Goal: Task Accomplishment & Management: Manage account settings

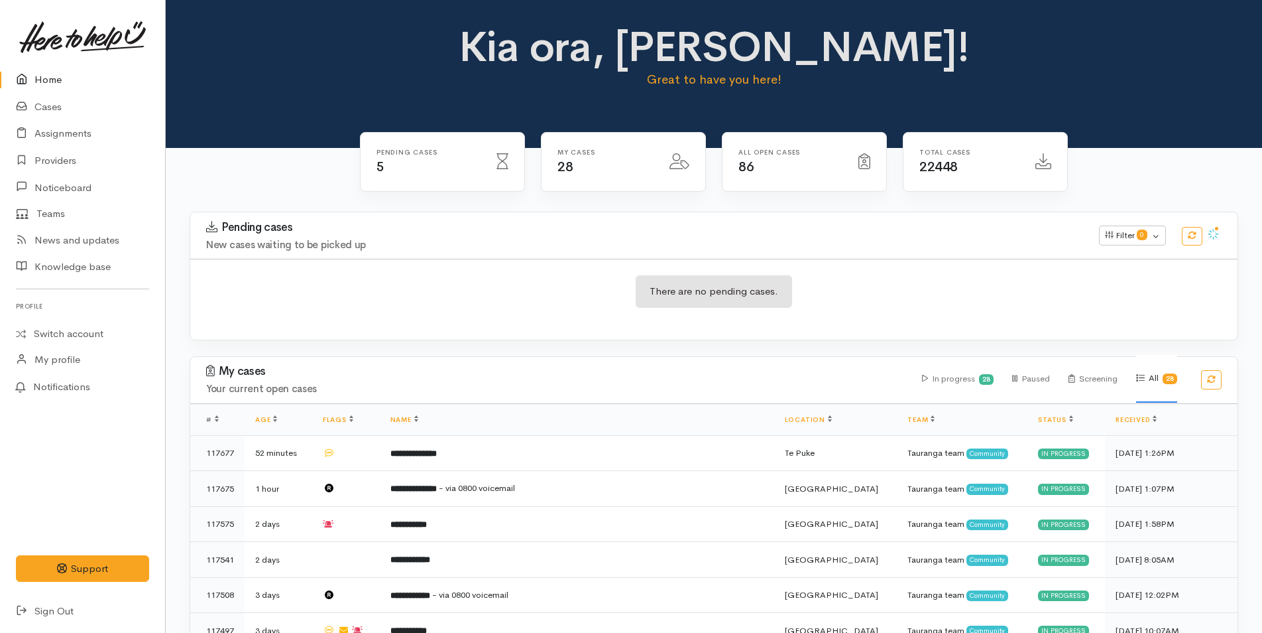
click at [34, 71] on link "Home" at bounding box center [82, 79] width 165 height 27
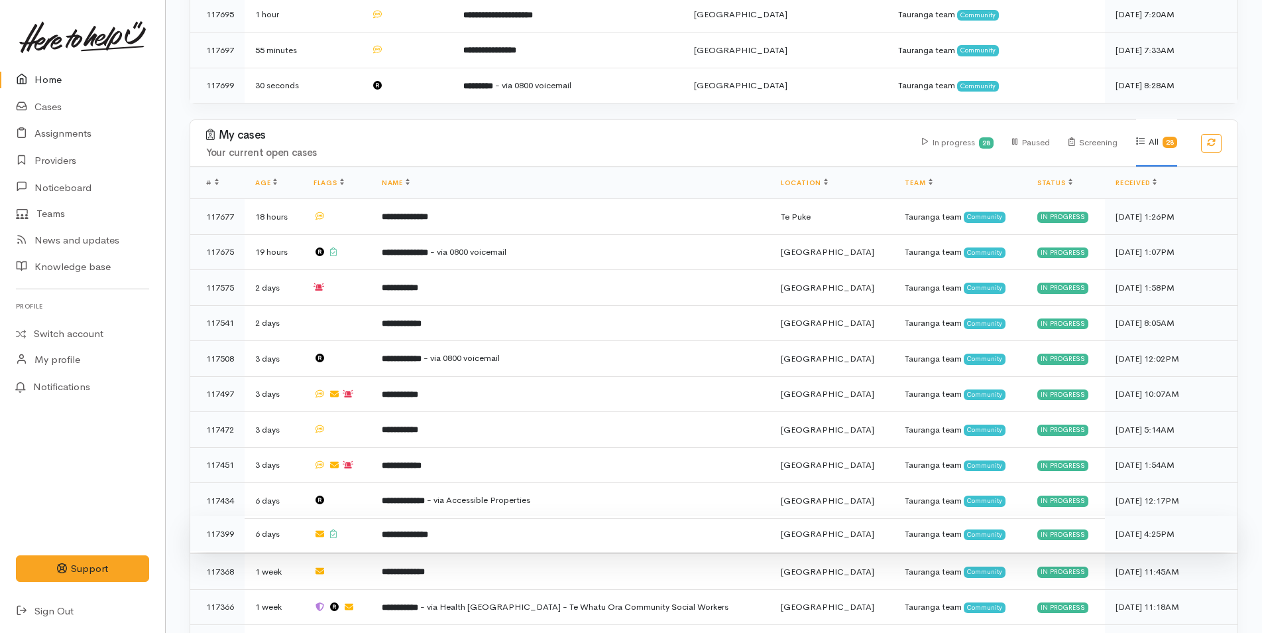
scroll to position [530, 0]
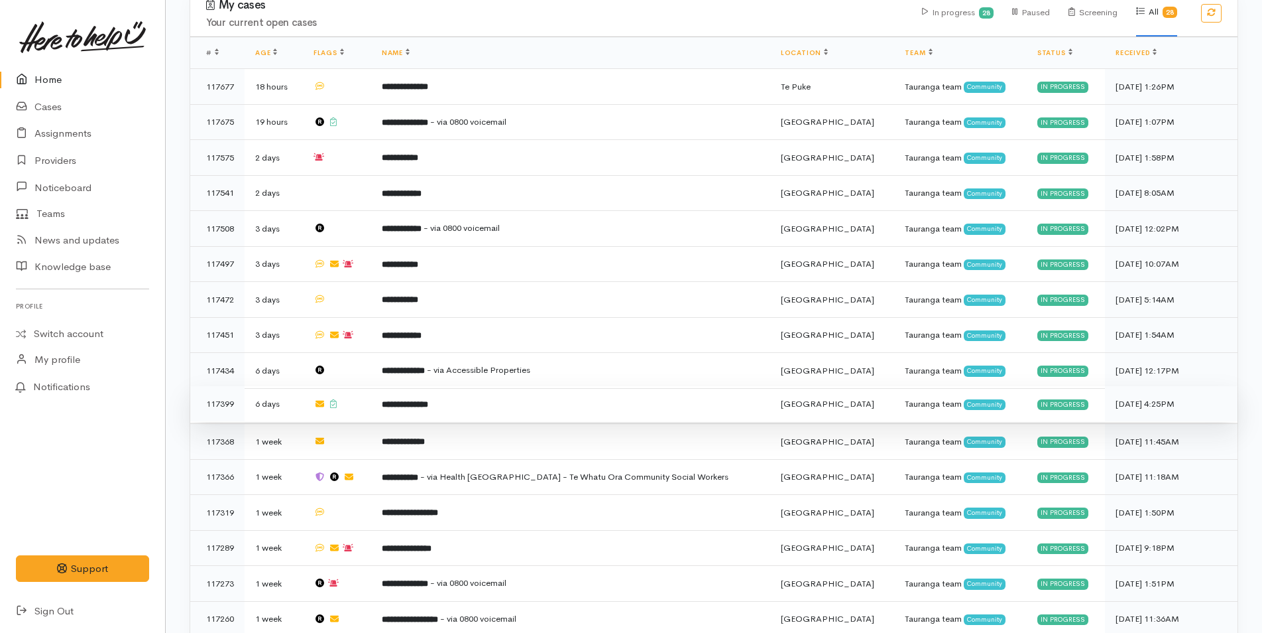
click at [489, 395] on td "**********" at bounding box center [570, 404] width 399 height 36
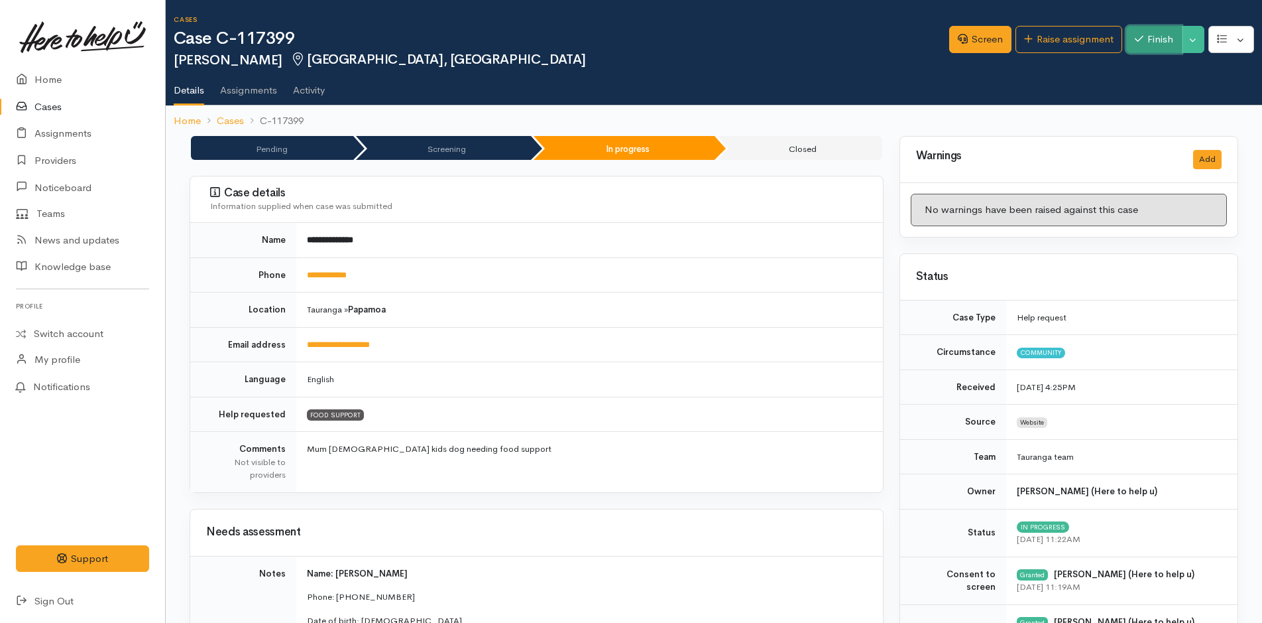
click at [1144, 40] on button "Finish" at bounding box center [1155, 39] width 56 height 27
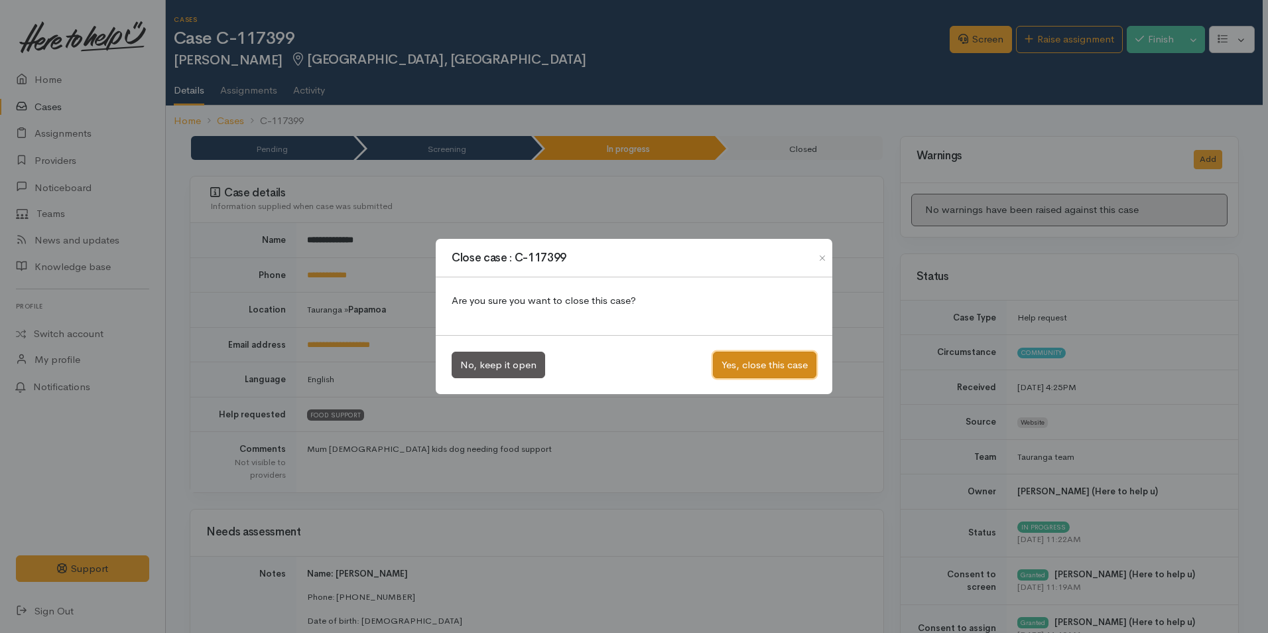
click at [739, 362] on button "Yes, close this case" at bounding box center [764, 364] width 103 height 27
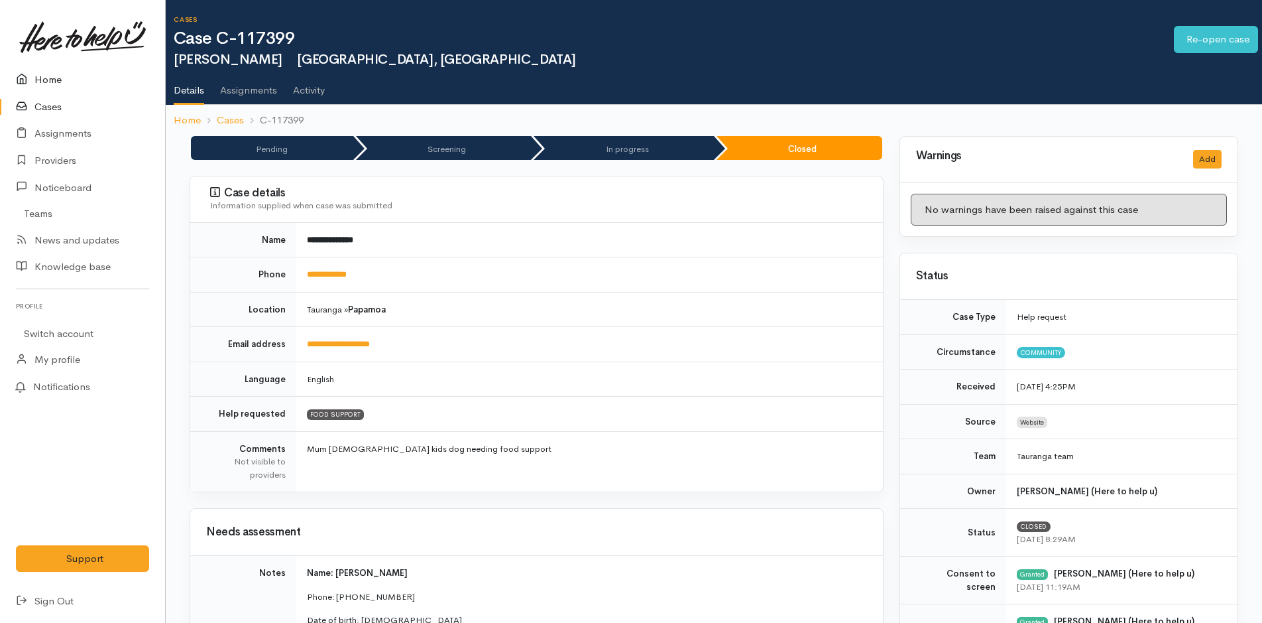
click at [44, 82] on link "Home" at bounding box center [82, 79] width 165 height 27
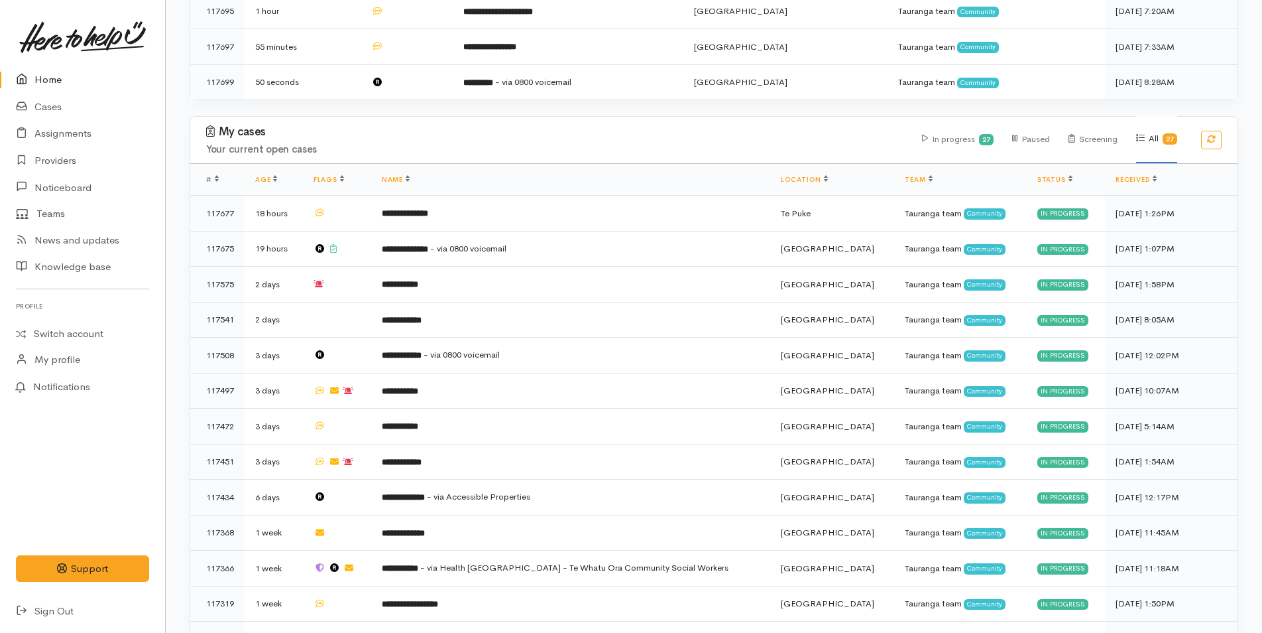
scroll to position [464, 0]
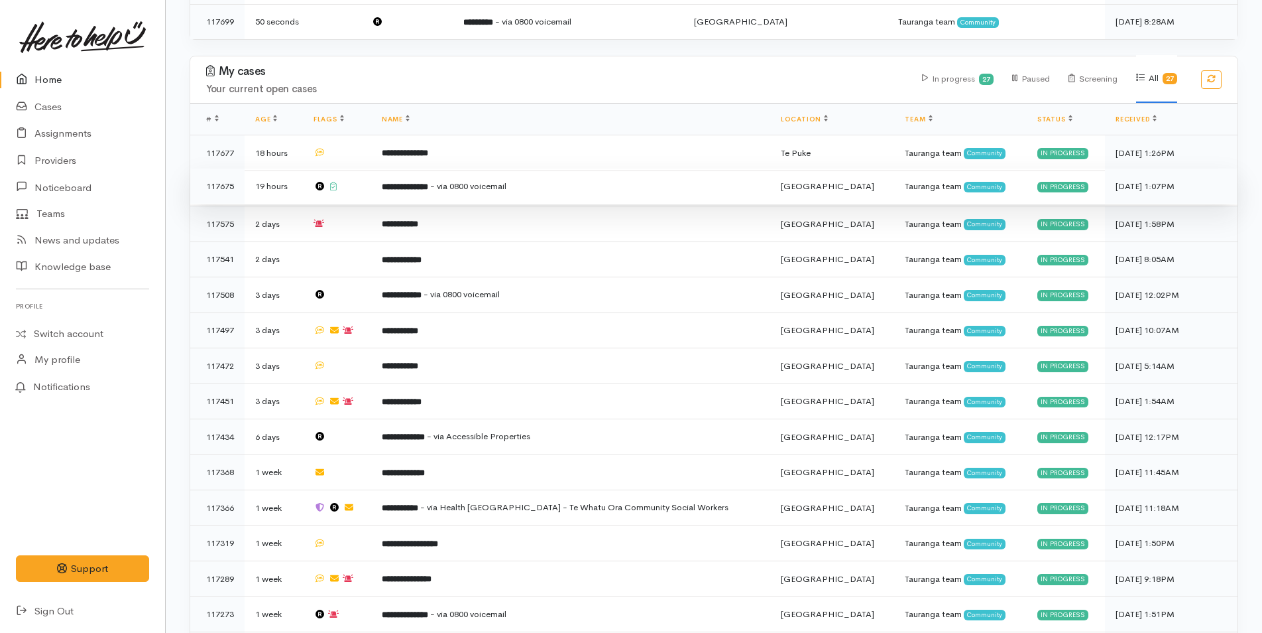
click at [409, 193] on td "**********" at bounding box center [570, 186] width 399 height 36
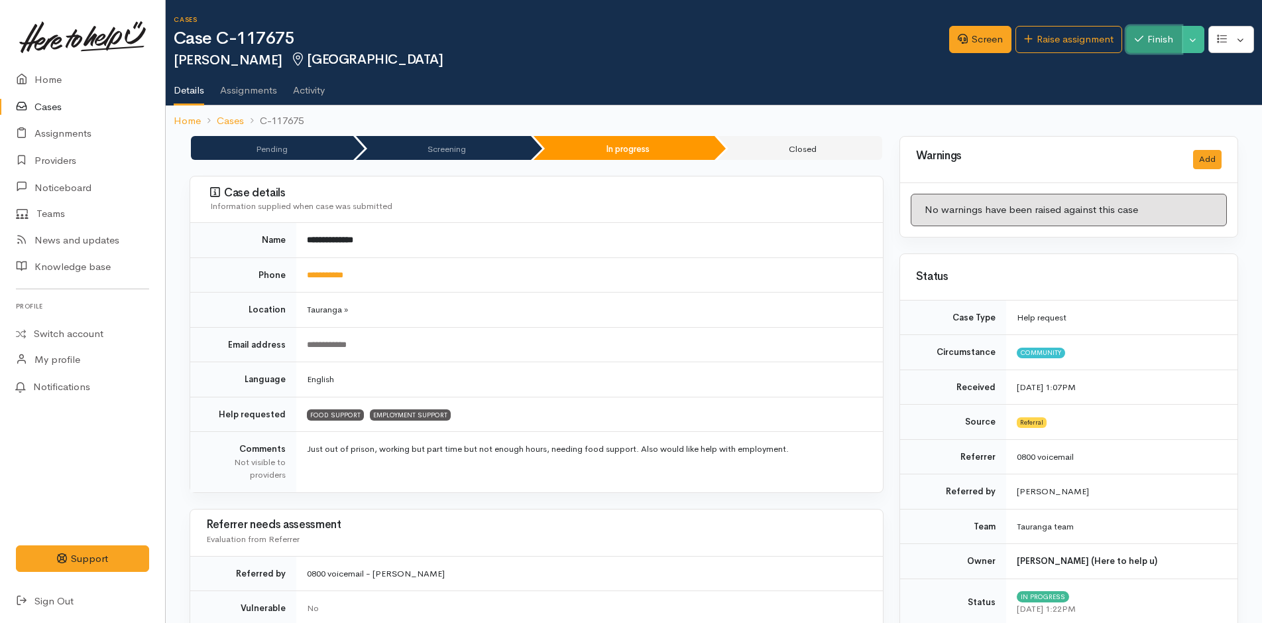
click at [1166, 29] on button "Finish" at bounding box center [1155, 39] width 56 height 27
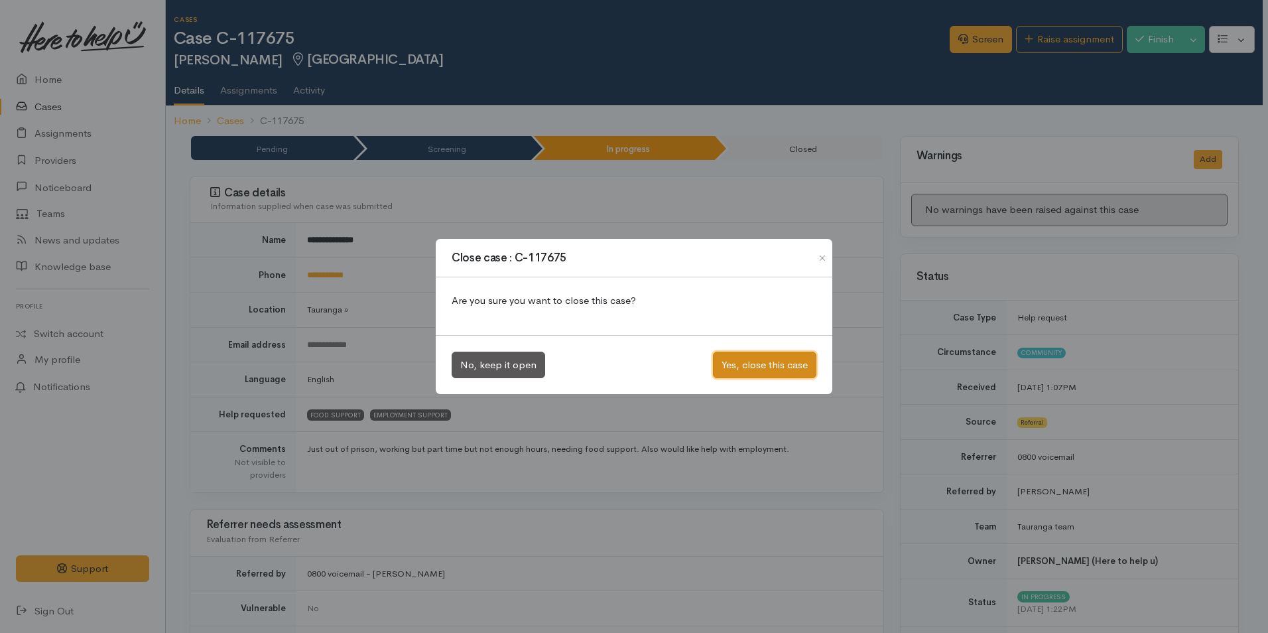
click at [754, 355] on button "Yes, close this case" at bounding box center [764, 364] width 103 height 27
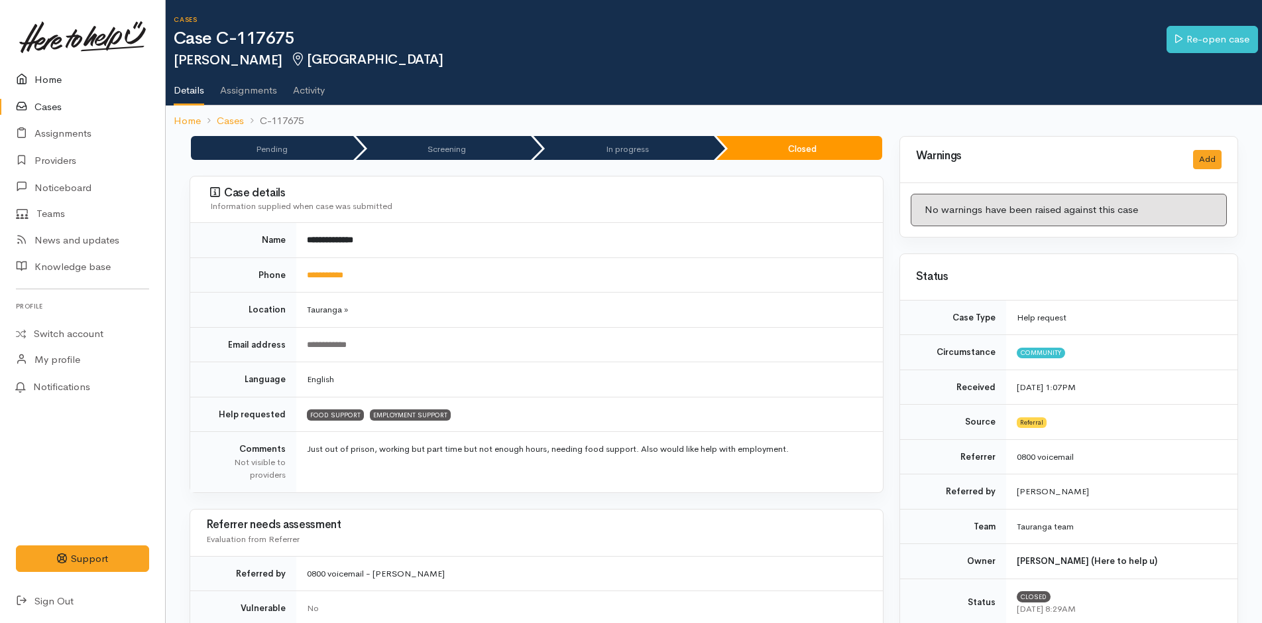
click at [56, 85] on link "Home" at bounding box center [82, 79] width 165 height 27
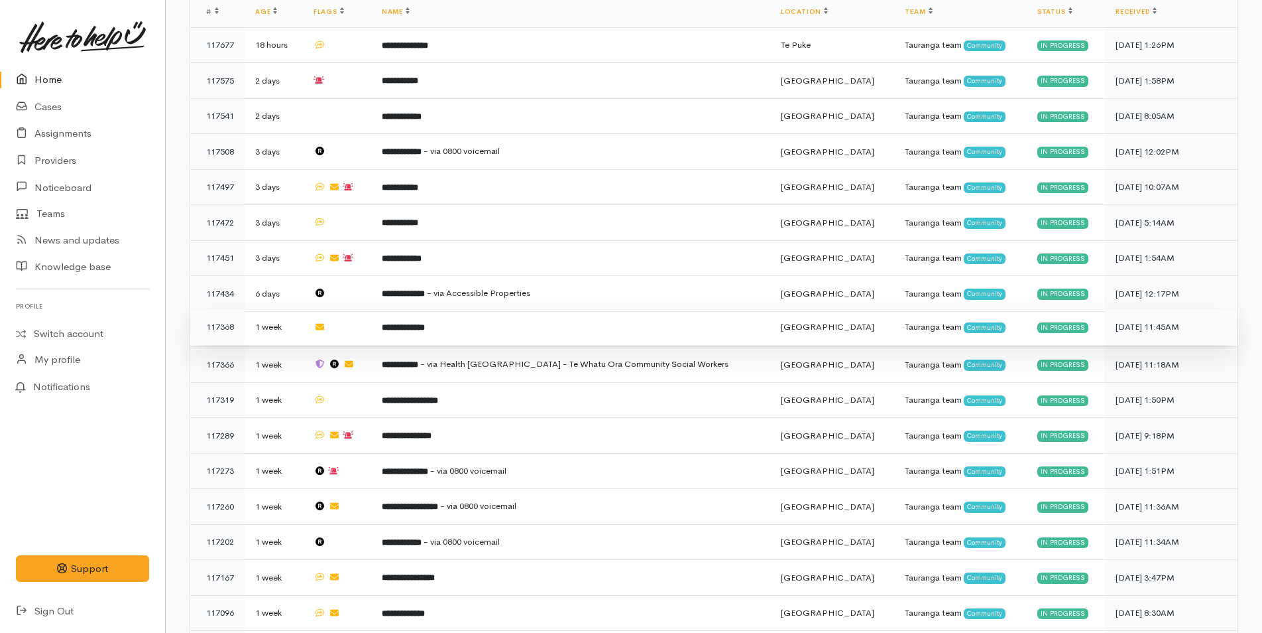
scroll to position [796, 0]
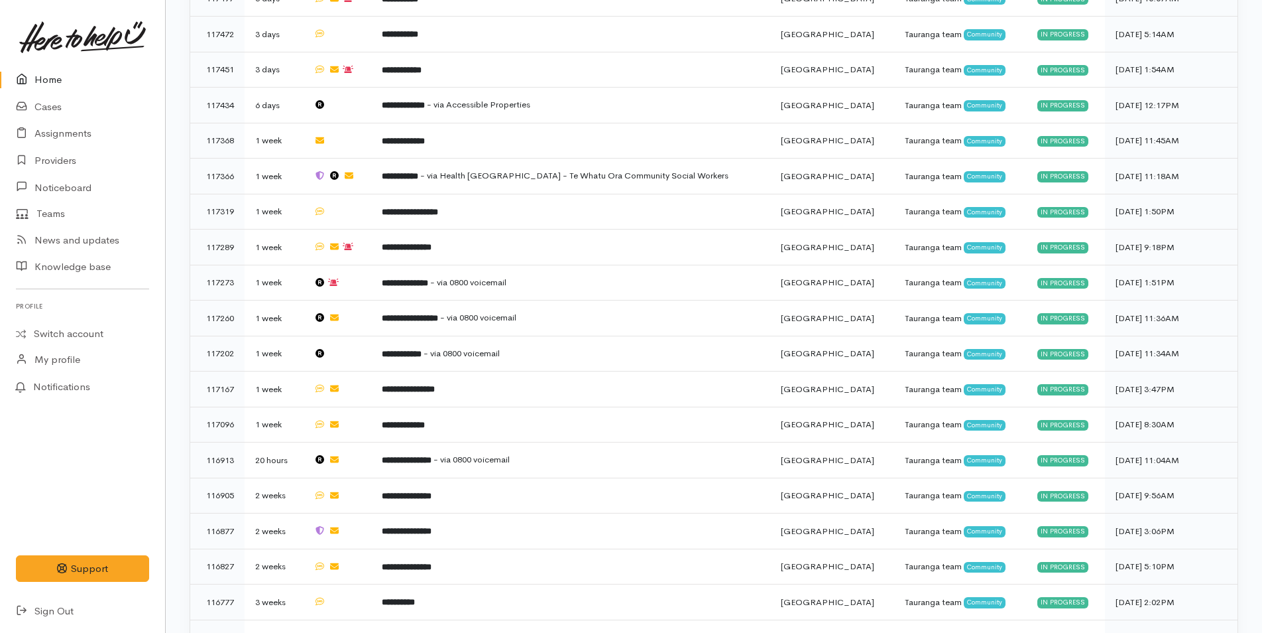
click at [41, 84] on link "Home" at bounding box center [82, 79] width 165 height 27
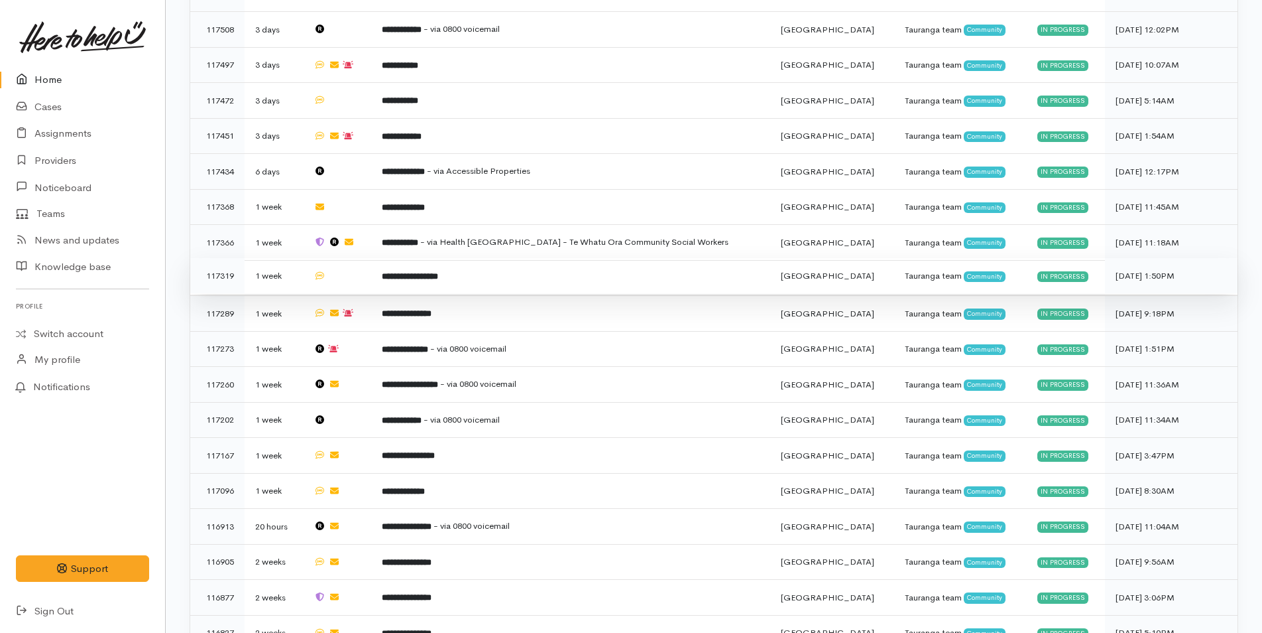
scroll to position [953, 0]
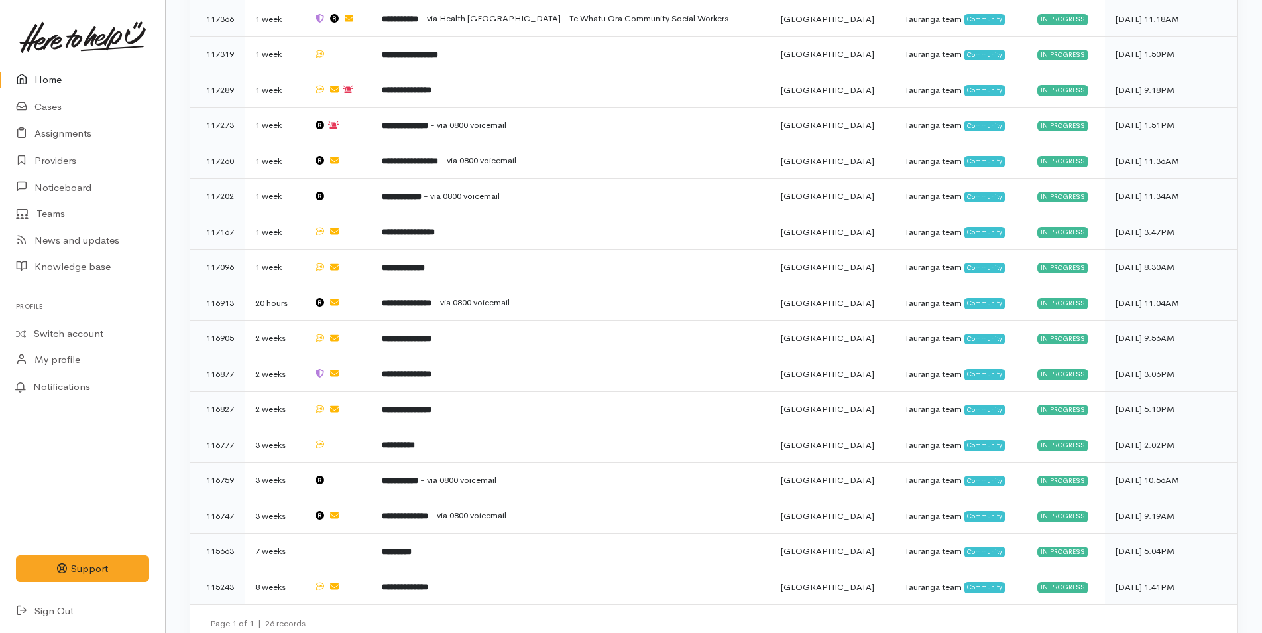
click at [72, 79] on link "Home" at bounding box center [82, 79] width 165 height 27
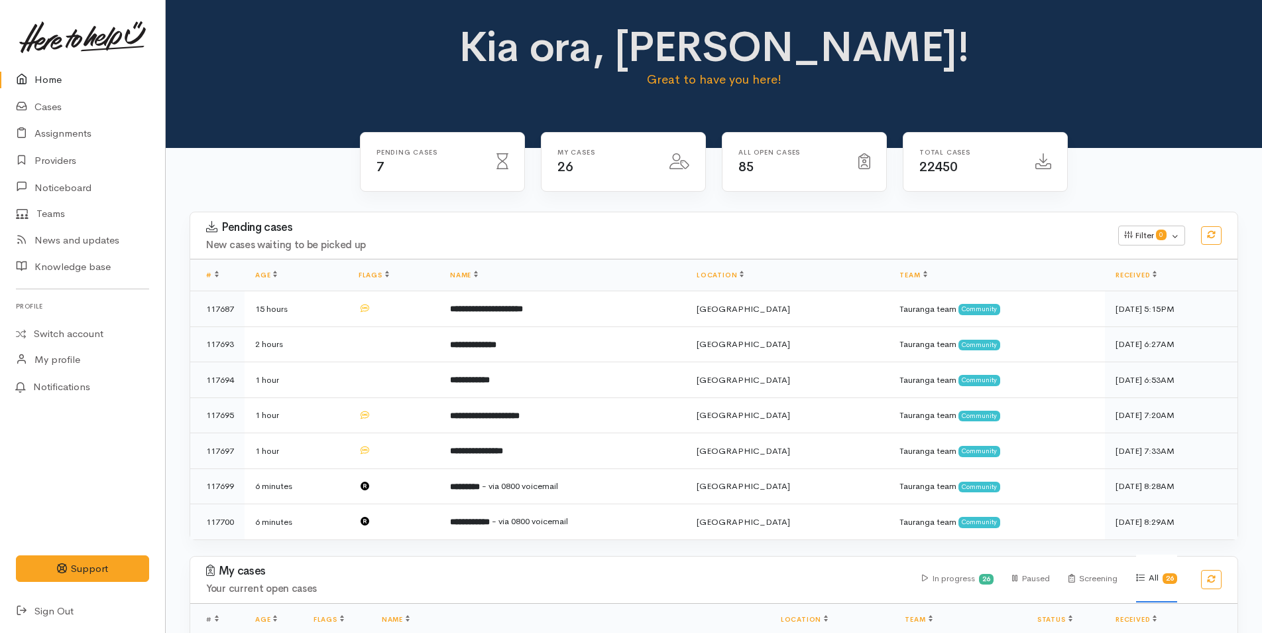
click at [61, 90] on link "Home" at bounding box center [82, 79] width 165 height 27
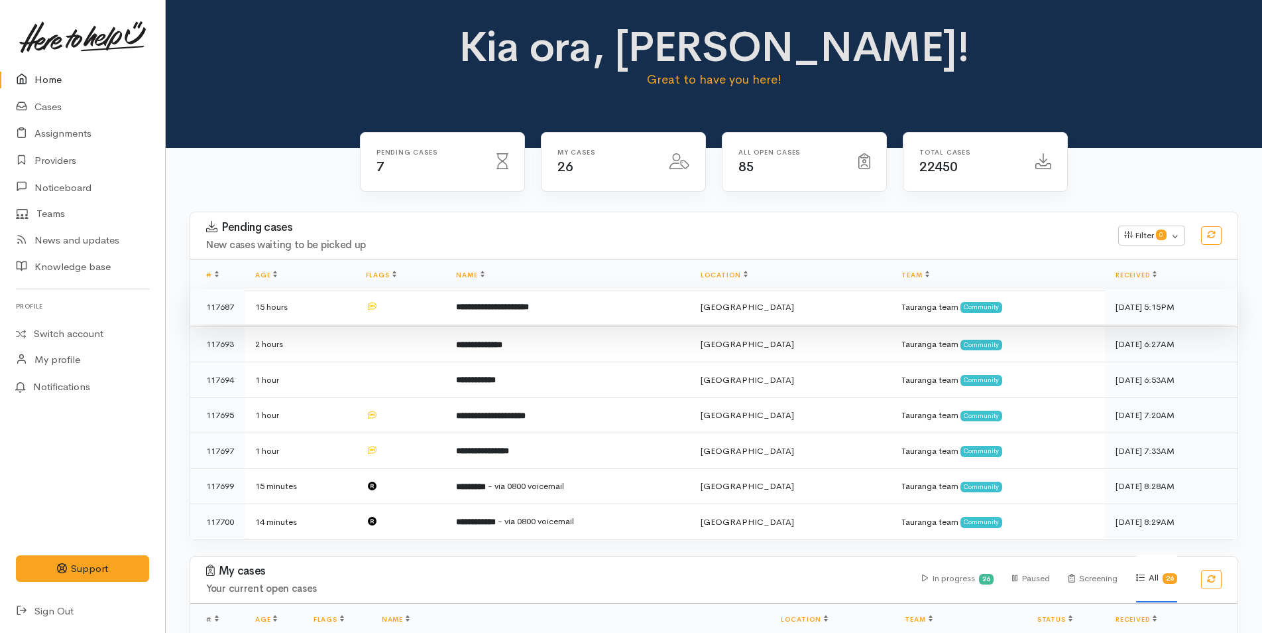
click at [529, 302] on b "**********" at bounding box center [492, 306] width 73 height 9
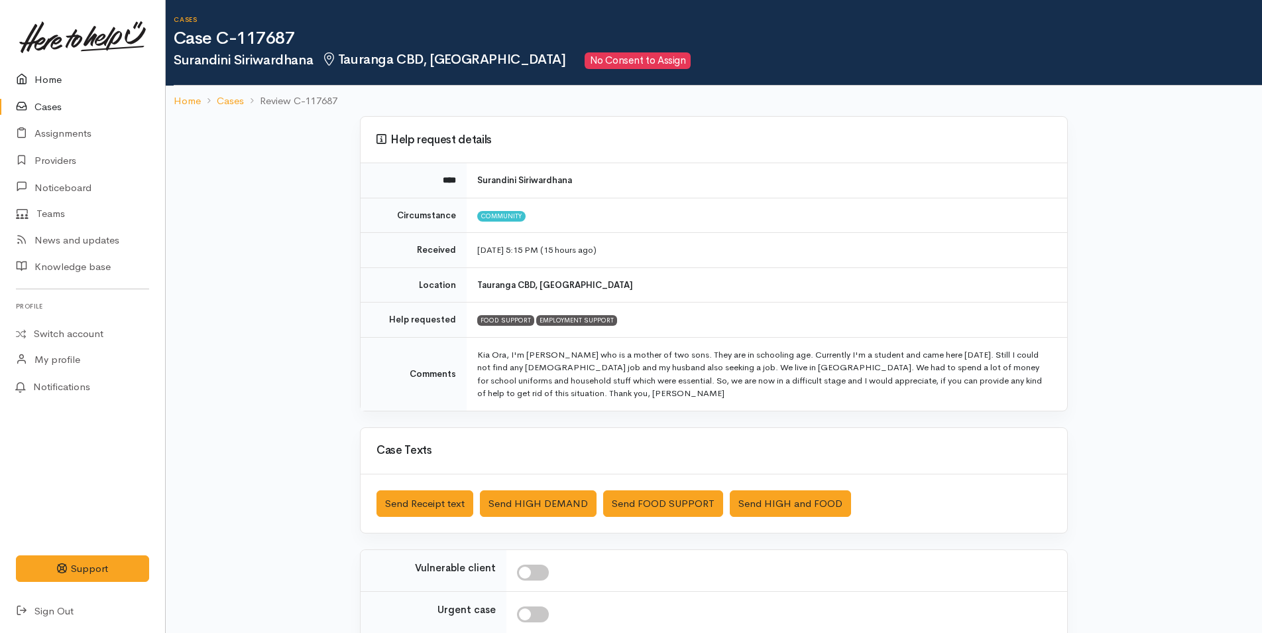
click at [57, 82] on link "Home" at bounding box center [82, 79] width 165 height 27
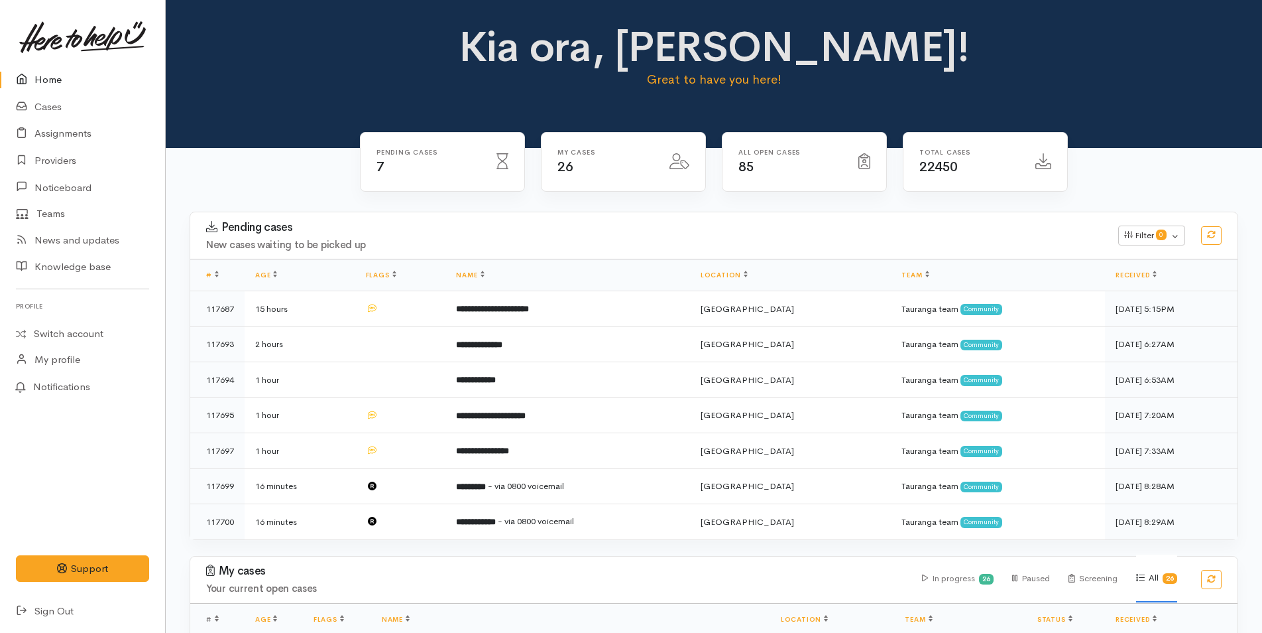
drag, startPoint x: 48, startPoint y: 90, endPoint x: 68, endPoint y: 83, distance: 21.6
click at [48, 89] on link "Home" at bounding box center [82, 79] width 165 height 27
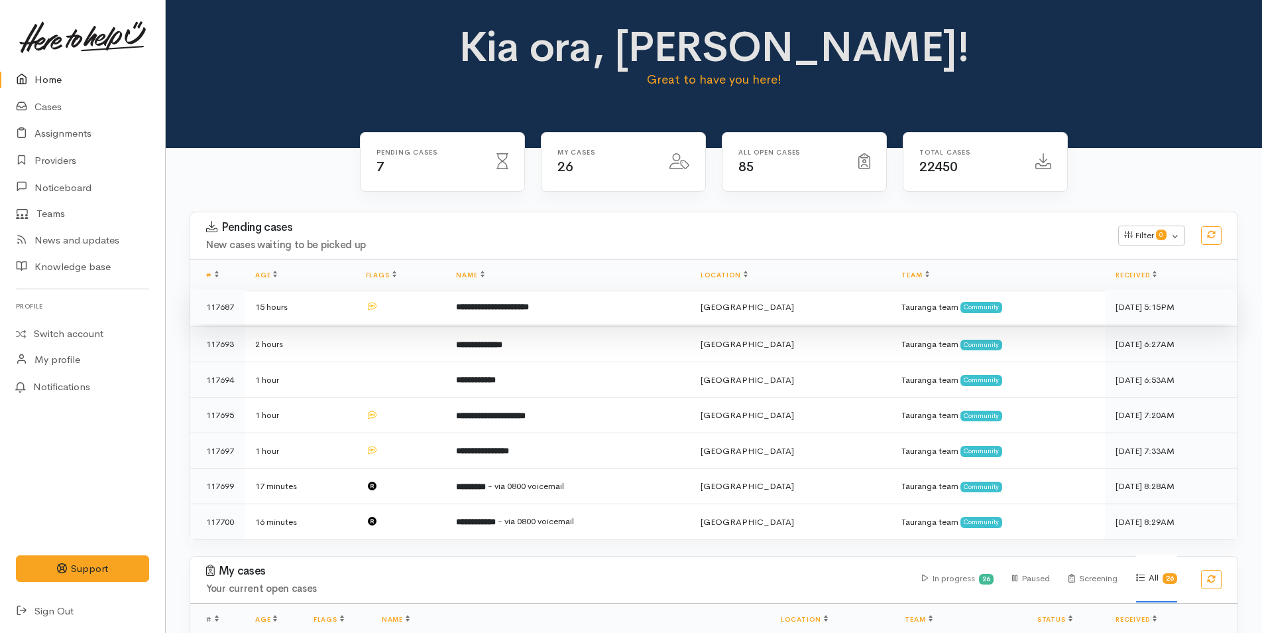
click at [493, 302] on b "**********" at bounding box center [492, 306] width 73 height 9
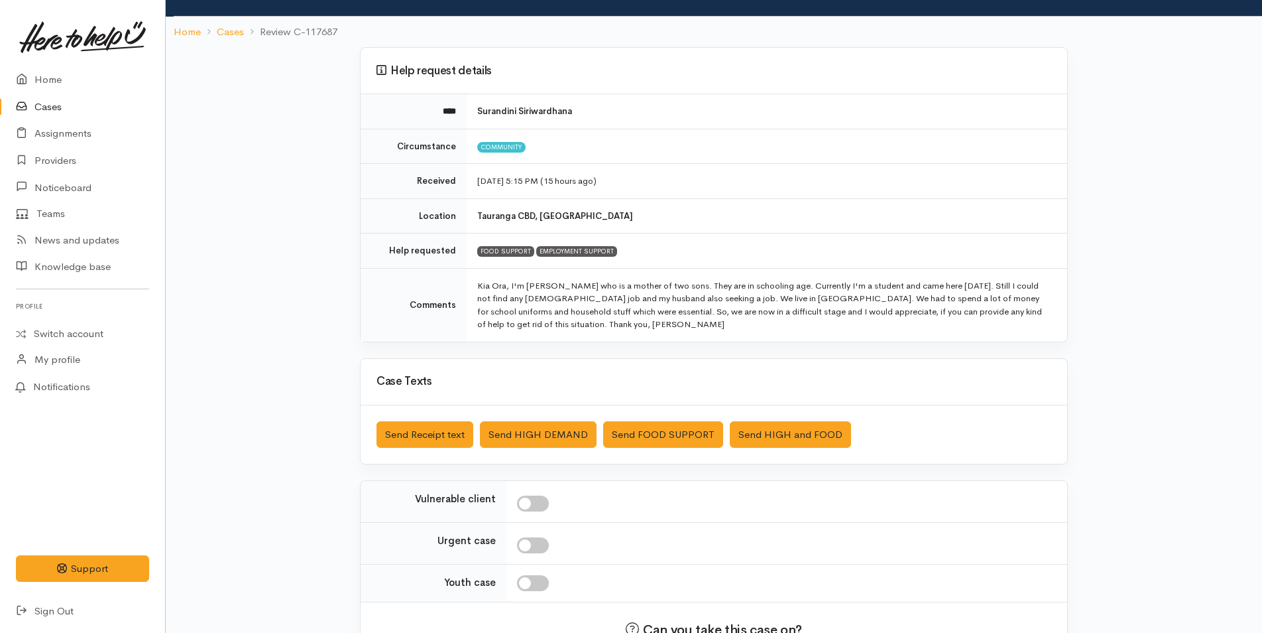
scroll to position [160, 0]
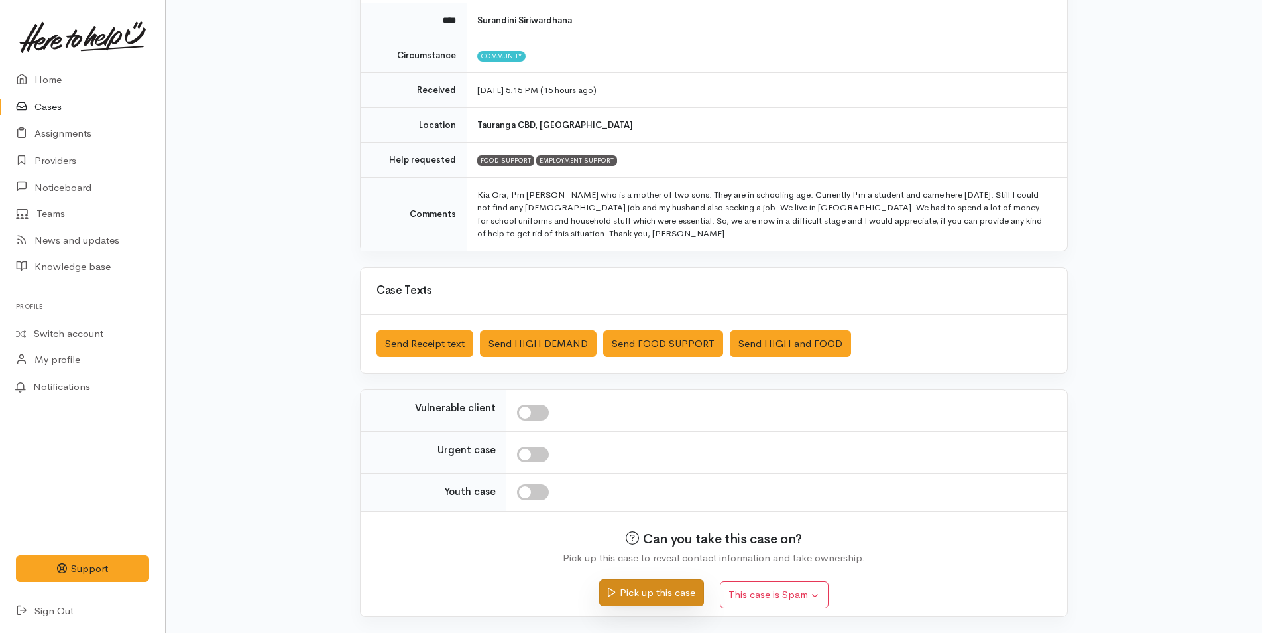
click at [623, 589] on button "Pick up this case" at bounding box center [651, 592] width 104 height 27
click at [54, 74] on link "Home" at bounding box center [82, 79] width 165 height 27
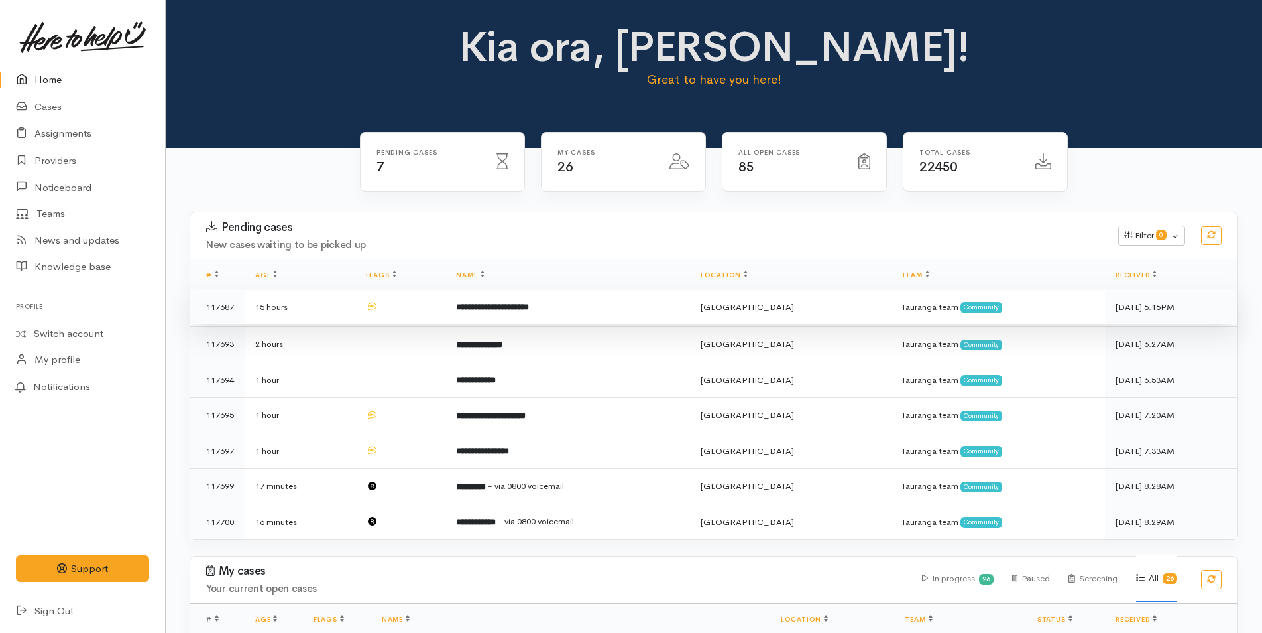
click at [471, 300] on td "**********" at bounding box center [568, 307] width 244 height 36
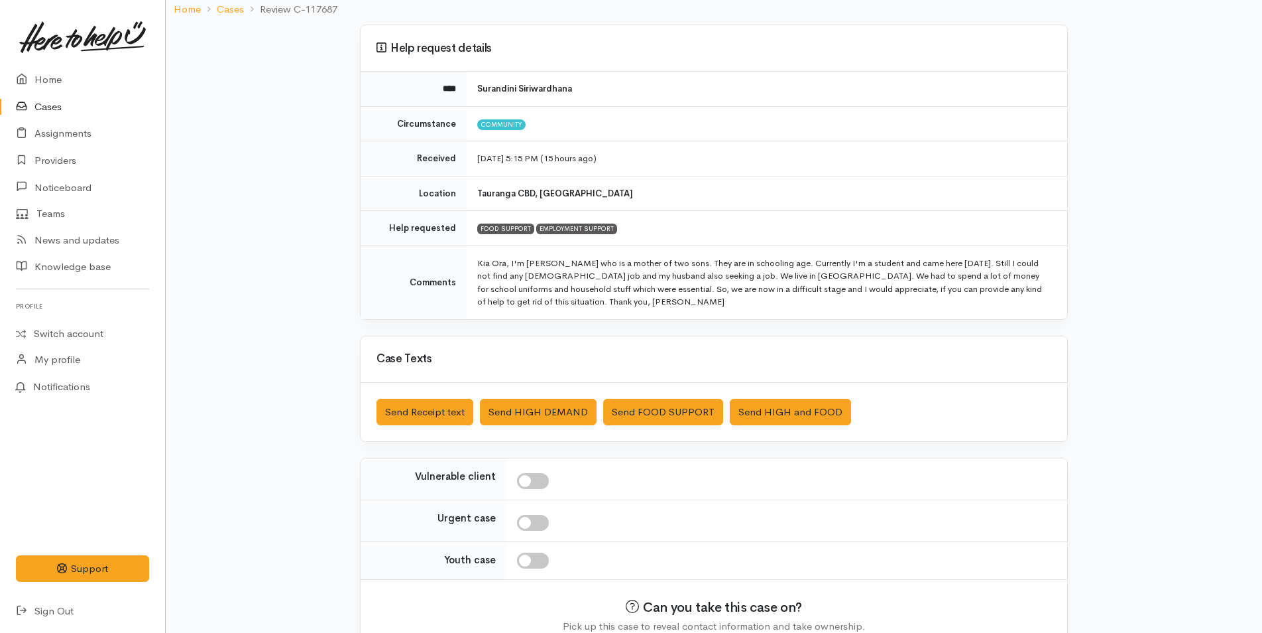
scroll to position [160, 0]
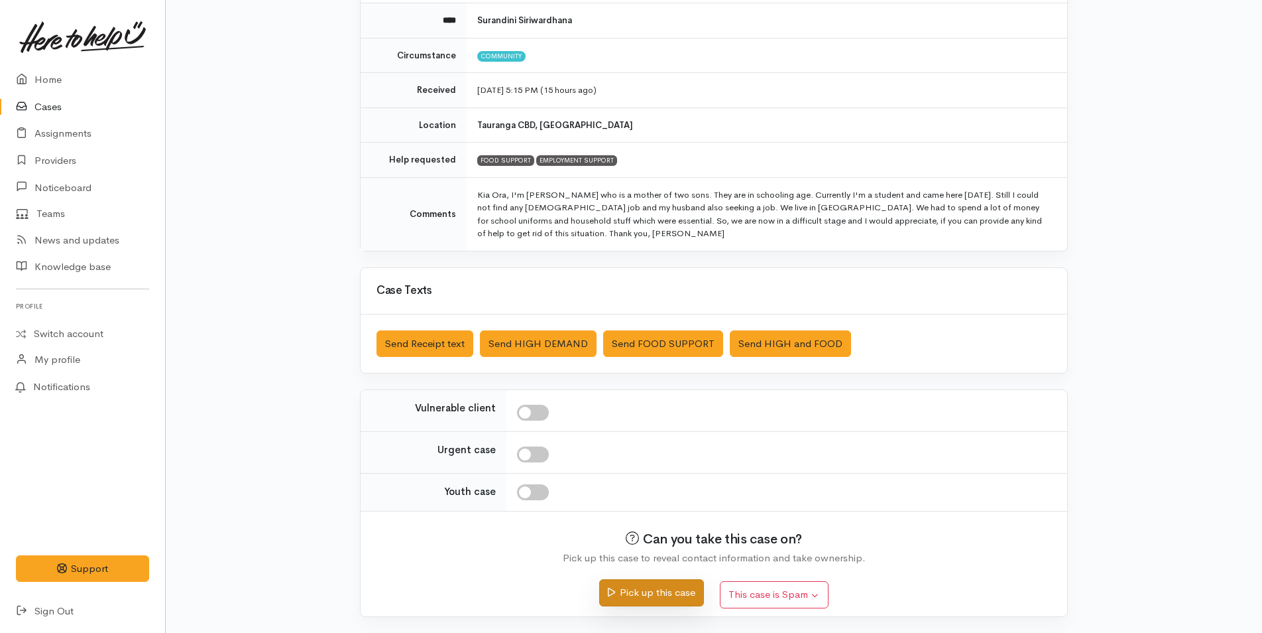
click at [638, 593] on button "Pick up this case" at bounding box center [651, 592] width 104 height 27
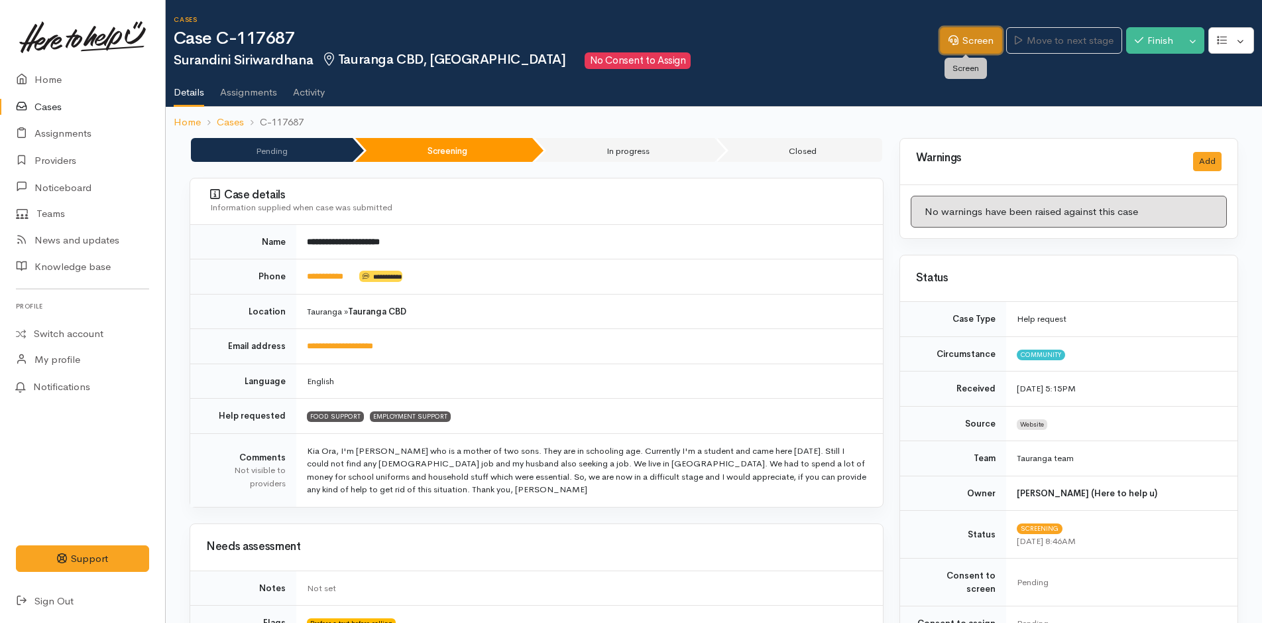
click at [961, 40] on link "Screen" at bounding box center [971, 40] width 62 height 27
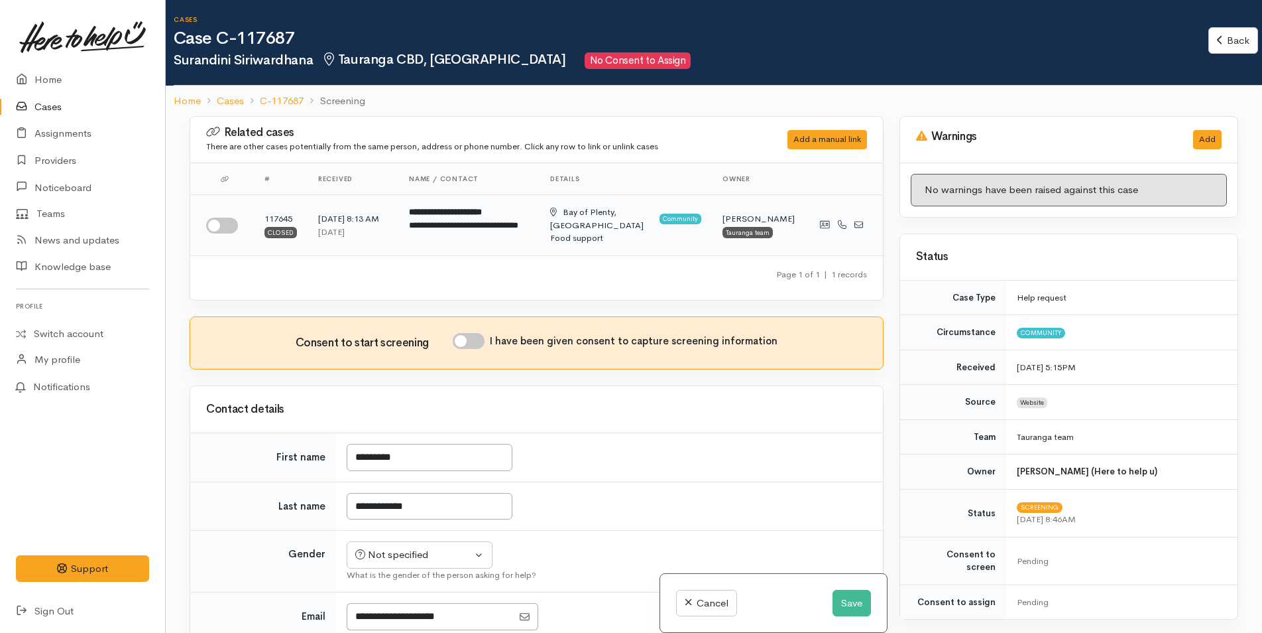
click at [212, 226] on input "checkbox" at bounding box center [222, 225] width 32 height 16
checkbox input "true"
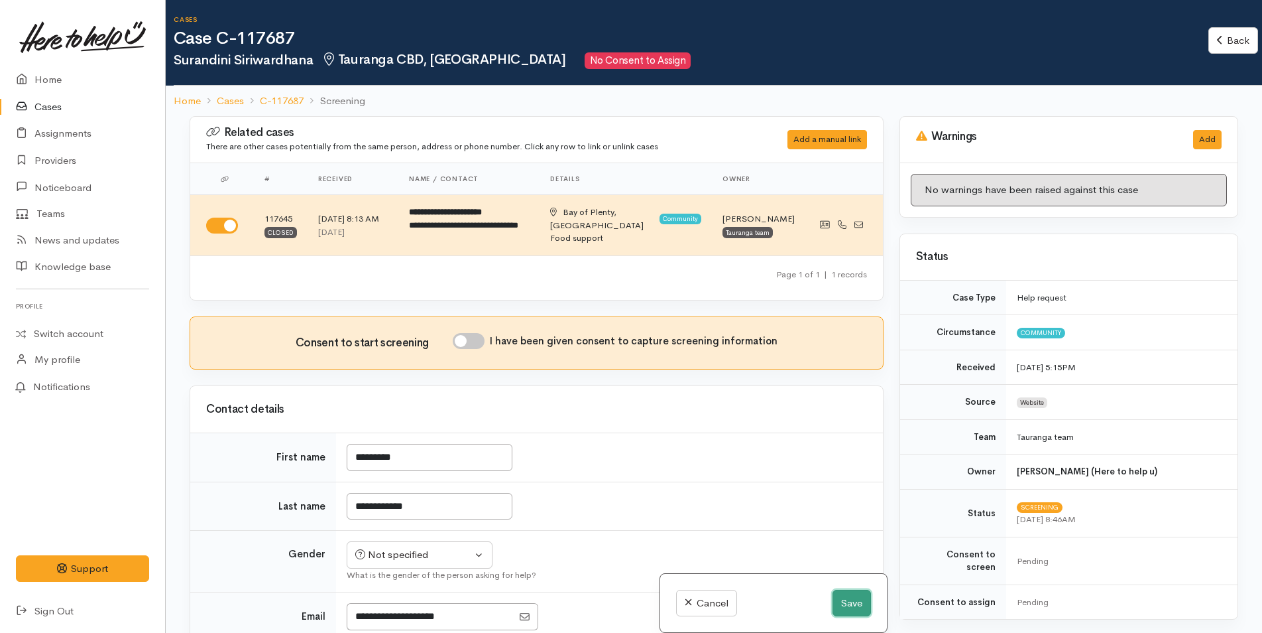
drag, startPoint x: 852, startPoint y: 600, endPoint x: 842, endPoint y: 599, distance: 10.0
click at [847, 600] on button "Save" at bounding box center [852, 602] width 38 height 27
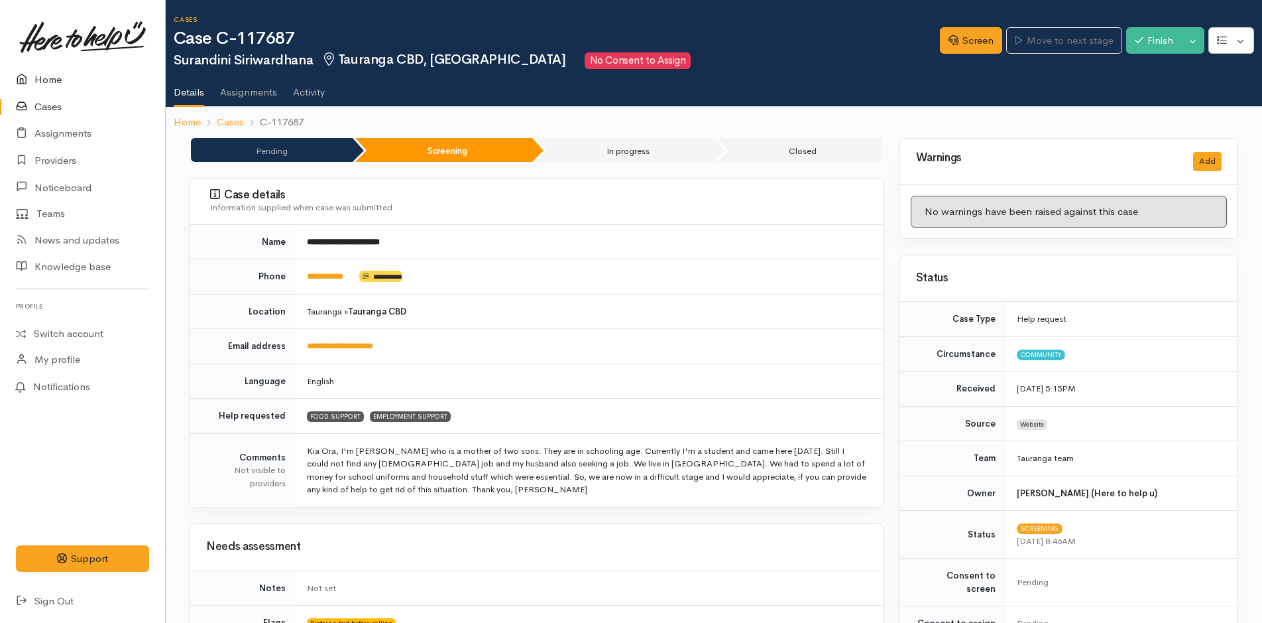
click at [44, 80] on link "Home" at bounding box center [82, 79] width 165 height 27
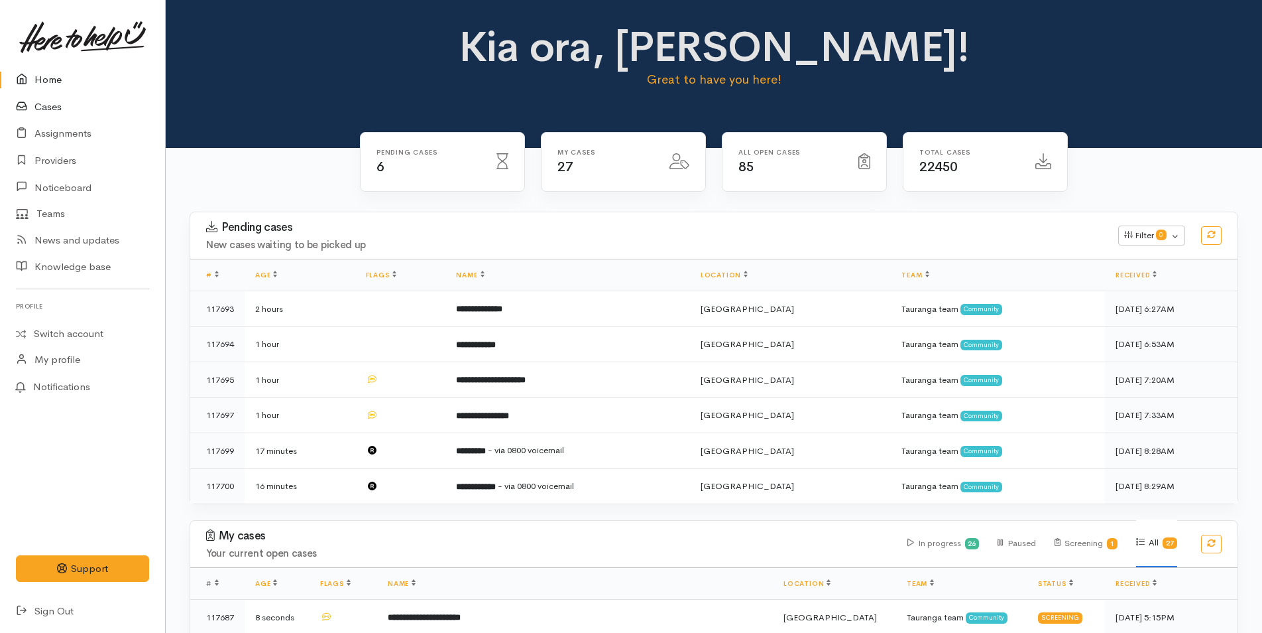
click at [57, 108] on link "Cases" at bounding box center [82, 106] width 165 height 27
click at [61, 105] on link "Cases" at bounding box center [82, 106] width 165 height 27
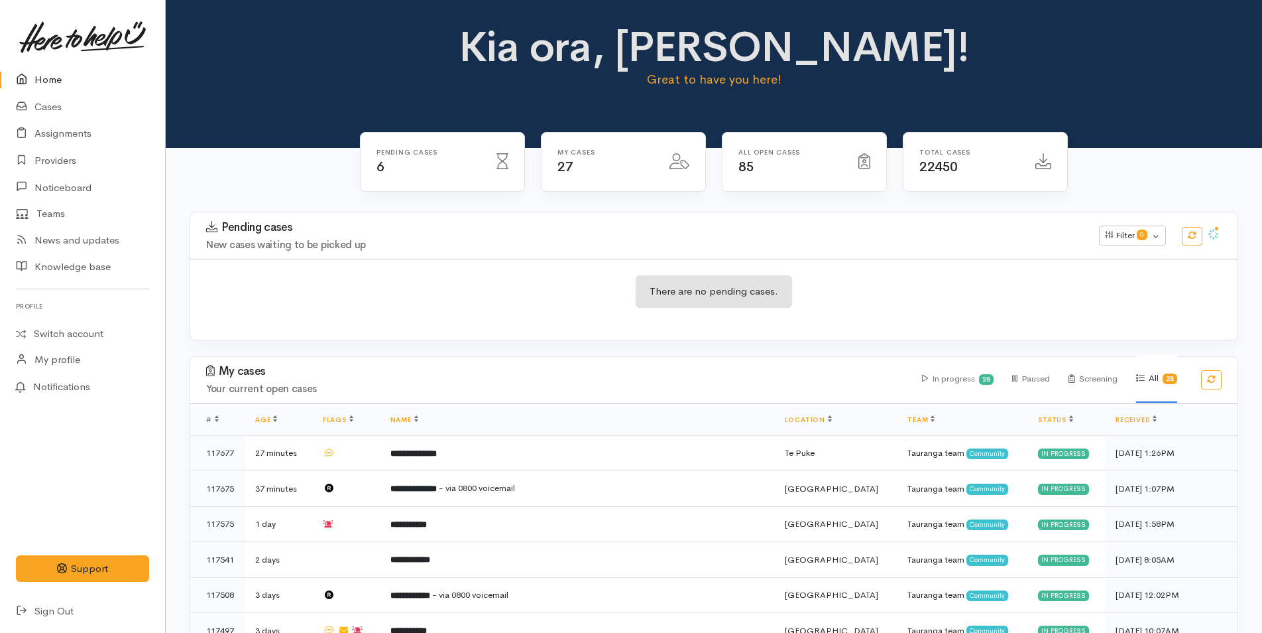
scroll to position [827, 0]
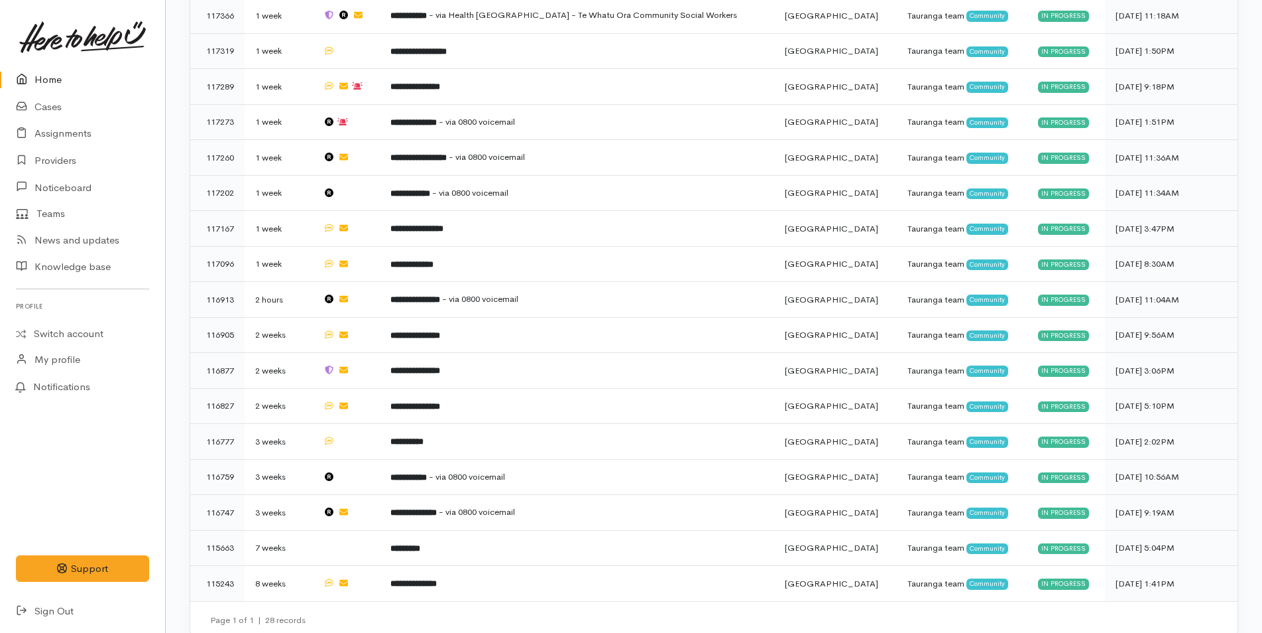
click at [36, 82] on link "Home" at bounding box center [82, 79] width 165 height 27
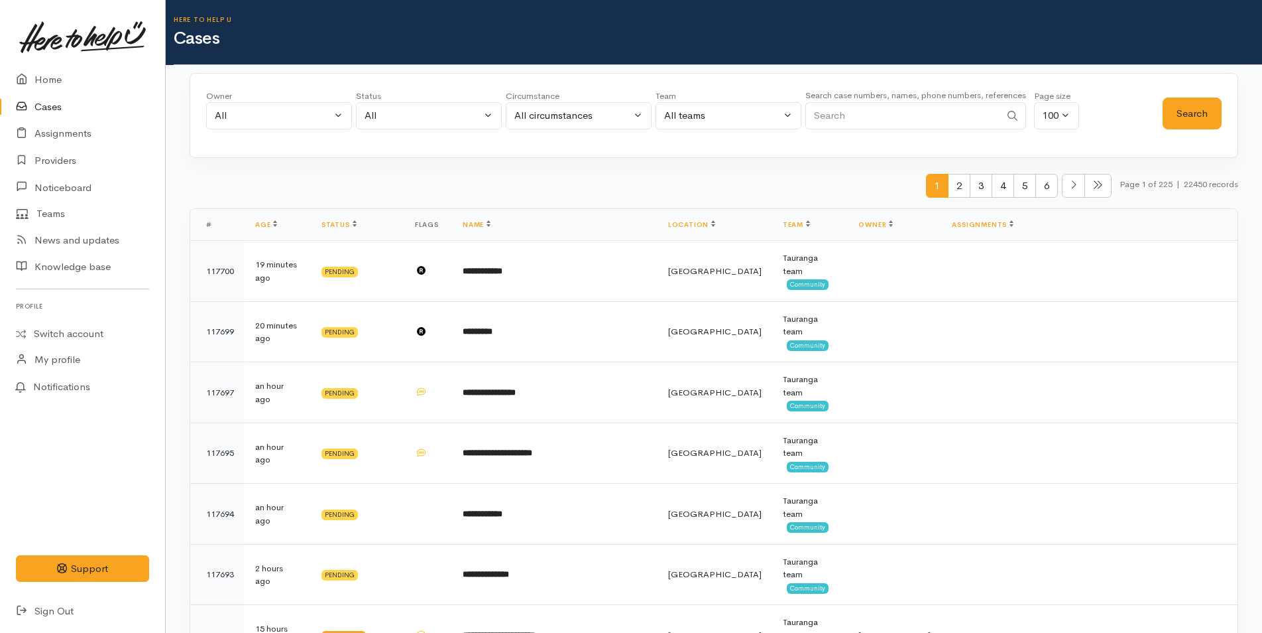
click at [834, 109] on input "Search" at bounding box center [903, 115] width 195 height 27
type input "miru"
click at [1209, 116] on button "Search" at bounding box center [1192, 113] width 59 height 32
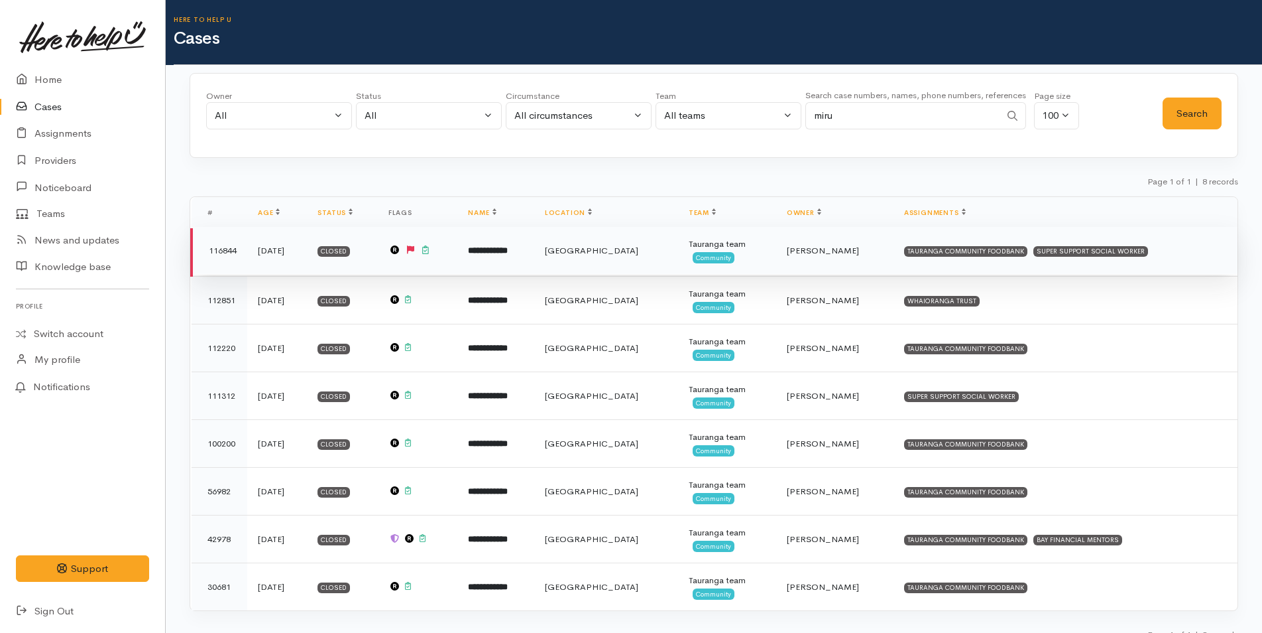
click at [507, 251] on td "**********" at bounding box center [496, 251] width 76 height 48
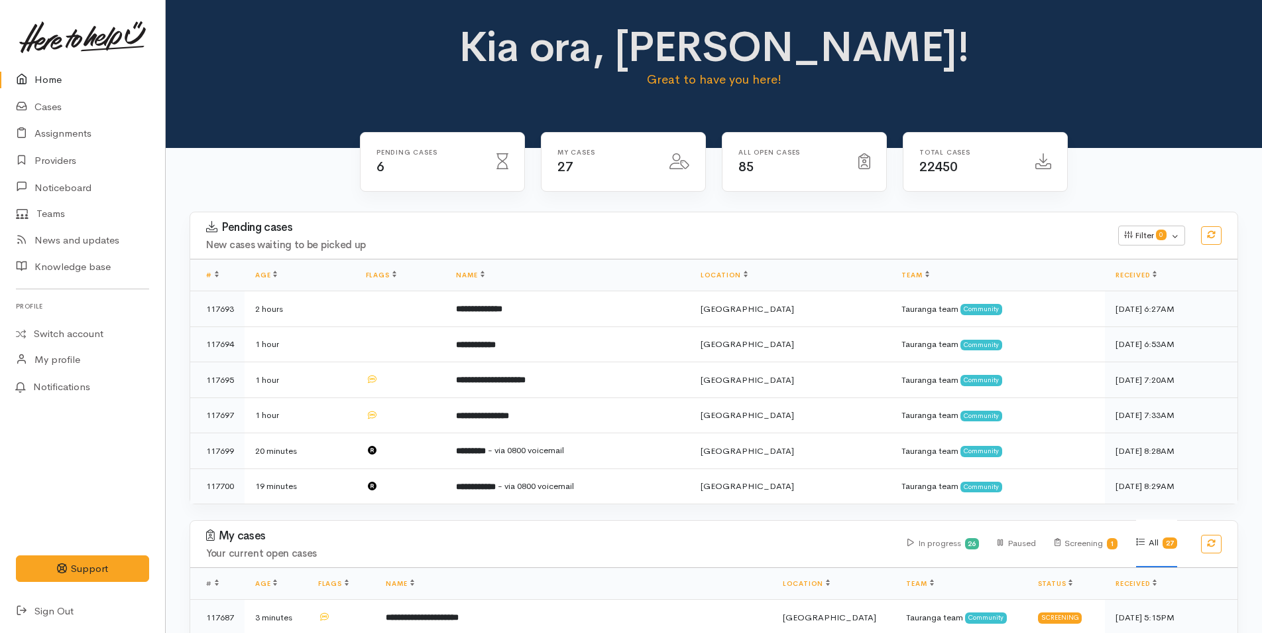
click at [52, 84] on link "Home" at bounding box center [82, 79] width 165 height 27
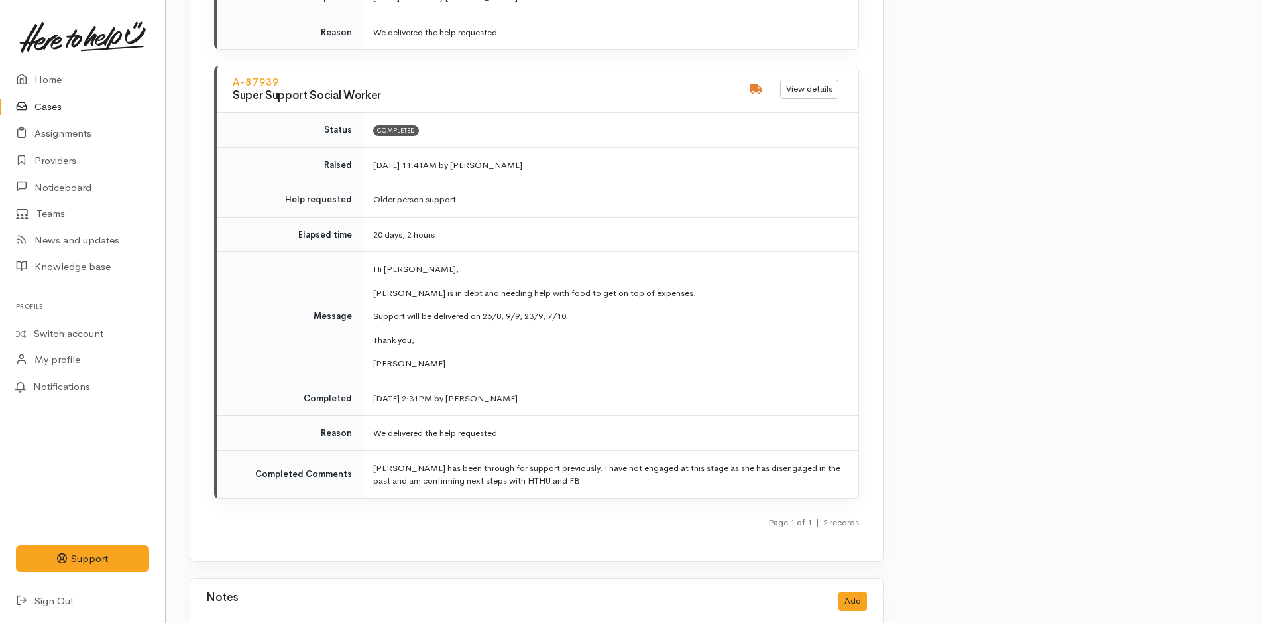
scroll to position [2122, 0]
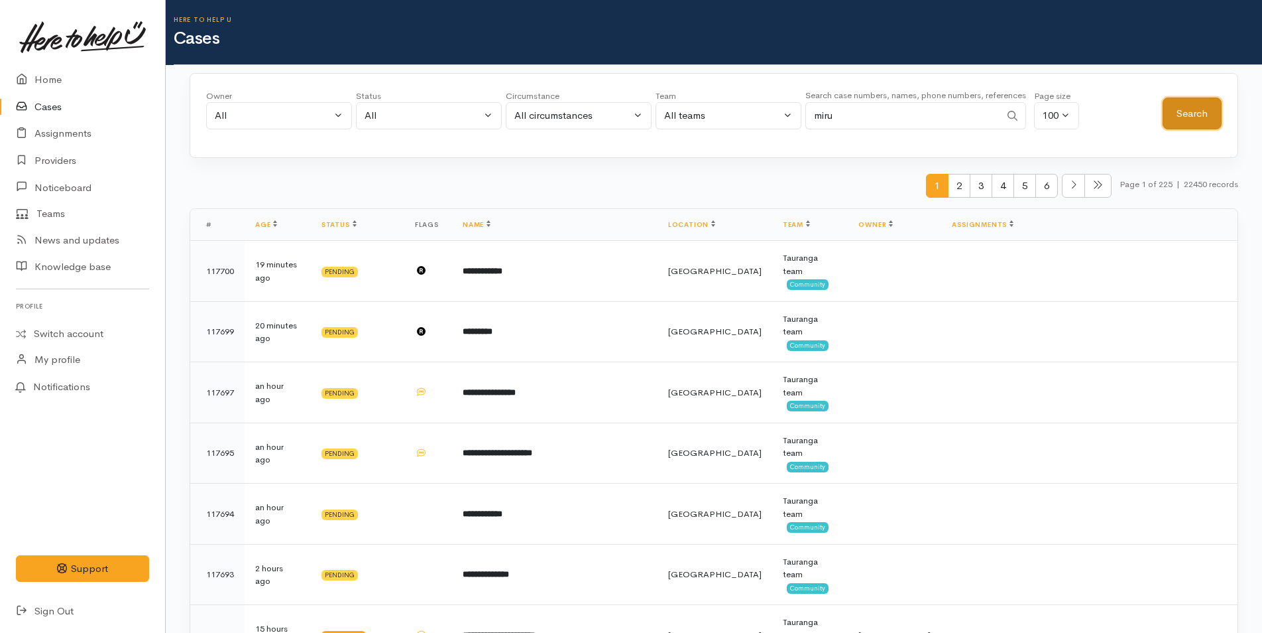
click at [1184, 121] on button "Search" at bounding box center [1192, 113] width 59 height 32
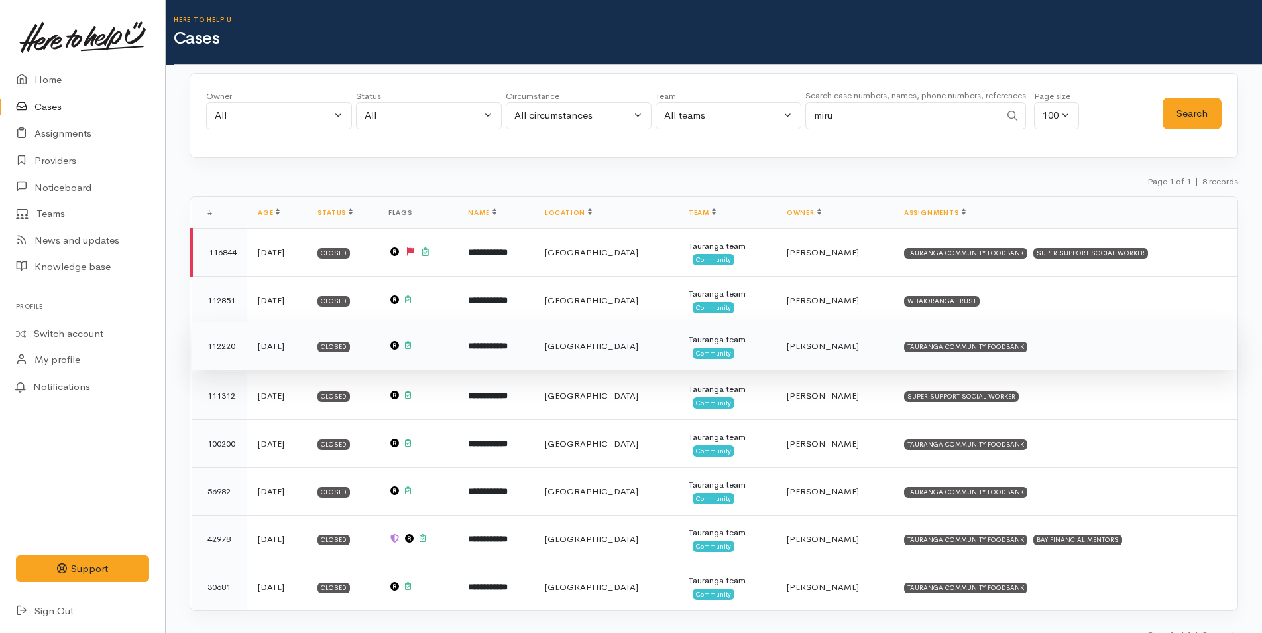
click at [508, 346] on b "**********" at bounding box center [488, 345] width 40 height 9
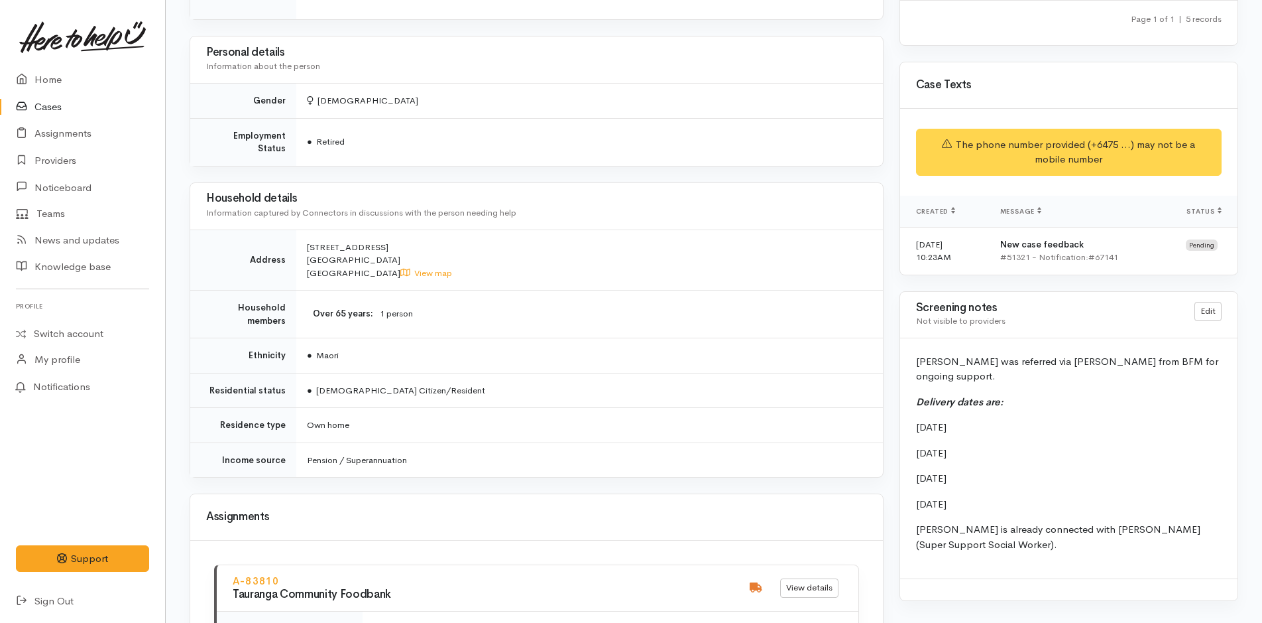
scroll to position [1062, 0]
click at [55, 77] on link "Home" at bounding box center [82, 79] width 165 height 27
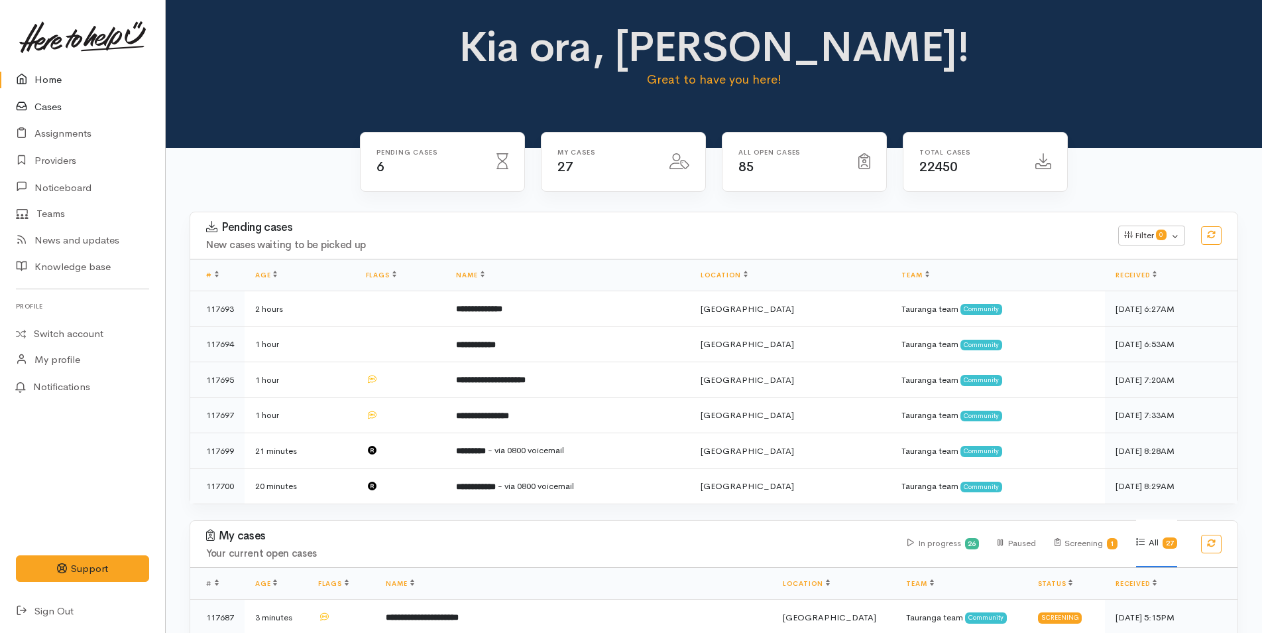
click at [44, 101] on link "Cases" at bounding box center [82, 106] width 165 height 27
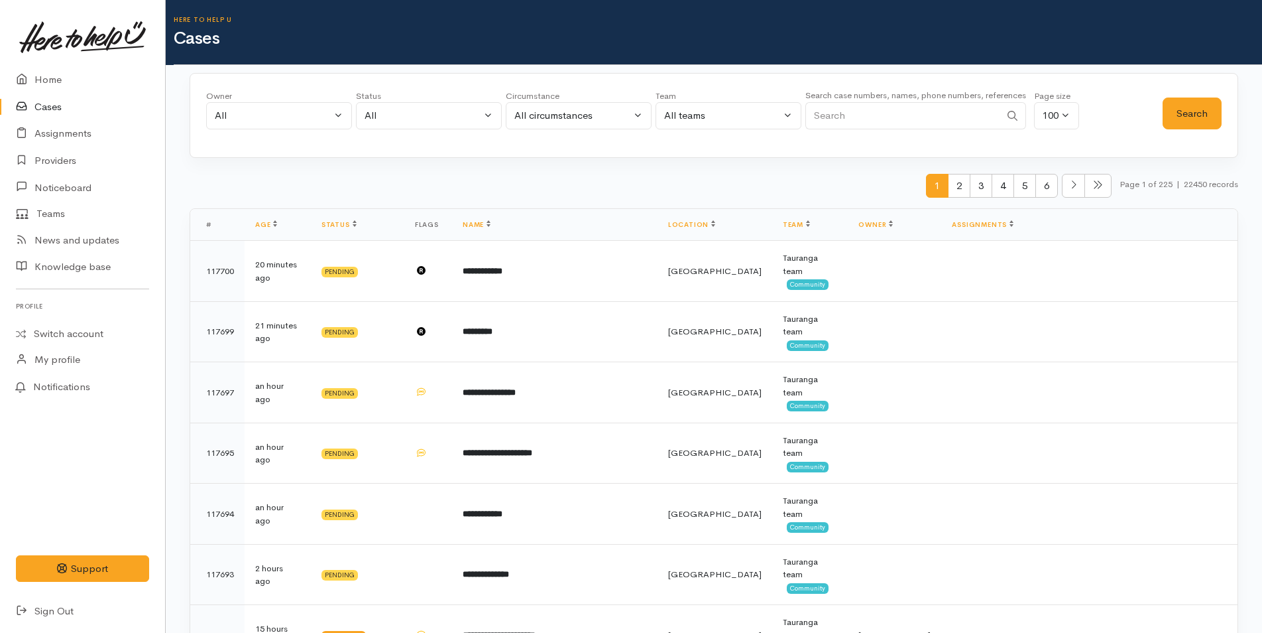
click at [900, 120] on input "Search" at bounding box center [903, 115] width 195 height 27
type input "kiwi"
click at [1178, 114] on button "Search" at bounding box center [1192, 113] width 59 height 32
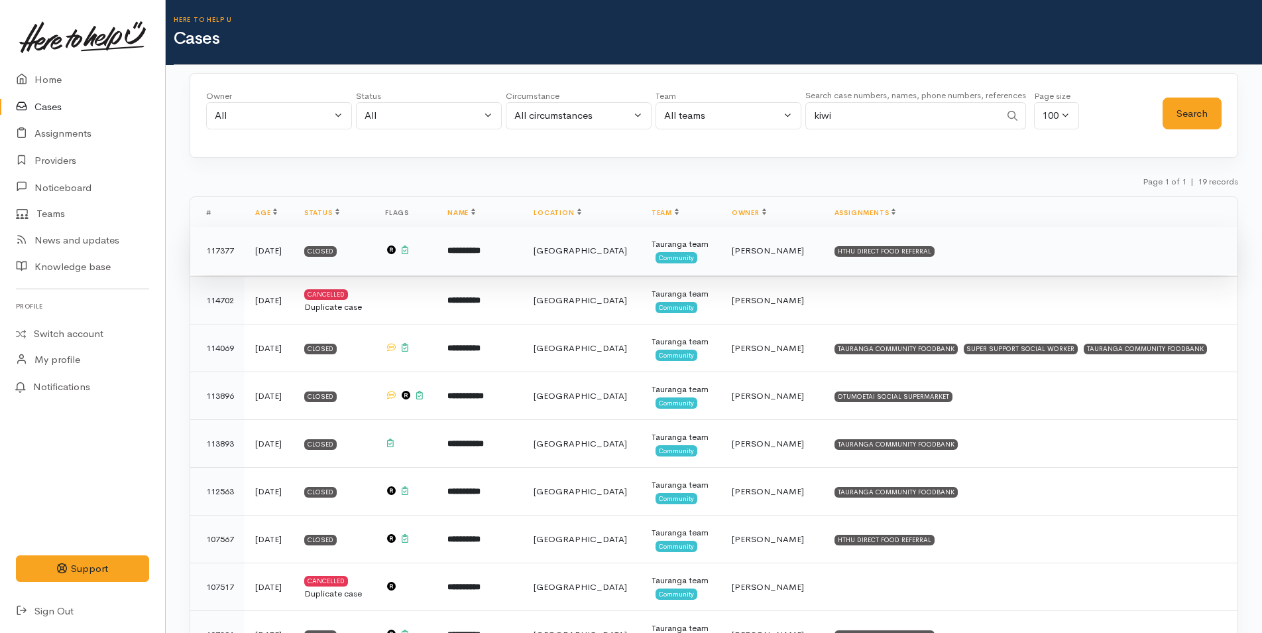
click at [523, 254] on td "**********" at bounding box center [480, 251] width 86 height 48
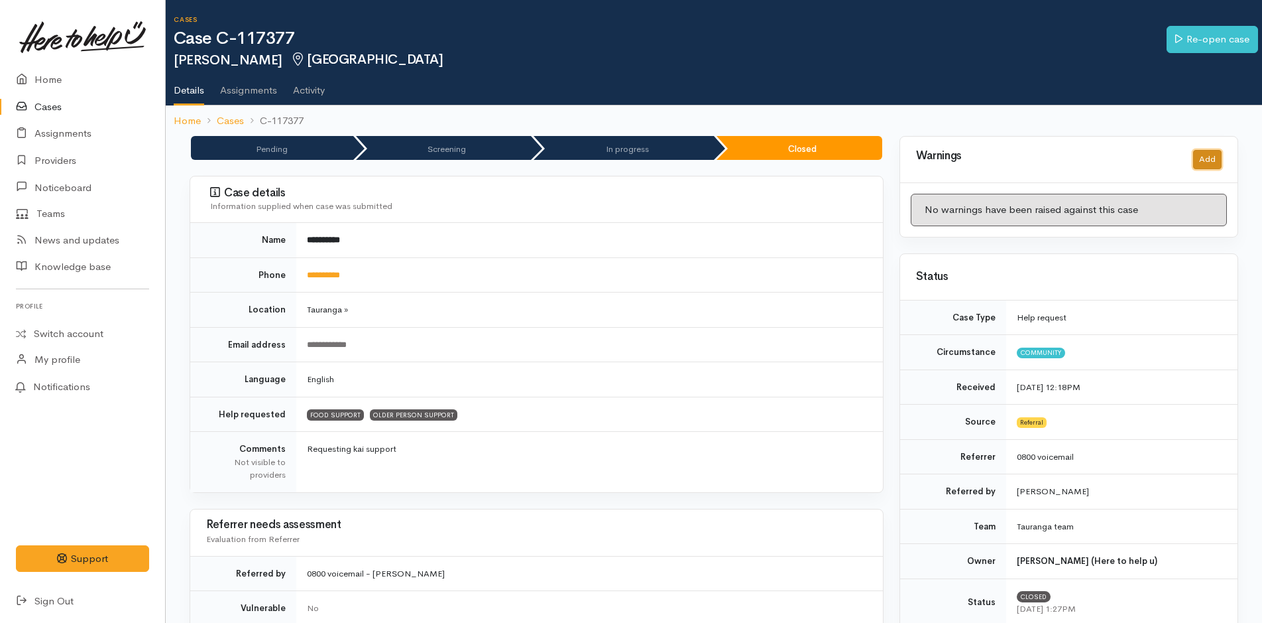
click at [1217, 158] on button "Add" at bounding box center [1208, 159] width 29 height 19
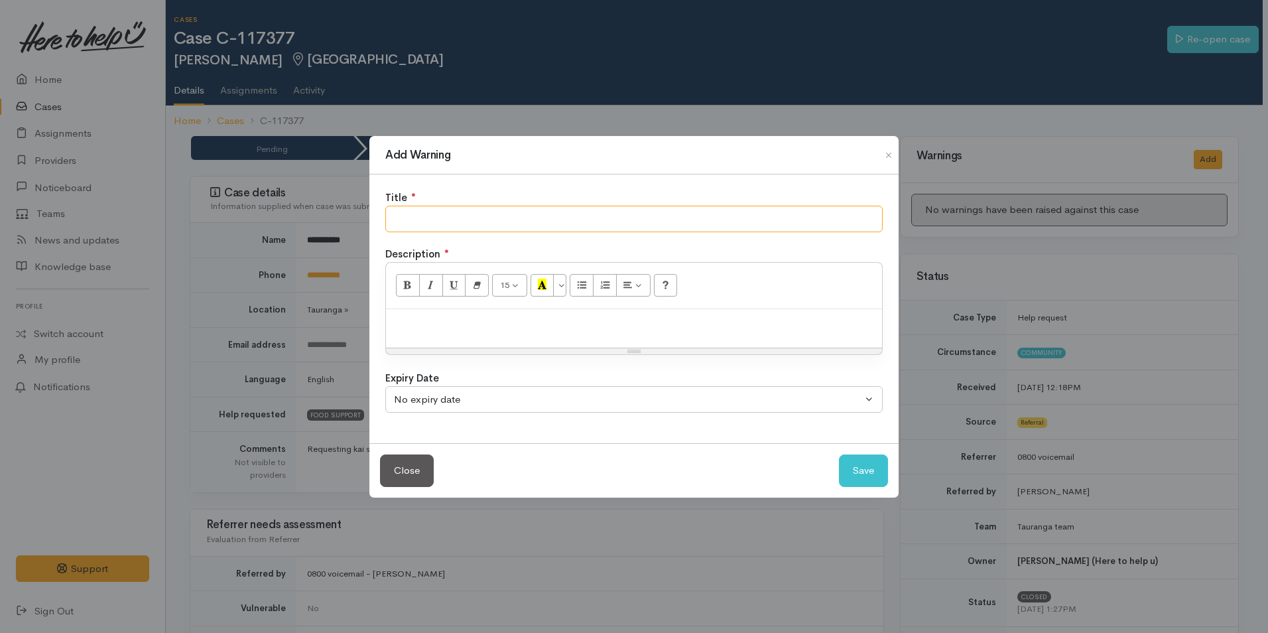
click at [454, 207] on input "text" at bounding box center [633, 219] width 497 height 27
type input "Must engage with Melissa (Super Support Social Work"
click at [404, 341] on div at bounding box center [634, 328] width 496 height 39
click at [676, 217] on input "Must engage with Melissa (Super Support Social Work" at bounding box center [633, 219] width 497 height 27
type input "Must engage with Melissa (Super Support Social Work)"
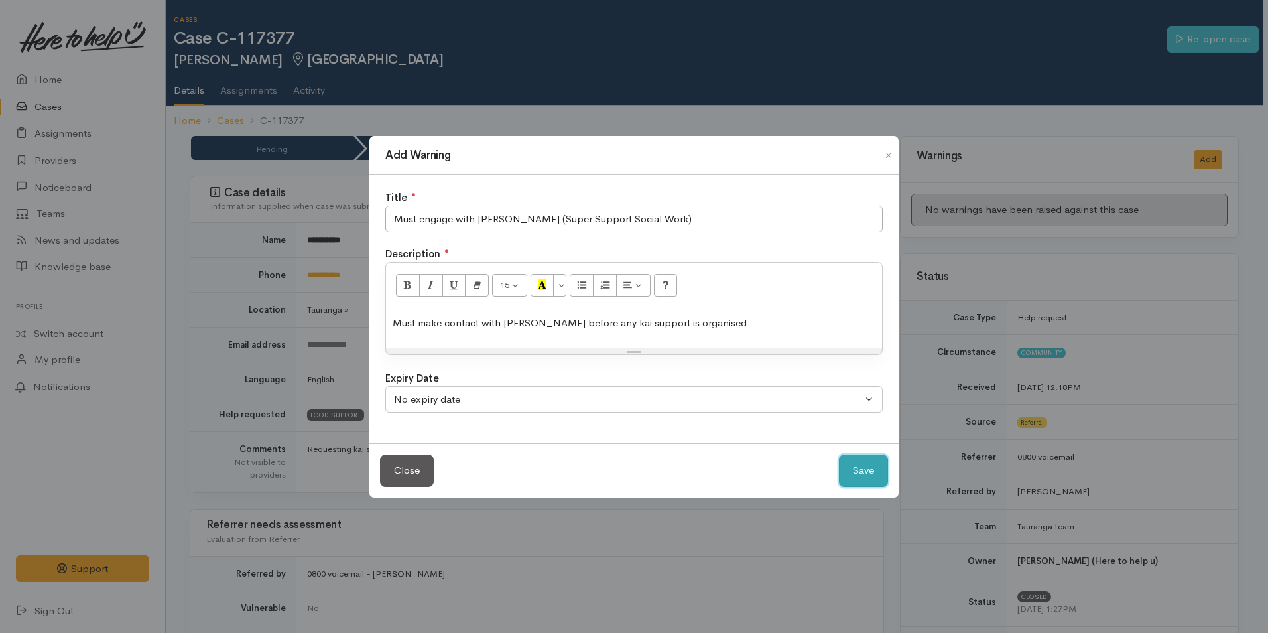
click at [849, 469] on button "Save" at bounding box center [863, 470] width 49 height 32
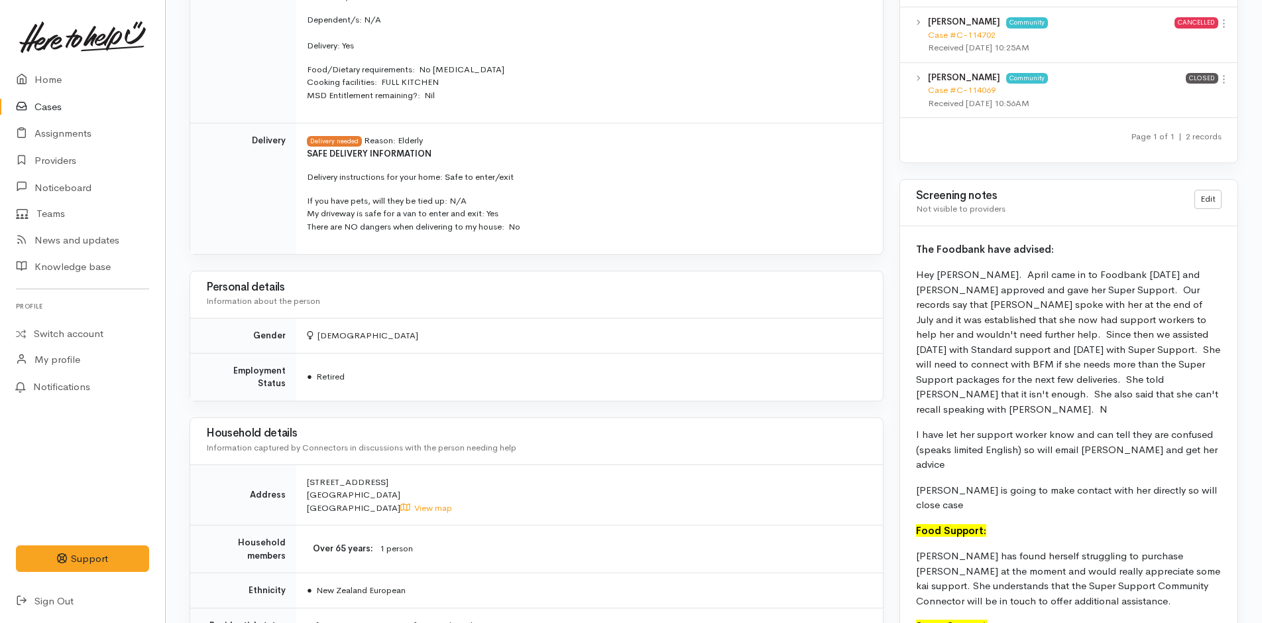
scroll to position [862, 0]
click at [67, 69] on link "Home" at bounding box center [82, 79] width 165 height 27
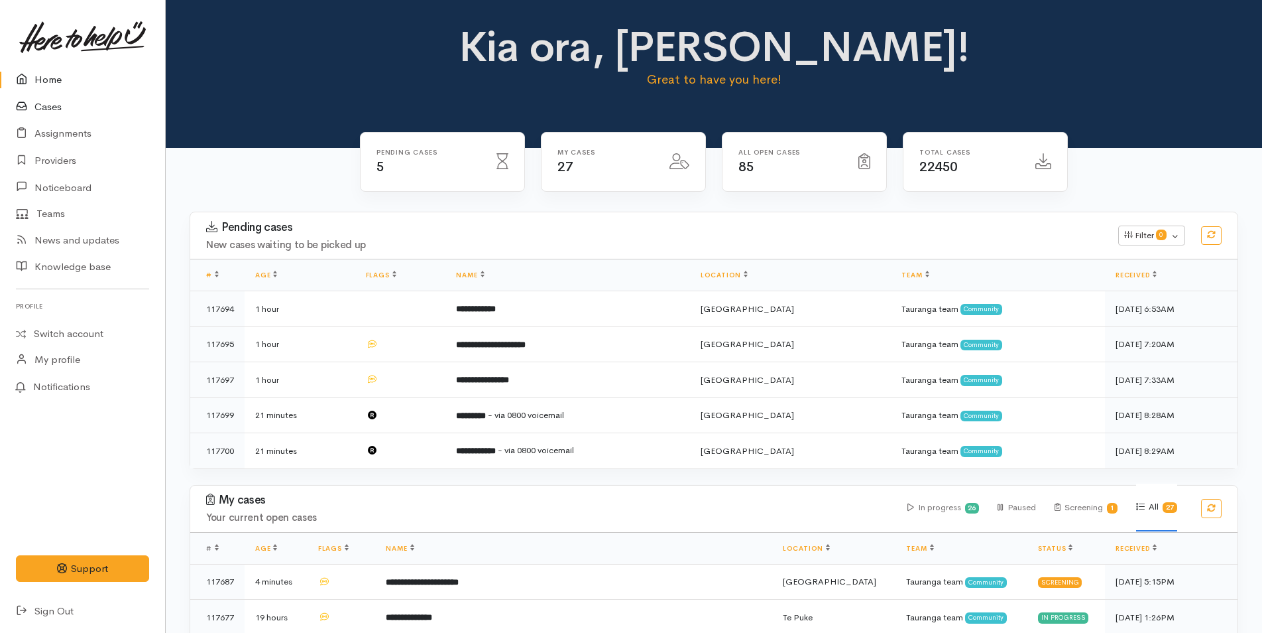
click at [39, 95] on link "Cases" at bounding box center [82, 106] width 165 height 27
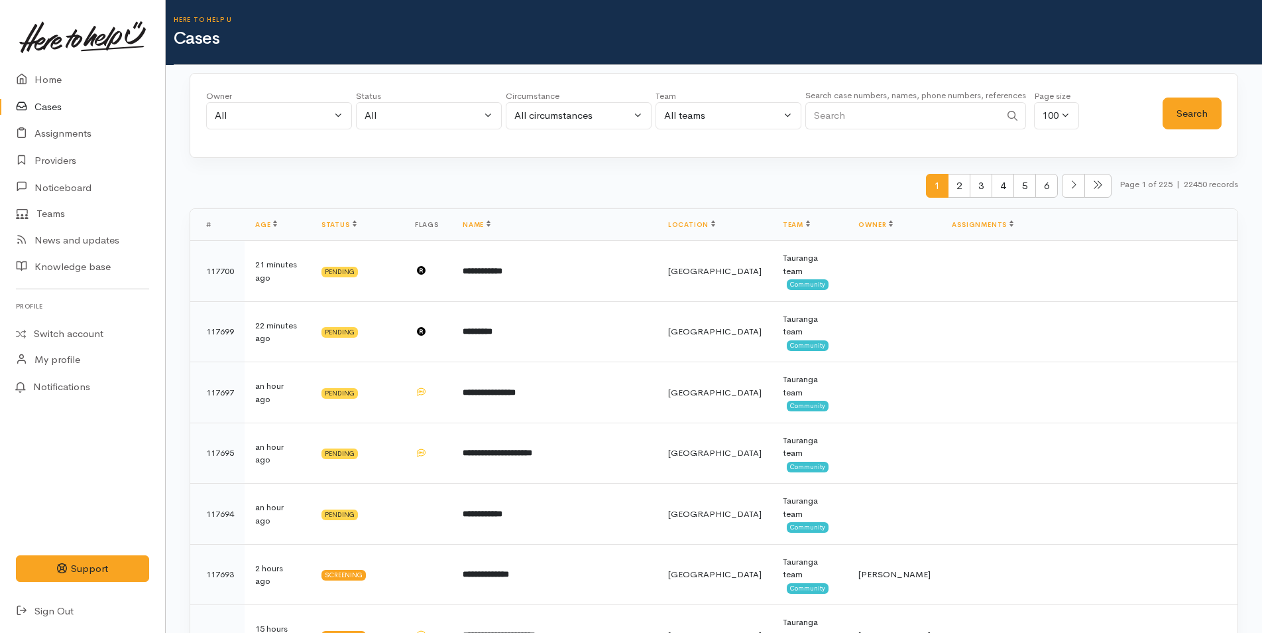
drag, startPoint x: 833, startPoint y: 119, endPoint x: 826, endPoint y: 112, distance: 10.4
click at [832, 118] on input "Search" at bounding box center [903, 115] width 195 height 27
type input "april"
click at [1207, 117] on button "Search" at bounding box center [1192, 113] width 59 height 32
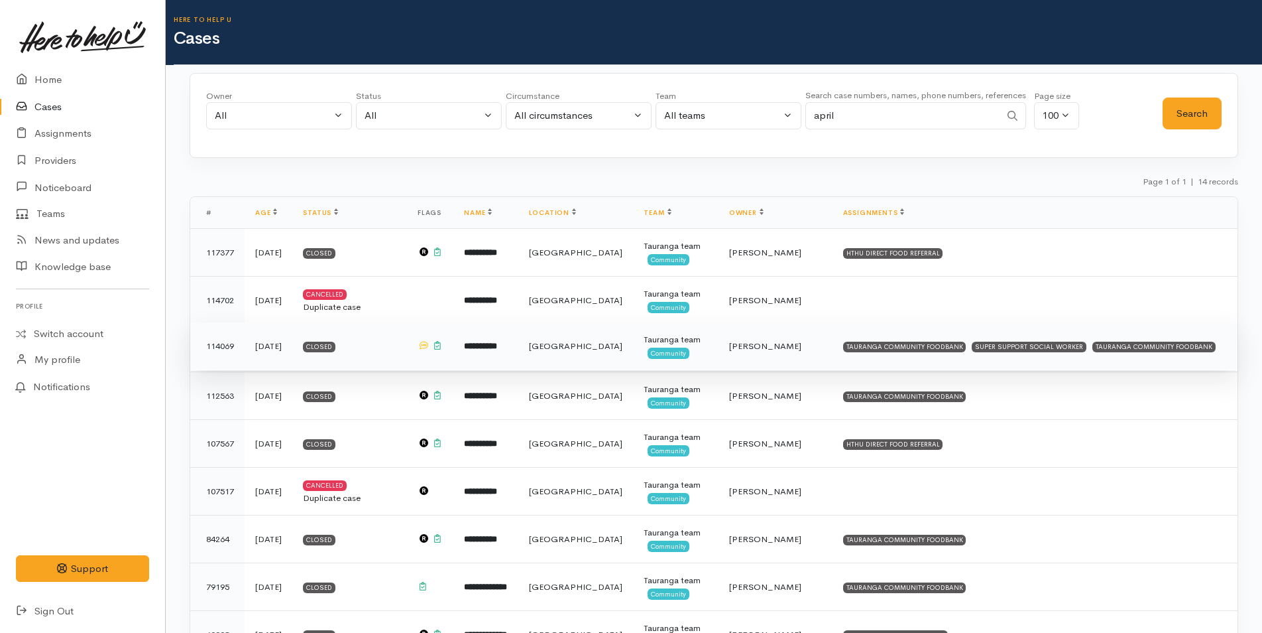
click at [497, 347] on b "**********" at bounding box center [480, 345] width 33 height 9
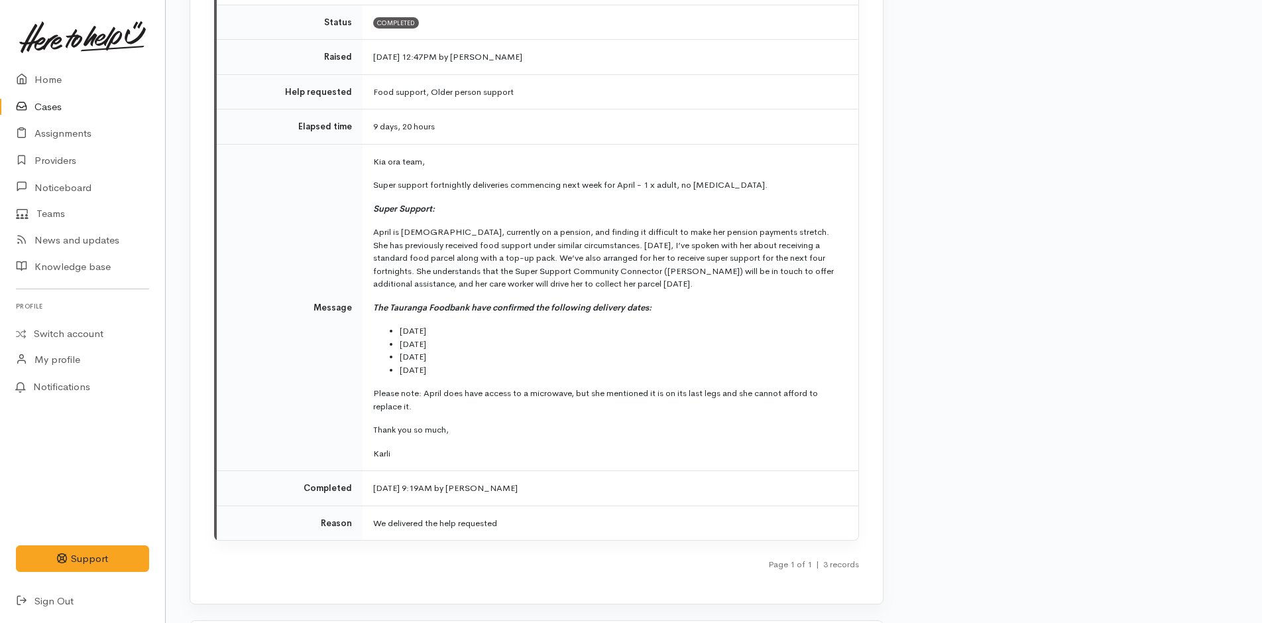
scroll to position [2650, 0]
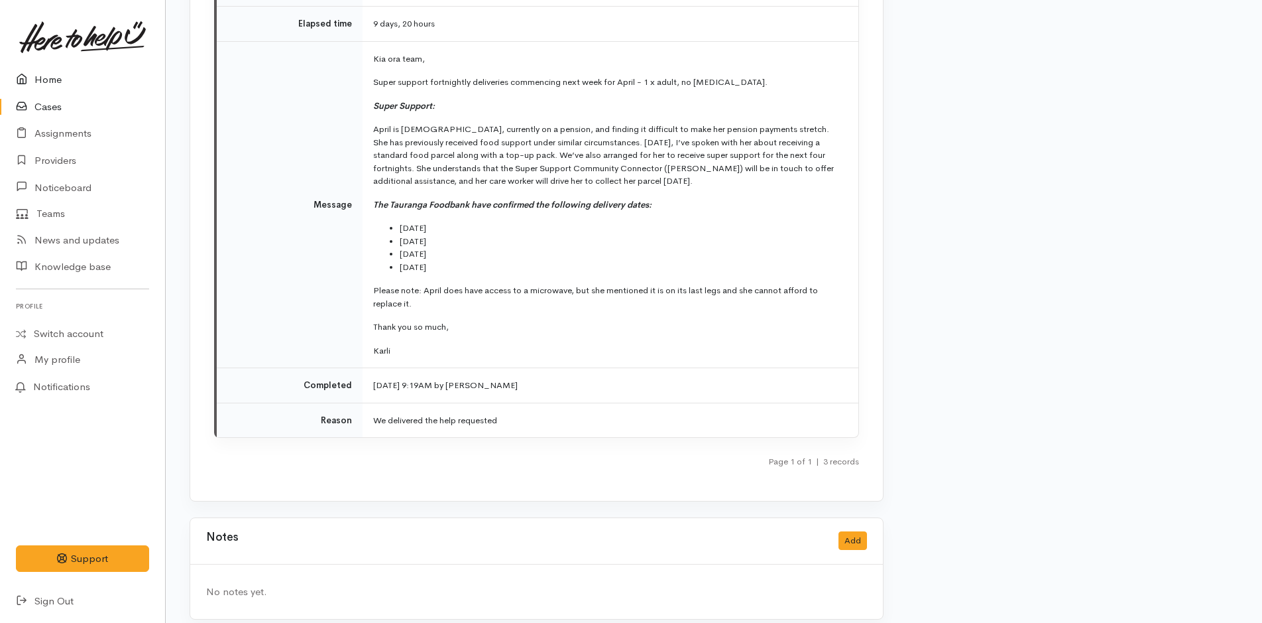
click at [37, 79] on link "Home" at bounding box center [82, 79] width 165 height 27
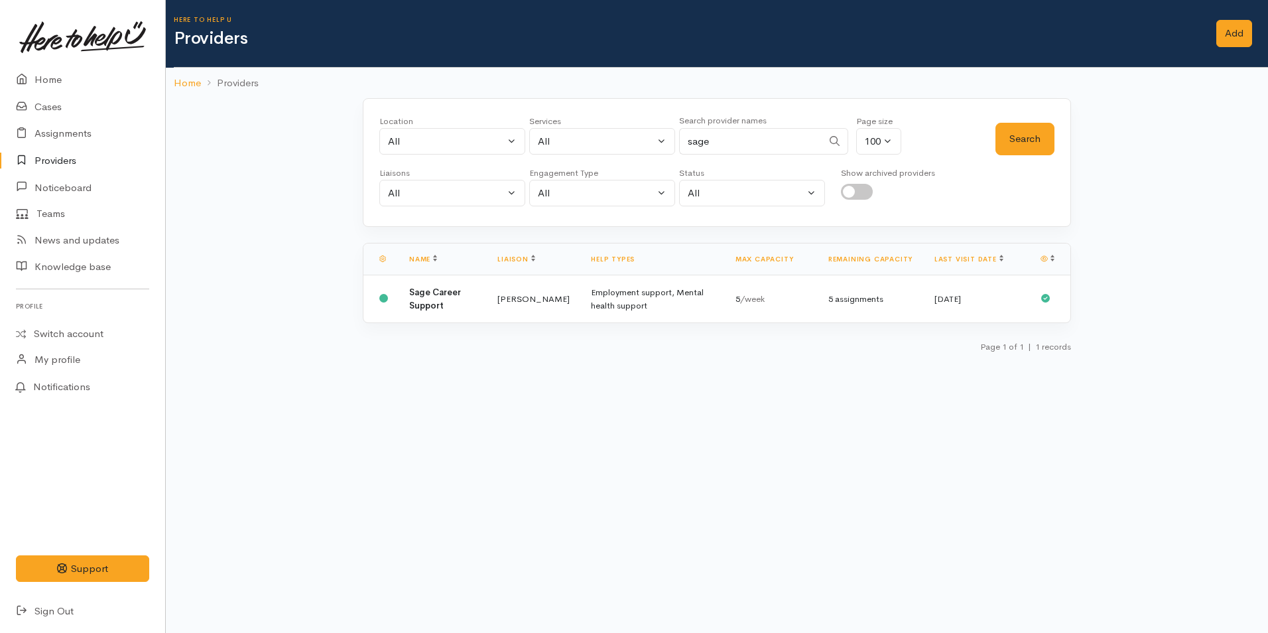
select select "null"
click at [42, 96] on link "Cases" at bounding box center [82, 106] width 165 height 27
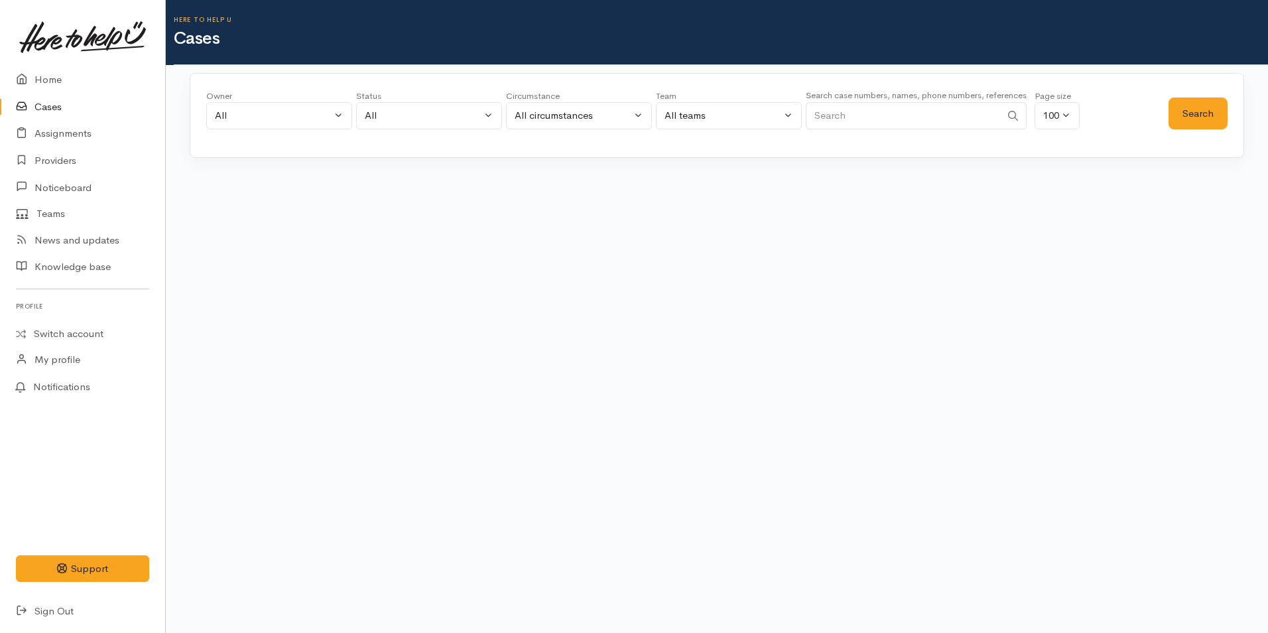
click at [839, 105] on input "Search" at bounding box center [903, 115] width 195 height 27
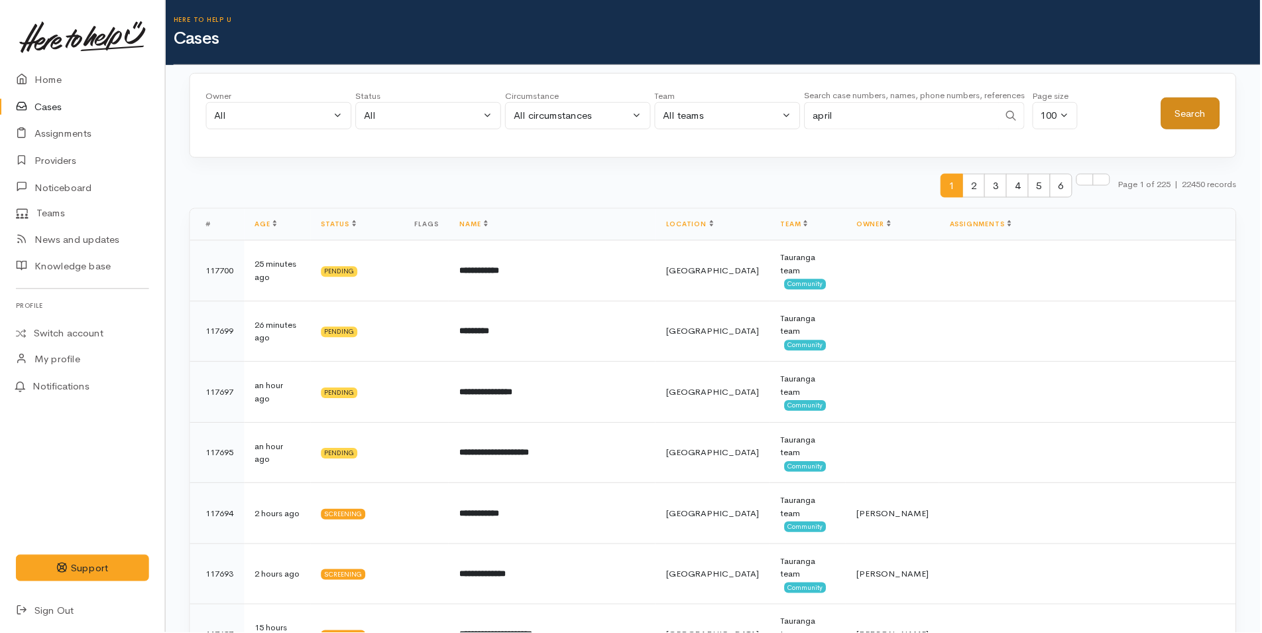
type input "april"
click at [1177, 101] on button "Search" at bounding box center [1192, 113] width 59 height 32
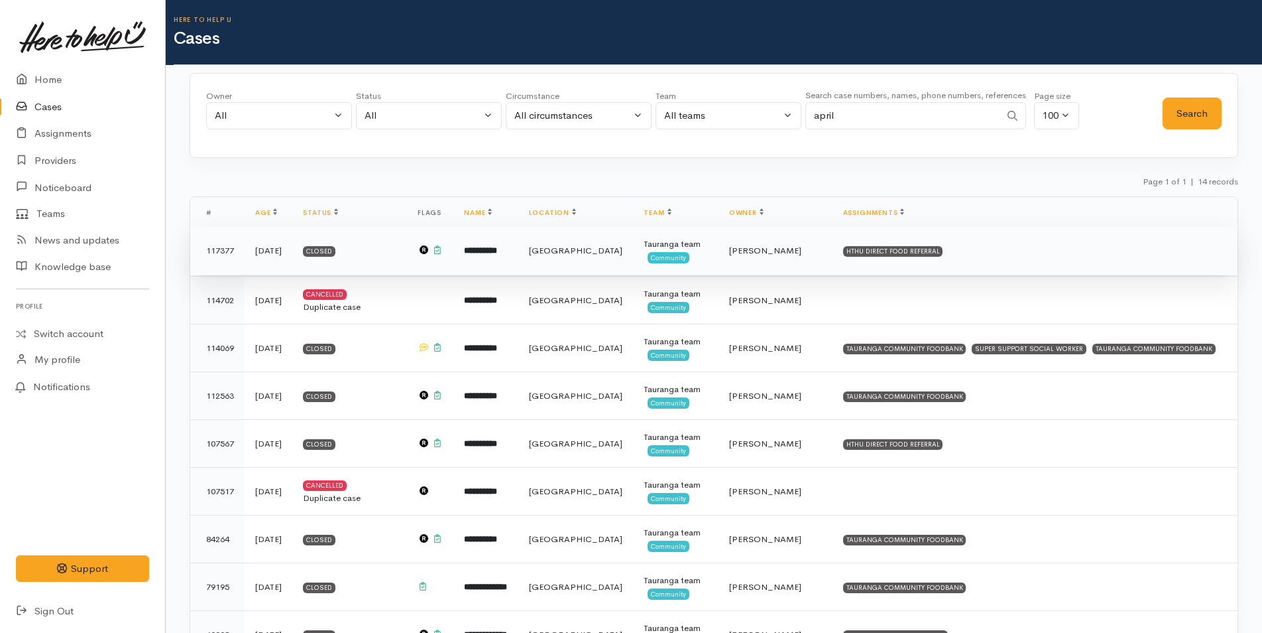
click at [518, 253] on td "**********" at bounding box center [486, 251] width 64 height 48
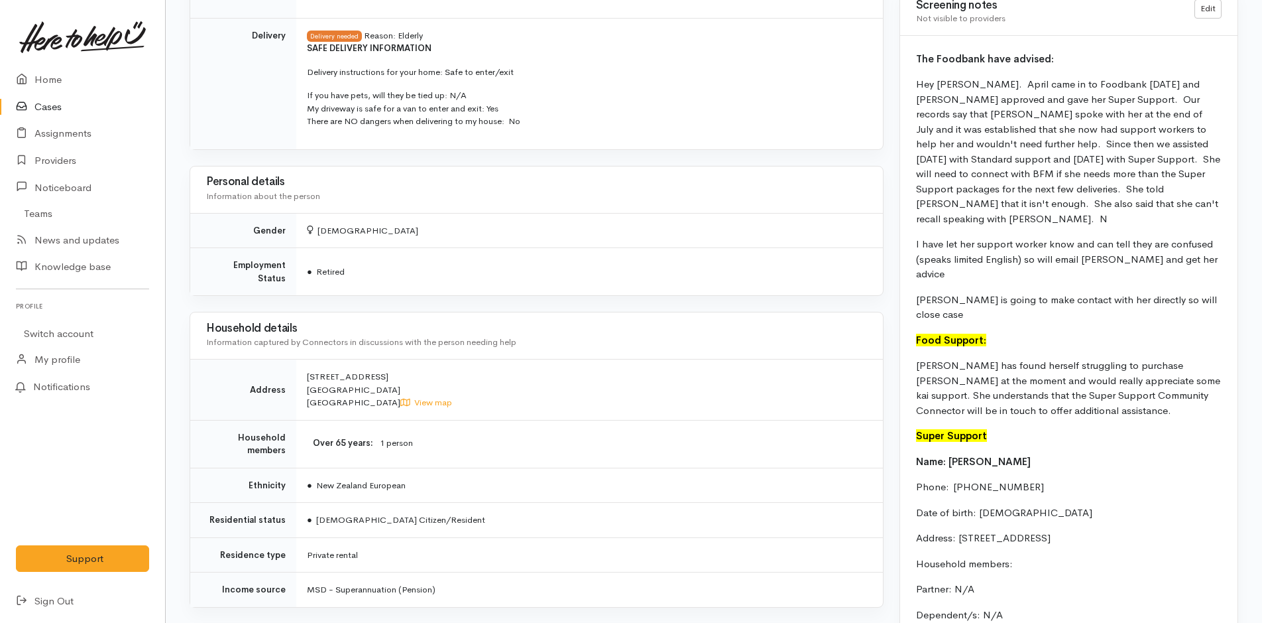
scroll to position [1194, 0]
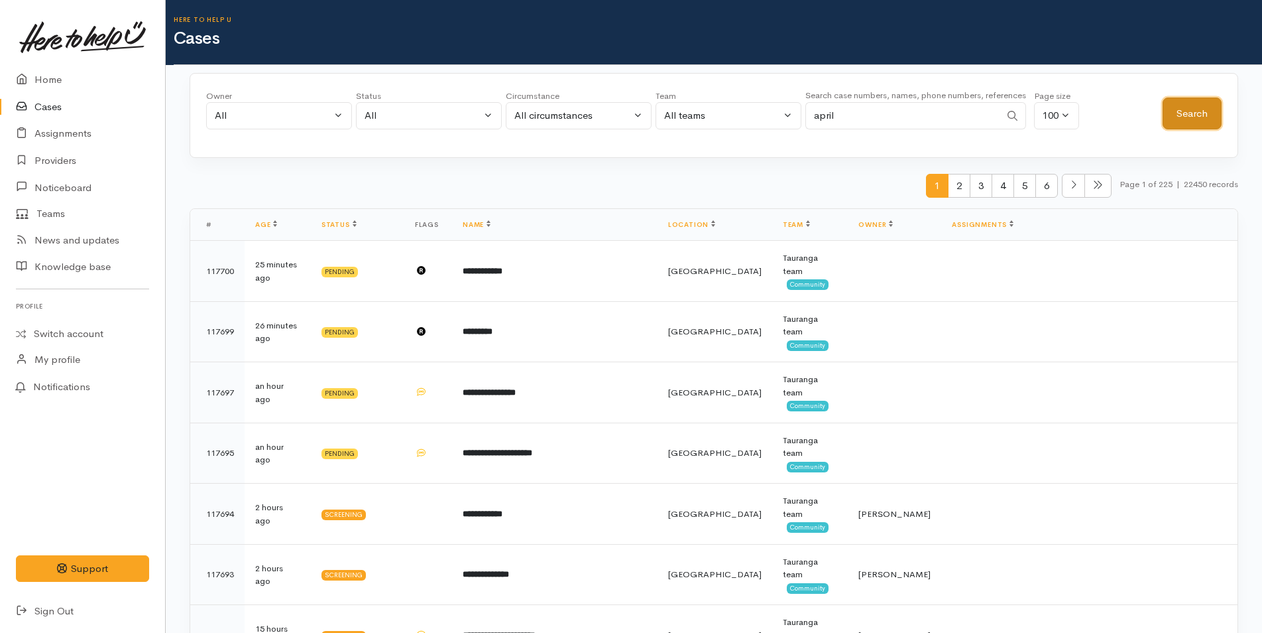
click at [1166, 107] on button "Search" at bounding box center [1192, 113] width 59 height 32
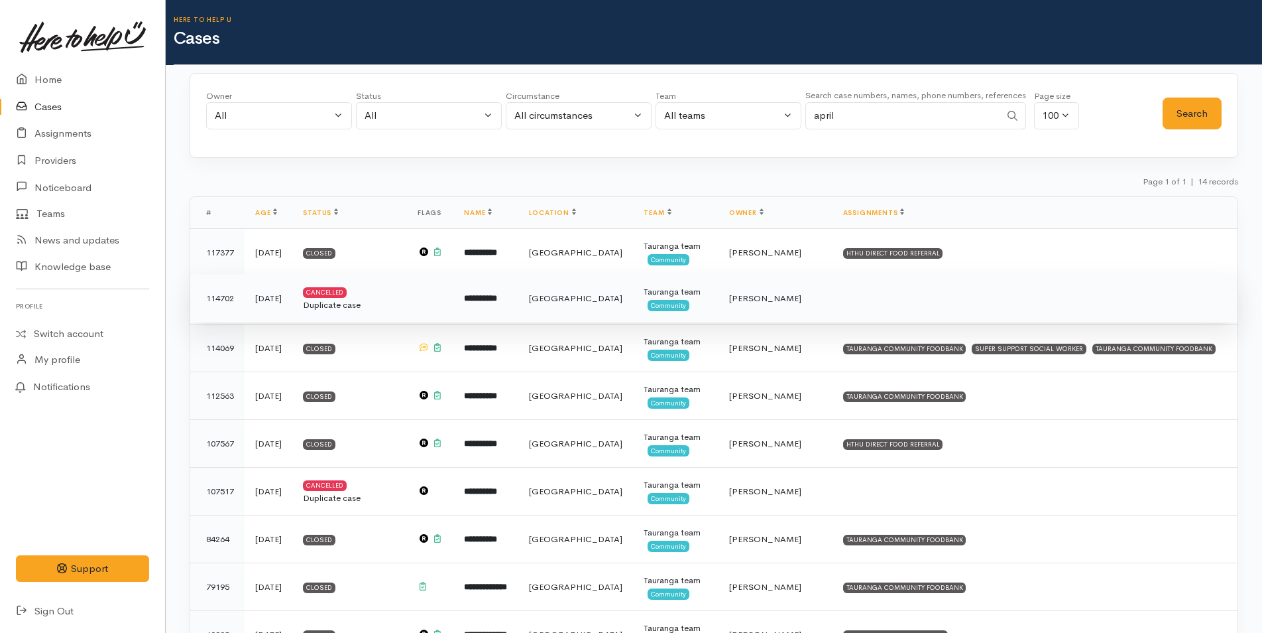
click at [518, 304] on td "**********" at bounding box center [486, 299] width 64 height 48
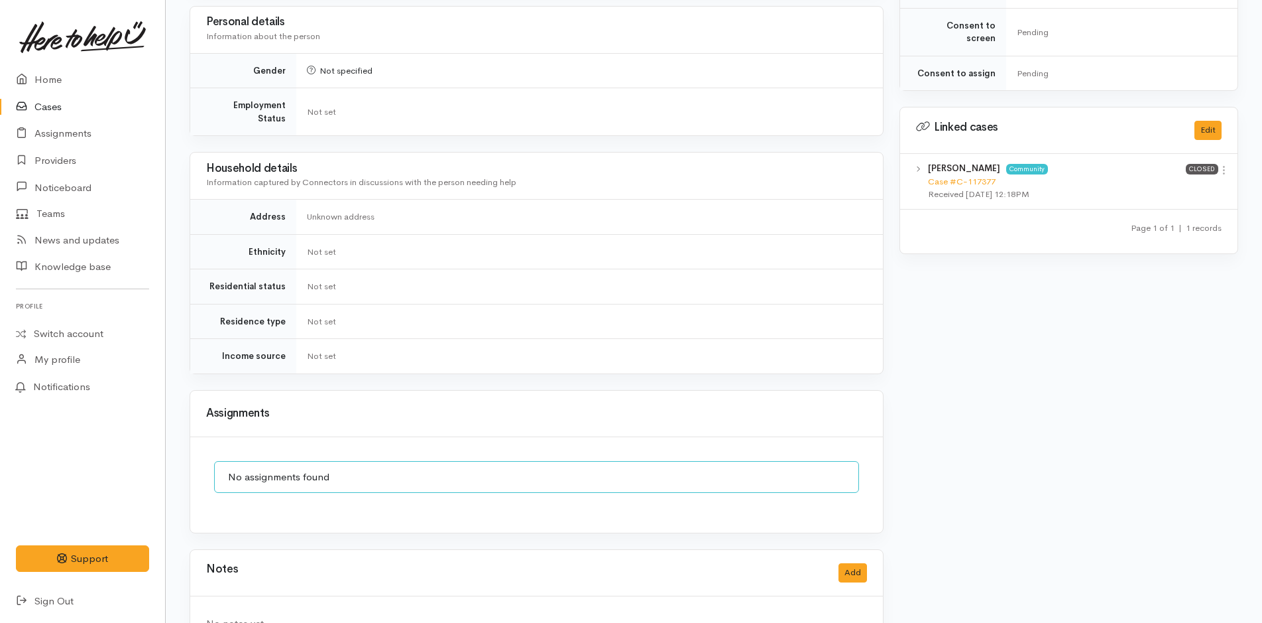
scroll to position [595, 0]
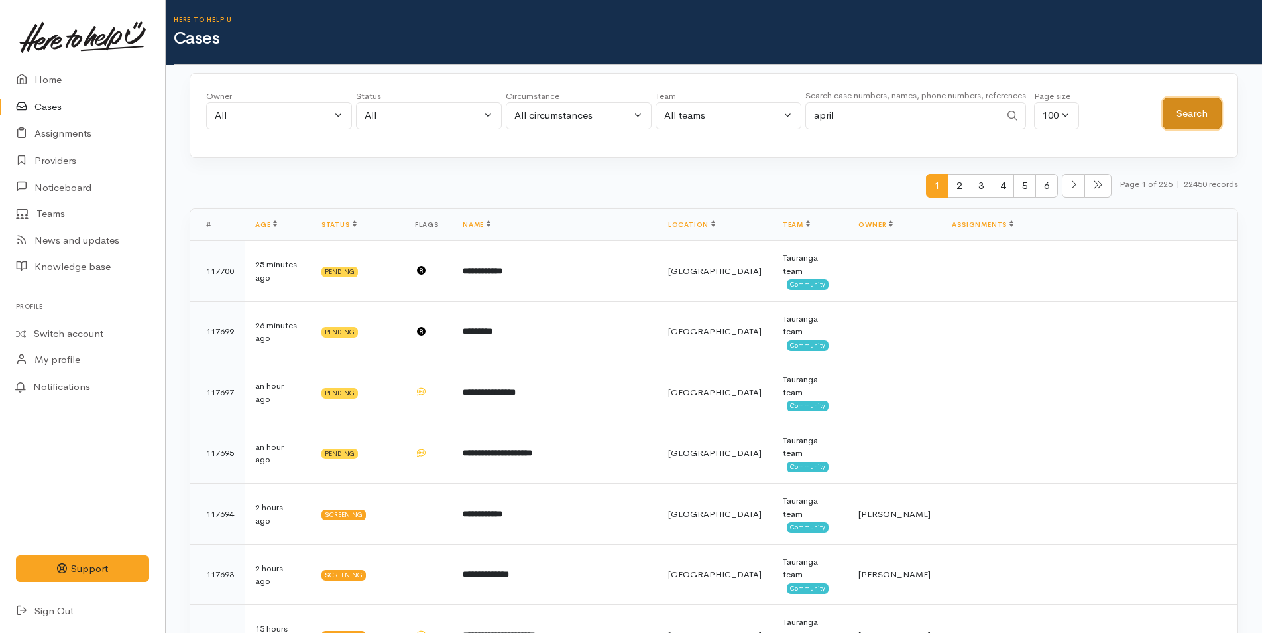
click at [1183, 115] on button "Search" at bounding box center [1192, 113] width 59 height 32
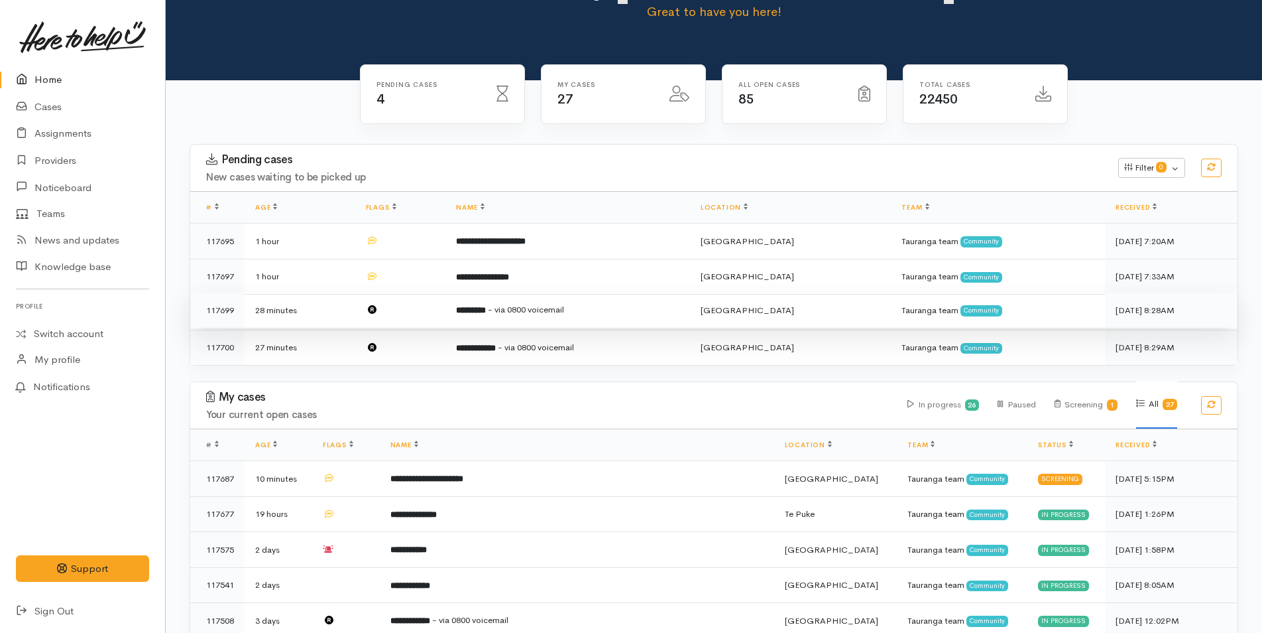
scroll to position [66, 0]
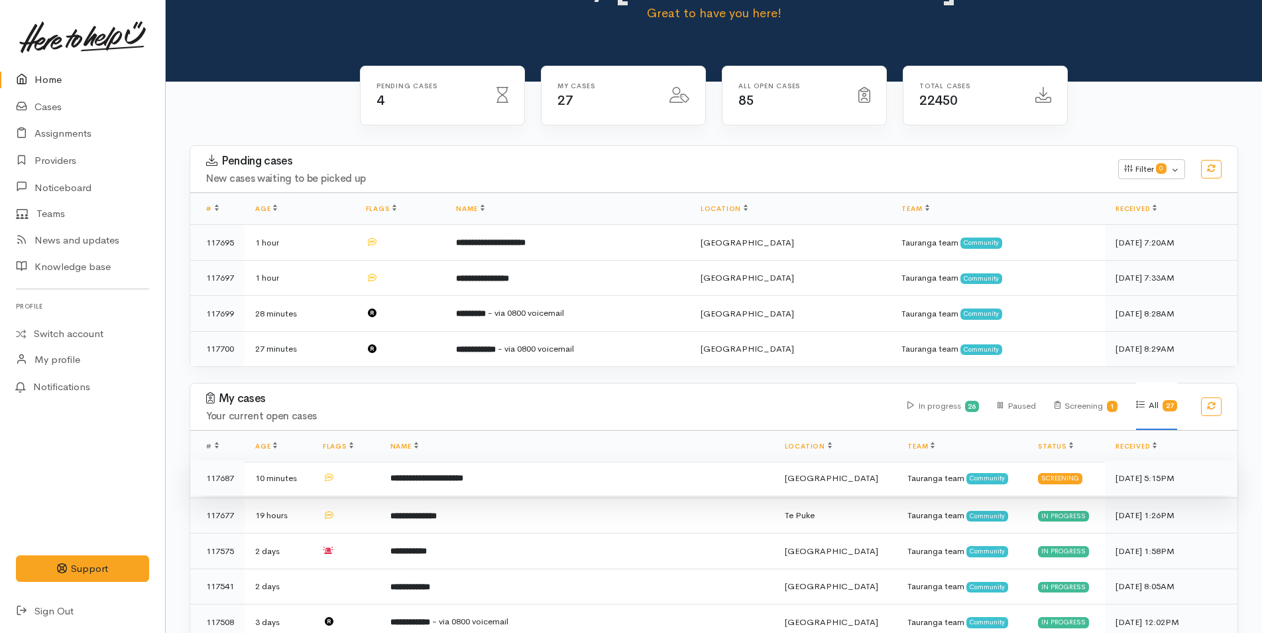
click at [516, 484] on td "**********" at bounding box center [577, 478] width 395 height 36
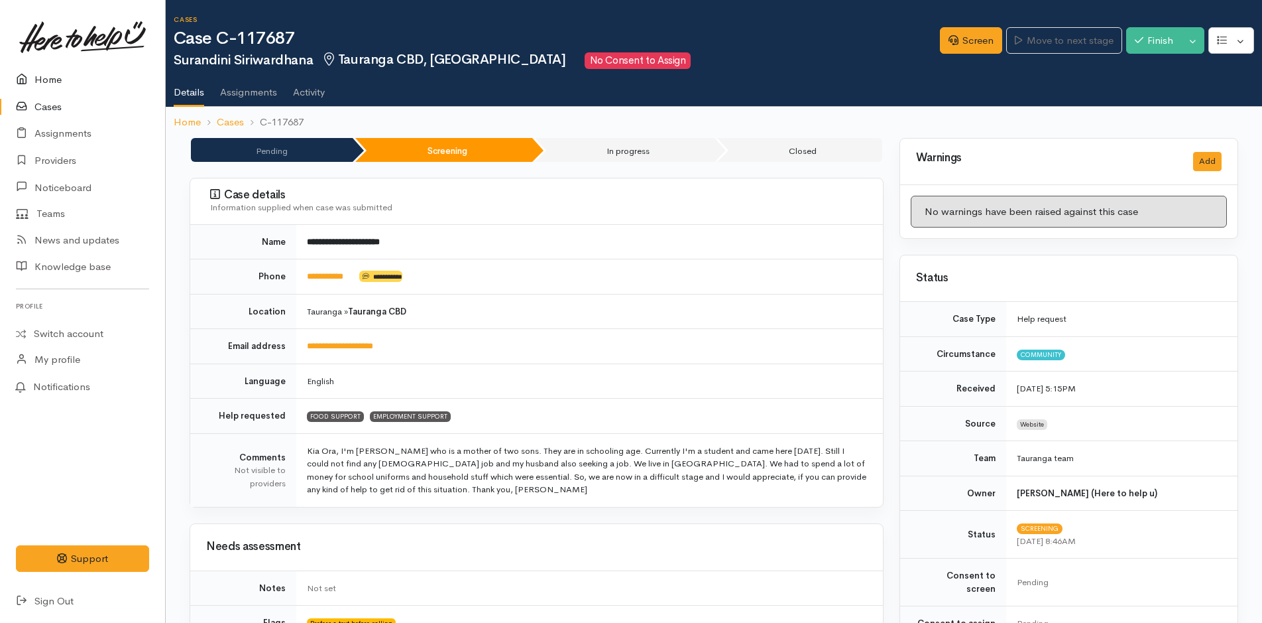
click at [53, 67] on link "Home" at bounding box center [82, 79] width 165 height 27
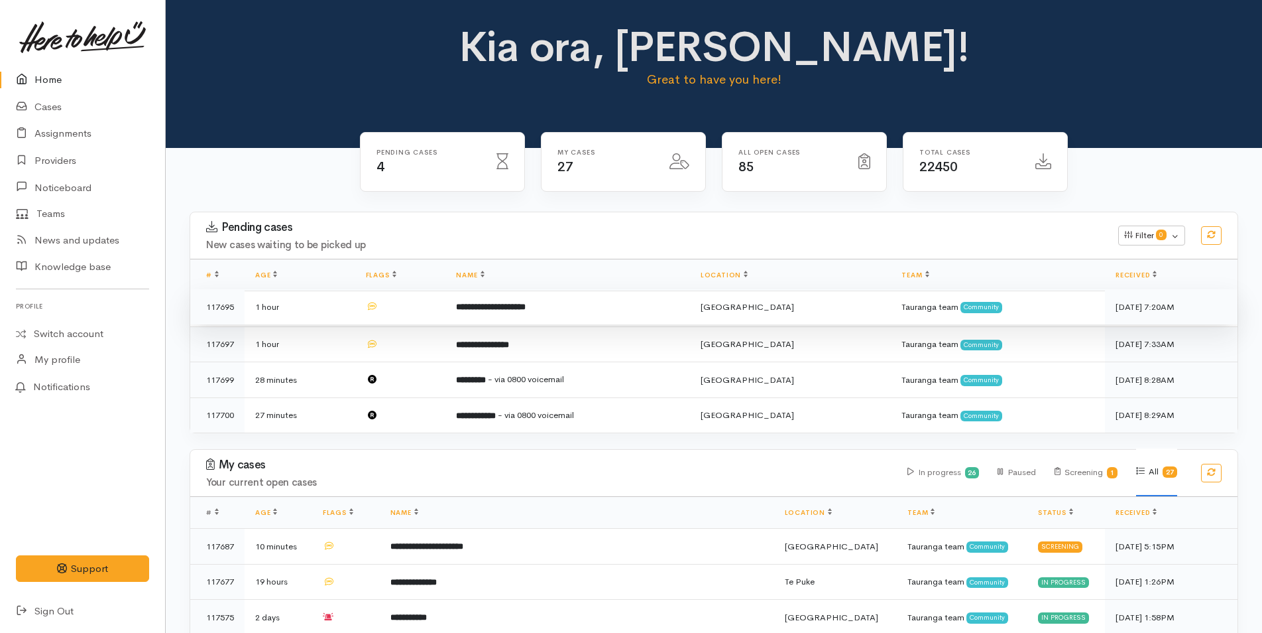
click at [466, 316] on td "**********" at bounding box center [568, 307] width 244 height 36
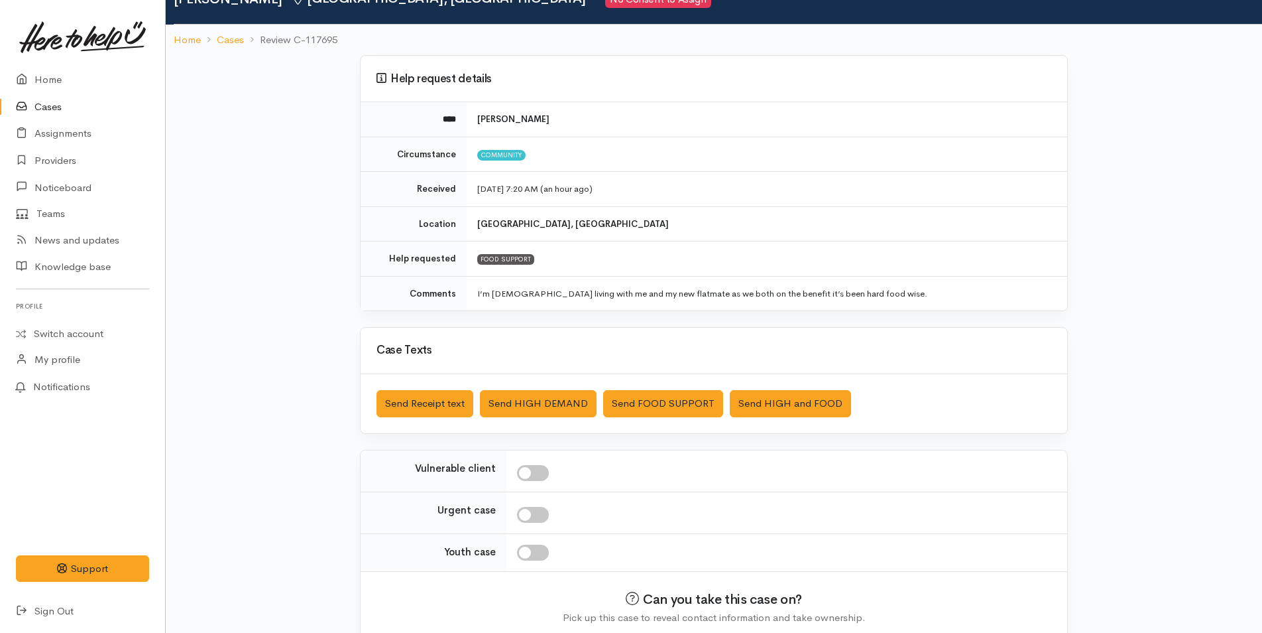
scroll to position [121, 0]
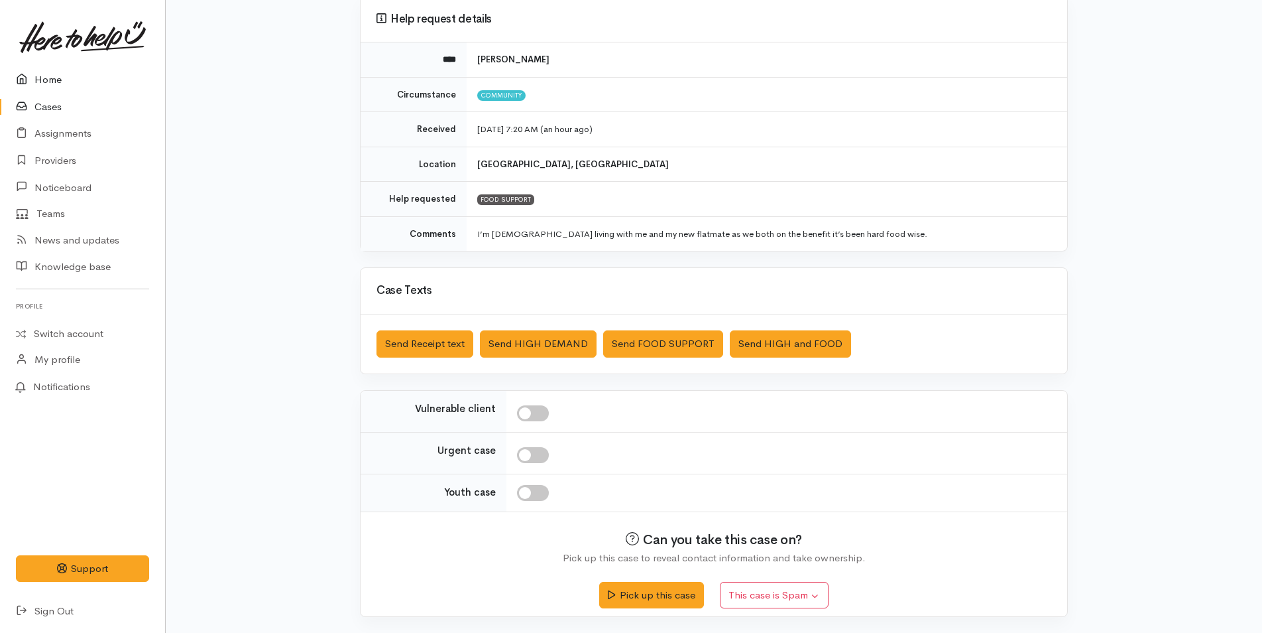
click at [61, 76] on link "Home" at bounding box center [82, 79] width 165 height 27
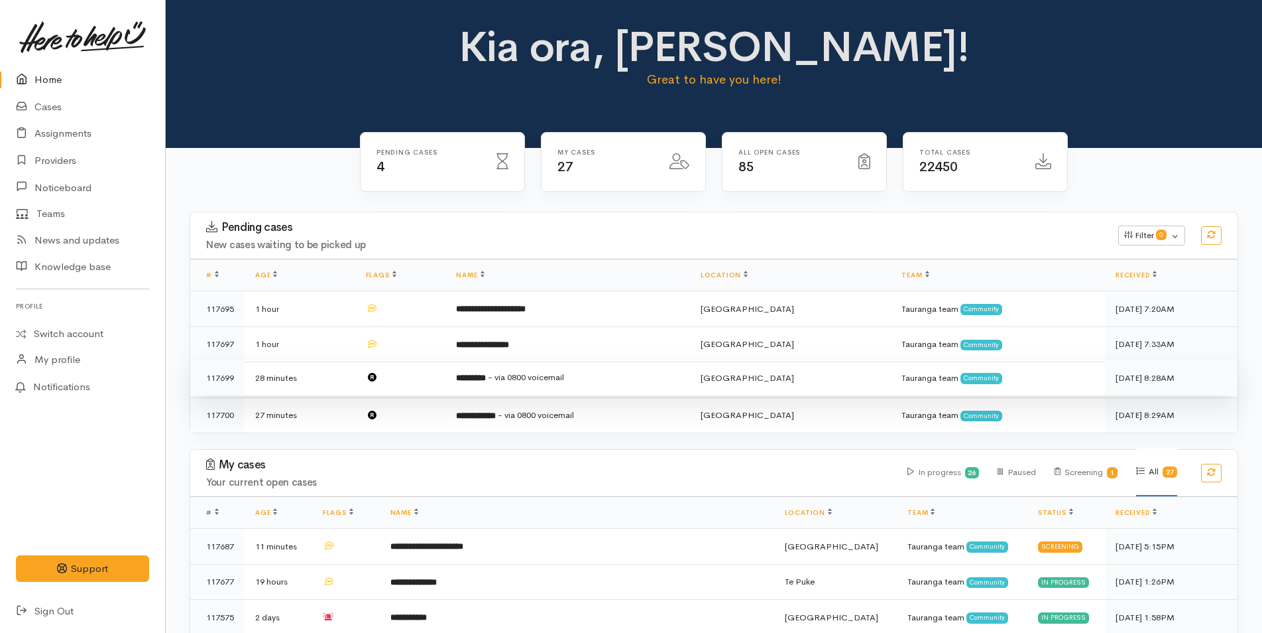
click at [599, 369] on td "********* - via 0800 voicemail" at bounding box center [568, 378] width 244 height 36
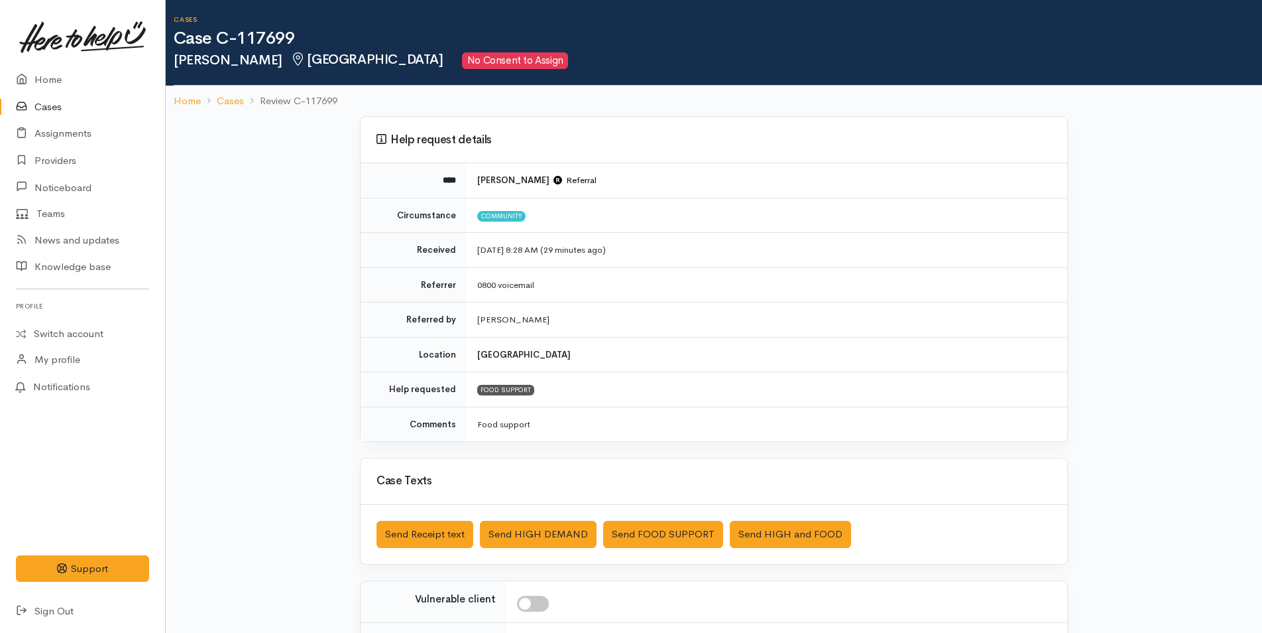
click at [46, 105] on link "Cases" at bounding box center [82, 106] width 165 height 27
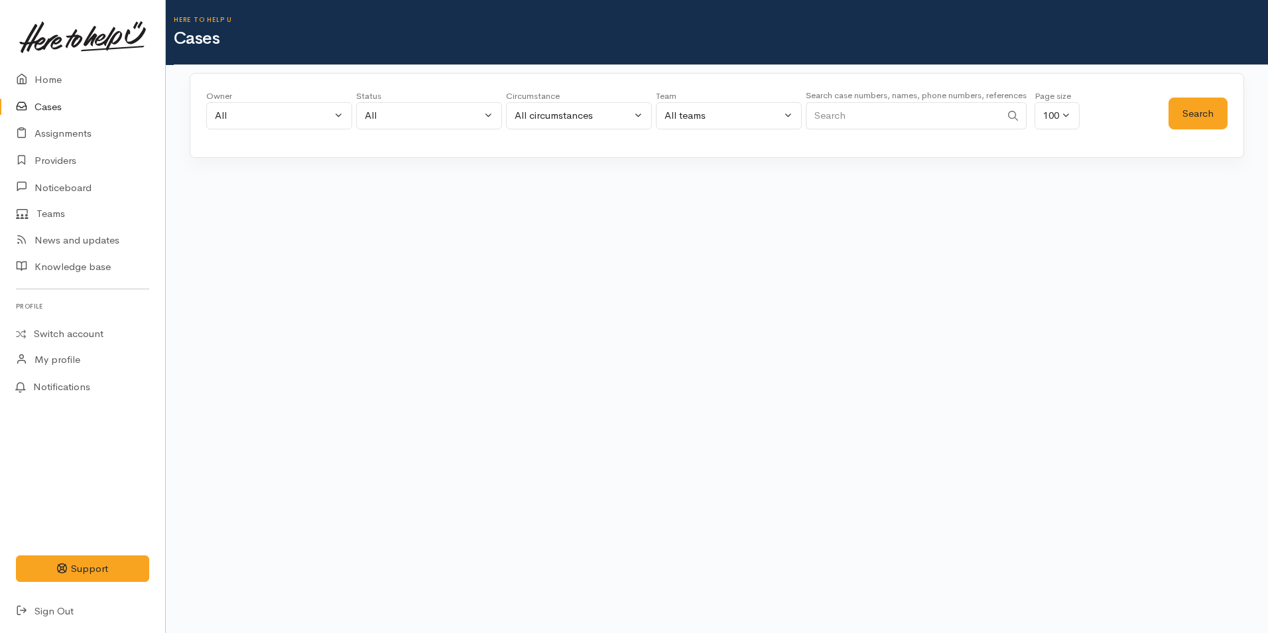
click at [827, 109] on input "Search" at bounding box center [903, 115] width 195 height 27
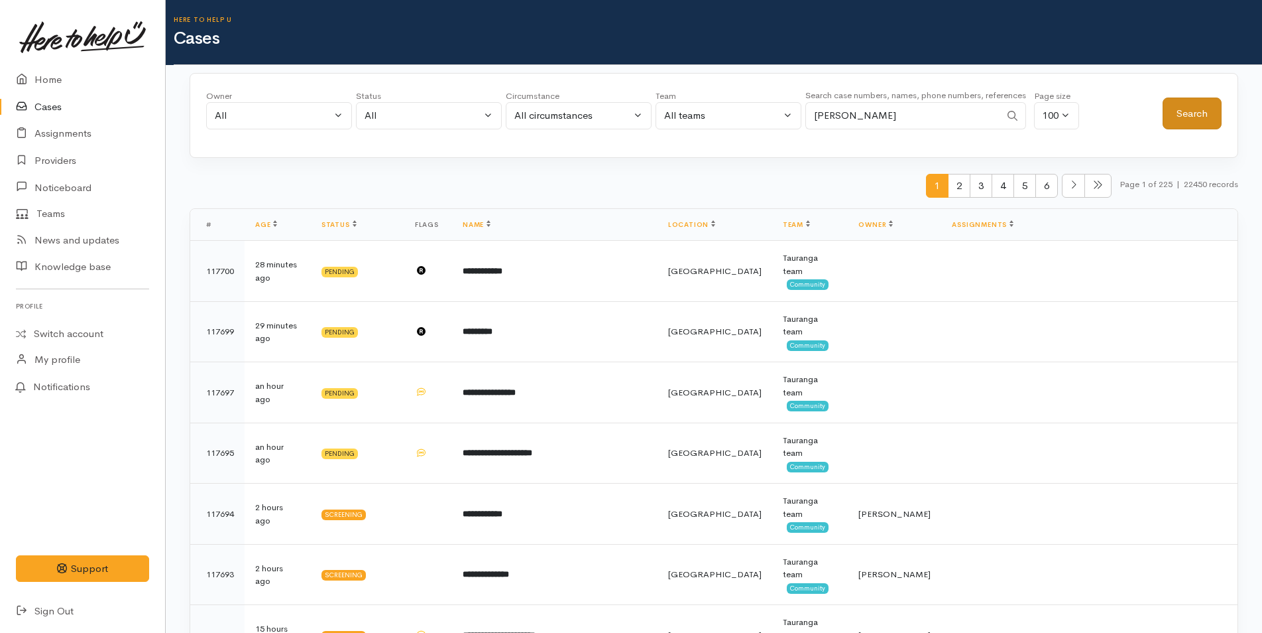
type input "lisa hall"
click at [1186, 100] on button "Search" at bounding box center [1192, 113] width 59 height 32
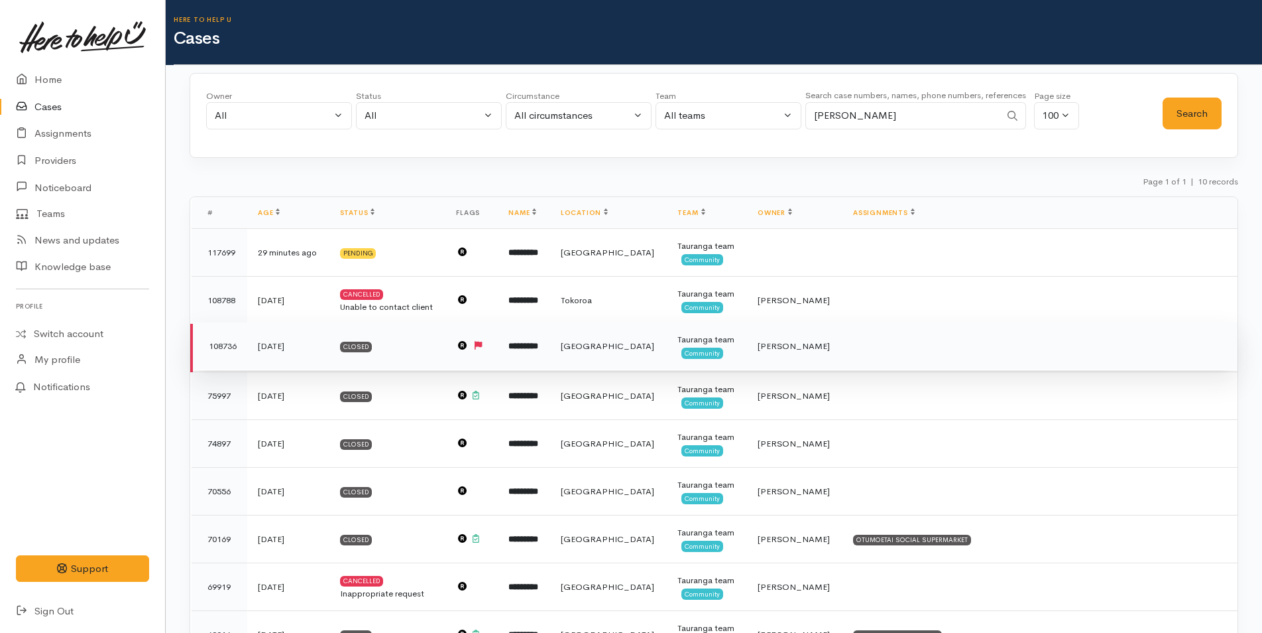
click at [550, 367] on td "*********" at bounding box center [524, 346] width 52 height 48
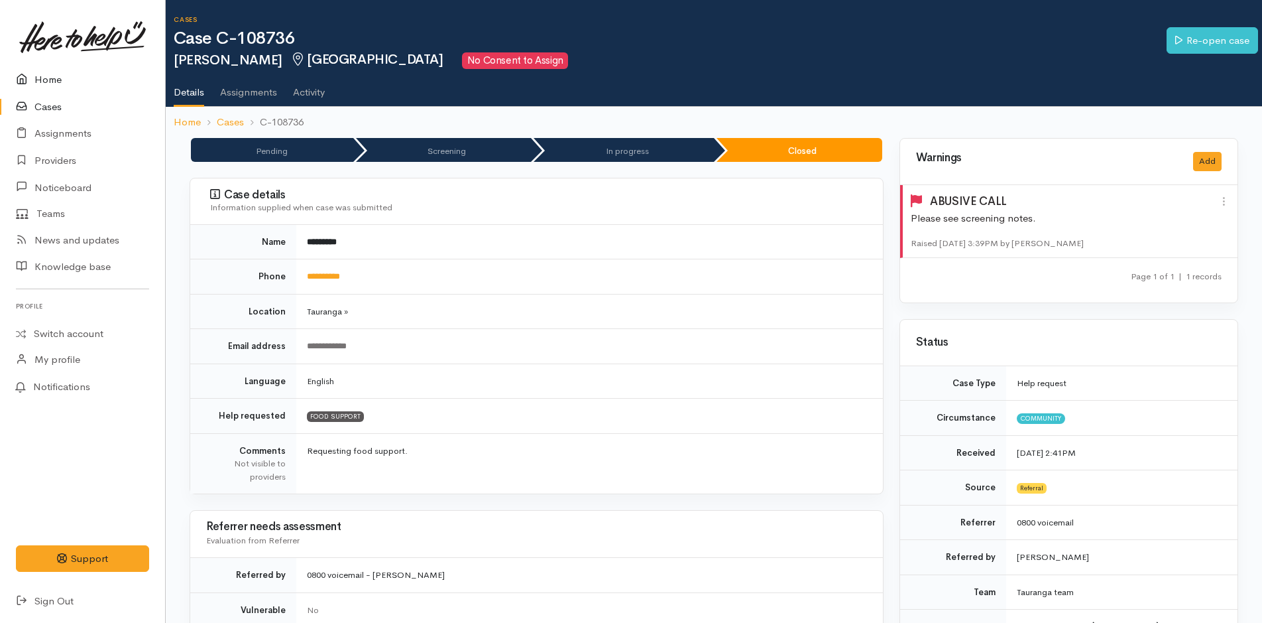
click at [33, 72] on icon at bounding box center [25, 80] width 19 height 17
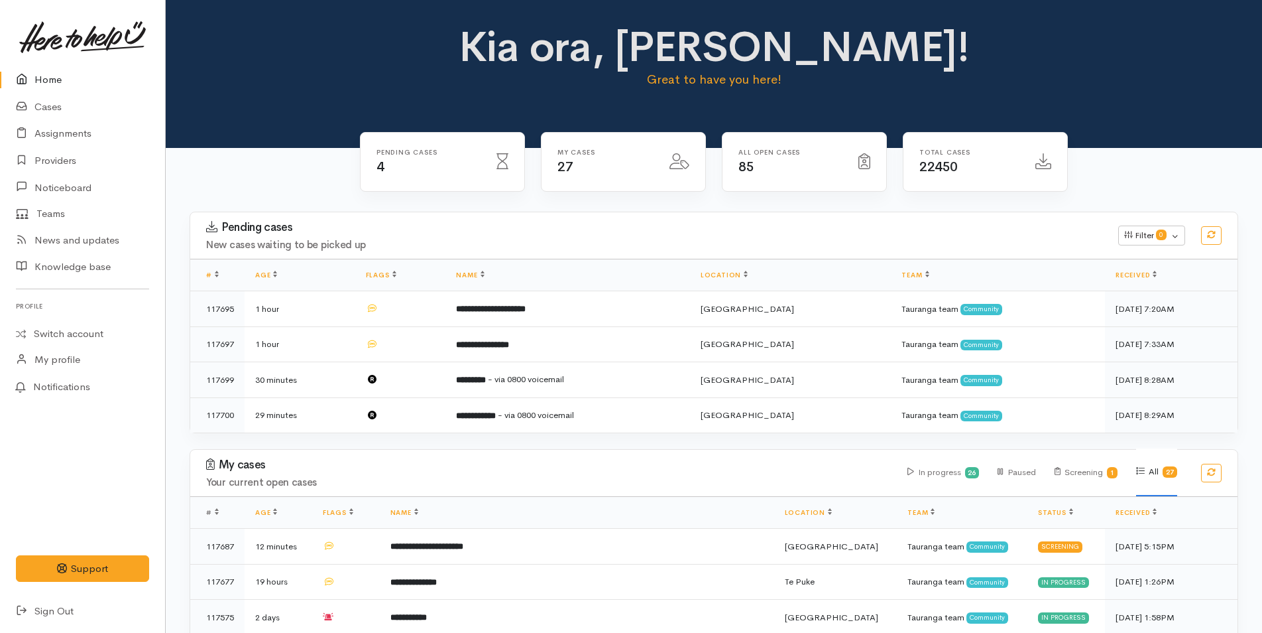
click at [57, 73] on link "Home" at bounding box center [82, 79] width 165 height 27
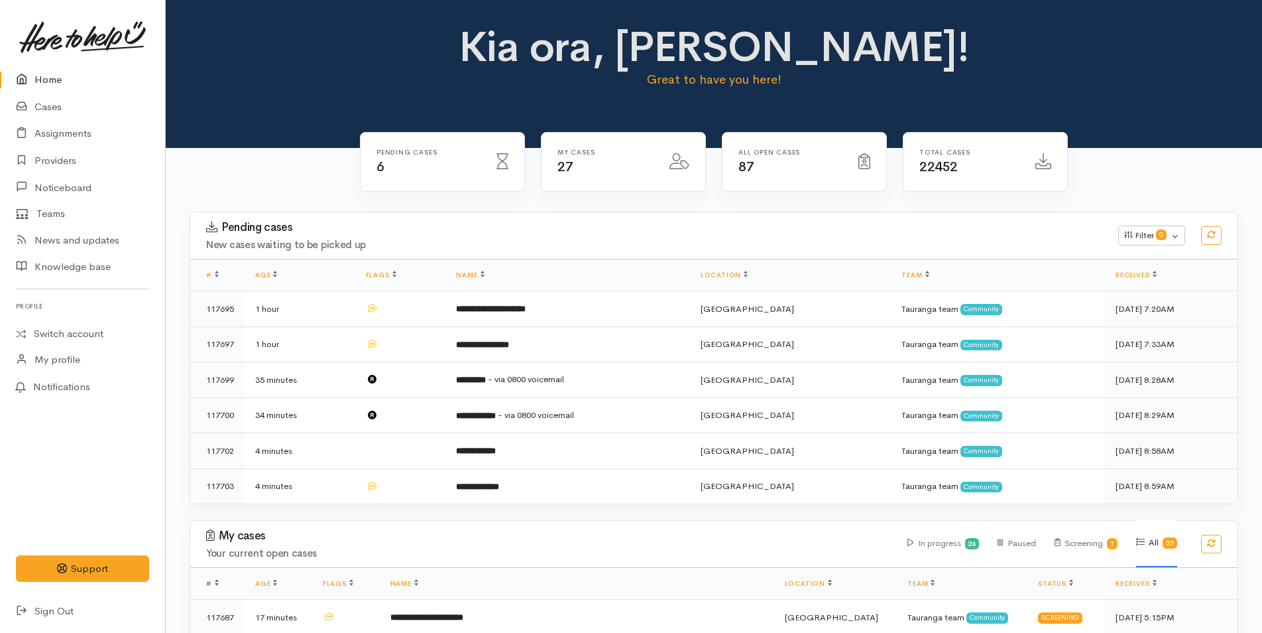
click at [82, 59] on link at bounding box center [82, 37] width 133 height 58
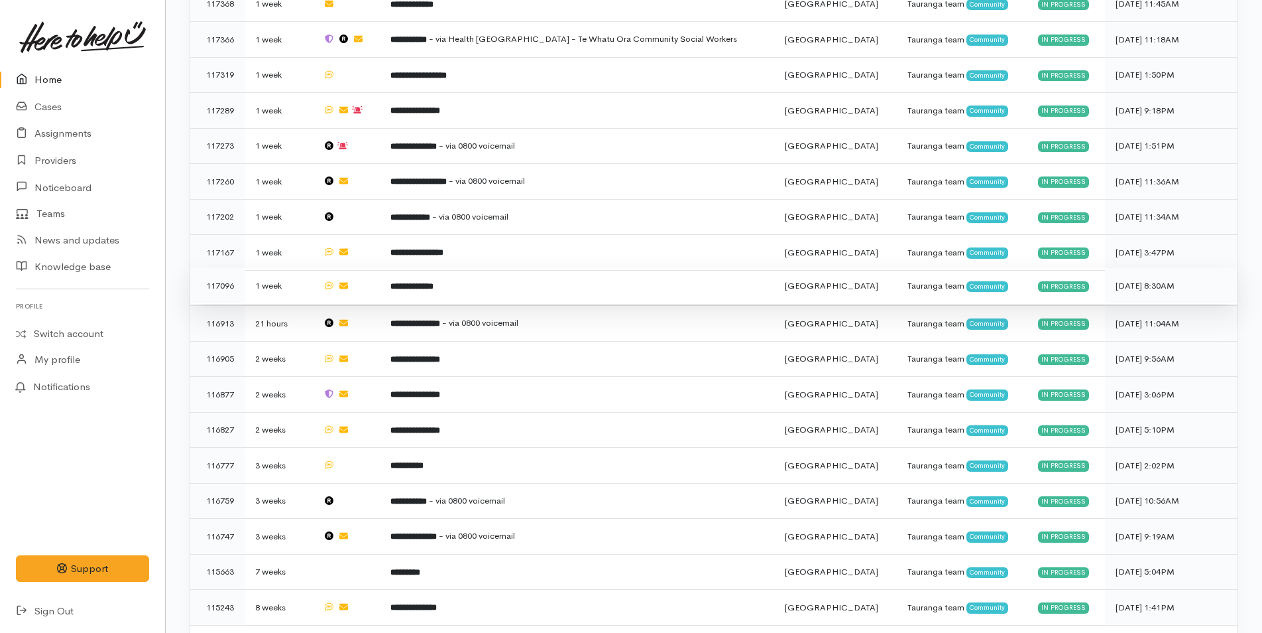
scroll to position [953, 0]
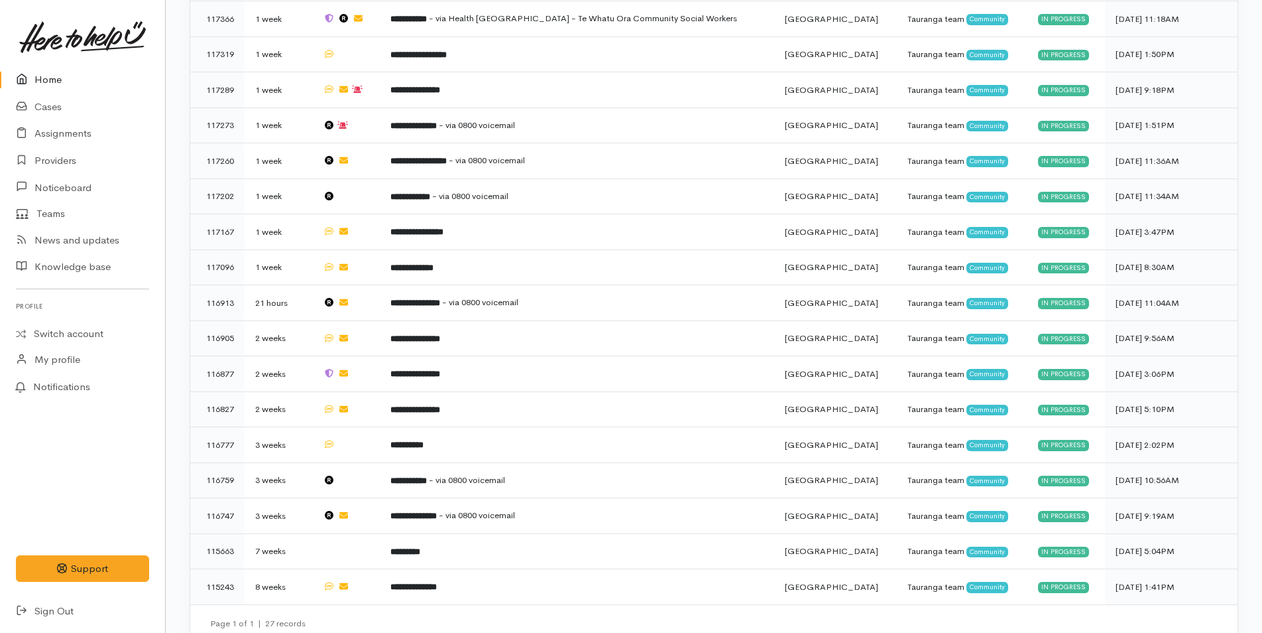
click at [40, 74] on link "Home" at bounding box center [82, 79] width 165 height 27
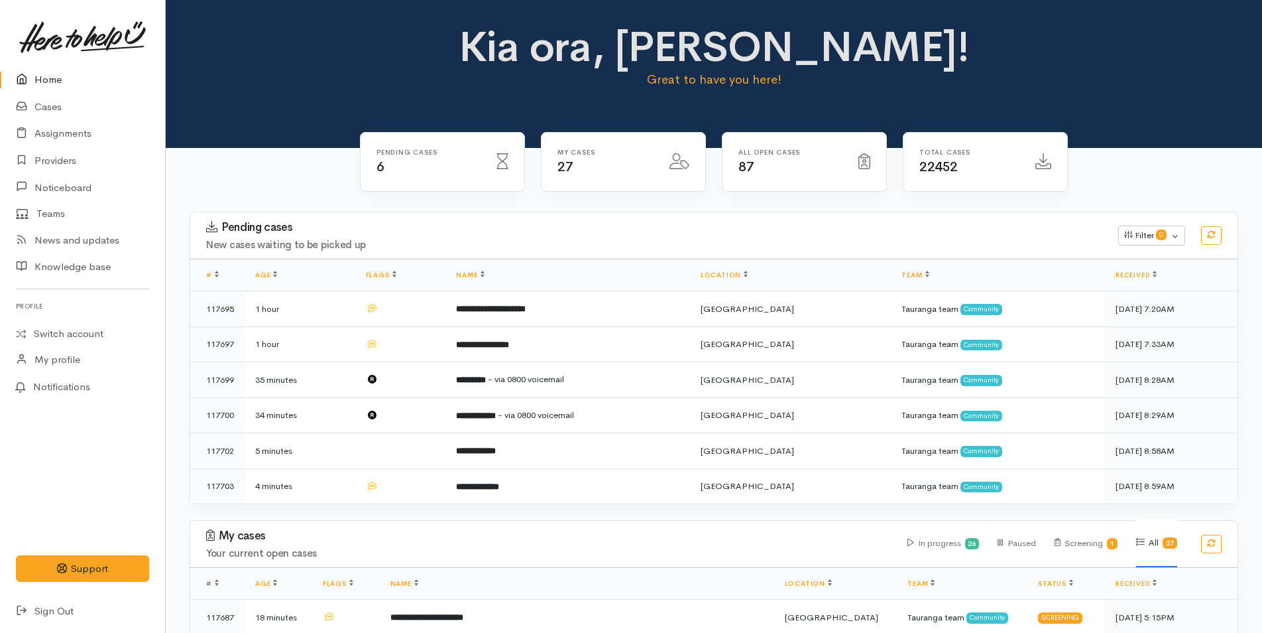
click at [68, 82] on link "Home" at bounding box center [82, 79] width 165 height 27
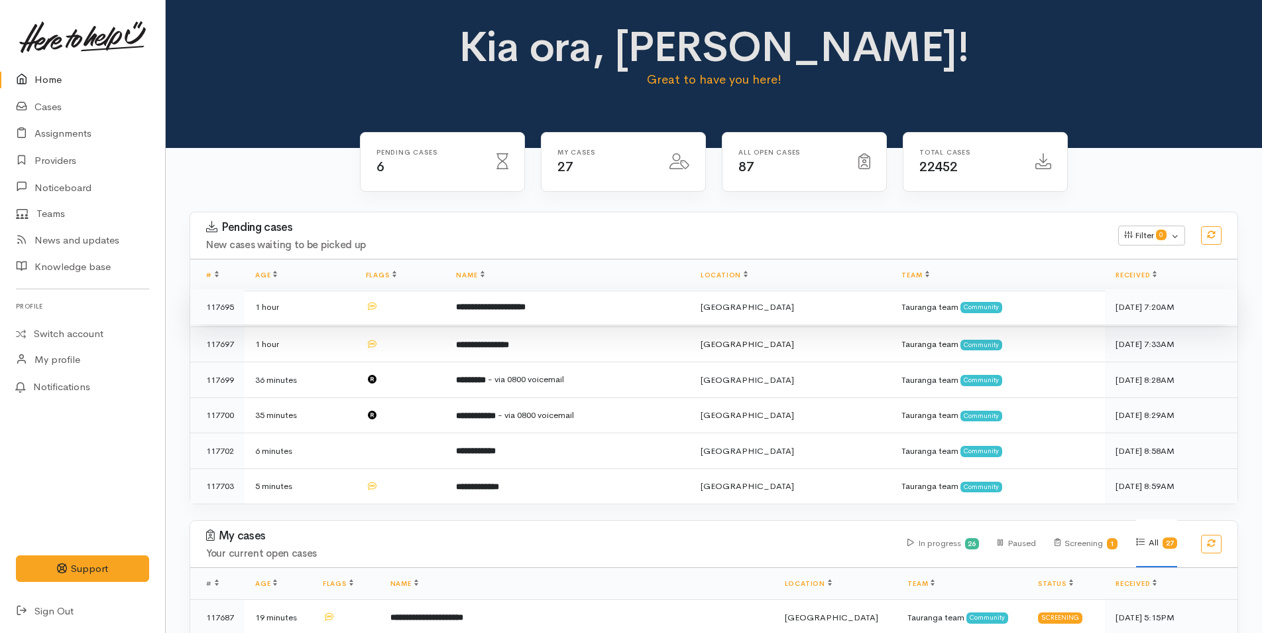
click at [400, 300] on td at bounding box center [400, 307] width 91 height 36
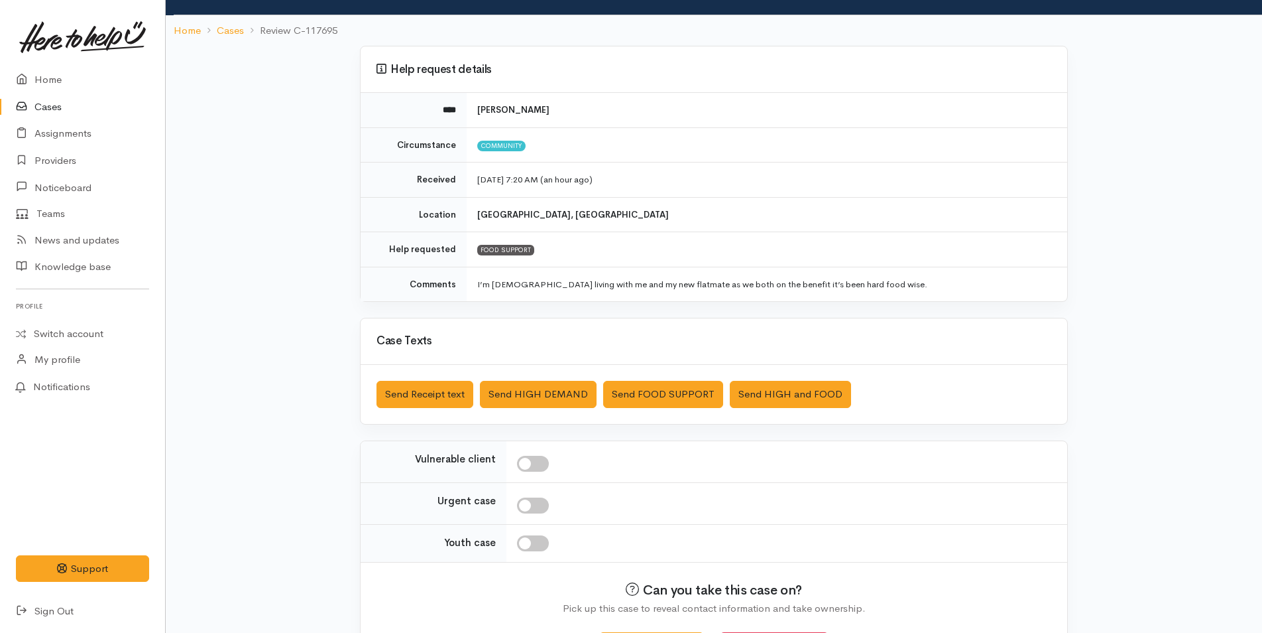
scroll to position [121, 0]
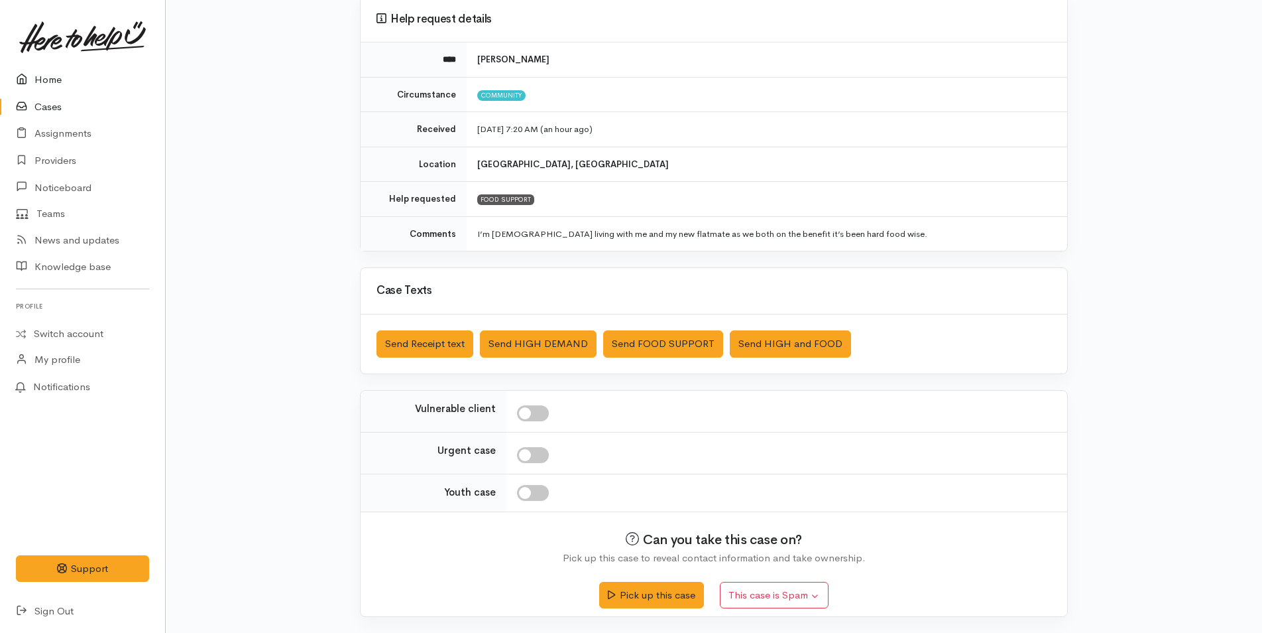
click at [55, 76] on link "Home" at bounding box center [82, 79] width 165 height 27
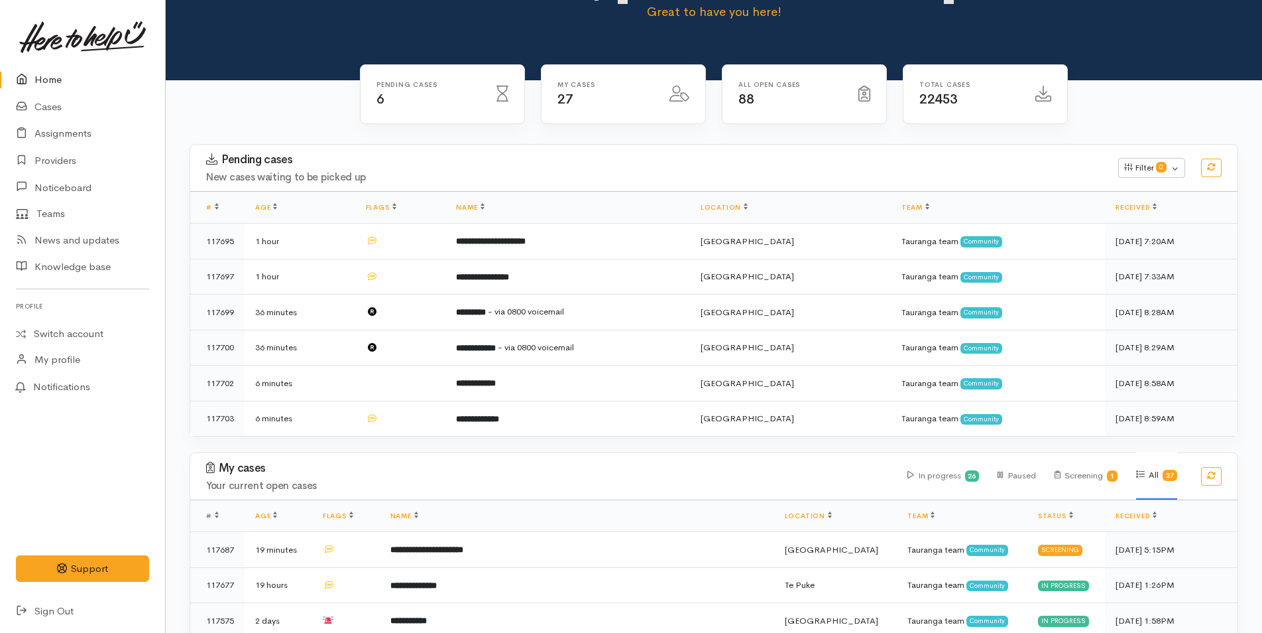
scroll to position [133, 0]
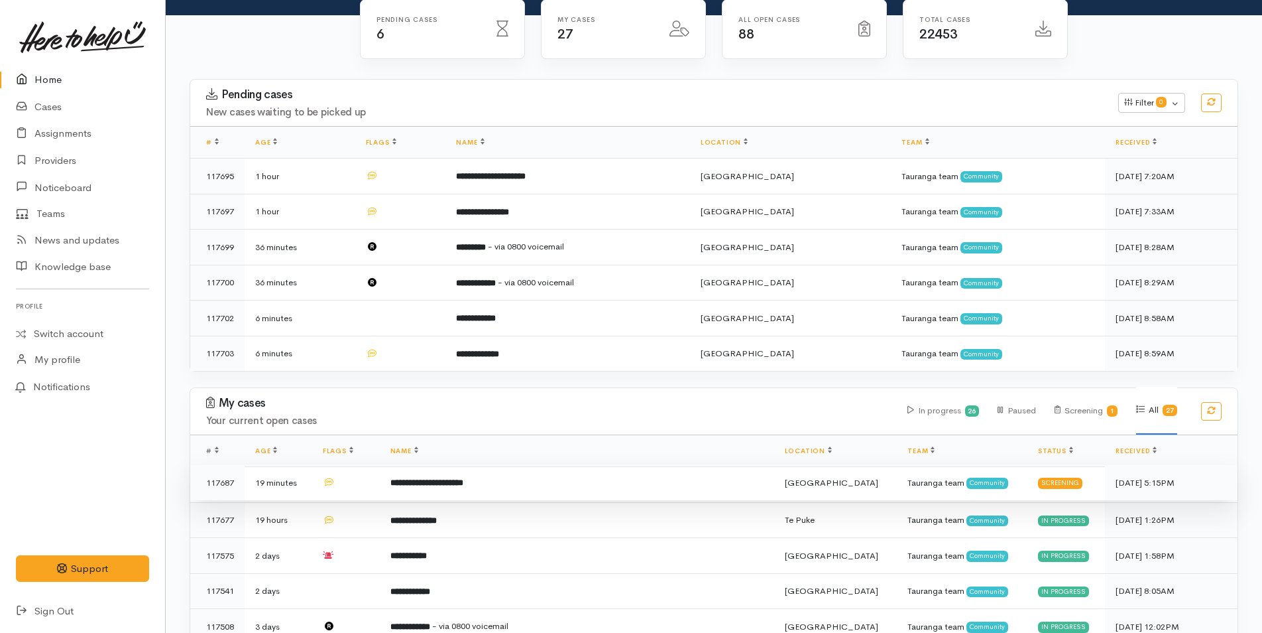
click at [463, 478] on b "**********" at bounding box center [427, 482] width 73 height 9
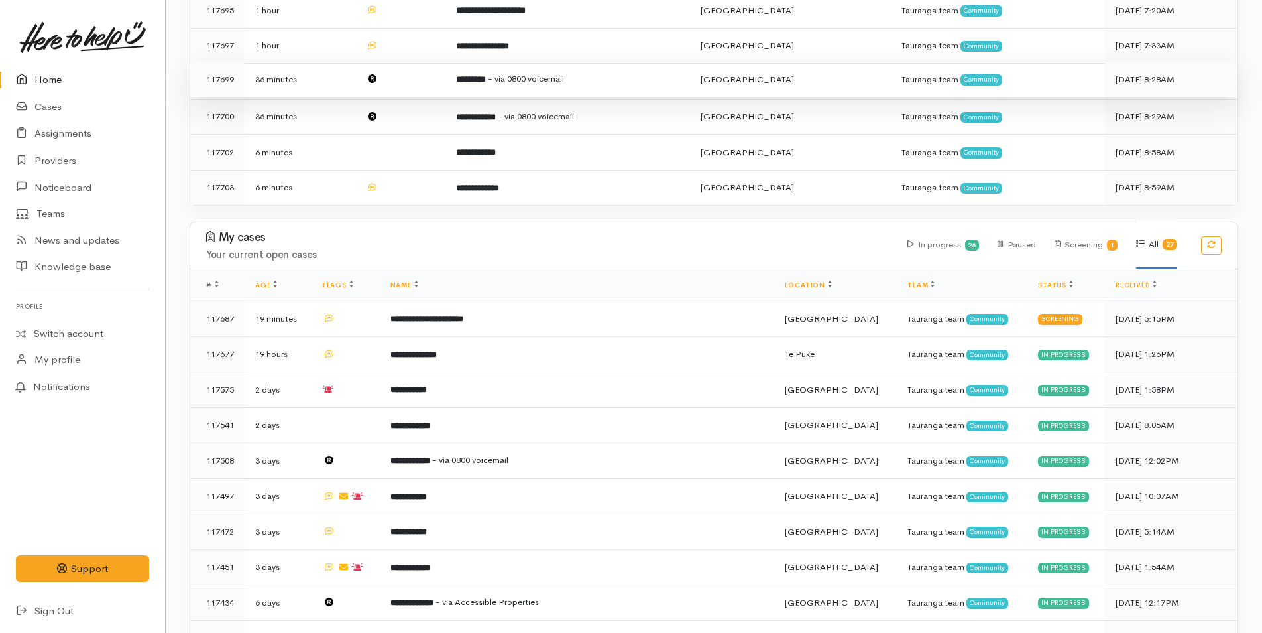
scroll to position [398, 0]
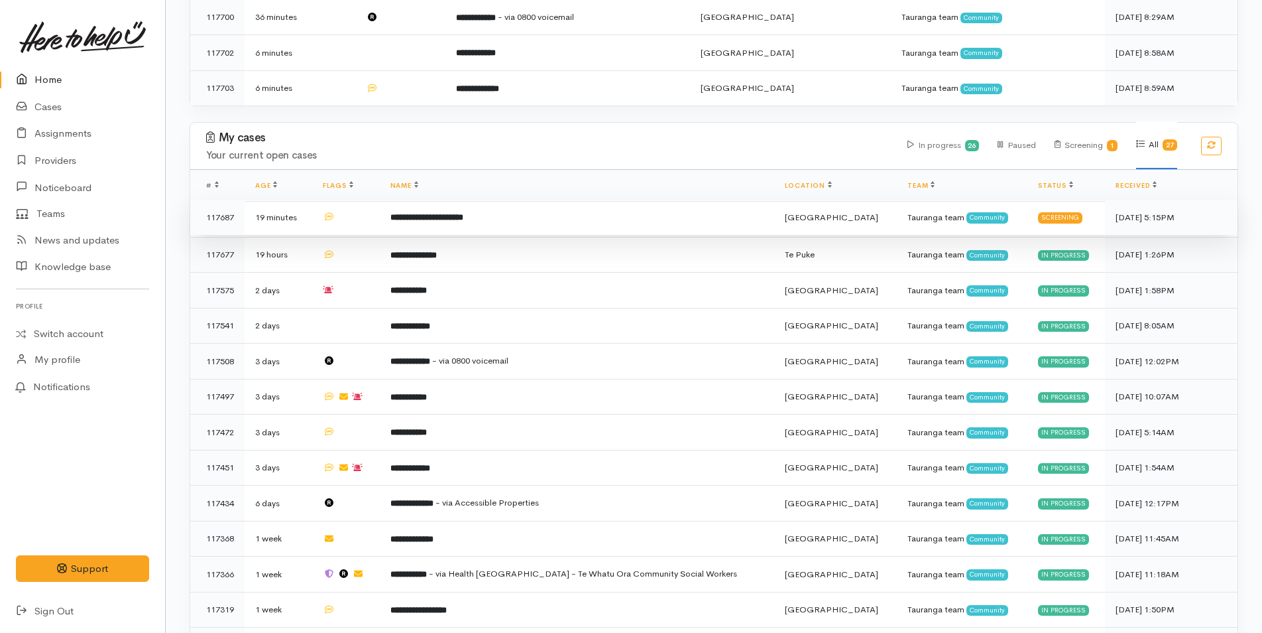
click at [569, 223] on td "**********" at bounding box center [577, 218] width 395 height 36
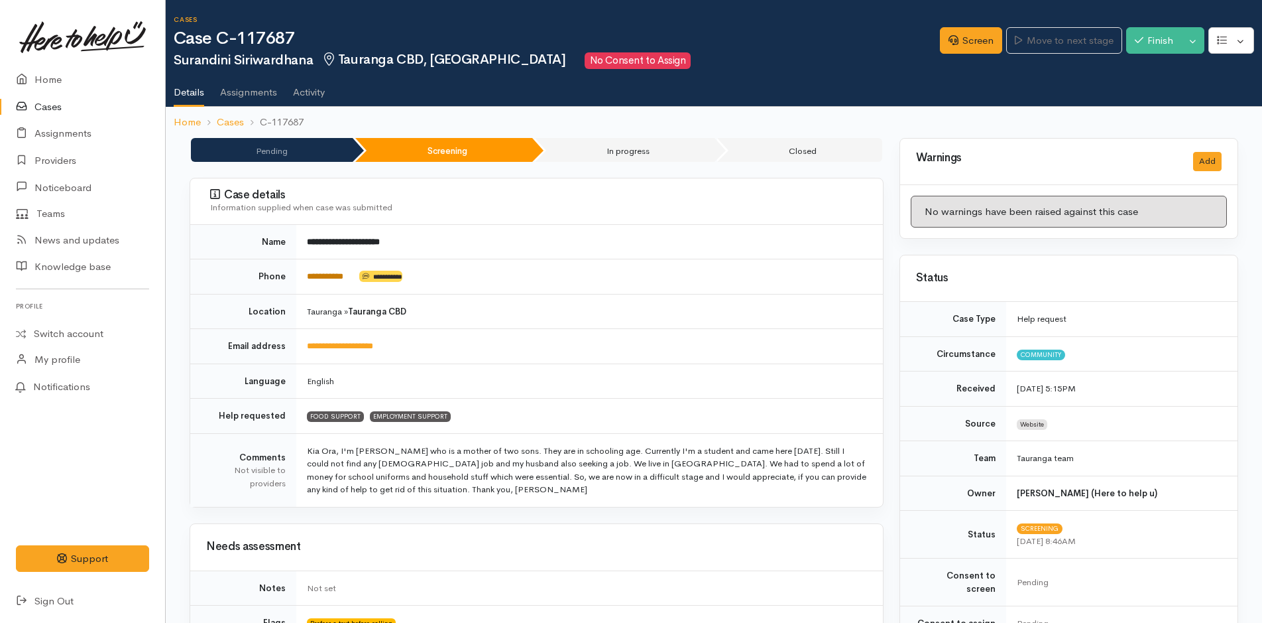
click at [343, 273] on link "**********" at bounding box center [325, 276] width 36 height 9
click at [953, 40] on link "Screen" at bounding box center [971, 40] width 62 height 27
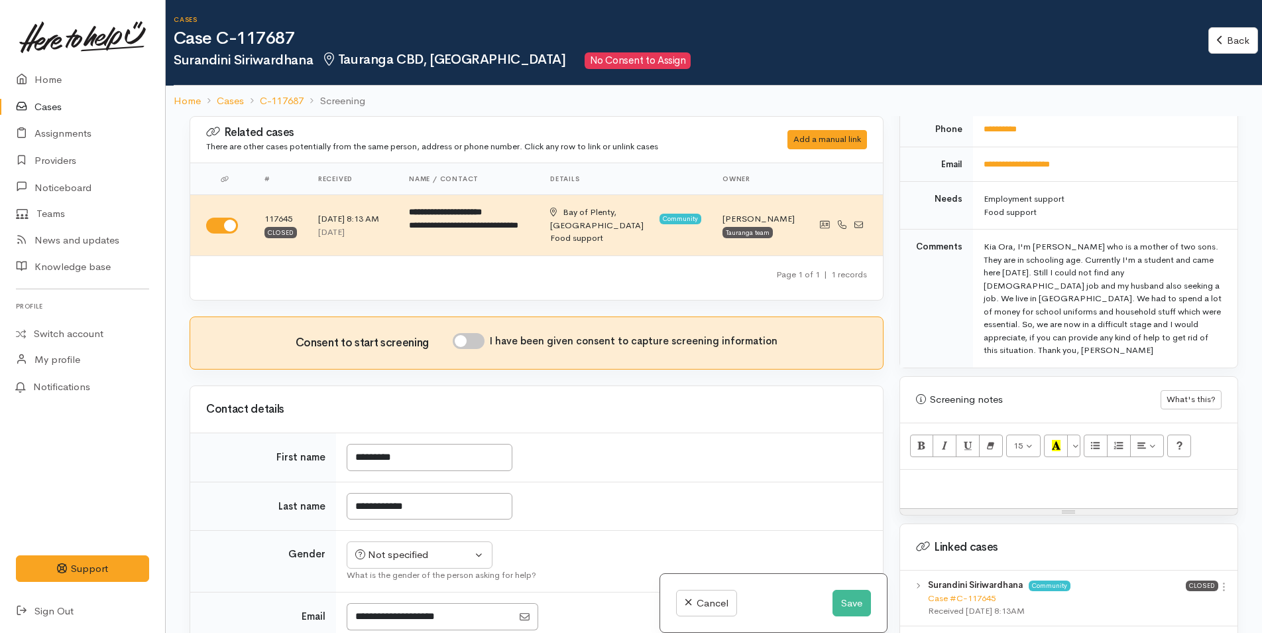
scroll to position [798, 0]
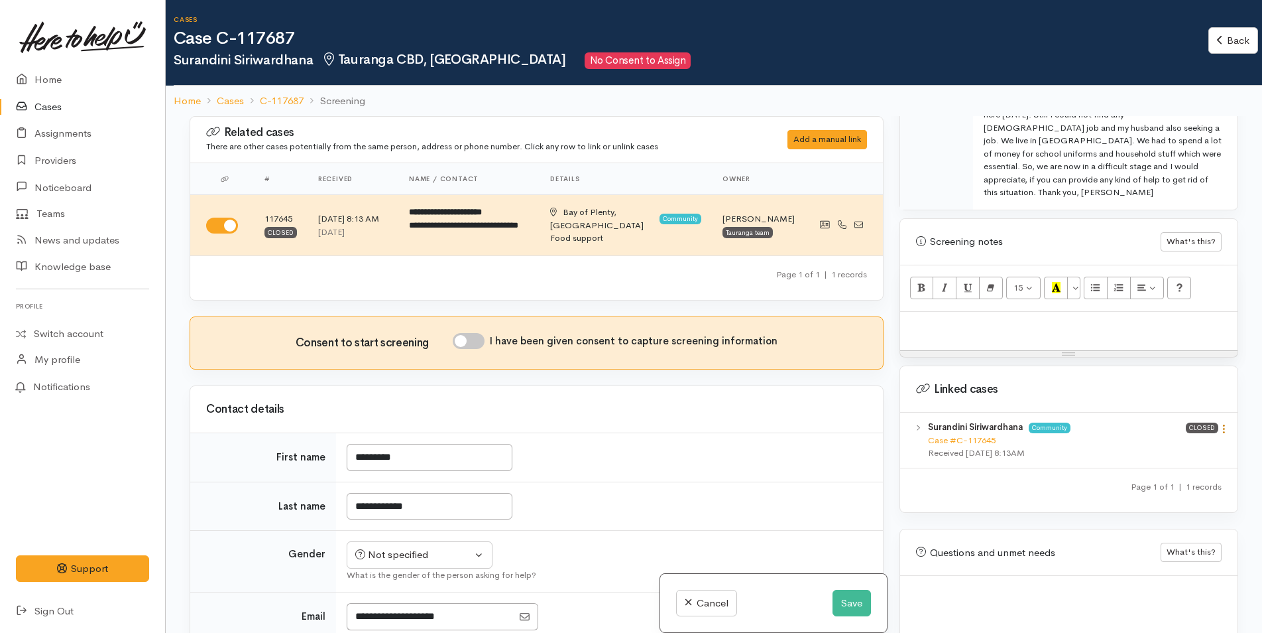
click at [1220, 423] on icon at bounding box center [1224, 428] width 11 height 11
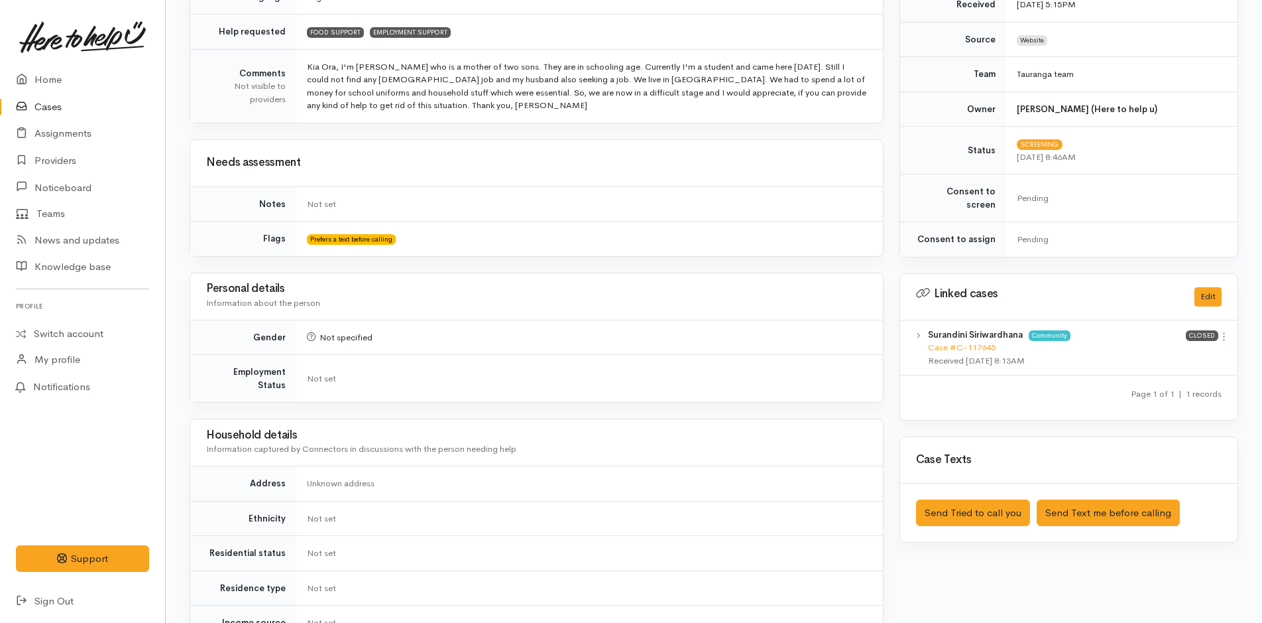
scroll to position [398, 0]
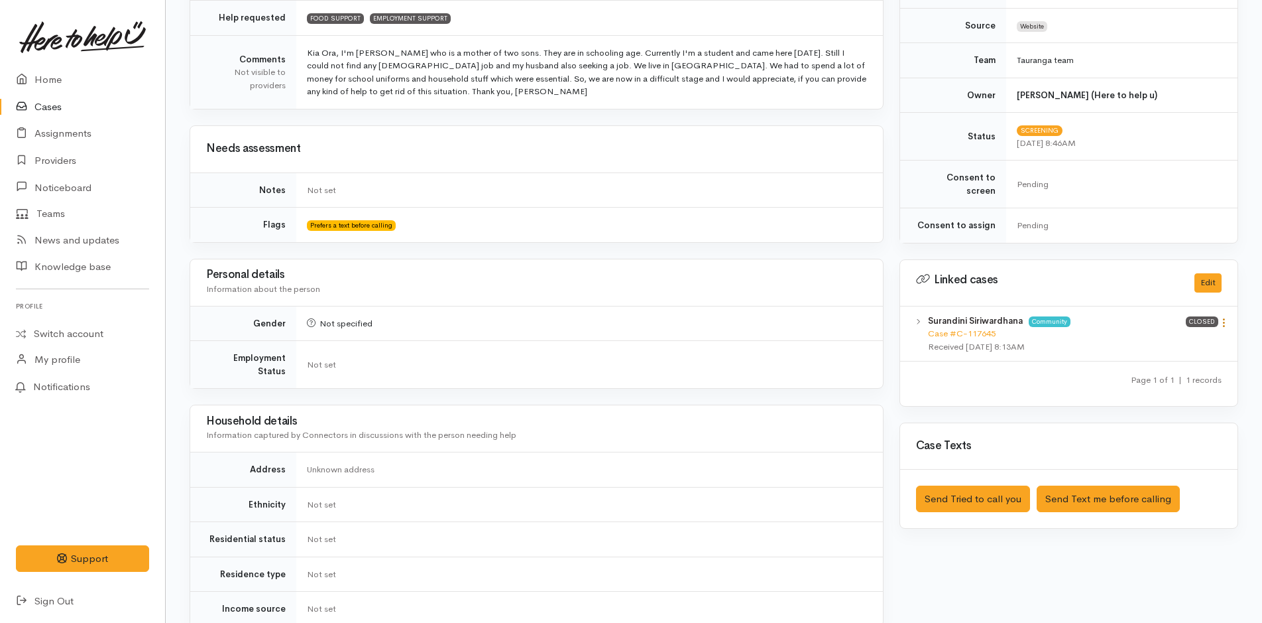
click at [1223, 317] on icon at bounding box center [1224, 322] width 11 height 11
click at [1194, 338] on link "View case" at bounding box center [1177, 348] width 105 height 21
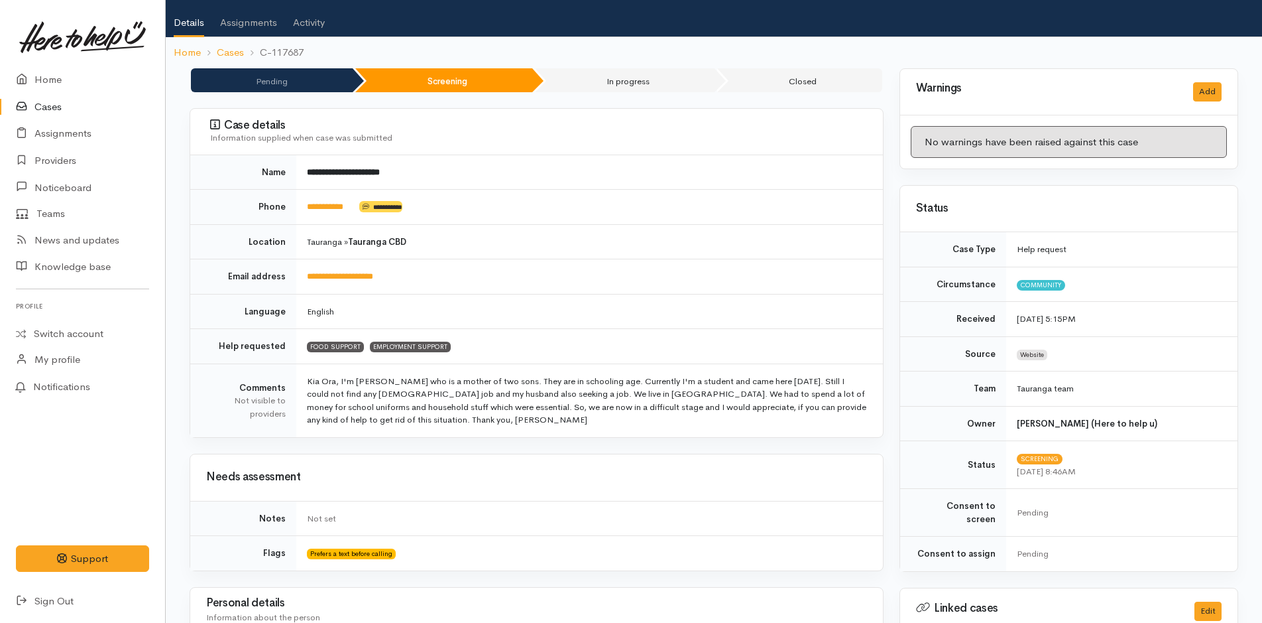
scroll to position [0, 0]
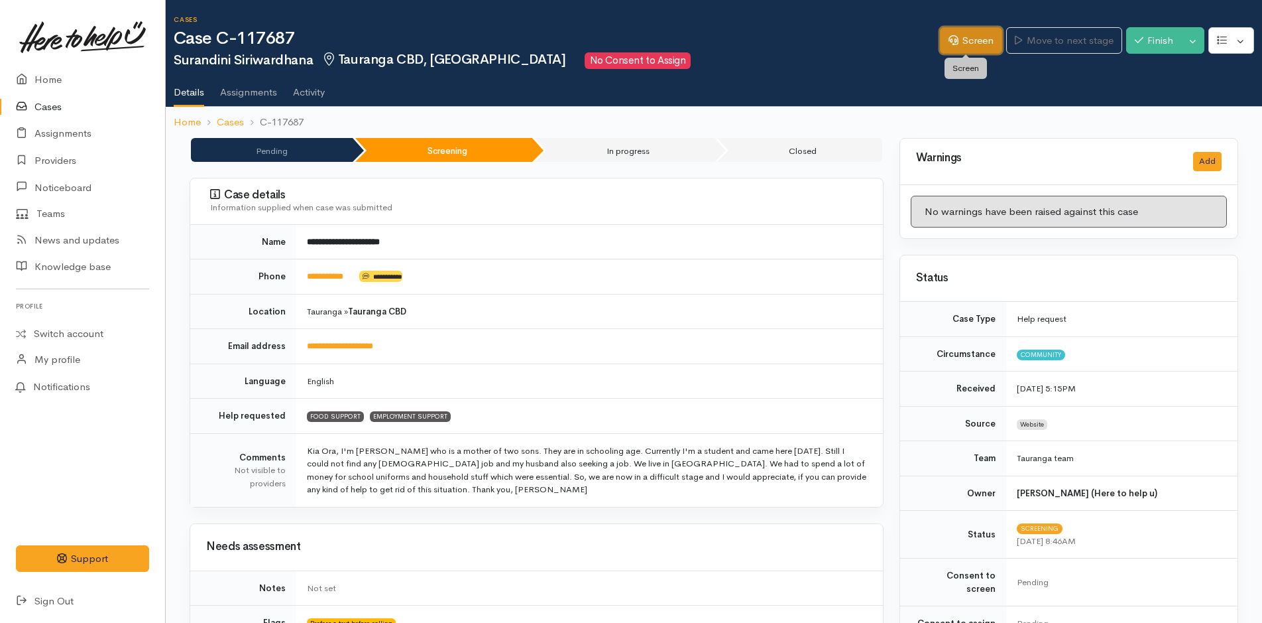
click at [955, 34] on link "Screen" at bounding box center [971, 40] width 62 height 27
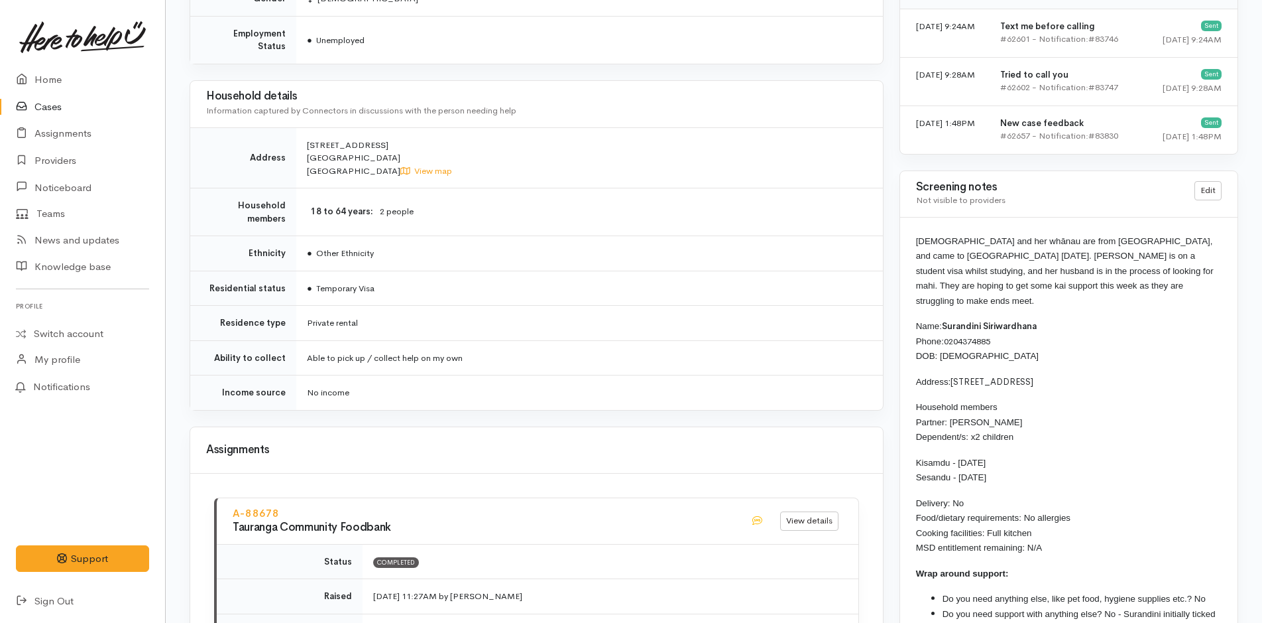
scroll to position [1061, 0]
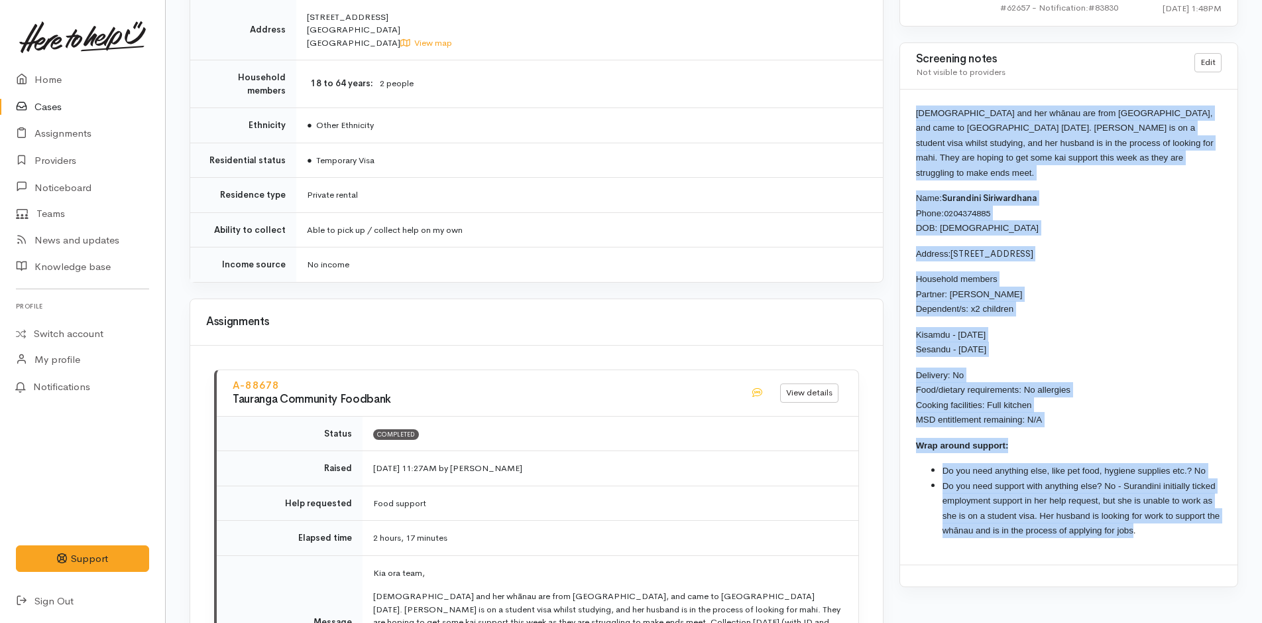
drag, startPoint x: 1089, startPoint y: 507, endPoint x: 907, endPoint y: 107, distance: 439.2
click at [907, 107] on div "[DEMOGRAPHIC_DATA] and her whānau are from [GEOGRAPHIC_DATA], and came to [GEOG…" at bounding box center [1068, 327] width 337 height 475
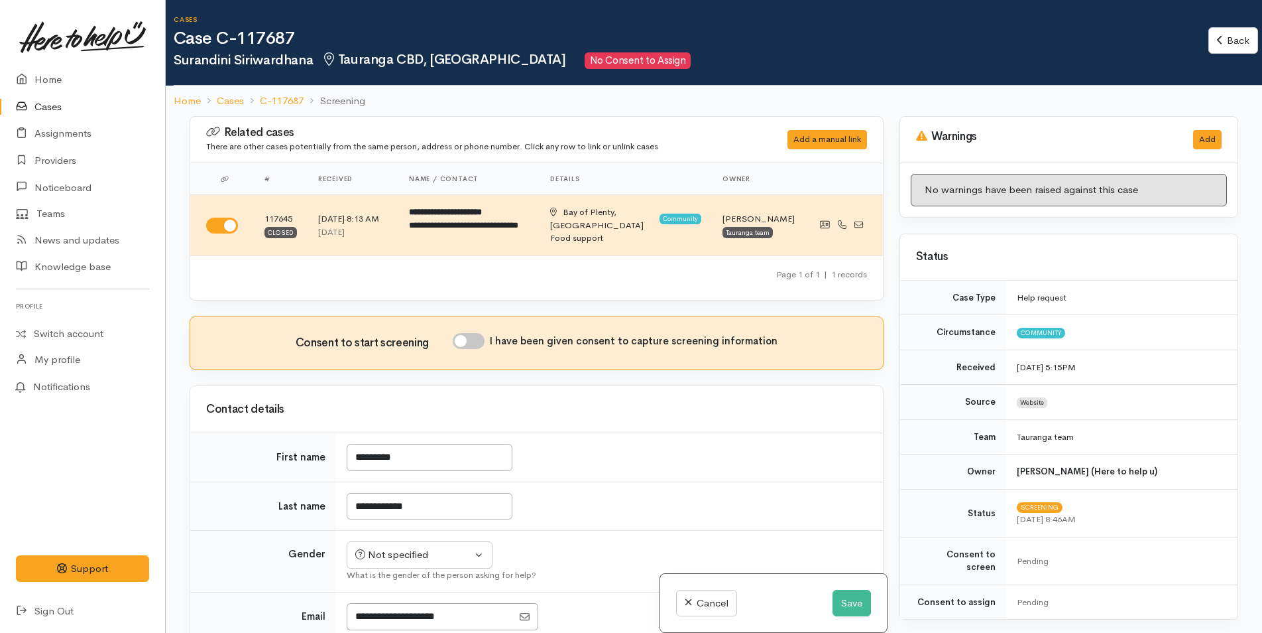
click at [465, 342] on input "I have been given consent to capture screening information" at bounding box center [469, 341] width 32 height 16
click at [390, 557] on div "Not specified" at bounding box center [413, 554] width 117 height 15
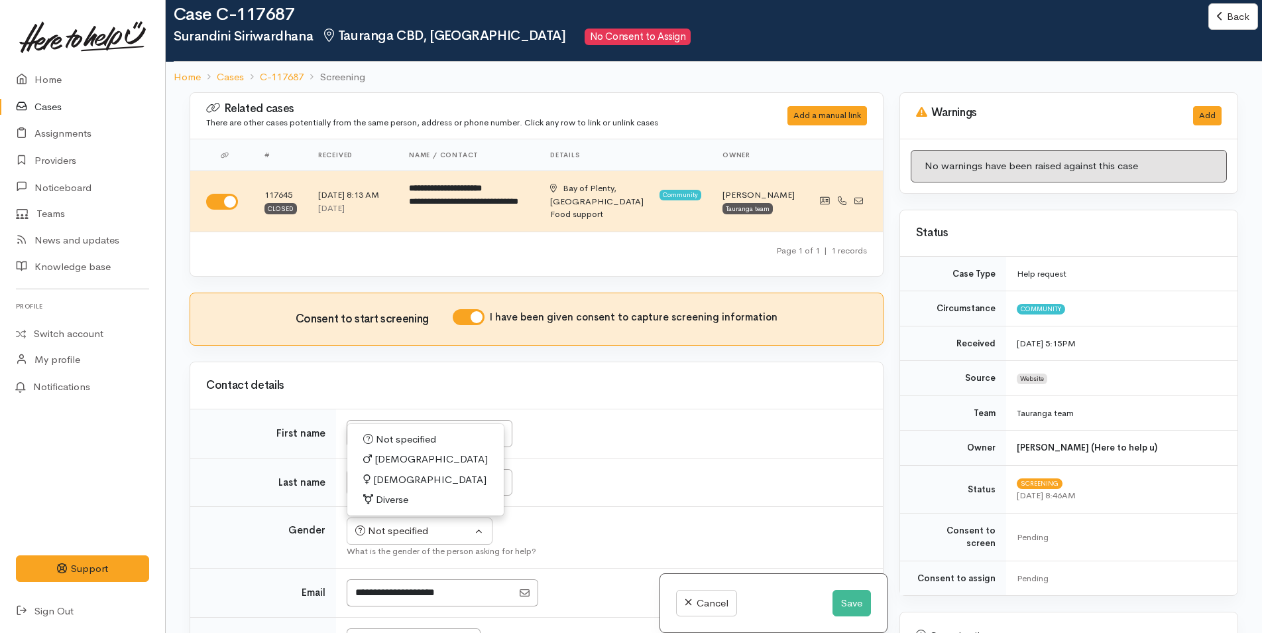
click at [467, 316] on input "I have been given consent to capture screening information" at bounding box center [469, 317] width 32 height 16
checkbox input "false"
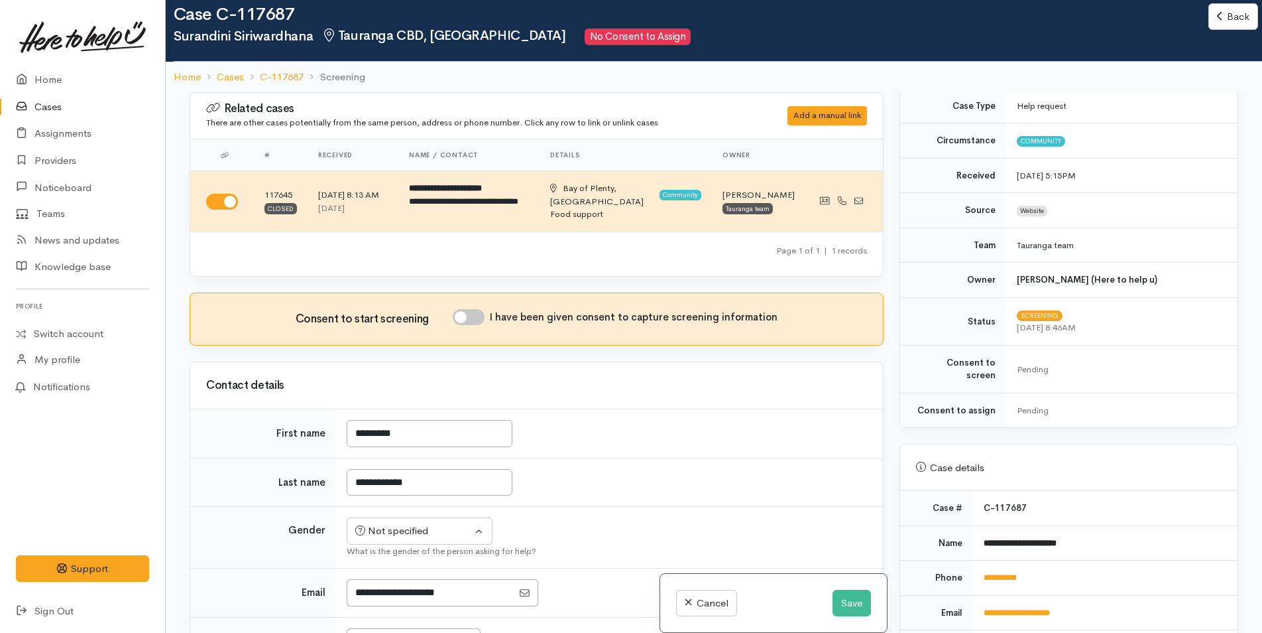
scroll to position [464, 0]
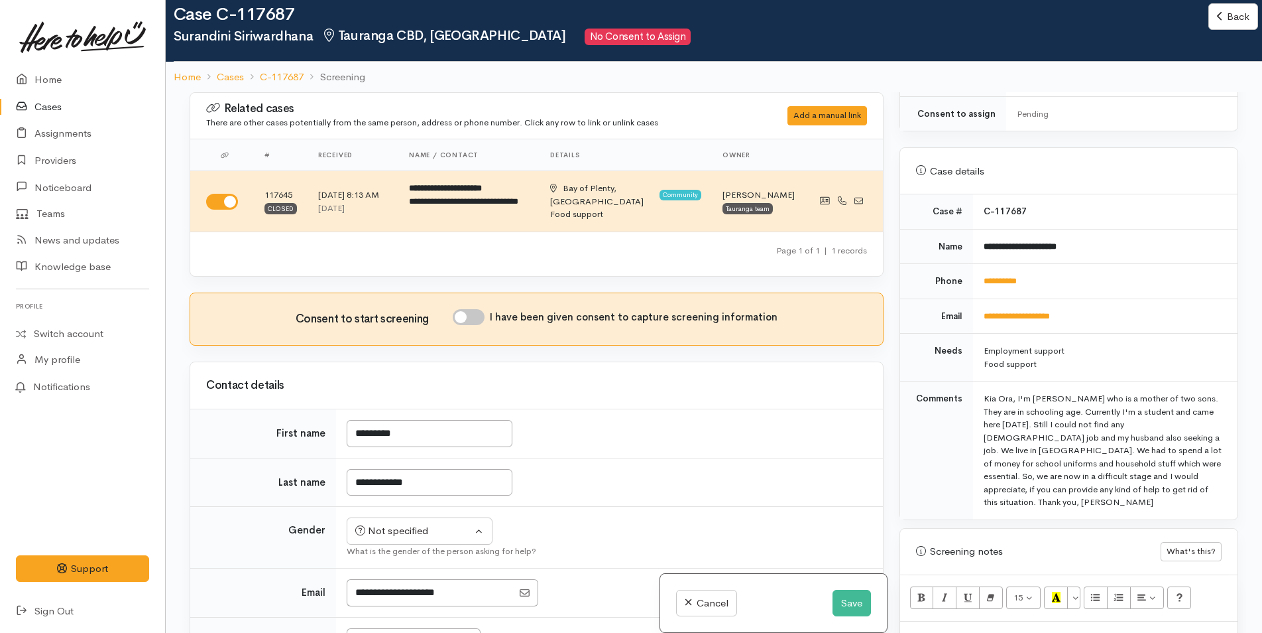
click at [974, 621] on div at bounding box center [1068, 640] width 337 height 39
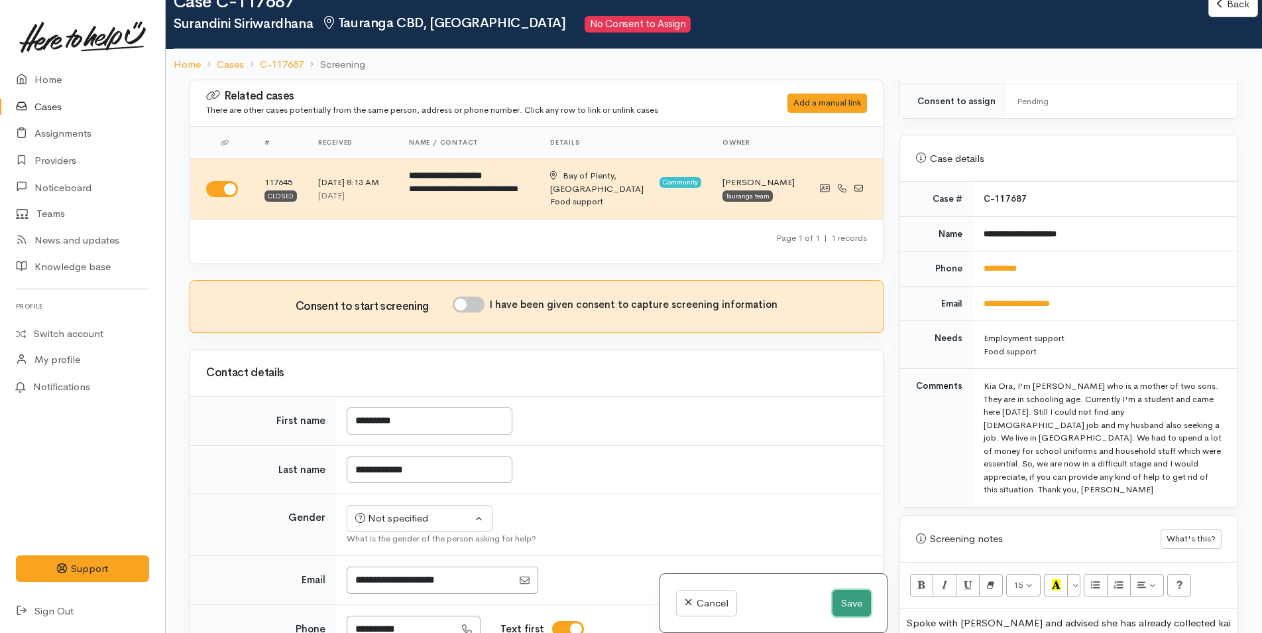
click at [854, 603] on button "Save" at bounding box center [852, 602] width 38 height 27
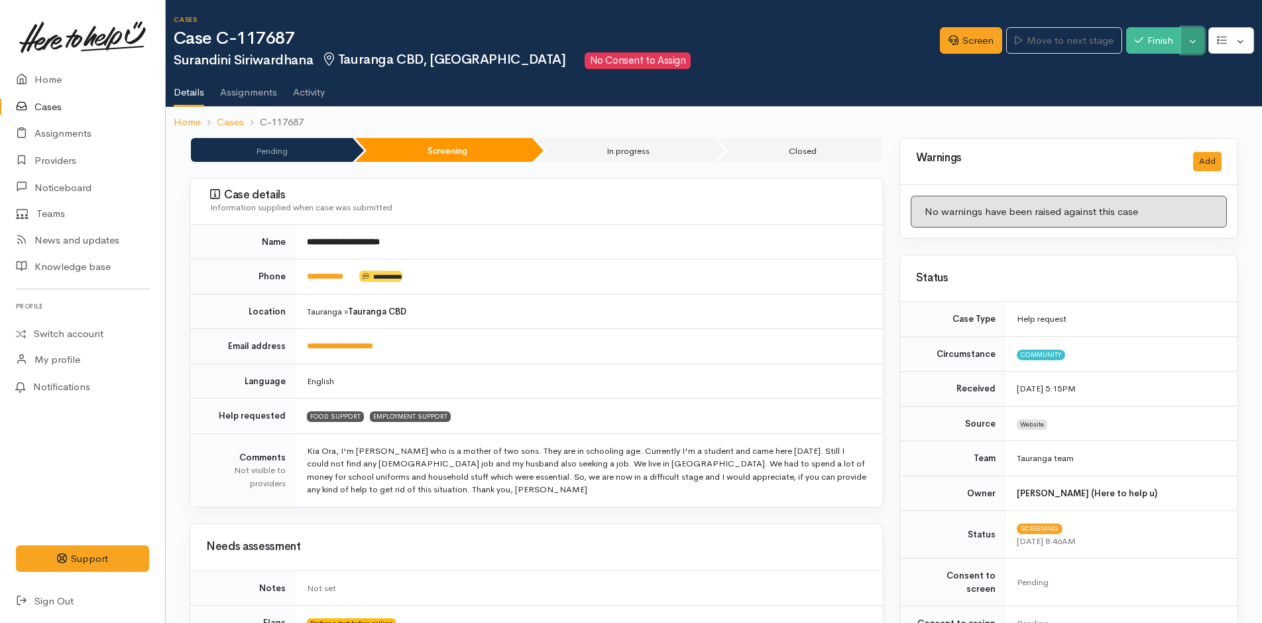
click at [1197, 39] on button "Toggle Dropdown" at bounding box center [1193, 40] width 23 height 27
click at [1150, 90] on link "Cancel" at bounding box center [1151, 92] width 105 height 21
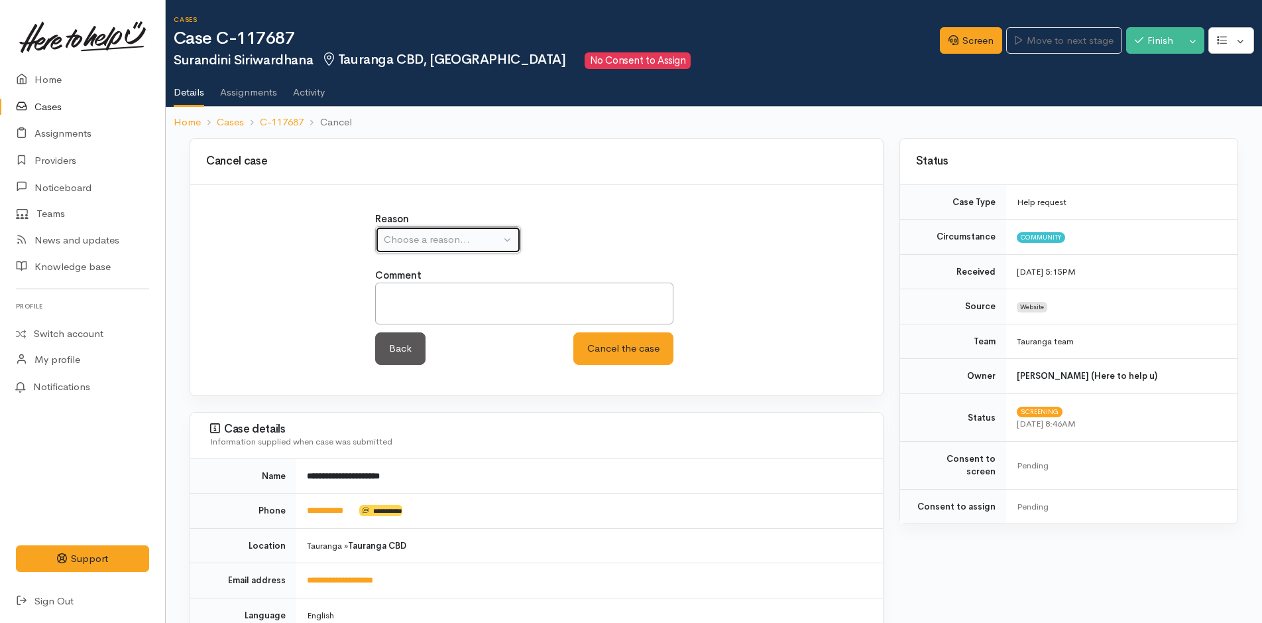
click at [488, 235] on div "Choose a reason..." at bounding box center [442, 239] width 117 height 15
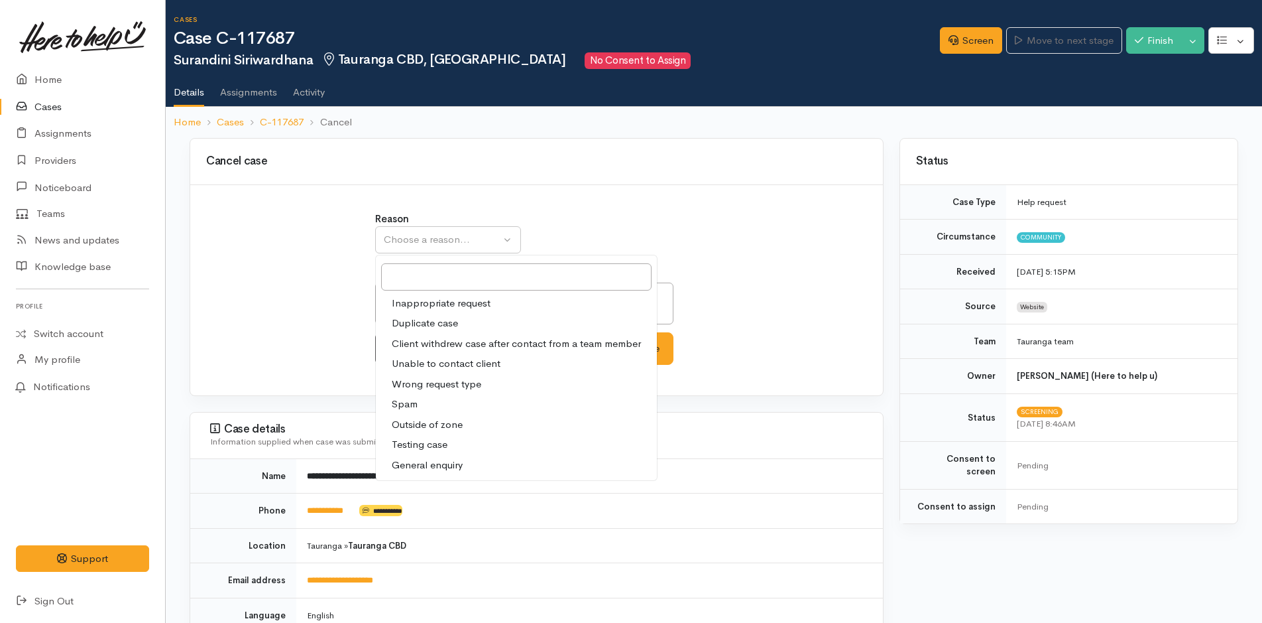
click at [462, 346] on span "Client withdrew case after contact from a team member" at bounding box center [516, 343] width 249 height 15
select select "3"
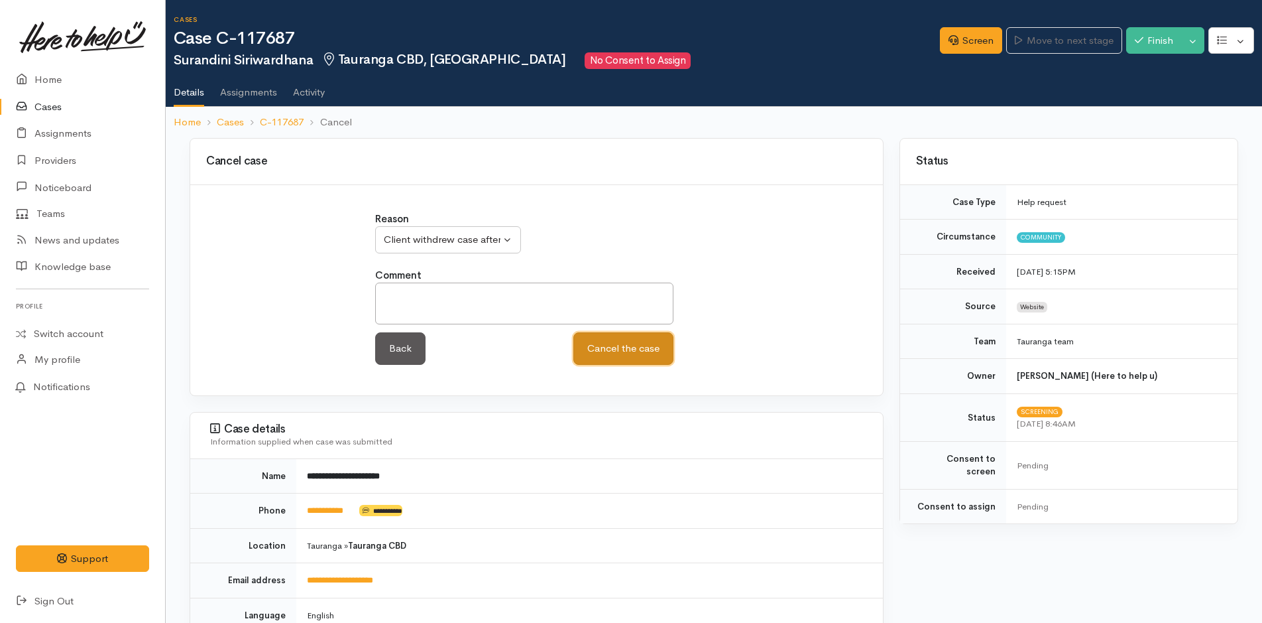
click at [582, 339] on button "Cancel the case" at bounding box center [624, 348] width 100 height 32
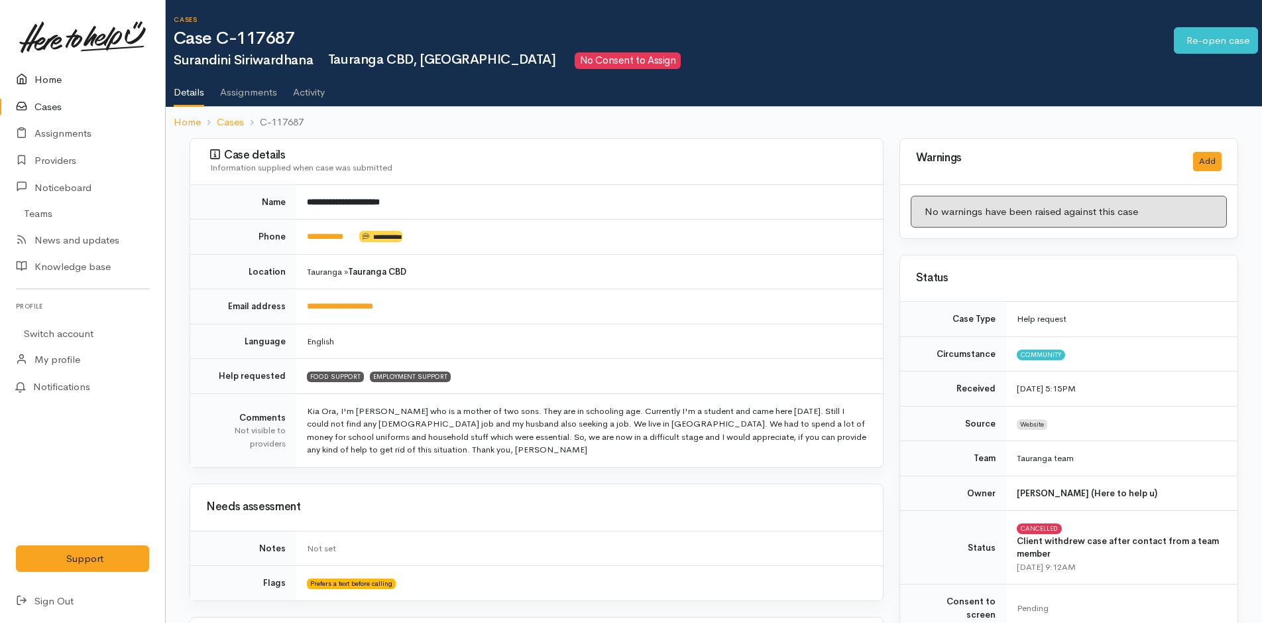
click at [36, 75] on link "Home" at bounding box center [82, 79] width 165 height 27
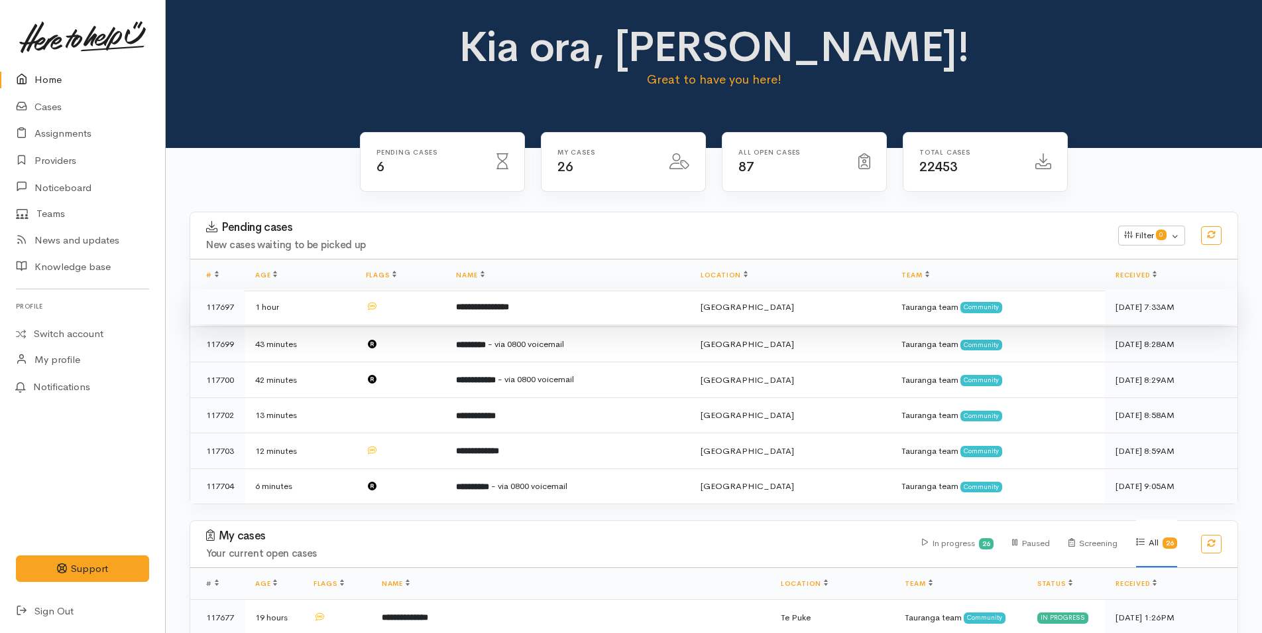
click at [422, 309] on td at bounding box center [400, 307] width 91 height 36
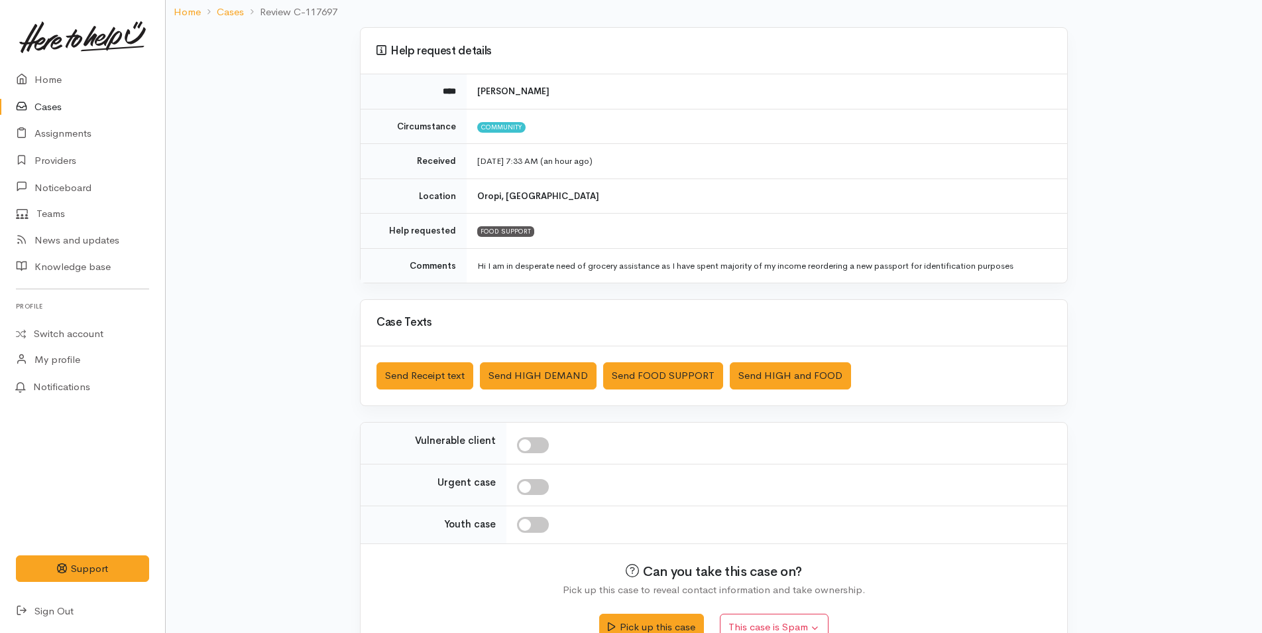
scroll to position [121, 0]
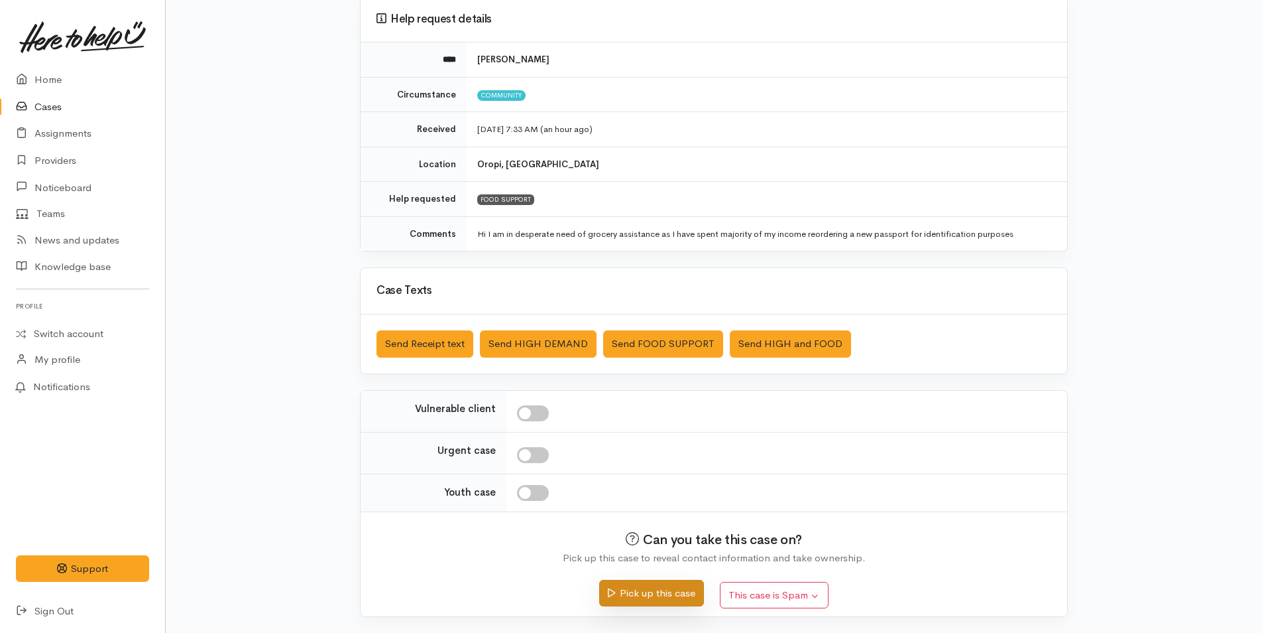
click at [641, 588] on button "Pick up this case" at bounding box center [651, 593] width 104 height 27
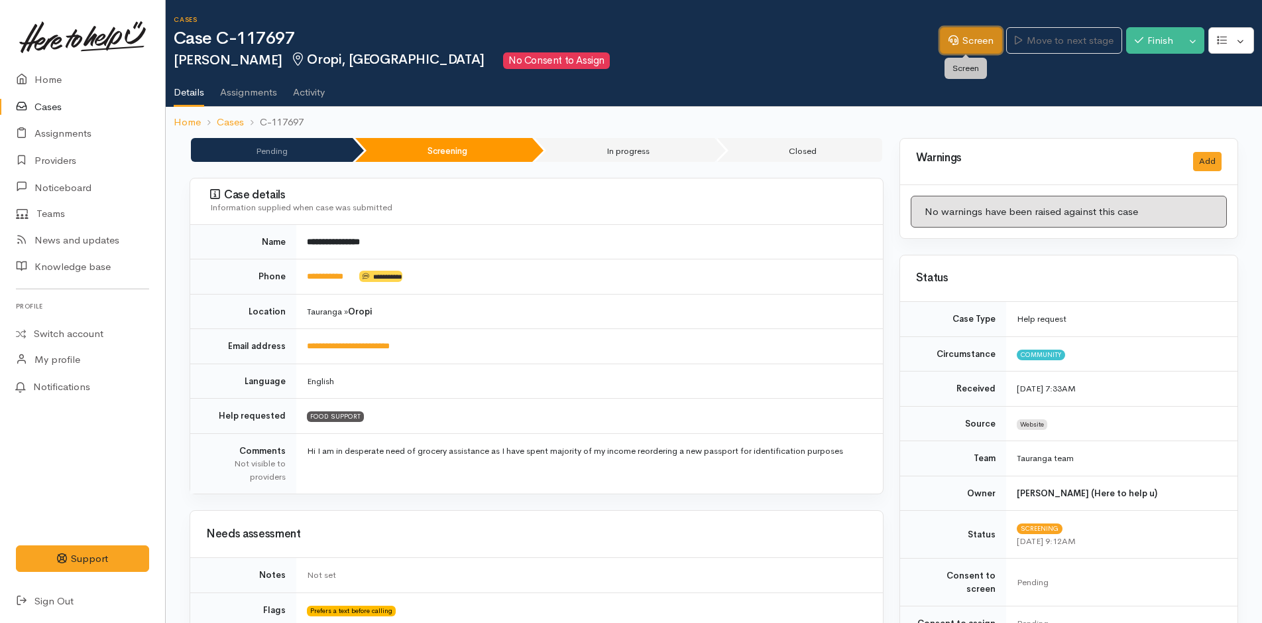
click at [972, 34] on link "Screen" at bounding box center [971, 40] width 62 height 27
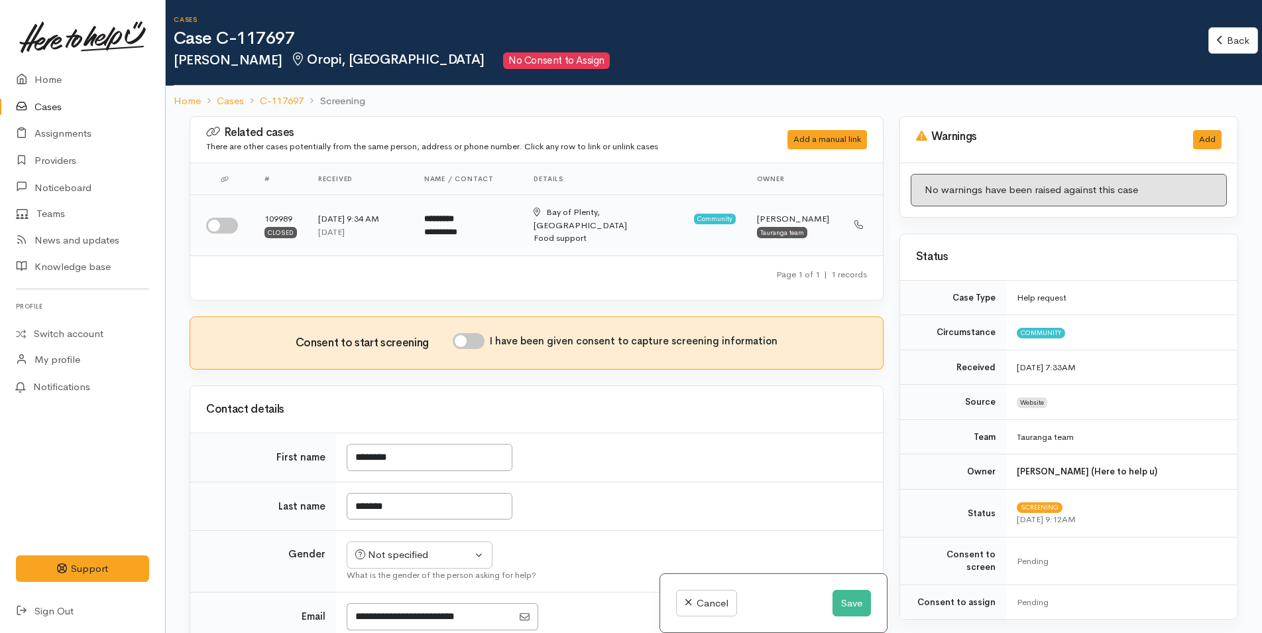
click at [220, 217] on input "checkbox" at bounding box center [222, 225] width 32 height 16
checkbox input "true"
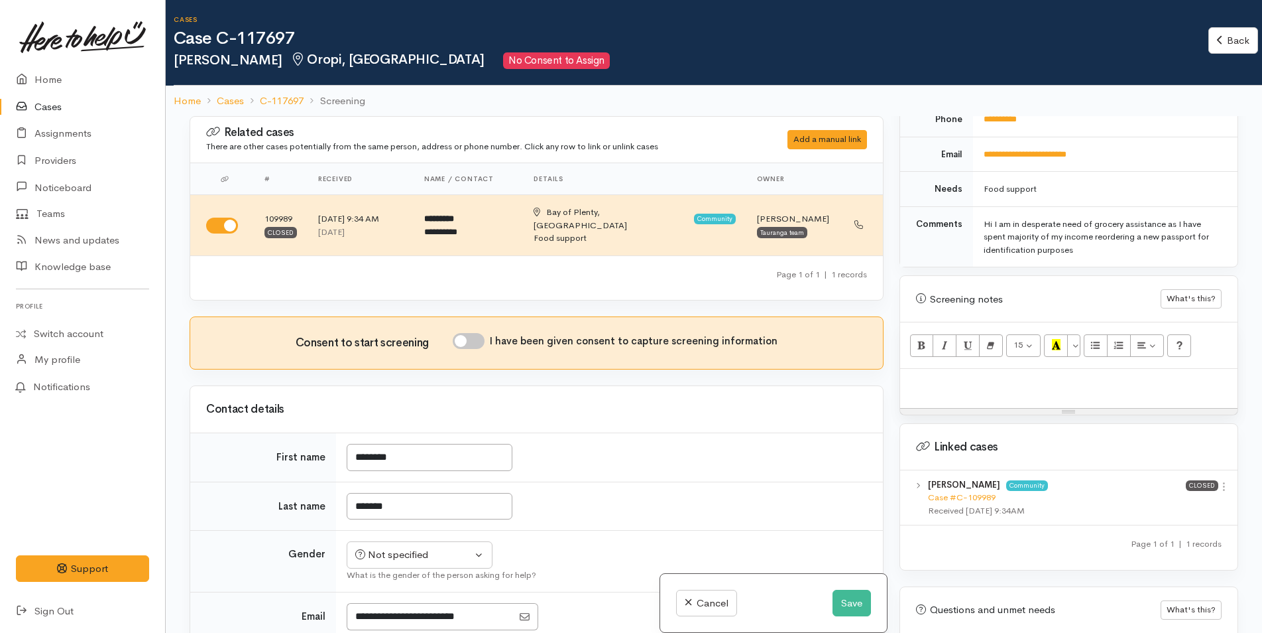
scroll to position [663, 0]
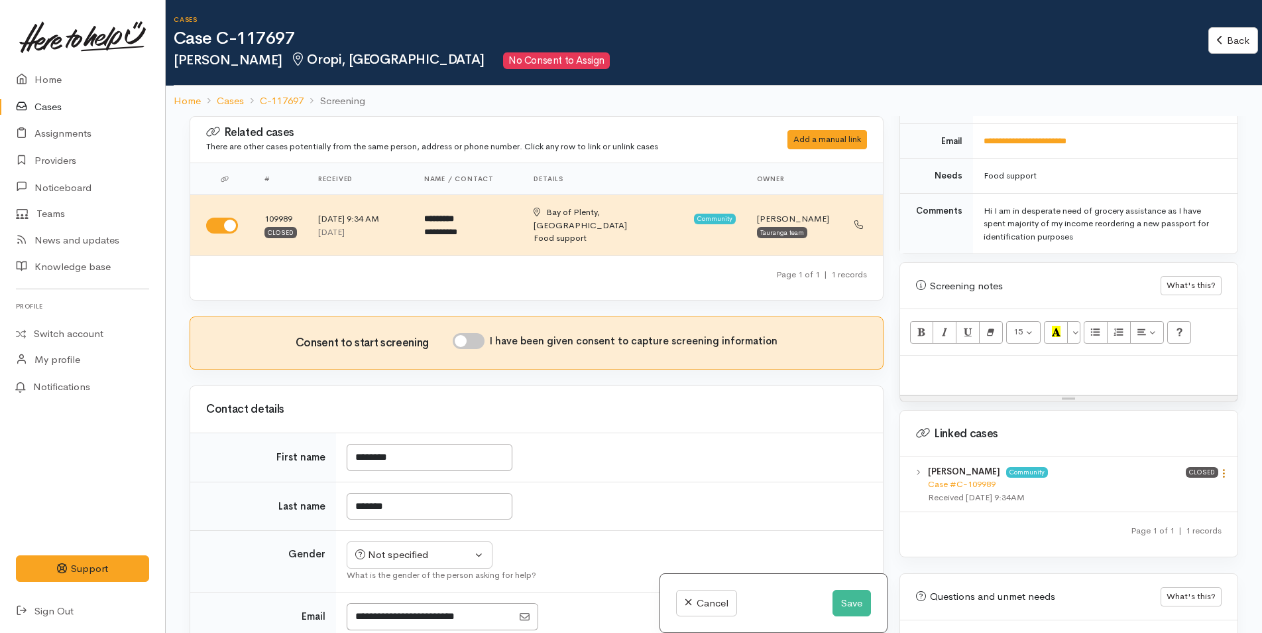
click at [1219, 467] on icon at bounding box center [1224, 472] width 11 height 11
click at [1171, 489] on link "View case" at bounding box center [1177, 499] width 105 height 21
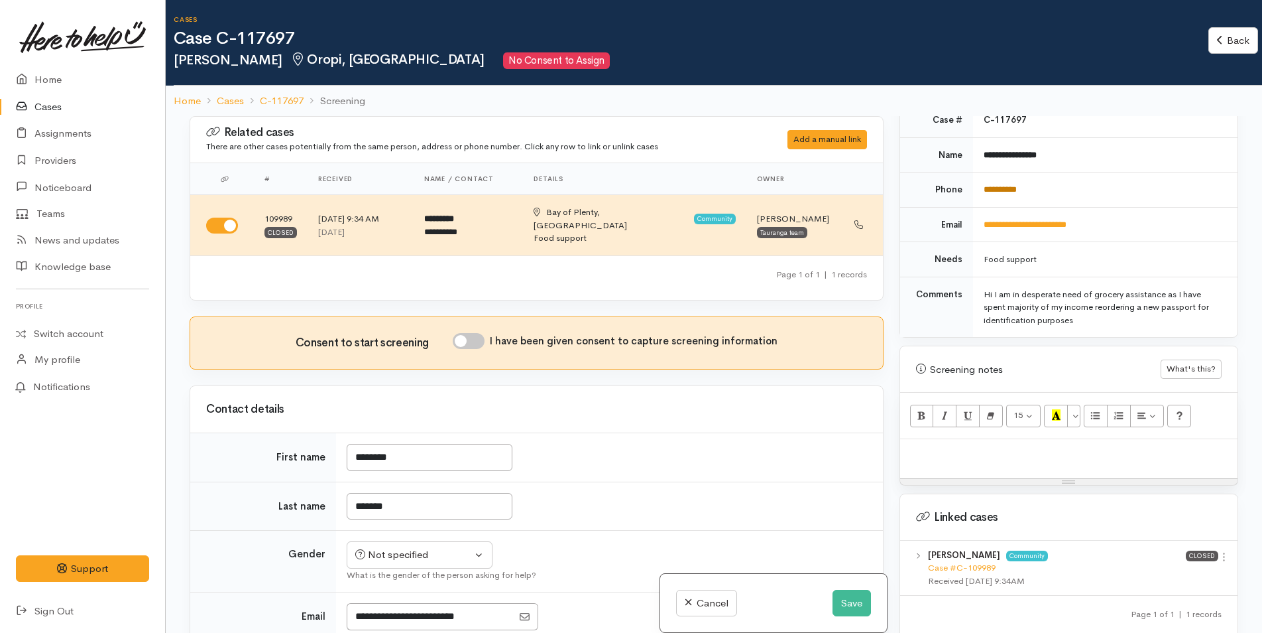
scroll to position [464, 0]
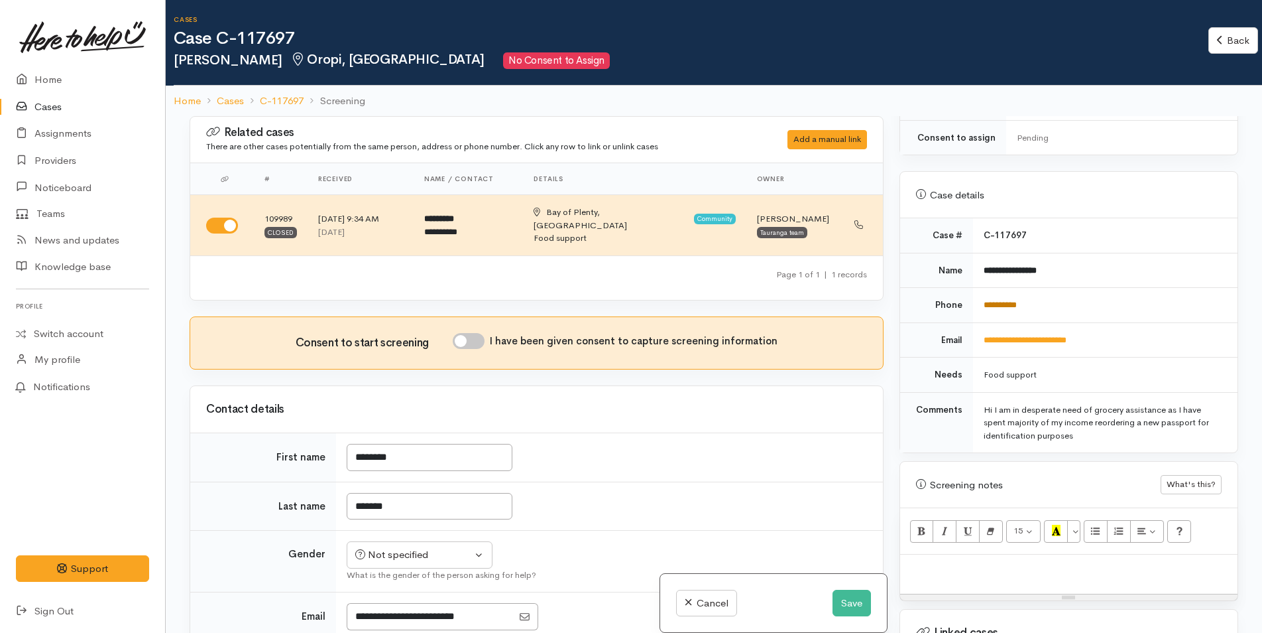
click at [999, 300] on link "**********" at bounding box center [1000, 304] width 33 height 9
click at [1003, 568] on div at bounding box center [1068, 573] width 337 height 39
paste div
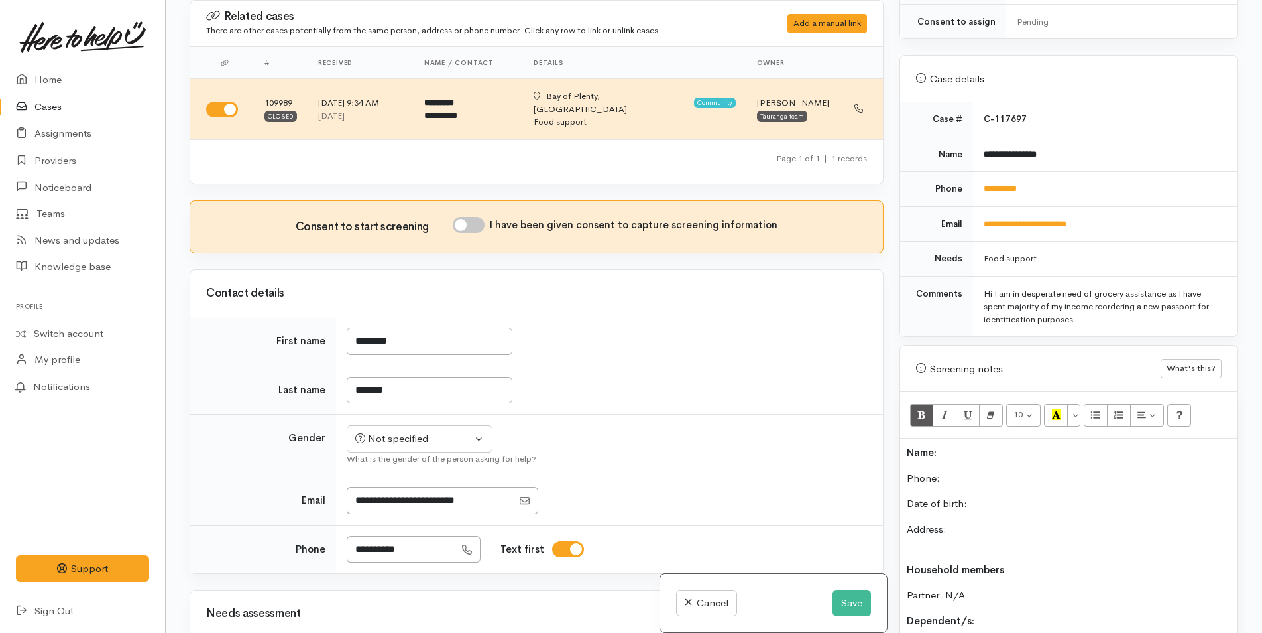
scroll to position [669, 0]
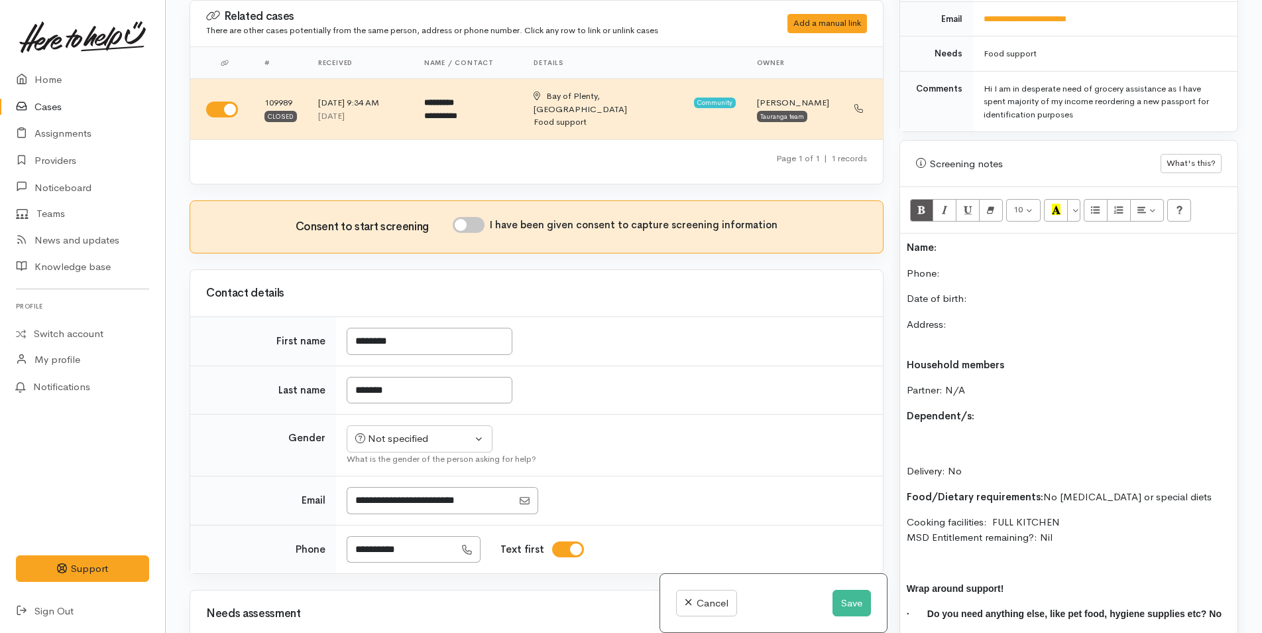
click at [956, 233] on div "Name: Phone:  Date of birth: Address: Household members Partner: N/A Dependent/…" at bounding box center [1068, 448] width 337 height 430
click at [979, 240] on p "Name: Svetla" at bounding box center [1069, 247] width 324 height 15
click at [957, 266] on p "Phone:" at bounding box center [1069, 273] width 324 height 15
drag, startPoint x: 460, startPoint y: 208, endPoint x: 437, endPoint y: 349, distance: 142.5
click at [460, 217] on input "I have been given consent to capture screening information" at bounding box center [469, 225] width 32 height 16
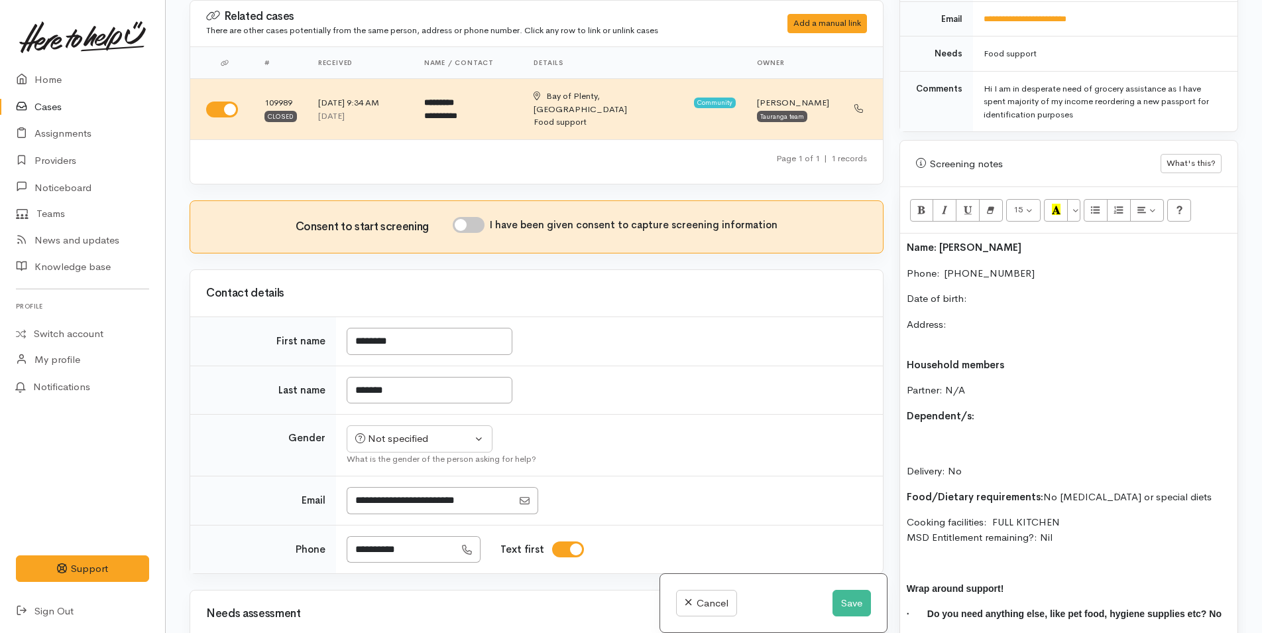
checkbox input "true"
click at [397, 431] on div "Not specified" at bounding box center [413, 438] width 117 height 15
click at [387, 503] on span "[DEMOGRAPHIC_DATA]" at bounding box center [429, 510] width 113 height 15
select select "Female"
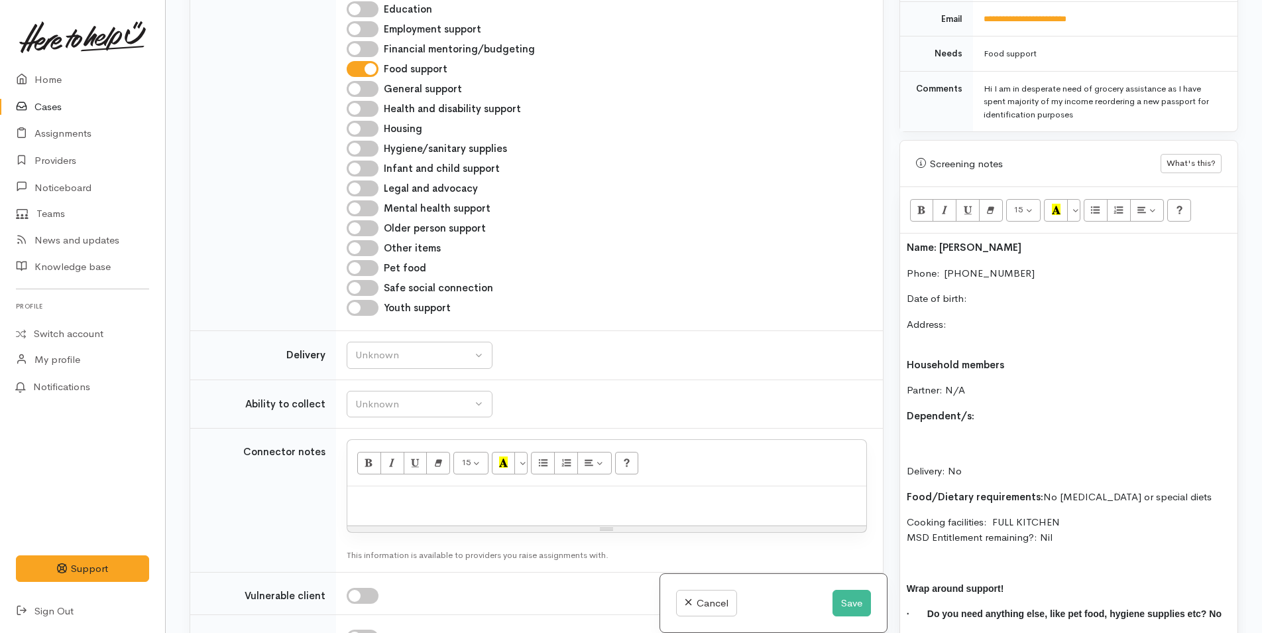
scroll to position [729, 0]
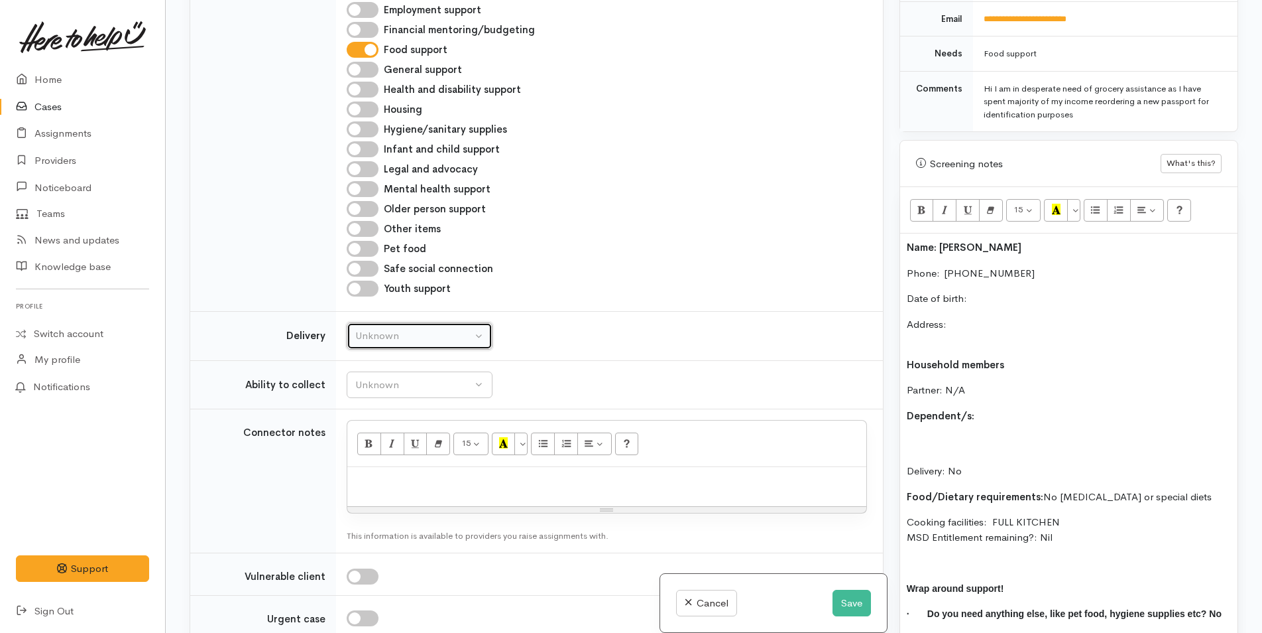
click at [432, 330] on div "Unknown" at bounding box center [413, 335] width 117 height 15
click at [387, 450] on link "No" at bounding box center [419, 460] width 145 height 21
select select "1"
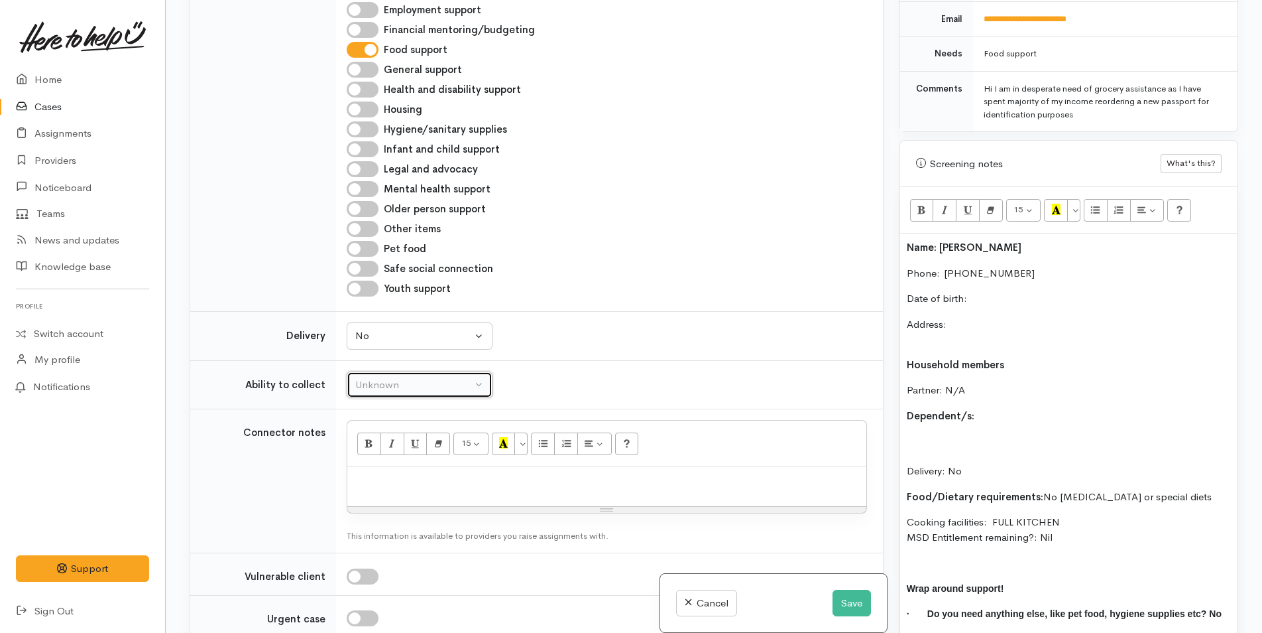
click at [387, 379] on div "Unknown" at bounding box center [413, 384] width 117 height 15
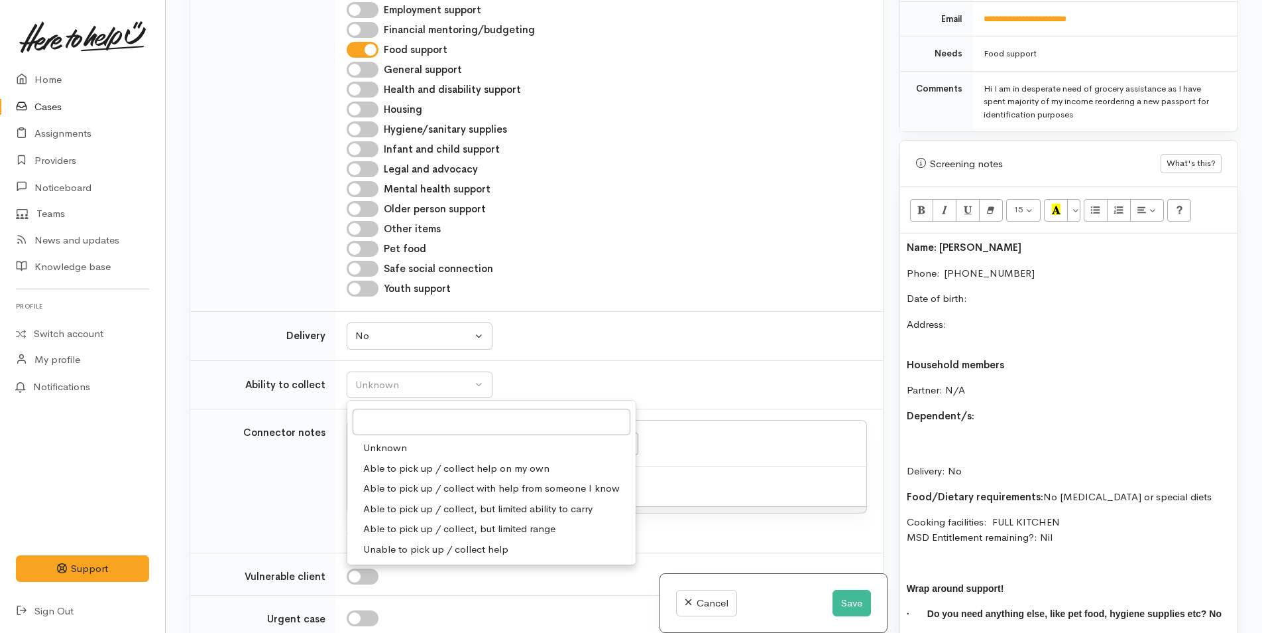
click at [406, 461] on span "Able to pick up / collect help on my own" at bounding box center [456, 468] width 186 height 15
select select "2"
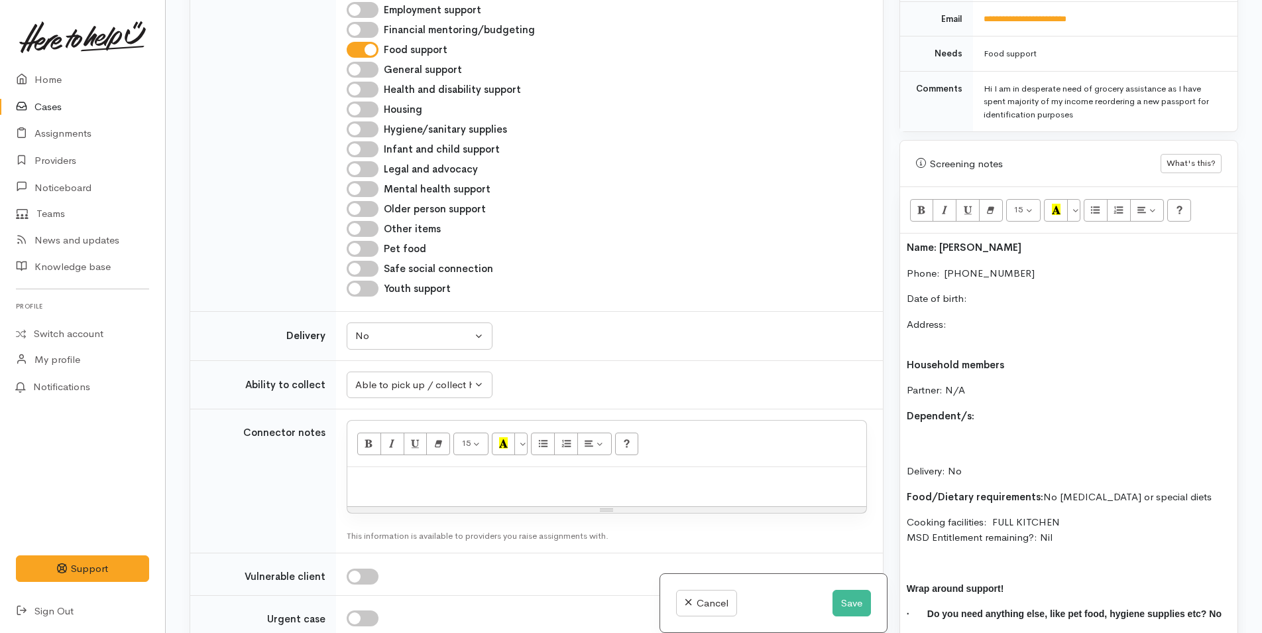
click at [999, 291] on p "Date of birth:" at bounding box center [1069, 298] width 324 height 15
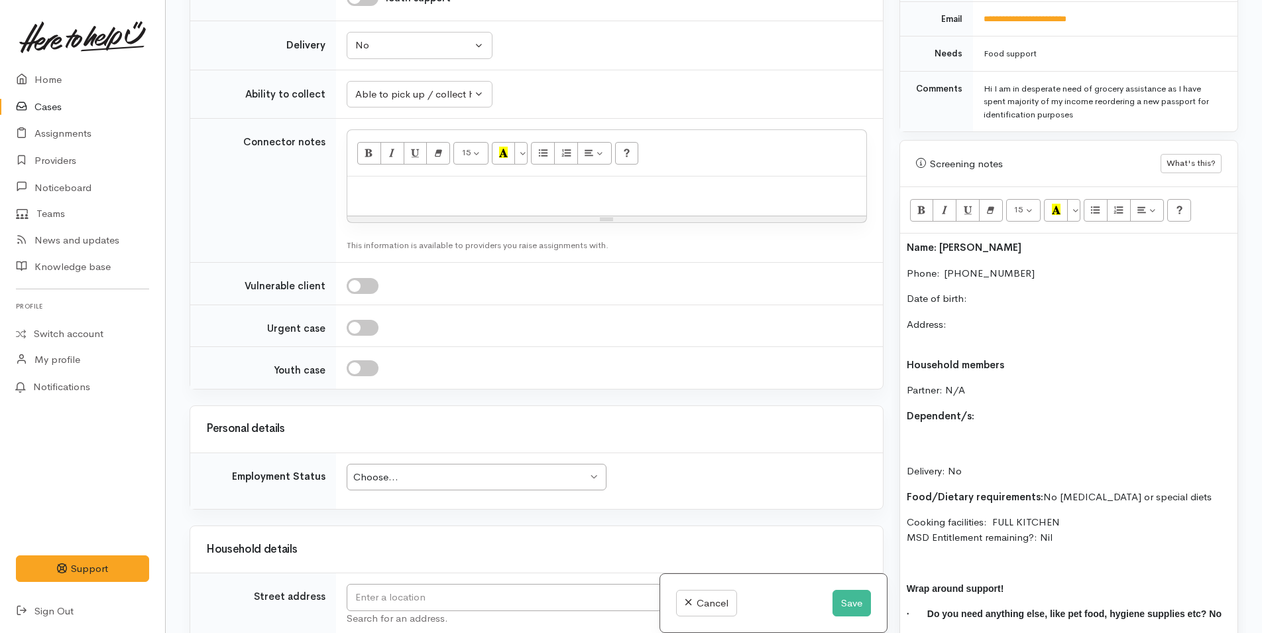
scroll to position [1194, 0]
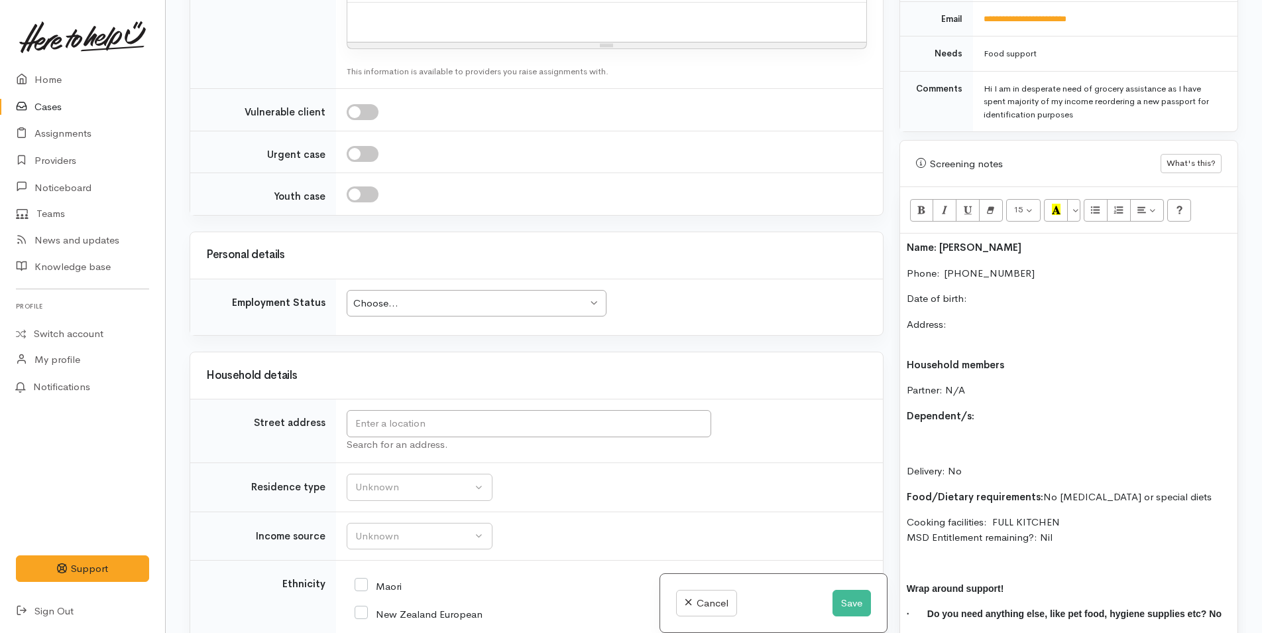
click at [900, 233] on div "Name: Svetlana Carline Phone:  0223681548 Date of birth: Address: Household mem…" at bounding box center [1068, 448] width 337 height 430
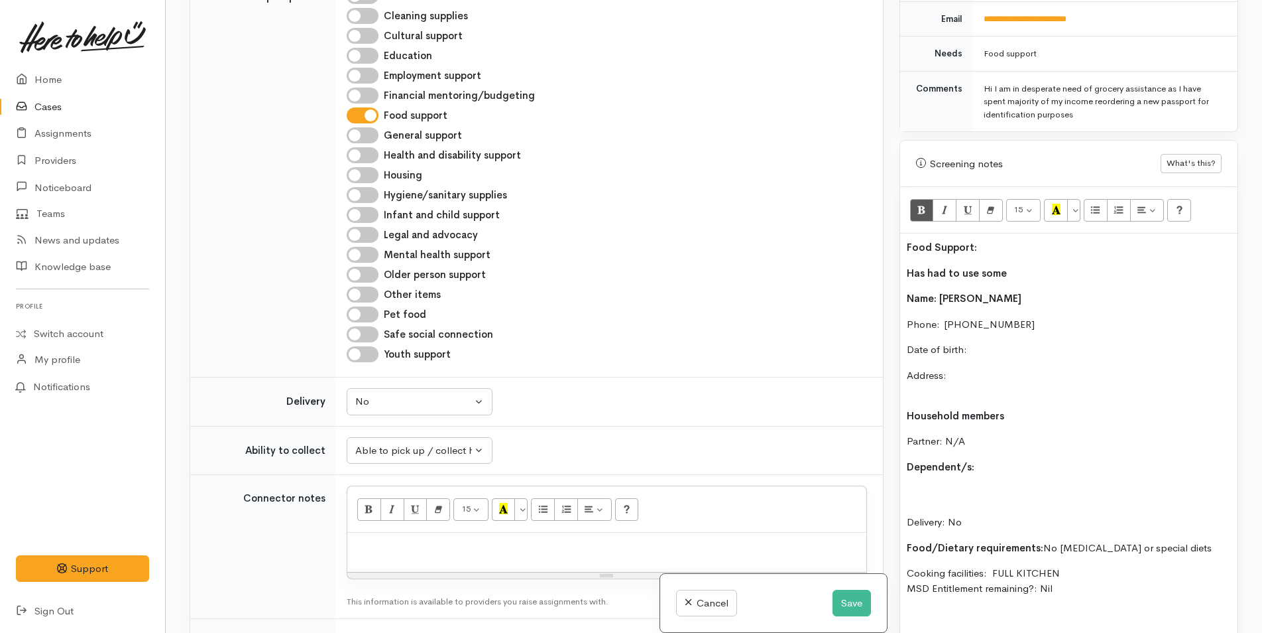
scroll to position [663, 0]
click at [980, 342] on p "Date of birth:" at bounding box center [1069, 349] width 324 height 15
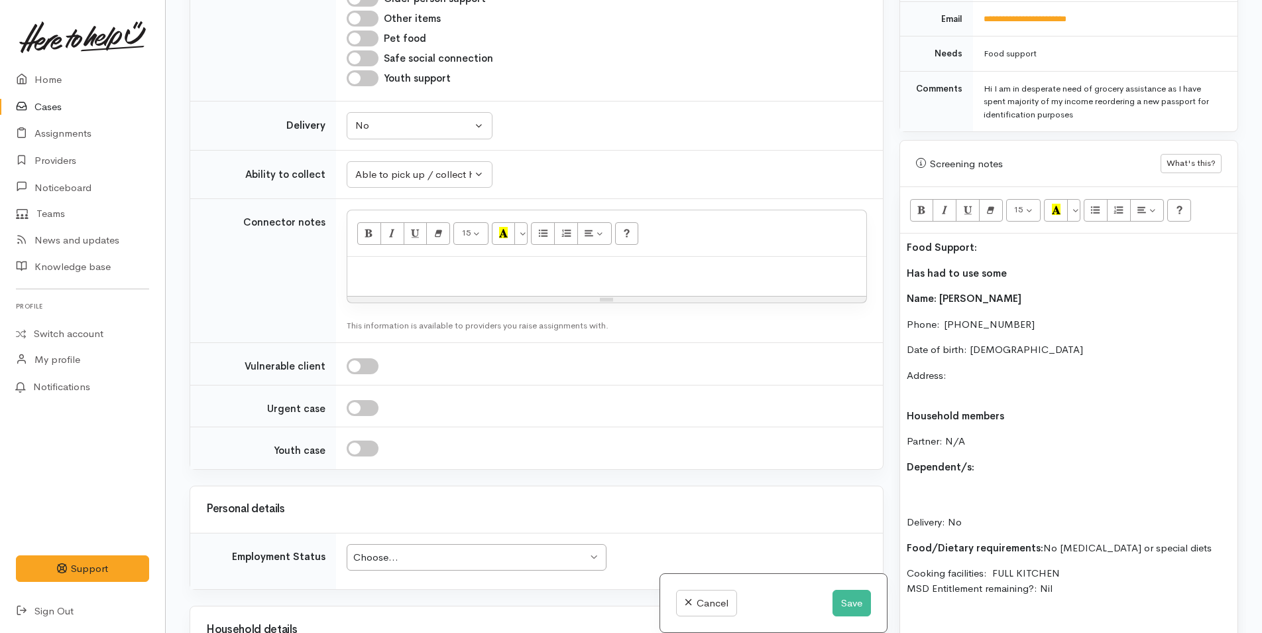
scroll to position [1061, 0]
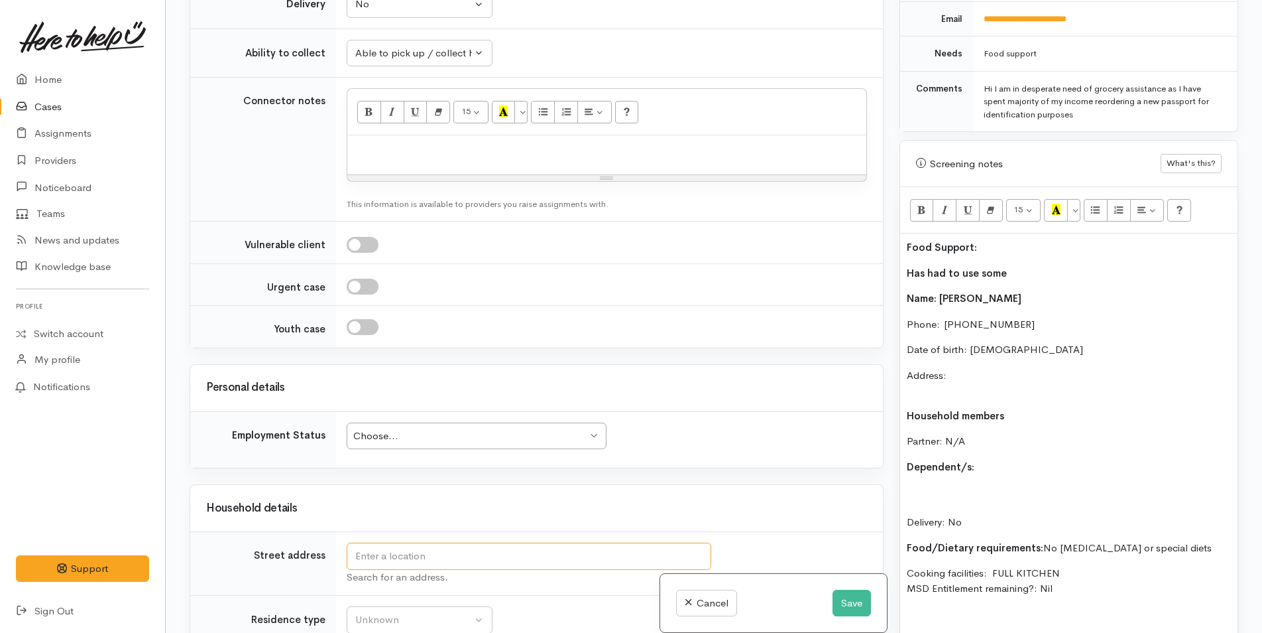
click at [391, 542] on input "text" at bounding box center [529, 555] width 365 height 27
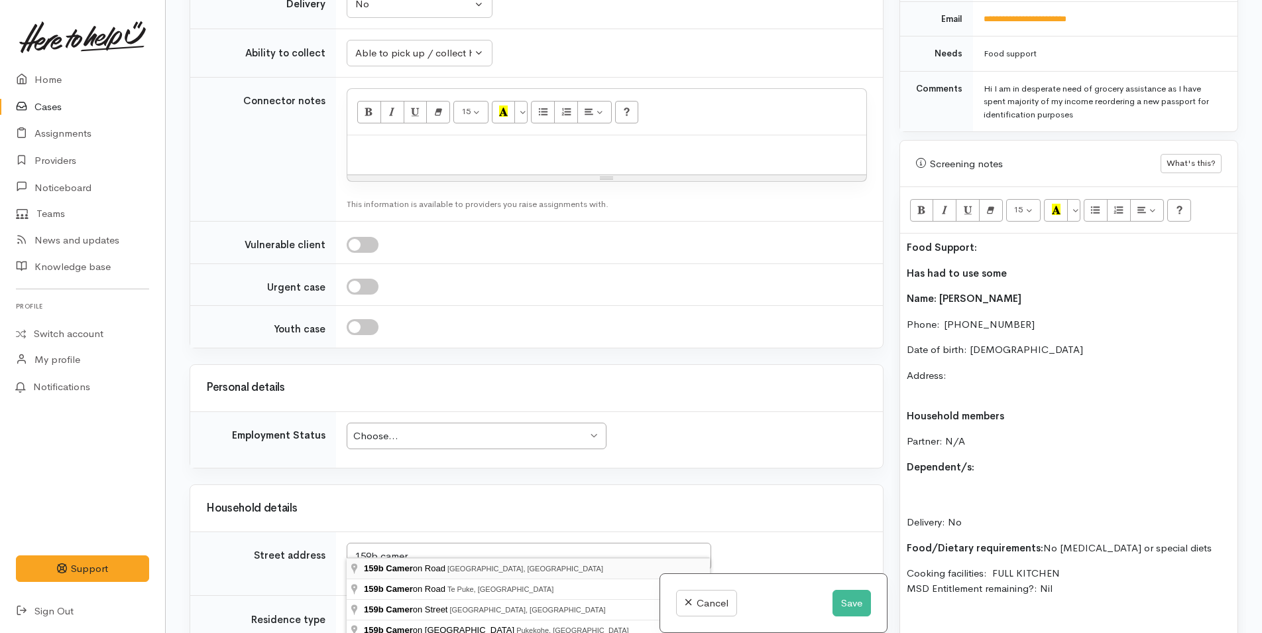
type input "159b Cameron Road, Tauranga, New Zealand"
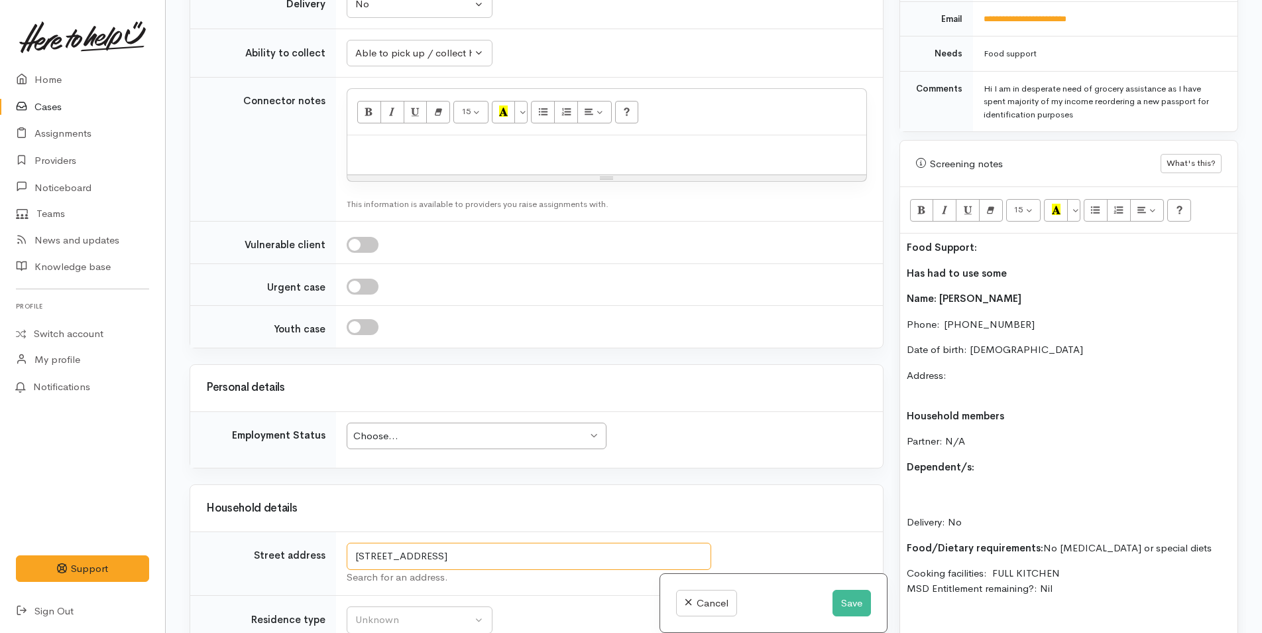
drag, startPoint x: 574, startPoint y: 548, endPoint x: 214, endPoint y: 550, distance: 360.0
click at [214, 550] on tr "Street address 159b Cameron Road, Tauranga, New Zealand Search for an address." at bounding box center [536, 564] width 693 height 64
click at [967, 368] on p "Address:" at bounding box center [1069, 383] width 324 height 30
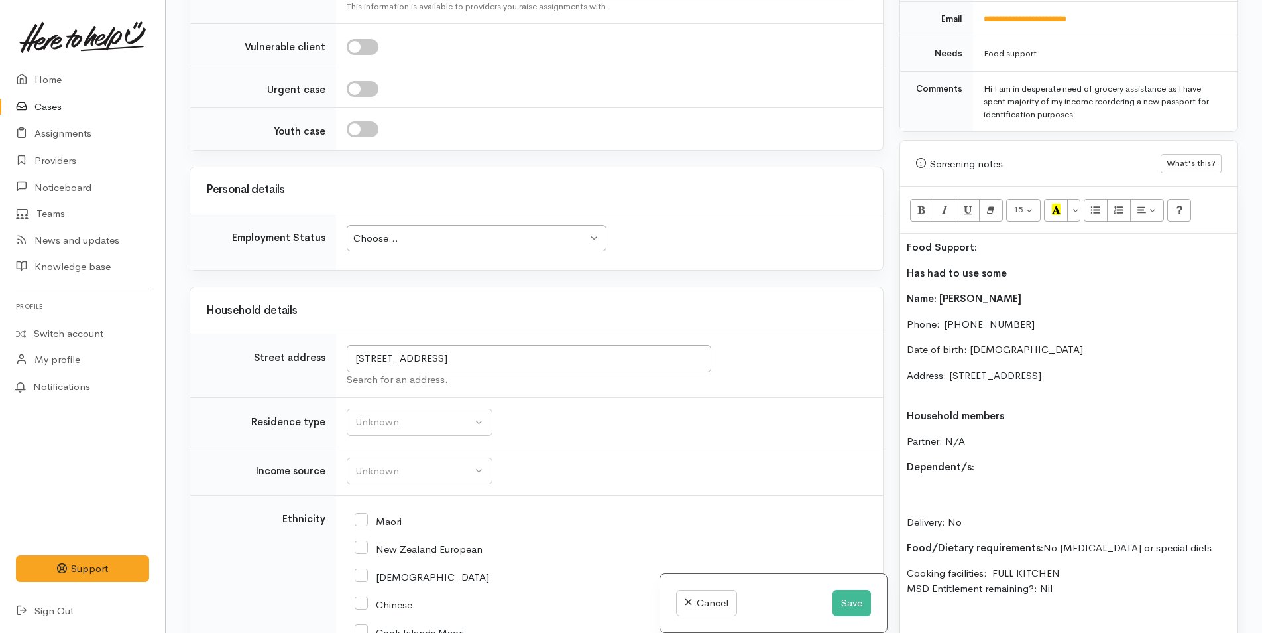
scroll to position [1658, 0]
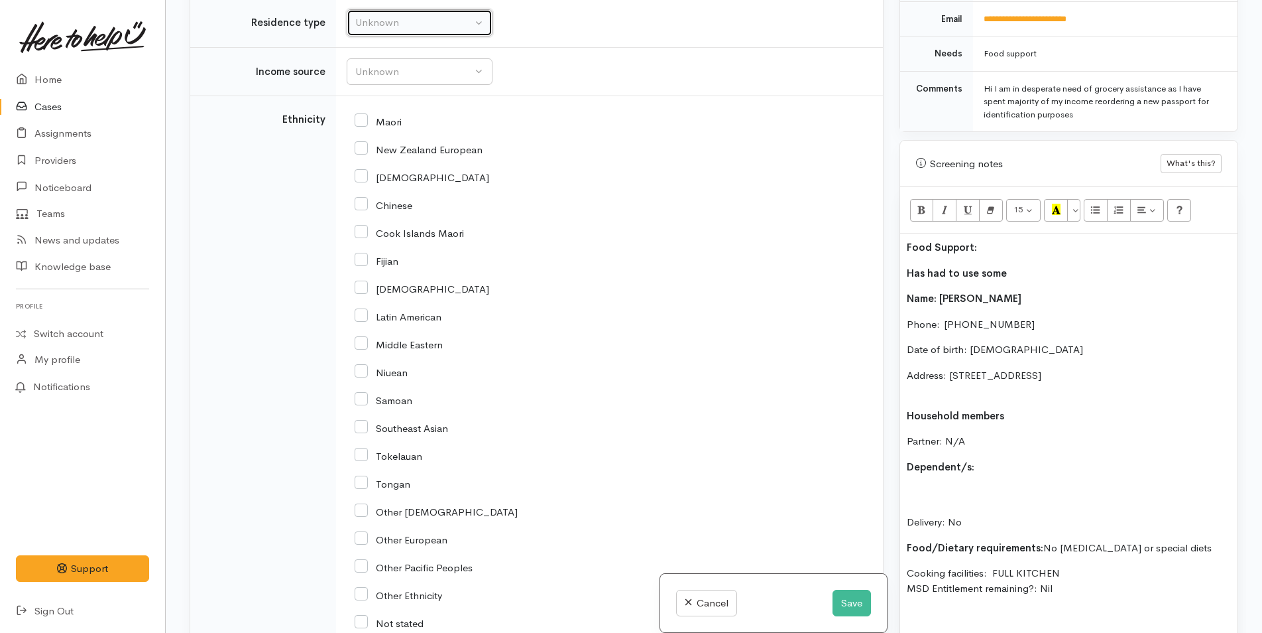
click at [383, 15] on div "Unknown" at bounding box center [413, 22] width 117 height 15
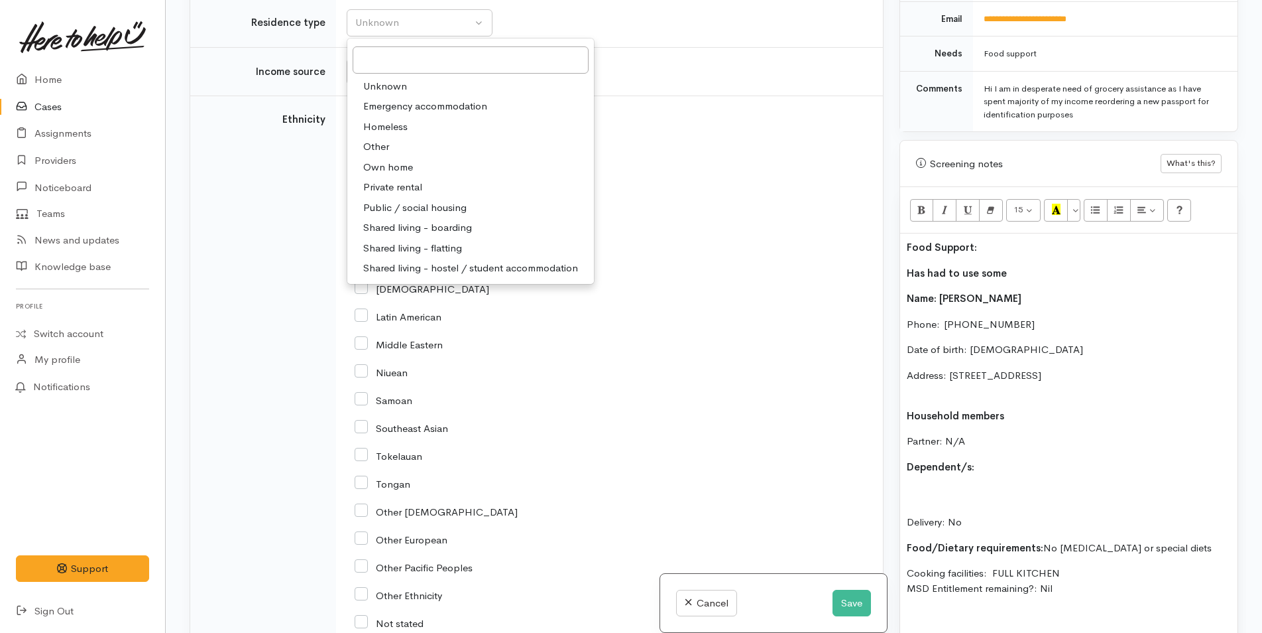
click at [373, 180] on span "Private rental" at bounding box center [392, 187] width 59 height 15
select select "2"
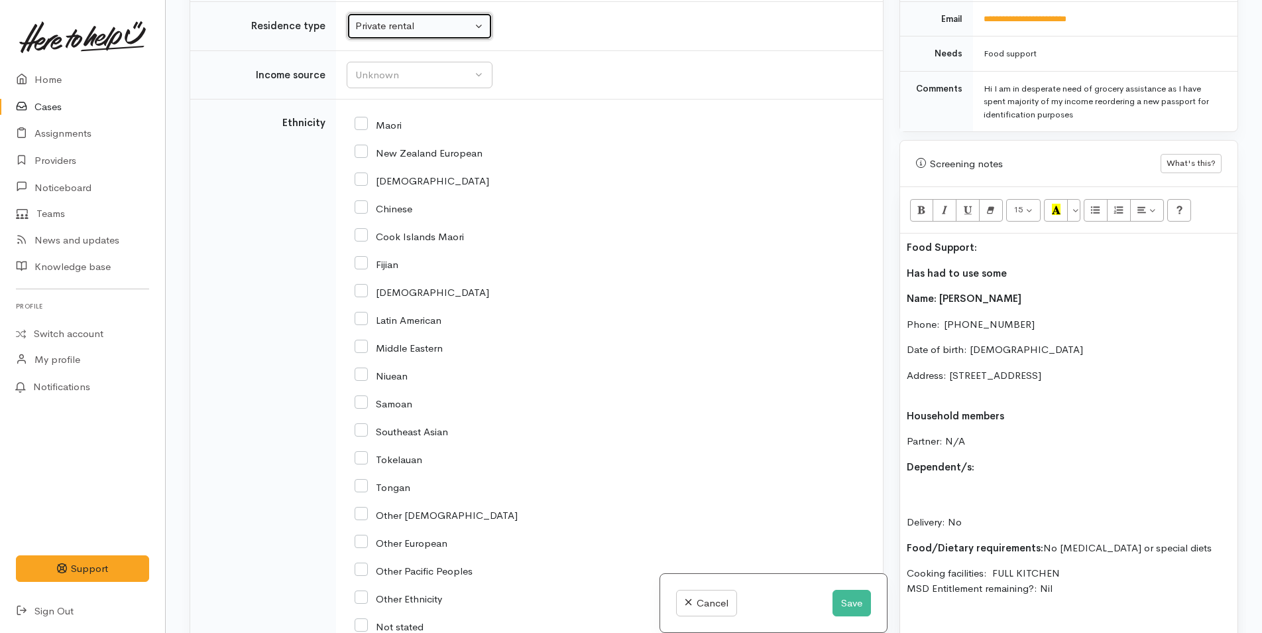
scroll to position [1256, 0]
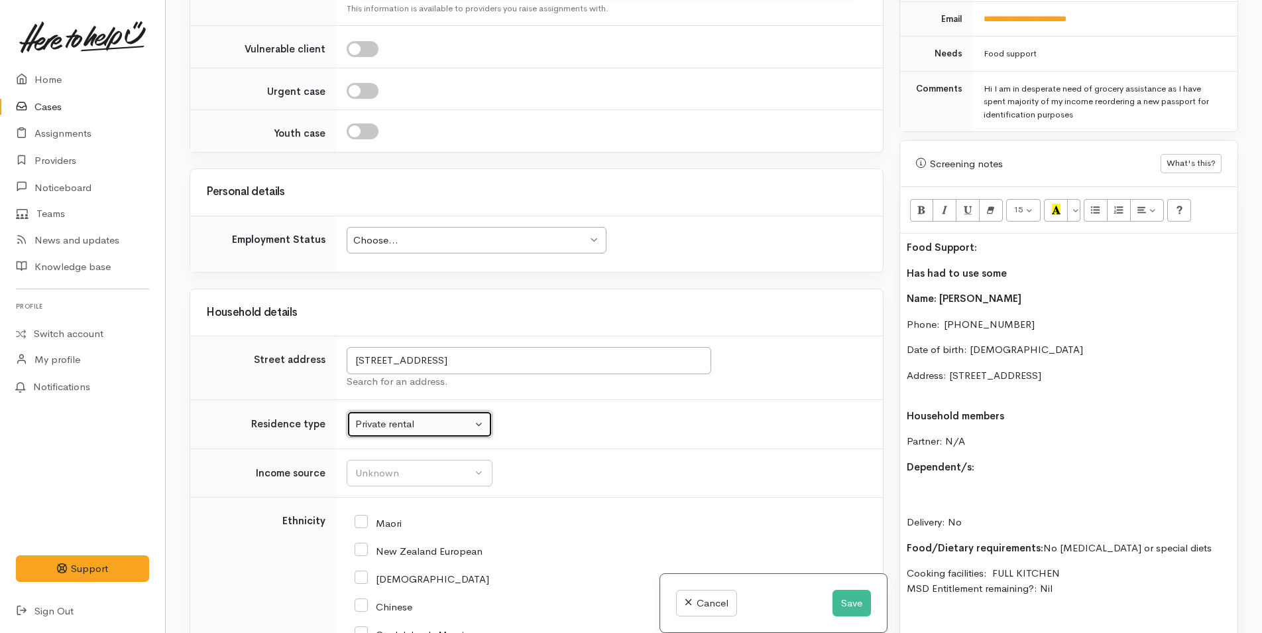
click at [383, 233] on div "Choose..." at bounding box center [470, 240] width 234 height 15
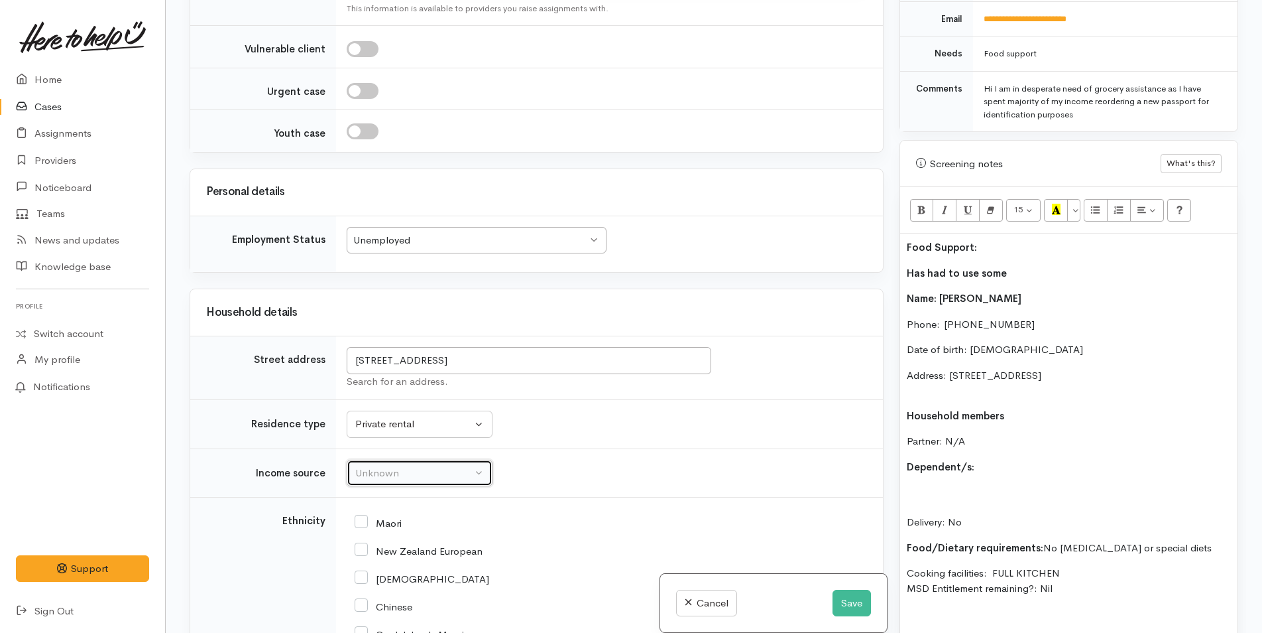
click at [388, 465] on div "Unknown" at bounding box center [413, 472] width 117 height 15
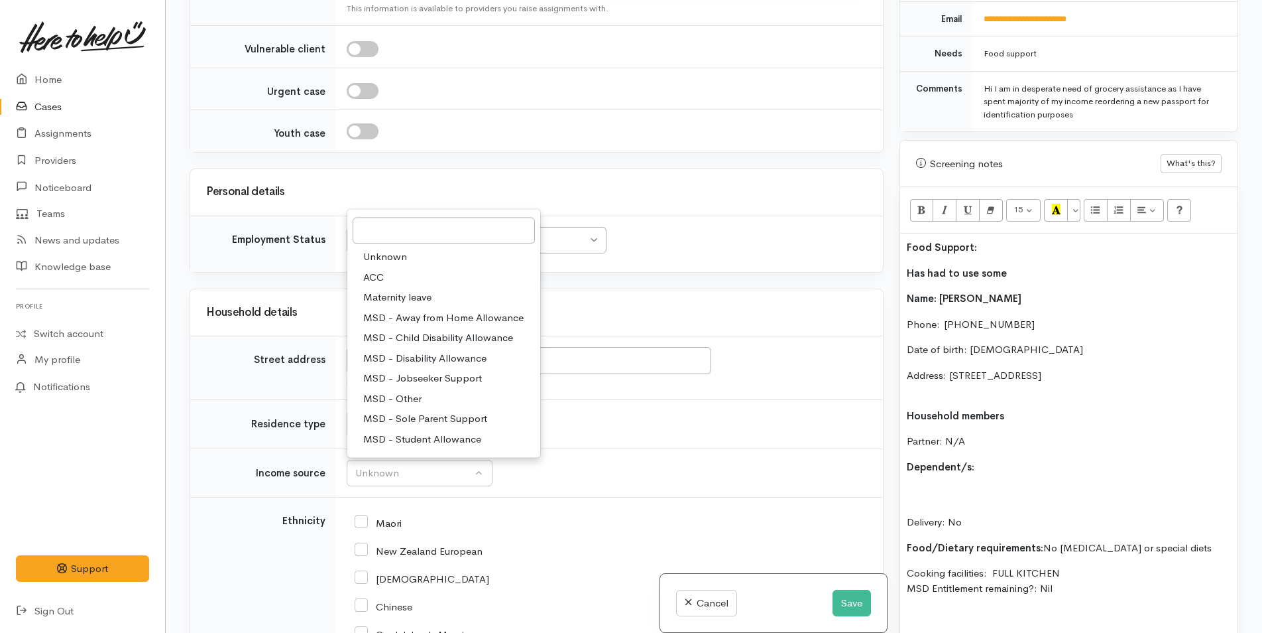
click at [404, 371] on span "MSD - Jobseeker Support" at bounding box center [422, 378] width 119 height 15
select select "4"
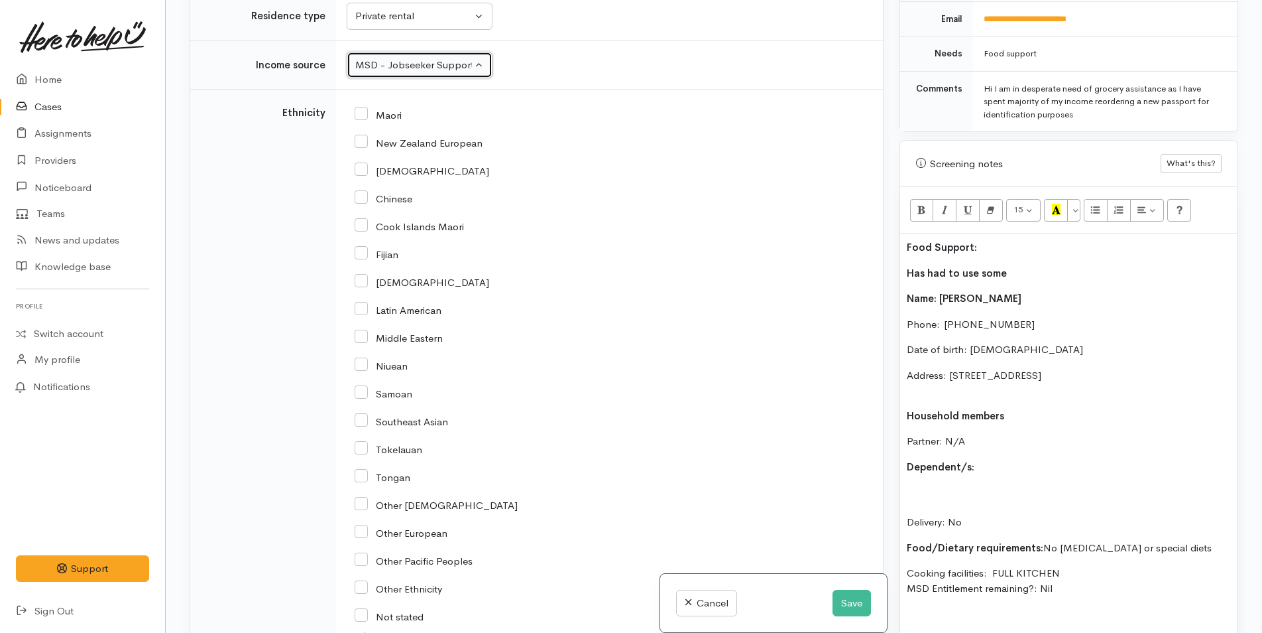
scroll to position [1654, 0]
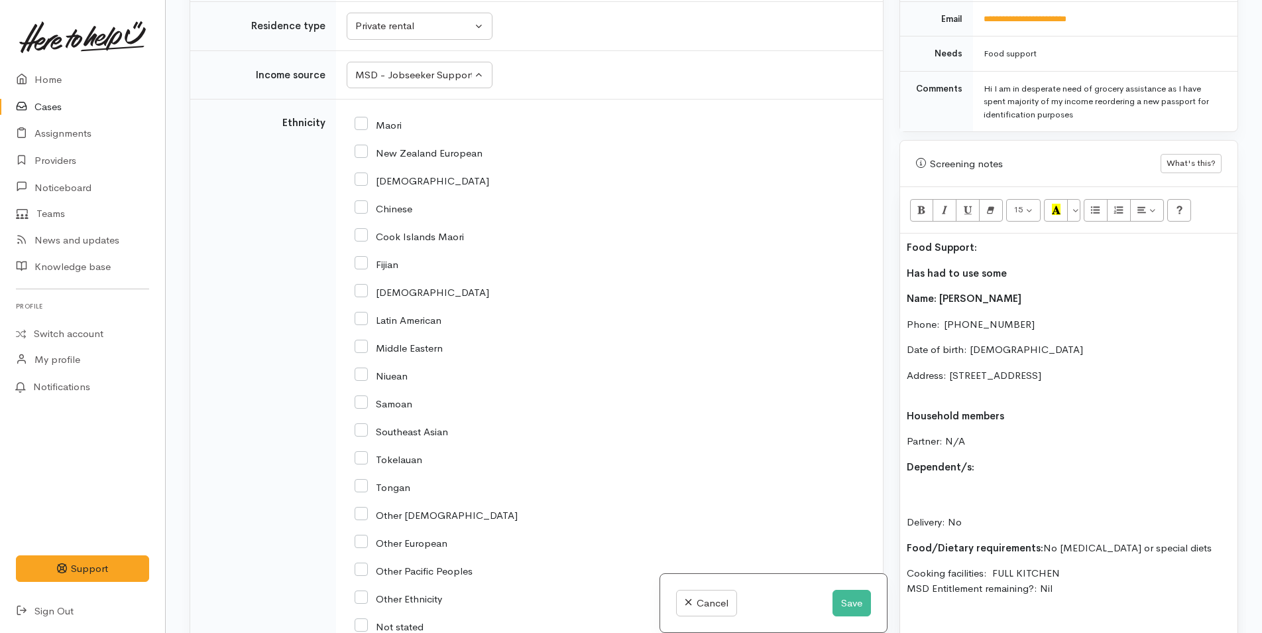
click at [357, 146] on input "New Zealand European" at bounding box center [419, 152] width 128 height 12
checkbox input "true"
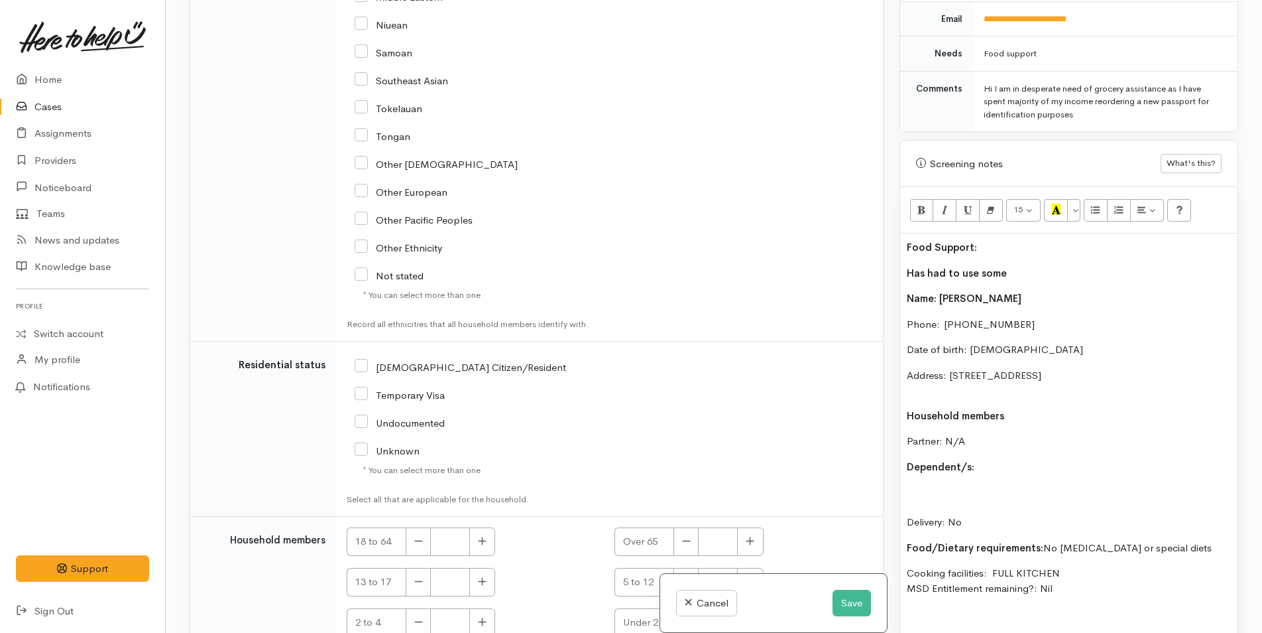
scroll to position [2170, 0]
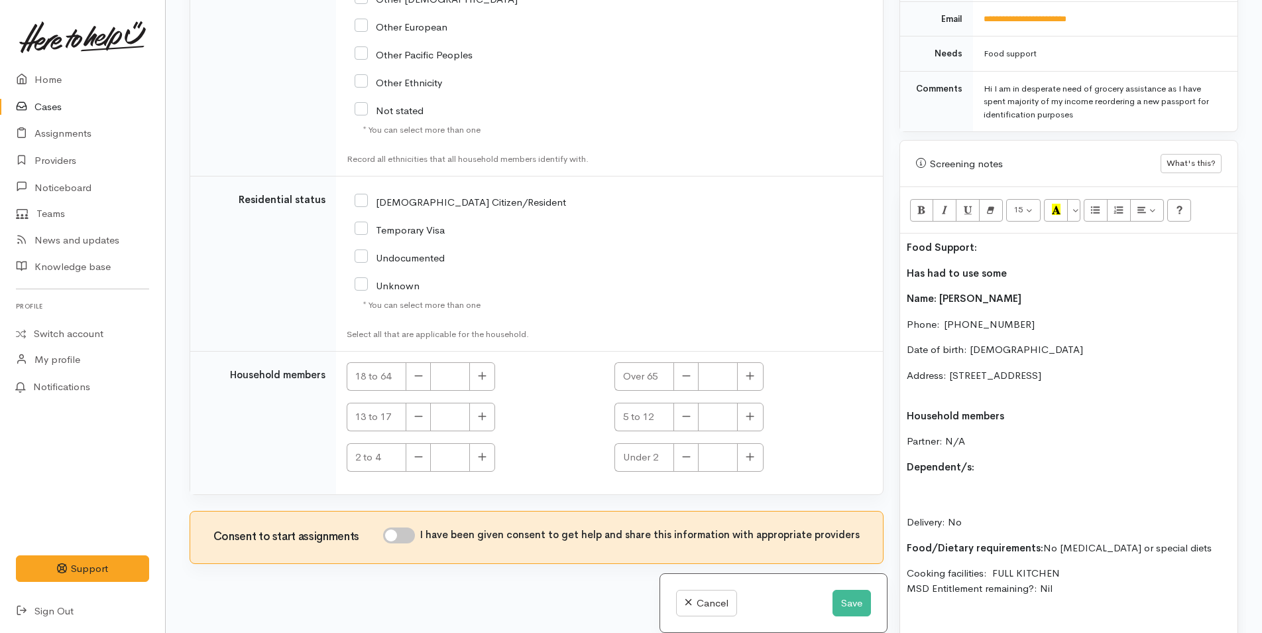
drag, startPoint x: 366, startPoint y: 191, endPoint x: 540, endPoint y: 398, distance: 271.1
click at [366, 195] on input "[DEMOGRAPHIC_DATA] Citizen/Resident" at bounding box center [461, 201] width 212 height 12
checkbox input "true"
click at [482, 372] on icon "button" at bounding box center [483, 376] width 8 height 8
type input "1"
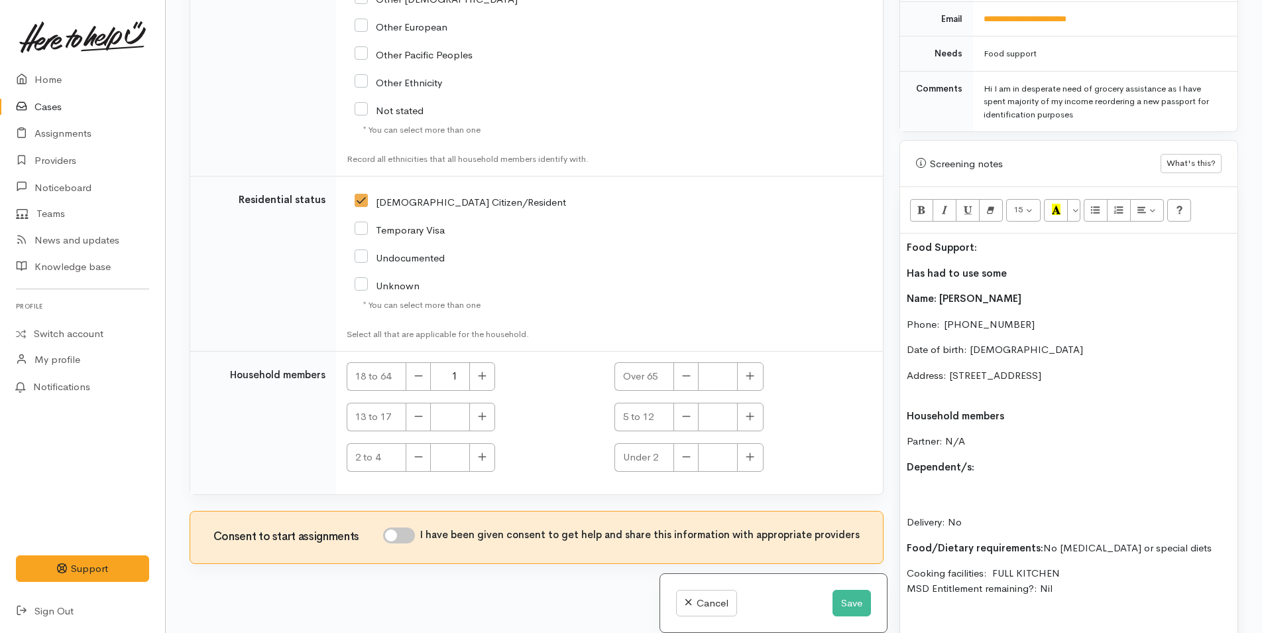
click at [408, 527] on input "I have been given consent to get help and share this information with appropria…" at bounding box center [399, 535] width 32 height 16
checkbox input "true"
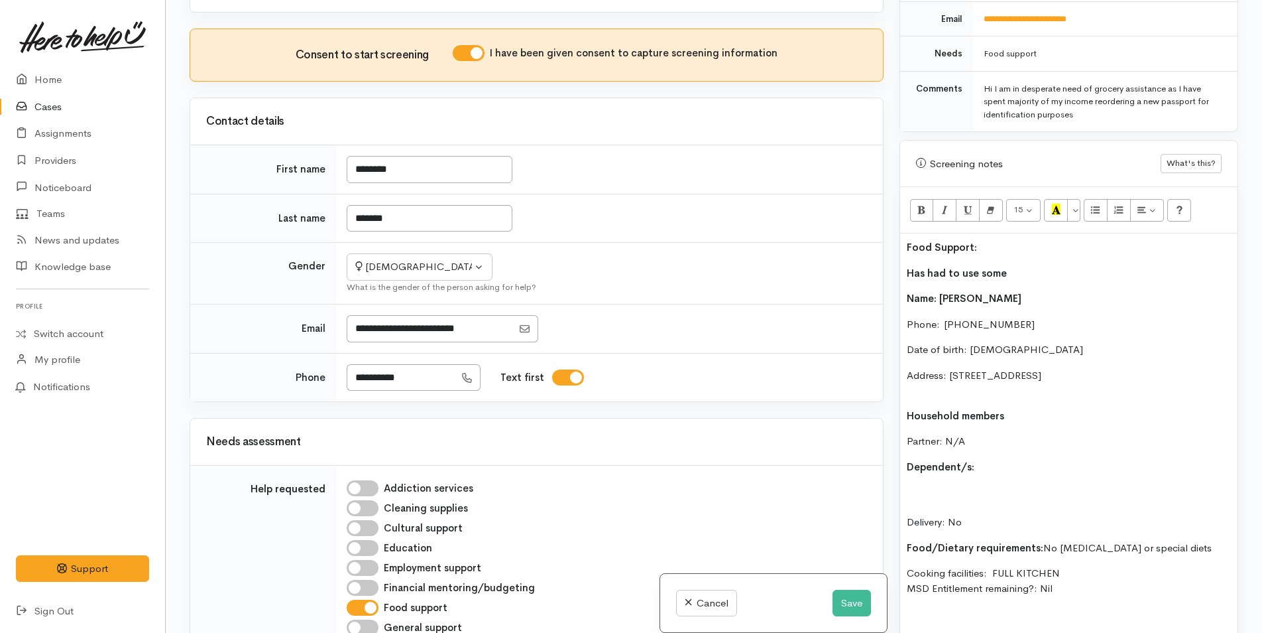
scroll to position [0, 0]
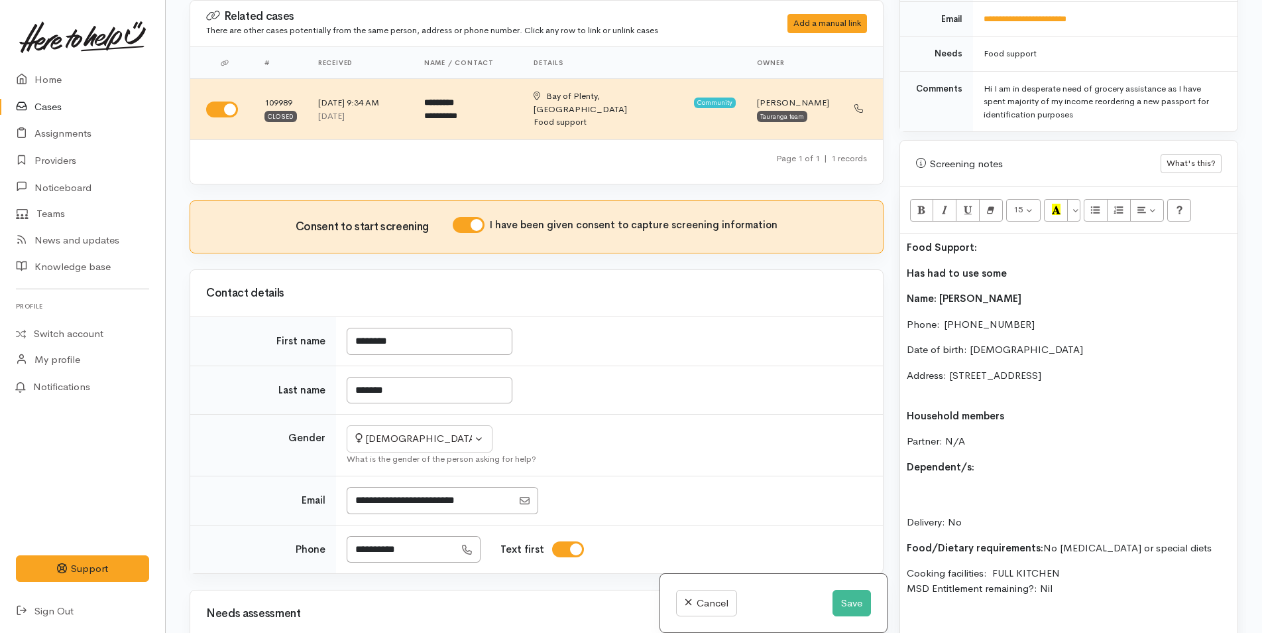
click at [1003, 485] on p "Delivery: No" at bounding box center [1069, 507] width 324 height 45
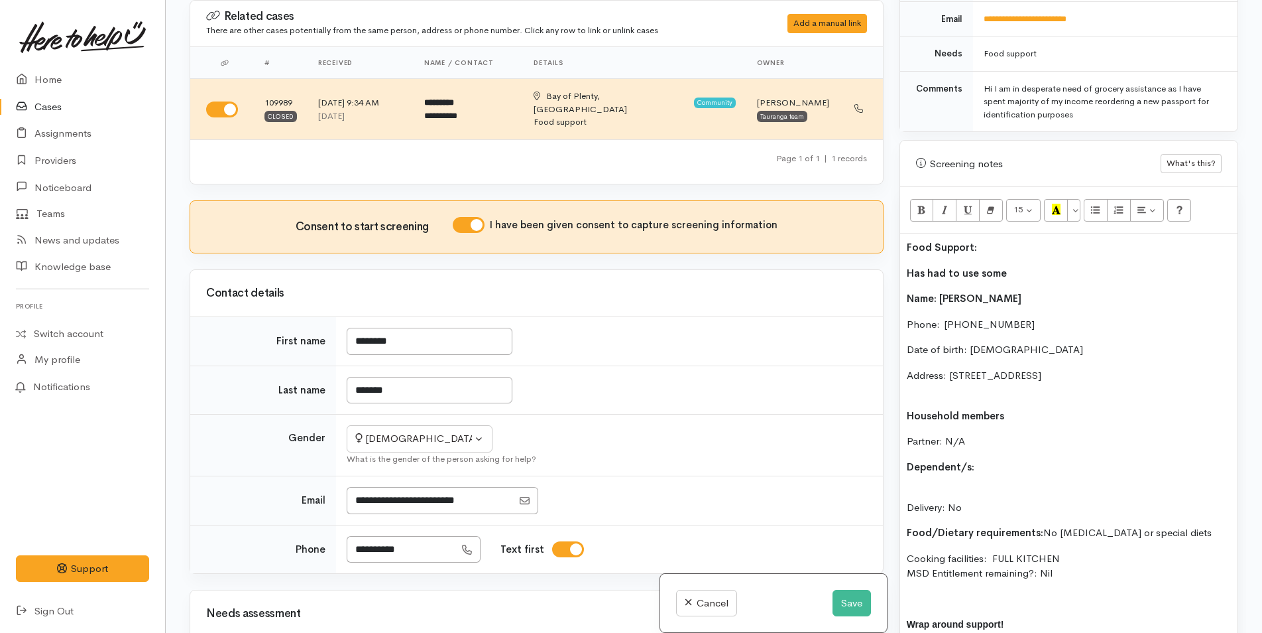
click at [953, 471] on div "Food Support: Has had to use some Name: Svetlana Carline Phone:  0223681548 Dat…" at bounding box center [1068, 466] width 337 height 467
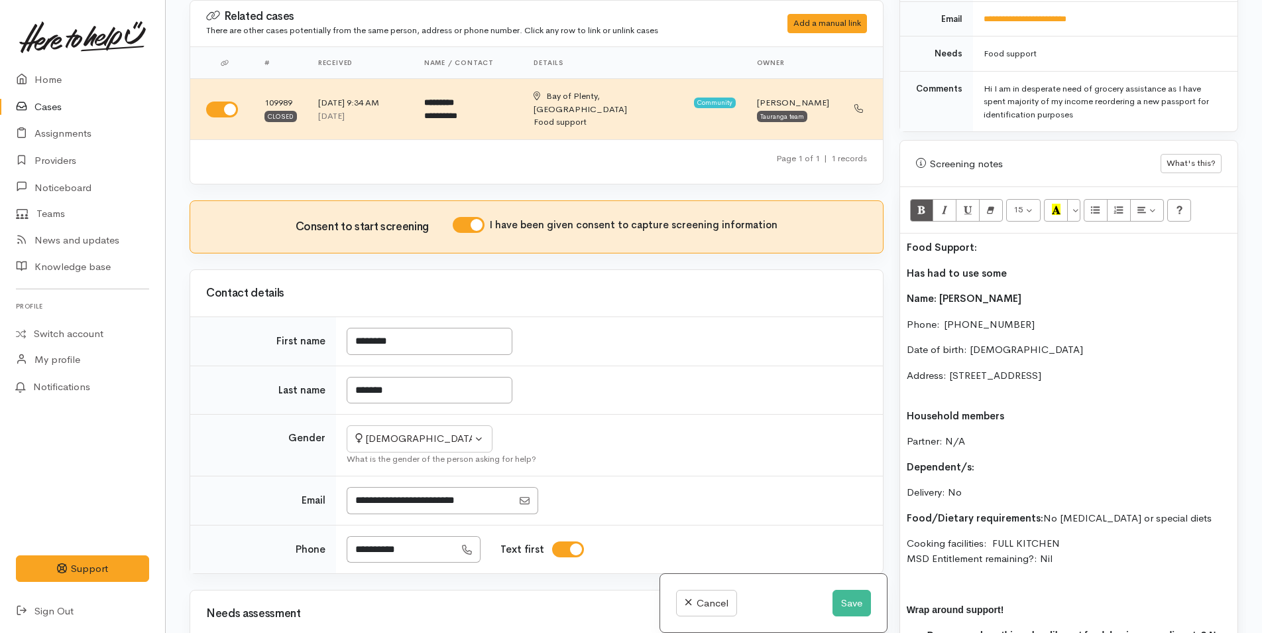
click at [959, 385] on p "Address: 159b Cameron Road, Tauranga, New Zealand" at bounding box center [1069, 383] width 324 height 30
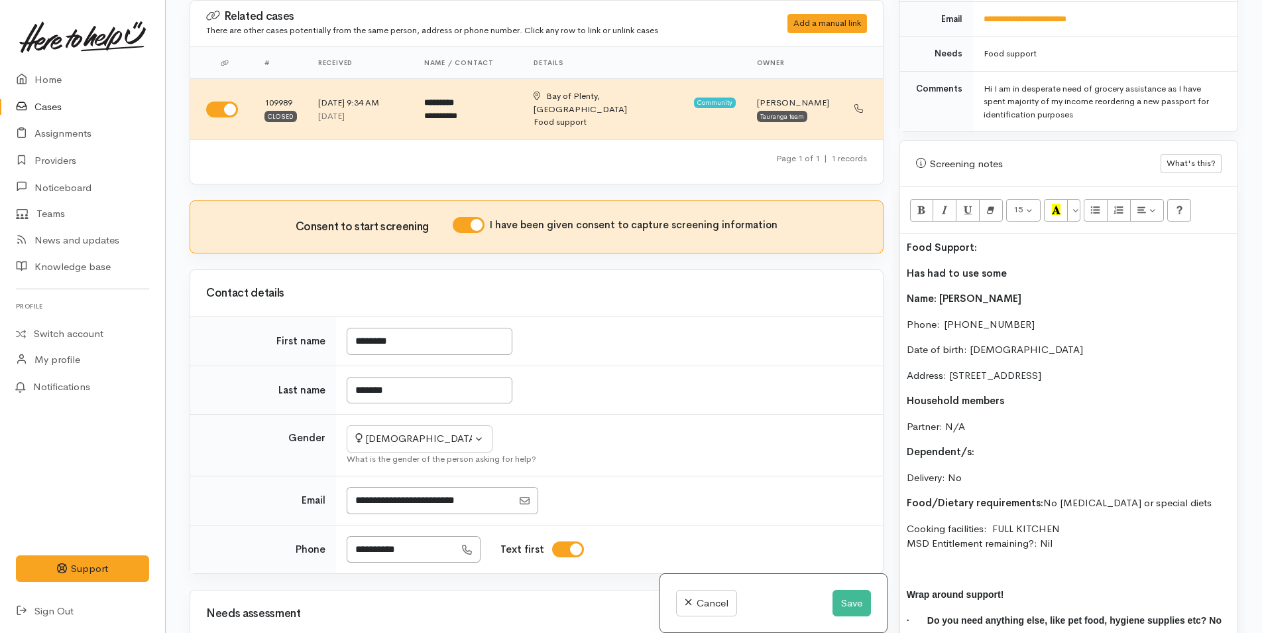
click at [990, 444] on p "Dependent/s:" at bounding box center [1069, 451] width 324 height 15
drag, startPoint x: 960, startPoint y: 506, endPoint x: 816, endPoint y: 275, distance: 271.9
click at [816, 275] on div "Related cases There are other cases potentially from the same person, address o…" at bounding box center [714, 316] width 1065 height 633
copy div "Name: Svetlana Carline Phone:  0223681548 Date of birth: 25/08/1986 Address: 15…"
click at [1072, 536] on p "Cooking facilities: FULL KITCHEN MSD Entitlement remaining?: Nil" at bounding box center [1069, 536] width 324 height 30
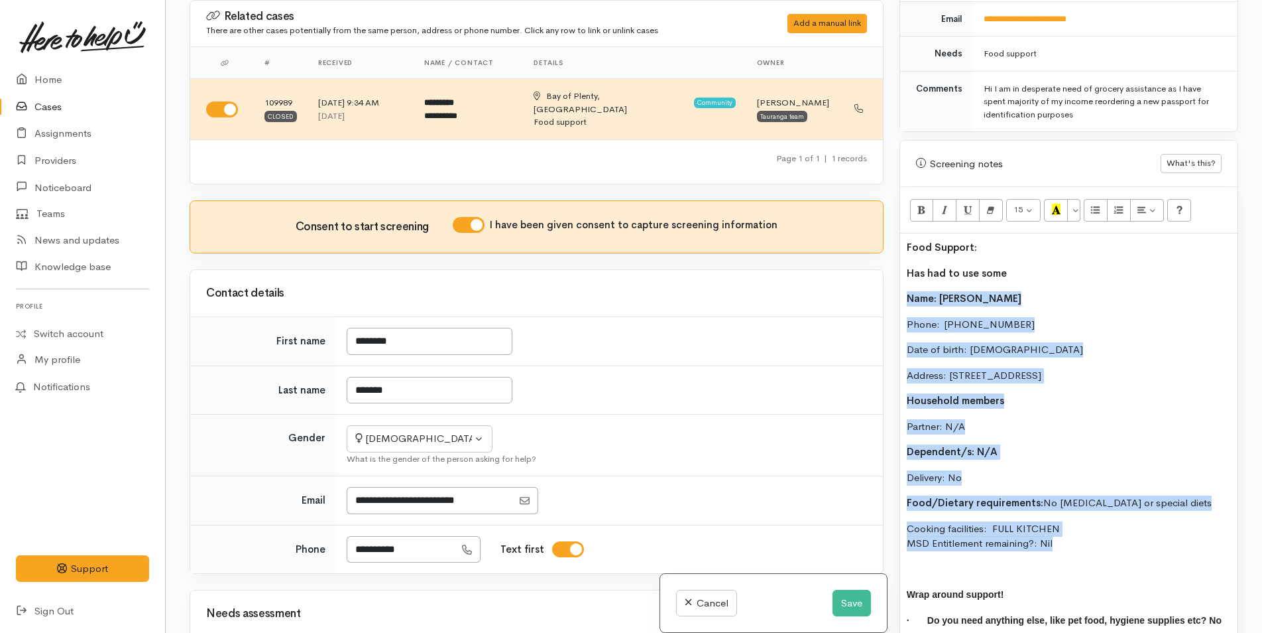
drag, startPoint x: 1073, startPoint y: 535, endPoint x: 906, endPoint y: 273, distance: 310.7
click at [906, 273] on div "Food Support: Has had to use some Name: Svetlana Carline Phone:  0223681548 Dat…" at bounding box center [1068, 451] width 337 height 437
copy div "Name: Svetlana Carline Phone:  0223681548 Date of birth: 25/08/1986 Address: 15…"
drag, startPoint x: 853, startPoint y: 599, endPoint x: 846, endPoint y: 583, distance: 16.9
click at [853, 599] on button "Save" at bounding box center [852, 602] width 38 height 27
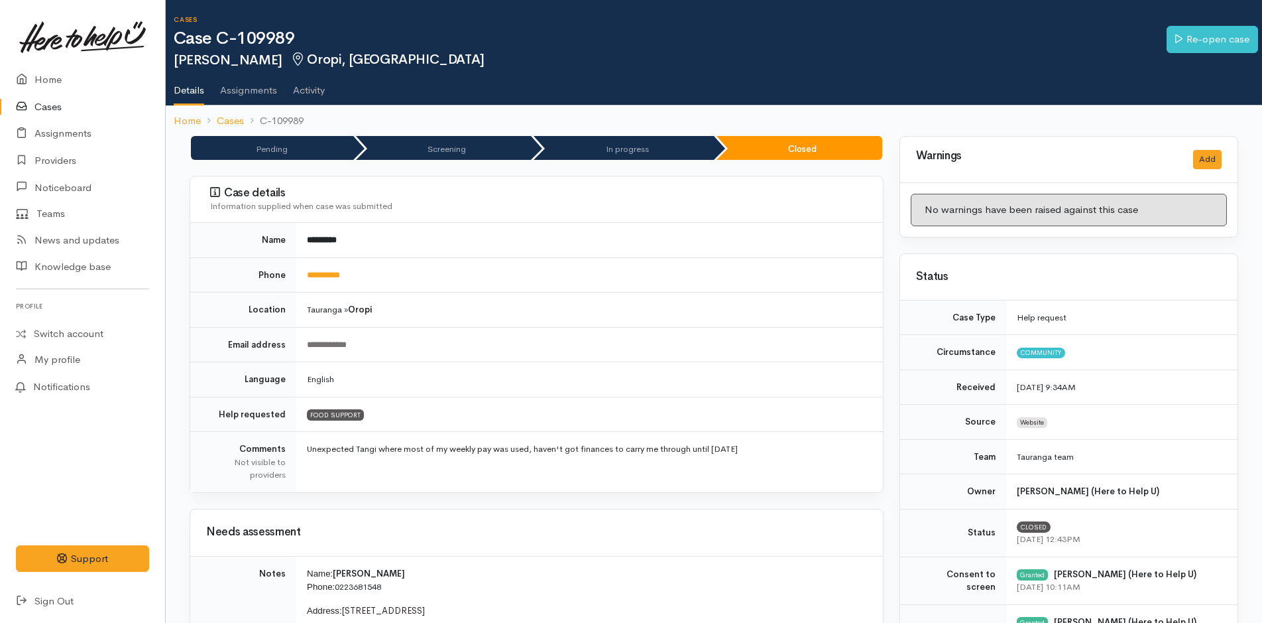
scroll to position [398, 0]
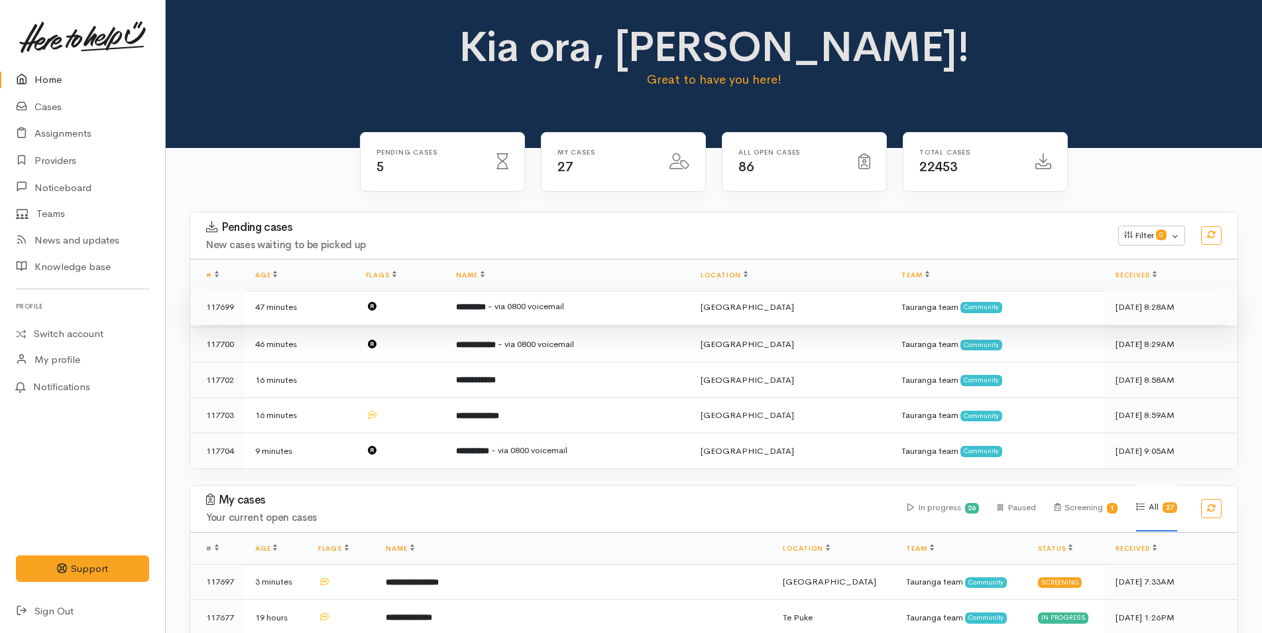
click at [561, 314] on td "********* - via 0800 voicemail" at bounding box center [568, 307] width 244 height 36
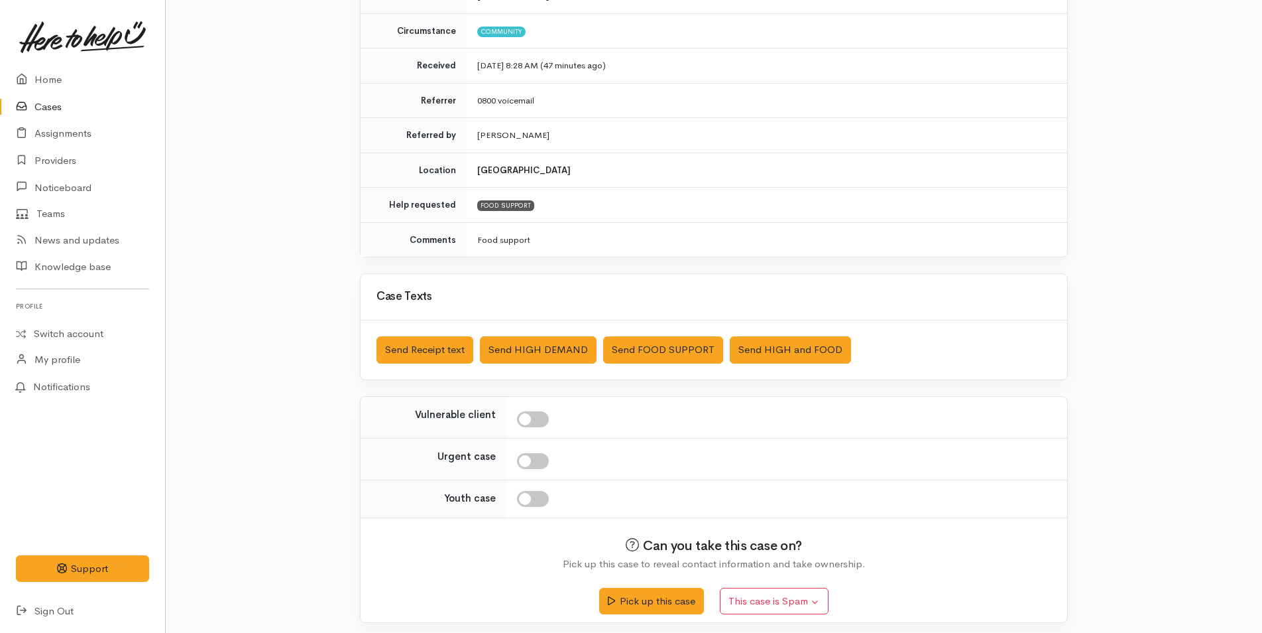
scroll to position [190, 0]
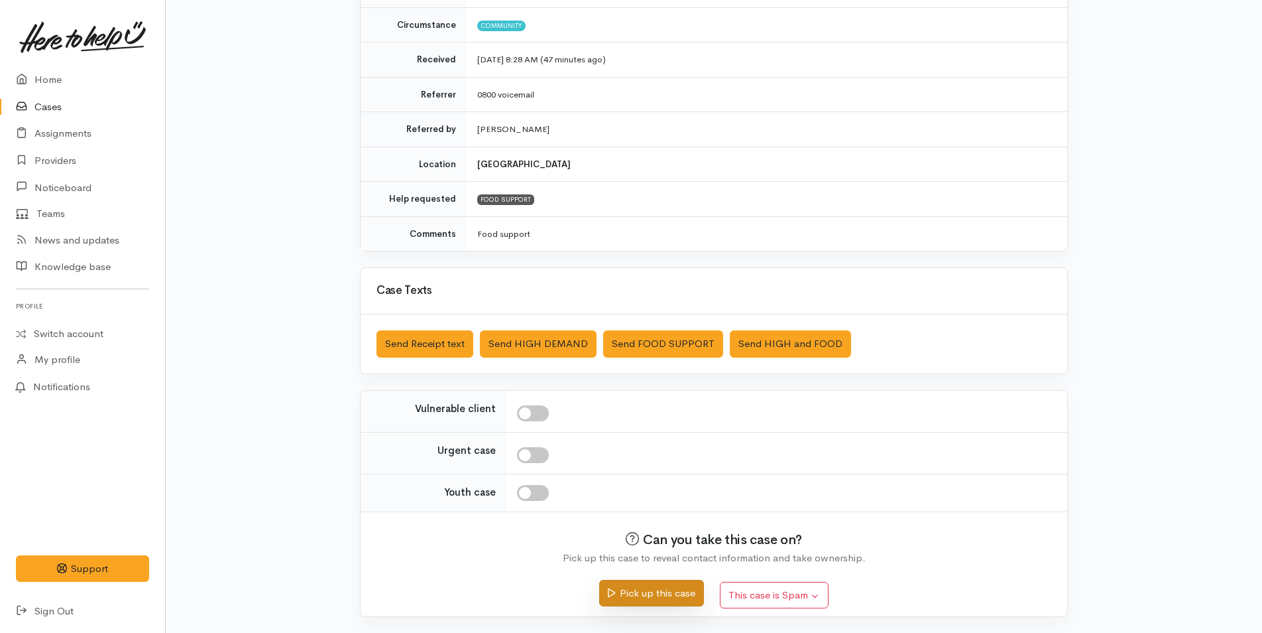
click at [639, 583] on button "Pick up this case" at bounding box center [651, 593] width 104 height 27
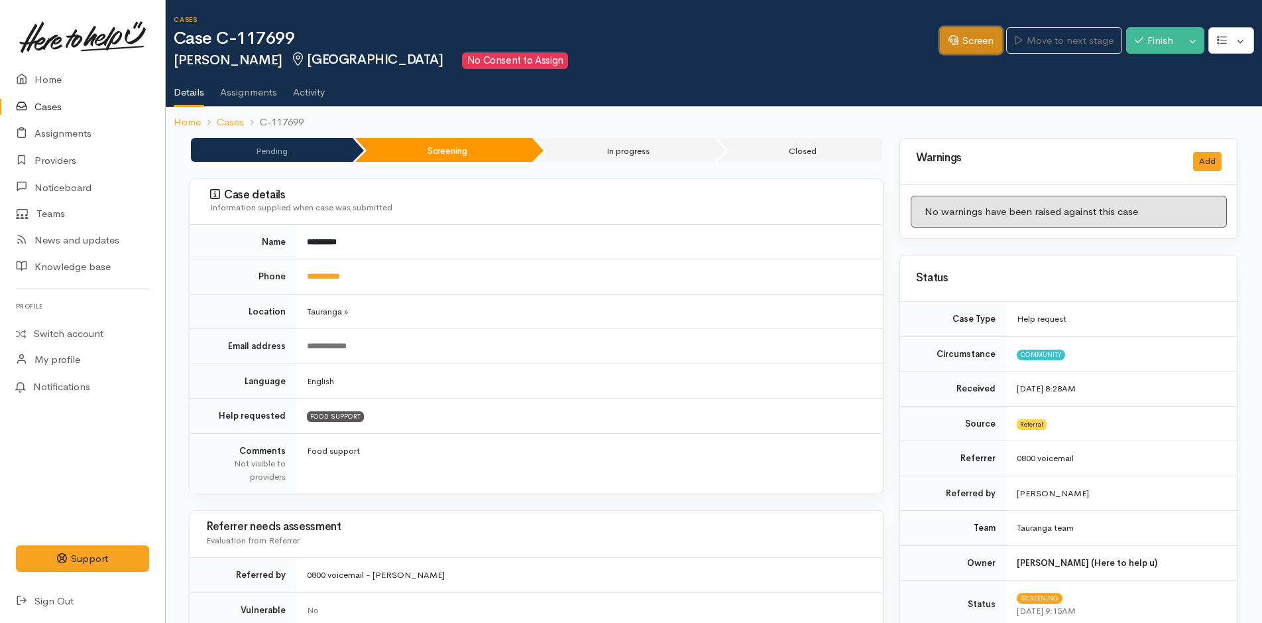
click at [967, 45] on link "Screen" at bounding box center [971, 40] width 62 height 27
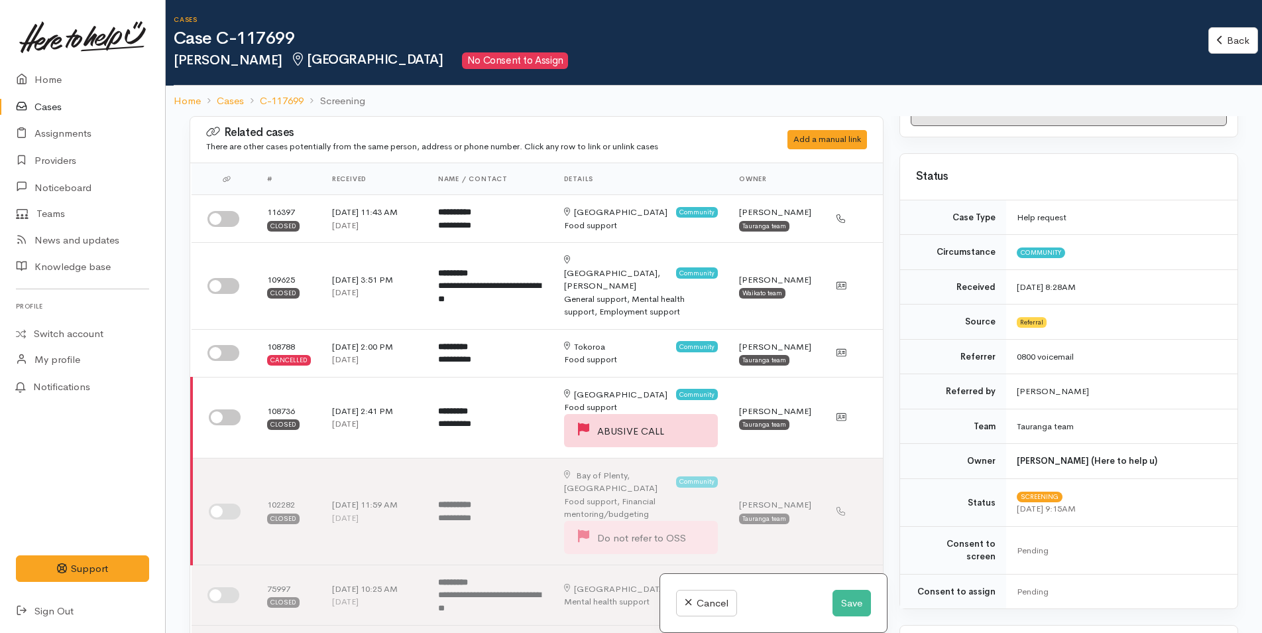
scroll to position [265, 0]
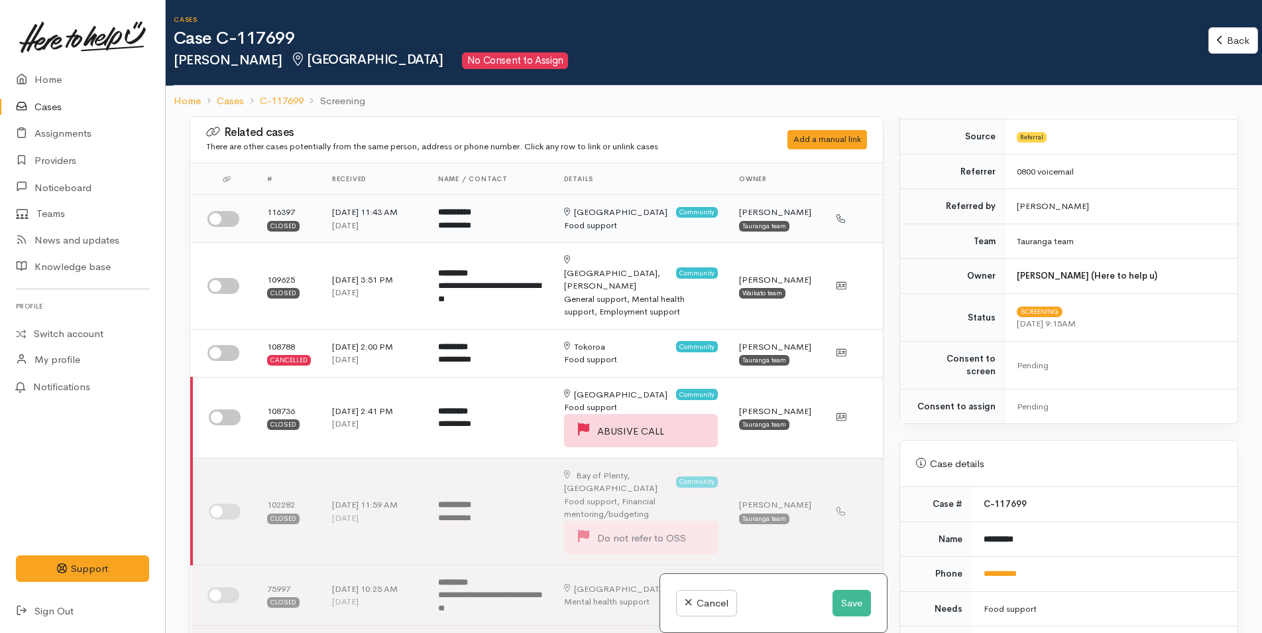
click at [233, 216] on input "checkbox" at bounding box center [224, 219] width 32 height 16
checkbox input "true"
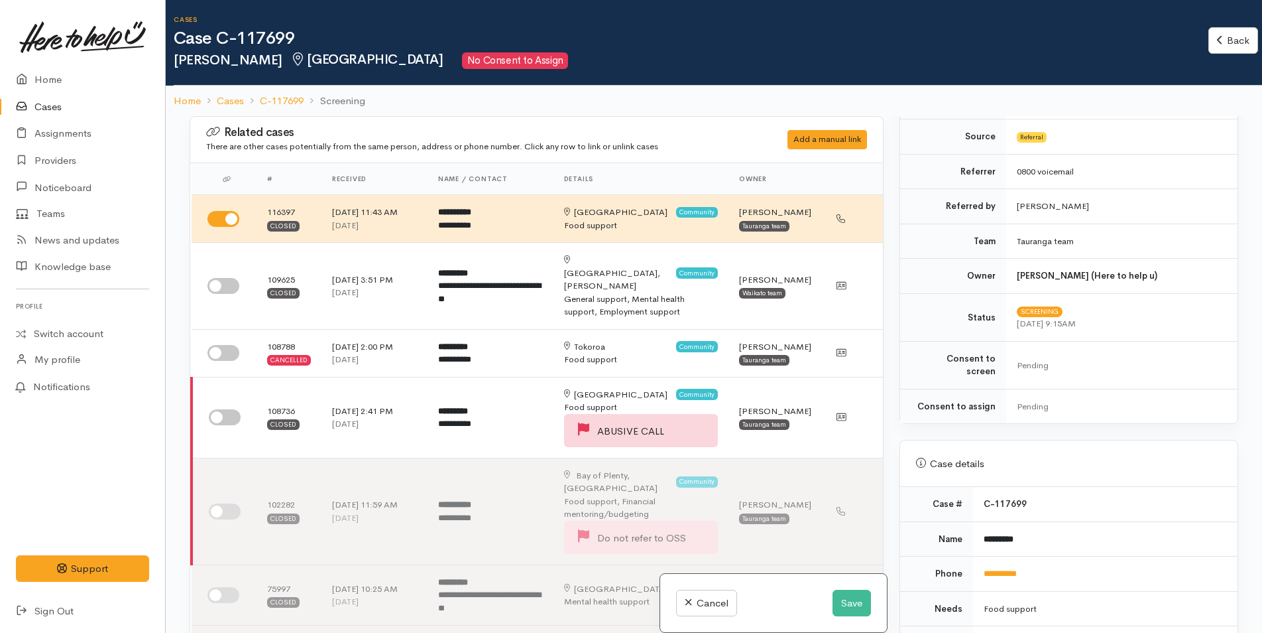
scroll to position [663, 0]
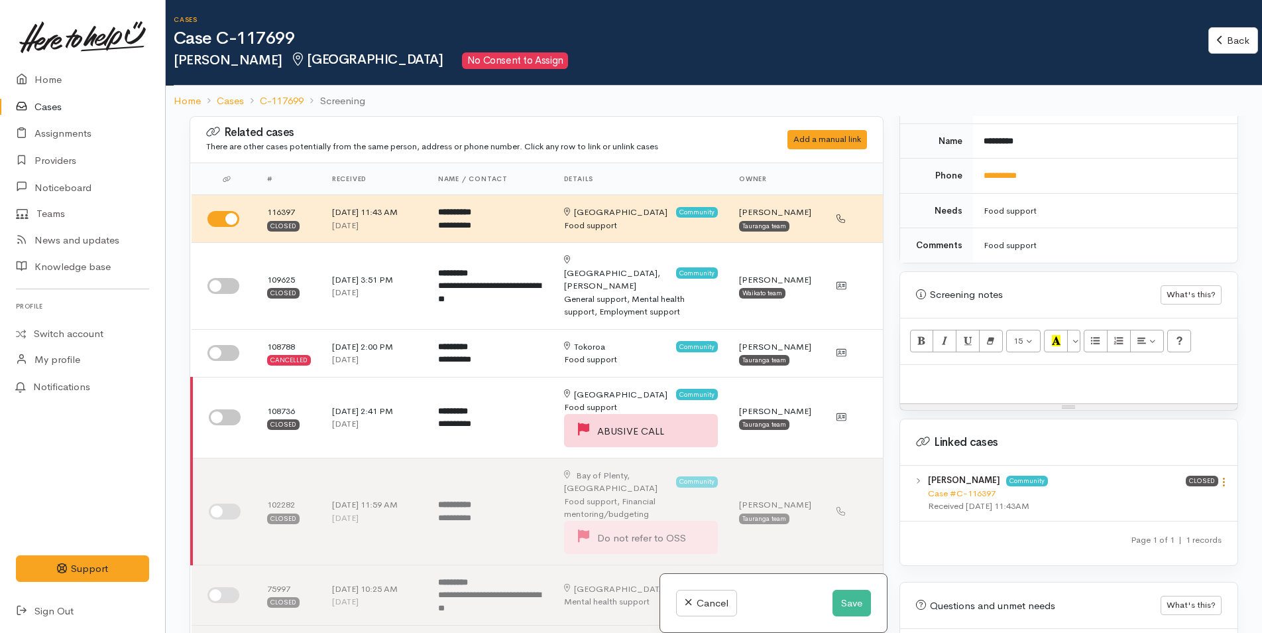
click at [1221, 476] on icon at bounding box center [1224, 481] width 11 height 11
click at [1182, 497] on link "View case" at bounding box center [1177, 507] width 105 height 21
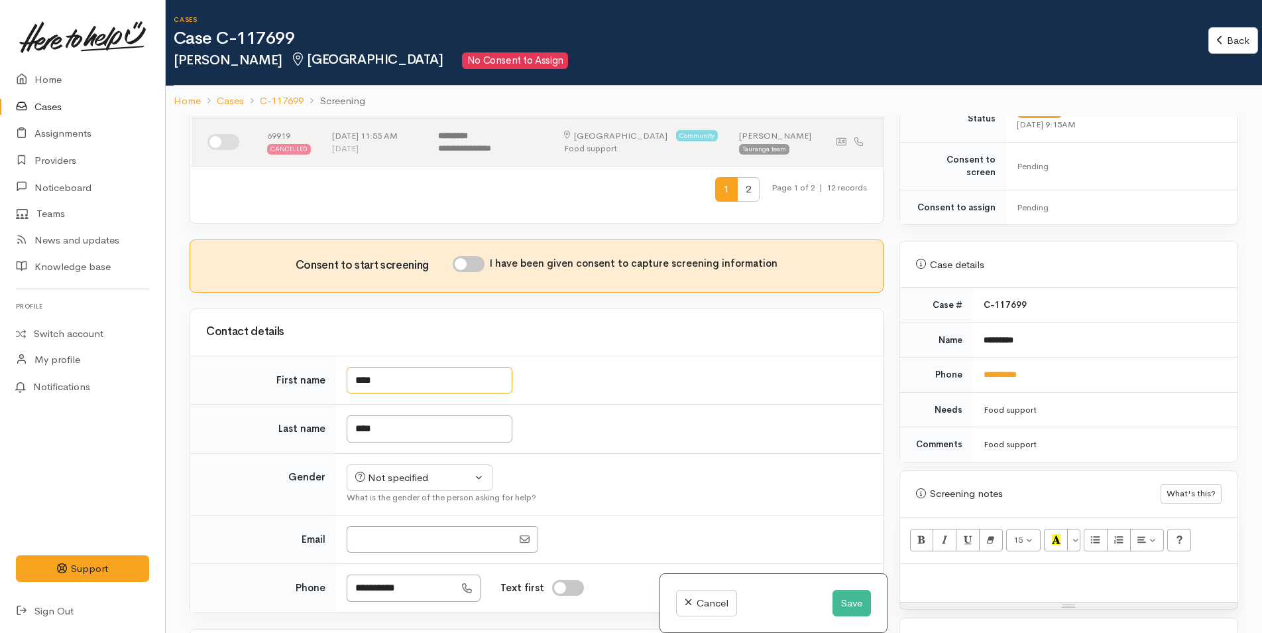
drag, startPoint x: 395, startPoint y: 389, endPoint x: 281, endPoint y: 380, distance: 113.7
click at [282, 380] on tr "First name ****" at bounding box center [536, 379] width 693 height 49
type input "*****"
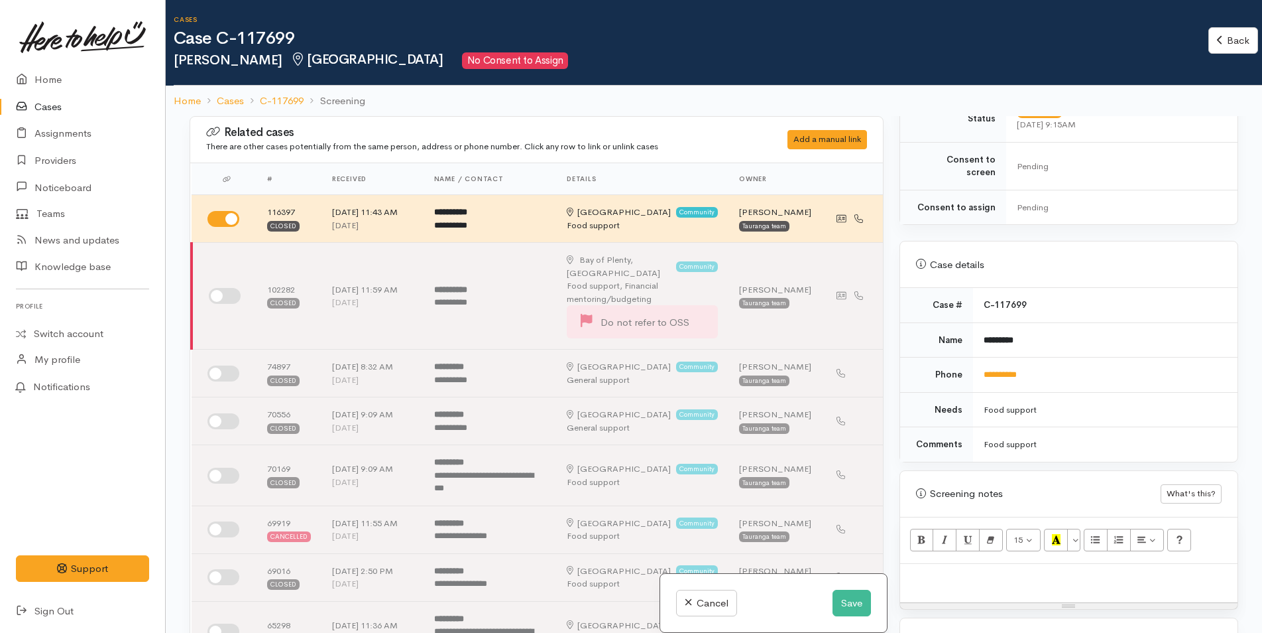
scroll to position [729, 0]
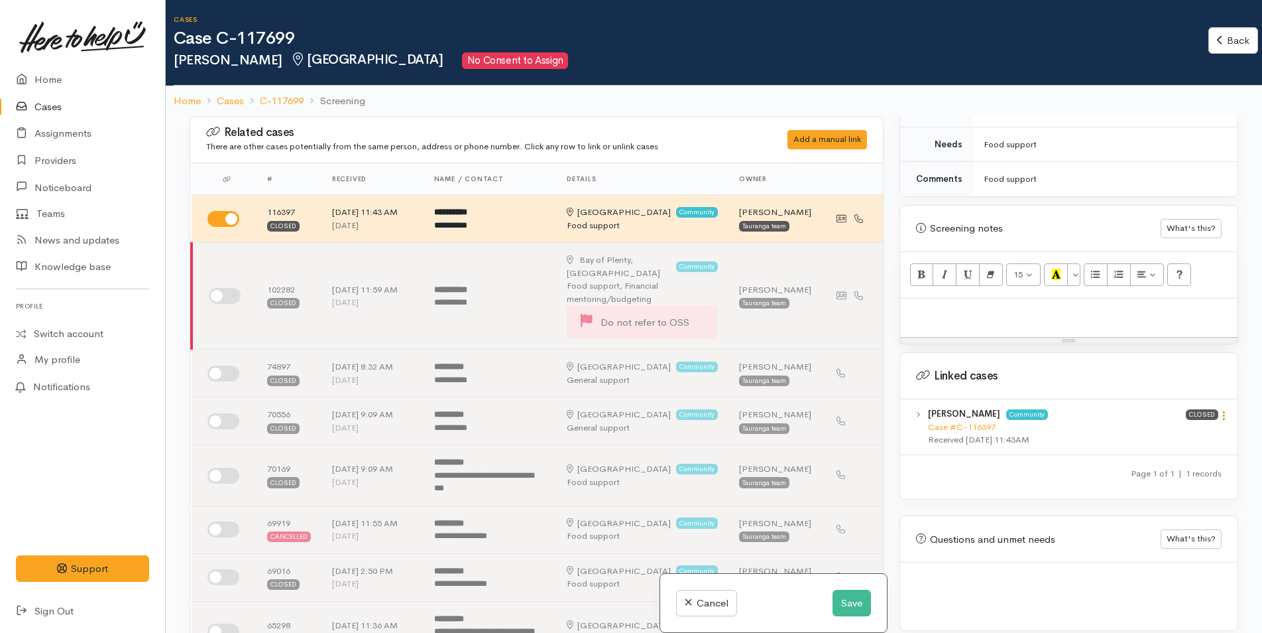
click at [1219, 410] on link at bounding box center [1224, 417] width 11 height 14
click at [1174, 431] on link "View case" at bounding box center [1177, 441] width 105 height 21
click at [1001, 305] on p at bounding box center [1069, 312] width 324 height 15
paste div
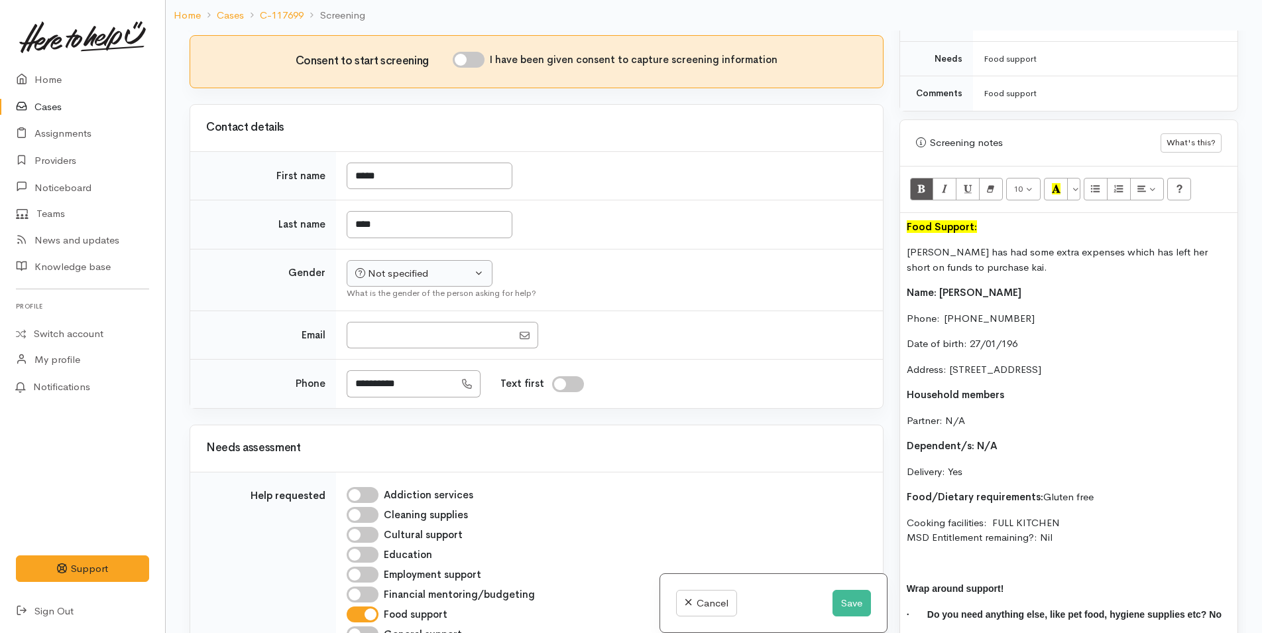
scroll to position [597, 0]
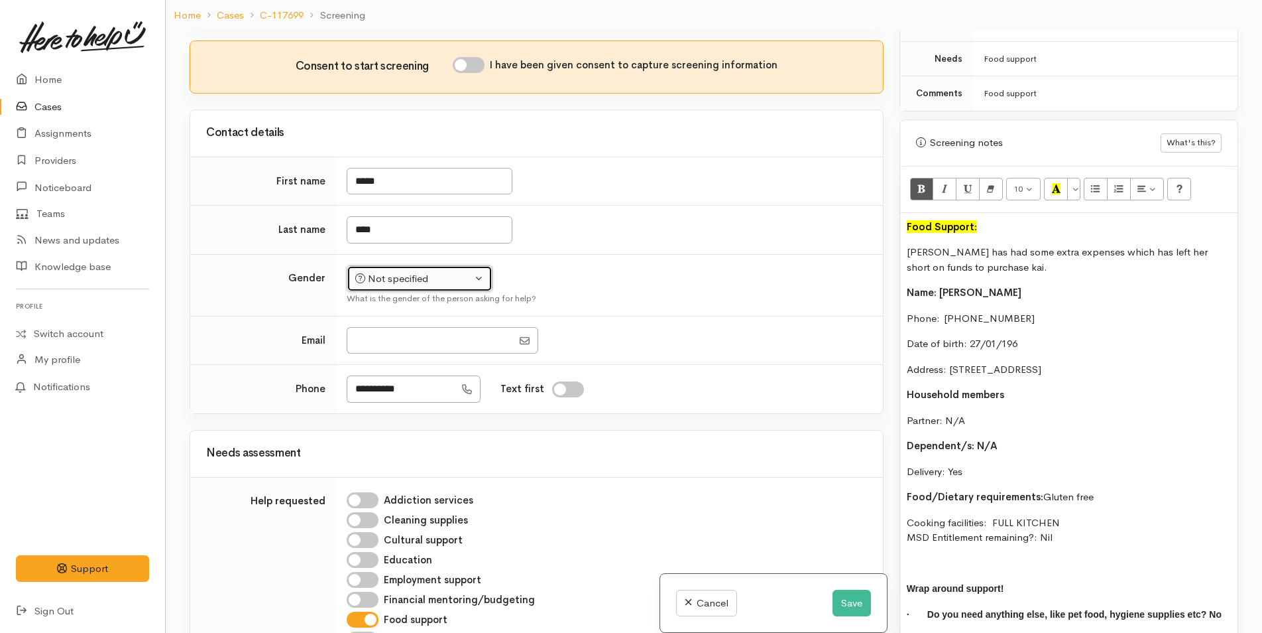
click at [410, 286] on div "Not specified" at bounding box center [413, 278] width 117 height 15
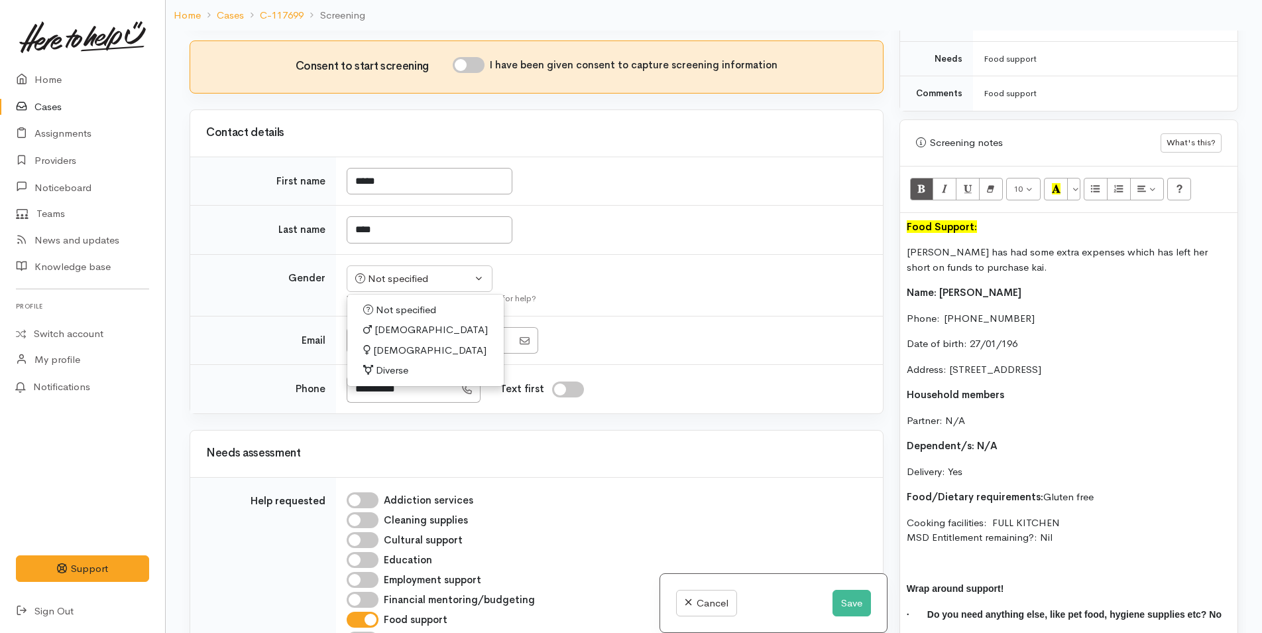
click at [399, 358] on span "Female" at bounding box center [429, 350] width 113 height 15
select select "Female"
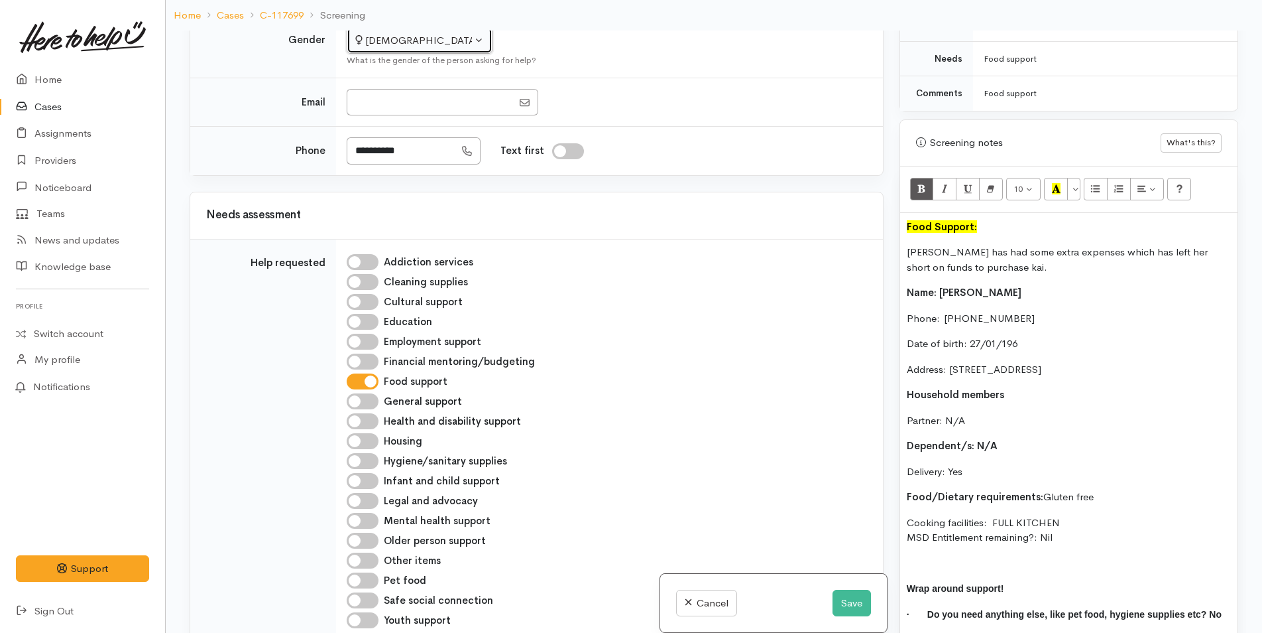
scroll to position [995, 0]
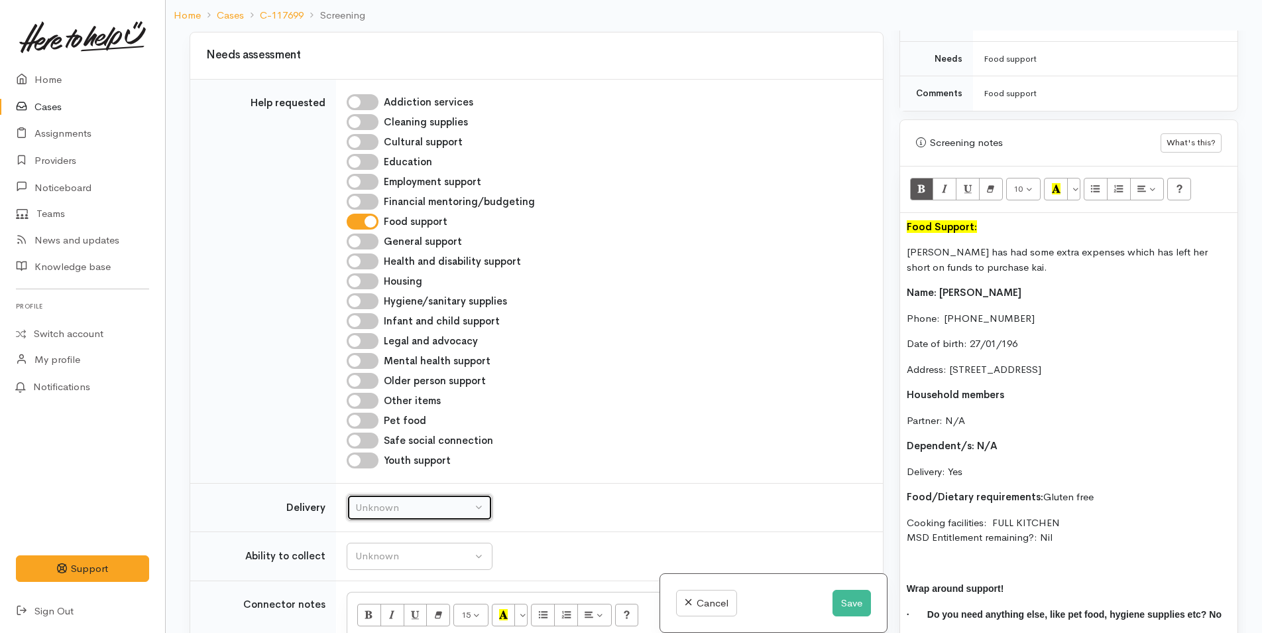
click at [385, 515] on div "Unknown" at bounding box center [413, 507] width 117 height 15
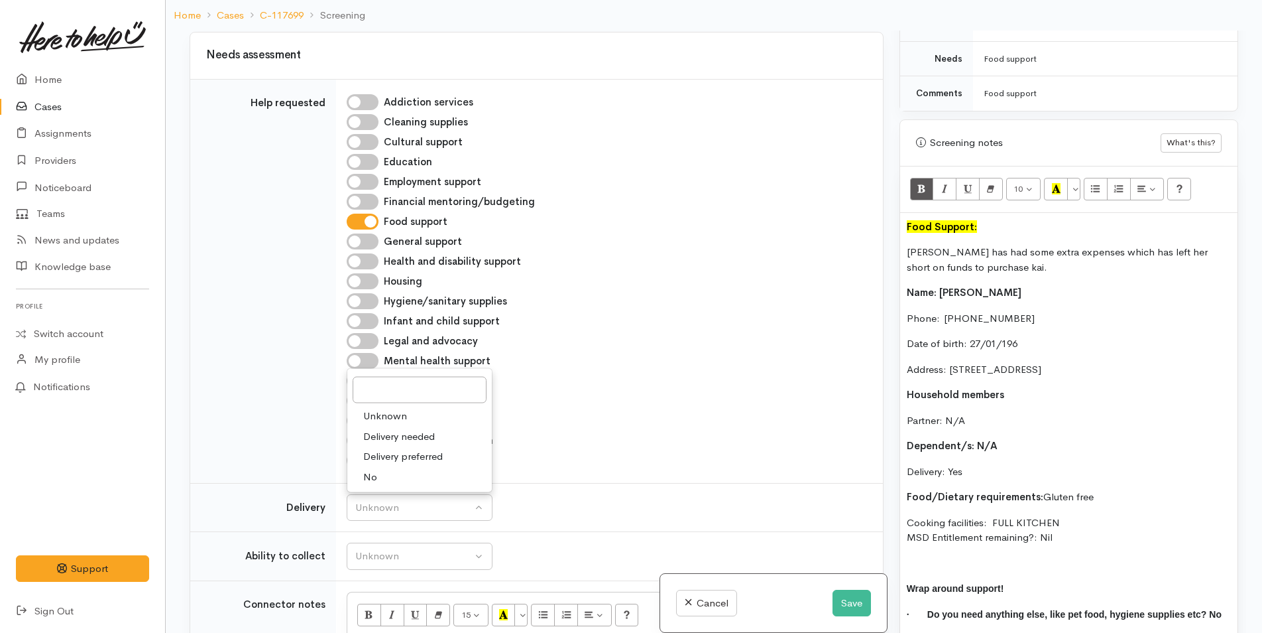
click at [377, 444] on span "Delivery needed" at bounding box center [399, 435] width 72 height 15
select select "3"
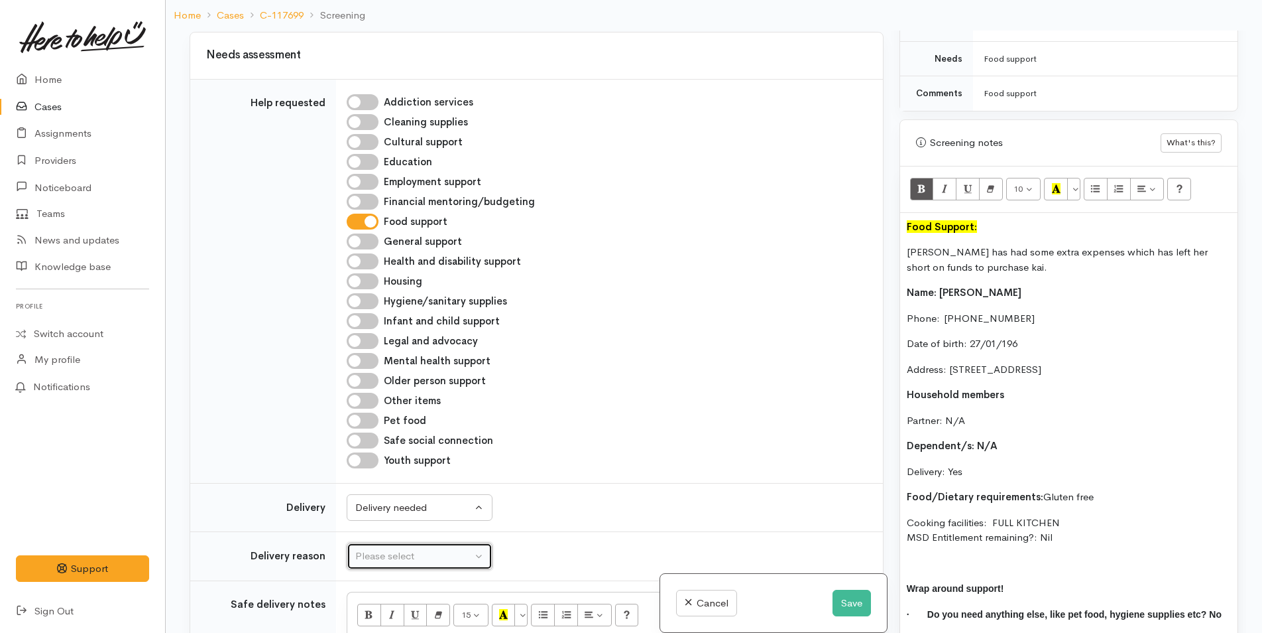
click at [394, 564] on div "Please select" at bounding box center [413, 555] width 117 height 15
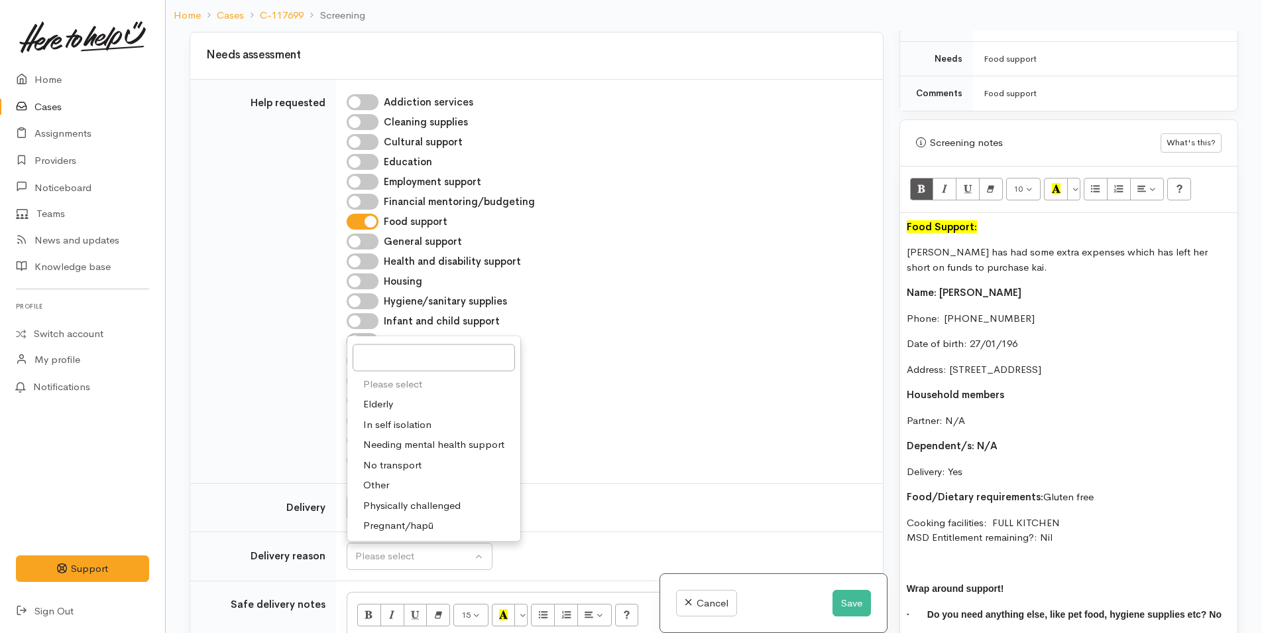
click at [376, 472] on span "No transport" at bounding box center [392, 464] width 58 height 15
select select "2"
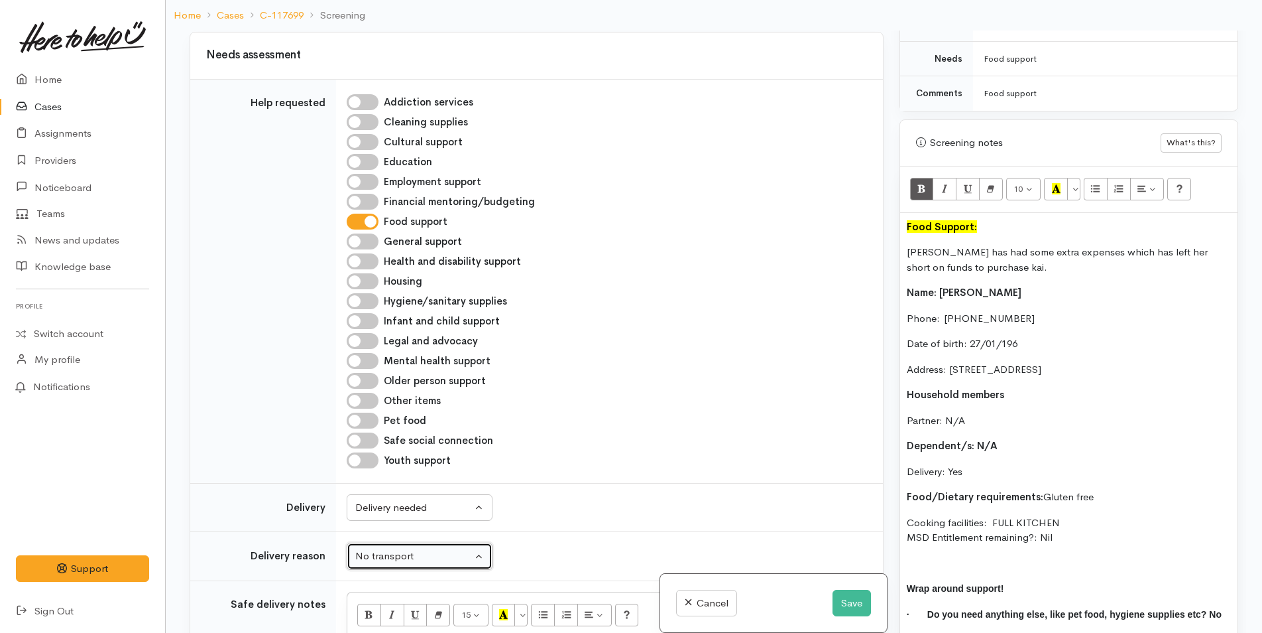
scroll to position [1326, 0]
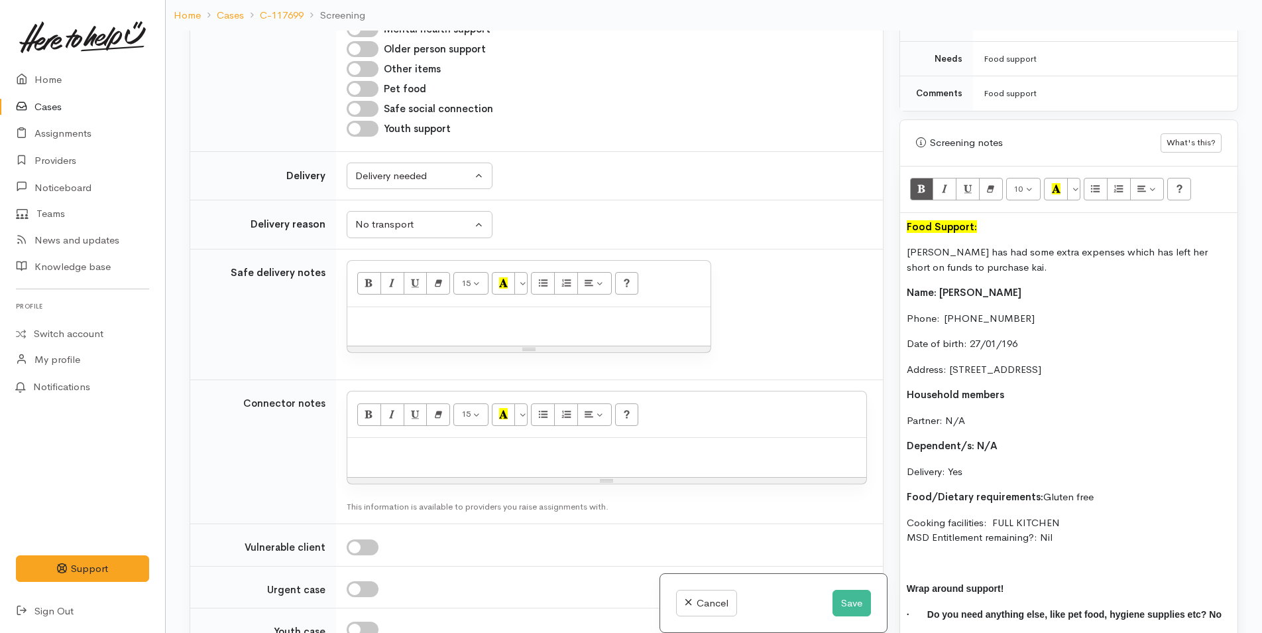
click at [369, 329] on p at bounding box center [529, 321] width 350 height 15
paste div
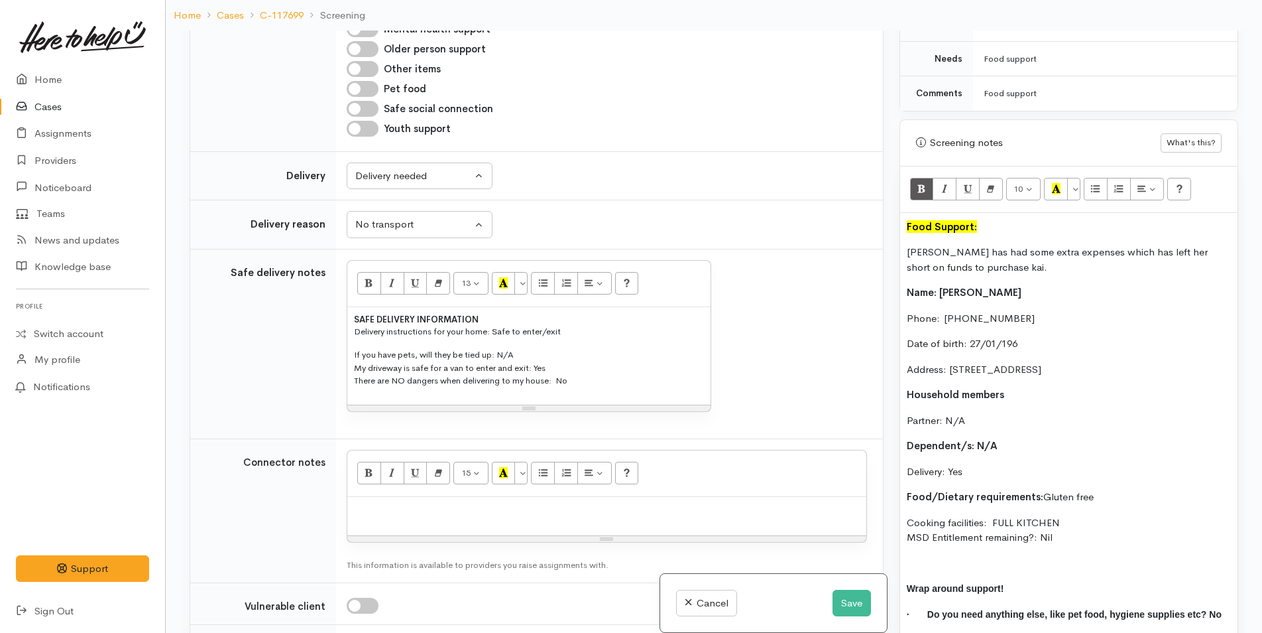
drag, startPoint x: 503, startPoint y: 404, endPoint x: 334, endPoint y: 337, distance: 181.6
click at [328, 339] on tr "Safe delivery notes <p style="margin-bottom: 0px; font-size: 13px; line-height:…" at bounding box center [536, 344] width 693 height 190
click at [524, 294] on button "More Color" at bounding box center [521, 283] width 13 height 23
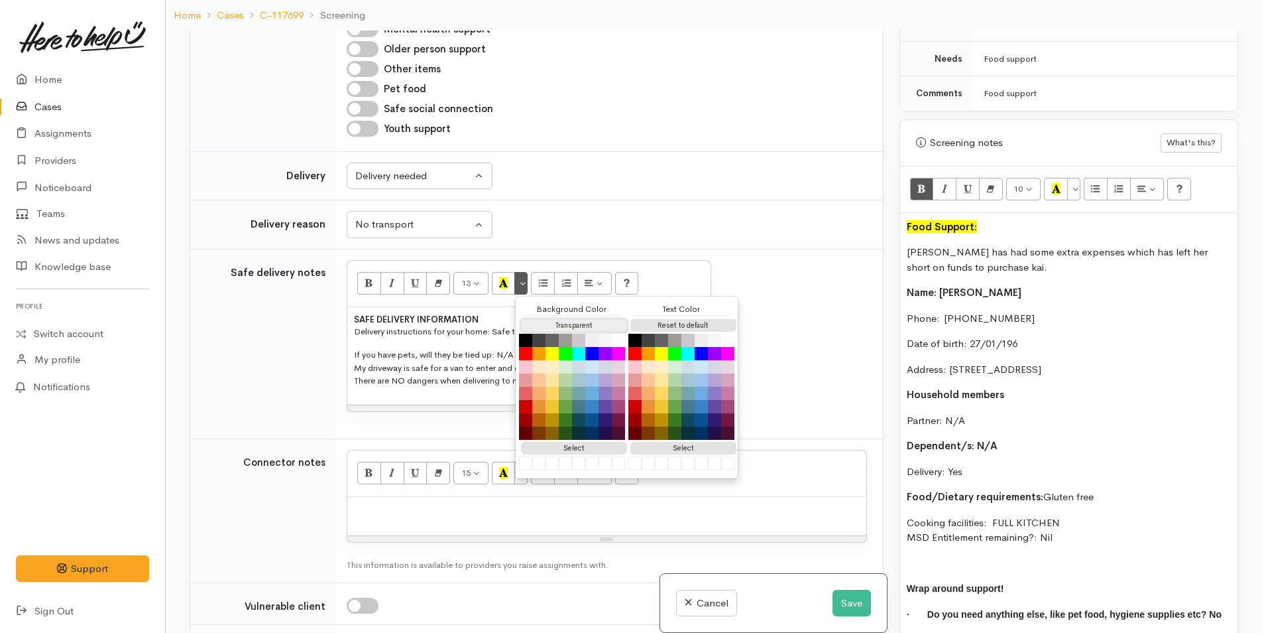
click at [546, 332] on button "Transparent" at bounding box center [574, 325] width 106 height 13
click at [671, 332] on button "Reset to default" at bounding box center [684, 325] width 106 height 13
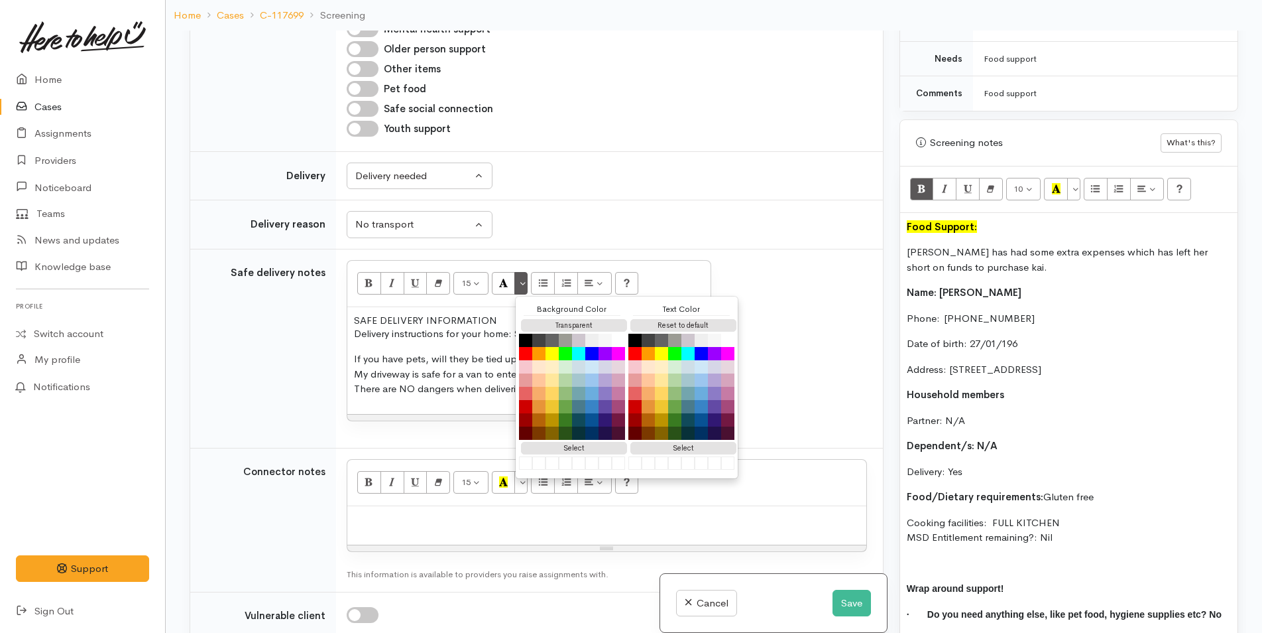
click at [467, 341] on p "Delivery instructions for your home: Safe to enter/exit" at bounding box center [529, 333] width 350 height 15
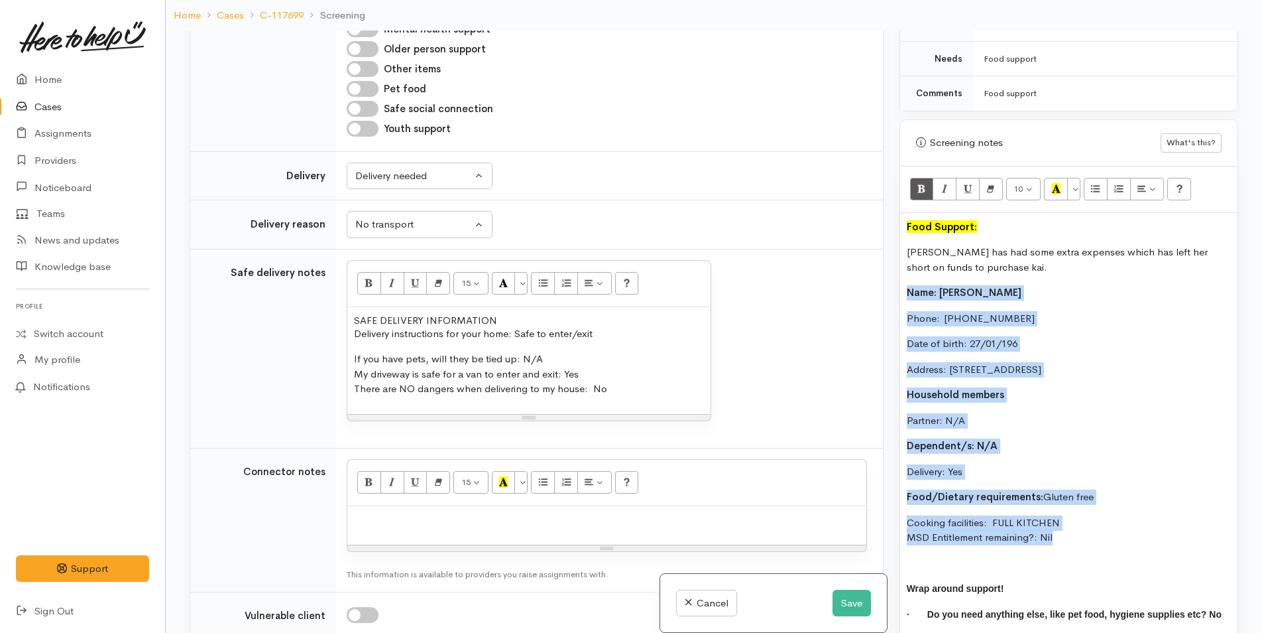
drag, startPoint x: 965, startPoint y: 497, endPoint x: 892, endPoint y: 279, distance: 230.0
click at [892, 279] on div "Warnings Add No warnings have been raised against this case Add Warning Title ●…" at bounding box center [1069, 347] width 355 height 633
copy div "Name: Leesa Hall Phone:  0226200725 Date of birth: 27/01/196 Address: 80 Vale S…"
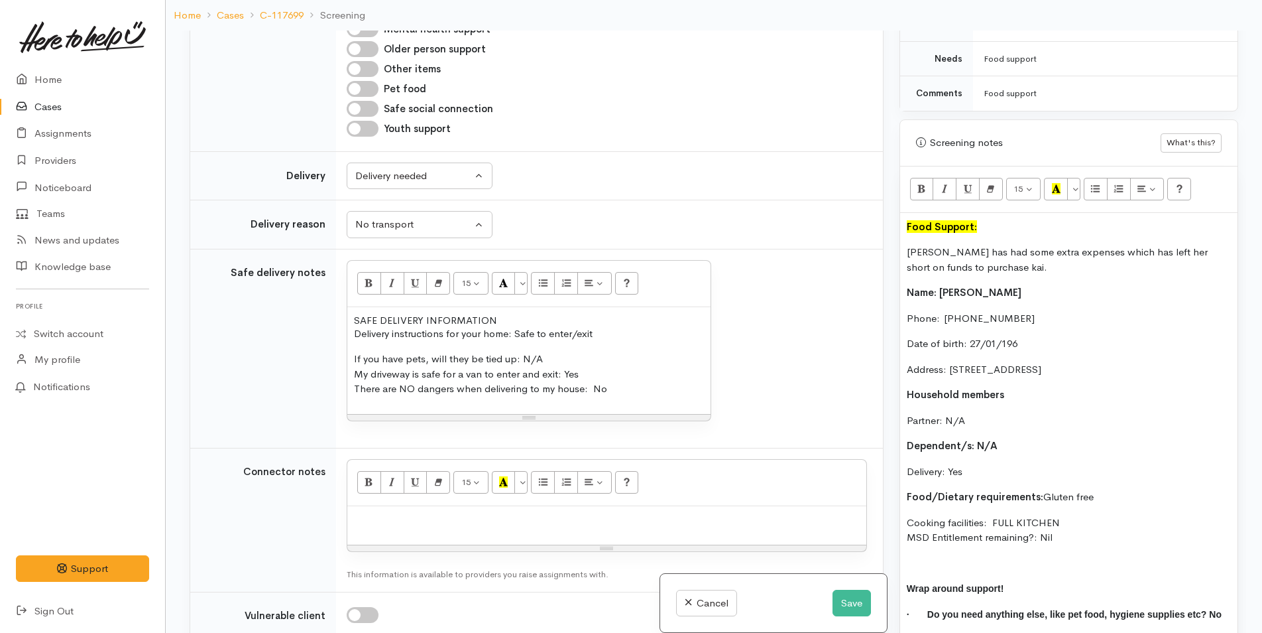
click at [380, 528] on p at bounding box center [607, 520] width 506 height 15
paste div
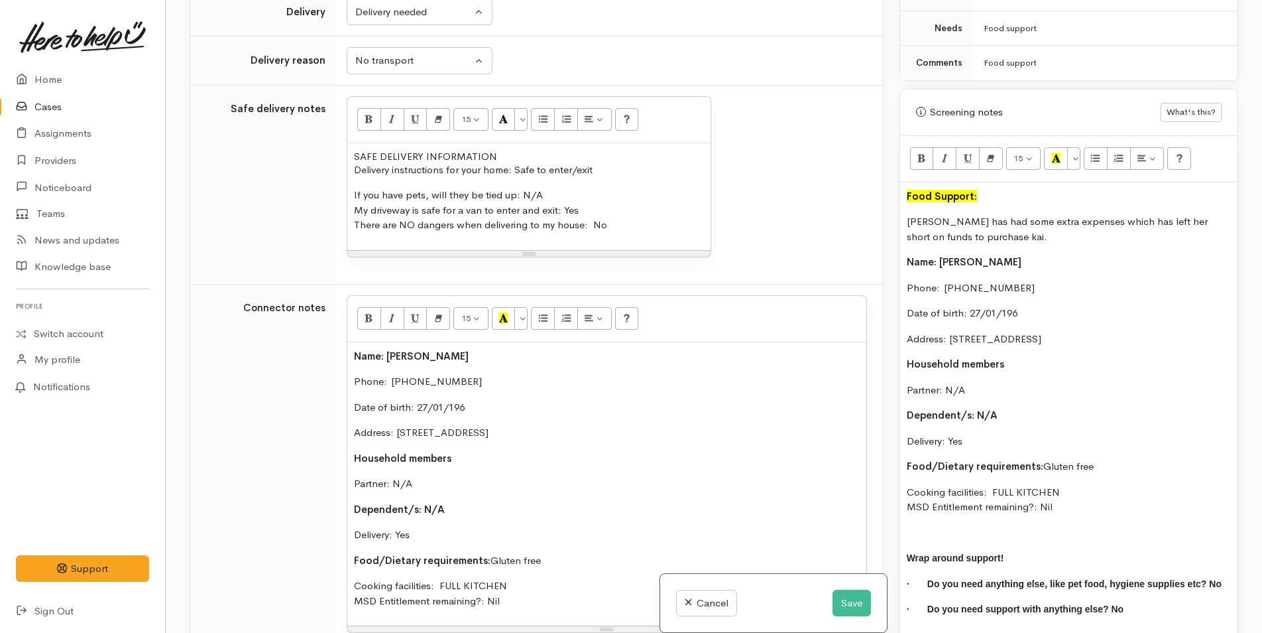
scroll to position [1990, 0]
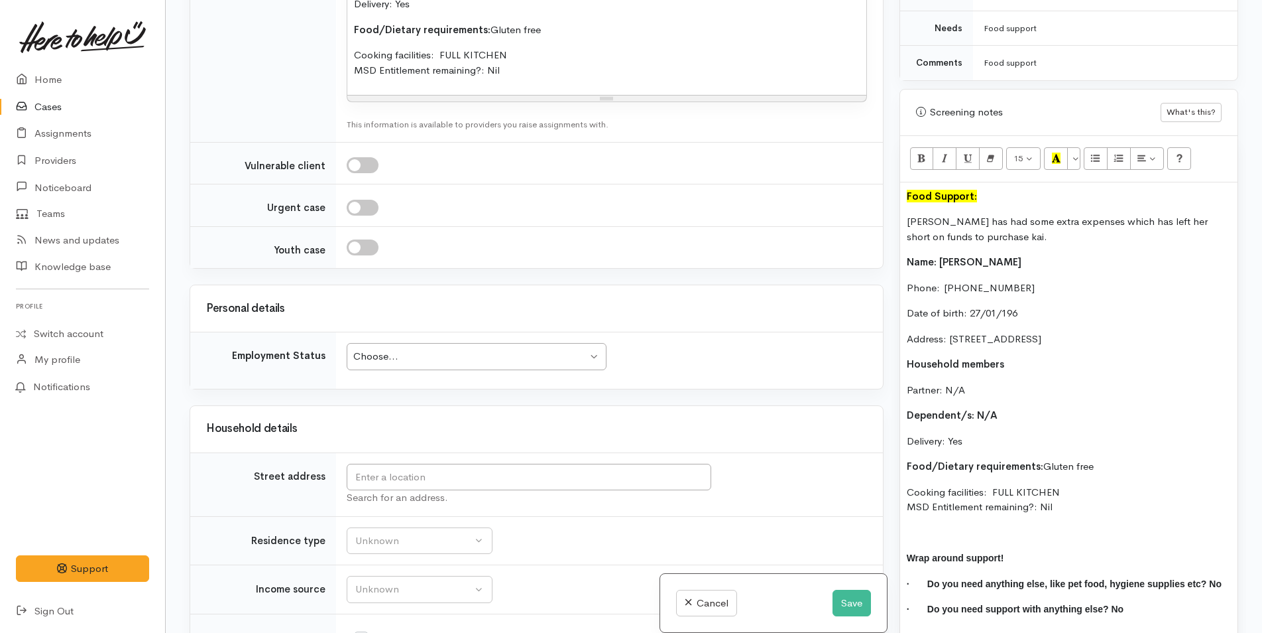
click at [389, 364] on div "Choose..." at bounding box center [470, 356] width 234 height 15
click at [389, 491] on input "text" at bounding box center [529, 476] width 365 height 27
type input "80 Vale Street, Otūmoetai, Tauranga, New Zealand"
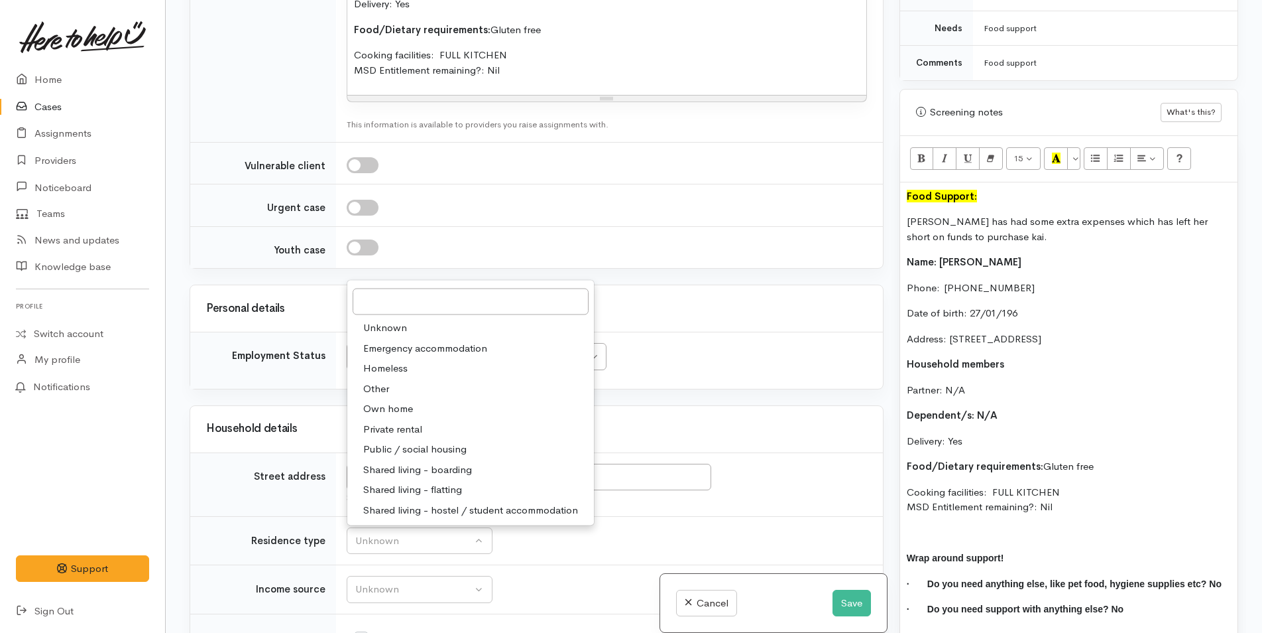
click at [406, 436] on span "Private rental" at bounding box center [392, 428] width 59 height 15
select select "2"
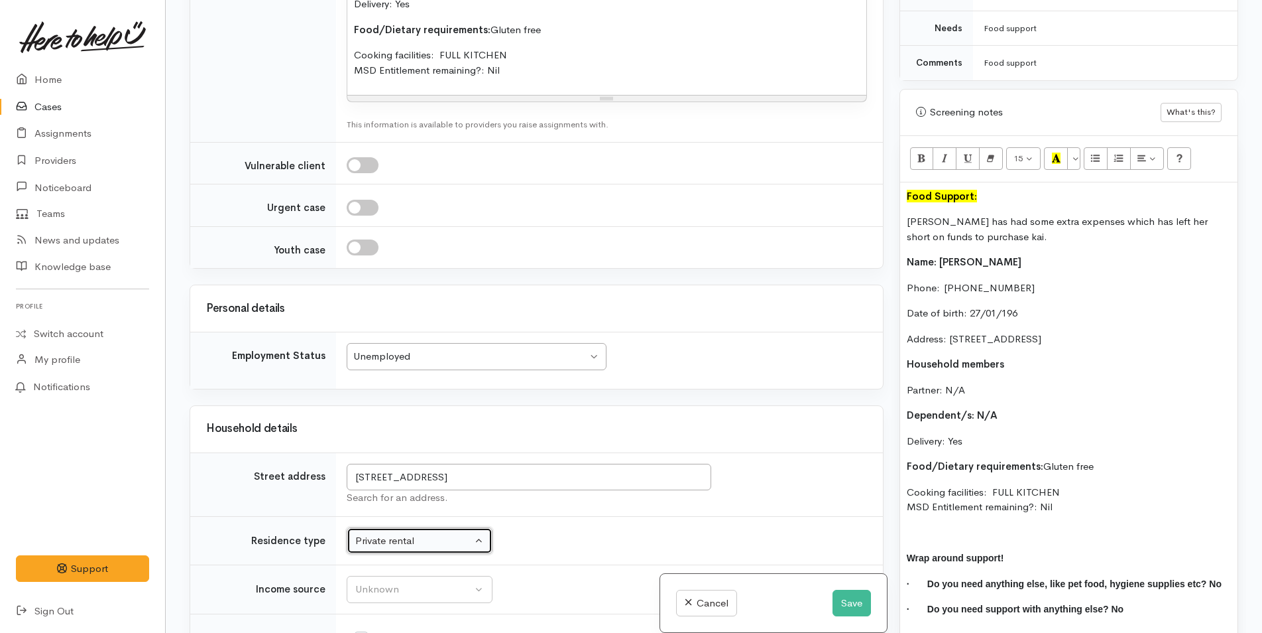
scroll to position [2388, 0]
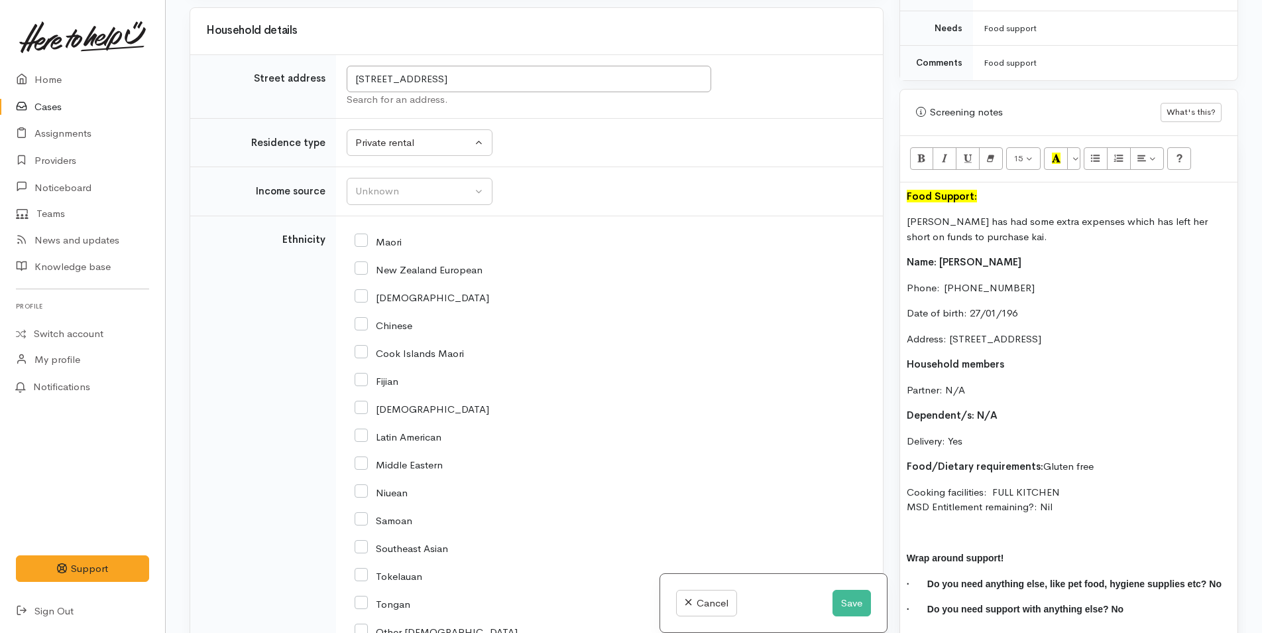
click at [385, 202] on td "Unknown ACC Maternity leave MSD - Away from Home Allowance MSD - Child Disabili…" at bounding box center [609, 191] width 547 height 49
click at [385, 205] on button "Unknown" at bounding box center [420, 191] width 146 height 27
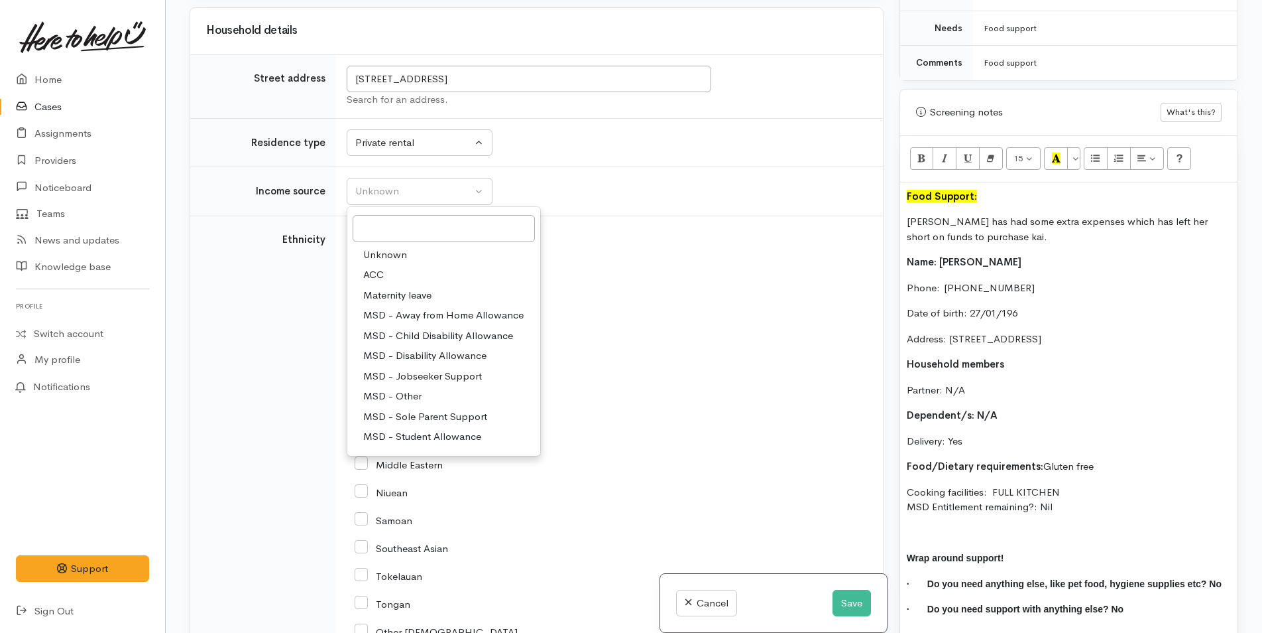
click at [407, 384] on span "MSD - Jobseeker Support" at bounding box center [422, 376] width 119 height 15
select select "4"
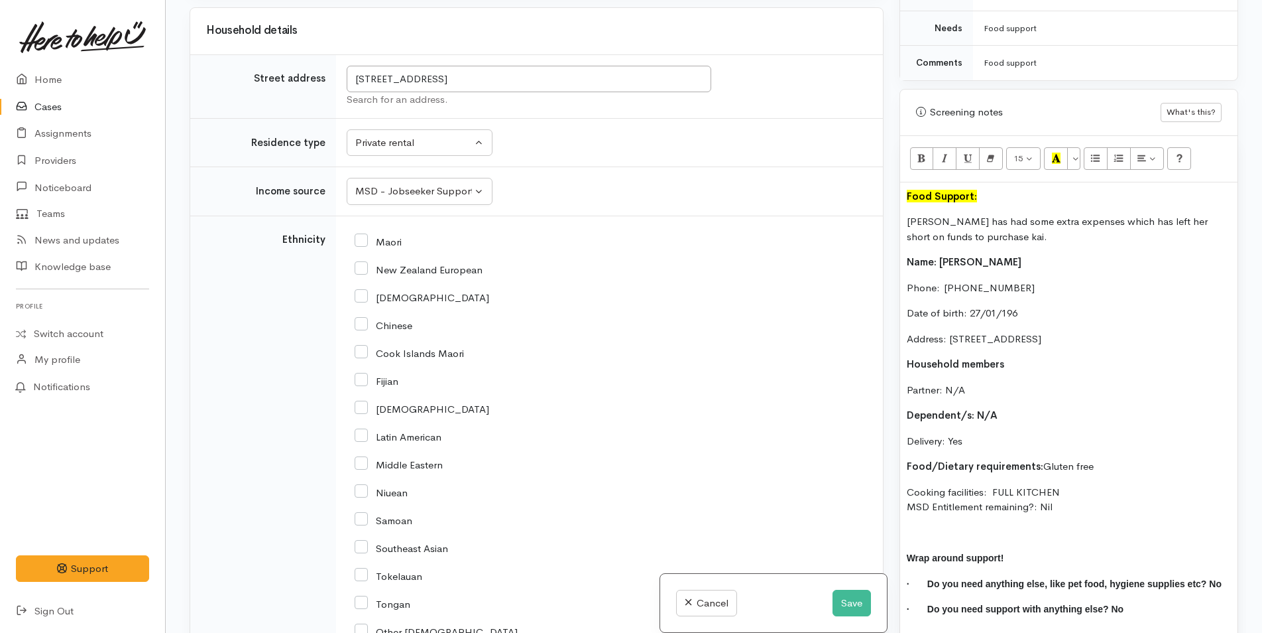
click at [363, 275] on input "New Zealand European" at bounding box center [419, 269] width 128 height 12
checkbox input "true"
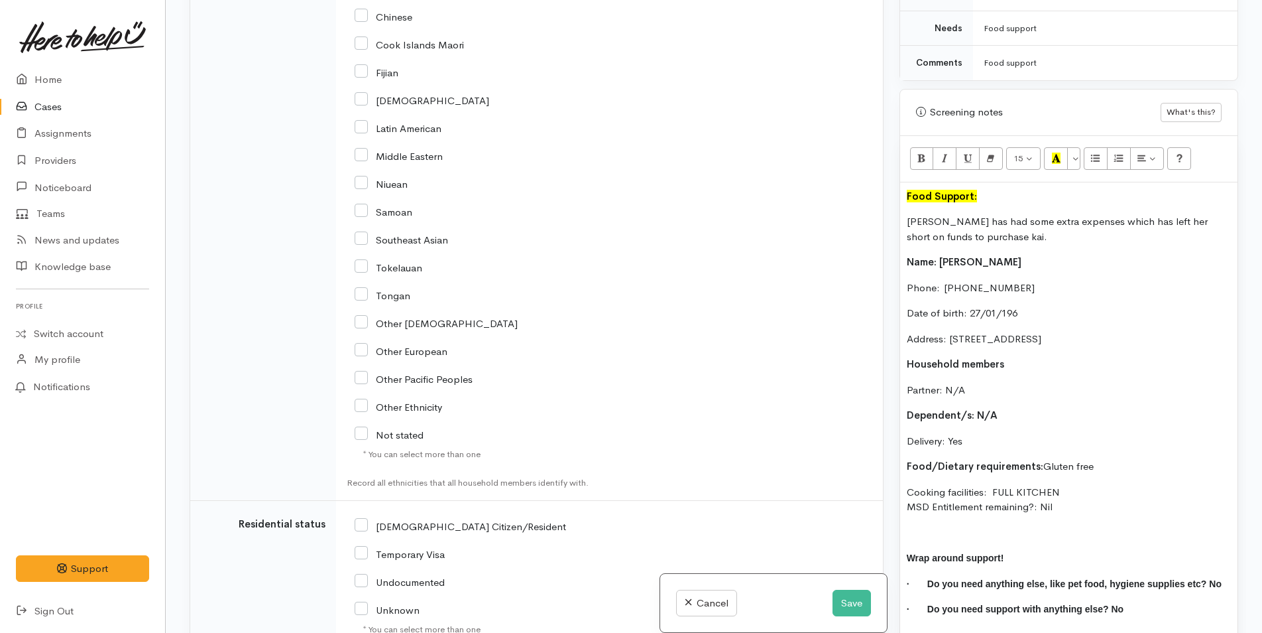
scroll to position [2984, 0]
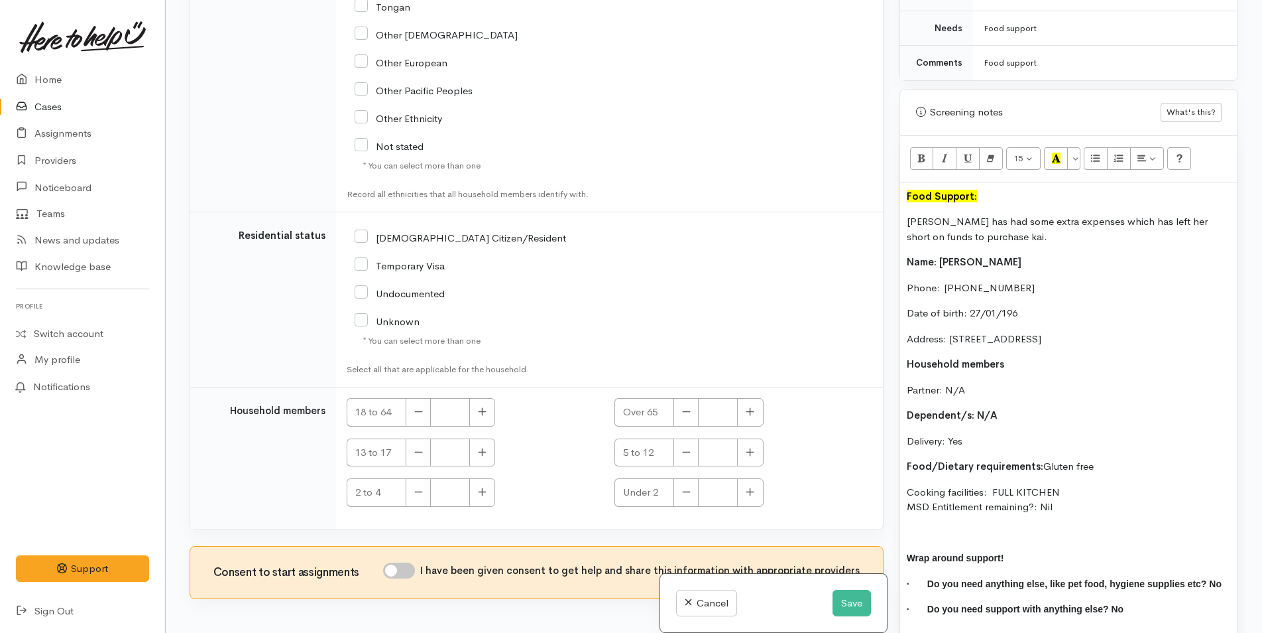
drag, startPoint x: 362, startPoint y: 264, endPoint x: 435, endPoint y: 323, distance: 93.8
click at [363, 243] on input "NZ Citizen/Resident" at bounding box center [461, 237] width 212 height 12
checkbox input "true"
click at [480, 416] on icon "button" at bounding box center [482, 411] width 9 height 10
type input "1"
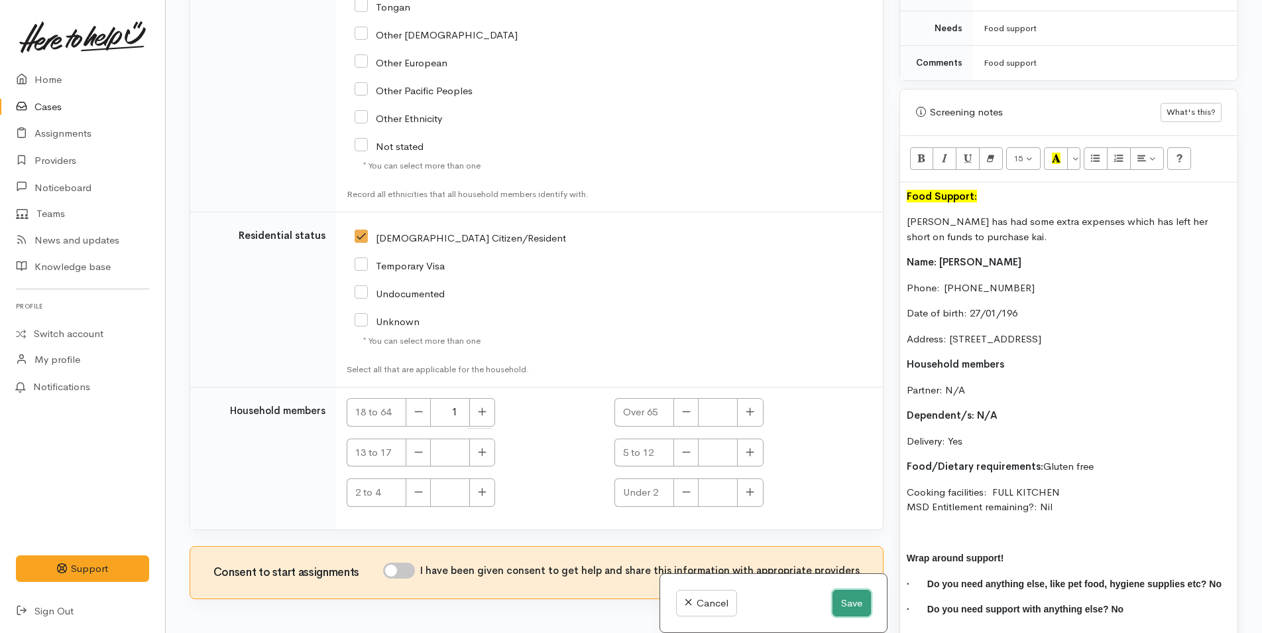
click at [839, 595] on button "Save" at bounding box center [852, 602] width 38 height 27
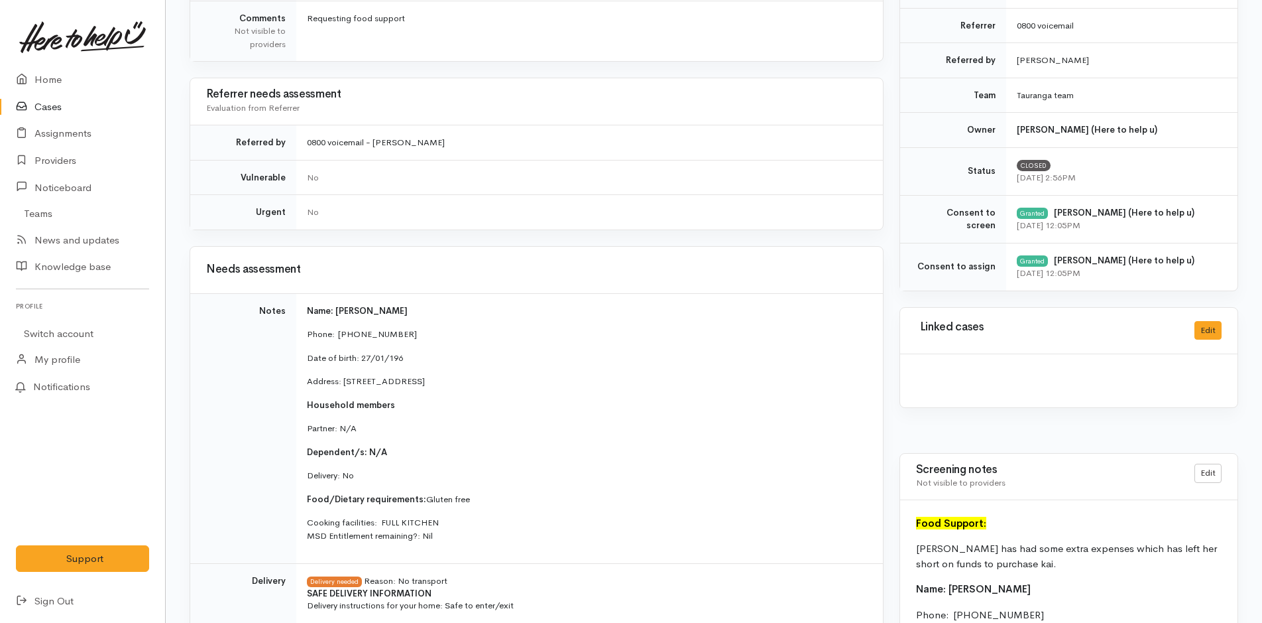
scroll to position [530, 0]
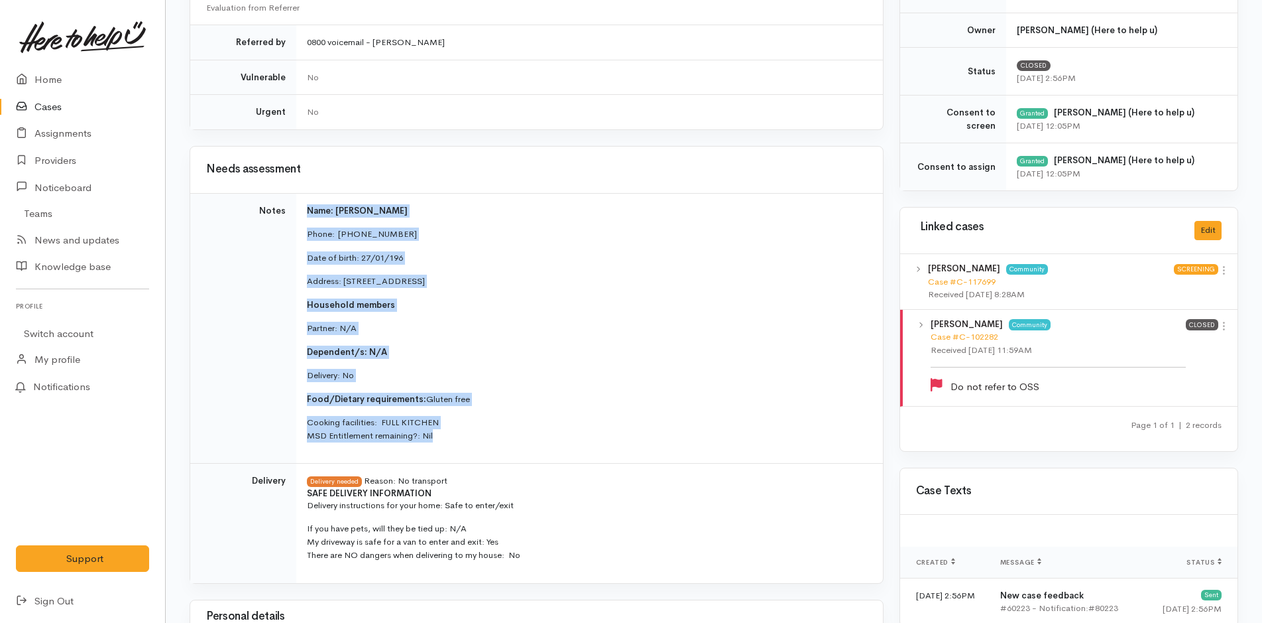
drag, startPoint x: 419, startPoint y: 440, endPoint x: 289, endPoint y: 219, distance: 255.6
click at [289, 219] on tr "Notes Name: [PERSON_NAME] Phone:  [PHONE_NUMBER] Date of birth: 27/01/196 Addre…" at bounding box center [536, 328] width 693 height 271
copy tr "Name: Leesa Hall Phone:  0226200725 Date of birth: 27/01/196 Address: 80 Vale S…"
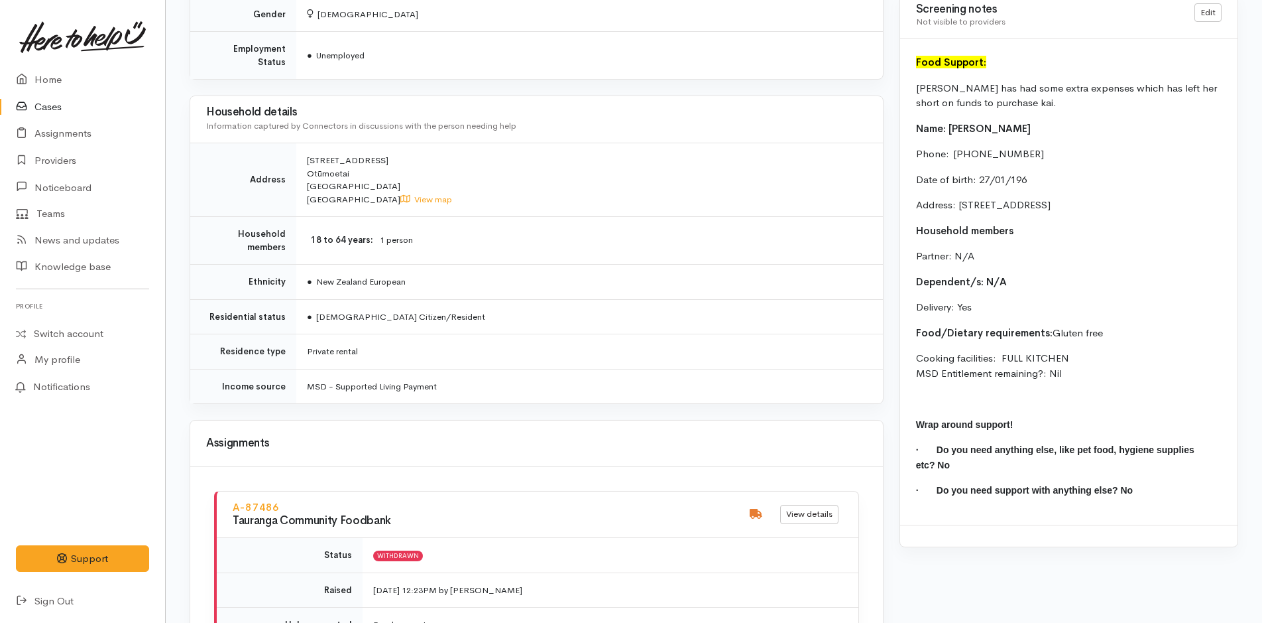
scroll to position [1194, 0]
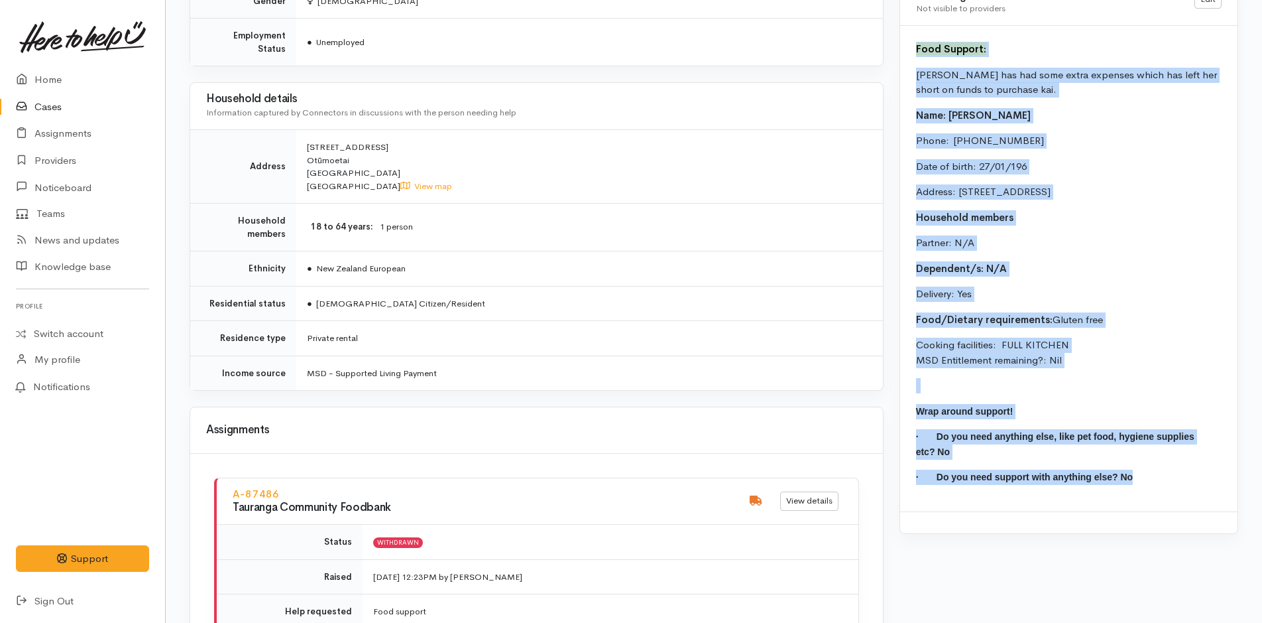
drag, startPoint x: 1127, startPoint y: 468, endPoint x: 898, endPoint y: 51, distance: 475.7
click at [898, 51] on div "Warnings Add No warnings have been raised against this case Add Warning Title ●…" at bounding box center [1069, 242] width 355 height 2601
copy div "Food Support: Leesa has had some extra expenses which has left her short on fun…"
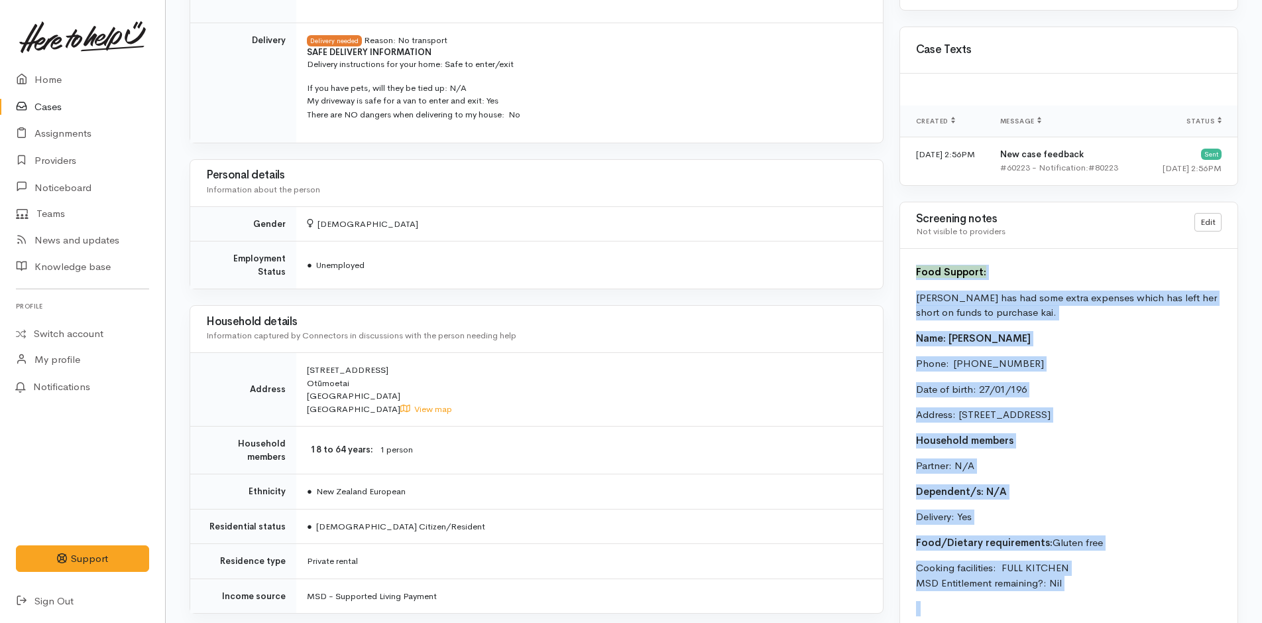
scroll to position [664, 0]
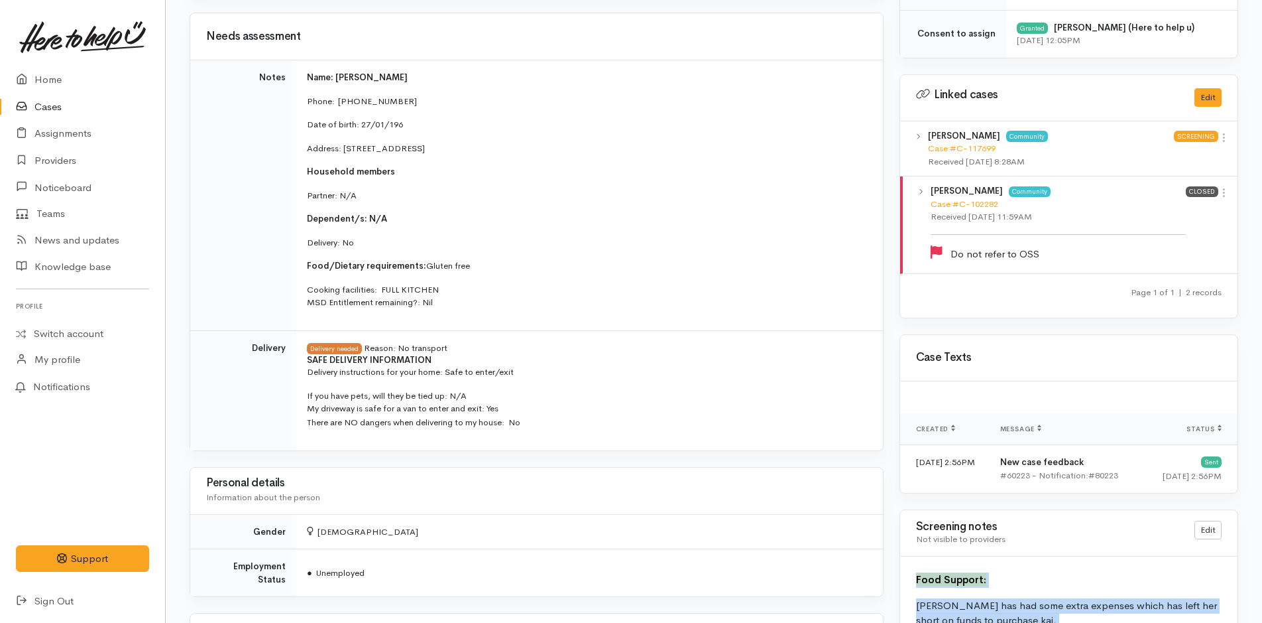
drag, startPoint x: 548, startPoint y: 425, endPoint x: 304, endPoint y: 358, distance: 252.4
click at [304, 358] on td "Delivery needed Reason: No transport SAFE DELIVERY INFORMATION Delivery instruc…" at bounding box center [589, 390] width 587 height 120
copy span "SAFE DELIVERY INFORMATION Delivery instructions for your home: Safe to enter/ex…"
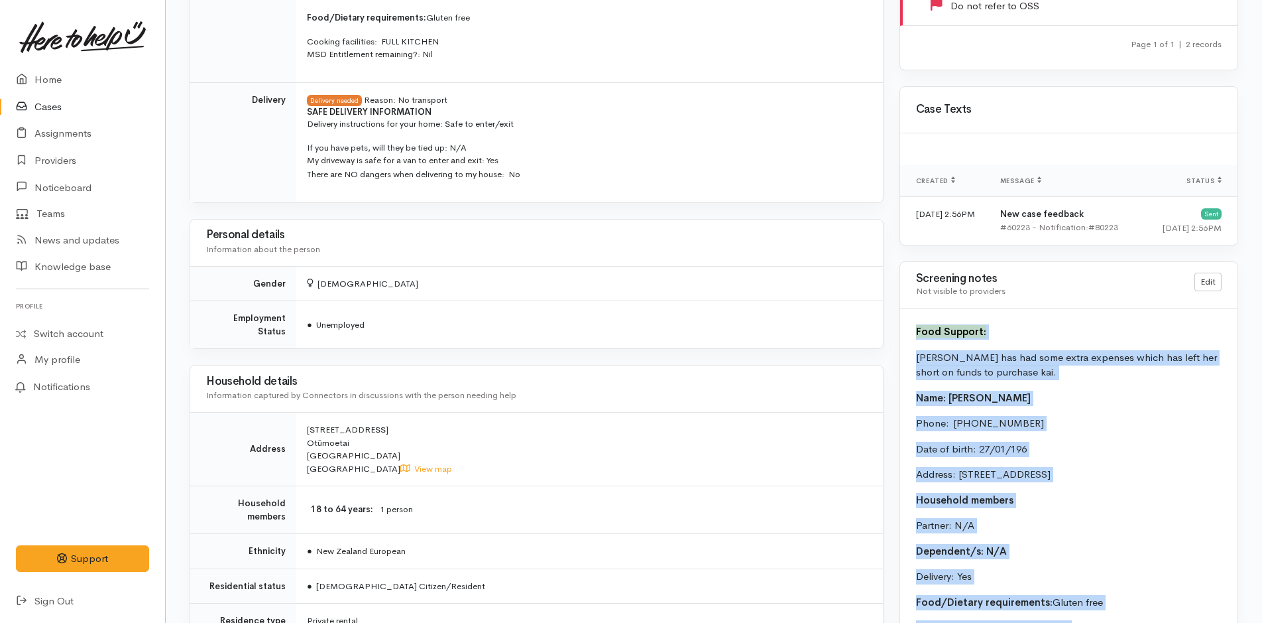
scroll to position [1128, 0]
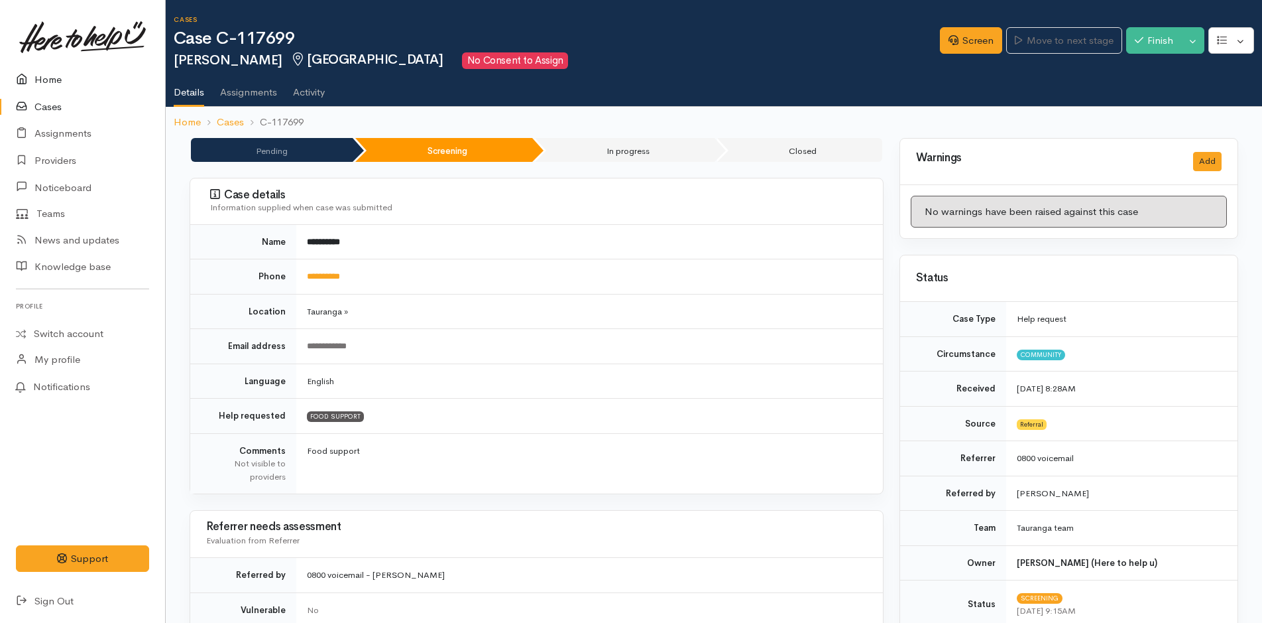
click at [48, 67] on link "Home" at bounding box center [82, 79] width 165 height 27
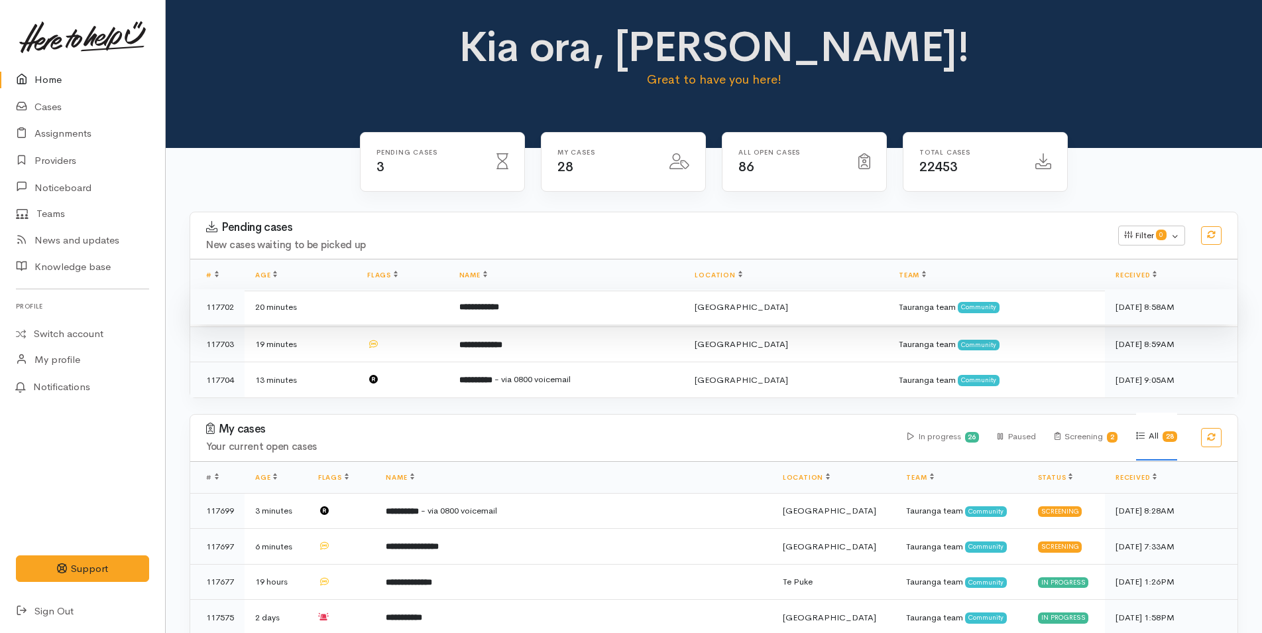
click at [449, 308] on td at bounding box center [403, 307] width 92 height 36
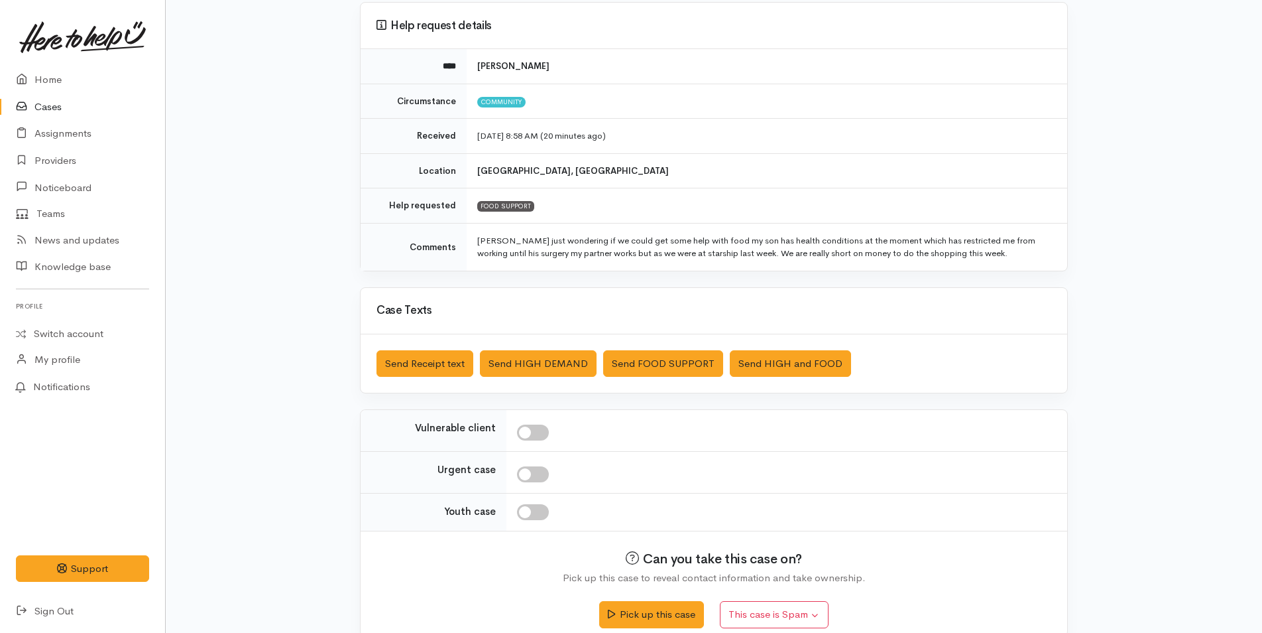
scroll to position [134, 0]
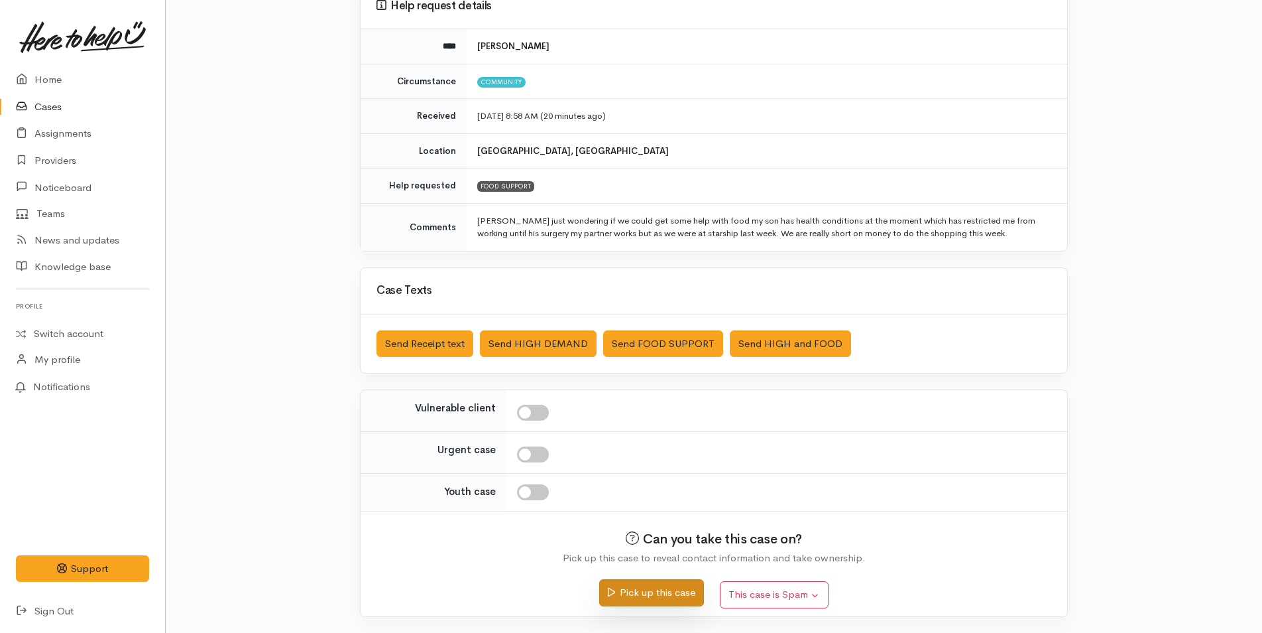
click at [649, 581] on button "Pick up this case" at bounding box center [651, 592] width 104 height 27
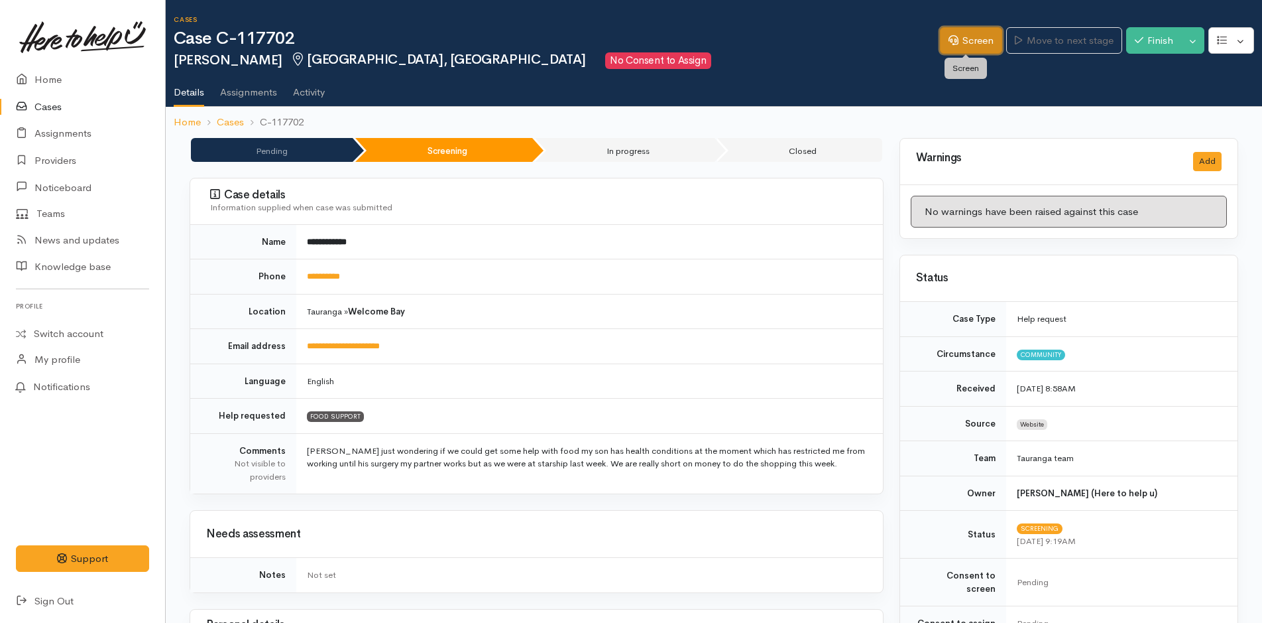
click at [958, 32] on link "Screen" at bounding box center [971, 40] width 62 height 27
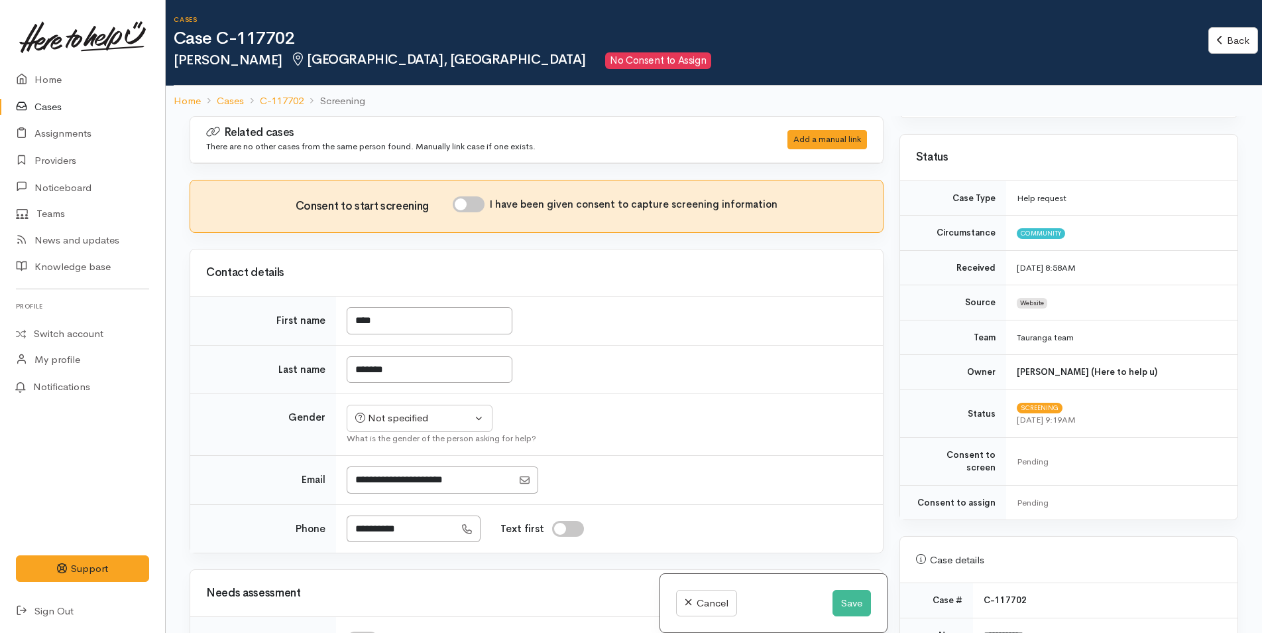
scroll to position [332, 0]
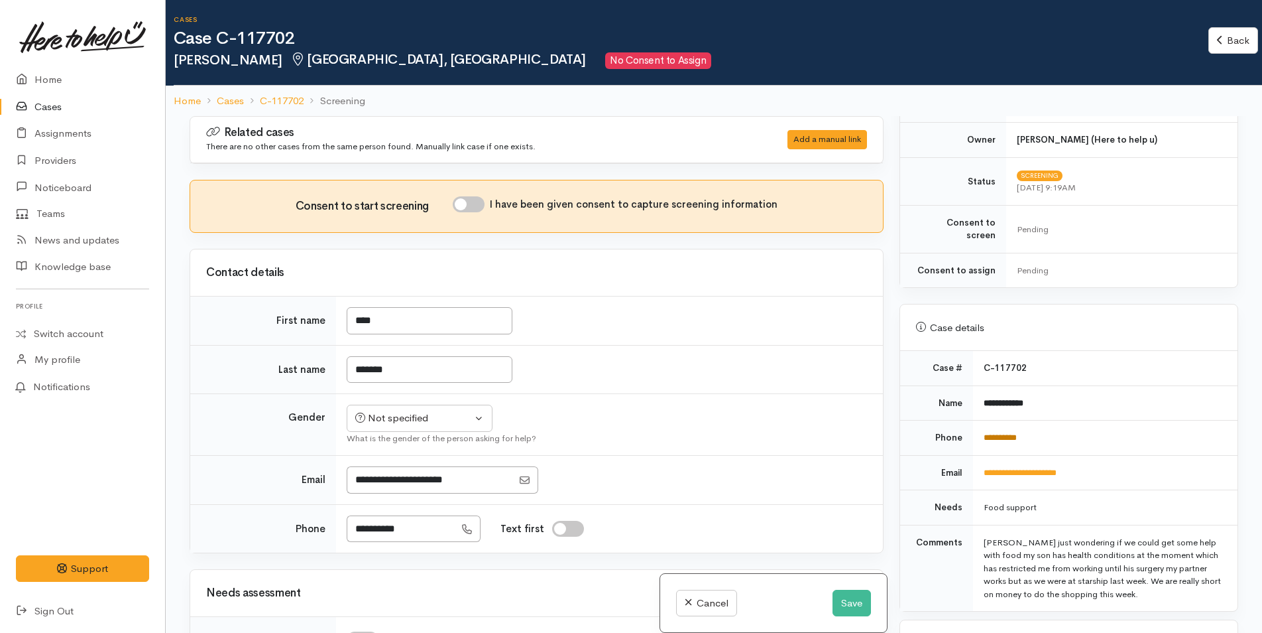
click at [1005, 433] on link "**********" at bounding box center [1000, 437] width 33 height 9
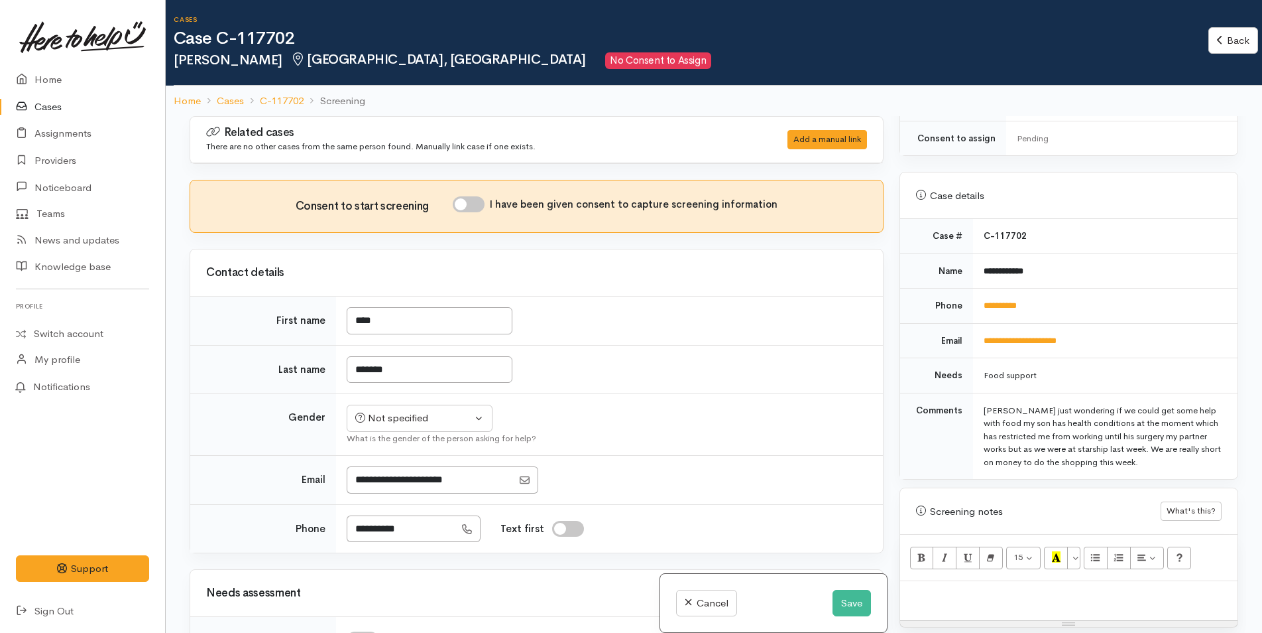
scroll to position [663, 0]
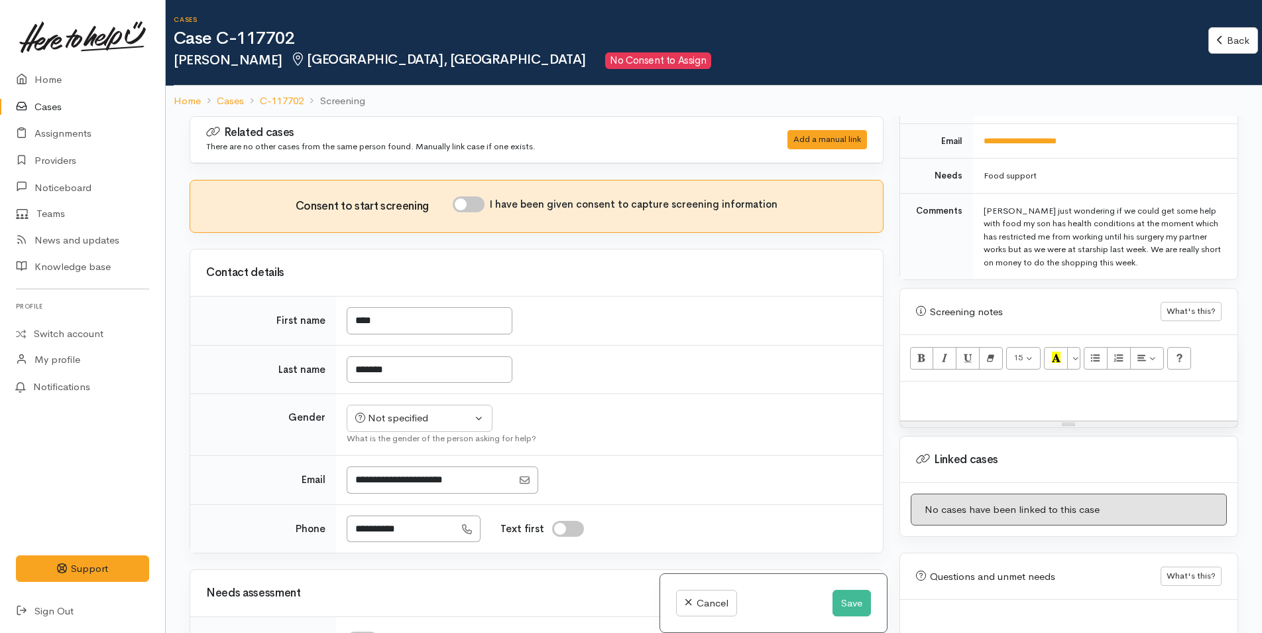
click at [920, 392] on div at bounding box center [1068, 400] width 337 height 39
paste div
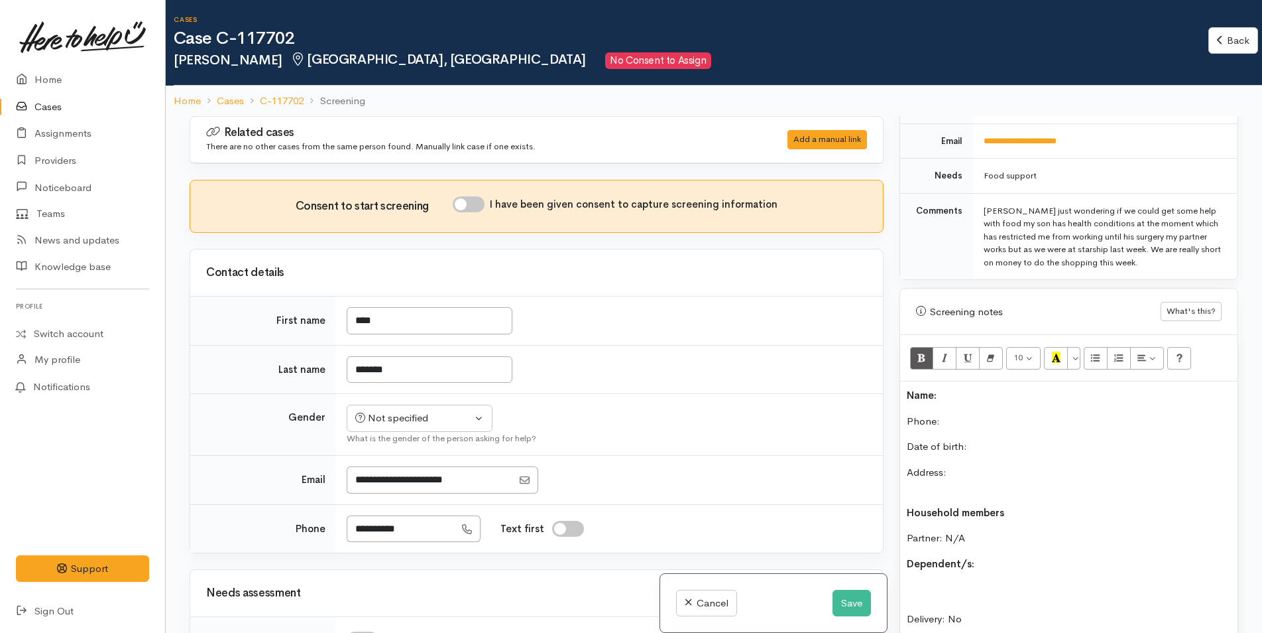
scroll to position [116, 0]
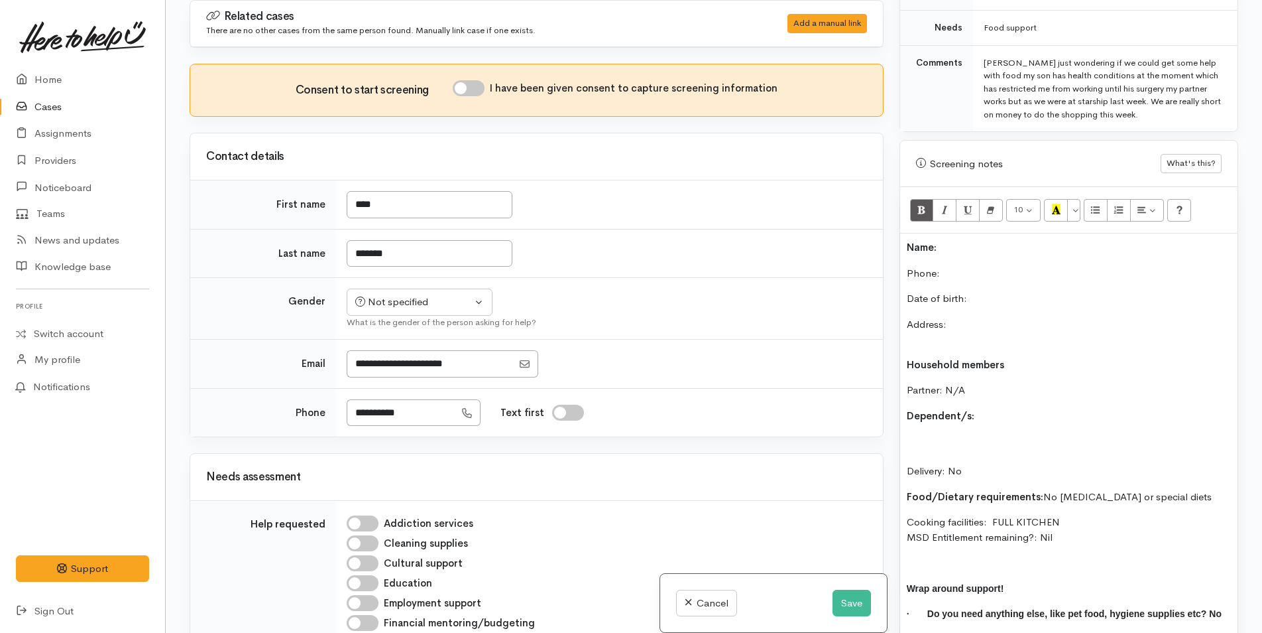
click at [940, 240] on p "Name:" at bounding box center [1069, 247] width 324 height 15
click at [1009, 266] on p "Phone:" at bounding box center [1069, 273] width 324 height 15
click at [478, 83] on input "I have been given consent to capture screening information" at bounding box center [469, 88] width 32 height 16
checkbox input "true"
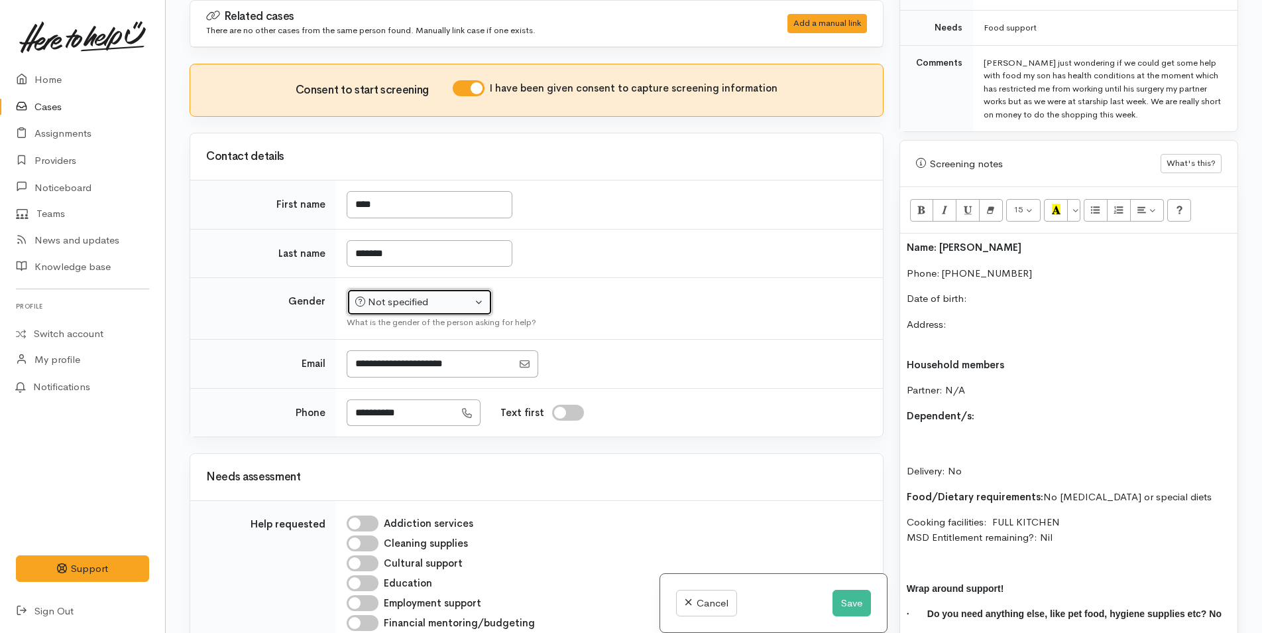
click at [406, 312] on button "Not specified" at bounding box center [420, 301] width 146 height 27
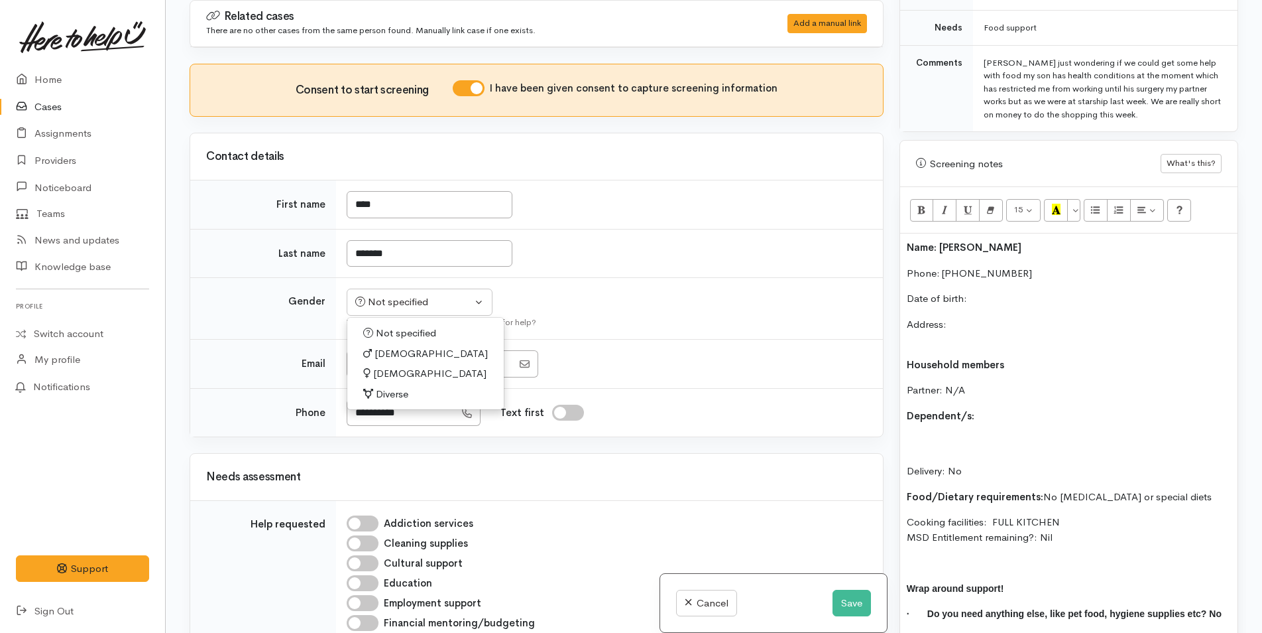
click at [391, 374] on span "Female" at bounding box center [429, 373] width 113 height 15
select select "Female"
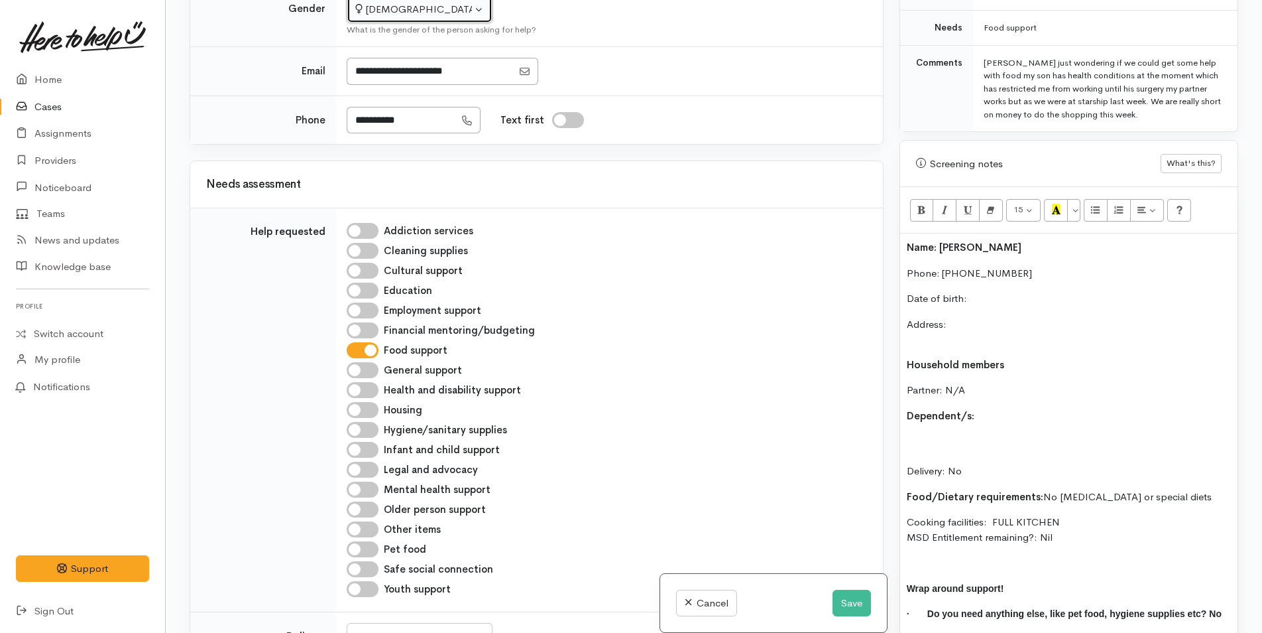
scroll to position [530, 0]
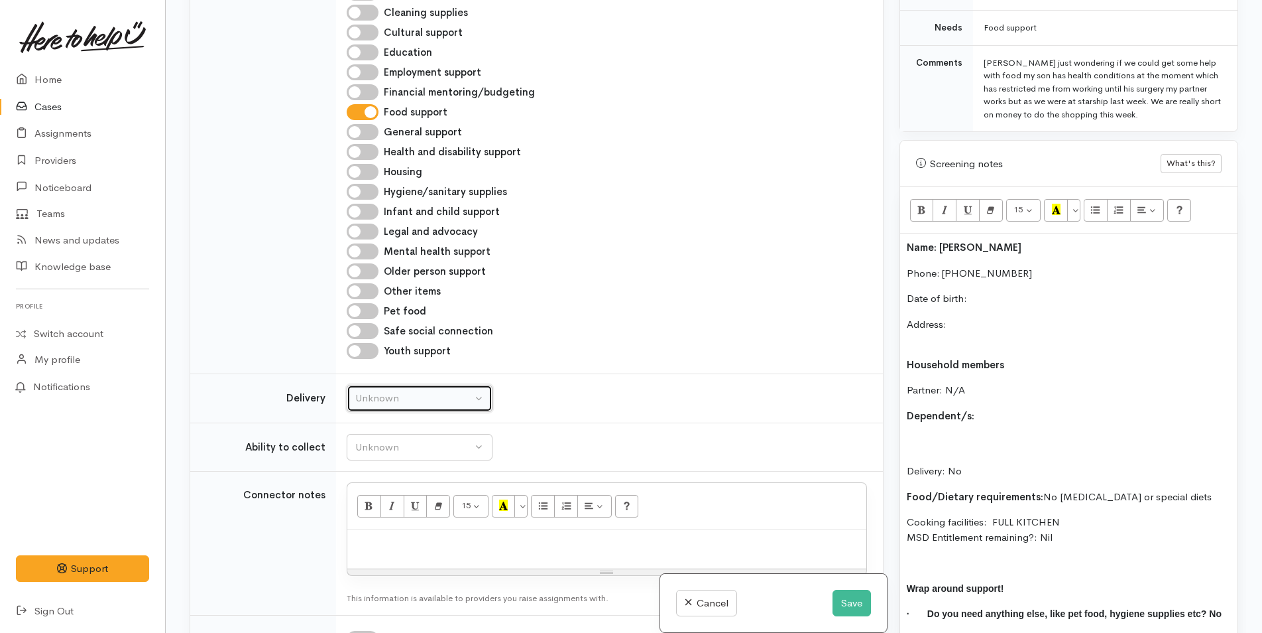
drag, startPoint x: 367, startPoint y: 405, endPoint x: 366, endPoint y: 434, distance: 29.2
click at [367, 407] on button "Unknown" at bounding box center [420, 398] width 146 height 27
click at [385, 532] on div "Unknown Delivery needed Delivery preferred No" at bounding box center [420, 475] width 146 height 125
click at [371, 381] on td "Unknown Delivery needed Delivery preferred No Unknown Unknown Delivery needed D…" at bounding box center [609, 398] width 547 height 49
click at [376, 392] on div "Unknown" at bounding box center [413, 398] width 117 height 15
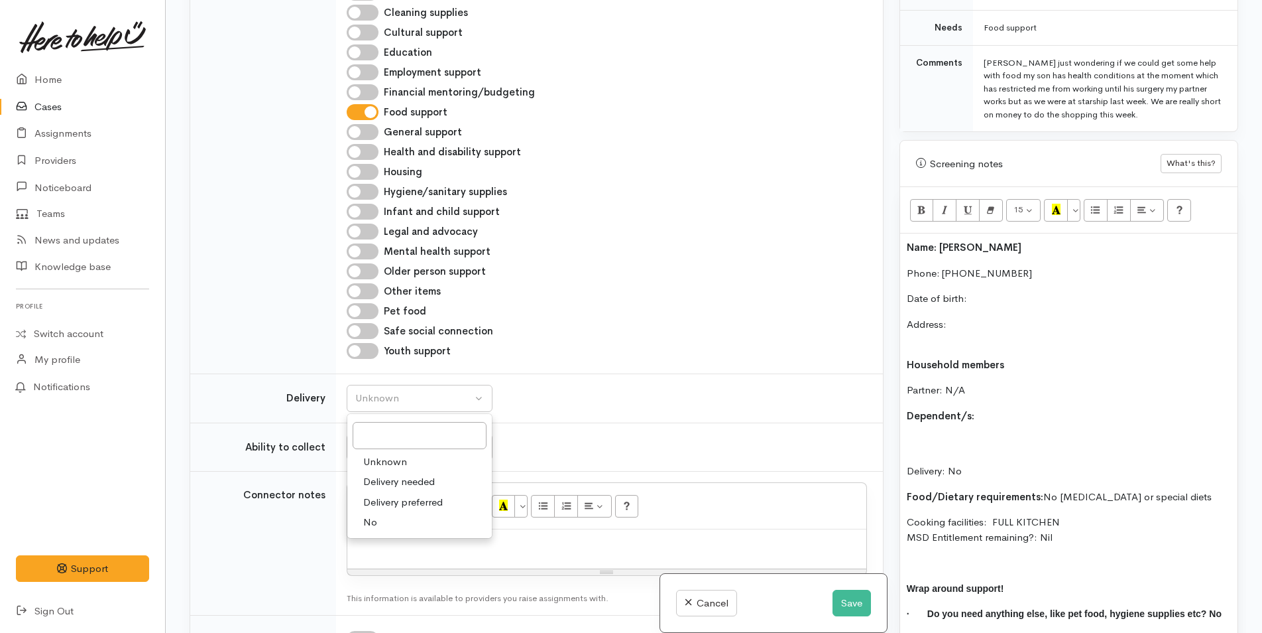
click at [375, 526] on span "No" at bounding box center [370, 522] width 14 height 15
select select "1"
click at [382, 448] on div "Unknown" at bounding box center [413, 447] width 117 height 15
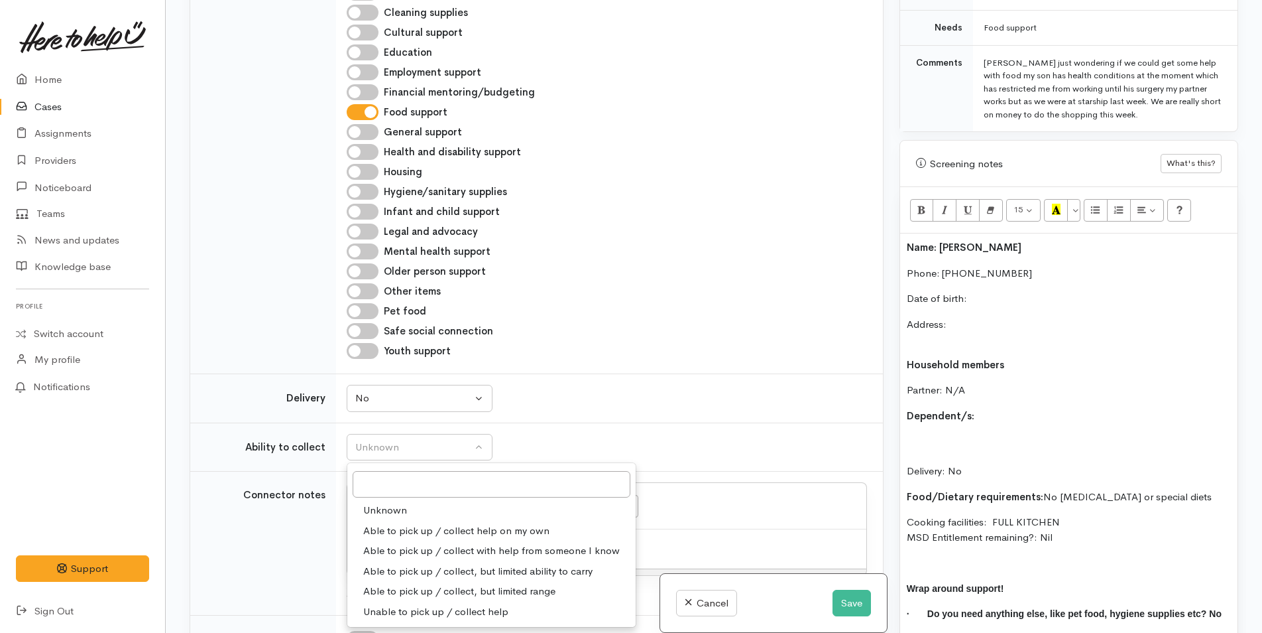
click at [398, 528] on span "Able to pick up / collect help on my own" at bounding box center [456, 530] width 186 height 15
select select "2"
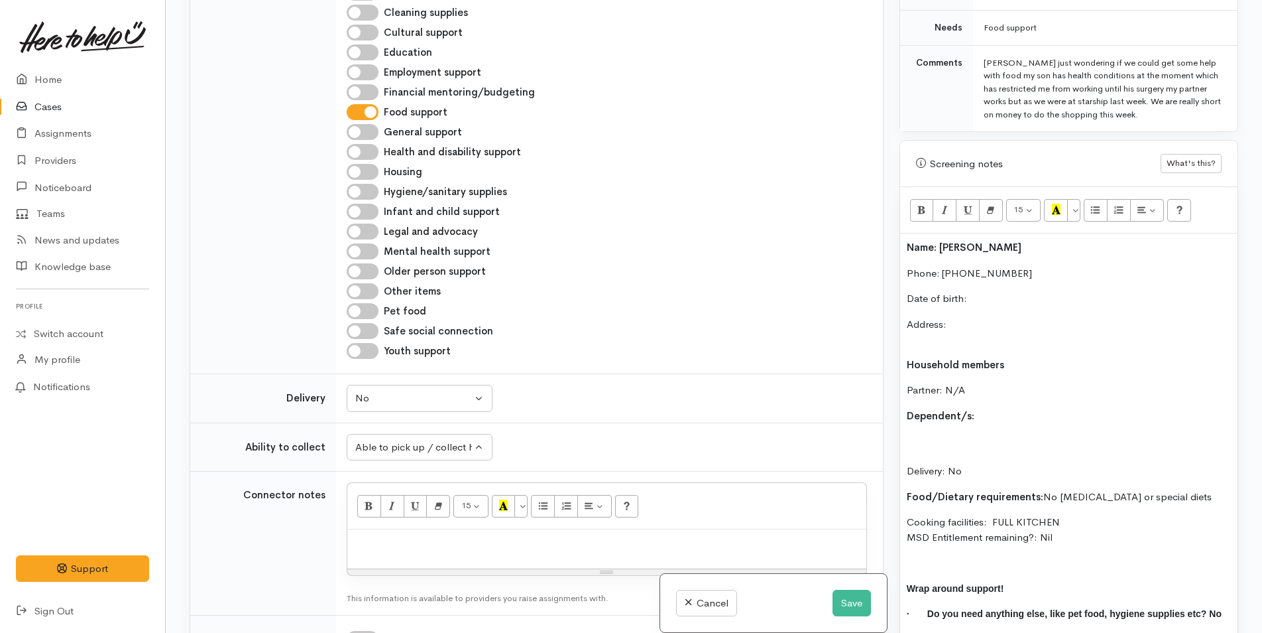
click at [982, 291] on p "Date of birth:" at bounding box center [1069, 298] width 324 height 15
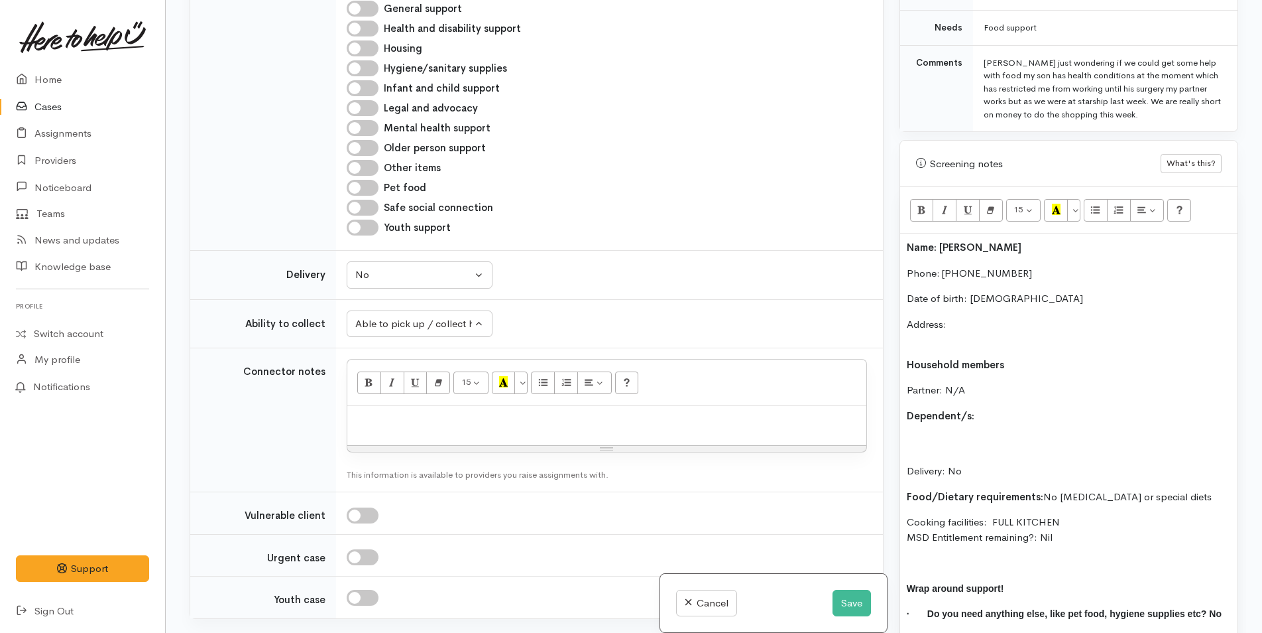
scroll to position [995, 0]
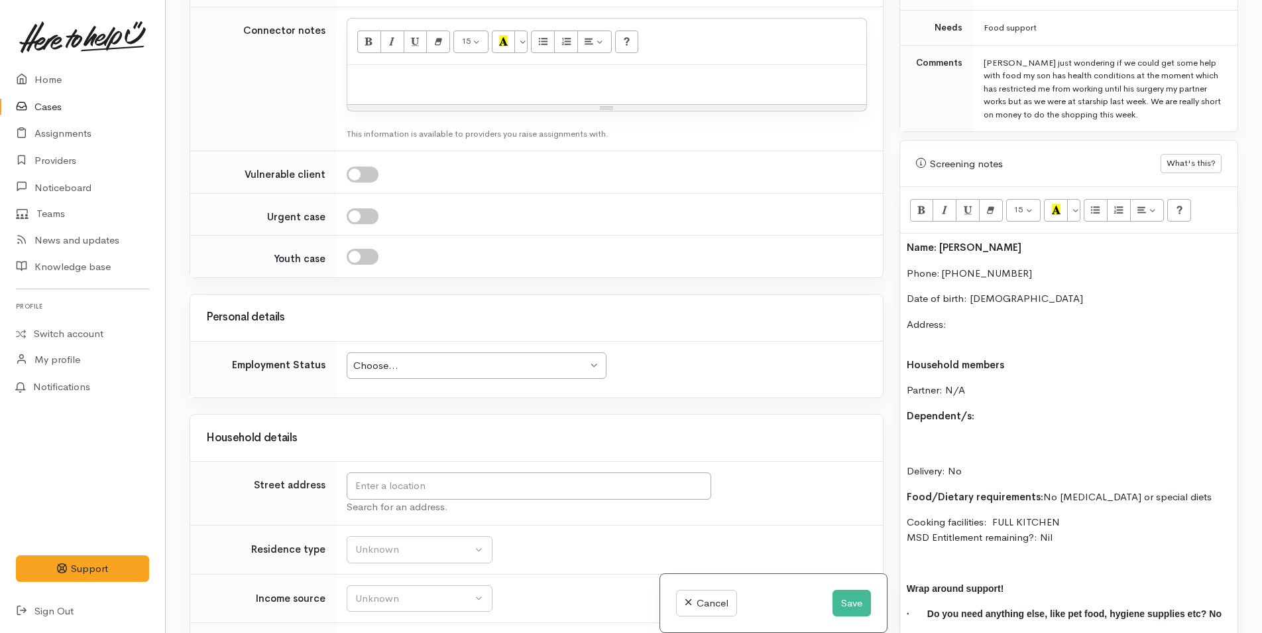
click at [387, 372] on div "Choose..." at bounding box center [470, 365] width 234 height 15
click at [395, 483] on input "text" at bounding box center [529, 485] width 365 height 27
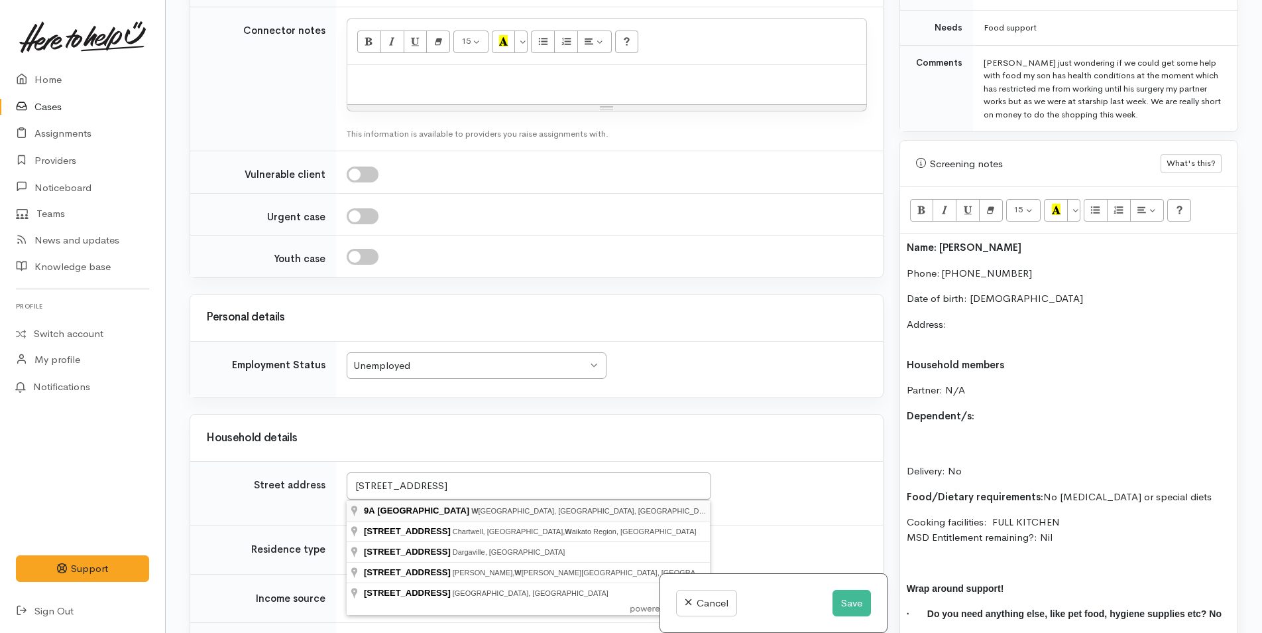
type input "9A Portland Street, Welcome Bay, Tauranga, New Zealand"
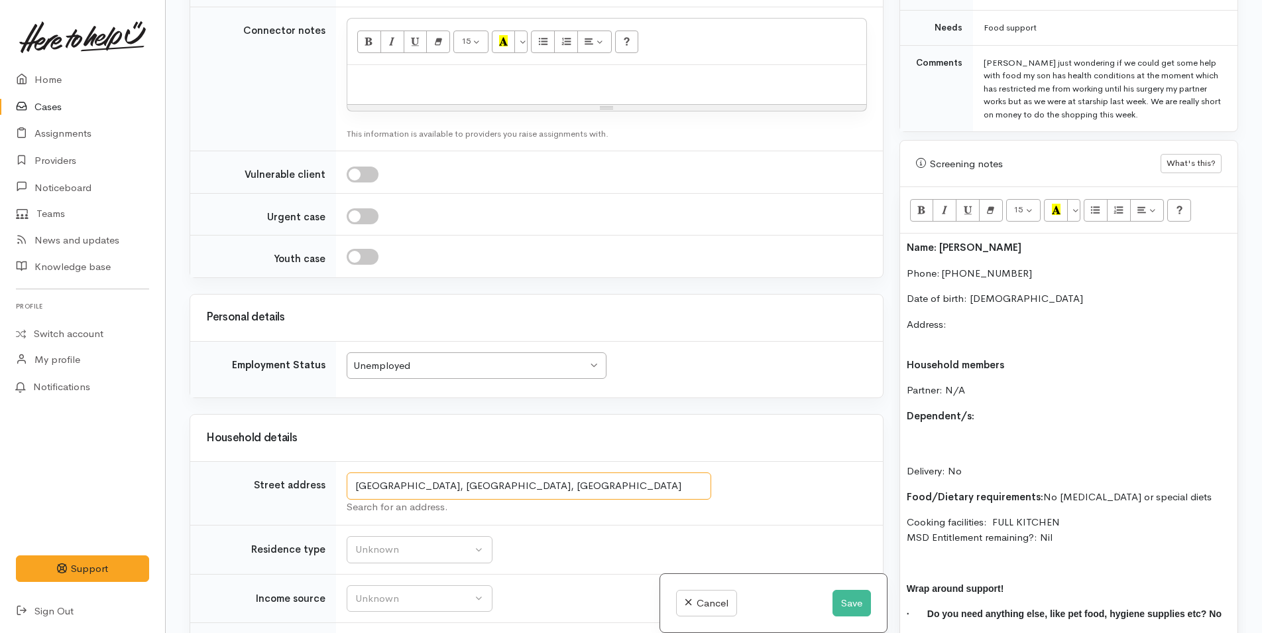
drag, startPoint x: 568, startPoint y: 482, endPoint x: 332, endPoint y: 469, distance: 237.1
click at [332, 469] on tr "Street address 9A Portland Street, Welcome Bay, Tauranga, New Zealand Search fo…" at bounding box center [536, 493] width 693 height 64
click at [1022, 317] on p "Address:" at bounding box center [1069, 332] width 324 height 30
click at [957, 326] on p "Address: 9A Portland Street, Welcome Bay, Tauranga, New Zealand" at bounding box center [1069, 332] width 324 height 30
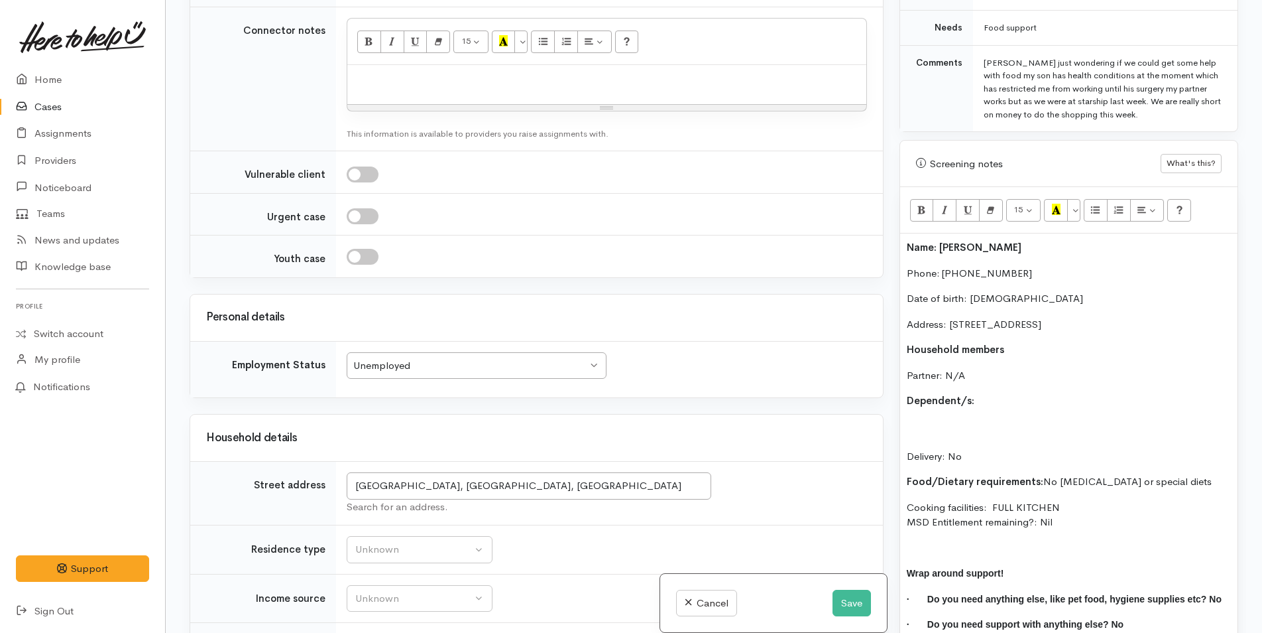
click at [987, 368] on p "Partner: N/A" at bounding box center [1069, 375] width 324 height 15
click at [1016, 395] on div "Name: Teja Chanwai Phone: 0273859346 Date of birth: 05/12/1998 Address: 9A Port…" at bounding box center [1068, 441] width 337 height 416
click at [1016, 395] on p "Dependent/s:" at bounding box center [1069, 400] width 324 height 15
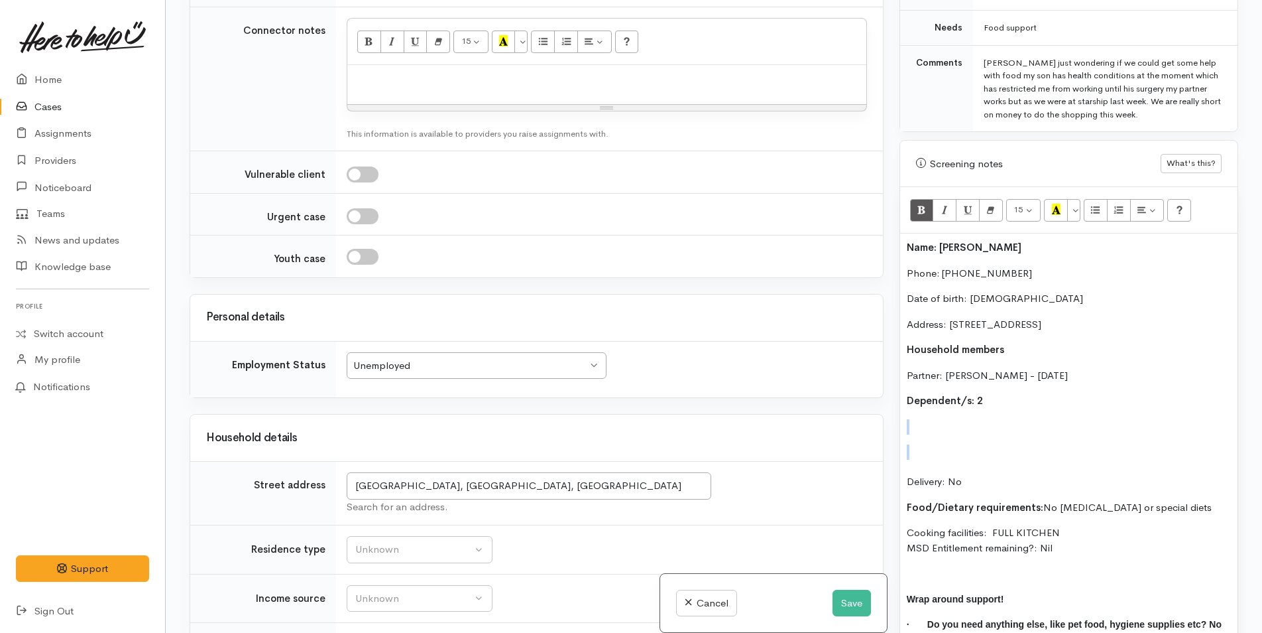
drag, startPoint x: 997, startPoint y: 432, endPoint x: 908, endPoint y: 410, distance: 91.0
click at [908, 410] on div "Name: Teja Chanwai Phone: 0273859346 Date of birth: 05/12/1998 Address: 9A Port…" at bounding box center [1068, 453] width 337 height 441
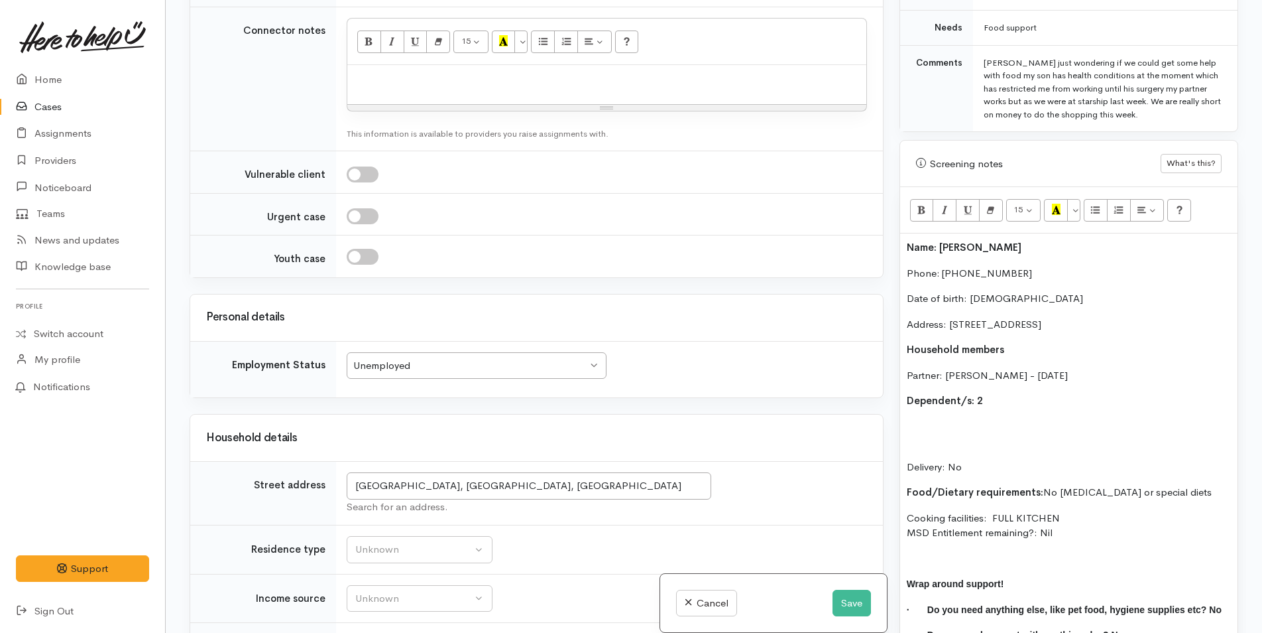
click at [918, 425] on div "Name: Teja Chanwai Phone: 0273859346 Date of birth: 05/12/1998 Address: 9A Port…" at bounding box center [1068, 446] width 337 height 426
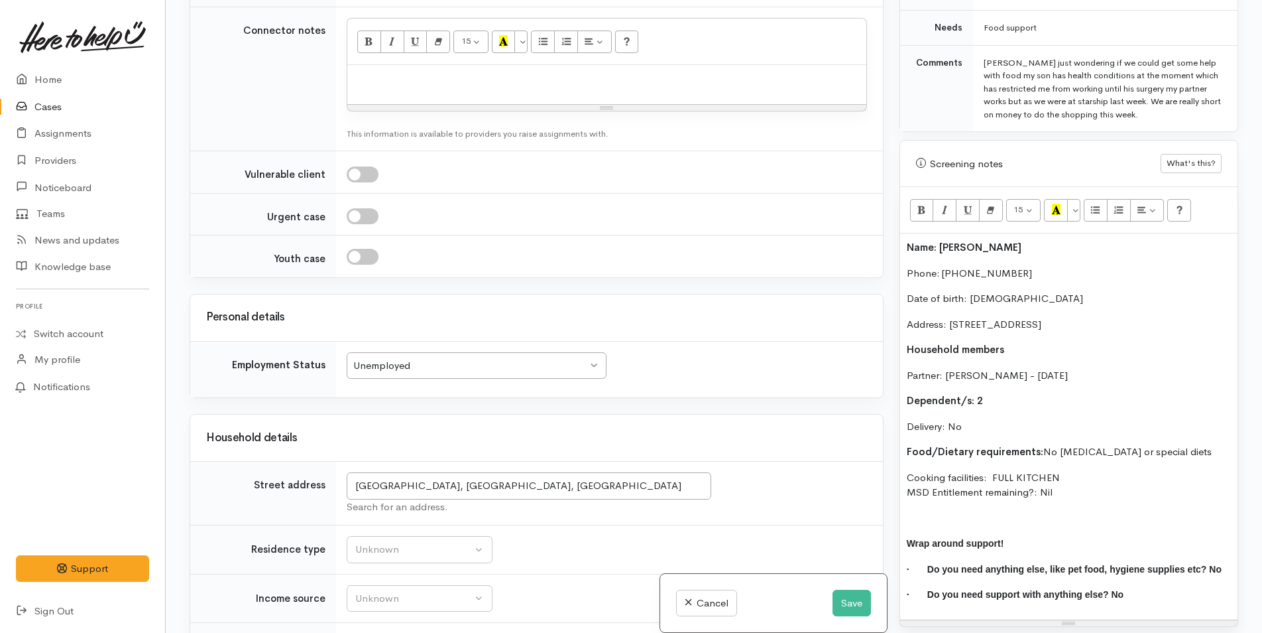
click at [906, 412] on div "Name: Teja Chanwai Phone: 0273859346 Date of birth: 05/12/1998 Address: 9A Port…" at bounding box center [1068, 426] width 337 height 386
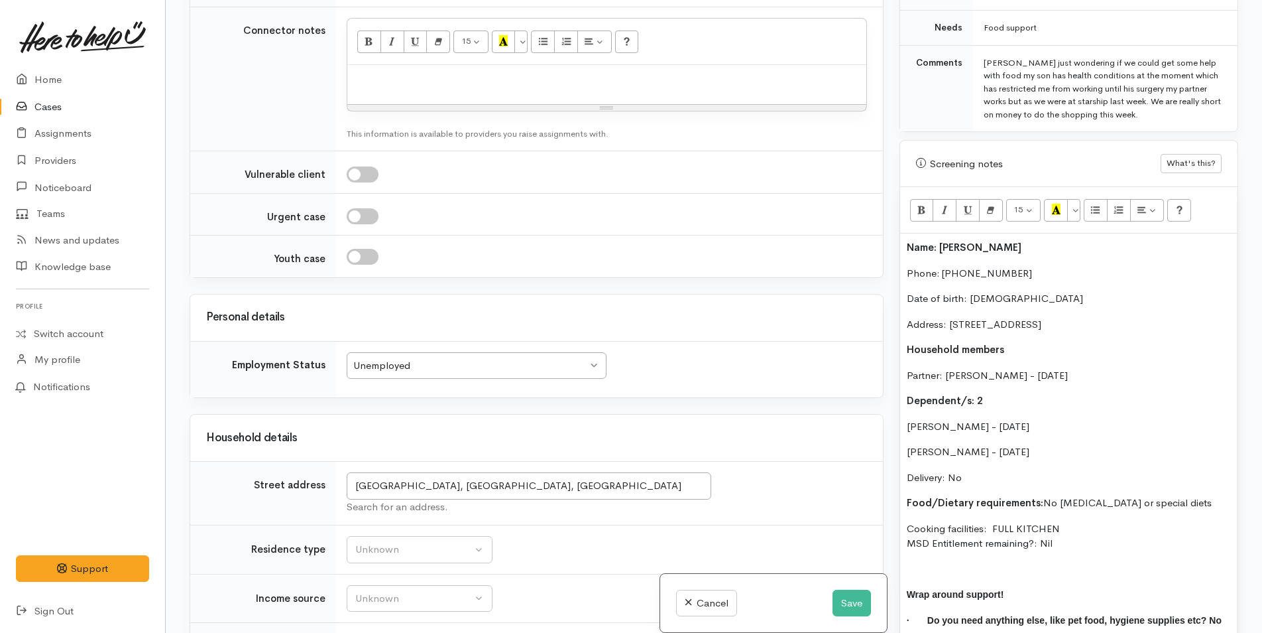
click at [907, 419] on p "Kiani Skudder - 08/08/2021" at bounding box center [1069, 426] width 324 height 15
click at [905, 438] on div "Name: Teja Chanwai Phone: 0273859346 Date of birth: 05/12/1998 Address: 9A Port…" at bounding box center [1068, 451] width 337 height 437
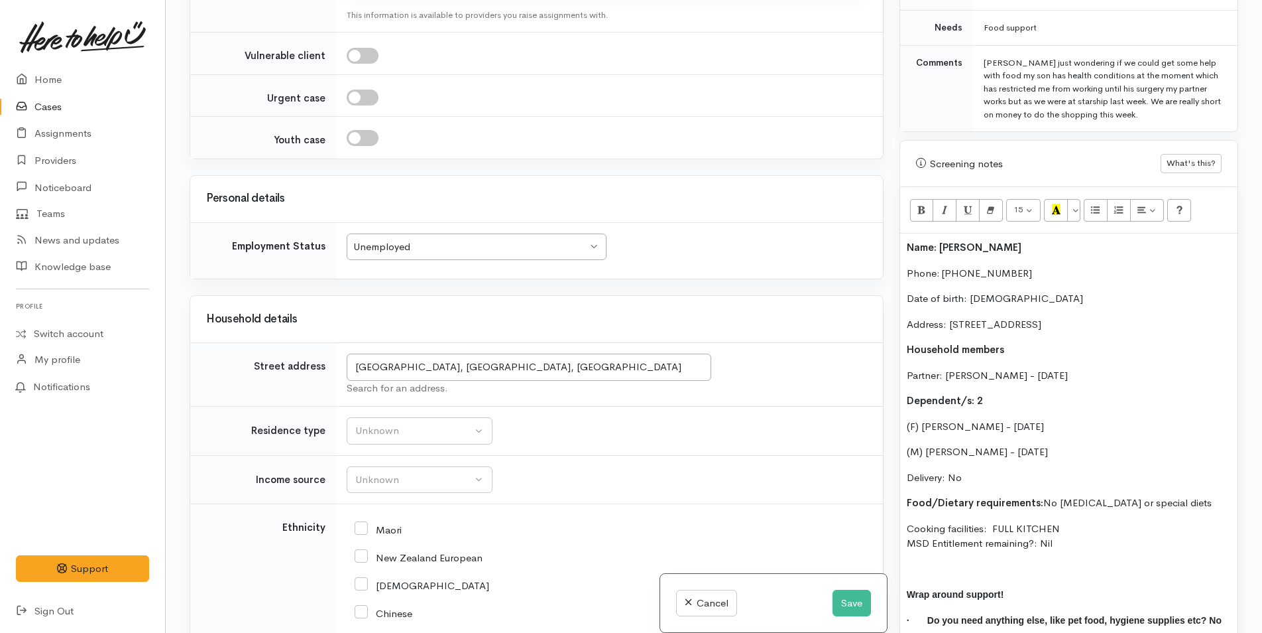
scroll to position [1392, 0]
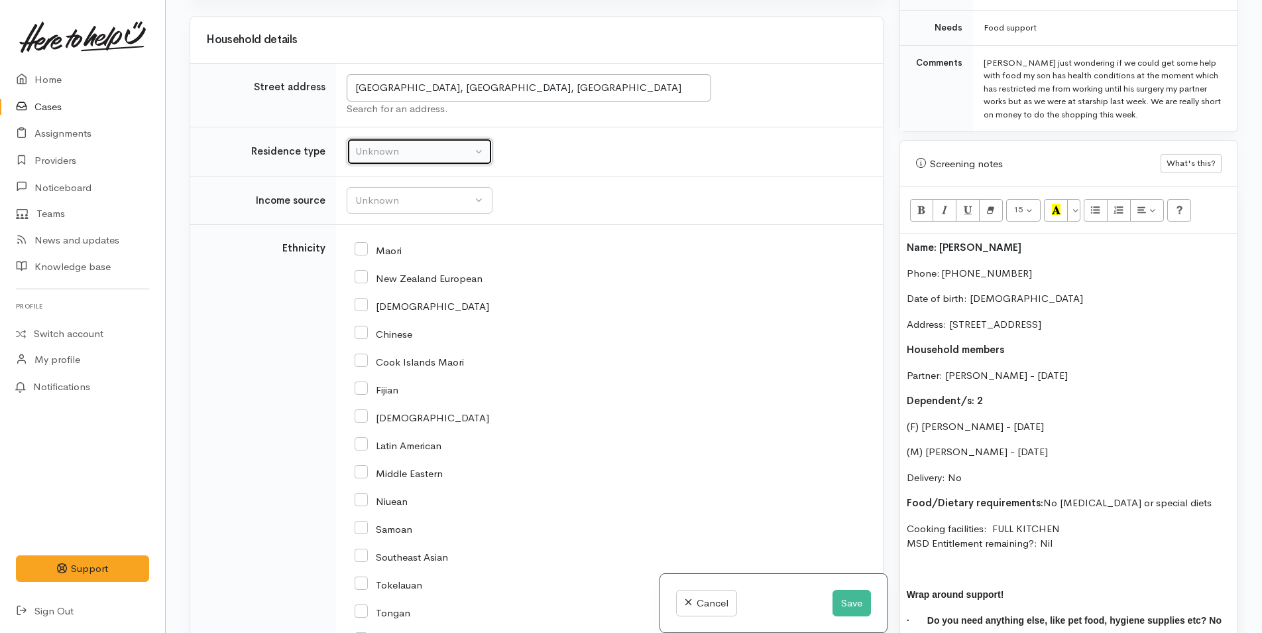
click at [368, 149] on div "Unknown" at bounding box center [413, 151] width 117 height 15
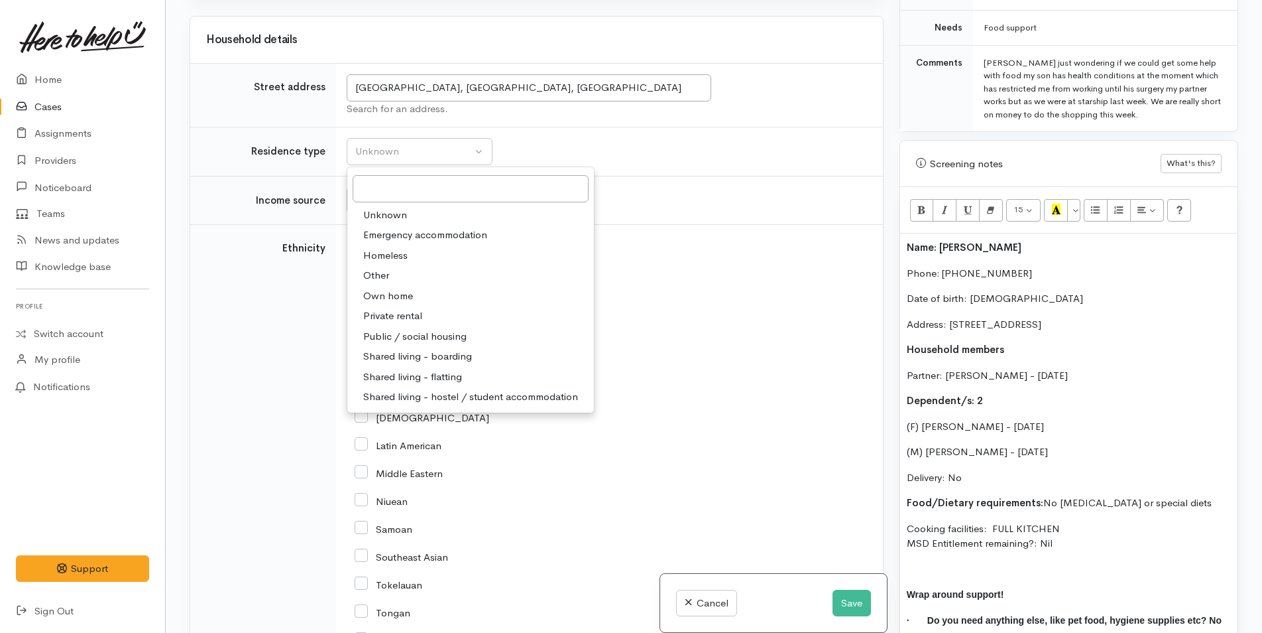
click at [371, 299] on span "Own home" at bounding box center [388, 295] width 50 height 15
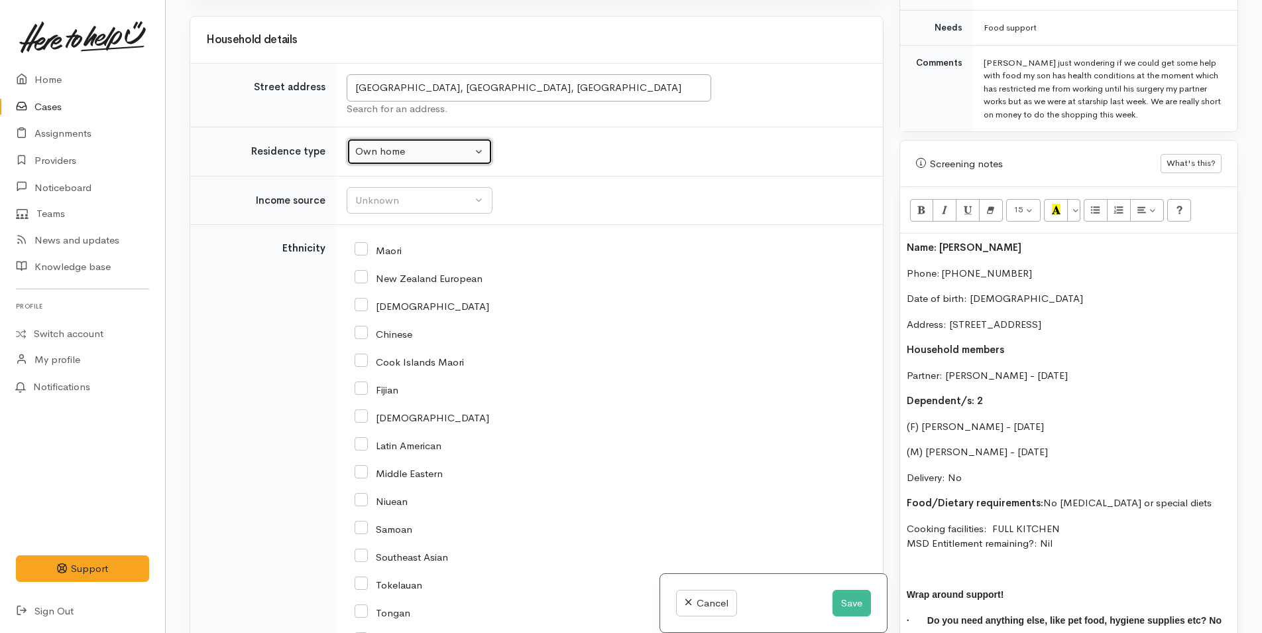
click at [385, 152] on div "Own home" at bounding box center [413, 151] width 117 height 15
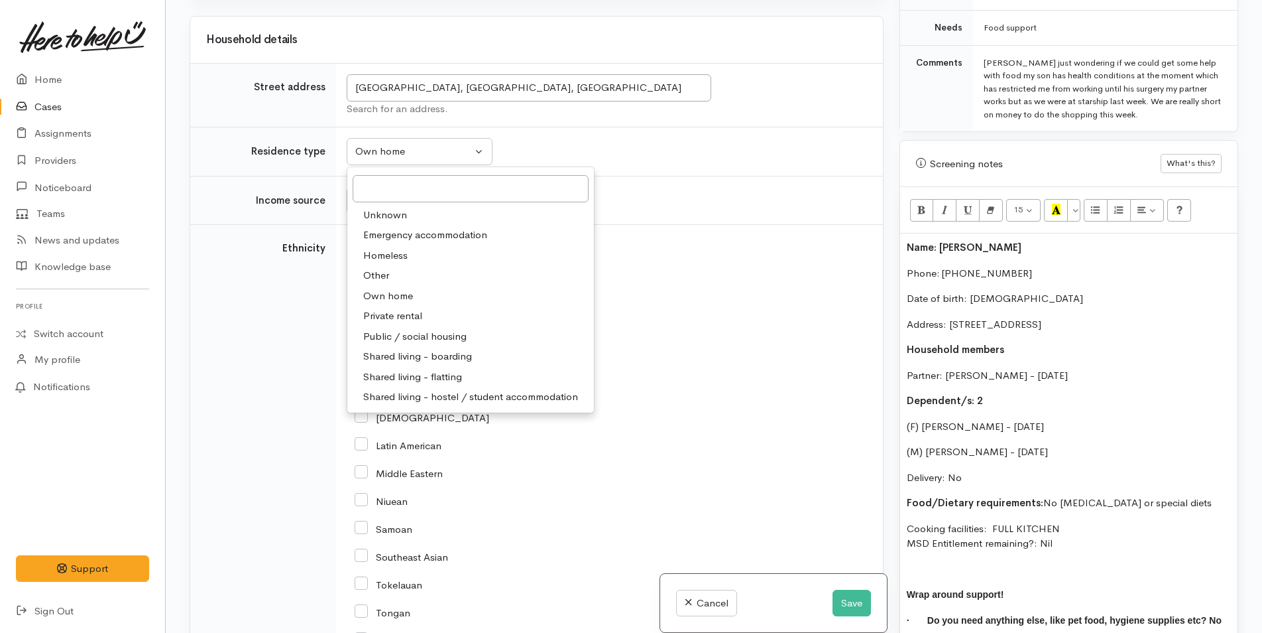
click at [385, 318] on span "Private rental" at bounding box center [392, 315] width 59 height 15
select select "2"
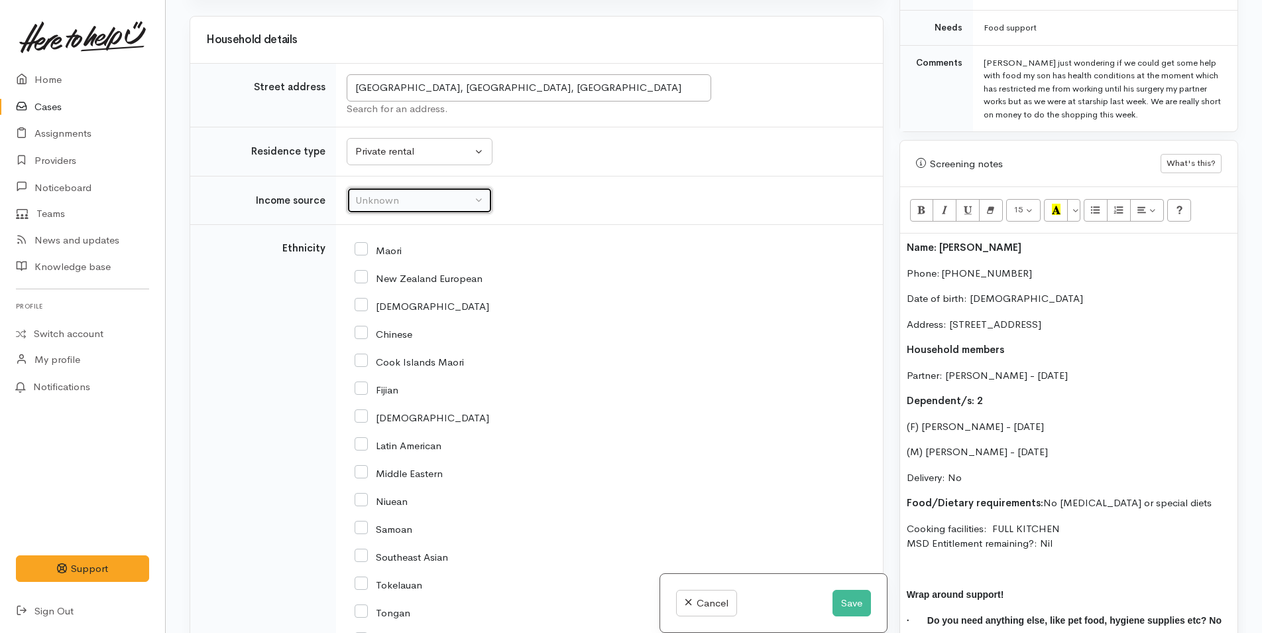
click at [394, 206] on div "Unknown" at bounding box center [413, 200] width 117 height 15
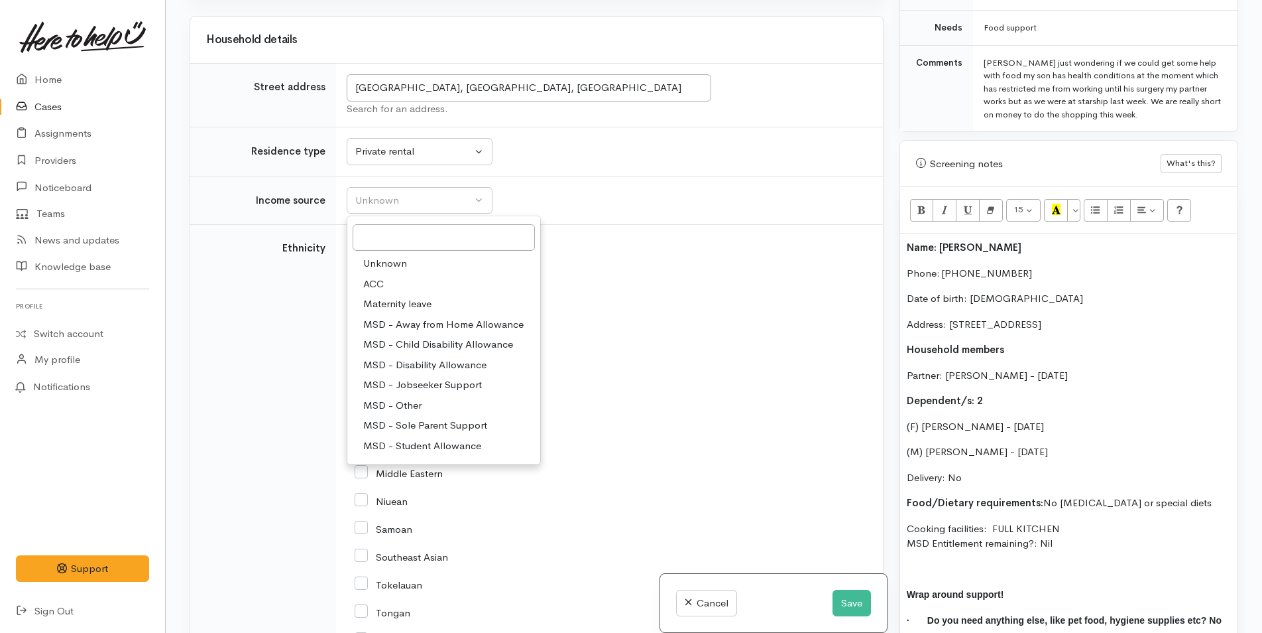
click at [624, 178] on td "Unknown ACC Maternity leave MSD - Away from Home Allowance MSD - Child Disabili…" at bounding box center [609, 200] width 547 height 49
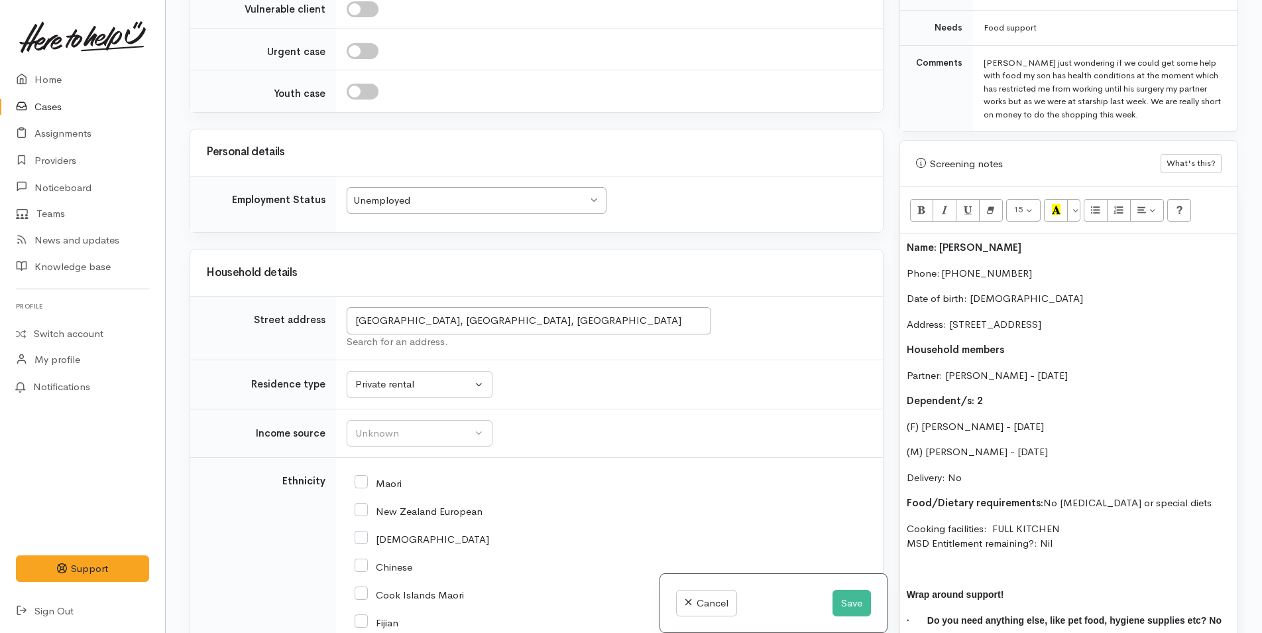
scroll to position [995, 0]
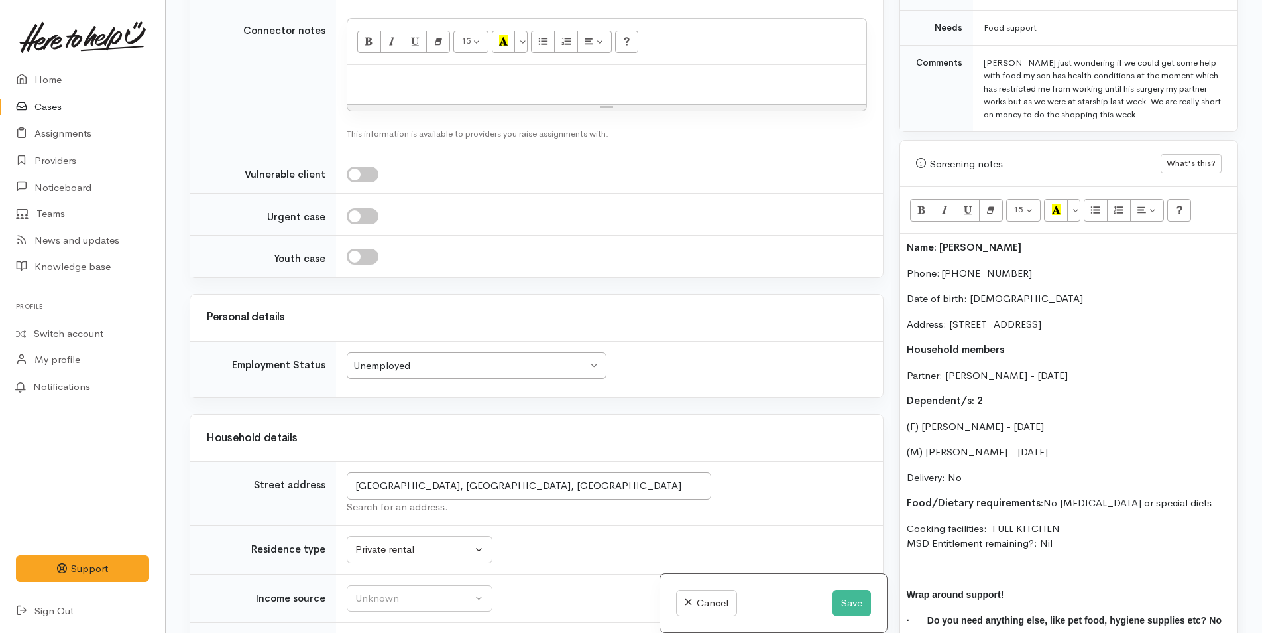
drag, startPoint x: 993, startPoint y: 513, endPoint x: 895, endPoint y: 221, distance: 307.2
click at [895, 221] on div "Warnings Add No warnings have been raised against this case Add Warning Title ●…" at bounding box center [1069, 316] width 355 height 633
copy div "Name: Teja Chanwai Phone: 0273859346 Date of birth: 05/12/1998 Address: 9A Port…"
click at [544, 86] on div at bounding box center [606, 84] width 519 height 39
paste div
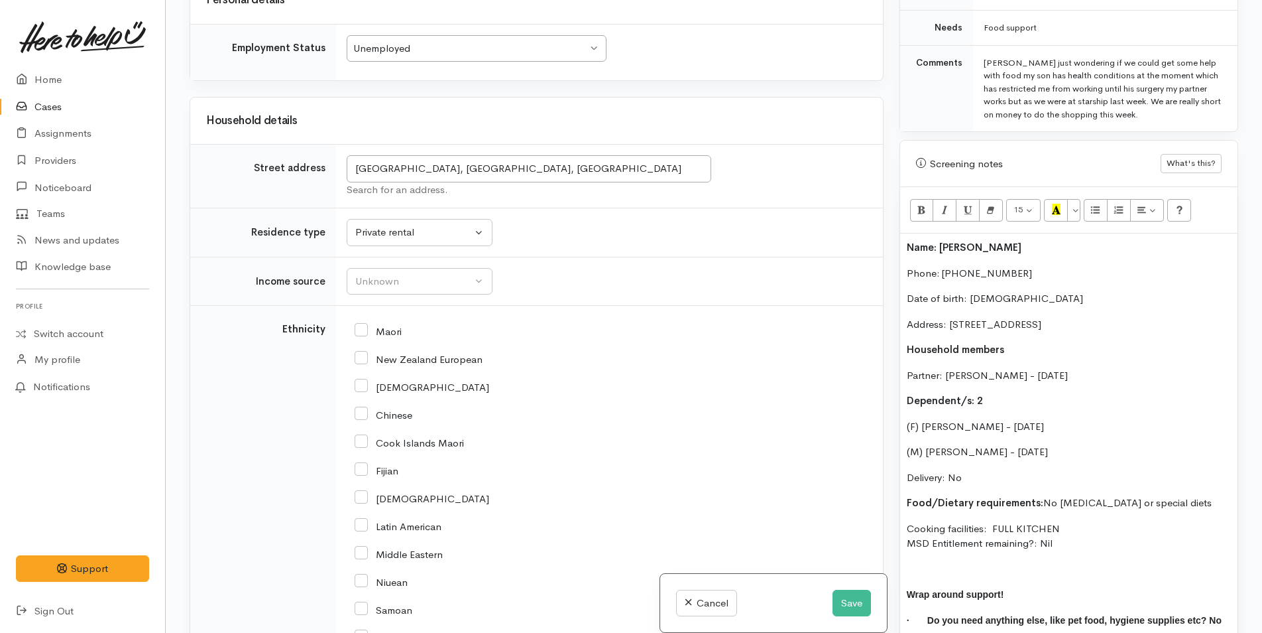
scroll to position [1724, 0]
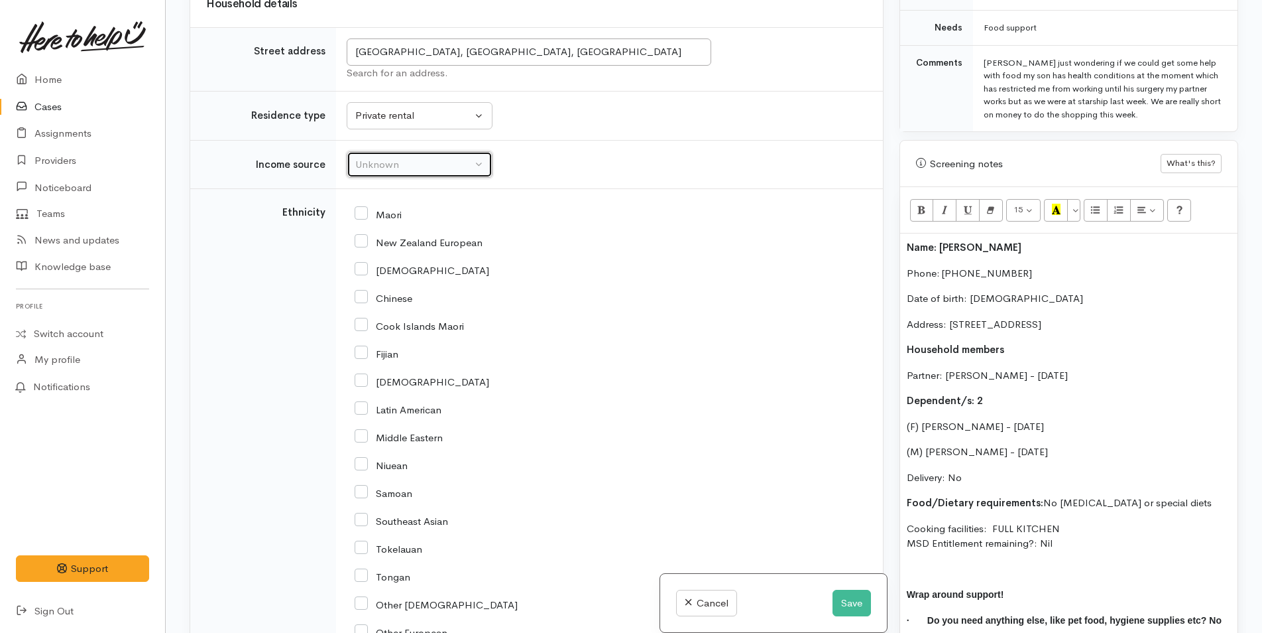
click at [387, 165] on div "Unknown" at bounding box center [413, 164] width 117 height 15
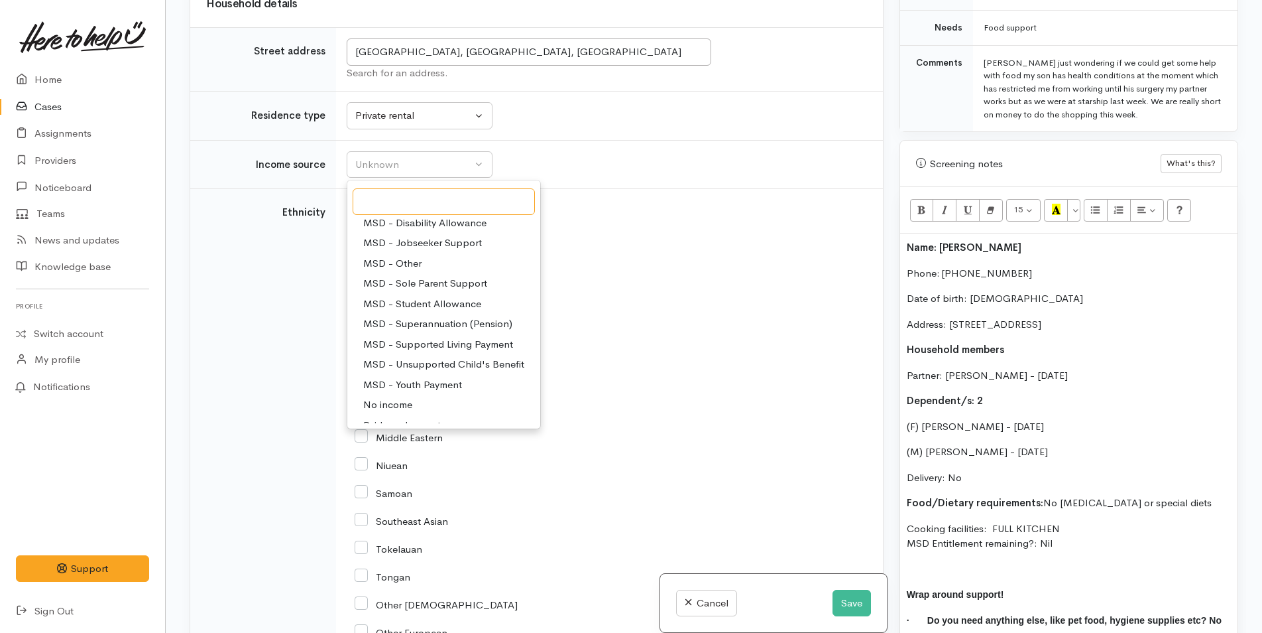
scroll to position [199, 0]
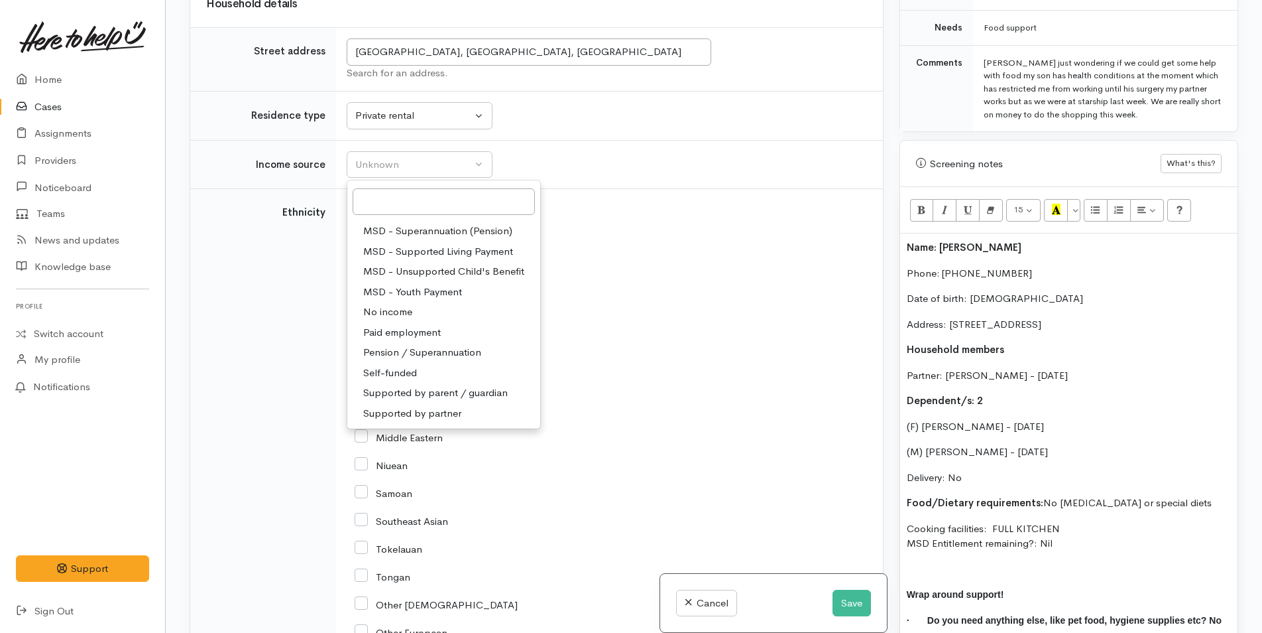
click at [412, 412] on span "Supported by partner" at bounding box center [412, 413] width 98 height 15
select select "17"
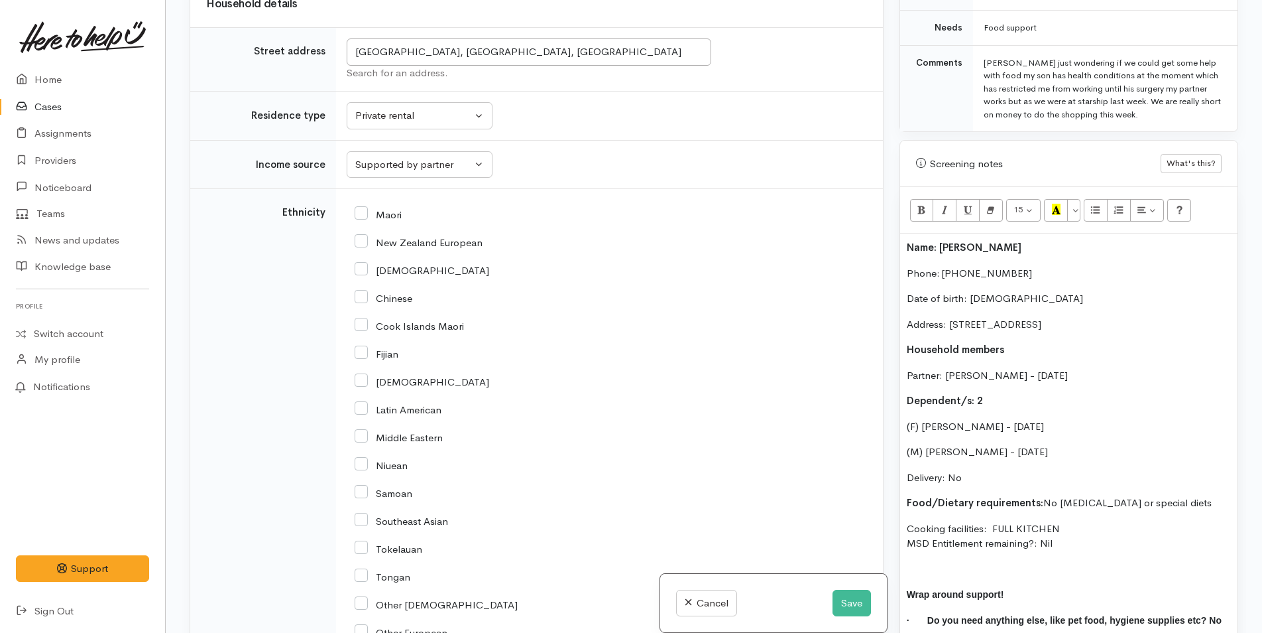
click at [359, 246] on input "New Zealand European" at bounding box center [419, 241] width 128 height 12
checkbox input "true"
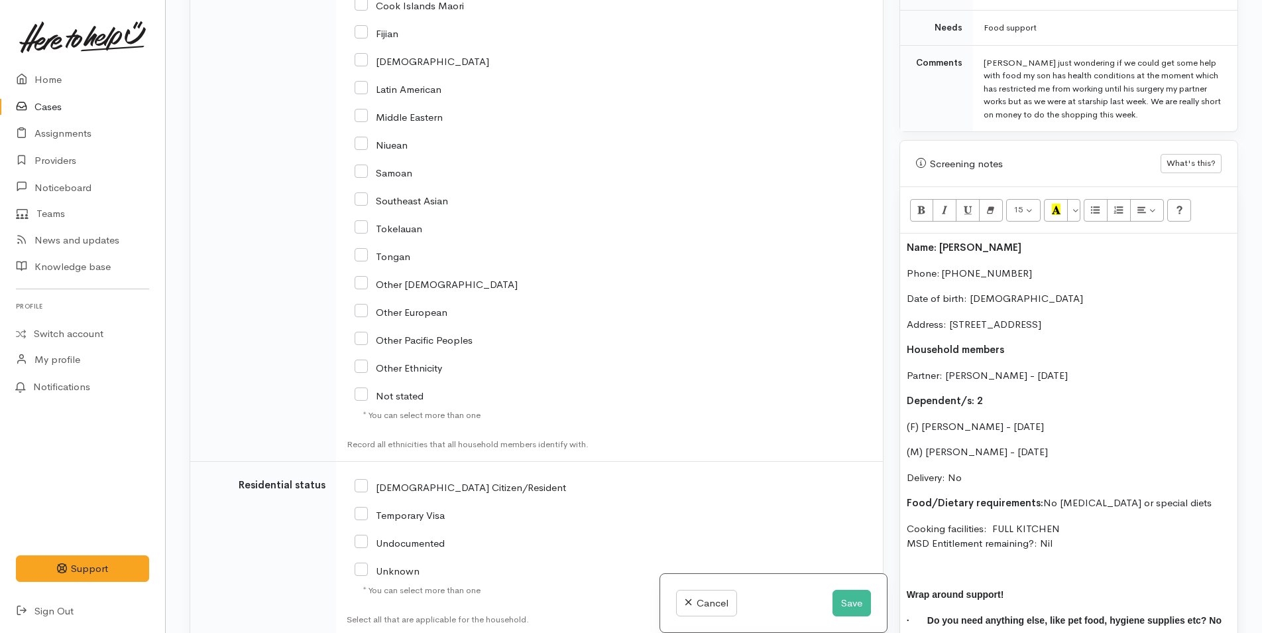
scroll to position [2188, 0]
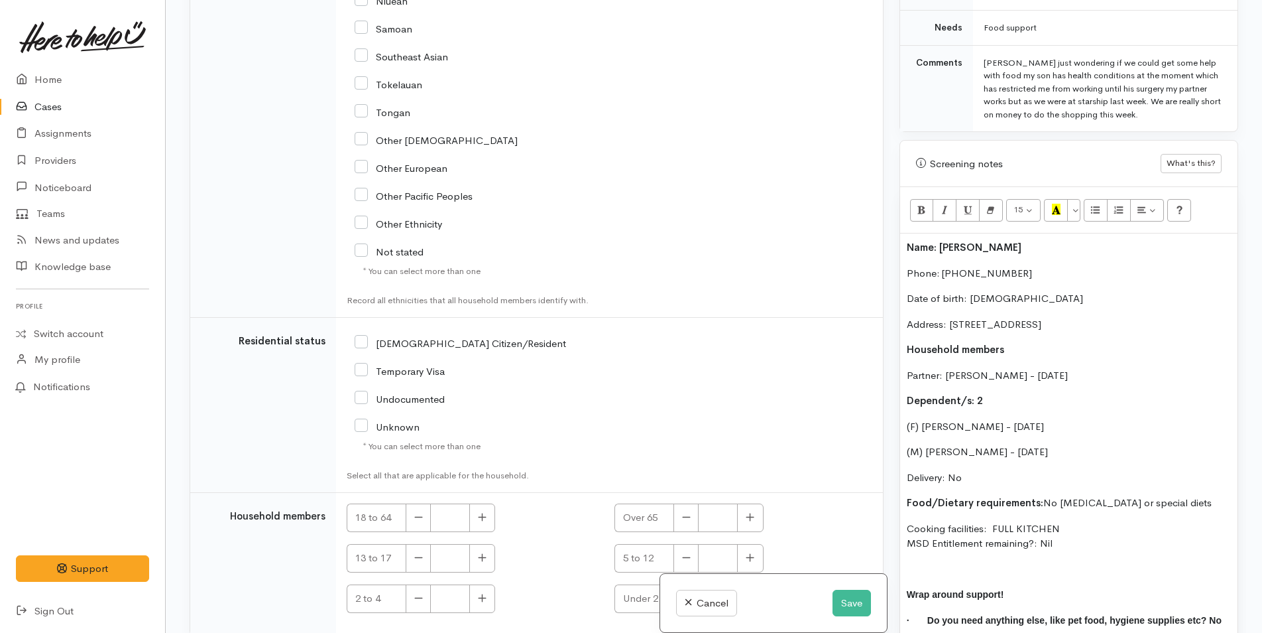
click at [359, 339] on input "NZ Citizen/Resident" at bounding box center [461, 342] width 212 height 12
checkbox input "true"
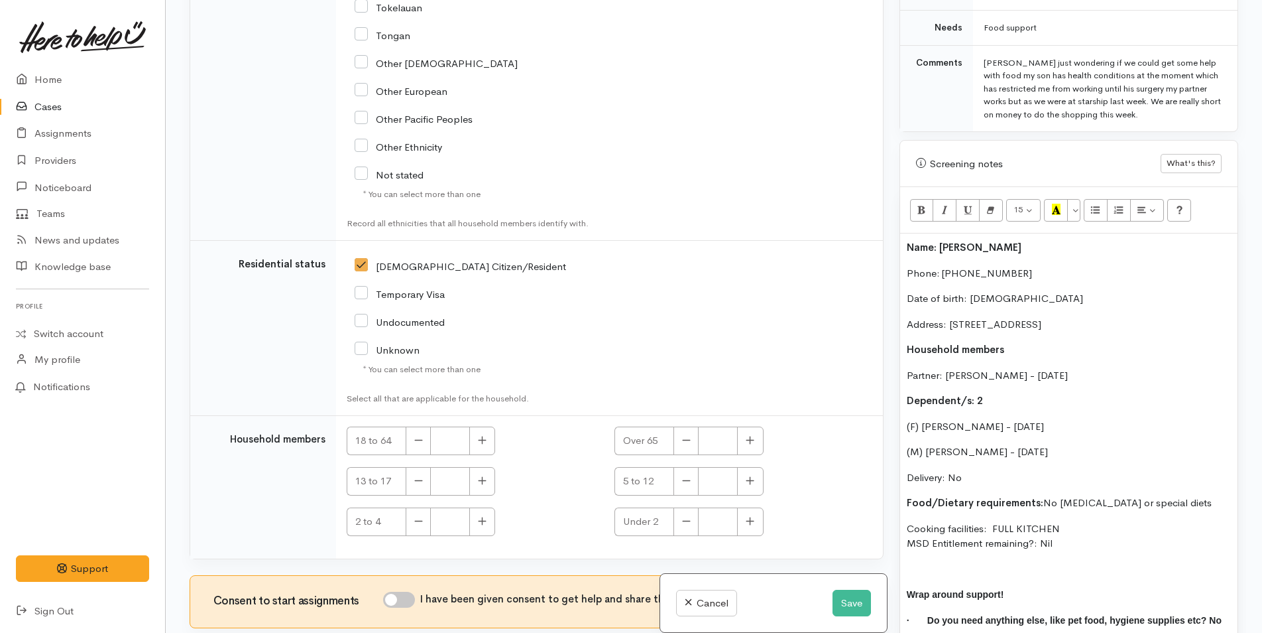
scroll to position [2342, 0]
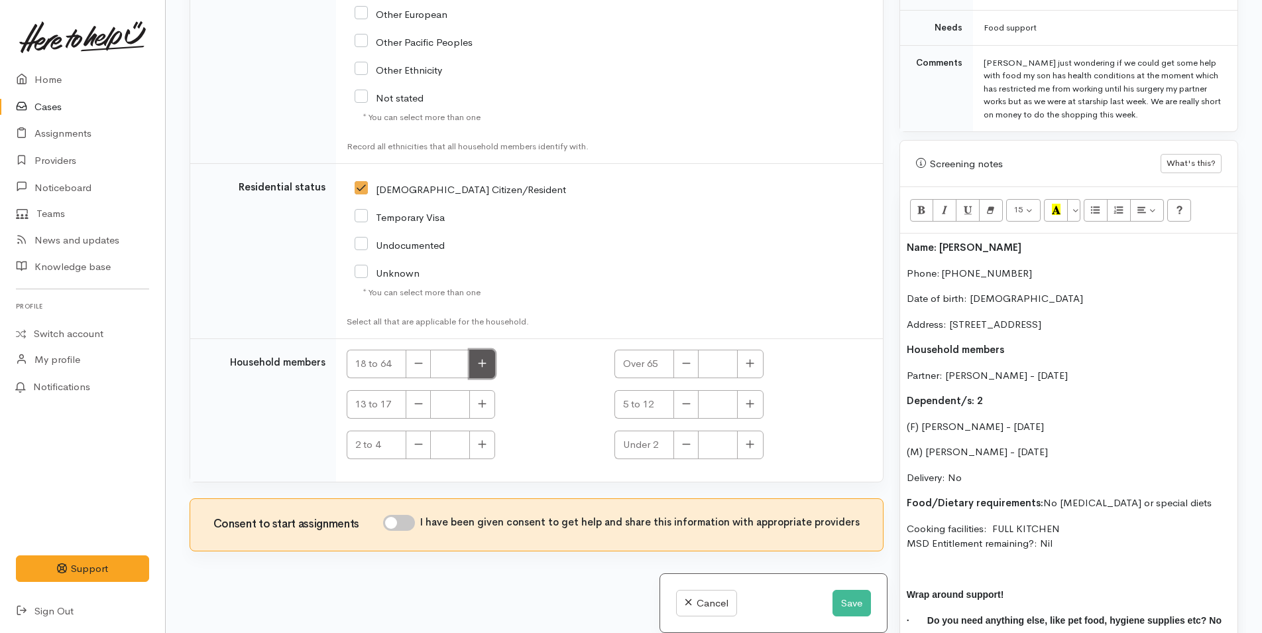
click at [489, 357] on button "button" at bounding box center [482, 363] width 26 height 29
type input "2"
drag, startPoint x: 477, startPoint y: 448, endPoint x: 790, endPoint y: 438, distance: 313.1
click at [503, 448] on div "2 to 4" at bounding box center [473, 444] width 252 height 29
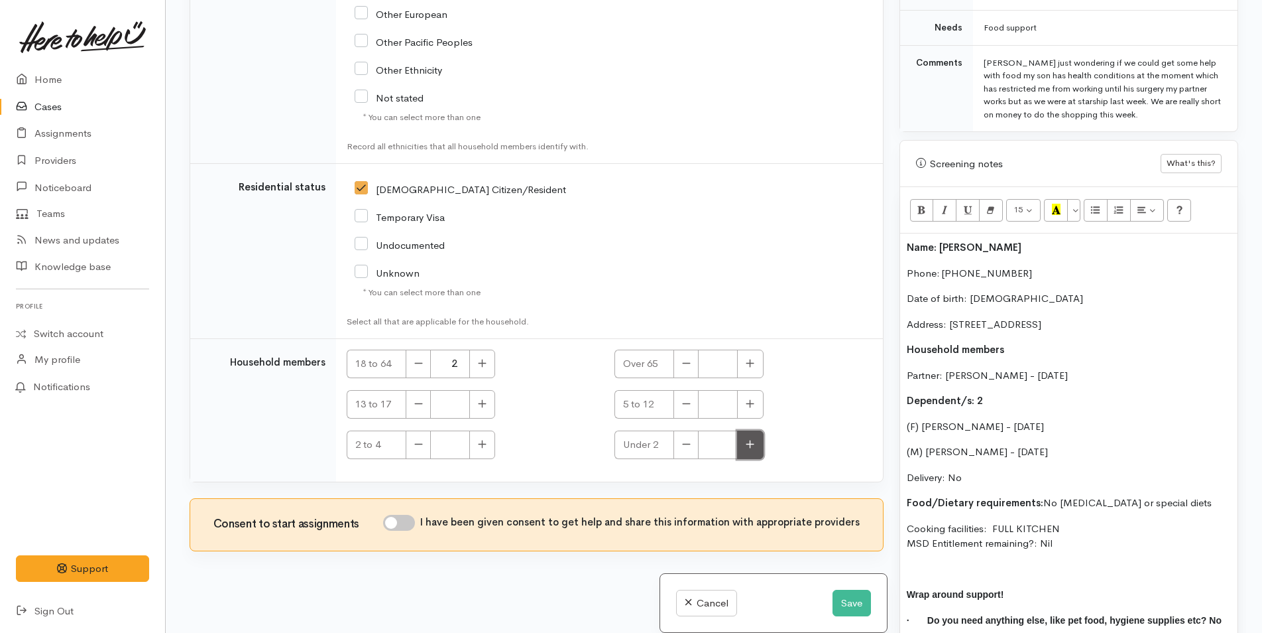
click at [752, 444] on button "button" at bounding box center [750, 444] width 26 height 29
click at [688, 445] on icon "button" at bounding box center [686, 444] width 9 height 10
type input "0"
click at [490, 441] on button "button" at bounding box center [482, 444] width 26 height 29
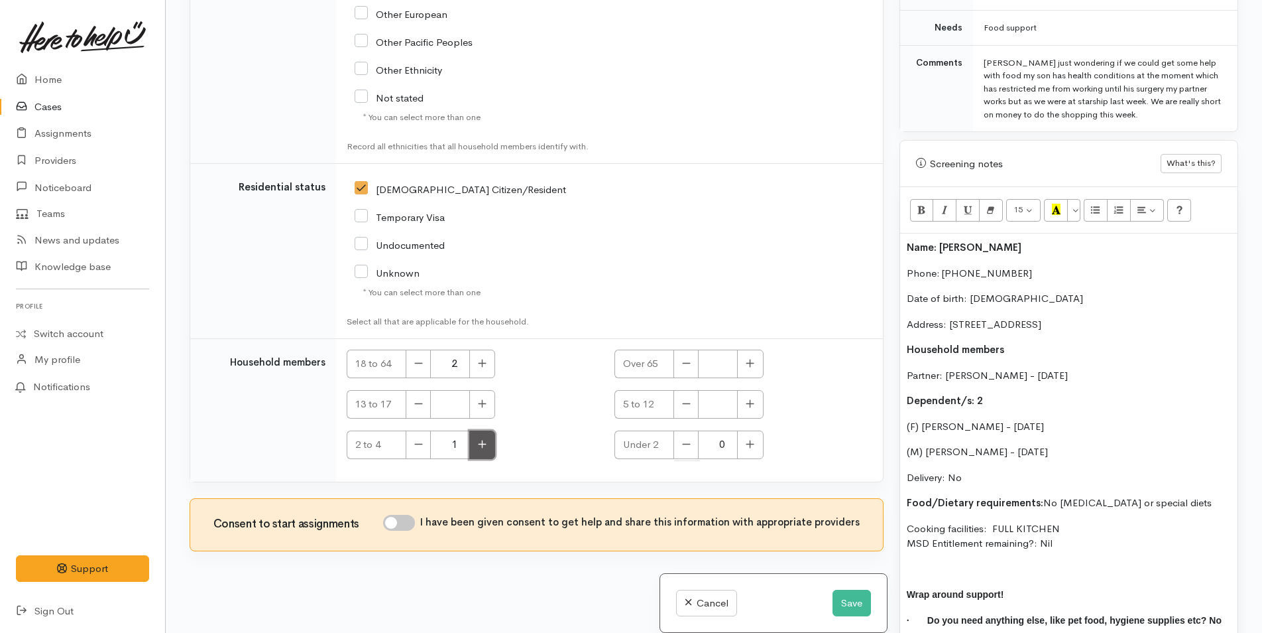
type input "2"
click at [407, 525] on input "I have been given consent to get help and share this information with appropria…" at bounding box center [399, 523] width 32 height 16
checkbox input "true"
click at [848, 603] on button "Save" at bounding box center [852, 602] width 38 height 27
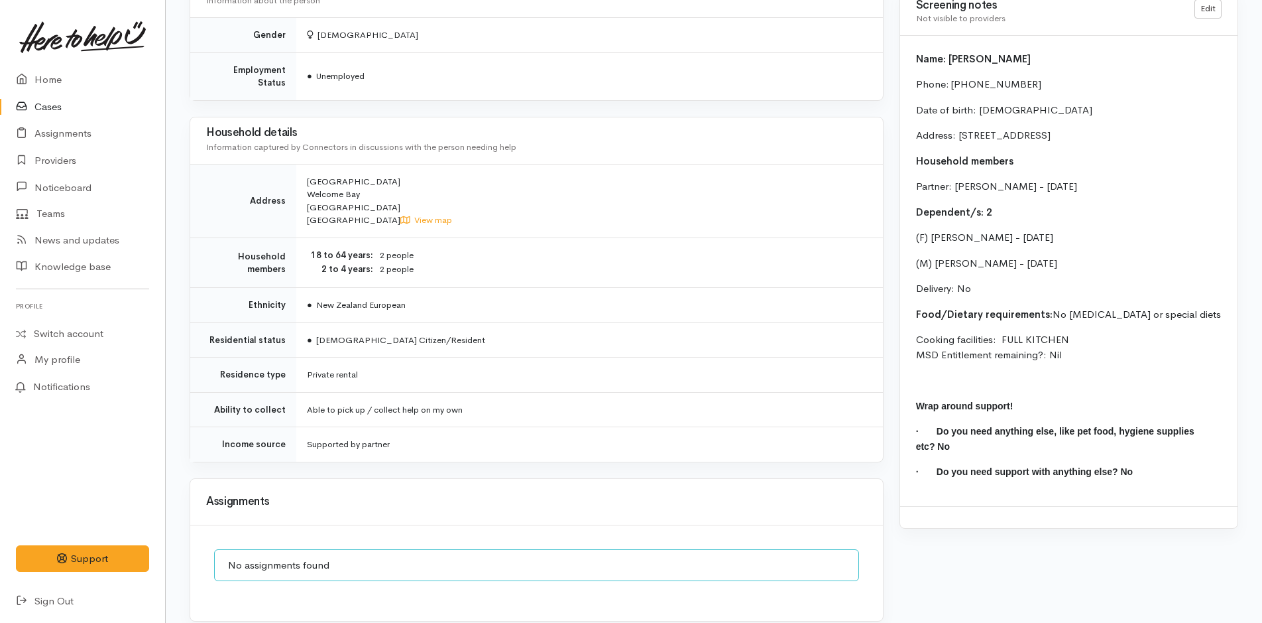
scroll to position [1039, 0]
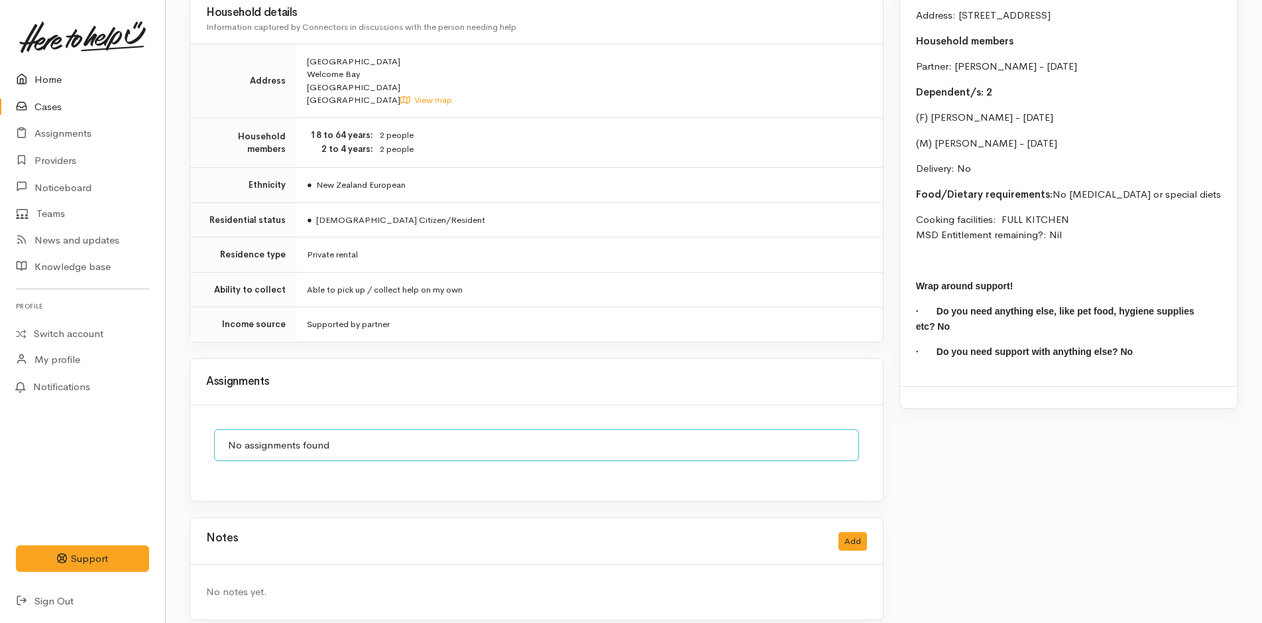
click at [59, 75] on link "Home" at bounding box center [82, 79] width 165 height 27
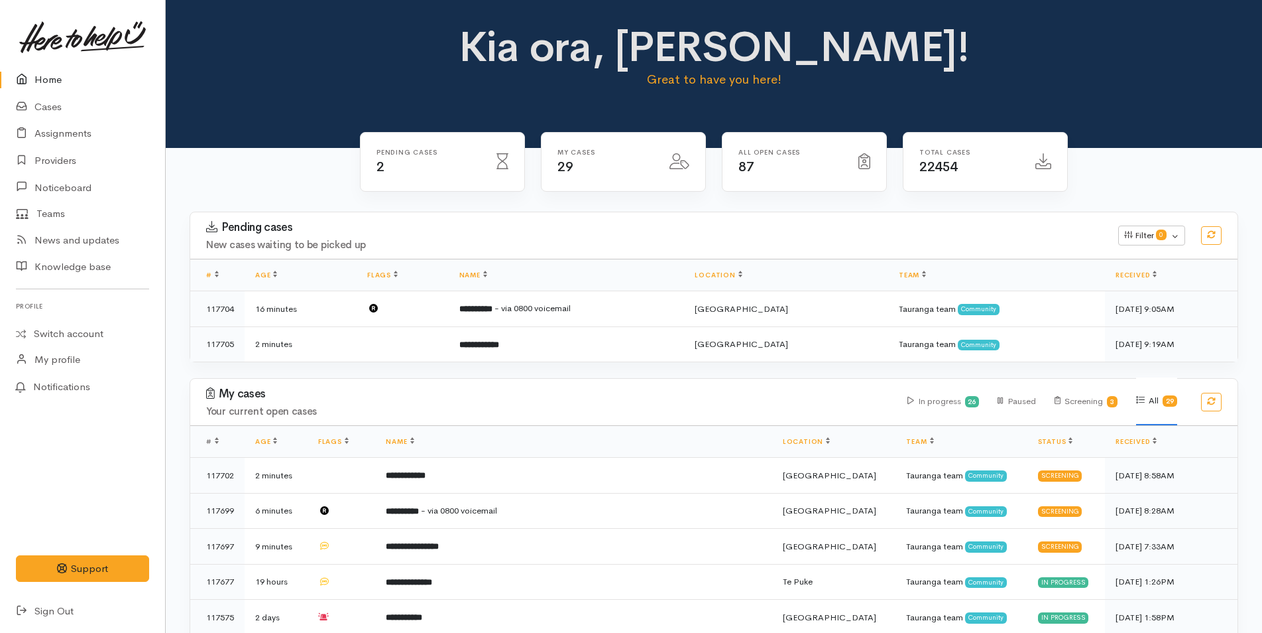
click at [62, 77] on link "Home" at bounding box center [82, 79] width 165 height 27
click at [565, 314] on td "**********" at bounding box center [567, 309] width 236 height 36
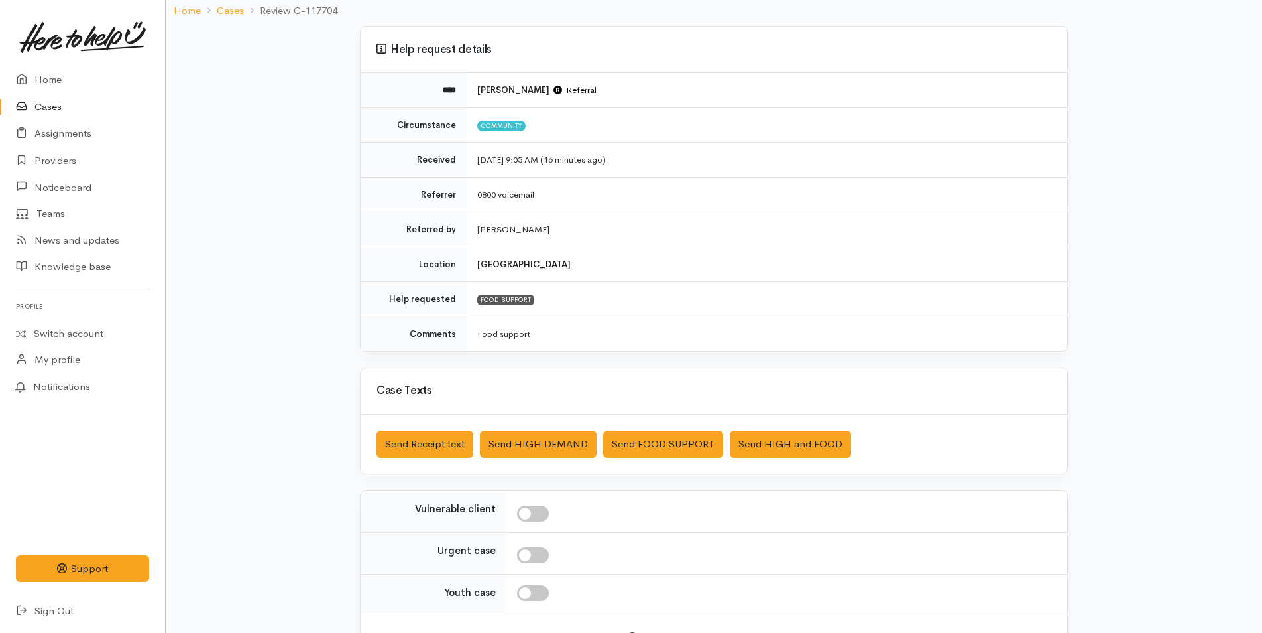
scroll to position [190, 0]
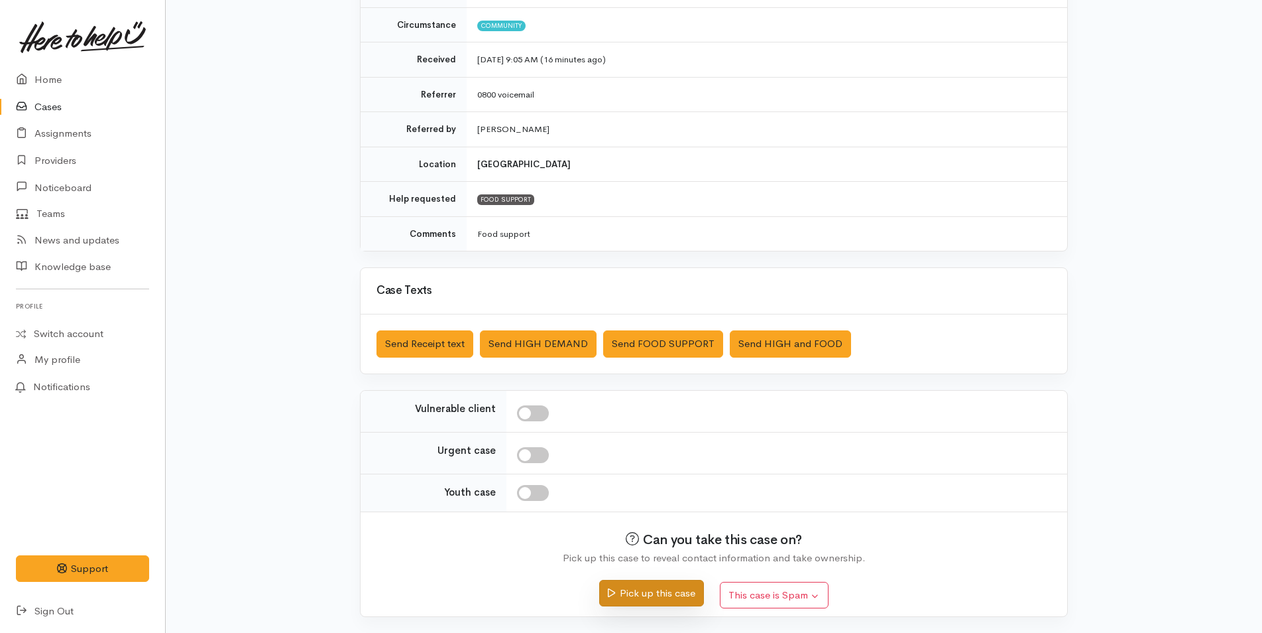
click at [611, 601] on button "Pick up this case" at bounding box center [651, 593] width 104 height 27
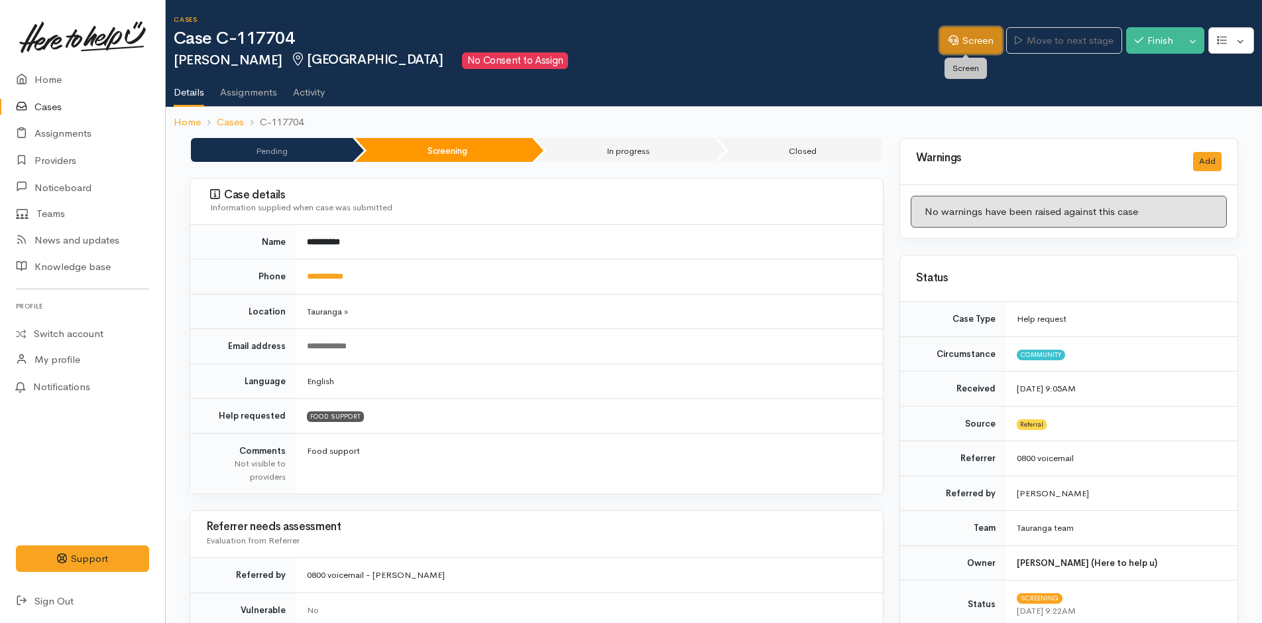
click at [960, 42] on link "Screen" at bounding box center [971, 40] width 62 height 27
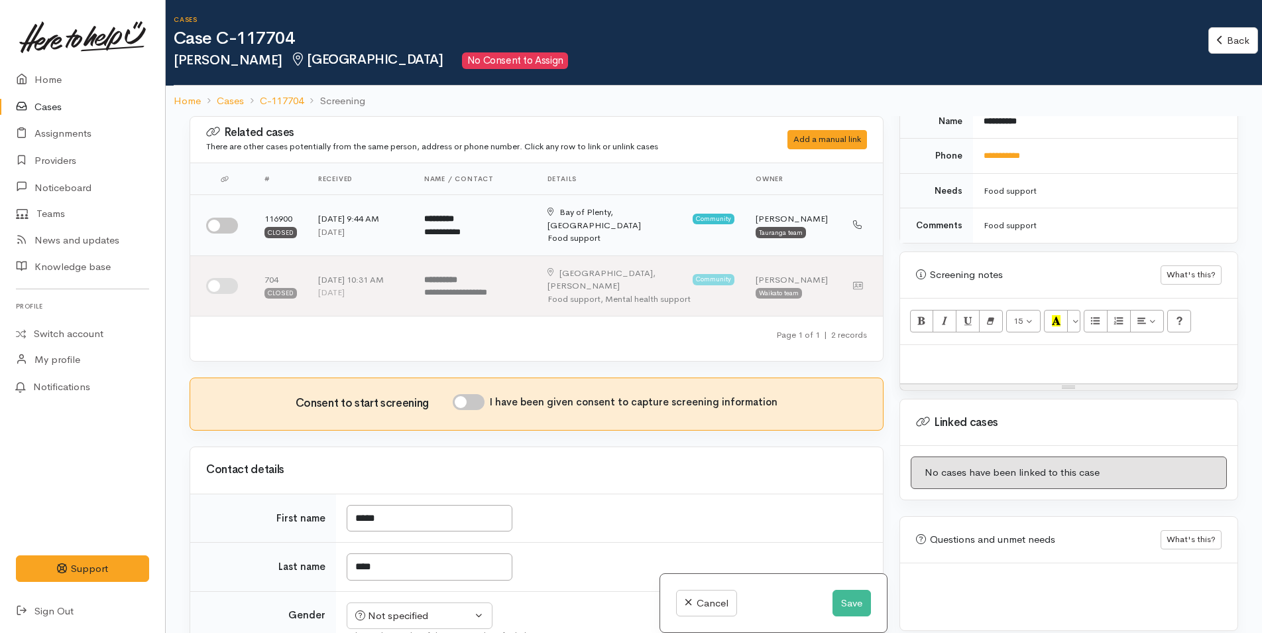
click at [225, 217] on input "checkbox" at bounding box center [222, 225] width 32 height 16
checkbox input "true"
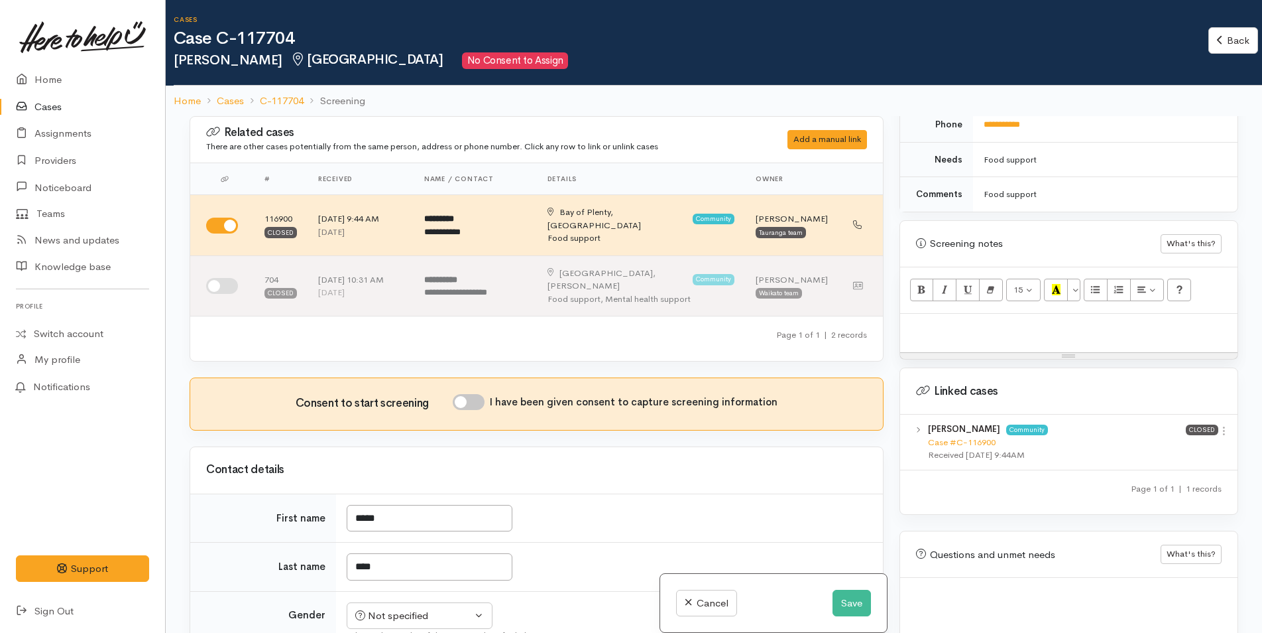
scroll to position [729, 0]
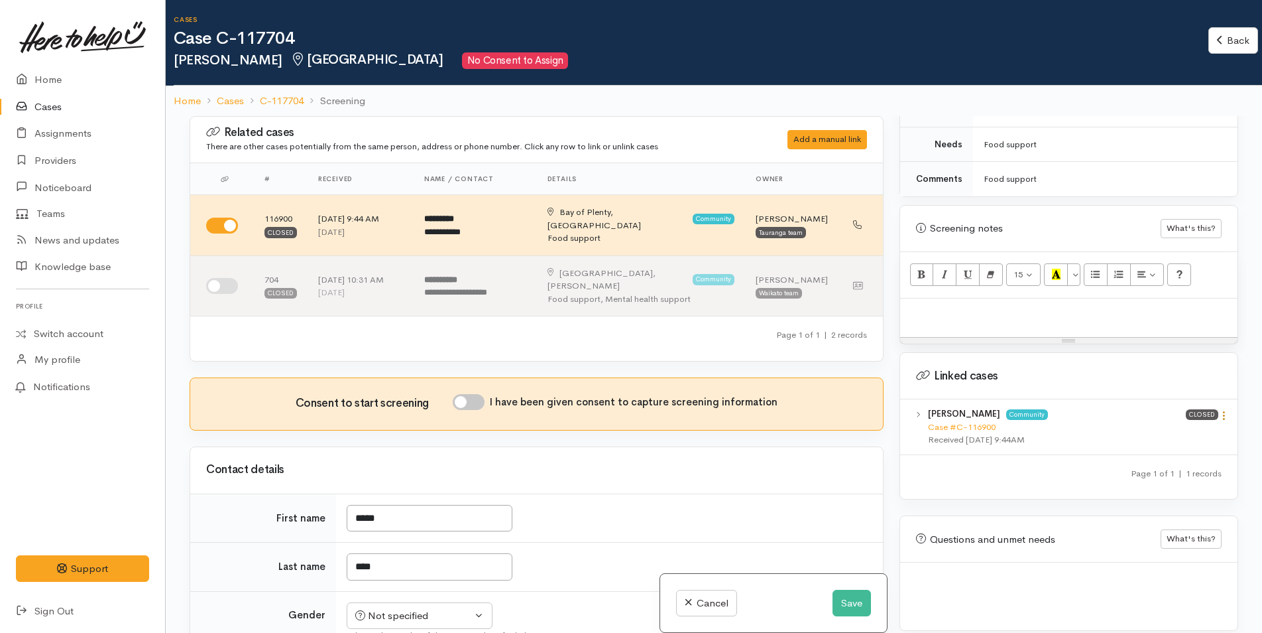
click at [1220, 410] on icon at bounding box center [1224, 415] width 11 height 11
click at [1177, 431] on link "View case" at bounding box center [1177, 441] width 105 height 21
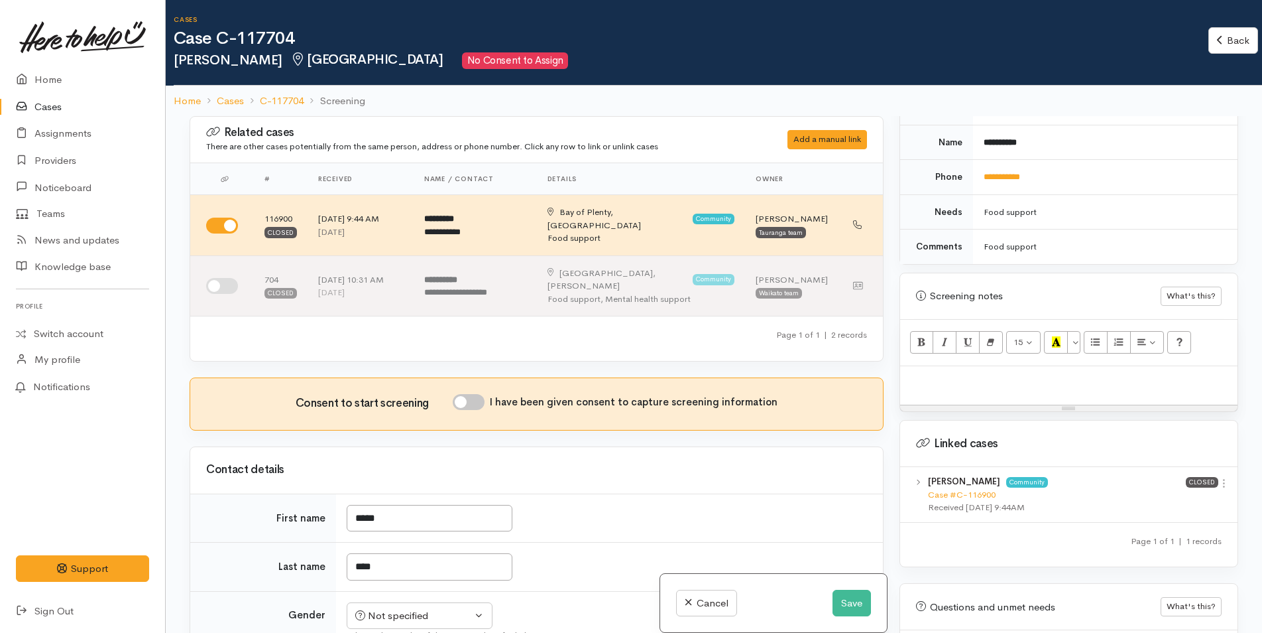
scroll to position [530, 0]
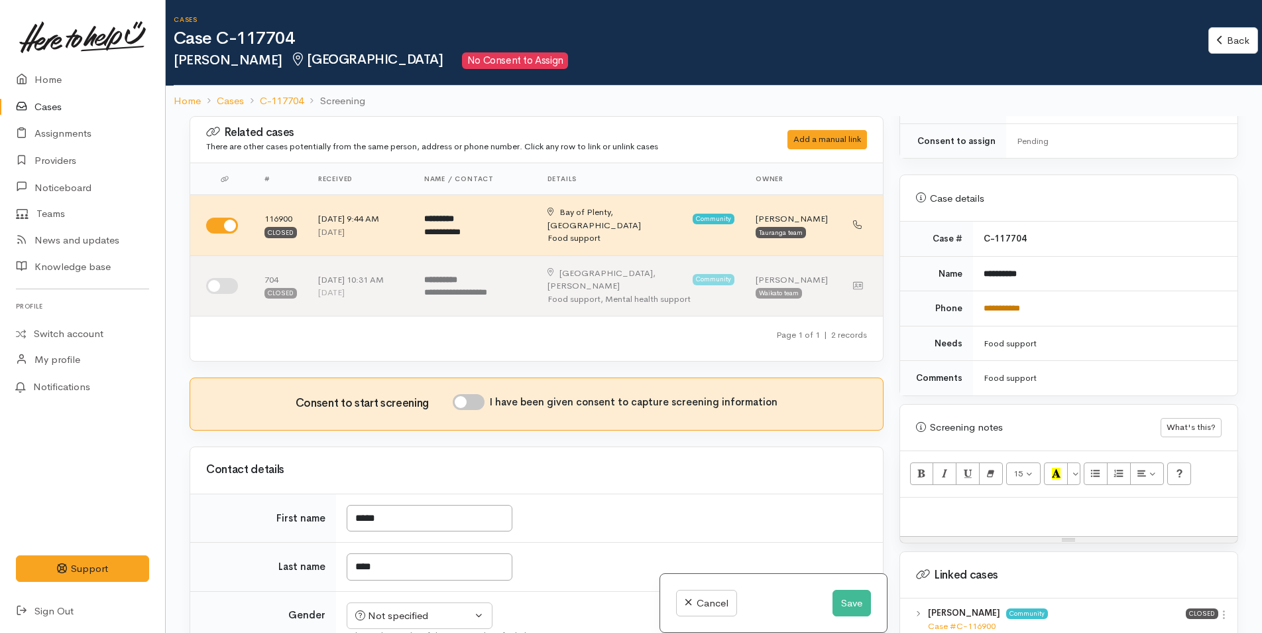
click at [1005, 304] on link "**********" at bounding box center [1002, 308] width 36 height 9
click at [932, 504] on p at bounding box center [1069, 511] width 324 height 15
paste div
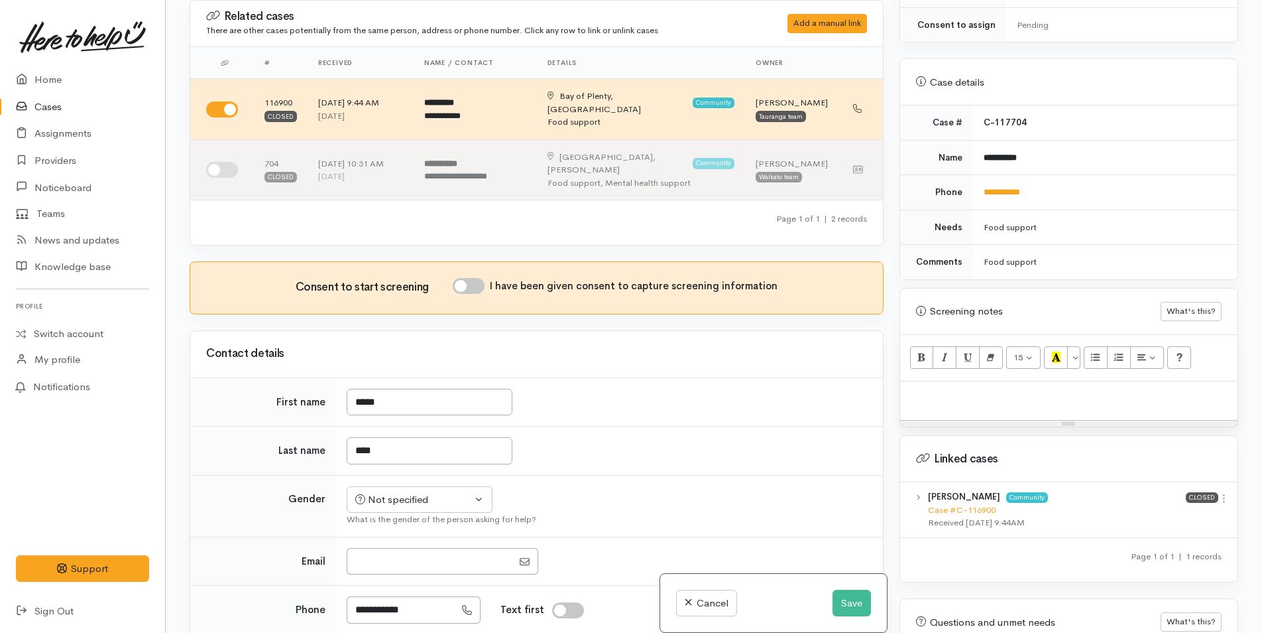
scroll to position [678, 0]
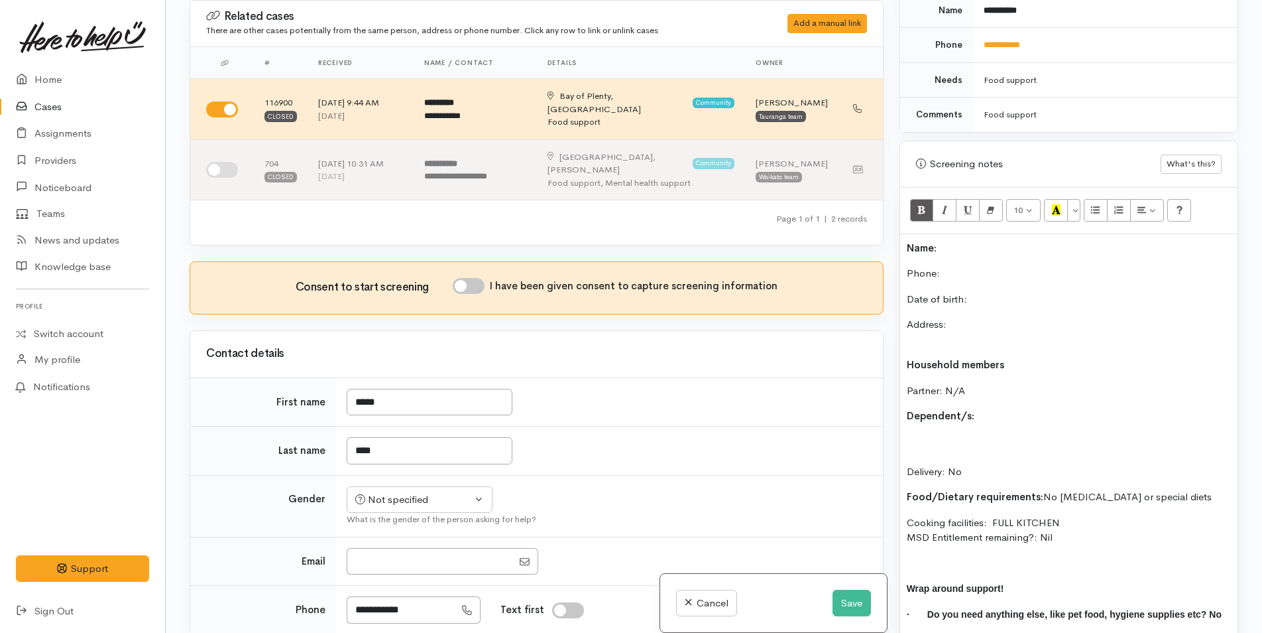
click at [1000, 241] on p "Name:" at bounding box center [1069, 248] width 324 height 15
click at [949, 266] on p "Phone:" at bounding box center [1069, 273] width 324 height 15
click at [481, 278] on input "I have been given consent to capture screening information" at bounding box center [469, 286] width 32 height 16
checkbox input "true"
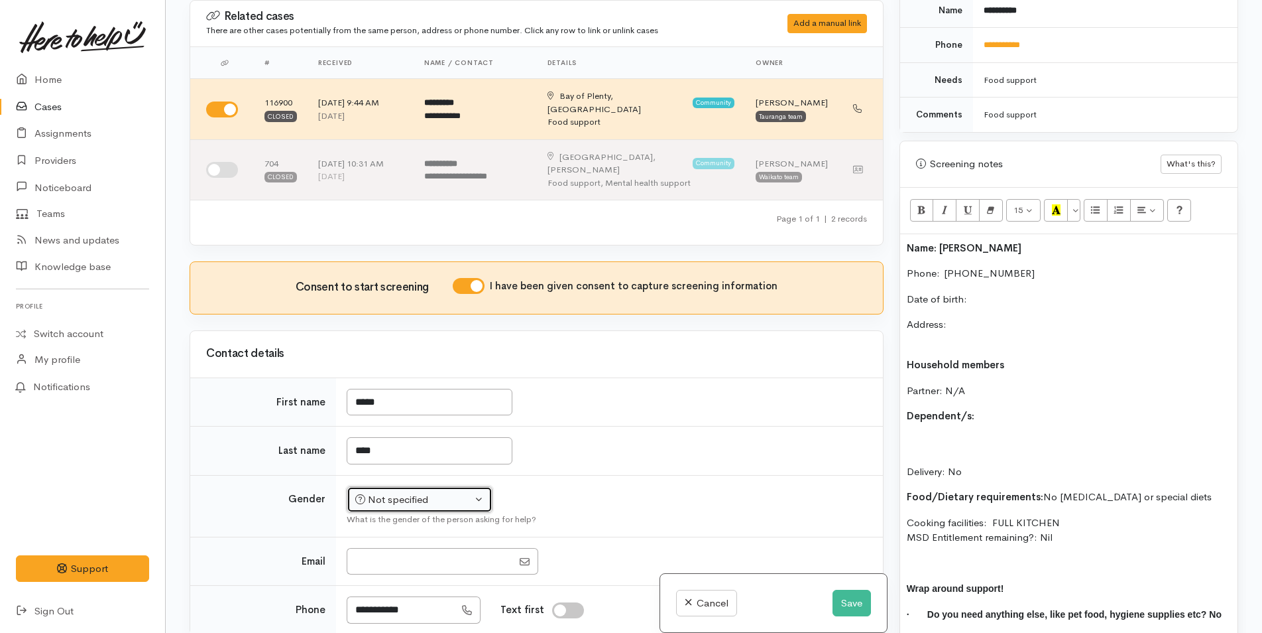
click at [448, 486] on button "Not specified" at bounding box center [420, 499] width 146 height 27
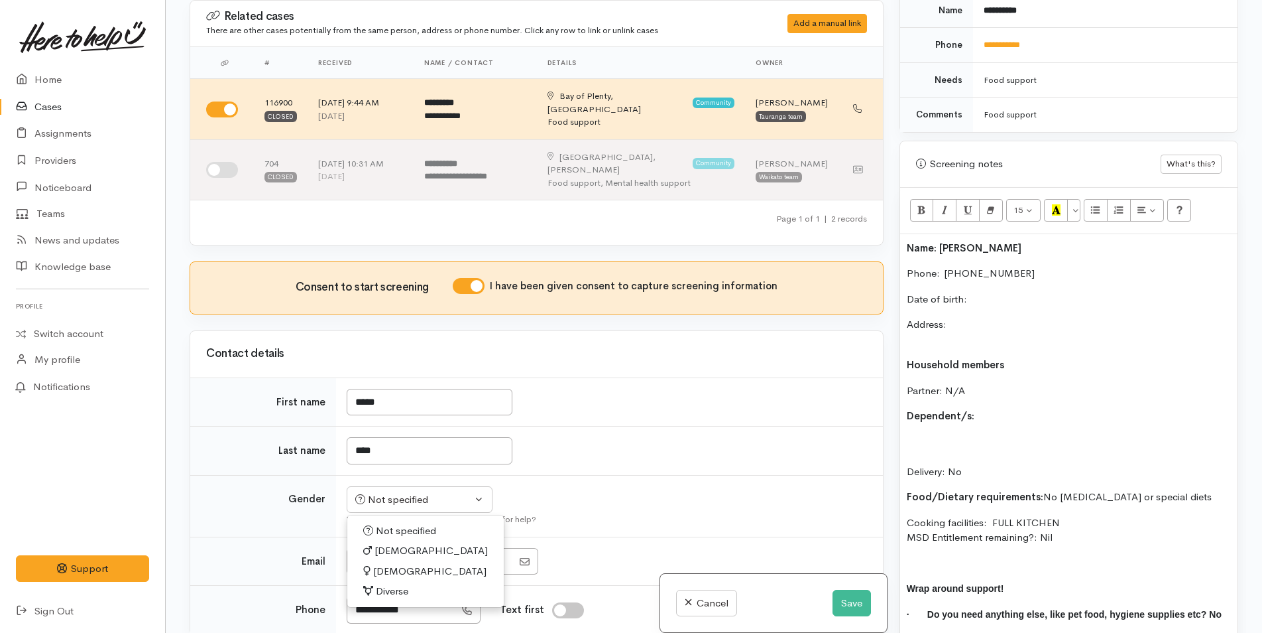
click at [388, 564] on span "[DEMOGRAPHIC_DATA]" at bounding box center [429, 571] width 113 height 15
select select "[DEMOGRAPHIC_DATA]"
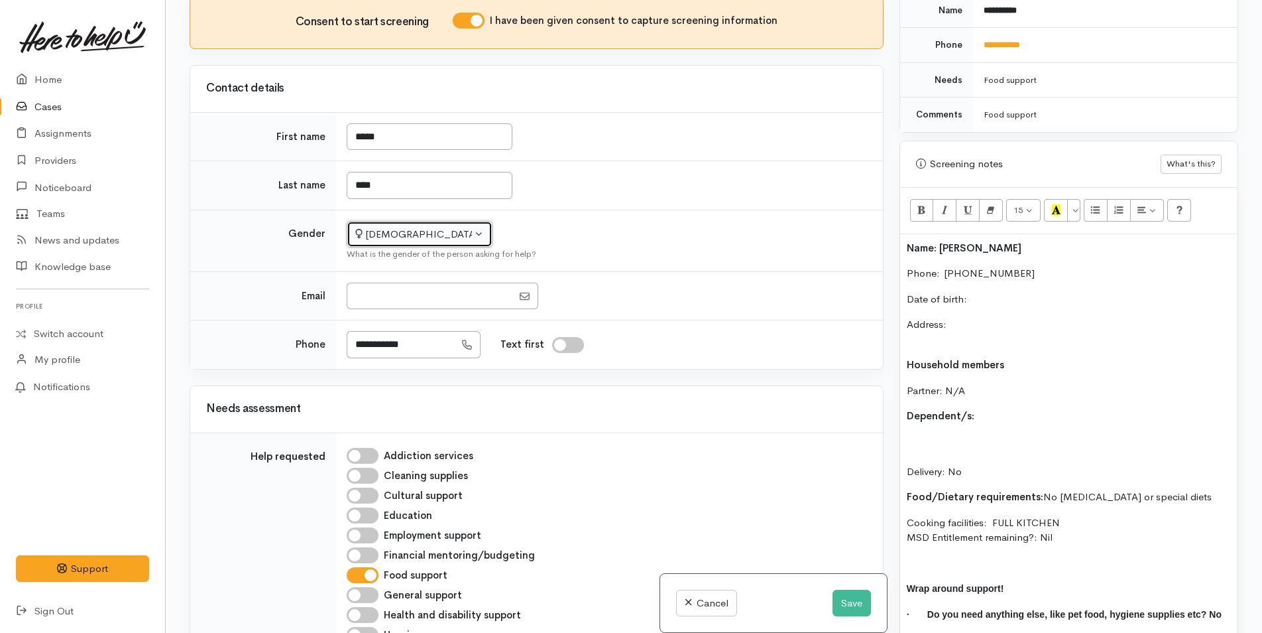
scroll to position [796, 0]
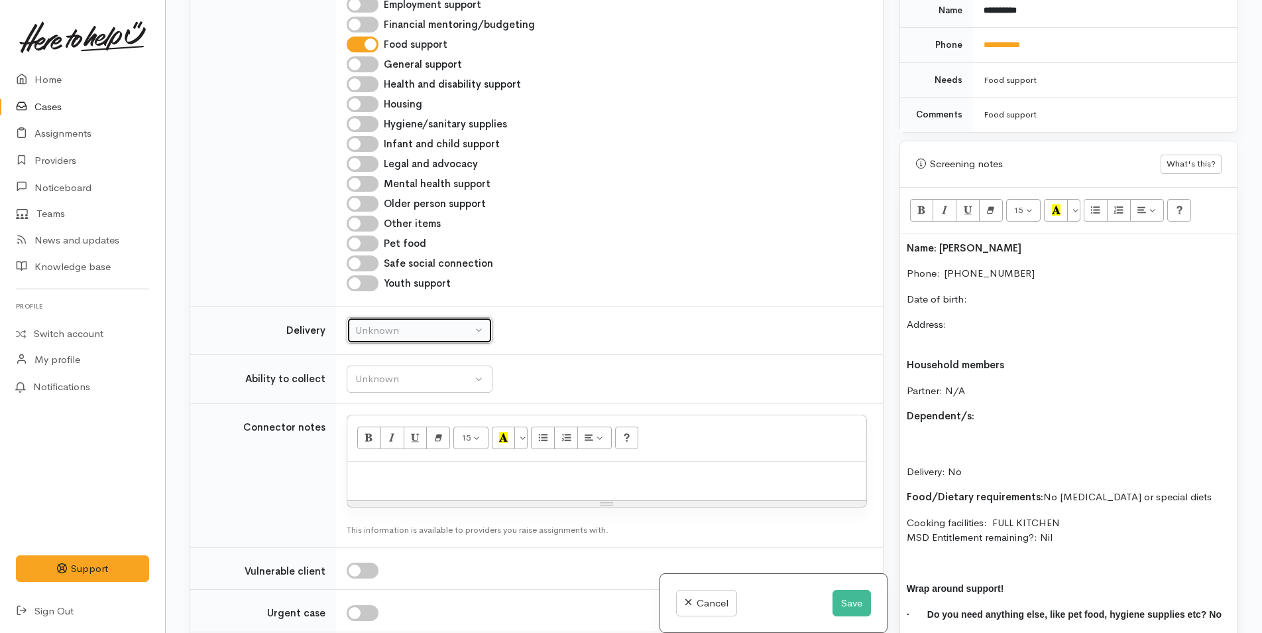
click at [383, 323] on div "Unknown" at bounding box center [413, 330] width 117 height 15
click at [373, 447] on span "No" at bounding box center [370, 454] width 14 height 15
select select "1"
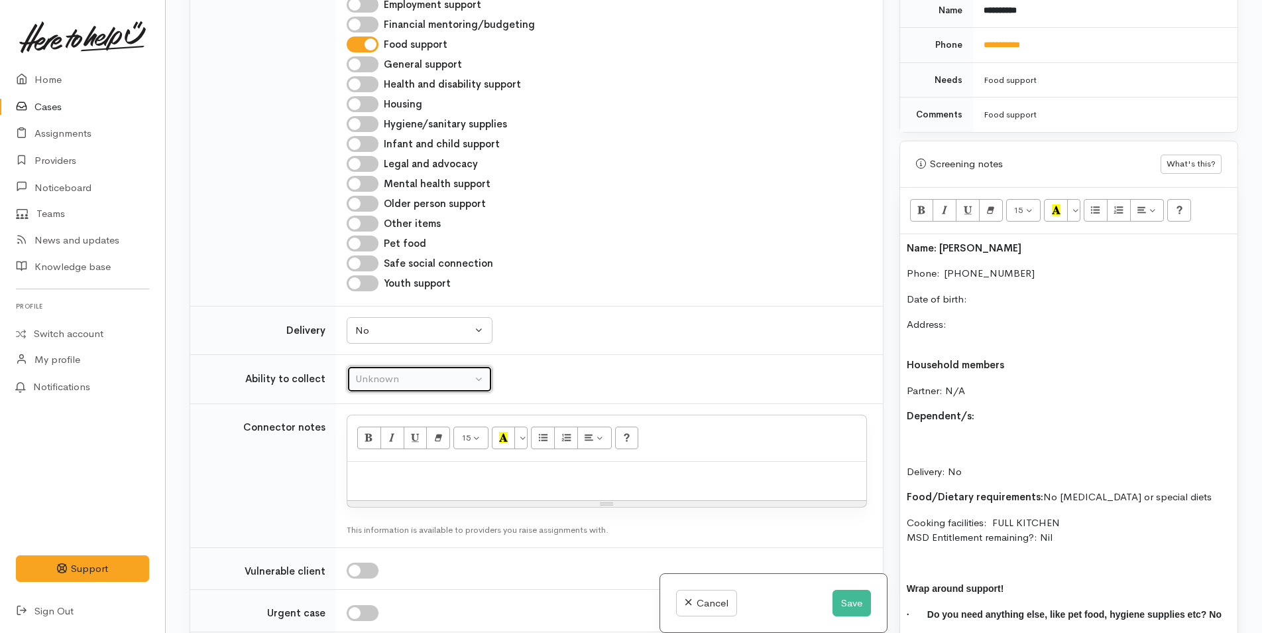
click at [389, 371] on div "Unknown" at bounding box center [413, 378] width 117 height 15
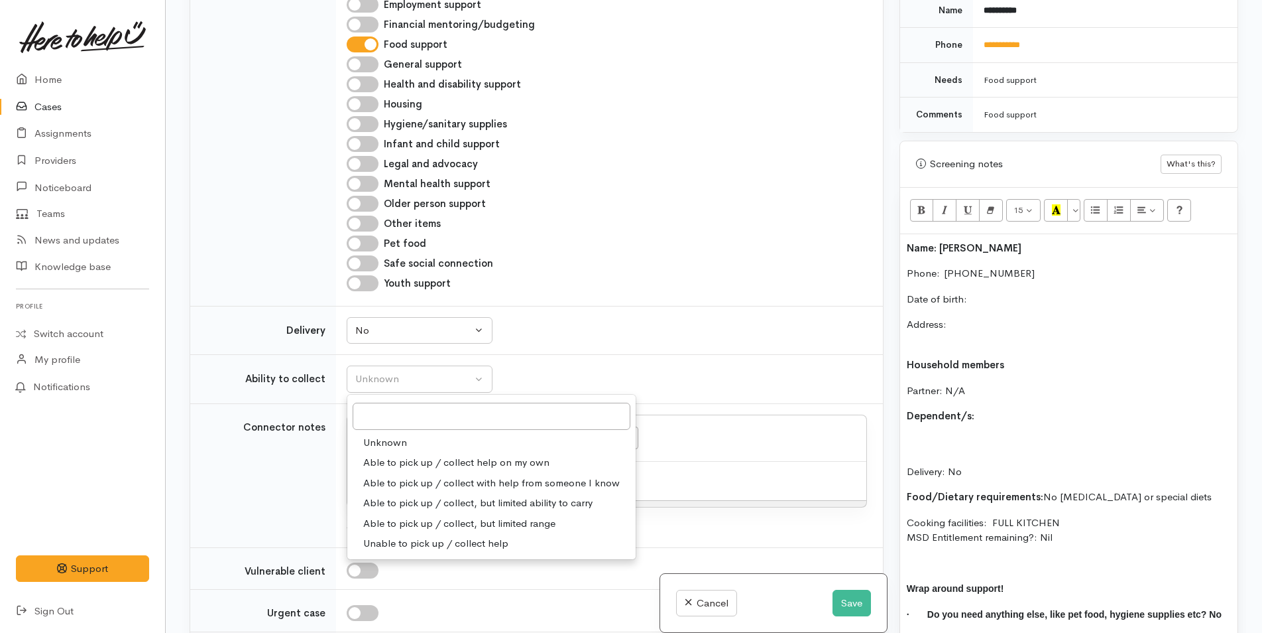
click at [396, 452] on link "Able to pick up / collect help on my own" at bounding box center [491, 462] width 288 height 21
select select "2"
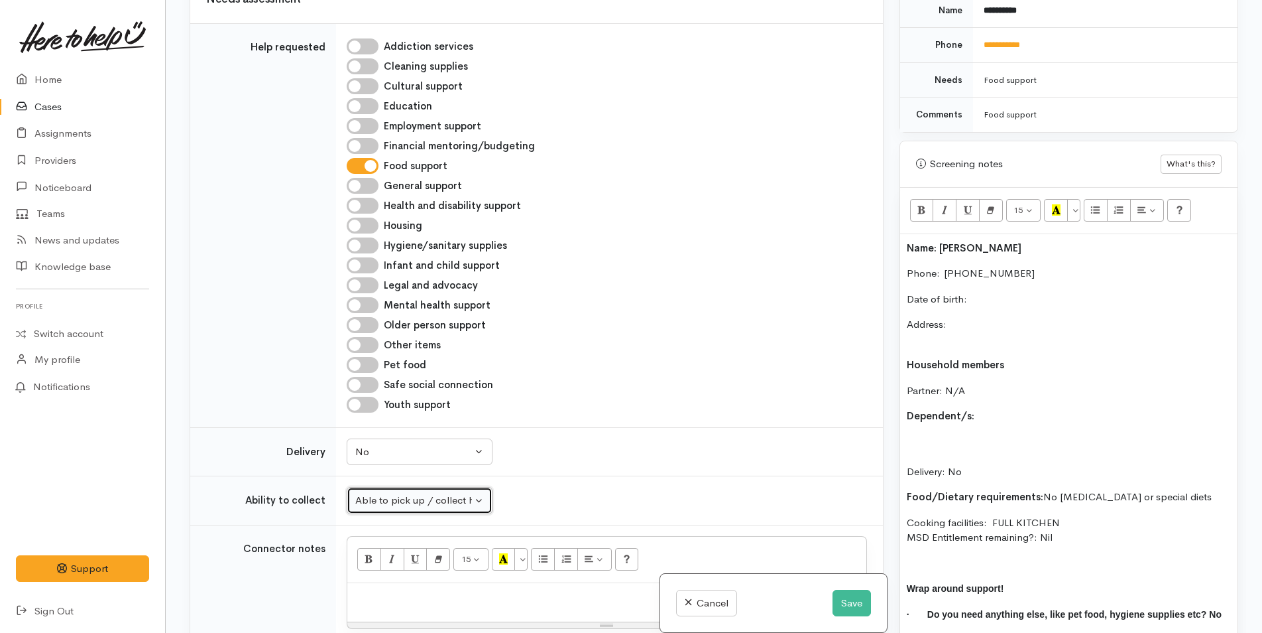
scroll to position [928, 0]
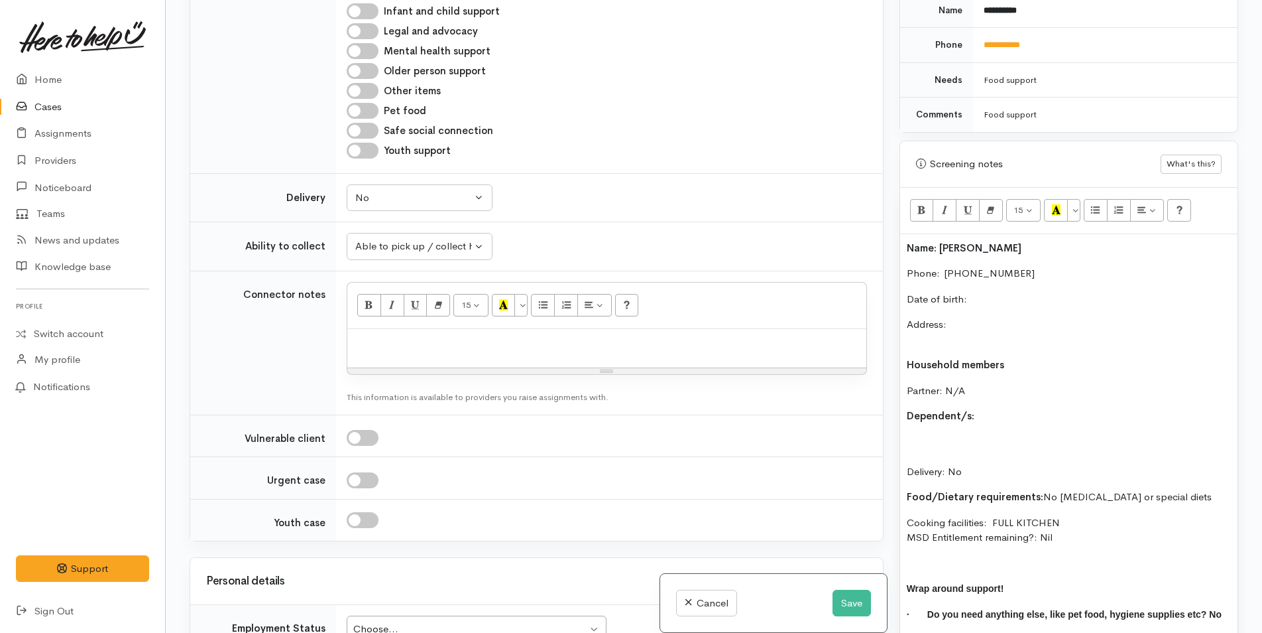
click at [969, 292] on p "Date of birth:" at bounding box center [1069, 299] width 324 height 15
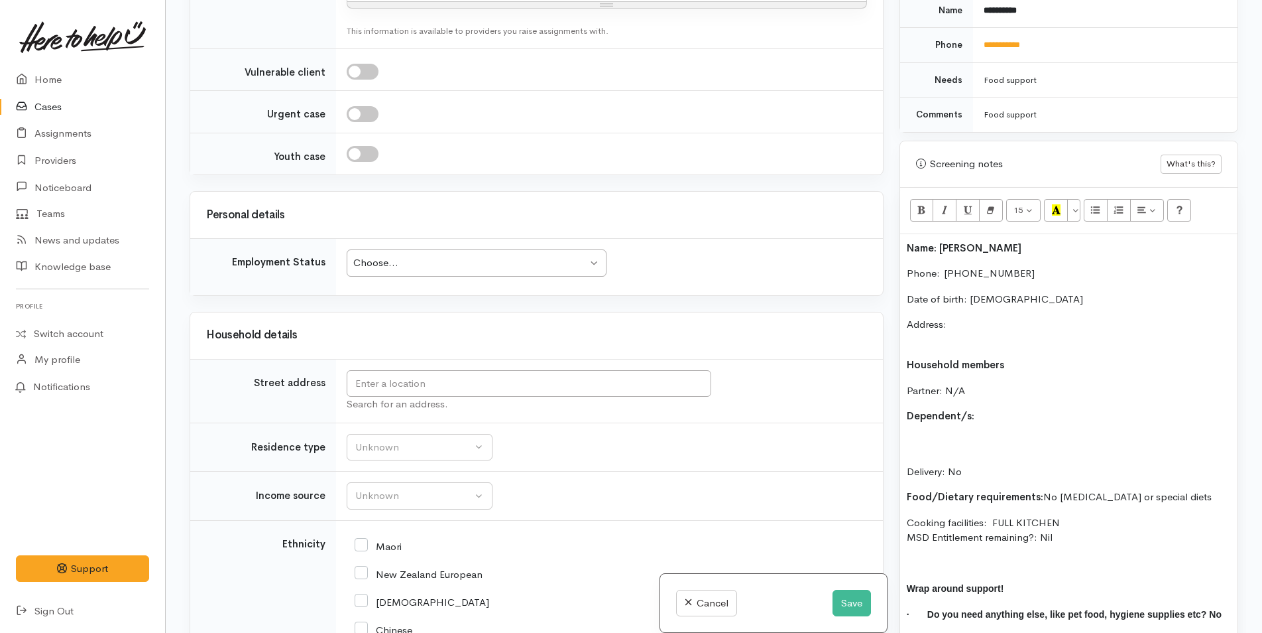
scroll to position [1459, 0]
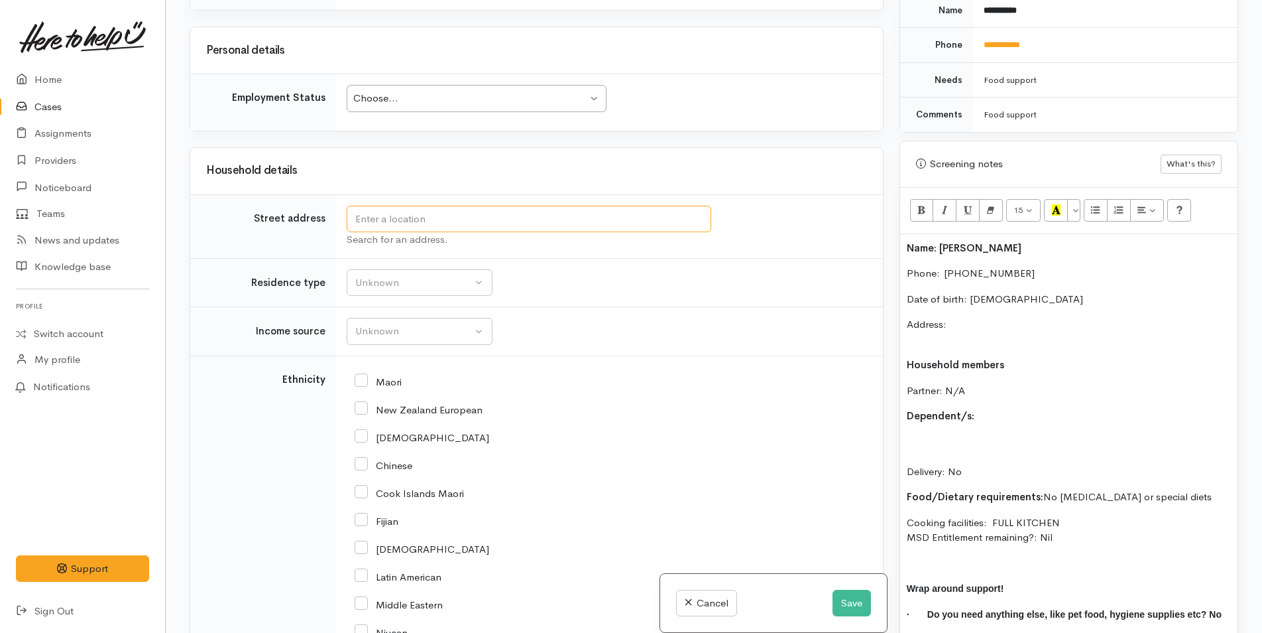
click at [404, 206] on input "text" at bounding box center [529, 219] width 365 height 27
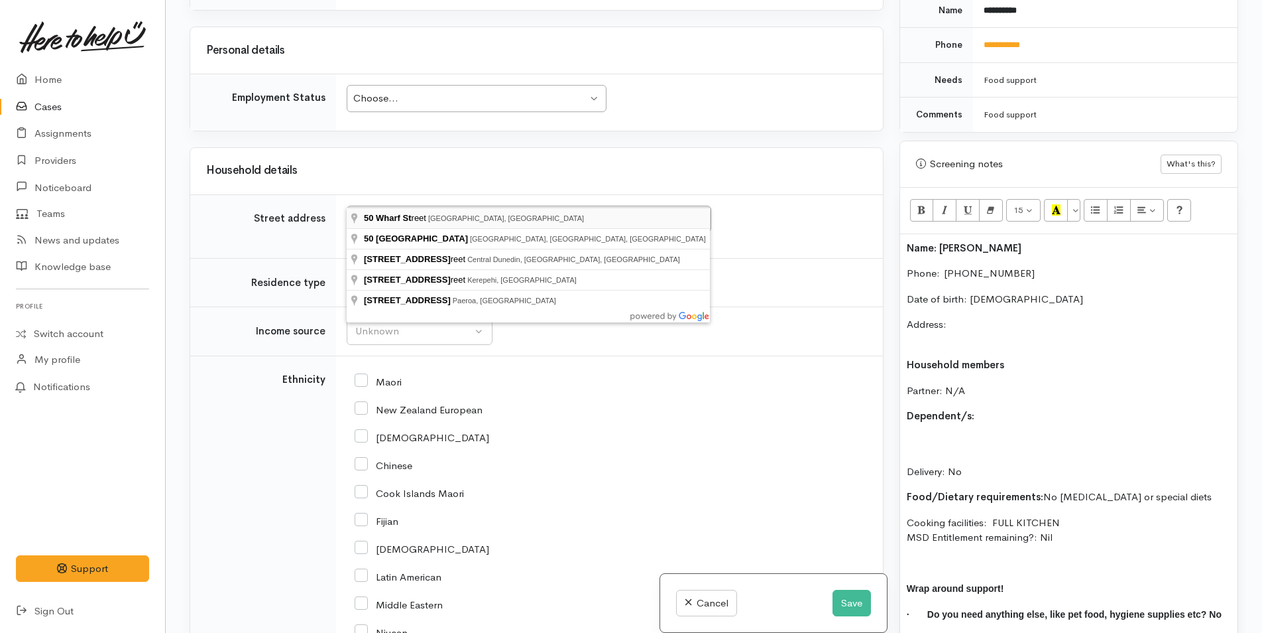
type input "50 Wharf Street, Tauranga, New Zealand"
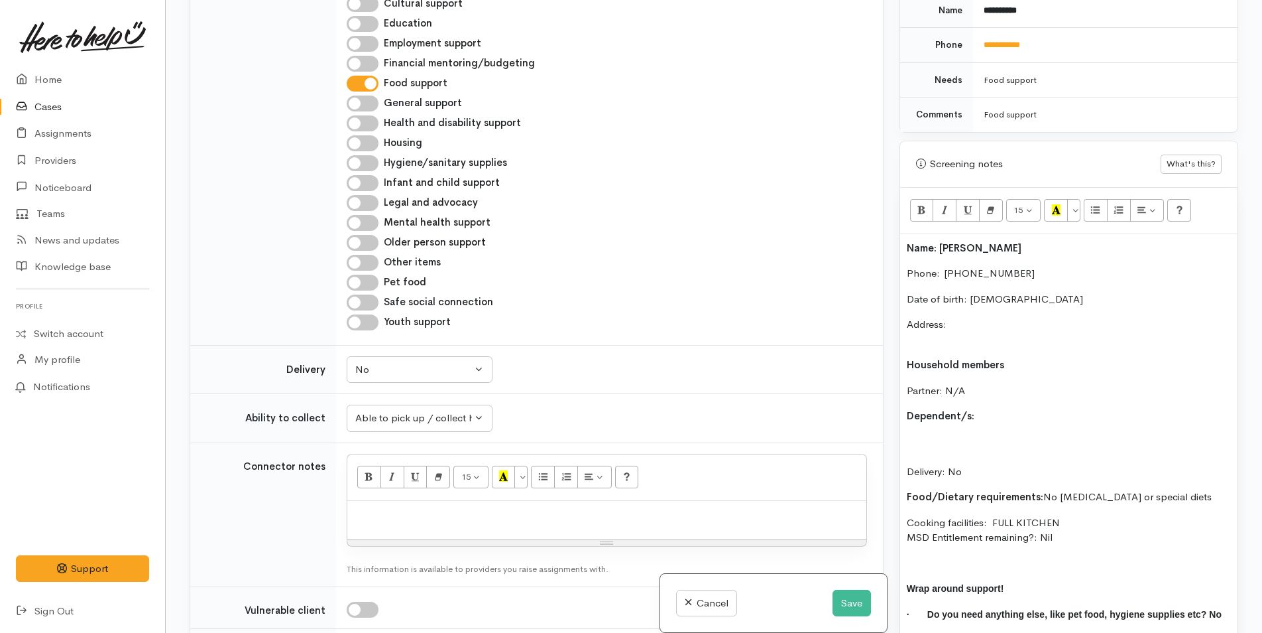
scroll to position [1956, 0]
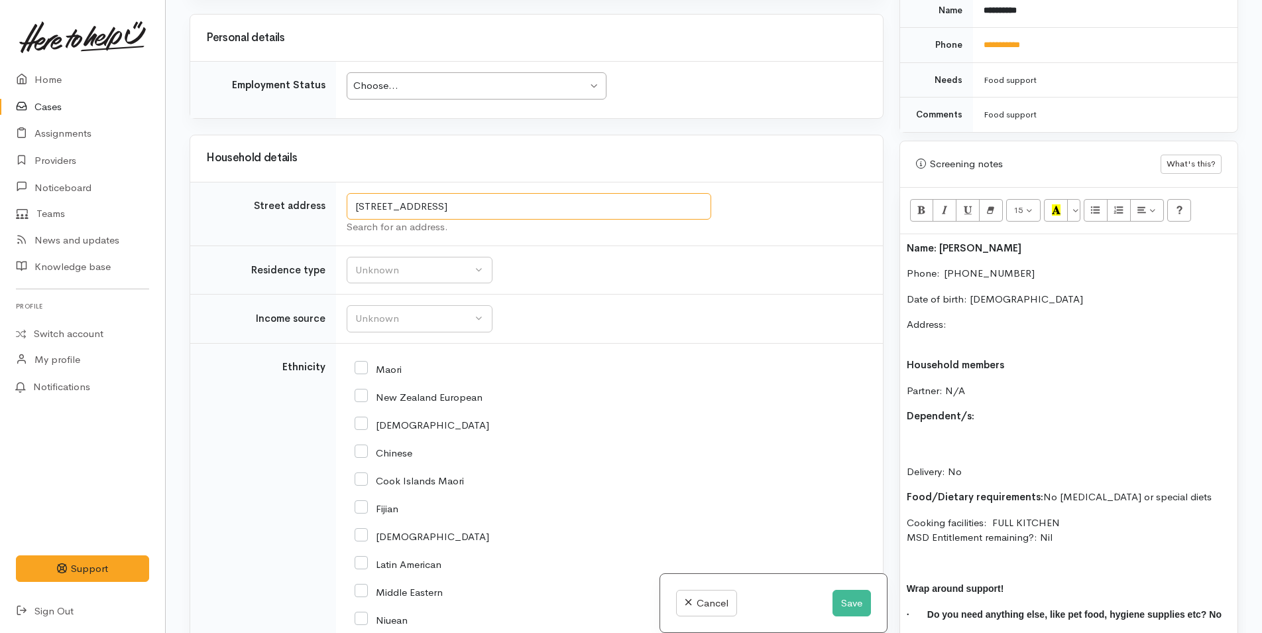
drag, startPoint x: 556, startPoint y: 200, endPoint x: 226, endPoint y: 194, distance: 330.2
click at [226, 194] on tr "Street address 50 Wharf Street, Tauranga, New Zealand Search for an address." at bounding box center [536, 214] width 693 height 64
click at [976, 317] on p "Address:" at bounding box center [1069, 332] width 324 height 30
click at [959, 326] on p "Address: 50 Wharf Street, Tauranga, New Zealand" at bounding box center [1069, 332] width 324 height 30
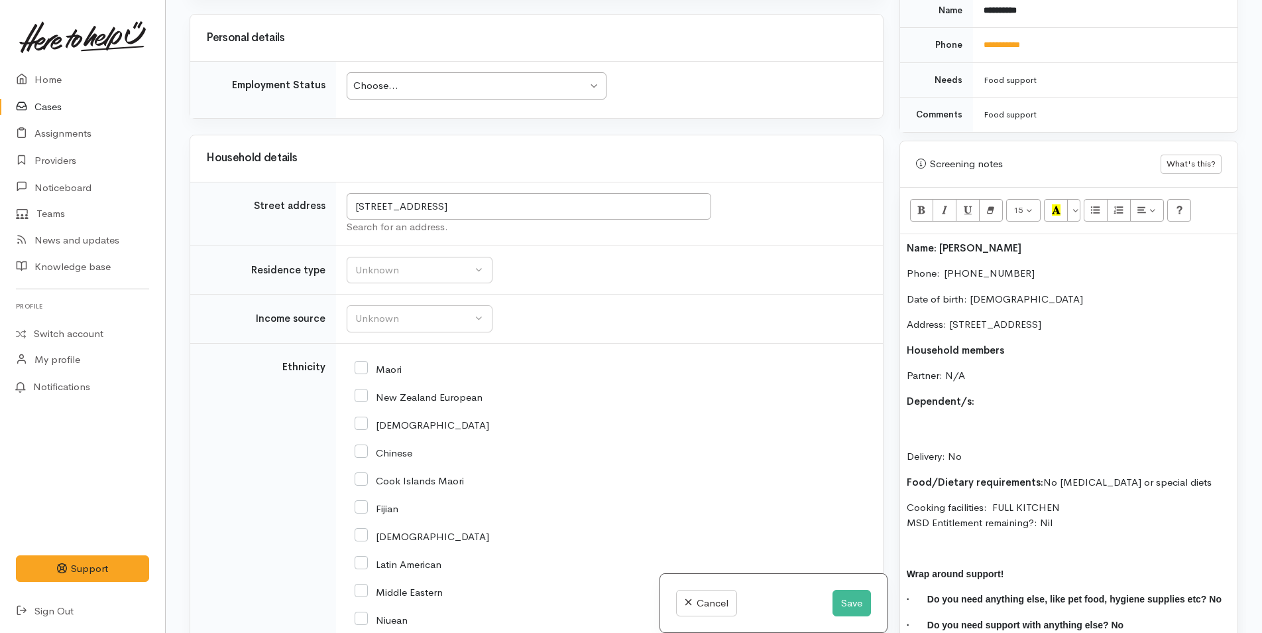
click at [385, 80] on div "Choose..." at bounding box center [470, 85] width 234 height 15
drag, startPoint x: 394, startPoint y: 241, endPoint x: 397, endPoint y: 251, distance: 10.3
click at [395, 263] on div "Unknown" at bounding box center [413, 270] width 117 height 15
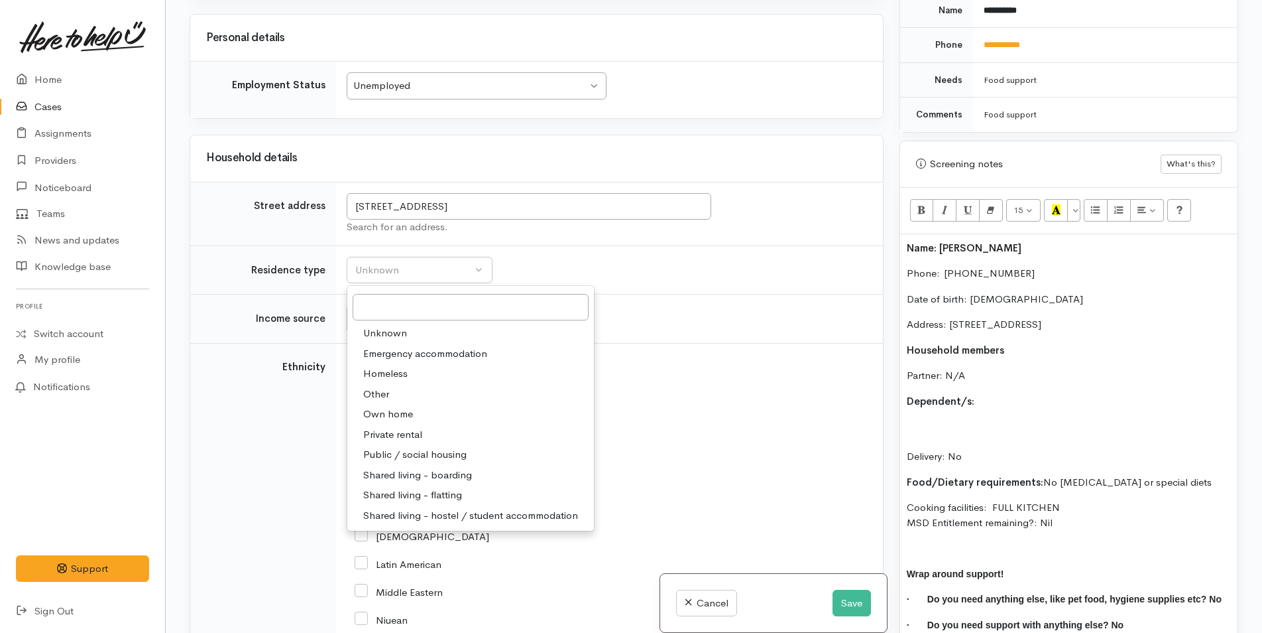
click at [387, 387] on span "Other" at bounding box center [376, 394] width 26 height 15
select select "8"
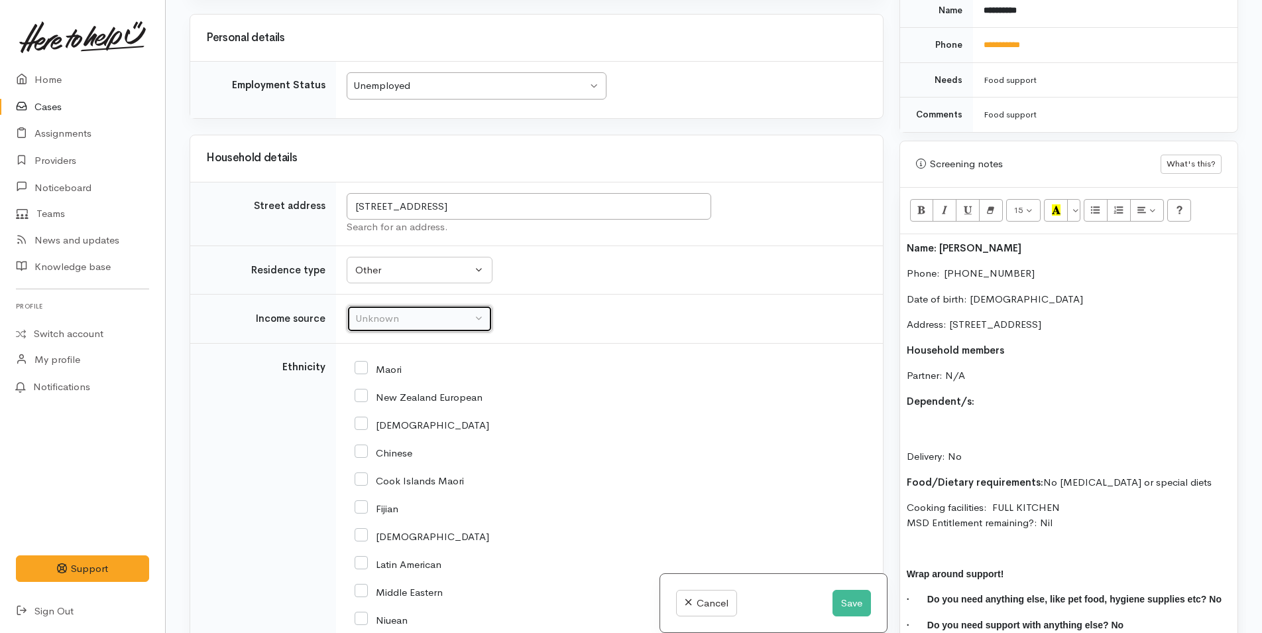
click at [413, 311] on div "Unknown" at bounding box center [413, 318] width 117 height 15
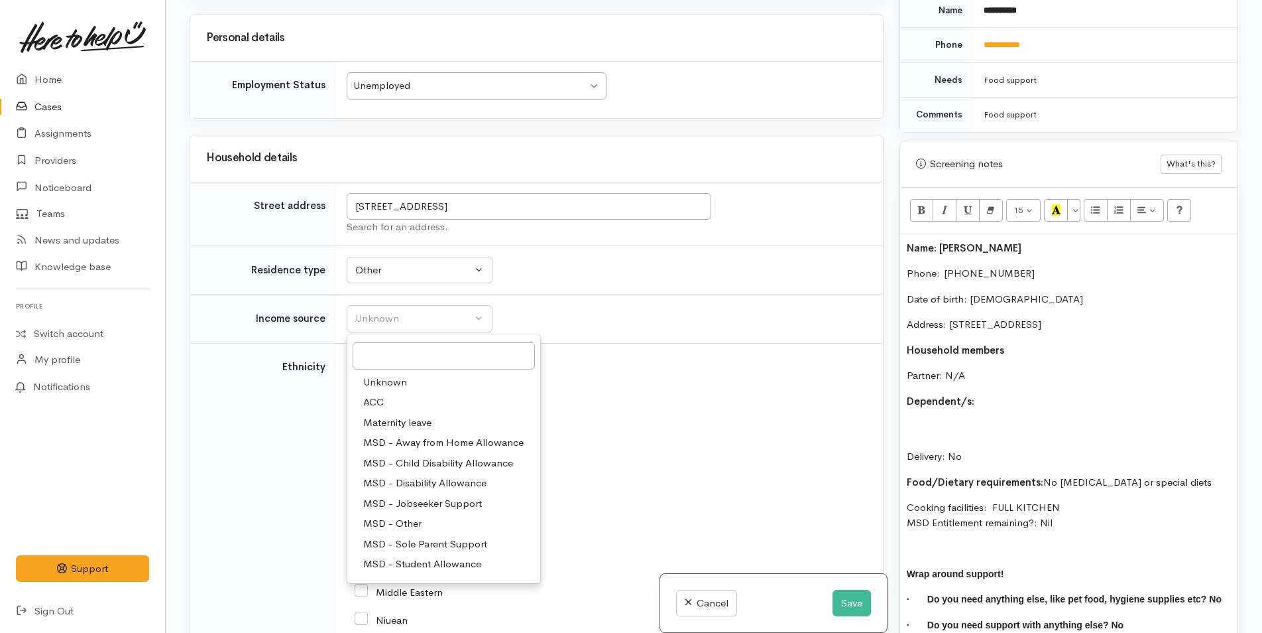
click at [417, 496] on span "MSD - Jobseeker Support" at bounding box center [422, 503] width 119 height 15
select select "4"
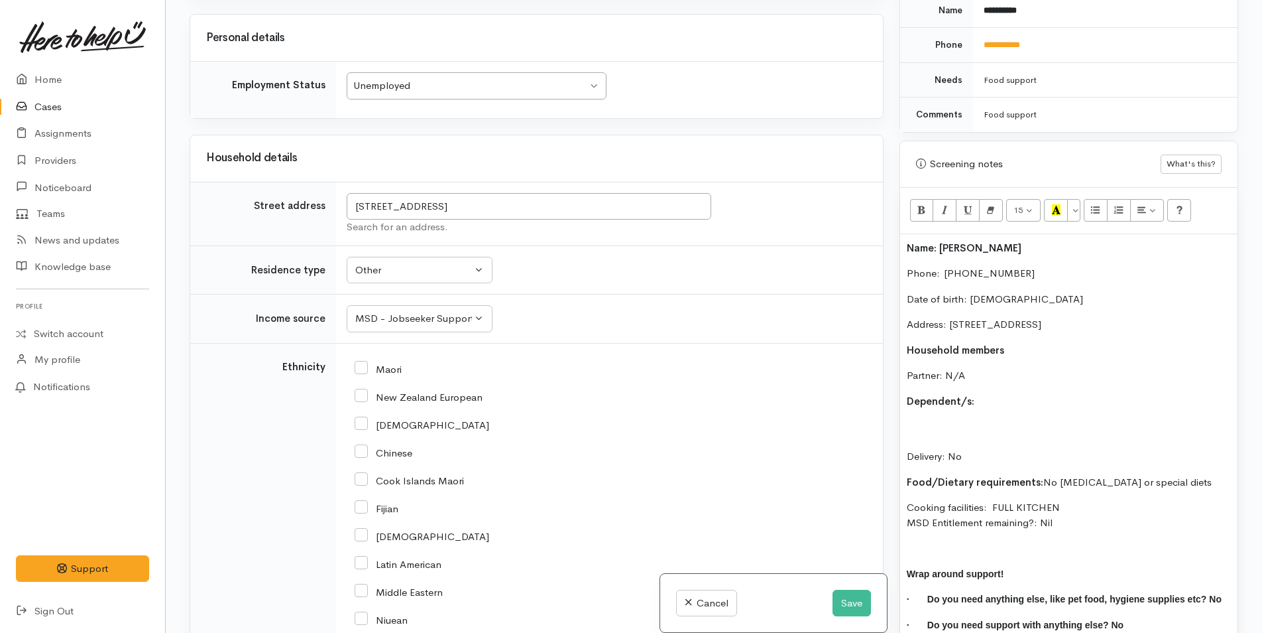
click at [367, 362] on input "Maori" at bounding box center [378, 368] width 47 height 12
checkbox input "true"
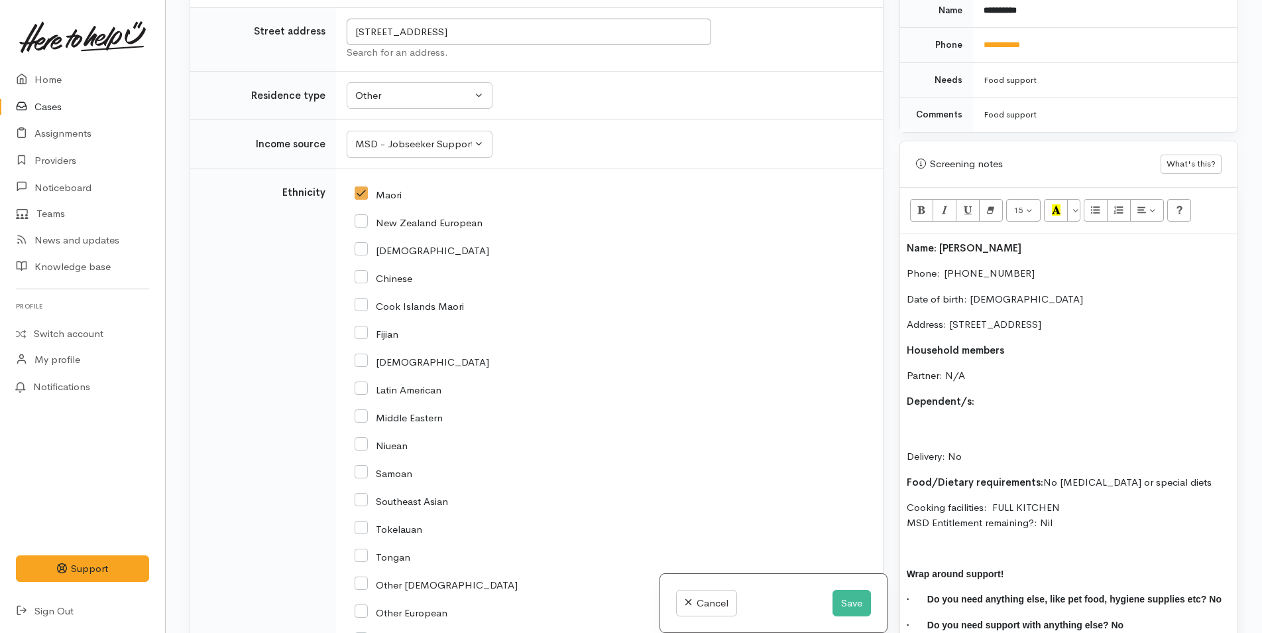
scroll to position [2420, 0]
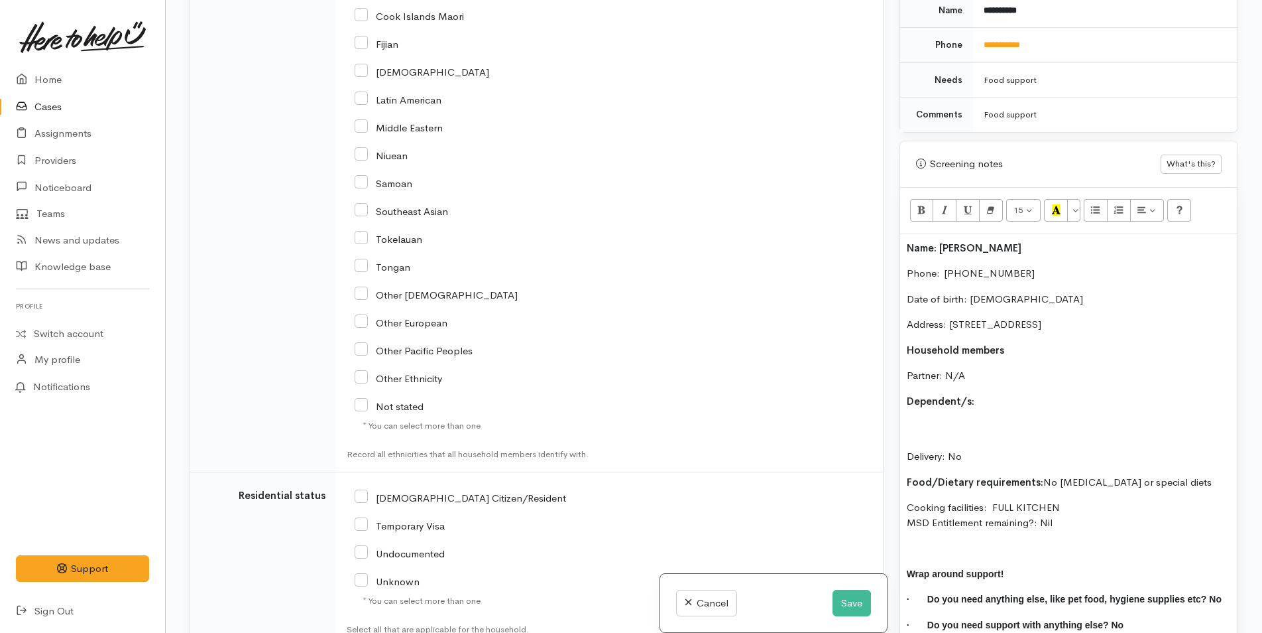
click at [944, 419] on p "Delivery: No" at bounding box center [1069, 441] width 324 height 45
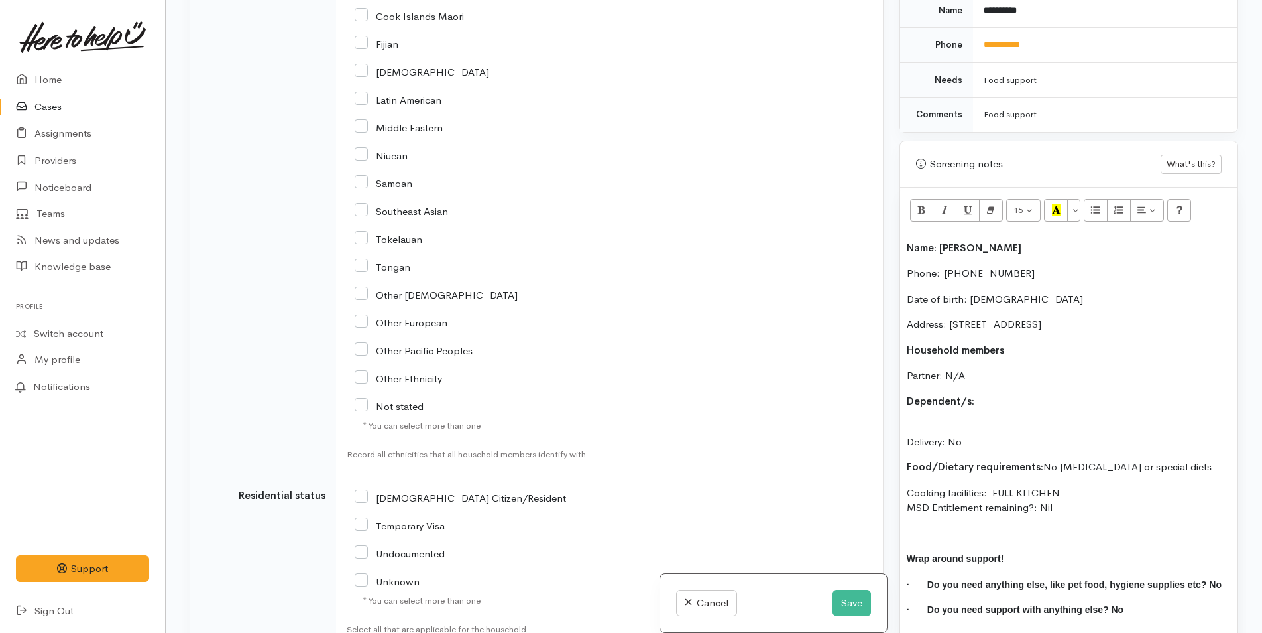
click at [941, 419] on p "Delivery: No" at bounding box center [1069, 434] width 324 height 30
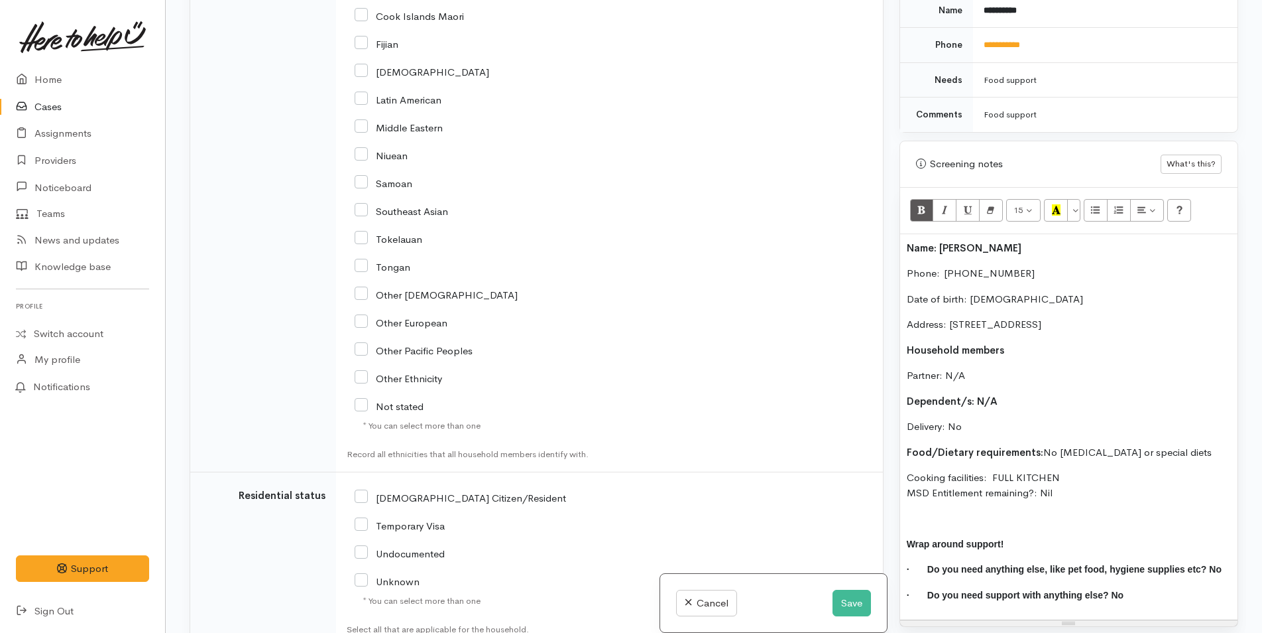
click at [360, 491] on input "NZ Citizen/Resident" at bounding box center [461, 497] width 212 height 12
checkbox input "true"
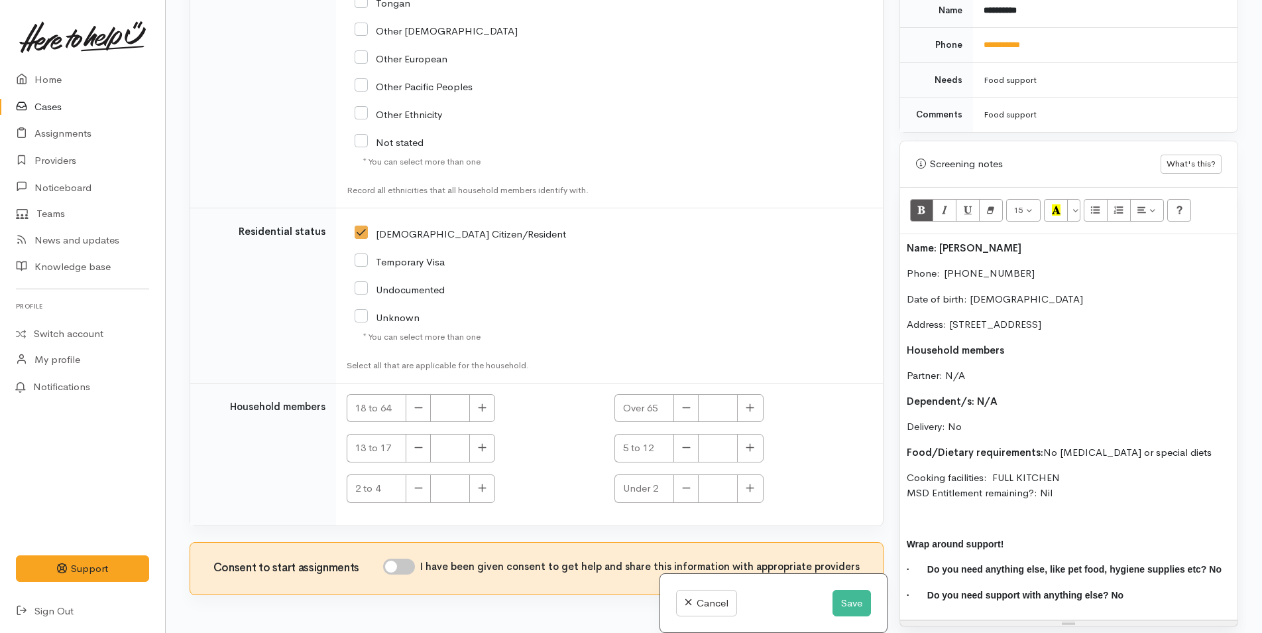
scroll to position [2685, 0]
click at [481, 393] on button "button" at bounding box center [482, 407] width 26 height 29
type input "1"
click at [406, 557] on input "I have been given consent to get help and share this information with appropria…" at bounding box center [399, 565] width 32 height 16
checkbox input "true"
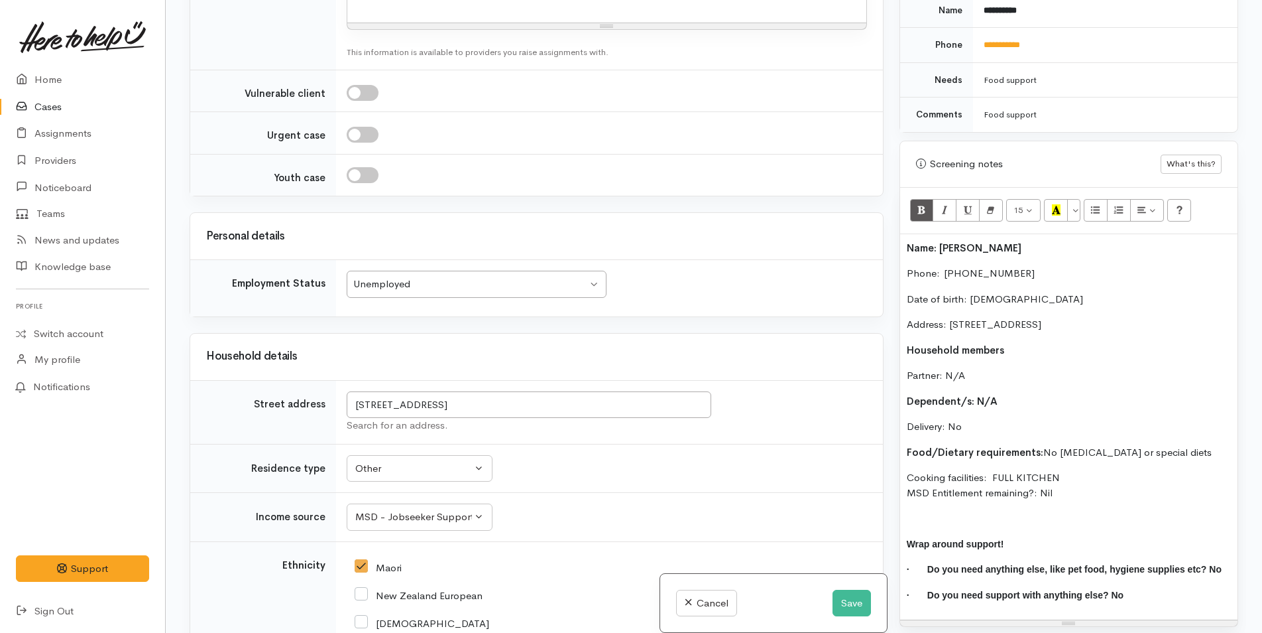
scroll to position [1757, 0]
click at [386, 510] on div "MSD - Jobseeker Support" at bounding box center [413, 517] width 117 height 15
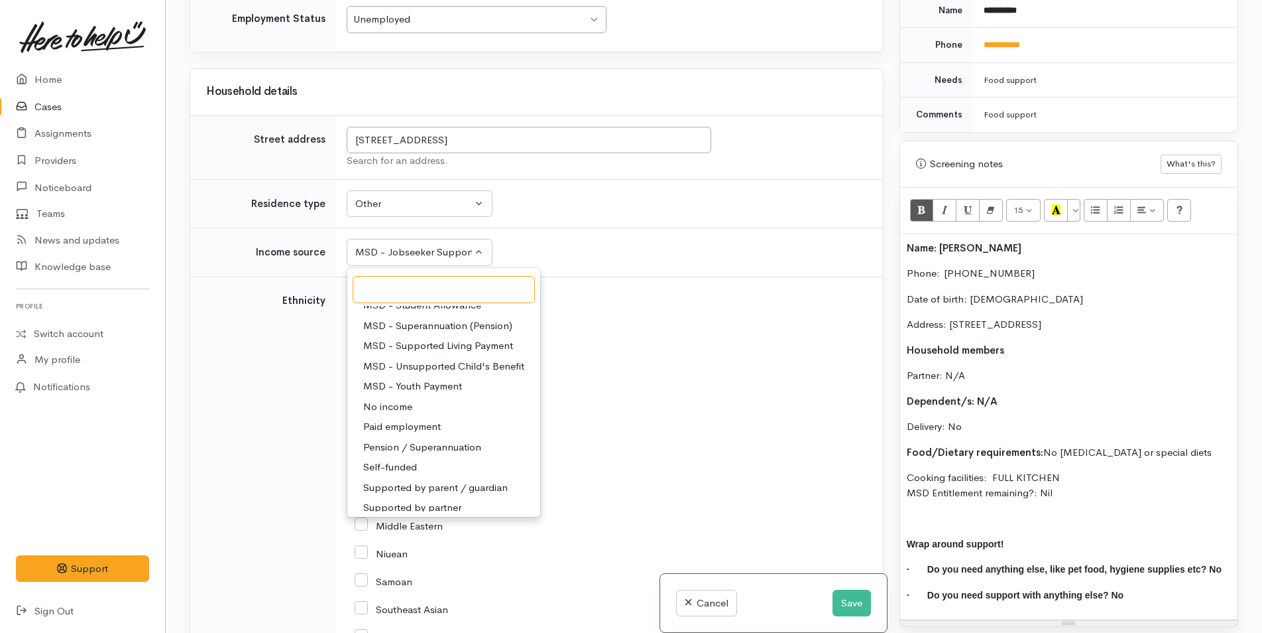
scroll to position [199, 0]
click at [400, 393] on span "No income" at bounding box center [387, 400] width 49 height 15
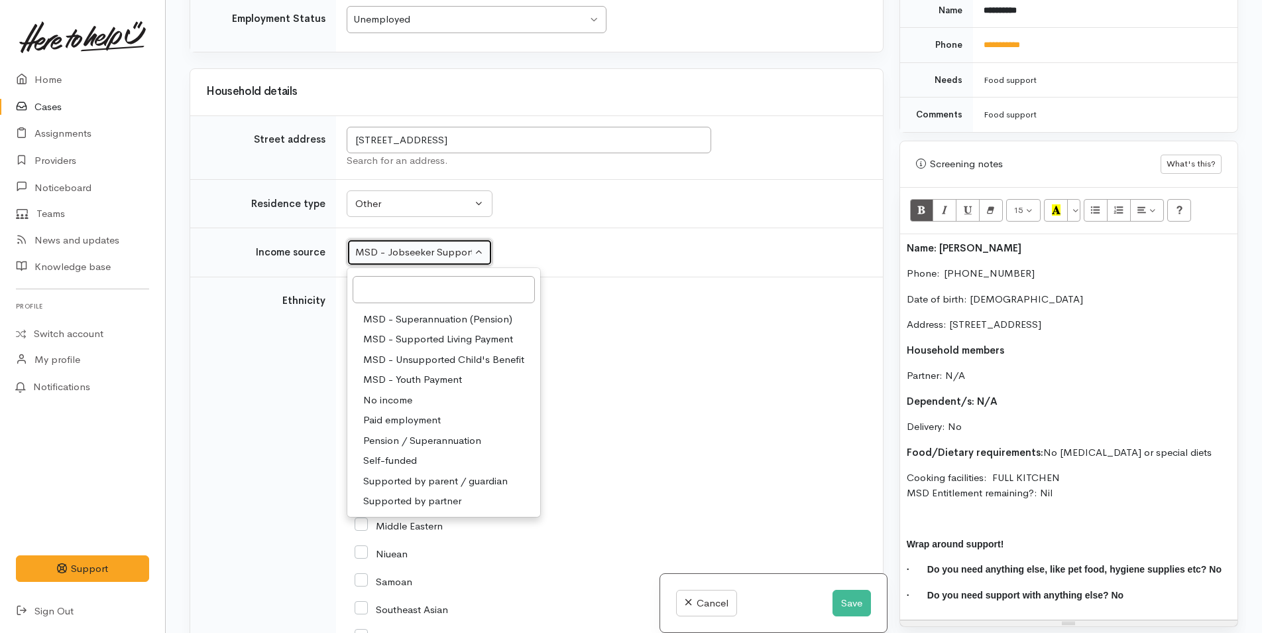
select select "5"
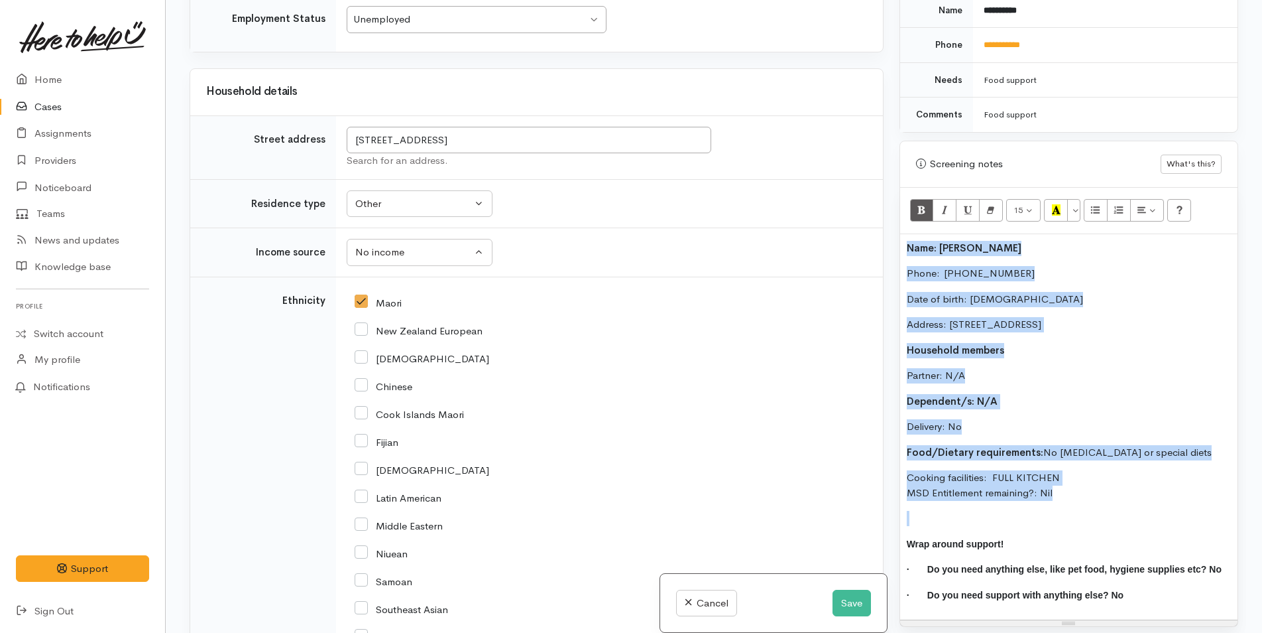
drag, startPoint x: 1007, startPoint y: 463, endPoint x: 883, endPoint y: 241, distance: 254.7
click at [883, 239] on div "Related cases There are other cases potentially from the same person, address o…" at bounding box center [714, 316] width 1065 height 633
copy div "Name: David Moss Phone:  02102904149 Date of birth: 06/05/1987 Address: 50 Whar…"
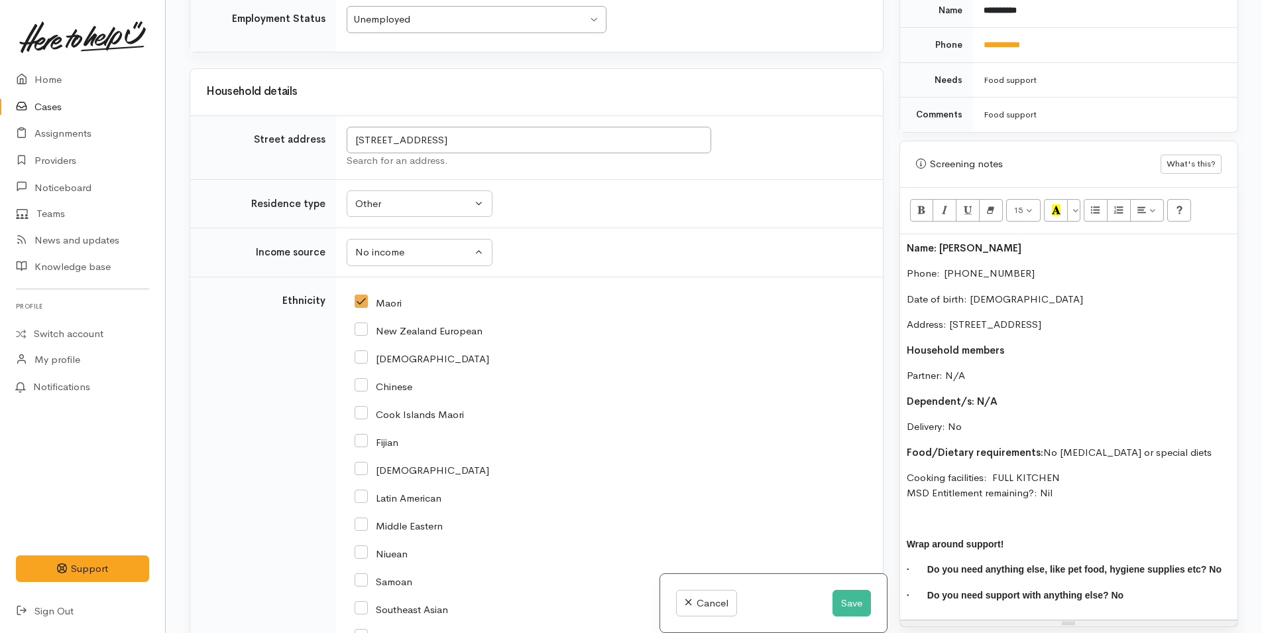
click at [820, 296] on div "Maori" at bounding box center [607, 302] width 505 height 12
click at [833, 589] on button "Save" at bounding box center [852, 602] width 38 height 27
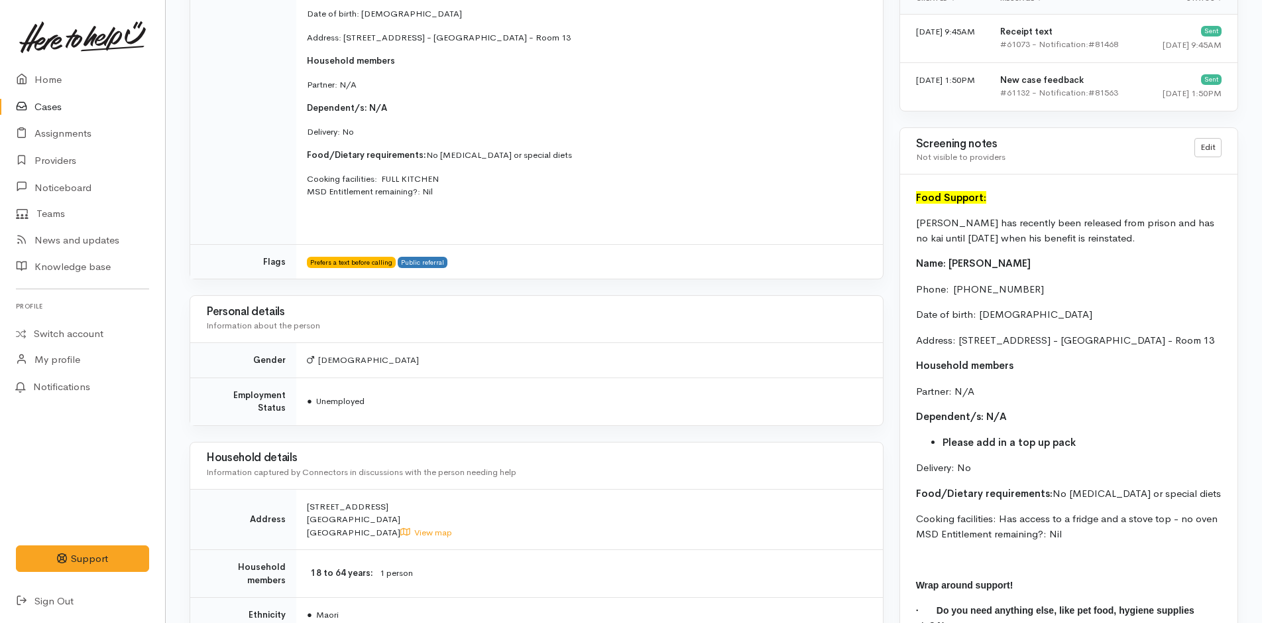
scroll to position [1061, 0]
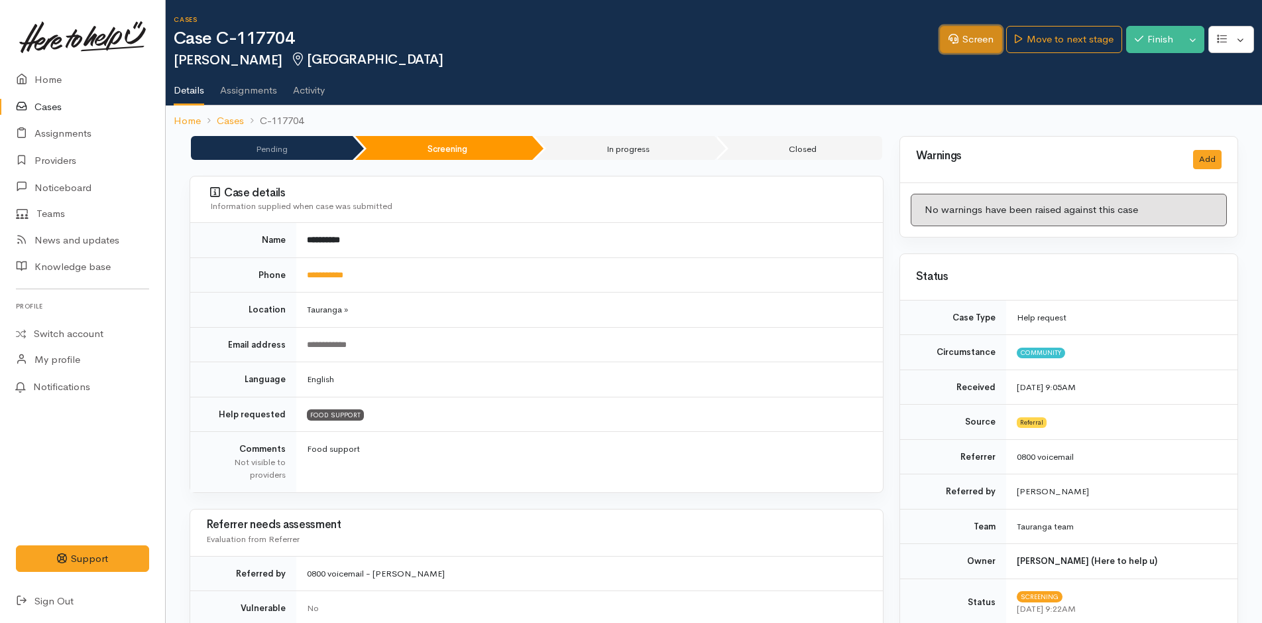
click at [955, 42] on link "Screen" at bounding box center [971, 39] width 62 height 27
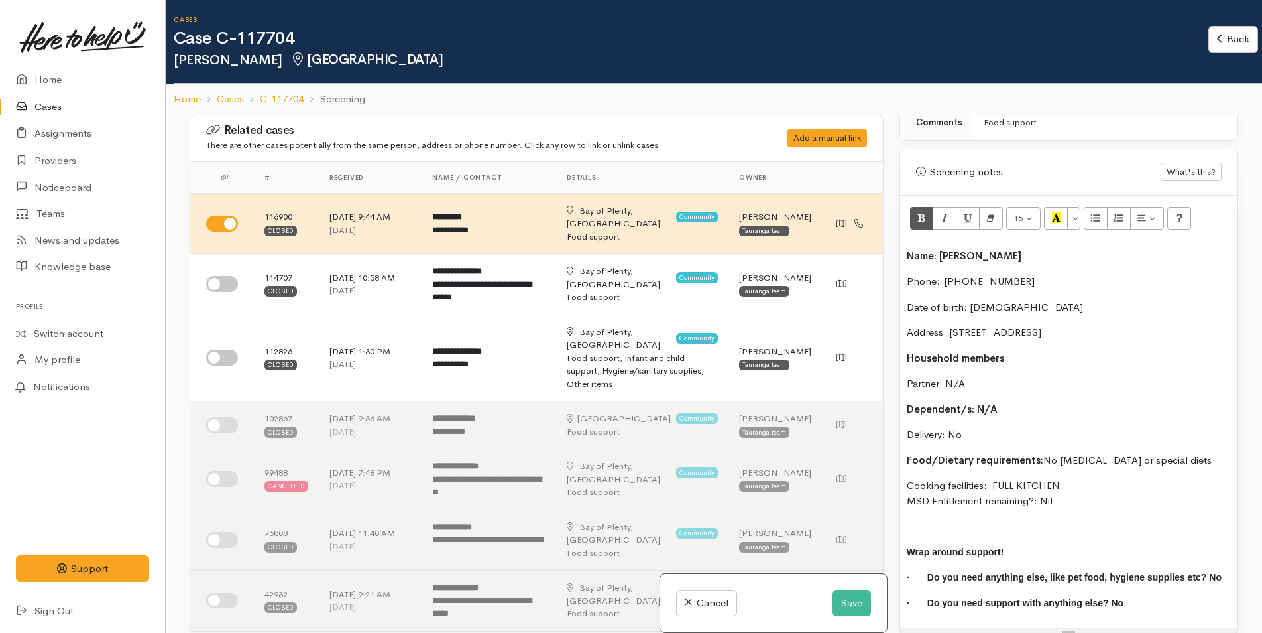
scroll to position [796, 0]
click at [905, 251] on div "Name: [PERSON_NAME] Phone:  [PHONE_NUMBER] Date of birth: [DEMOGRAPHIC_DATA] Ad…" at bounding box center [1068, 436] width 337 height 386
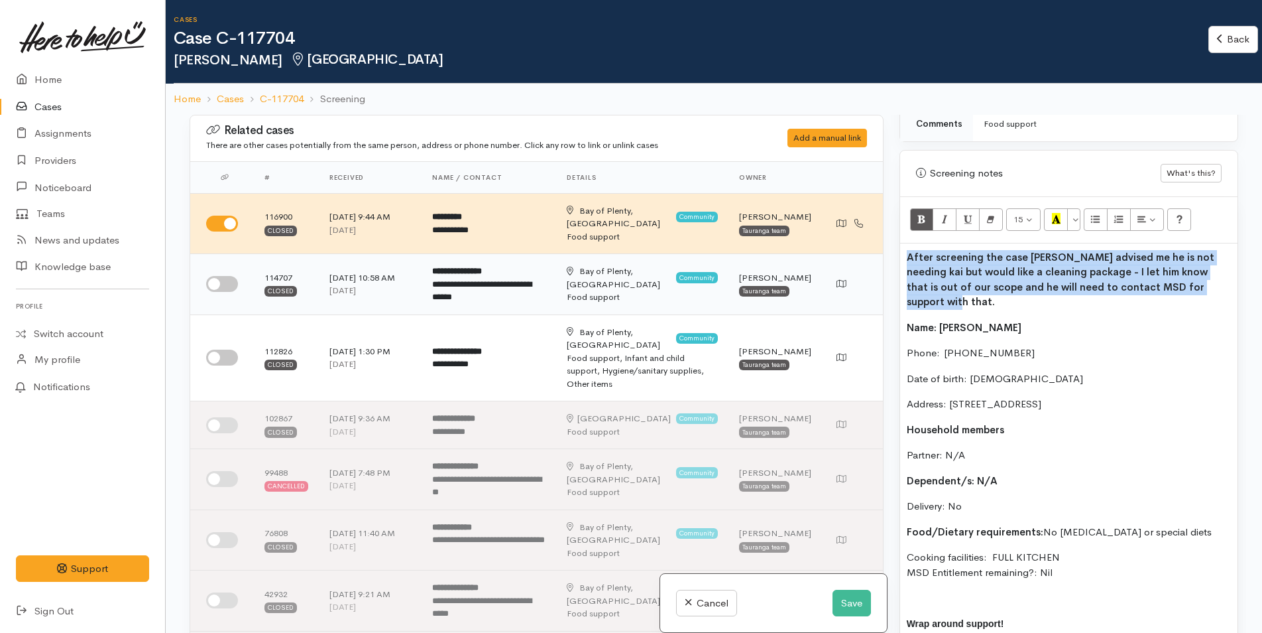
drag, startPoint x: 1199, startPoint y: 282, endPoint x: 896, endPoint y: 229, distance: 307.7
click at [875, 247] on div "Related cases There are other cases potentially from the same person, address o…" at bounding box center [714, 431] width 1065 height 633
click at [924, 216] on icon "Bold (CTRL+B)" at bounding box center [922, 218] width 9 height 11
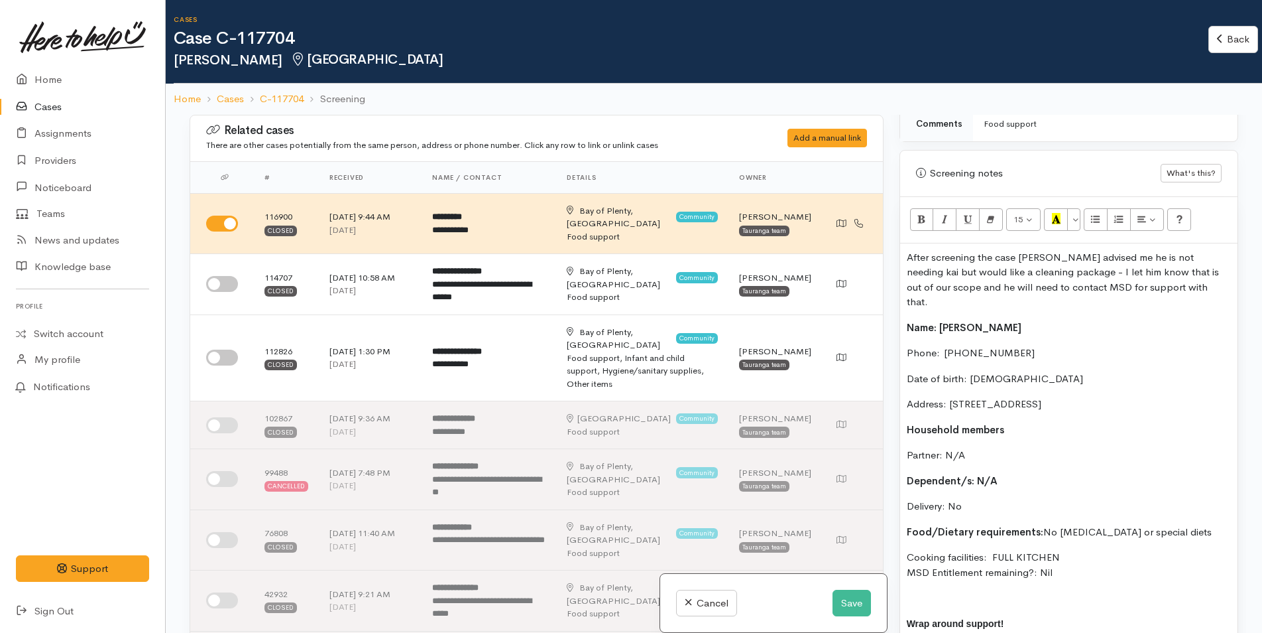
click at [1018, 278] on p "After screening the case [PERSON_NAME] advised me he is not needing kai but wou…" at bounding box center [1069, 280] width 324 height 60
click at [852, 604] on button "Save" at bounding box center [852, 602] width 38 height 27
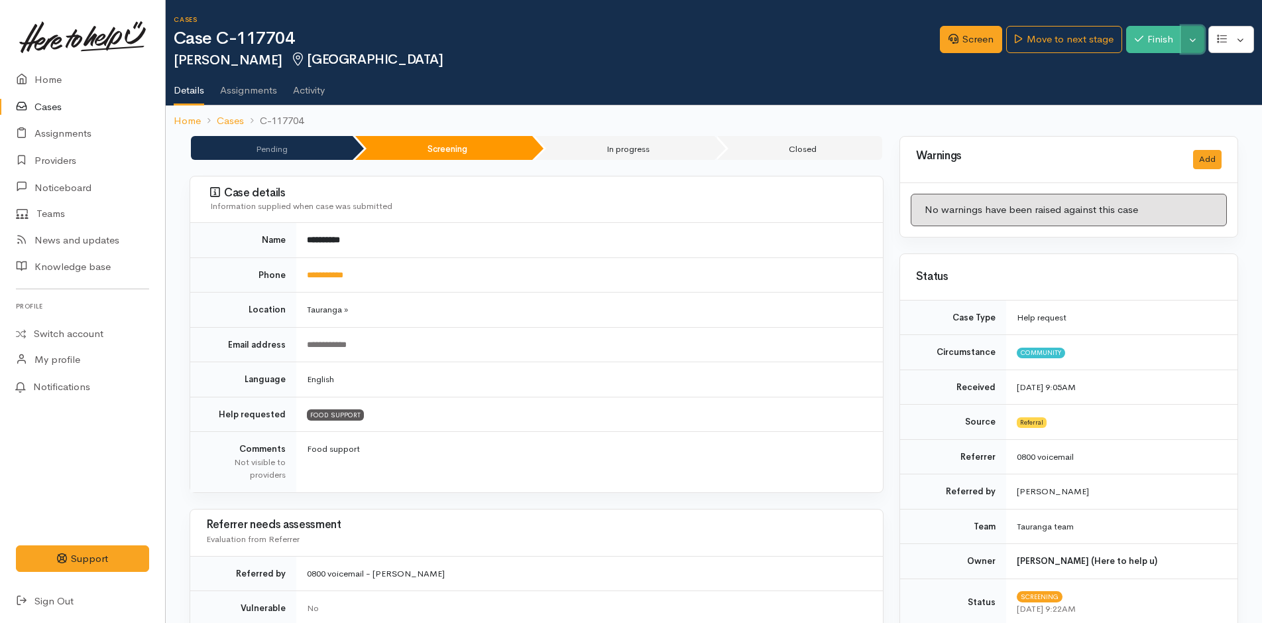
click at [1200, 42] on button "Toggle Dropdown" at bounding box center [1193, 39] width 23 height 27
click at [1152, 88] on link "Cancel" at bounding box center [1151, 91] width 105 height 21
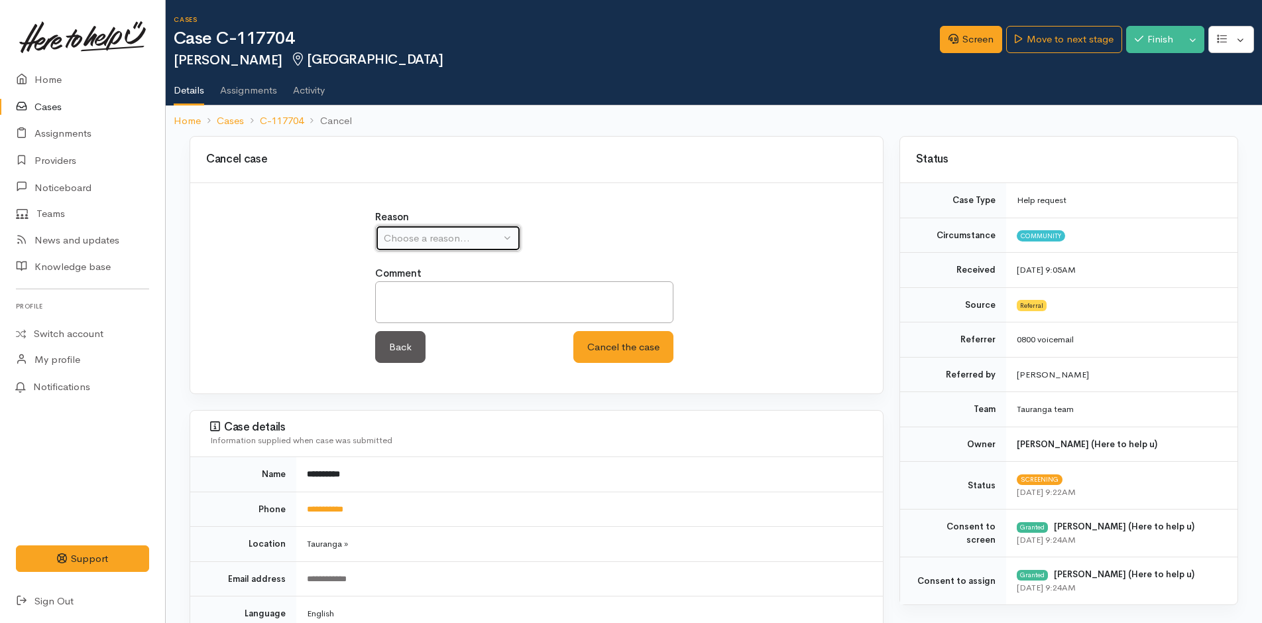
click at [493, 231] on div "Choose a reason..." at bounding box center [442, 238] width 117 height 15
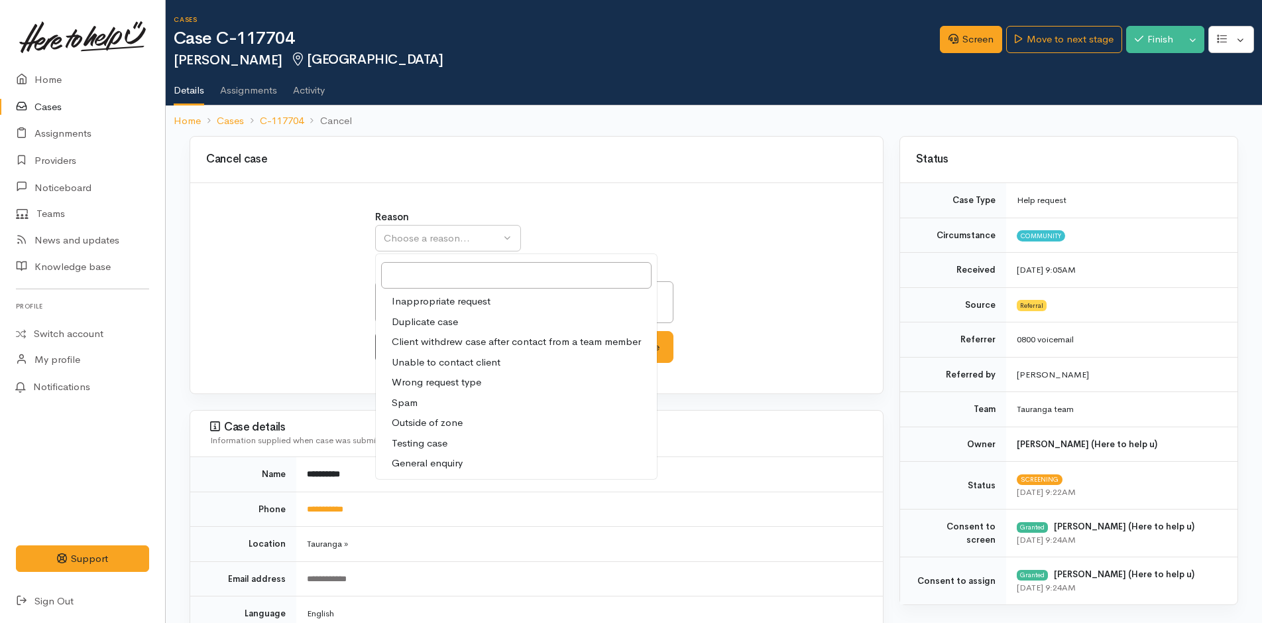
drag, startPoint x: 463, startPoint y: 344, endPoint x: 471, endPoint y: 345, distance: 8.7
click at [463, 344] on span "Client withdrew case after contact from a team member" at bounding box center [516, 341] width 249 height 15
select select "3"
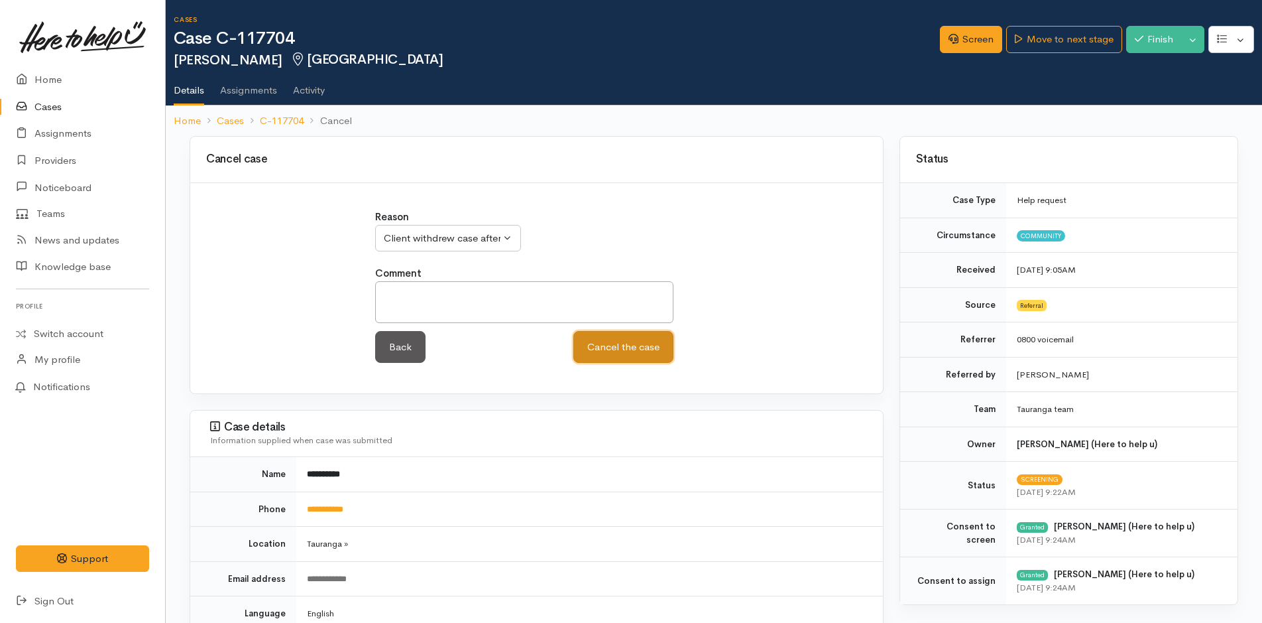
click at [648, 347] on button "Cancel the case" at bounding box center [624, 347] width 100 height 32
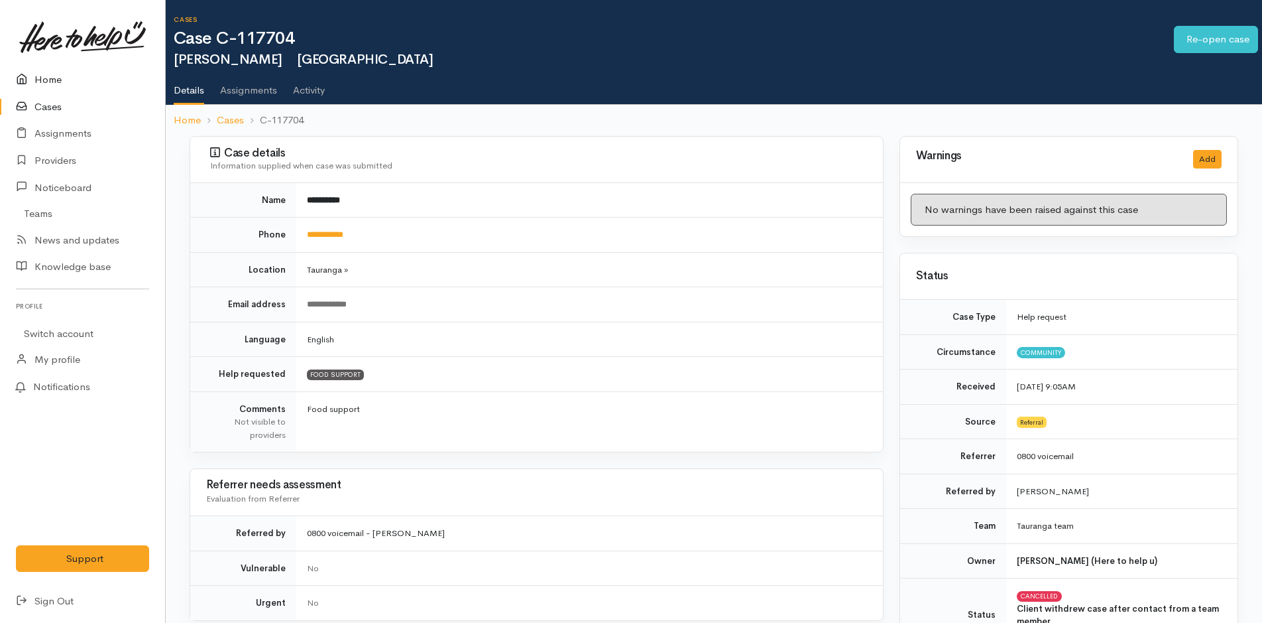
click at [60, 80] on link "Home" at bounding box center [82, 79] width 165 height 27
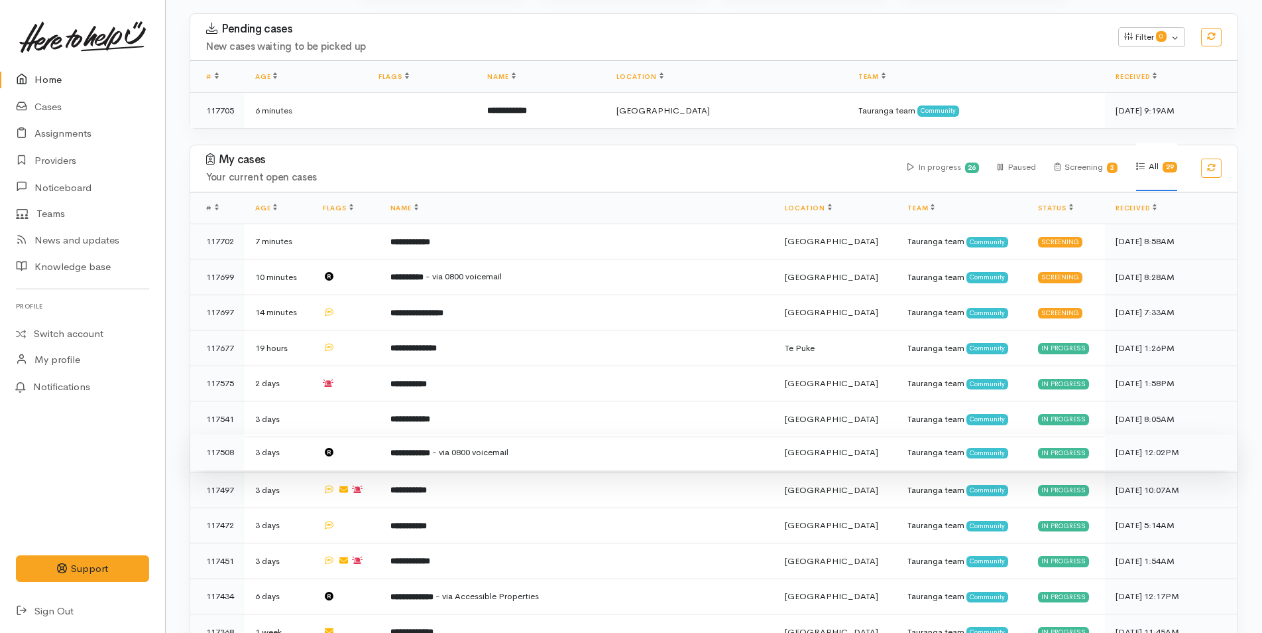
scroll to position [199, 0]
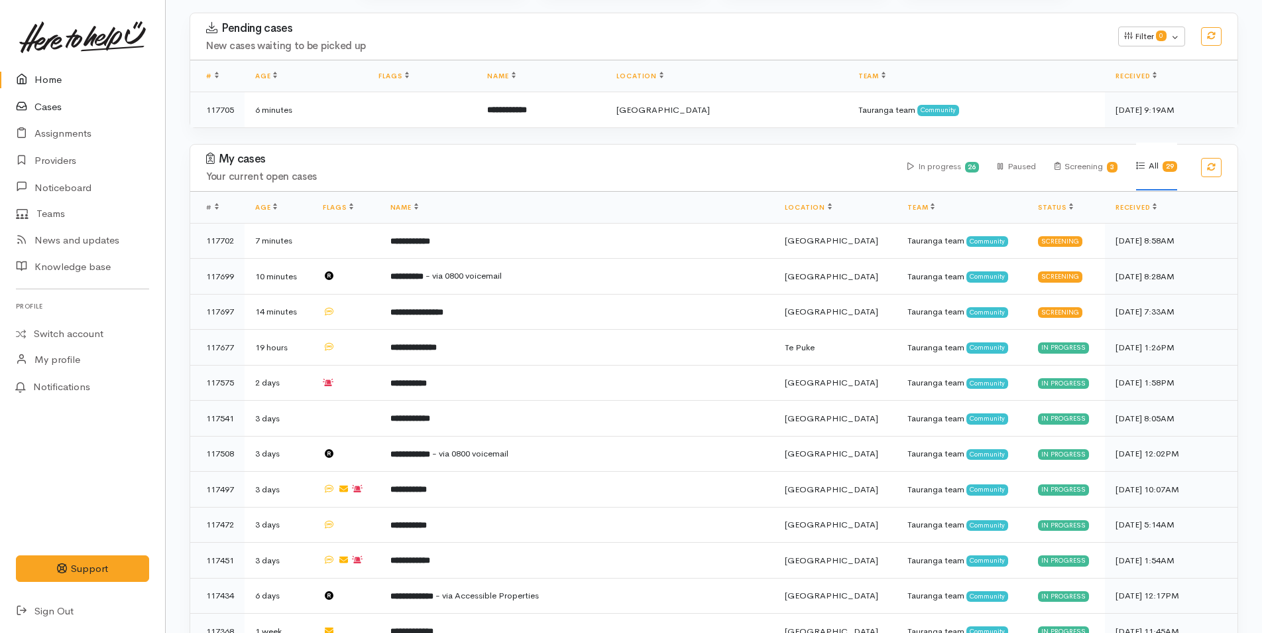
click at [58, 109] on link "Cases" at bounding box center [82, 106] width 165 height 27
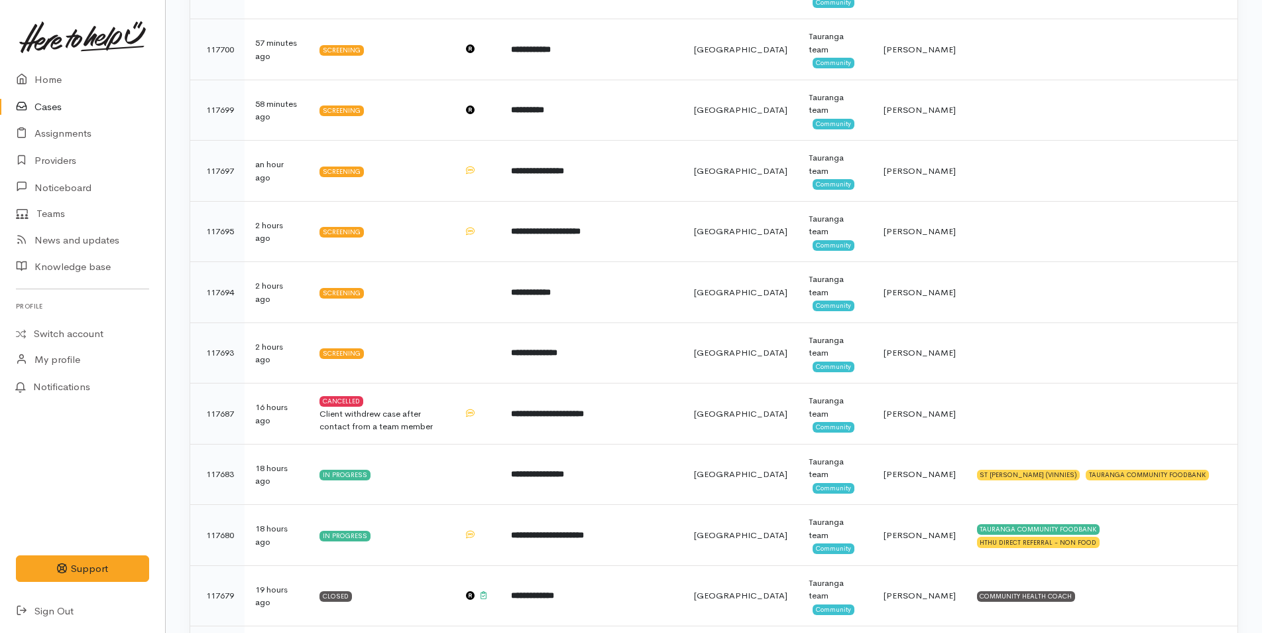
scroll to position [530, 0]
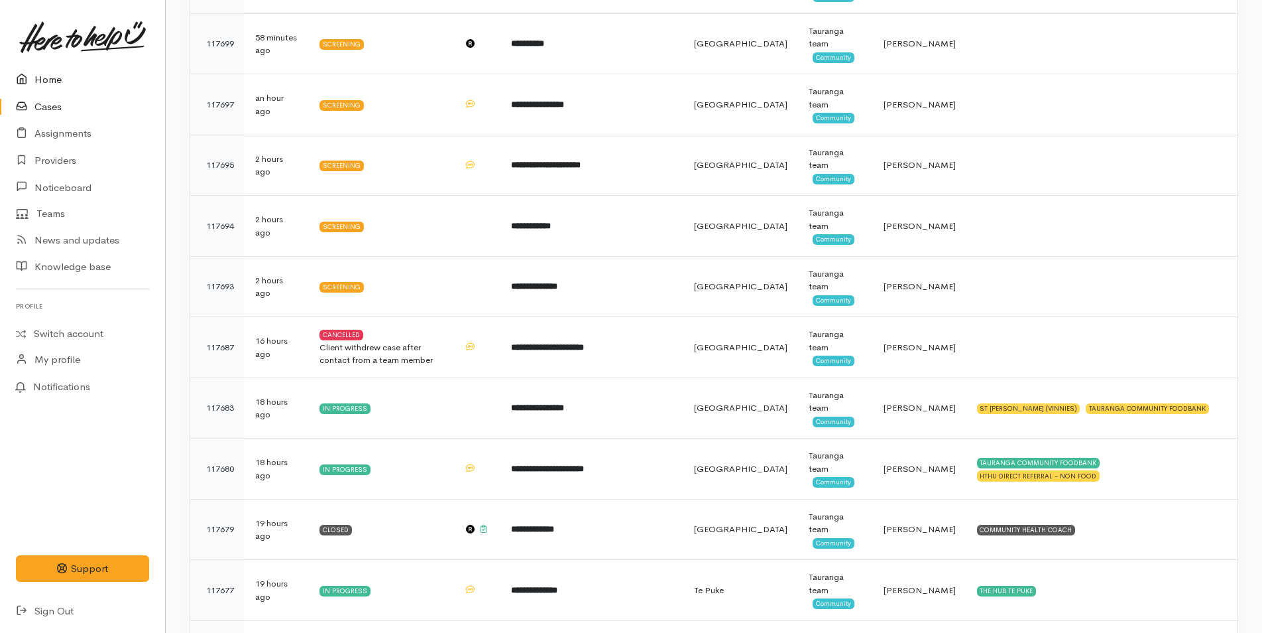
drag, startPoint x: 38, startPoint y: 76, endPoint x: 126, endPoint y: 131, distance: 103.0
click at [38, 76] on link "Home" at bounding box center [82, 79] width 165 height 27
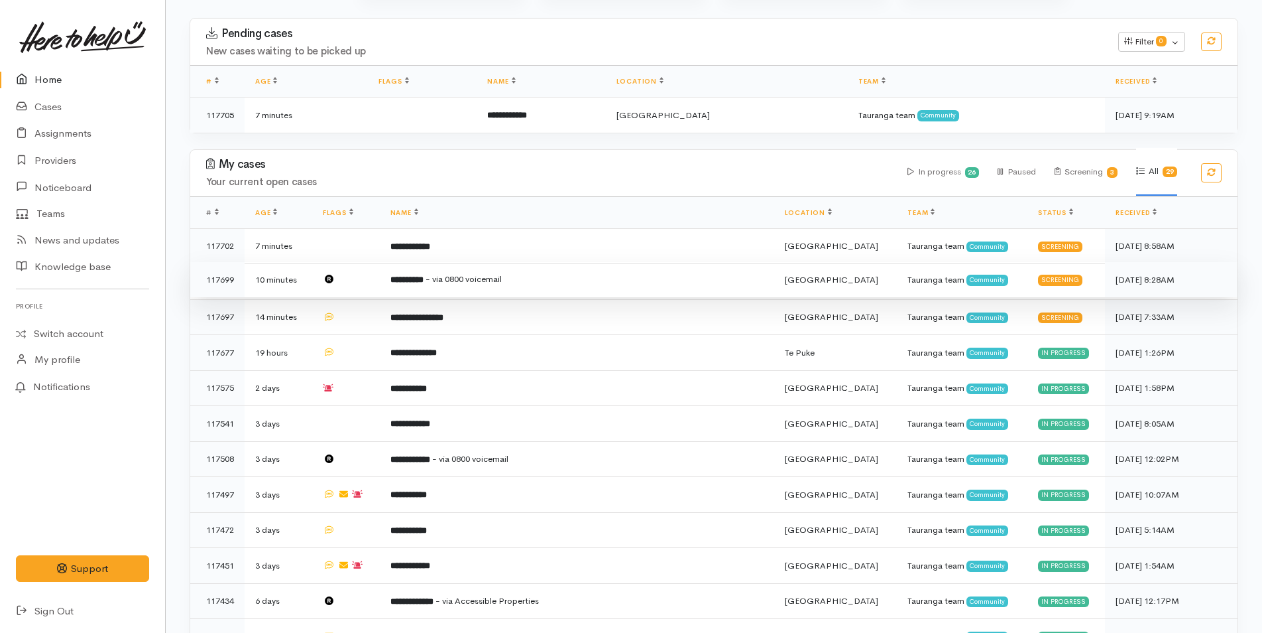
scroll to position [265, 0]
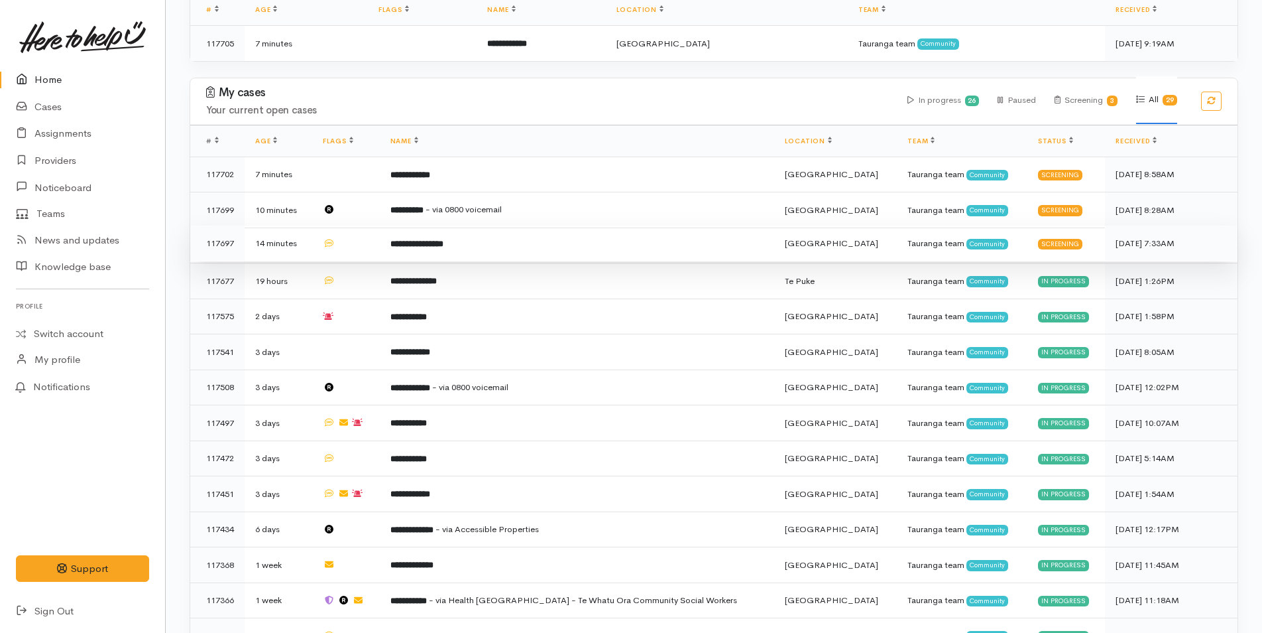
click at [483, 249] on td "**********" at bounding box center [577, 243] width 395 height 36
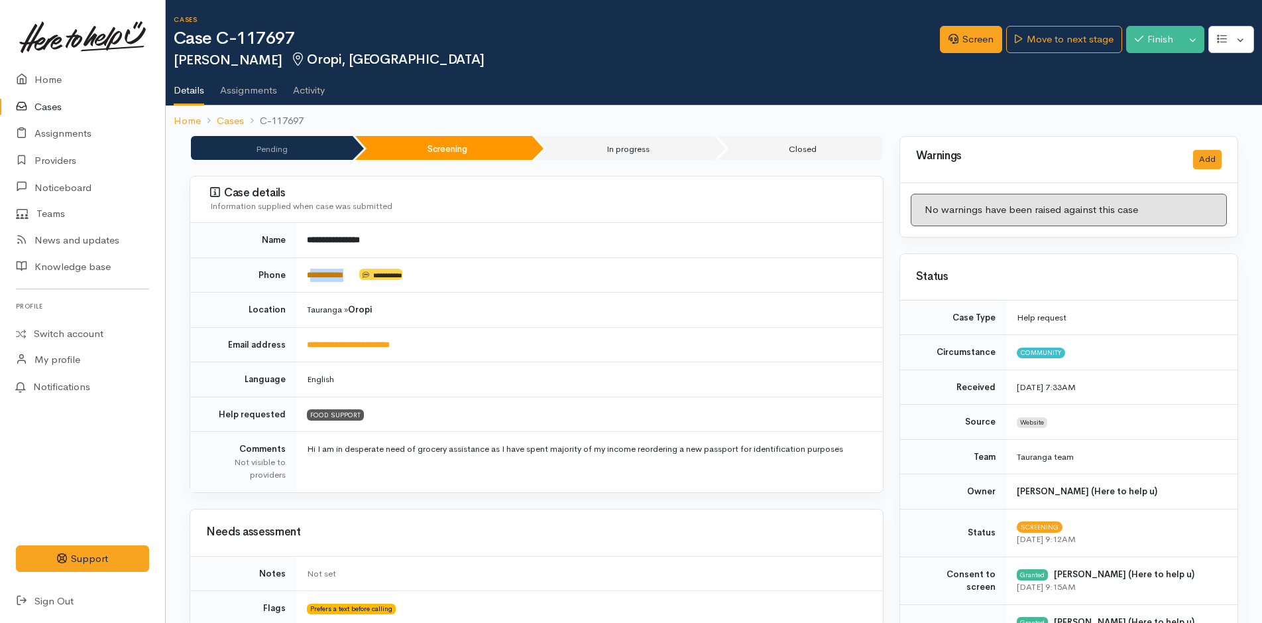
drag, startPoint x: 358, startPoint y: 274, endPoint x: 312, endPoint y: 273, distance: 46.4
click at [312, 273] on td "**********" at bounding box center [589, 274] width 587 height 35
copy td "*********"
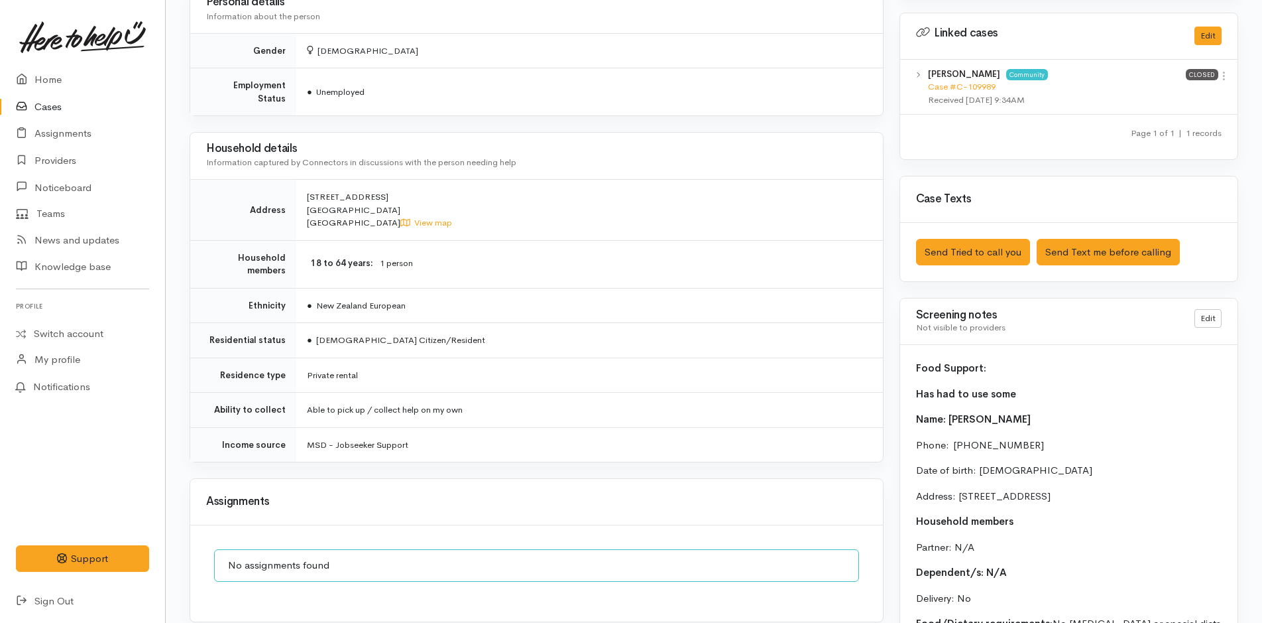
scroll to position [872, 0]
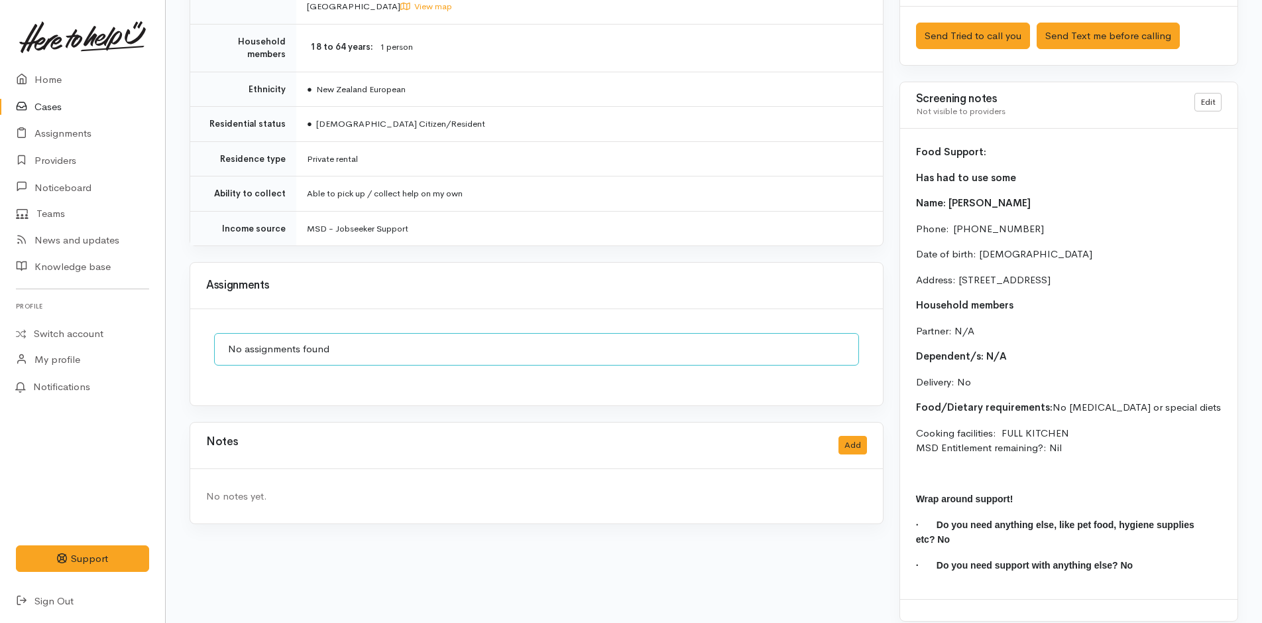
click at [847, 443] on div "Notes Add" at bounding box center [536, 445] width 661 height 27
click at [848, 436] on button "Add" at bounding box center [853, 445] width 29 height 19
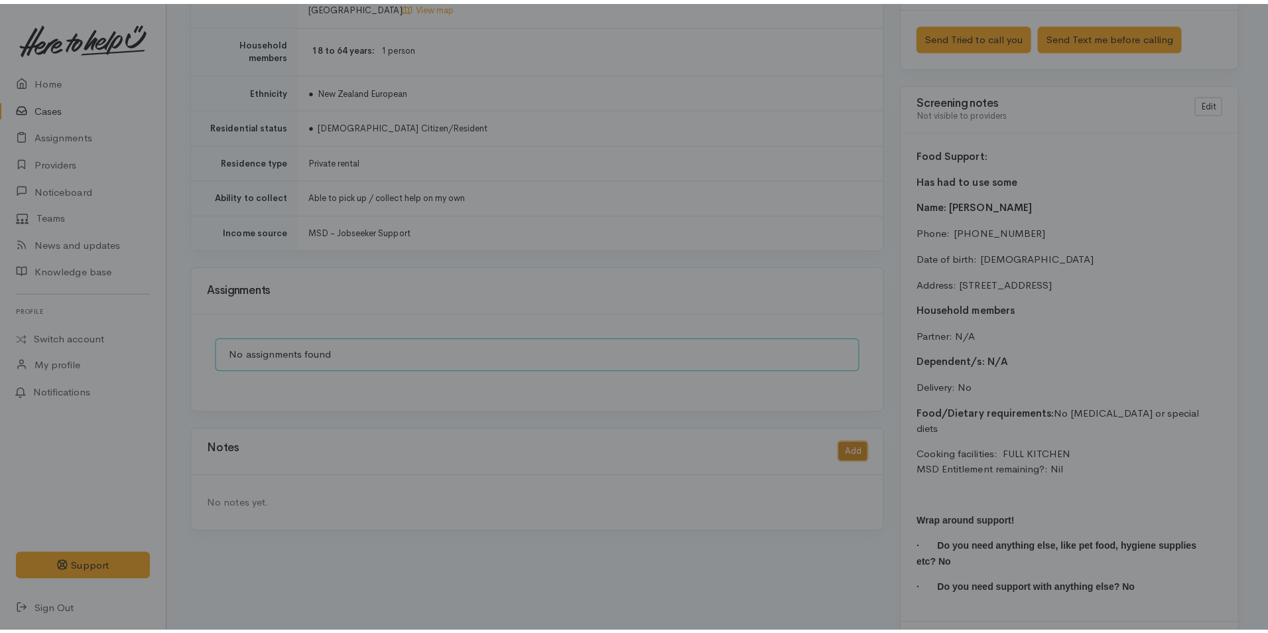
scroll to position [862, 0]
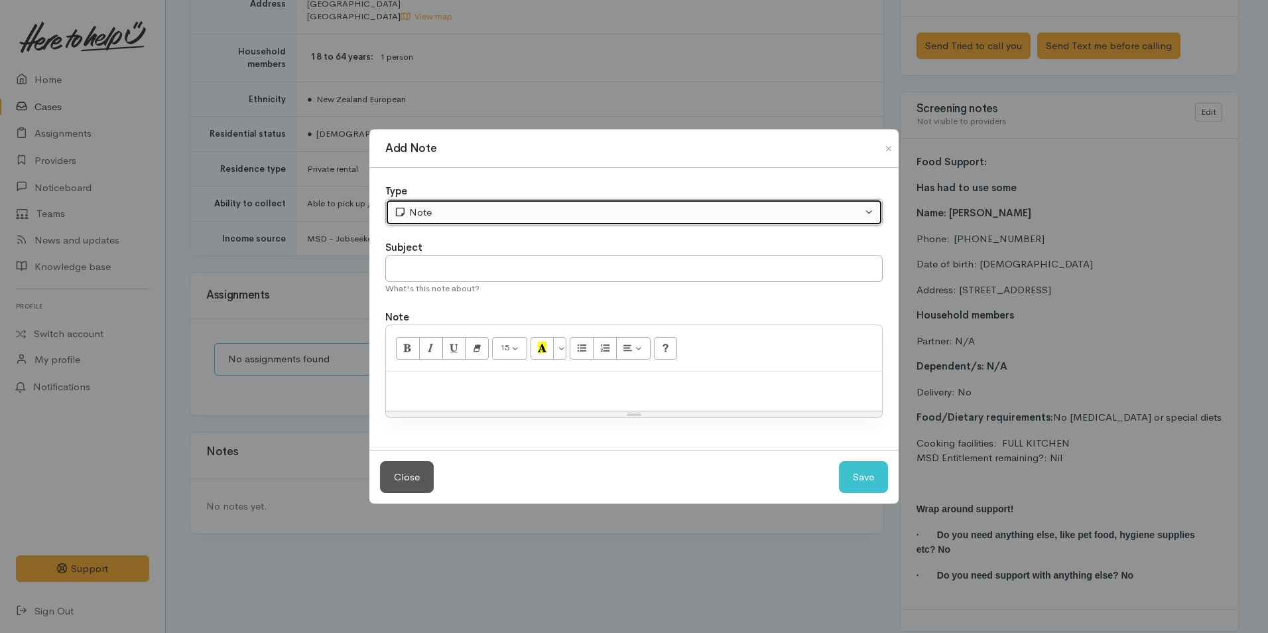
drag, startPoint x: 447, startPoint y: 214, endPoint x: 446, endPoint y: 223, distance: 10.0
click at [447, 214] on div "Note" at bounding box center [628, 212] width 468 height 15
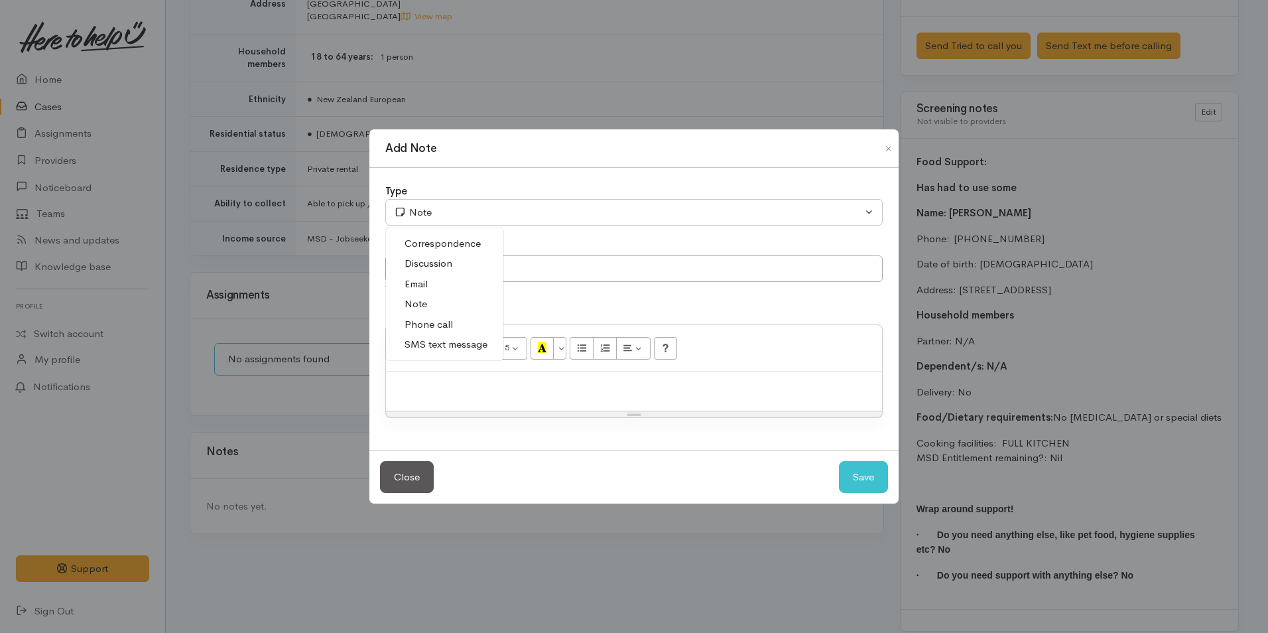
drag, startPoint x: 447, startPoint y: 345, endPoint x: 452, endPoint y: 296, distance: 49.4
click at [447, 345] on span "SMS text message" at bounding box center [445, 344] width 83 height 15
select select "5"
click at [452, 263] on input "text" at bounding box center [633, 268] width 497 height 27
type input "Provider details"
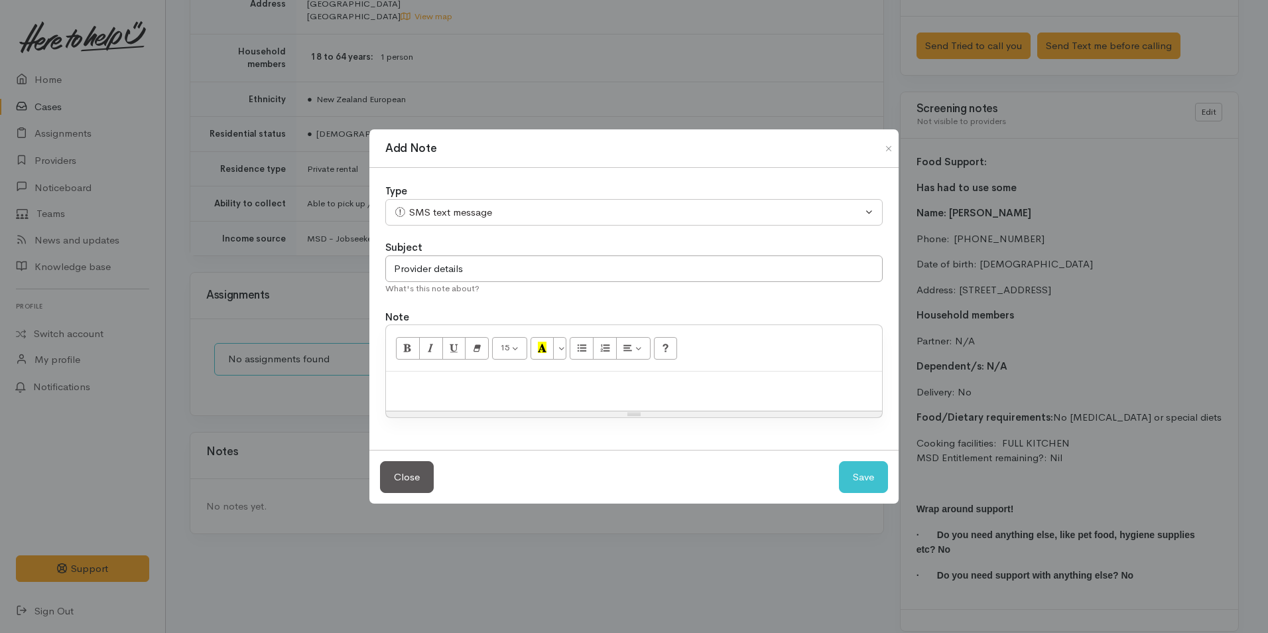
paste div
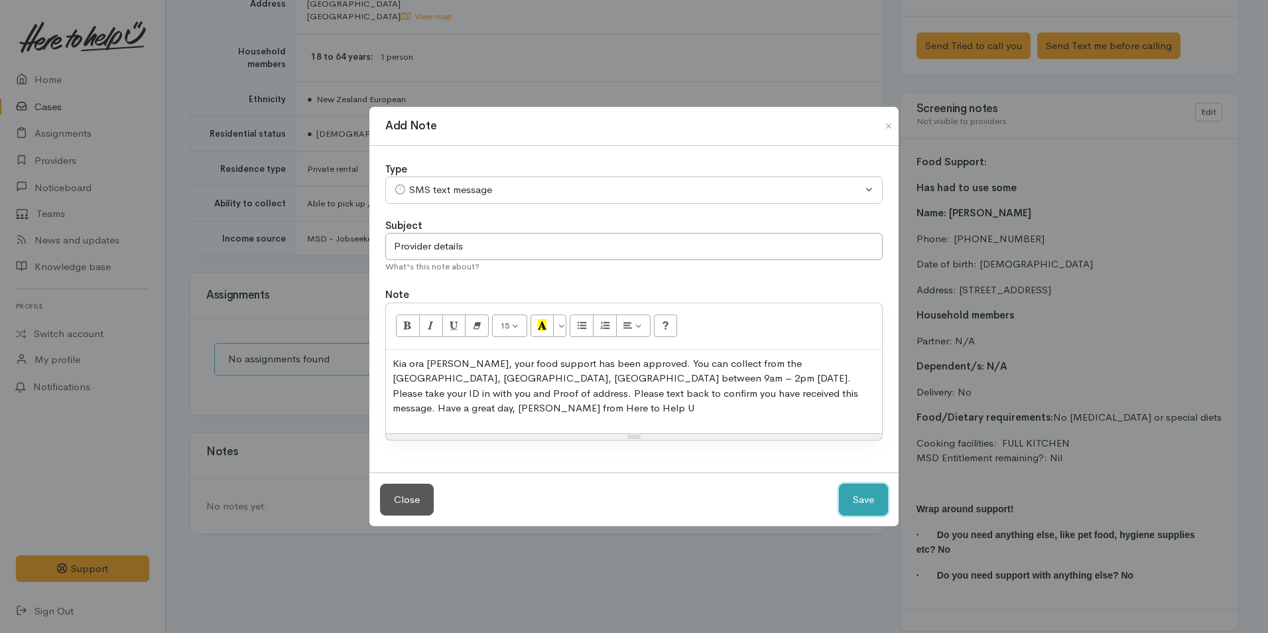
click at [859, 486] on button "Save" at bounding box center [863, 499] width 49 height 32
select select "1"
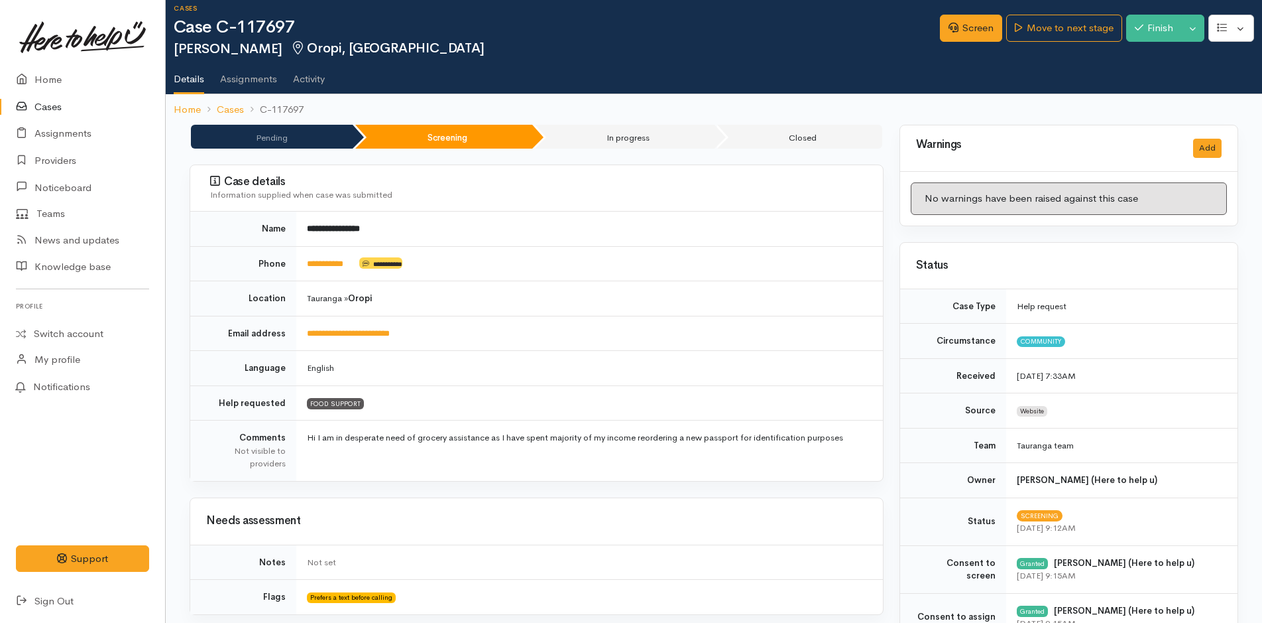
scroll to position [0, 0]
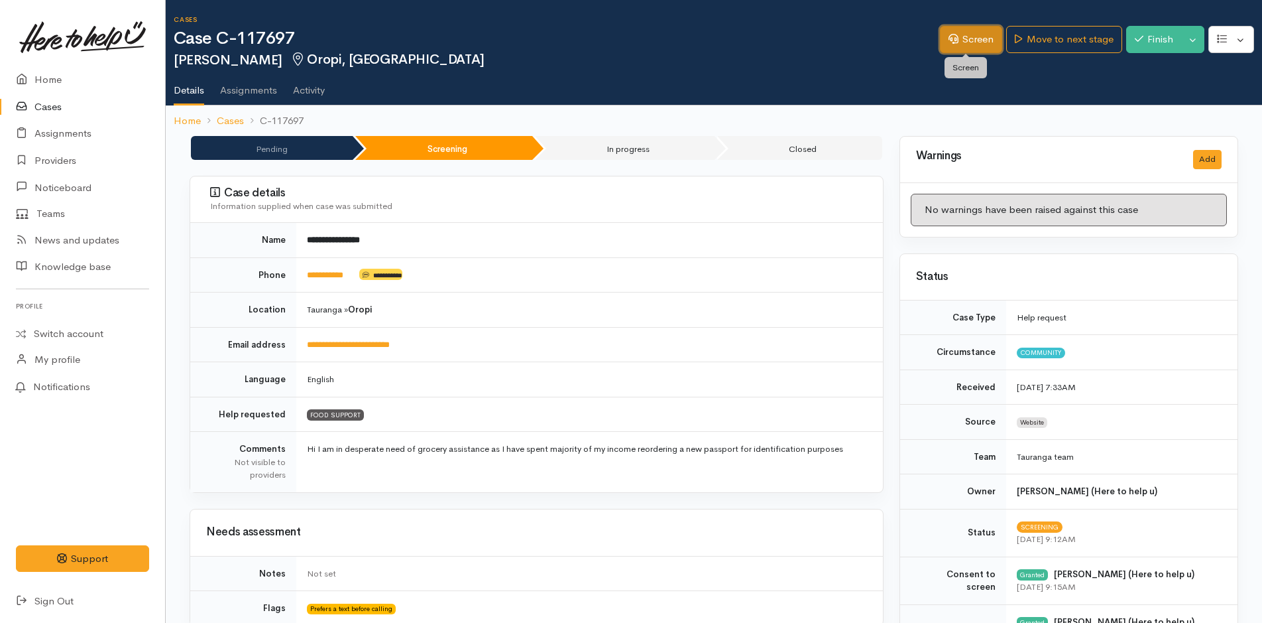
click at [965, 40] on link "Screen" at bounding box center [971, 39] width 62 height 27
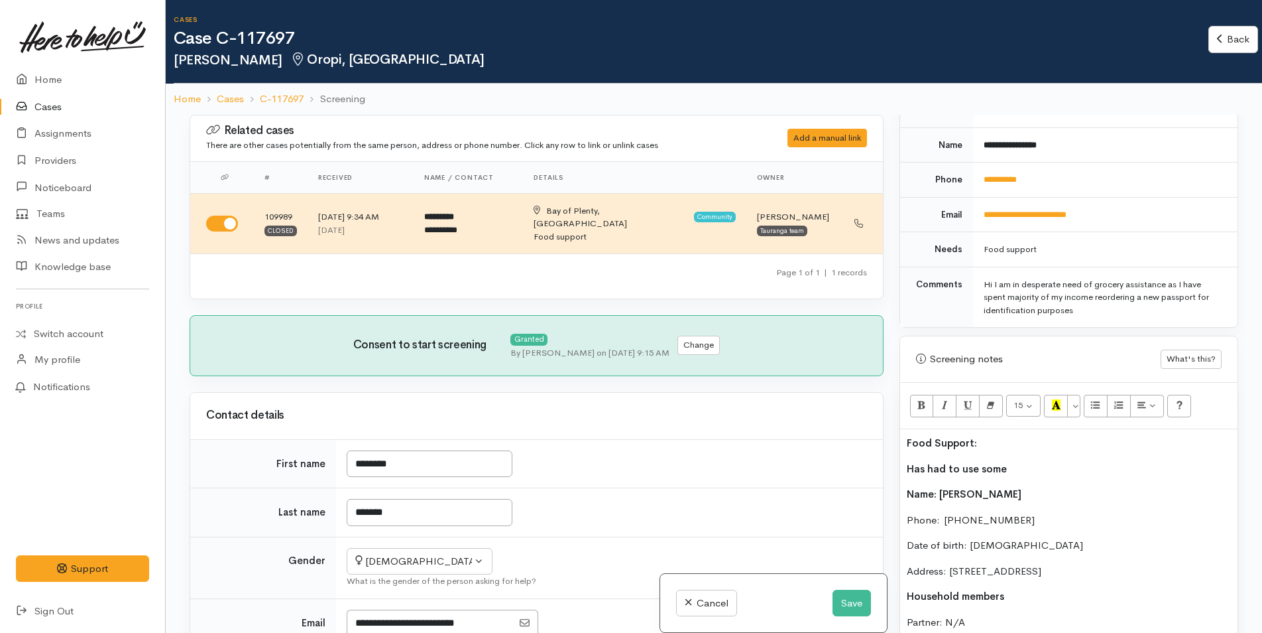
scroll to position [796, 0]
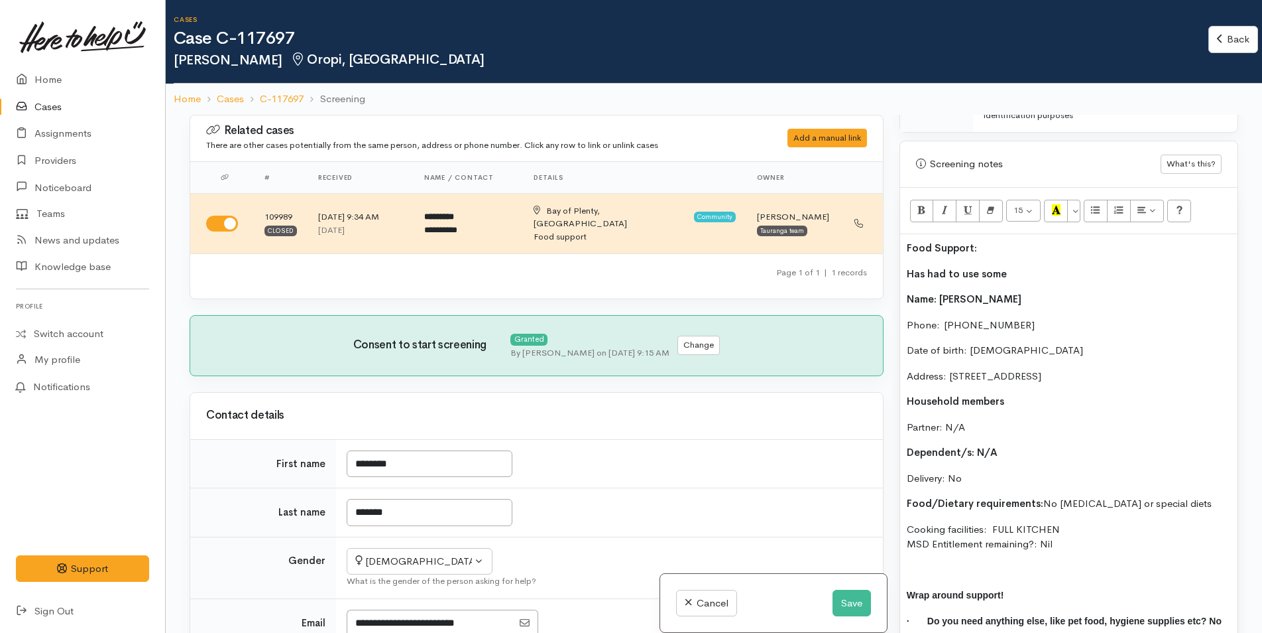
drag, startPoint x: 956, startPoint y: 270, endPoint x: 904, endPoint y: 267, distance: 52.5
click at [904, 267] on div "Food Support: Has had to use some Name: [PERSON_NAME] Phone:  [PHONE_NUMBER] Da…" at bounding box center [1068, 452] width 337 height 437
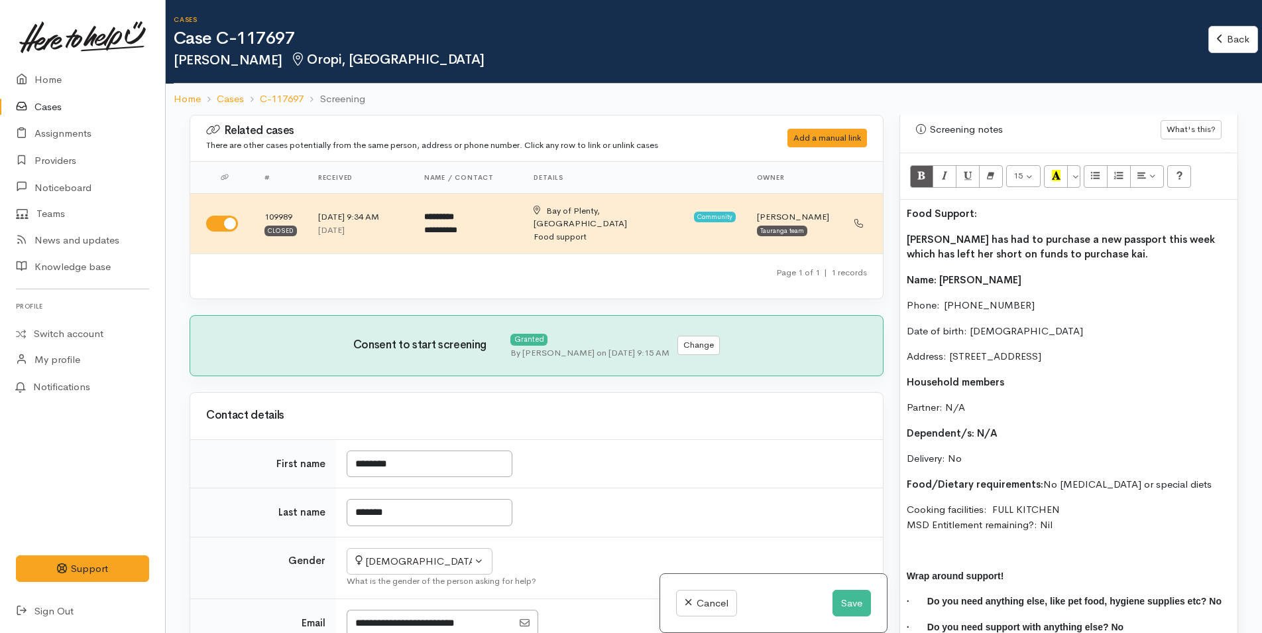
scroll to position [862, 0]
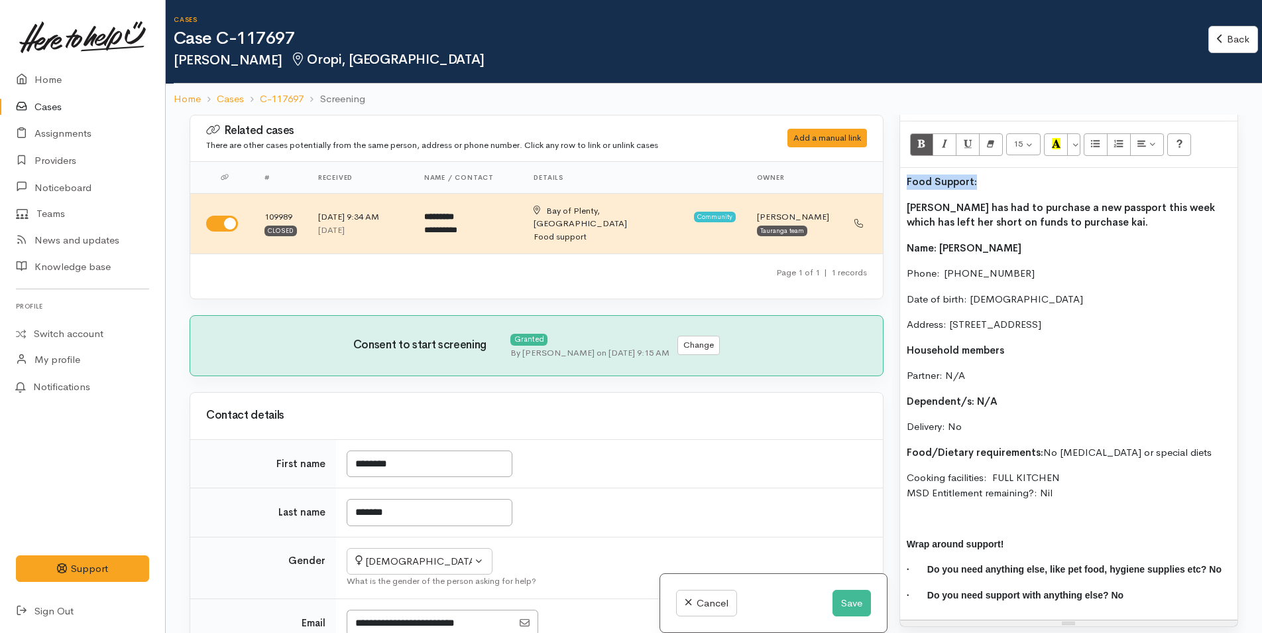
drag, startPoint x: 925, startPoint y: 179, endPoint x: 933, endPoint y: 170, distance: 12.2
click at [907, 175] on p "Food Support:" at bounding box center [1069, 181] width 324 height 15
click at [1055, 142] on icon "Recent Color" at bounding box center [1056, 143] width 9 height 11
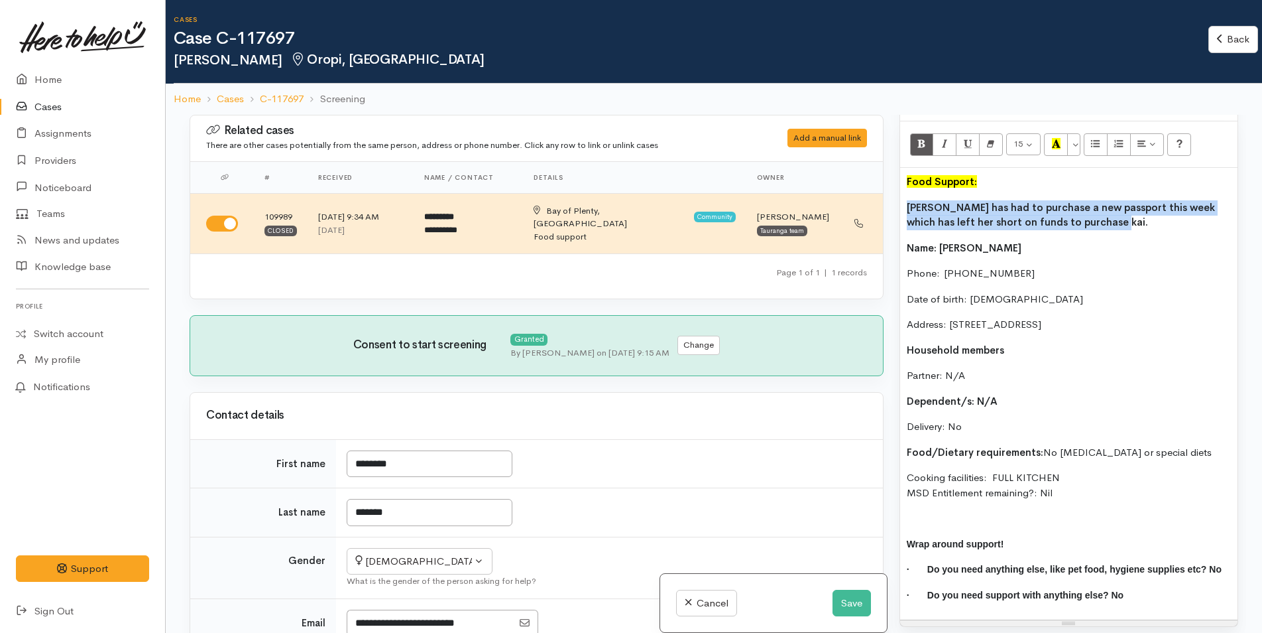
drag, startPoint x: 1091, startPoint y: 225, endPoint x: 920, endPoint y: 149, distance: 186.7
click at [898, 205] on div "Warnings Add No warnings have been raised against this case Add Warning Title ●…" at bounding box center [1069, 431] width 355 height 633
click at [921, 144] on icon "Bold (CTRL+B)" at bounding box center [922, 143] width 9 height 11
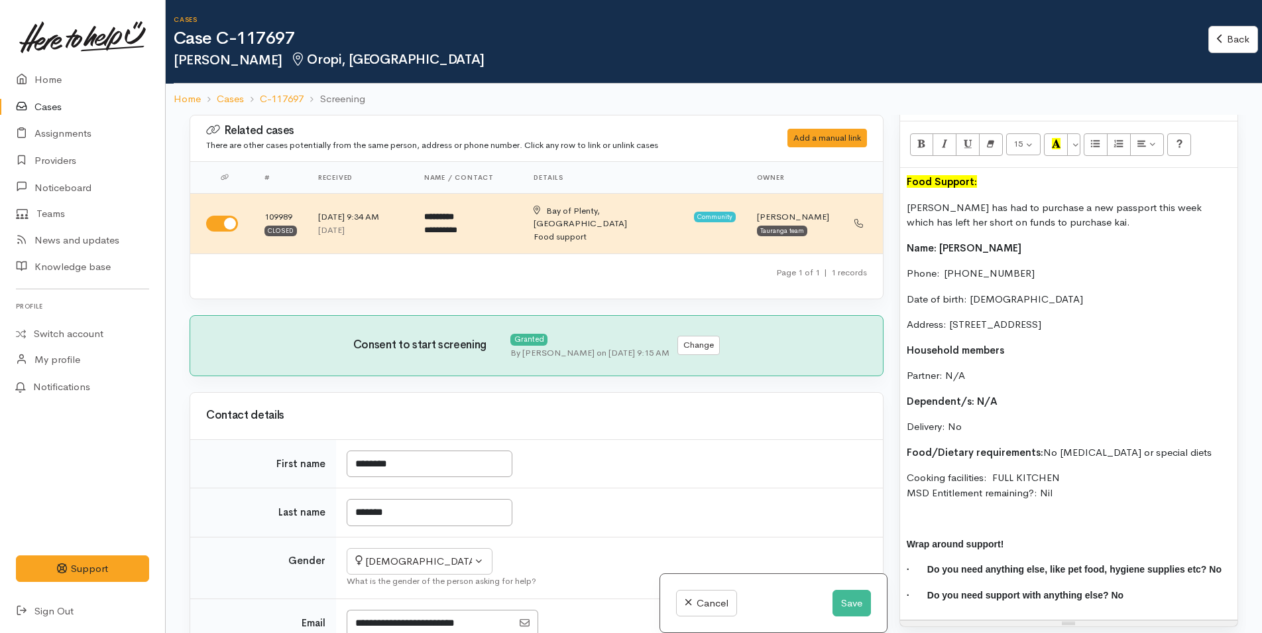
drag, startPoint x: 1006, startPoint y: 227, endPoint x: 1026, endPoint y: 228, distance: 19.9
click at [1006, 226] on p "[PERSON_NAME] has had to purchase a new passport this week which has left her s…" at bounding box center [1069, 215] width 324 height 30
copy b "[PERSON_NAME] has had to purchase a new passport this week which has left her s…"
click at [847, 599] on button "Save" at bounding box center [852, 602] width 38 height 27
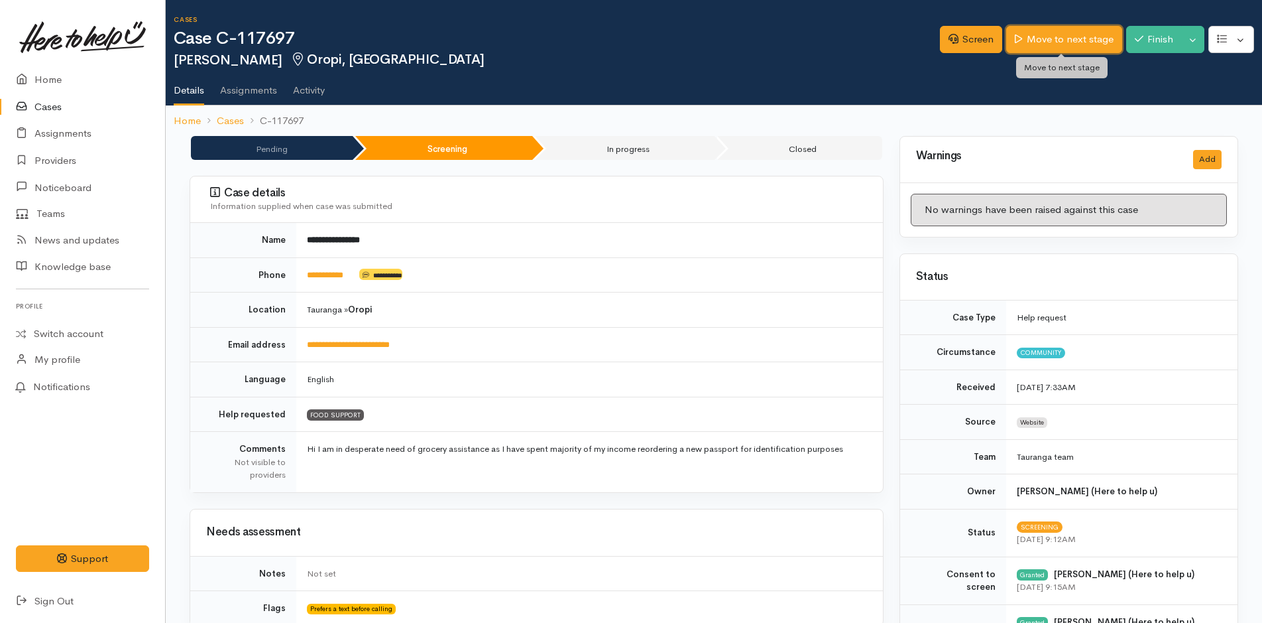
click at [1026, 29] on link "Move to next stage" at bounding box center [1064, 39] width 115 height 27
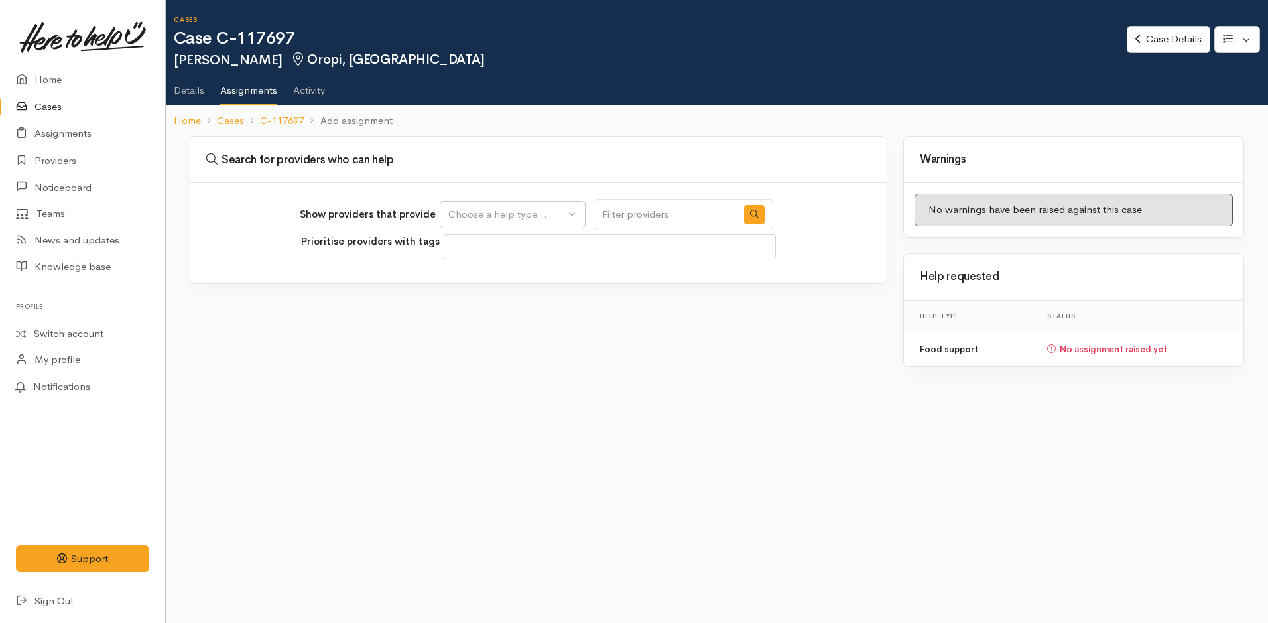
select select
click at [520, 213] on div "Choose a help type..." at bounding box center [506, 214] width 117 height 15
click at [499, 281] on span "Food support" at bounding box center [487, 278] width 62 height 15
select select "3"
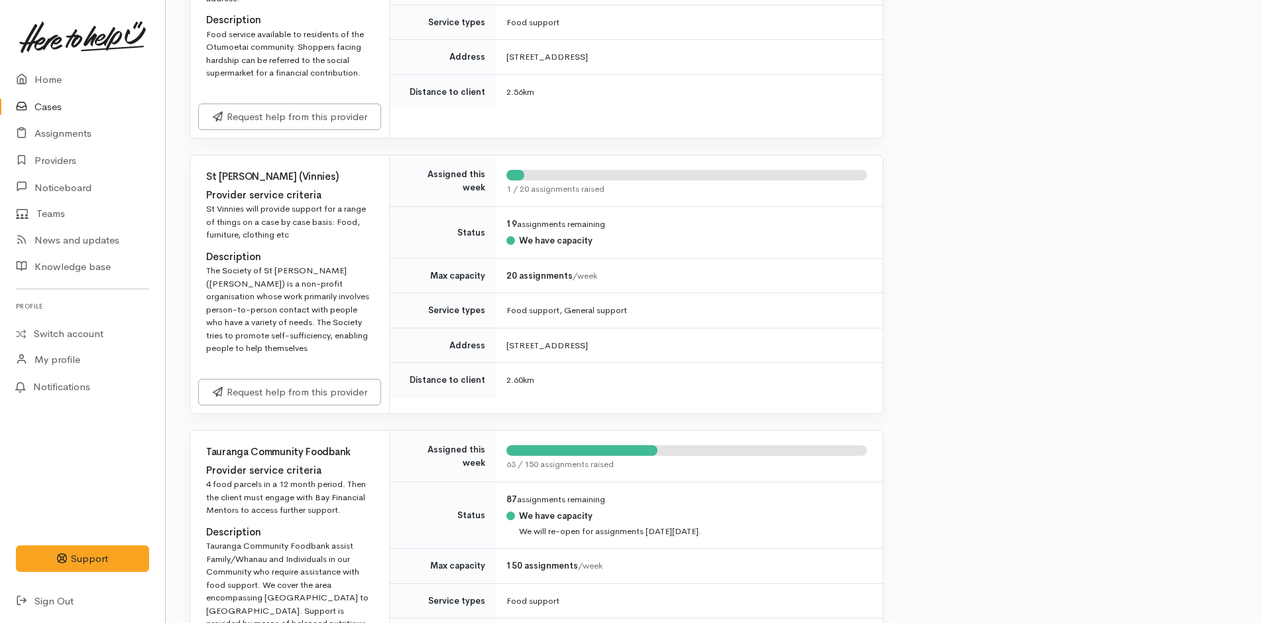
scroll to position [1392, 0]
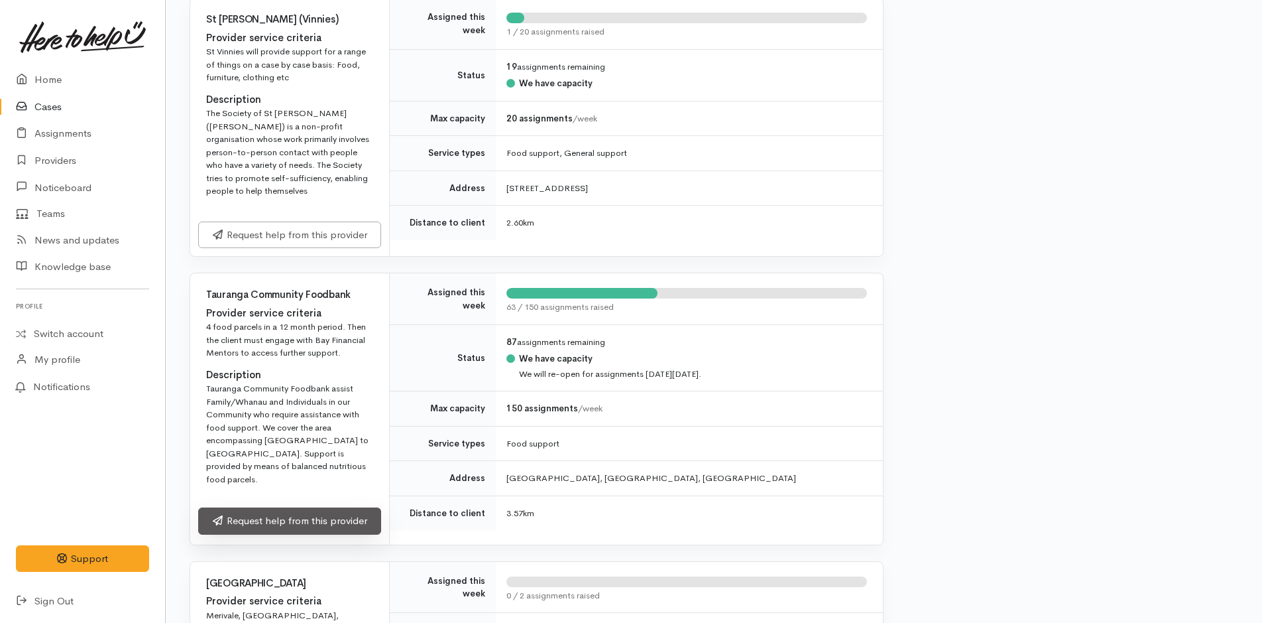
click at [280, 507] on link "Request help from this provider" at bounding box center [289, 520] width 183 height 27
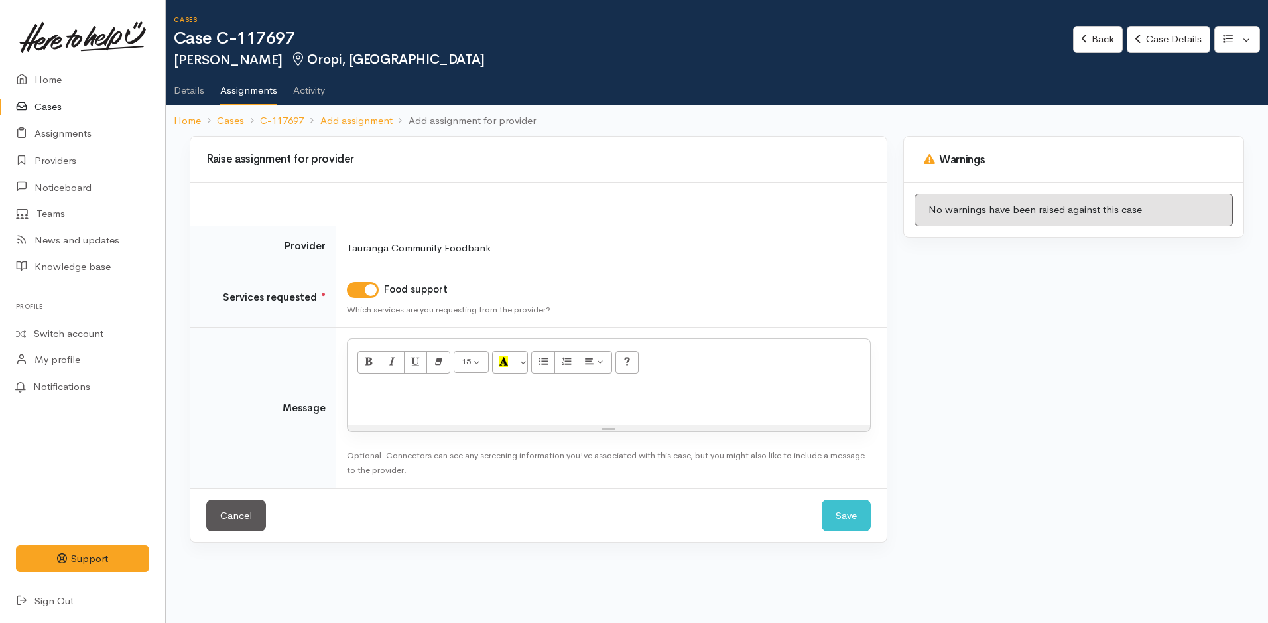
click at [392, 410] on div at bounding box center [608, 404] width 522 height 39
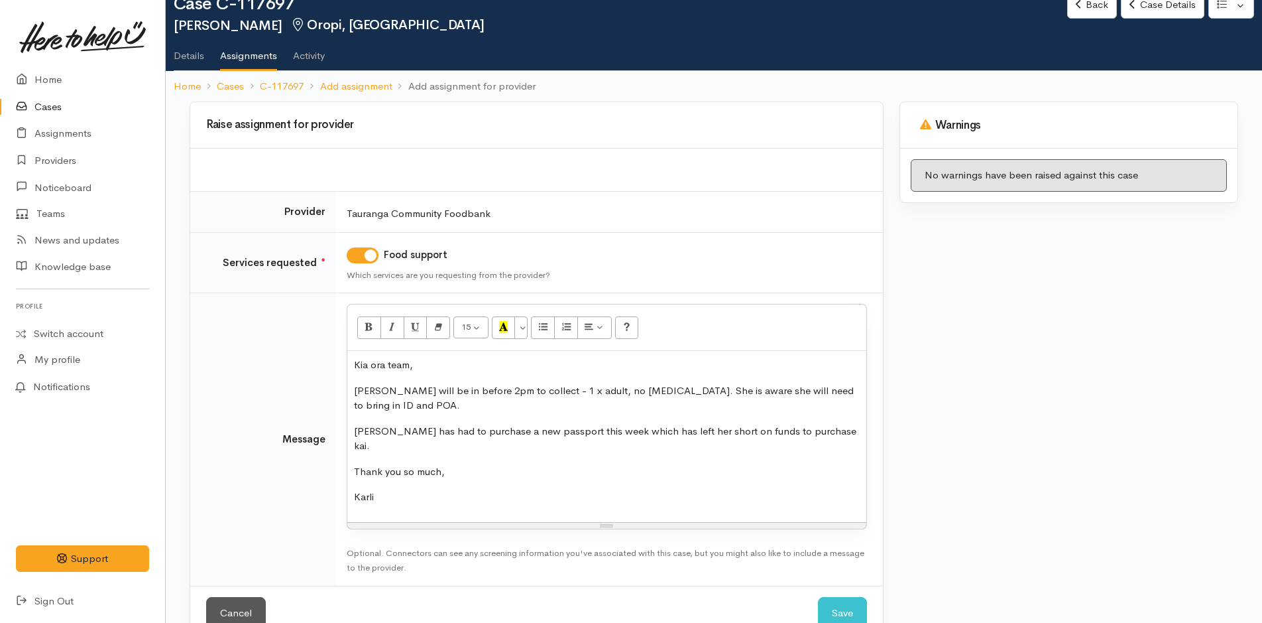
scroll to position [53, 0]
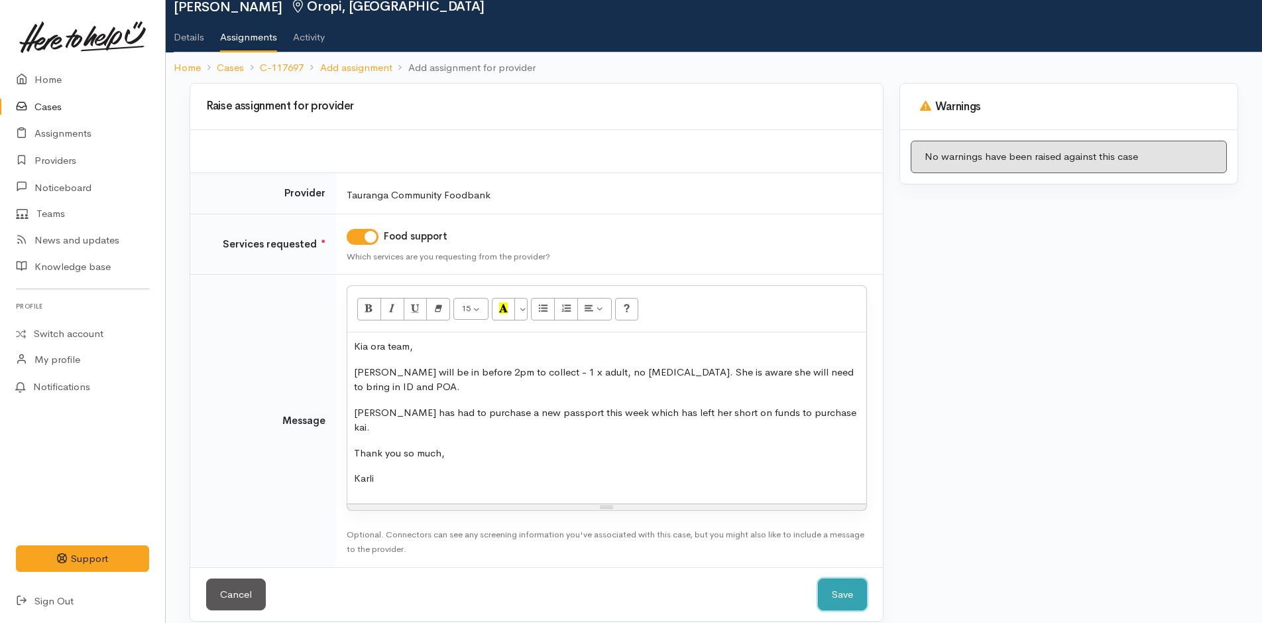
drag, startPoint x: 835, startPoint y: 582, endPoint x: 814, endPoint y: 580, distance: 21.3
click at [835, 582] on button "Save" at bounding box center [842, 594] width 49 height 32
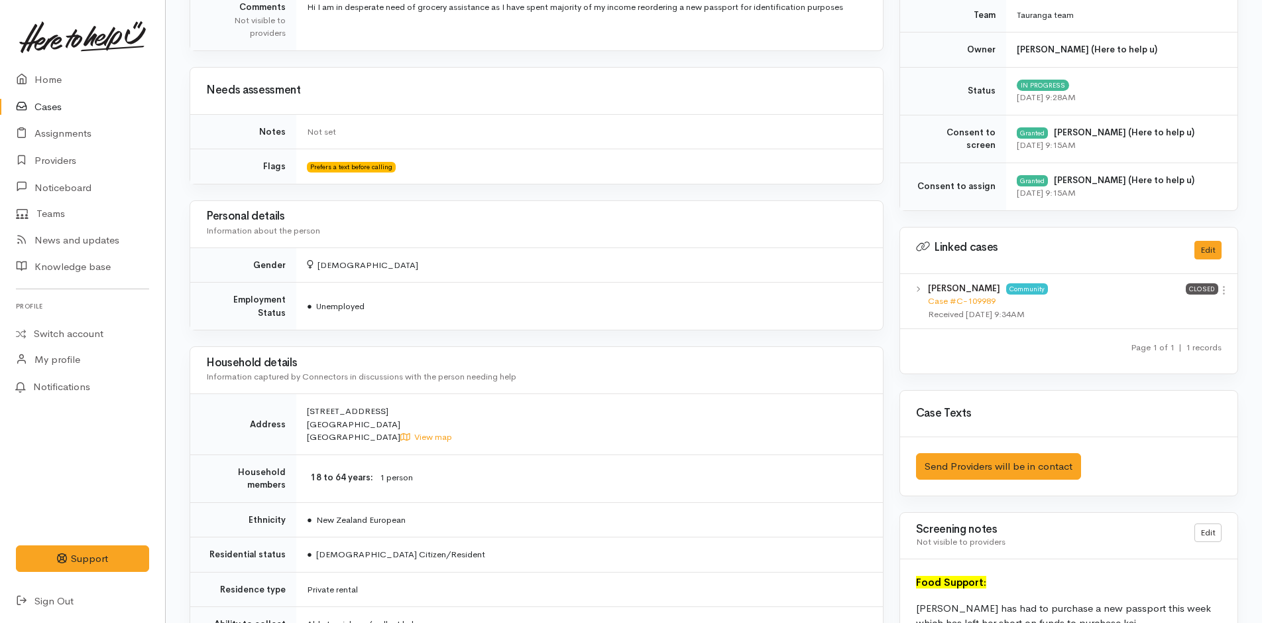
scroll to position [185, 0]
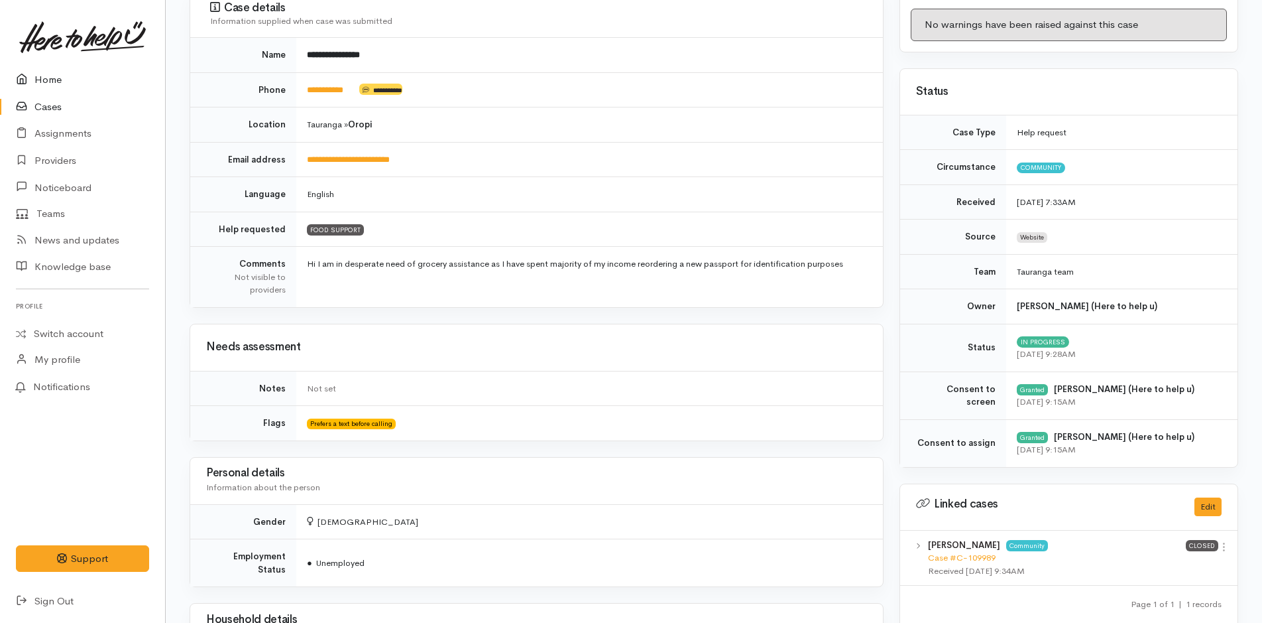
click at [68, 78] on link "Home" at bounding box center [82, 79] width 165 height 27
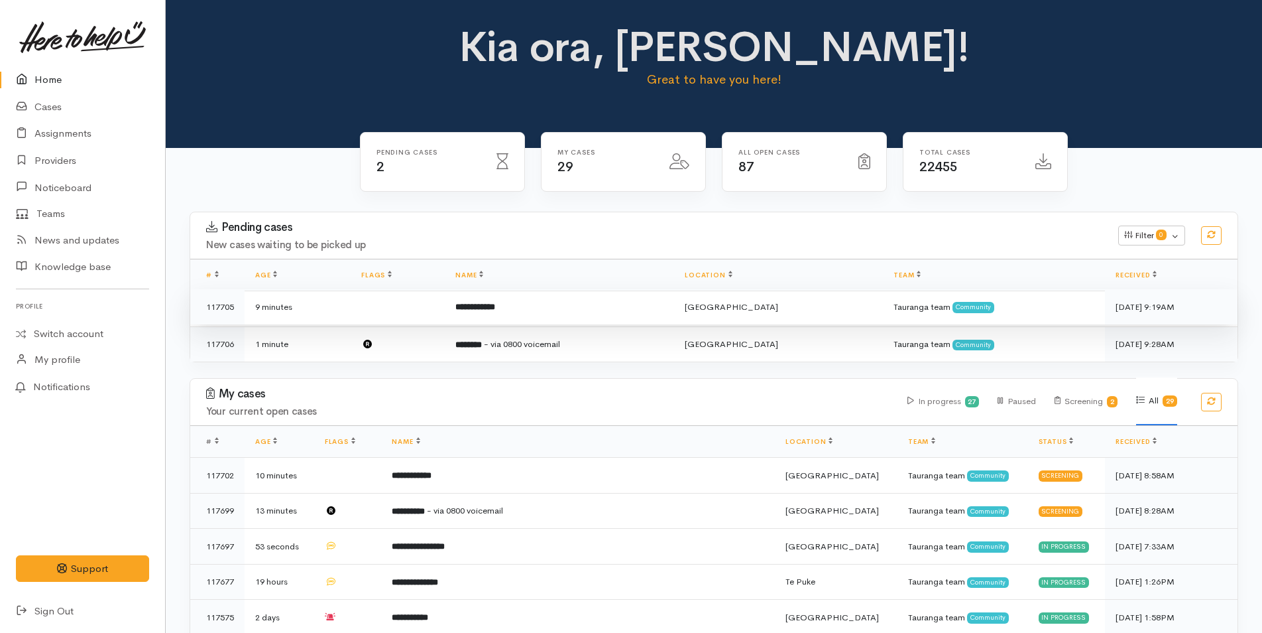
click at [495, 311] on b "**********" at bounding box center [476, 306] width 40 height 9
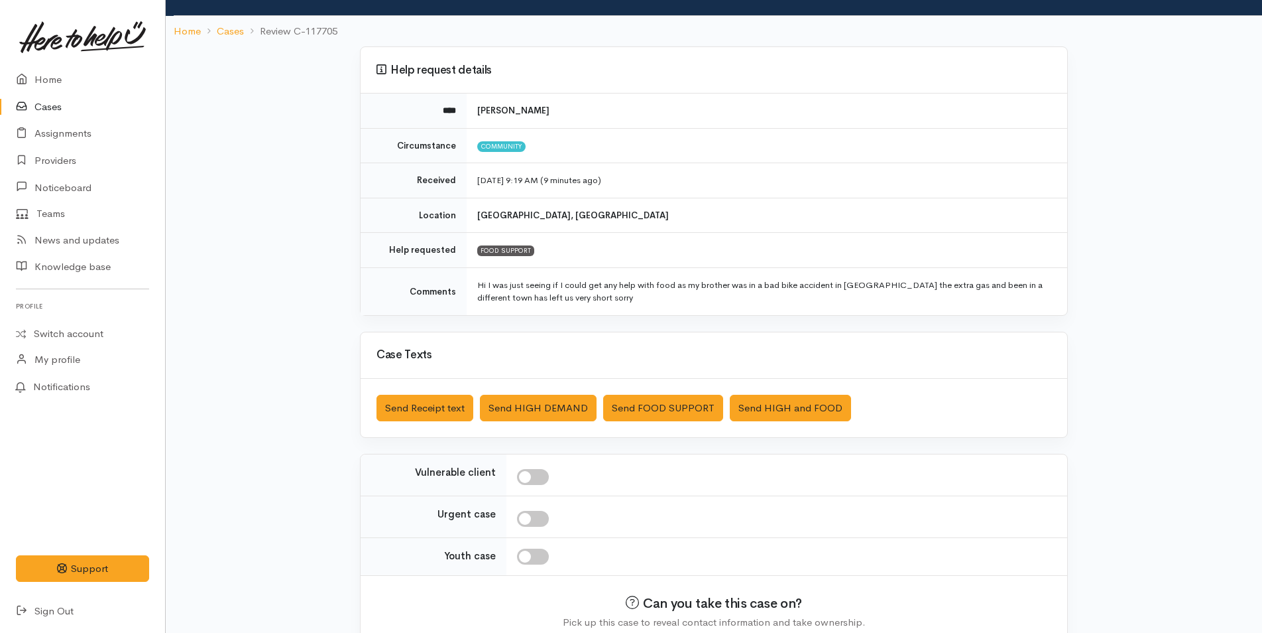
scroll to position [134, 0]
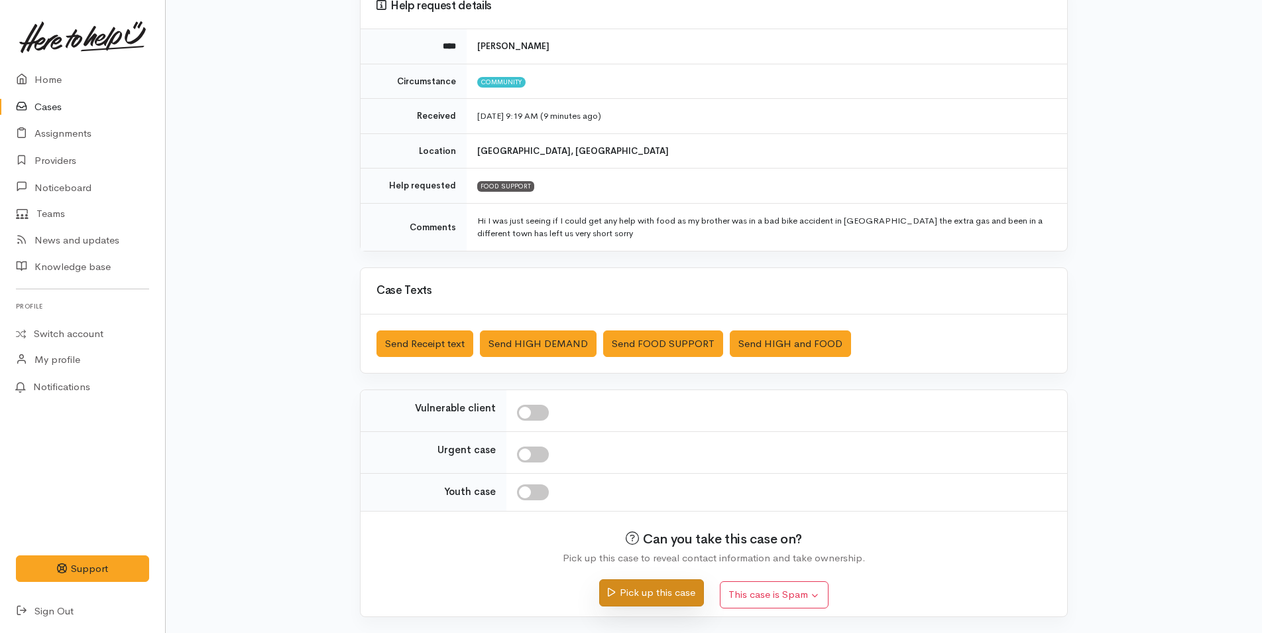
click at [635, 591] on button "Pick up this case" at bounding box center [651, 592] width 104 height 27
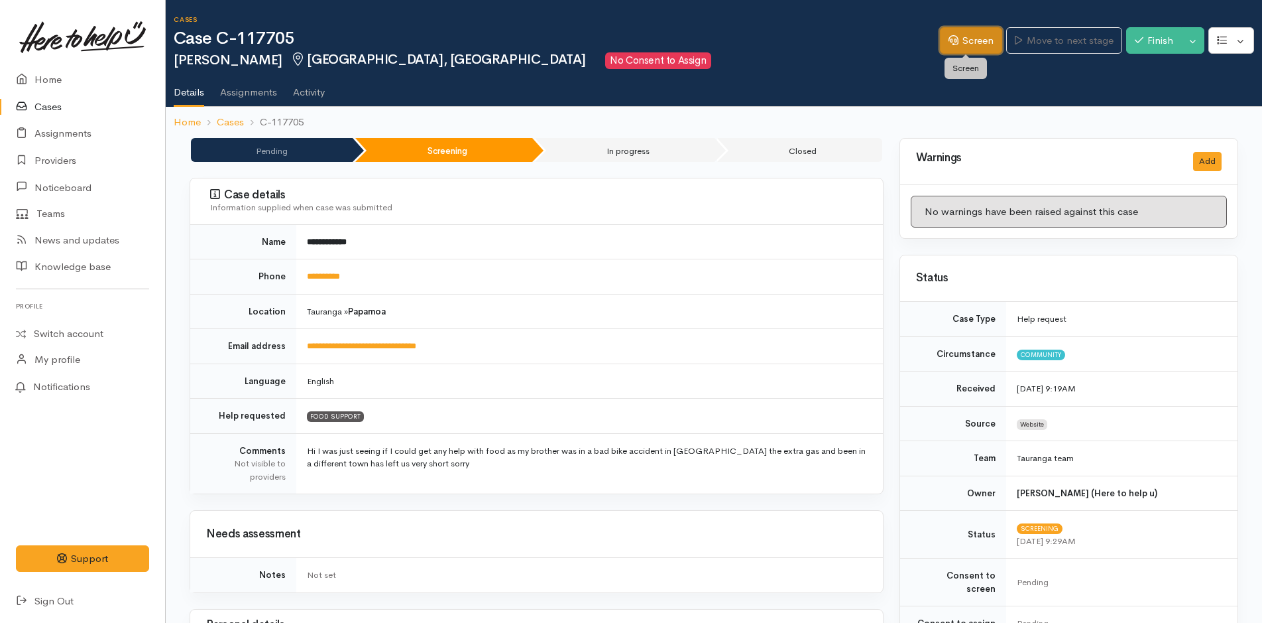
click at [966, 36] on link "Screen" at bounding box center [971, 40] width 62 height 27
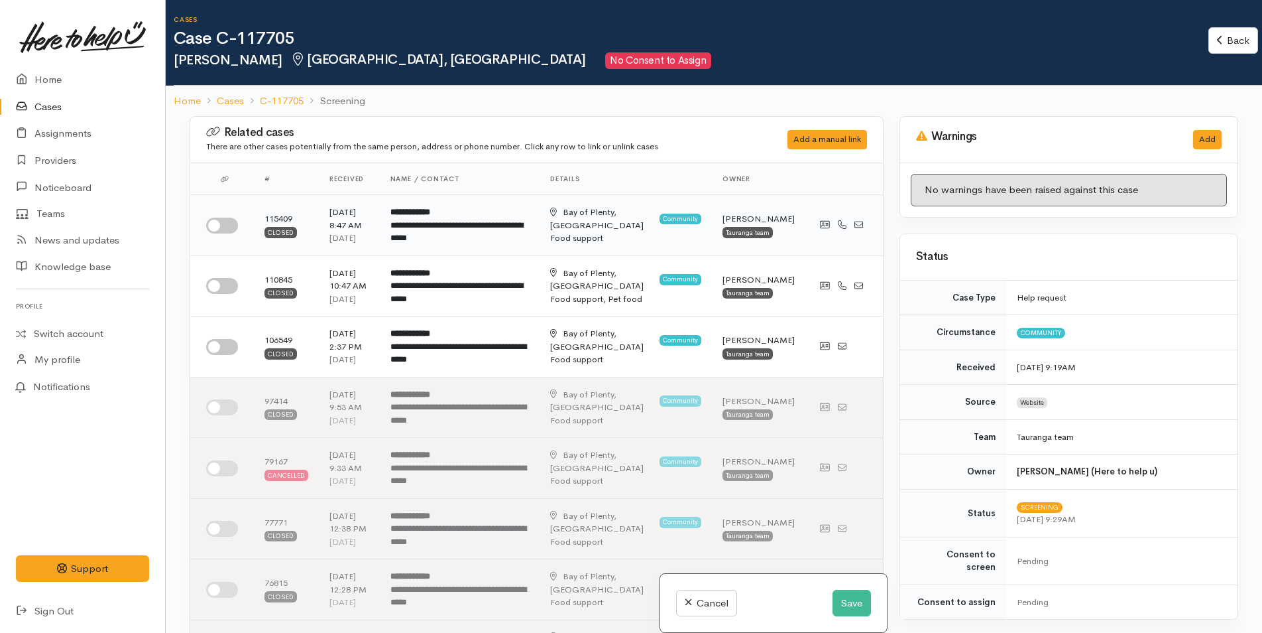
click at [221, 232] on input "checkbox" at bounding box center [222, 225] width 32 height 16
checkbox input "true"
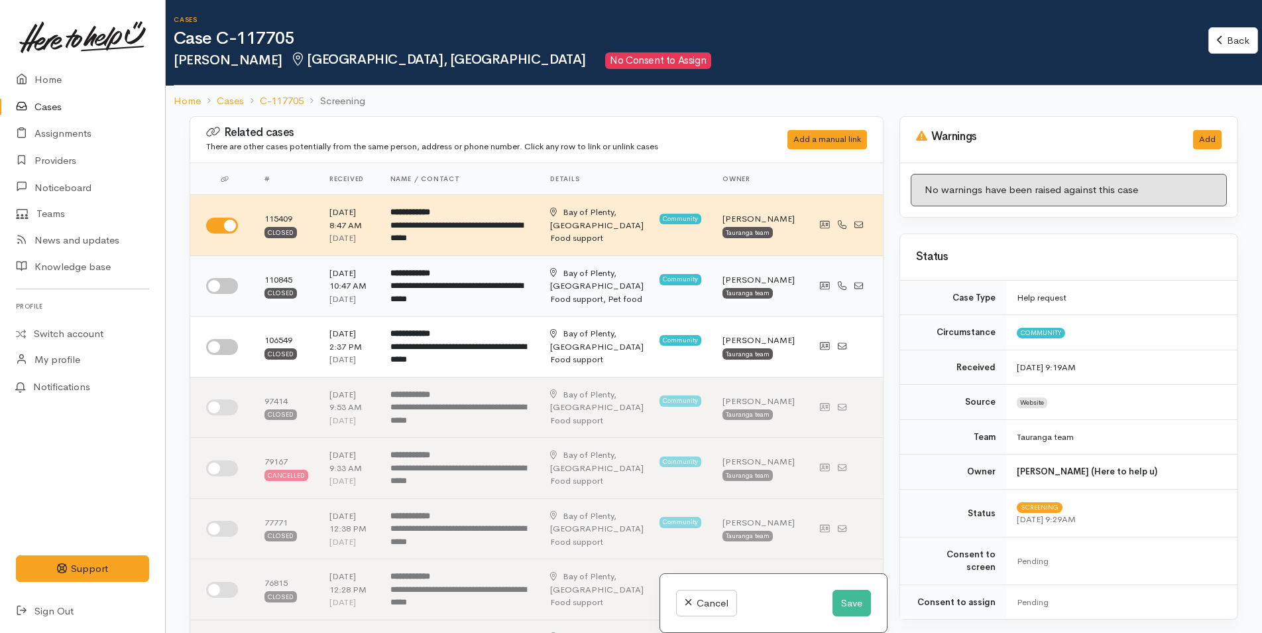
click at [225, 294] on input "checkbox" at bounding box center [222, 286] width 32 height 16
checkbox input "true"
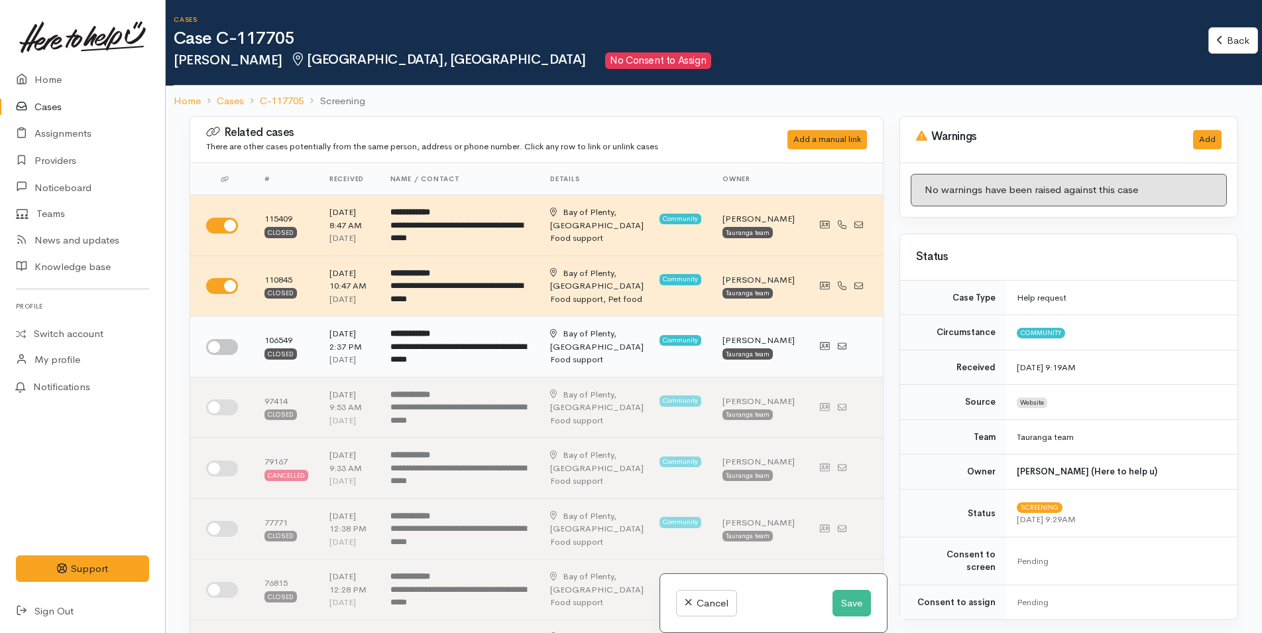
click at [219, 355] on input "checkbox" at bounding box center [222, 347] width 32 height 16
checkbox input "true"
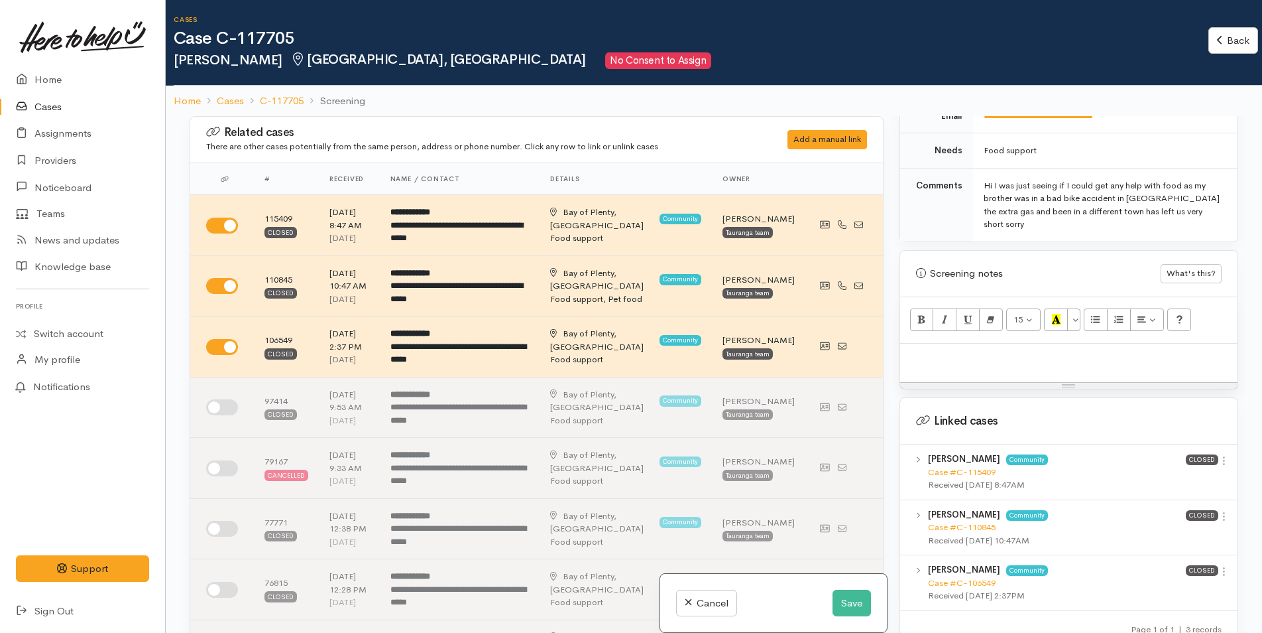
scroll to position [796, 0]
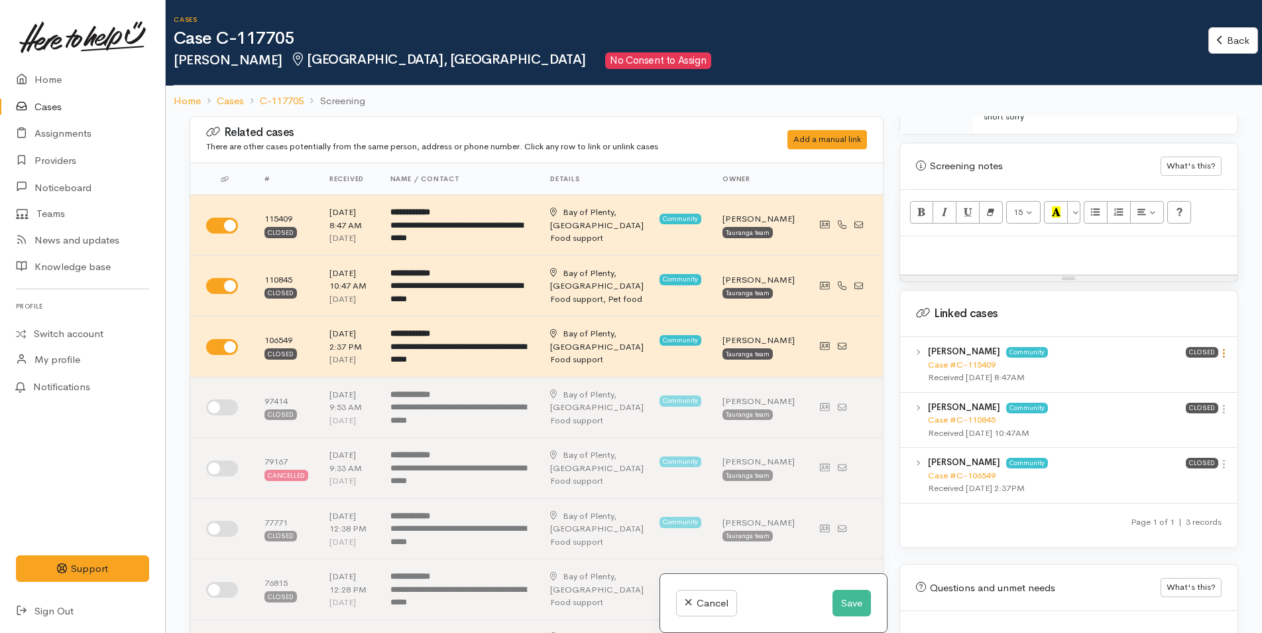
click at [1222, 347] on icon at bounding box center [1224, 352] width 11 height 11
click at [1186, 369] on link "View case" at bounding box center [1177, 379] width 105 height 21
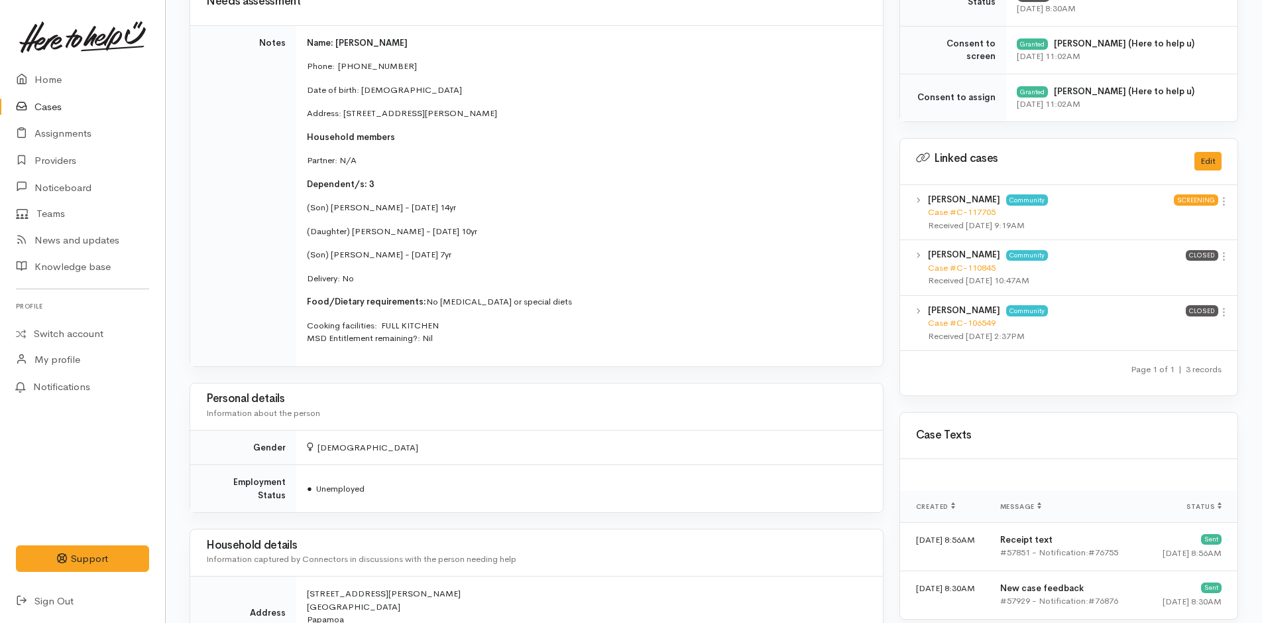
scroll to position [1061, 0]
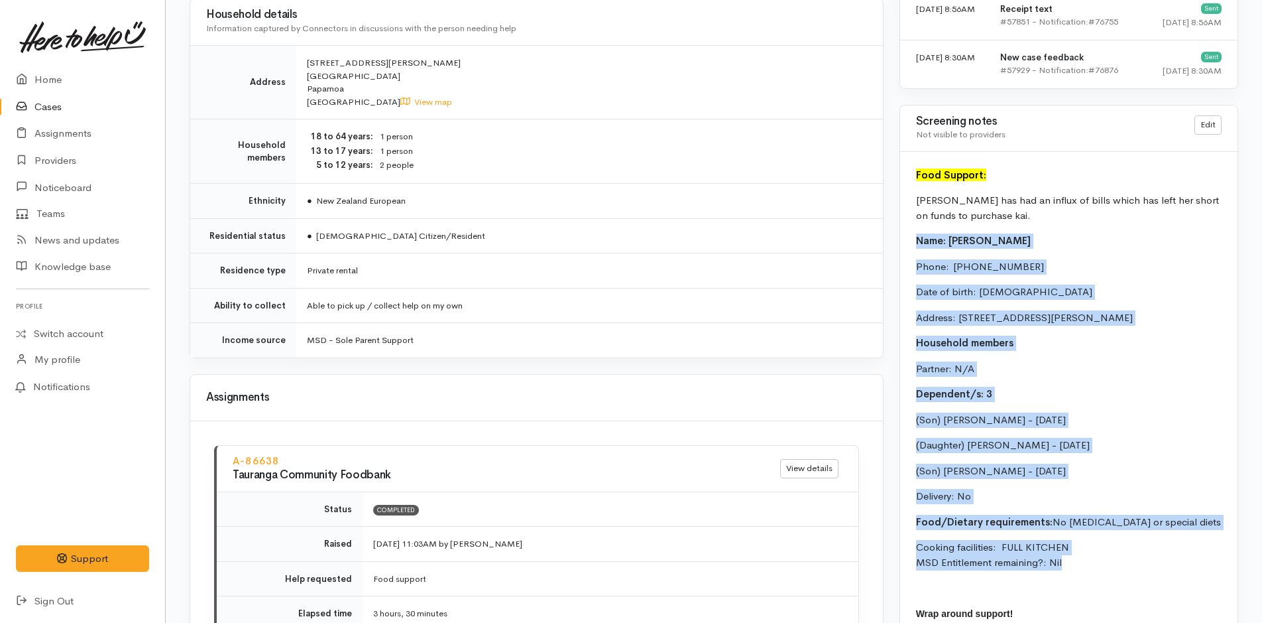
drag, startPoint x: 1014, startPoint y: 564, endPoint x: 911, endPoint y: 240, distance: 339.5
click at [911, 240] on div "Food Support: [PERSON_NAME] has had an influx of bills which has left her short…" at bounding box center [1068, 433] width 337 height 562
click at [25, 80] on icon at bounding box center [25, 80] width 19 height 17
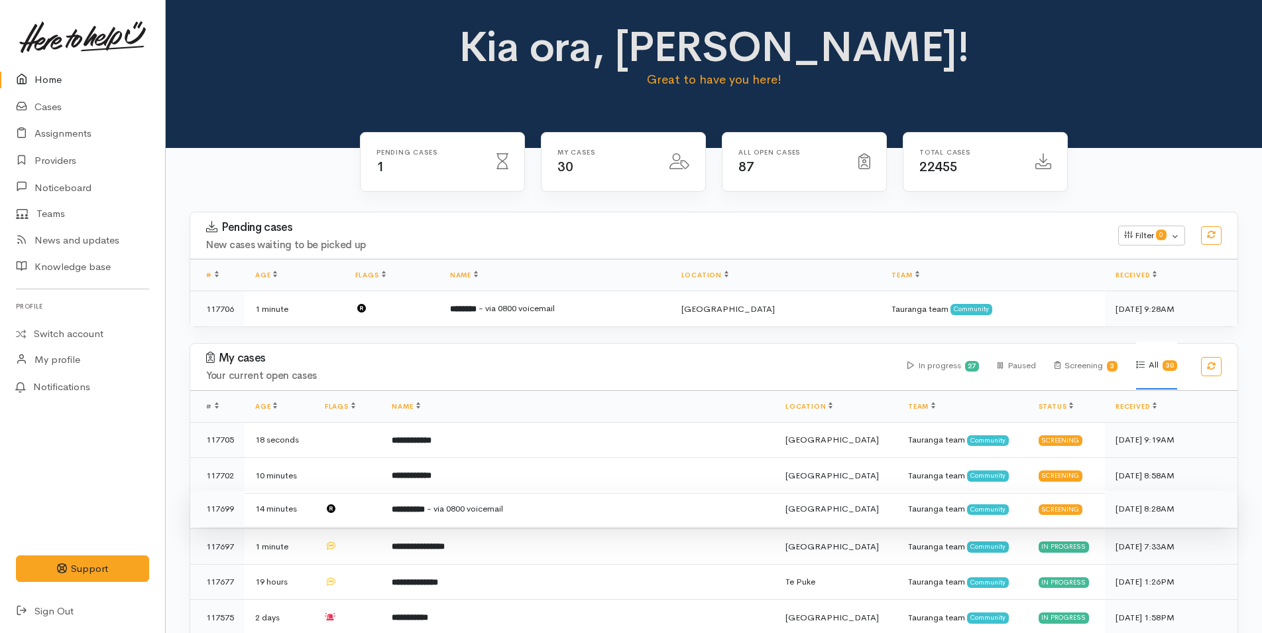
click at [485, 503] on span "- via 0800 voicemail" at bounding box center [465, 508] width 76 height 11
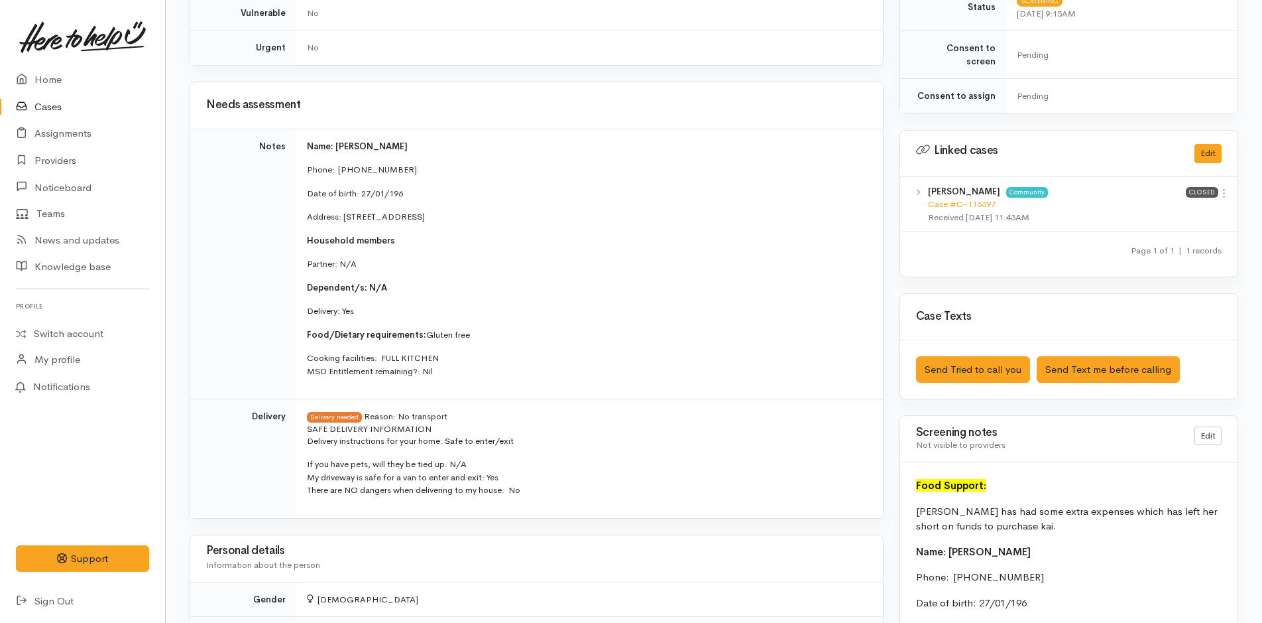
scroll to position [199, 0]
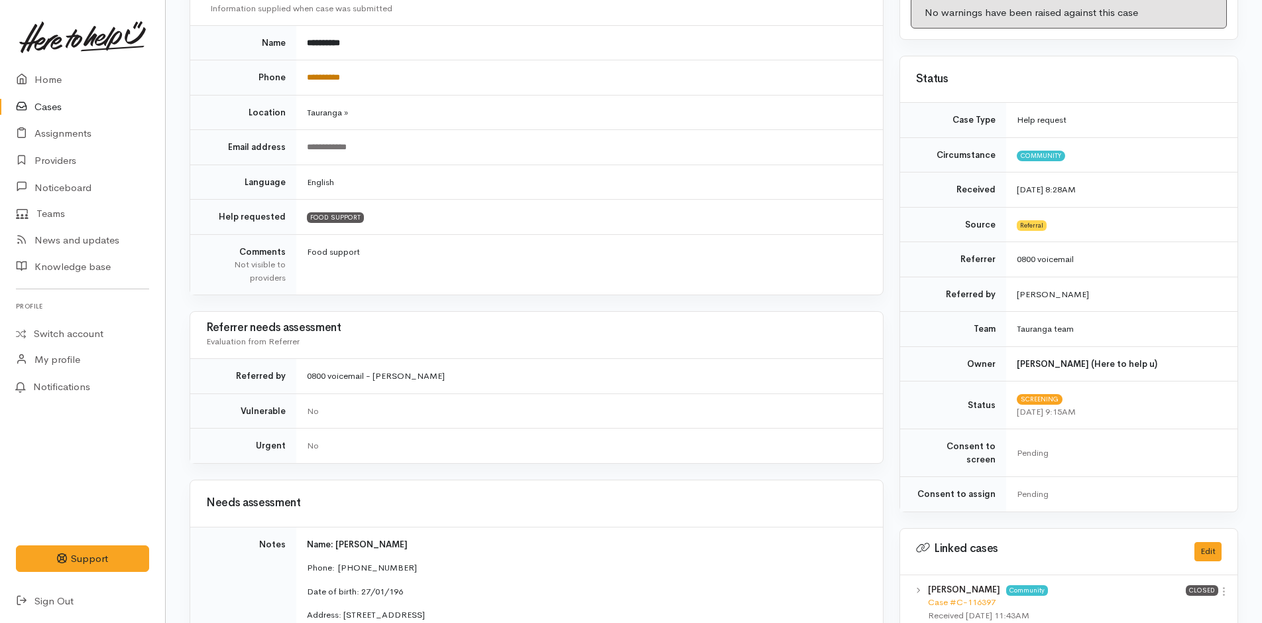
click at [340, 76] on link "**********" at bounding box center [323, 77] width 33 height 9
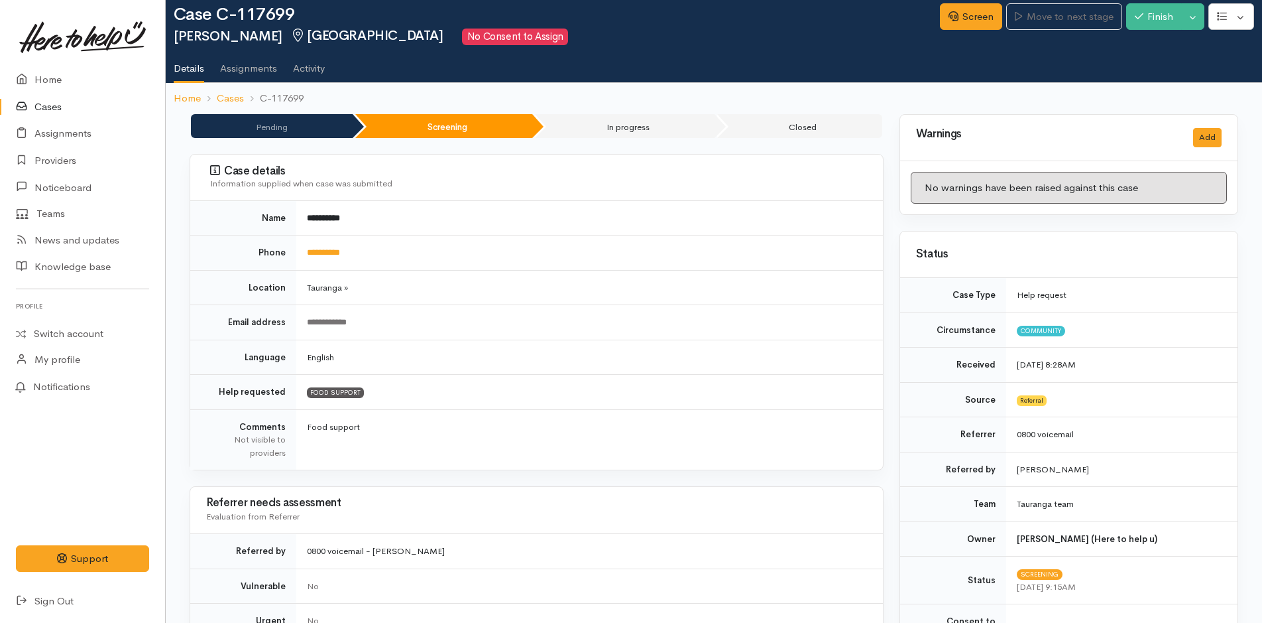
scroll to position [0, 0]
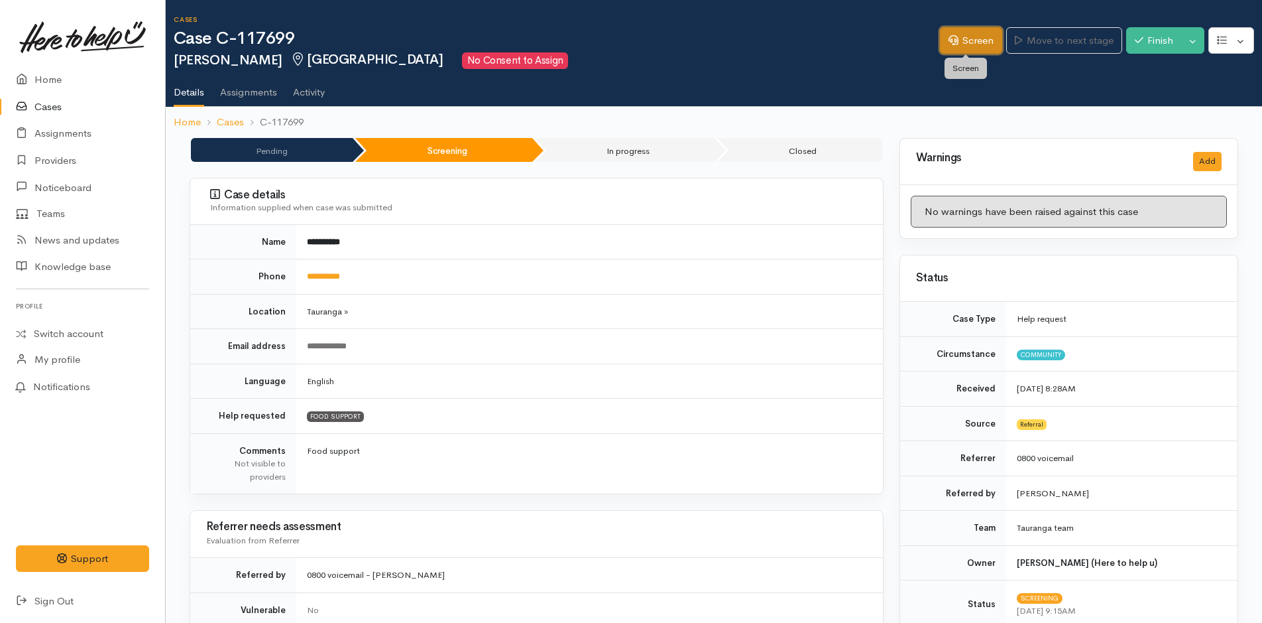
click at [963, 42] on link "Screen" at bounding box center [971, 40] width 62 height 27
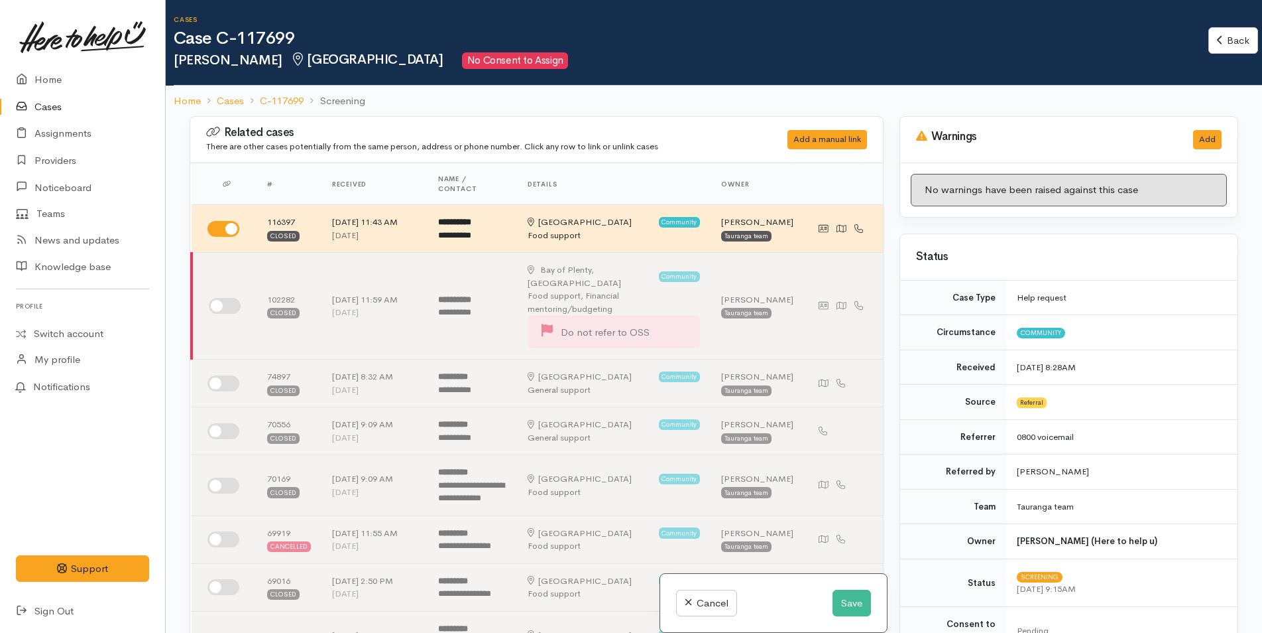
select select "2"
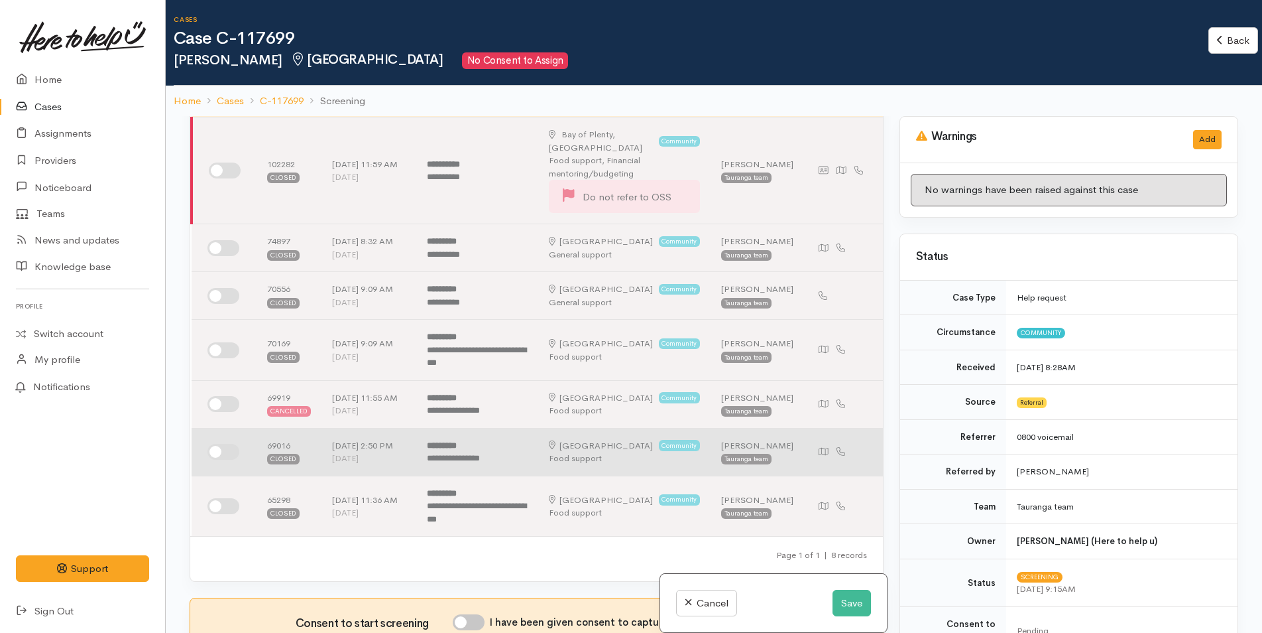
scroll to position [398, 0]
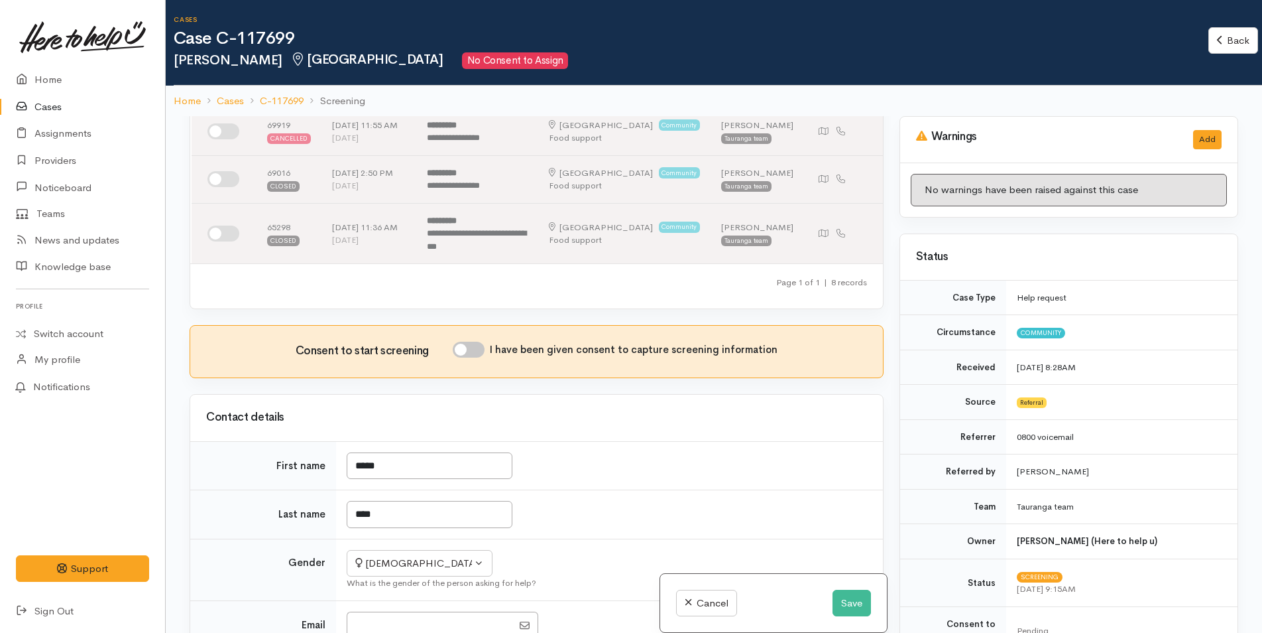
click at [473, 357] on input "I have been given consent to capture screening information" at bounding box center [469, 349] width 32 height 16
checkbox input "true"
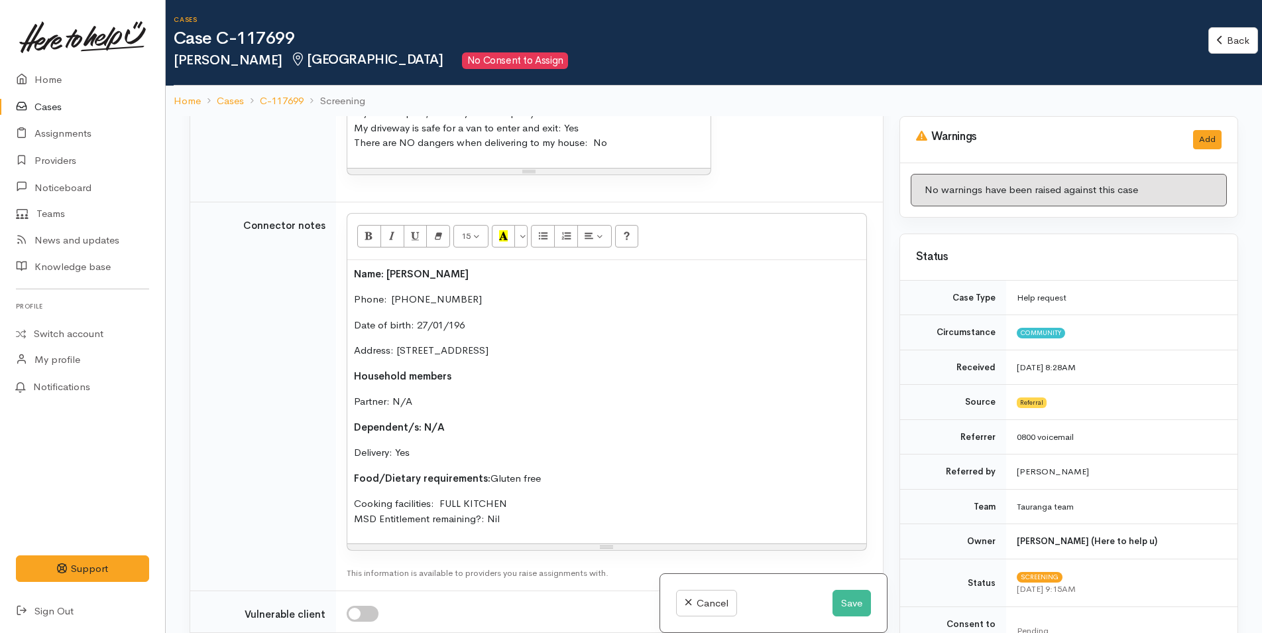
scroll to position [1724, 0]
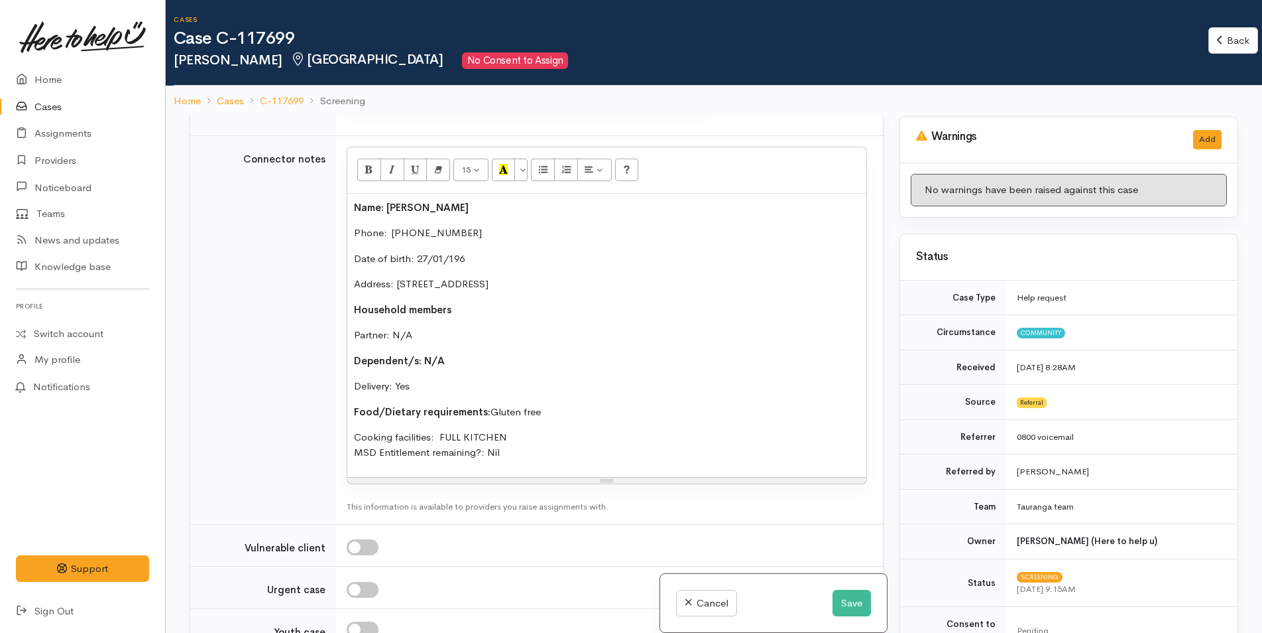
click at [468, 267] on p "Date of birth: 27/01/196" at bounding box center [607, 258] width 506 height 15
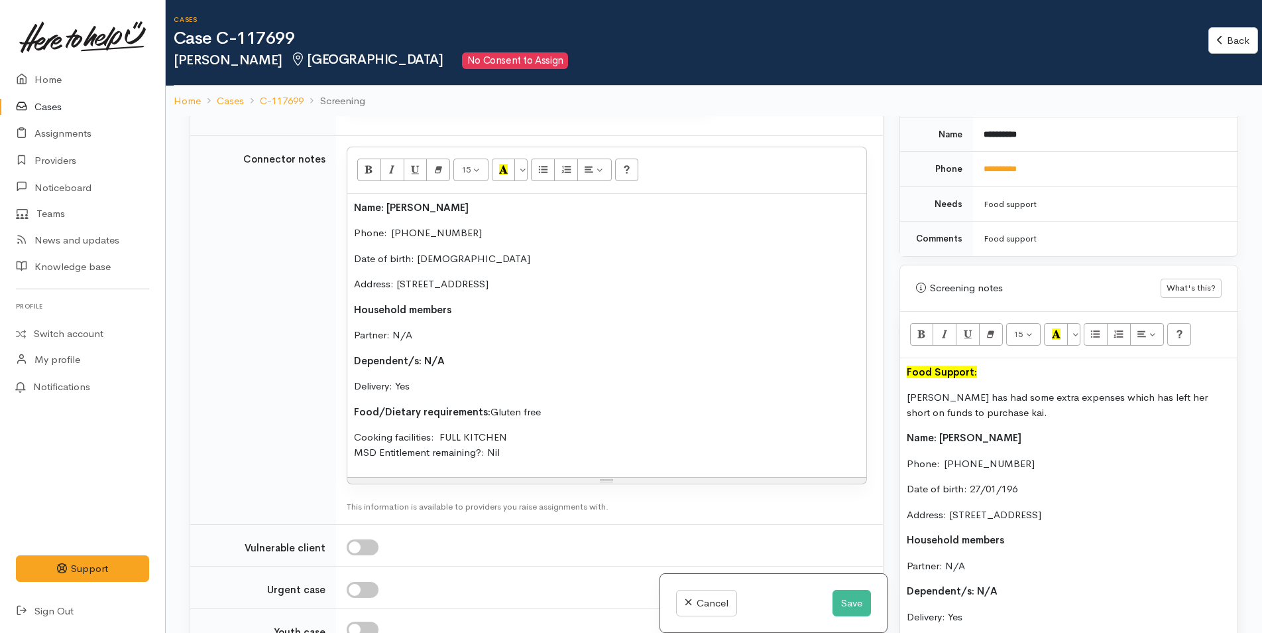
scroll to position [796, 0]
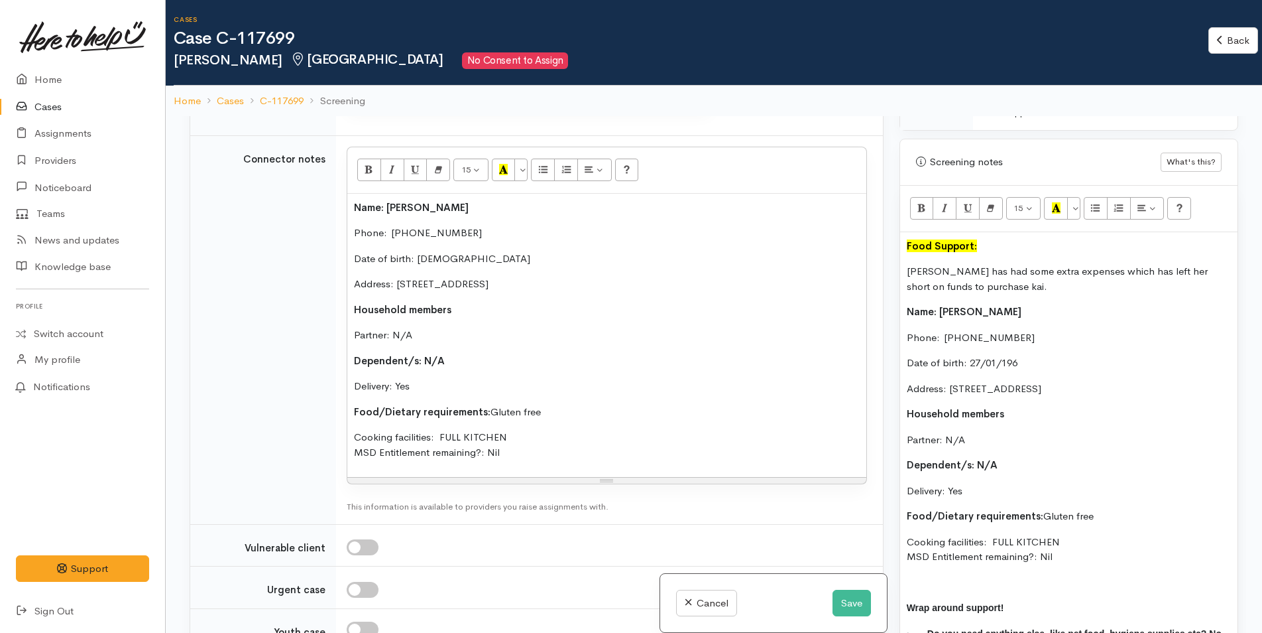
click at [1048, 355] on p "Date of birth: 27/01/196" at bounding box center [1069, 362] width 324 height 15
click at [1099, 509] on p "Food/Dietary requirements: Gluten free" at bounding box center [1069, 516] width 324 height 15
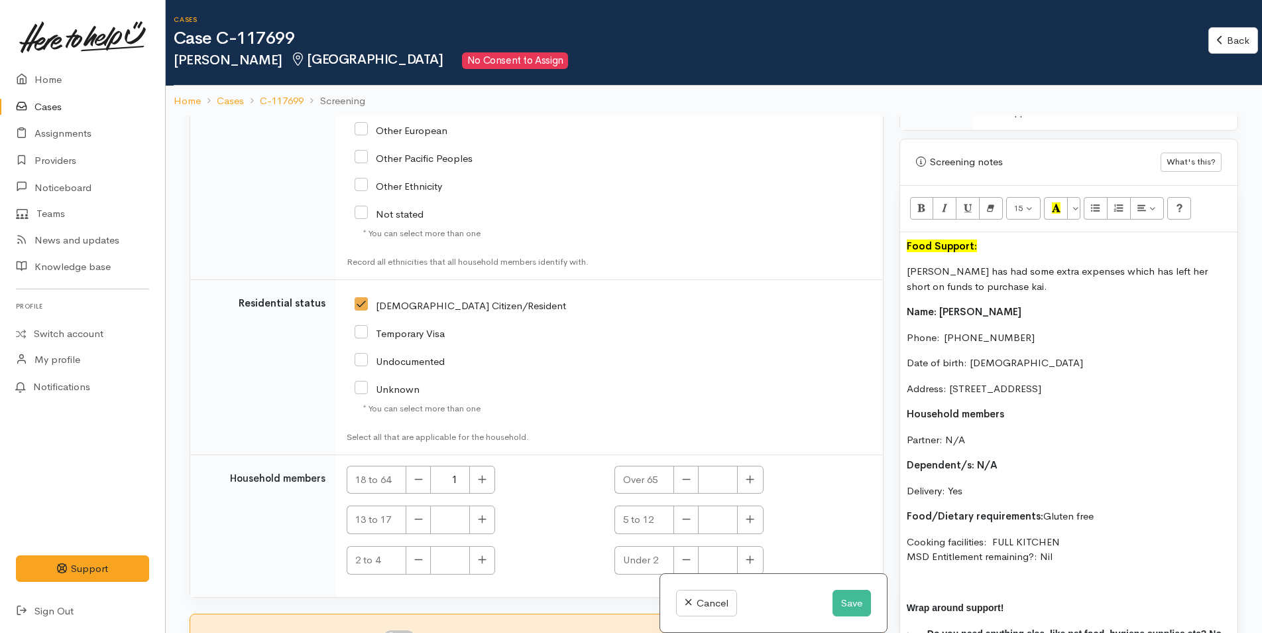
scroll to position [116, 0]
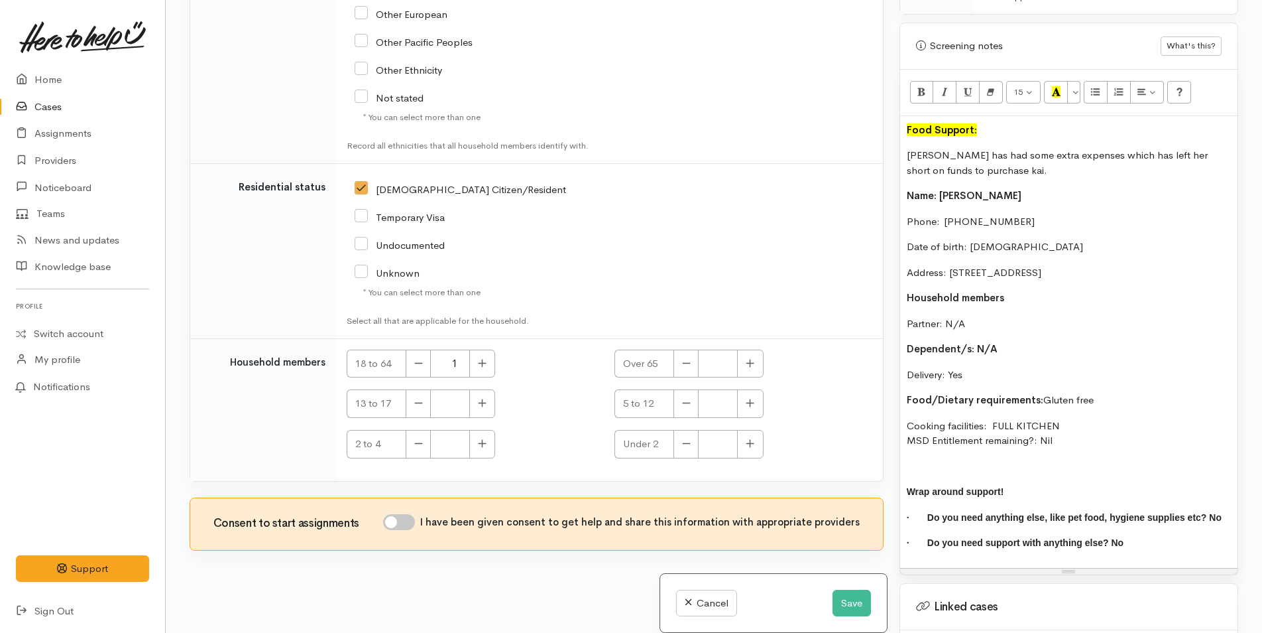
click at [414, 519] on input "I have been given consent to get help and share this information with appropria…" at bounding box center [399, 522] width 32 height 16
checkbox input "true"
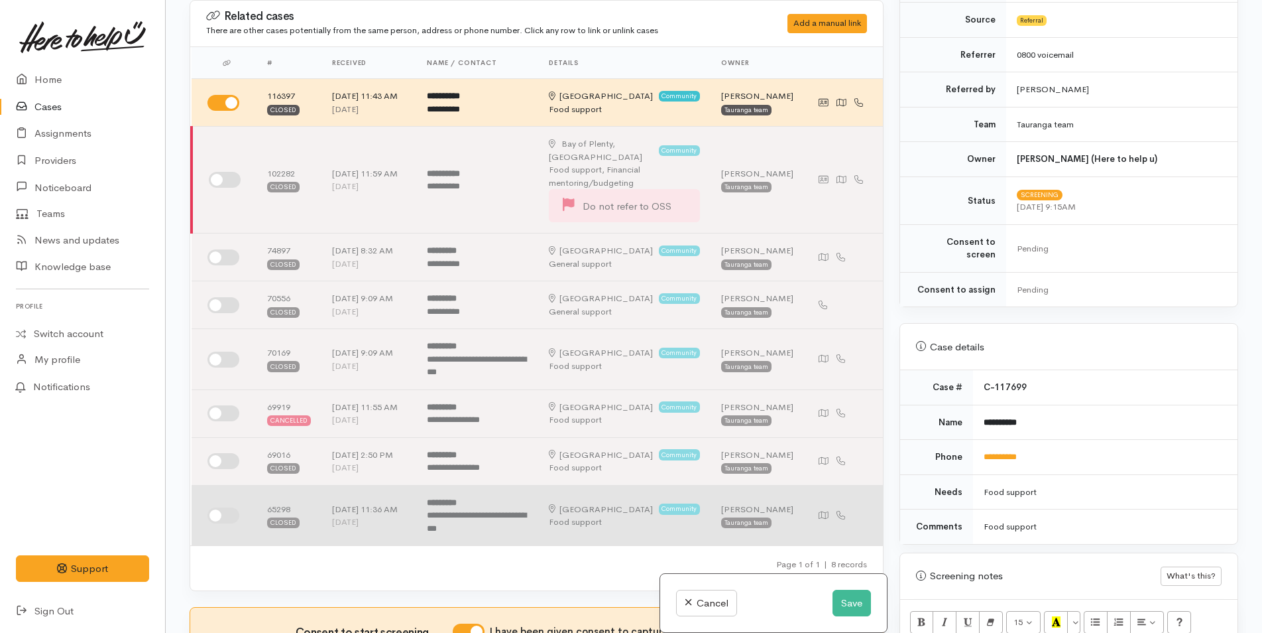
scroll to position [265, 0]
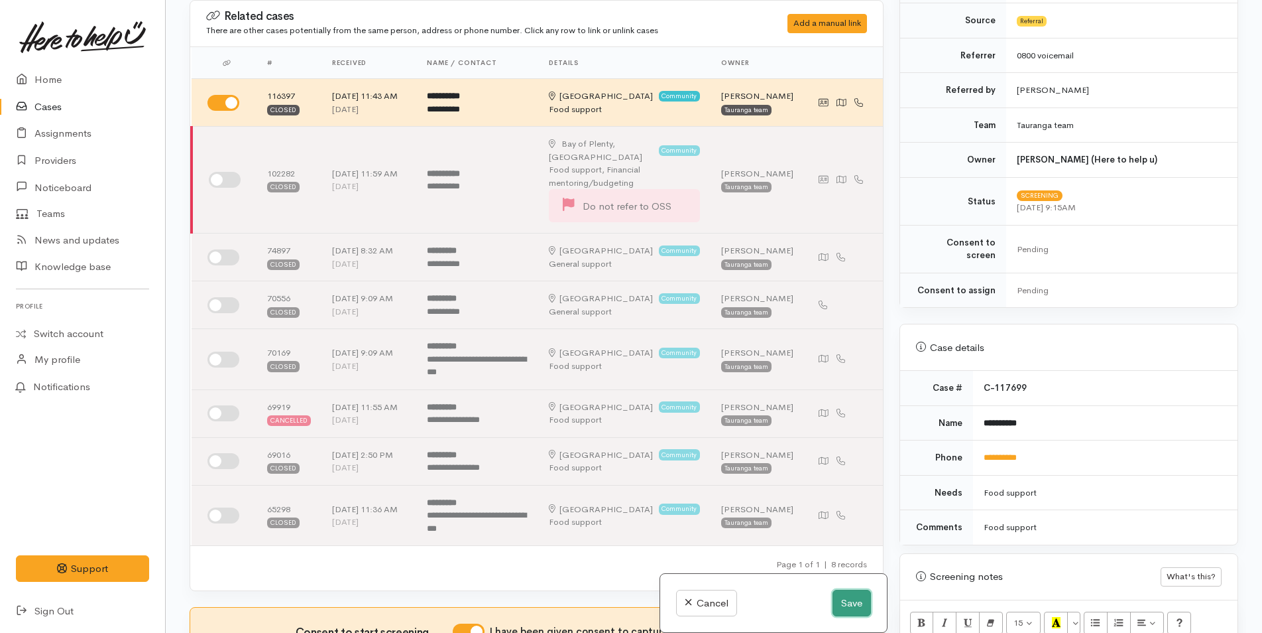
click at [844, 601] on button "Save" at bounding box center [852, 602] width 38 height 27
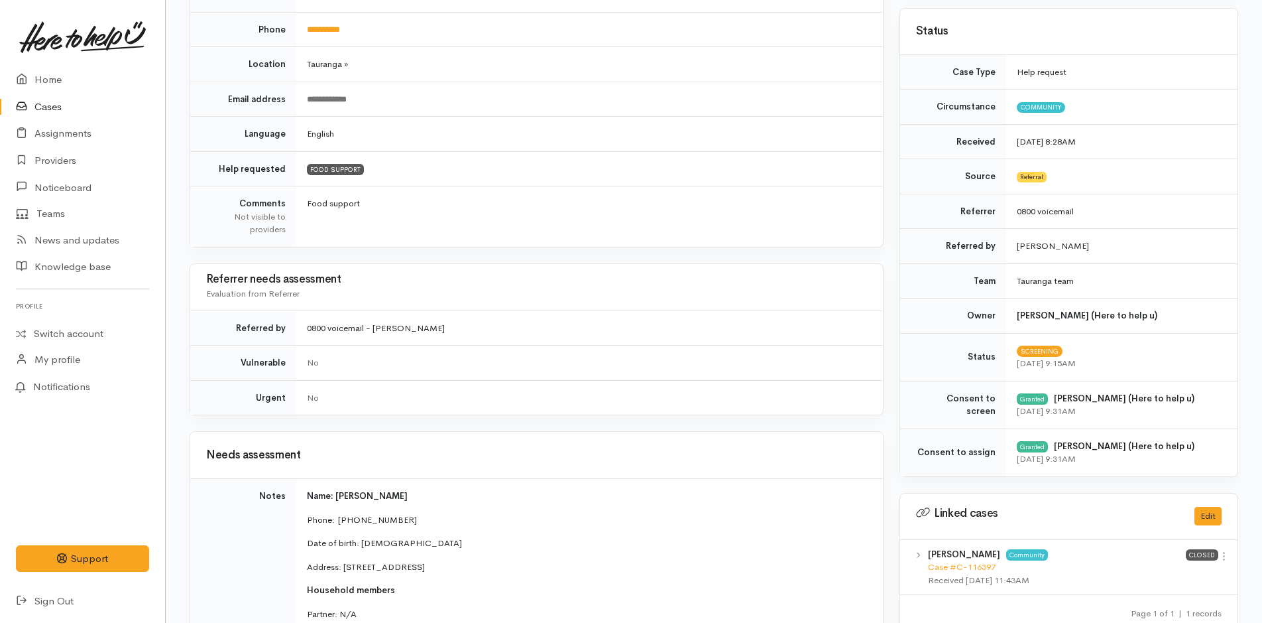
scroll to position [133, 0]
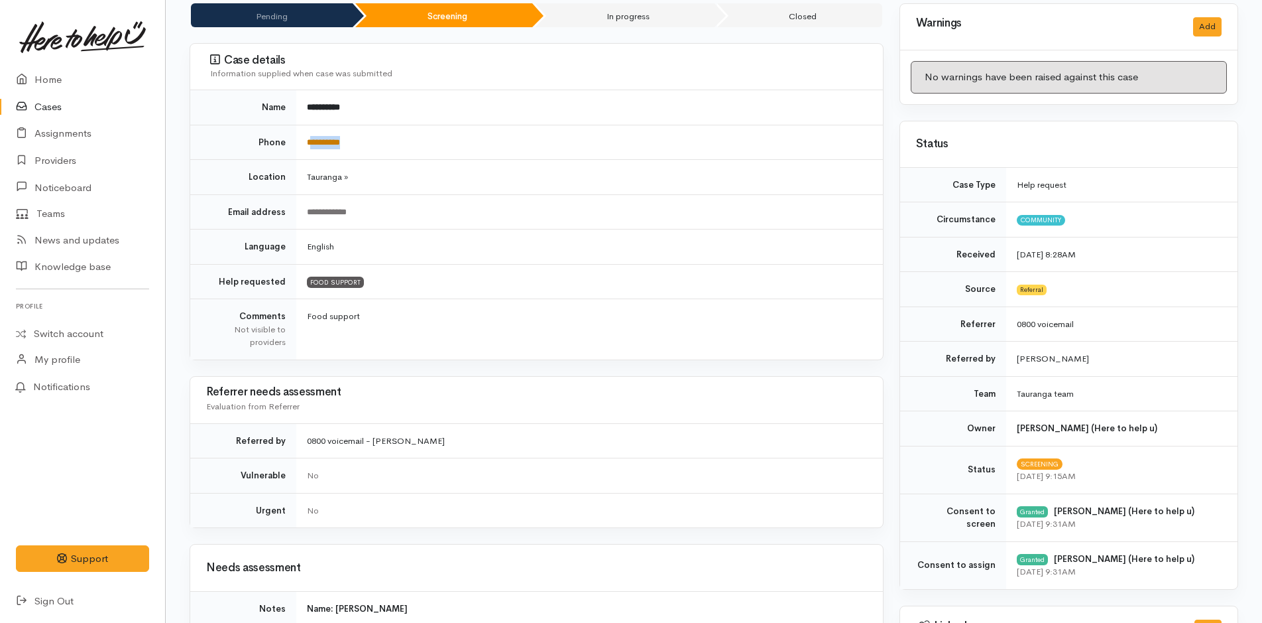
drag, startPoint x: 327, startPoint y: 141, endPoint x: 313, endPoint y: 141, distance: 13.9
click at [313, 141] on td "**********" at bounding box center [589, 142] width 587 height 35
copy link "*********"
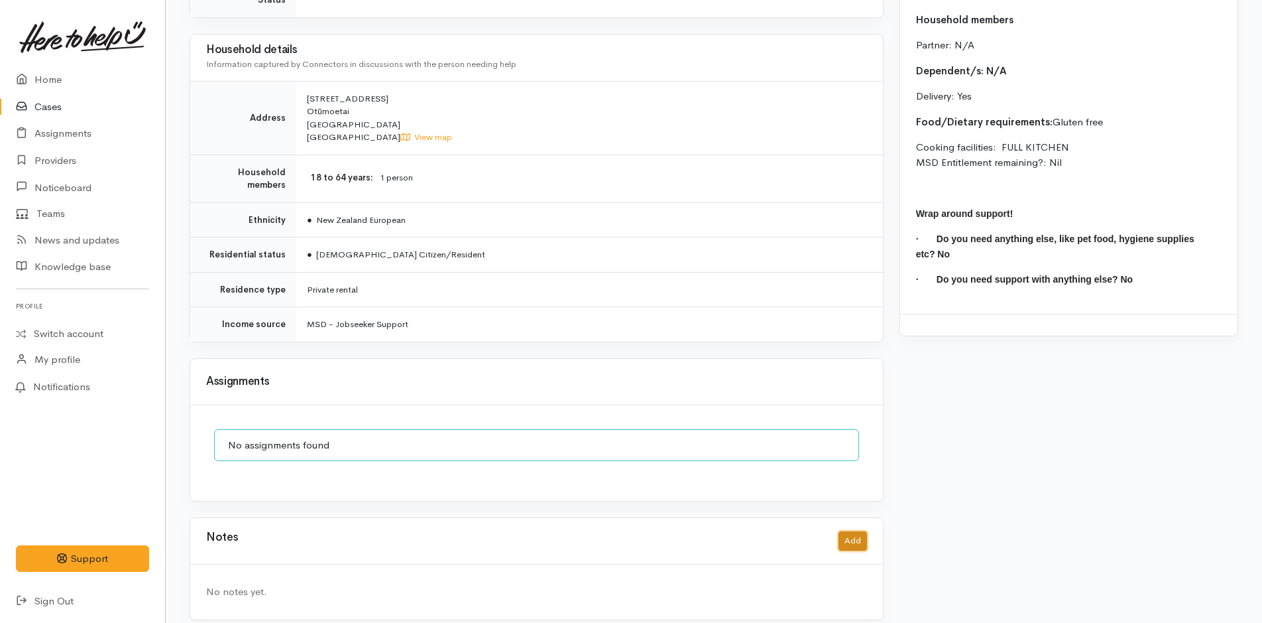
click at [845, 531] on button "Add" at bounding box center [853, 540] width 29 height 19
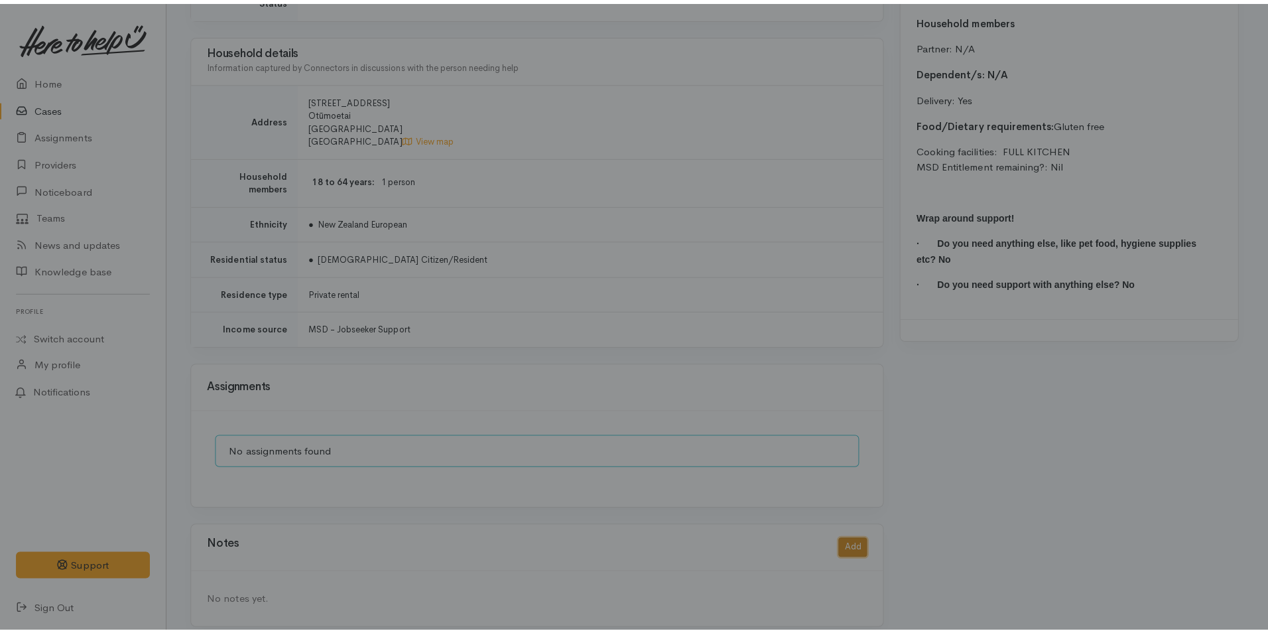
scroll to position [1232, 0]
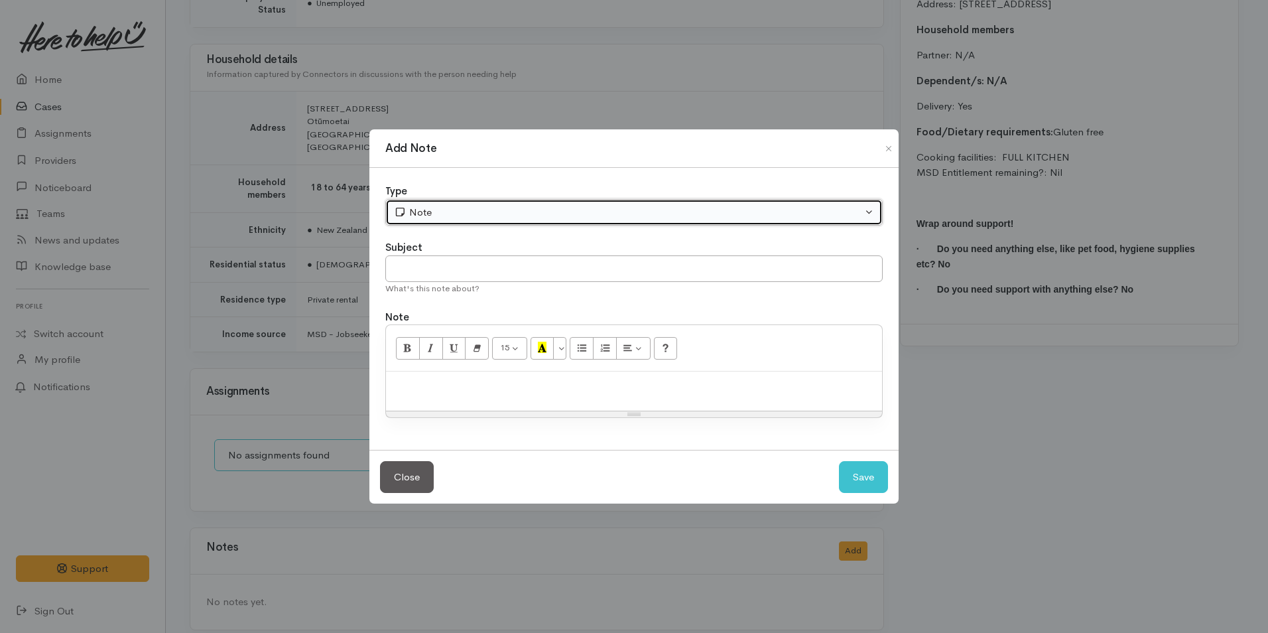
click at [477, 221] on button "Note" at bounding box center [633, 212] width 497 height 27
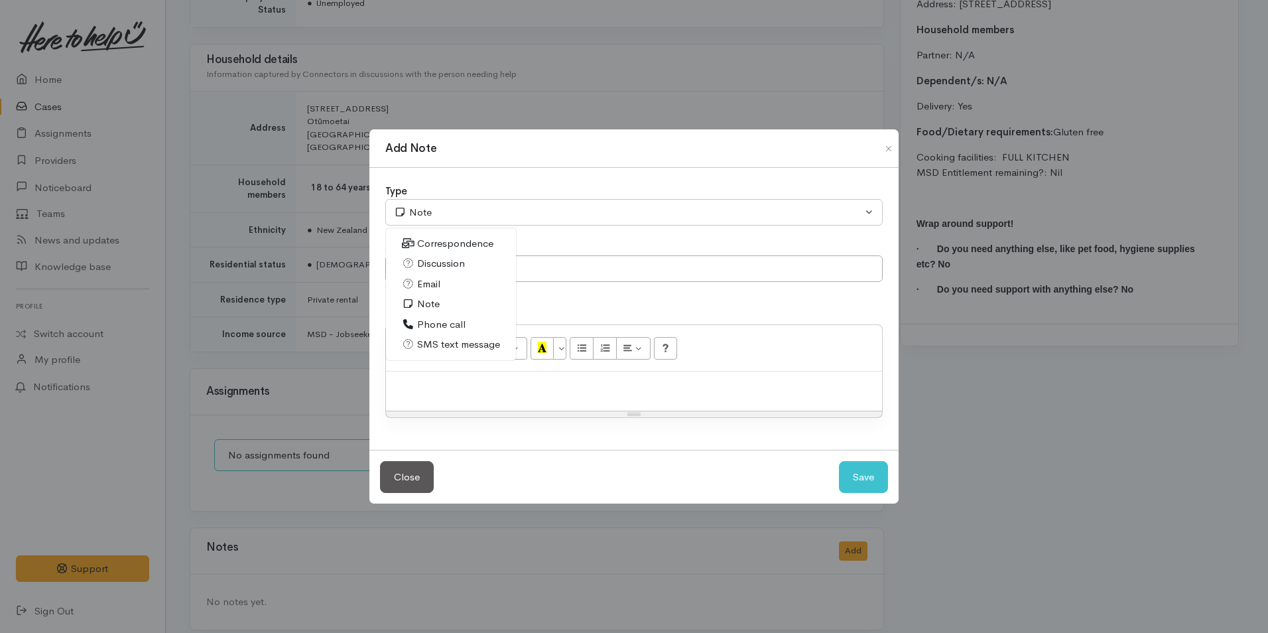
click at [450, 346] on span "SMS text message" at bounding box center [458, 344] width 83 height 15
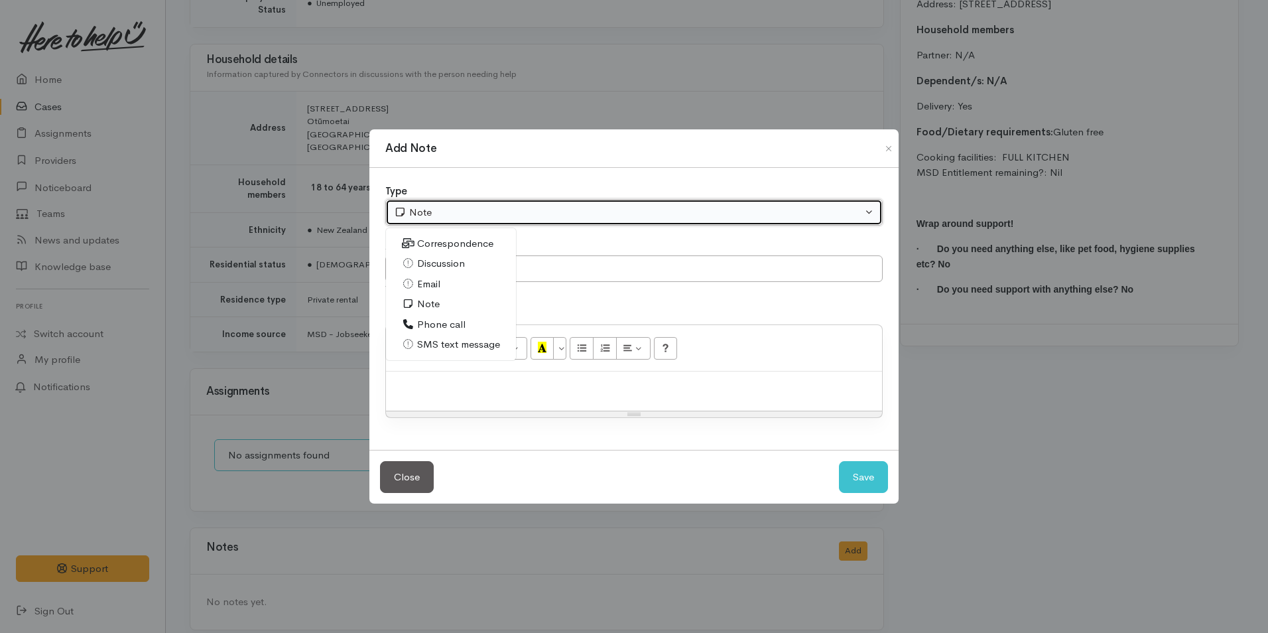
select select "5"
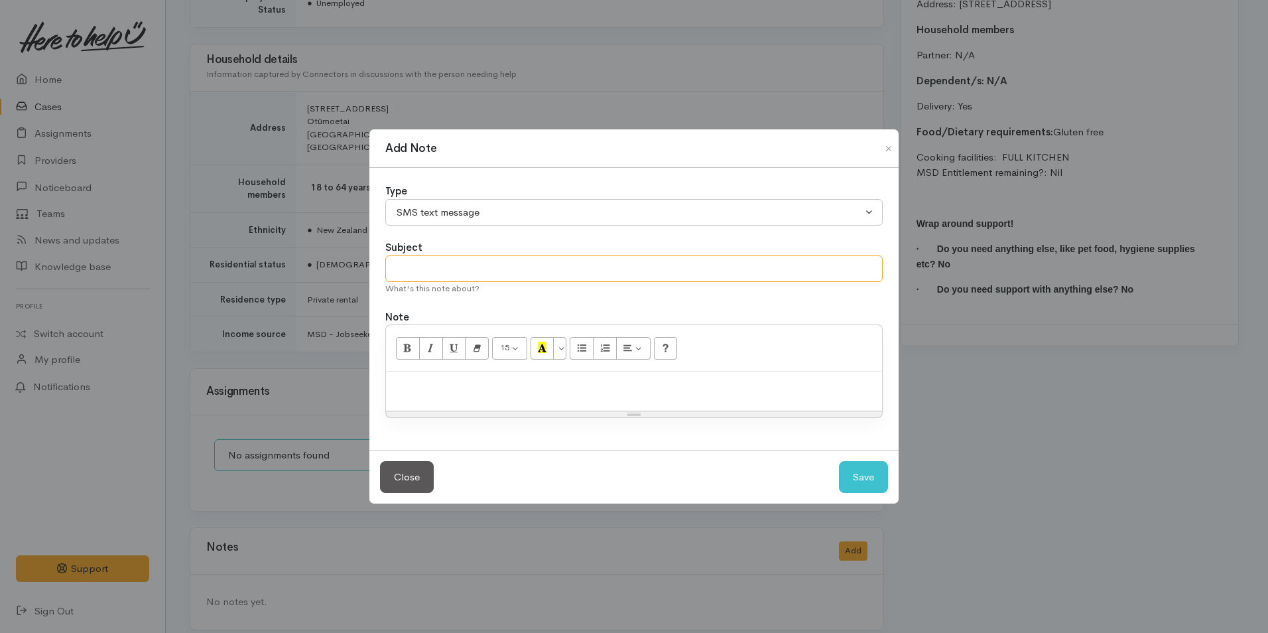
click at [447, 268] on input "text" at bounding box center [633, 268] width 497 height 27
type input "Provider details"
click at [442, 380] on p at bounding box center [634, 385] width 483 height 15
paste div
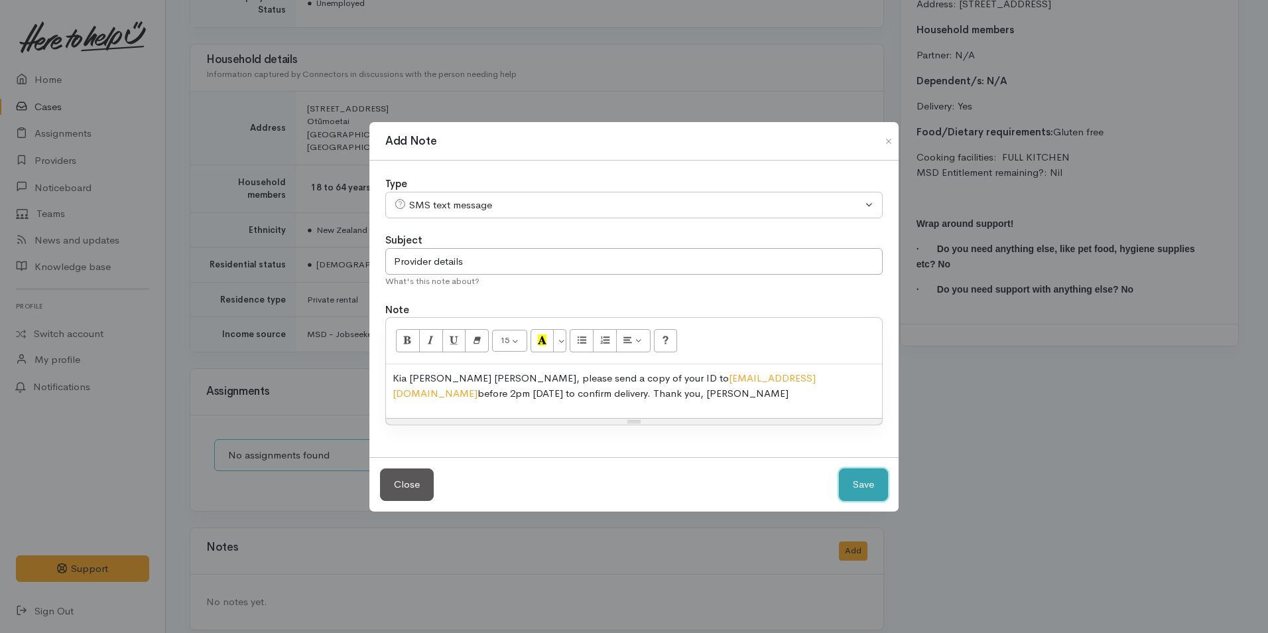
drag, startPoint x: 859, startPoint y: 481, endPoint x: 869, endPoint y: 459, distance: 23.7
click at [859, 483] on button "Save" at bounding box center [863, 484] width 49 height 32
select select "1"
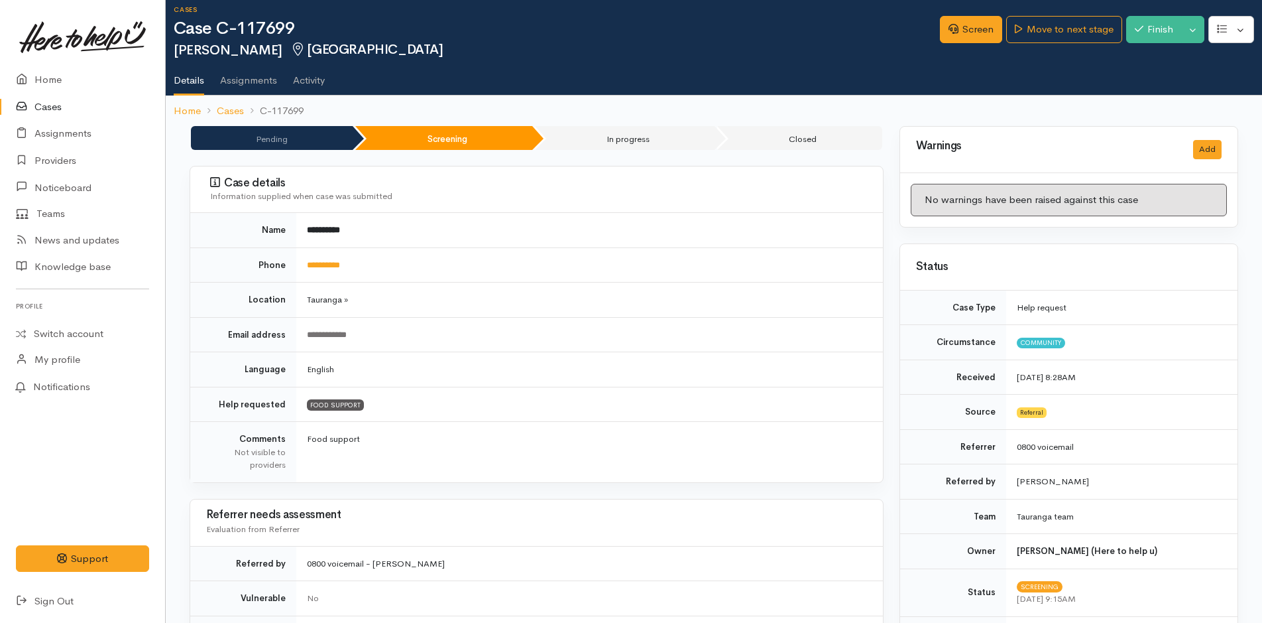
scroll to position [0, 0]
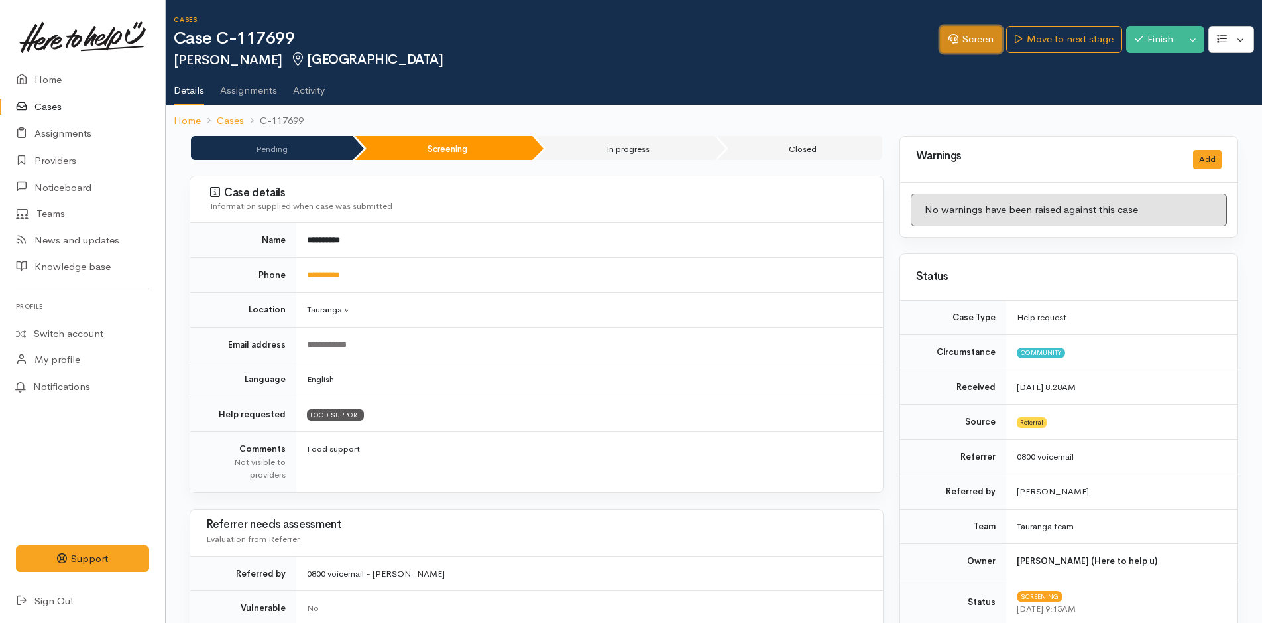
click at [978, 46] on link "Screen" at bounding box center [971, 39] width 62 height 27
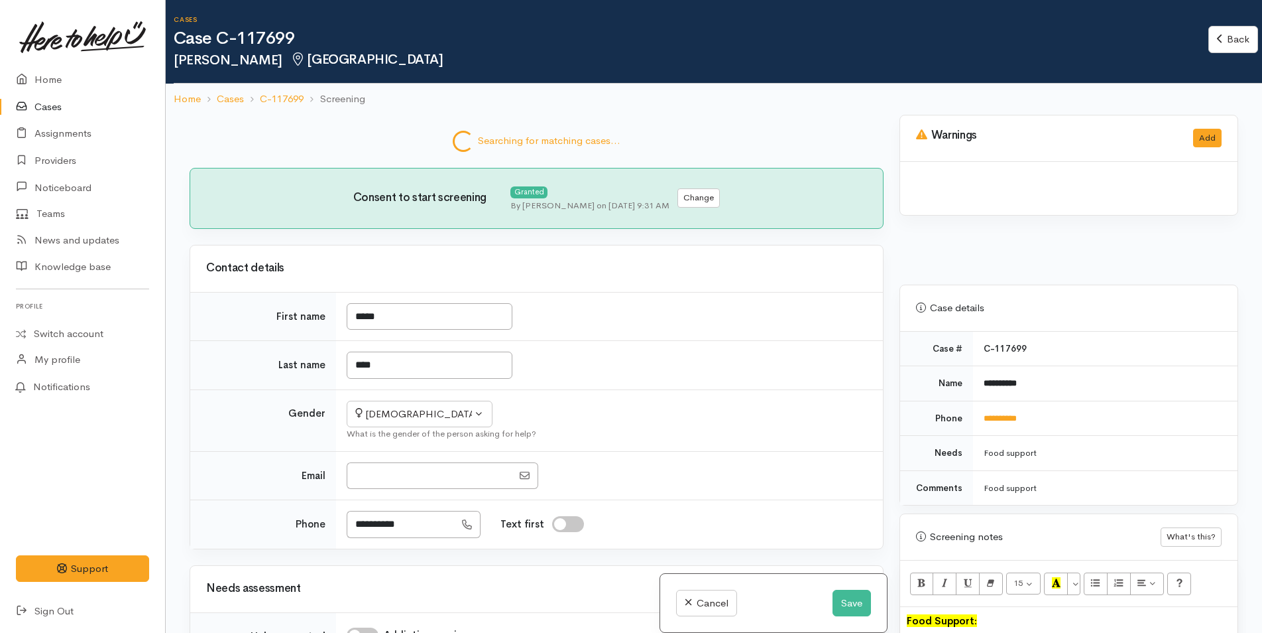
select select "2"
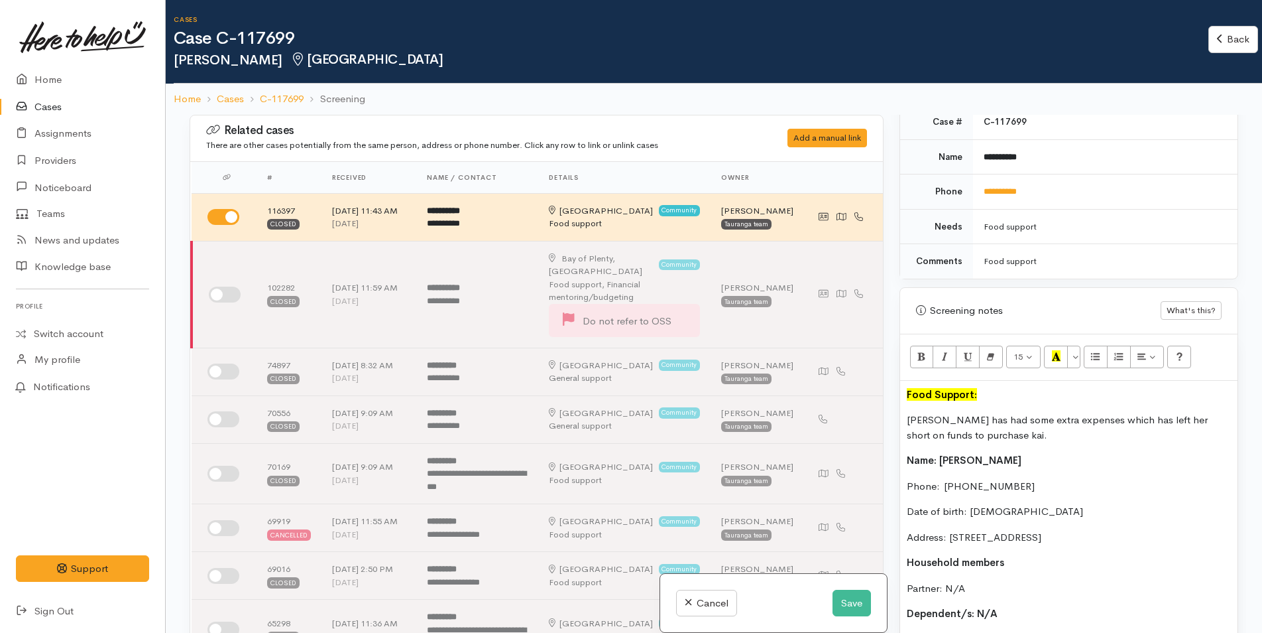
scroll to position [631, 0]
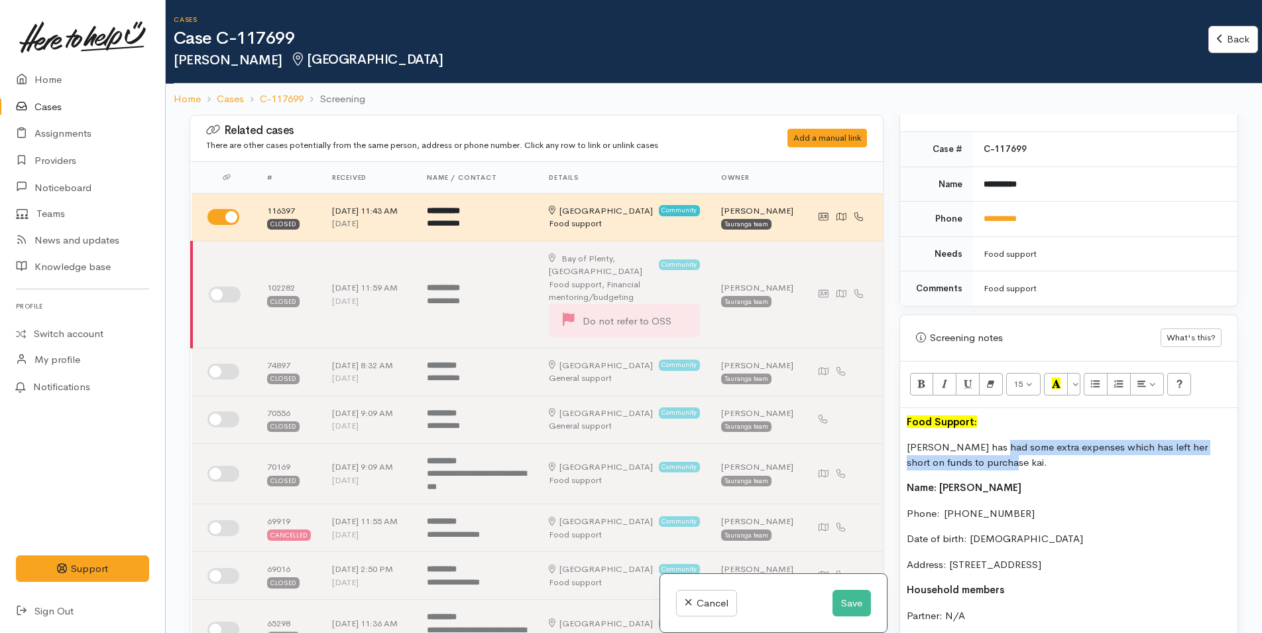
drag, startPoint x: 985, startPoint y: 463, endPoint x: 996, endPoint y: 447, distance: 19.7
click at [996, 447] on p "[PERSON_NAME] has had some extra expenses which has left her short on funds to …" at bounding box center [1069, 455] width 324 height 30
click at [1034, 450] on p "[PERSON_NAME] has had some extra expenses which has left her short on funds to …" at bounding box center [1069, 455] width 324 height 30
drag, startPoint x: 1067, startPoint y: 443, endPoint x: 969, endPoint y: 467, distance: 101.0
click at [969, 452] on p "[PERSON_NAME] has had some extra expenses which has left her short on funds to …" at bounding box center [1069, 455] width 324 height 30
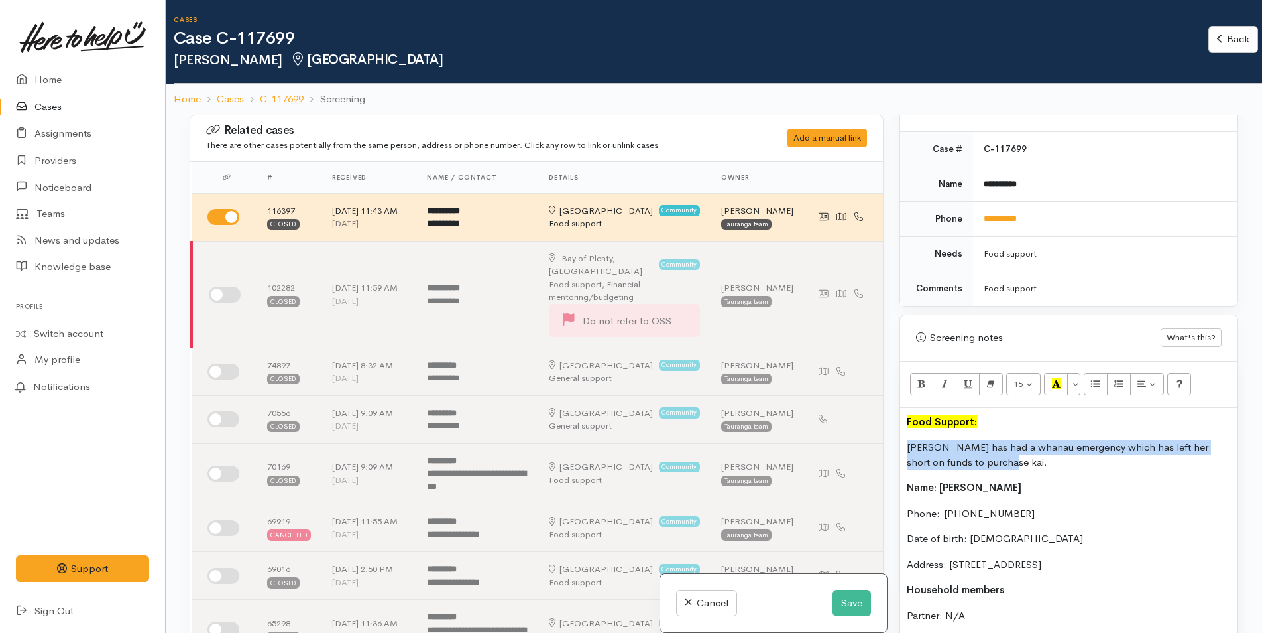
drag, startPoint x: 924, startPoint y: 451, endPoint x: 904, endPoint y: 445, distance: 20.8
click at [904, 445] on div "Food Support: [PERSON_NAME] has had a whānau emergency which has left her short…" at bounding box center [1068, 634] width 337 height 452
copy p "[PERSON_NAME] has had a whānau emergency which has left her short on funds to p…"
click at [859, 605] on button "Save" at bounding box center [852, 602] width 38 height 27
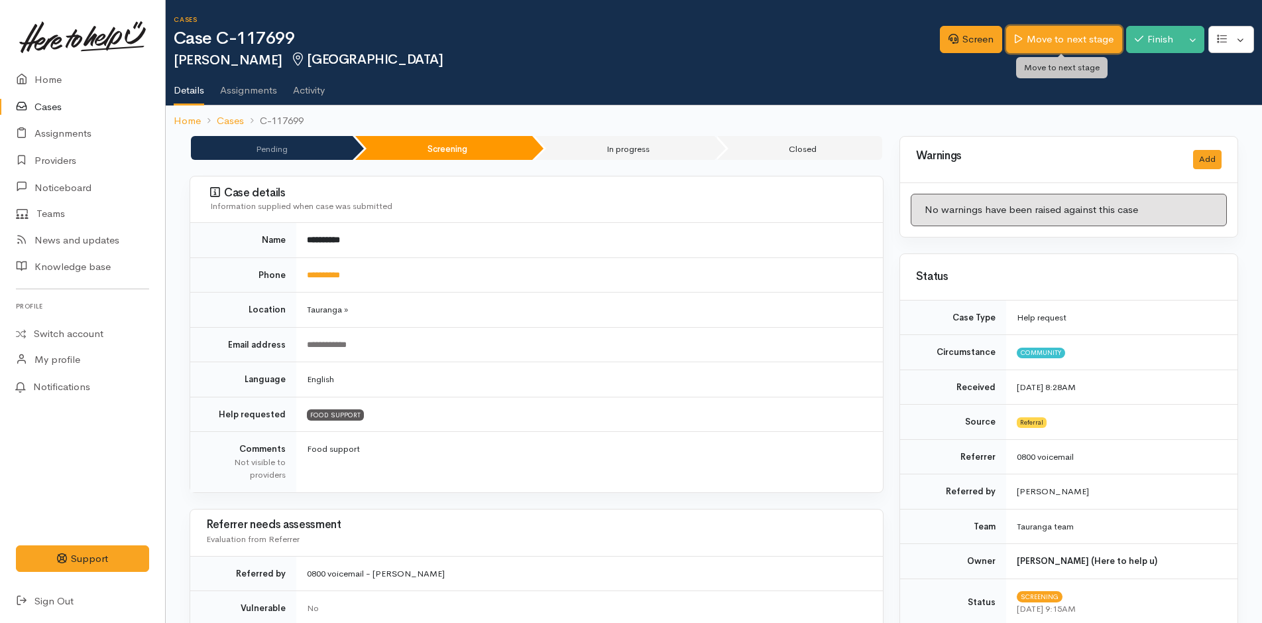
click at [1052, 43] on link "Move to next stage" at bounding box center [1064, 39] width 115 height 27
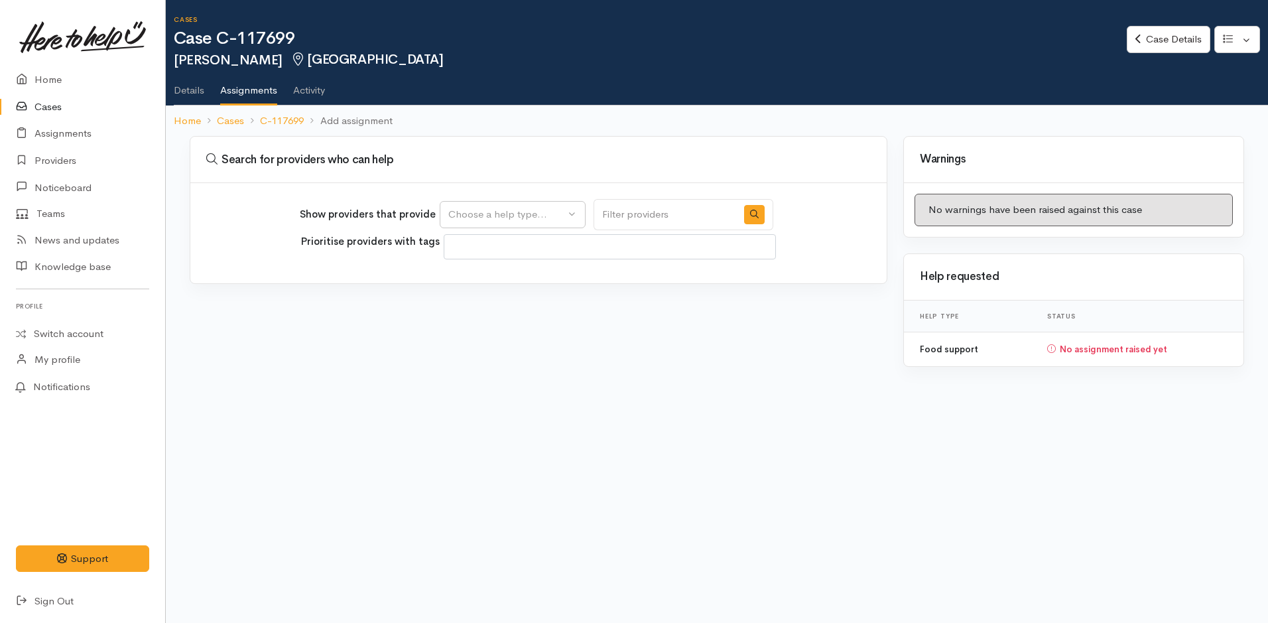
select select
click at [460, 212] on div "Choose a help type..." at bounding box center [506, 214] width 117 height 15
click at [485, 282] on span "Food support" at bounding box center [487, 278] width 62 height 15
select select "3"
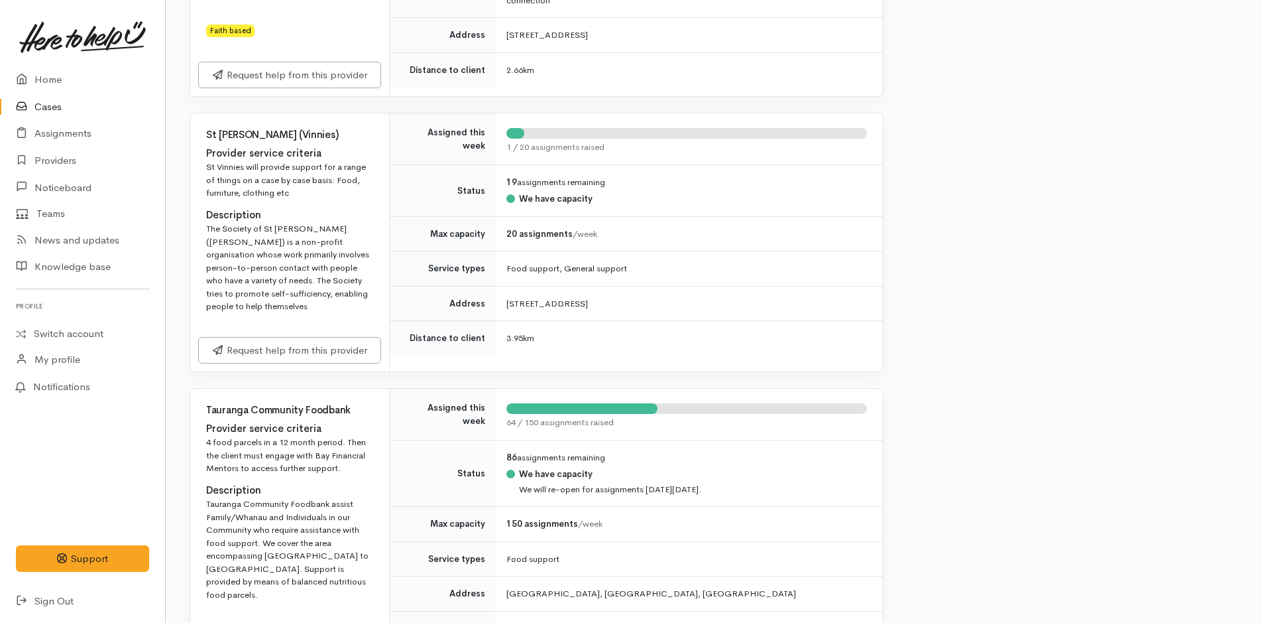
scroll to position [1392, 0]
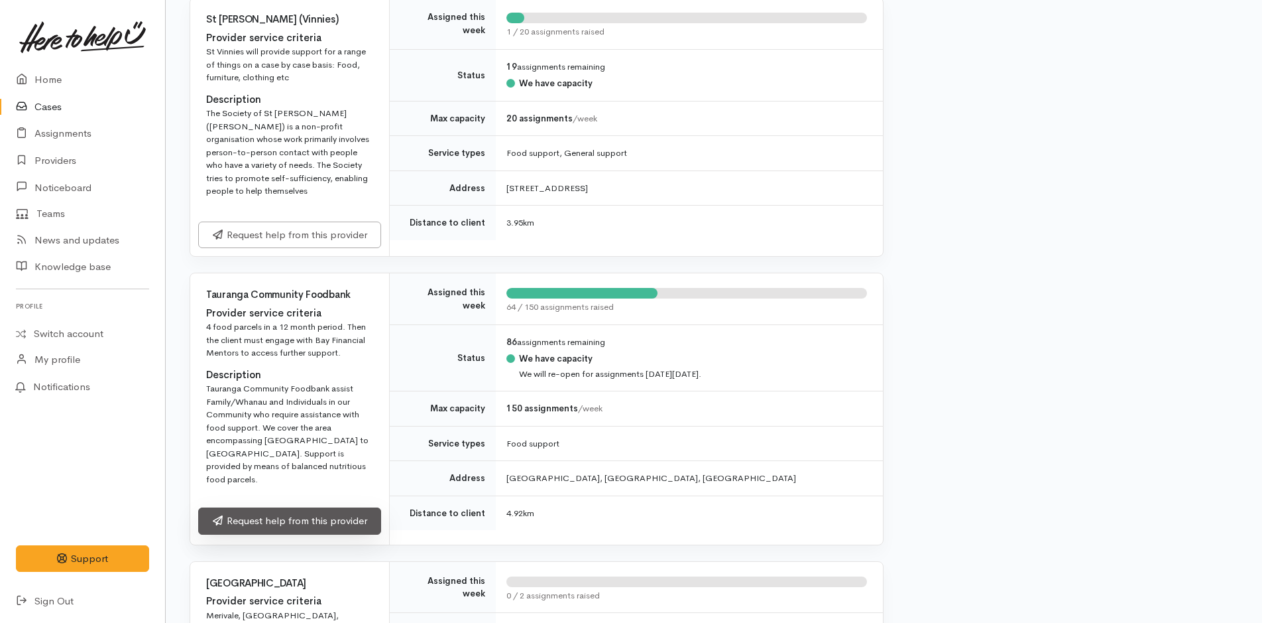
click at [283, 507] on link "Request help from this provider" at bounding box center [289, 520] width 183 height 27
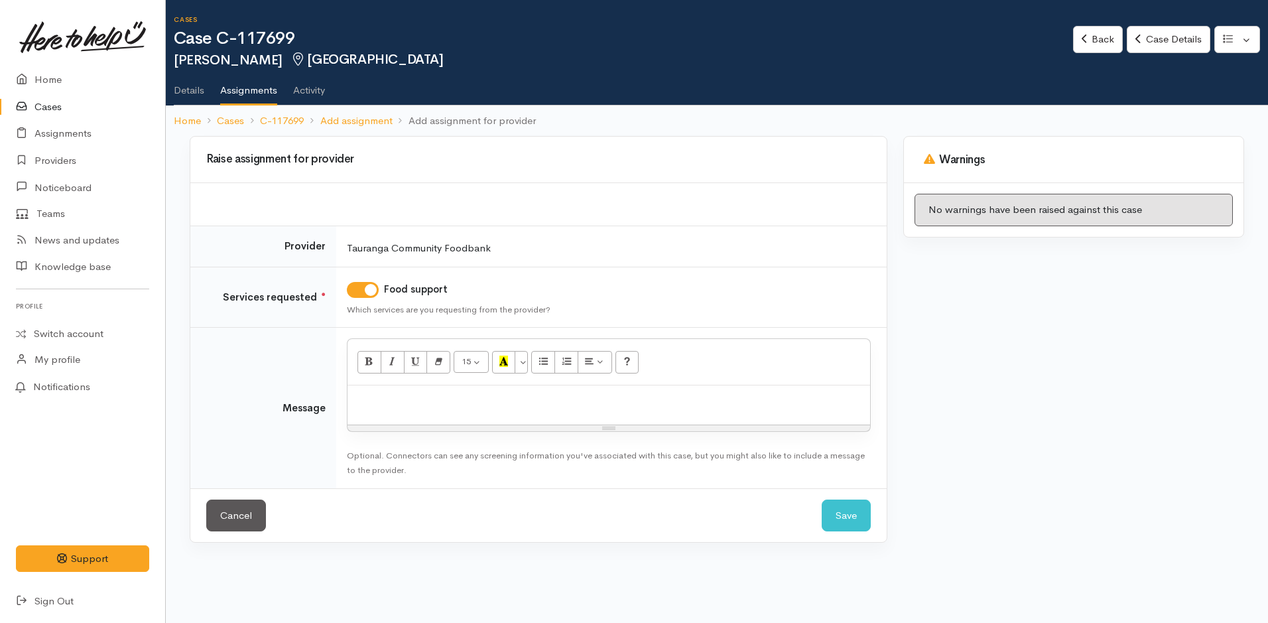
click at [462, 408] on div at bounding box center [608, 404] width 522 height 39
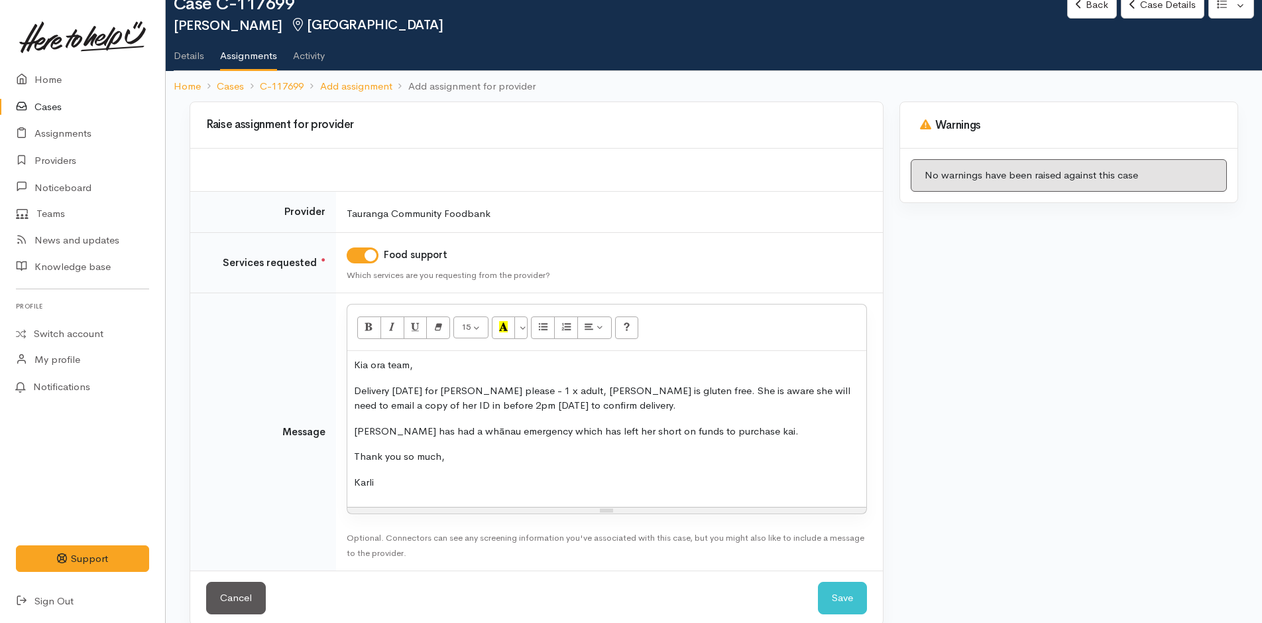
scroll to position [53, 0]
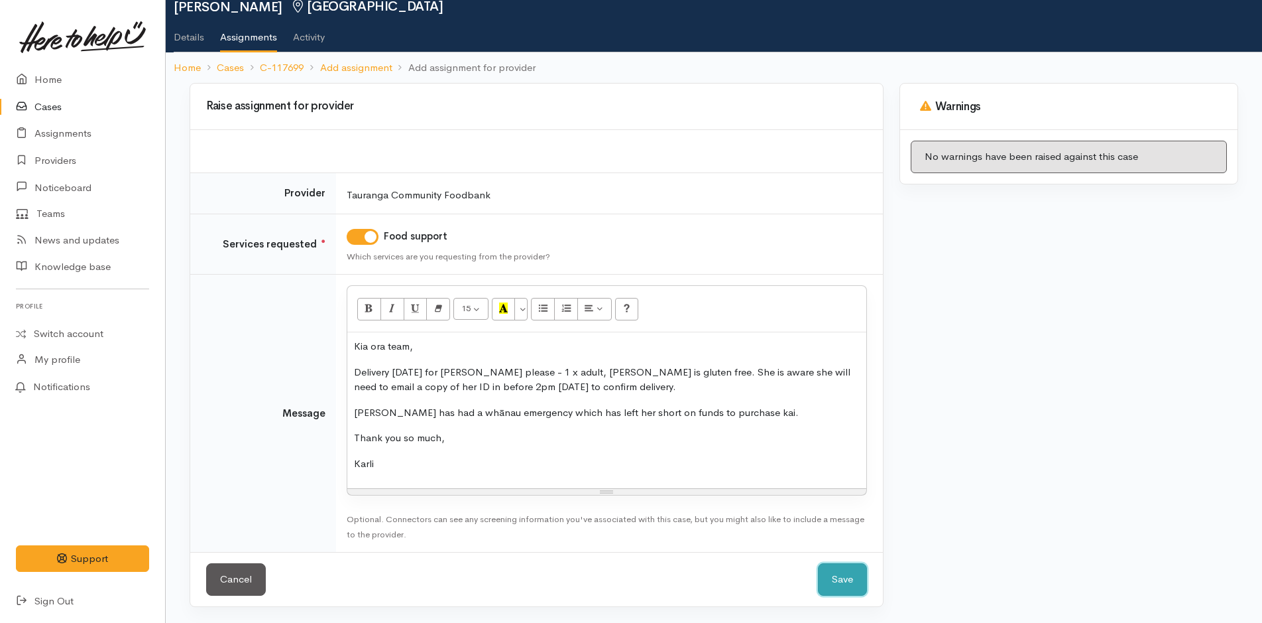
click at [837, 584] on button "Save" at bounding box center [842, 579] width 49 height 32
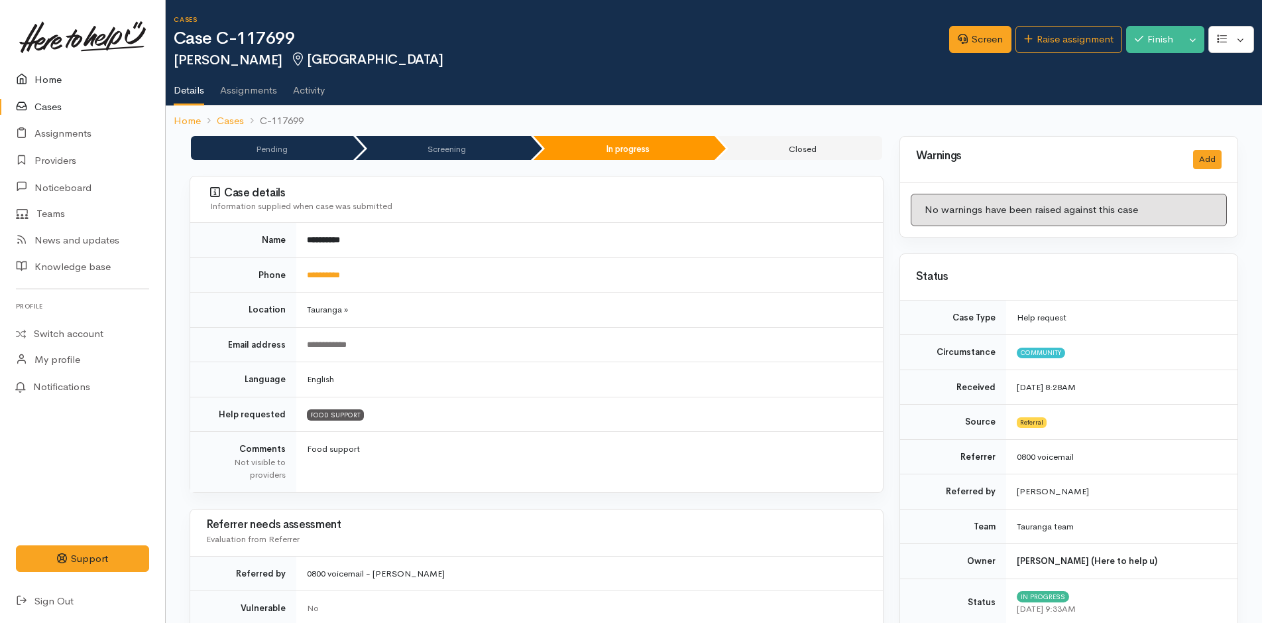
click at [50, 70] on link "Home" at bounding box center [82, 79] width 165 height 27
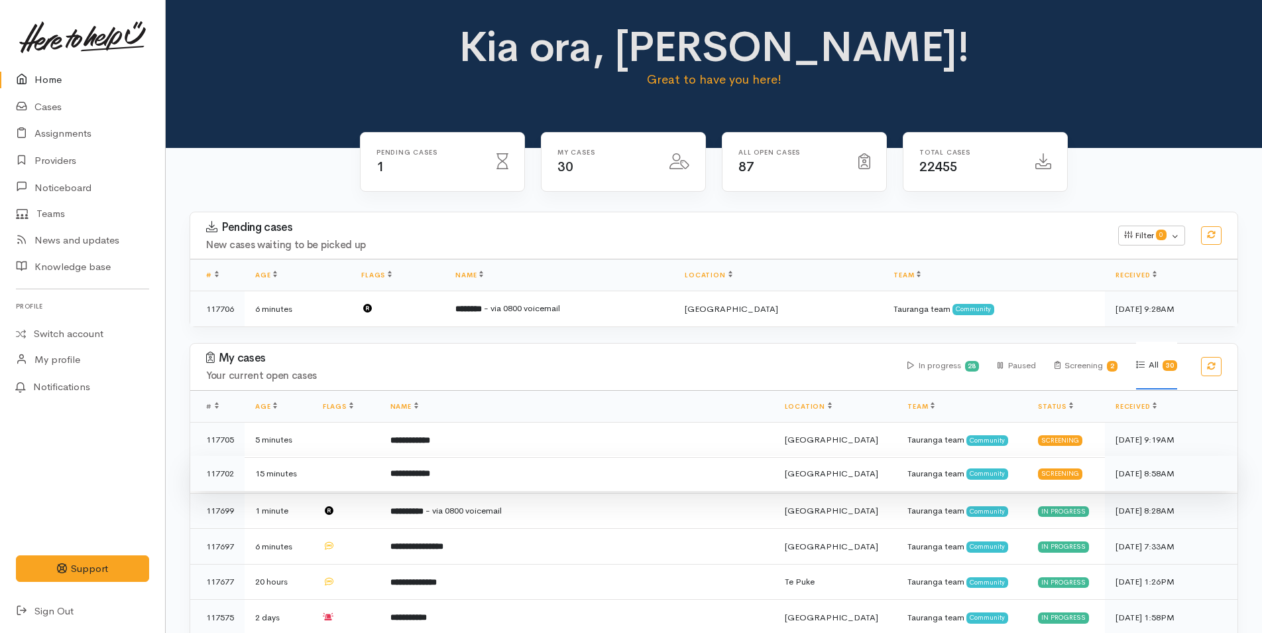
click at [514, 475] on td "**********" at bounding box center [577, 474] width 395 height 36
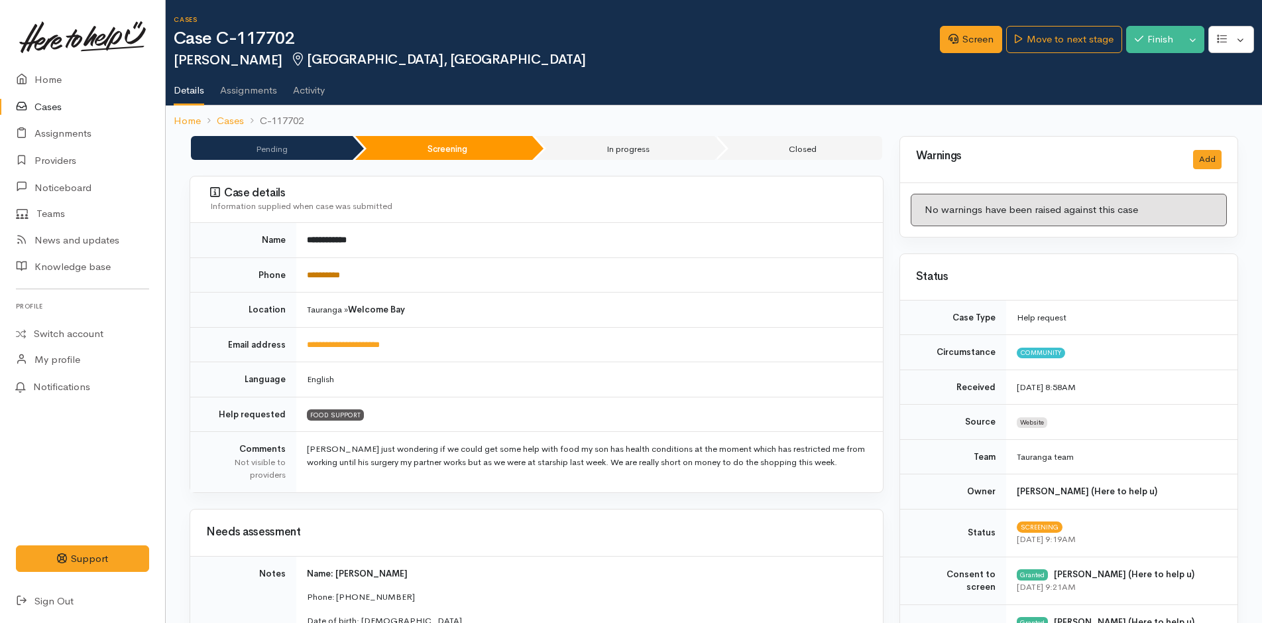
click at [335, 271] on link "**********" at bounding box center [323, 275] width 33 height 9
click at [961, 50] on link "Screen" at bounding box center [971, 39] width 62 height 27
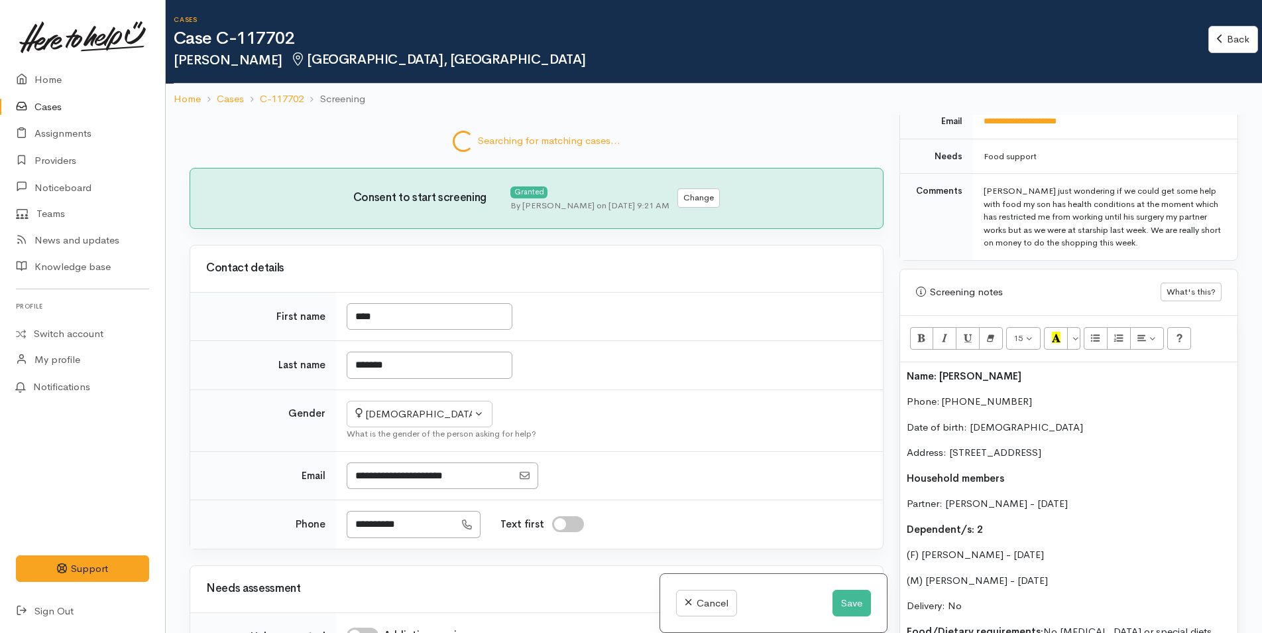
scroll to position [694, 0]
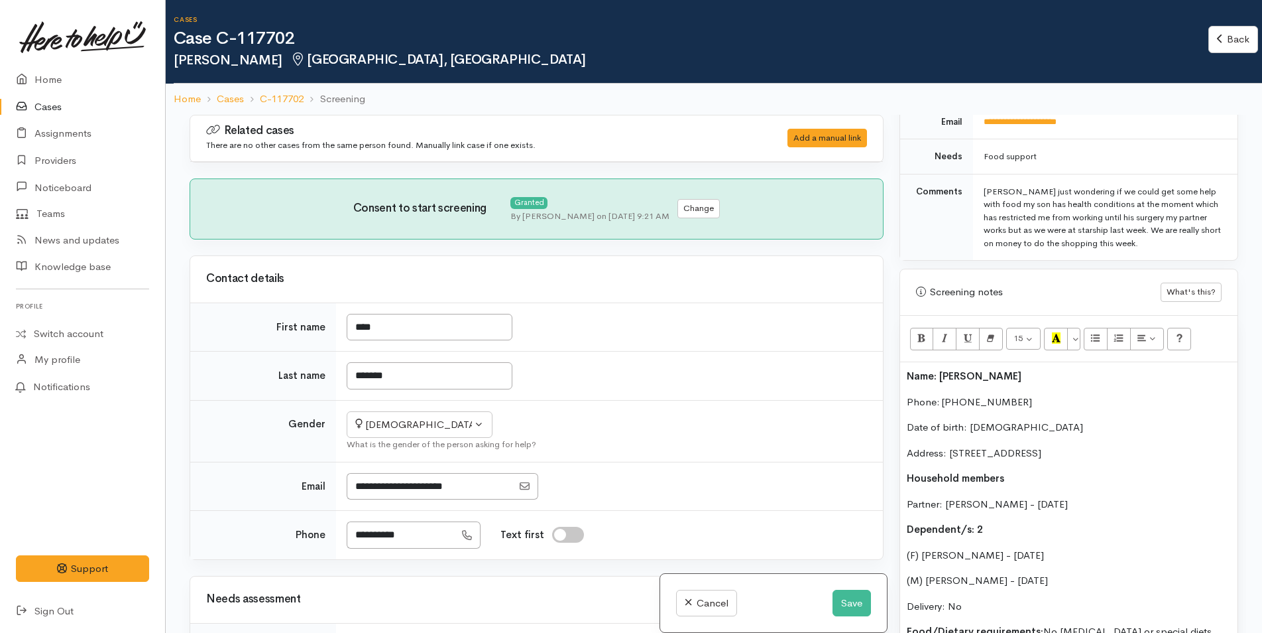
click at [901, 373] on div "Name: Teja Chanwai Phone: 0273859346 Date of birth: 05/12/1998 Address: 9A Port…" at bounding box center [1068, 580] width 337 height 437
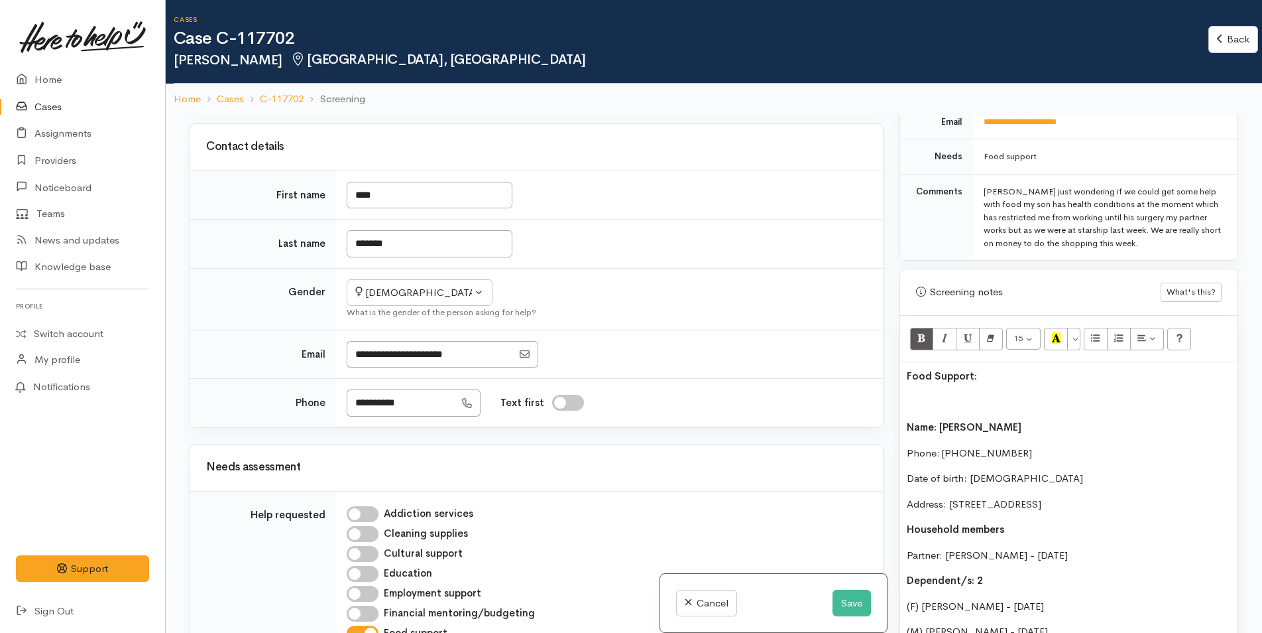
scroll to position [133, 0]
click at [921, 393] on div "Food Support: Name: Teja Chanwai Phone: 0273859346 Date of birth: 05/12/1998 Ad…" at bounding box center [1068, 606] width 337 height 488
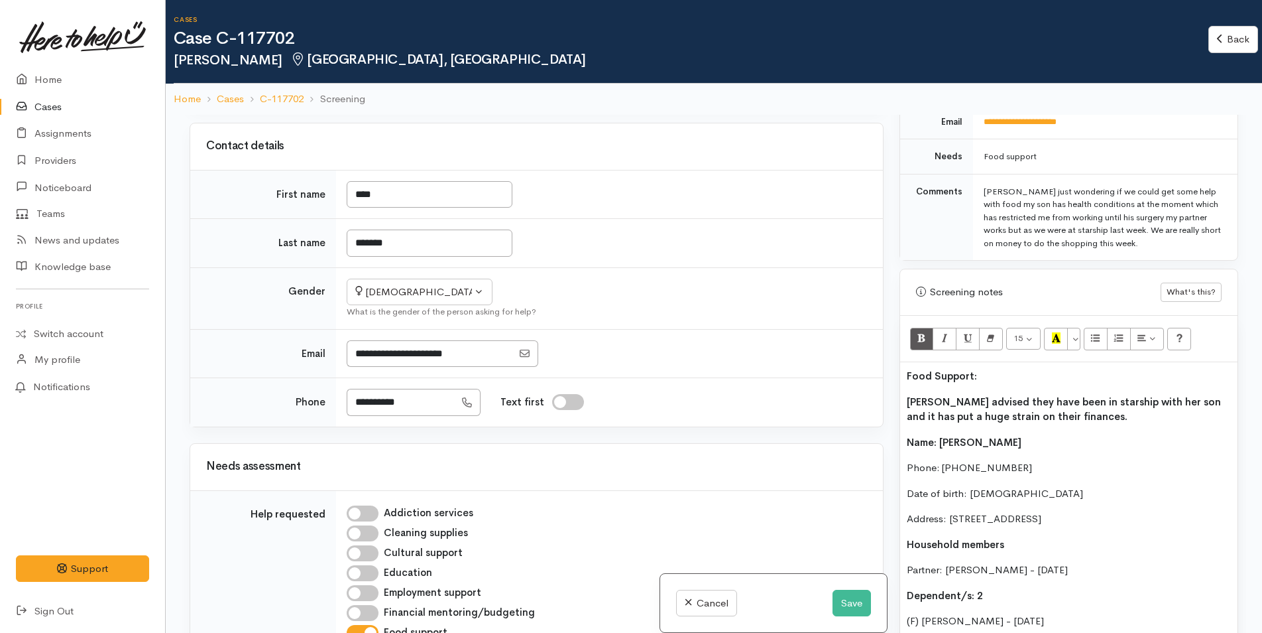
drag, startPoint x: 855, startPoint y: 374, endPoint x: 1016, endPoint y: 348, distance: 162.5
click at [864, 374] on div "Related cases There are no other cases from the same person found. Manually lin…" at bounding box center [714, 431] width 1065 height 633
drag, startPoint x: 1057, startPoint y: 340, endPoint x: 1036, endPoint y: 371, distance: 37.3
click at [1057, 340] on icon "Recent Color" at bounding box center [1056, 337] width 9 height 11
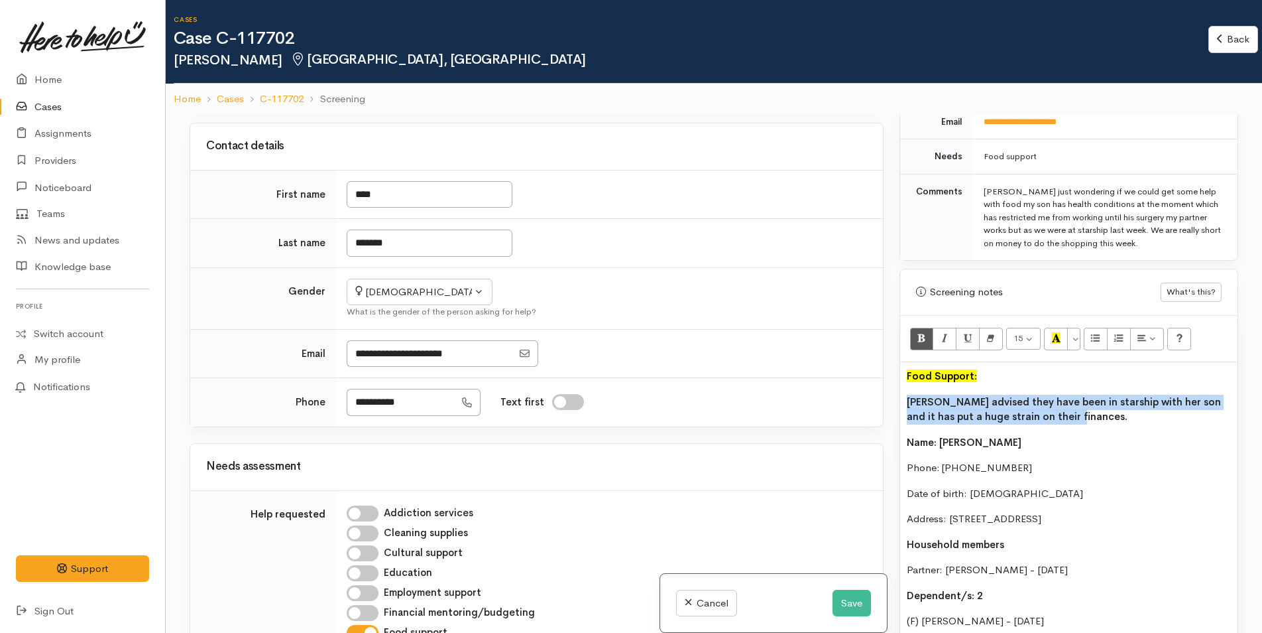
drag, startPoint x: 977, startPoint y: 413, endPoint x: 897, endPoint y: 396, distance: 81.4
click at [892, 399] on div "Warnings Add No warnings have been raised against this case Add Warning Title ●…" at bounding box center [1069, 431] width 355 height 633
click at [926, 334] on icon "Bold (CTRL+B)" at bounding box center [922, 337] width 9 height 11
copy p "Teja advised they have been in starship with her son and it has put a huge stra…"
click at [861, 601] on button "Save" at bounding box center [852, 602] width 38 height 27
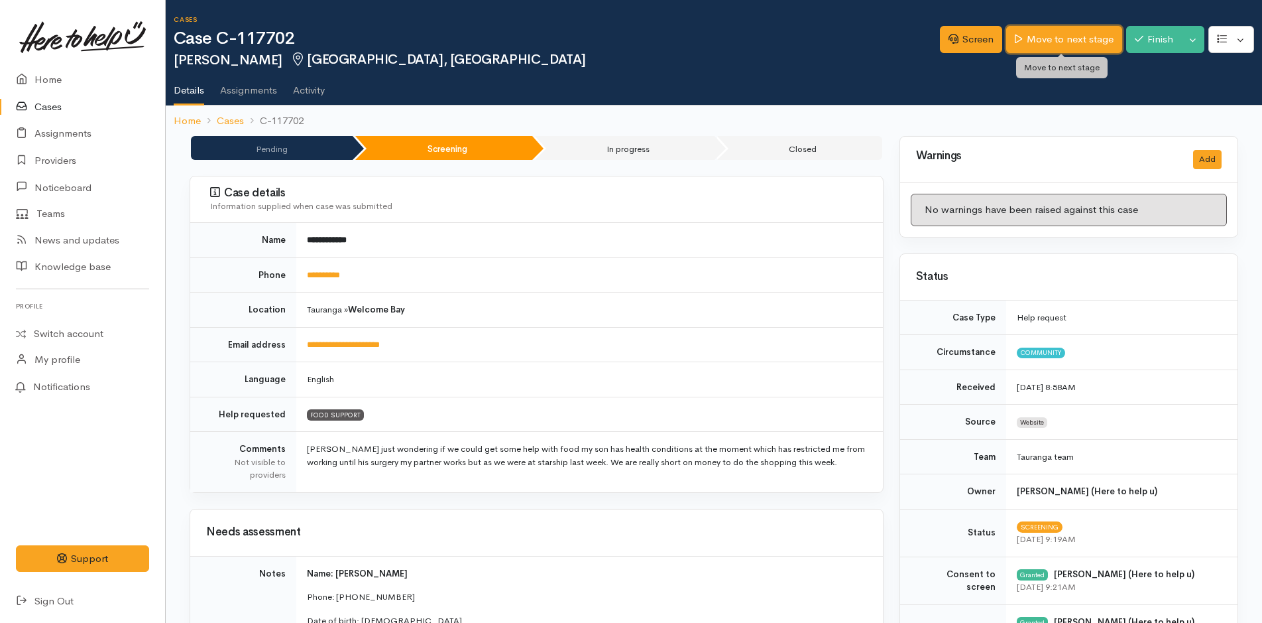
click at [1056, 48] on link "Move to next stage" at bounding box center [1064, 39] width 115 height 27
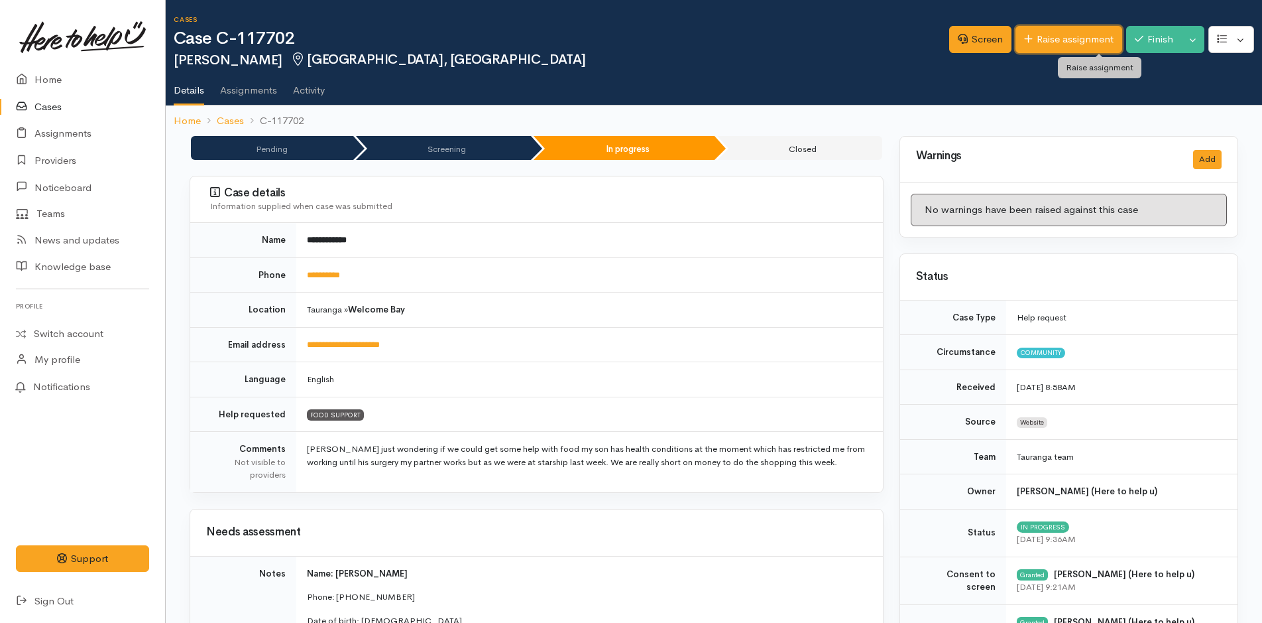
drag, startPoint x: 0, startPoint y: 0, endPoint x: 1056, endPoint y: 48, distance: 1056.7
click at [1056, 48] on link "Raise assignment" at bounding box center [1069, 39] width 107 height 27
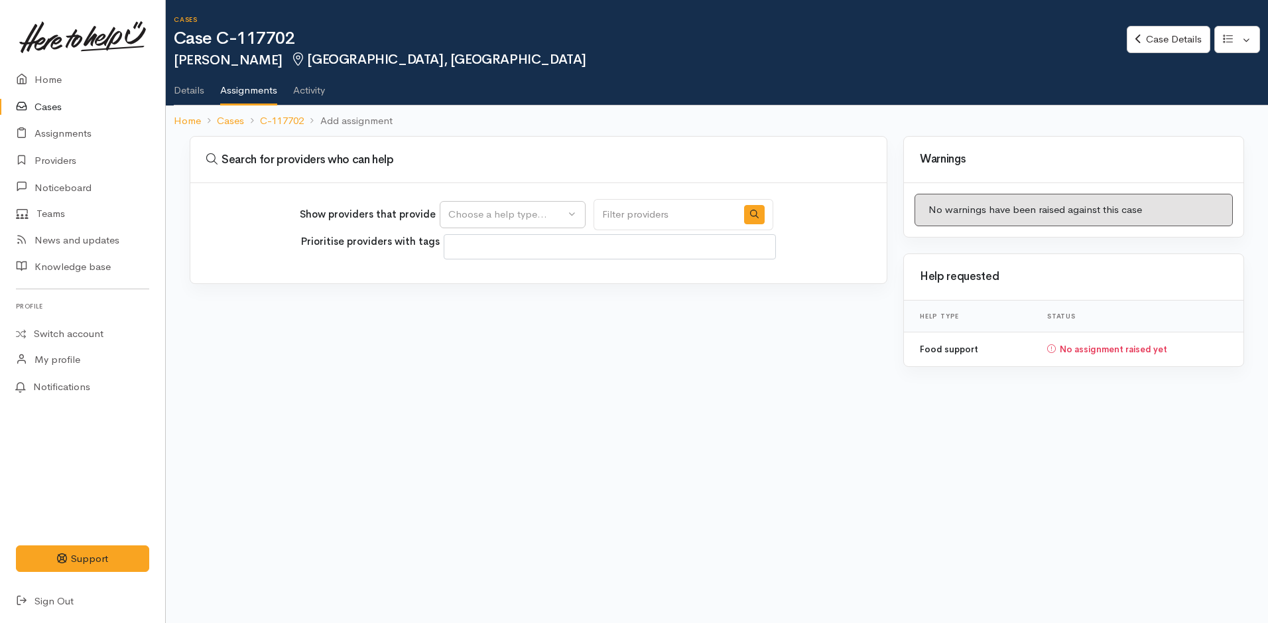
select select
drag, startPoint x: 515, startPoint y: 209, endPoint x: 479, endPoint y: 249, distance: 53.5
click at [514, 210] on div "Choose a help type..." at bounding box center [506, 214] width 117 height 15
click at [471, 268] on link "Food support" at bounding box center [512, 278] width 145 height 21
select select "3"
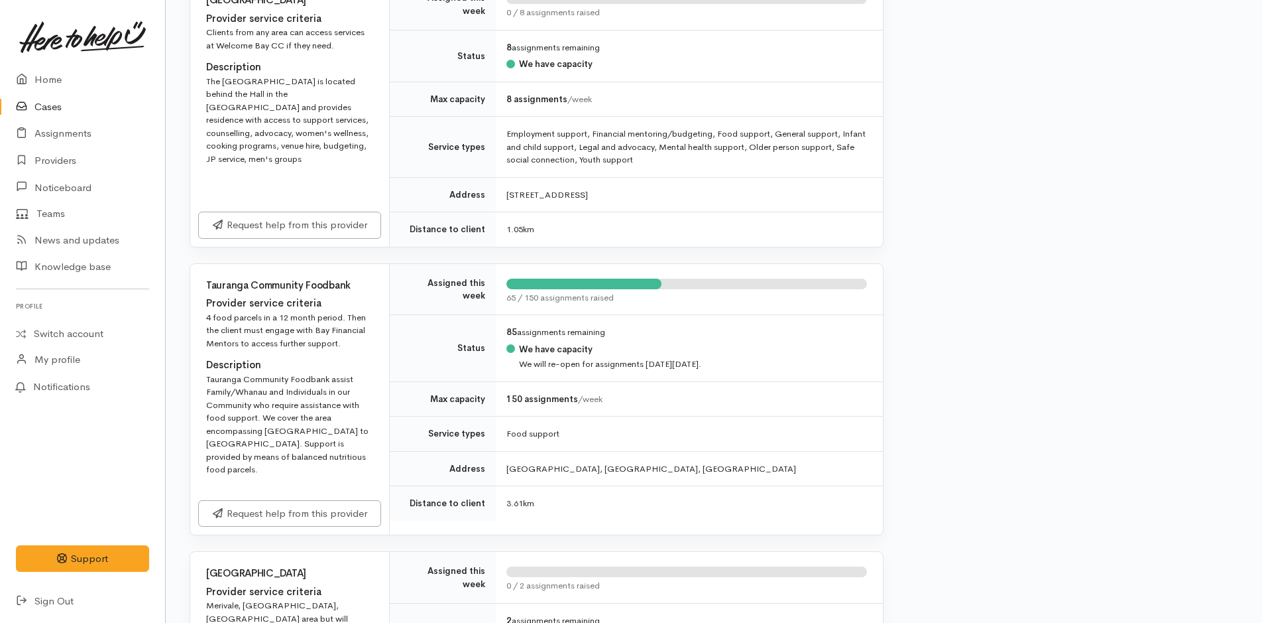
scroll to position [597, 0]
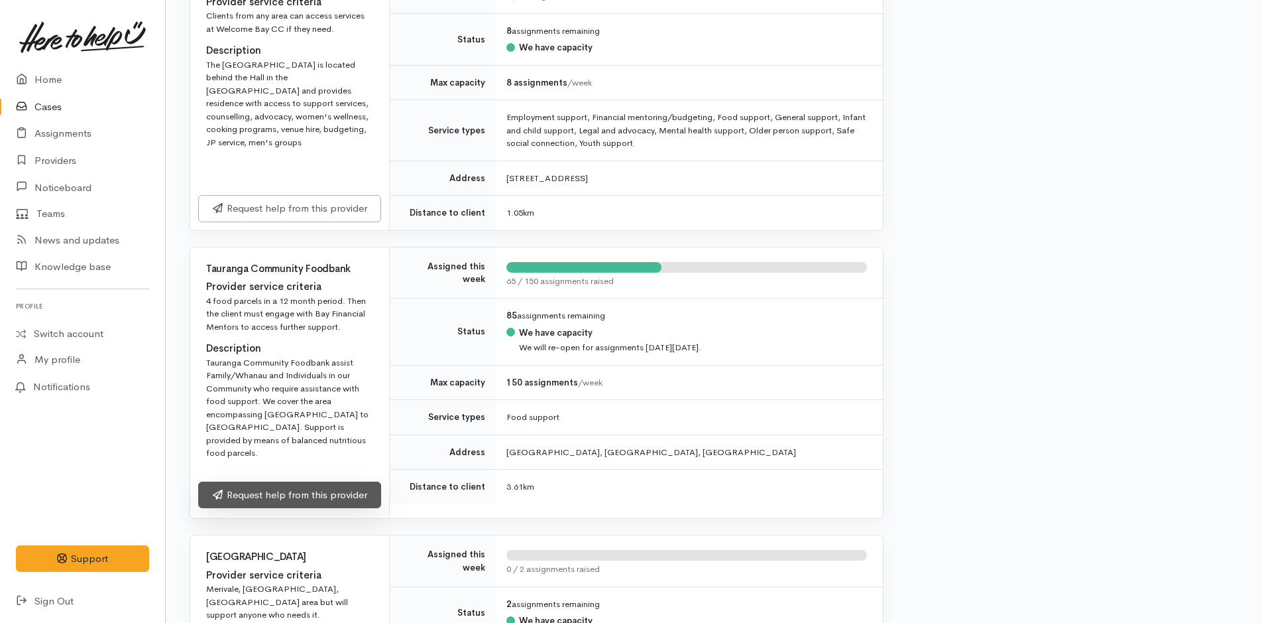
click at [278, 481] on link "Request help from this provider" at bounding box center [289, 494] width 183 height 27
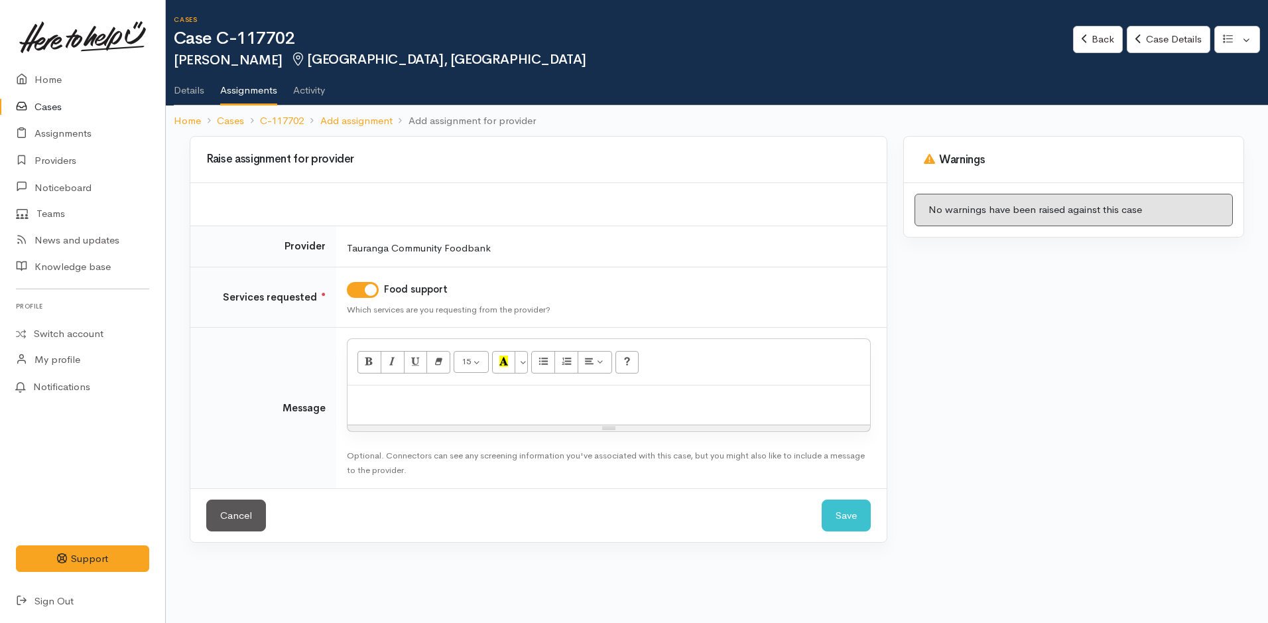
click at [444, 400] on p at bounding box center [608, 399] width 509 height 15
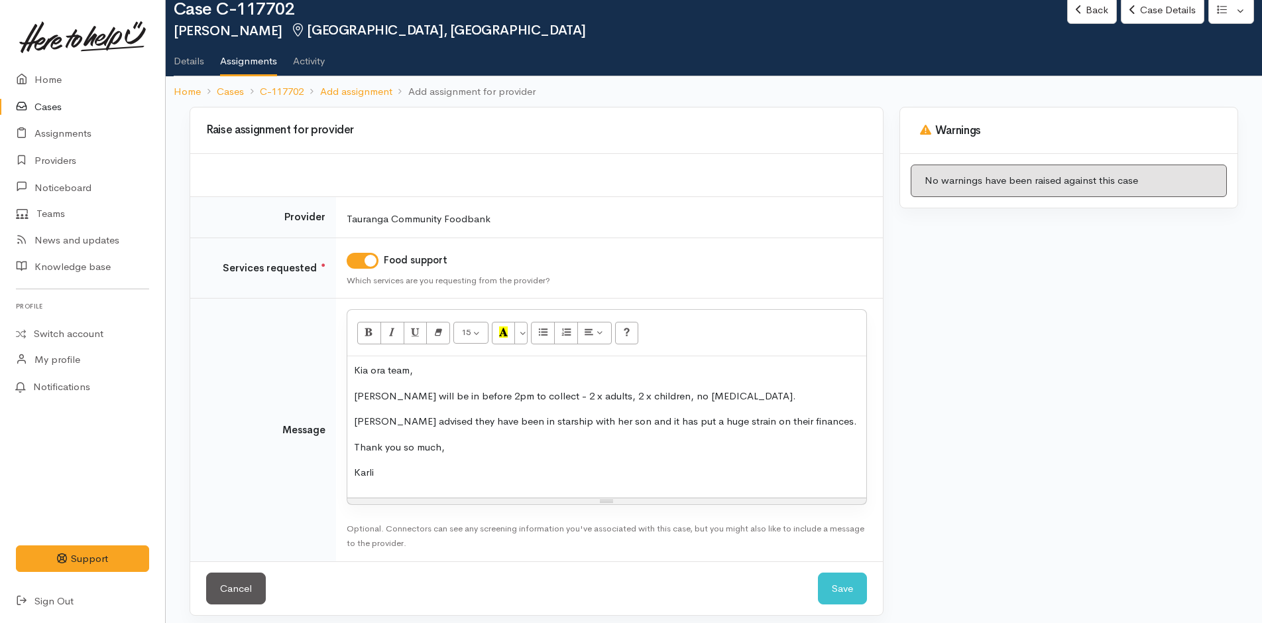
scroll to position [38, 0]
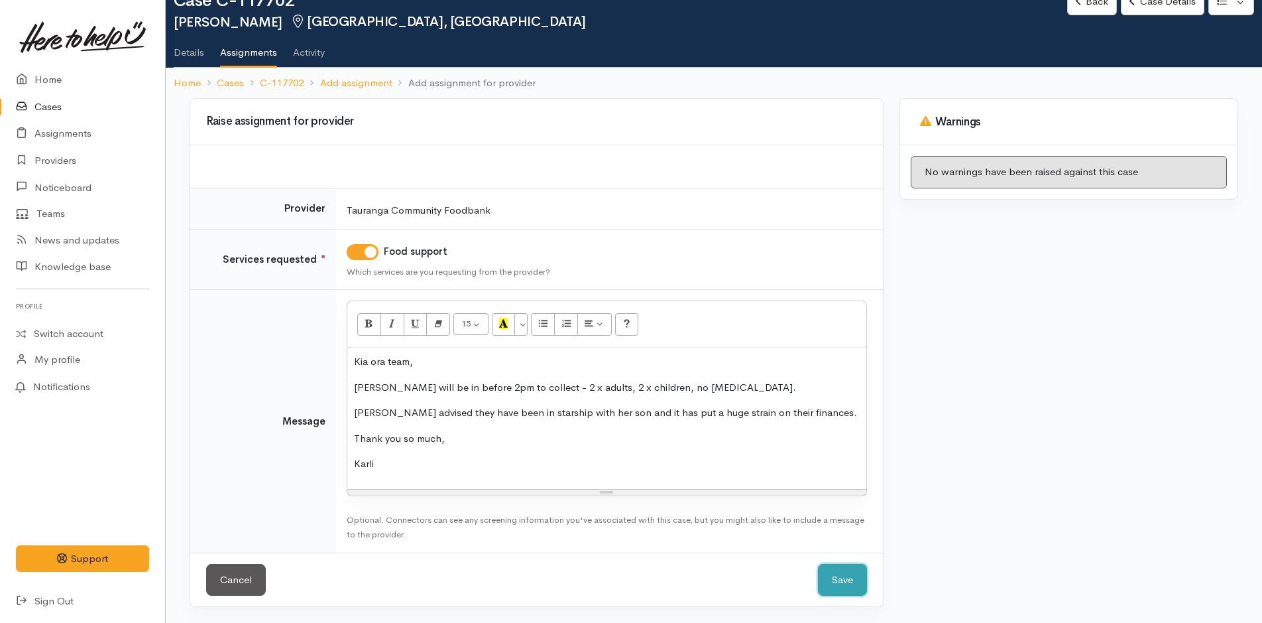
click at [843, 584] on button "Save" at bounding box center [842, 580] width 49 height 32
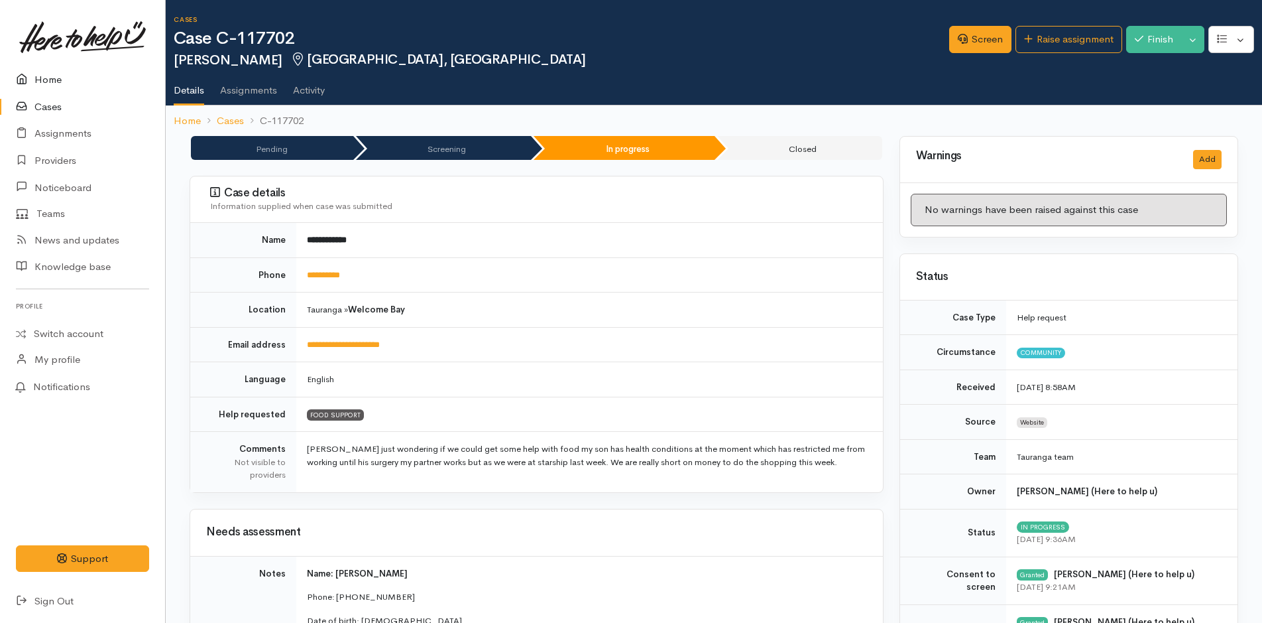
click at [61, 78] on link "Home" at bounding box center [82, 79] width 165 height 27
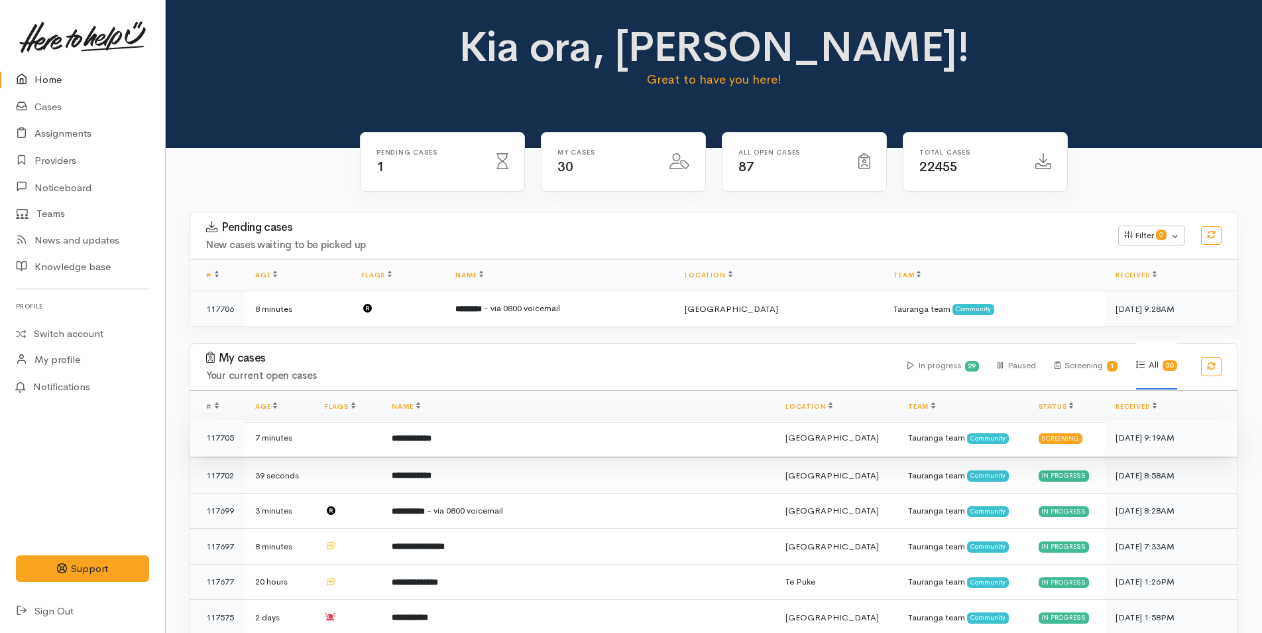
click at [522, 449] on td "**********" at bounding box center [578, 438] width 394 height 36
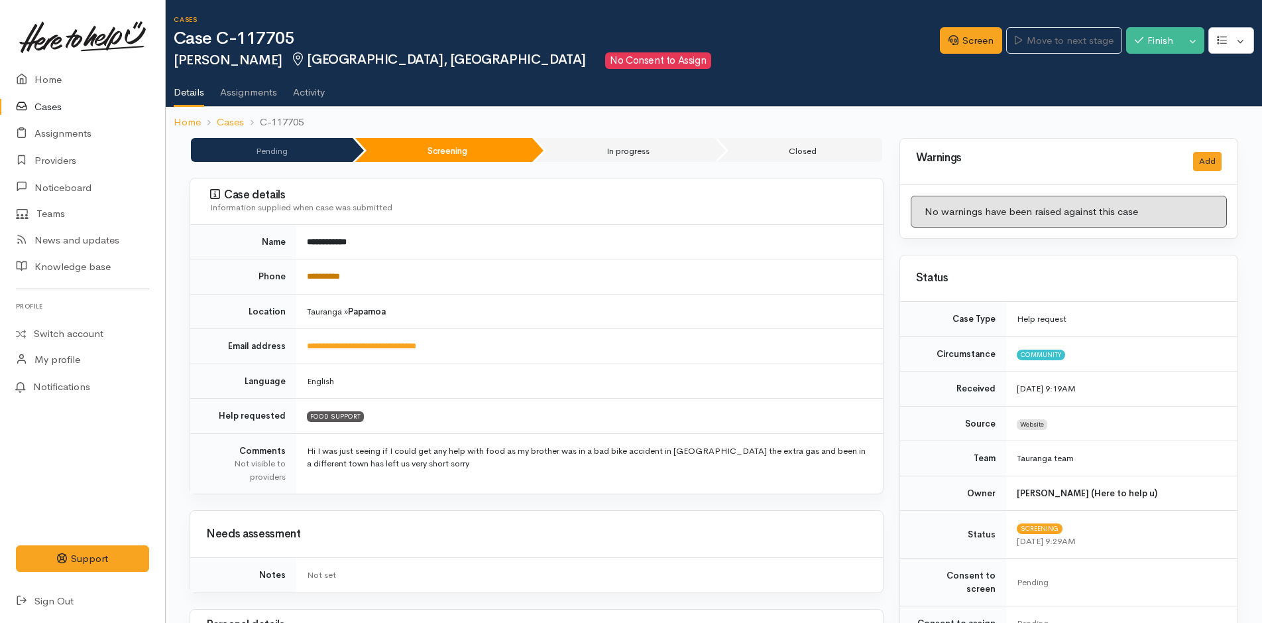
click at [340, 275] on link "**********" at bounding box center [323, 276] width 33 height 9
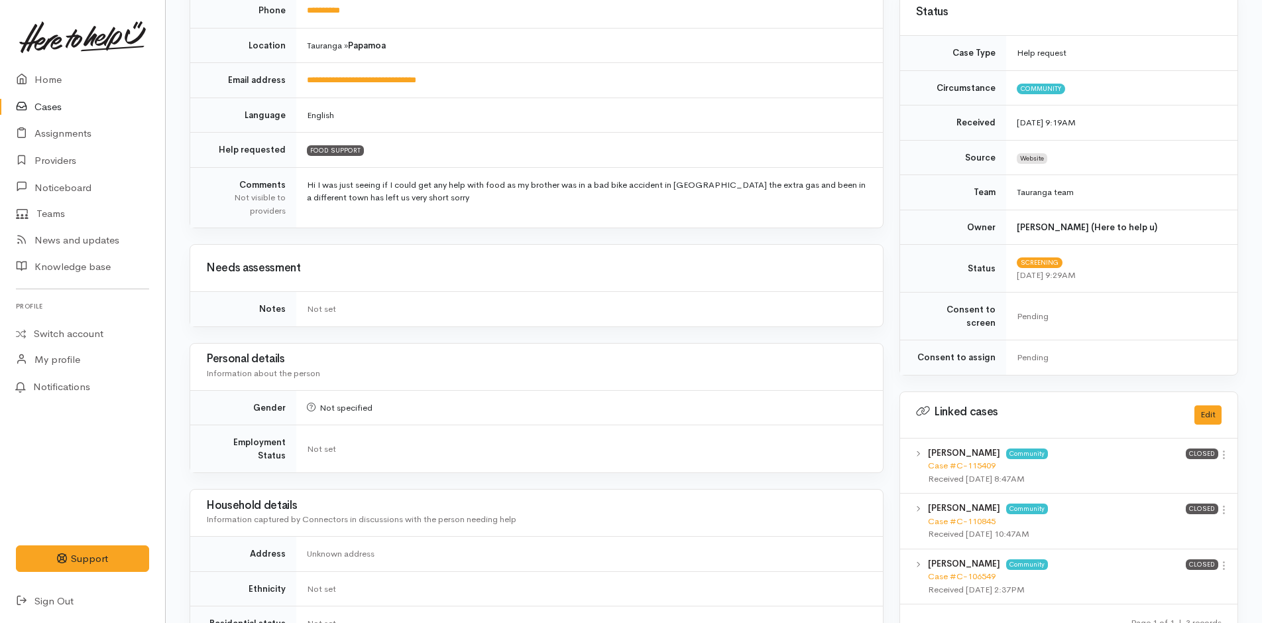
scroll to position [265, 0]
click at [1227, 450] on icon at bounding box center [1224, 455] width 11 height 11
click at [1191, 471] on link "View case" at bounding box center [1177, 481] width 105 height 21
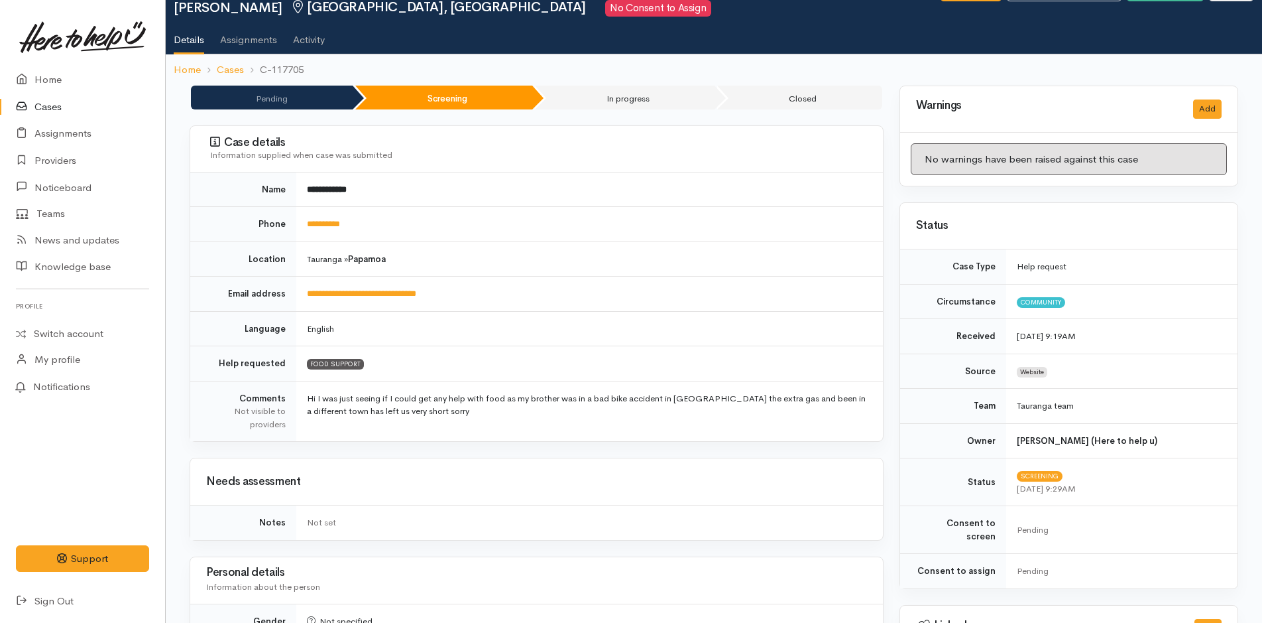
scroll to position [0, 0]
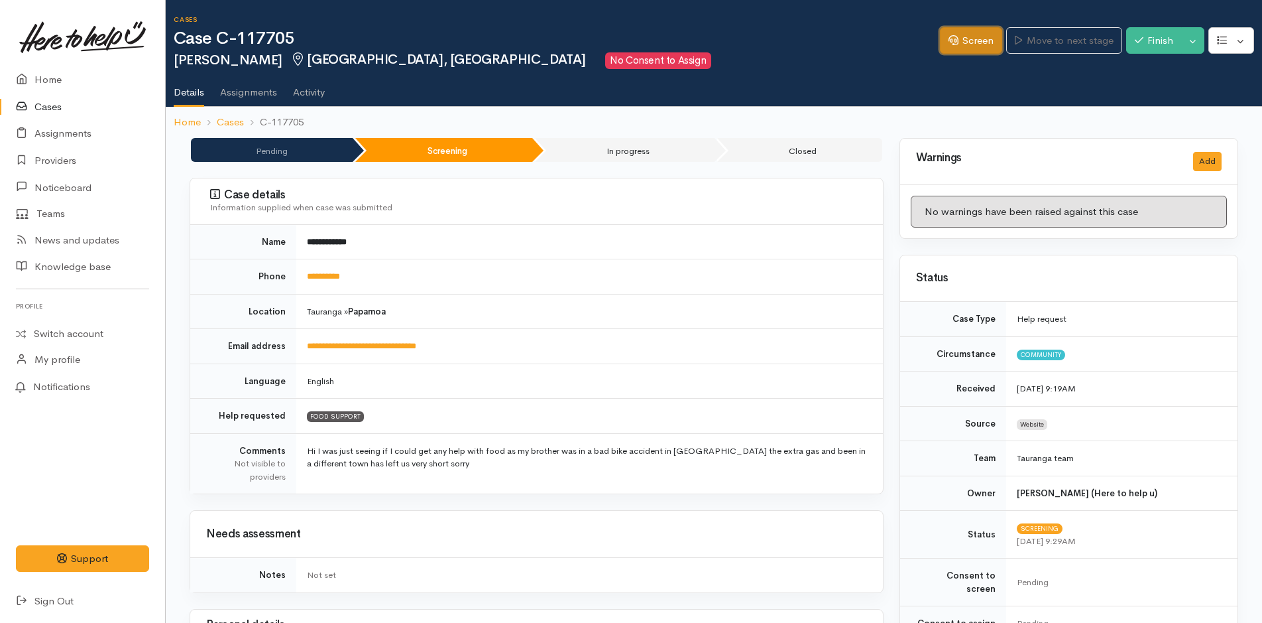
click at [963, 39] on link "Screen" at bounding box center [971, 40] width 62 height 27
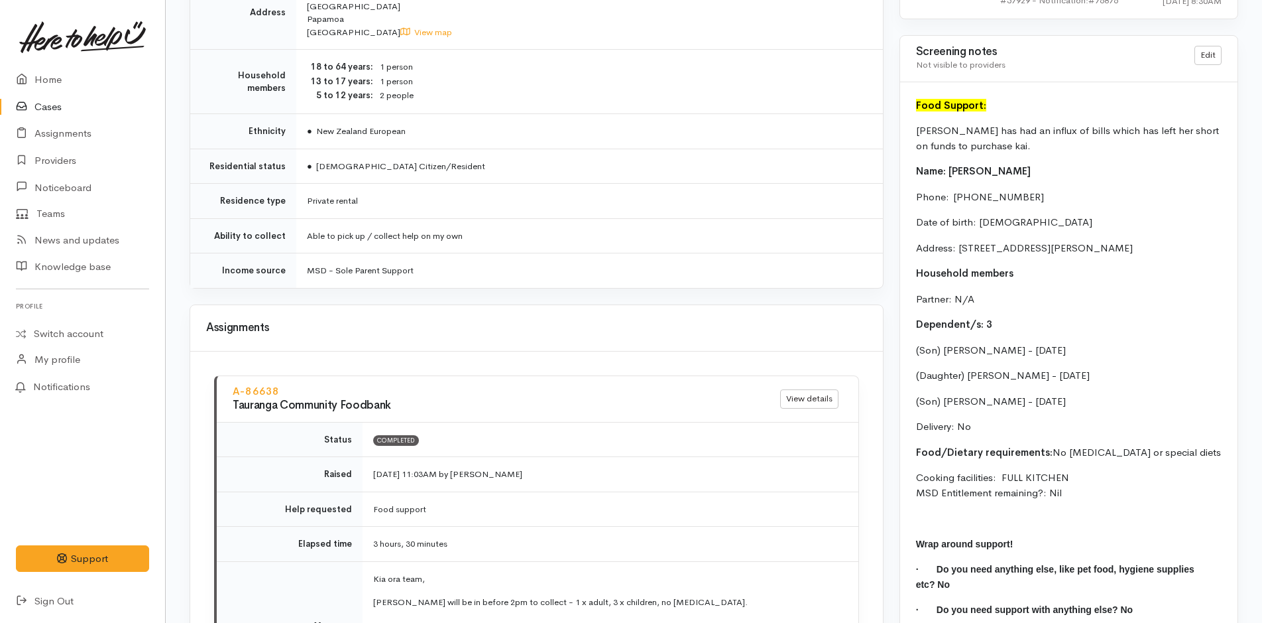
scroll to position [1096, 0]
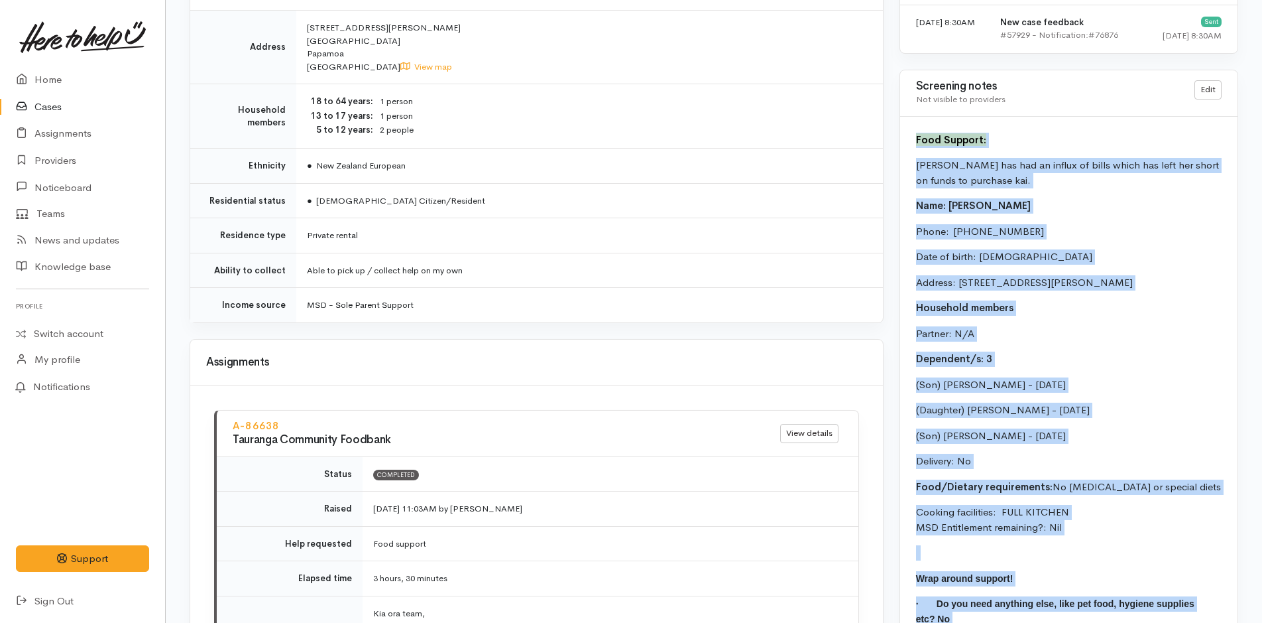
drag, startPoint x: 1146, startPoint y: 489, endPoint x: 905, endPoint y: 142, distance: 423.0
click at [905, 142] on div "Food Support: [PERSON_NAME] has had an influx of bills which has left her short…" at bounding box center [1068, 398] width 337 height 562
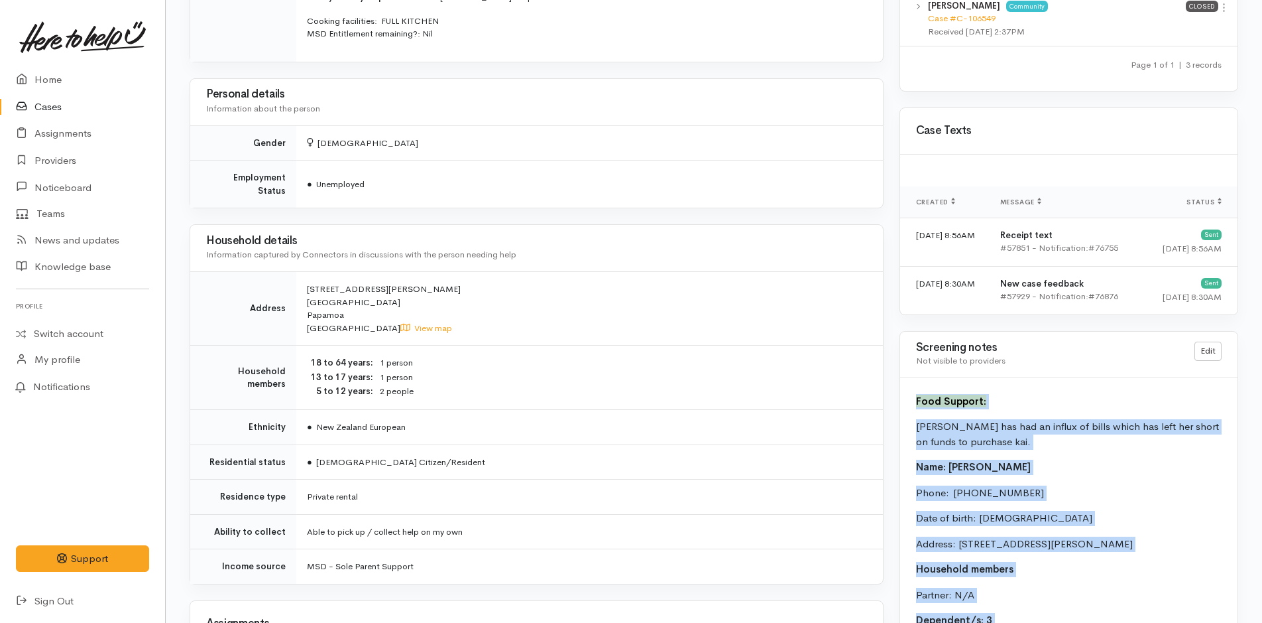
scroll to position [831, 0]
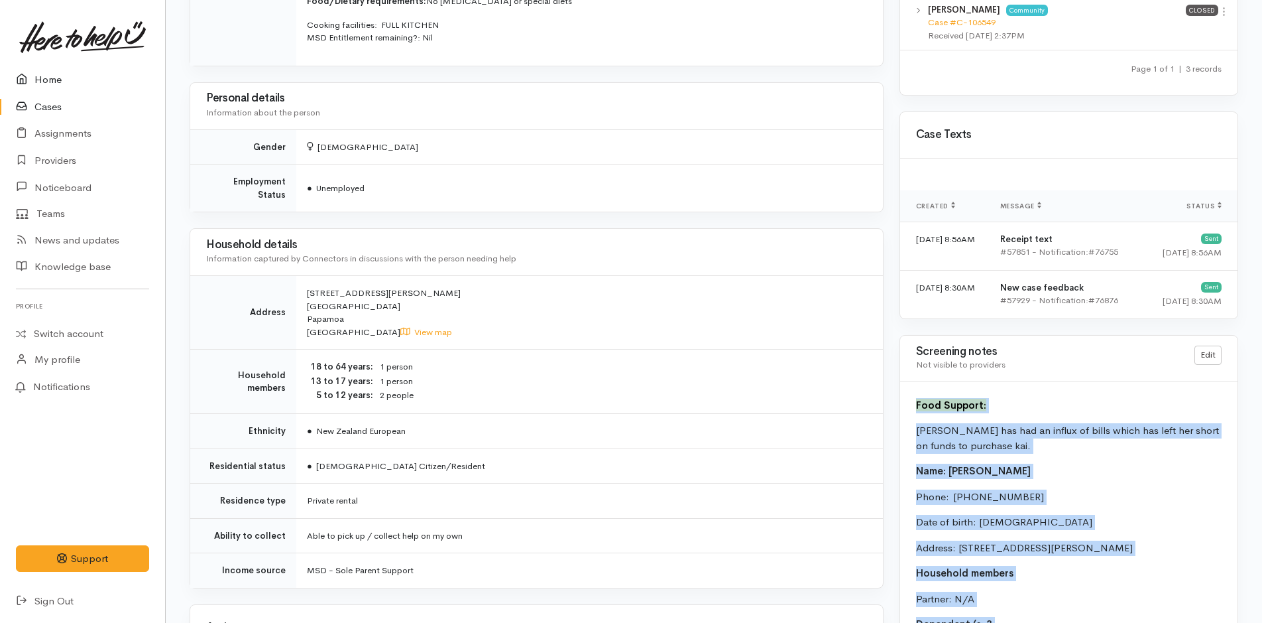
drag, startPoint x: 38, startPoint y: 86, endPoint x: 6, endPoint y: 69, distance: 36.8
click at [38, 86] on link "Home" at bounding box center [82, 79] width 165 height 27
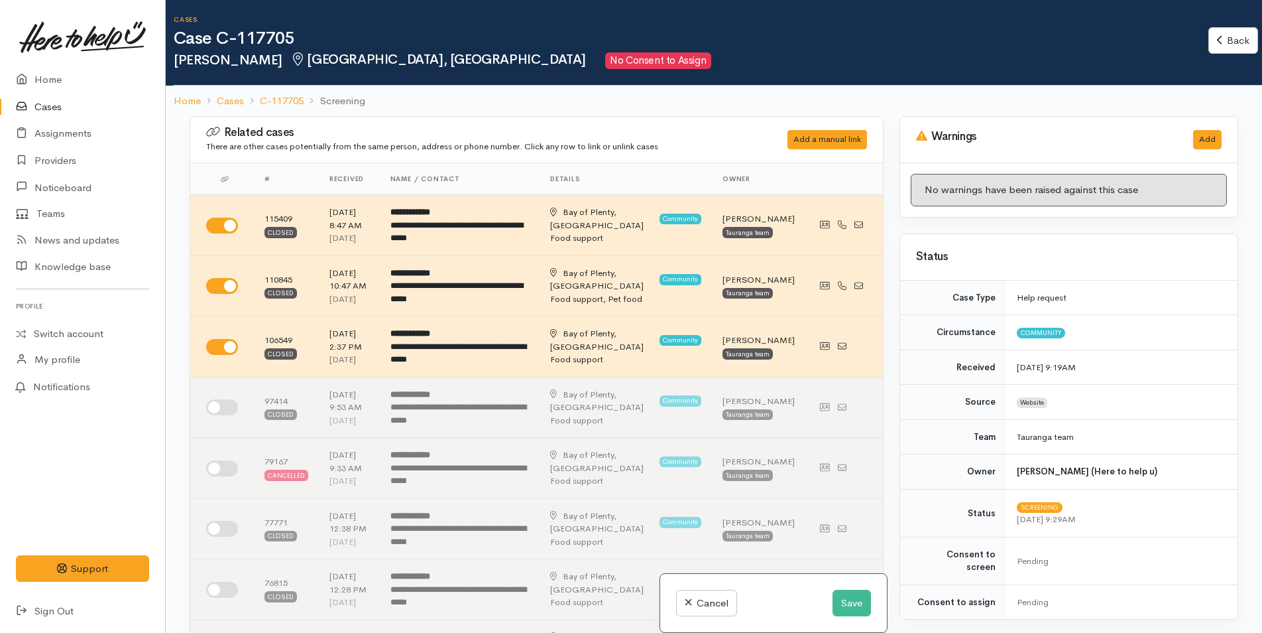
scroll to position [530, 0]
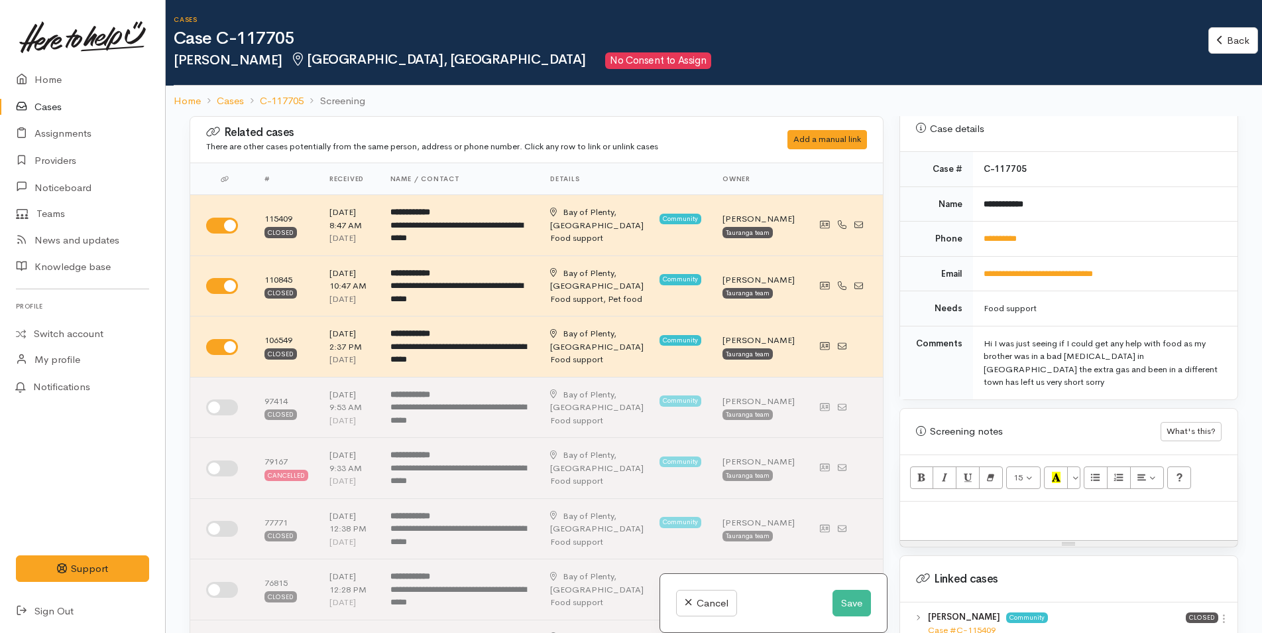
click at [973, 508] on p at bounding box center [1069, 515] width 324 height 15
paste div
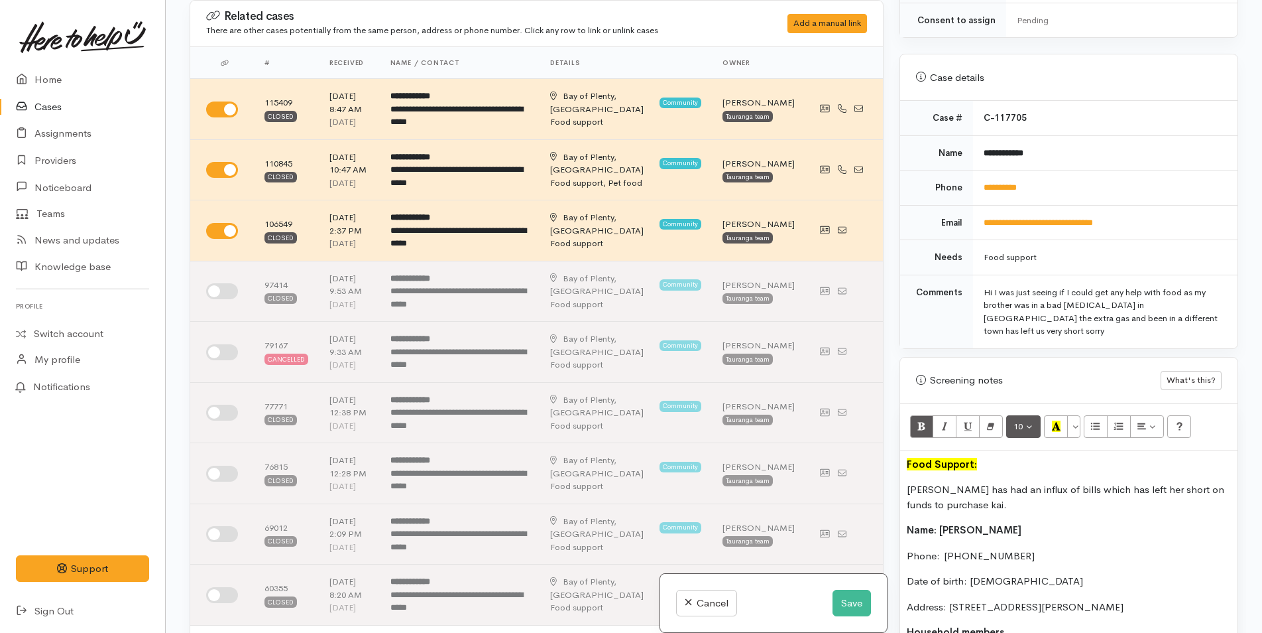
scroll to position [450, 0]
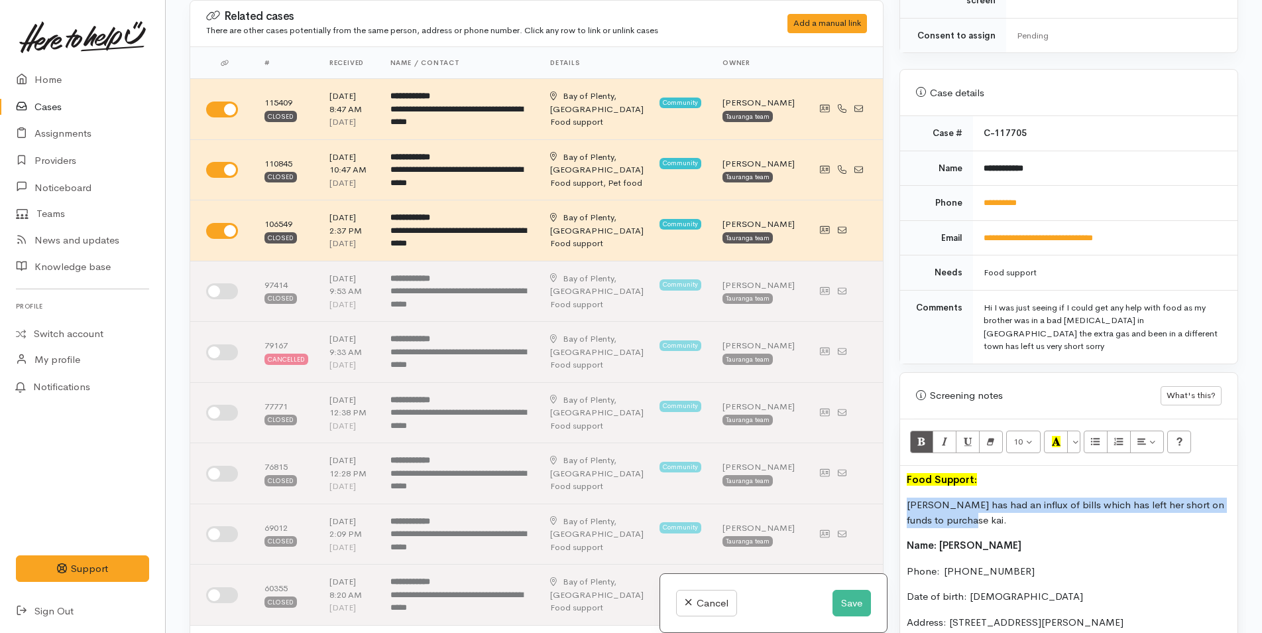
drag, startPoint x: 973, startPoint y: 491, endPoint x: 883, endPoint y: 480, distance: 90.8
click at [883, 480] on div "Related cases There are other cases potentially from the same person, address o…" at bounding box center [714, 316] width 1065 height 633
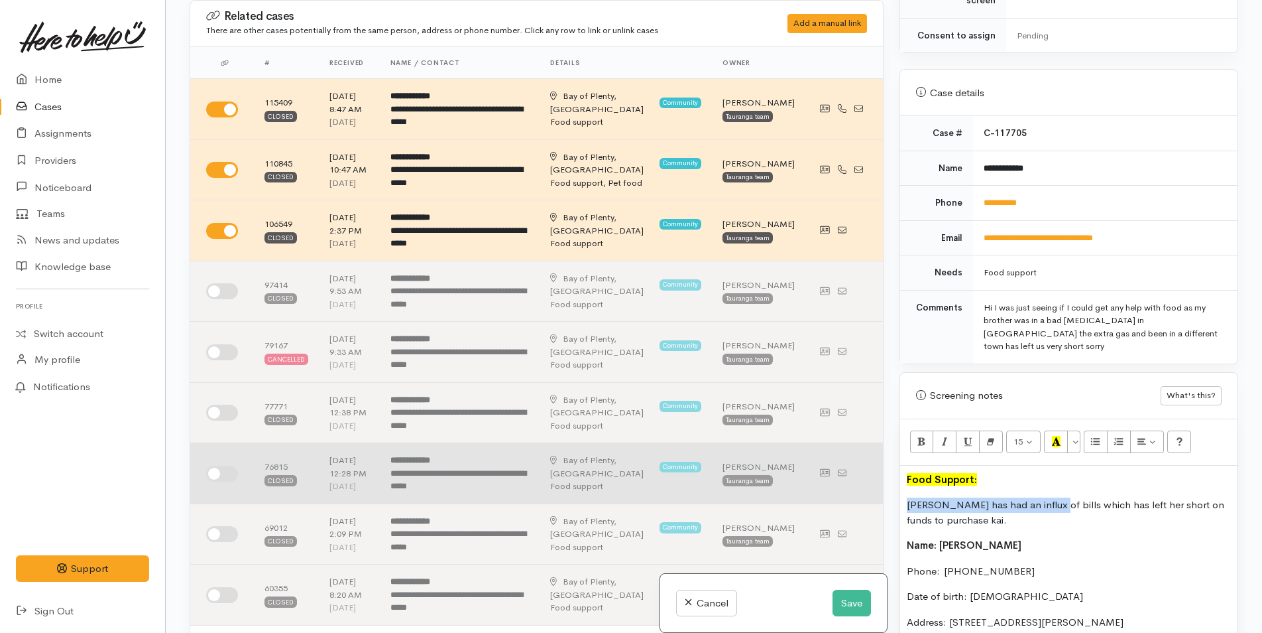
drag, startPoint x: 1039, startPoint y: 476, endPoint x: 867, endPoint y: 479, distance: 172.4
click at [867, 479] on div "Related cases There are other cases potentially from the same person, address o…" at bounding box center [714, 316] width 1065 height 633
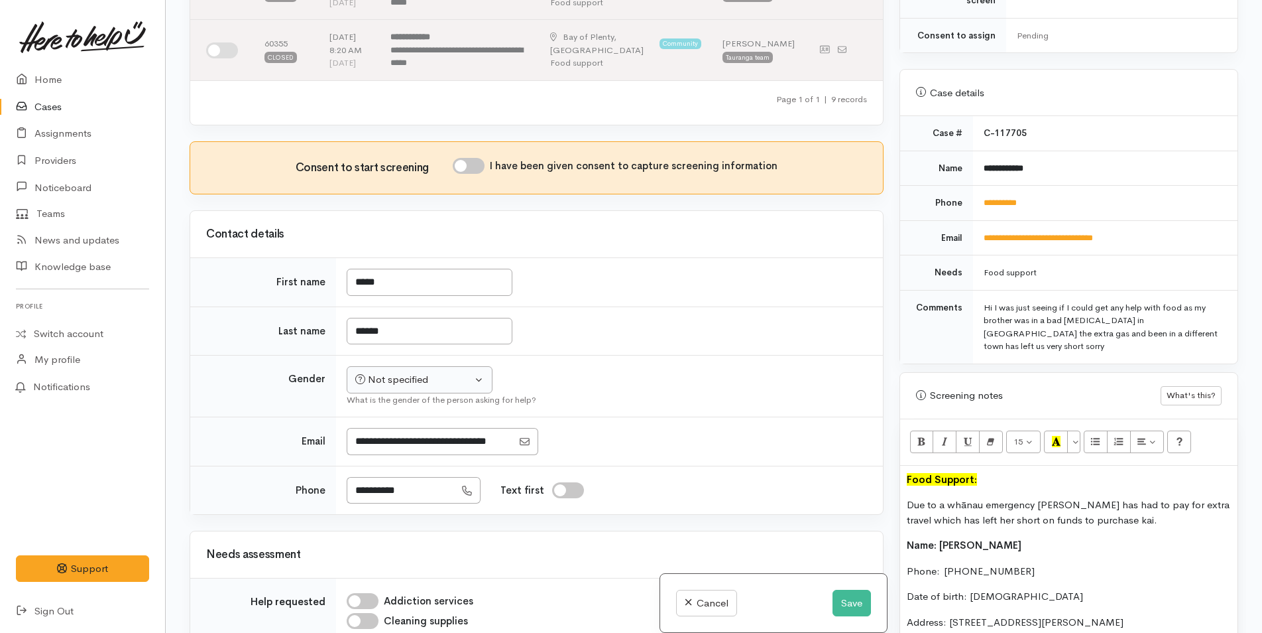
scroll to position [530, 0]
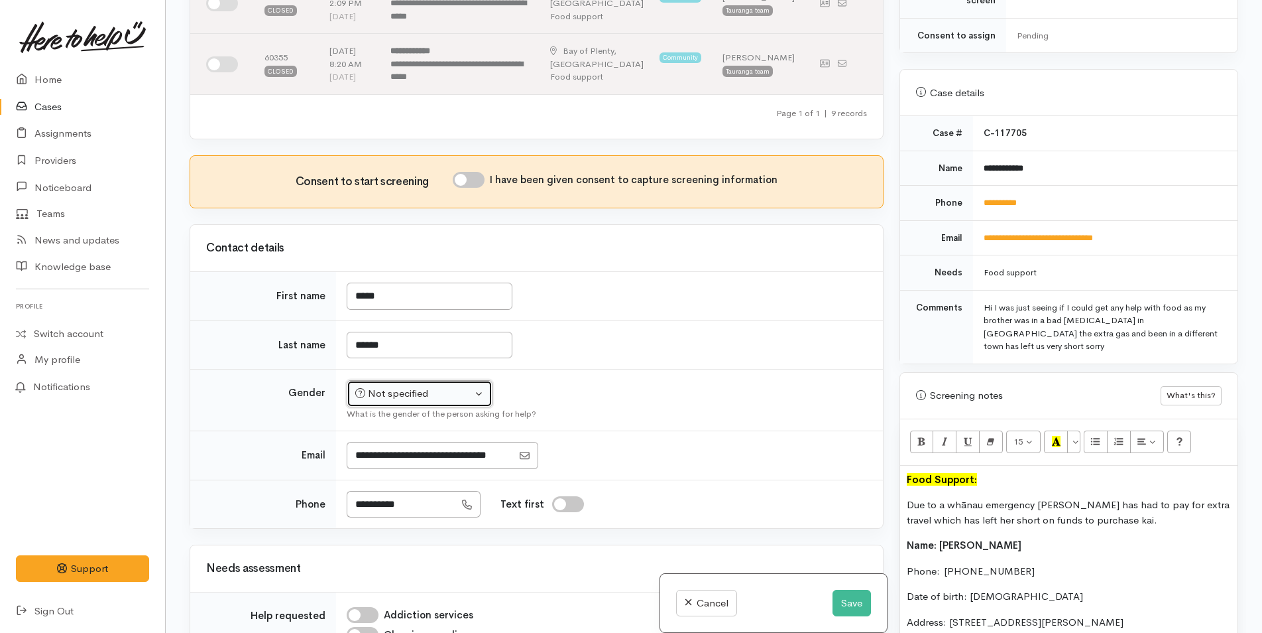
click at [395, 401] on div "Not specified" at bounding box center [413, 393] width 117 height 15
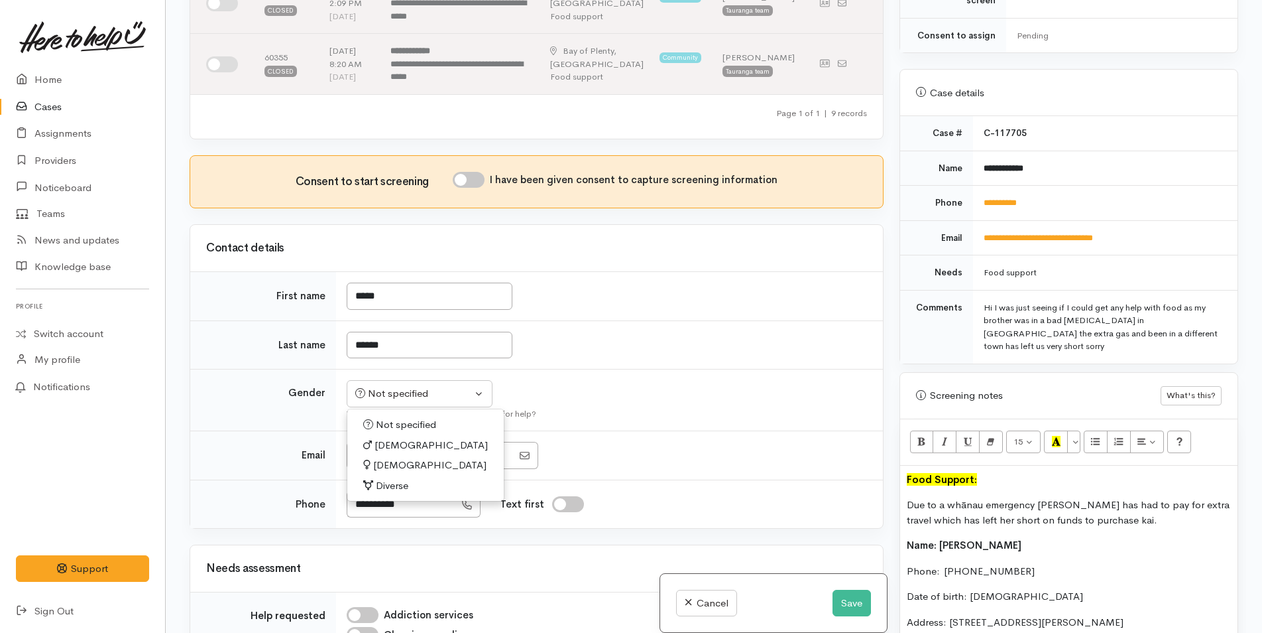
click at [382, 473] on span "Female" at bounding box center [429, 465] width 113 height 15
select select "Female"
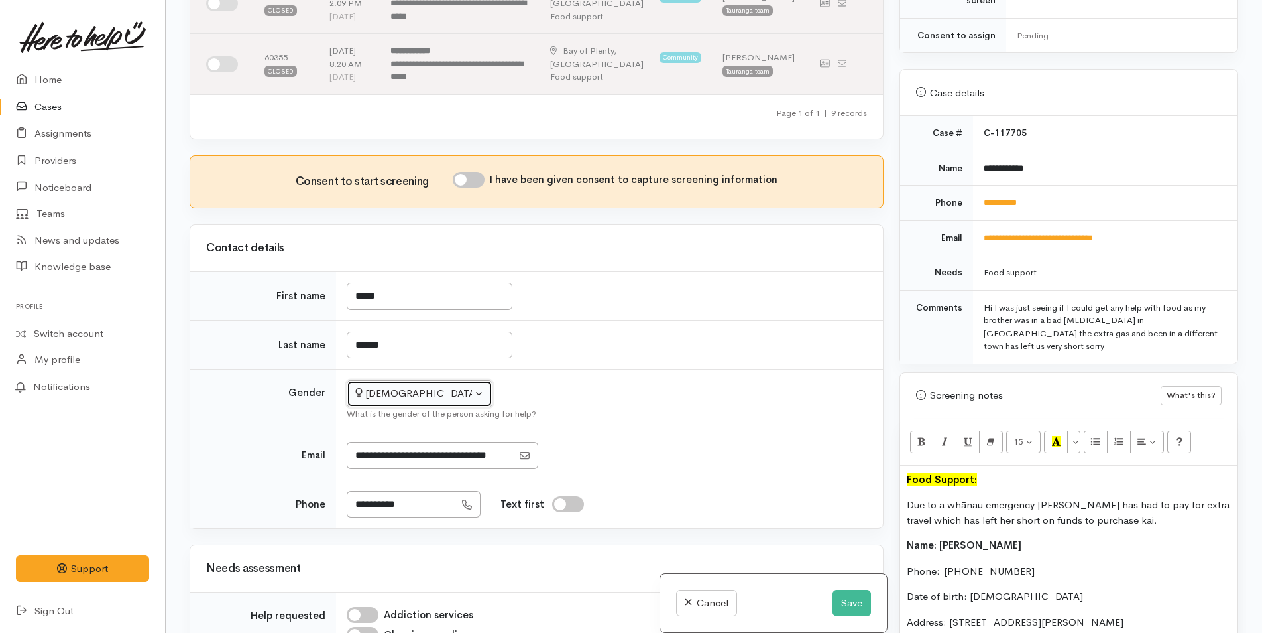
scroll to position [715, 0]
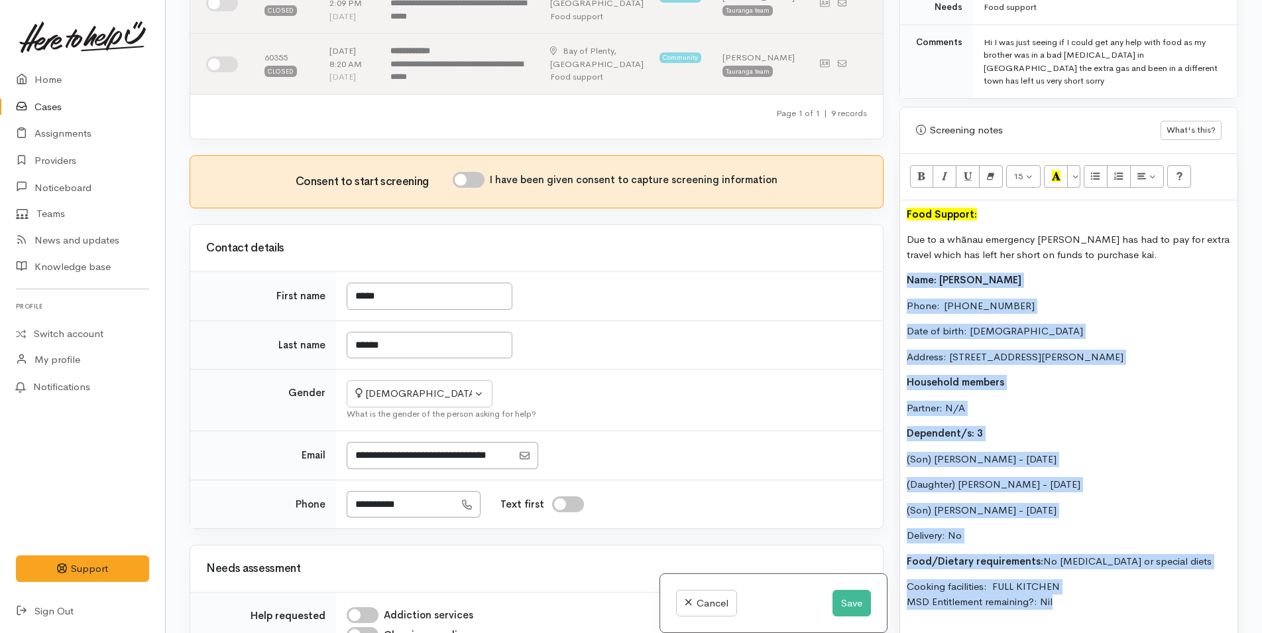
drag, startPoint x: 995, startPoint y: 595, endPoint x: 899, endPoint y: 253, distance: 355.2
click at [900, 253] on div "Screening notes What's this? 15 8 9 10 11 12 14 18 24 36 Background Color Trans…" at bounding box center [1069, 421] width 339 height 629
copy div "Name: Karla Hansen Phone:  02108226337 Date of birth: 11/01/1982 Address: 14 Go…"
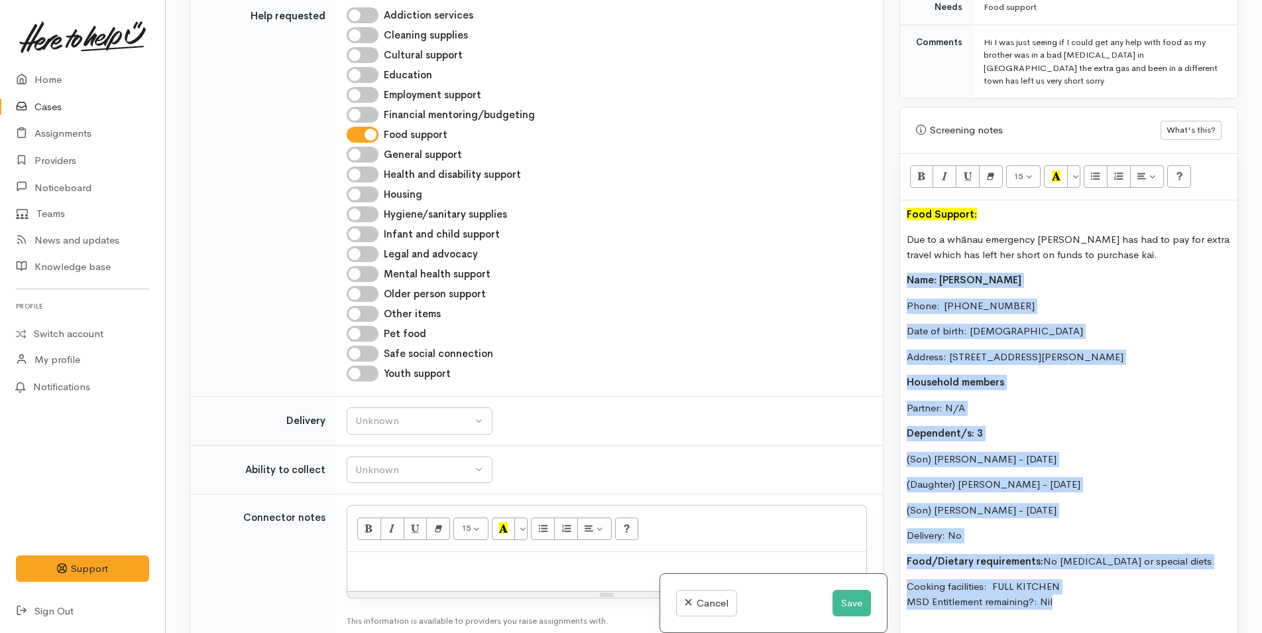
scroll to position [1326, 0]
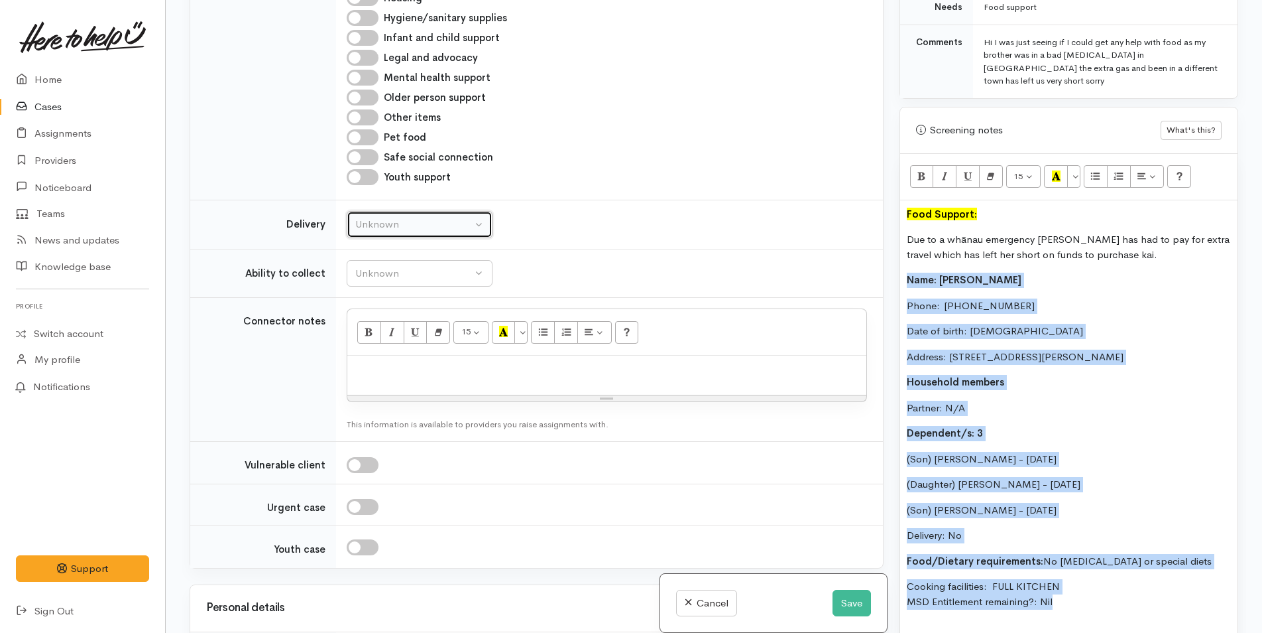
click at [383, 232] on div "Unknown" at bounding box center [413, 224] width 117 height 15
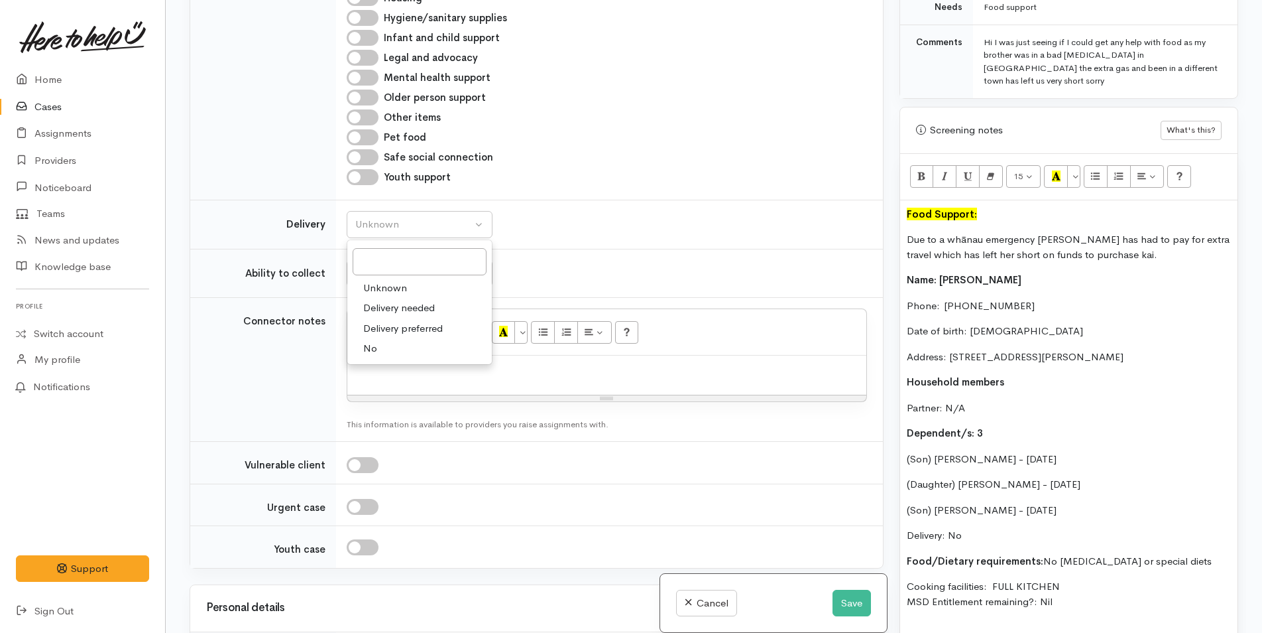
click at [379, 359] on link "No" at bounding box center [419, 348] width 145 height 21
select select "1"
click at [402, 279] on div "Unknown" at bounding box center [413, 273] width 117 height 15
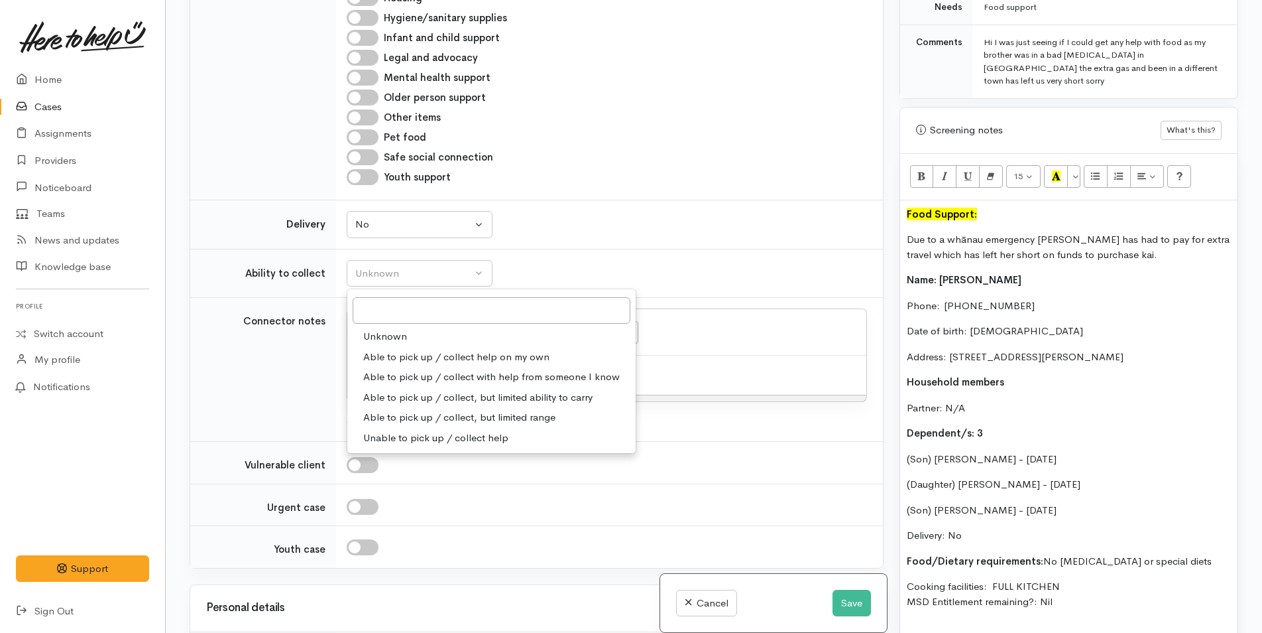
click at [389, 365] on span "Able to pick up / collect help on my own" at bounding box center [456, 356] width 186 height 15
select select "2"
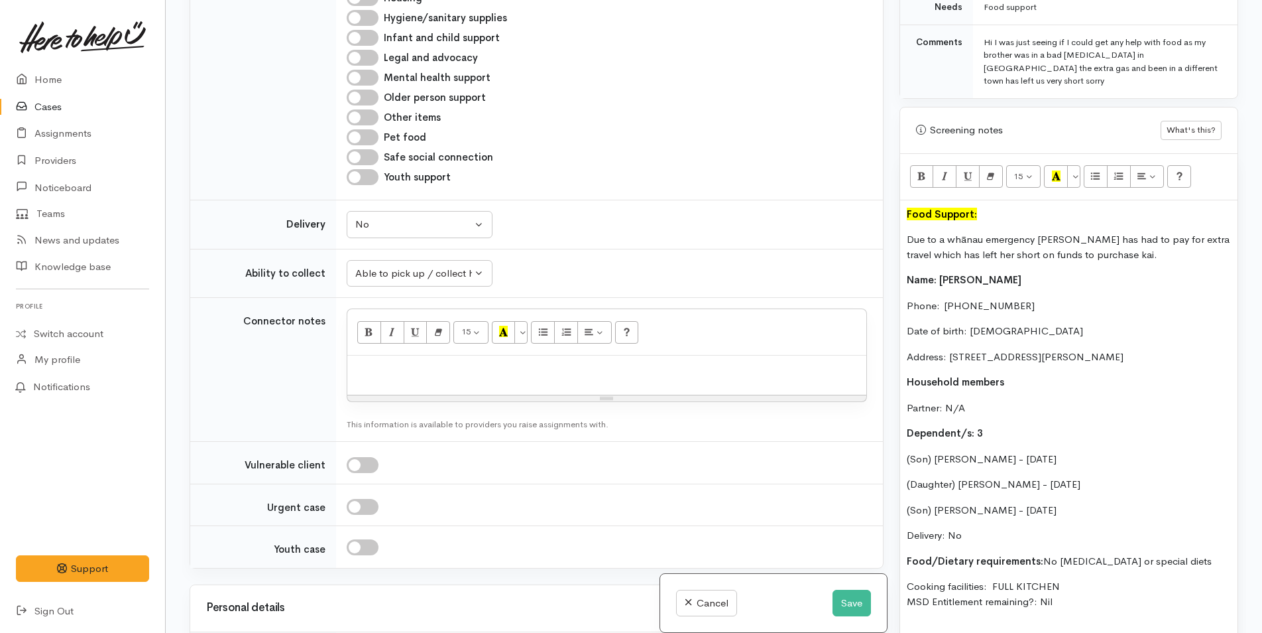
click at [393, 377] on p at bounding box center [607, 369] width 506 height 15
paste div
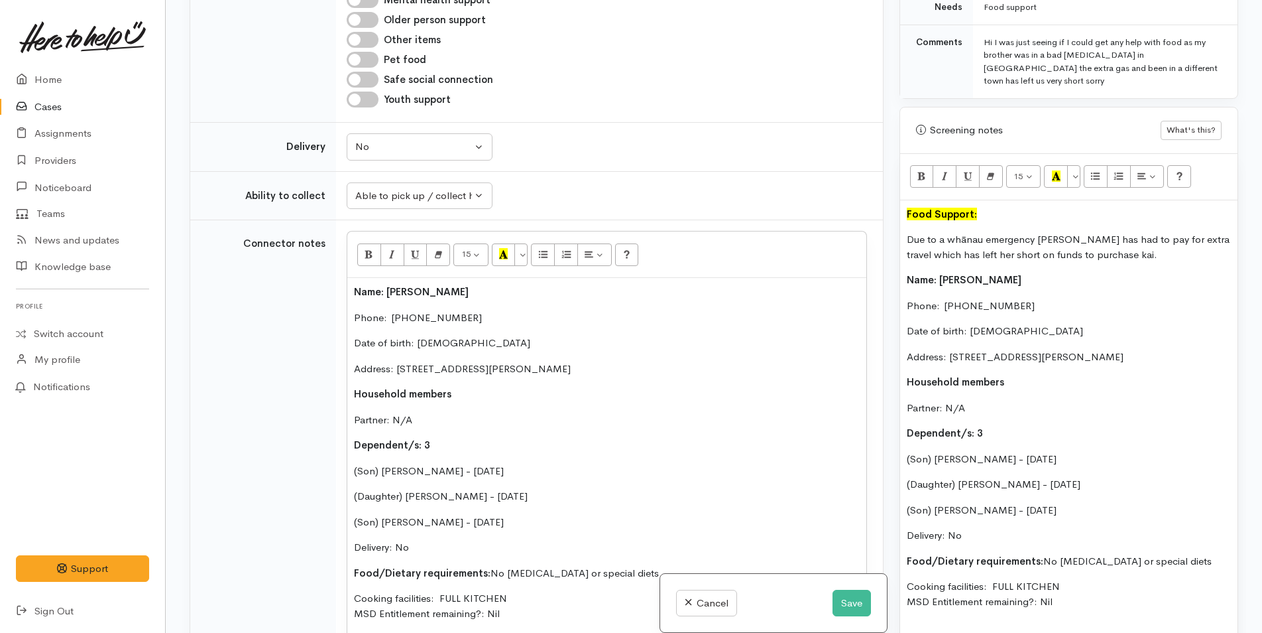
scroll to position [1868, 0]
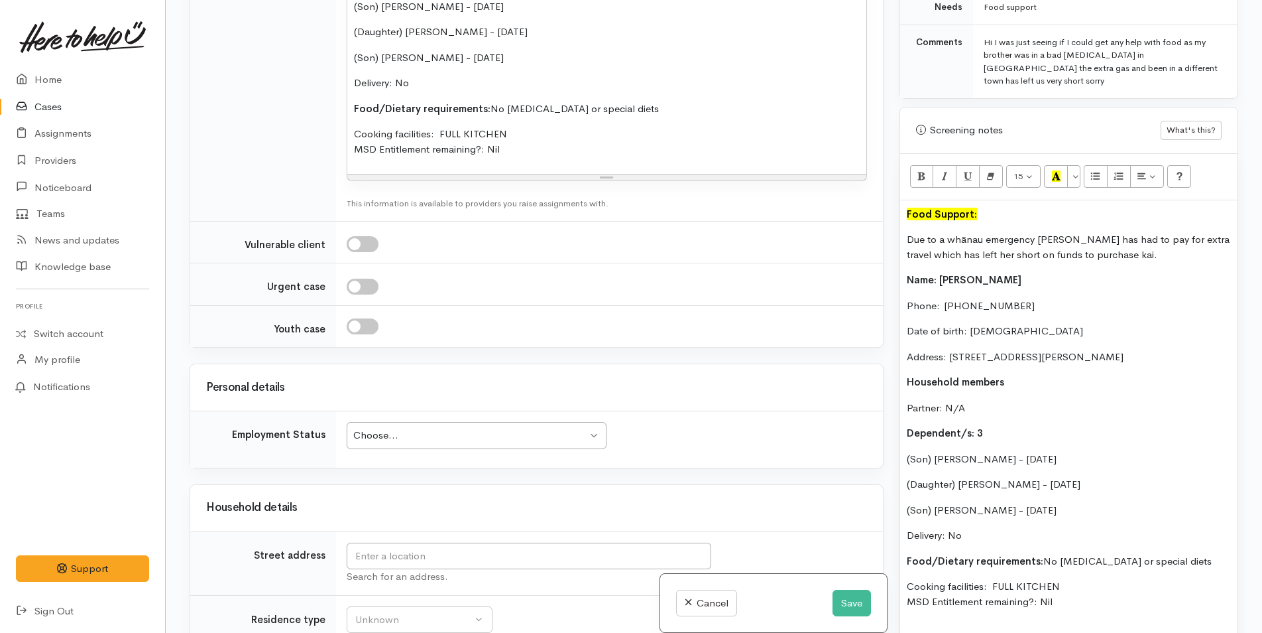
click at [387, 435] on div "Choose... Choose..." at bounding box center [477, 435] width 260 height 27
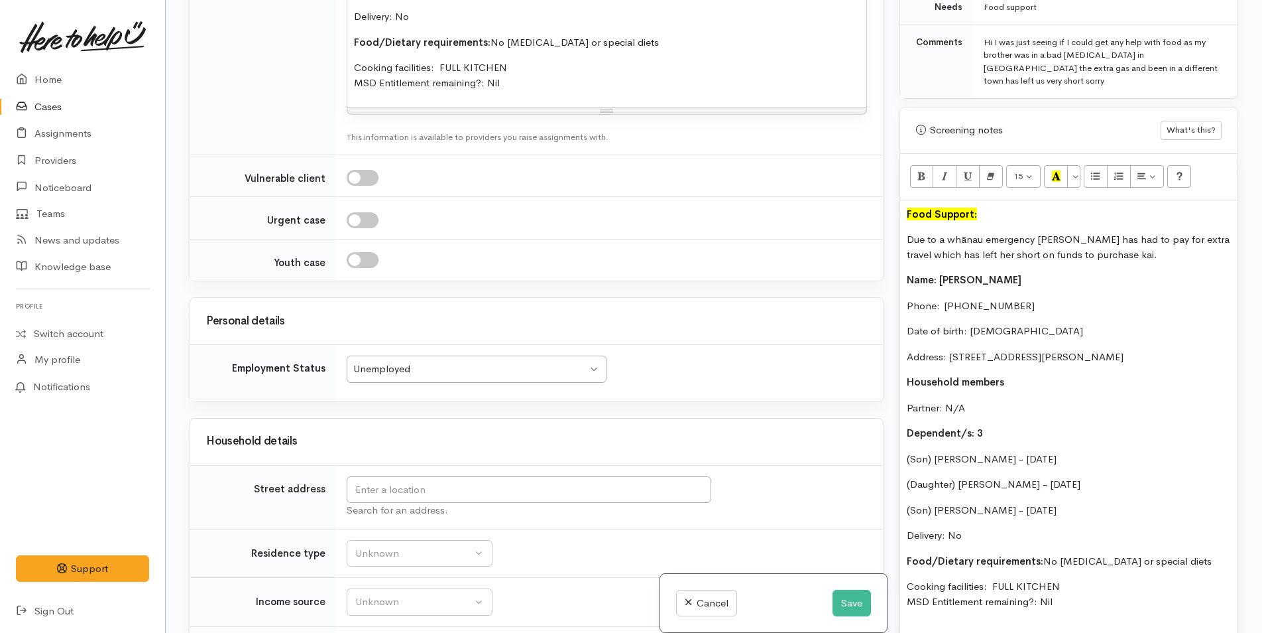
drag, startPoint x: 390, startPoint y: 540, endPoint x: 292, endPoint y: 122, distance: 429.1
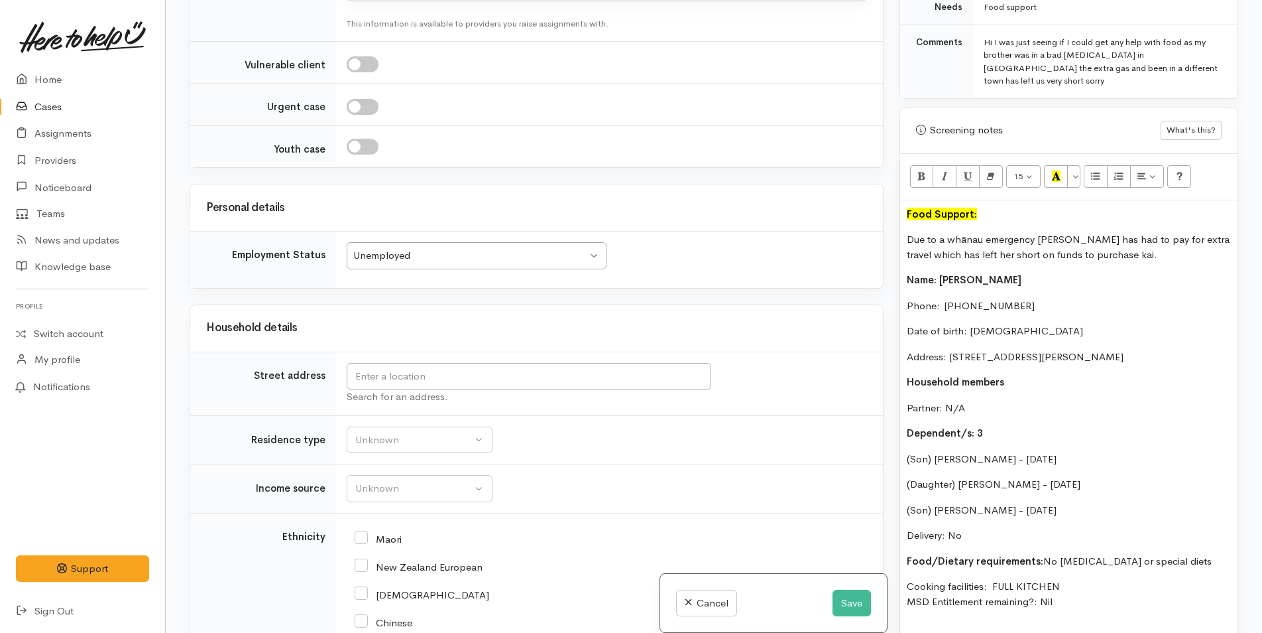
scroll to position [2199, 0]
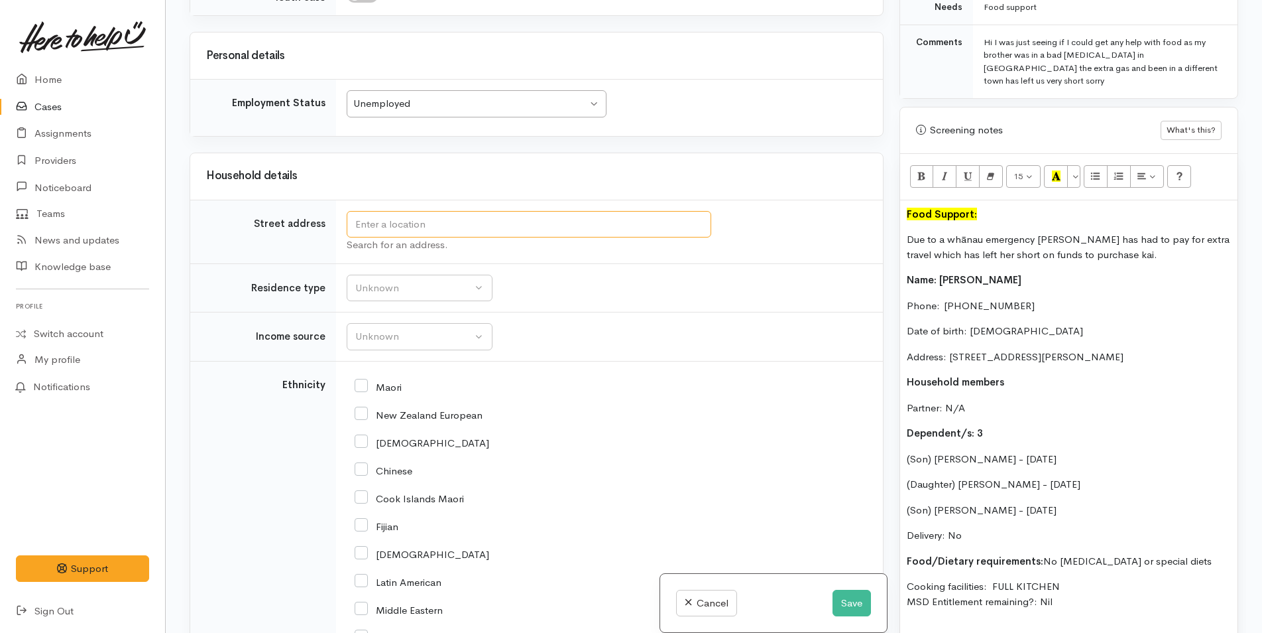
click at [365, 231] on input "text" at bounding box center [529, 224] width 365 height 27
type input "14 Golden Courie Close, Papamoa Beach, Papamoa, New Zealand"
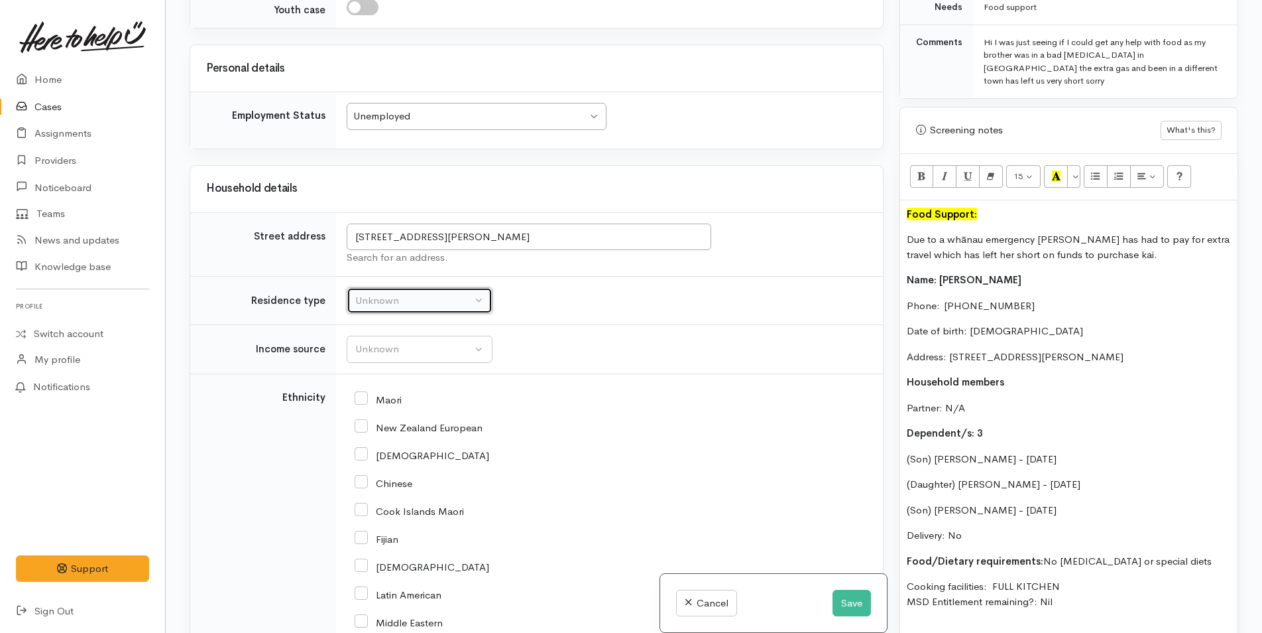
drag, startPoint x: 407, startPoint y: 308, endPoint x: 408, endPoint y: 320, distance: 12.0
click at [407, 308] on button "Unknown" at bounding box center [420, 300] width 146 height 27
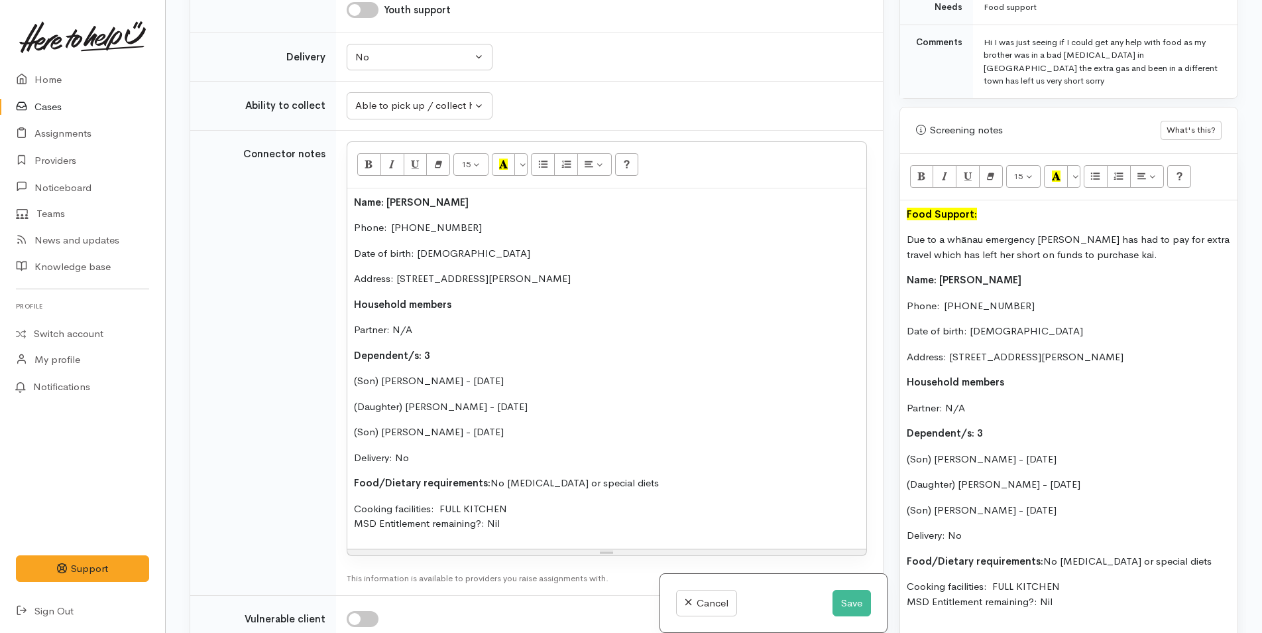
scroll to position [2390, 0]
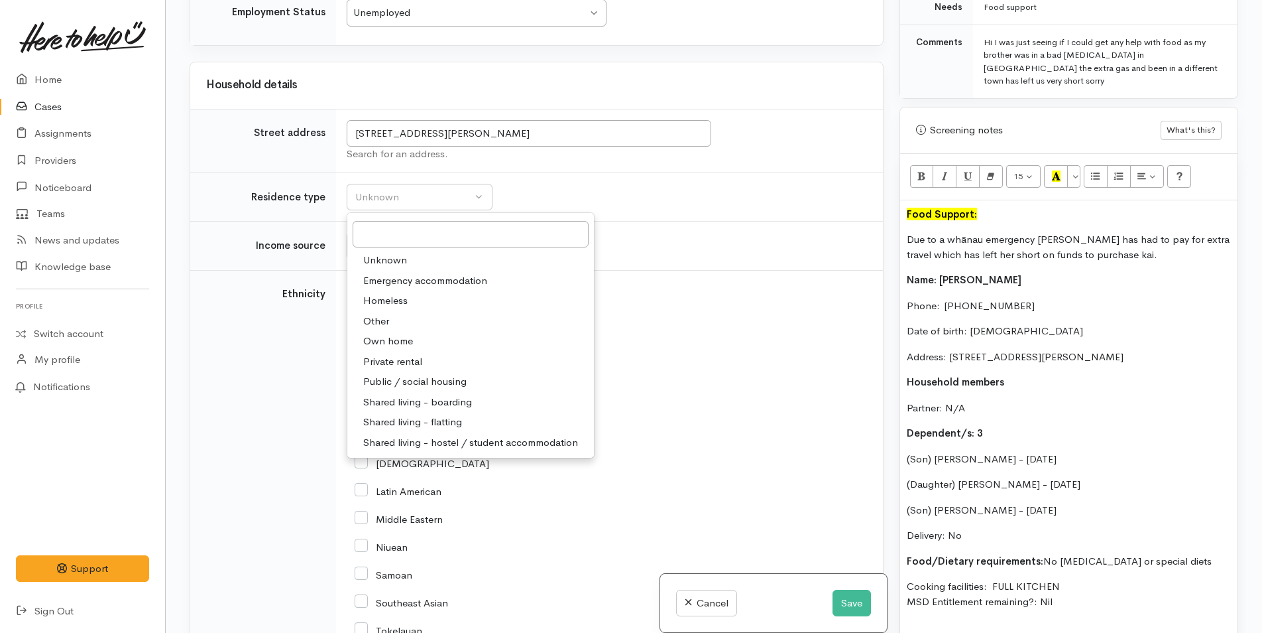
click at [385, 369] on span "Private rental" at bounding box center [392, 361] width 59 height 15
select select "2"
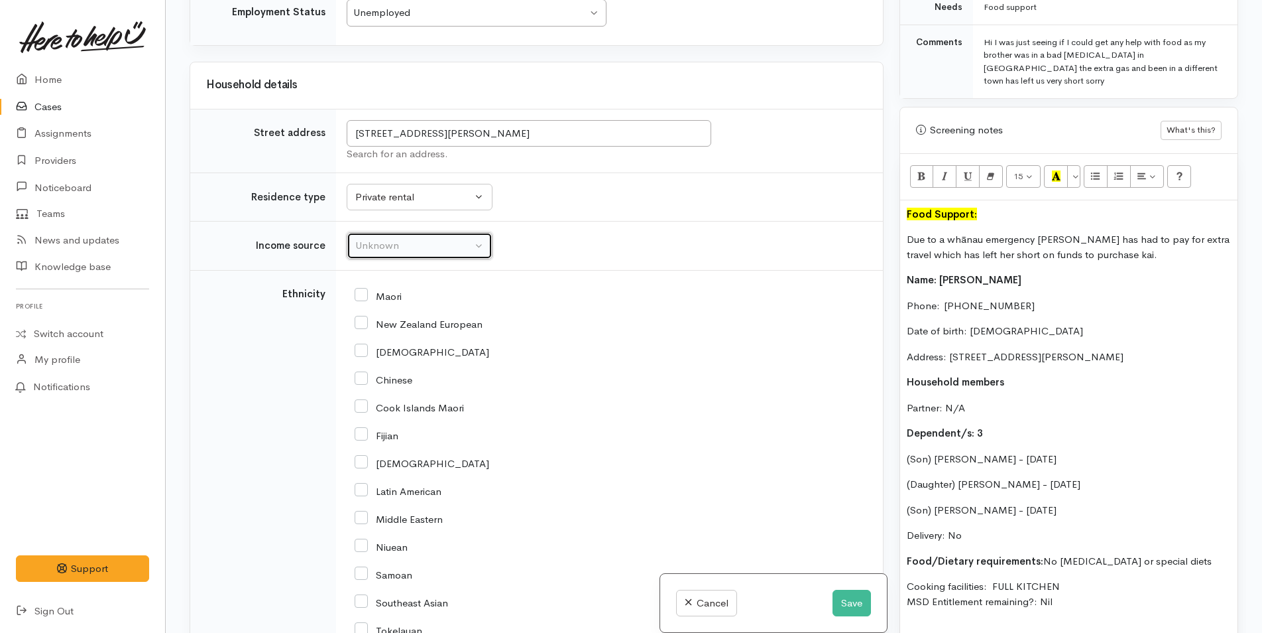
click at [397, 253] on div "Unknown" at bounding box center [413, 245] width 117 height 15
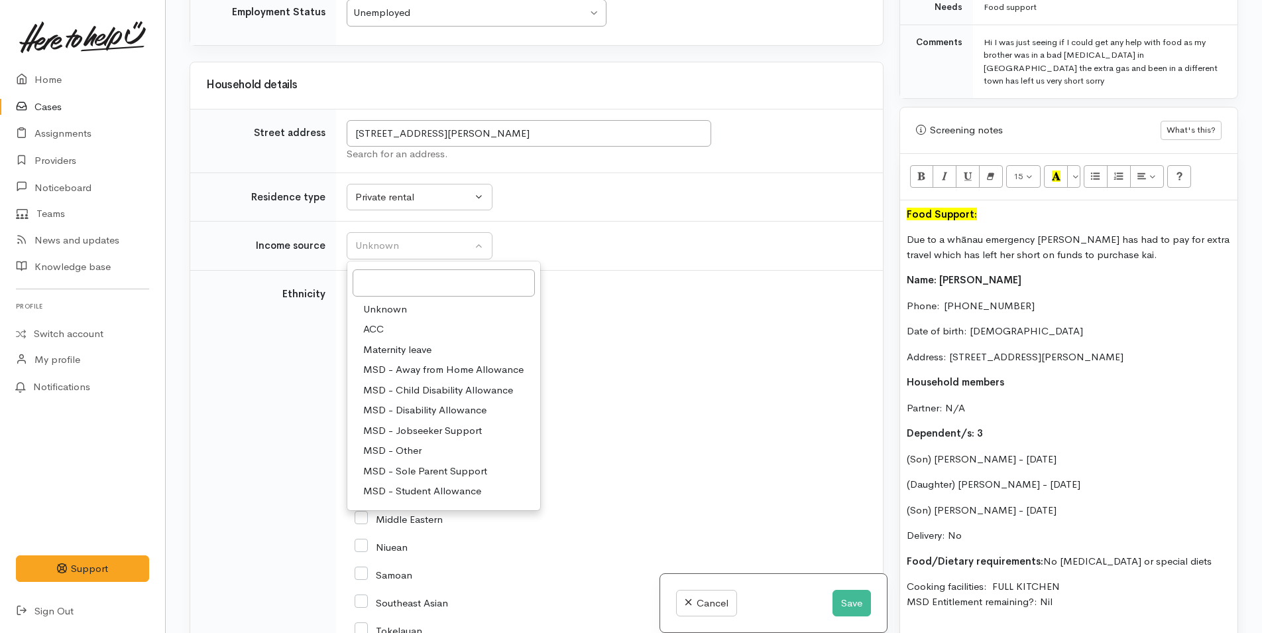
click at [421, 481] on link "MSD - Sole Parent Support" at bounding box center [443, 471] width 193 height 21
select select "7"
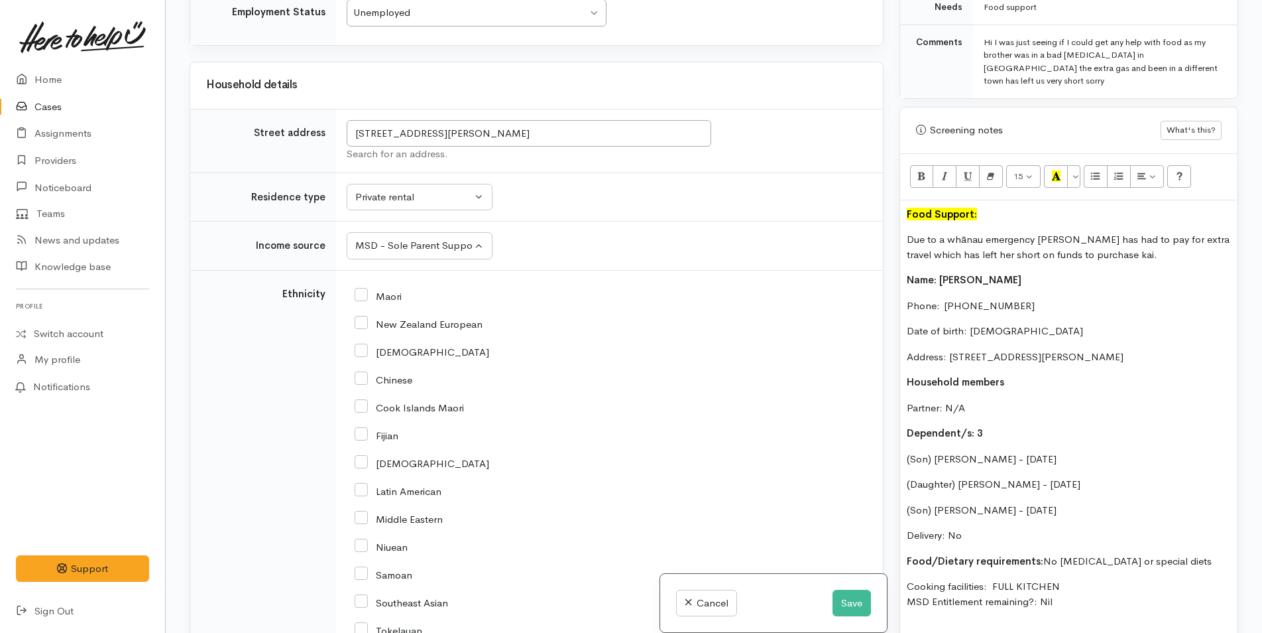
click at [365, 329] on input "New Zealand European" at bounding box center [419, 323] width 128 height 12
checkbox input "true"
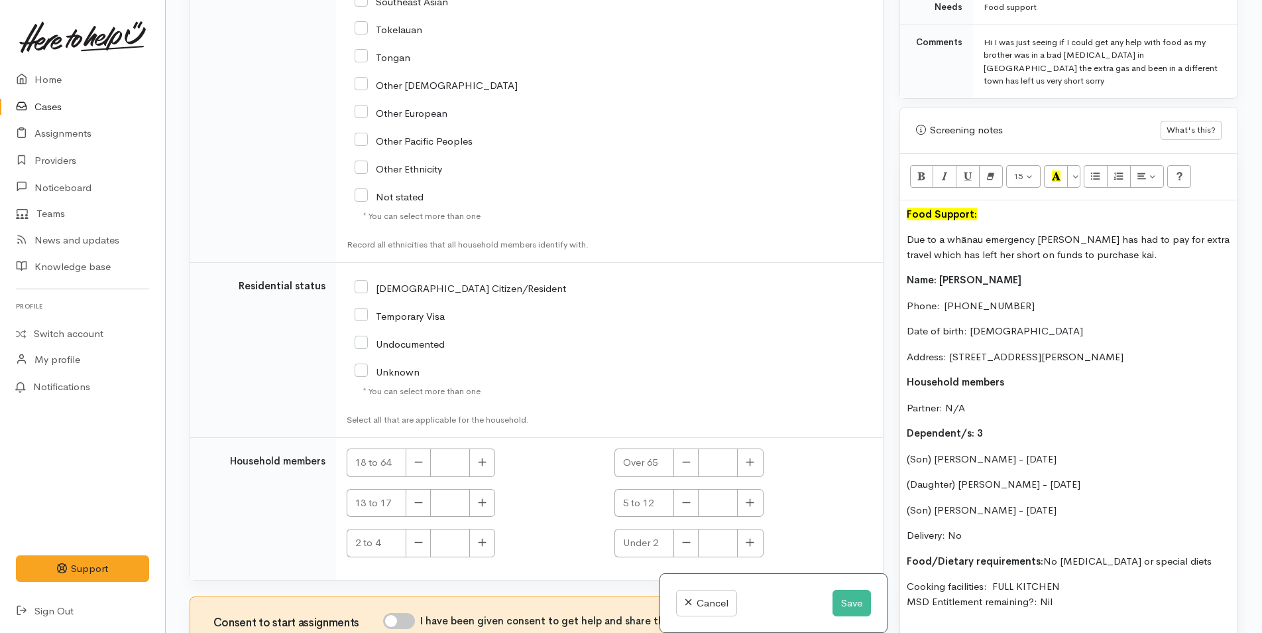
scroll to position [3185, 0]
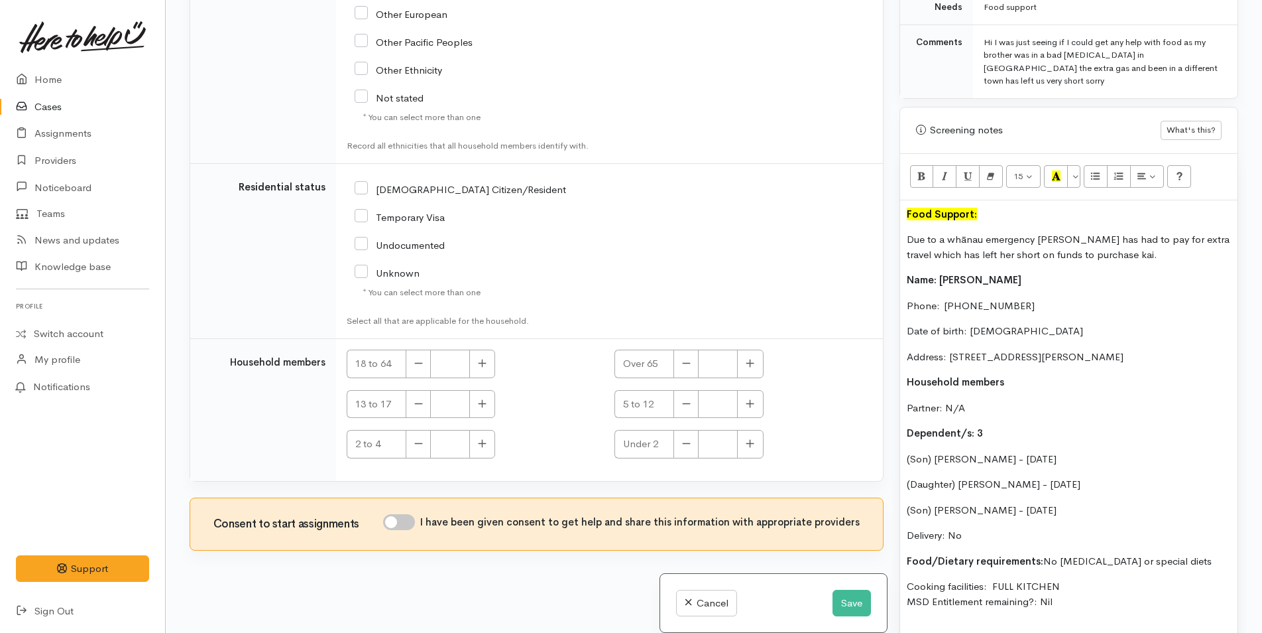
click at [361, 194] on input "[DEMOGRAPHIC_DATA] Citizen/Resident" at bounding box center [461, 188] width 212 height 12
checkbox input "true"
click at [477, 365] on button "button" at bounding box center [482, 363] width 26 height 29
type input "1"
click at [482, 403] on button "button" at bounding box center [482, 404] width 26 height 29
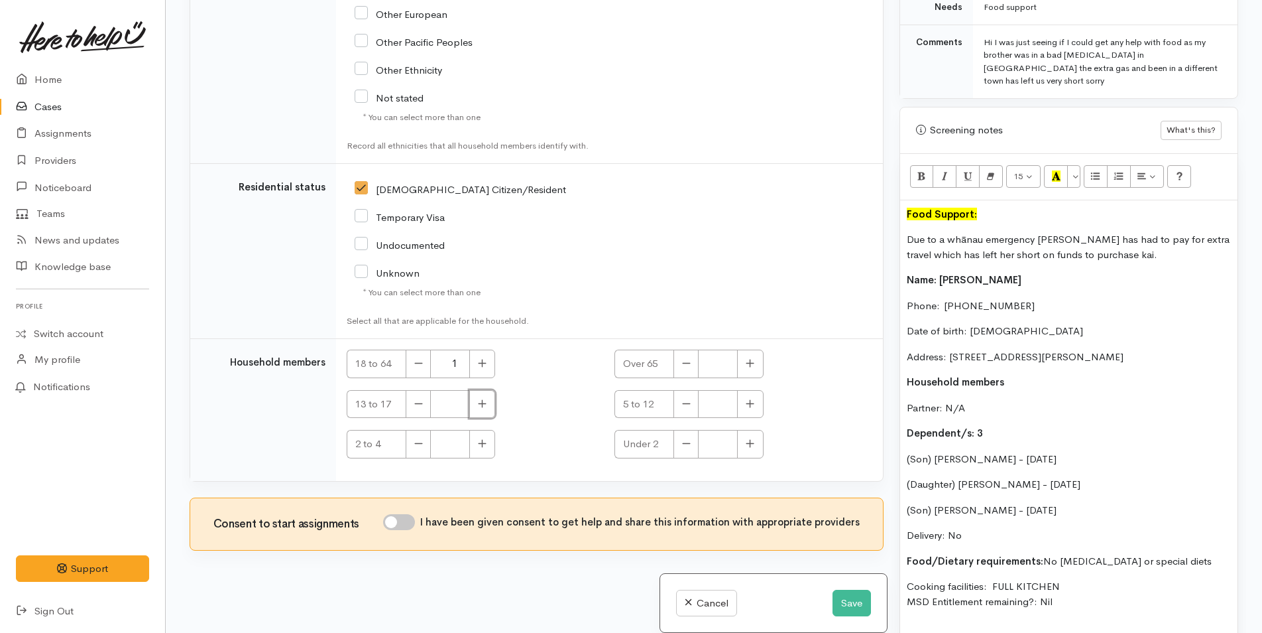
type input "1"
click at [746, 408] on icon "button" at bounding box center [750, 403] width 9 height 10
click at [749, 416] on button "button" at bounding box center [750, 404] width 26 height 29
type input "2"
click at [845, 598] on button "Save" at bounding box center [852, 602] width 38 height 27
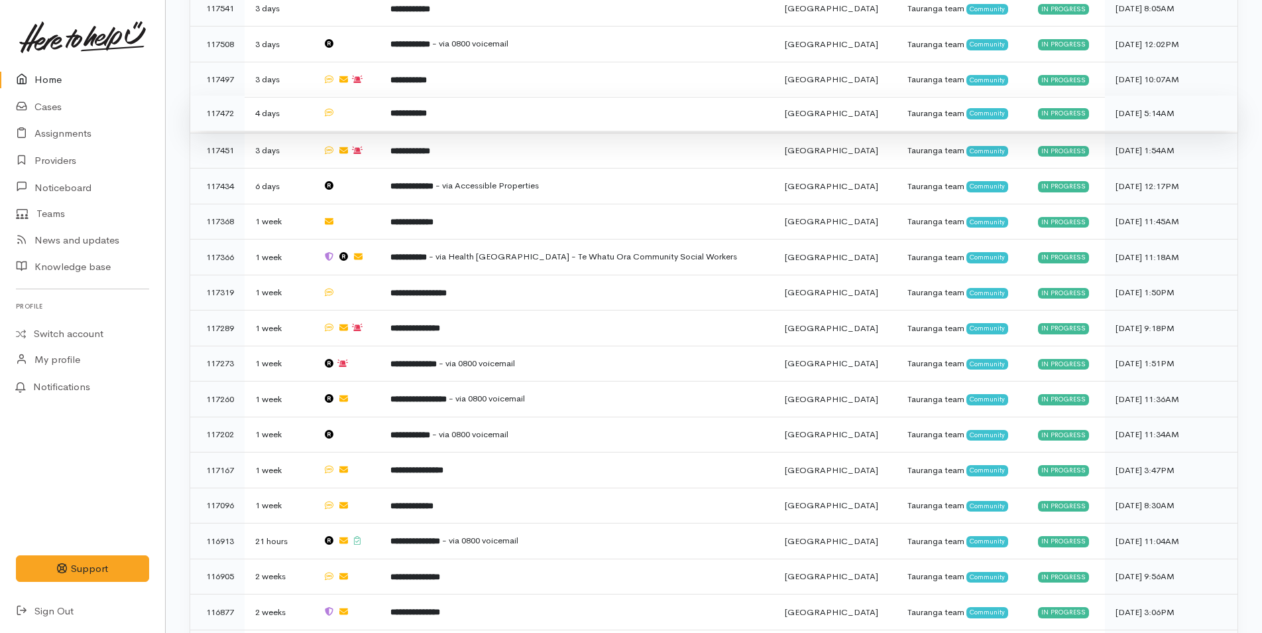
scroll to position [862, 0]
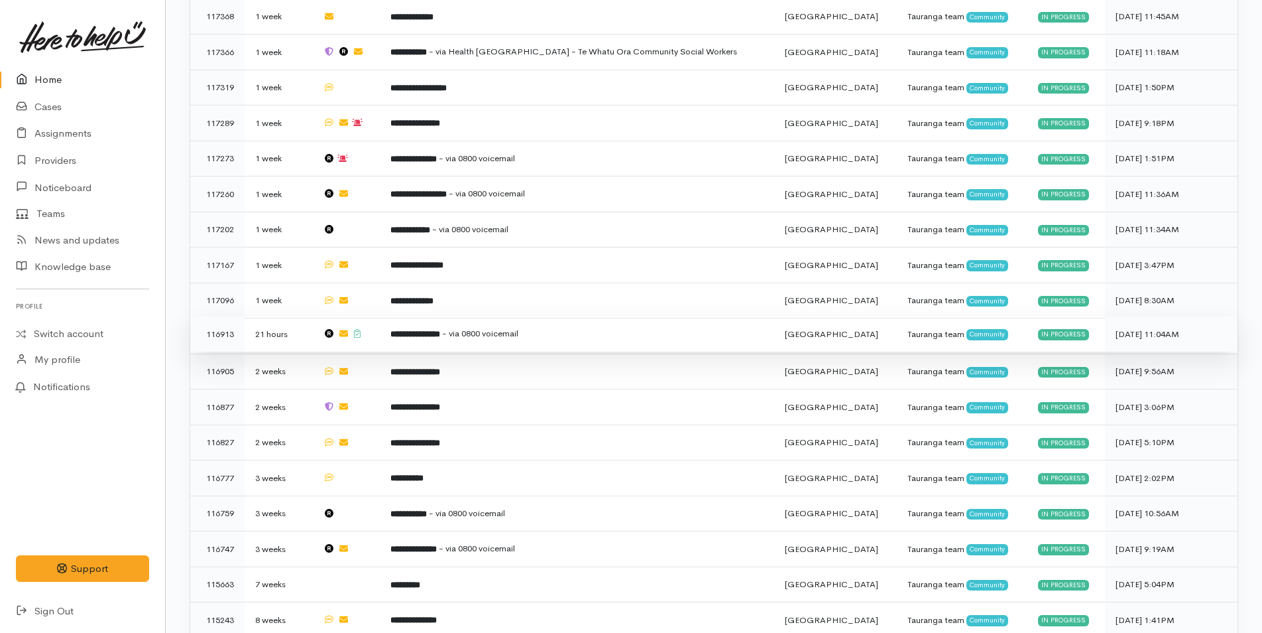
click at [430, 330] on b "**********" at bounding box center [416, 334] width 50 height 9
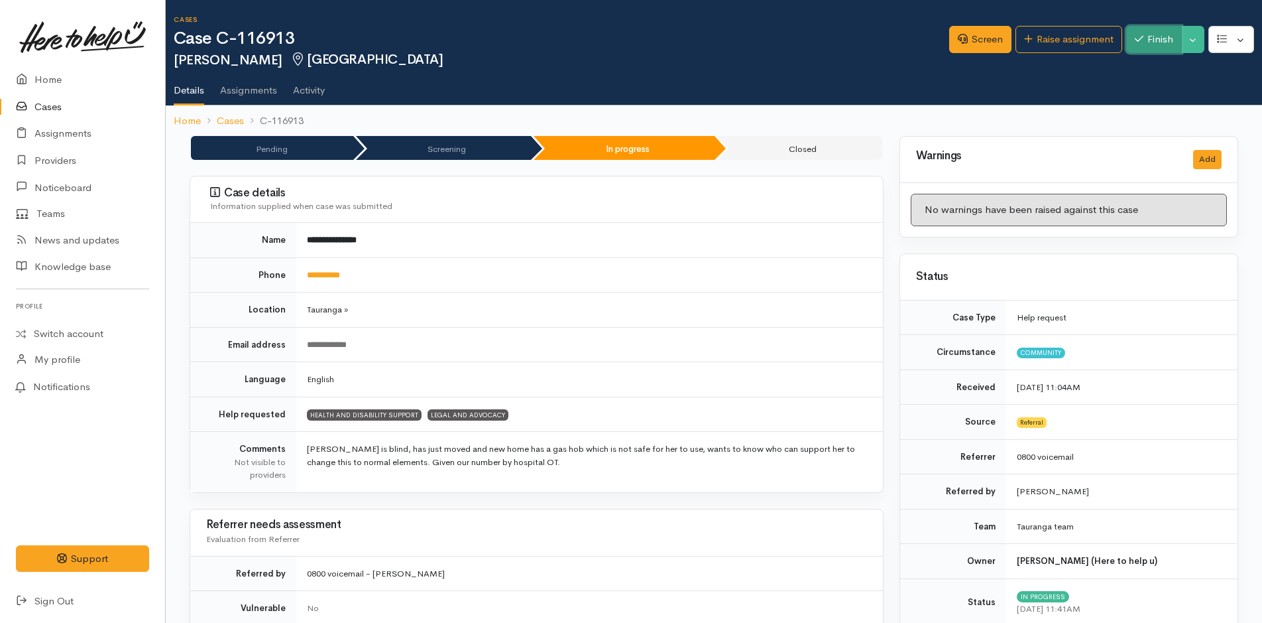
click at [1138, 43] on icon "button" at bounding box center [1139, 39] width 9 height 10
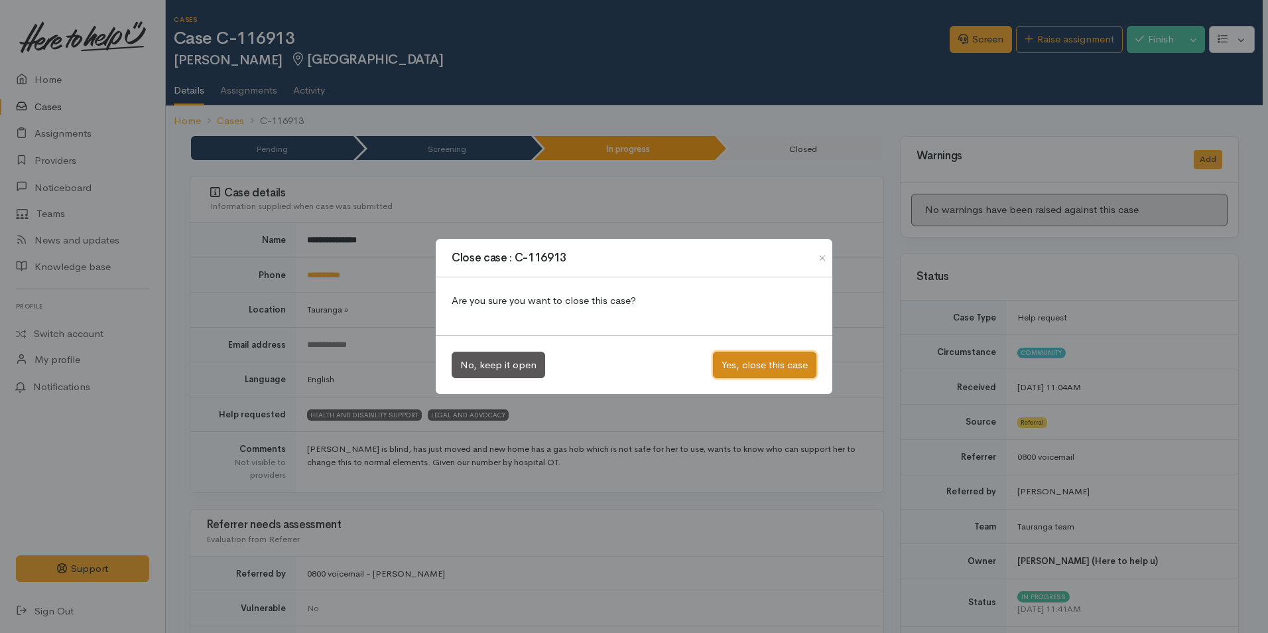
click at [776, 357] on button "Yes, close this case" at bounding box center [764, 364] width 103 height 27
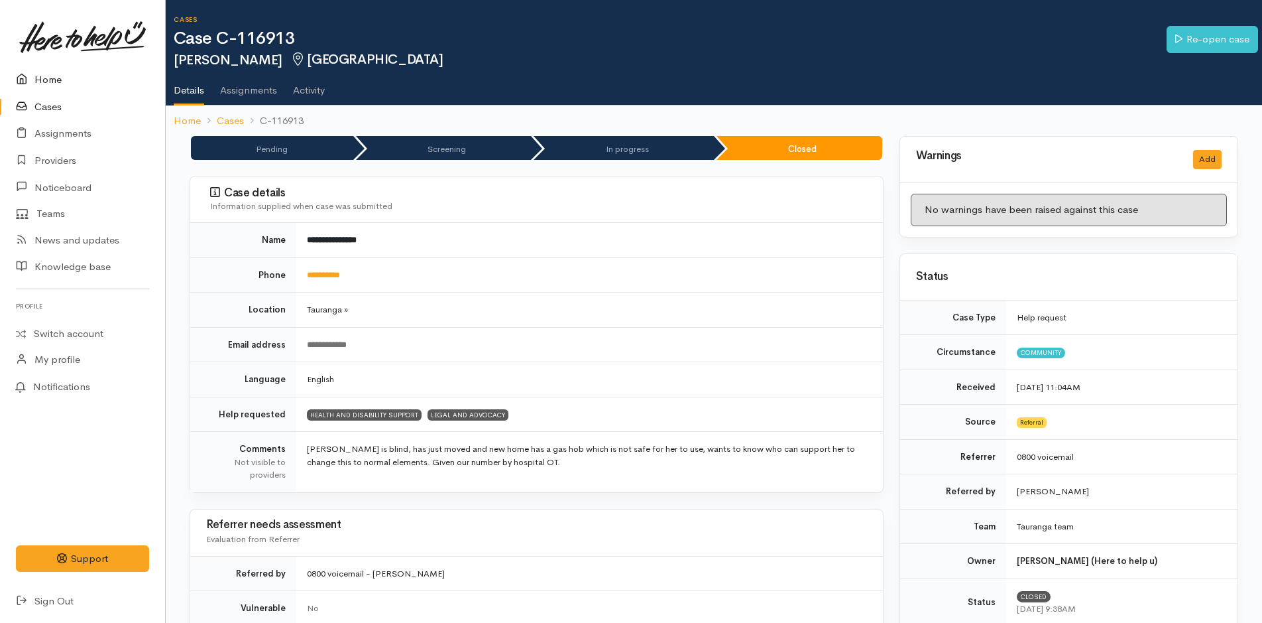
click at [45, 77] on link "Home" at bounding box center [82, 79] width 165 height 27
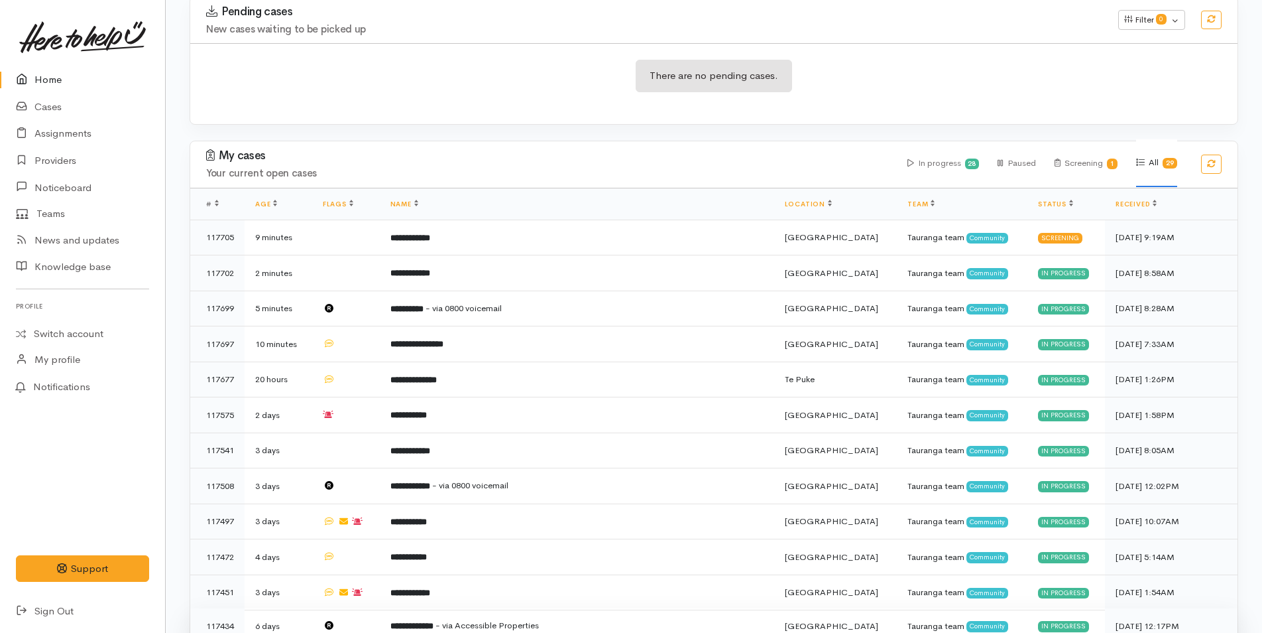
scroll to position [464, 0]
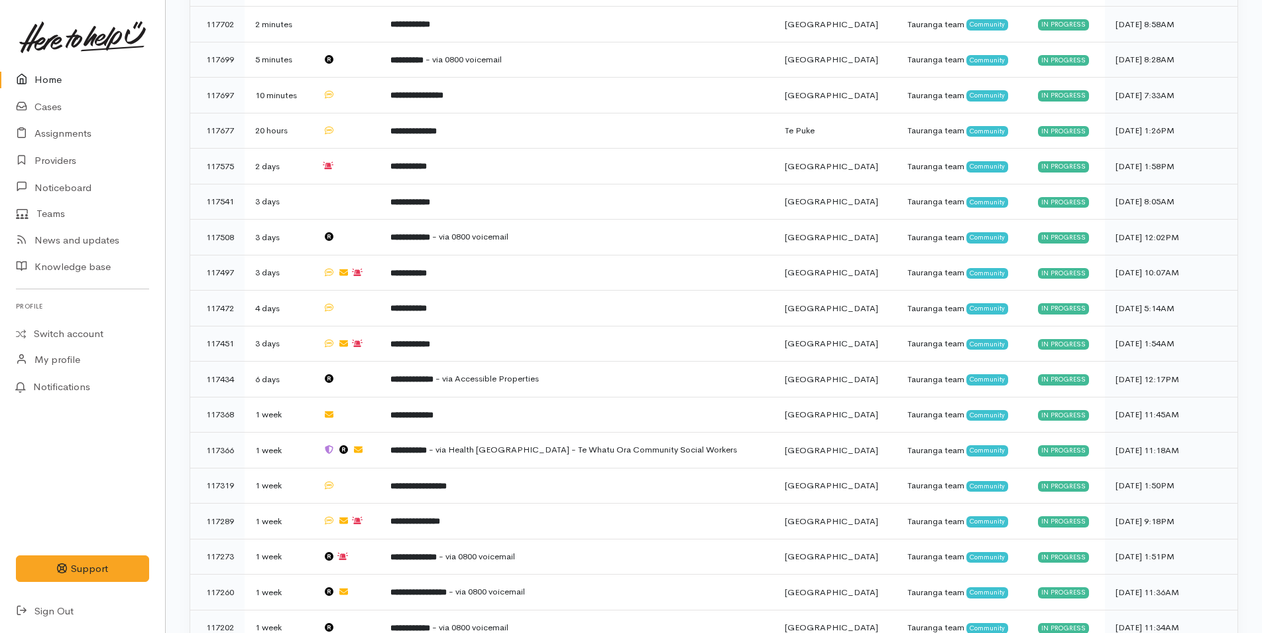
drag, startPoint x: 32, startPoint y: 80, endPoint x: 5, endPoint y: 90, distance: 29.4
click at [32, 80] on icon at bounding box center [25, 80] width 19 height 17
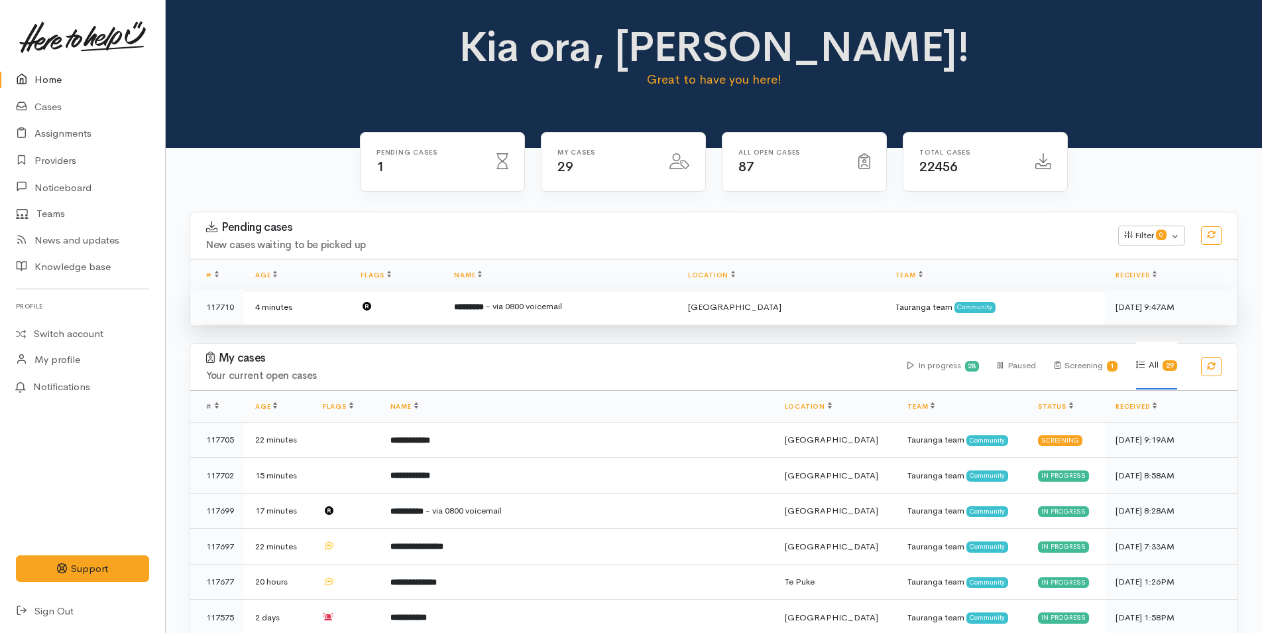
click at [431, 303] on td at bounding box center [396, 306] width 93 height 35
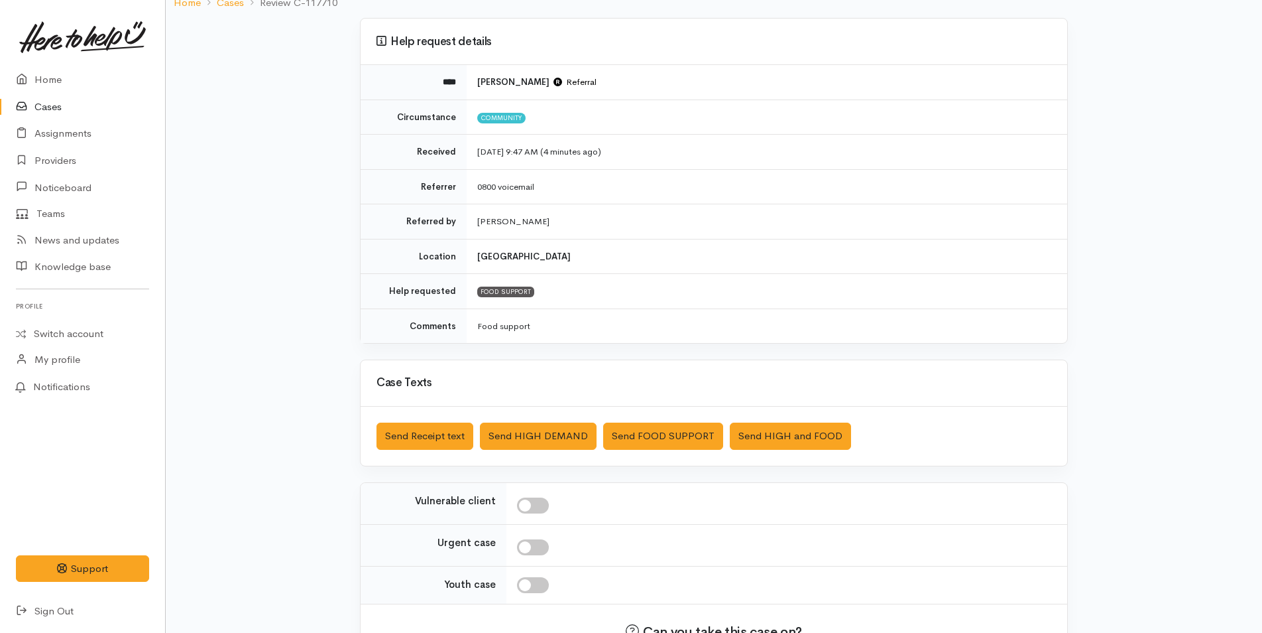
scroll to position [190, 0]
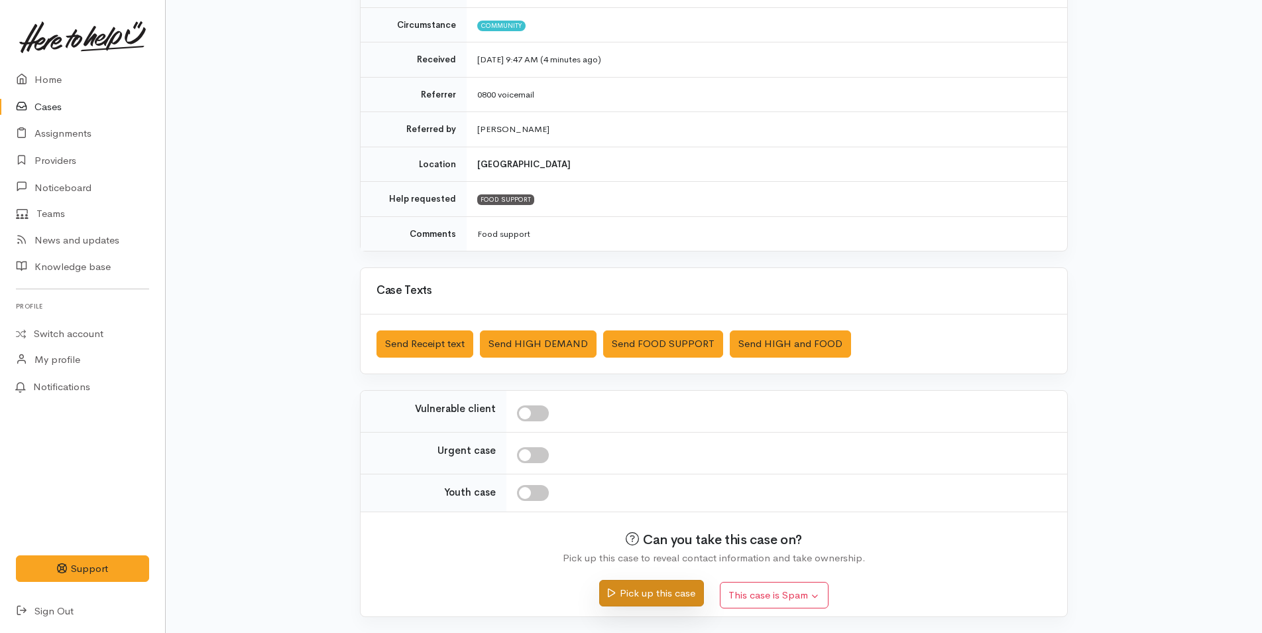
click at [603, 584] on button "Pick up this case" at bounding box center [651, 593] width 104 height 27
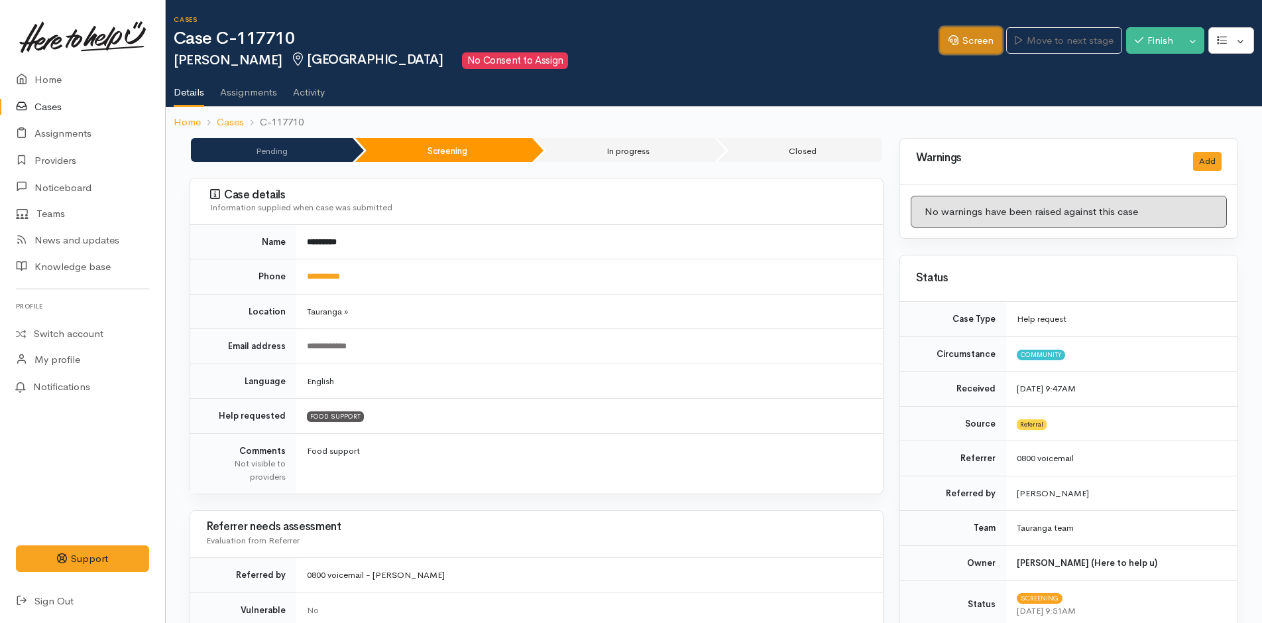
click at [977, 53] on link "Screen" at bounding box center [971, 40] width 62 height 27
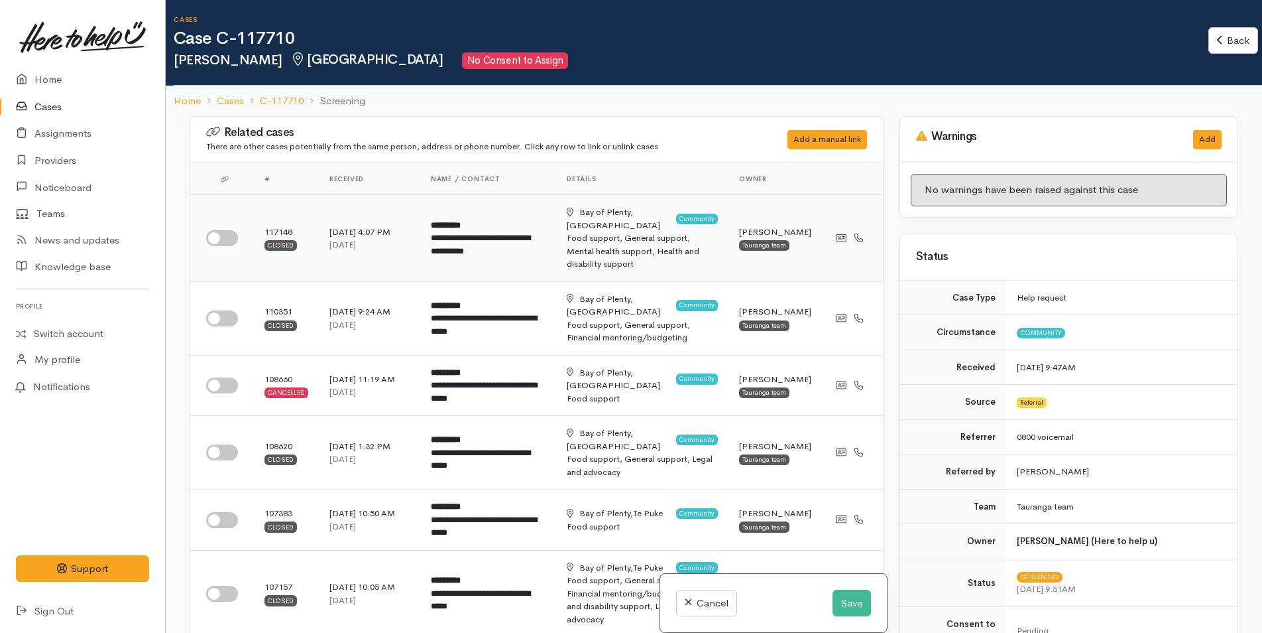
click at [227, 230] on input "checkbox" at bounding box center [222, 238] width 32 height 16
checkbox input "true"
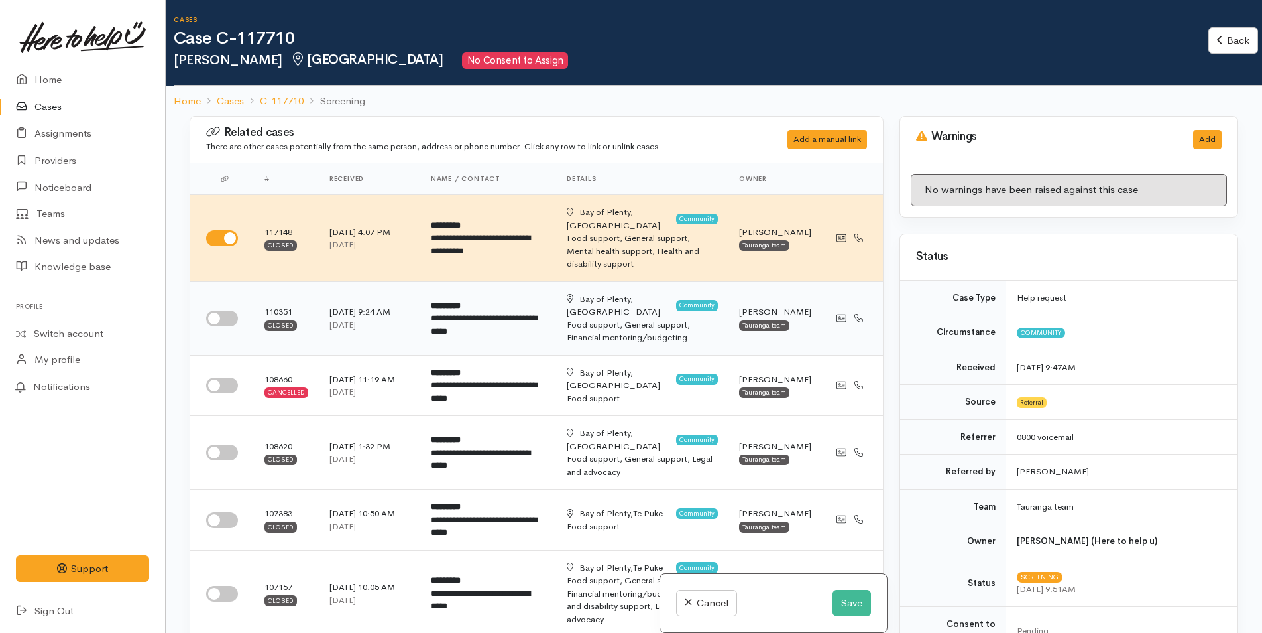
click at [217, 310] on input "checkbox" at bounding box center [222, 318] width 32 height 16
checkbox input "true"
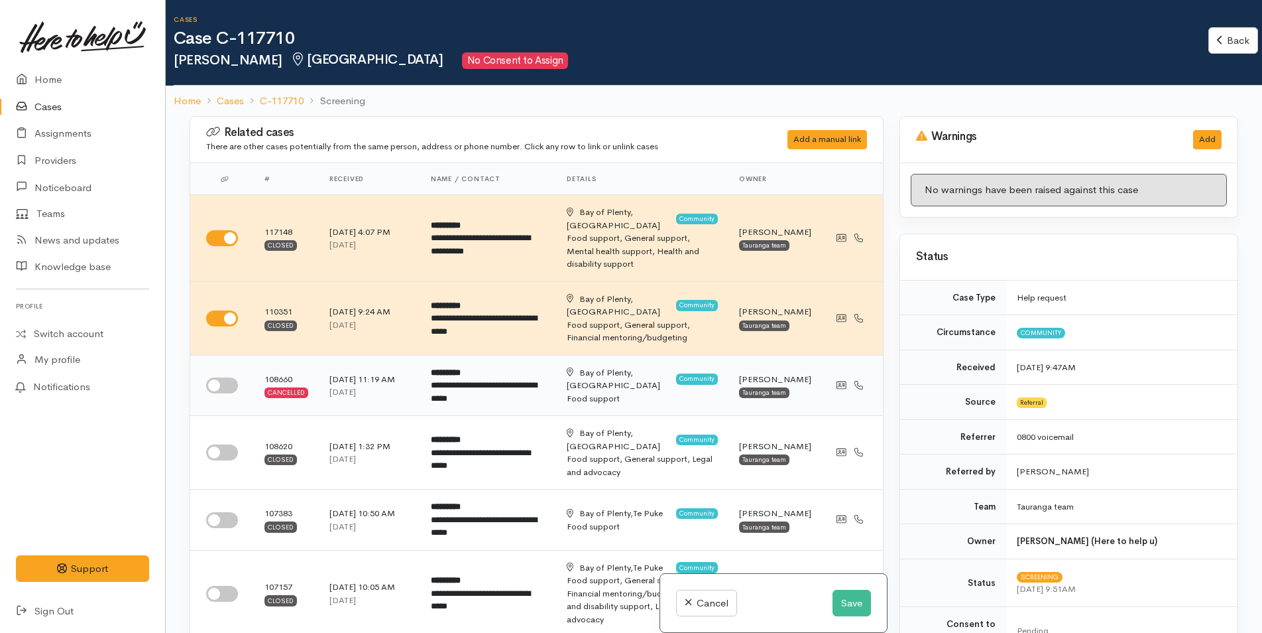
click at [222, 369] on td at bounding box center [222, 385] width 64 height 61
click at [221, 444] on input "checkbox" at bounding box center [222, 452] width 32 height 16
checkbox input "true"
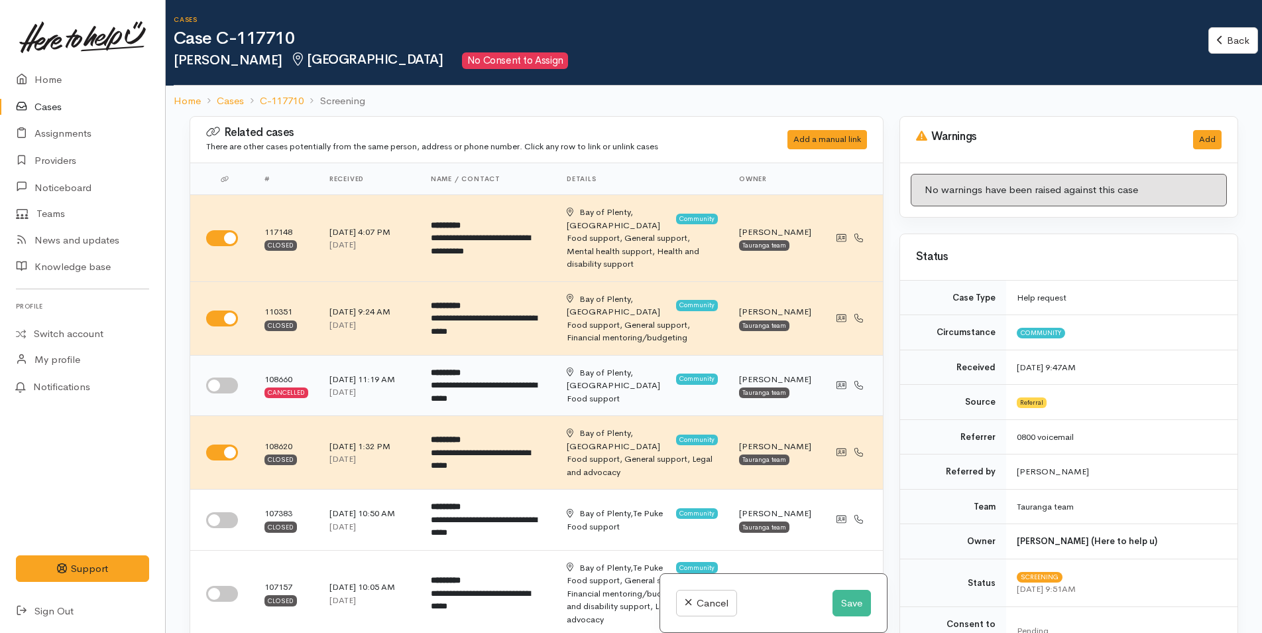
click at [229, 377] on input "checkbox" at bounding box center [222, 385] width 32 height 16
checkbox input "true"
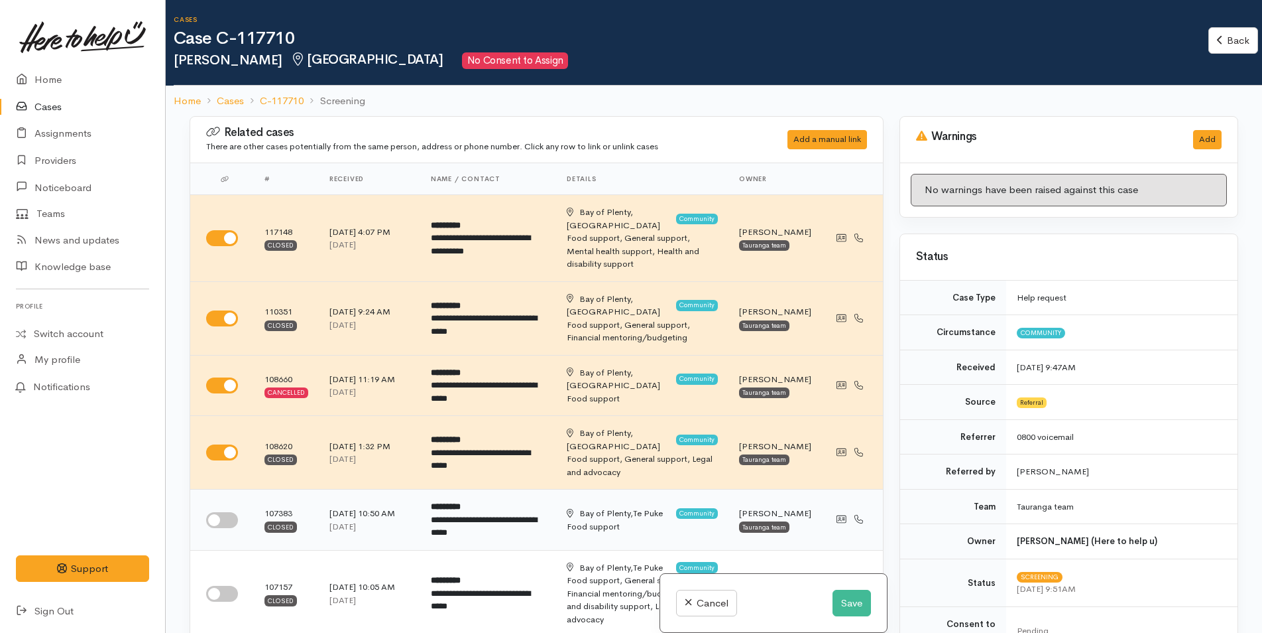
click at [223, 512] on input "checkbox" at bounding box center [222, 520] width 32 height 16
checkbox input "true"
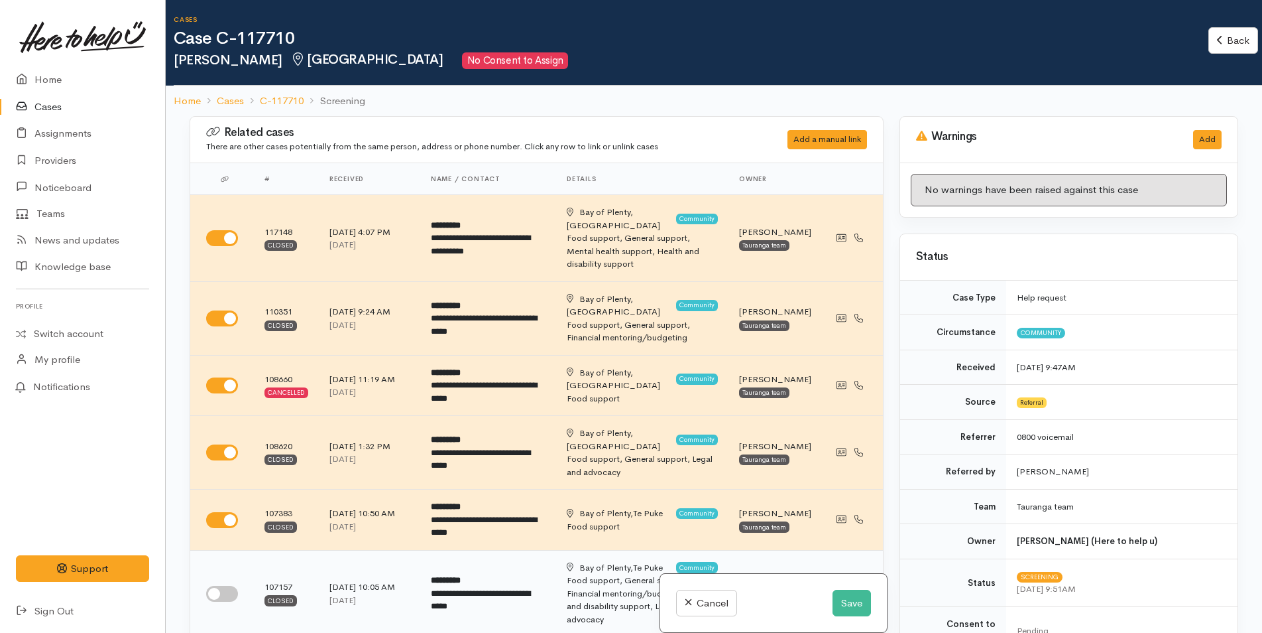
click at [221, 585] on input "checkbox" at bounding box center [222, 593] width 32 height 16
checkbox input "true"
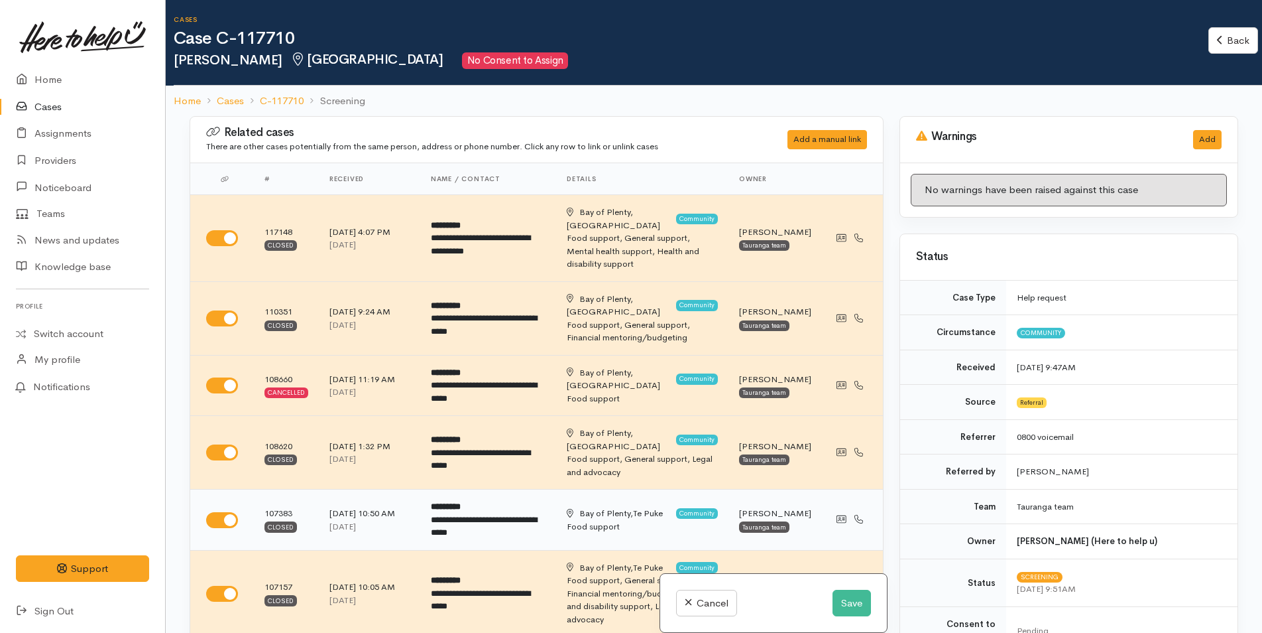
drag, startPoint x: 215, startPoint y: 615, endPoint x: 637, endPoint y: 499, distance: 437.6
checkbox input "true"
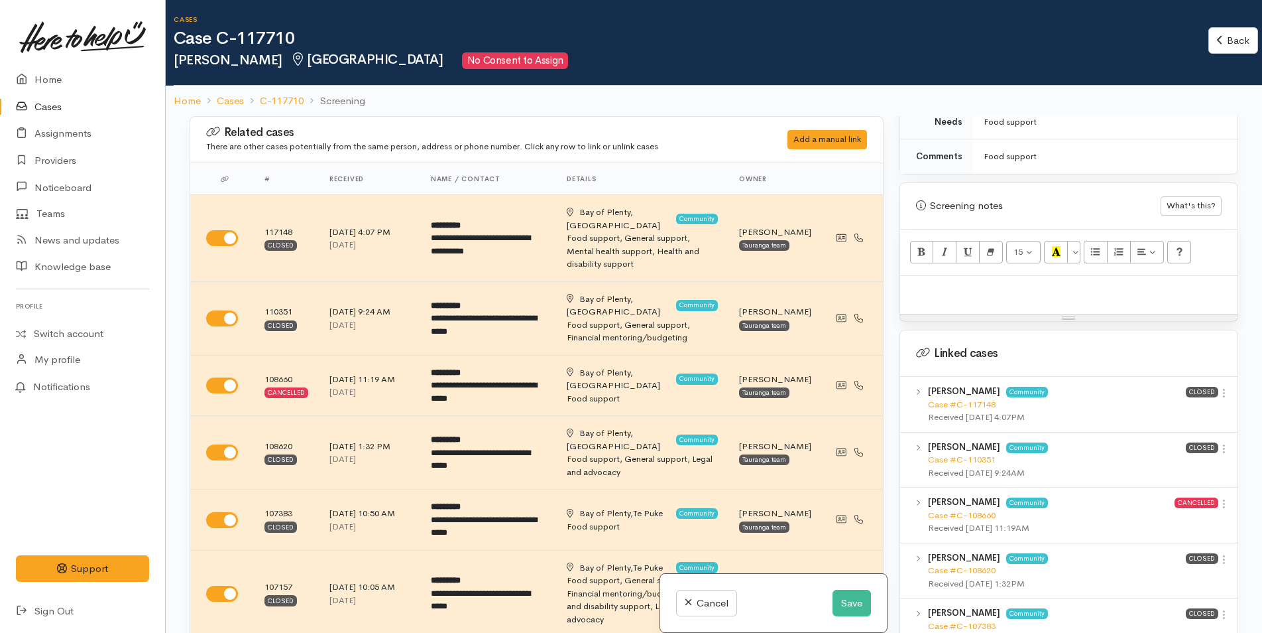
scroll to position [928, 0]
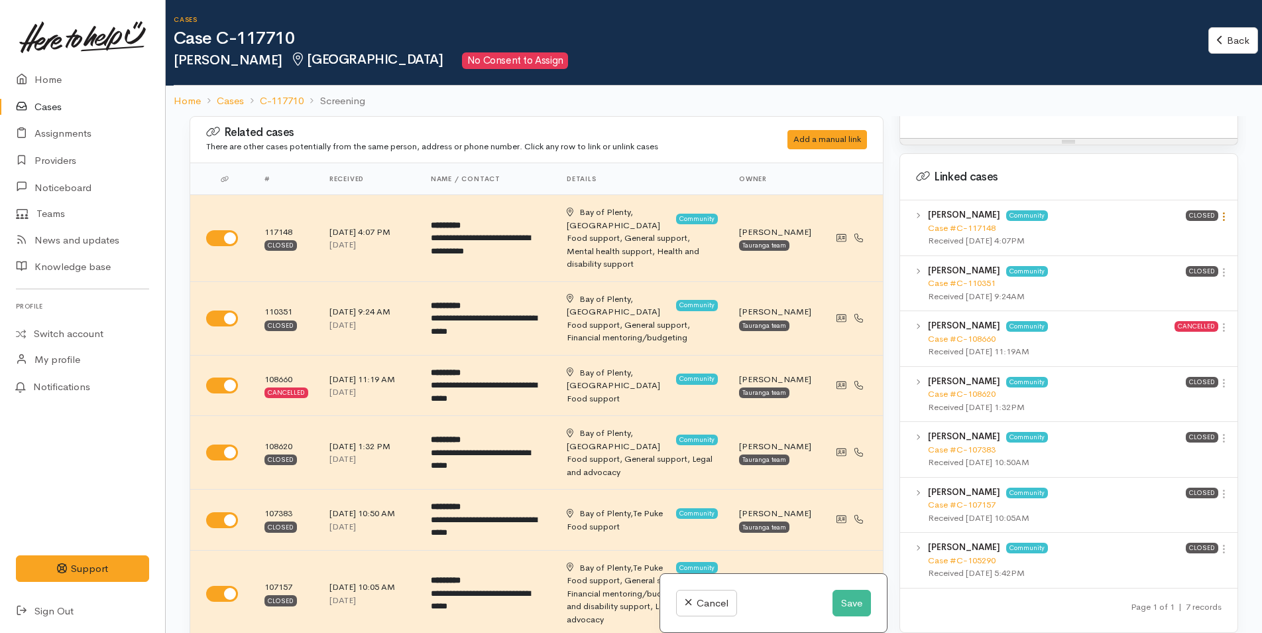
click at [1222, 211] on icon at bounding box center [1224, 216] width 11 height 11
click at [1166, 234] on link "View case" at bounding box center [1177, 242] width 105 height 21
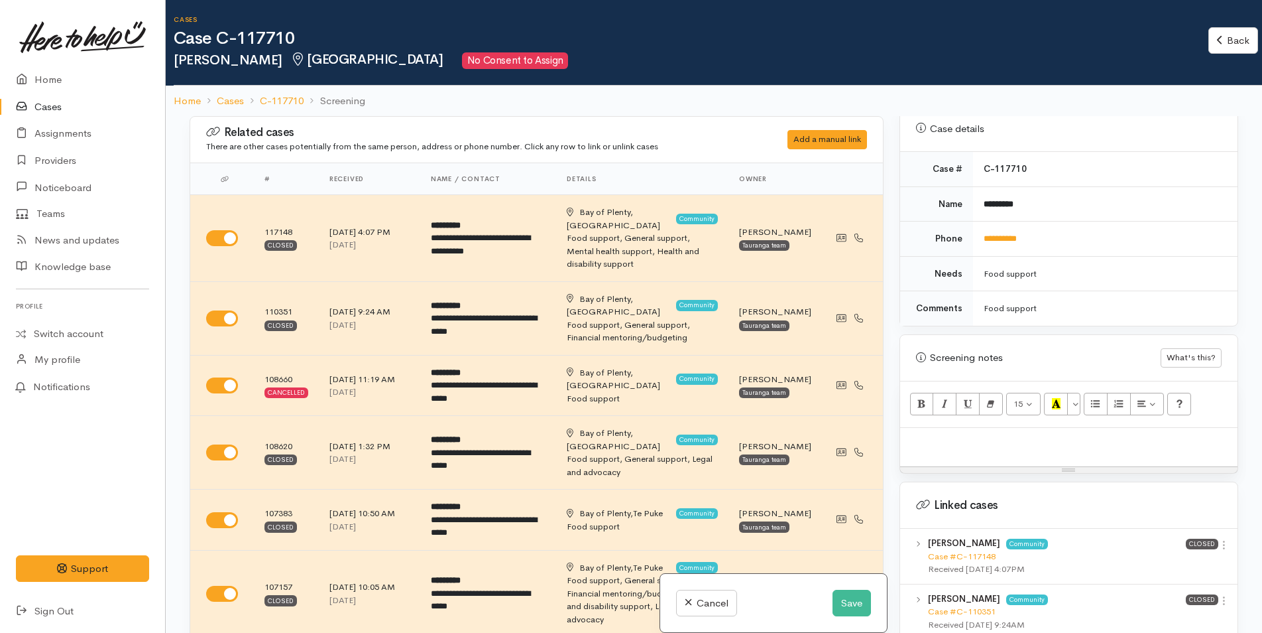
scroll to position [597, 0]
click at [951, 438] on p at bounding box center [1069, 445] width 324 height 15
paste div
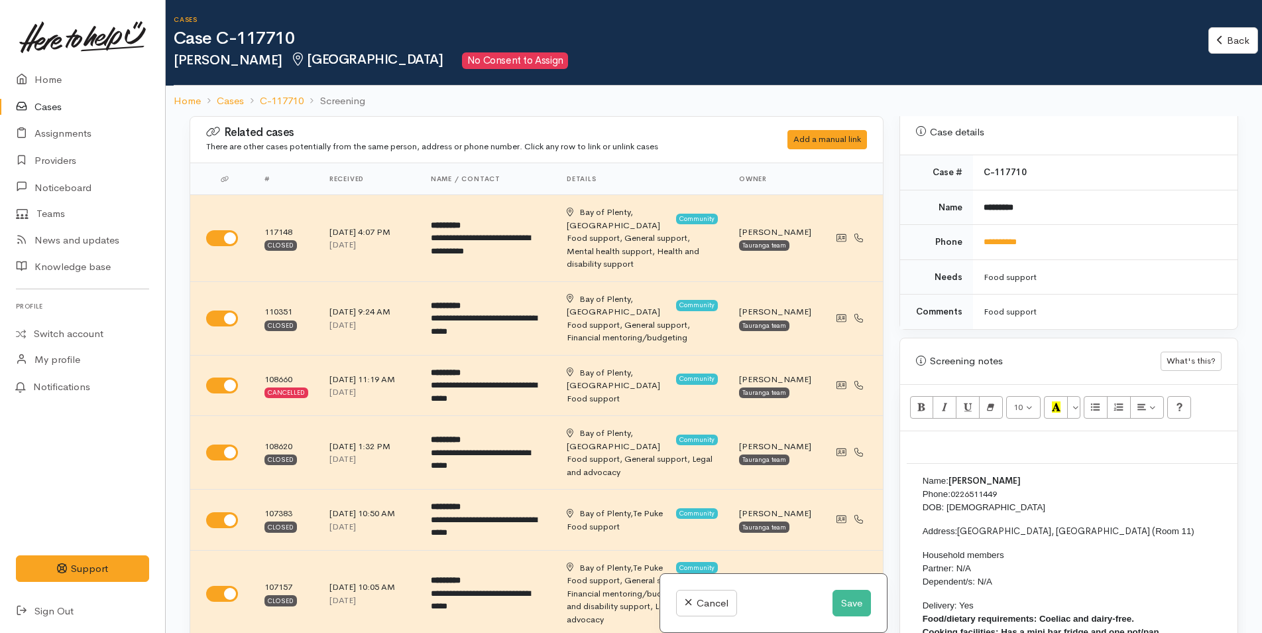
scroll to position [5, 0]
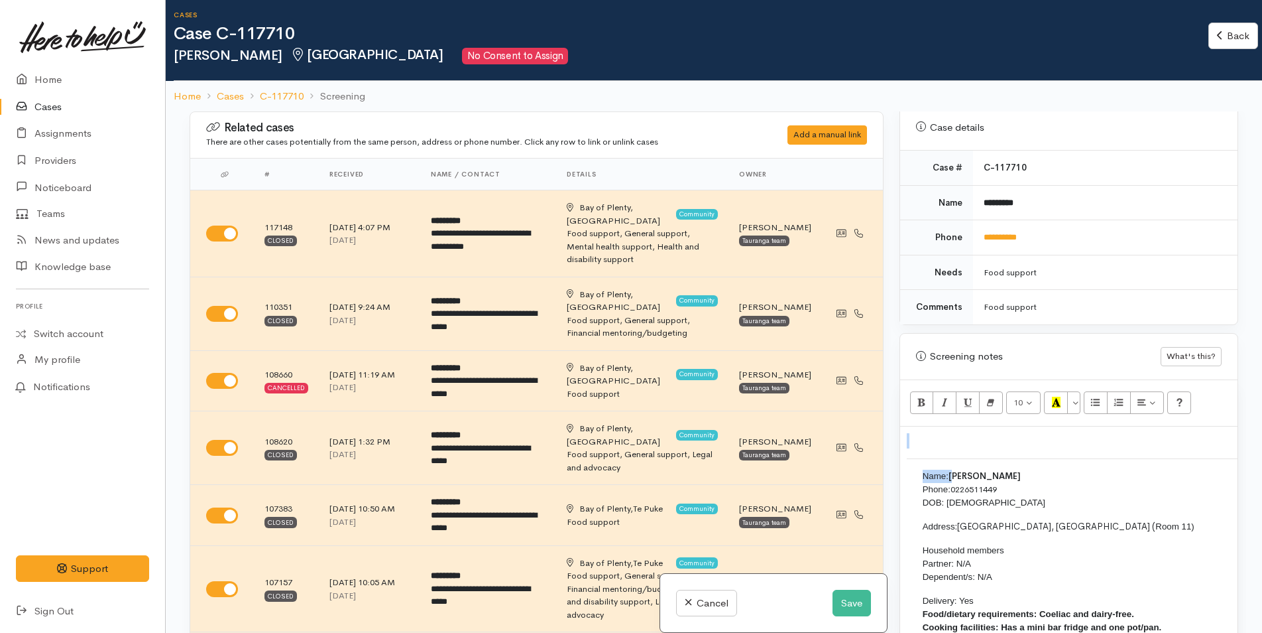
drag, startPoint x: 936, startPoint y: 445, endPoint x: 902, endPoint y: 438, distance: 34.6
click at [902, 438] on div "Name: Susan Moy Phone: 0226511449 DOB: 01/01/1992 Address: Roselands Motel Brow…" at bounding box center [1068, 550] width 337 height 249
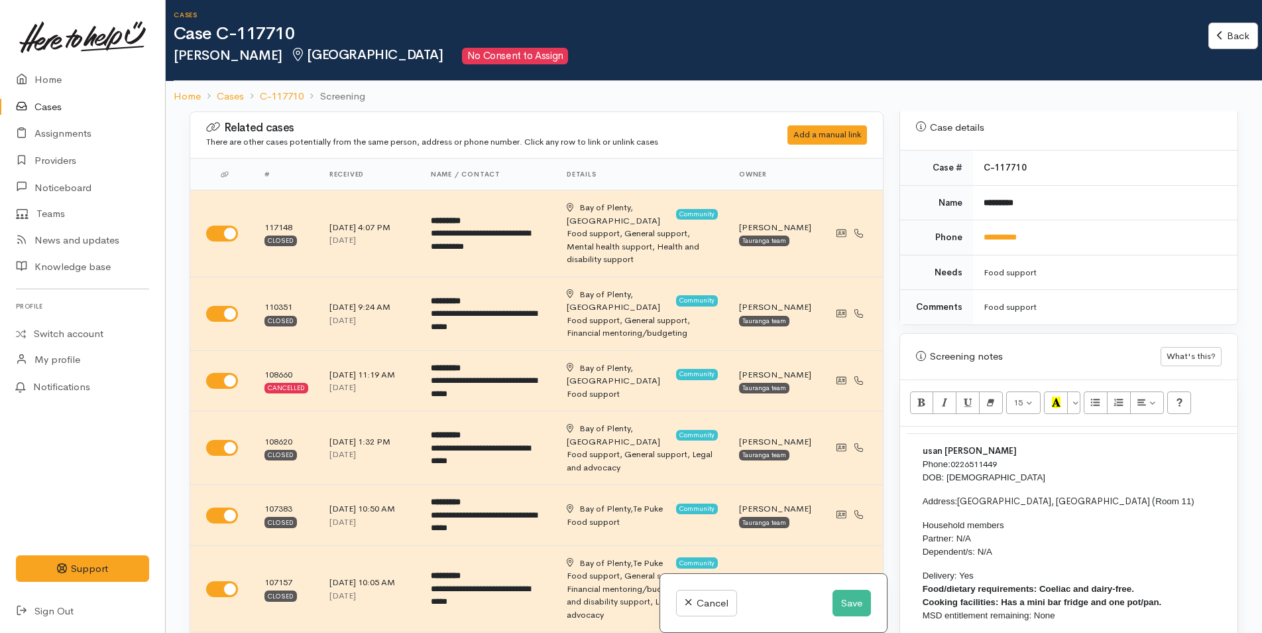
scroll to position [17, 0]
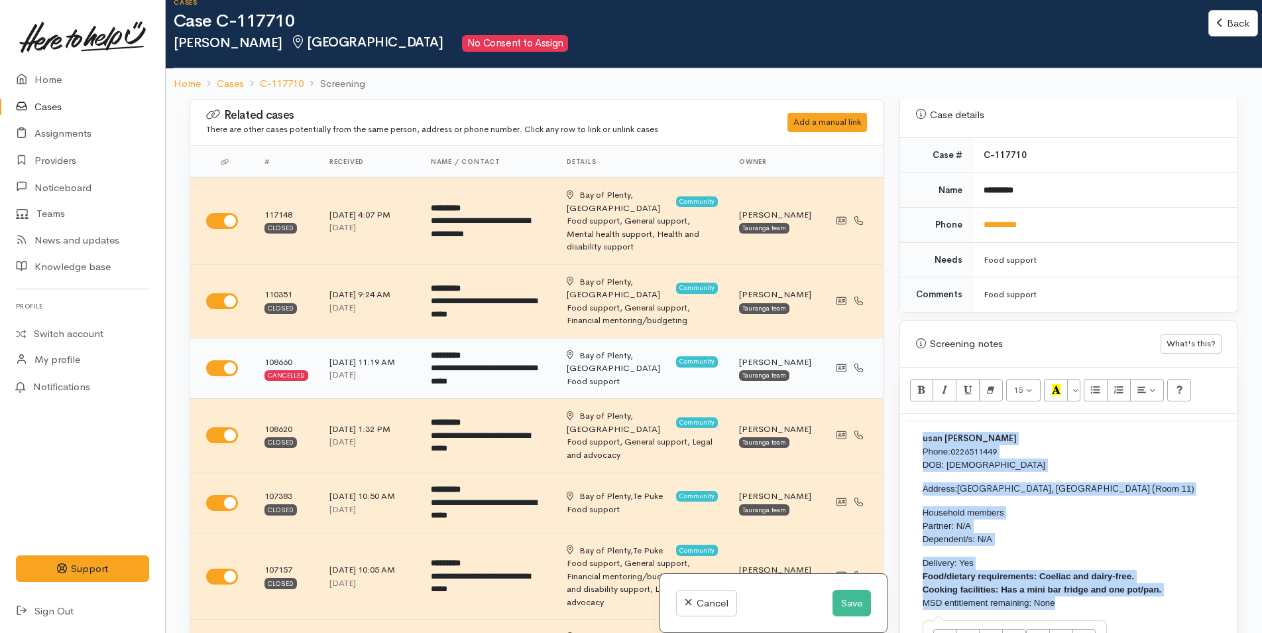
drag, startPoint x: 979, startPoint y: 570, endPoint x: 833, endPoint y: 360, distance: 255.8
click at [826, 375] on div "Related cases There are other cases potentially from the same person, address o…" at bounding box center [714, 415] width 1065 height 633
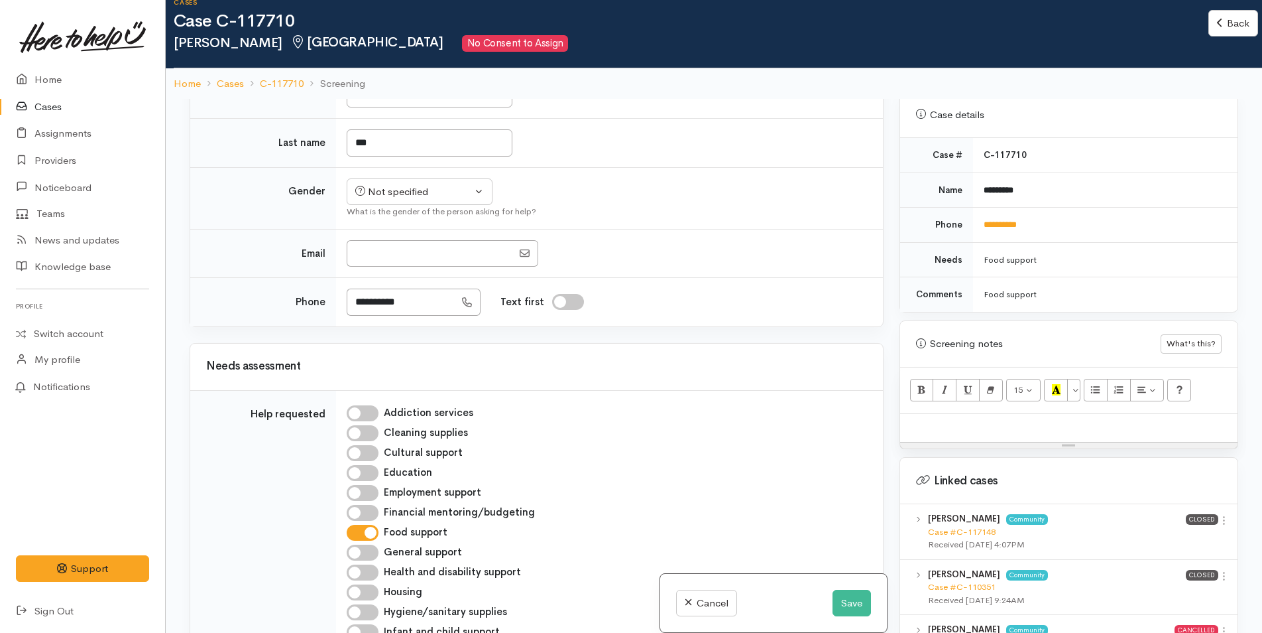
scroll to position [1459, 0]
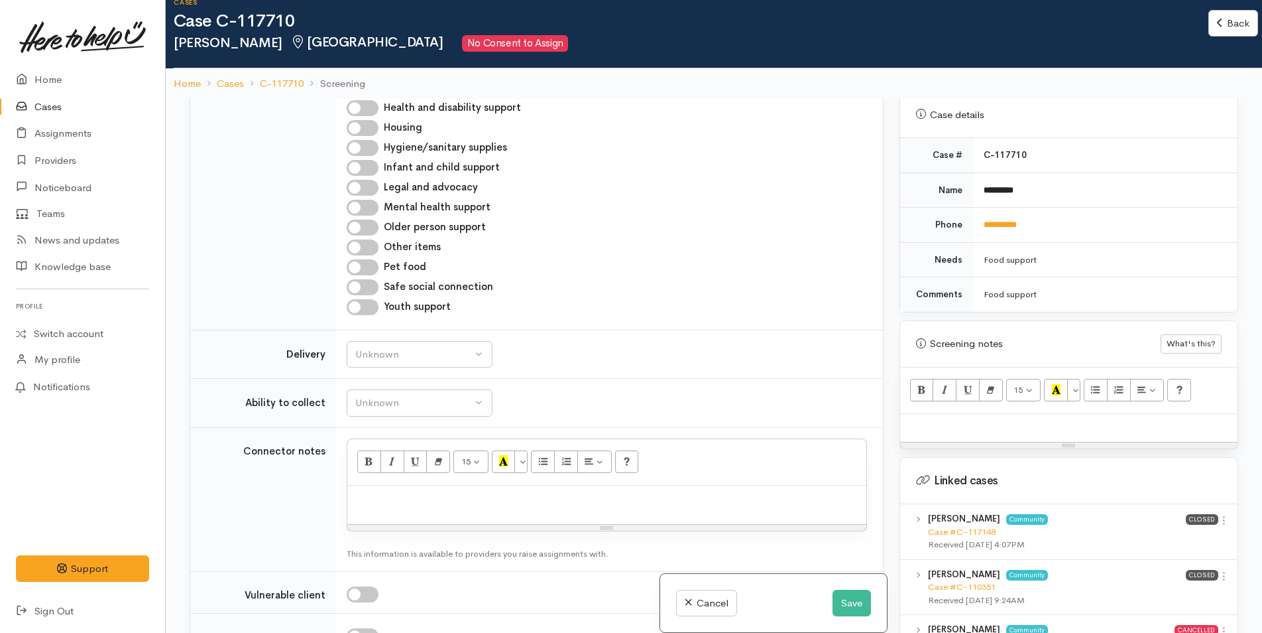
click at [401, 485] on div at bounding box center [606, 504] width 519 height 39
paste div
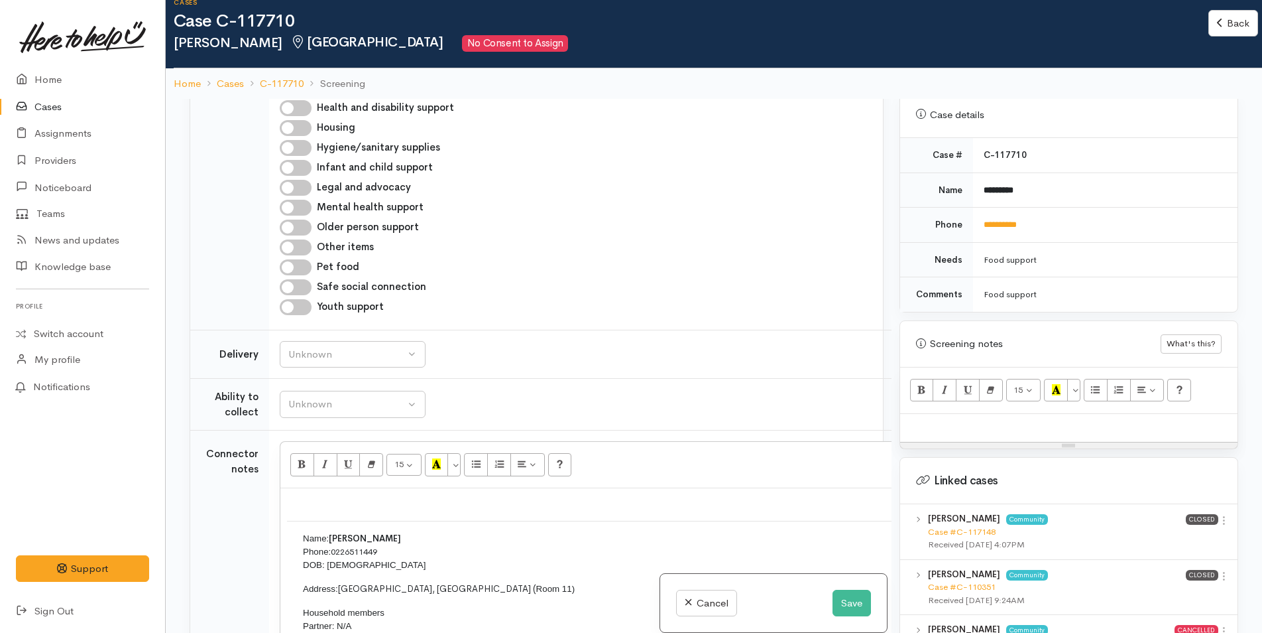
scroll to position [1461, 0]
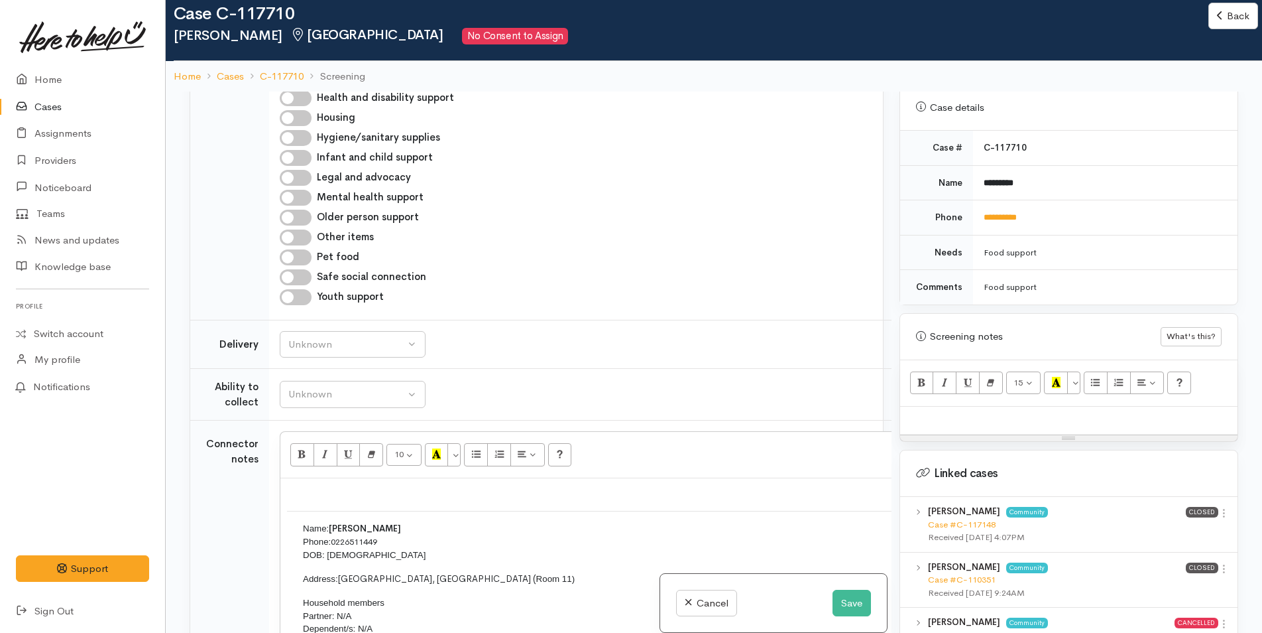
click at [982, 406] on div at bounding box center [1068, 420] width 337 height 29
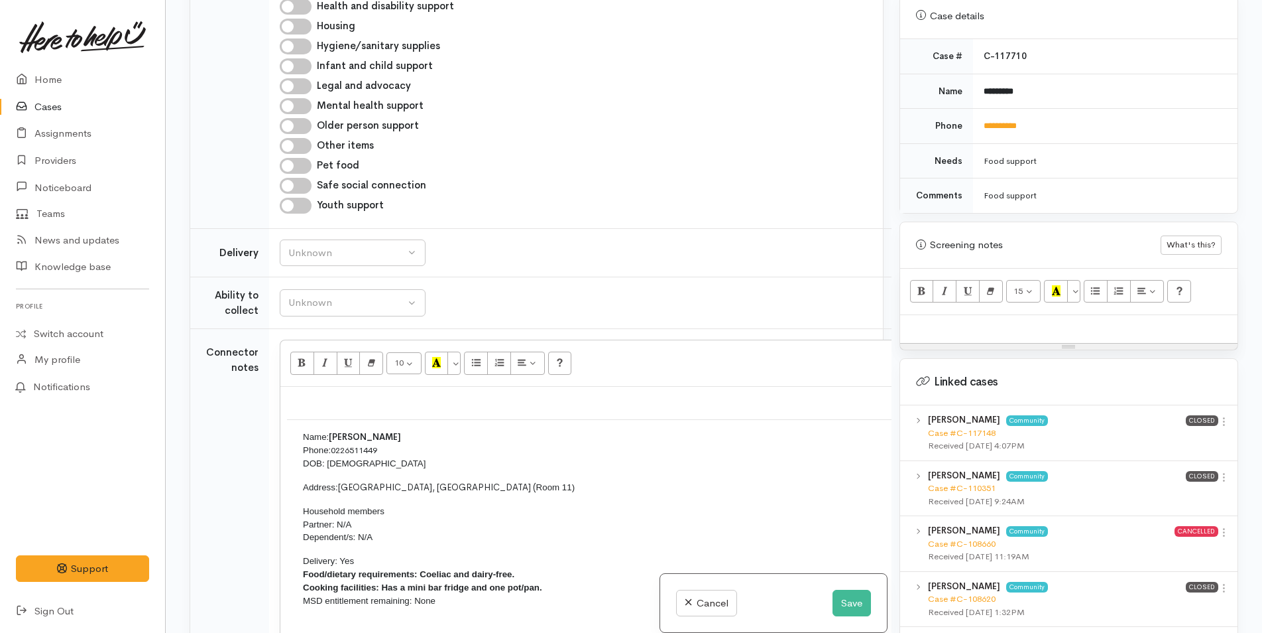
scroll to position [678, 0]
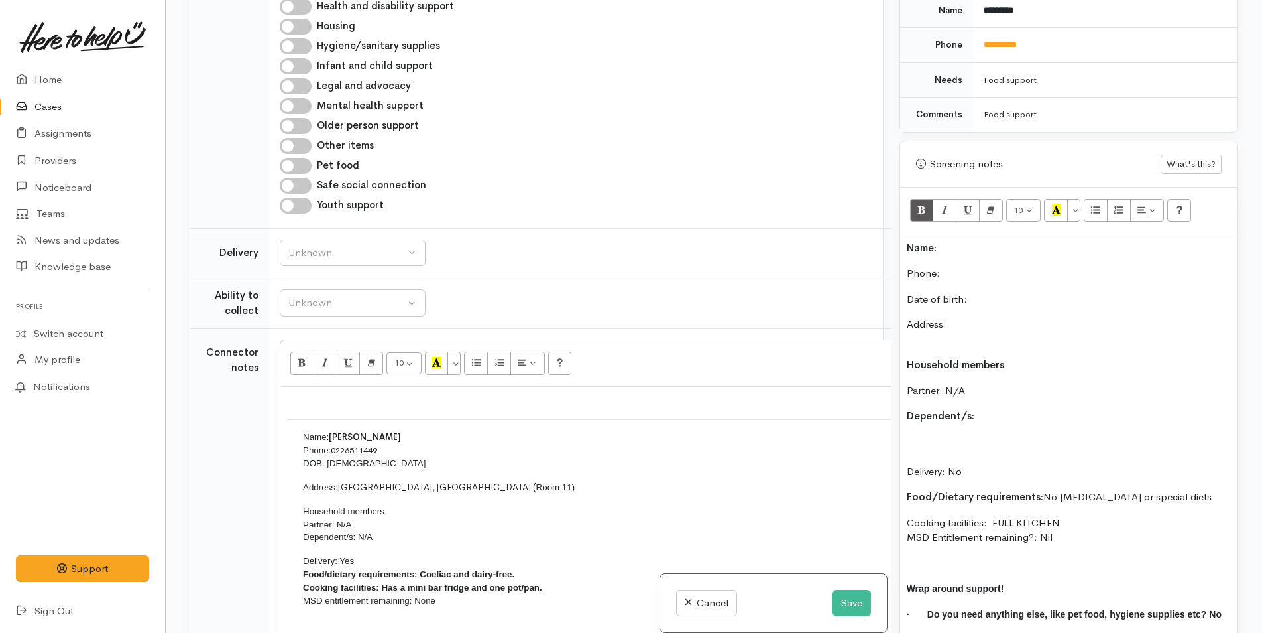
click at [902, 234] on div "Name: Phone: Date of birth: Address: Household members Partner: N/A Dependent/s…" at bounding box center [1068, 449] width 337 height 430
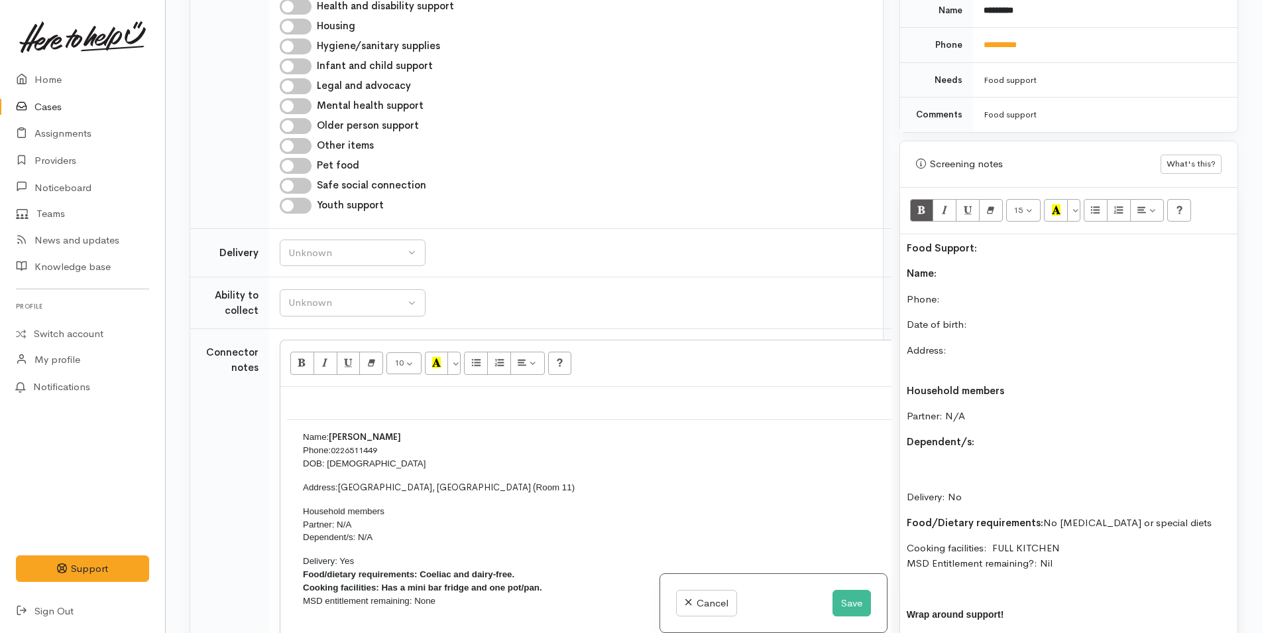
click at [951, 266] on p "Name:" at bounding box center [1069, 273] width 324 height 15
click at [961, 292] on p "Phone:" at bounding box center [1069, 299] width 324 height 15
click at [1001, 318] on p "Date of birth:" at bounding box center [1069, 324] width 324 height 15
click at [976, 343] on p "Address:" at bounding box center [1069, 358] width 324 height 30
click at [989, 353] on p "Address: Roselands Motel Brown Street, Tauranga (Room 11)" at bounding box center [1069, 358] width 324 height 30
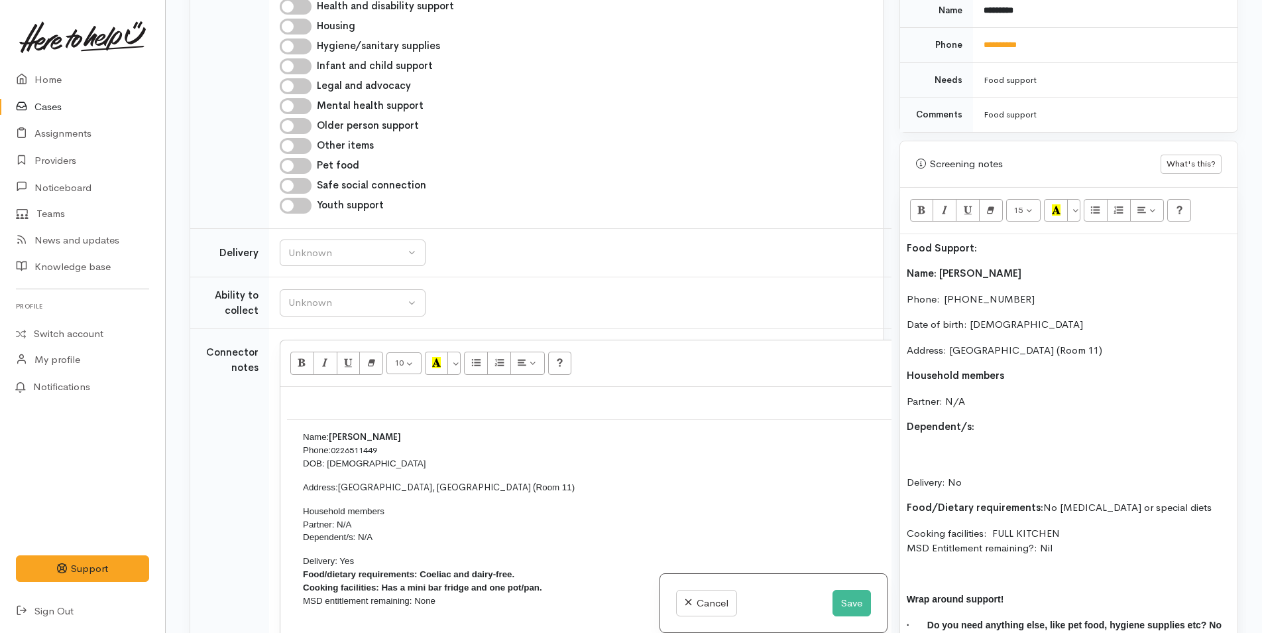
click at [1007, 419] on p "Dependent/s:" at bounding box center [1069, 426] width 324 height 15
click at [940, 445] on p "Delivery: No" at bounding box center [1069, 467] width 324 height 45
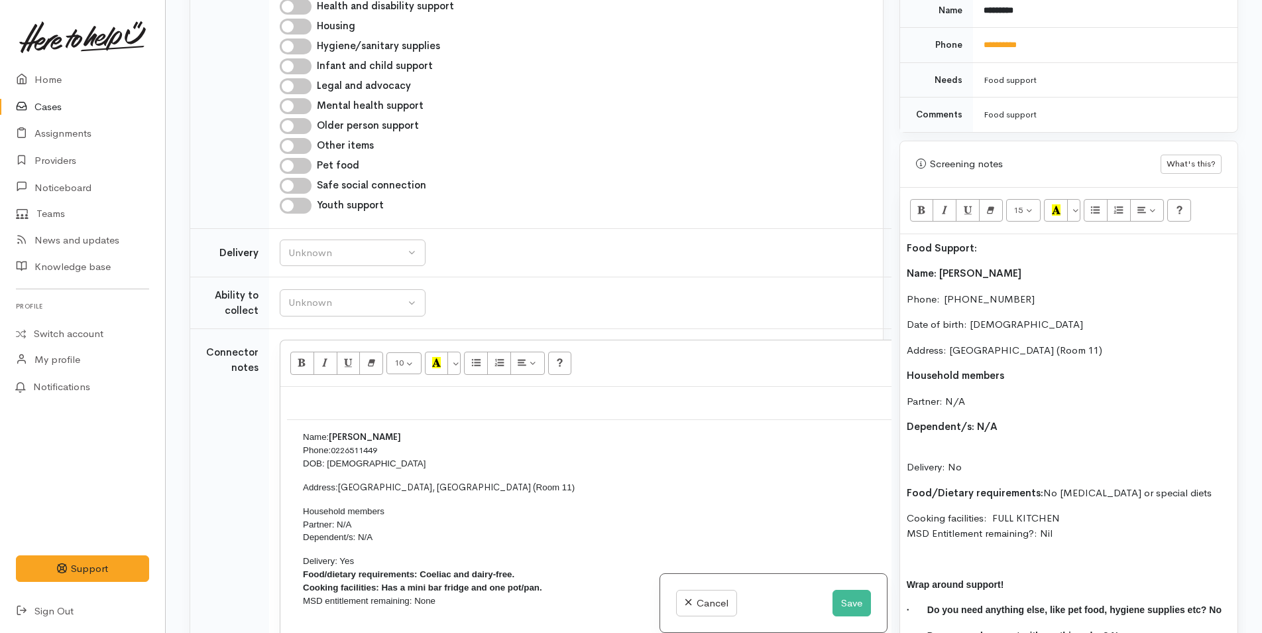
click at [947, 428] on div "Food Support: Name: Susan Moy Phone:  0226511449 Date of birth: 01/01/1992 Addr…" at bounding box center [1068, 447] width 337 height 426
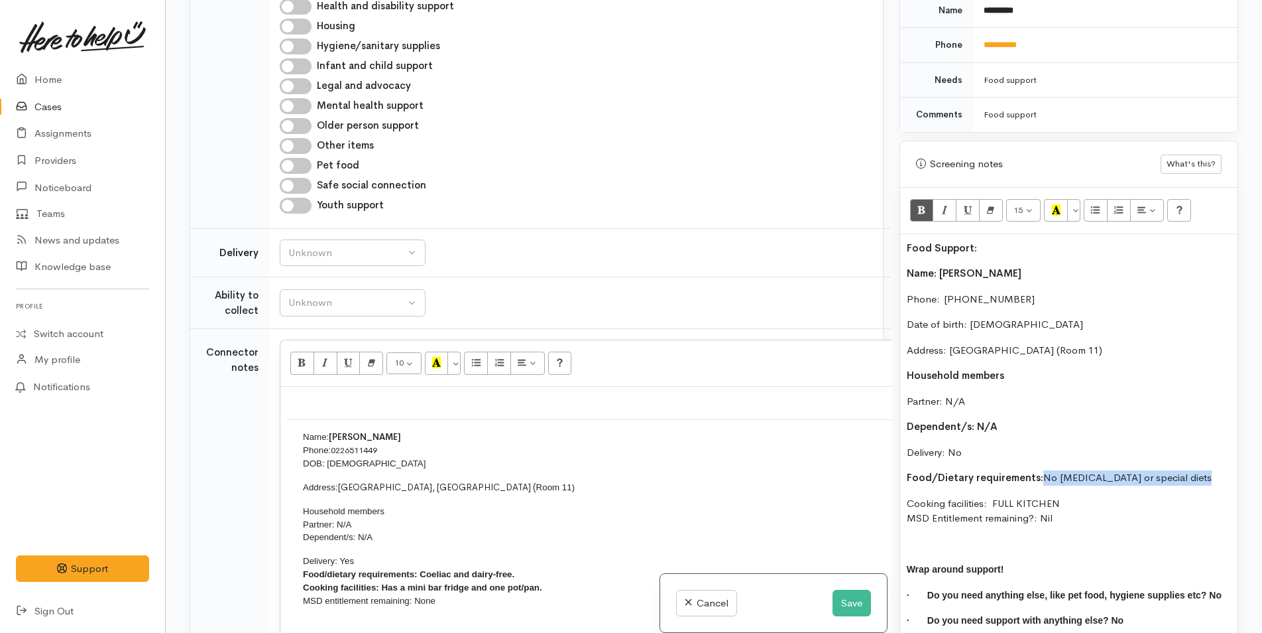
drag, startPoint x: 1195, startPoint y: 459, endPoint x: 1040, endPoint y: 463, distance: 155.2
click at [1039, 470] on p "Food/Dietary requirements: No Food allergies or special diets" at bounding box center [1069, 477] width 324 height 15
drag, startPoint x: 1005, startPoint y: 236, endPoint x: 918, endPoint y: 229, distance: 86.5
click at [906, 234] on div "Food Support: Name: Susan Moy Phone:  0226511449 Date of birth: 01/01/1992 Addr…" at bounding box center [1068, 439] width 337 height 411
click at [1062, 199] on button "Recent Color" at bounding box center [1056, 210] width 24 height 23
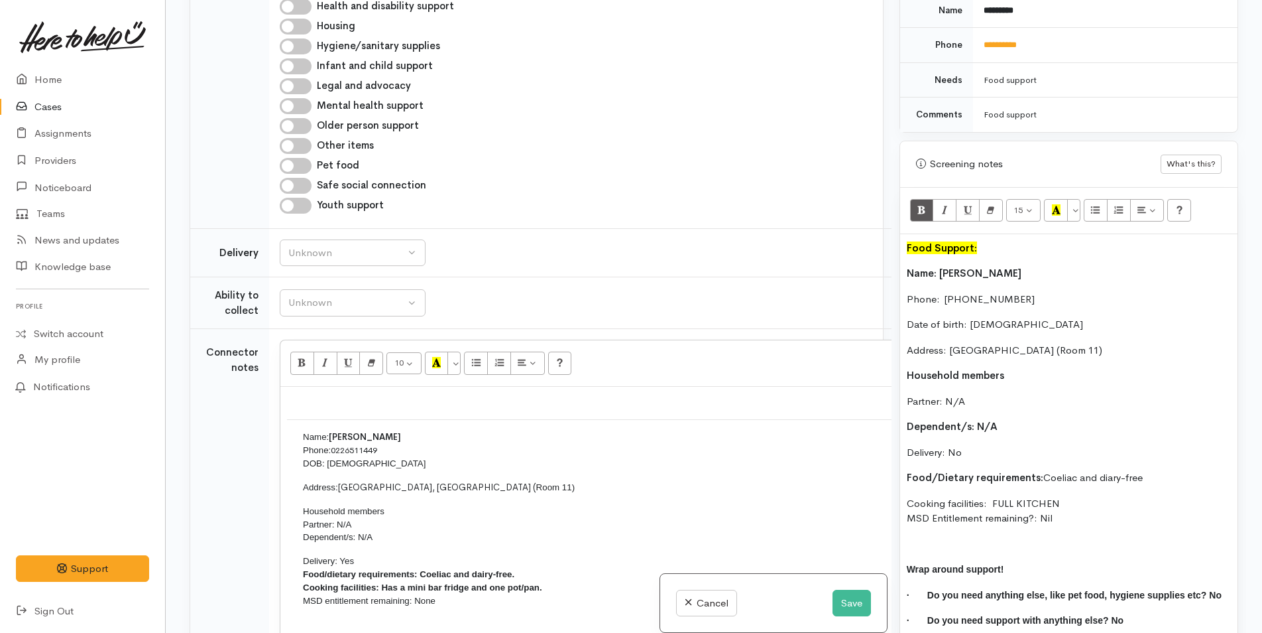
drag, startPoint x: 1109, startPoint y: 458, endPoint x: 1125, endPoint y: 459, distance: 16.0
click at [1110, 470] on p "Food/Dietary requirements: Coeliac and diary-free" at bounding box center [1069, 477] width 324 height 15
drag, startPoint x: 1152, startPoint y: 463, endPoint x: 954, endPoint y: 320, distance: 244.0
click at [890, 458] on div "Related cases There are other cases potentially from the same person, address o…" at bounding box center [714, 316] width 1065 height 633
click at [1055, 204] on icon "Recent Color" at bounding box center [1056, 209] width 9 height 11
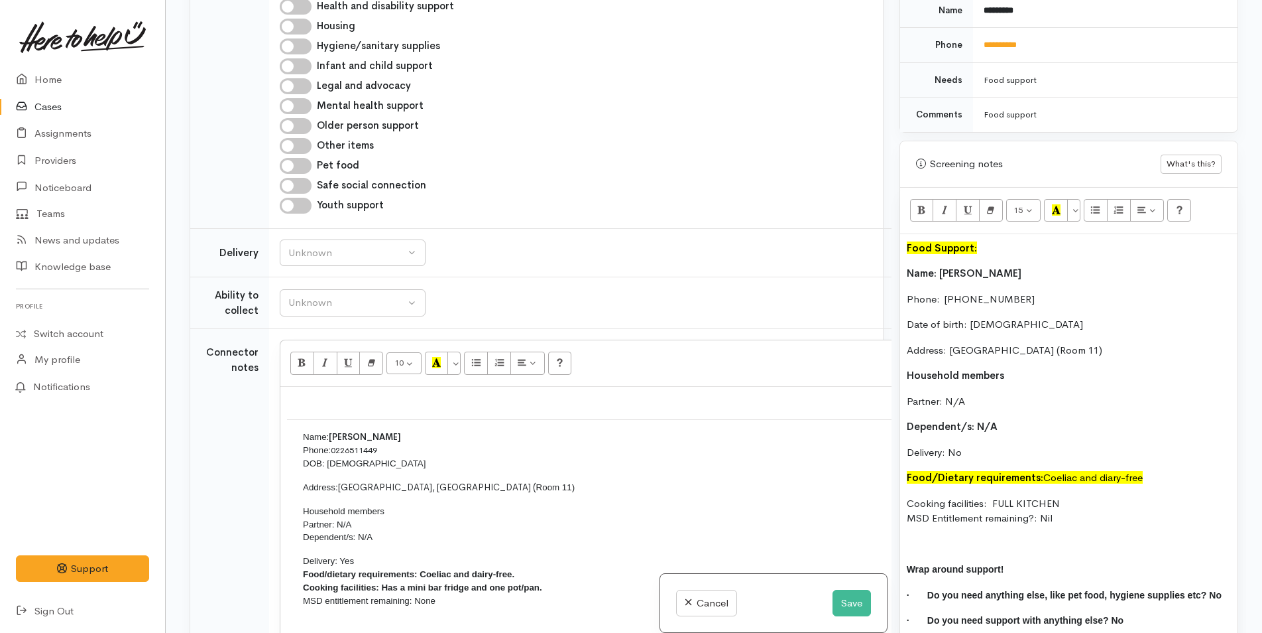
click at [1042, 496] on p "Cooking facilities: FULL KITCHEN MSD Entitlement remaining?: Nil" at bounding box center [1069, 511] width 324 height 30
drag, startPoint x: 537, startPoint y: 528, endPoint x: 379, endPoint y: 522, distance: 158.6
click at [379, 554] on p "Delivery: Yes Food/dietary requirements: Coeliac and dairy-free. Cooking facili…" at bounding box center [633, 580] width 661 height 53
copy span "Has a mini bar fridge and one pot/pan."
drag, startPoint x: 1065, startPoint y: 490, endPoint x: 990, endPoint y: 489, distance: 74.9
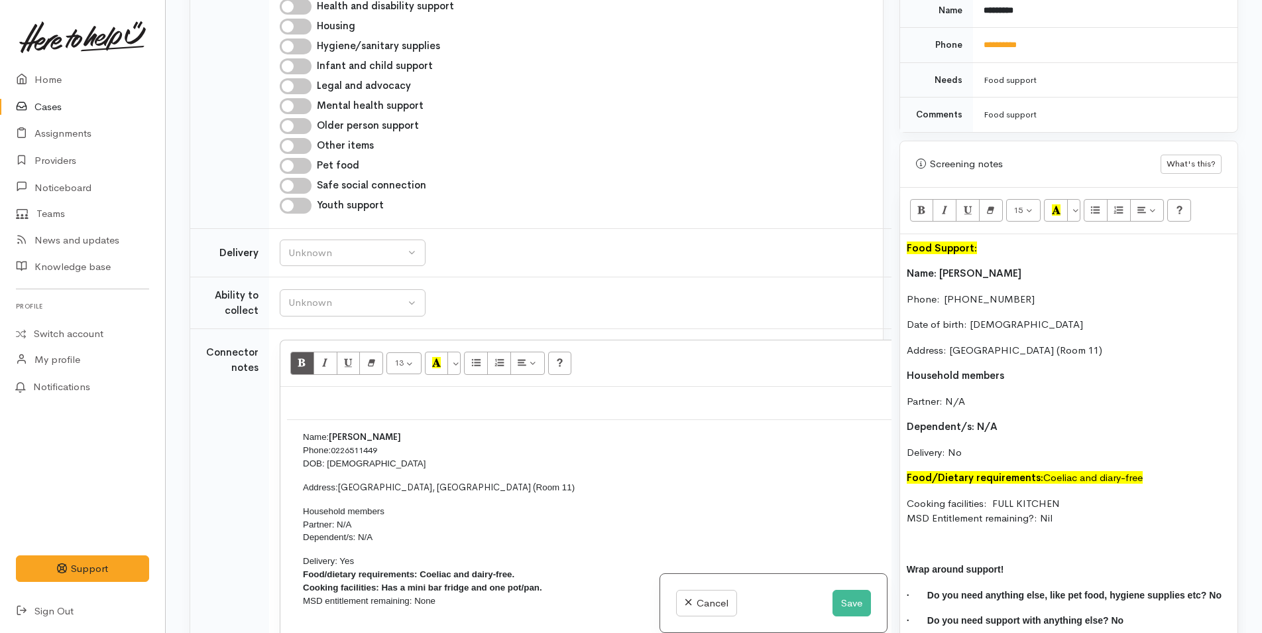
click at [990, 496] on p "Cooking facilities: FULL KITCHEN MSD Entitlement remaining?: Nil" at bounding box center [1069, 511] width 324 height 30
drag, startPoint x: 1122, startPoint y: 490, endPoint x: 987, endPoint y: 488, distance: 135.3
click at [987, 496] on p "Cooking facilities: Has a mini bar fridge and one pot/pan. MSD Entitlement rema…" at bounding box center [1069, 511] width 324 height 30
click at [1080, 199] on button "More Color" at bounding box center [1074, 210] width 13 height 23
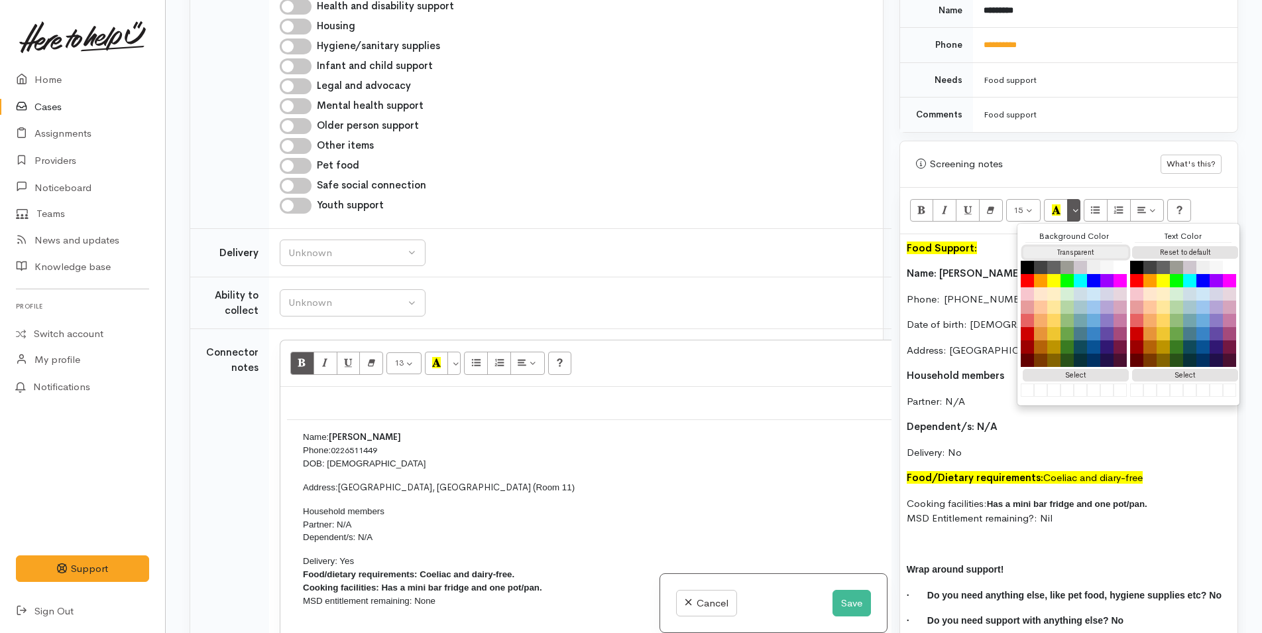
click at [1079, 246] on button "Transparent" at bounding box center [1076, 252] width 106 height 13
click at [1093, 246] on button "Transparent" at bounding box center [1076, 252] width 106 height 13
click at [1161, 246] on button "Reset to default" at bounding box center [1186, 252] width 106 height 13
click at [954, 450] on div "Food Support: Name: Susan Moy Phone:  0226511449 Date of birth: 01/01/1992 Addr…" at bounding box center [1068, 439] width 337 height 411
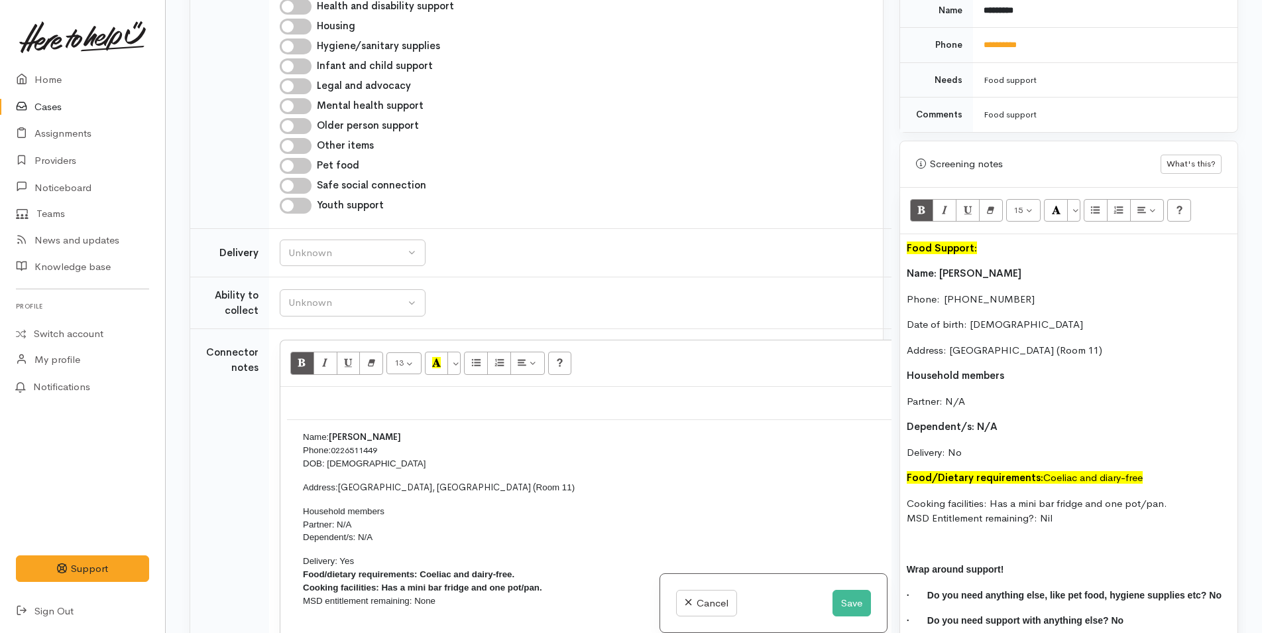
drag, startPoint x: 1168, startPoint y: 489, endPoint x: 993, endPoint y: 495, distance: 175.1
click at [993, 496] on p "Cooking facilities: Has a mini bar fridge and one pot/pan. MSD Entitlement rema…" at bounding box center [1069, 511] width 324 height 30
click at [925, 204] on icon "Bold (CTRL+B)" at bounding box center [922, 209] width 9 height 11
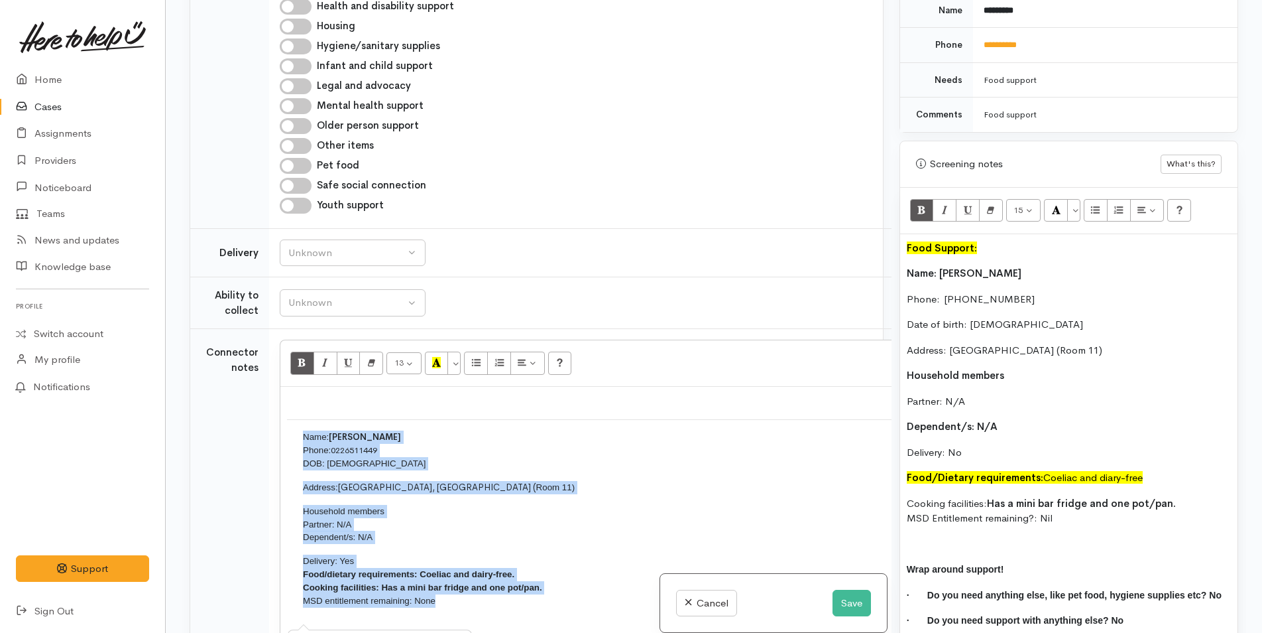
drag, startPoint x: 447, startPoint y: 544, endPoint x: 293, endPoint y: 357, distance: 242.1
click at [293, 419] on td "Name: Susan Moy Phone: 0226511449 DOB: 01/01/1992 Address: Roselands Motel Brow…" at bounding box center [633, 524] width 693 height 210
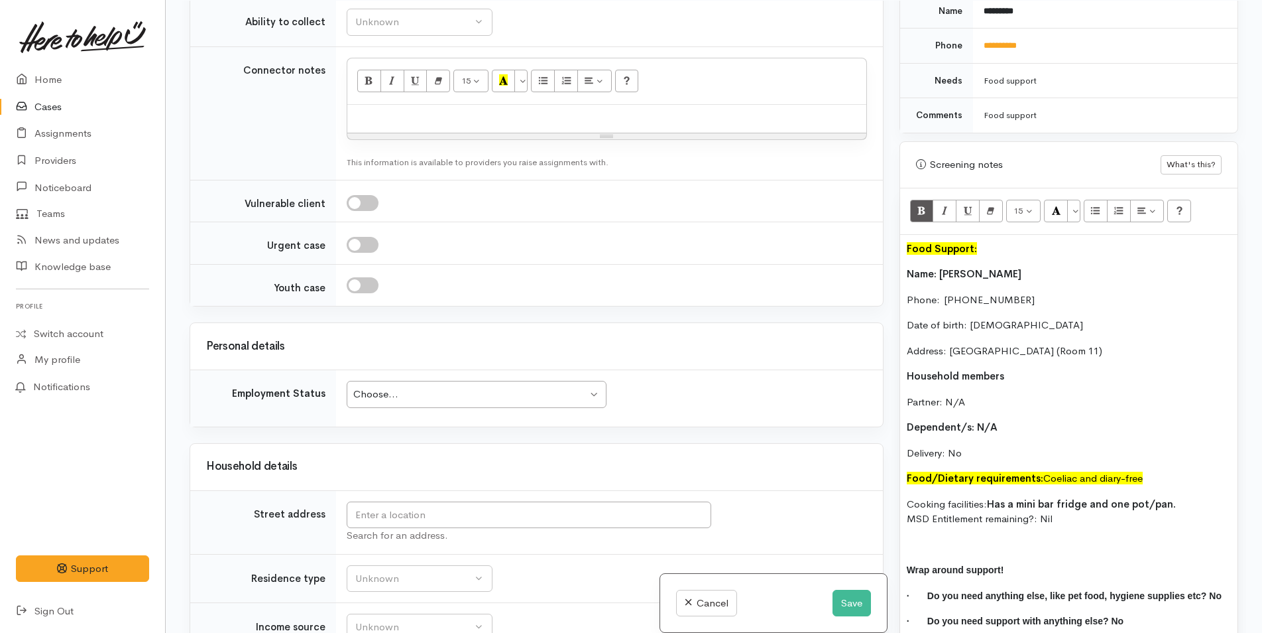
scroll to position [1857, 0]
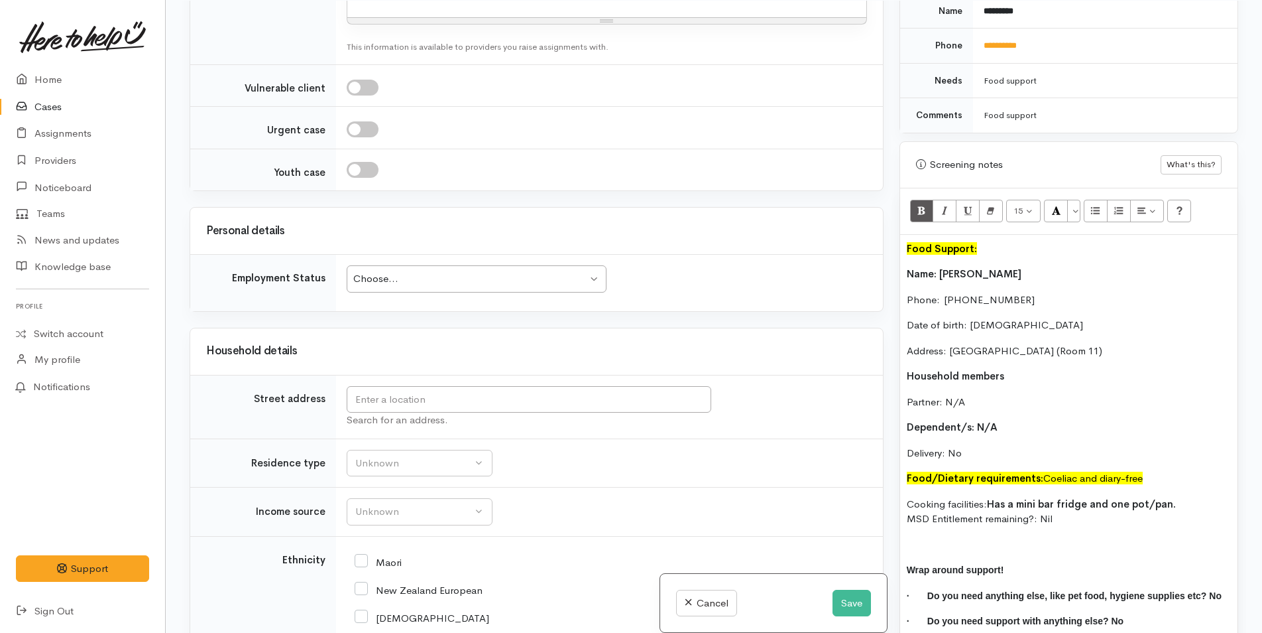
click at [398, 271] on div "Choose..." at bounding box center [470, 278] width 234 height 15
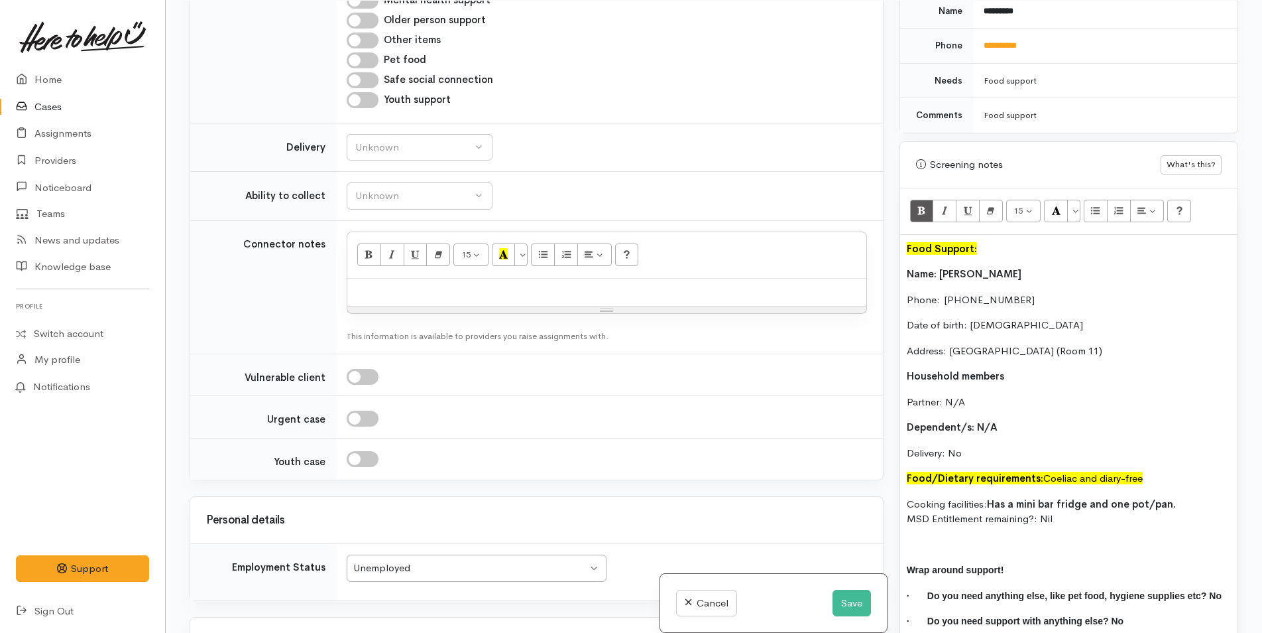
scroll to position [1392, 0]
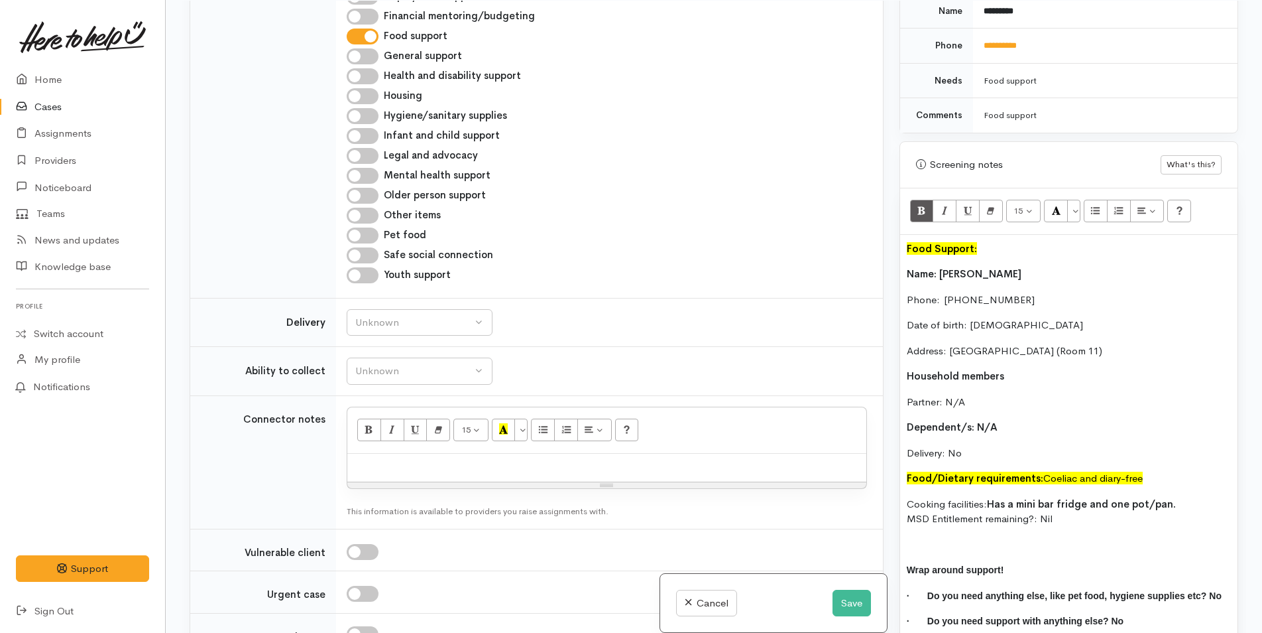
click at [386, 454] on div at bounding box center [606, 468] width 519 height 29
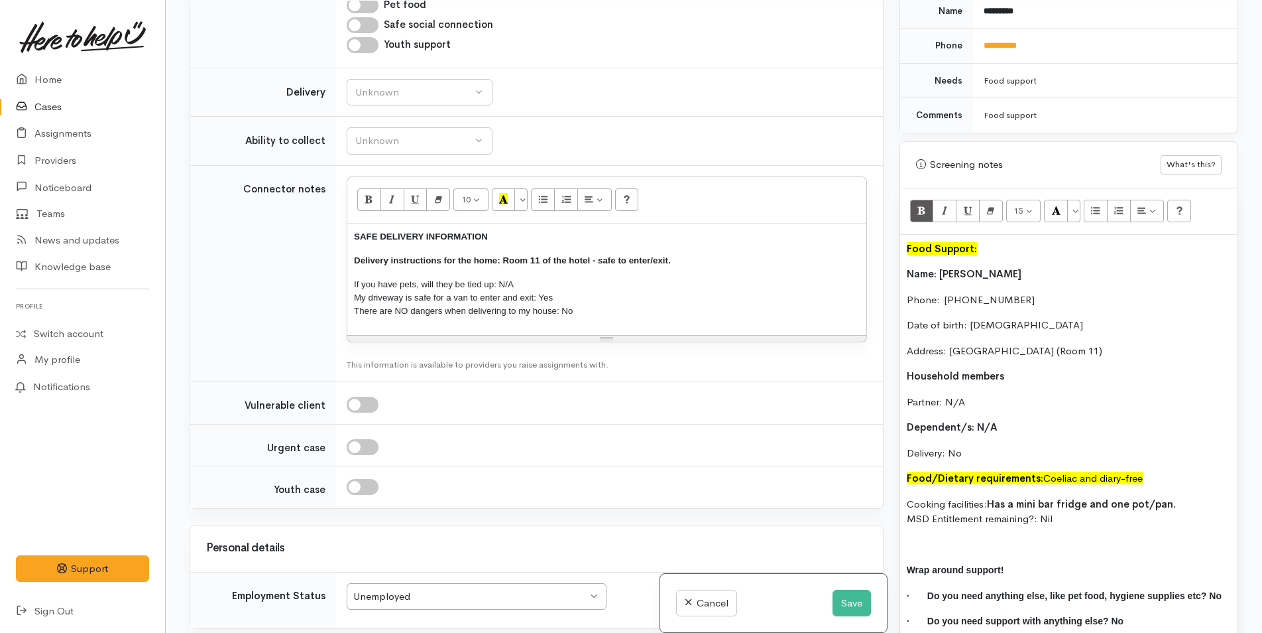
scroll to position [1724, 0]
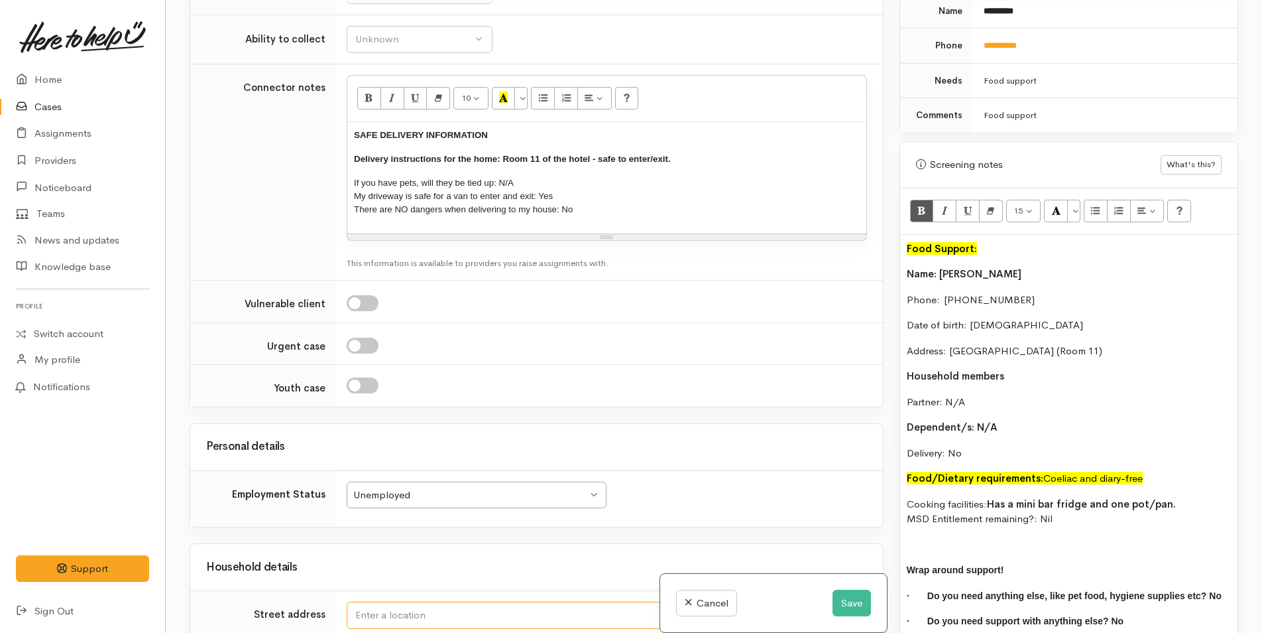
click at [385, 601] on input "text" at bounding box center [529, 614] width 365 height 27
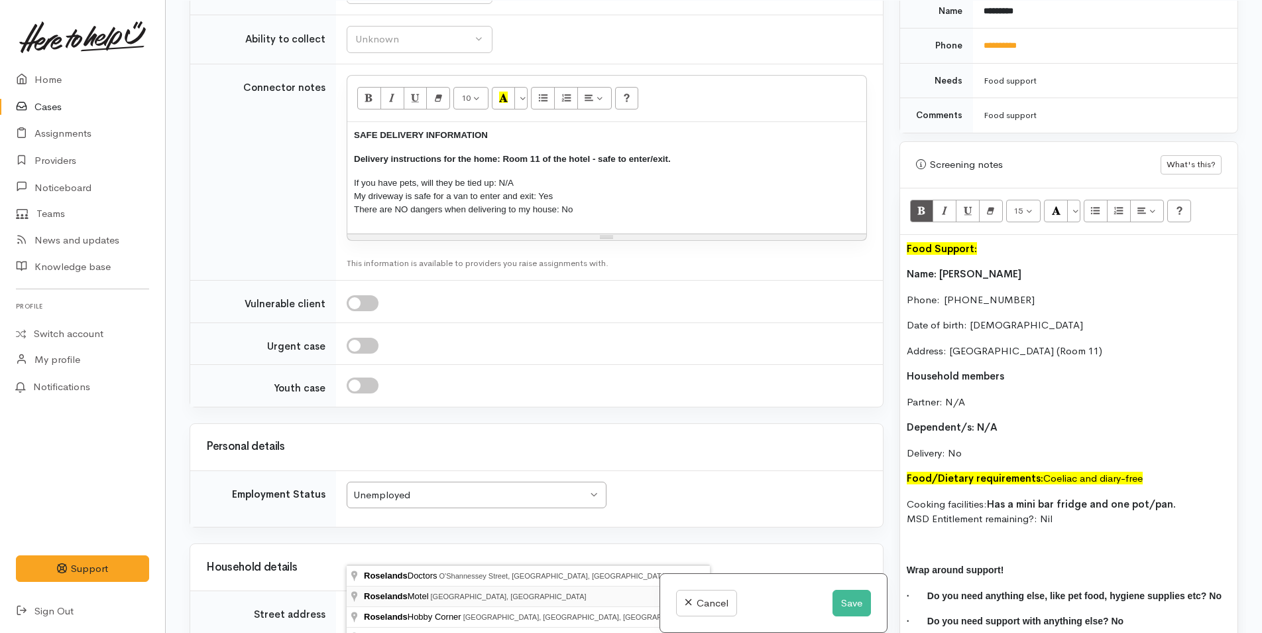
type input "Roselands Motel Brown Street, Tauranga, New Zealand"
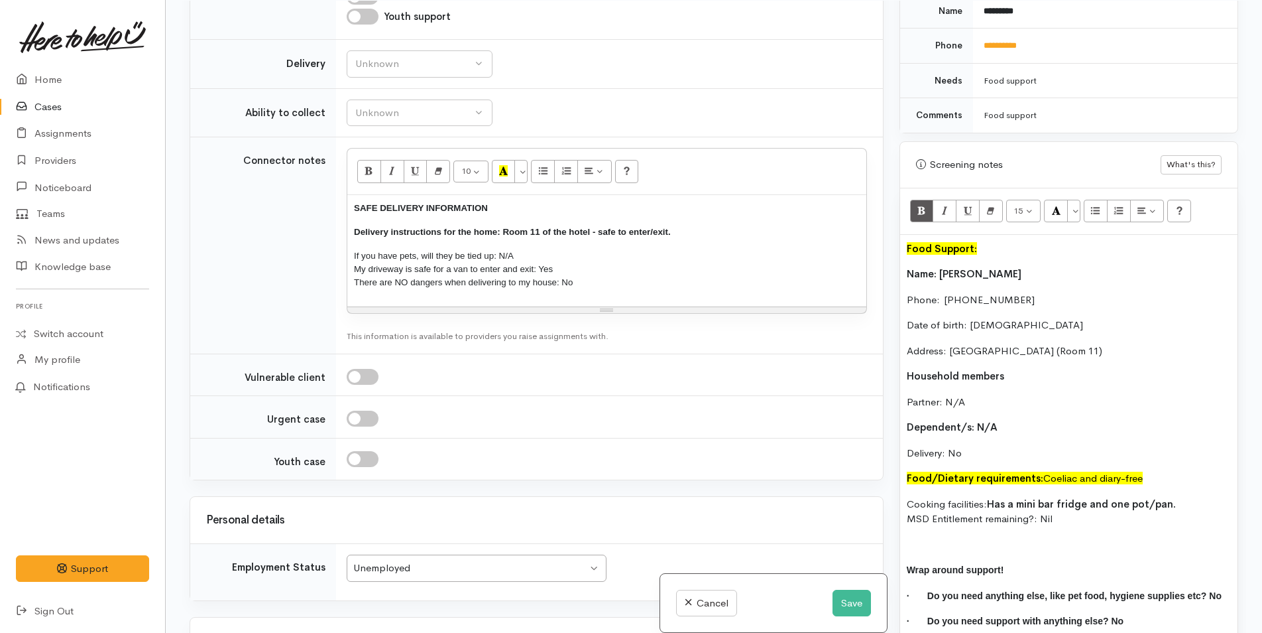
scroll to position [1485, 0]
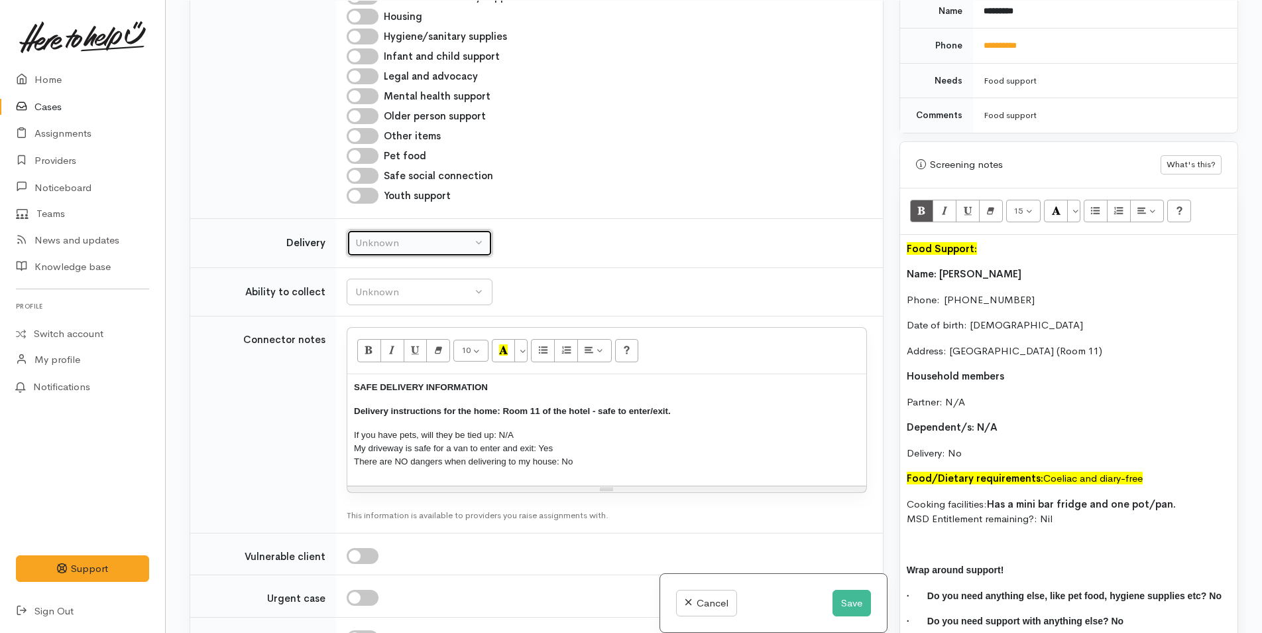
click at [418, 235] on div "Unknown" at bounding box center [413, 242] width 117 height 15
click at [385, 319] on span "Delivery needed" at bounding box center [399, 326] width 72 height 15
select select "3"
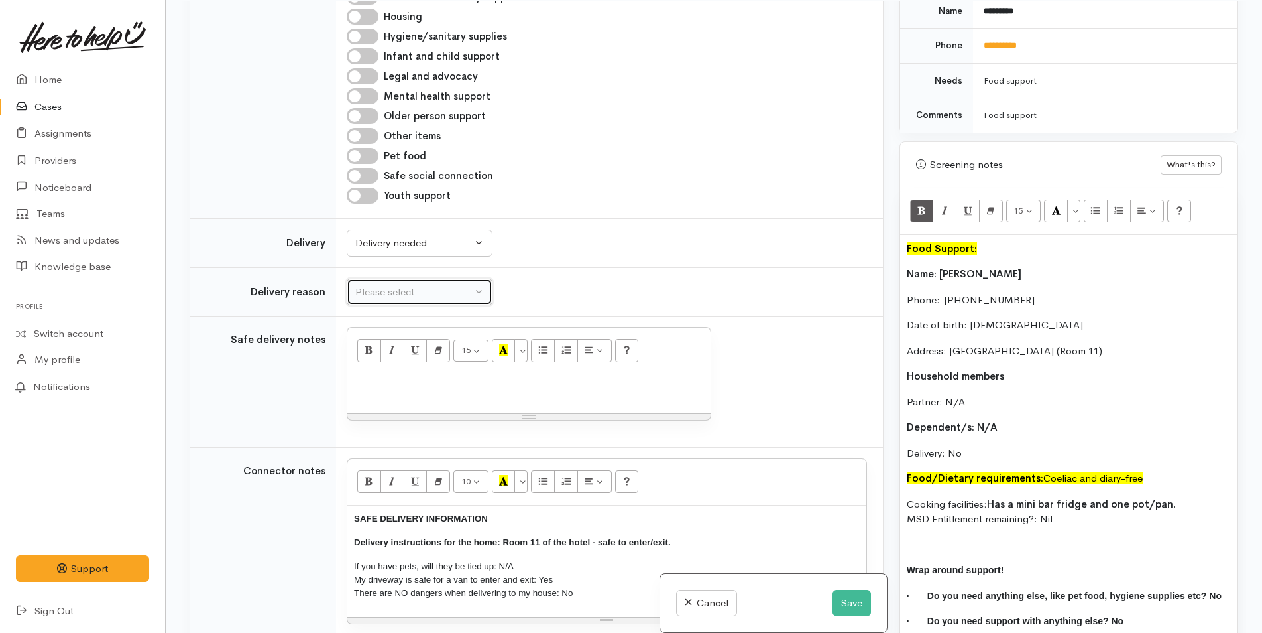
click at [407, 284] on div "Please select" at bounding box center [413, 291] width 117 height 15
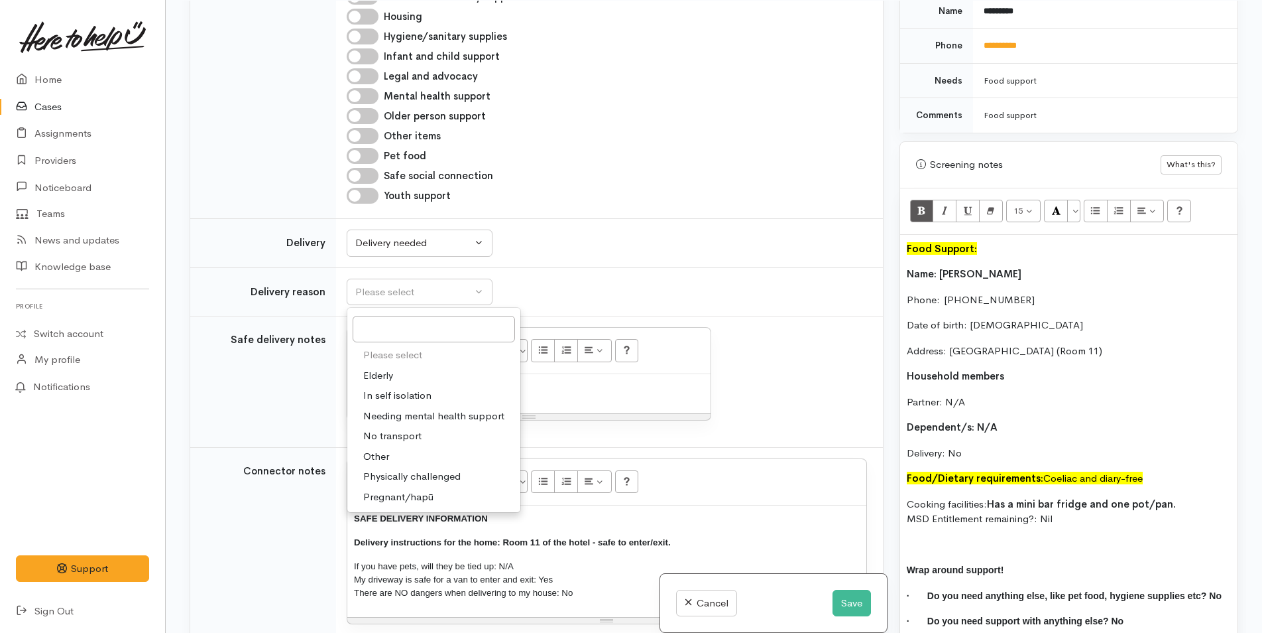
click at [389, 428] on span "No transport" at bounding box center [392, 435] width 58 height 15
select select "2"
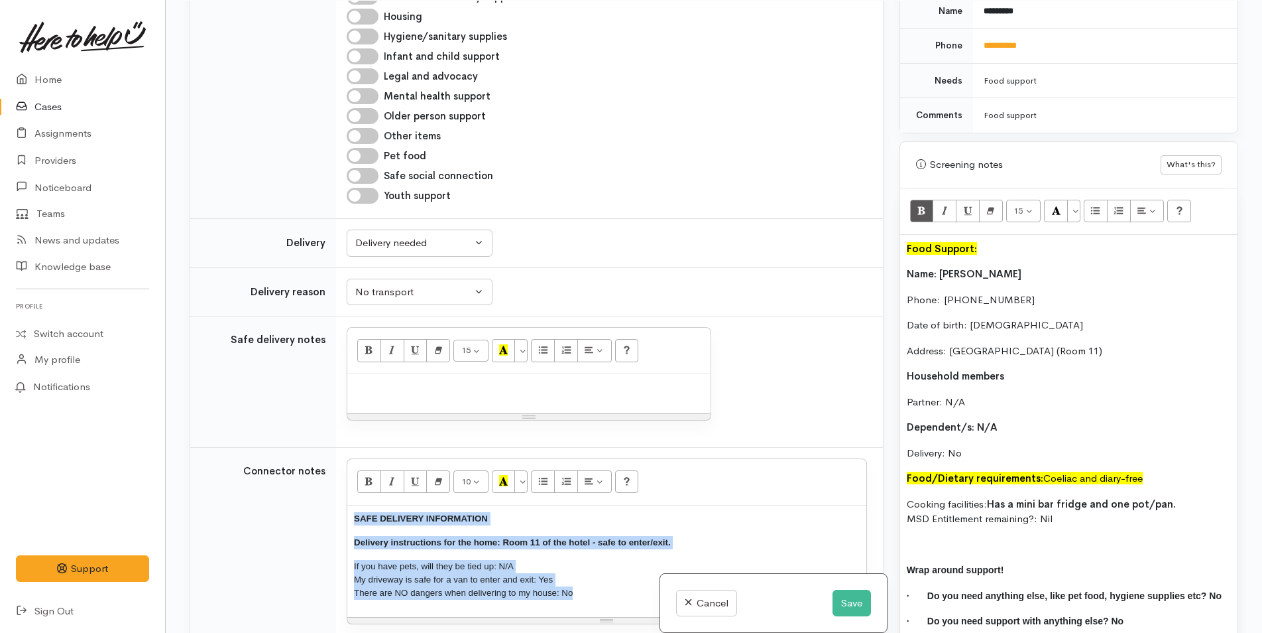
drag, startPoint x: 604, startPoint y: 545, endPoint x: 324, endPoint y: 444, distance: 298.3
click at [324, 447] on tr "Connector notes <p style="font-size: 13px;"><span style="font-weight: 600;"><sp…" at bounding box center [536, 555] width 693 height 216
copy div "SAFE DELIVERY INFORMATION Delivery instructions for the home: Room 11 of the ho…"
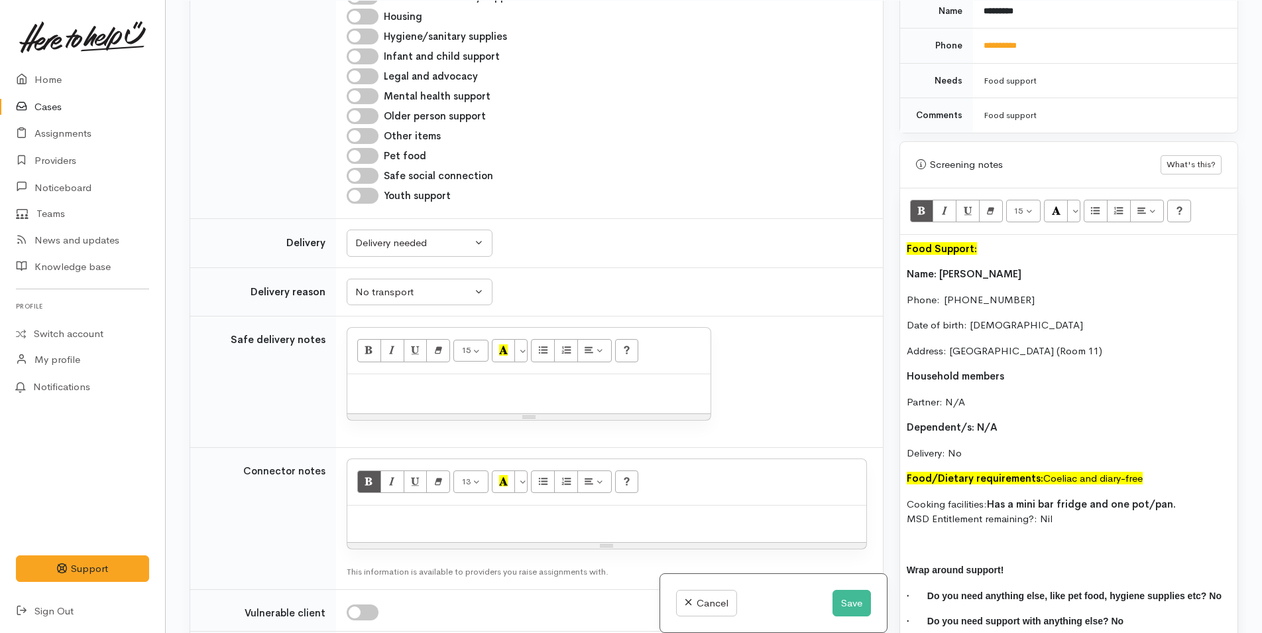
click at [368, 374] on div at bounding box center [528, 393] width 363 height 39
paste div
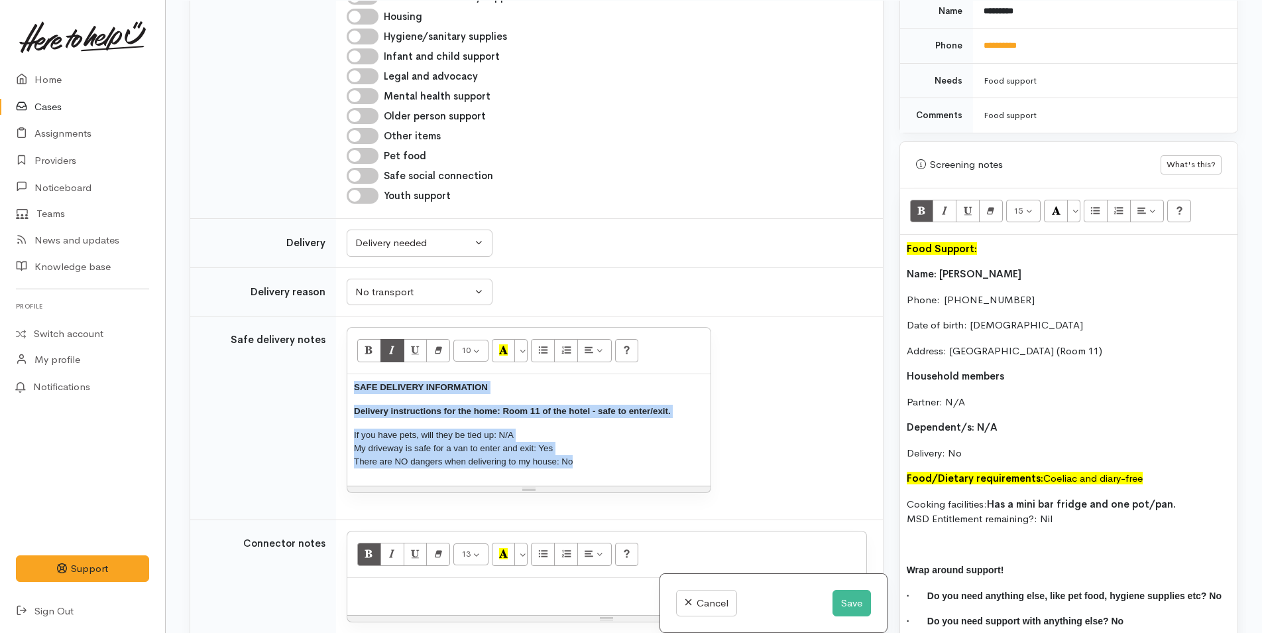
drag, startPoint x: 548, startPoint y: 407, endPoint x: 393, endPoint y: 295, distance: 191.4
click at [329, 323] on tr "Safe delivery notes <p style="font-size: 13px;"><span style="font-weight: 600;"…" at bounding box center [536, 418] width 693 height 204
click at [526, 339] on button "More Color" at bounding box center [521, 350] width 13 height 23
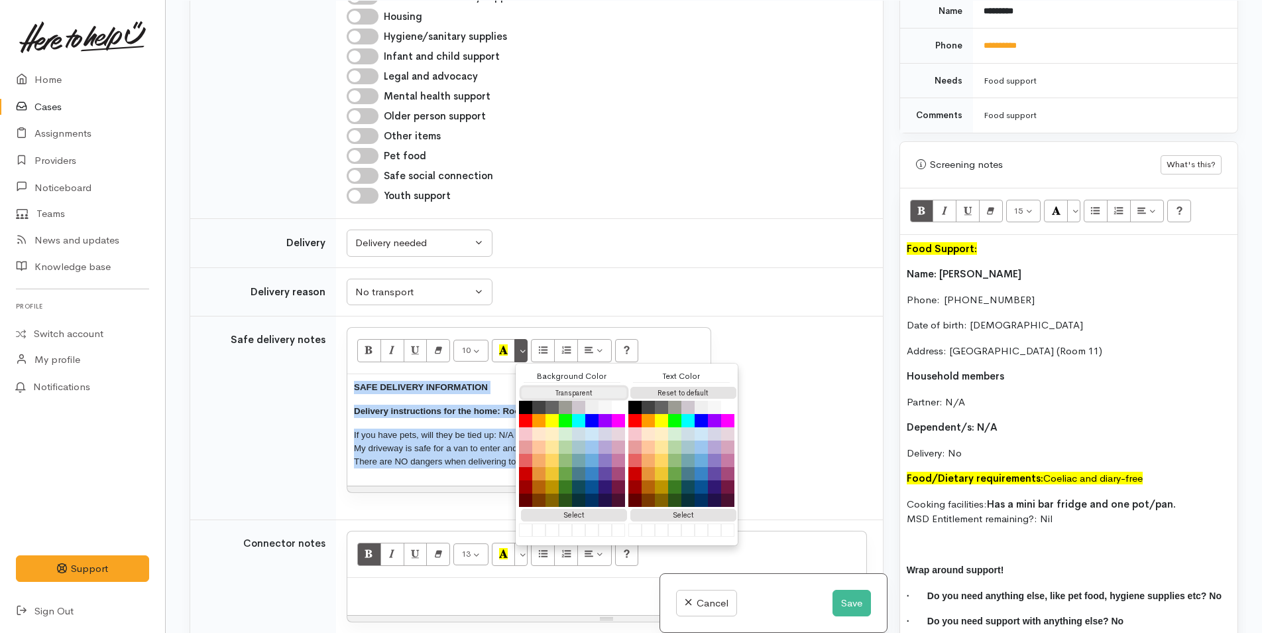
click at [536, 387] on button "Transparent" at bounding box center [574, 393] width 106 height 13
click at [686, 387] on button "Reset to default" at bounding box center [684, 393] width 106 height 13
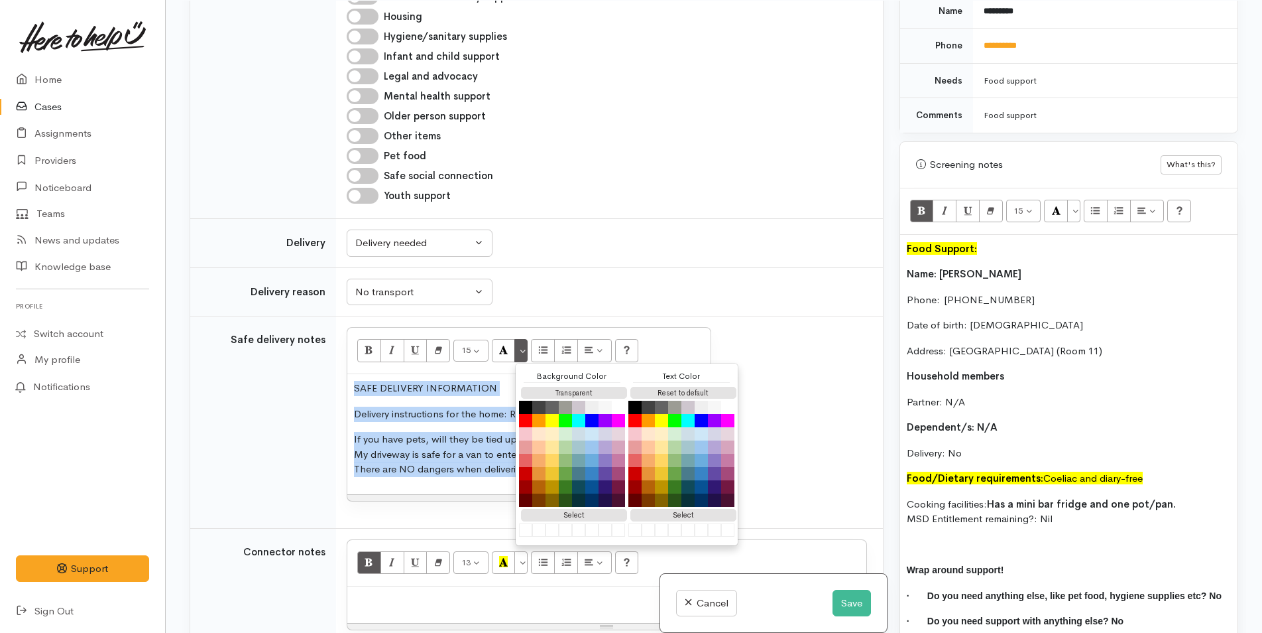
click at [448, 406] on p "Delivery instructions for the home: Room 11 of the hotel - safe to enter/exit." at bounding box center [529, 413] width 350 height 15
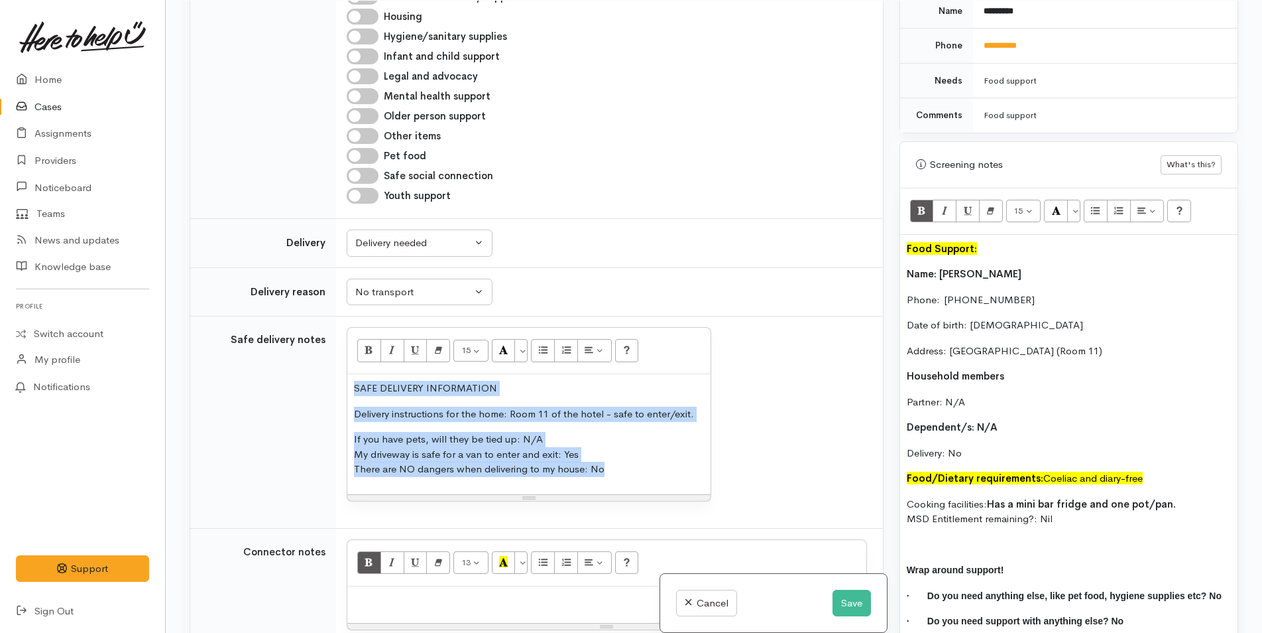
drag, startPoint x: 309, startPoint y: 330, endPoint x: 318, endPoint y: 327, distance: 9.0
click at [304, 330] on tr "Safe delivery notes <p style="">SAFE DELIVERY INFORMATION &nbsp;</p><p style=""…" at bounding box center [536, 422] width 693 height 212
click at [362, 339] on button "Bold (CTRL+B)" at bounding box center [369, 350] width 24 height 23
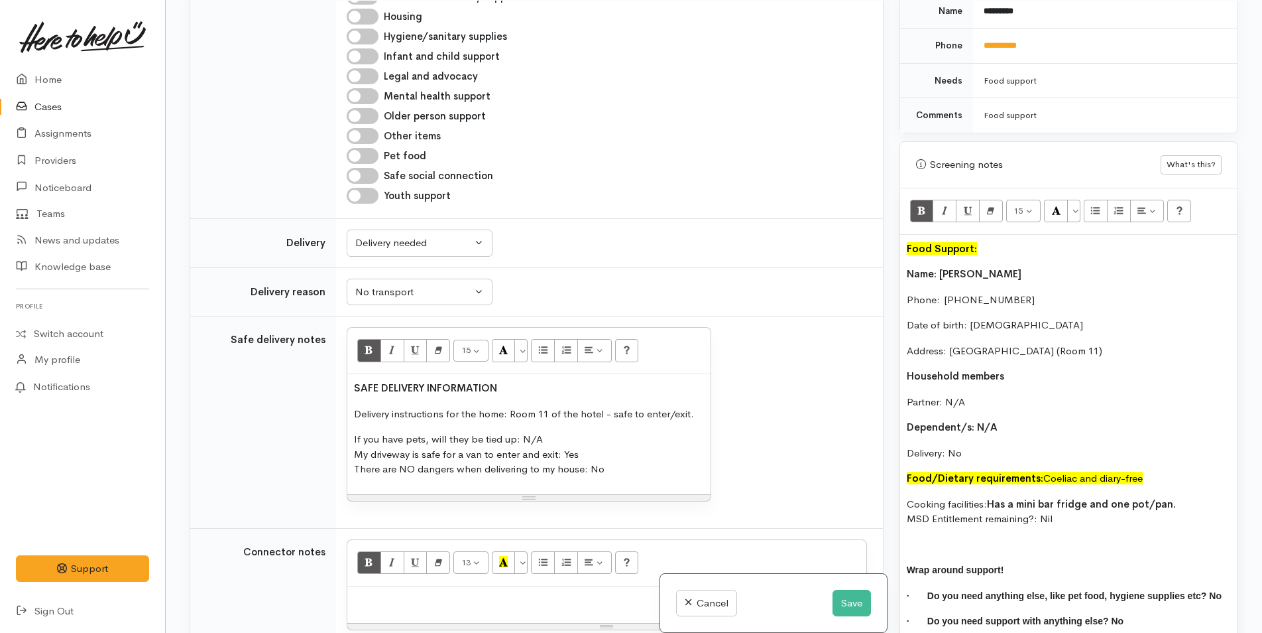
click at [391, 406] on p "Delivery instructions for the home: Room 11 of the hotel - safe to enter/exit." at bounding box center [529, 413] width 350 height 15
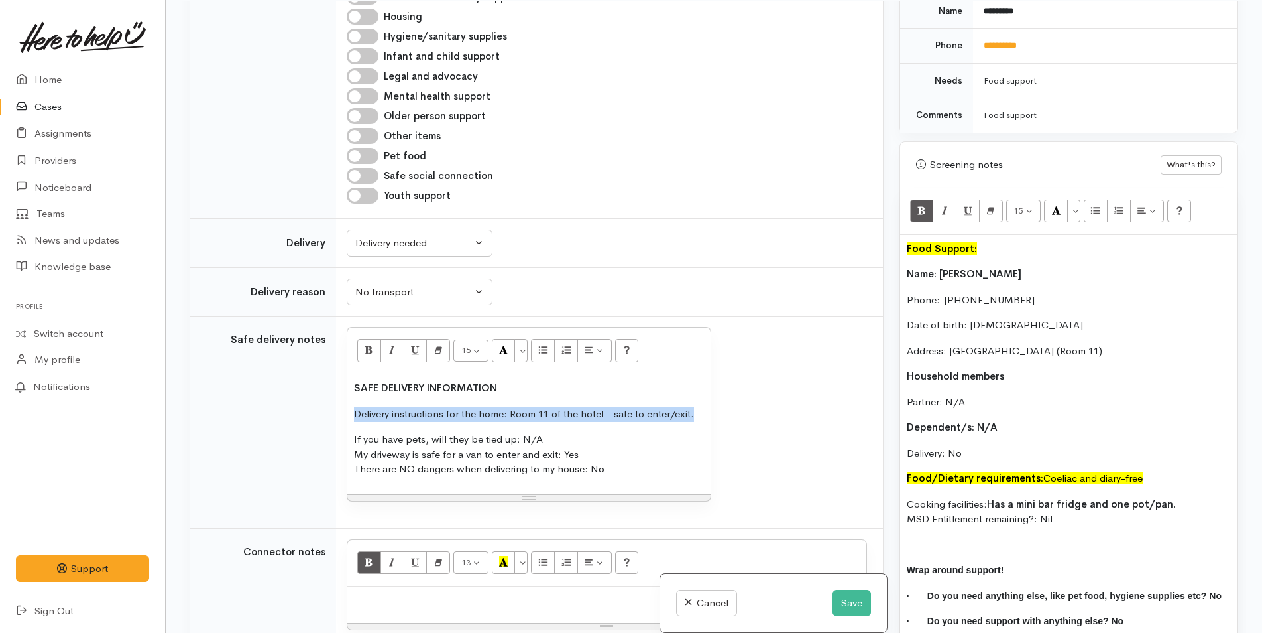
drag, startPoint x: 691, startPoint y: 361, endPoint x: 335, endPoint y: 364, distance: 356.1
click at [335, 364] on tr "Safe delivery notes <p style=""><b>SAFE DELIVERY INFORMATION &nbsp;</b></p><p s…" at bounding box center [536, 422] width 693 height 212
click at [574, 406] on p "Delivery instructions for the home: Room 11 of the hotel - safe to enter/exit." at bounding box center [529, 413] width 350 height 15
drag, startPoint x: 691, startPoint y: 361, endPoint x: 507, endPoint y: 363, distance: 183.7
click at [507, 406] on p "Delivery instructions for the home: Room 11 of the hotel - safe to enter/exit." at bounding box center [529, 413] width 350 height 15
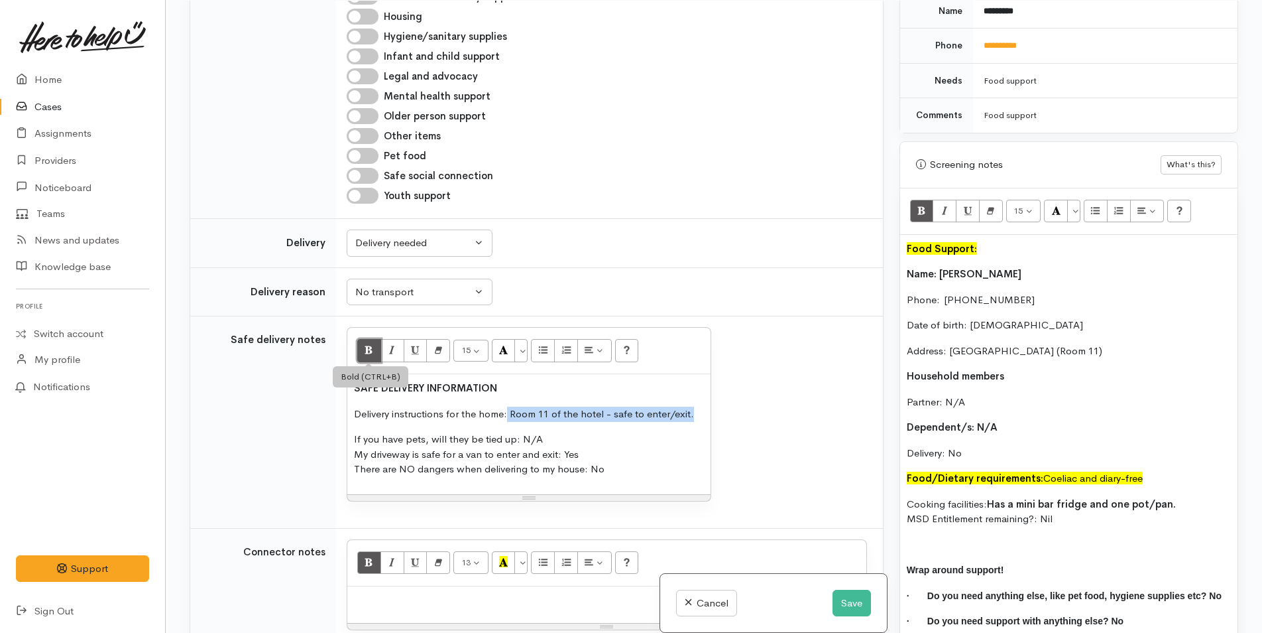
click at [368, 344] on icon "Bold (CTRL+B)" at bounding box center [369, 349] width 9 height 11
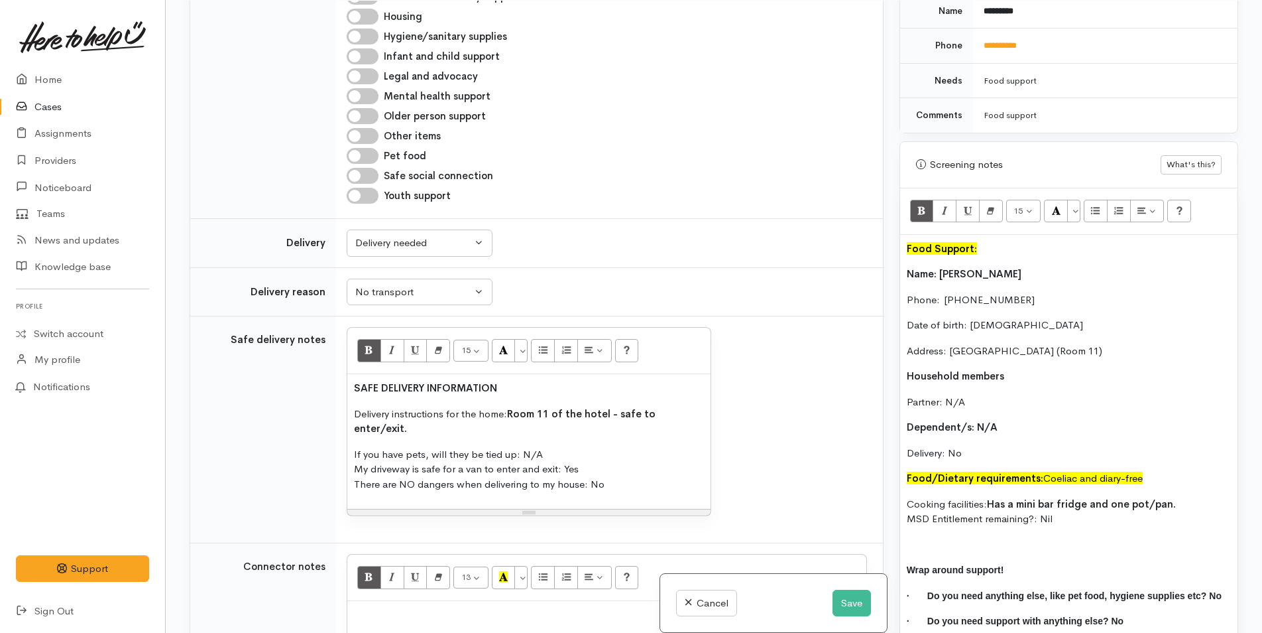
click at [960, 420] on b "Dependent/s: N/A" at bounding box center [952, 426] width 91 height 13
drag, startPoint x: 1001, startPoint y: 485, endPoint x: 886, endPoint y: 265, distance: 248.2
click at [886, 264] on div "Related cases There are other cases potentially from the same person, address o…" at bounding box center [714, 317] width 1065 height 633
copy div "Name: Susan Moy Phone:  0226511449 Date of birth: 01/01/1992 Address: Roselands…"
click at [372, 601] on div at bounding box center [606, 619] width 519 height 37
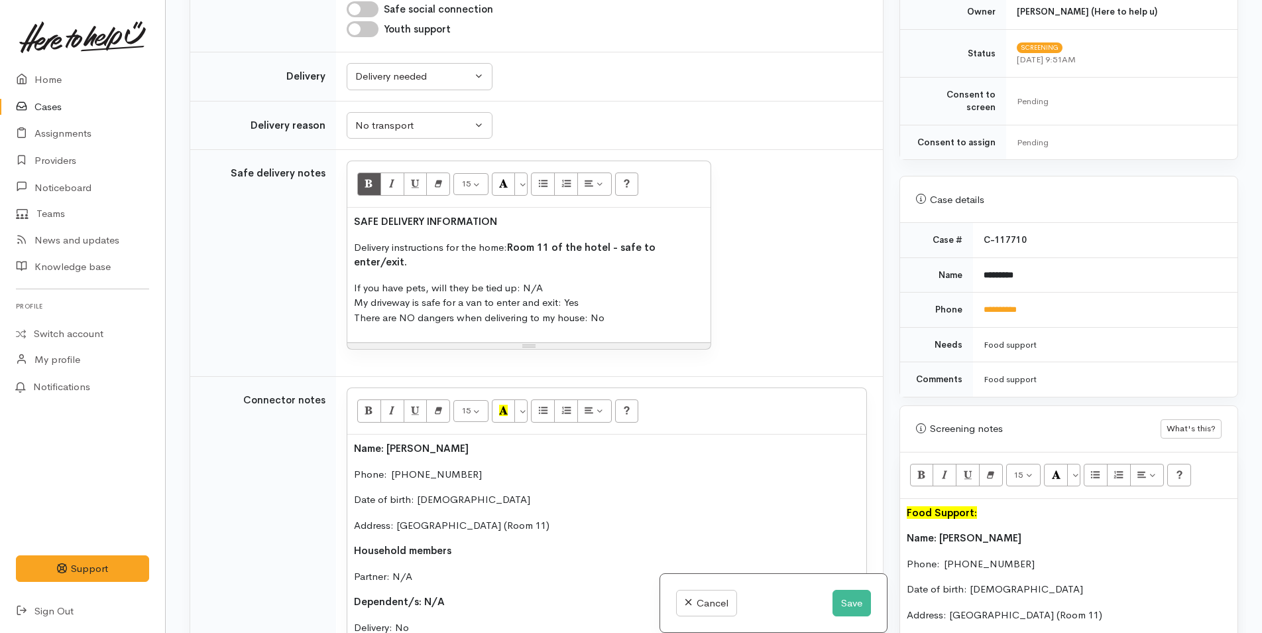
scroll to position [412, 0]
click at [1009, 306] on link "**********" at bounding box center [1000, 310] width 33 height 9
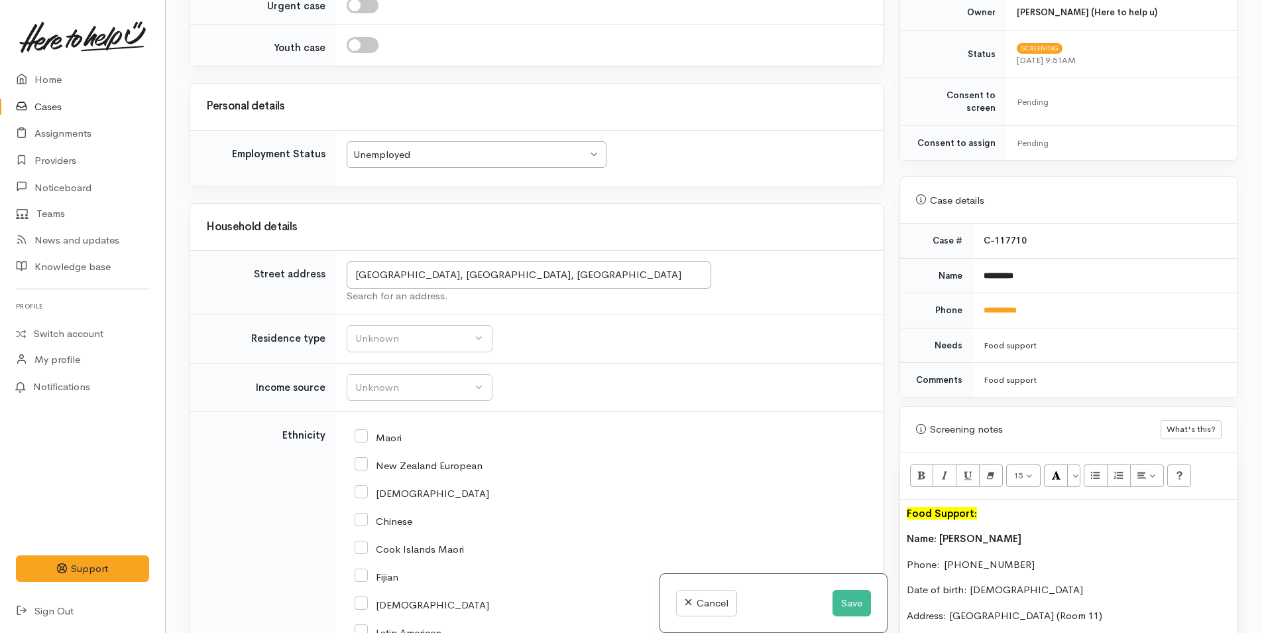
scroll to position [2579, 0]
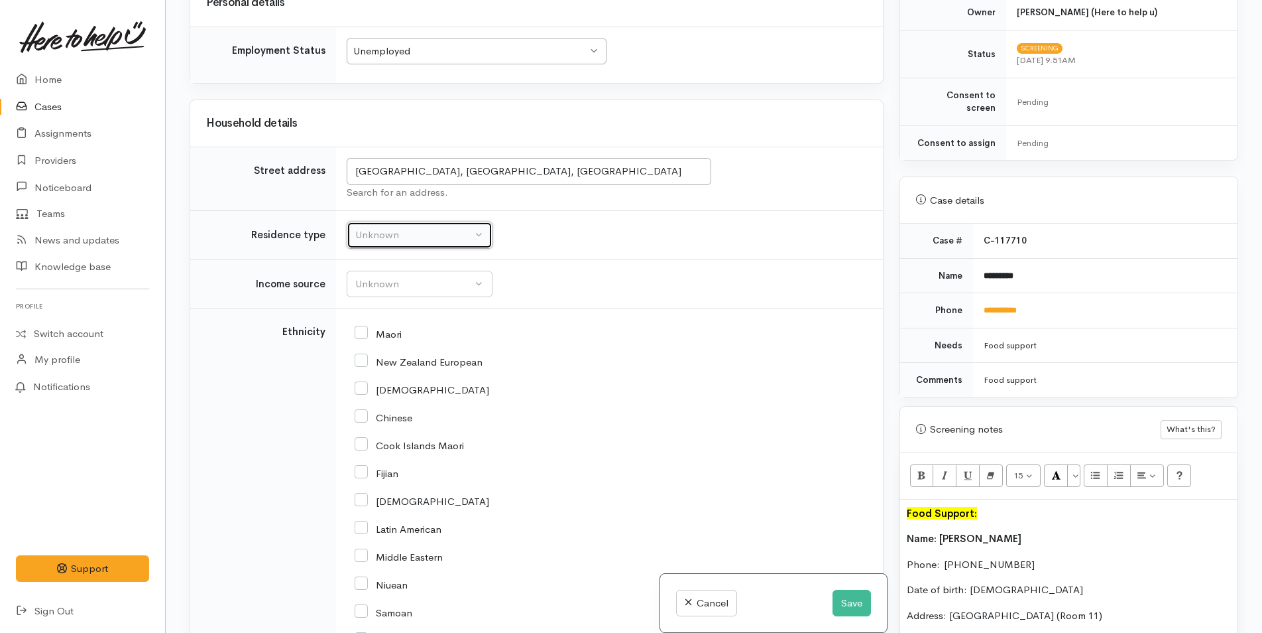
click at [367, 227] on div "Unknown" at bounding box center [413, 234] width 117 height 15
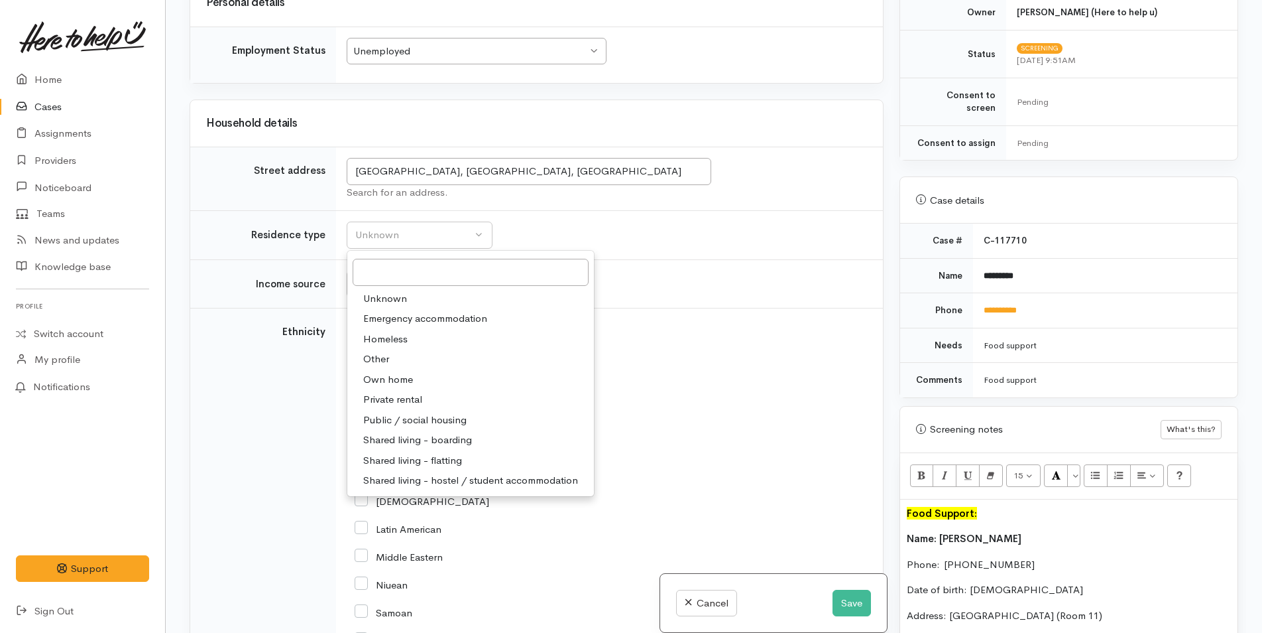
click at [397, 311] on span "Emergency accommodation" at bounding box center [425, 318] width 124 height 15
select select "7"
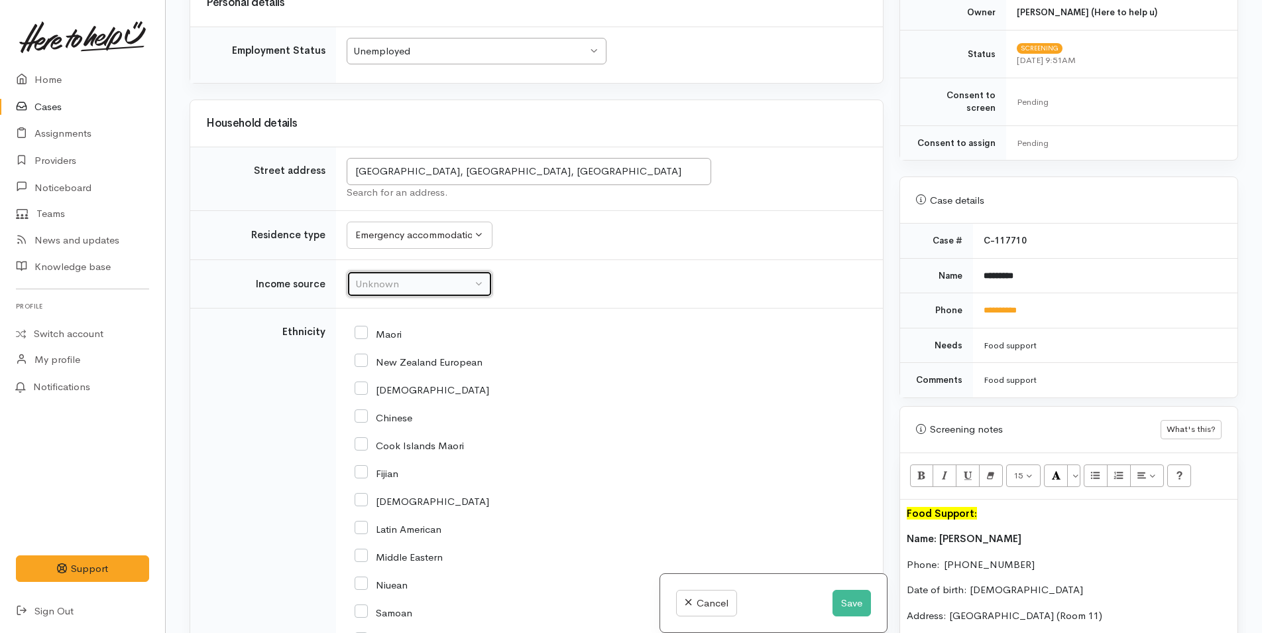
click at [394, 276] on div "Unknown" at bounding box center [413, 283] width 117 height 15
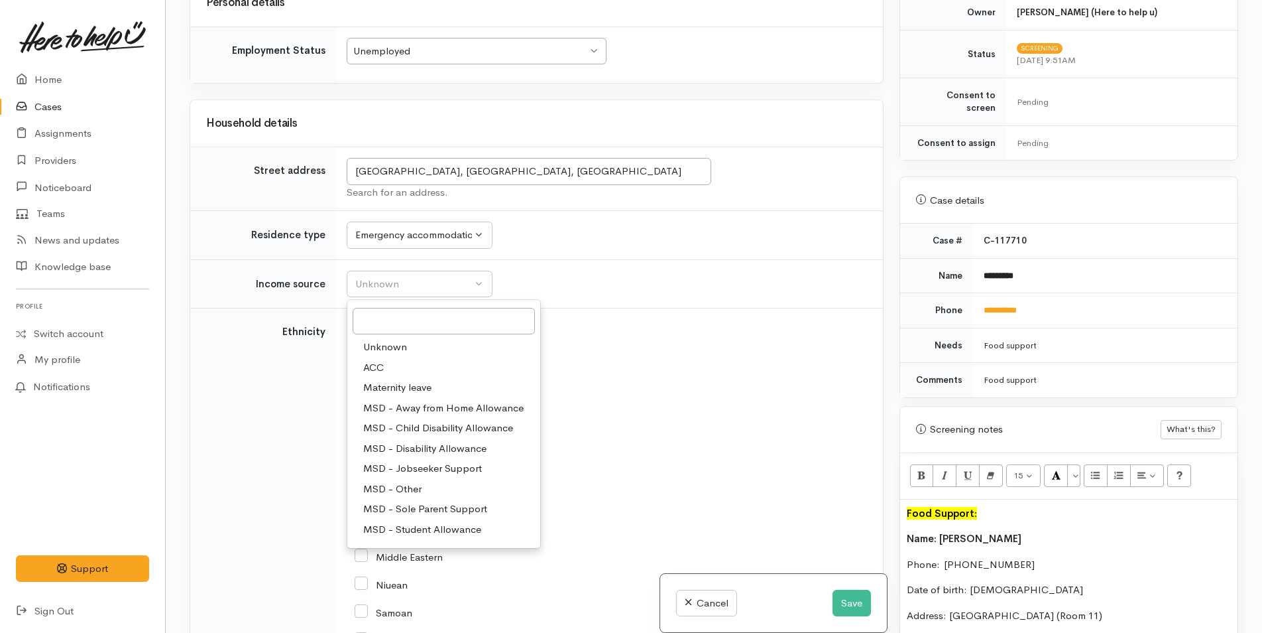
click at [408, 481] on span "MSD - Other" at bounding box center [392, 488] width 58 height 15
select select "6"
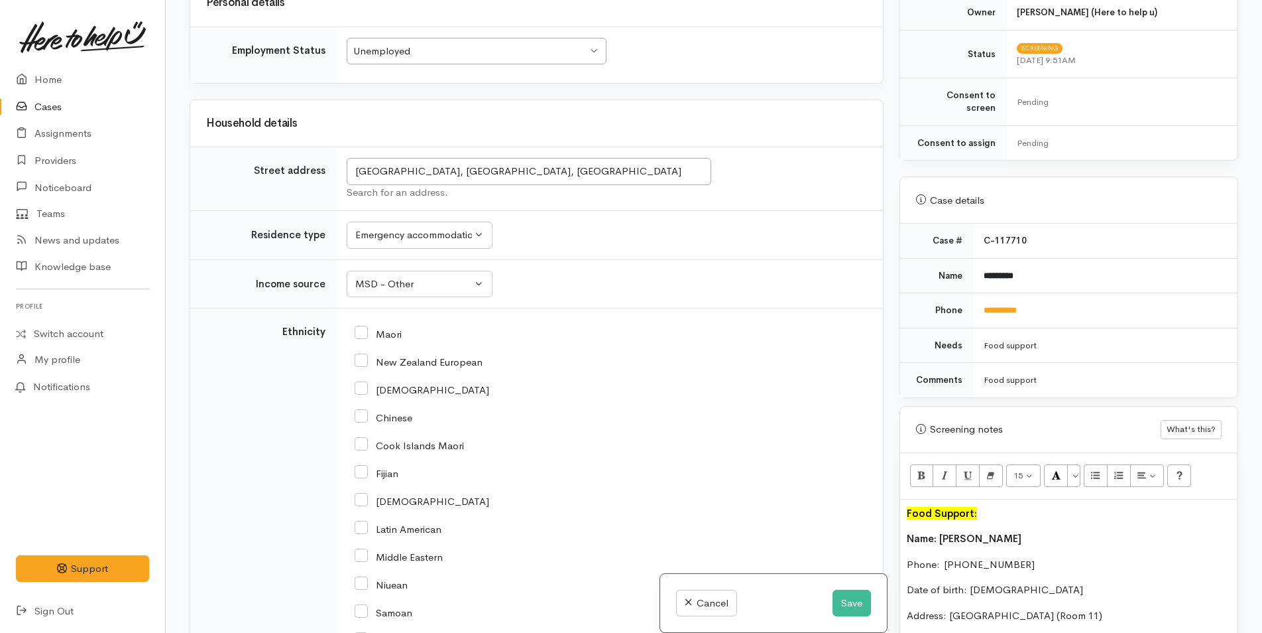
click at [363, 355] on input "New Zealand European" at bounding box center [419, 361] width 128 height 12
checkbox input "true"
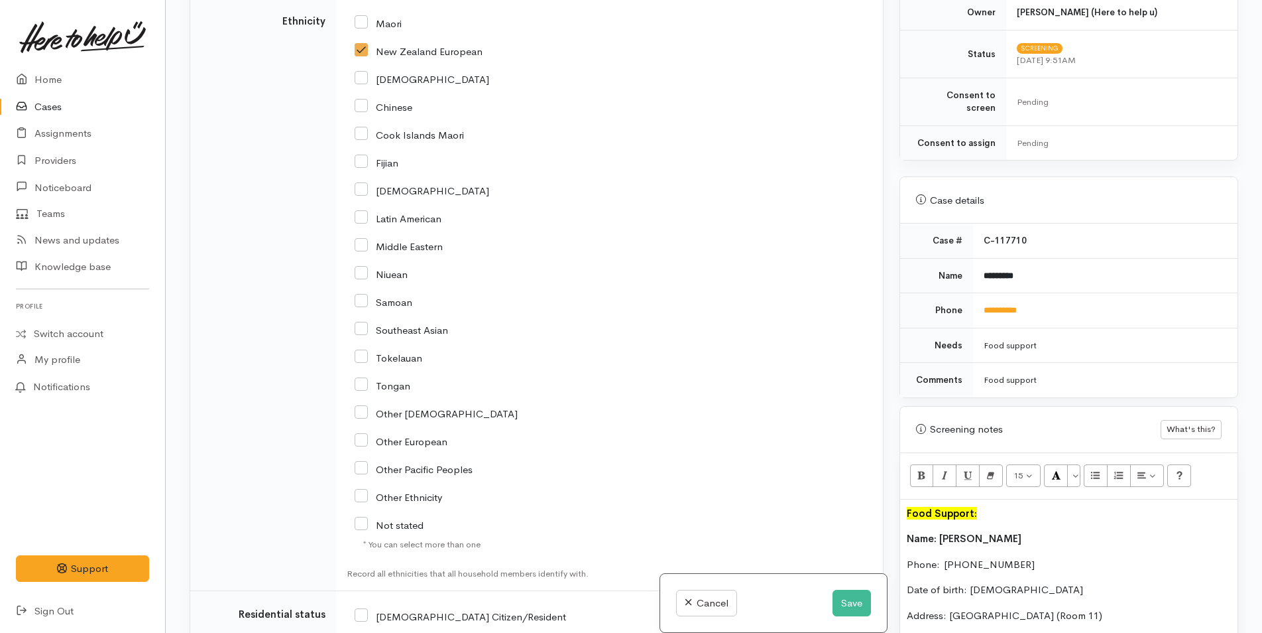
scroll to position [2976, 0]
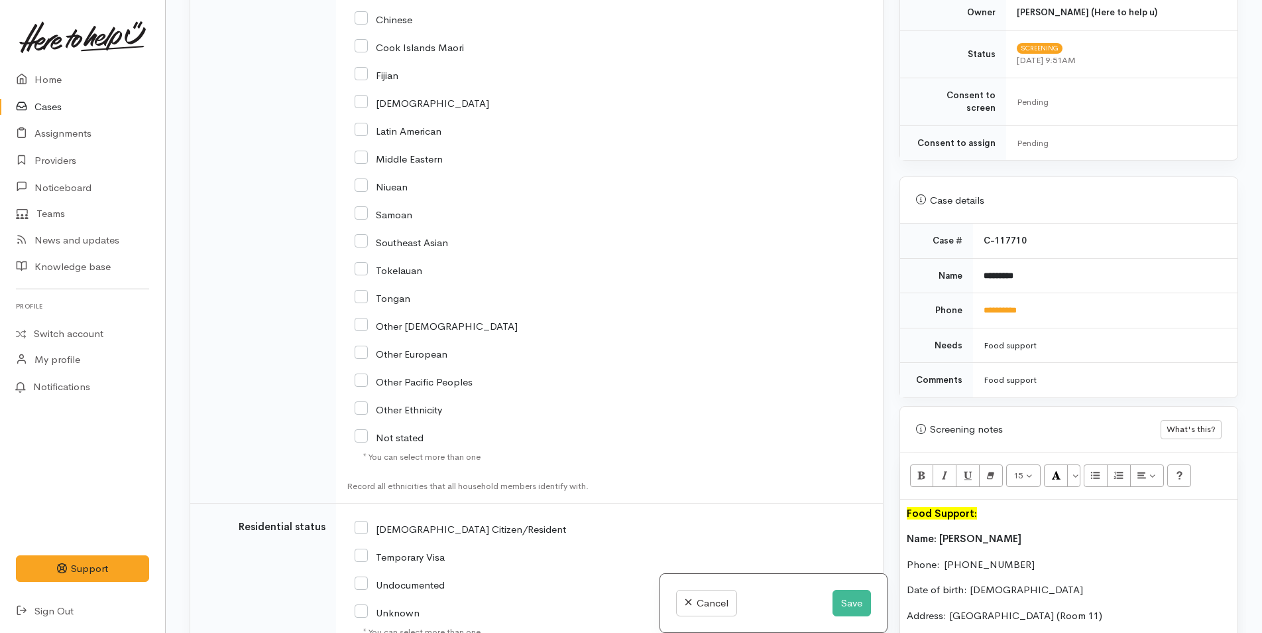
click at [363, 522] on input "[DEMOGRAPHIC_DATA] Citizen/Resident" at bounding box center [461, 528] width 212 height 12
checkbox input "true"
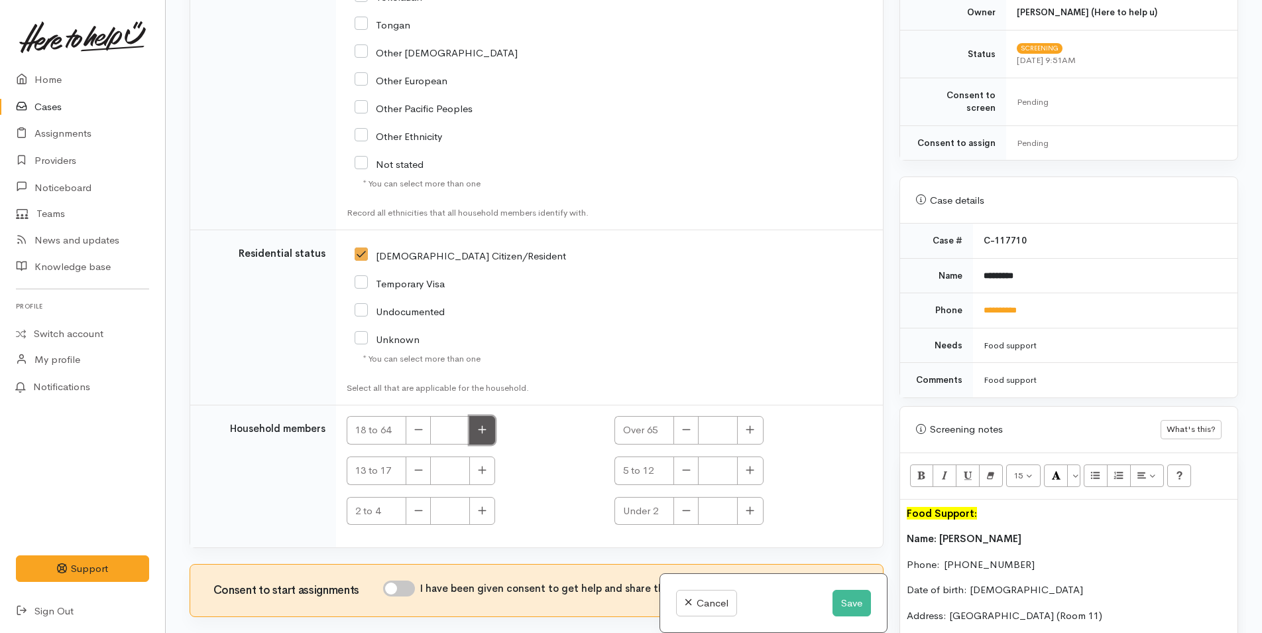
click at [473, 416] on button "button" at bounding box center [482, 430] width 26 height 29
type input "1"
click at [400, 580] on input "I have been given consent to get help and share this information with appropria…" at bounding box center [399, 588] width 32 height 16
checkbox input "true"
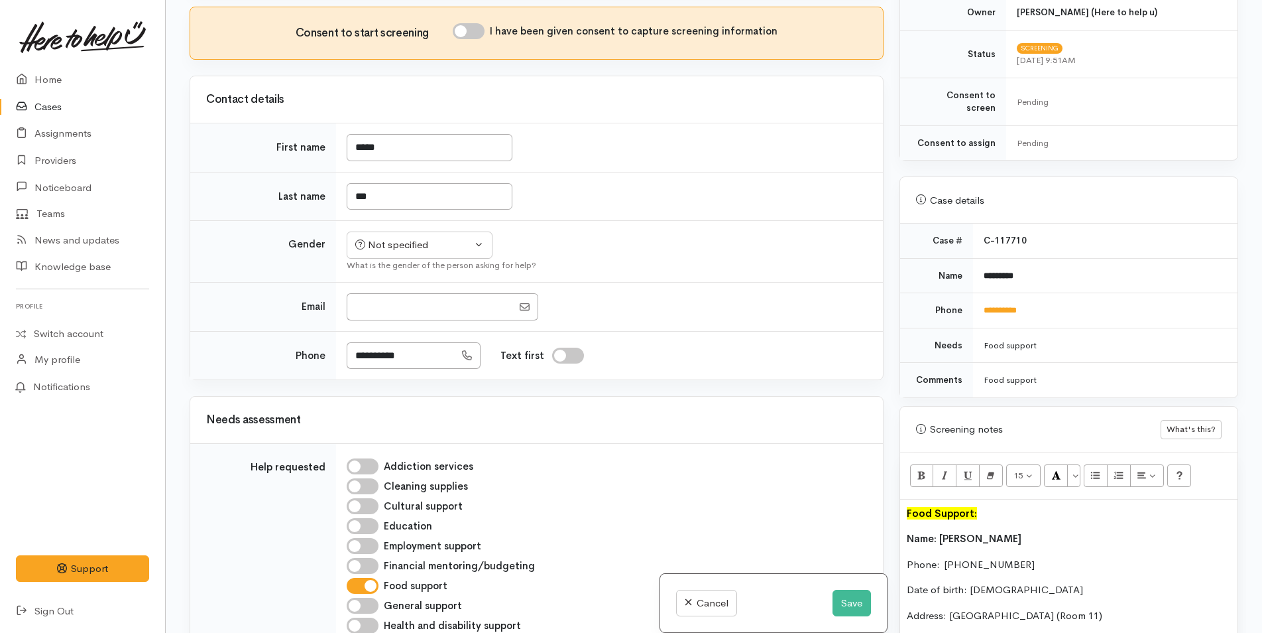
scroll to position [597, 0]
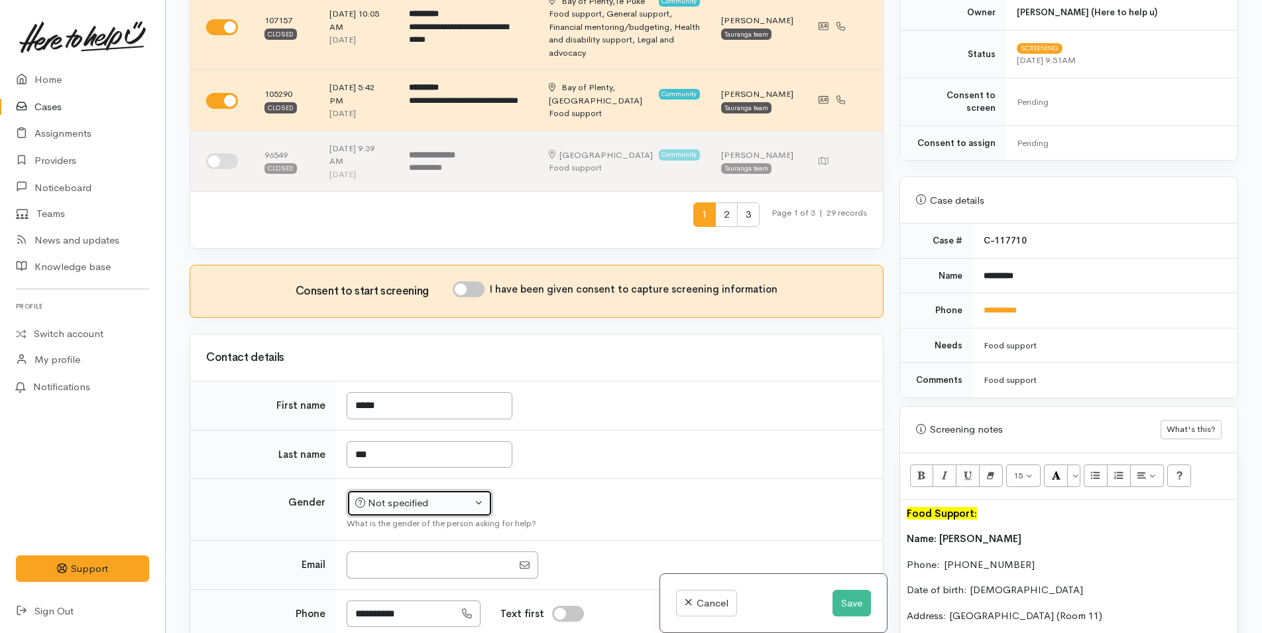
click at [386, 495] on div "Not specified" at bounding box center [413, 502] width 117 height 15
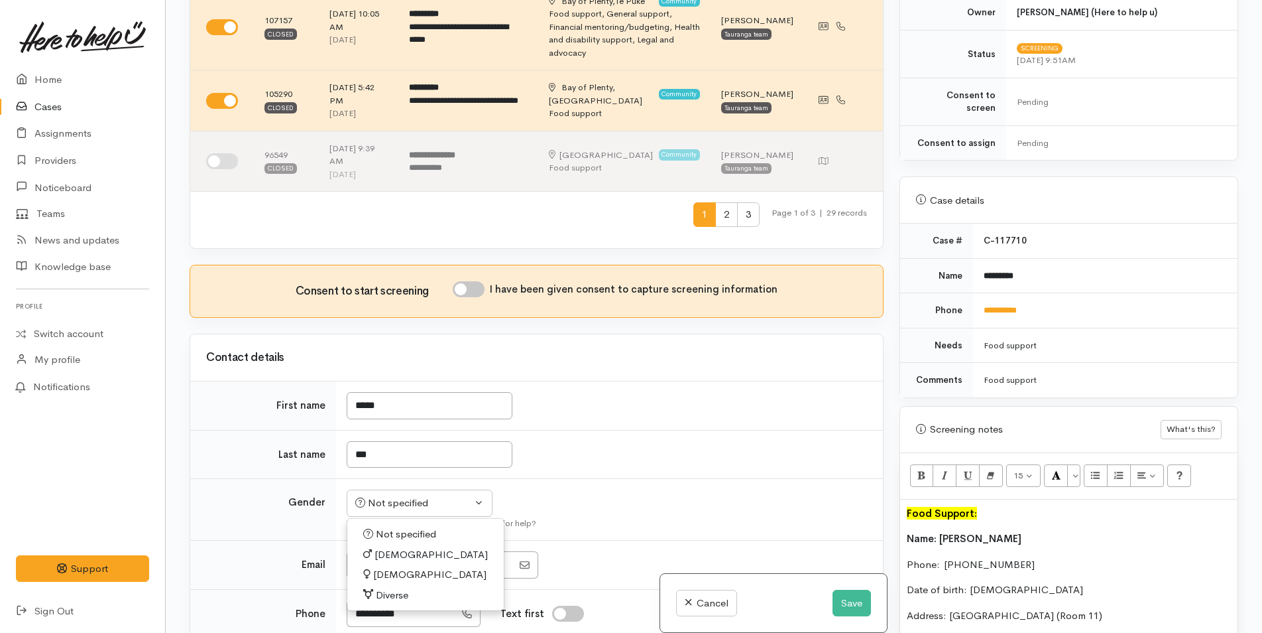
click at [389, 567] on span "Female" at bounding box center [429, 574] width 113 height 15
select select "Female"
click at [468, 281] on input "I have been given consent to capture screening information" at bounding box center [469, 289] width 32 height 16
checkbox input "true"
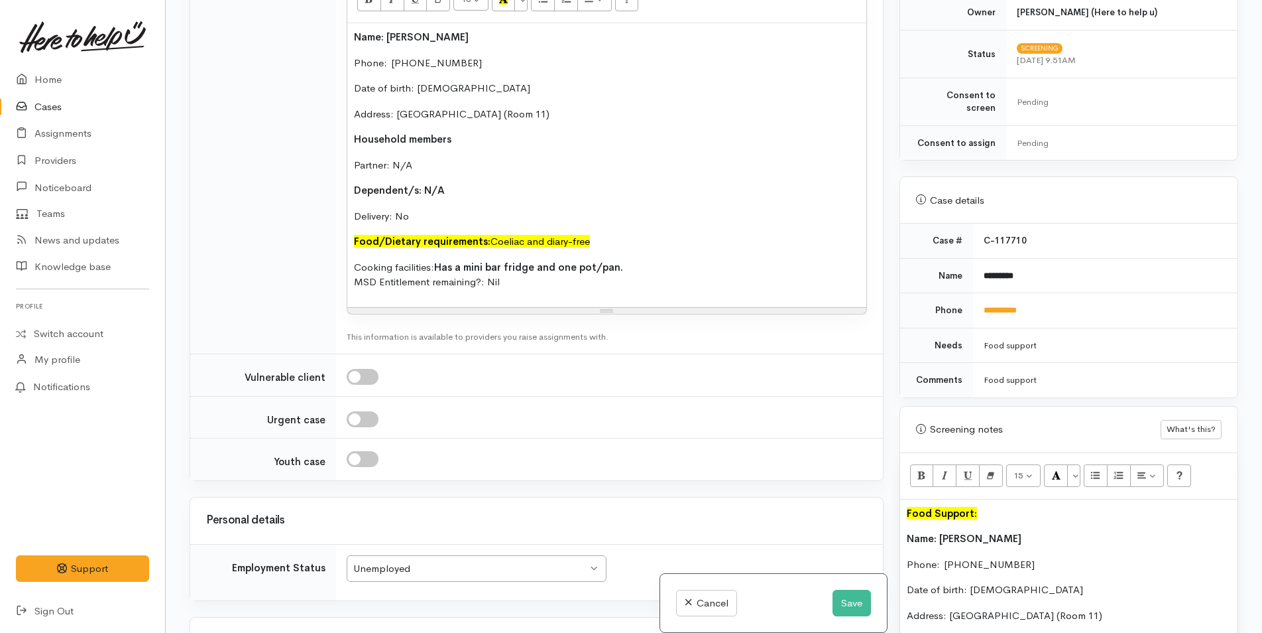
scroll to position [2056, 0]
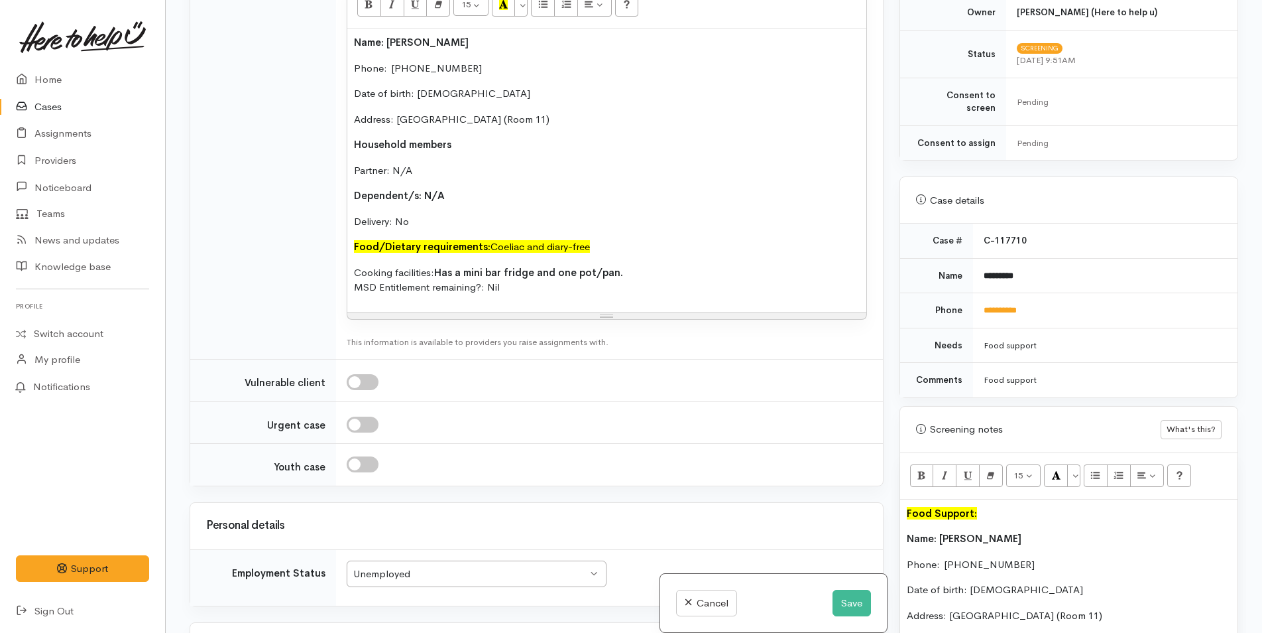
click at [607, 239] on p "Food/Dietary requirements: Coeliac and diary-free" at bounding box center [607, 246] width 506 height 15
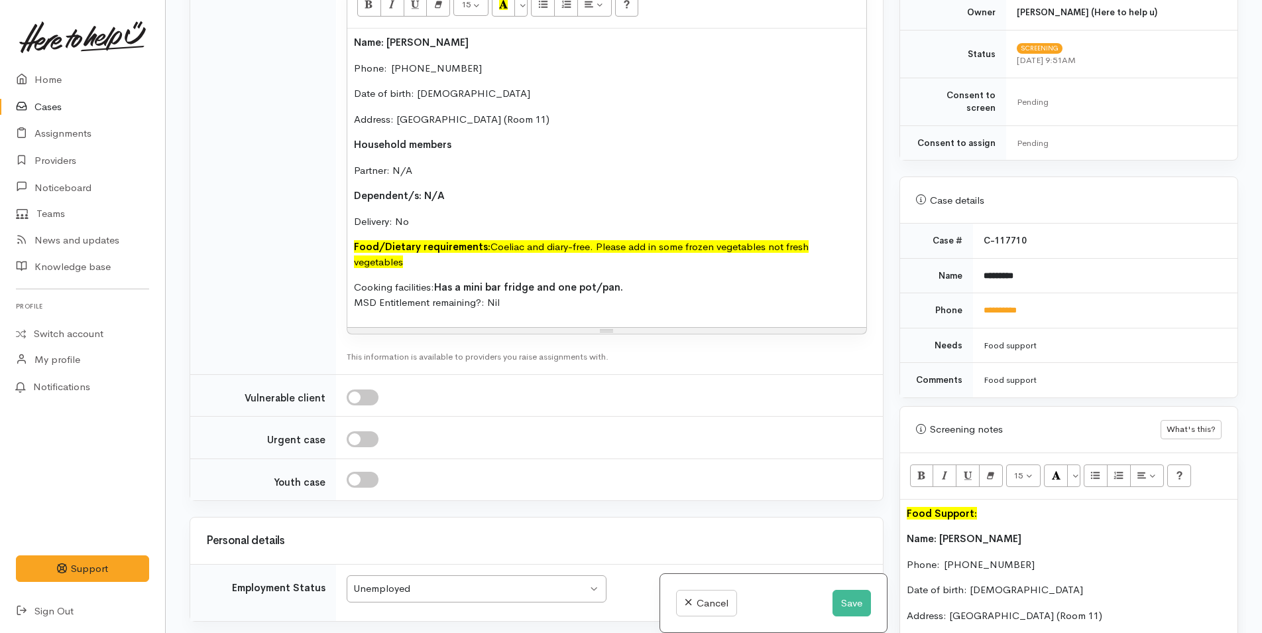
drag, startPoint x: 418, startPoint y: 197, endPoint x: 340, endPoint y: 169, distance: 82.4
click at [340, 169] on td "15 8 9 10 11 12 14 18 24 36 Background Color Transparent Select #ffff00 Text Co…" at bounding box center [609, 173] width 547 height 404
copy font "Food/Dietary requirements: Coeliac and diary-free. Please add in some frozen ve…"
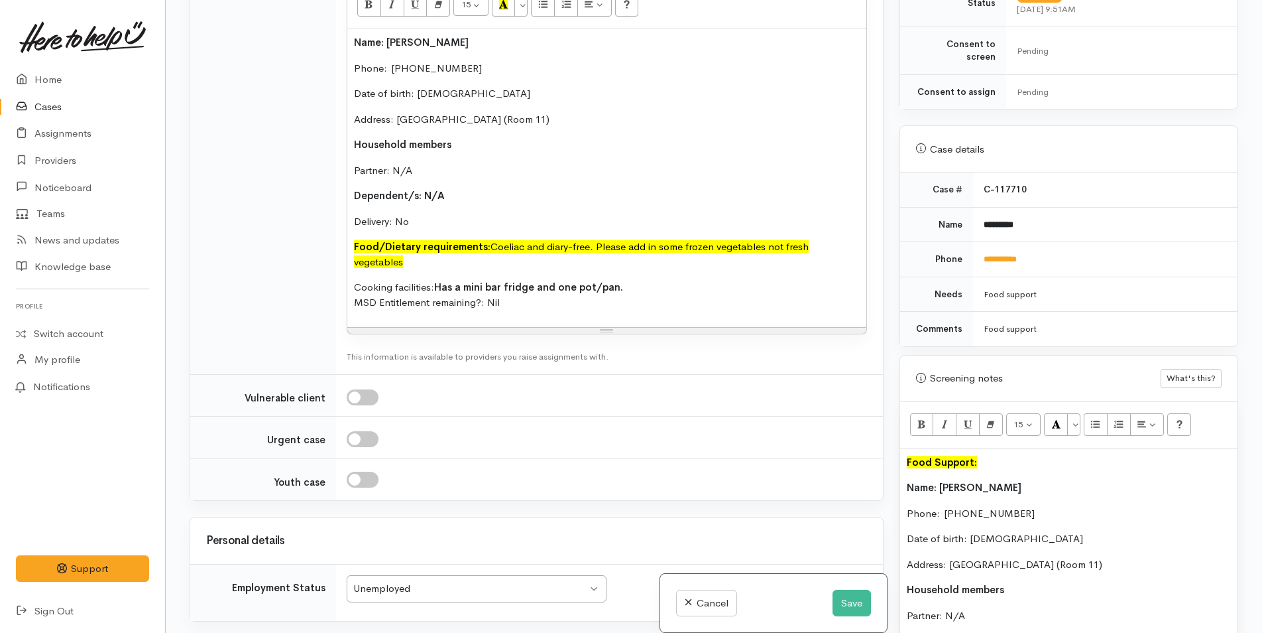
scroll to position [744, 0]
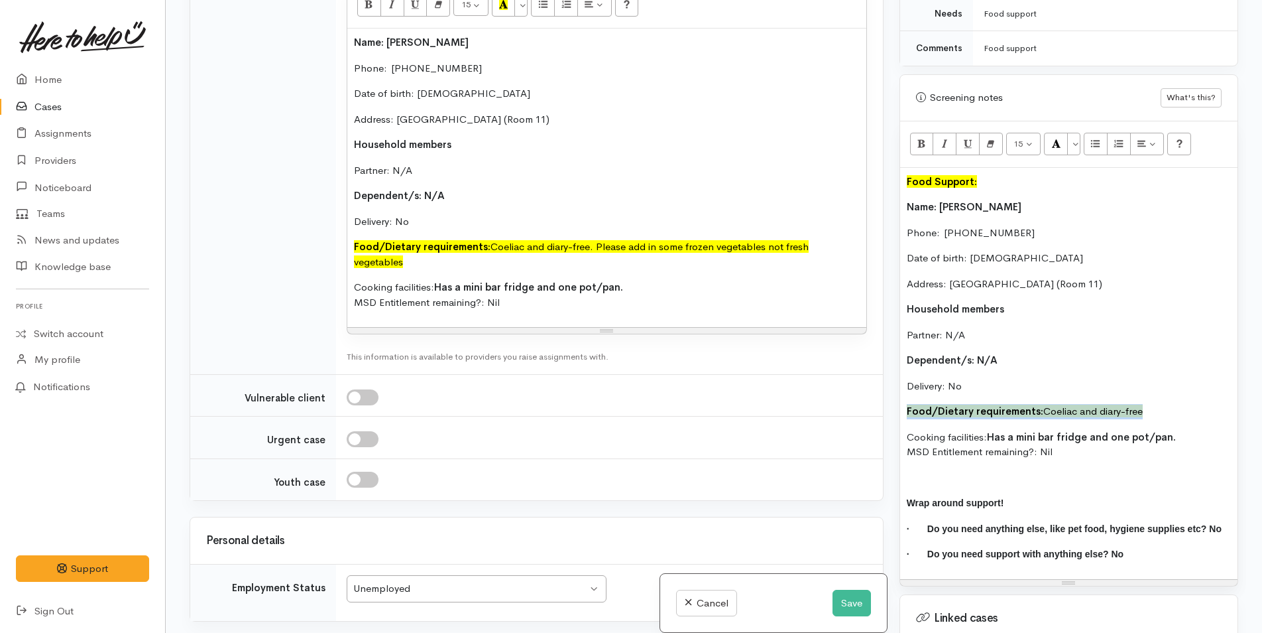
drag, startPoint x: 1163, startPoint y: 397, endPoint x: 905, endPoint y: 399, distance: 257.9
click at [905, 399] on div "Food Support: Name: Susan Moy Phone:  0226511449 Date of birth: 01/01/1992 Addr…" at bounding box center [1068, 373] width 337 height 411
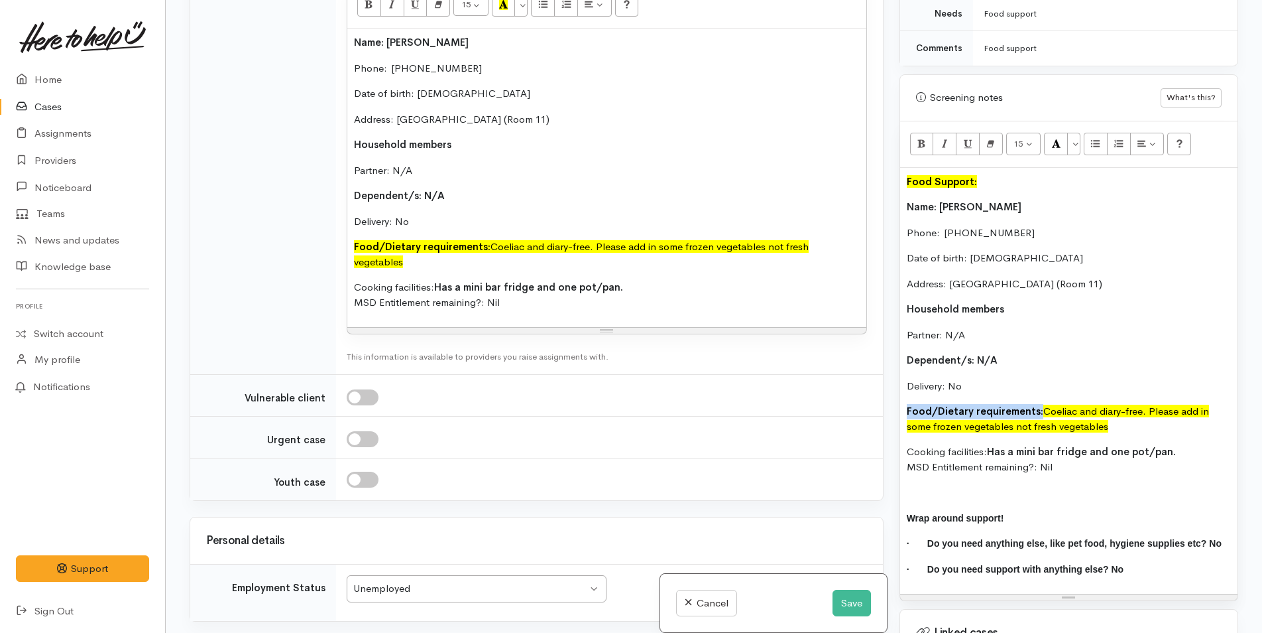
drag, startPoint x: 1027, startPoint y: 392, endPoint x: 902, endPoint y: 399, distance: 125.5
click at [902, 399] on div "Food Support: Name: Susan Moy Phone:  0226511449 Date of birth: 01/01/1992 Addr…" at bounding box center [1068, 381] width 337 height 426
click at [1074, 133] on button "More Color" at bounding box center [1074, 144] width 13 height 23
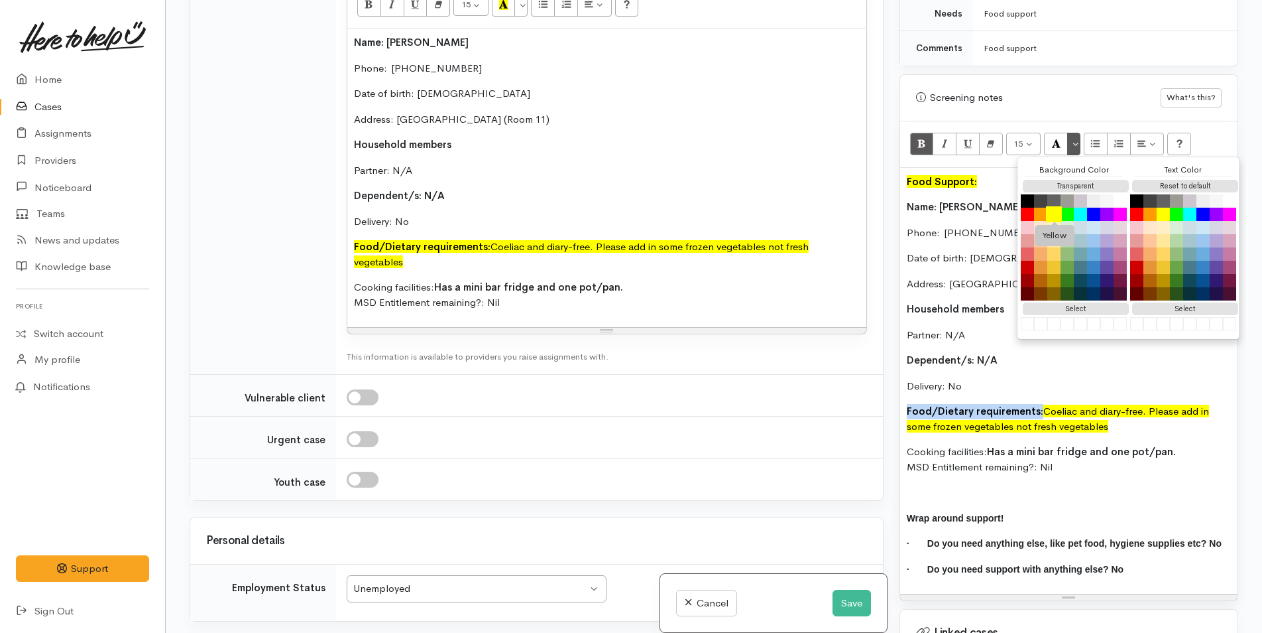
click at [1048, 206] on button "Yellow" at bounding box center [1054, 214] width 16 height 16
click at [1060, 406] on p "Food/Dietary requirements: Coeliac and diary-free. Please add in some frozen ve…" at bounding box center [1069, 419] width 324 height 30
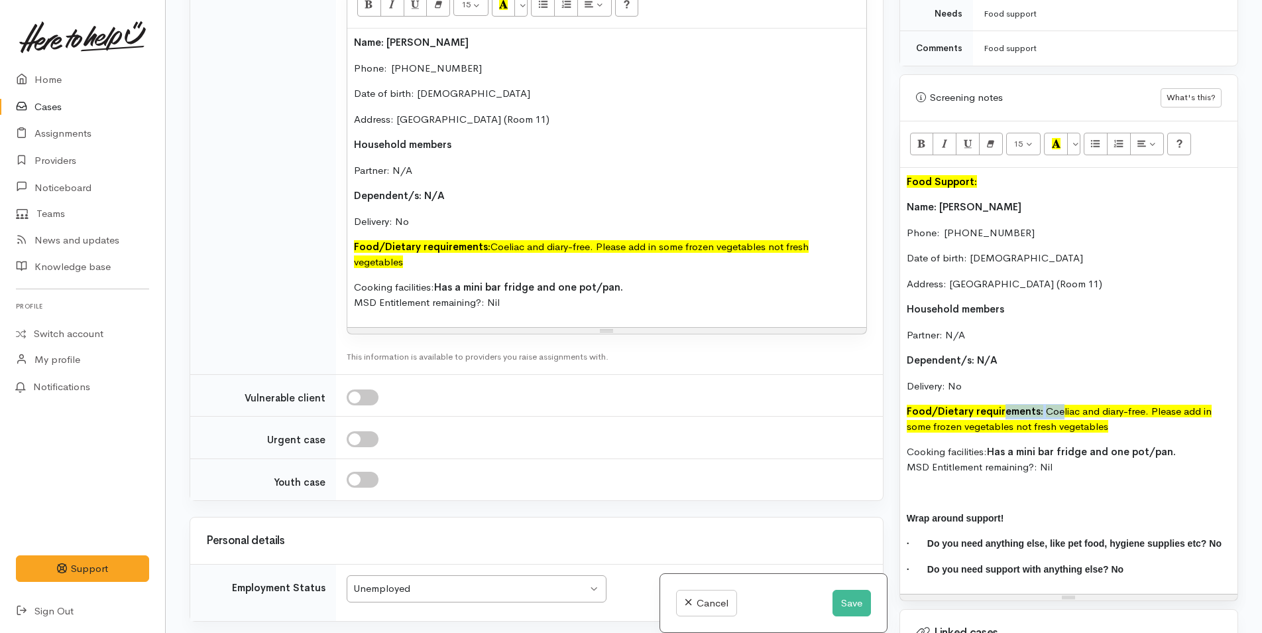
drag, startPoint x: 1011, startPoint y: 397, endPoint x: 1003, endPoint y: 397, distance: 8.0
click at [1003, 404] on p "Food/Dietary requirements: Coeliac and diary-free. Please add in some frozen ve…" at bounding box center [1069, 419] width 324 height 30
click at [1062, 133] on button "Recent Color" at bounding box center [1056, 144] width 24 height 23
click at [1075, 379] on p "Delivery: No" at bounding box center [1069, 386] width 324 height 15
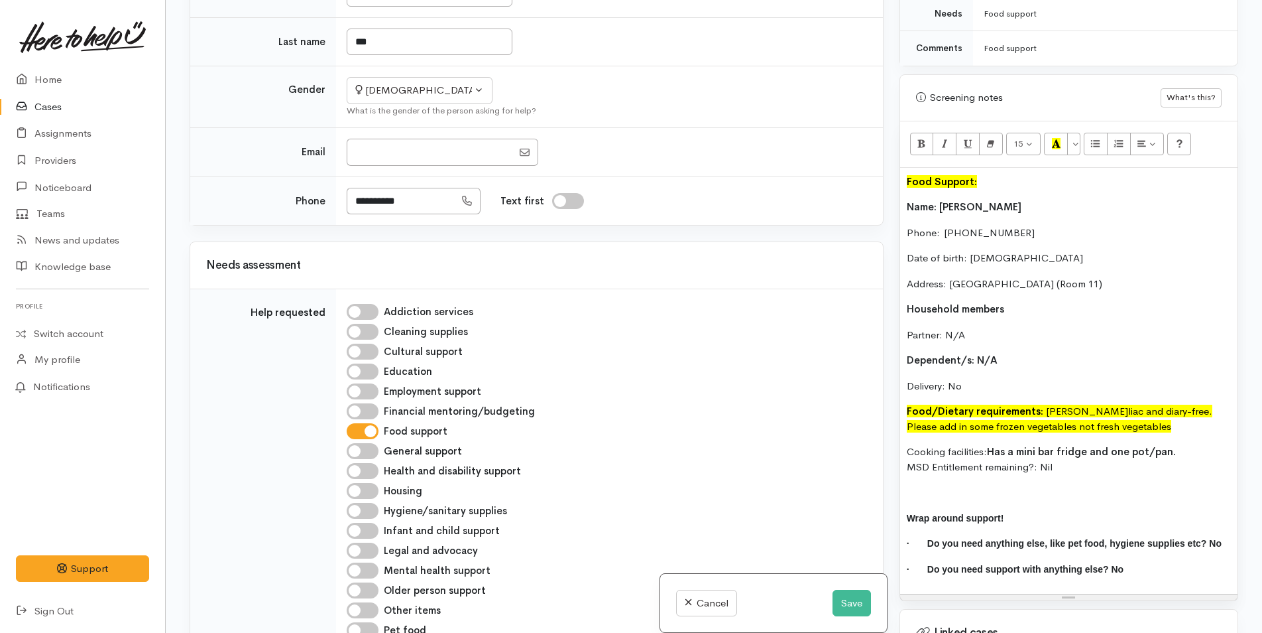
scroll to position [546, 0]
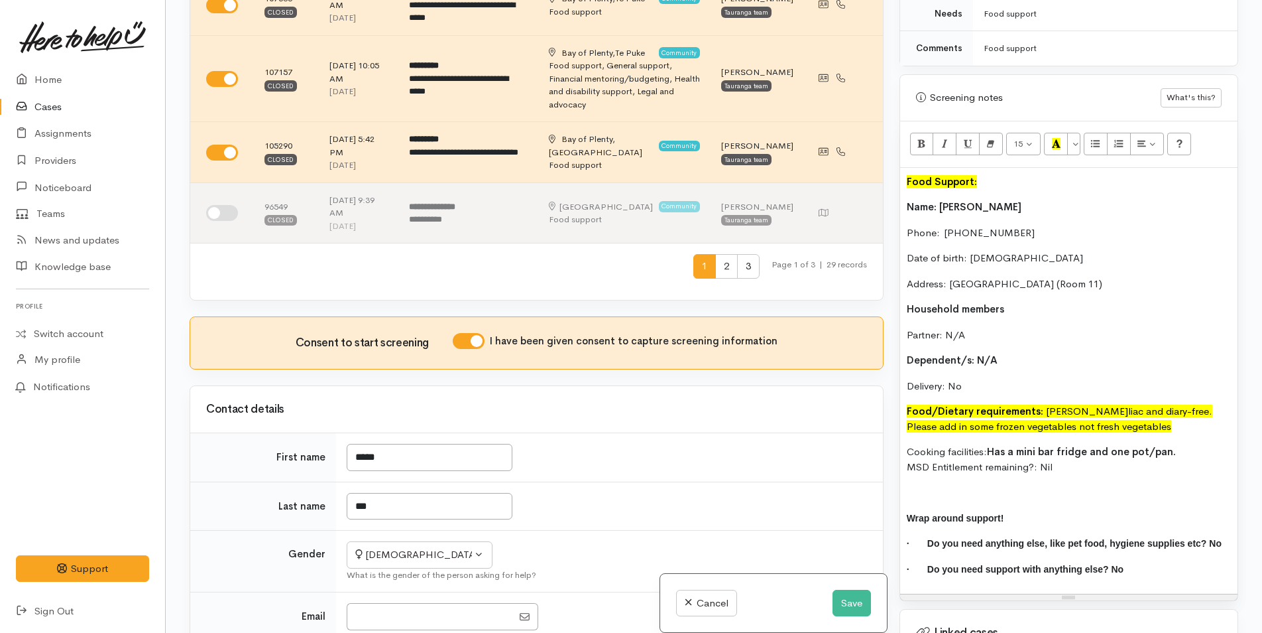
click at [903, 195] on div "Food Support: Name: Susan Moy Phone:  0226511449 Date of birth: 01/01/1992 Addr…" at bounding box center [1068, 381] width 337 height 426
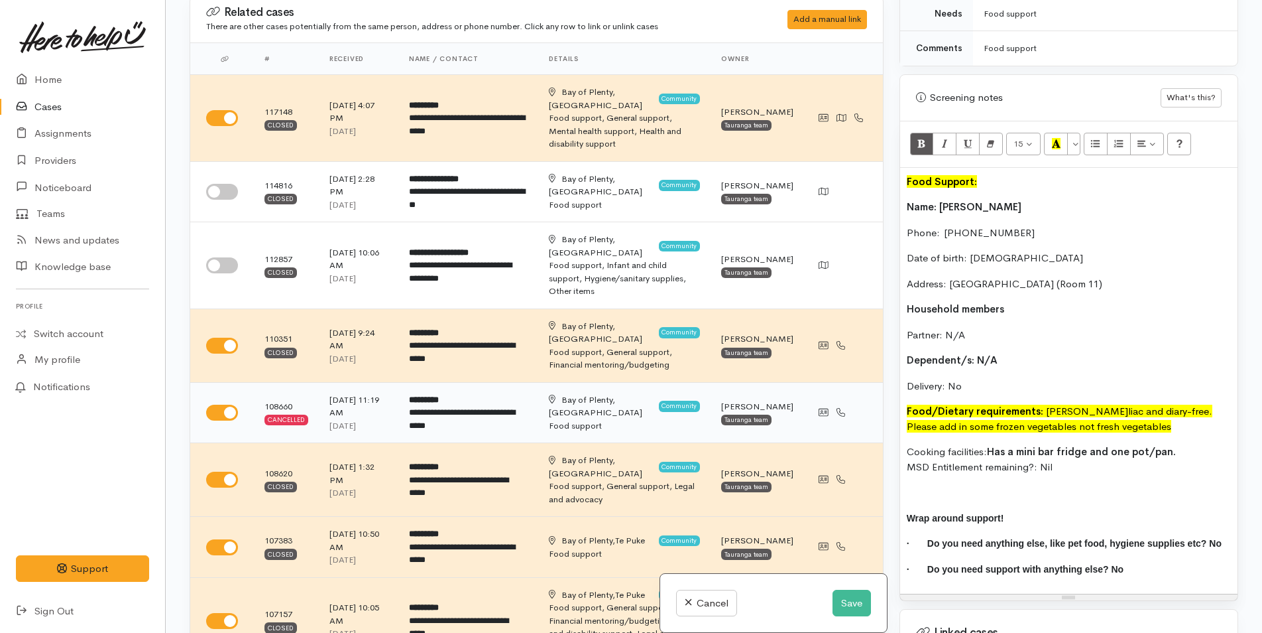
scroll to position [0, 0]
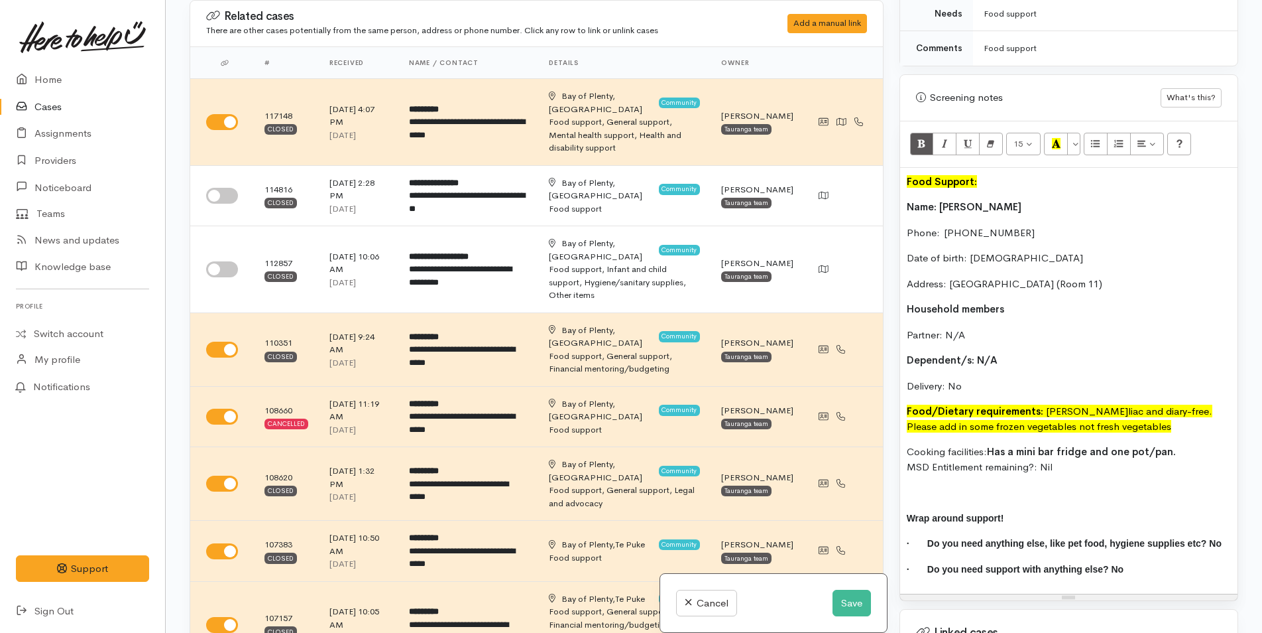
click at [902, 189] on div "Food Support: Name: Susan Moy Phone:  0226511449 Date of birth: 01/01/1992 Addr…" at bounding box center [1068, 381] width 337 height 426
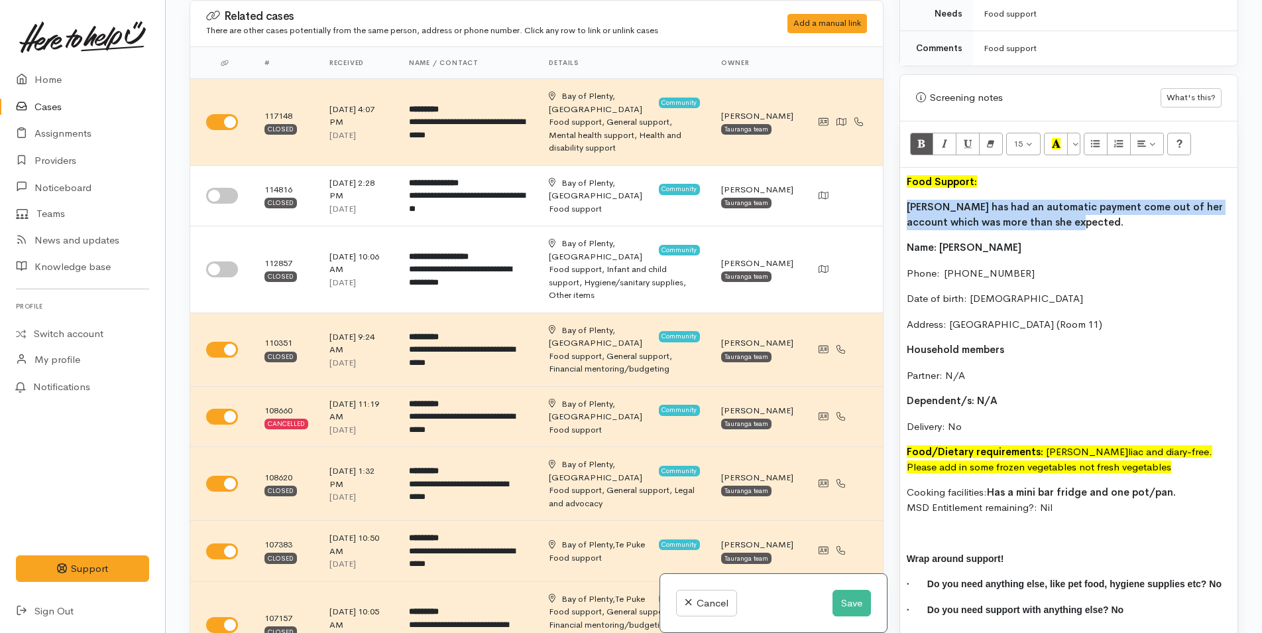
drag, startPoint x: 1071, startPoint y: 207, endPoint x: 902, endPoint y: 192, distance: 169.7
click at [902, 192] on div "Food Support: Susan has had an automatic payment come out of her account which …" at bounding box center [1068, 401] width 337 height 467
click at [920, 138] on icon "Bold (CTRL+B)" at bounding box center [922, 143] width 9 height 11
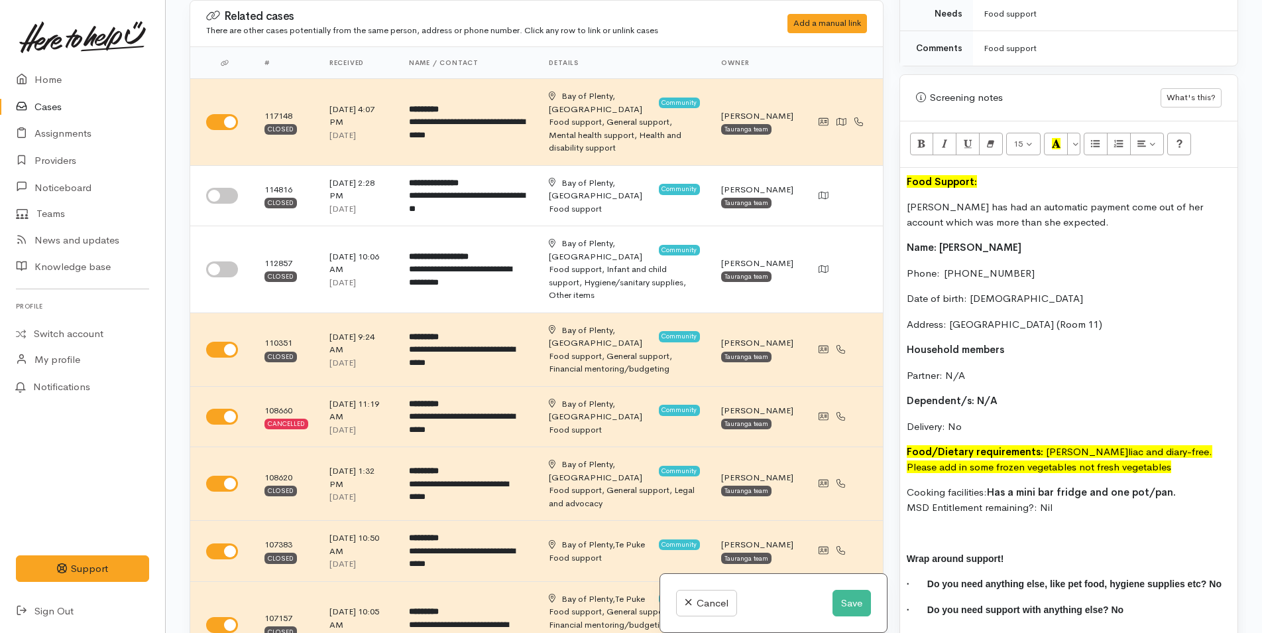
click at [915, 200] on p "Susan has had an automatic payment come out of her account which was more than …" at bounding box center [1069, 215] width 324 height 30
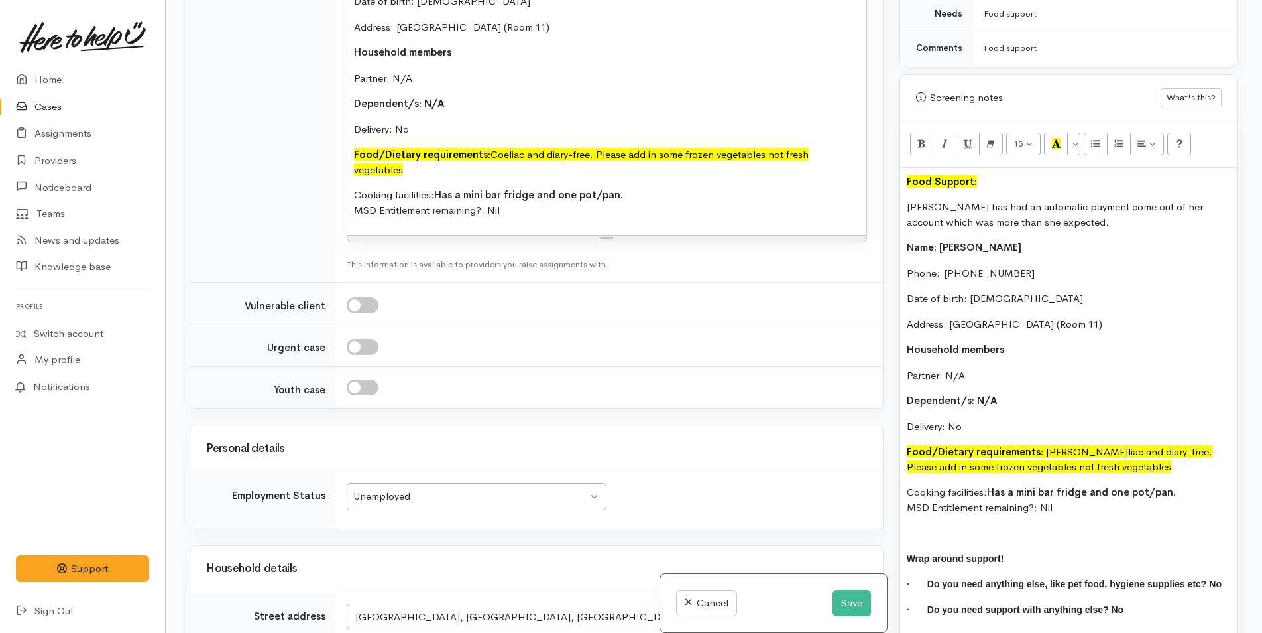
scroll to position [1923, 0]
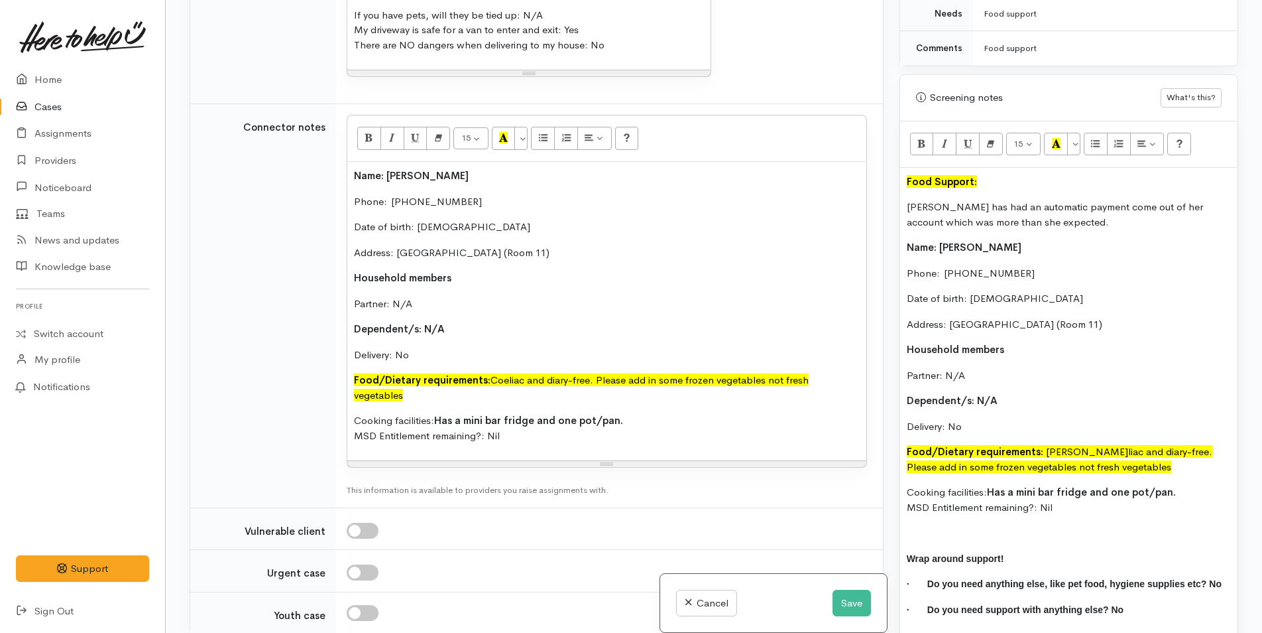
drag, startPoint x: 1075, startPoint y: 493, endPoint x: 887, endPoint y: 187, distance: 359.0
click at [887, 187] on div "Related cases There are other cases potentially from the same person, address o…" at bounding box center [714, 316] width 1065 height 633
copy div "Susan has had an automatic payment come out of her account which was more than …"
click at [839, 601] on button "Save" at bounding box center [852, 602] width 38 height 27
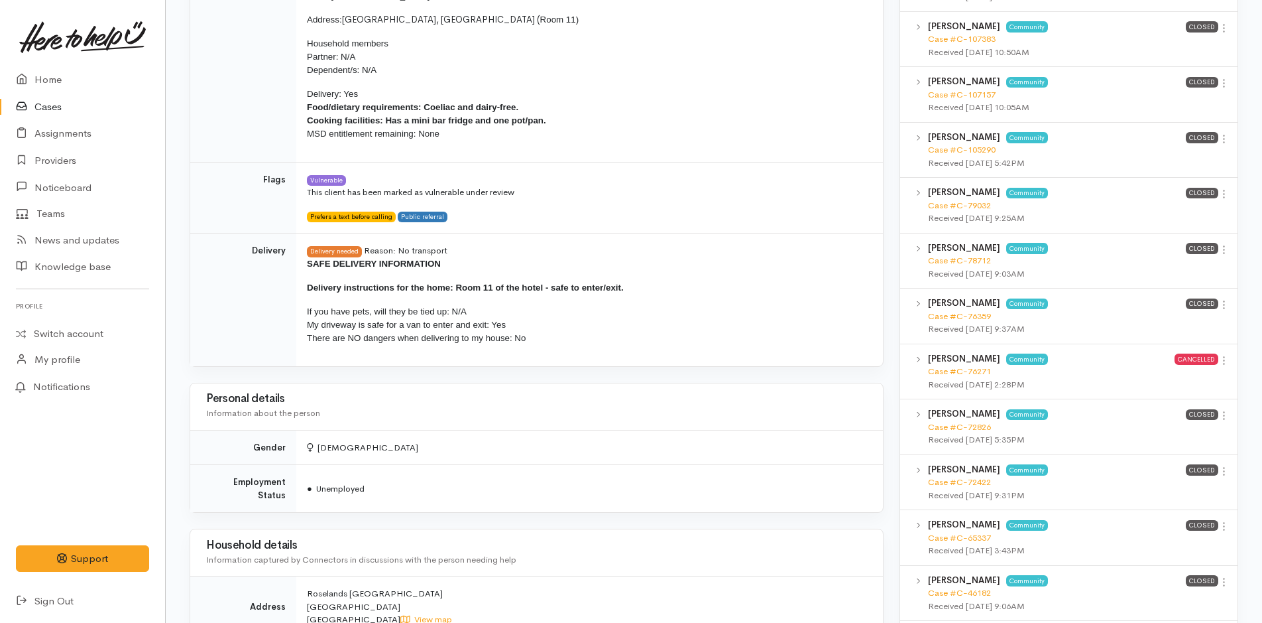
scroll to position [663, 0]
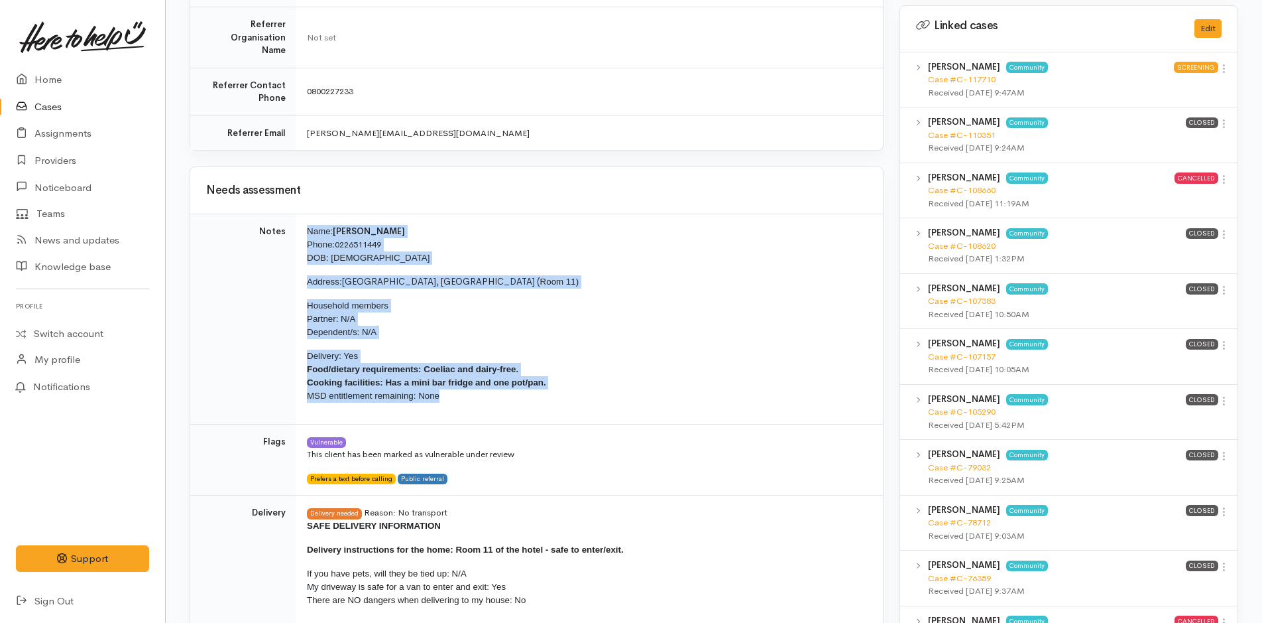
drag, startPoint x: 446, startPoint y: 363, endPoint x: 292, endPoint y: 193, distance: 229.5
click at [292, 214] on tr "Notes Name: [PERSON_NAME] Phone: [PHONE_NUMBER] DOB: [DEMOGRAPHIC_DATA] Address…" at bounding box center [536, 319] width 693 height 210
copy tr "Name: Susan Moy Phone: 0226511449 DOB: 01/01/1992 Address: Roselands Motel Brow…"
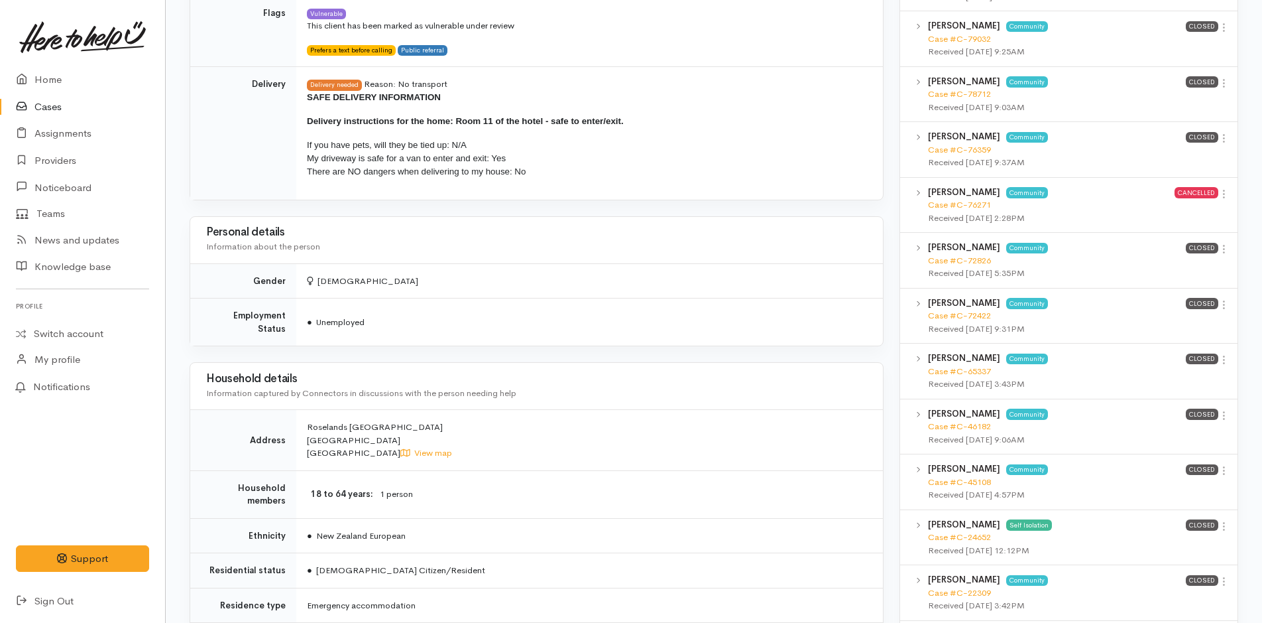
scroll to position [1061, 0]
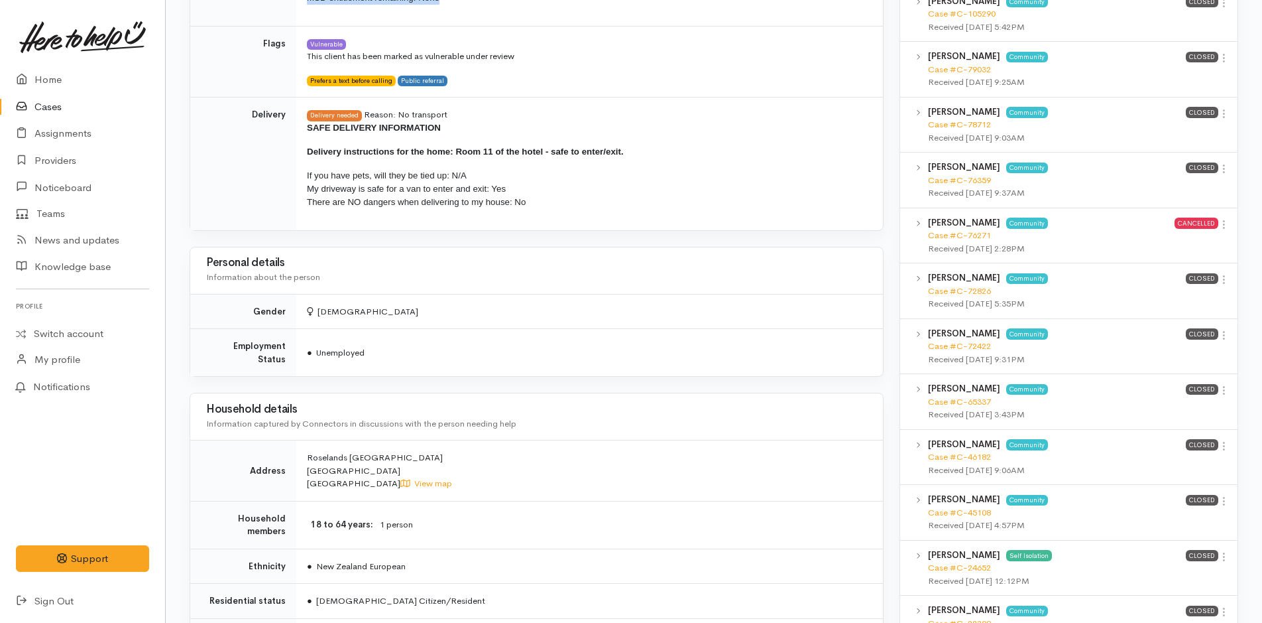
drag, startPoint x: 529, startPoint y: 167, endPoint x: 302, endPoint y: 91, distance: 239.9
click at [302, 97] on td "Delivery needed Reason: No transport SAFE DELIVERY INFORMATION Delivery instruc…" at bounding box center [589, 163] width 587 height 133
copy span "SAFE DELIVERY INFORMATION Delivery instructions for the home: Room 11 of the ho…"
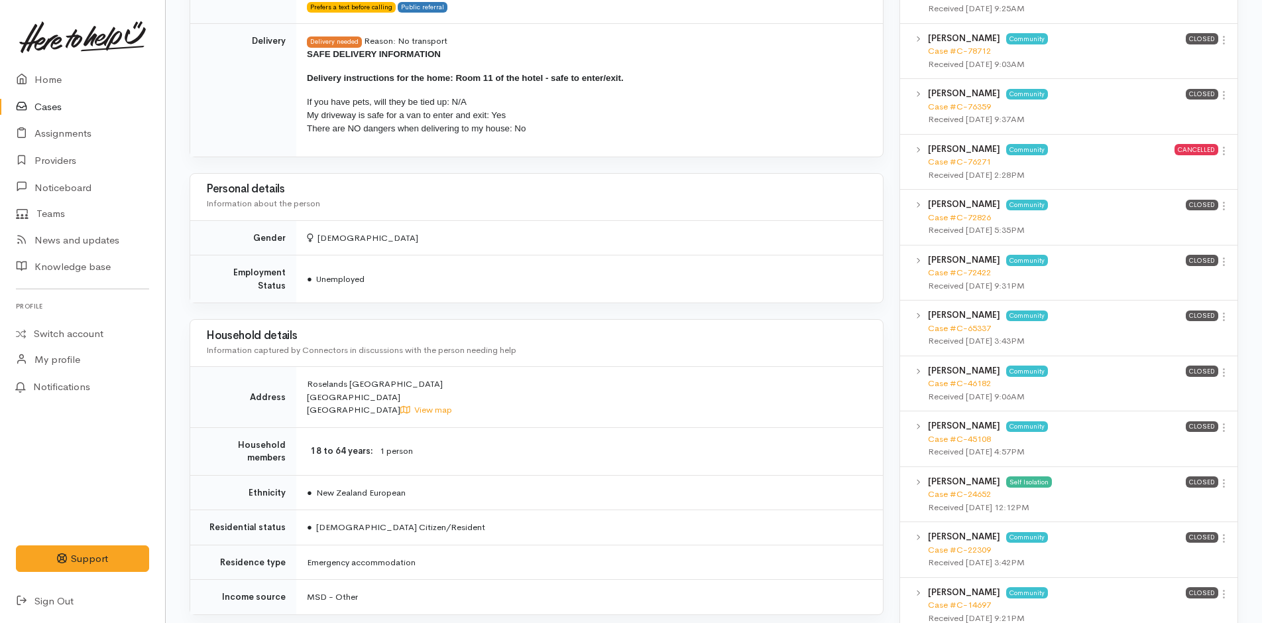
scroll to position [1392, 0]
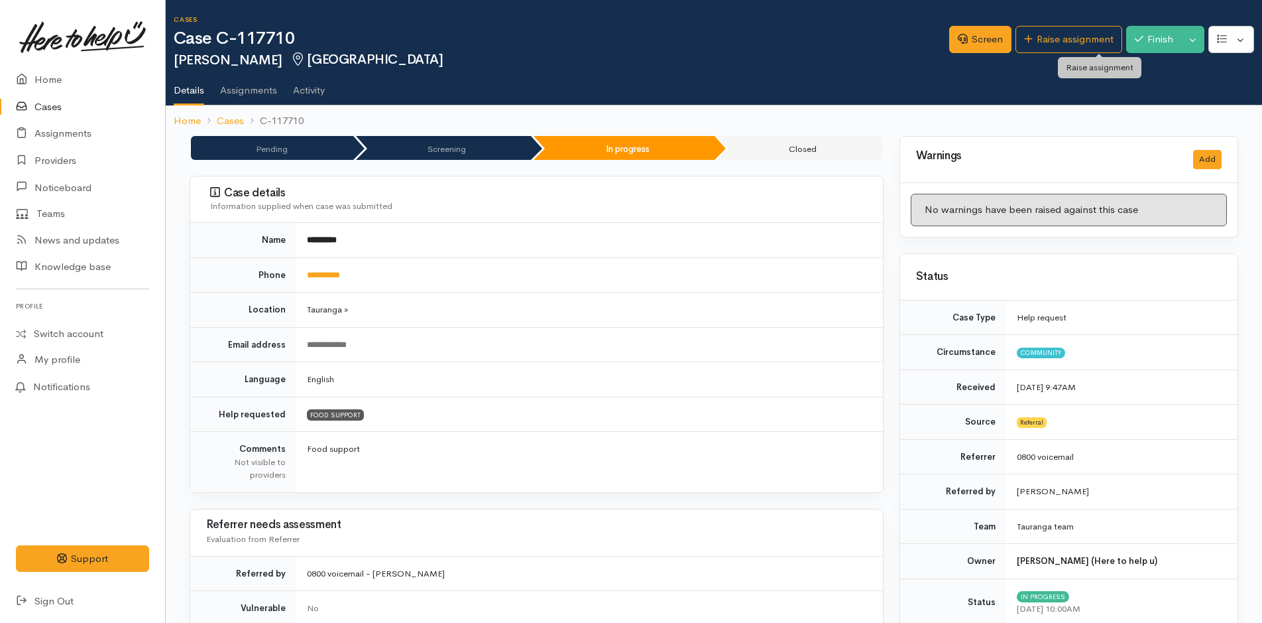
click at [1083, 42] on link "Raise assignment" at bounding box center [1069, 39] width 107 height 27
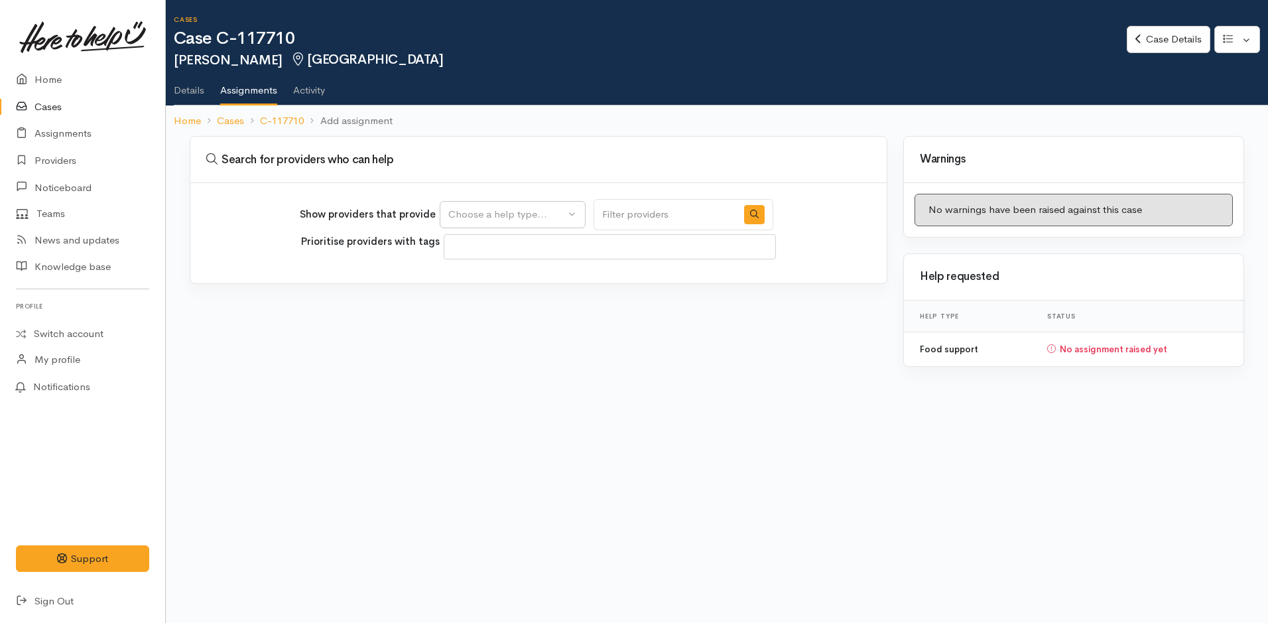
select select
click at [476, 209] on div "Choose a help type..." at bounding box center [506, 214] width 117 height 15
click at [475, 276] on span "Food support" at bounding box center [487, 278] width 62 height 15
select select "3"
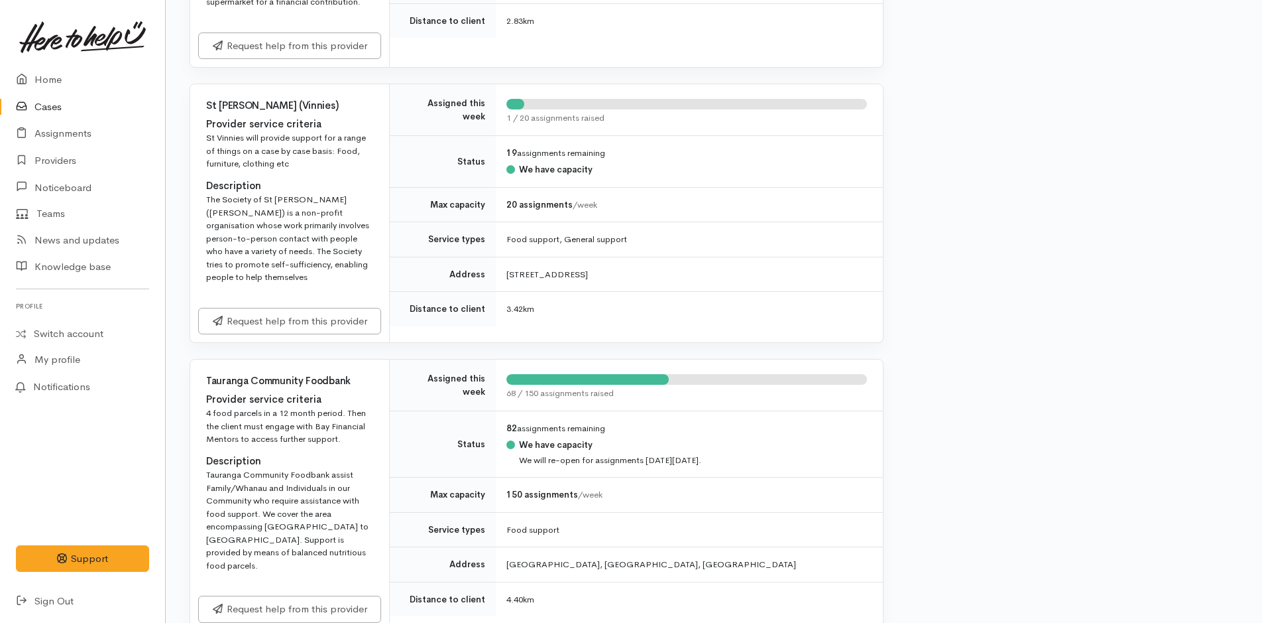
scroll to position [1392, 0]
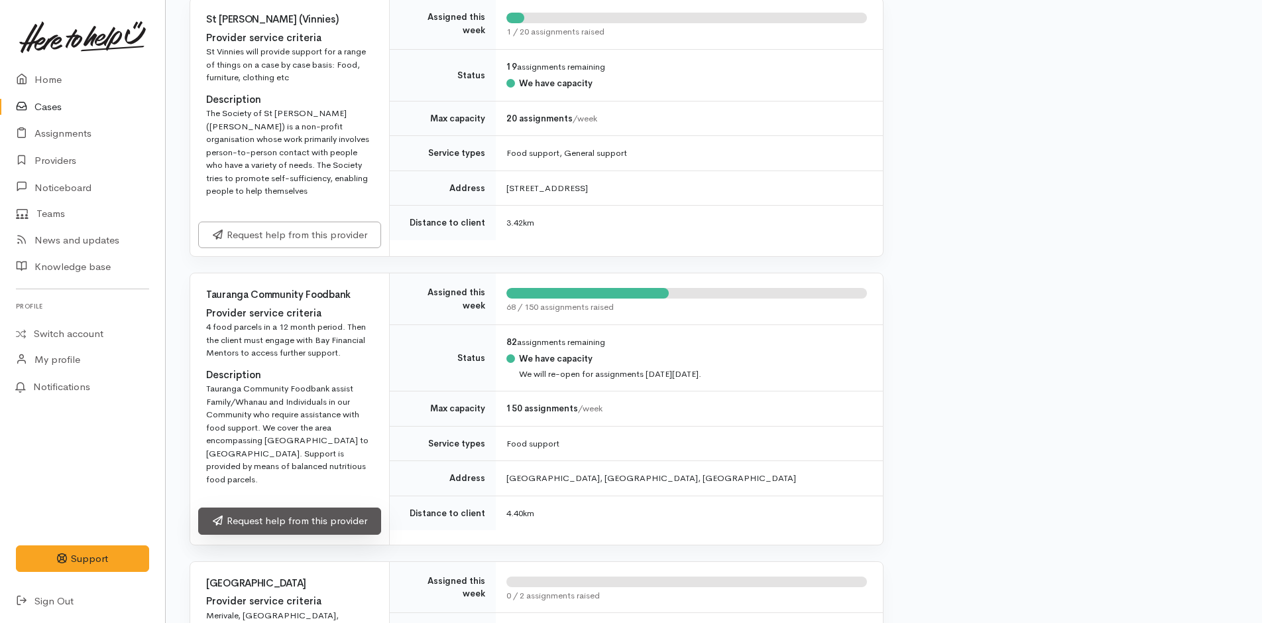
click at [261, 507] on link "Request help from this provider" at bounding box center [289, 520] width 183 height 27
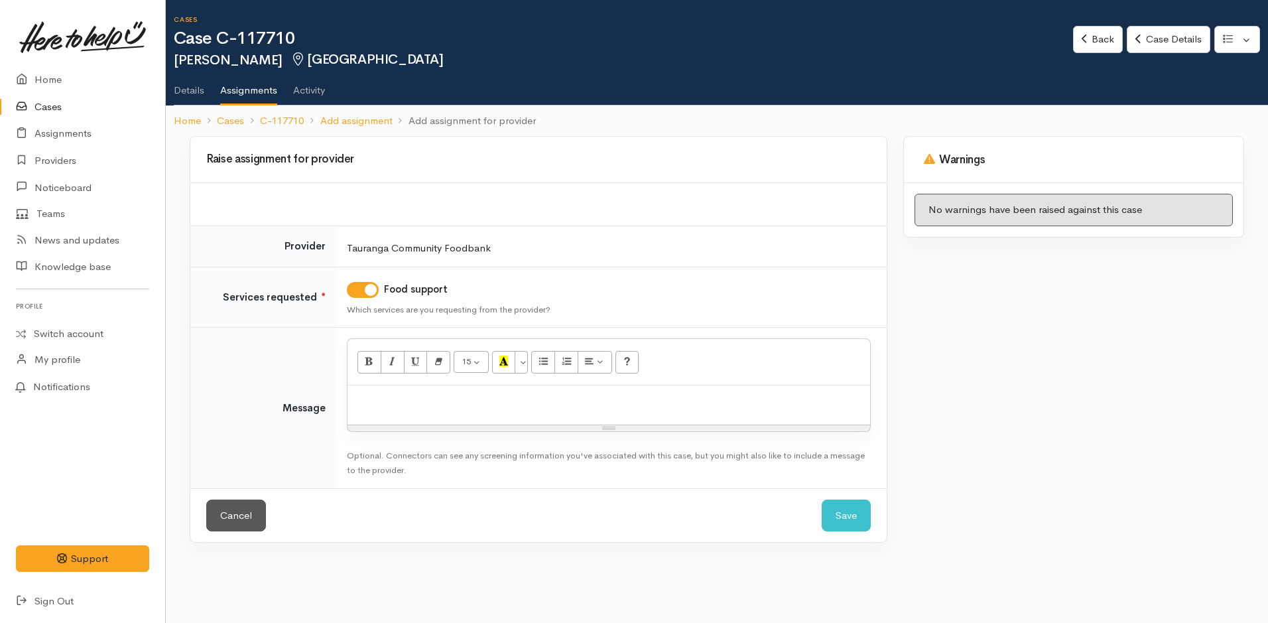
drag, startPoint x: 0, startPoint y: 0, endPoint x: 420, endPoint y: 416, distance: 591.2
click at [420, 416] on div at bounding box center [608, 404] width 522 height 39
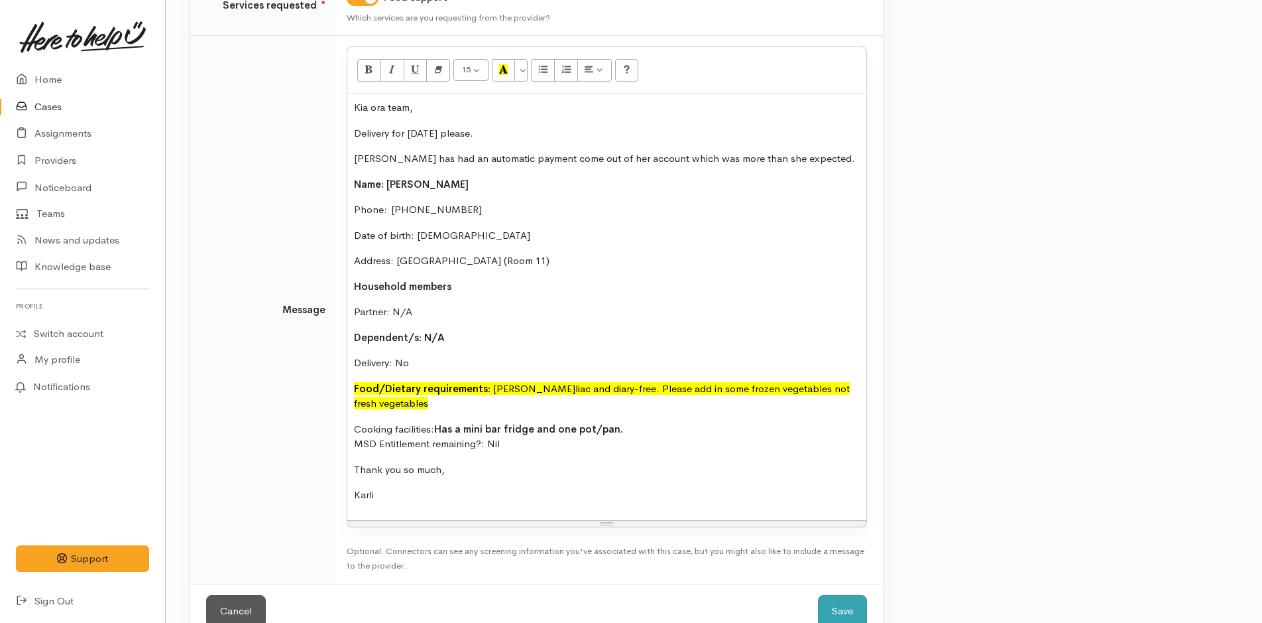
scroll to position [308, 0]
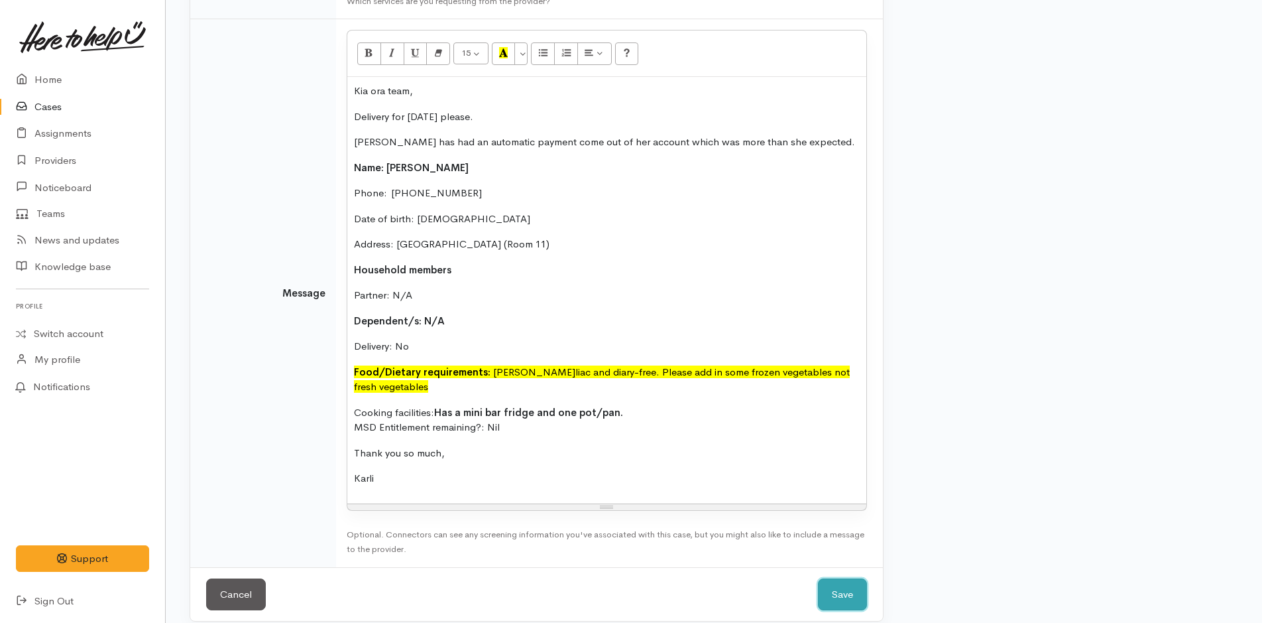
click at [836, 578] on button "Save" at bounding box center [842, 594] width 49 height 32
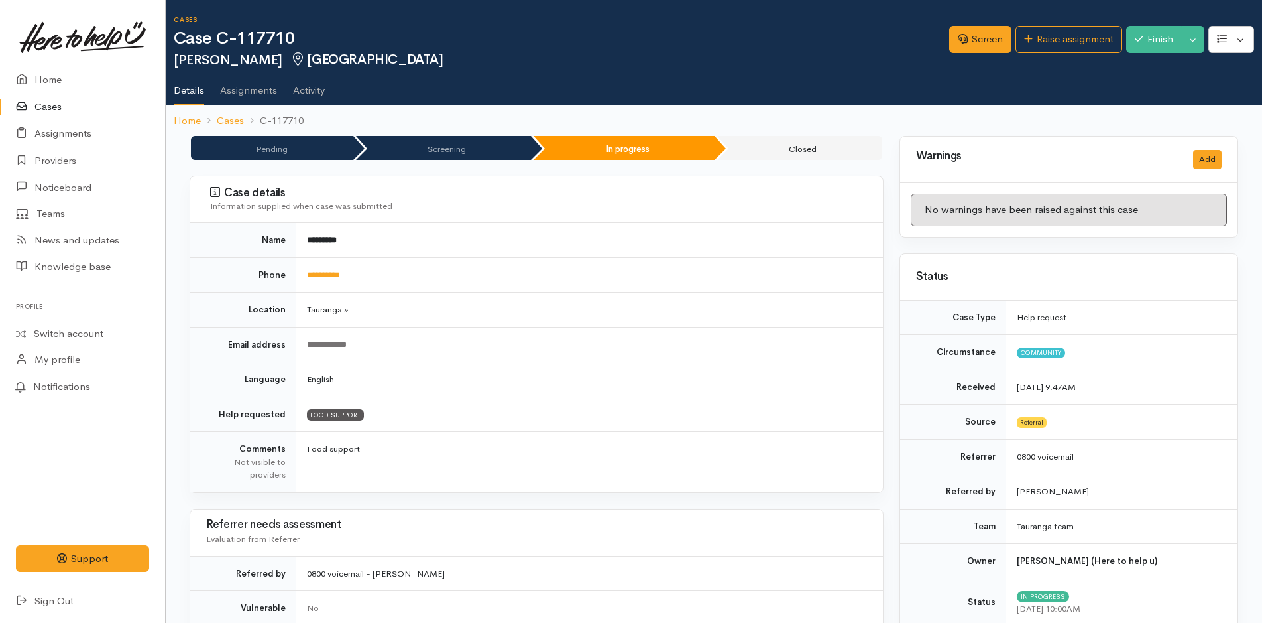
click at [42, 66] on link at bounding box center [82, 37] width 133 height 58
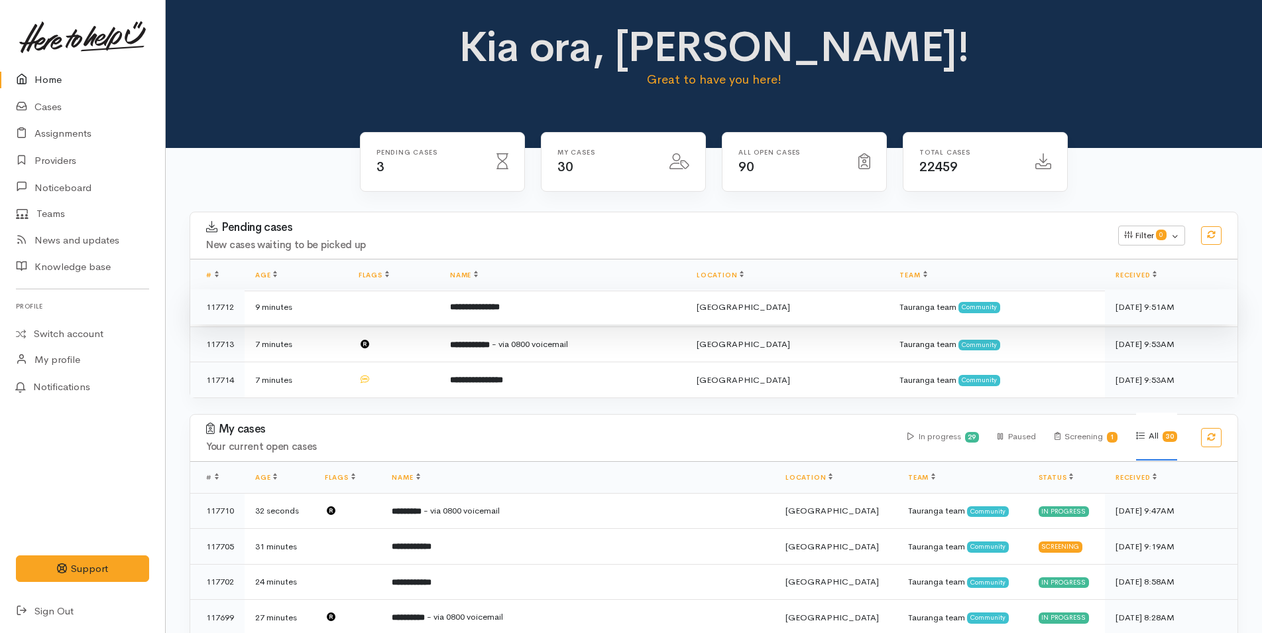
click at [491, 311] on b "**********" at bounding box center [475, 306] width 50 height 9
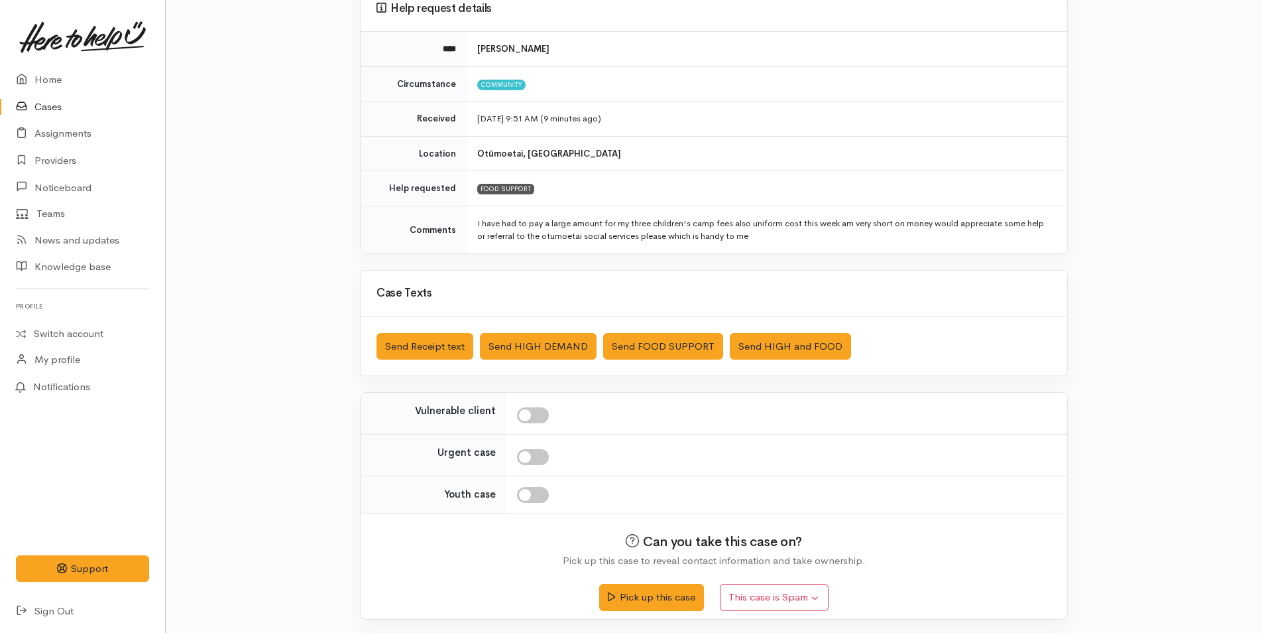
scroll to position [134, 0]
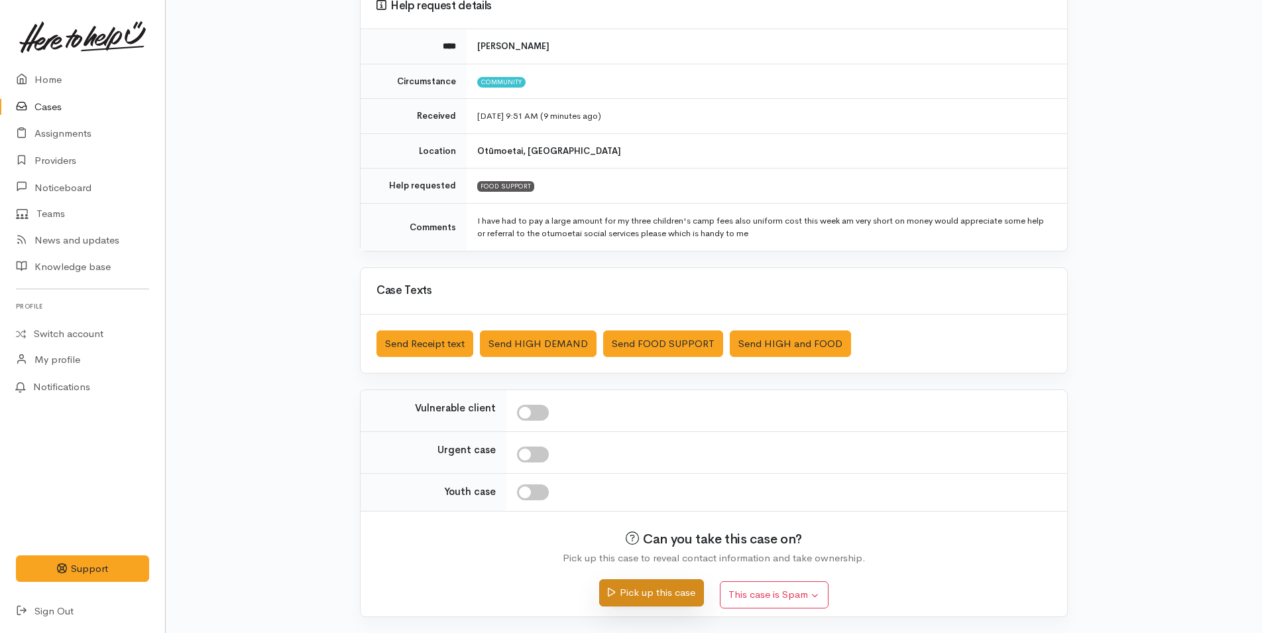
click at [627, 593] on button "Pick up this case" at bounding box center [651, 592] width 104 height 27
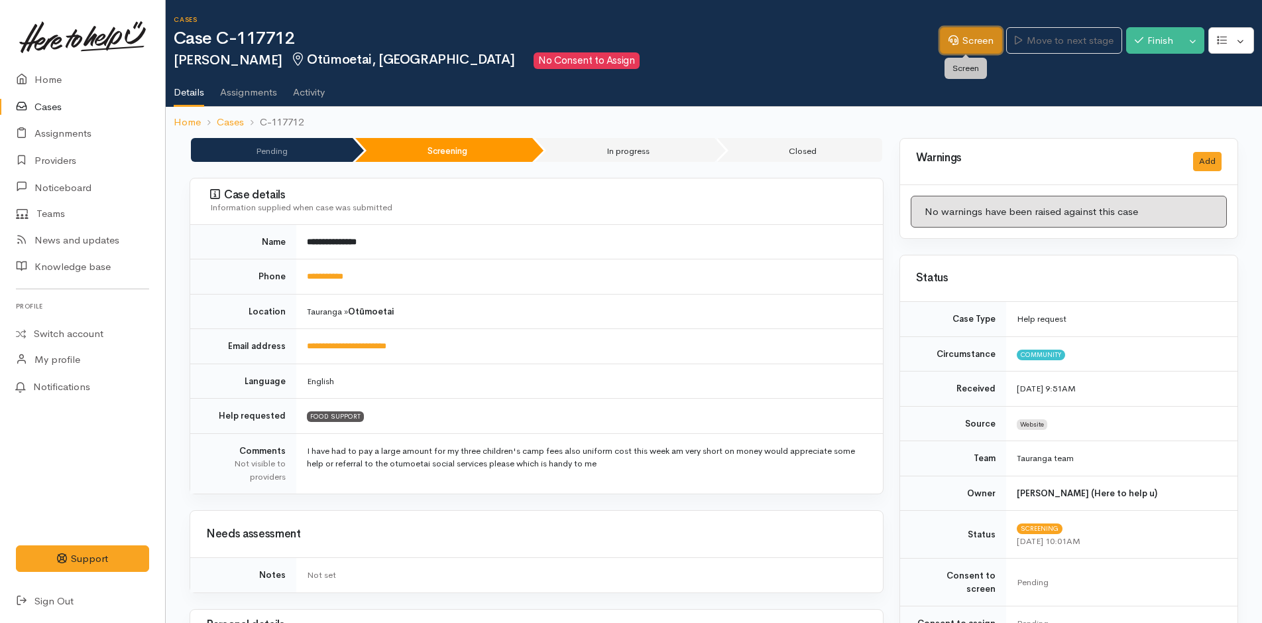
click at [977, 36] on link "Screen" at bounding box center [971, 40] width 62 height 27
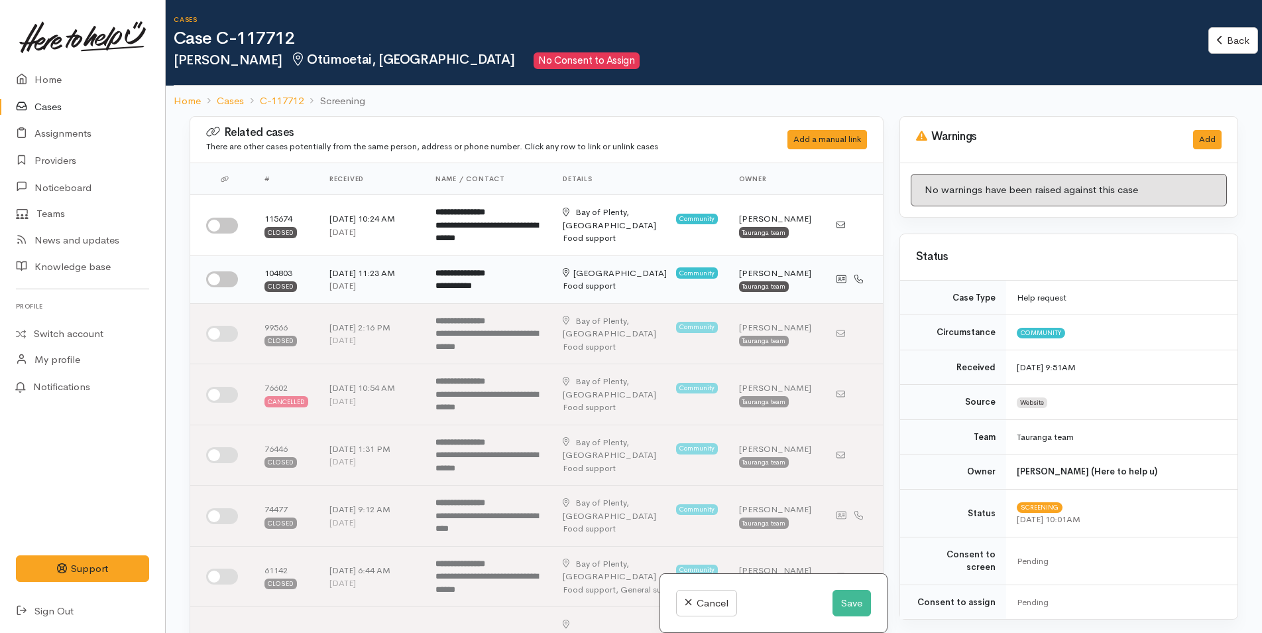
click at [217, 275] on input "checkbox" at bounding box center [222, 279] width 32 height 16
checkbox input "true"
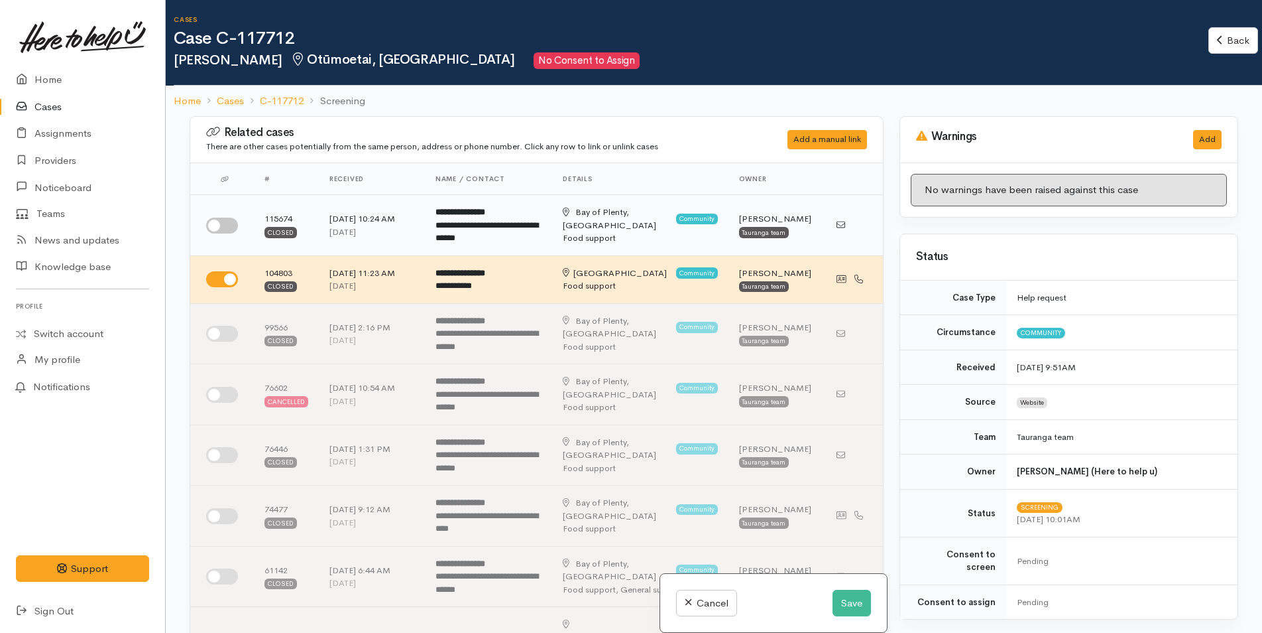
click at [239, 224] on div at bounding box center [224, 225] width 37 height 16
click at [229, 220] on input "checkbox" at bounding box center [222, 225] width 32 height 16
checkbox input "true"
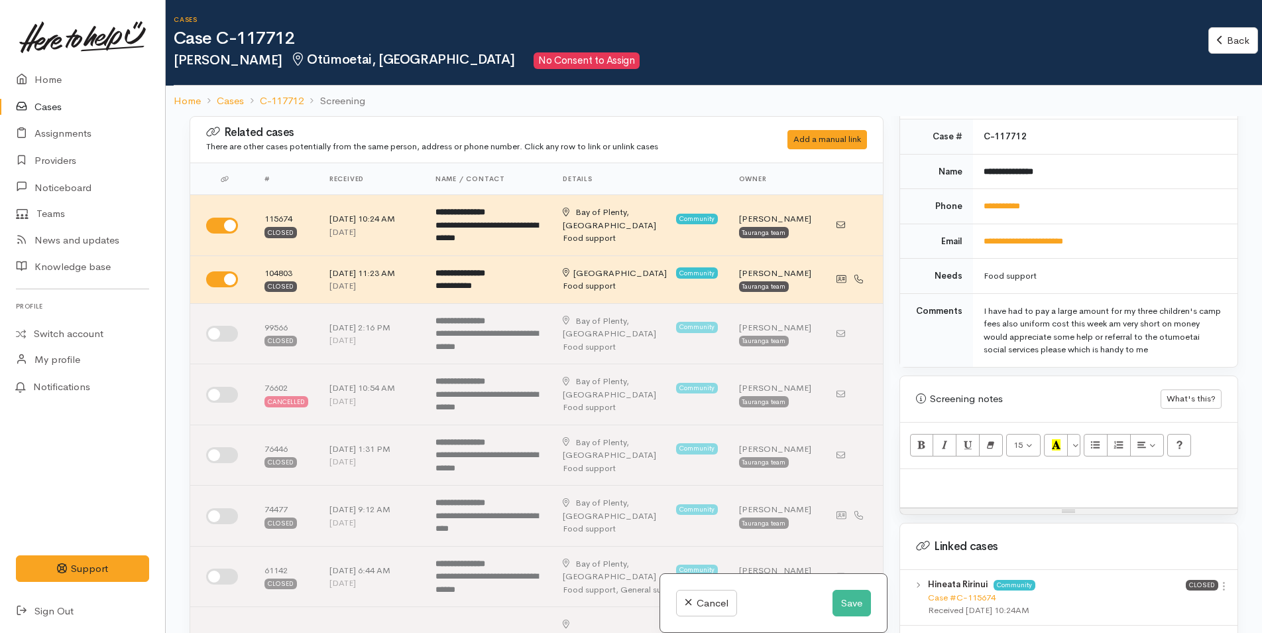
scroll to position [788, 0]
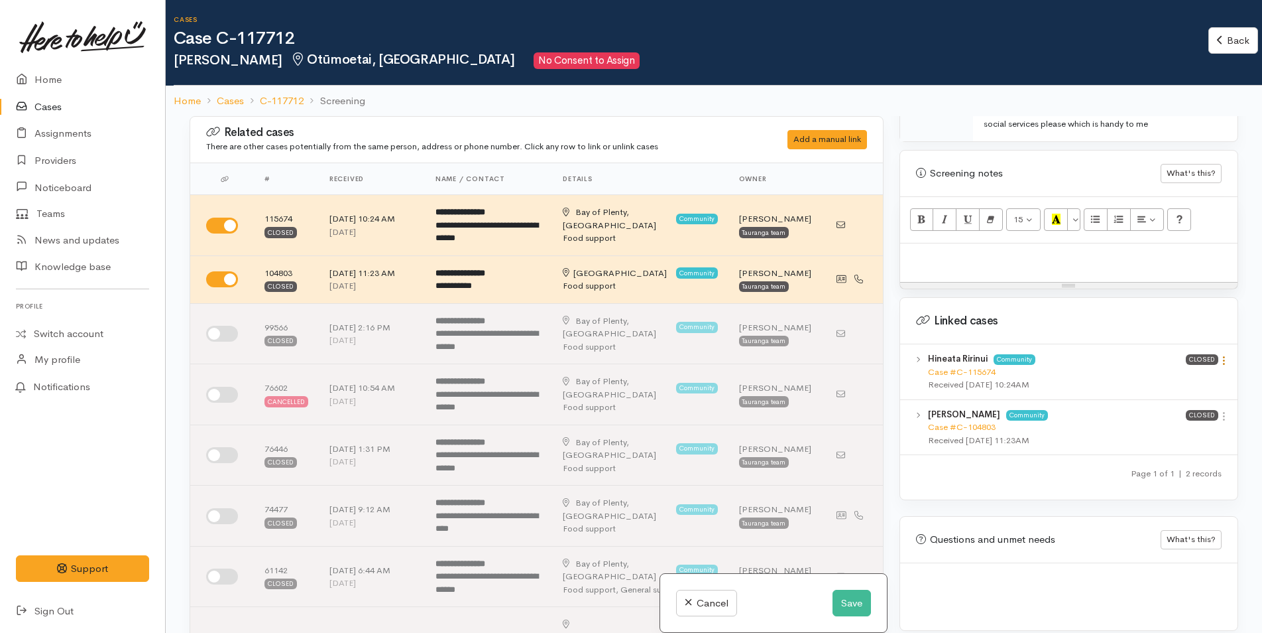
click at [1222, 355] on icon at bounding box center [1224, 360] width 11 height 11
click at [1149, 376] on link "View case" at bounding box center [1177, 386] width 105 height 21
click at [1221, 410] on icon at bounding box center [1224, 415] width 11 height 11
click at [1159, 432] on link "View case" at bounding box center [1177, 442] width 105 height 21
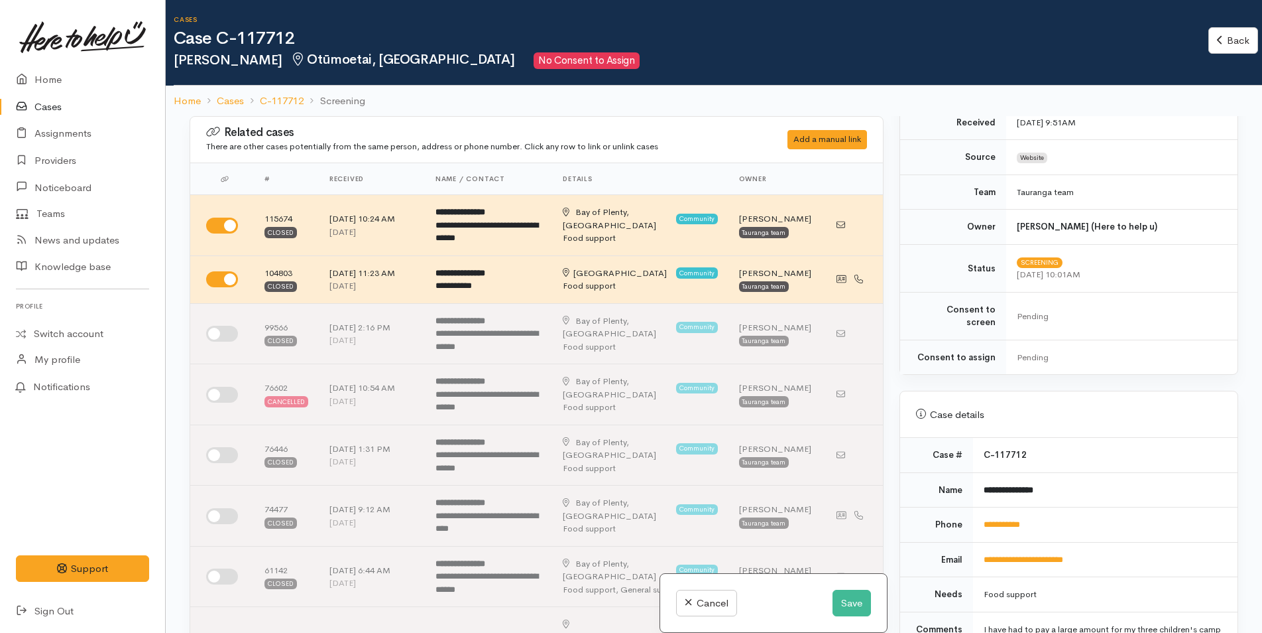
scroll to position [391, 0]
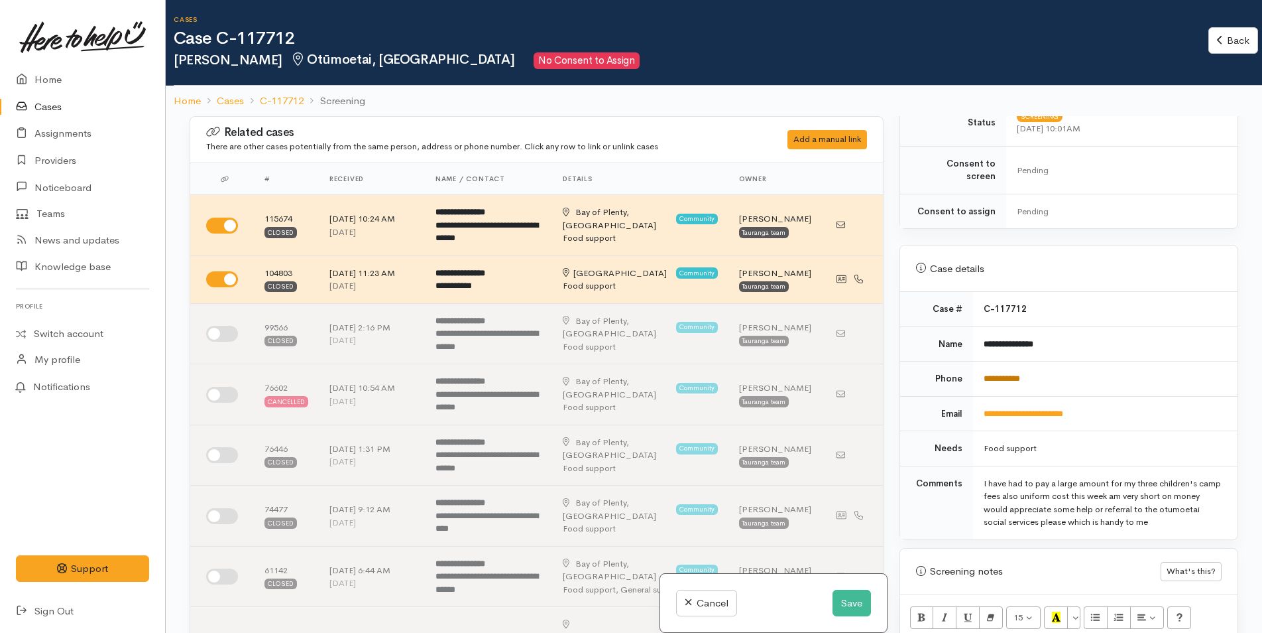
click at [994, 374] on link "**********" at bounding box center [1002, 378] width 36 height 9
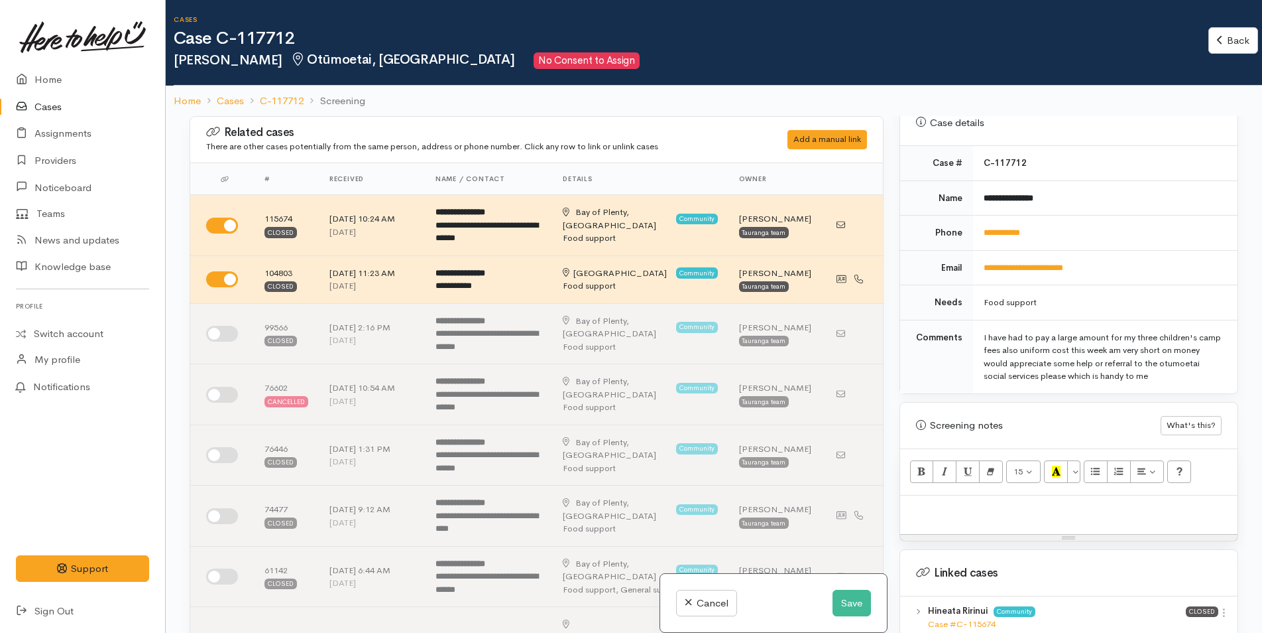
scroll to position [656, 0]
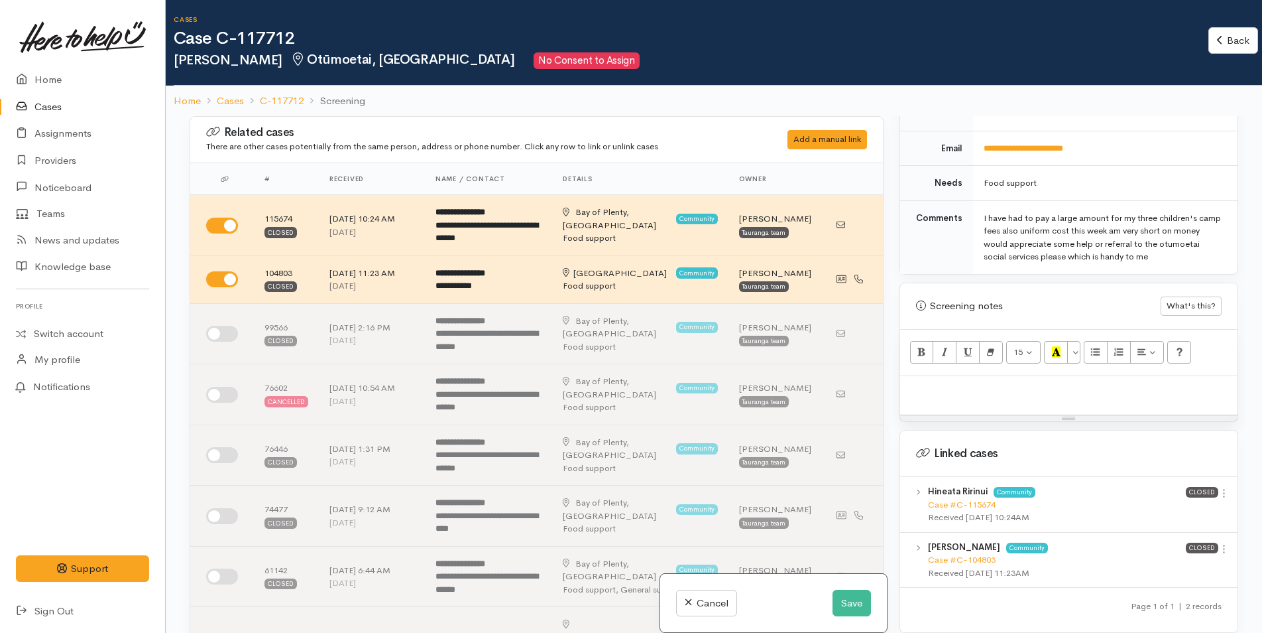
click at [926, 383] on p at bounding box center [1069, 390] width 324 height 15
paste div
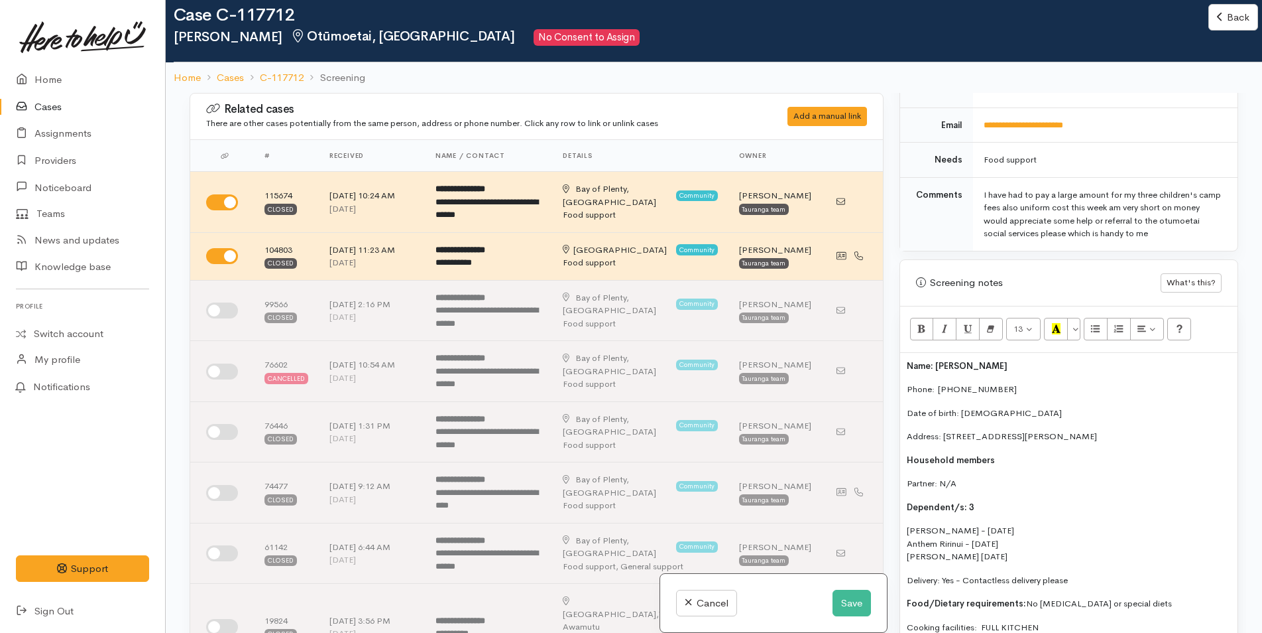
drag, startPoint x: 995, startPoint y: 351, endPoint x: 937, endPoint y: 352, distance: 58.4
click at [937, 359] on p "Name: [PERSON_NAME]" at bounding box center [1069, 365] width 324 height 13
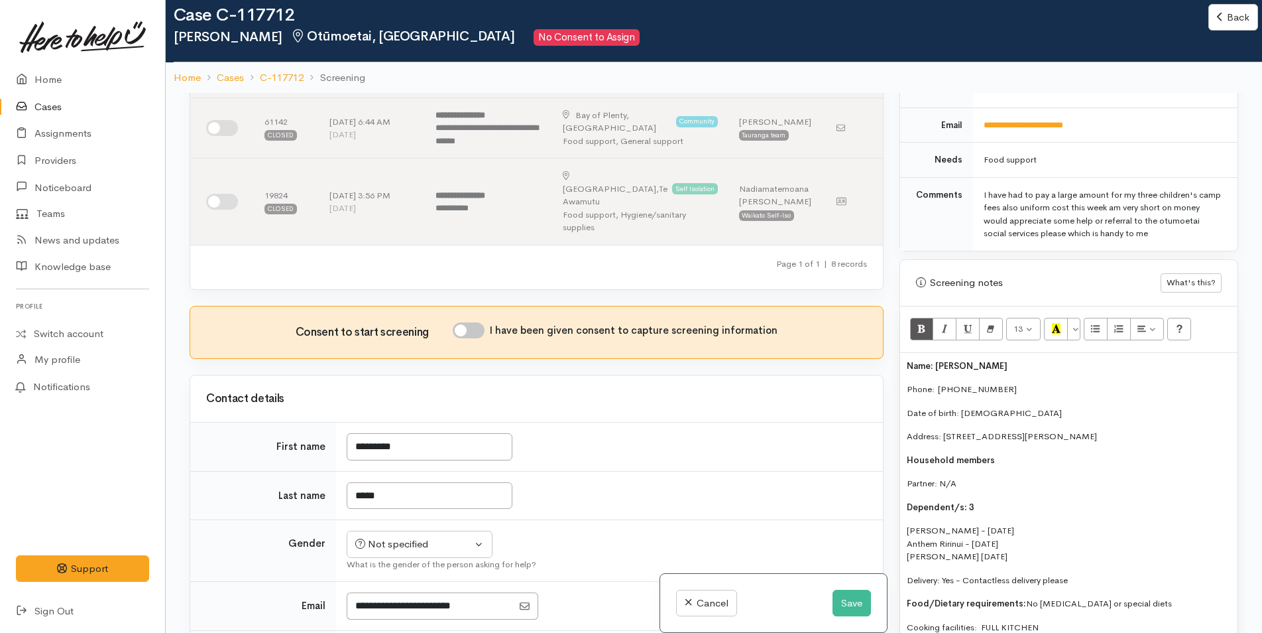
scroll to position [464, 0]
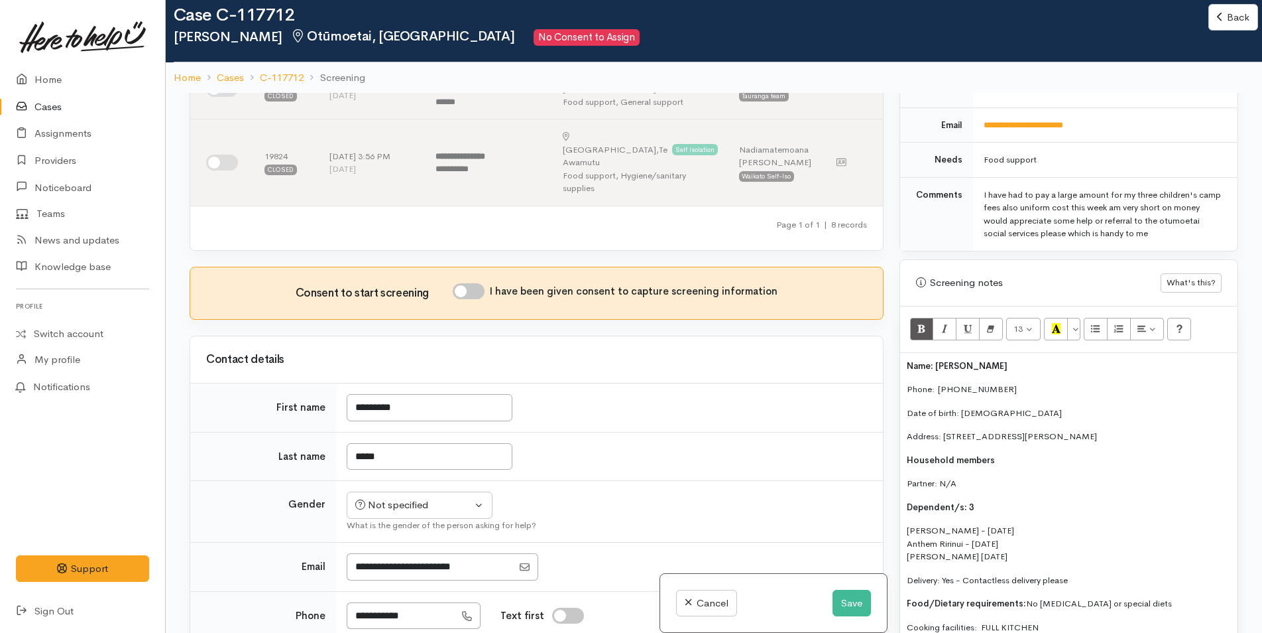
click at [471, 283] on input "I have been given consent to capture screening information" at bounding box center [469, 291] width 32 height 16
checkbox input "true"
click at [408, 497] on div "Not specified" at bounding box center [413, 504] width 117 height 15
click at [391, 549] on span "Male" at bounding box center [431, 556] width 113 height 15
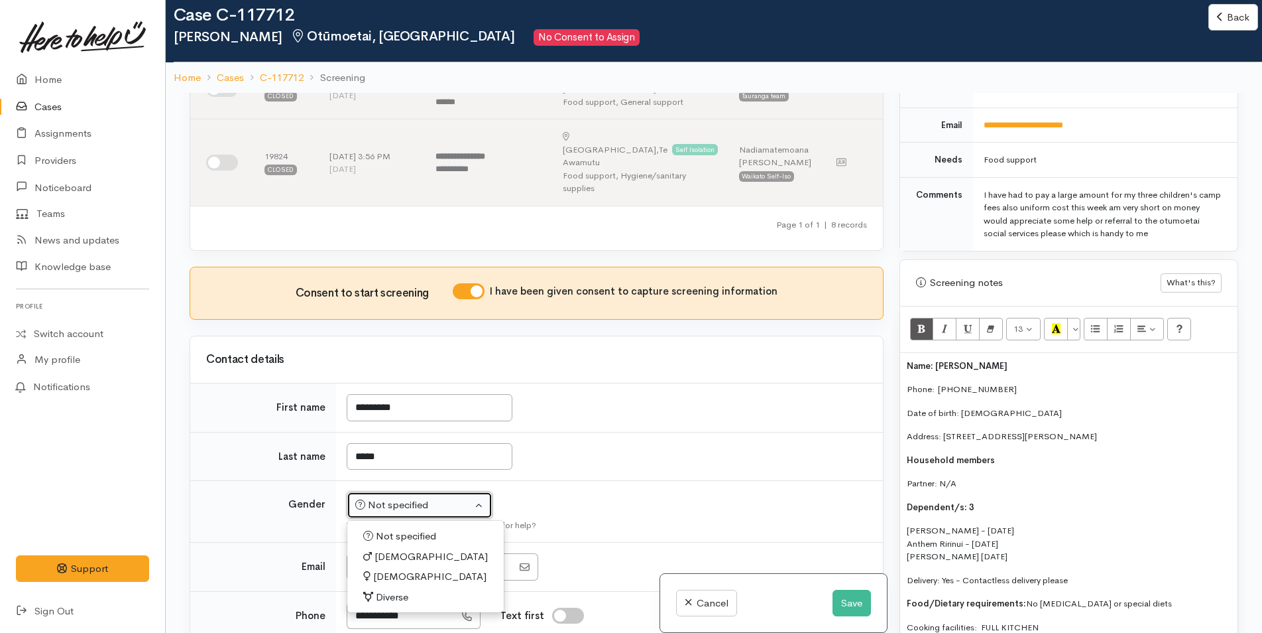
select select "Male"
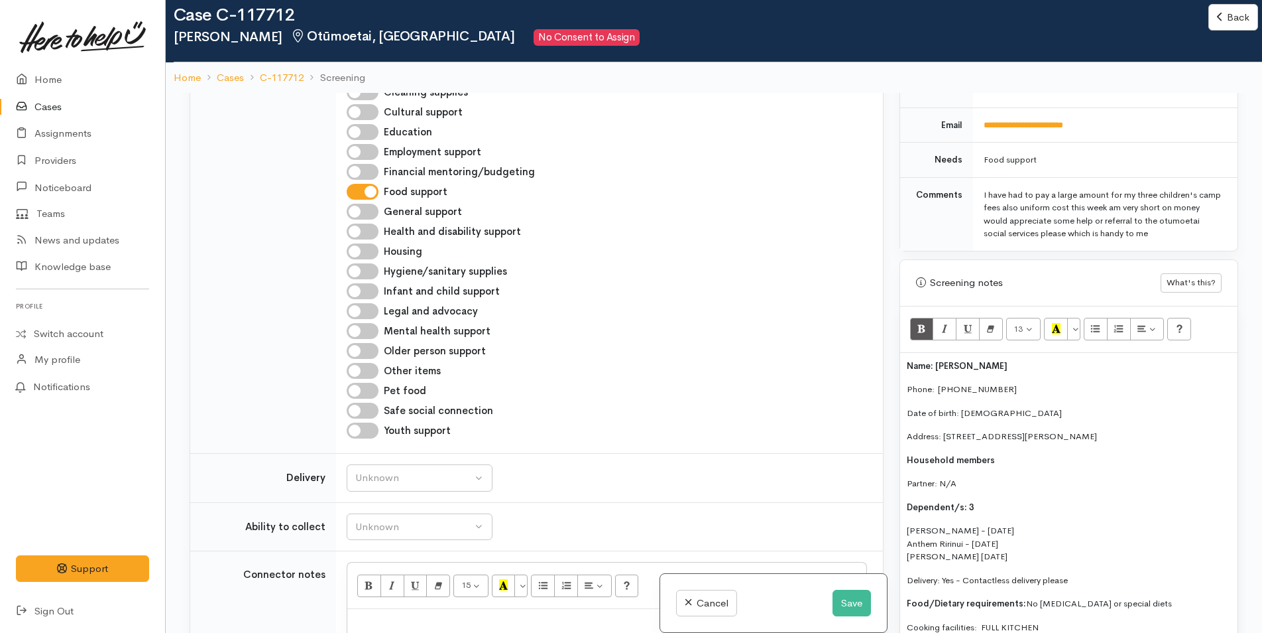
scroll to position [1260, 0]
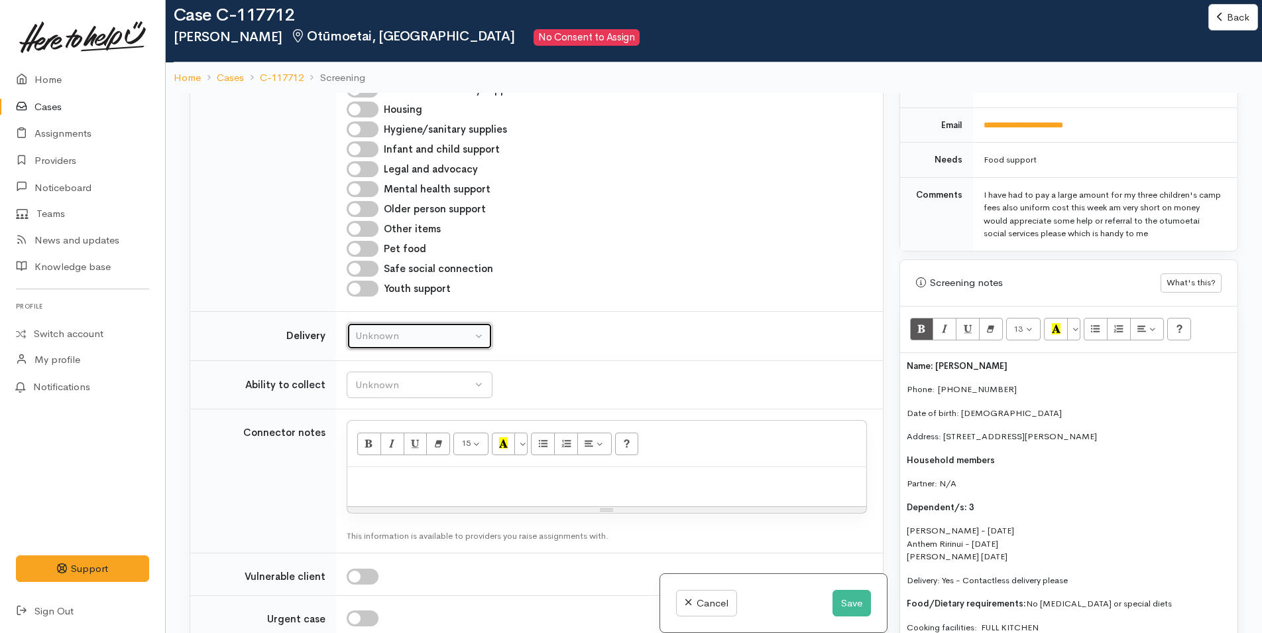
click at [399, 328] on div "Unknown" at bounding box center [413, 335] width 117 height 15
click at [381, 450] on link "No" at bounding box center [419, 460] width 145 height 21
select select "1"
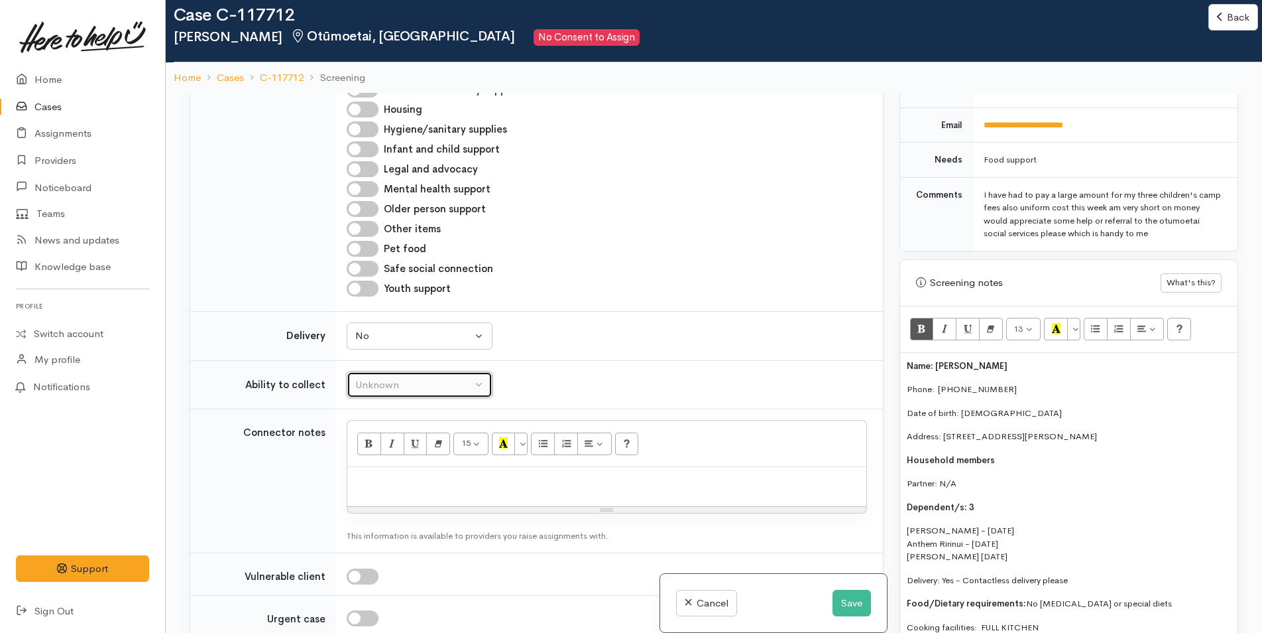
click at [401, 377] on div "Unknown" at bounding box center [413, 384] width 117 height 15
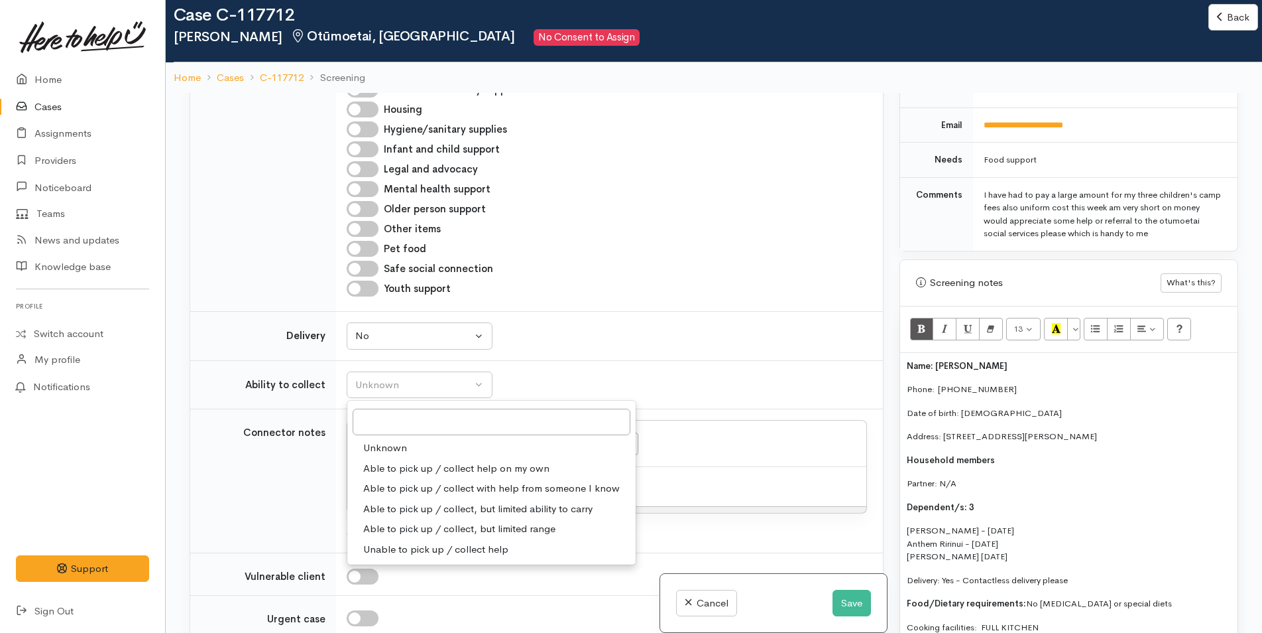
click at [393, 461] on span "Able to pick up / collect help on my own" at bounding box center [456, 468] width 186 height 15
select select "2"
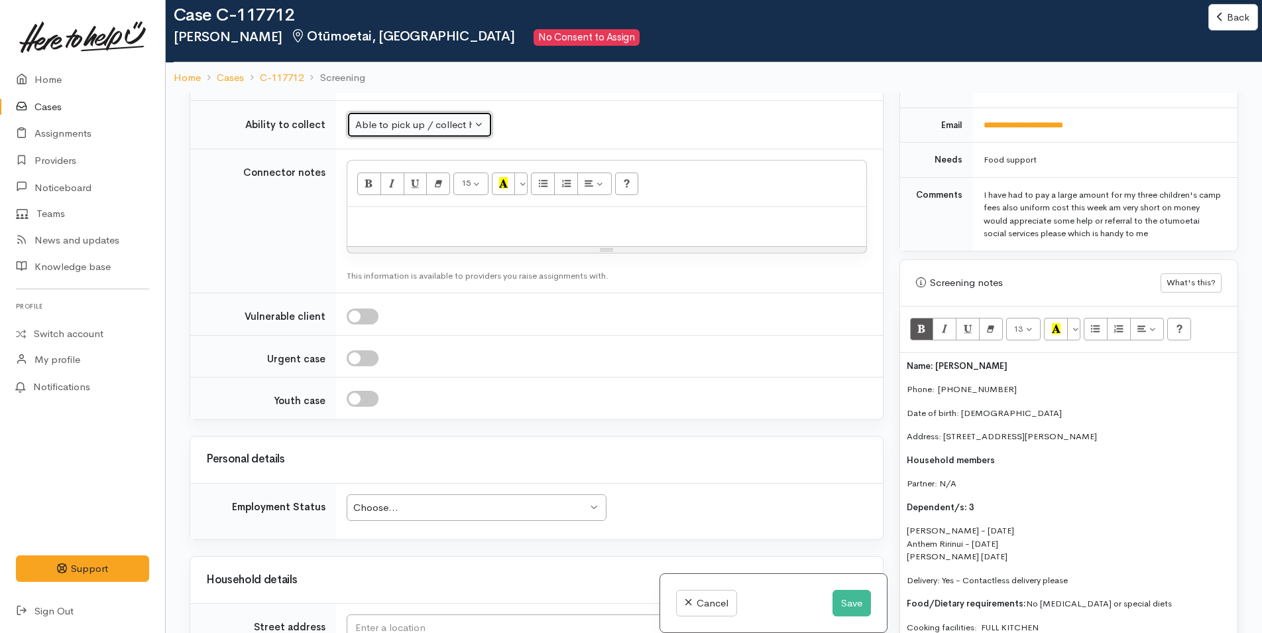
scroll to position [1724, 0]
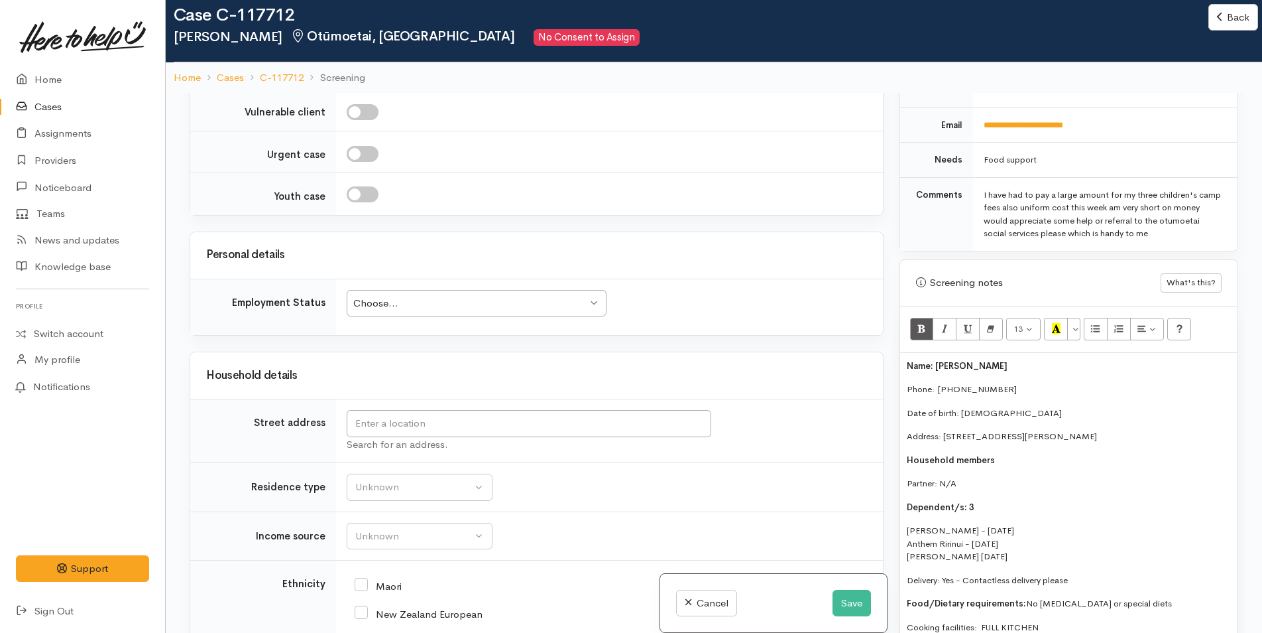
click at [383, 296] on div "Choose..." at bounding box center [470, 303] width 234 height 15
drag, startPoint x: 1018, startPoint y: 396, endPoint x: 961, endPoint y: 398, distance: 57.7
click at [961, 406] on p "Date of birth: 13/04/1983" at bounding box center [1069, 412] width 324 height 13
click at [469, 410] on input "text" at bounding box center [529, 423] width 365 height 27
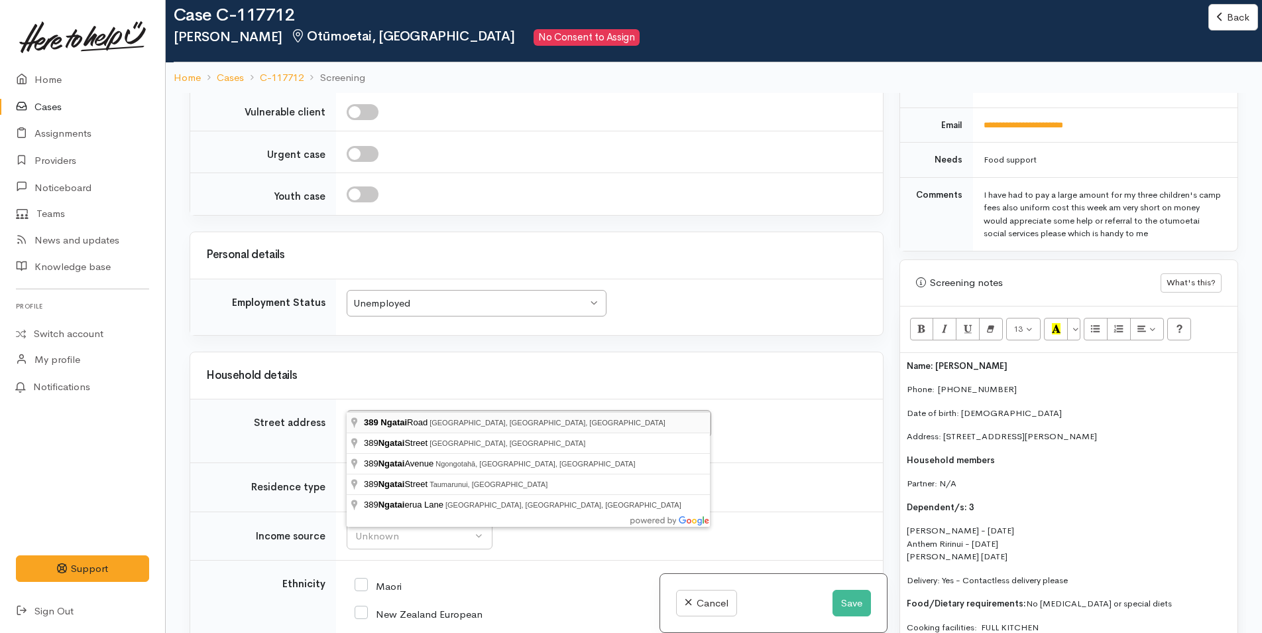
type input "389 Ngatai Road, Bellevue, Tauranga, New Zealand"
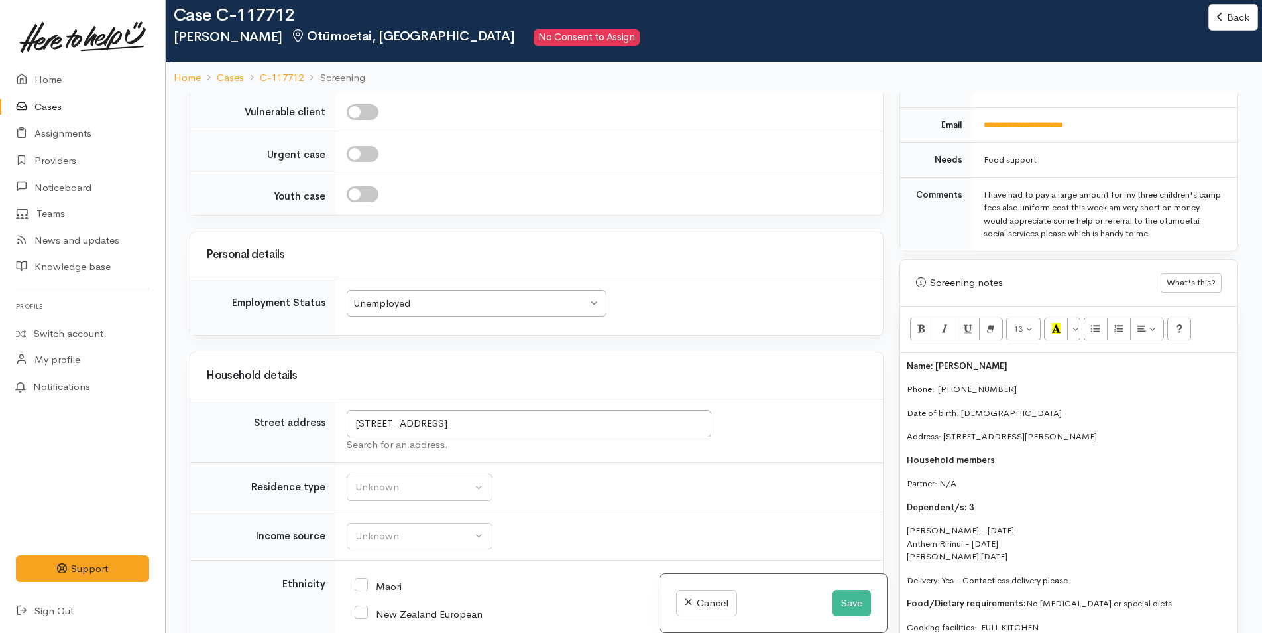
scroll to position [1165, 0]
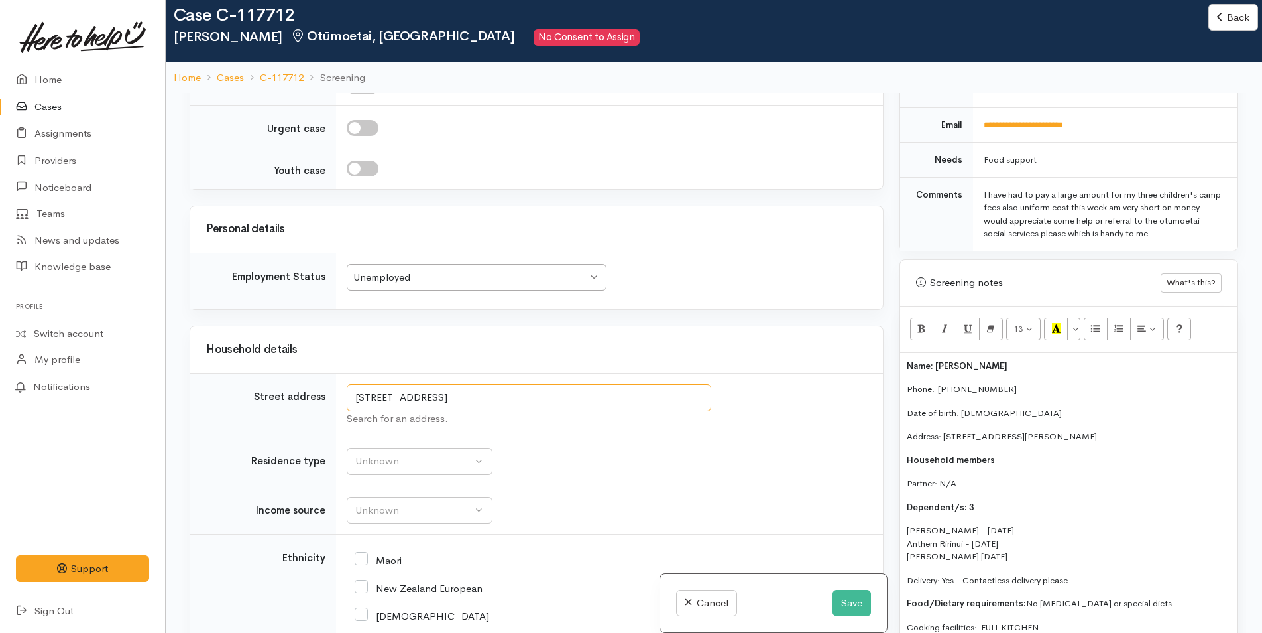
drag, startPoint x: 490, startPoint y: 387, endPoint x: 302, endPoint y: 385, distance: 188.3
click at [302, 385] on tr "Street address 389 Ngatai Road, Bellevue, Tauranga, New Zealand Search for an a…" at bounding box center [536, 405] width 693 height 64
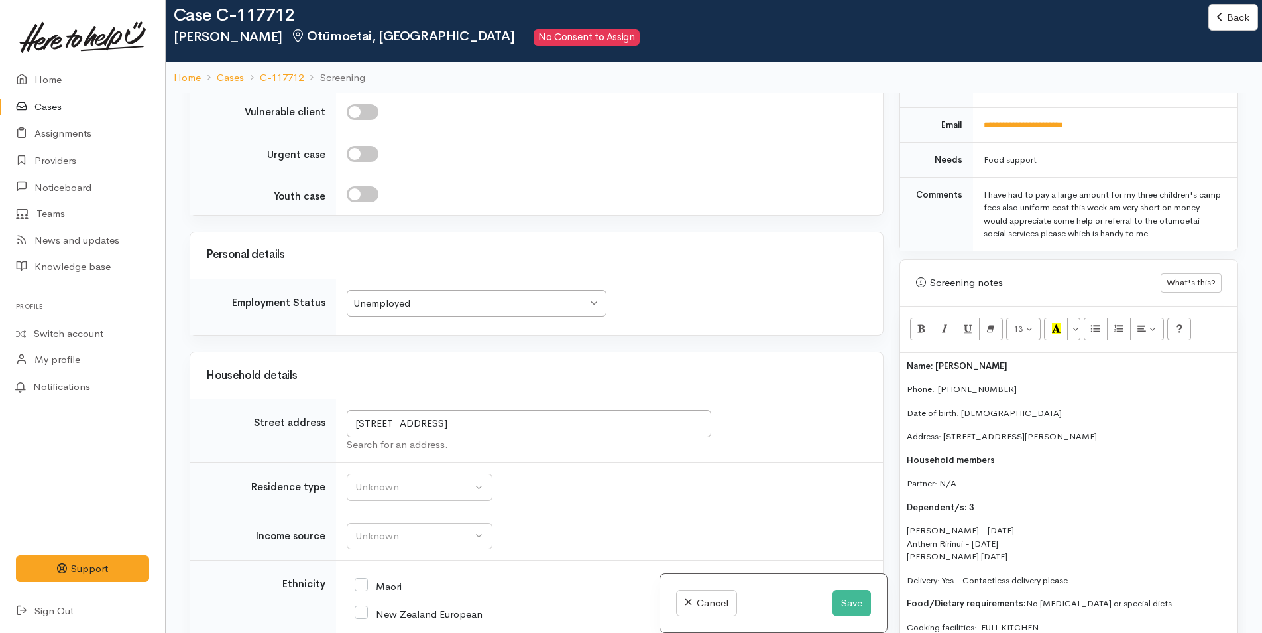
drag, startPoint x: 1115, startPoint y: 422, endPoint x: 941, endPoint y: 422, distance: 173.7
click at [942, 430] on p "Address: 6a Dillion Way, Ōtumoetai, Tauranga" at bounding box center [1069, 436] width 324 height 13
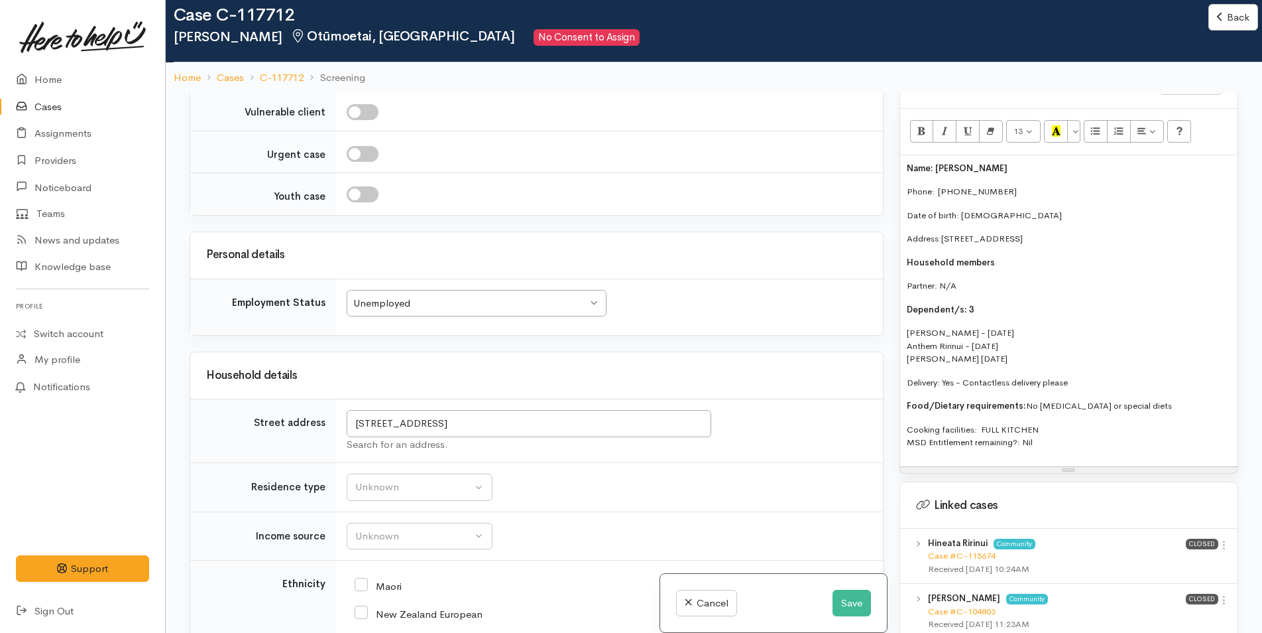
scroll to position [855, 0]
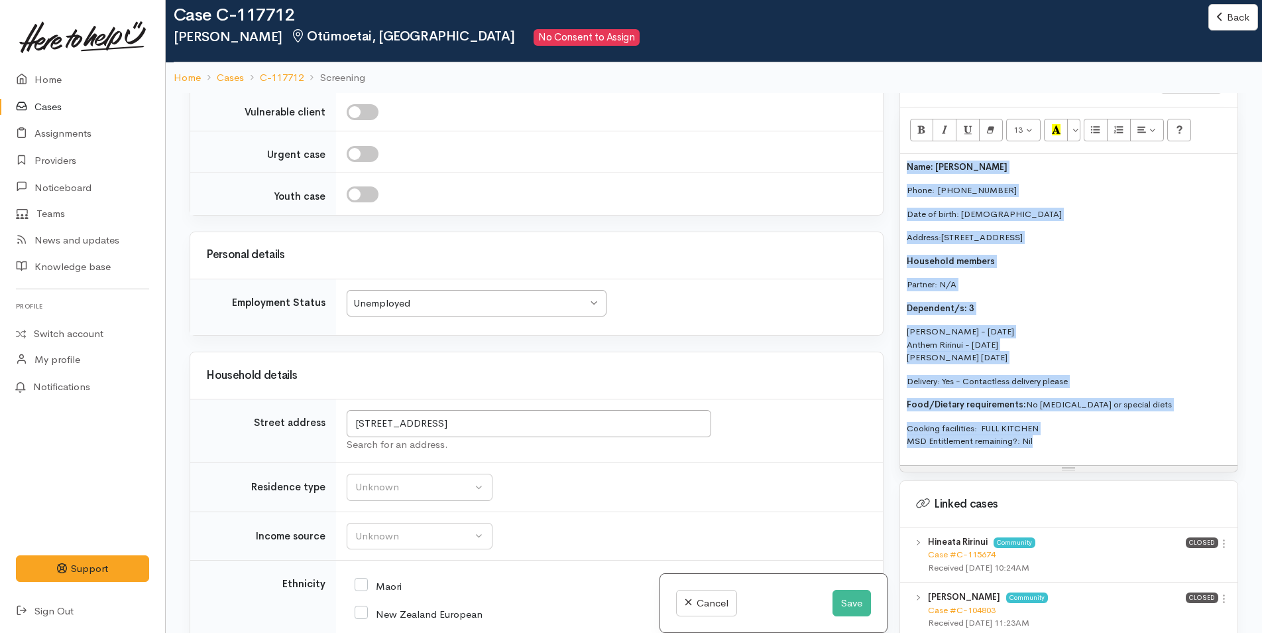
drag, startPoint x: 1050, startPoint y: 438, endPoint x: 929, endPoint y: 121, distance: 339.1
click at [897, 147] on div "Warnings Add No warnings have been raised against this case Add Warning Title ●…" at bounding box center [1069, 409] width 355 height 633
drag, startPoint x: 1077, startPoint y: 121, endPoint x: 1077, endPoint y: 137, distance: 15.9
click at [1077, 121] on button "More Color" at bounding box center [1074, 130] width 13 height 23
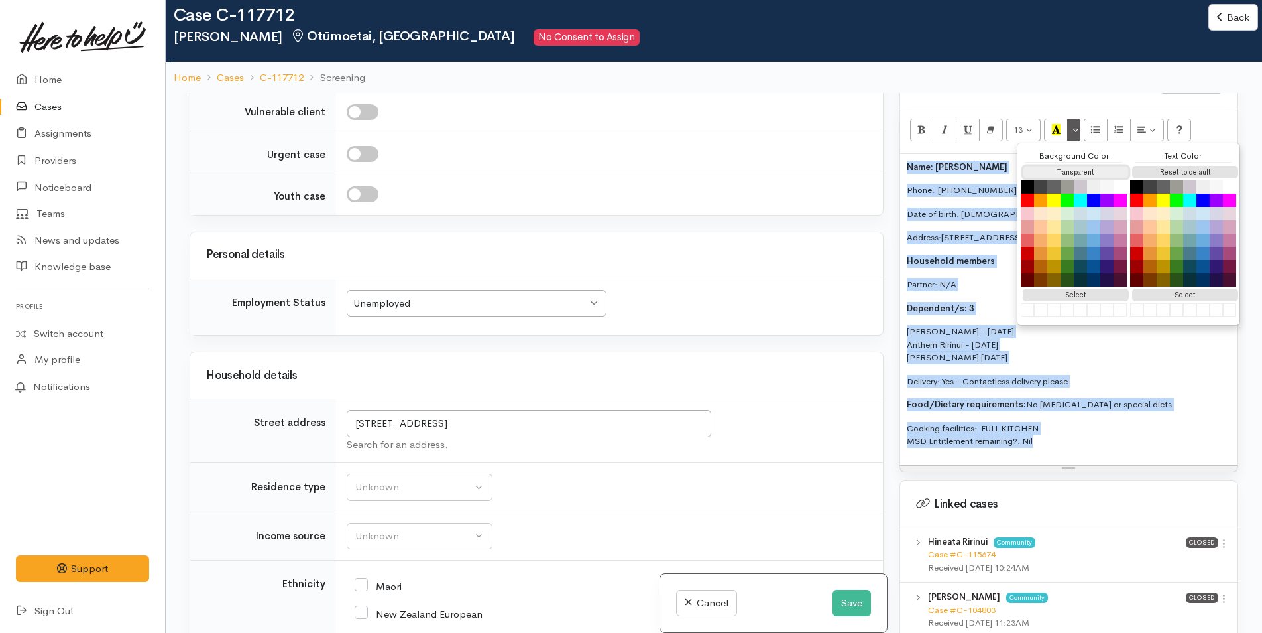
click at [1078, 166] on button "Transparent" at bounding box center [1076, 172] width 106 height 13
click at [1157, 166] on button "Reset to default" at bounding box center [1186, 172] width 106 height 13
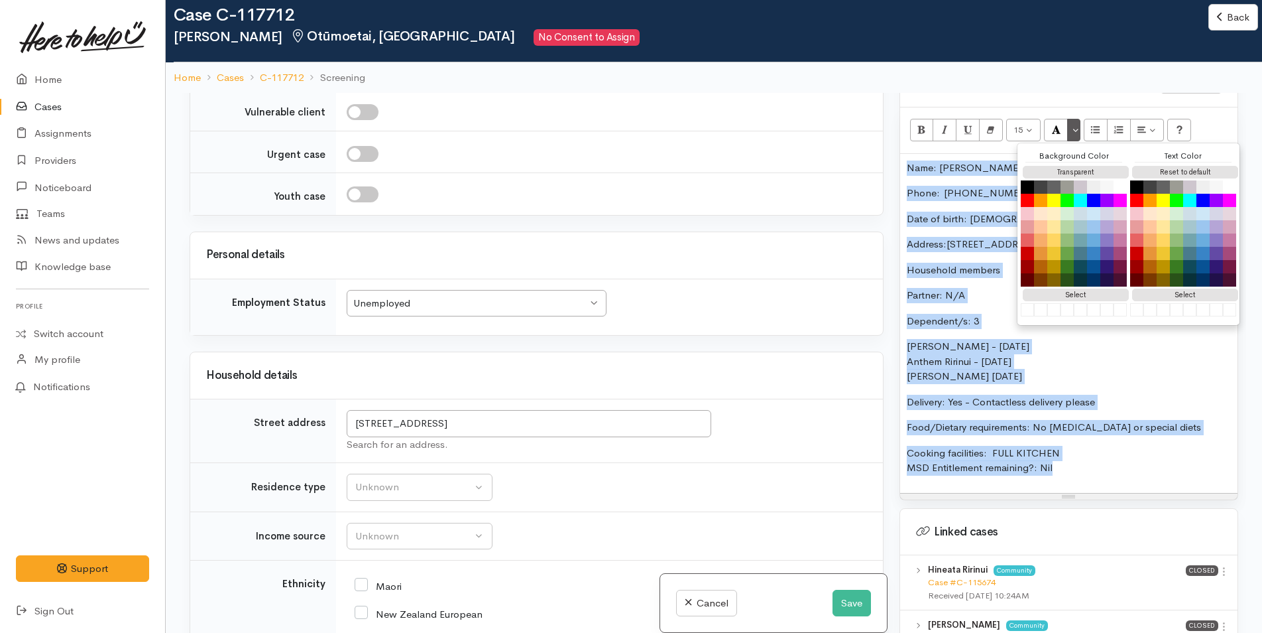
click at [975, 186] on p "Phone:  02040895801" at bounding box center [1069, 193] width 324 height 15
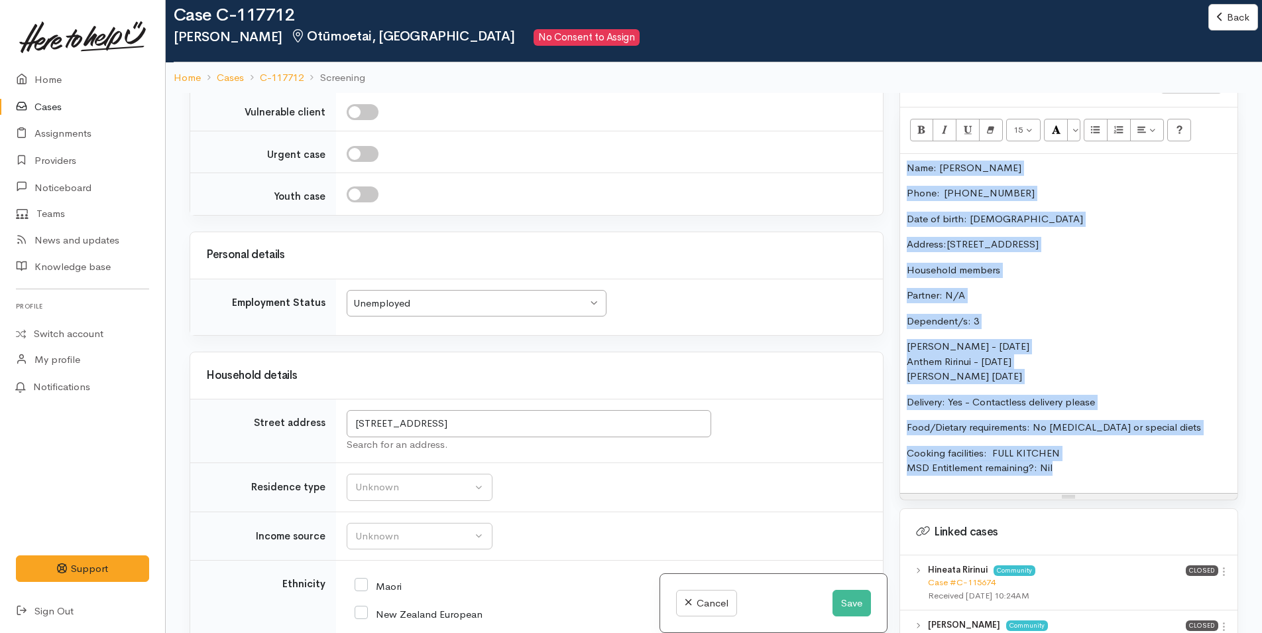
click at [1035, 221] on div "Name: Gagandeep Singh Phone:  02040895801 Date of birth: 18/08/1992 Address:389…" at bounding box center [1068, 323] width 337 height 339
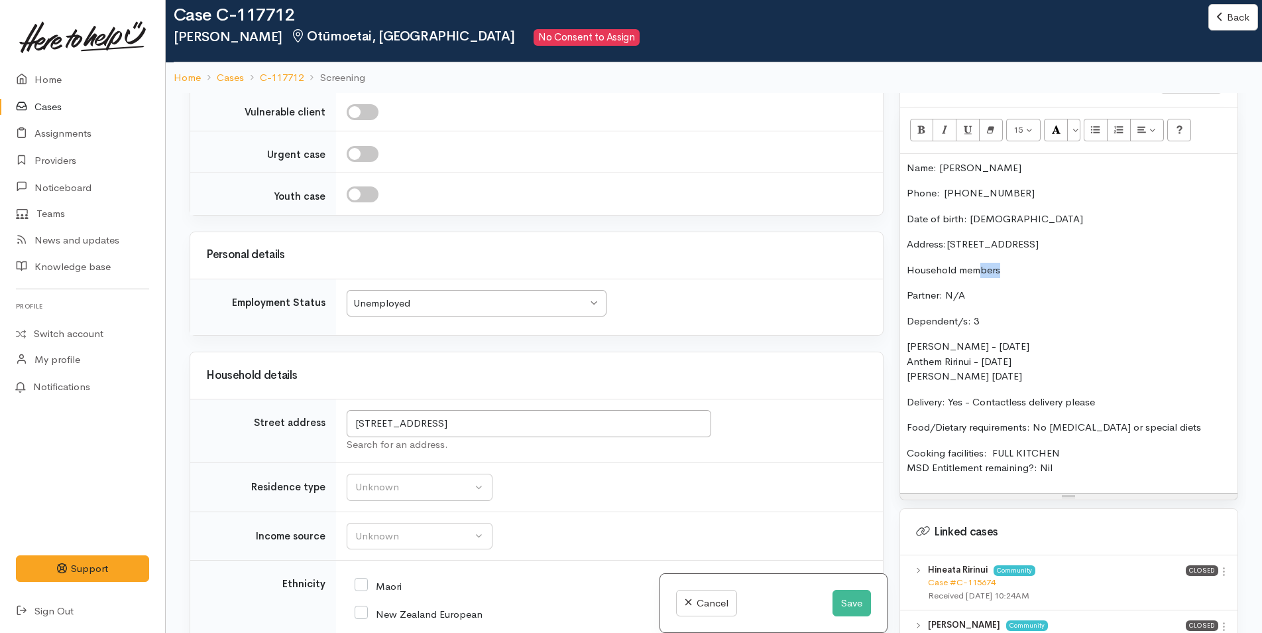
drag, startPoint x: 1018, startPoint y: 255, endPoint x: 979, endPoint y: 260, distance: 39.5
click at [977, 263] on p "Household members" at bounding box center [1069, 270] width 324 height 15
click at [985, 324] on div "Name: Gagandeep Singh Phone:  02040895801 Date of birth: 18/08/1992 Address:389…" at bounding box center [1068, 323] width 337 height 339
drag, startPoint x: 921, startPoint y: 304, endPoint x: 906, endPoint y: 303, distance: 15.3
click at [906, 303] on div "Name: Gagandeep Singh Phone:  02040895801 Date of birth: 18/08/1992 Address:389…" at bounding box center [1068, 323] width 337 height 339
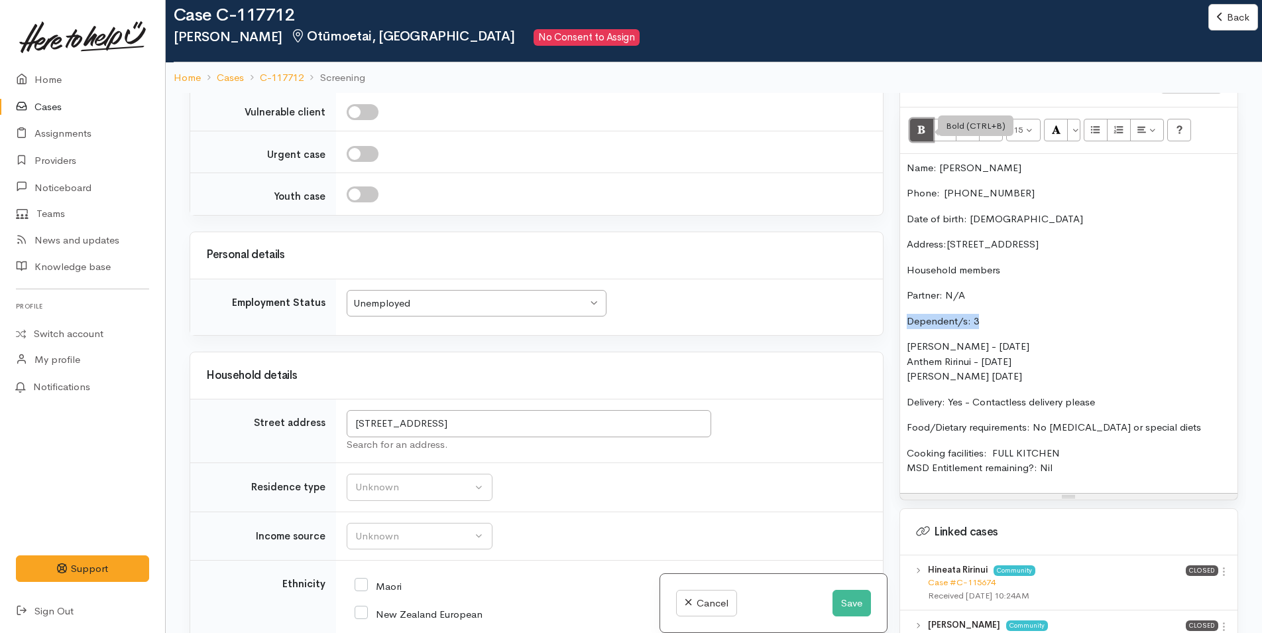
click at [917, 121] on button "Bold (CTRL+B)" at bounding box center [922, 130] width 24 height 23
click at [975, 168] on div "Name: Gagandeep Singh Phone:  02040895801 Date of birth: 18/08/1992 Address:389…" at bounding box center [1068, 323] width 337 height 339
drag, startPoint x: 915, startPoint y: 151, endPoint x: 902, endPoint y: 133, distance: 22.3
click at [857, 148] on div "Related cases There are other cases potentially from the same person, address o…" at bounding box center [714, 409] width 1065 height 633
click at [912, 119] on button "Bold (CTRL+B)" at bounding box center [922, 130] width 24 height 23
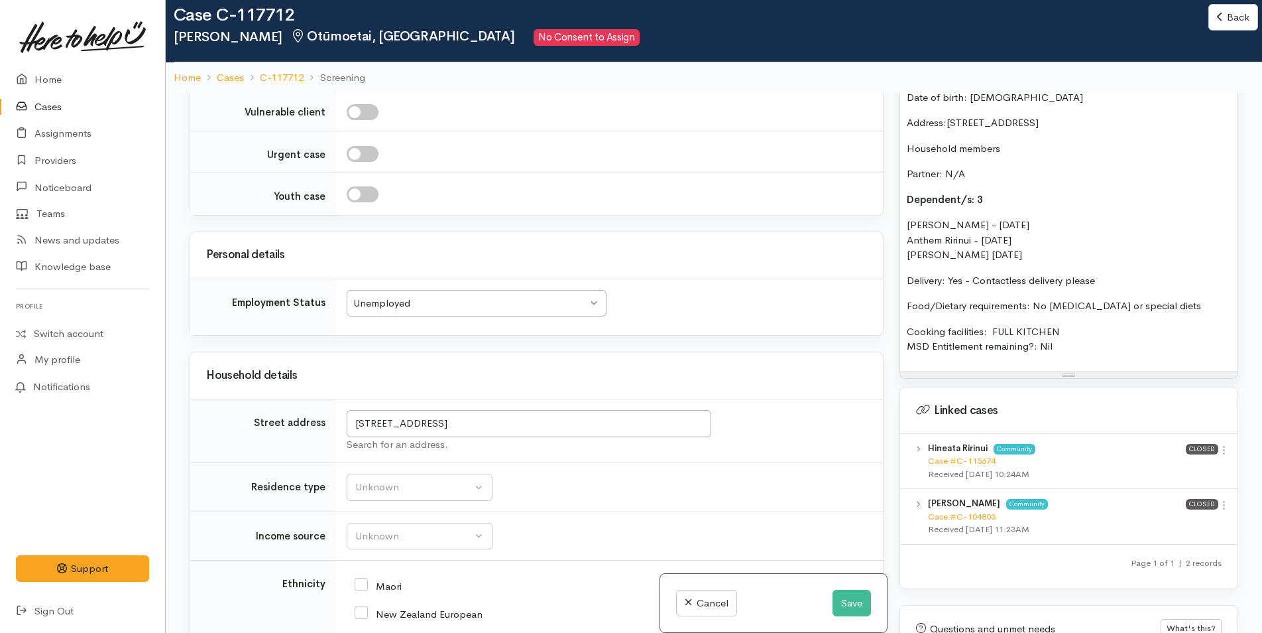
scroll to position [987, 0]
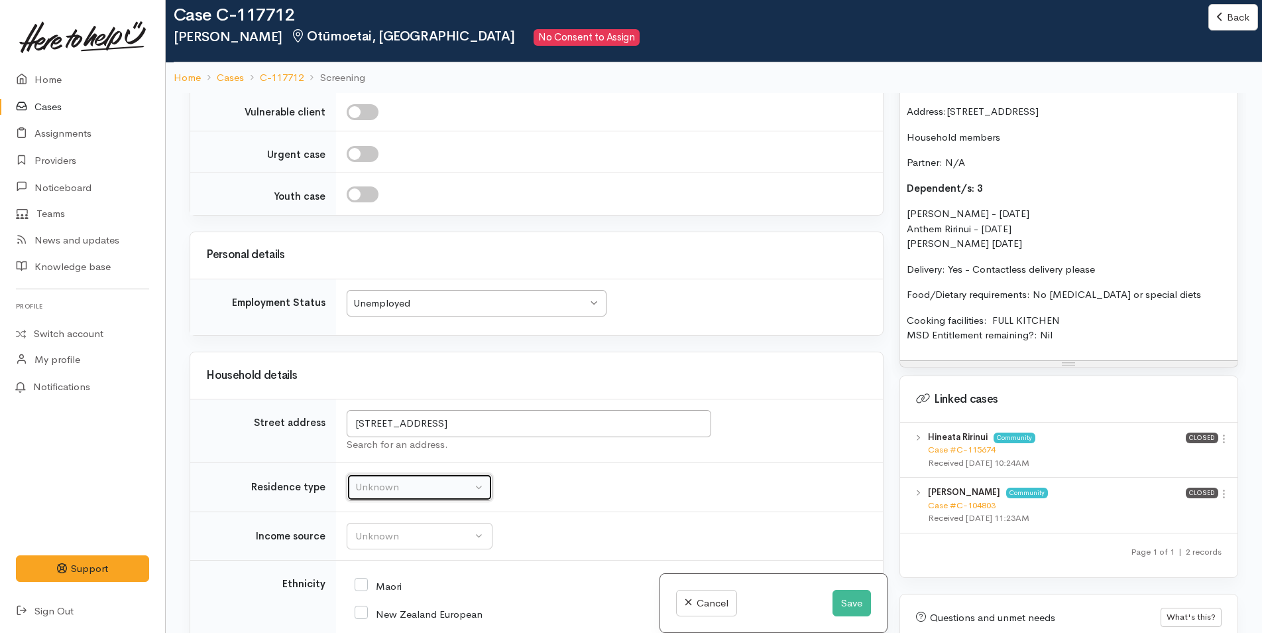
click at [410, 479] on div "Unknown" at bounding box center [413, 486] width 117 height 15
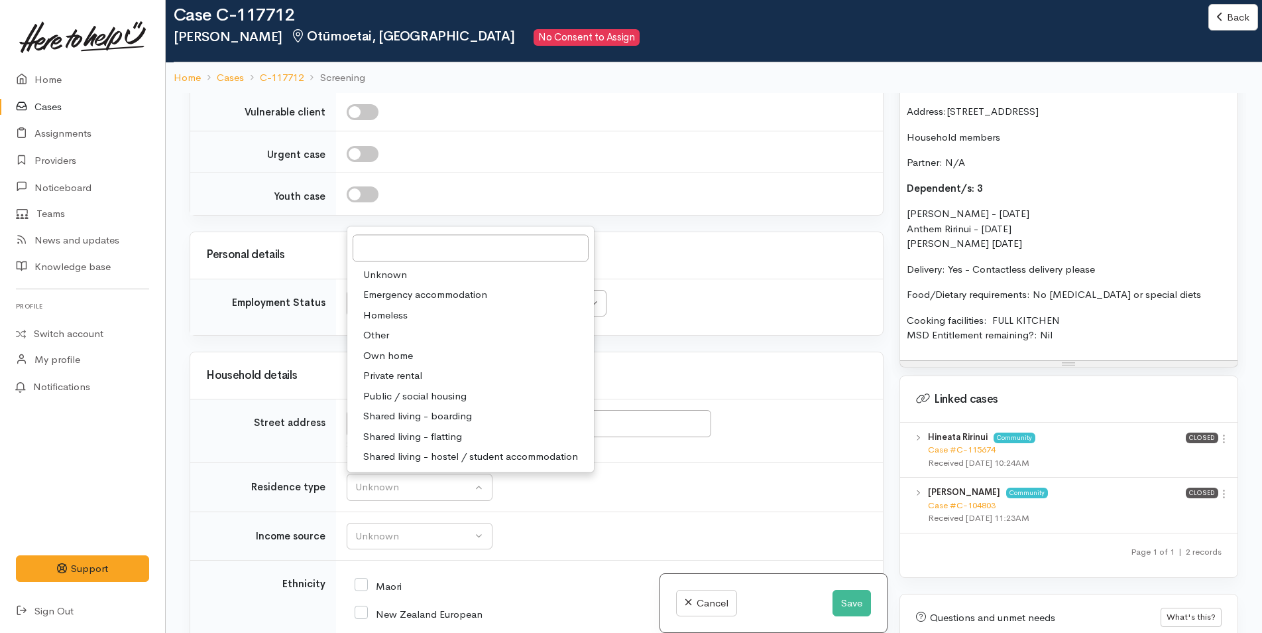
click at [383, 368] on span "Private rental" at bounding box center [392, 375] width 59 height 15
select select "2"
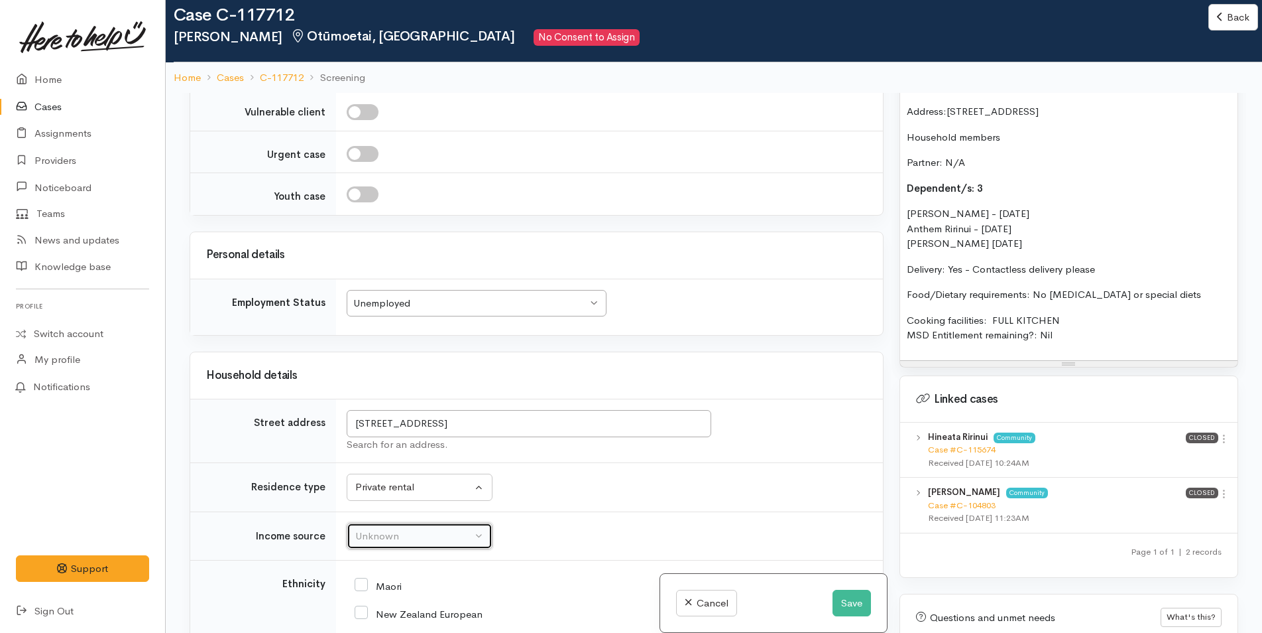
click at [369, 522] on button "Unknown" at bounding box center [420, 535] width 146 height 27
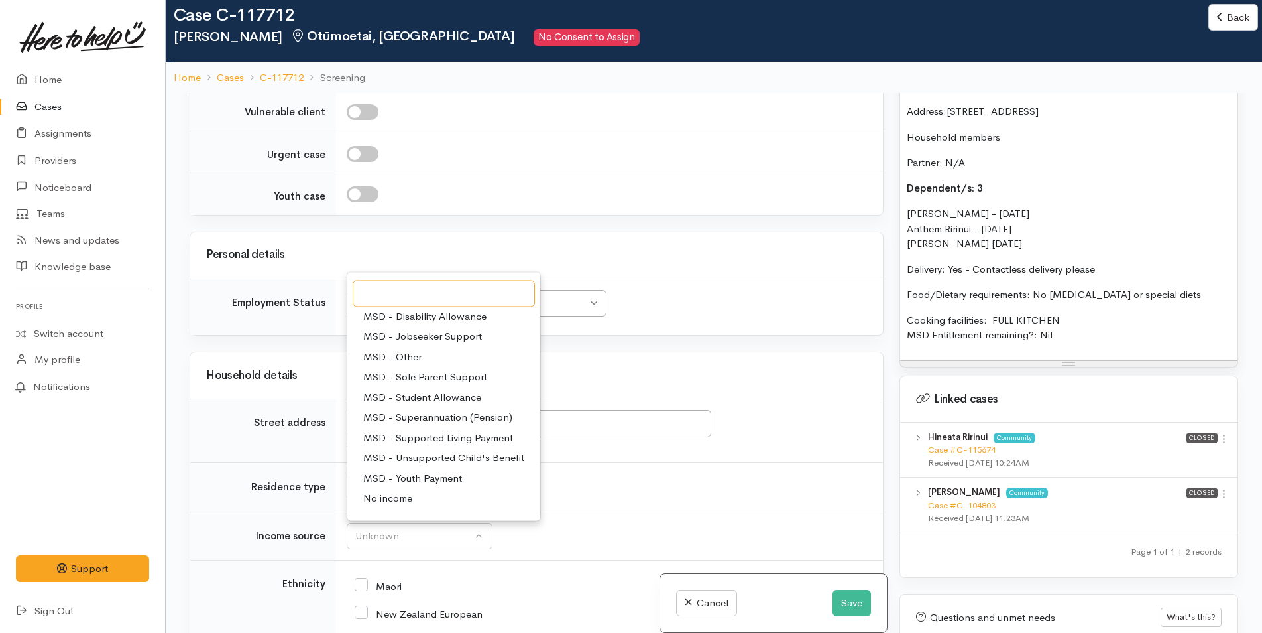
scroll to position [199, 0]
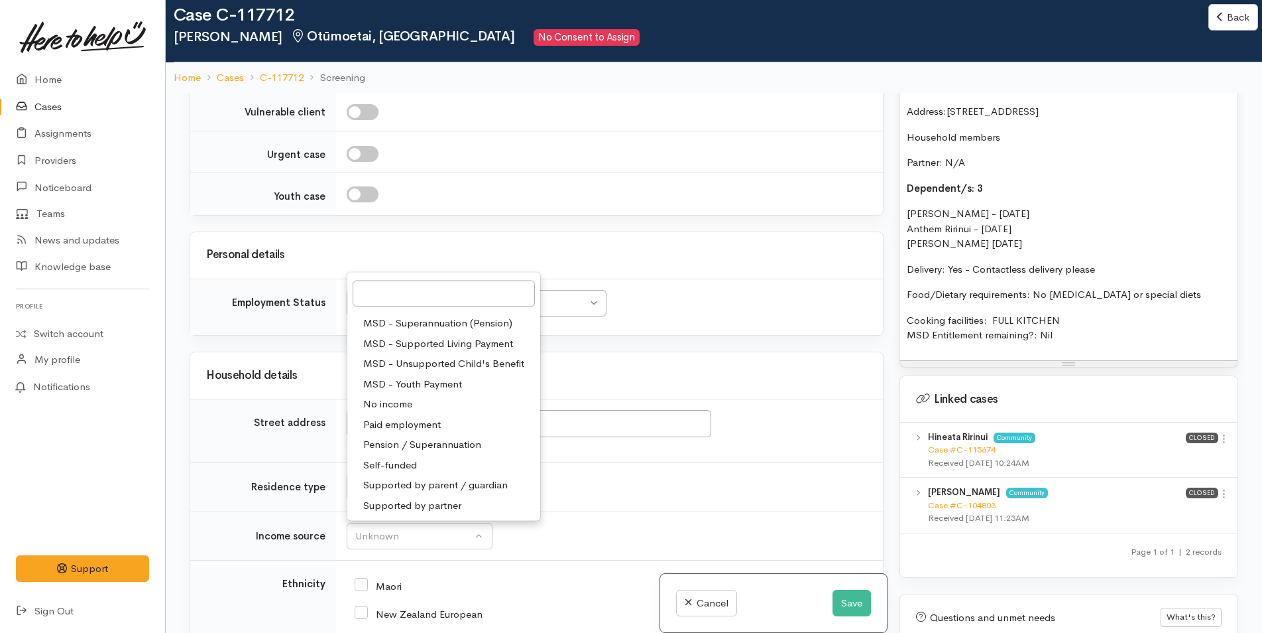
click at [394, 397] on span "No income" at bounding box center [387, 404] width 49 height 15
select select "5"
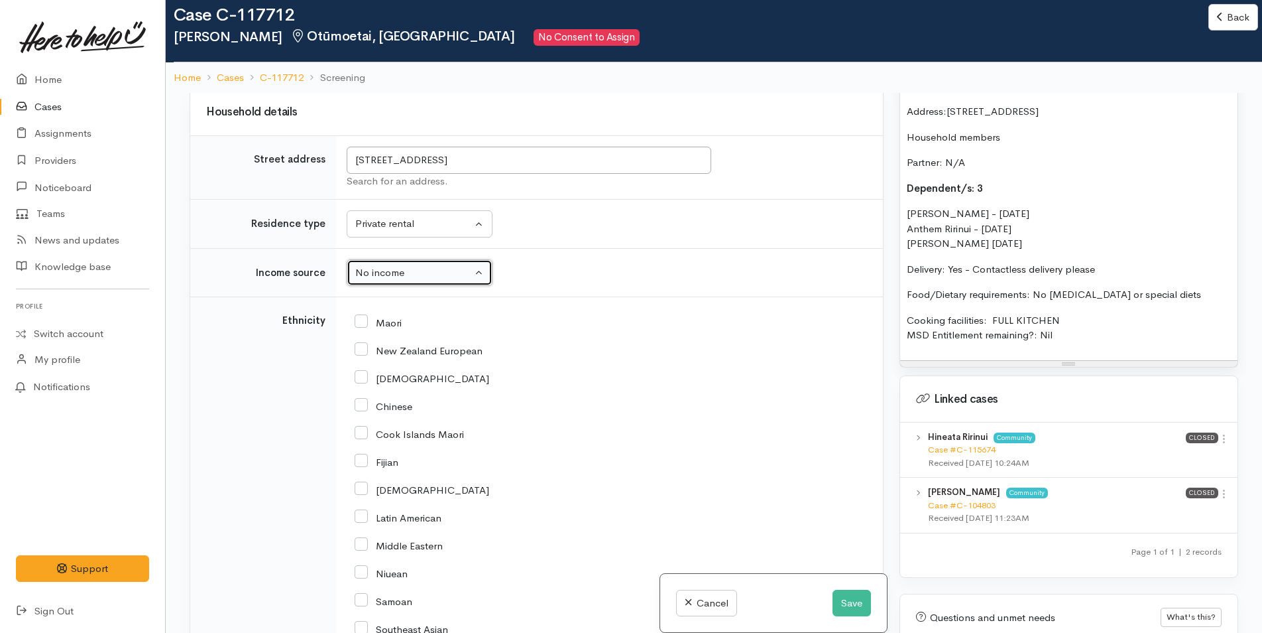
scroll to position [1989, 0]
click at [361, 481] on input "Indian" at bounding box center [422, 487] width 135 height 12
checkbox input "true"
click at [427, 263] on div "No income" at bounding box center [413, 270] width 117 height 15
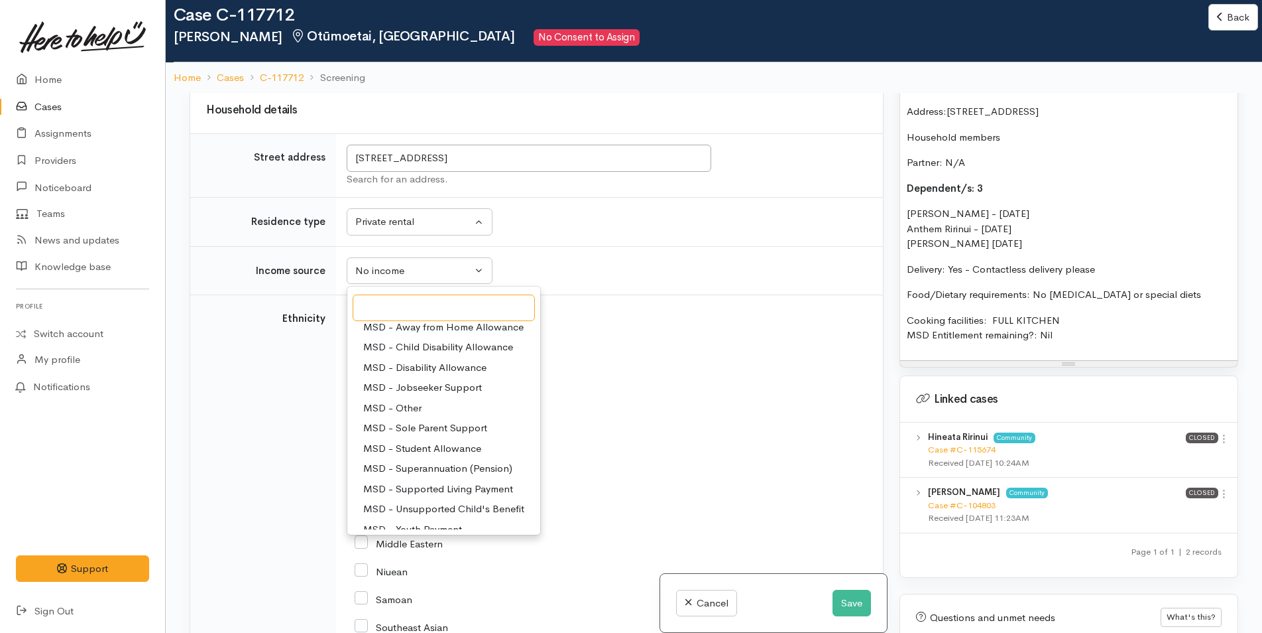
scroll to position [66, 0]
click at [414, 381] on span "MSD - Jobseeker Support" at bounding box center [422, 388] width 119 height 15
select select "4"
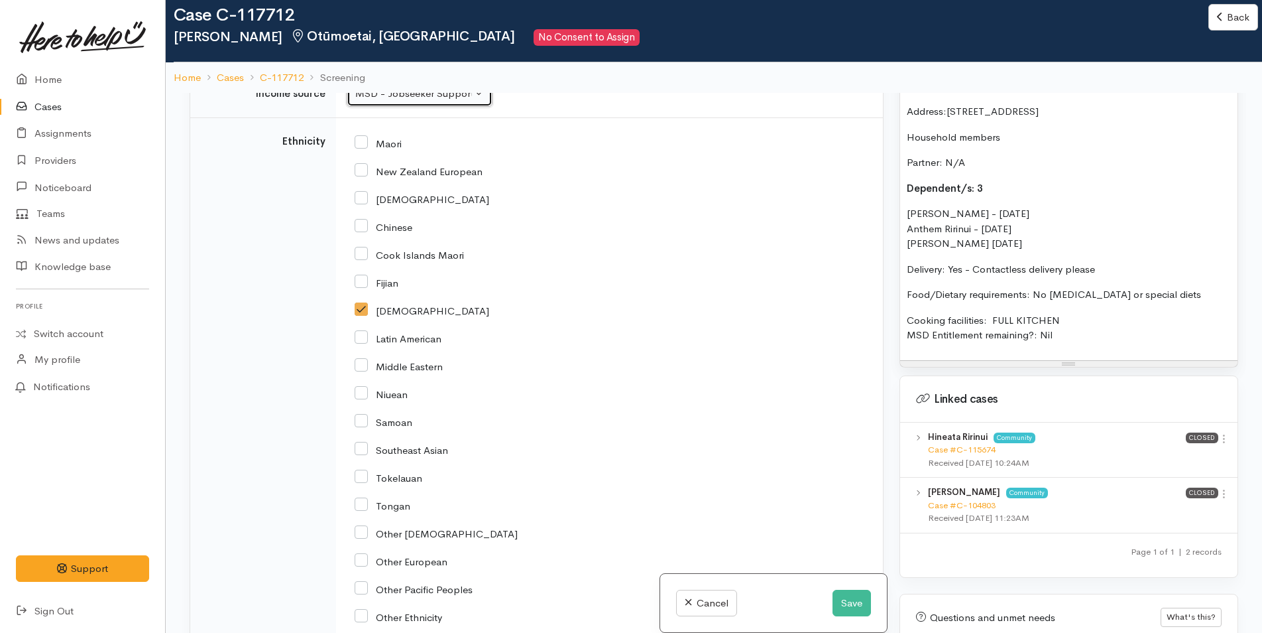
scroll to position [2387, 0]
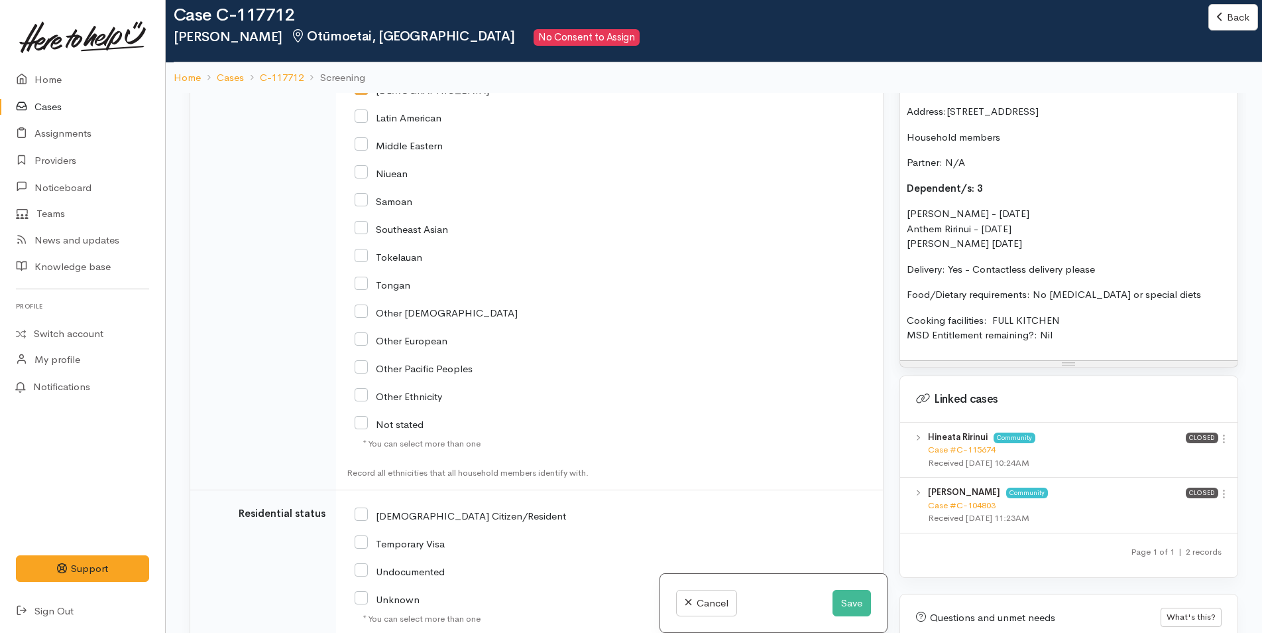
click at [363, 509] on input "NZ Citizen/Resident" at bounding box center [461, 515] width 212 height 12
checkbox input "true"
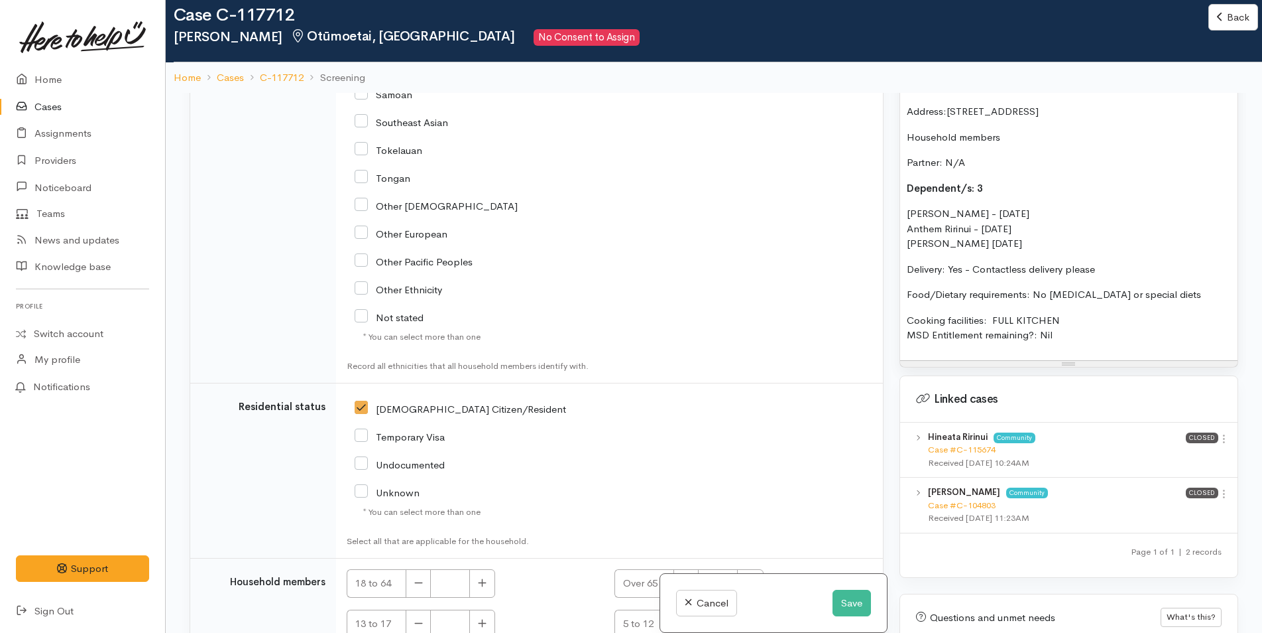
scroll to position [2595, 0]
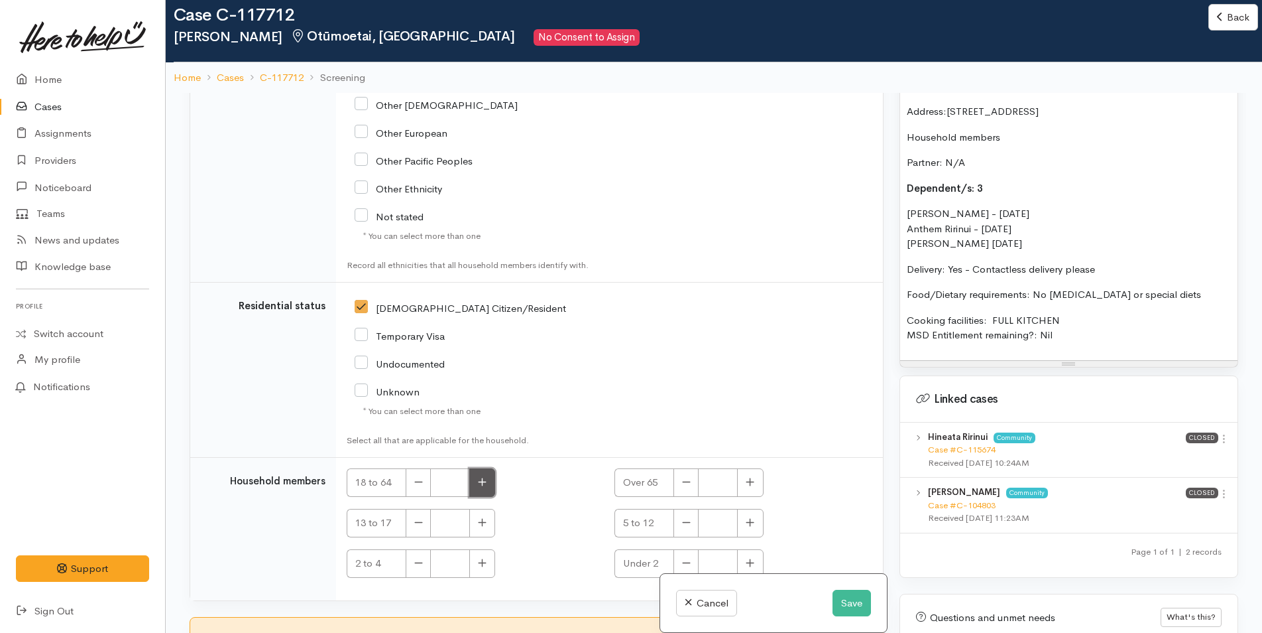
click at [487, 468] on button "button" at bounding box center [482, 482] width 26 height 29
type input "1"
click at [405, 632] on input "I have been given consent to get help and share this information with appropria…" at bounding box center [399, 641] width 32 height 16
checkbox input "true"
click at [746, 517] on icon "button" at bounding box center [750, 522] width 9 height 10
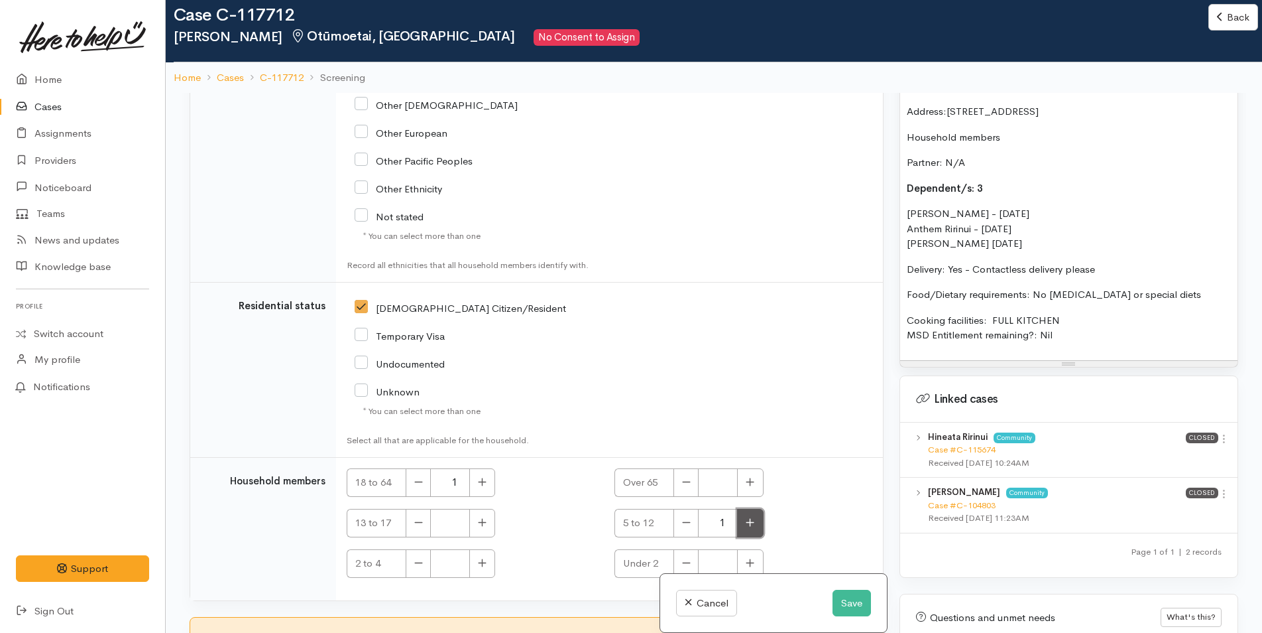
click at [746, 517] on icon "button" at bounding box center [750, 522] width 9 height 10
type input "3"
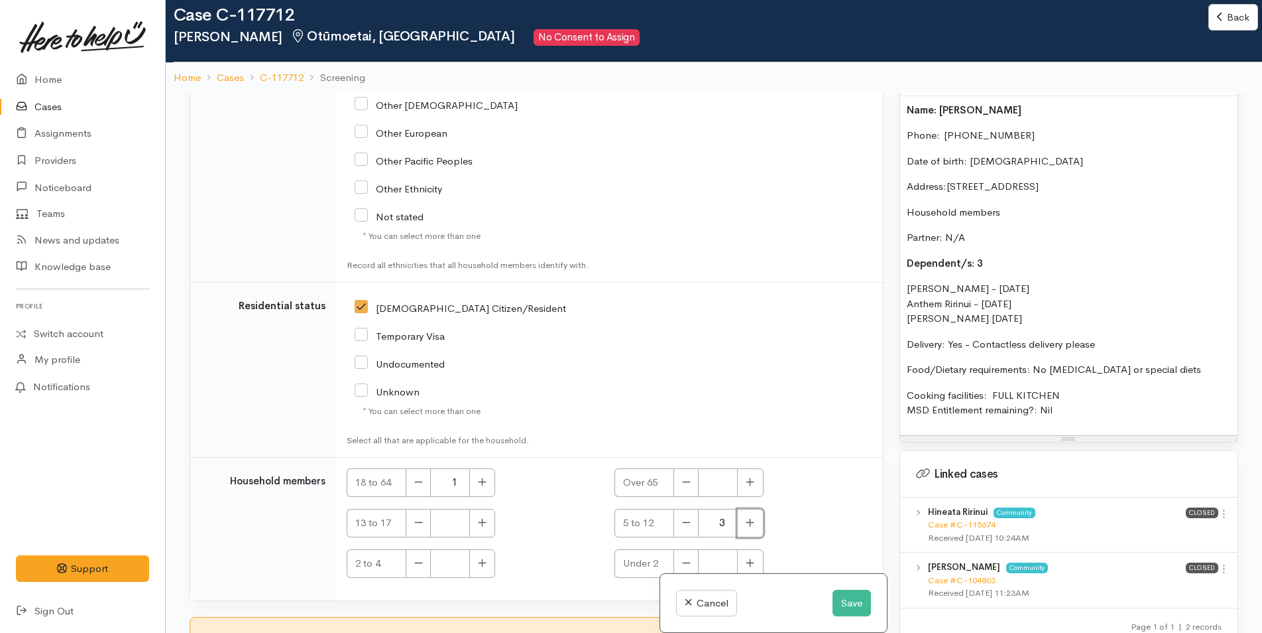
scroll to position [788, 0]
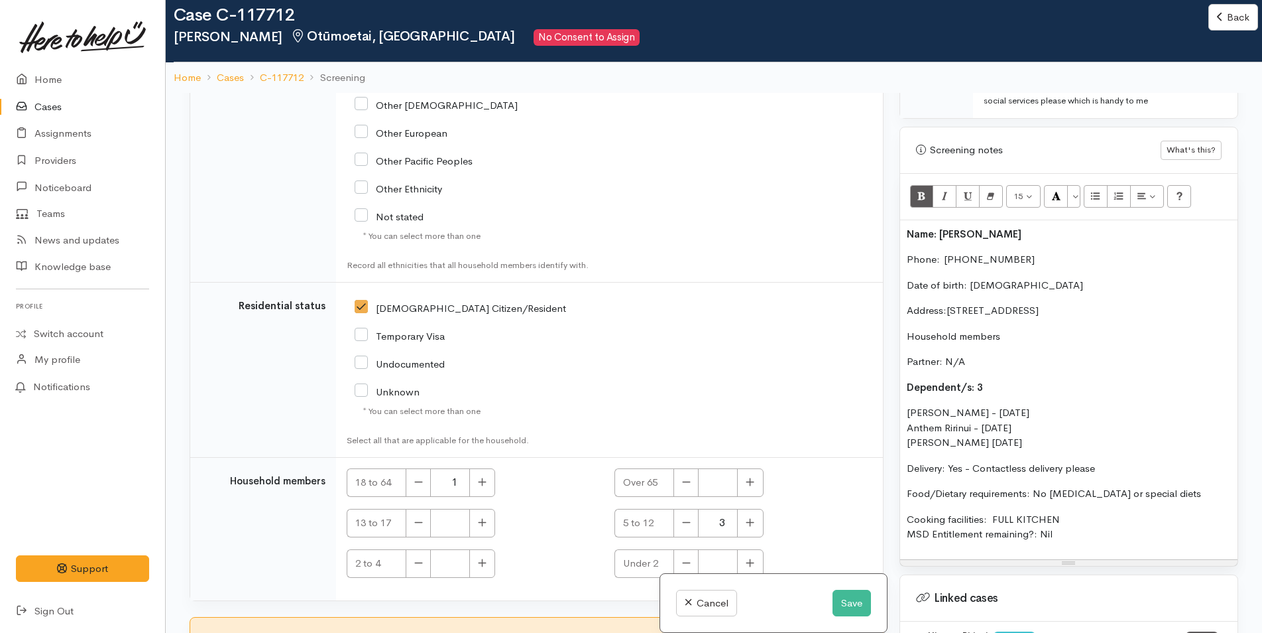
click at [905, 220] on div "Name: Gagandeep Singh Phone:  02040895801 Date of birth: 18/08/1992 Address:389…" at bounding box center [1068, 389] width 337 height 339
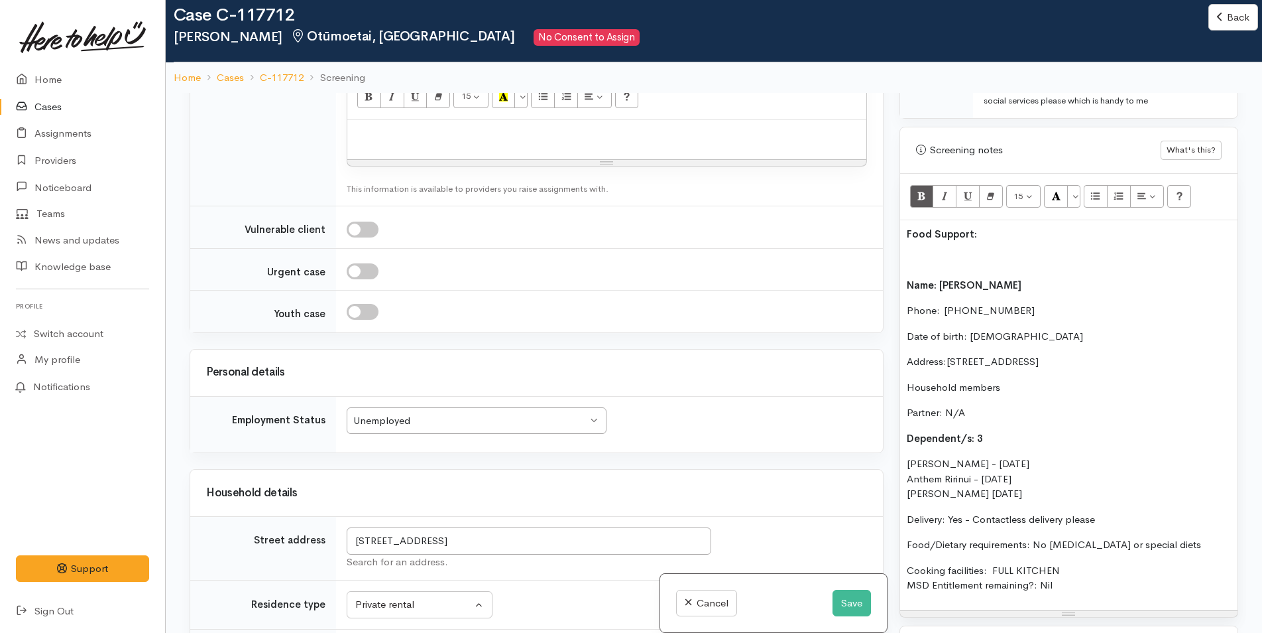
scroll to position [1401, 0]
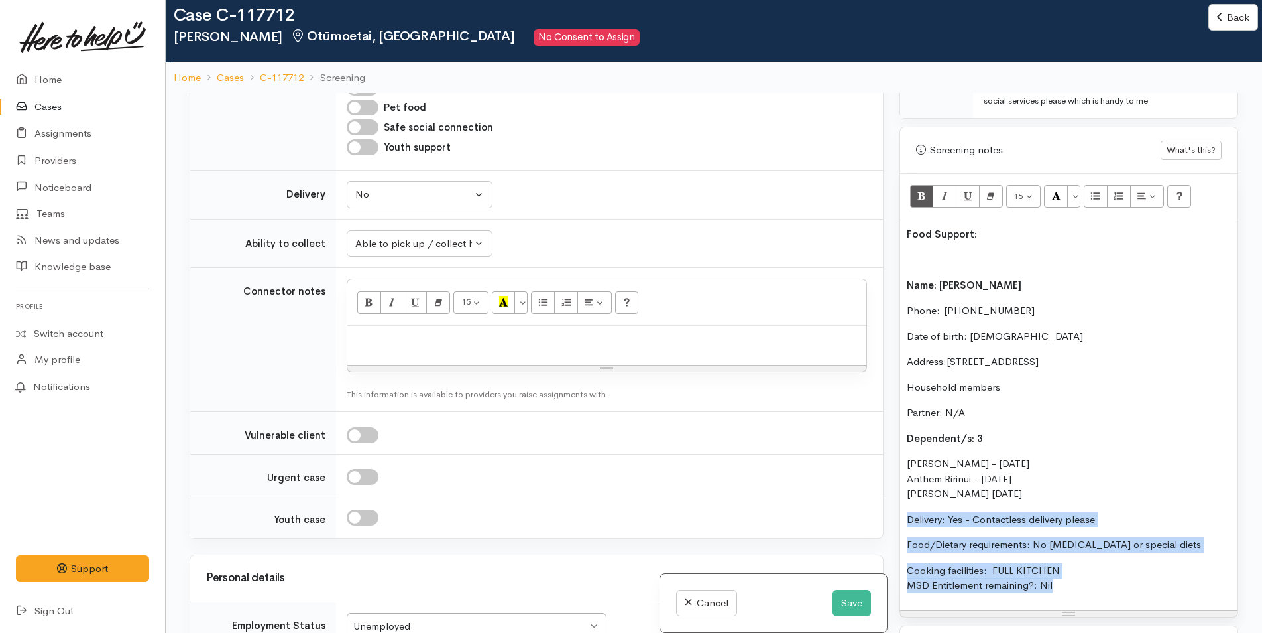
drag, startPoint x: 1070, startPoint y: 582, endPoint x: 869, endPoint y: 509, distance: 212.9
click at [873, 511] on div "Related cases There are other cases potentially from the same person, address o…" at bounding box center [714, 409] width 1065 height 633
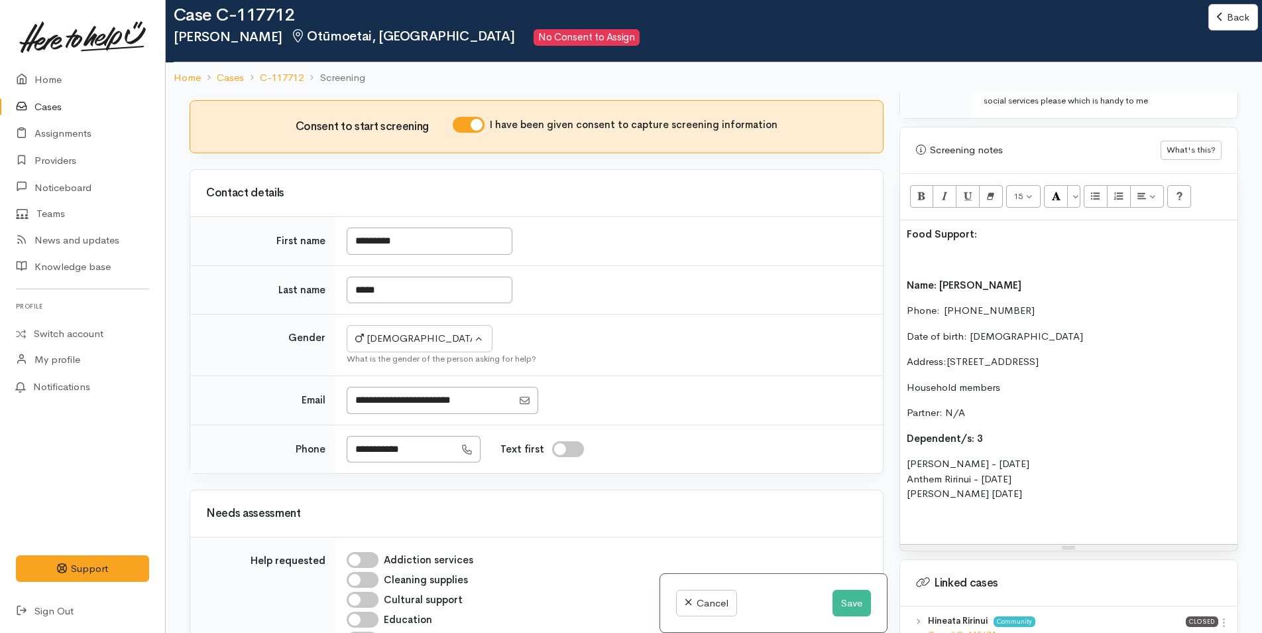
scroll to position [473, 0]
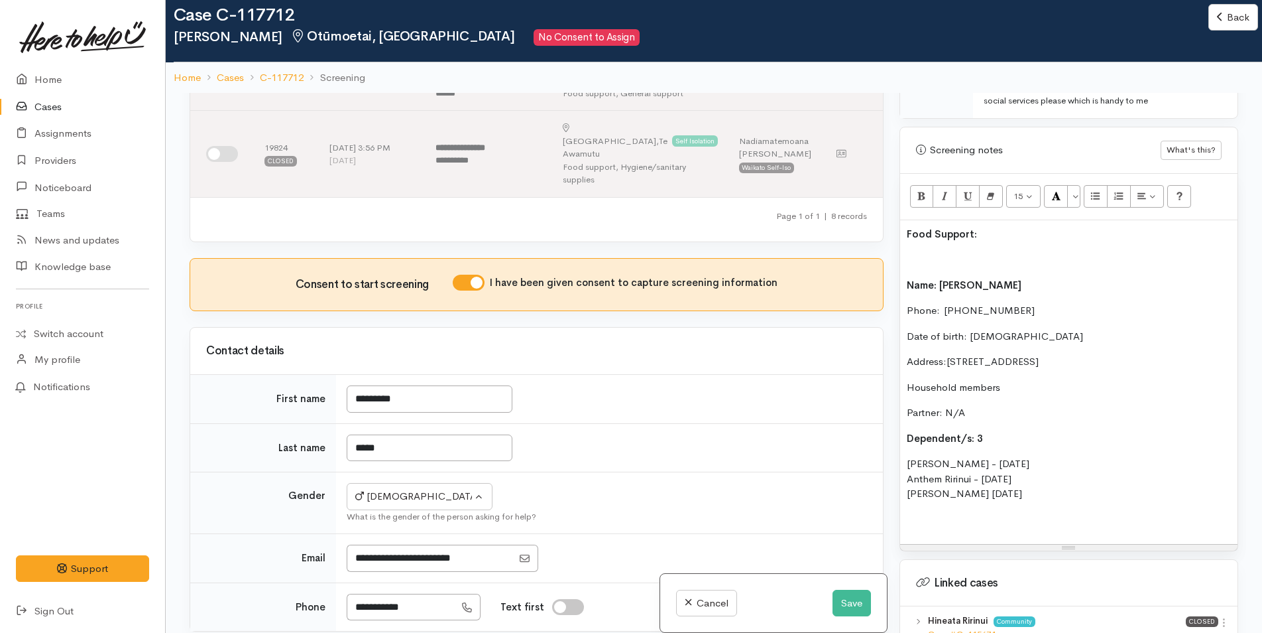
click at [917, 252] on p at bounding box center [1069, 259] width 324 height 15
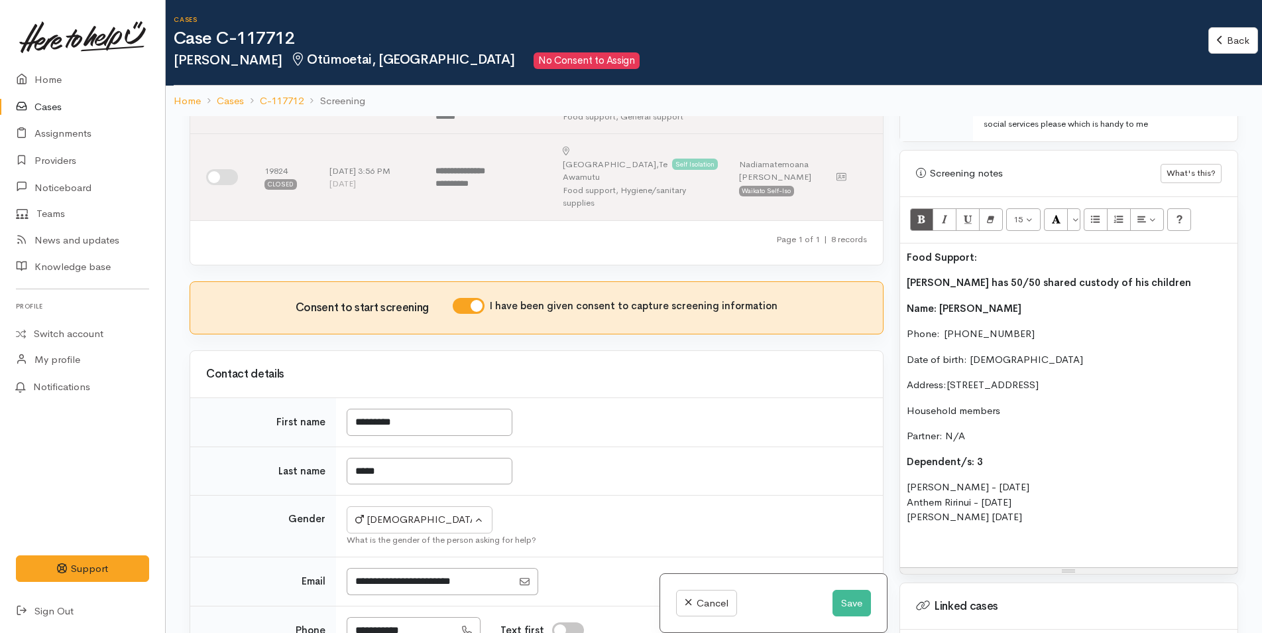
scroll to position [589, 0]
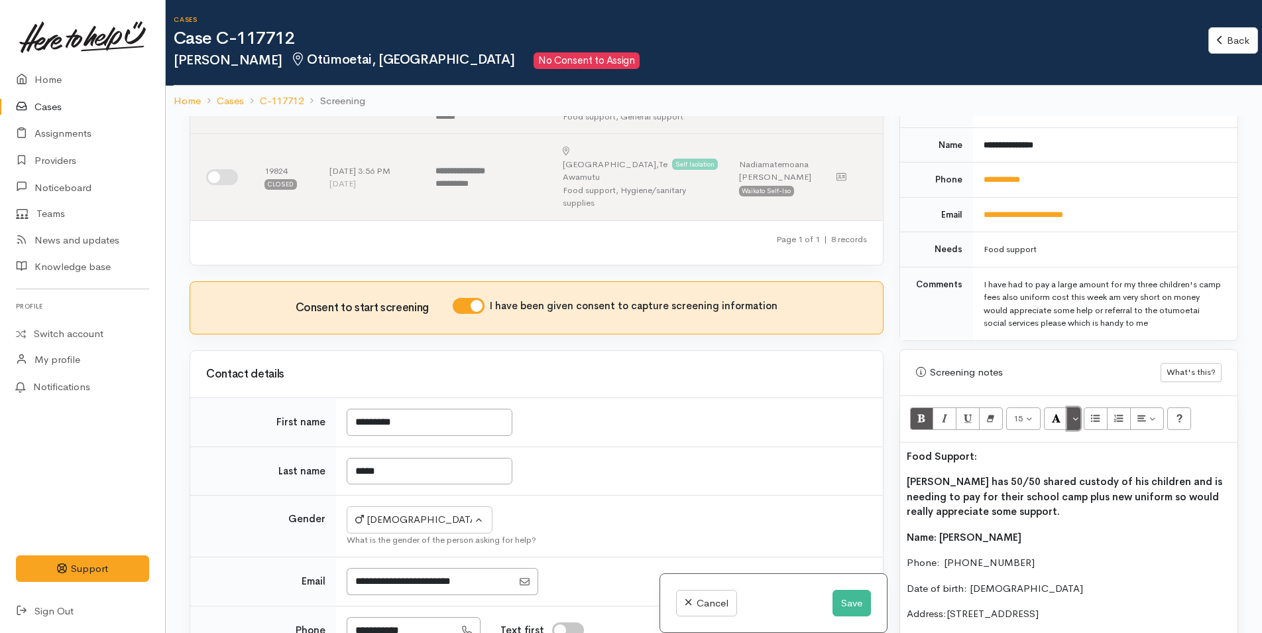
click at [1073, 407] on button "More Color" at bounding box center [1074, 418] width 13 height 23
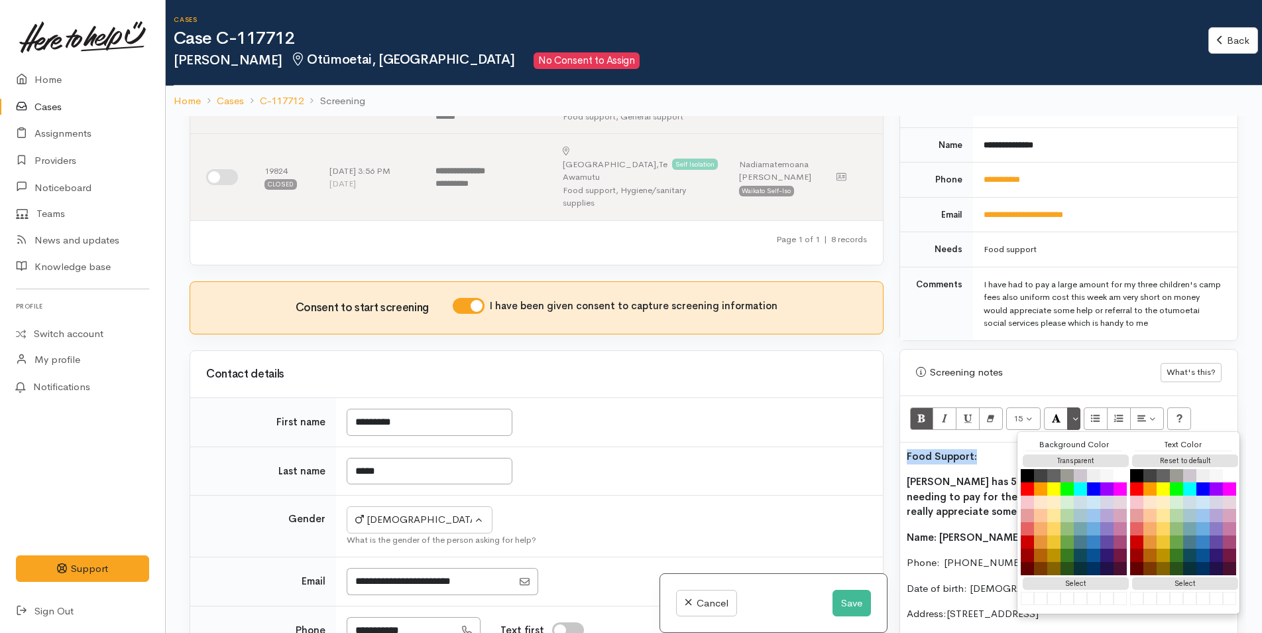
drag, startPoint x: 995, startPoint y: 438, endPoint x: 930, endPoint y: 435, distance: 65.0
click at [894, 436] on div "Warnings Add No warnings have been raised against this case Add Warning Title ●…" at bounding box center [1069, 432] width 355 height 633
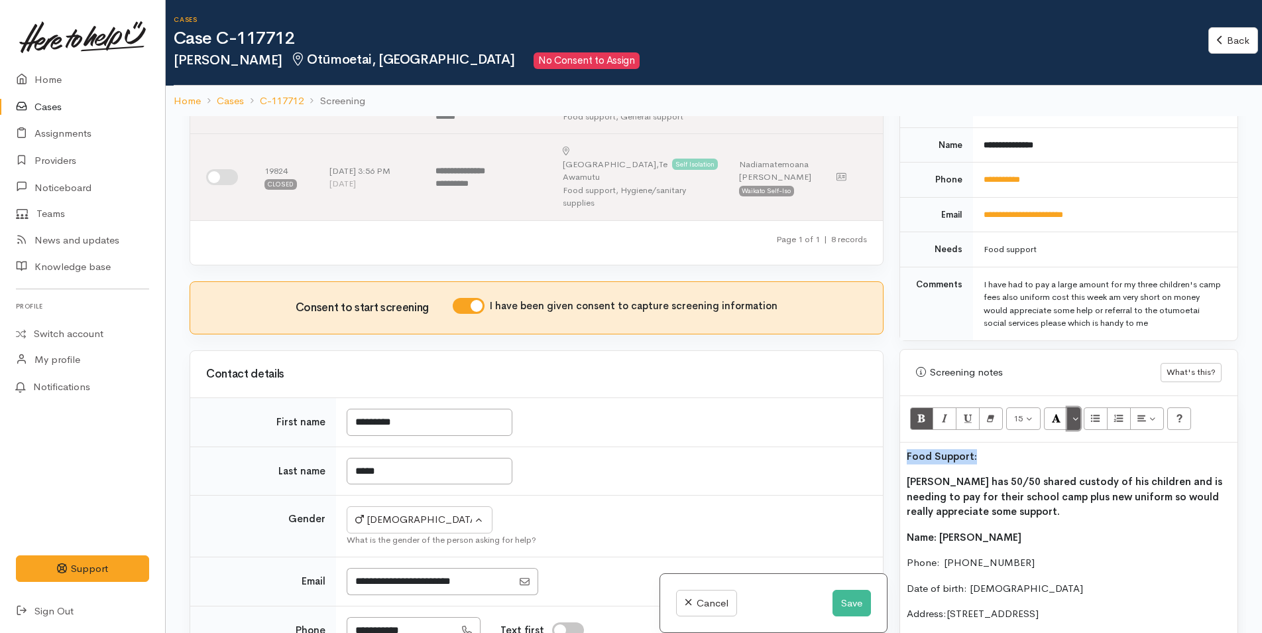
click at [1079, 410] on button "More Color" at bounding box center [1074, 418] width 13 height 23
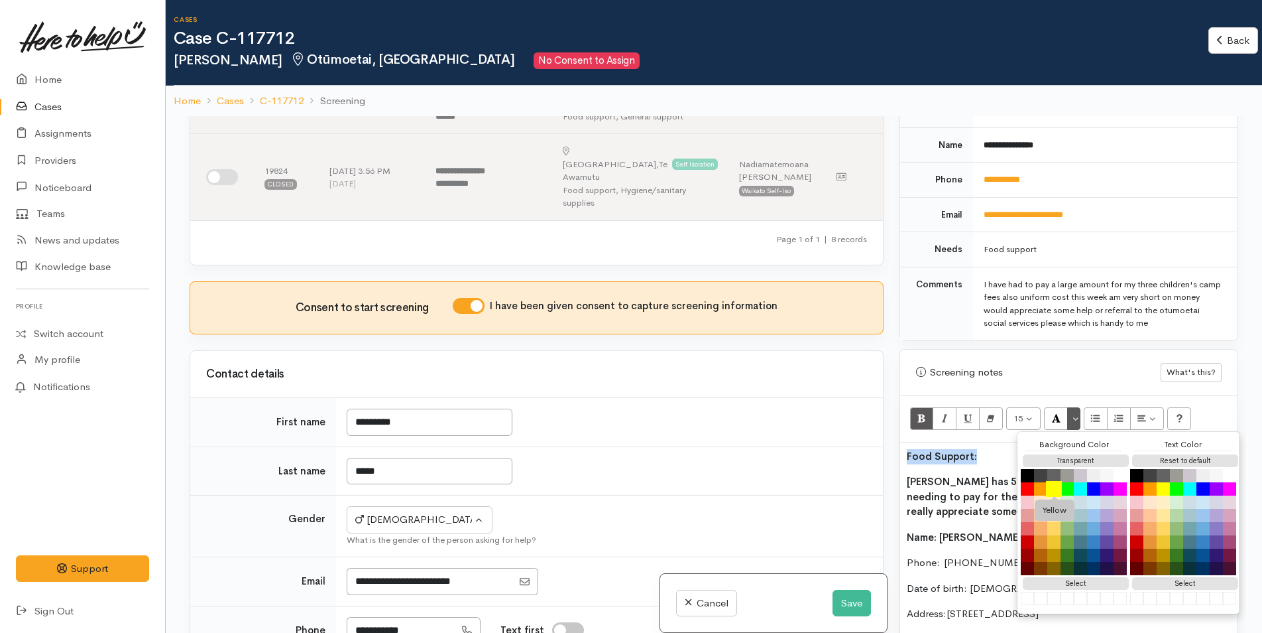
click at [1052, 481] on button "Yellow" at bounding box center [1054, 489] width 16 height 16
click at [912, 475] on b "Gagandeep has 50/50 shared custody of his children and is needing to pay for th…" at bounding box center [1065, 496] width 316 height 42
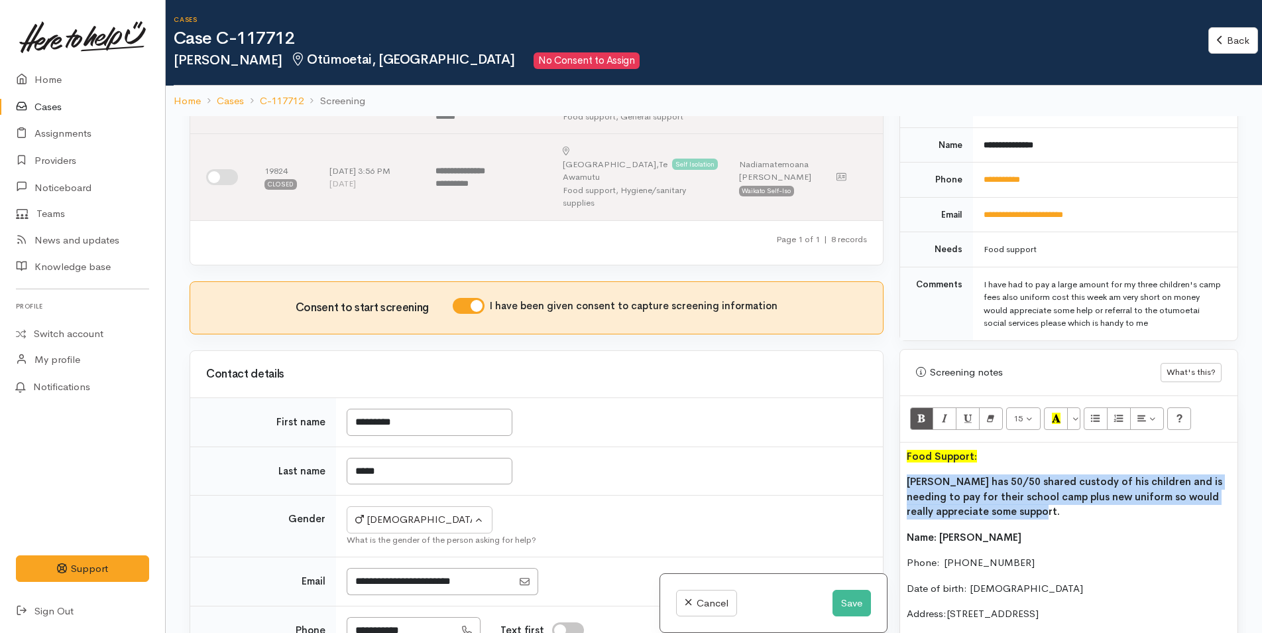
drag, startPoint x: 1026, startPoint y: 498, endPoint x: 902, endPoint y: 463, distance: 128.1
click at [900, 466] on div "Food Support: Gagandeep has 50/50 shared custody of his children and is needing…" at bounding box center [1068, 619] width 337 height 354
click at [920, 412] on icon "Bold (CTRL+B)" at bounding box center [922, 417] width 9 height 11
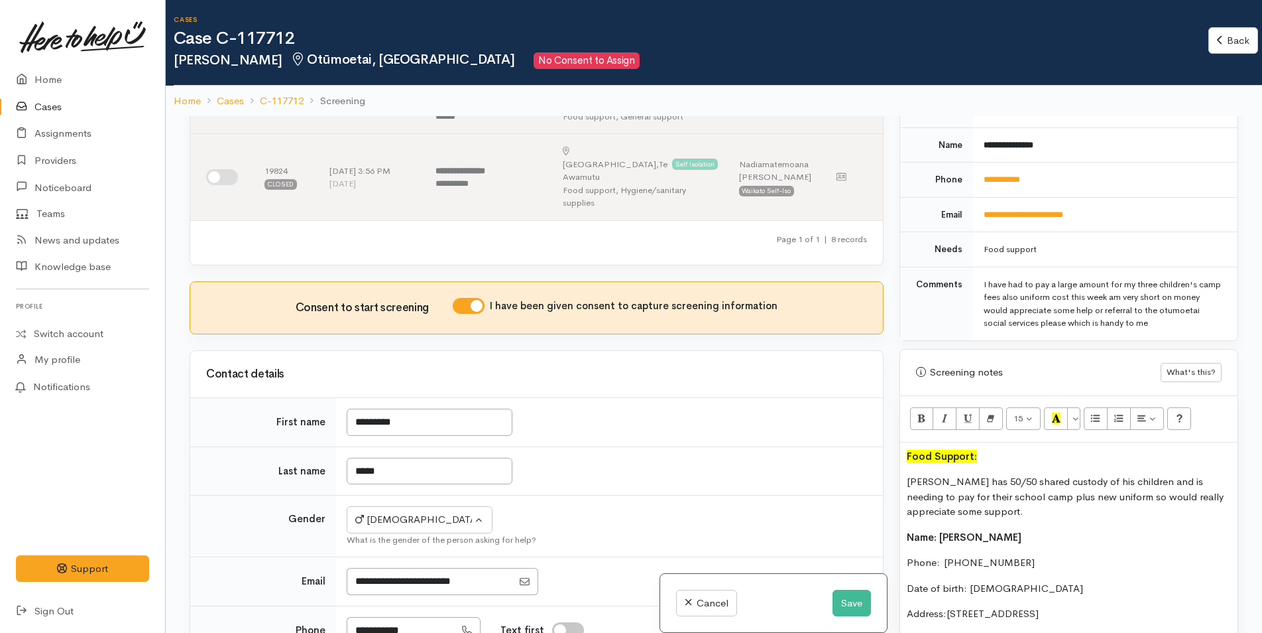
click at [905, 465] on div "Food Support: Gagandeep has 50/50 shared custody of his children and is needing…" at bounding box center [1068, 619] width 337 height 354
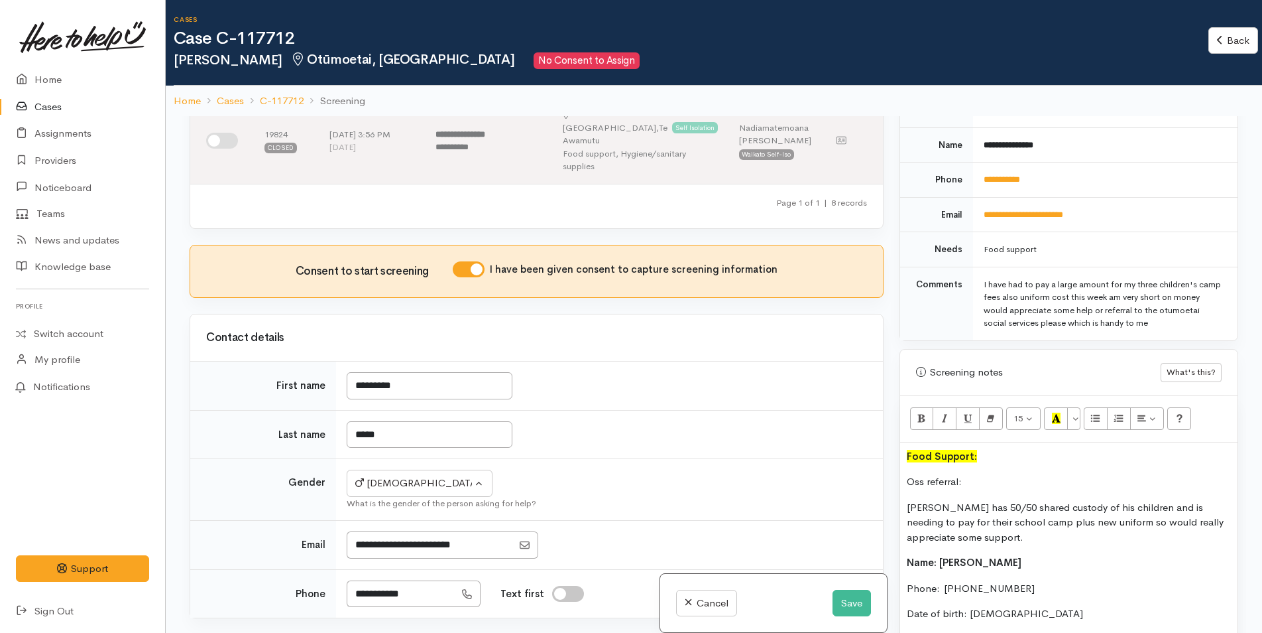
scroll to position [539, 0]
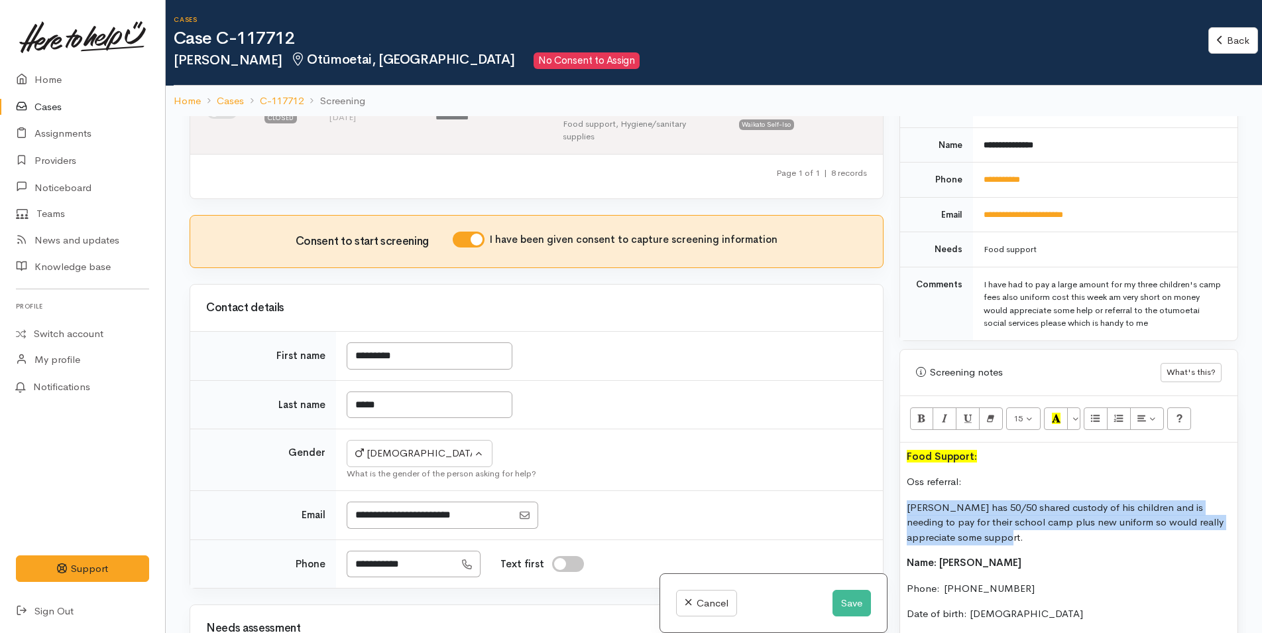
drag, startPoint x: 902, startPoint y: 503, endPoint x: 885, endPoint y: 486, distance: 24.4
click at [885, 486] on div "Related cases There are other cases potentially from the same person, address o…" at bounding box center [714, 432] width 1065 height 633
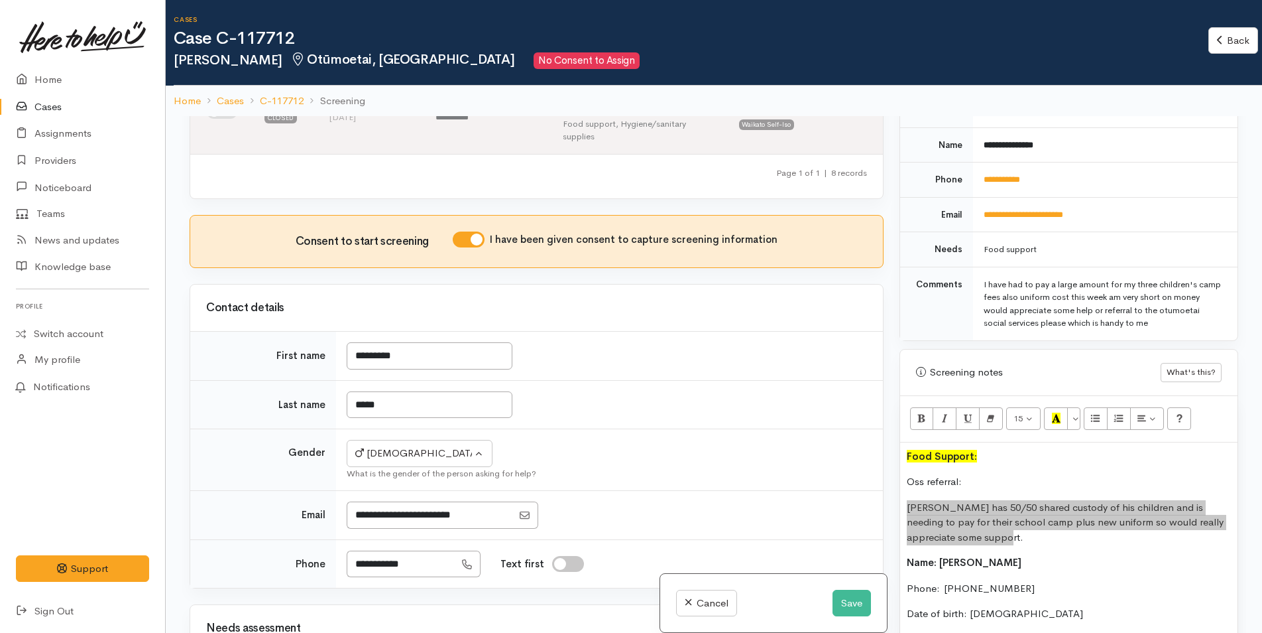
scroll to position [855, 0]
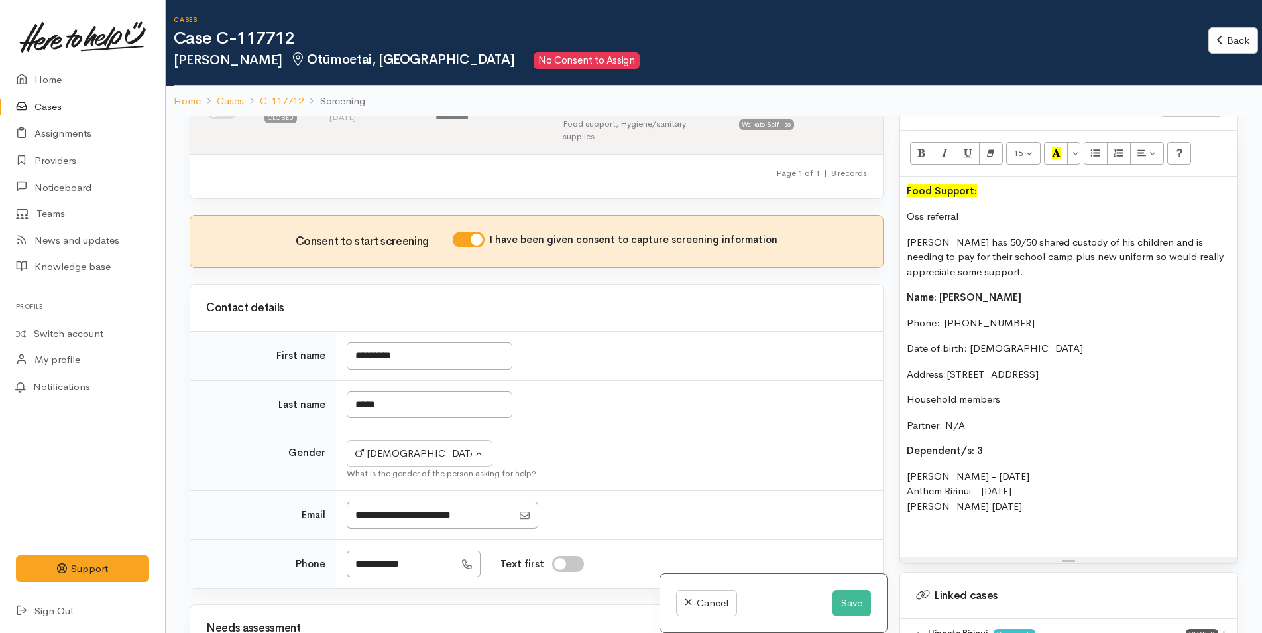
click at [1064, 341] on p "Date of birth: 18/08/1992" at bounding box center [1069, 348] width 324 height 15
drag, startPoint x: 1037, startPoint y: 365, endPoint x: 948, endPoint y: 361, distance: 89.0
click at [948, 367] on p "Address:389 Ngatai Road, Bellevue, Tauranga, New Zealand" at bounding box center [1069, 374] width 324 height 15
copy p "389 Ngatai Road, Bellevue, Tauranga, New Zealand"
click at [946, 367] on p "Address:389 Ngatai Road, Bellevue, Tauranga, New Zealand" at bounding box center [1069, 374] width 324 height 15
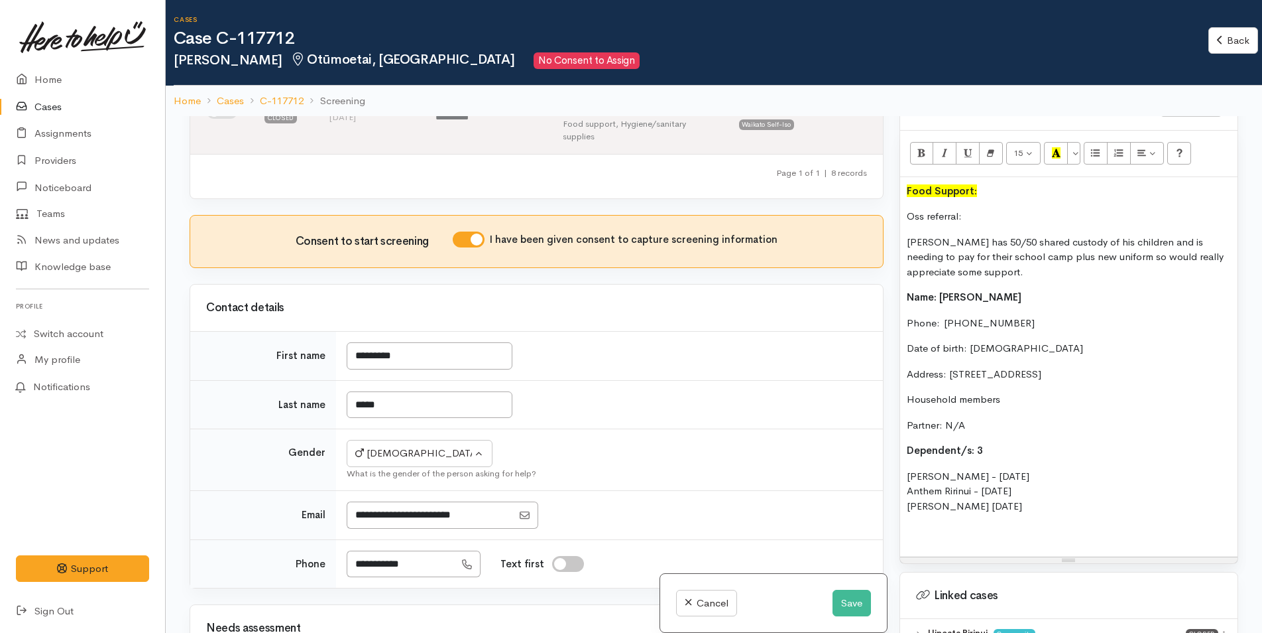
click at [931, 510] on div "Food Support: Oss referral: Gagandeep has 50/50 shared custody of his children …" at bounding box center [1068, 366] width 337 height 379
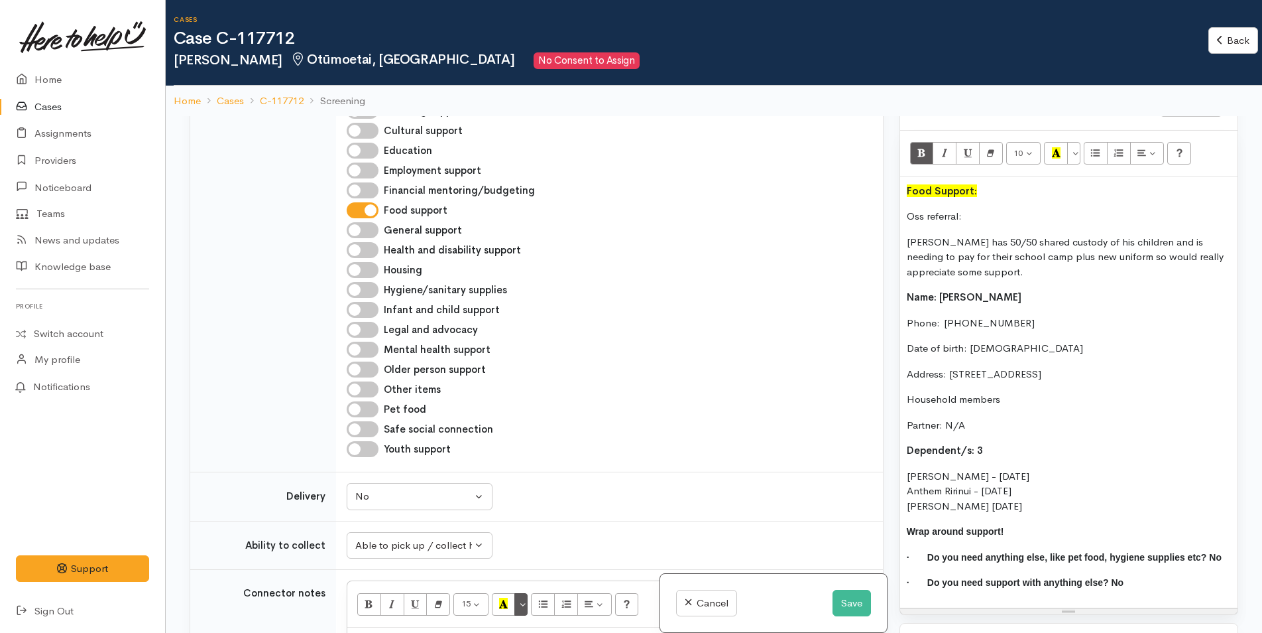
scroll to position [1335, 0]
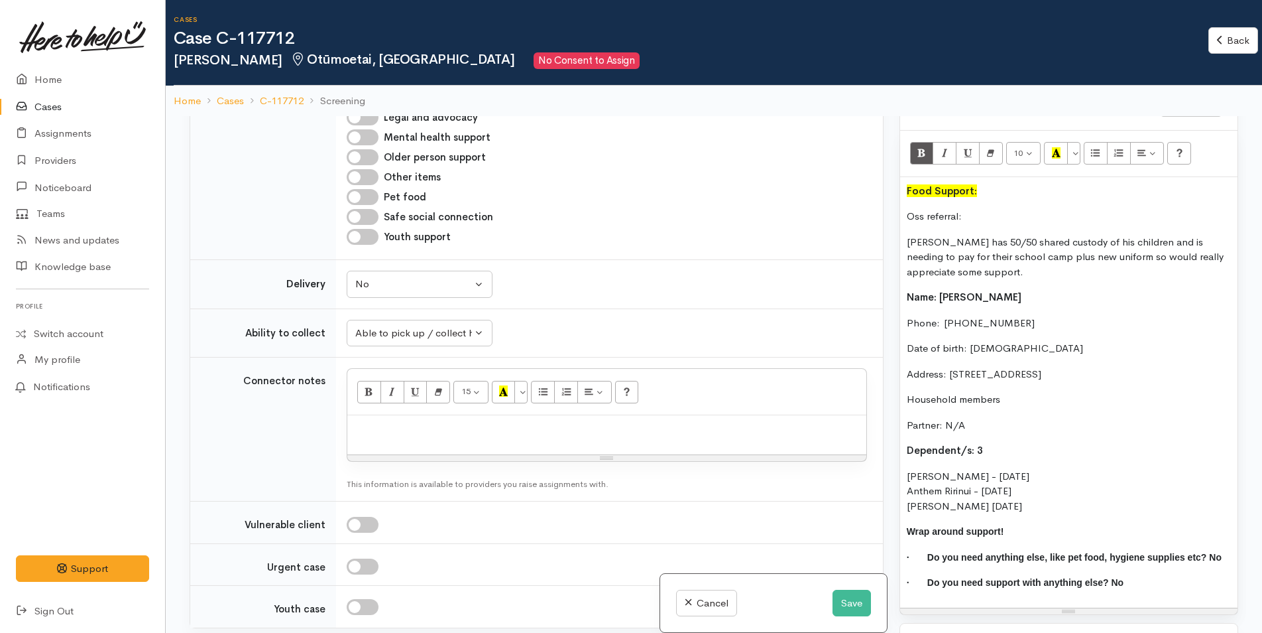
drag, startPoint x: 1023, startPoint y: 495, endPoint x: 886, endPoint y: 231, distance: 297.5
click at [886, 231] on div "Related cases There are other cases potentially from the same person, address o…" at bounding box center [714, 432] width 1065 height 633
click at [985, 316] on p "Phone:  02040895801" at bounding box center [1069, 323] width 324 height 15
drag, startPoint x: 1022, startPoint y: 499, endPoint x: 885, endPoint y: 275, distance: 263.1
click at [885, 275] on div "Related cases There are other cases potentially from the same person, address o…" at bounding box center [714, 432] width 1065 height 633
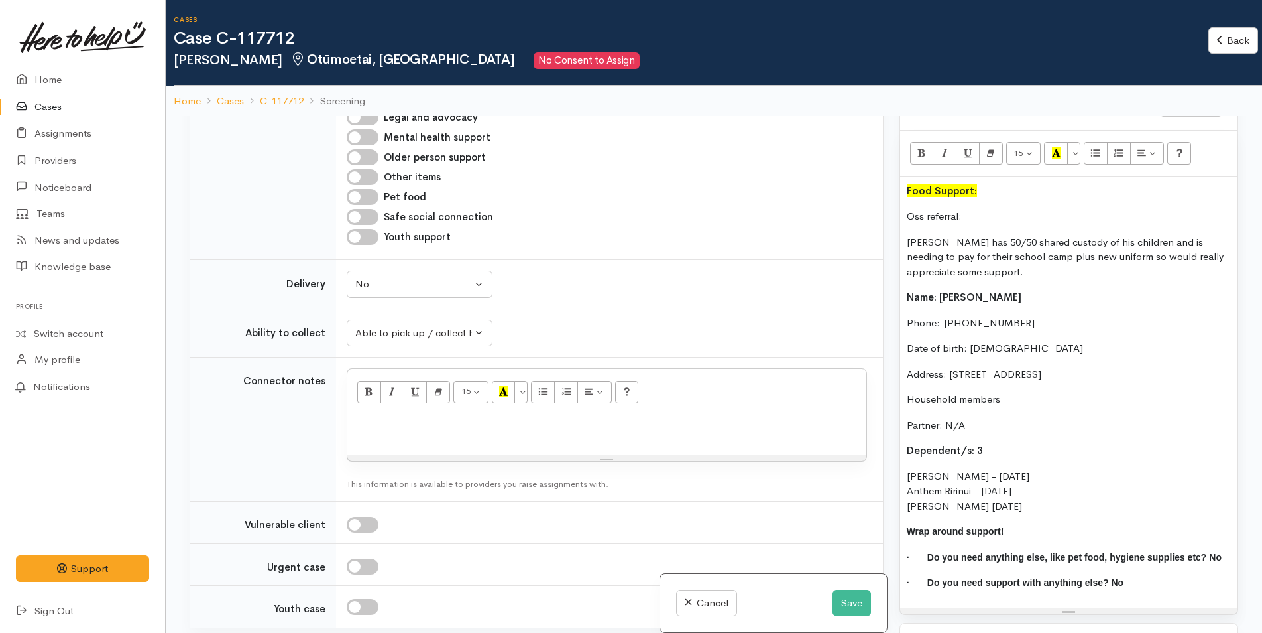
copy div "Name: Gagandeep Singh Phone:  02040895801 Date of birth: 18/08/1992 Address: 38…"
click at [452, 422] on p at bounding box center [607, 429] width 506 height 15
paste div
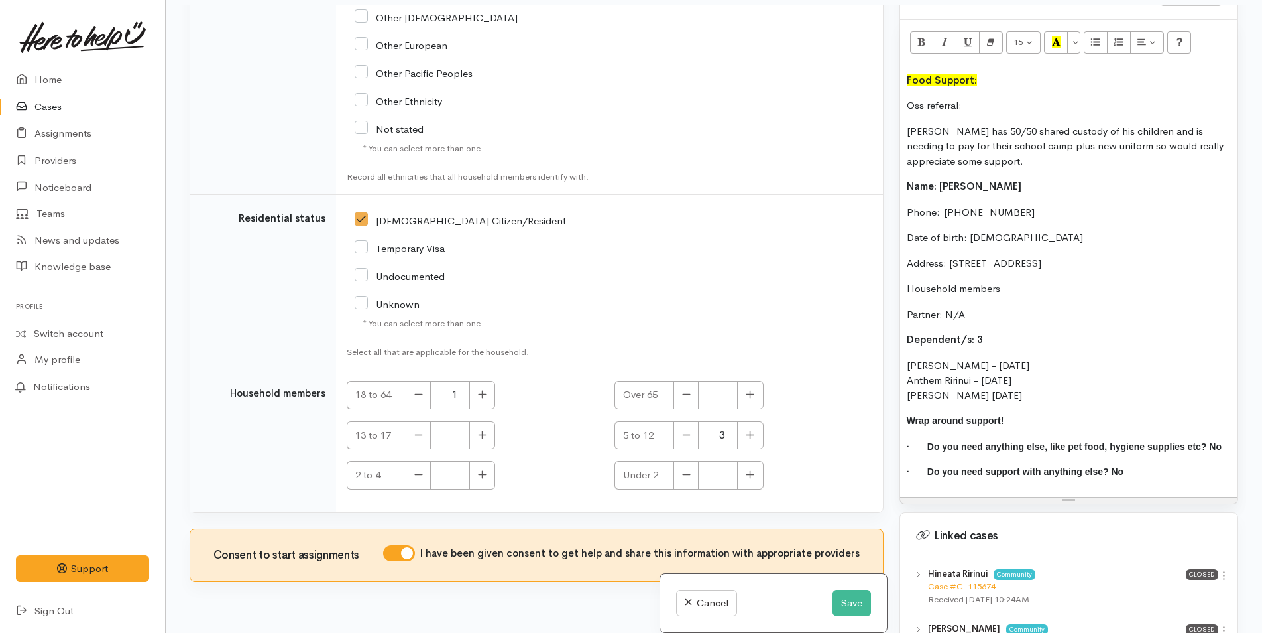
scroll to position [116, 0]
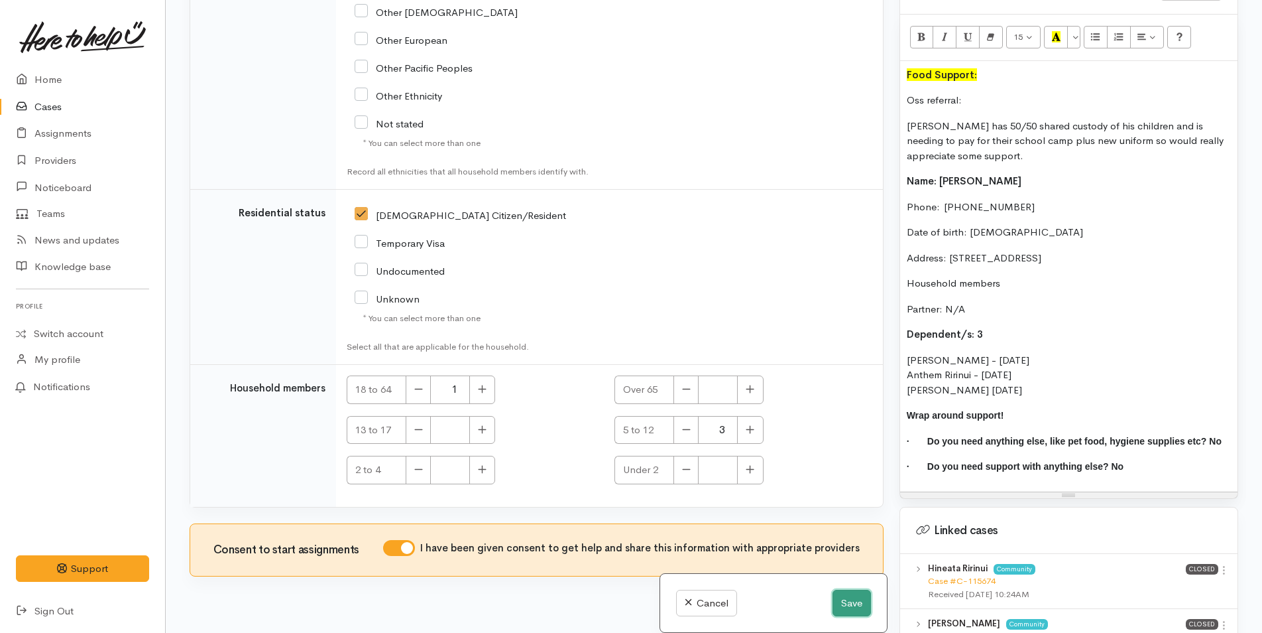
drag, startPoint x: 849, startPoint y: 605, endPoint x: 721, endPoint y: 592, distance: 128.6
click at [842, 601] on button "Save" at bounding box center [852, 602] width 38 height 27
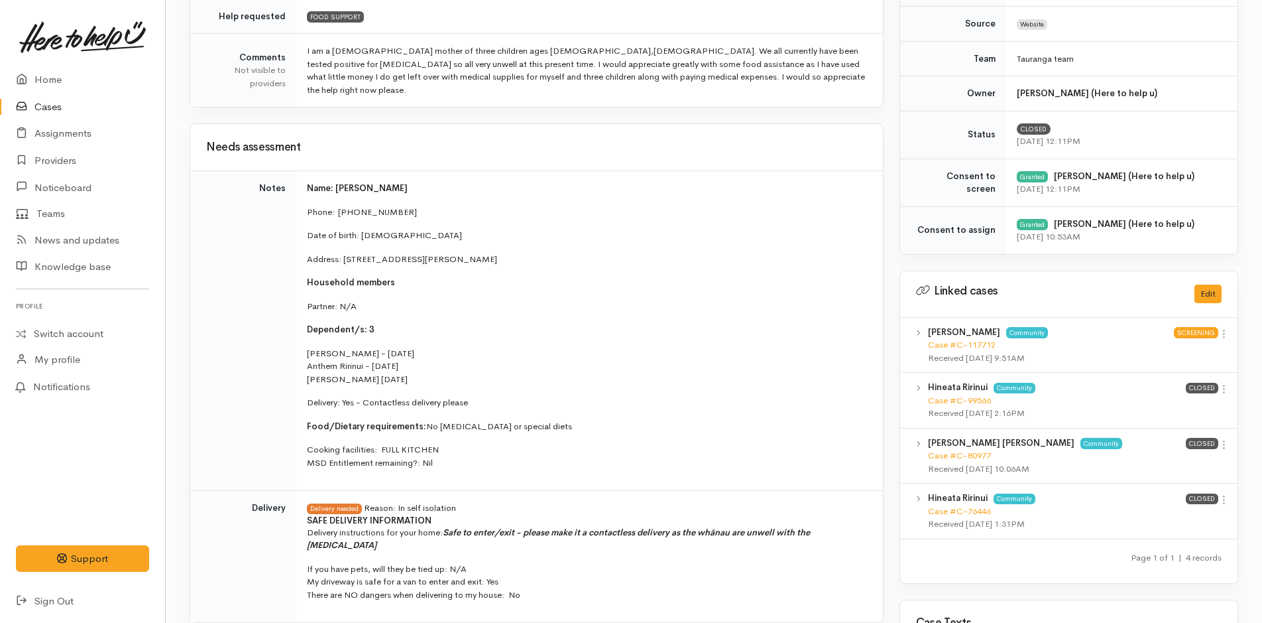
scroll to position [398, 0]
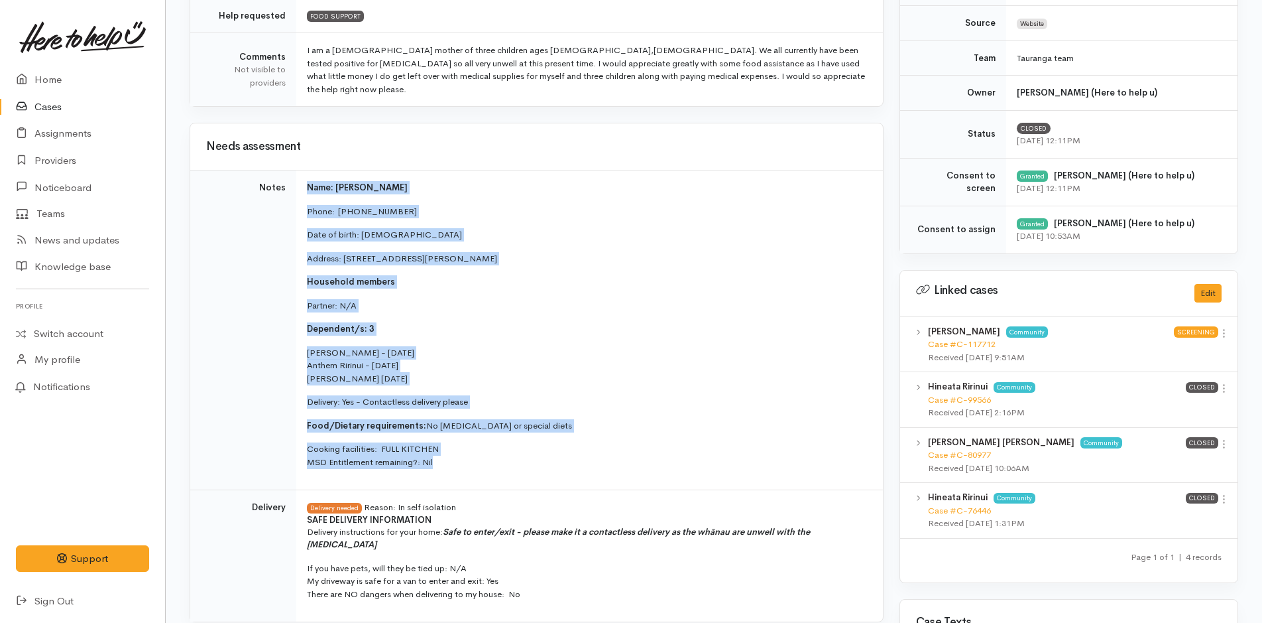
drag, startPoint x: 442, startPoint y: 452, endPoint x: 306, endPoint y: 162, distance: 319.5
click at [306, 170] on td "Name: Hineata Ririnui Phone:  [PHONE_NUMBER] Date of birth: [DEMOGRAPHIC_DATA] …" at bounding box center [589, 330] width 587 height 320
copy td "Name: Hineata Ririnui Phone:  [PHONE_NUMBER] Date of birth: [DEMOGRAPHIC_DATA] …"
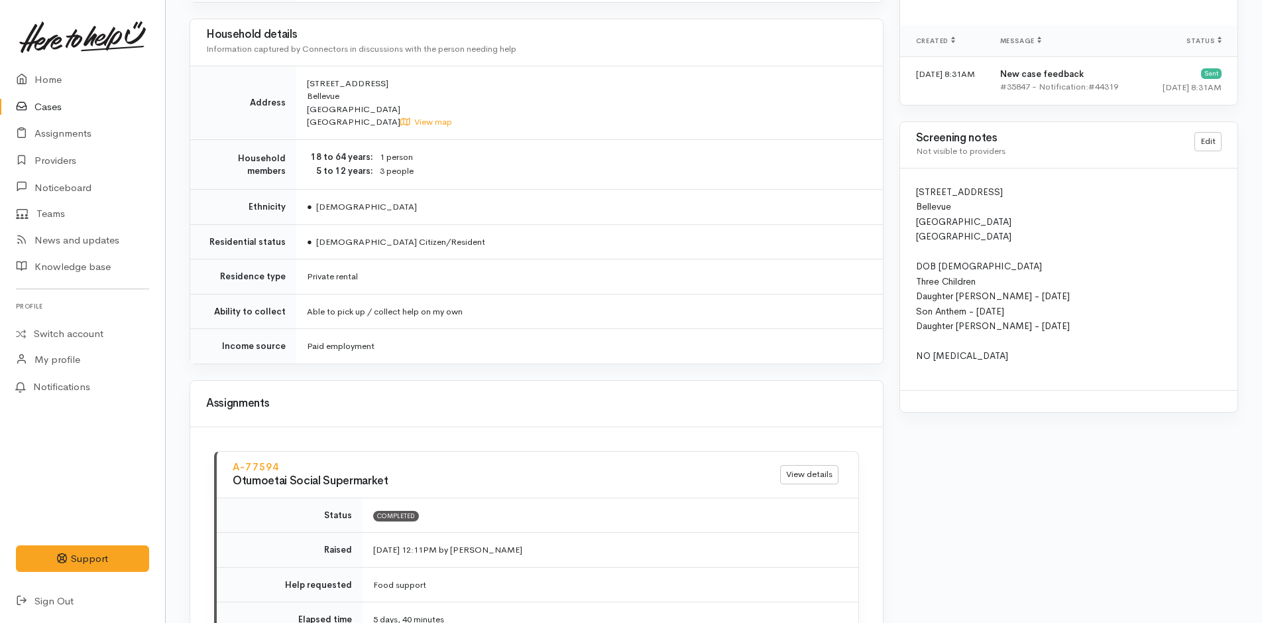
scroll to position [1062, 0]
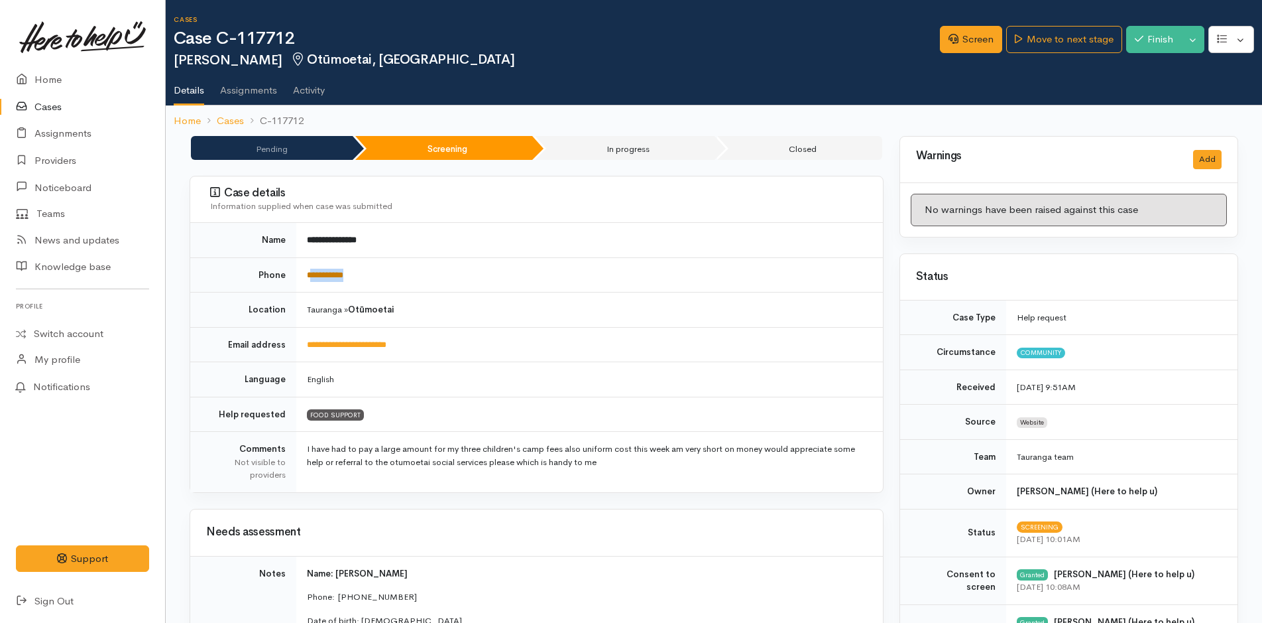
drag, startPoint x: 363, startPoint y: 273, endPoint x: 310, endPoint y: 273, distance: 53.0
click at [310, 273] on td "**********" at bounding box center [589, 274] width 587 height 35
copy link "**********"
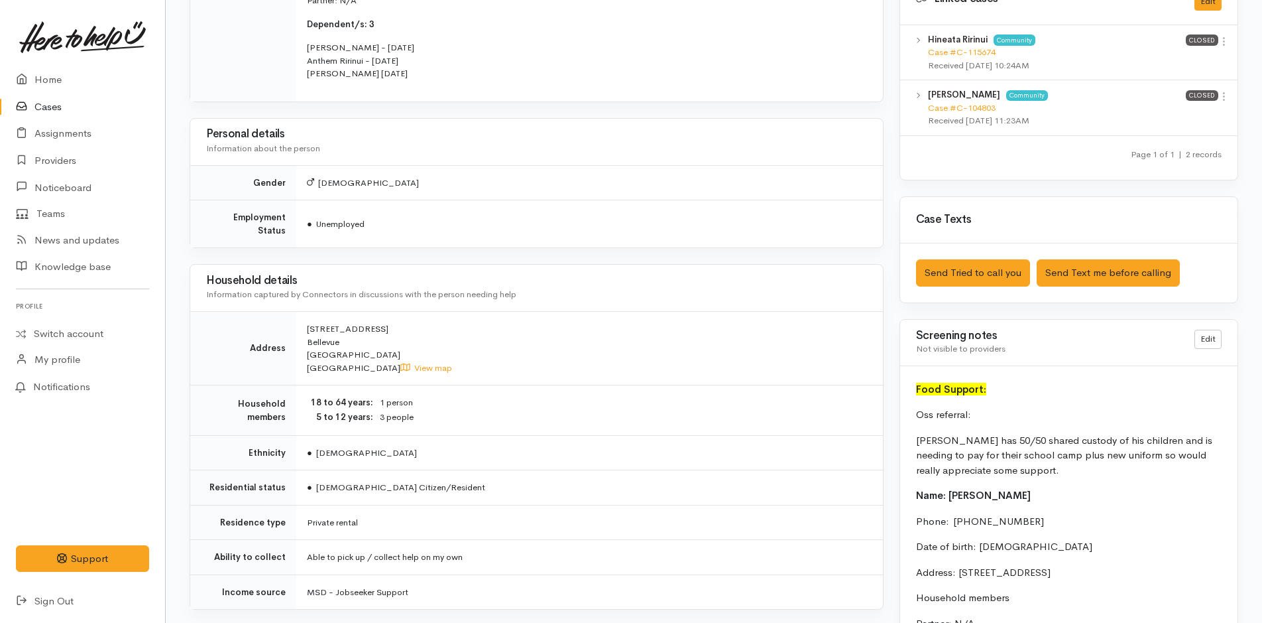
scroll to position [796, 0]
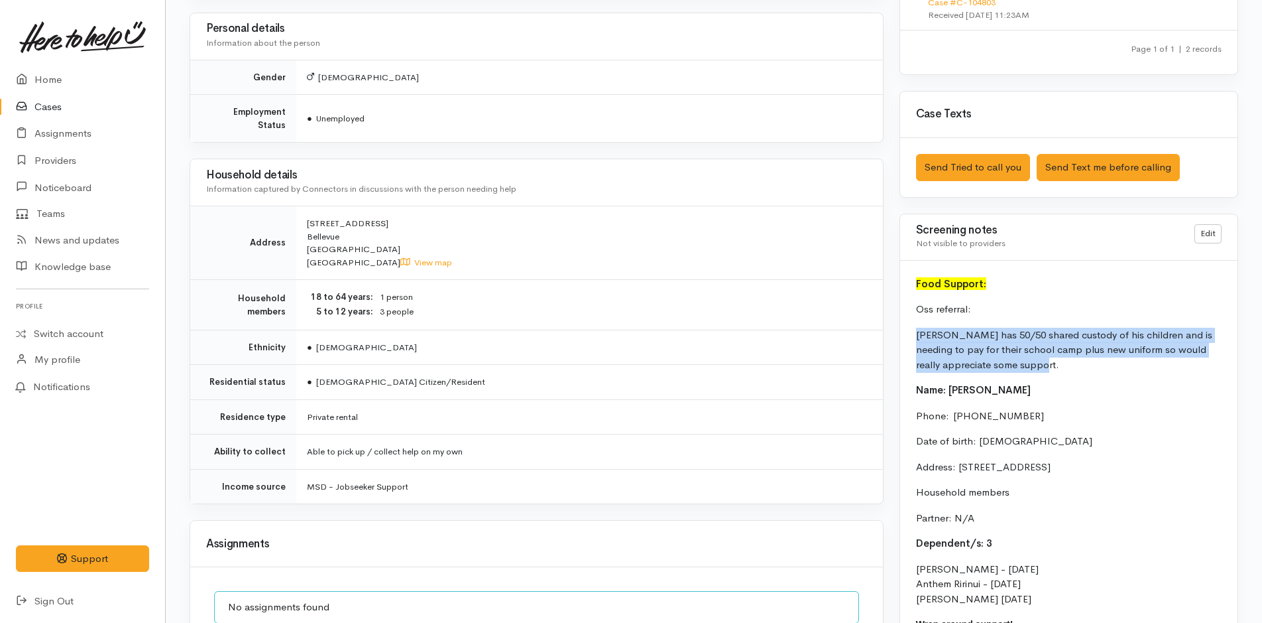
drag, startPoint x: 997, startPoint y: 355, endPoint x: 905, endPoint y: 332, distance: 94.9
click at [905, 332] on div "Food Support: Oss referral: [PERSON_NAME] has 50/50 shared custody of his child…" at bounding box center [1068, 493] width 337 height 464
copy p "[PERSON_NAME] has 50/50 shared custody of his children and is needing to pay fo…"
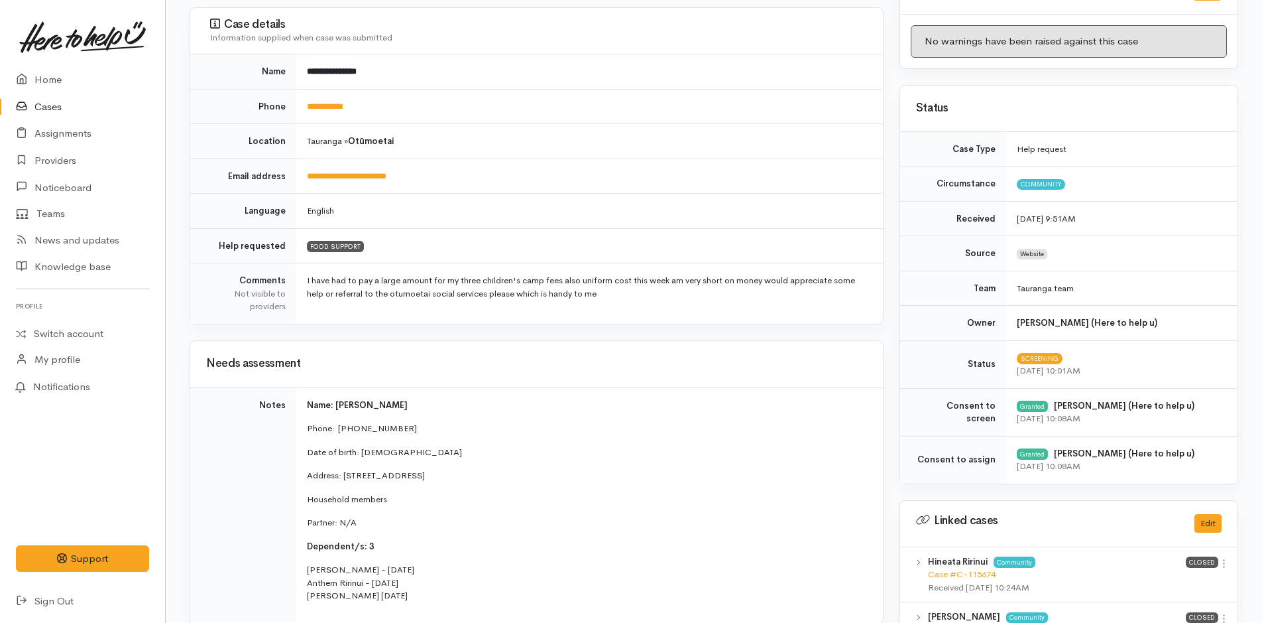
scroll to position [0, 0]
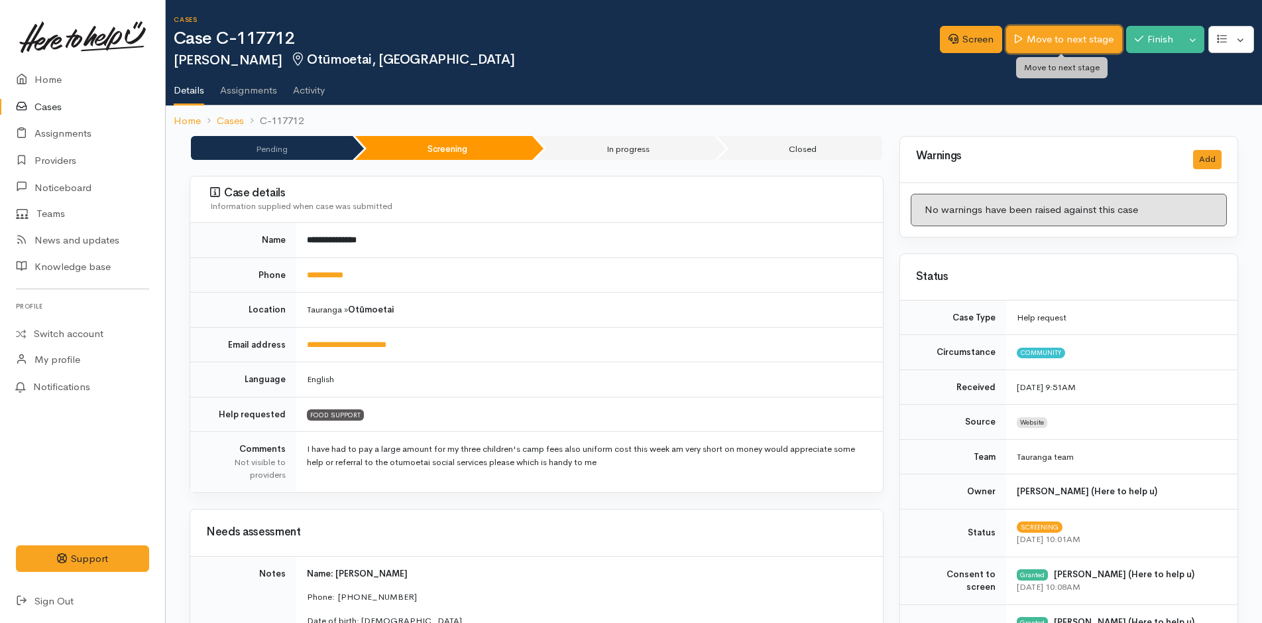
click at [1043, 38] on link "Move to next stage" at bounding box center [1064, 39] width 115 height 27
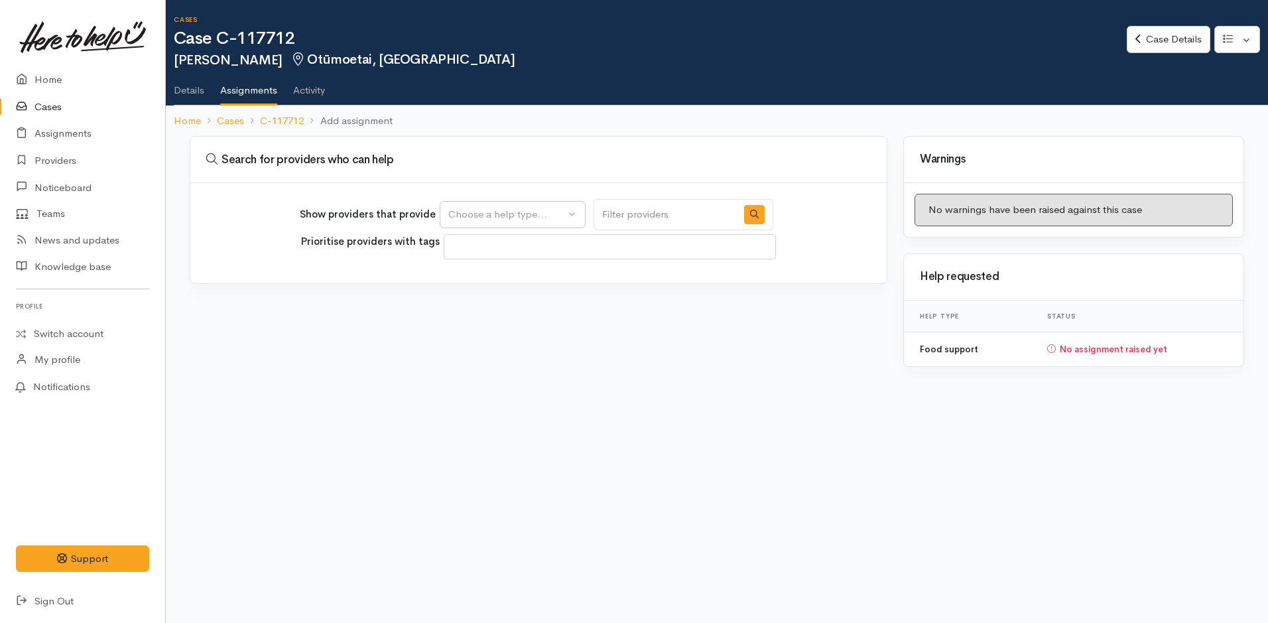
select select
click at [474, 214] on div "Choose a help type..." at bounding box center [506, 214] width 117 height 15
click at [491, 271] on span "Food support" at bounding box center [487, 278] width 62 height 15
select select "3"
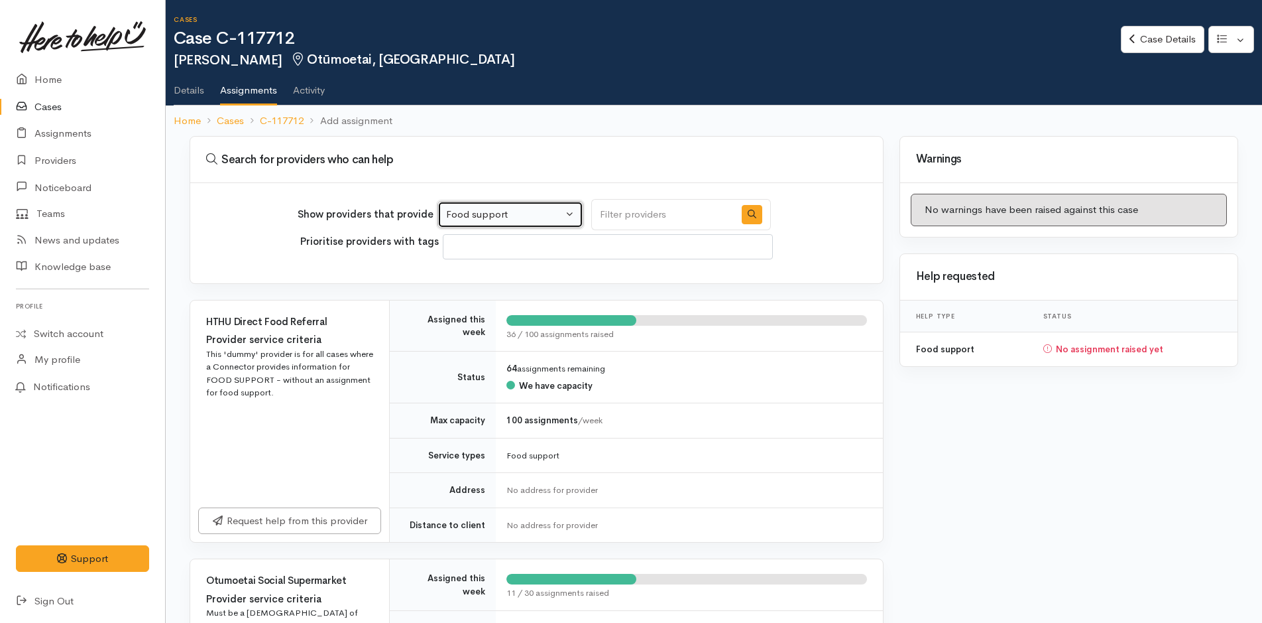
scroll to position [265, 0]
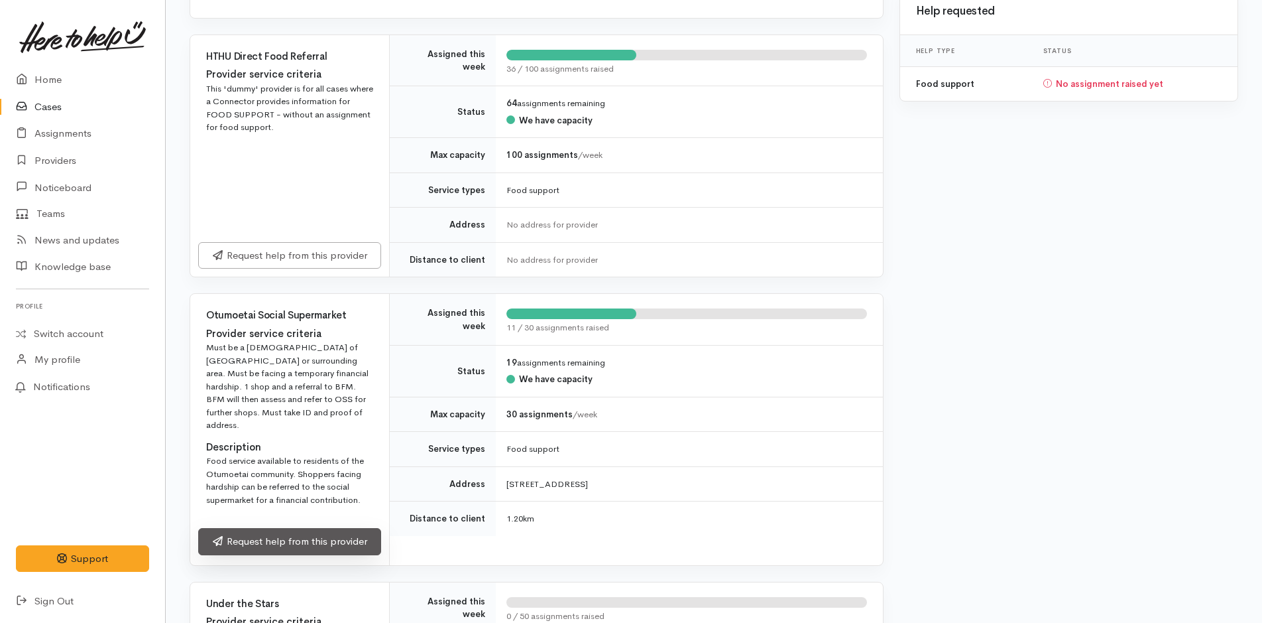
click at [223, 534] on link "Request help from this provider" at bounding box center [289, 541] width 183 height 27
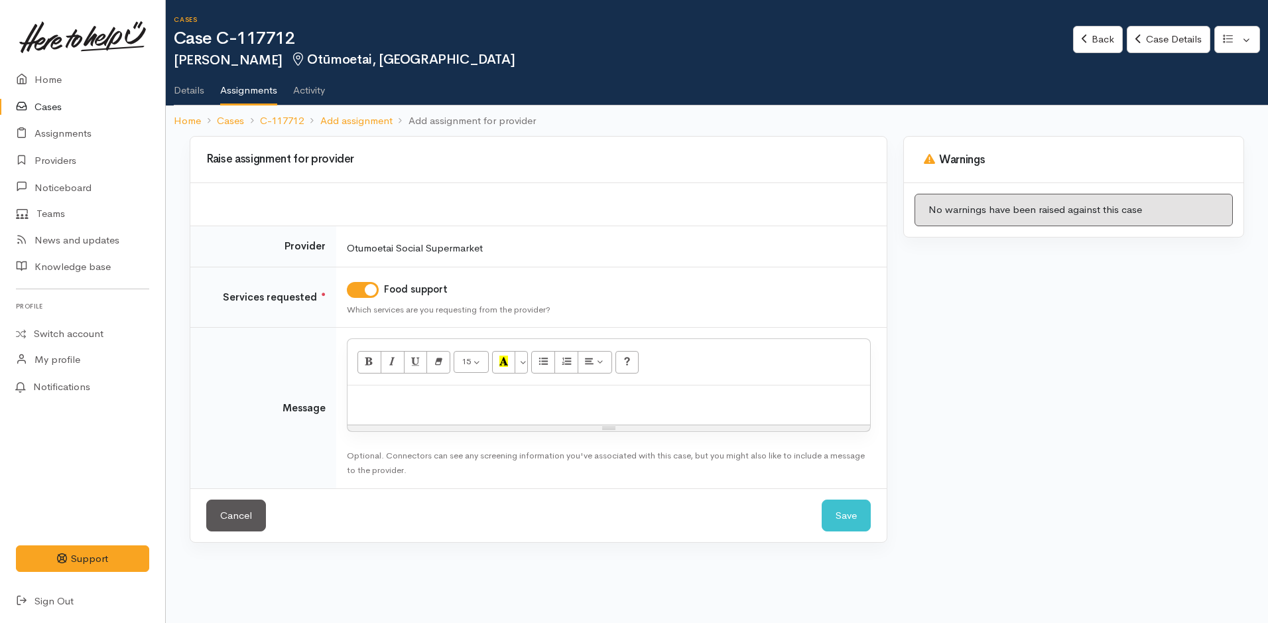
click at [391, 393] on p at bounding box center [608, 399] width 509 height 15
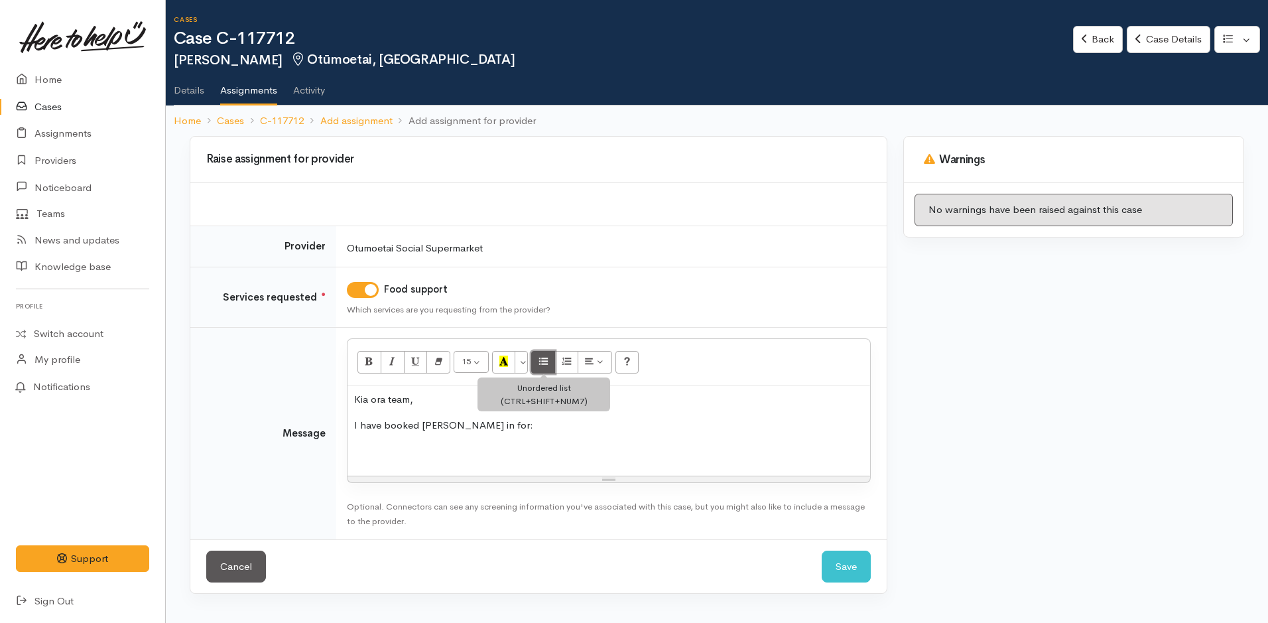
click at [550, 360] on button "Unordered list (CTRL+SHIFT+NUM7)" at bounding box center [543, 362] width 24 height 23
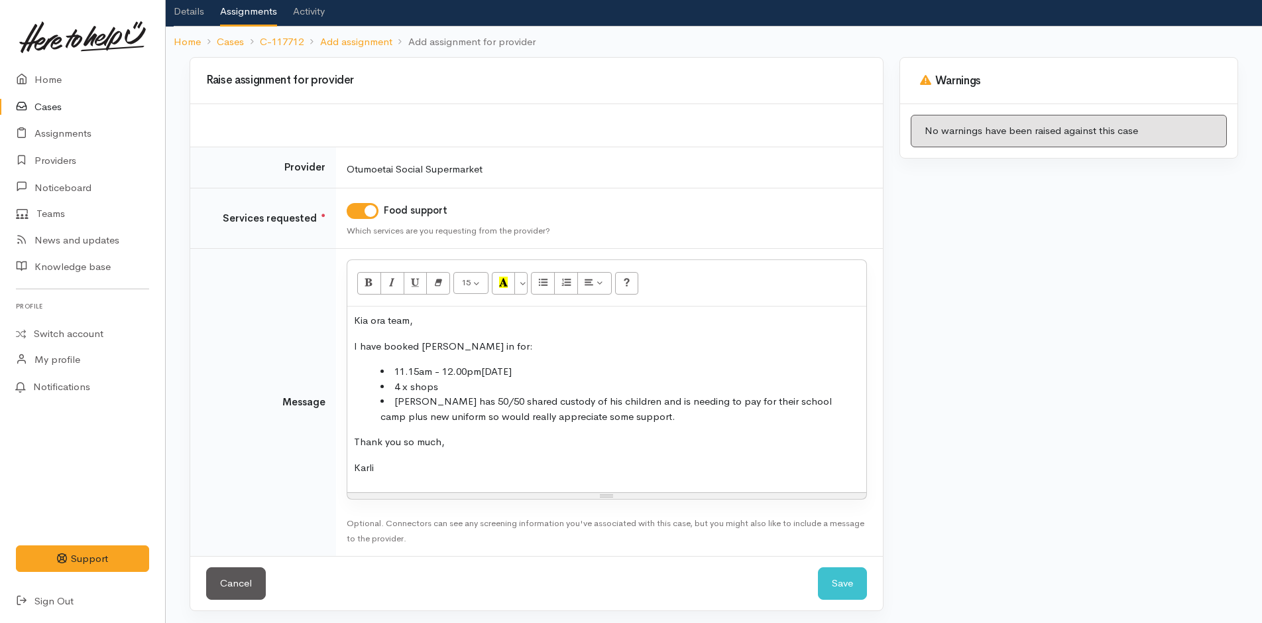
scroll to position [83, 0]
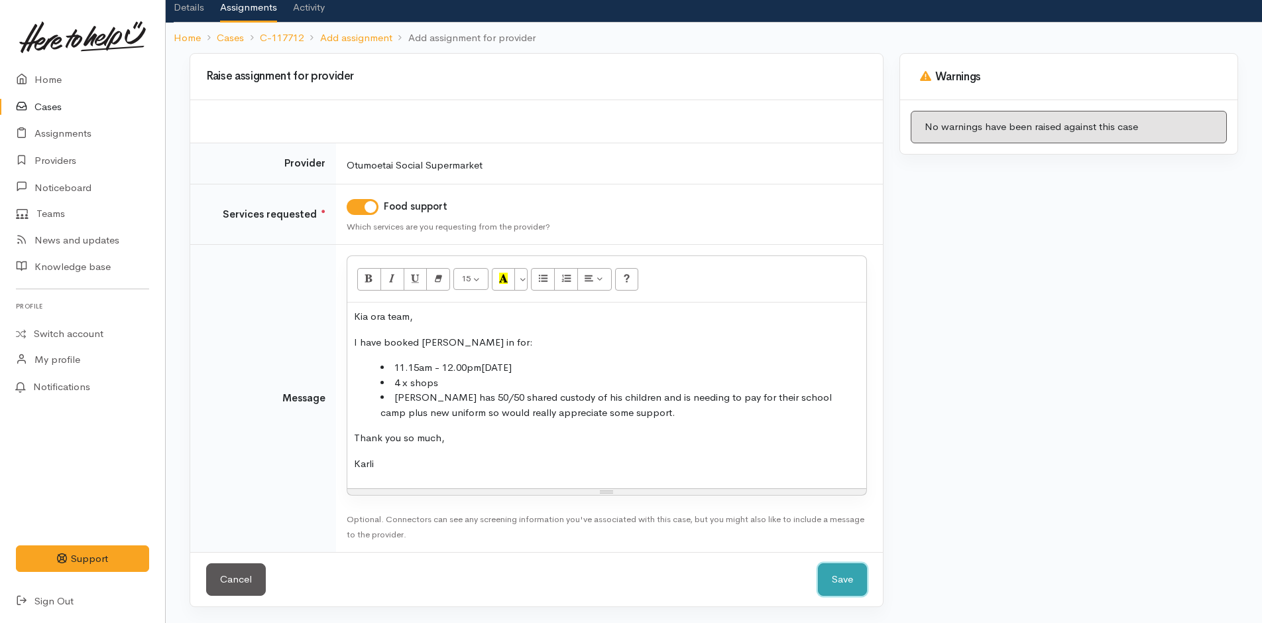
click at [855, 594] on button "Save" at bounding box center [842, 579] width 49 height 32
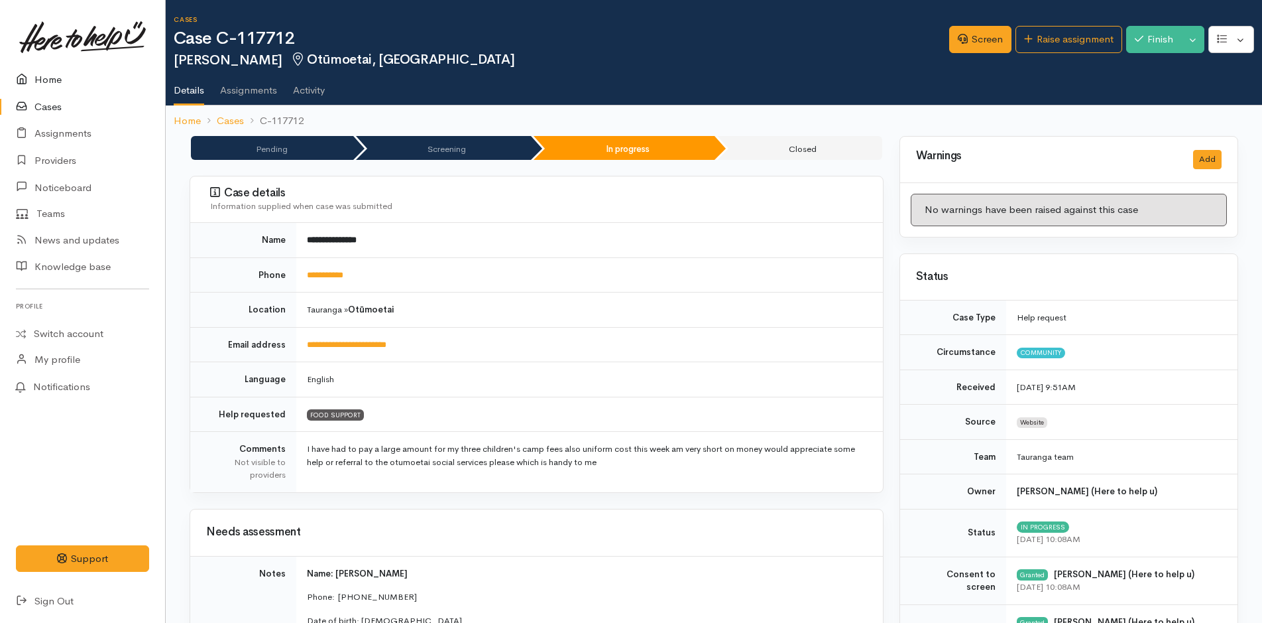
click at [46, 79] on link "Home" at bounding box center [82, 79] width 165 height 27
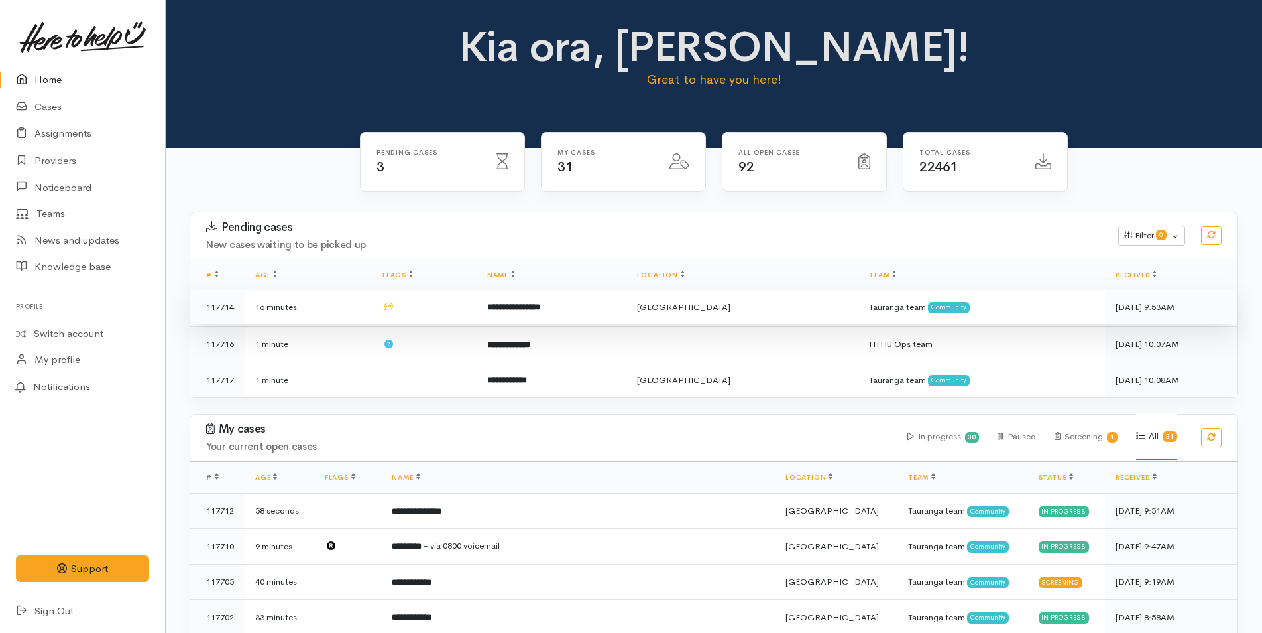
click at [592, 308] on td "**********" at bounding box center [552, 307] width 150 height 36
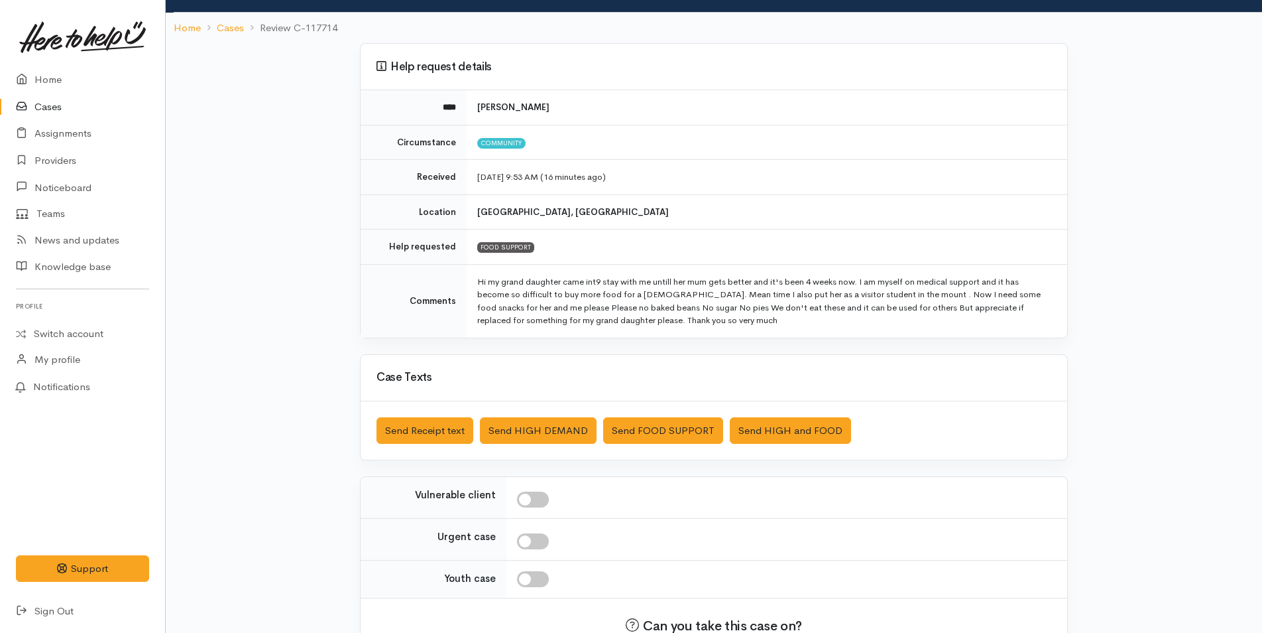
scroll to position [160, 0]
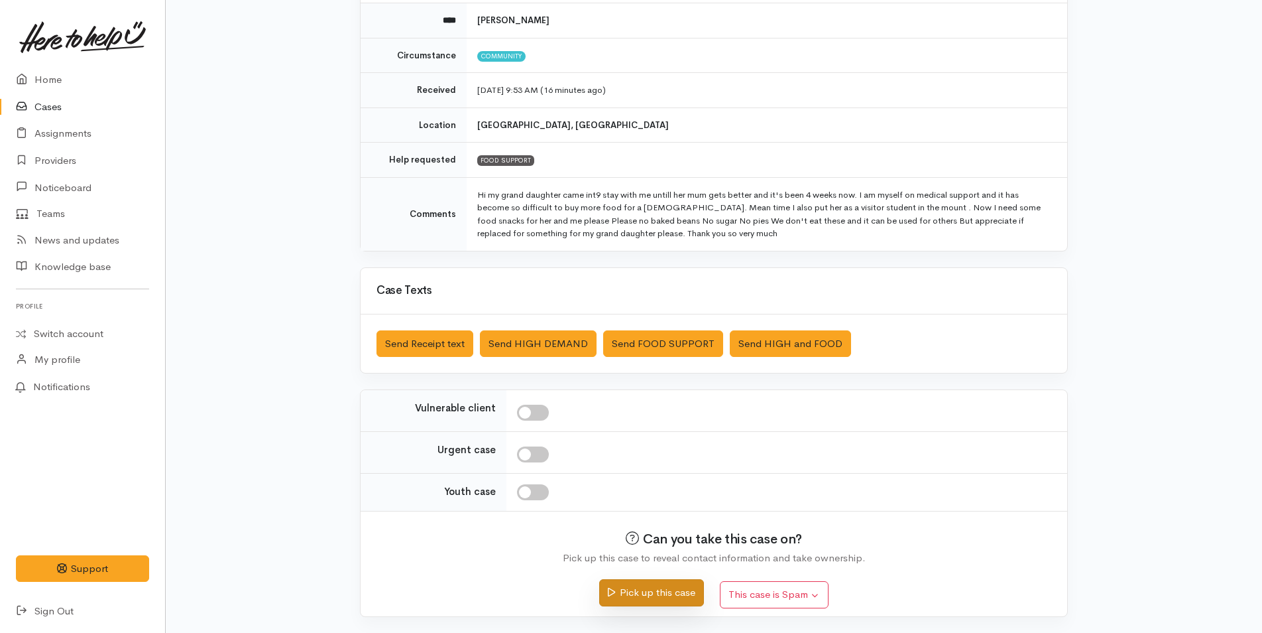
click at [635, 599] on button "Pick up this case" at bounding box center [651, 592] width 104 height 27
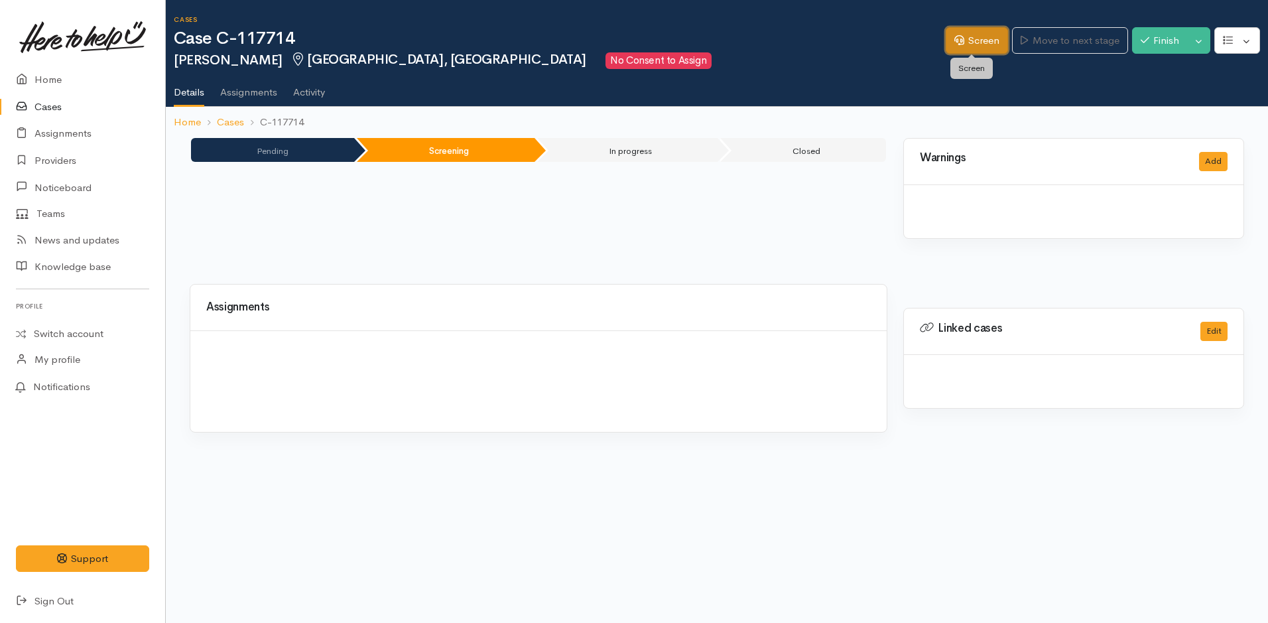
click at [985, 36] on link "Screen" at bounding box center [977, 40] width 62 height 27
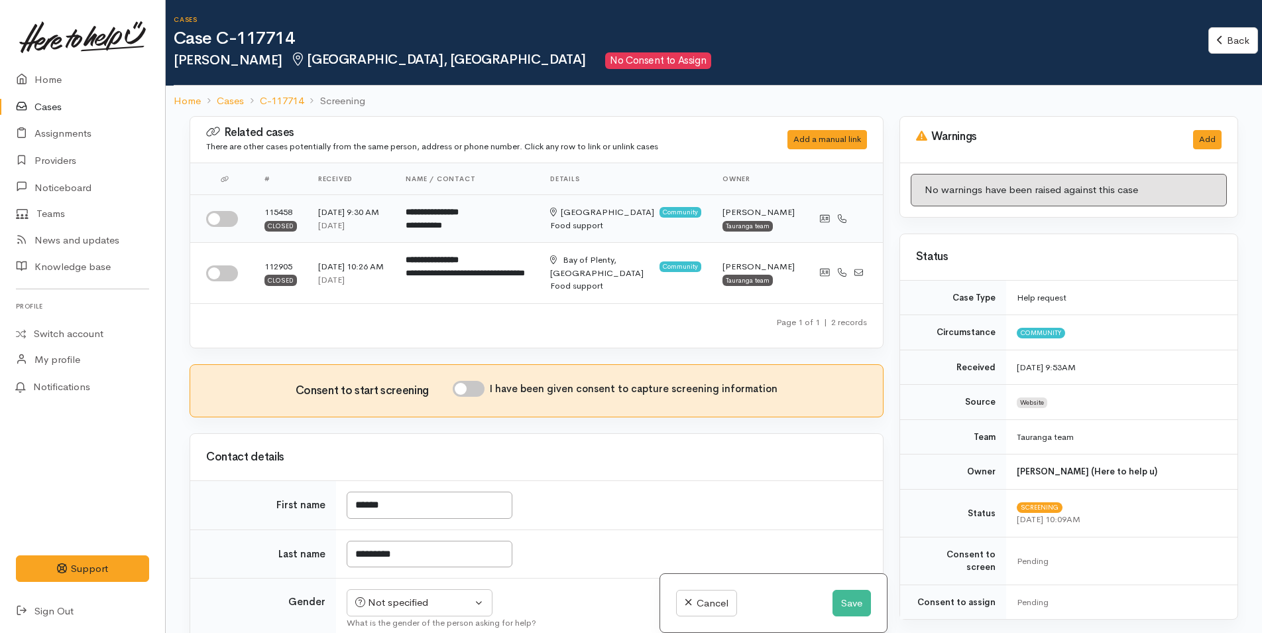
click at [219, 214] on input "checkbox" at bounding box center [222, 219] width 32 height 16
checkbox input "true"
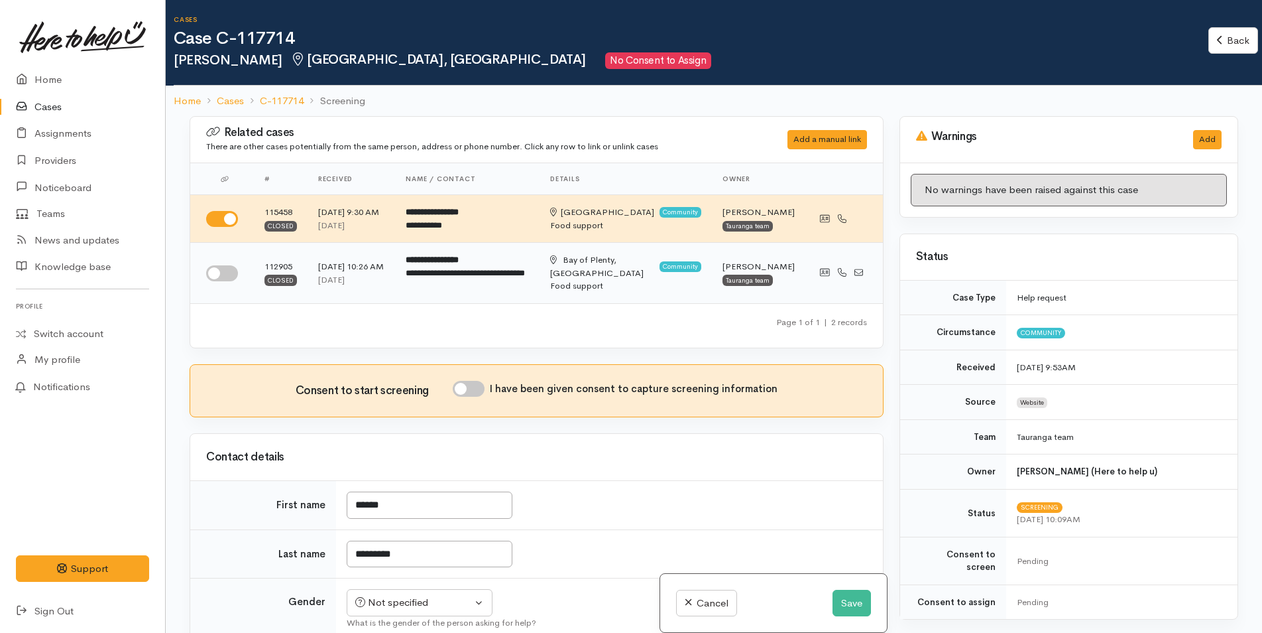
click at [218, 271] on input "checkbox" at bounding box center [222, 273] width 32 height 16
checkbox input "true"
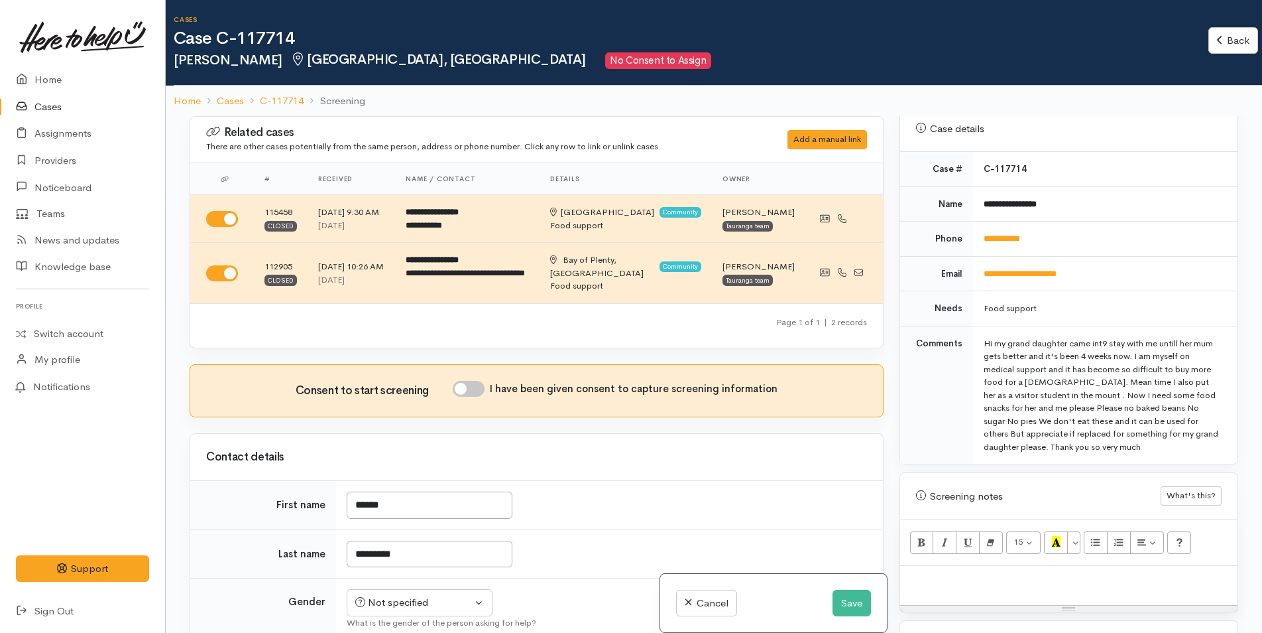
scroll to position [663, 0]
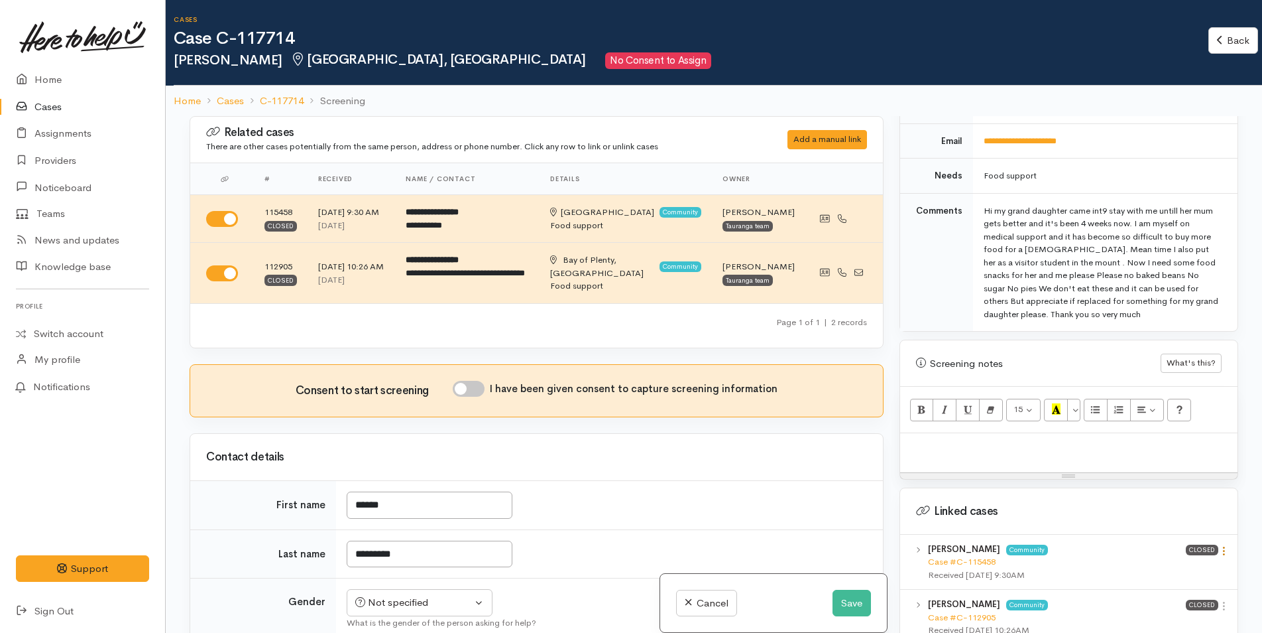
click at [1223, 545] on icon at bounding box center [1224, 550] width 11 height 11
click at [1167, 566] on link "View case" at bounding box center [1177, 576] width 105 height 21
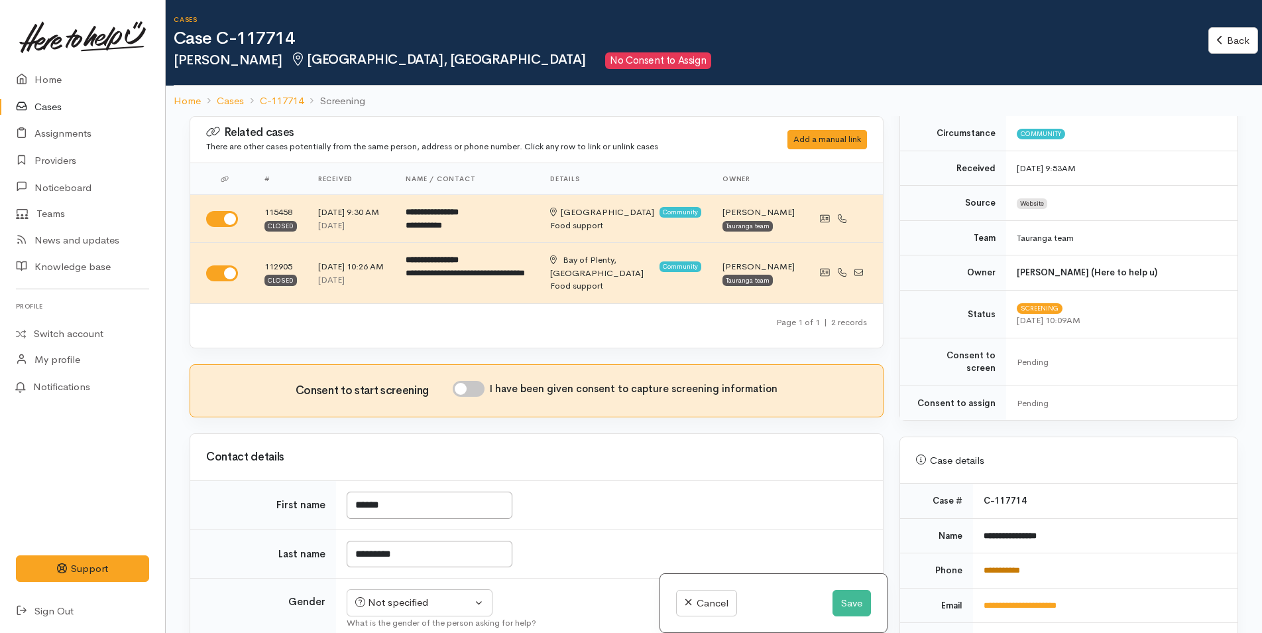
click at [1000, 566] on link "**********" at bounding box center [1002, 570] width 36 height 9
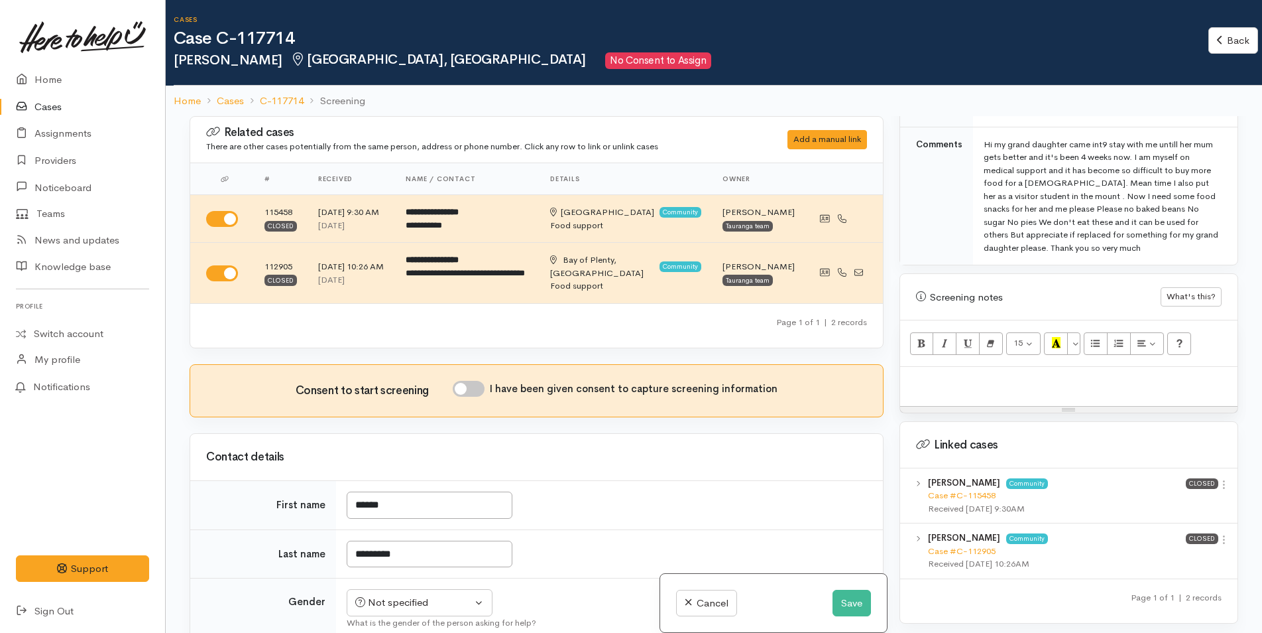
click at [925, 373] on p at bounding box center [1069, 380] width 324 height 15
paste div
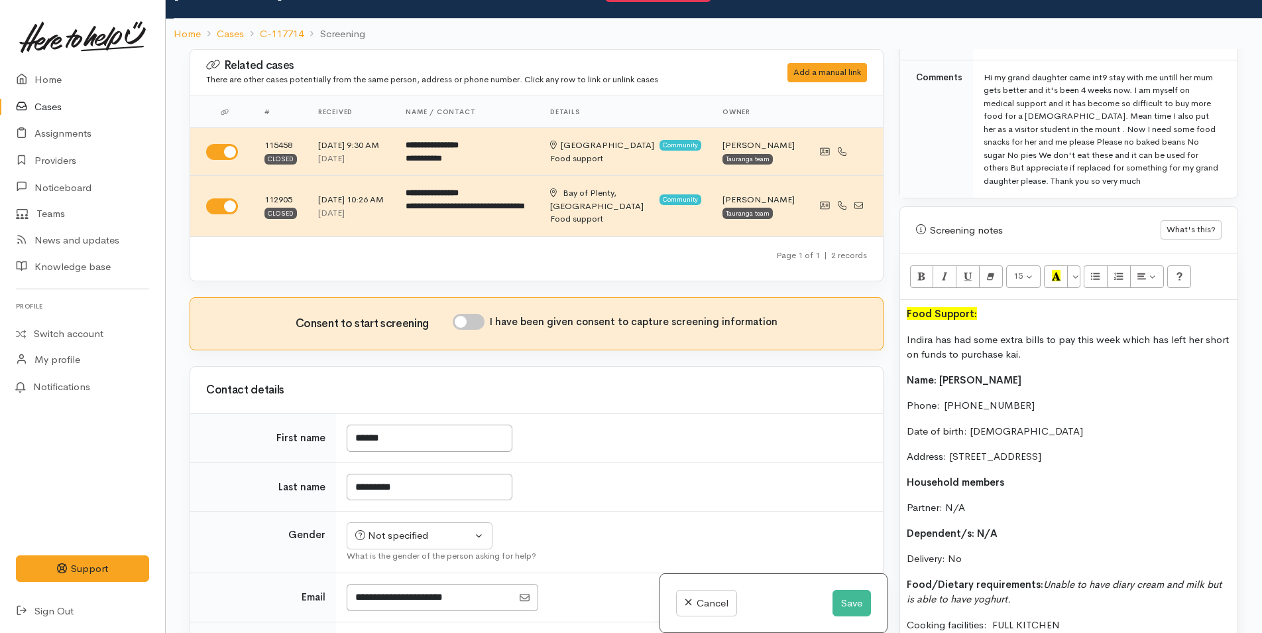
click at [476, 319] on input "I have been given consent to capture screening information" at bounding box center [469, 322] width 32 height 16
checkbox input "true"
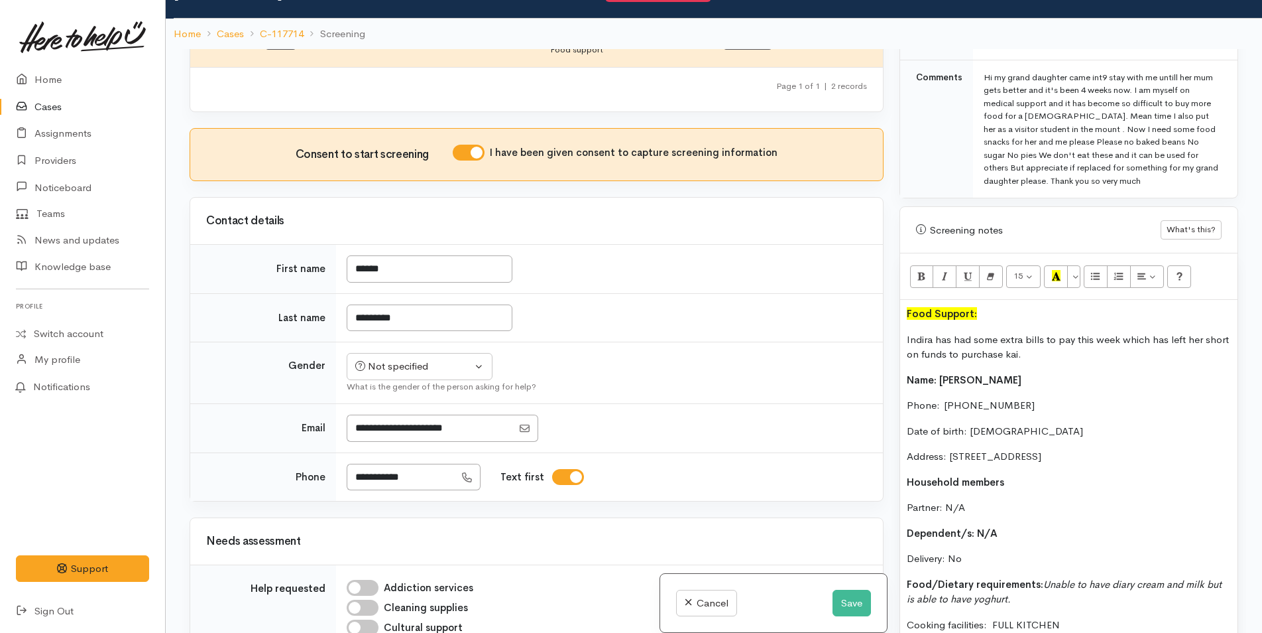
scroll to position [199, 0]
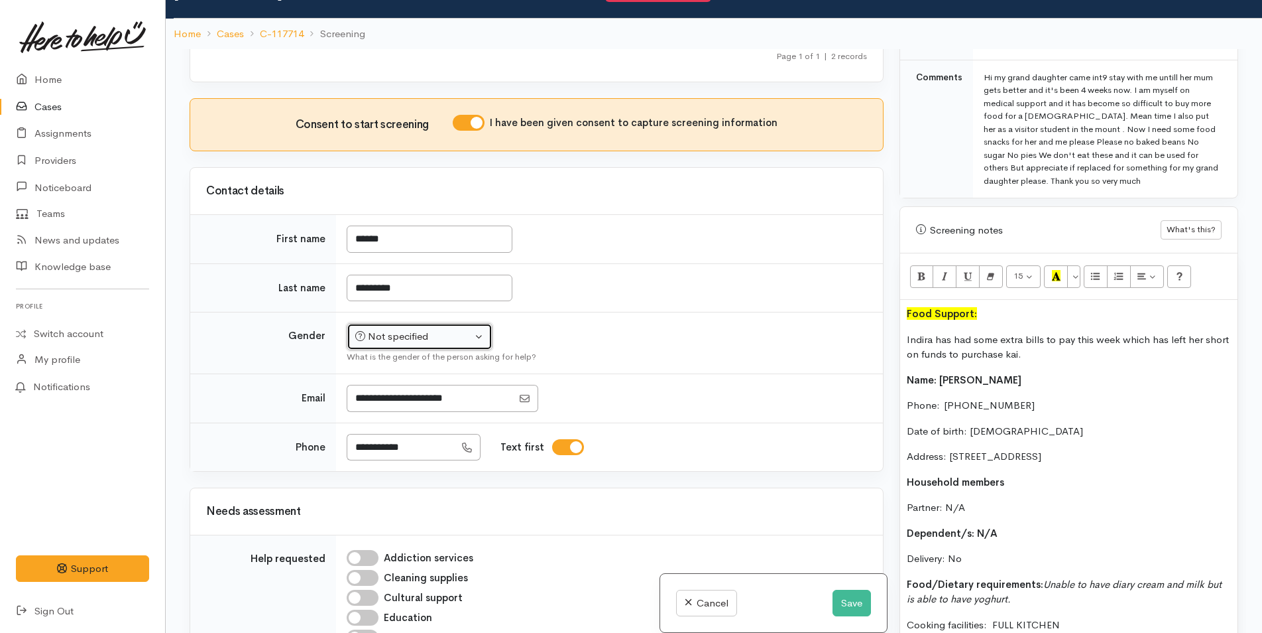
click at [396, 324] on button "Not specified" at bounding box center [420, 336] width 146 height 27
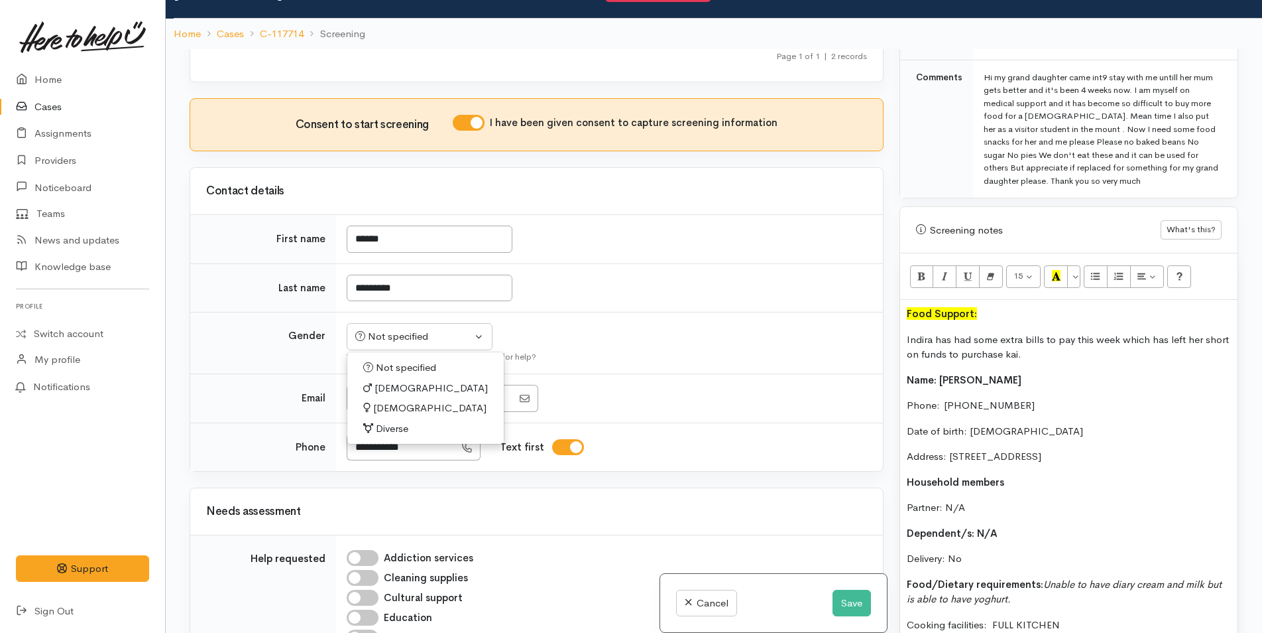
click at [384, 406] on span "Female" at bounding box center [429, 407] width 113 height 15
select select "Female"
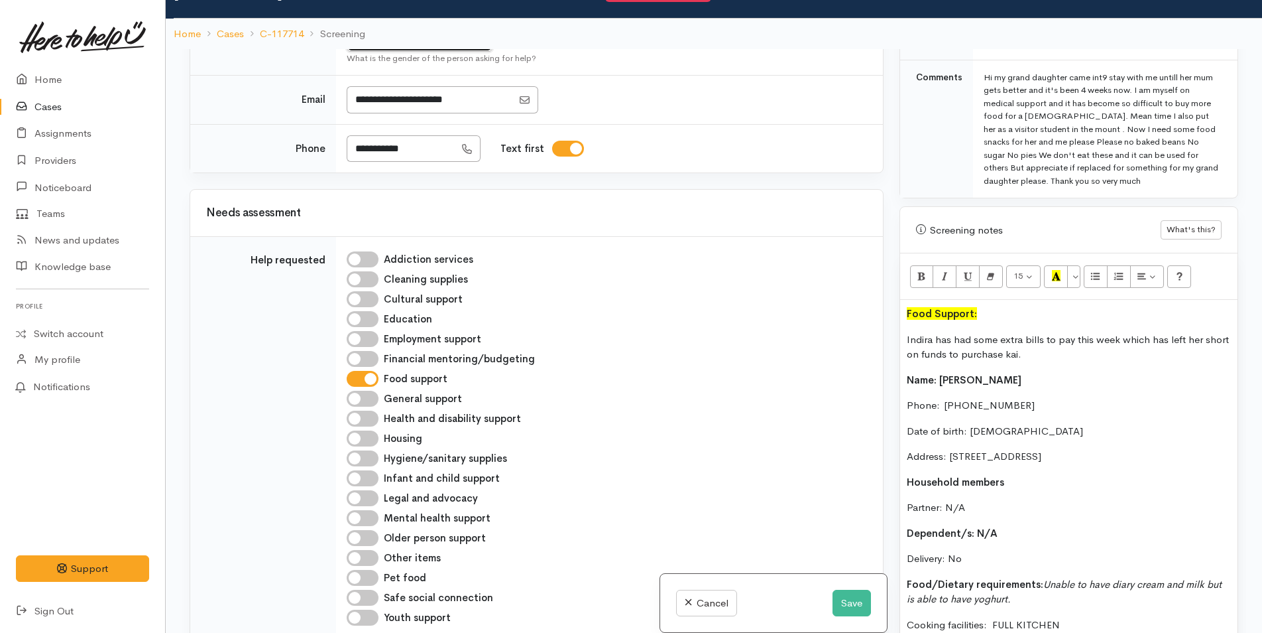
scroll to position [663, 0]
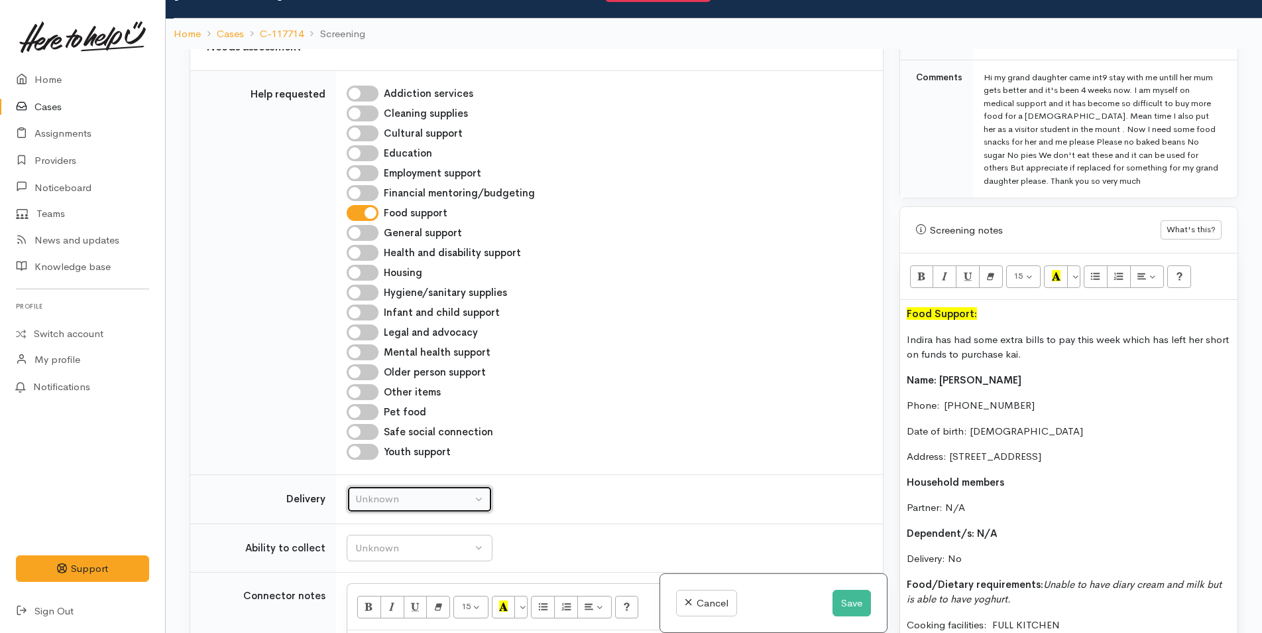
click at [377, 504] on div "Unknown" at bounding box center [413, 498] width 117 height 15
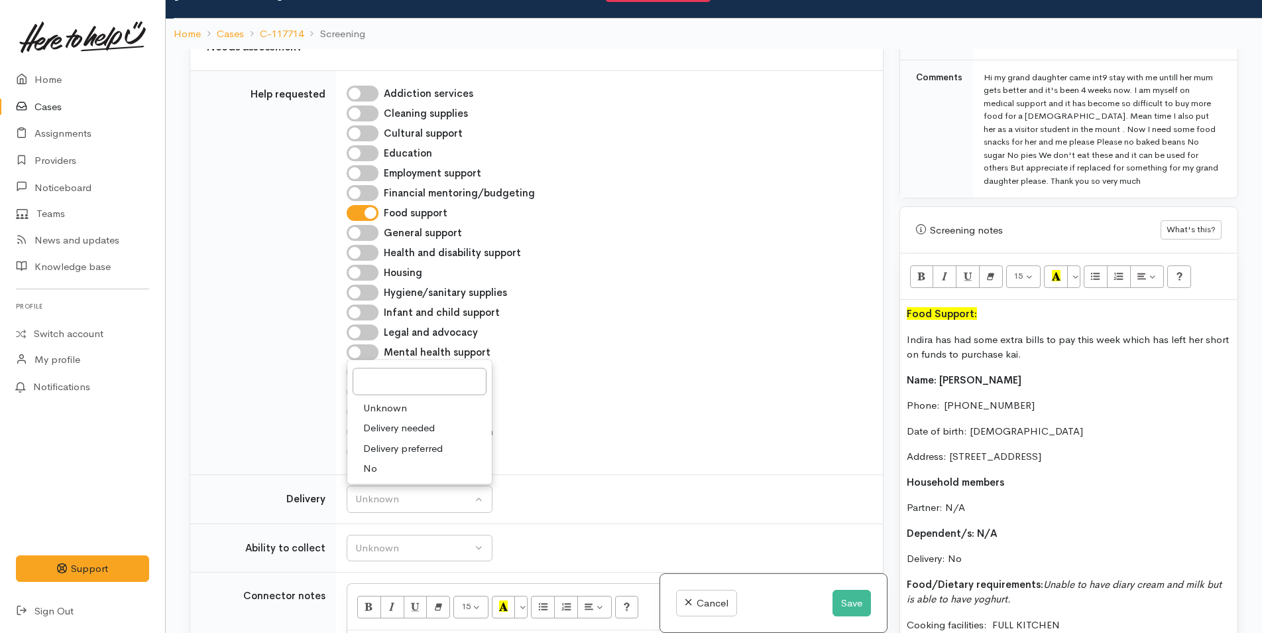
click at [379, 467] on link "No" at bounding box center [419, 468] width 145 height 21
select select "1"
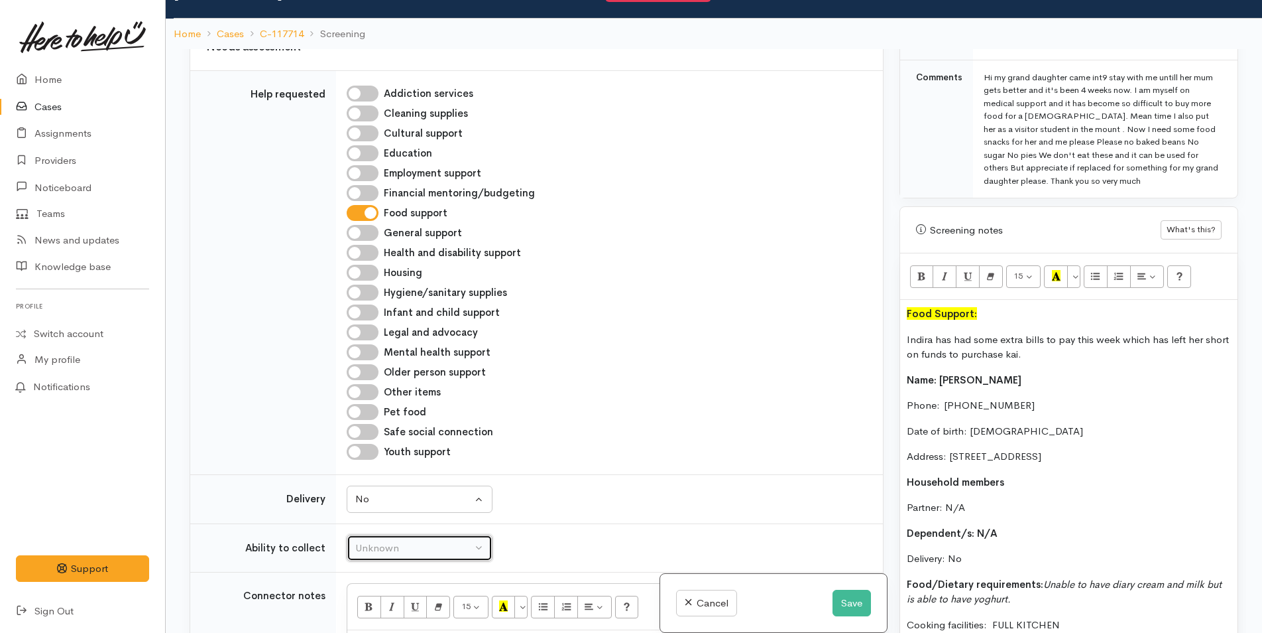
drag, startPoint x: 371, startPoint y: 557, endPoint x: 371, endPoint y: 534, distance: 23.2
click at [371, 556] on button "Unknown" at bounding box center [420, 547] width 146 height 27
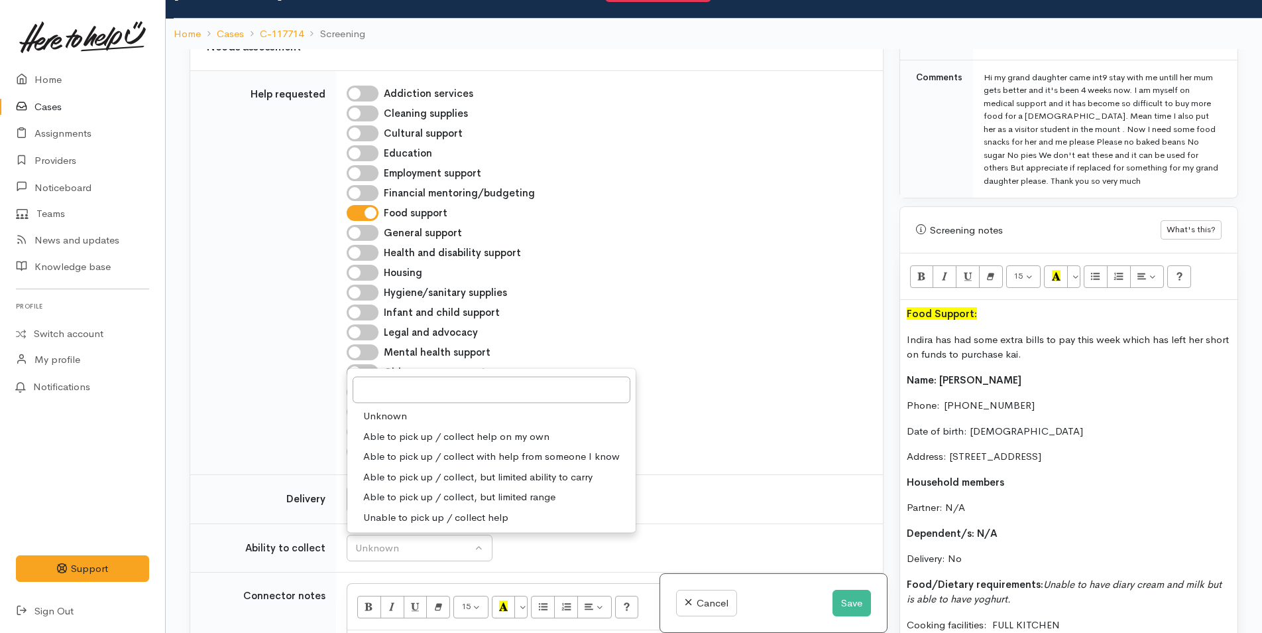
click at [383, 436] on span "Able to pick up / collect help on my own" at bounding box center [456, 435] width 186 height 15
select select "2"
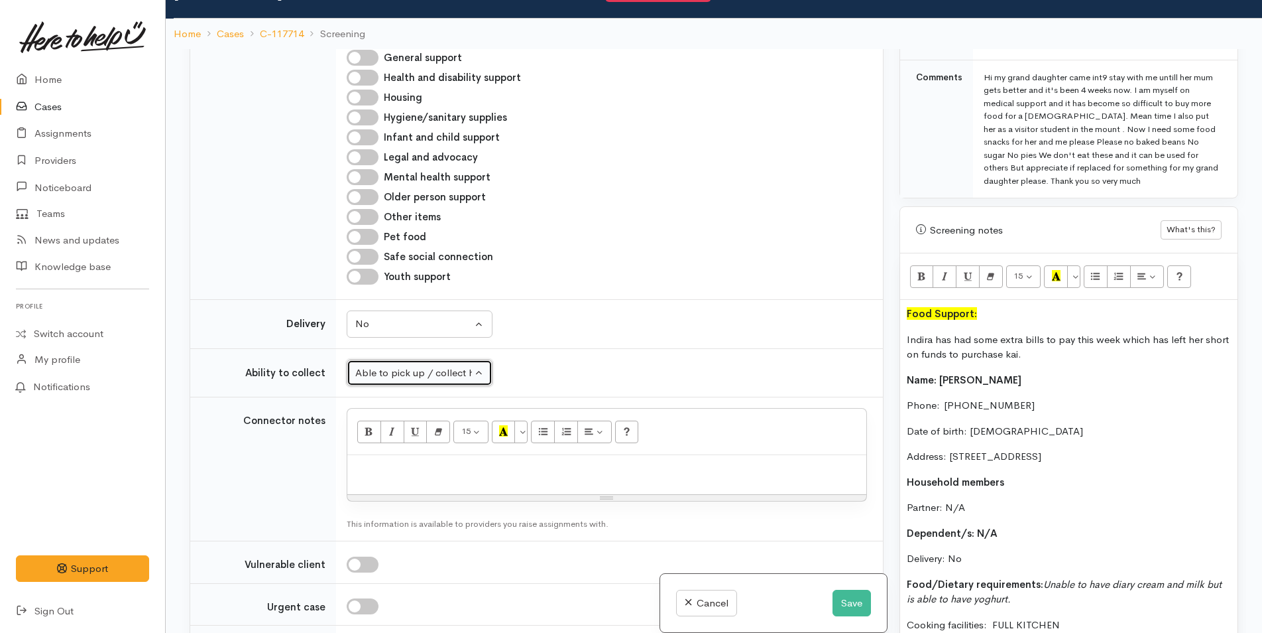
scroll to position [862, 0]
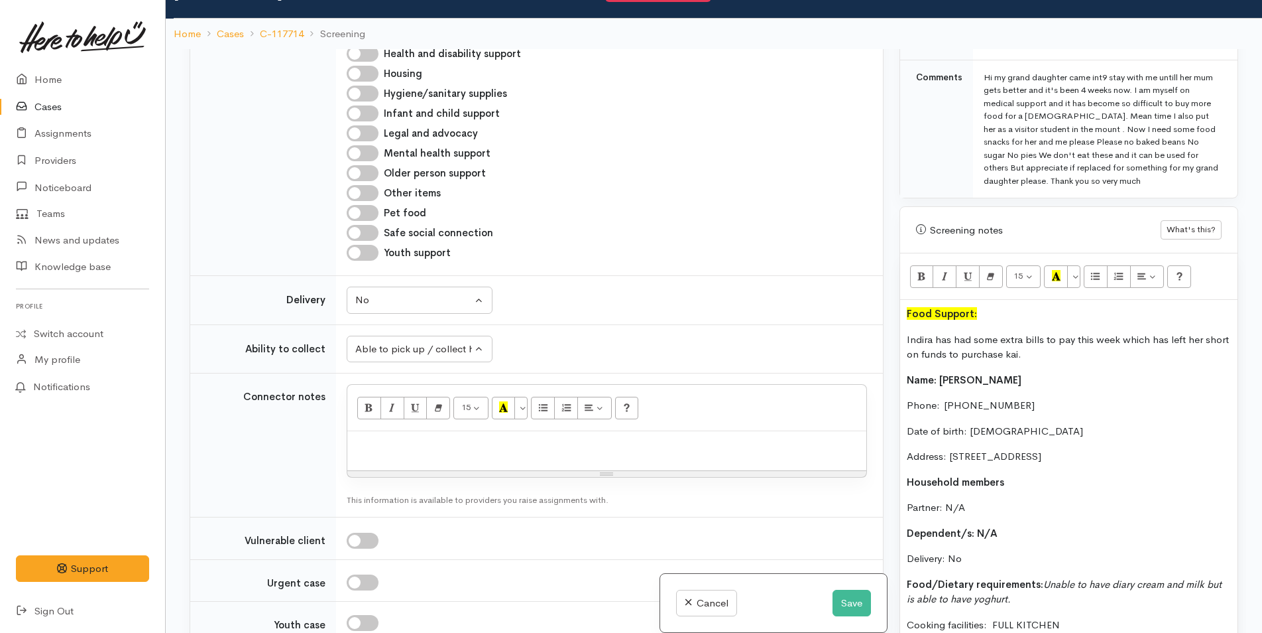
click at [1015, 526] on p "Dependent/s: N/A" at bounding box center [1069, 533] width 324 height 15
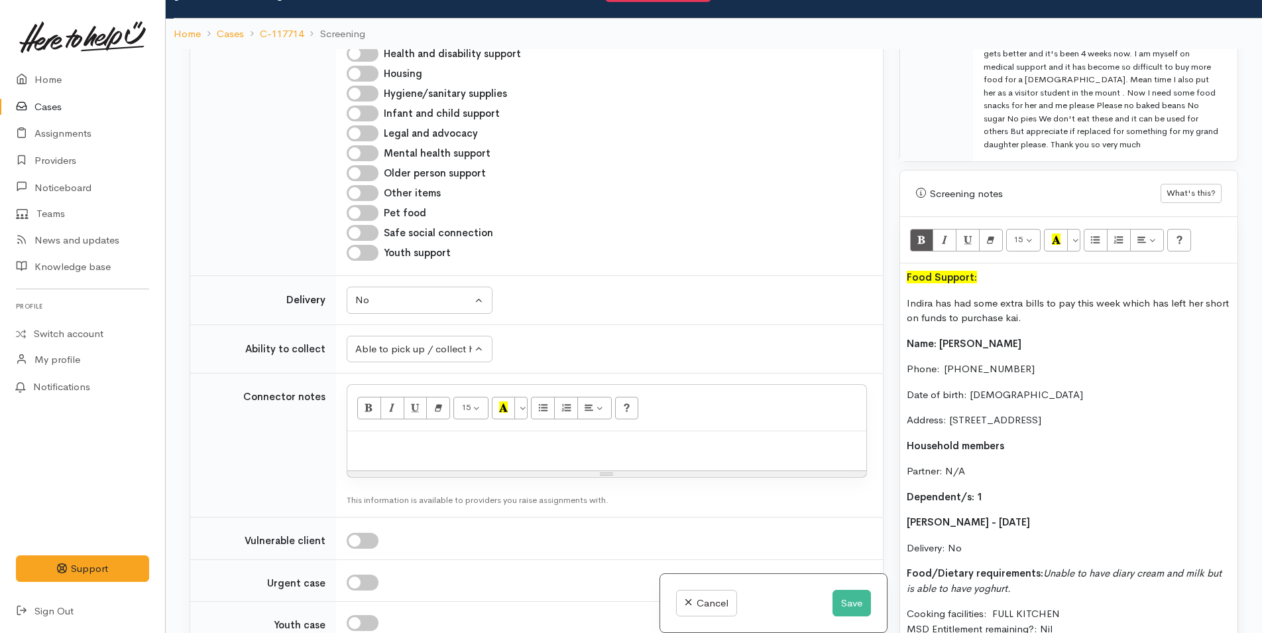
scroll to position [796, 0]
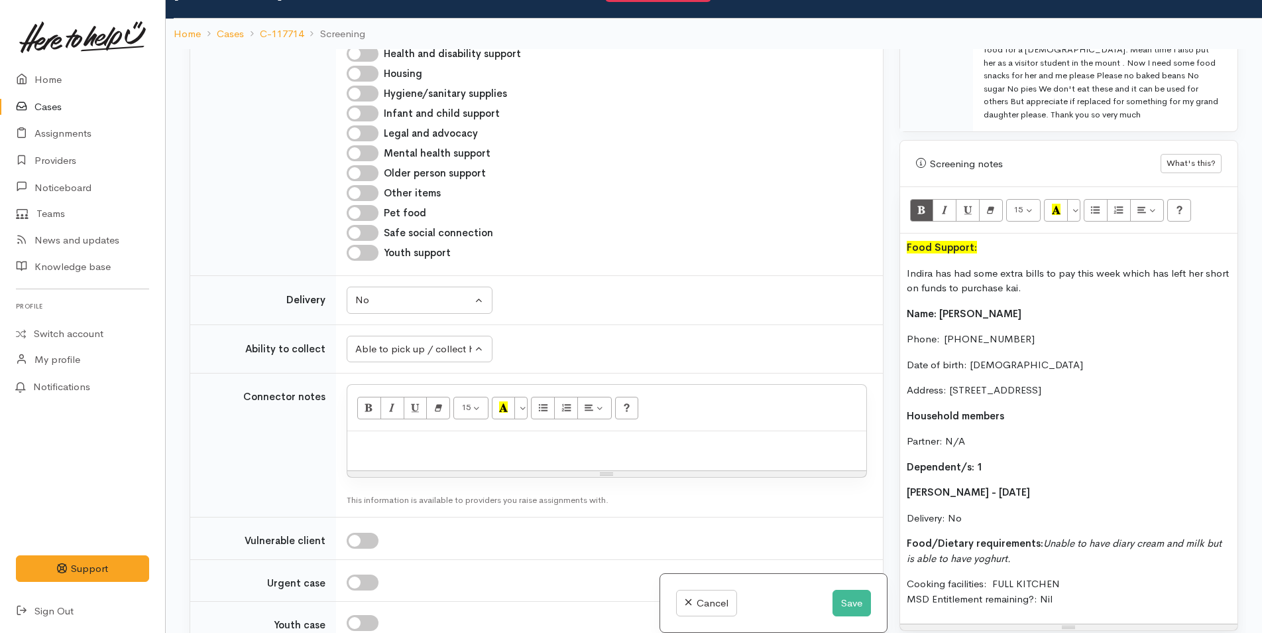
click at [1040, 546] on p "Food/Dietary requirements: Unable to have diary cream and milk but is able to h…" at bounding box center [1069, 551] width 324 height 30
drag, startPoint x: 1035, startPoint y: 545, endPoint x: 1043, endPoint y: 530, distance: 17.2
click at [1043, 536] on p "Food/Dietary requirements: Unable to have diary cream and milk but is able to h…" at bounding box center [1069, 551] width 324 height 30
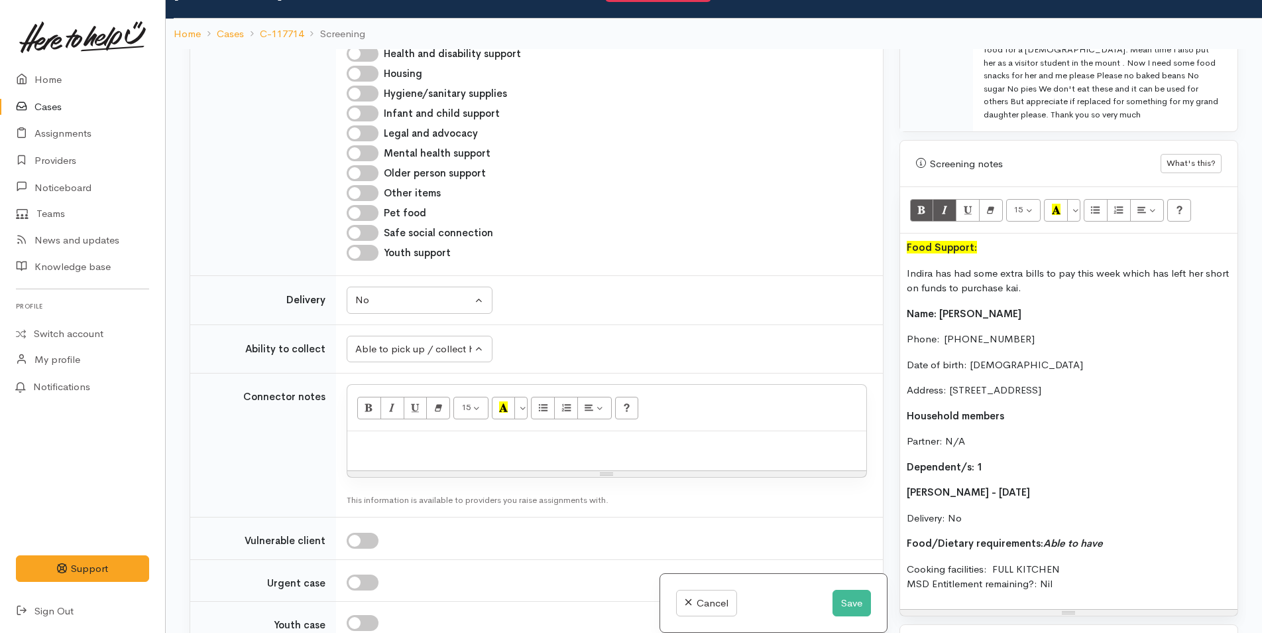
click at [1052, 408] on p "Household members" at bounding box center [1069, 415] width 324 height 15
click at [1022, 434] on p "Partner: N/A" at bounding box center [1069, 441] width 324 height 15
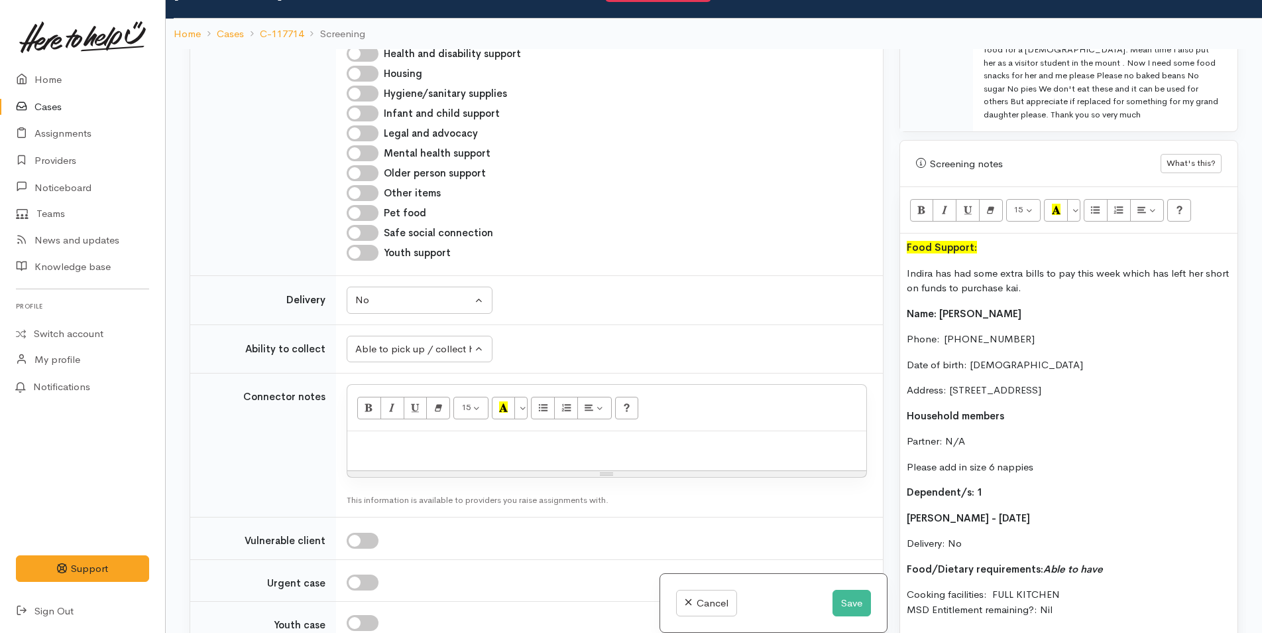
drag, startPoint x: 1031, startPoint y: 450, endPoint x: 912, endPoint y: 367, distance: 144.8
click at [879, 444] on div "Related cases There are other cases potentially from the same person, address o…" at bounding box center [714, 365] width 1065 height 633
click at [921, 204] on icon "Bold (CTRL+B)" at bounding box center [922, 209] width 9 height 11
click at [942, 204] on icon "Italic (CTRL+I)" at bounding box center [945, 209] width 9 height 11
drag, startPoint x: 985, startPoint y: 421, endPoint x: 990, endPoint y: 465, distance: 44.1
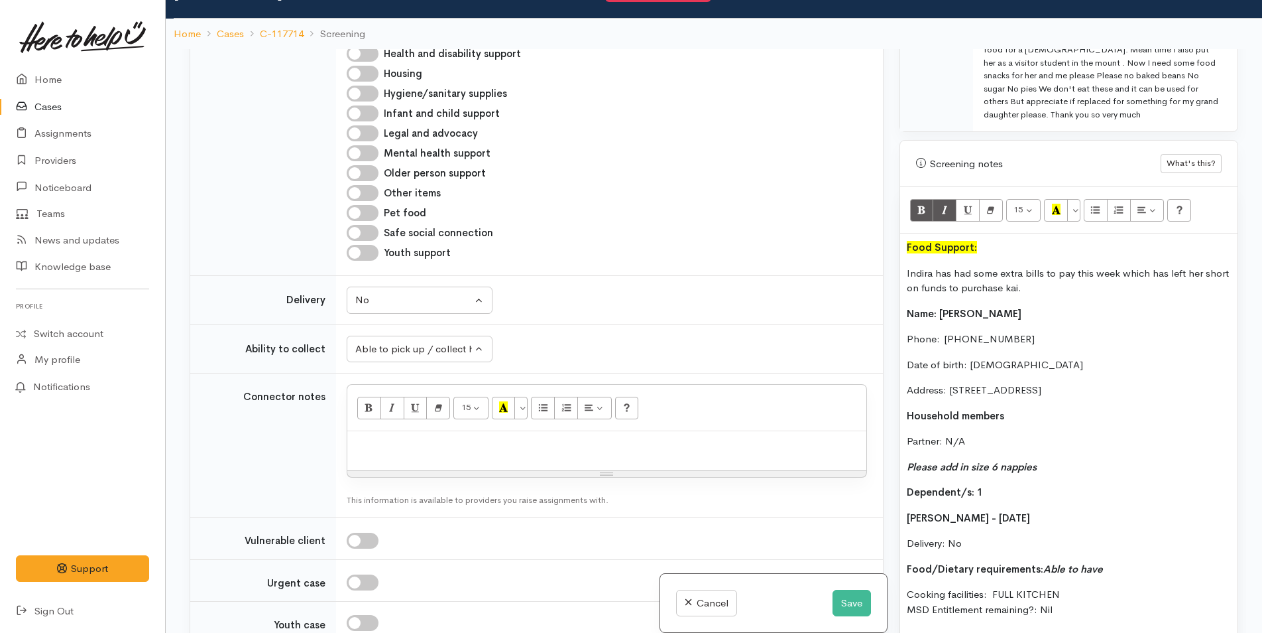
click at [985, 434] on p "Partner: N/A" at bounding box center [1069, 441] width 324 height 15
click at [1110, 562] on p "Food/Dietary requirements: Able to have" at bounding box center [1069, 569] width 324 height 15
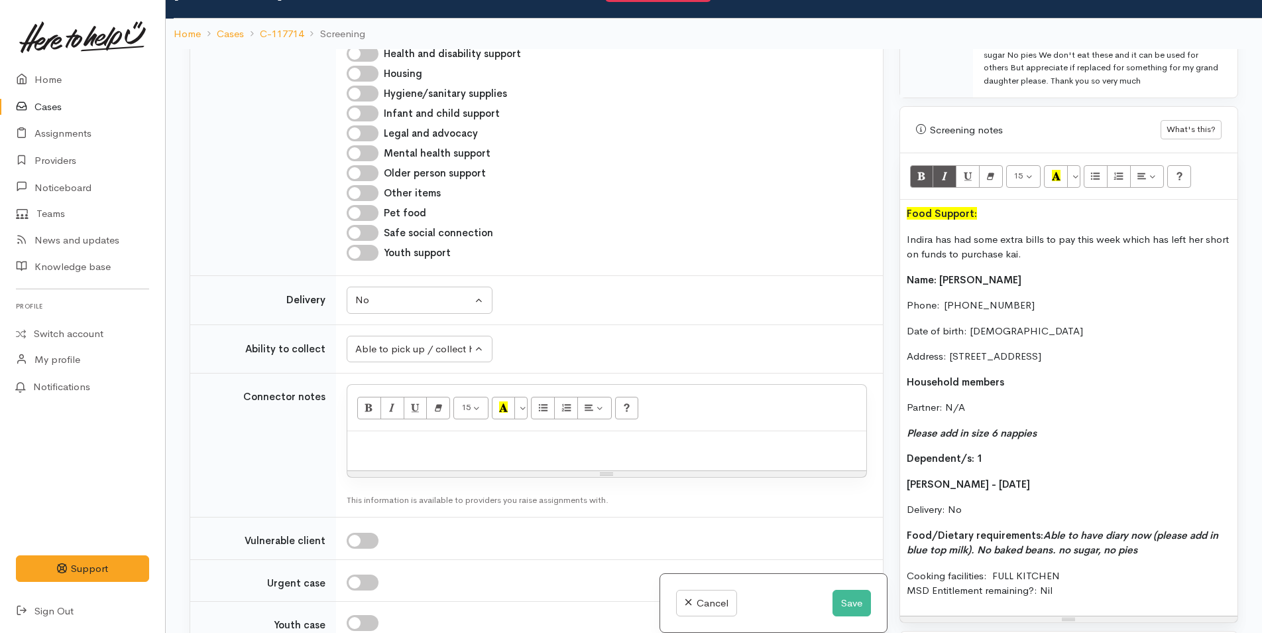
scroll to position [862, 0]
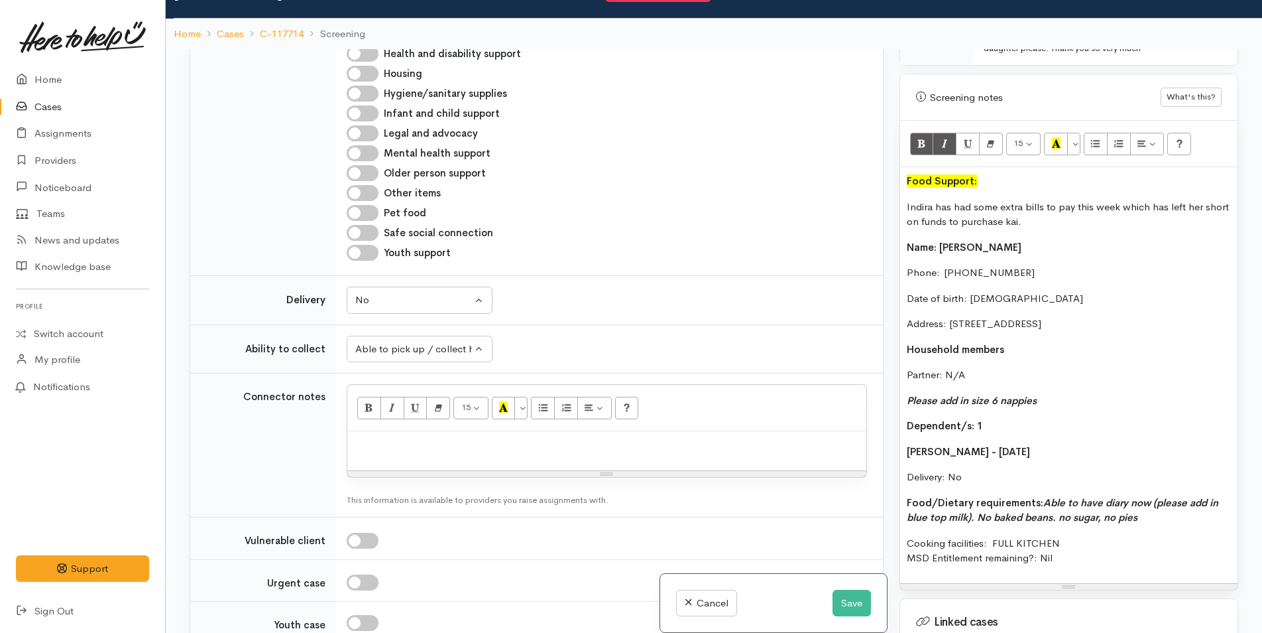
drag, startPoint x: 1140, startPoint y: 504, endPoint x: 871, endPoint y: 487, distance: 269.1
click at [870, 489] on div "Related cases There are other cases potentially from the same person, address o…" at bounding box center [714, 365] width 1065 height 633
click at [1054, 133] on button "Recent Color" at bounding box center [1056, 144] width 24 height 23
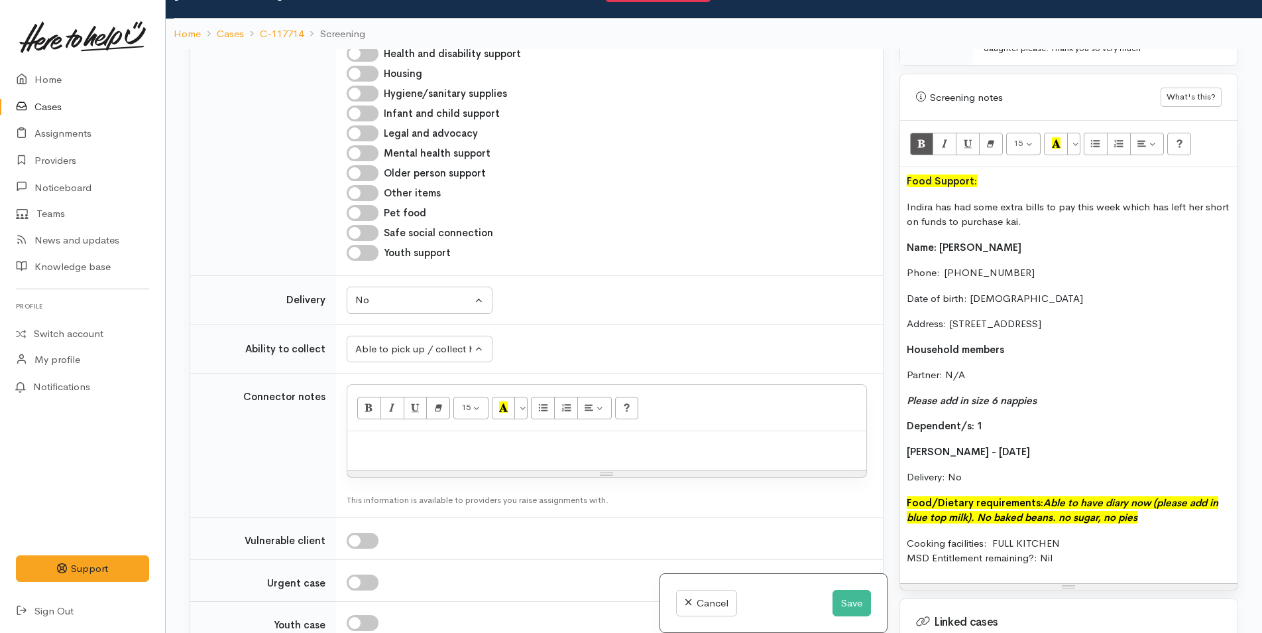
drag, startPoint x: 1059, startPoint y: 331, endPoint x: 1068, endPoint y: 372, distance: 42.1
click at [1059, 342] on p "Household members" at bounding box center [1069, 349] width 324 height 15
drag, startPoint x: 1055, startPoint y: 504, endPoint x: 1071, endPoint y: 513, distance: 18.1
click at [1056, 504] on icon "Able to have diary now (please add in blue top milk). No baked beans. no sugar,…" at bounding box center [1063, 510] width 312 height 28
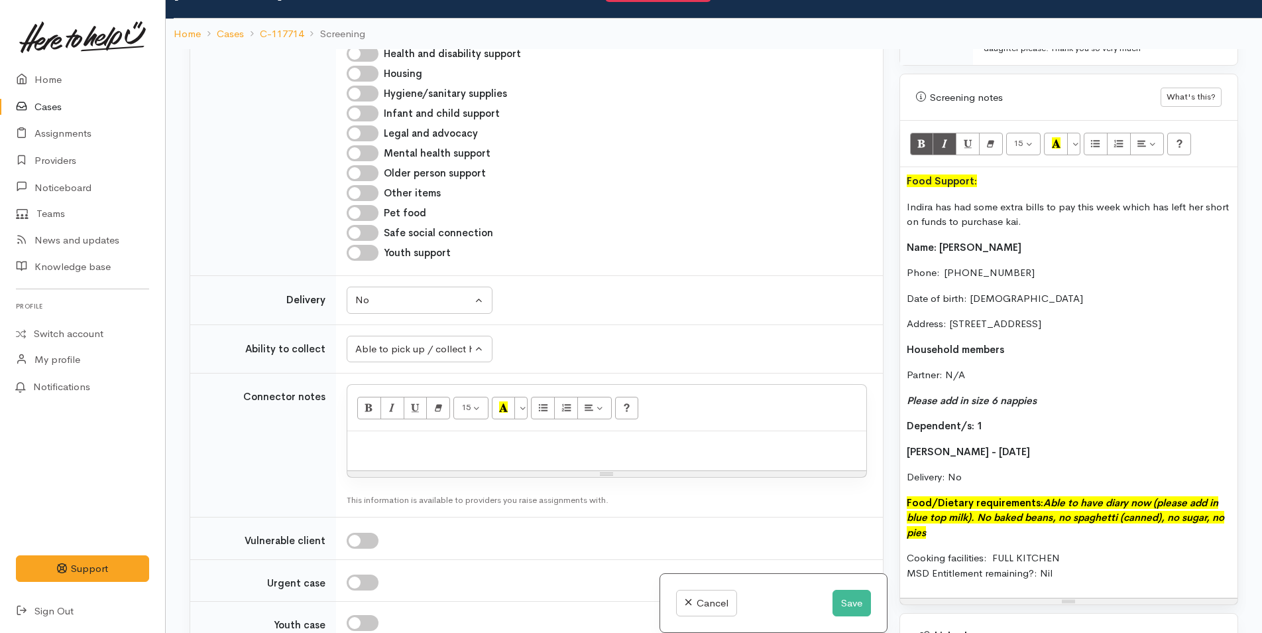
drag, startPoint x: 949, startPoint y: 197, endPoint x: 936, endPoint y: 194, distance: 13.5
click at [936, 200] on p "Indira has had some extra bills to pay this week which has left her short on fu…" at bounding box center [1069, 215] width 324 height 30
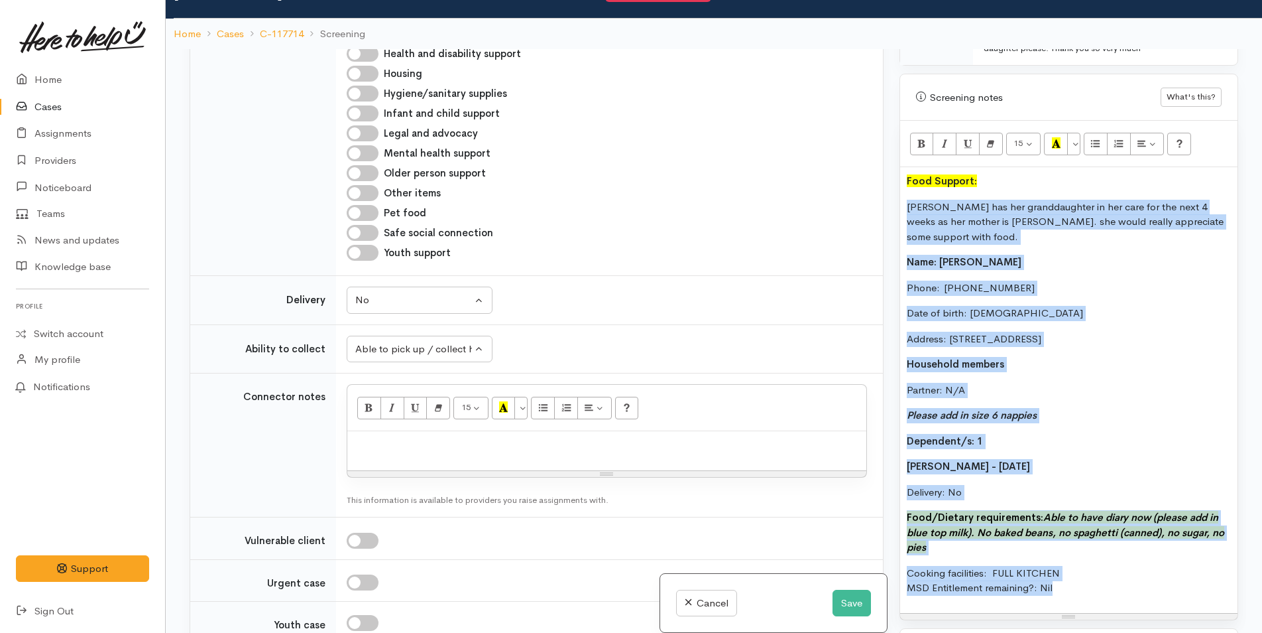
drag, startPoint x: 944, startPoint y: 530, endPoint x: 902, endPoint y: 192, distance: 340.7
click at [902, 192] on div "Food Support: Indira has her granddaughter in her care for the next 4 weeks as …" at bounding box center [1068, 390] width 337 height 446
copy div "Indira has her granddaughter in her care for the next 4 weeks as her mother is …"
click at [1180, 408] on p "Please add in size 6 nappies" at bounding box center [1069, 415] width 324 height 15
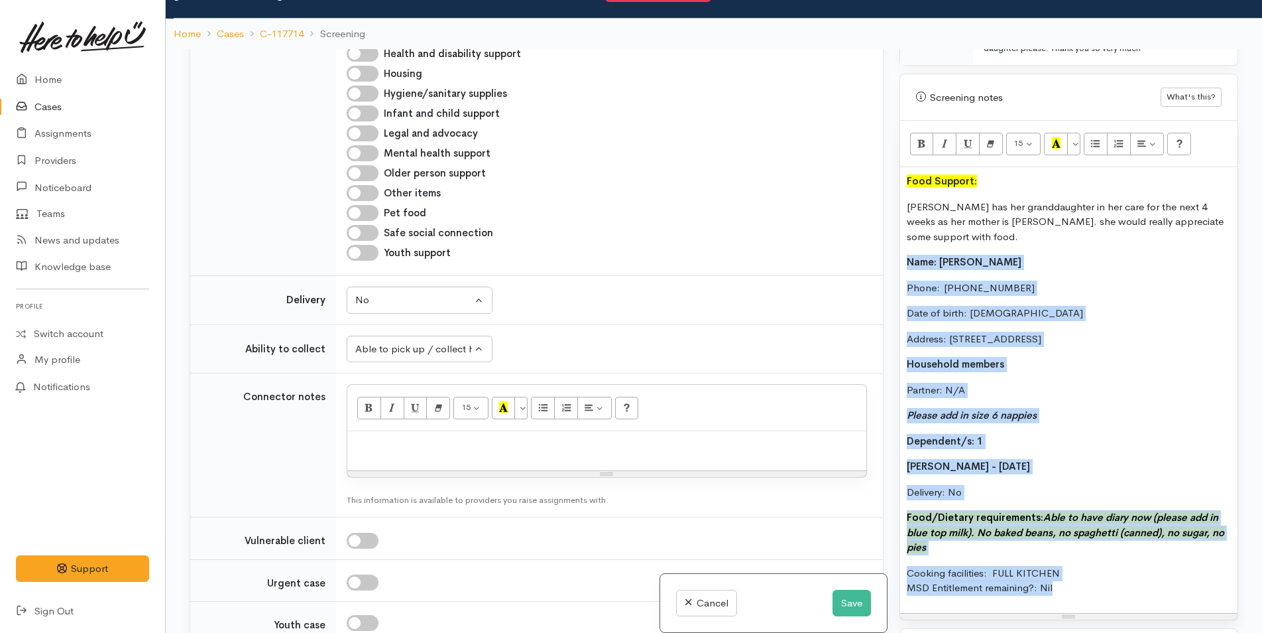
drag, startPoint x: 992, startPoint y: 548, endPoint x: 904, endPoint y: 233, distance: 326.9
click at [904, 233] on div "Food Support: Indira has her granddaughter in her care for the next 4 weeks as …" at bounding box center [1068, 390] width 337 height 446
copy div "Name: Indira Bhanupuri Phone:  02040821558 Date of birth: 01/11/1977 Address: 1…"
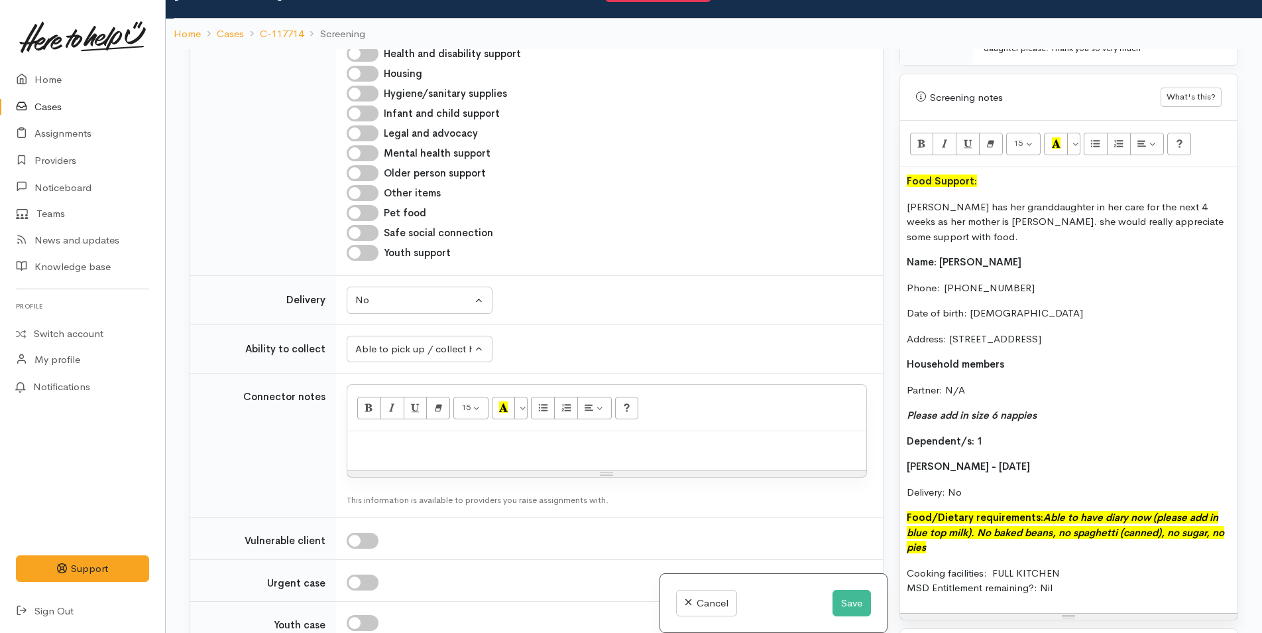
click at [414, 436] on div at bounding box center [606, 450] width 519 height 39
paste div
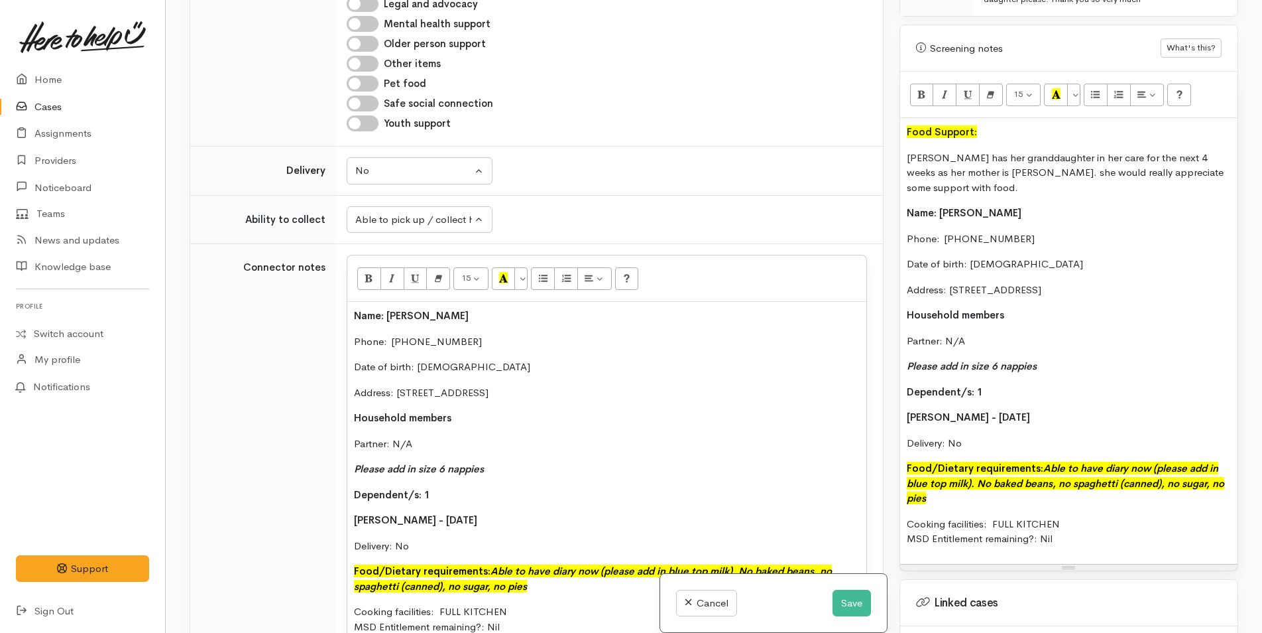
scroll to position [478, 0]
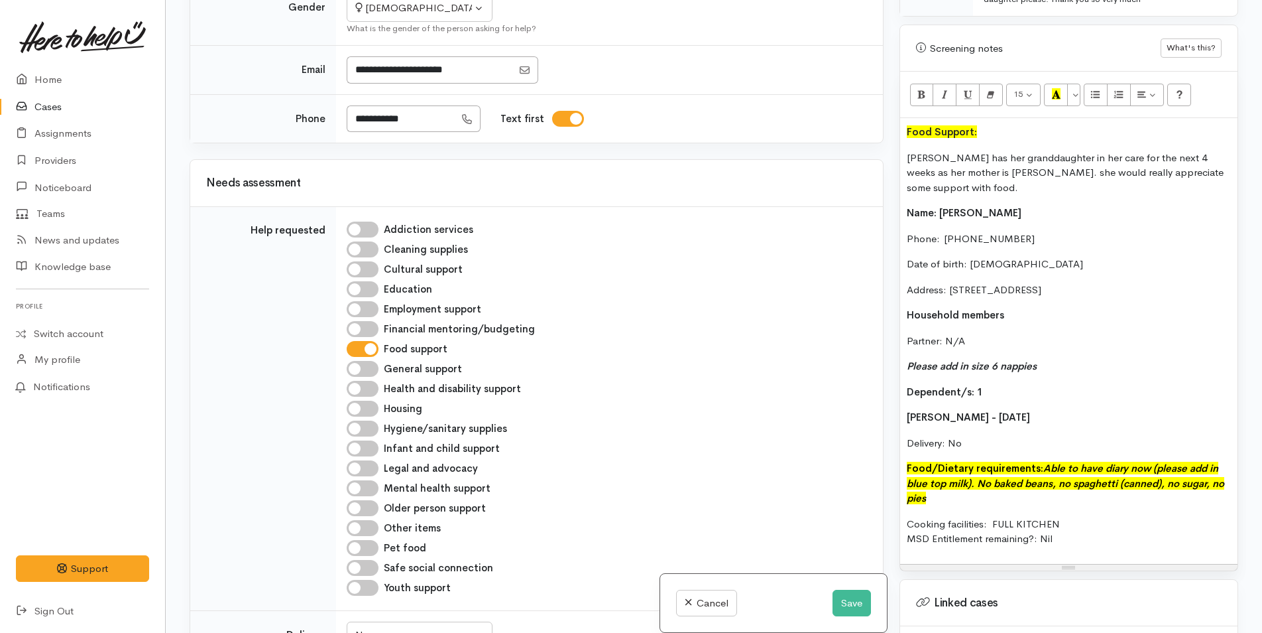
click at [366, 451] on input "Infant and child support" at bounding box center [363, 448] width 32 height 16
checkbox input "true"
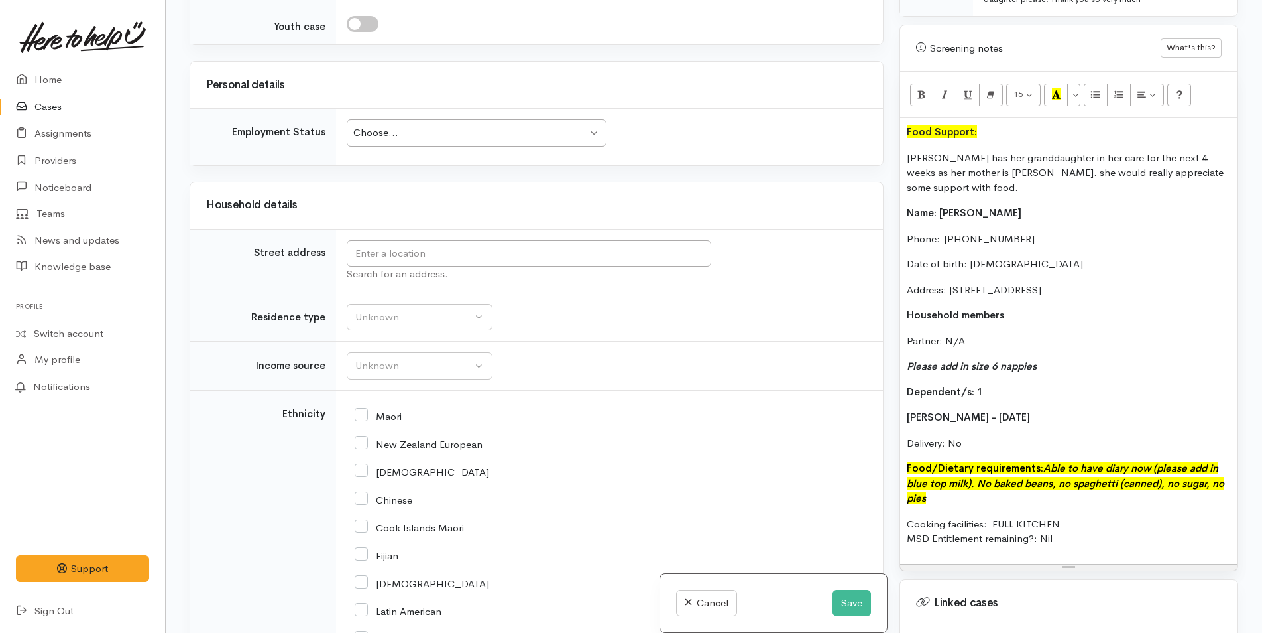
scroll to position [1804, 0]
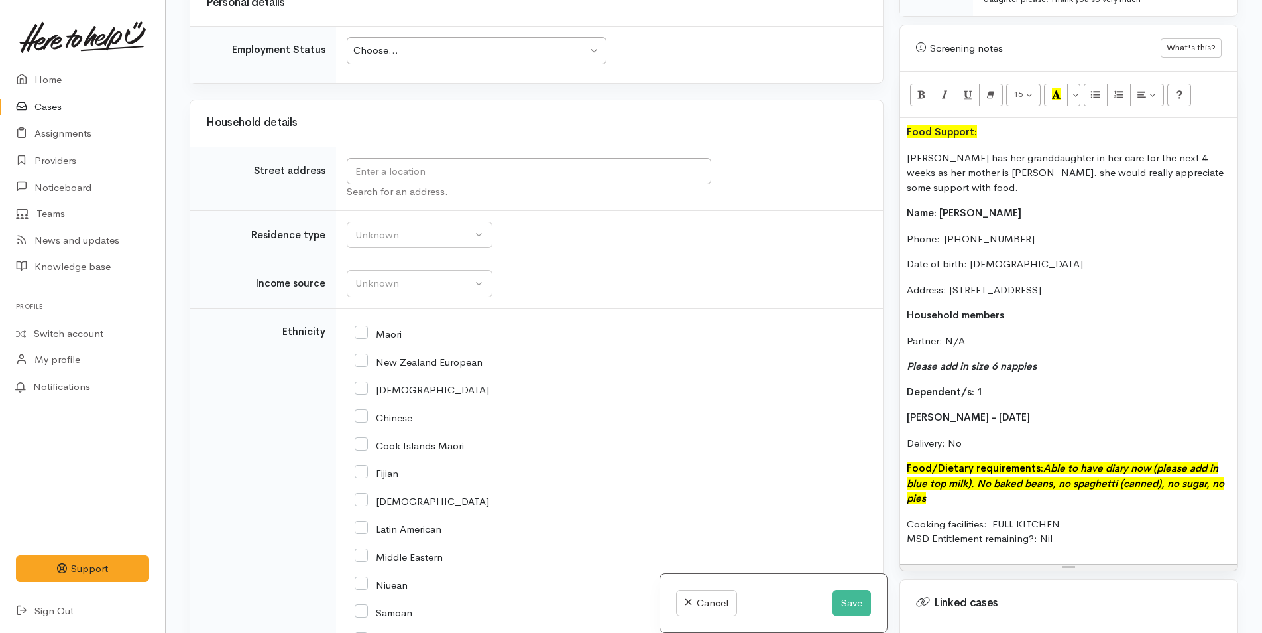
click at [373, 48] on div "Choose..." at bounding box center [470, 50] width 234 height 15
click at [381, 167] on input "text" at bounding box center [529, 171] width 365 height 27
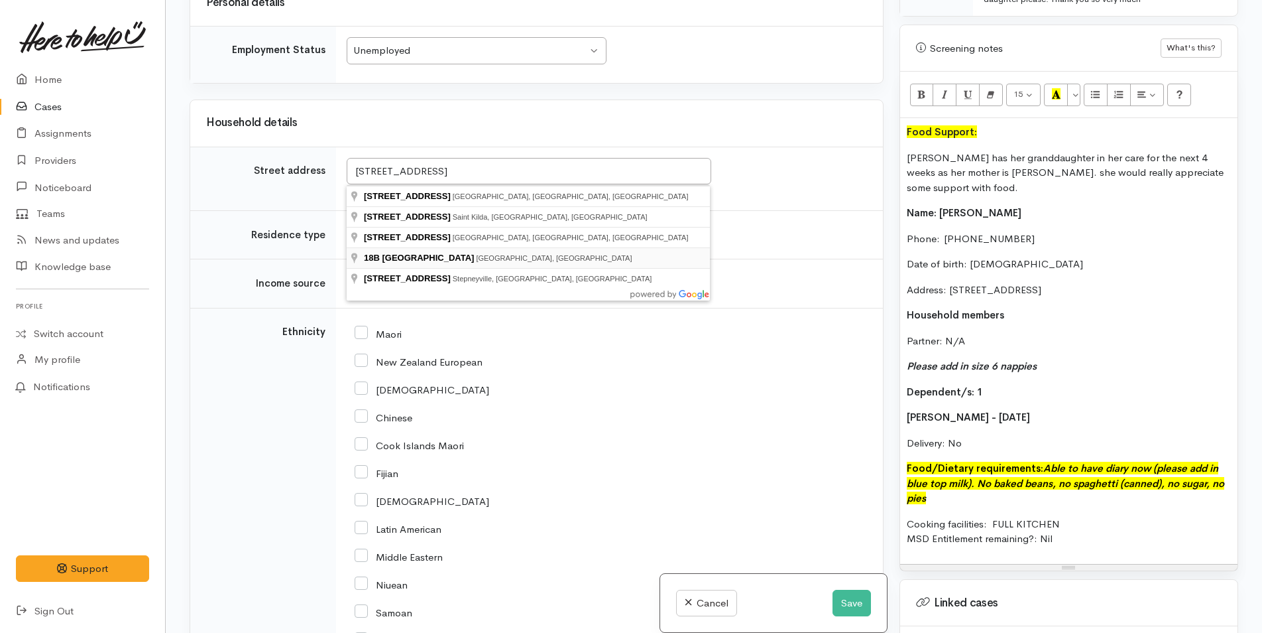
type input "18B Victoria Road, Mount Maunganui, New Zealand"
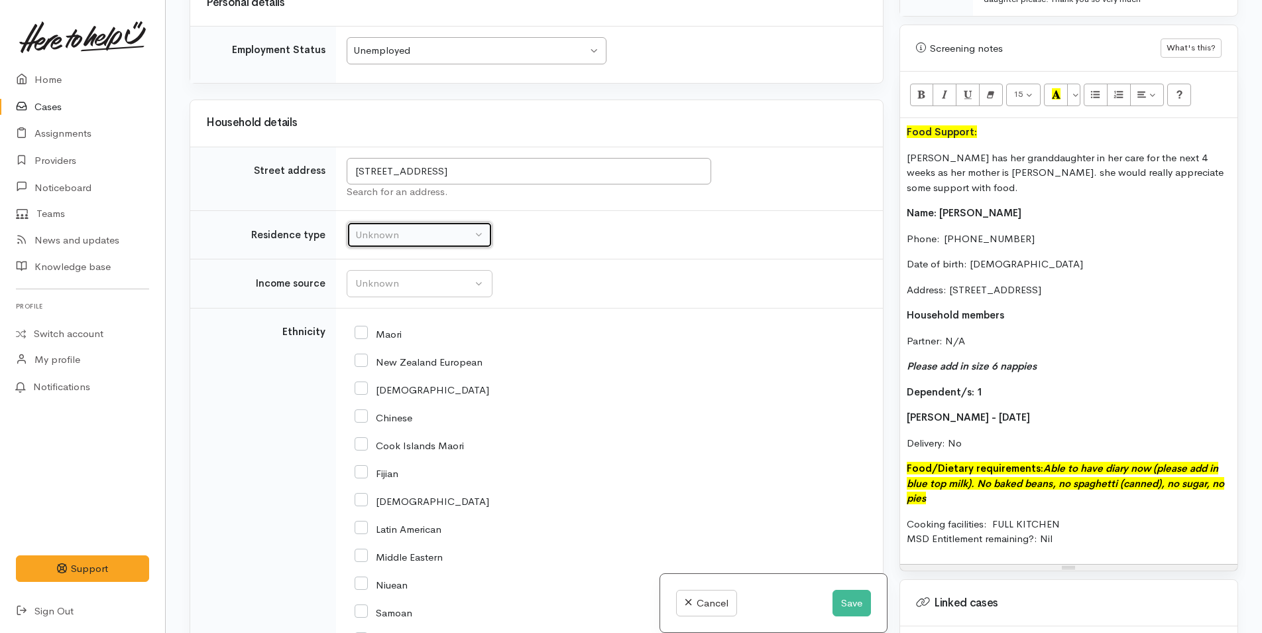
click at [403, 241] on div "Unknown" at bounding box center [413, 234] width 117 height 15
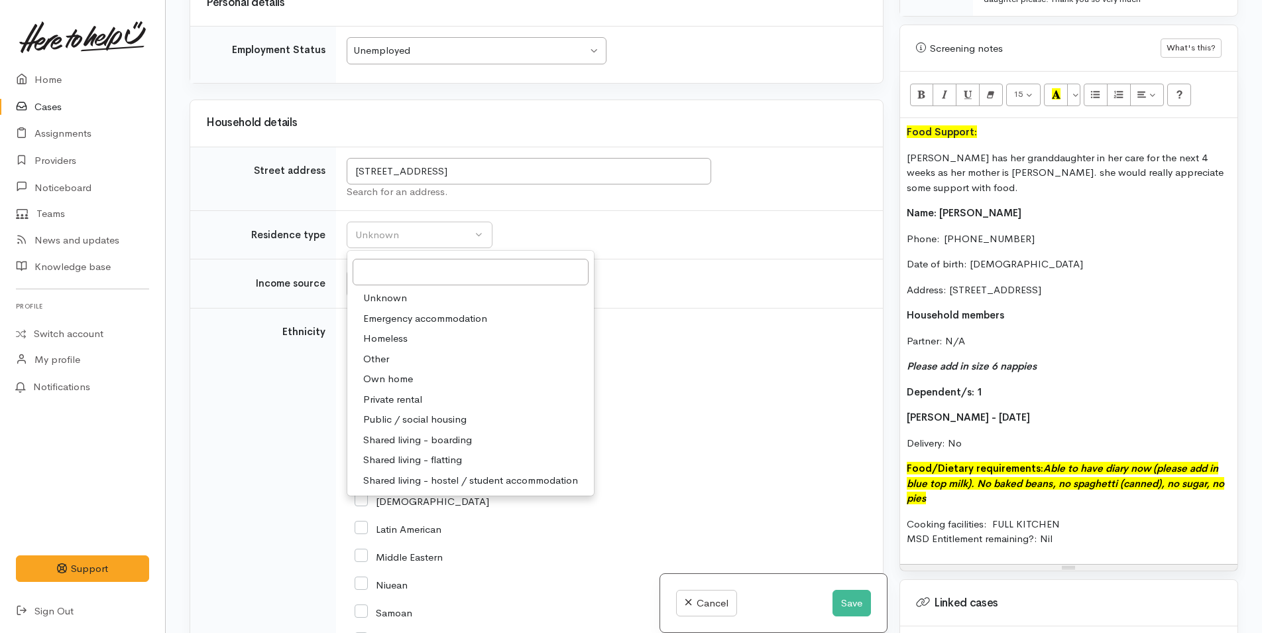
click at [399, 438] on span "Shared living - boarding" at bounding box center [417, 439] width 109 height 15
select select "4"
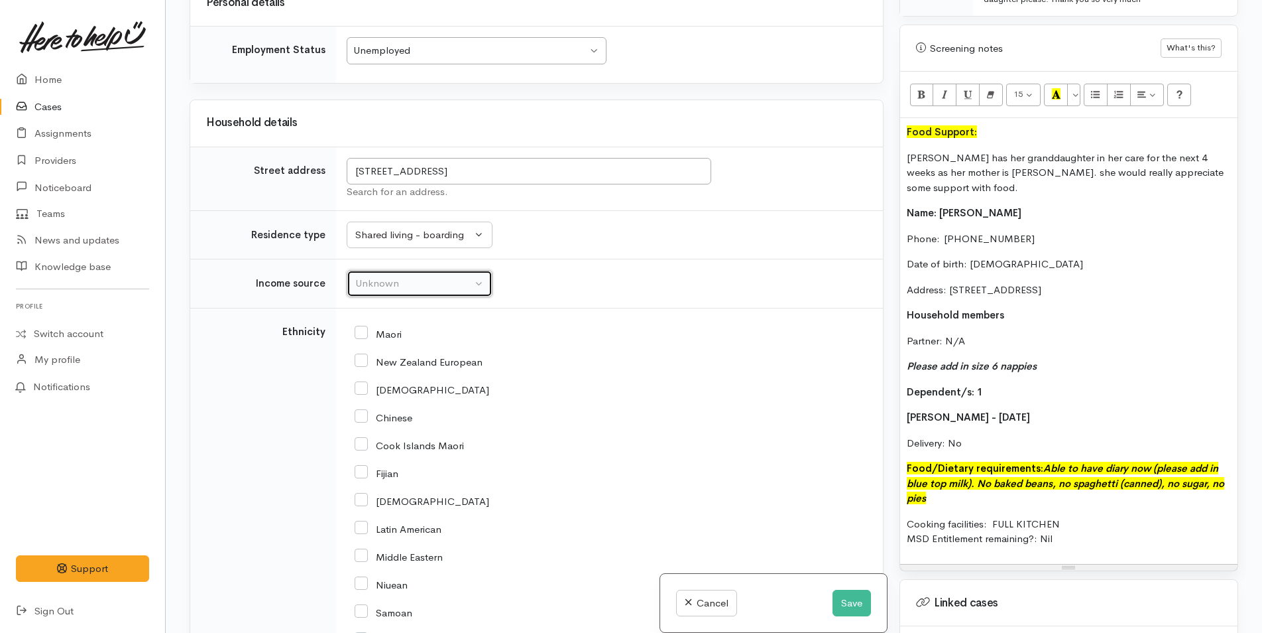
click at [363, 292] on button "Unknown" at bounding box center [420, 283] width 146 height 27
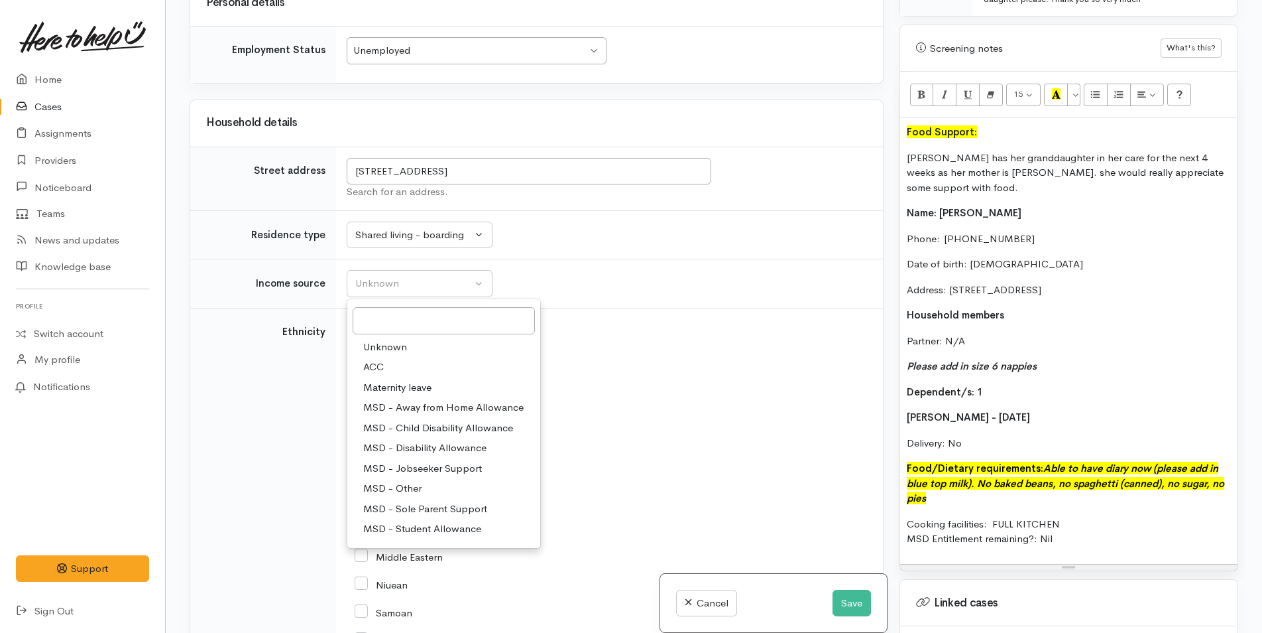
click at [398, 463] on span "MSD - Jobseeker Support" at bounding box center [422, 468] width 119 height 15
select select "4"
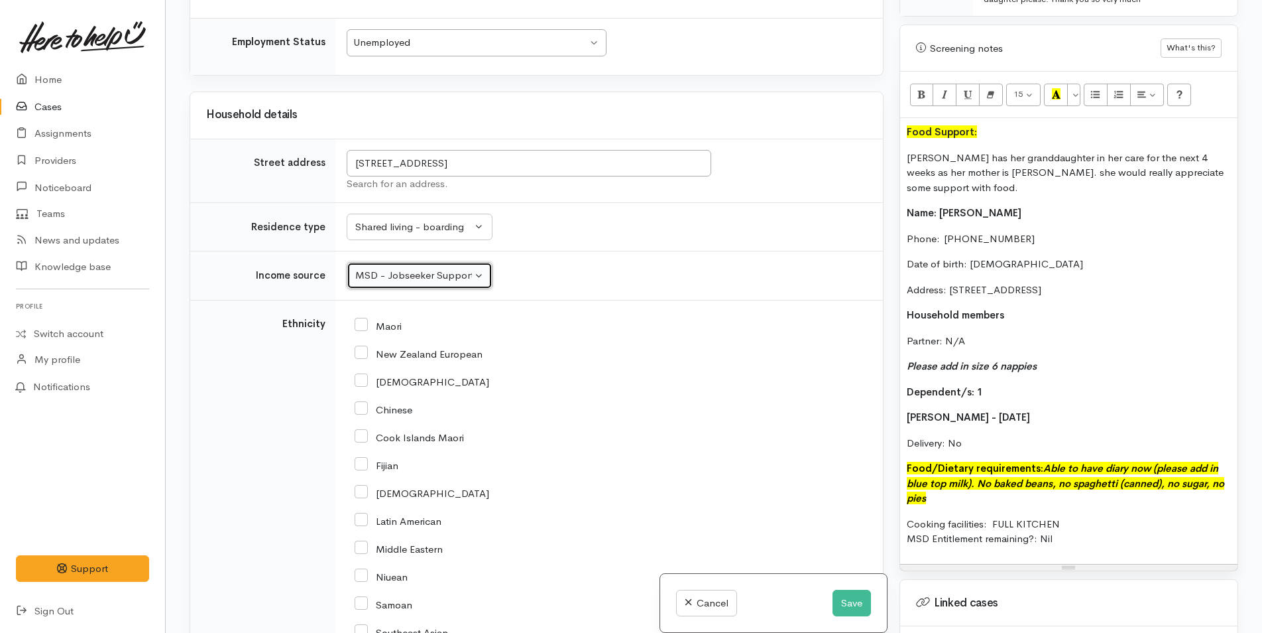
scroll to position [2144, 0]
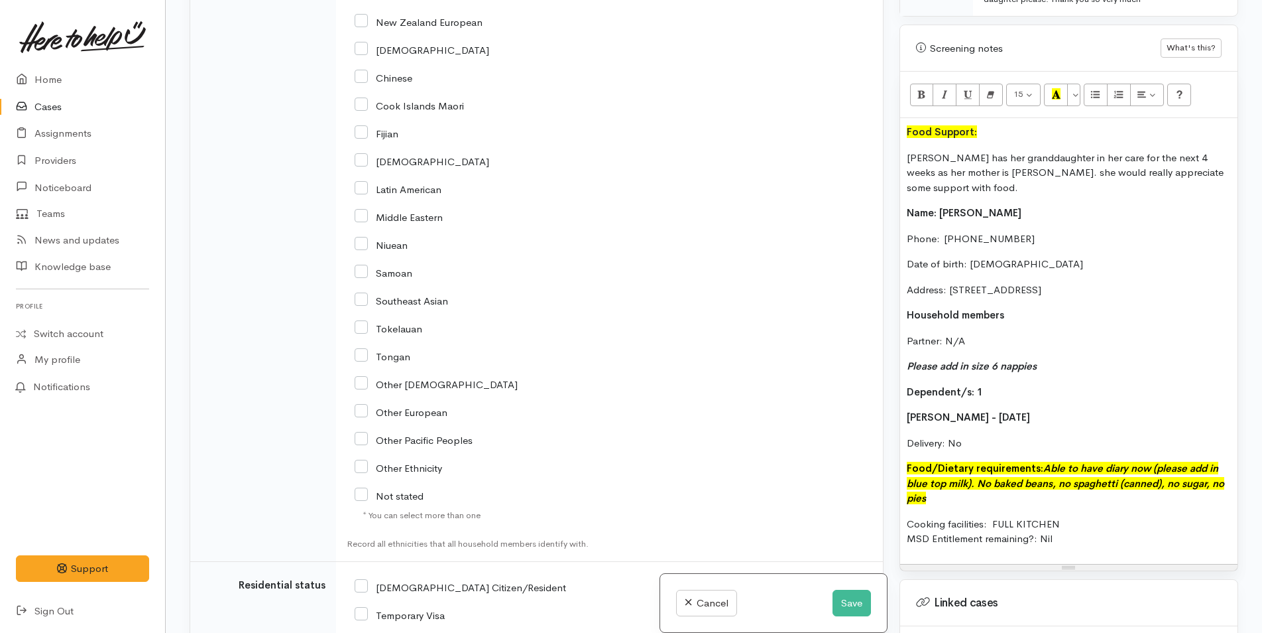
click at [359, 160] on input "Indian" at bounding box center [422, 160] width 135 height 12
checkbox input "true"
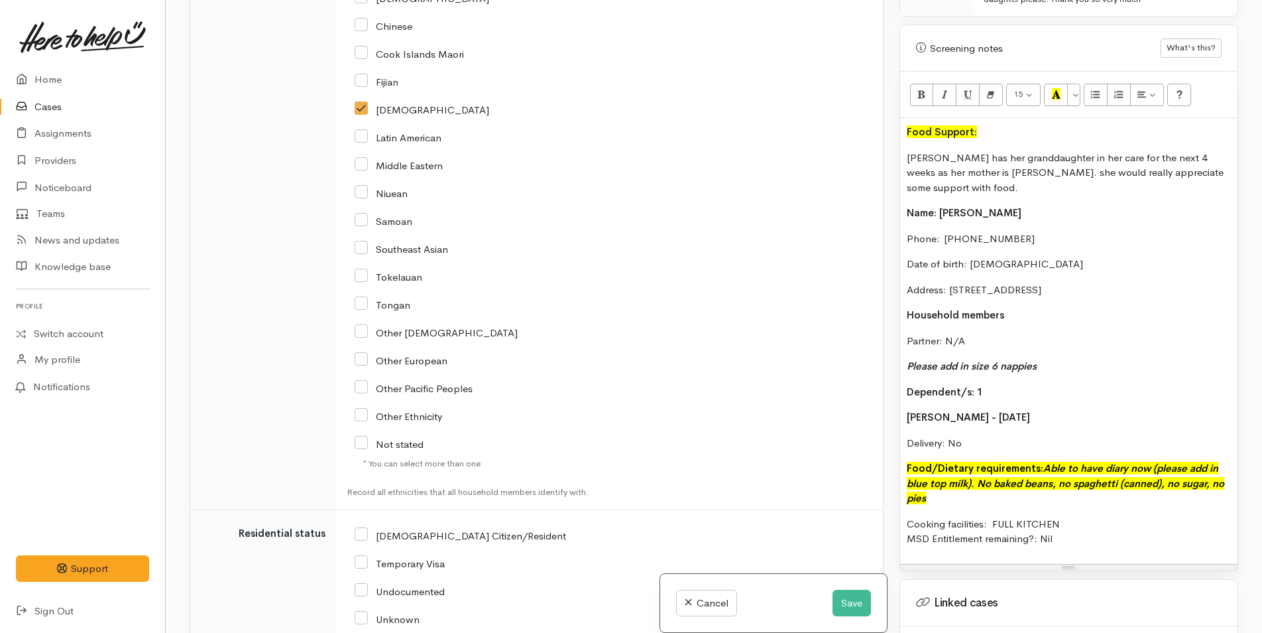
scroll to position [2542, 0]
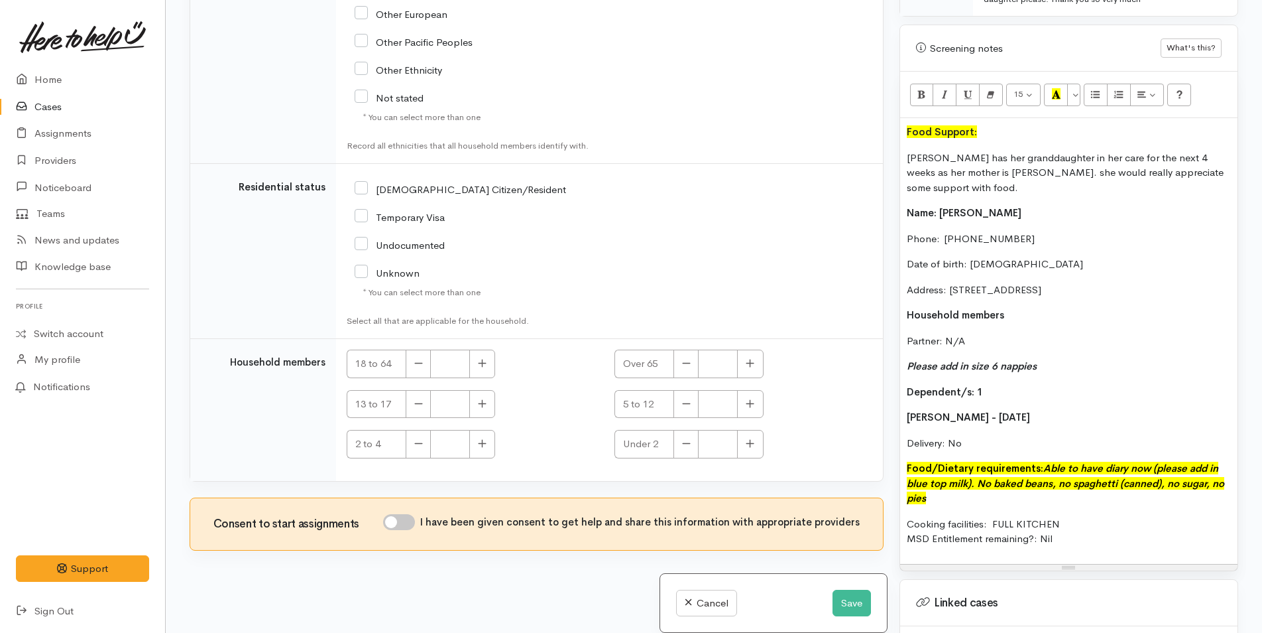
drag, startPoint x: 362, startPoint y: 191, endPoint x: 445, endPoint y: 267, distance: 112.6
click at [363, 190] on input "NZ Citizen/Resident" at bounding box center [461, 188] width 212 height 12
checkbox input "true"
click at [488, 362] on button "button" at bounding box center [482, 363] width 26 height 29
type input "1"
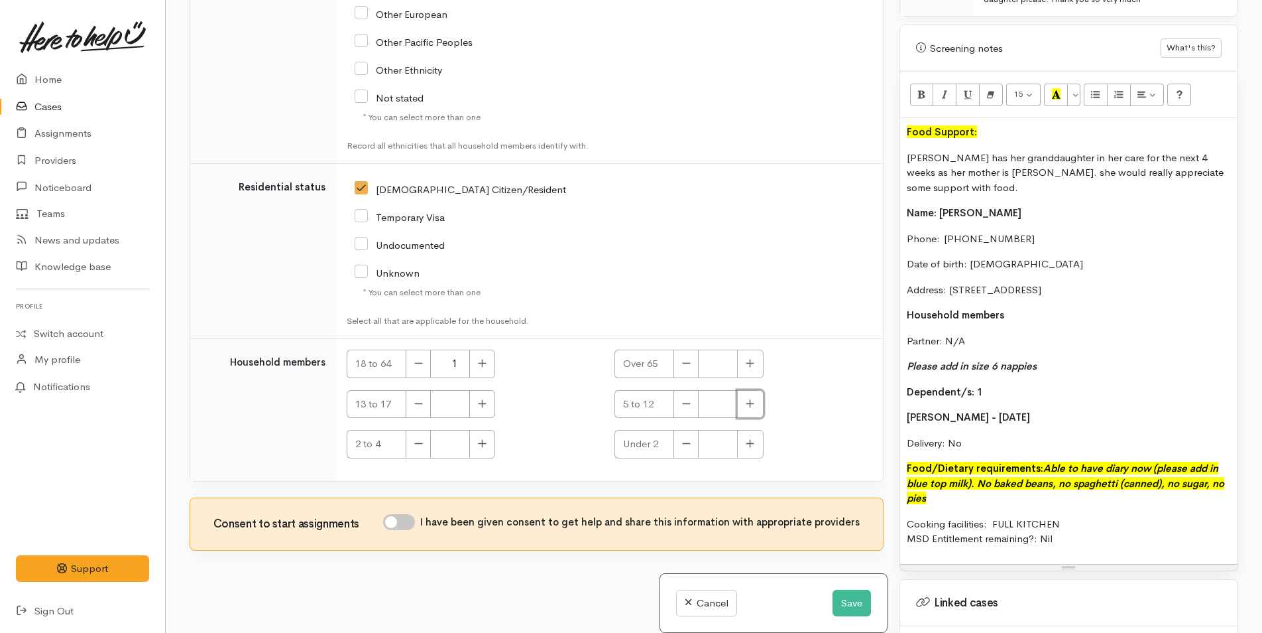
click at [738, 403] on button "button" at bounding box center [750, 404] width 26 height 29
type input "1"
click at [406, 518] on input "I have been given consent to get help and share this information with appropria…" at bounding box center [399, 522] width 32 height 16
checkbox input "true"
click at [854, 599] on button "Save" at bounding box center [852, 602] width 38 height 27
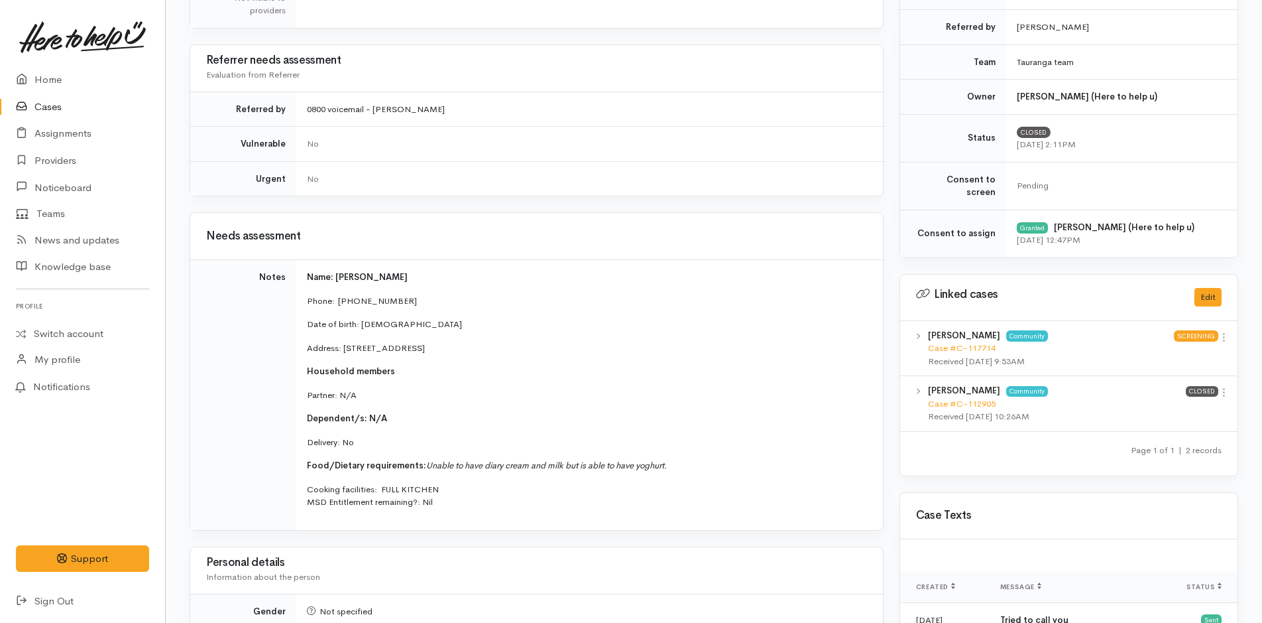
scroll to position [465, 0]
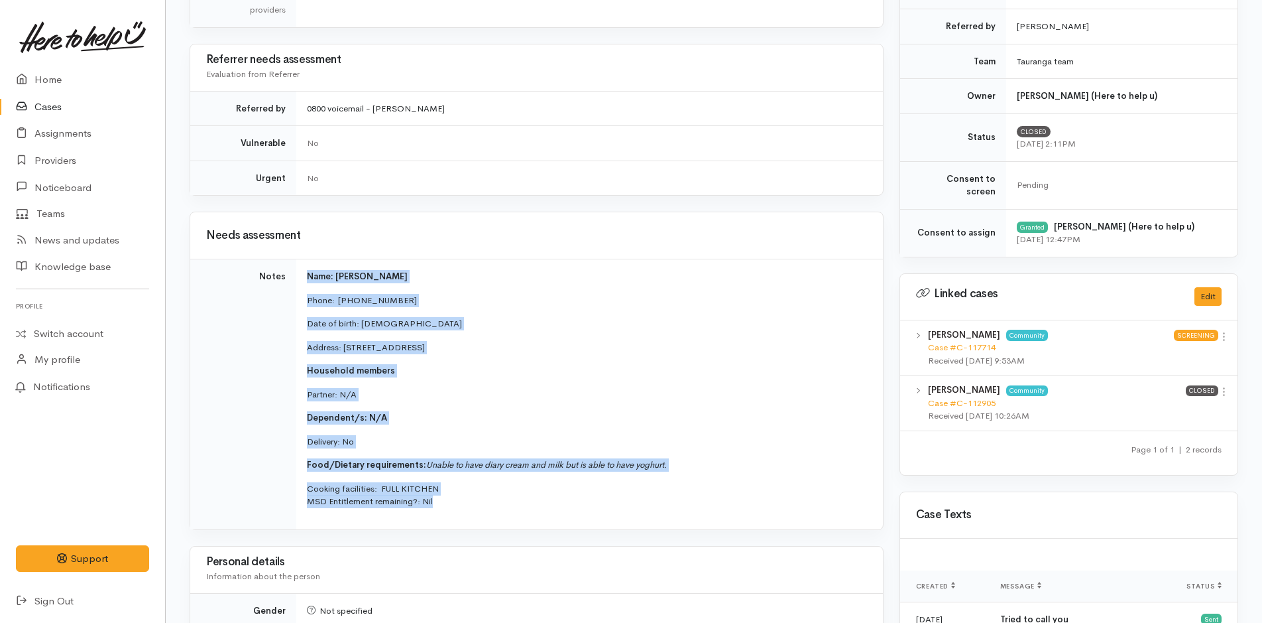
drag, startPoint x: 448, startPoint y: 499, endPoint x: 291, endPoint y: 272, distance: 276.4
click at [291, 272] on tr "Notes Name: [PERSON_NAME] Phone:  [PHONE_NUMBER] Date of birth: [DEMOGRAPHIC_DA…" at bounding box center [536, 394] width 693 height 270
copy tr "Name: Indira Bhanupuri Phone:  02040821558 Date of birth: 01/11/1977 Address: 1…"
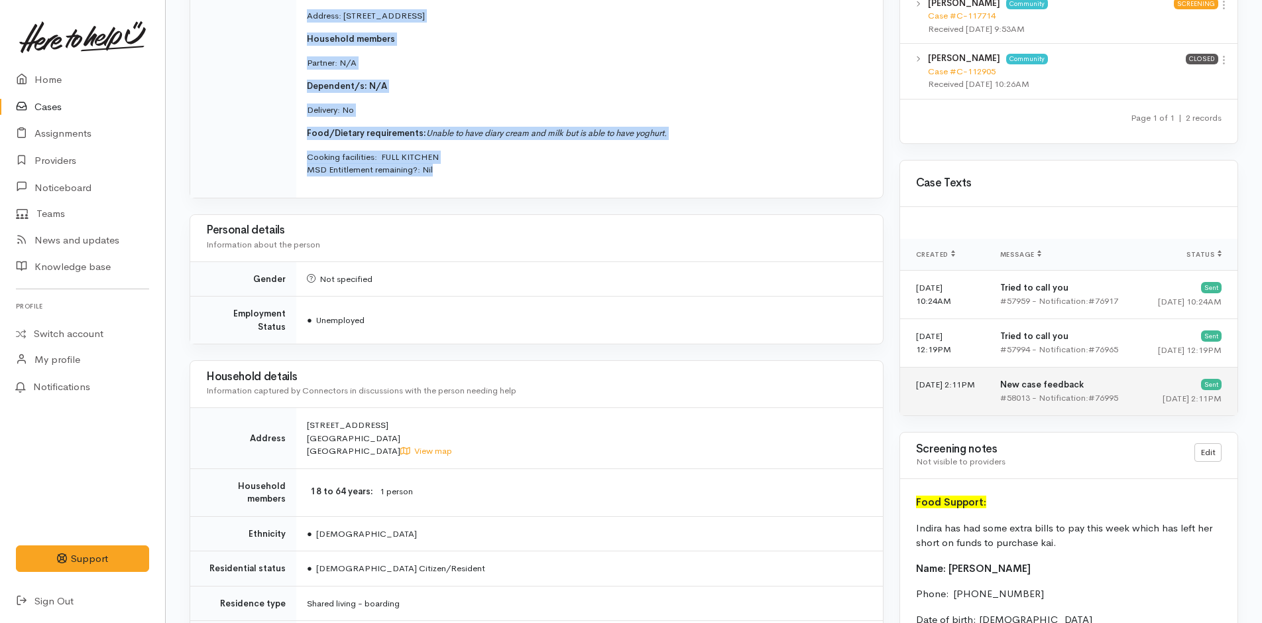
scroll to position [1062, 0]
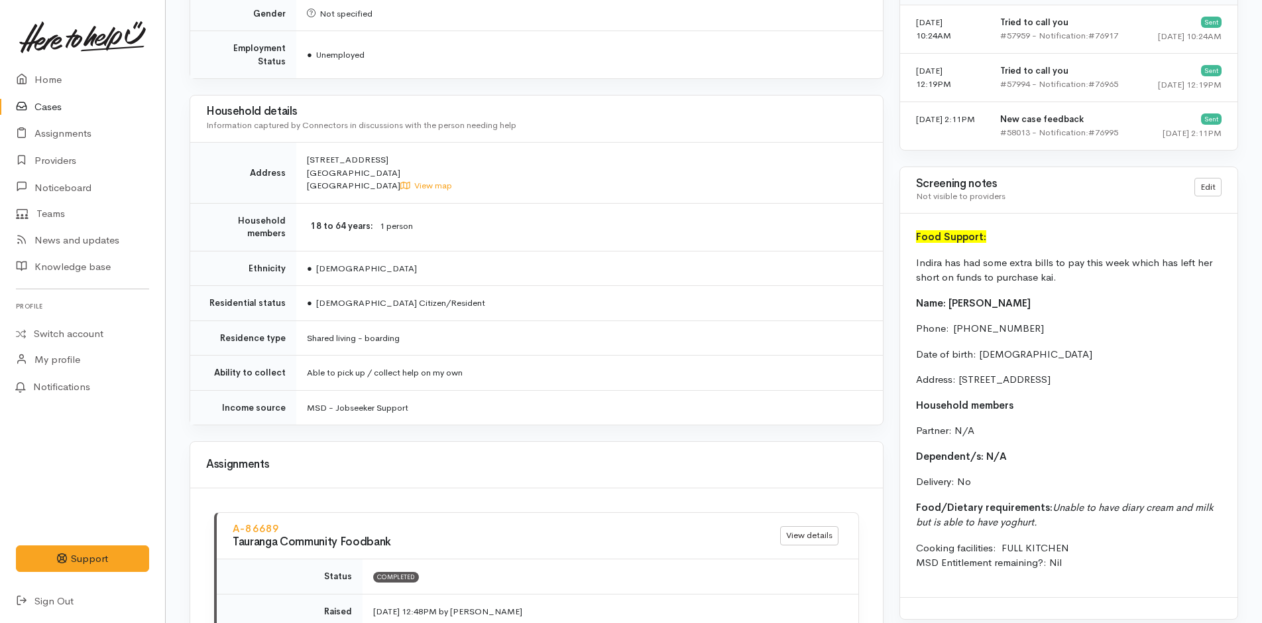
drag, startPoint x: 1080, startPoint y: 556, endPoint x: 904, endPoint y: 244, distance: 358.1
click at [904, 244] on div "Food Support: Indira has had some extra bills to pay this week which has left h…" at bounding box center [1068, 405] width 337 height 383
copy div "Indira has had some extra bills to pay this week which has left her short on fu…"
click at [1103, 550] on p "Cooking facilities: FULL KITCHEN MSD Entitlement remaining?: Nil" at bounding box center [1069, 555] width 306 height 30
drag, startPoint x: 1065, startPoint y: 558, endPoint x: 908, endPoint y: 215, distance: 376.2
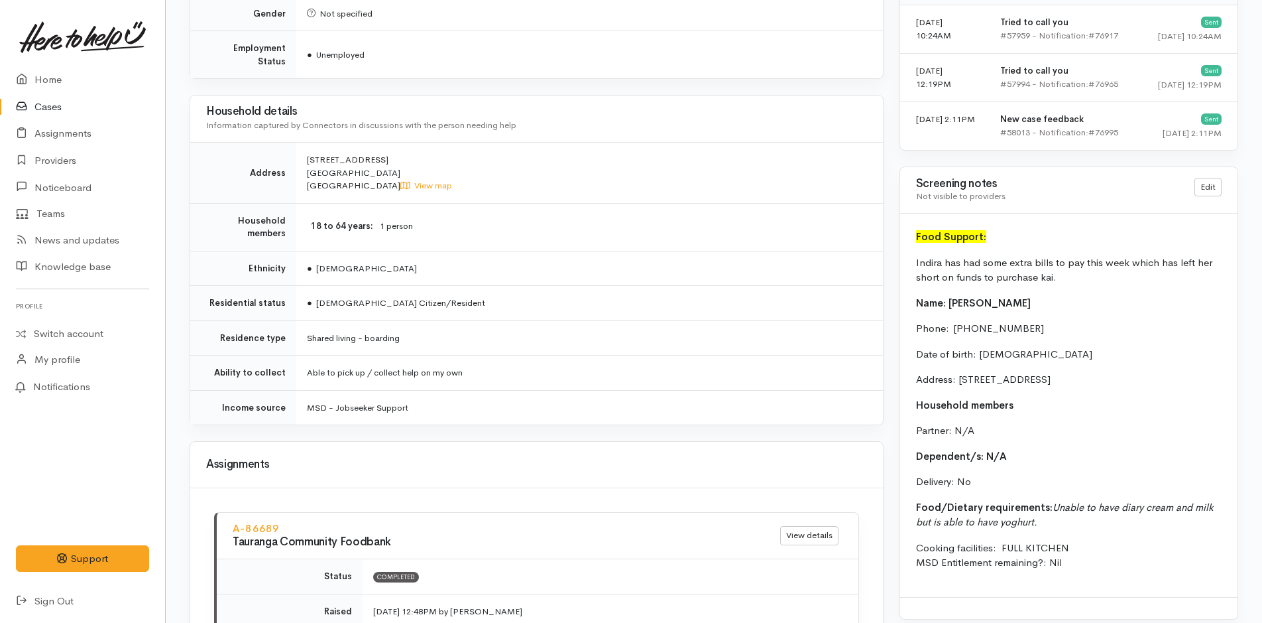
click at [908, 215] on div "Food Support: Indira has had some extra bills to pay this week which has left h…" at bounding box center [1068, 405] width 337 height 383
copy div "Food Support: Indira has had some extra bills to pay this week which has left h…"
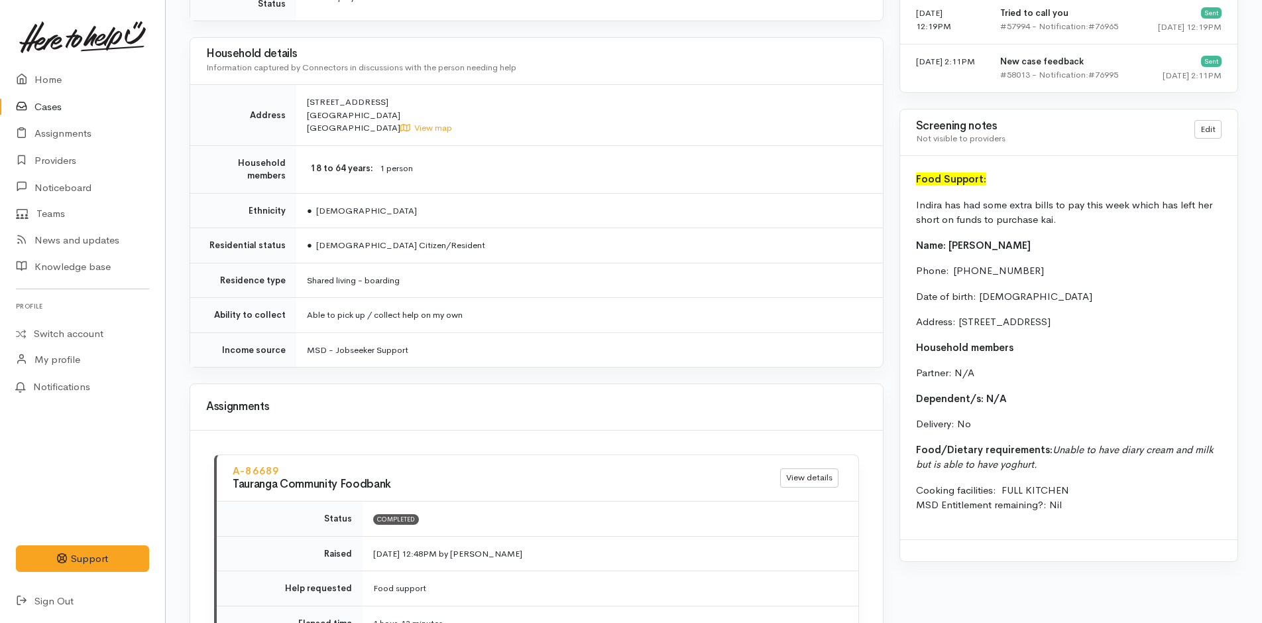
scroll to position [929, 0]
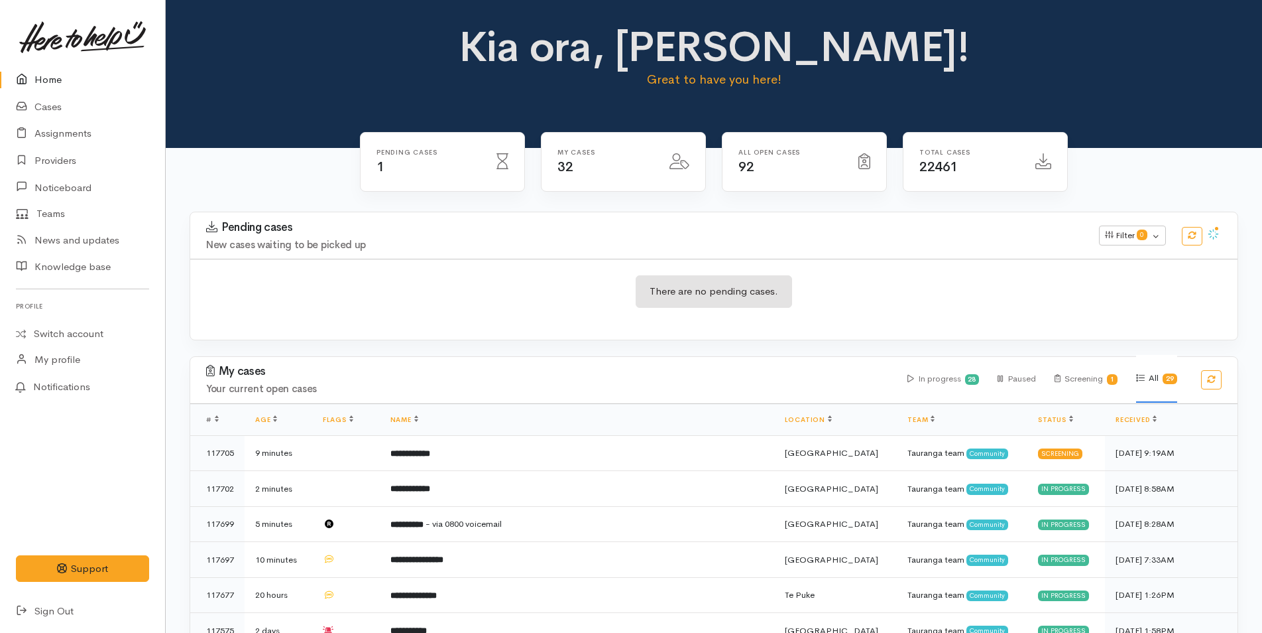
click at [64, 74] on link "Home" at bounding box center [82, 79] width 165 height 27
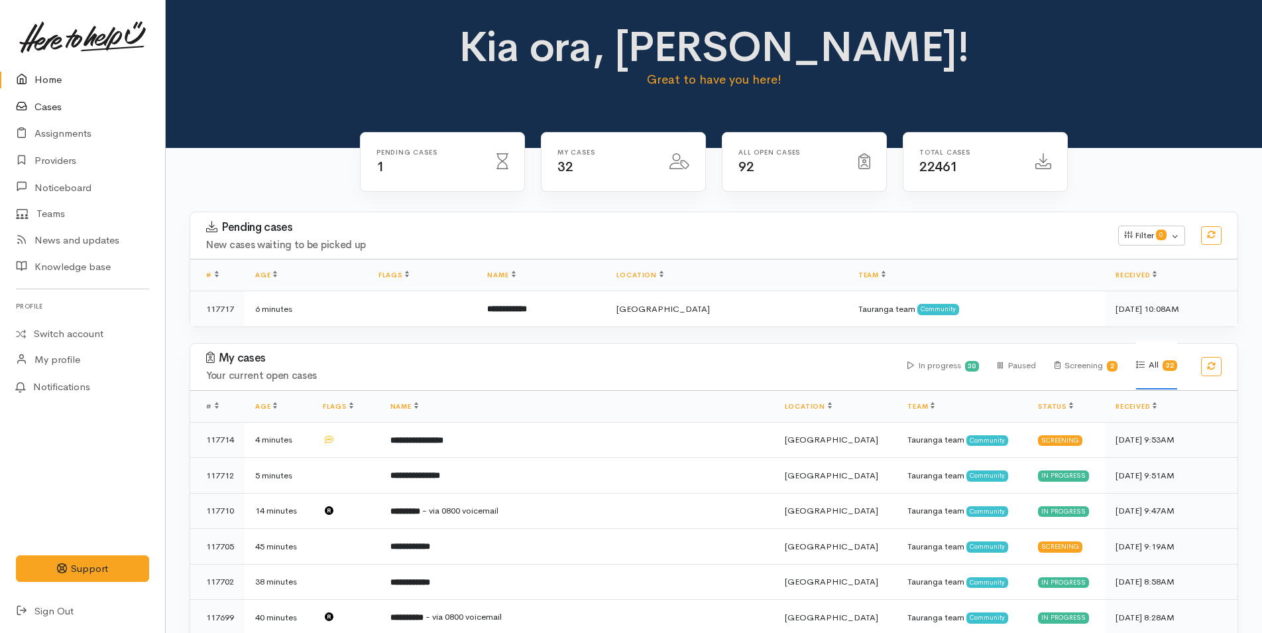
click at [48, 104] on link "Cases" at bounding box center [82, 106] width 165 height 27
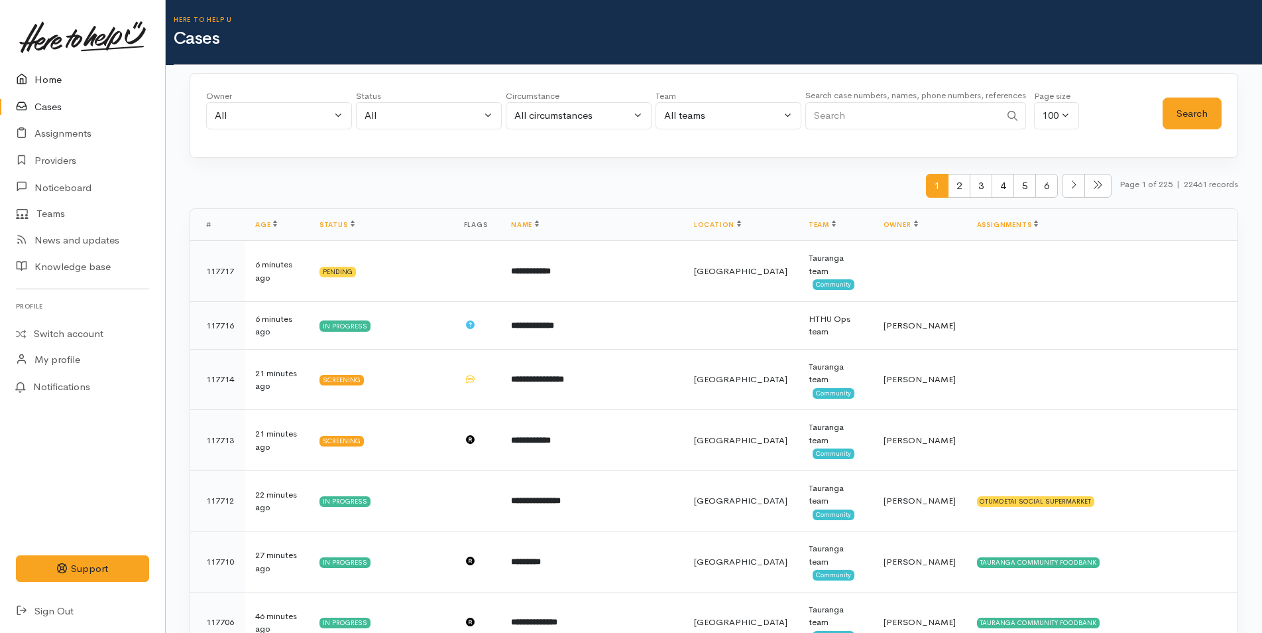
click at [51, 72] on link "Home" at bounding box center [82, 79] width 165 height 27
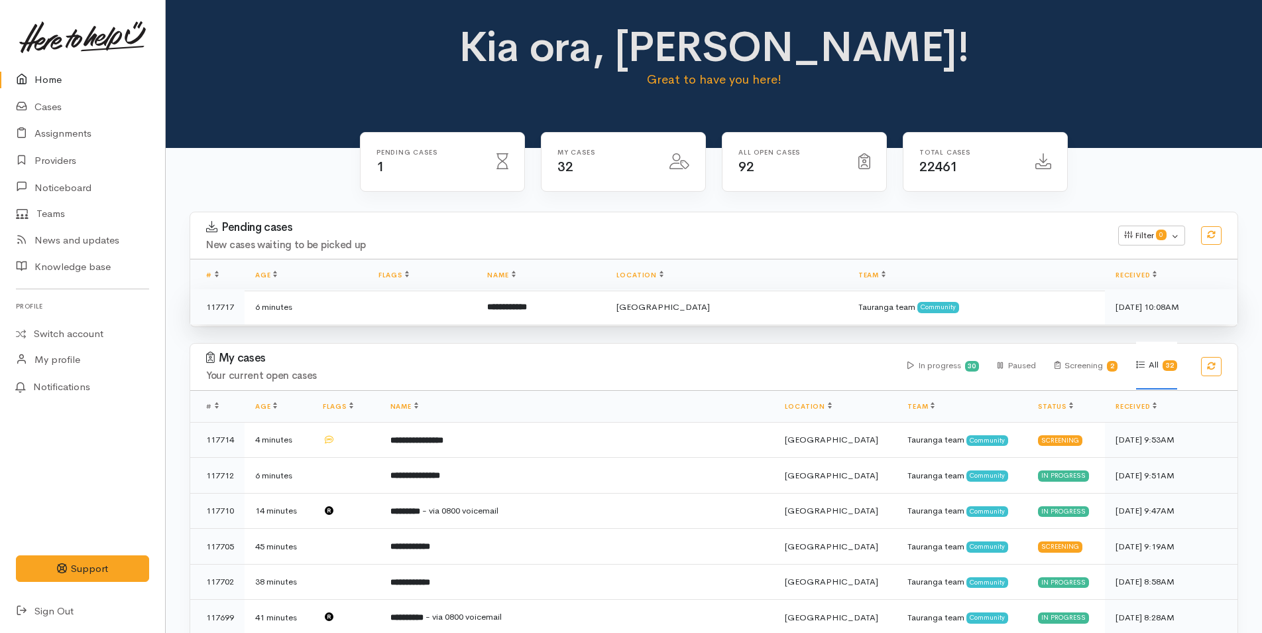
click at [425, 300] on td at bounding box center [422, 306] width 109 height 35
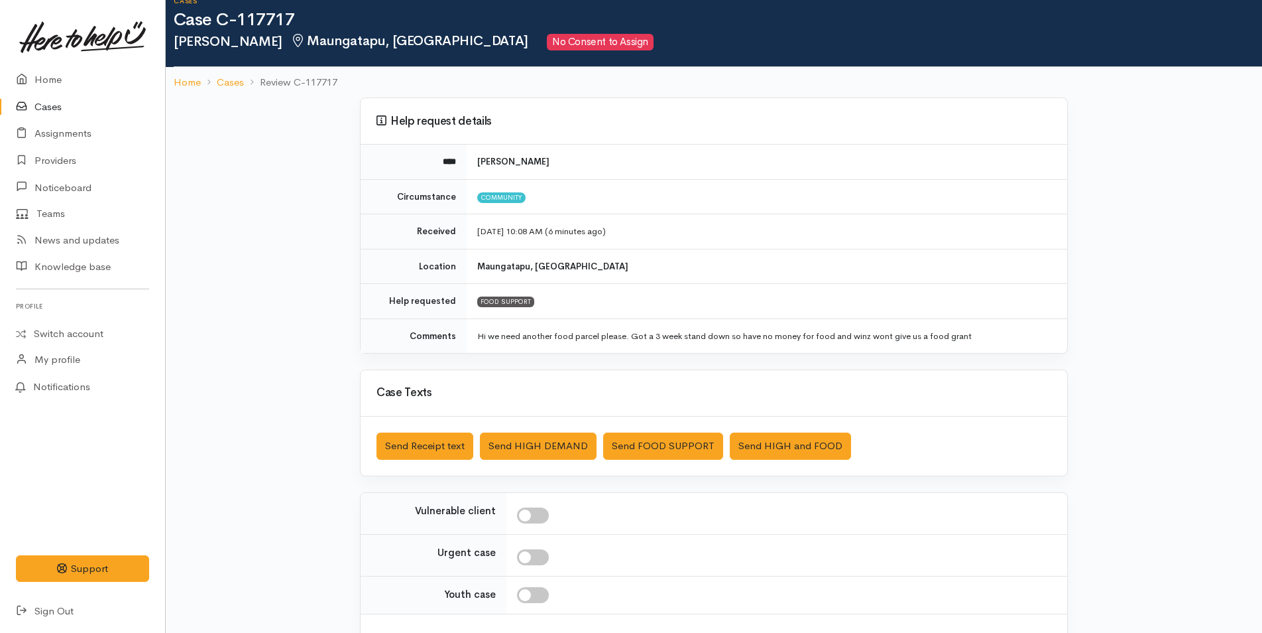
scroll to position [121, 0]
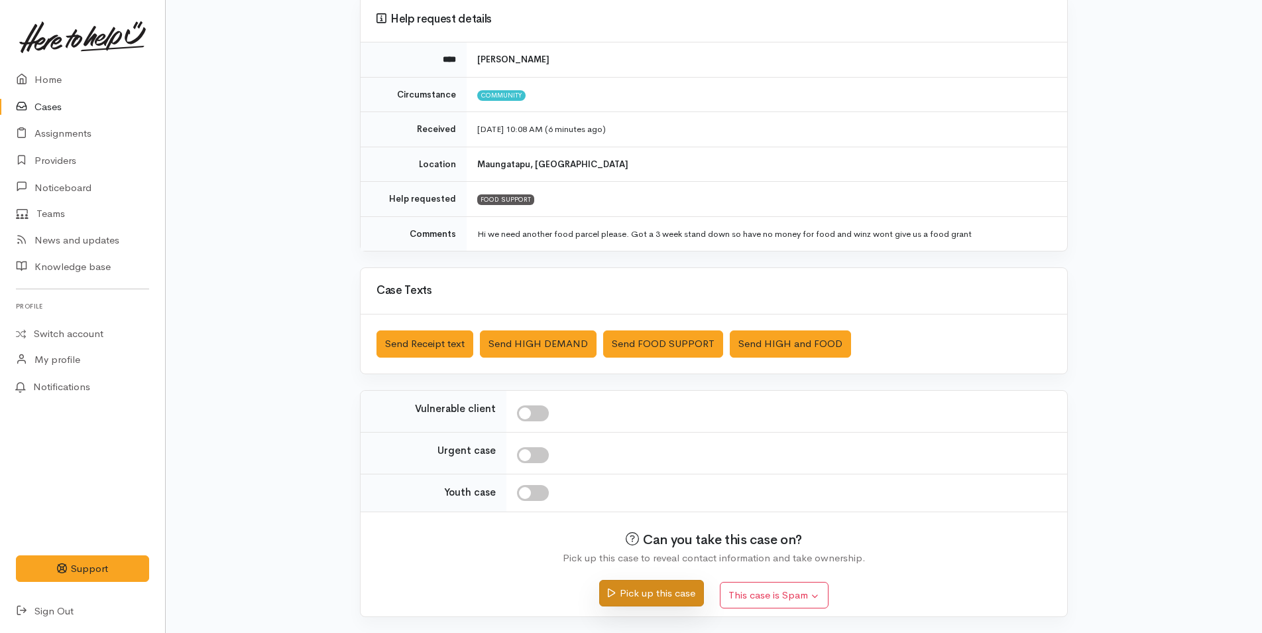
click at [661, 593] on button "Pick up this case" at bounding box center [651, 593] width 104 height 27
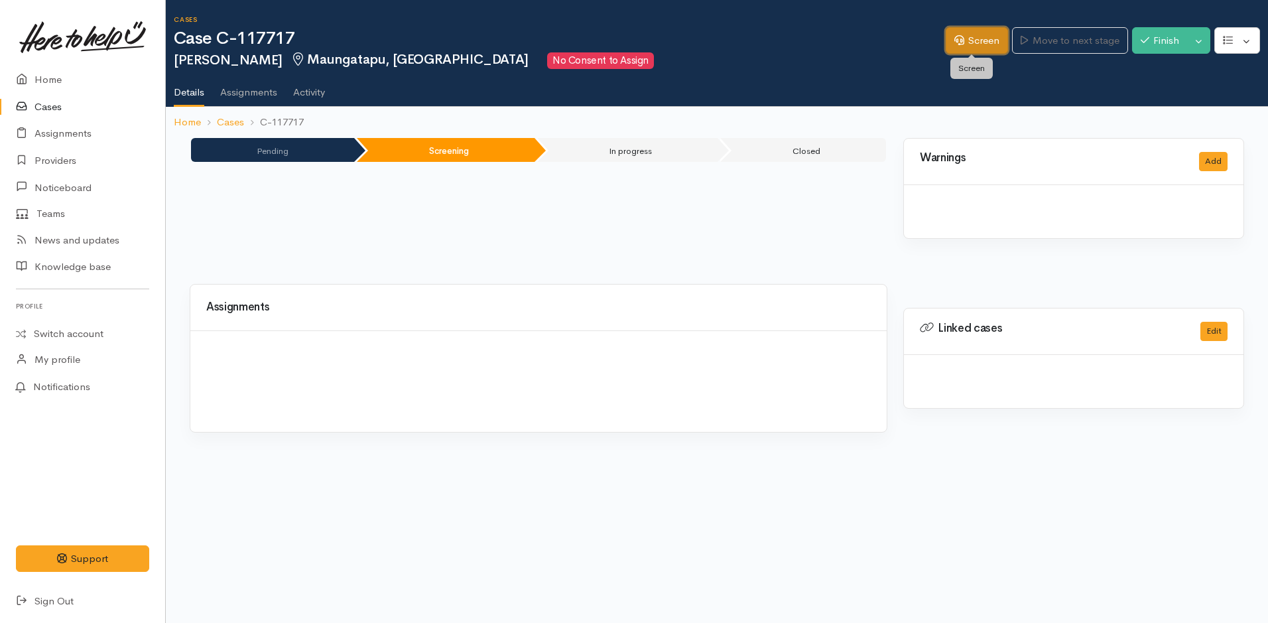
click at [1001, 42] on link "Screen" at bounding box center [977, 40] width 62 height 27
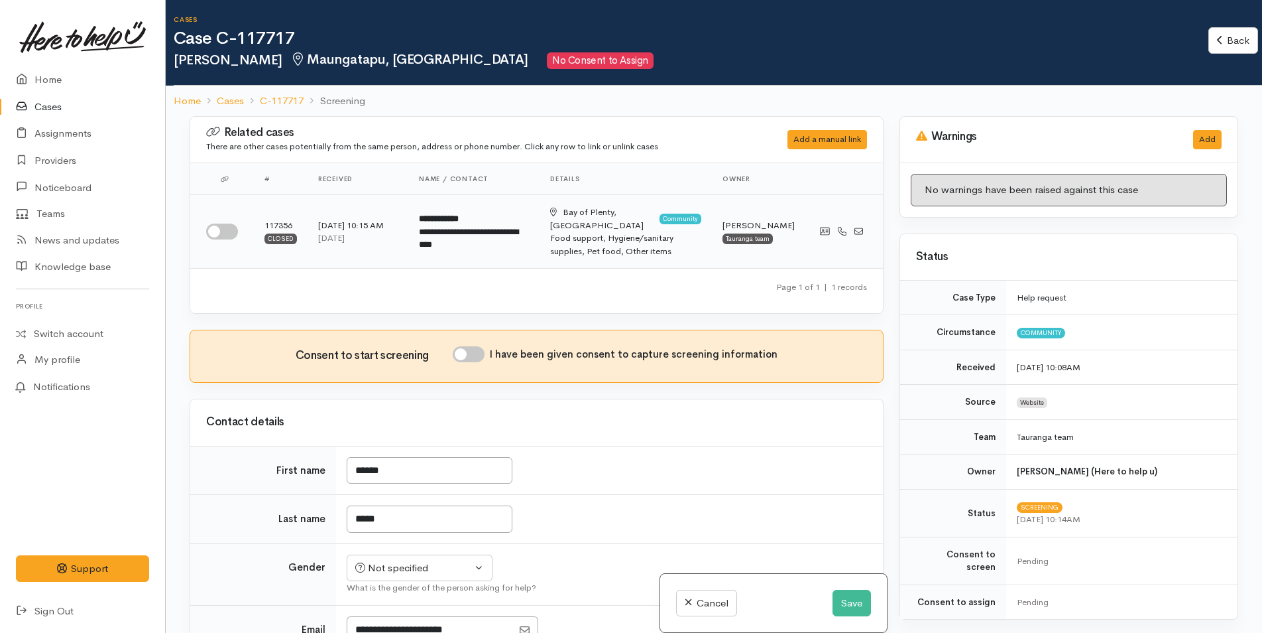
click at [227, 229] on input "checkbox" at bounding box center [222, 231] width 32 height 16
checkbox input "true"
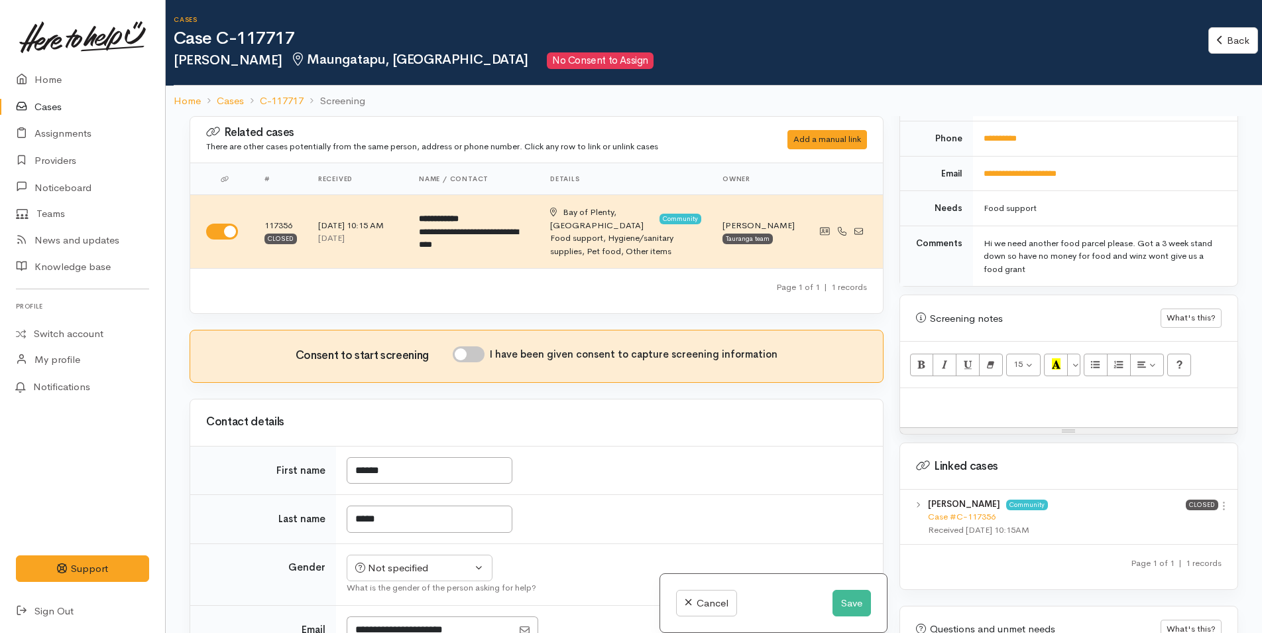
scroll to position [720, 0]
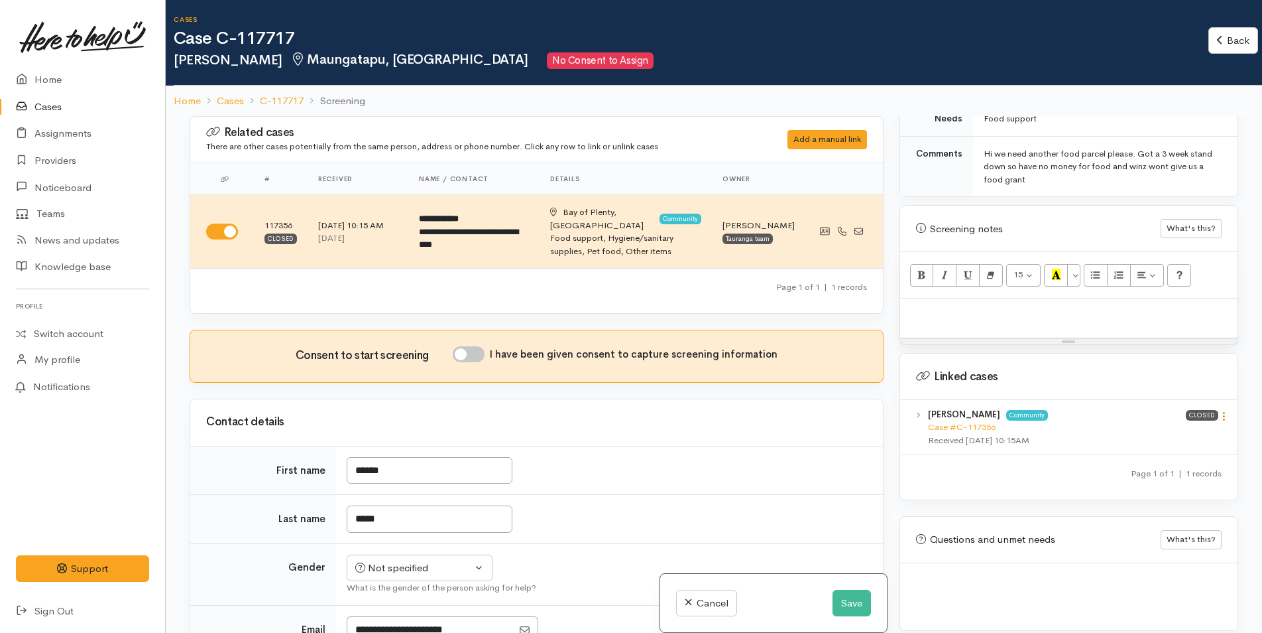
click at [1223, 410] on icon at bounding box center [1224, 415] width 11 height 11
click at [1145, 432] on link "View case" at bounding box center [1177, 442] width 105 height 21
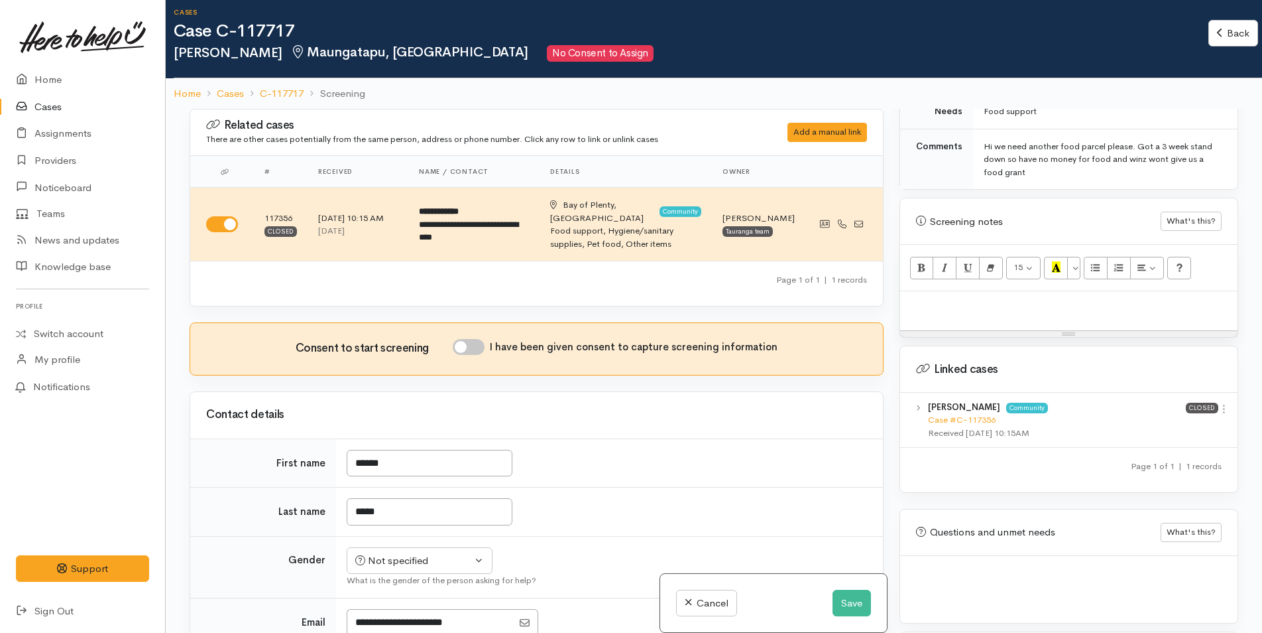
scroll to position [0, 0]
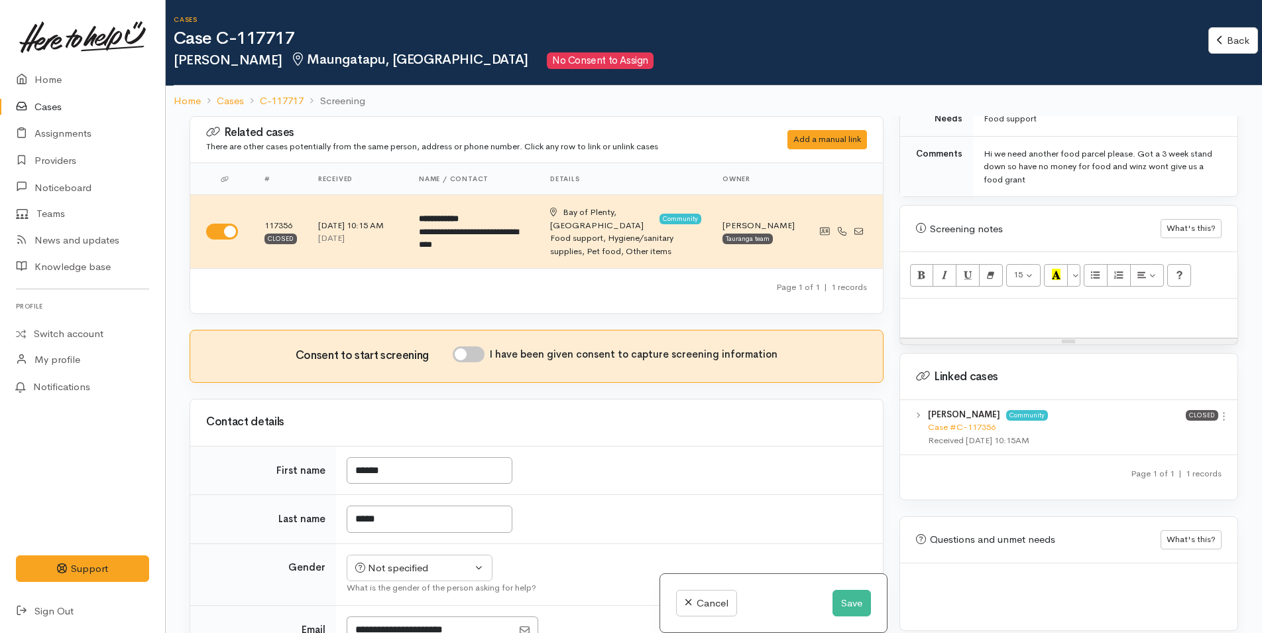
click at [963, 305] on p at bounding box center [1069, 312] width 324 height 15
paste div
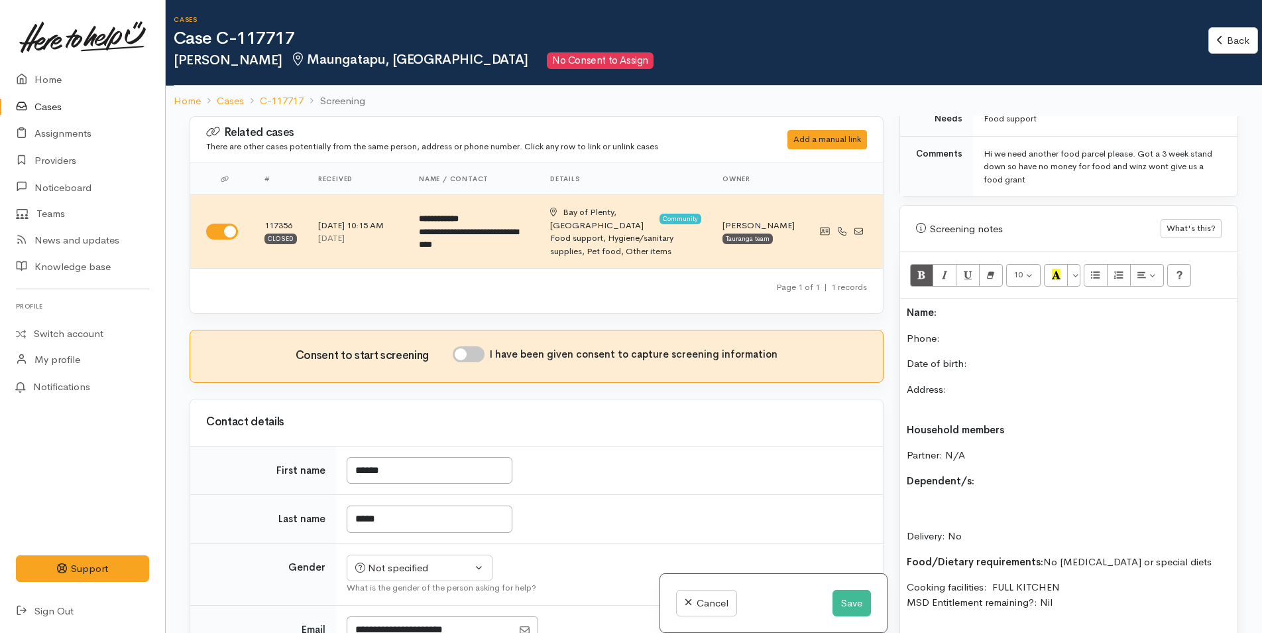
scroll to position [65, 0]
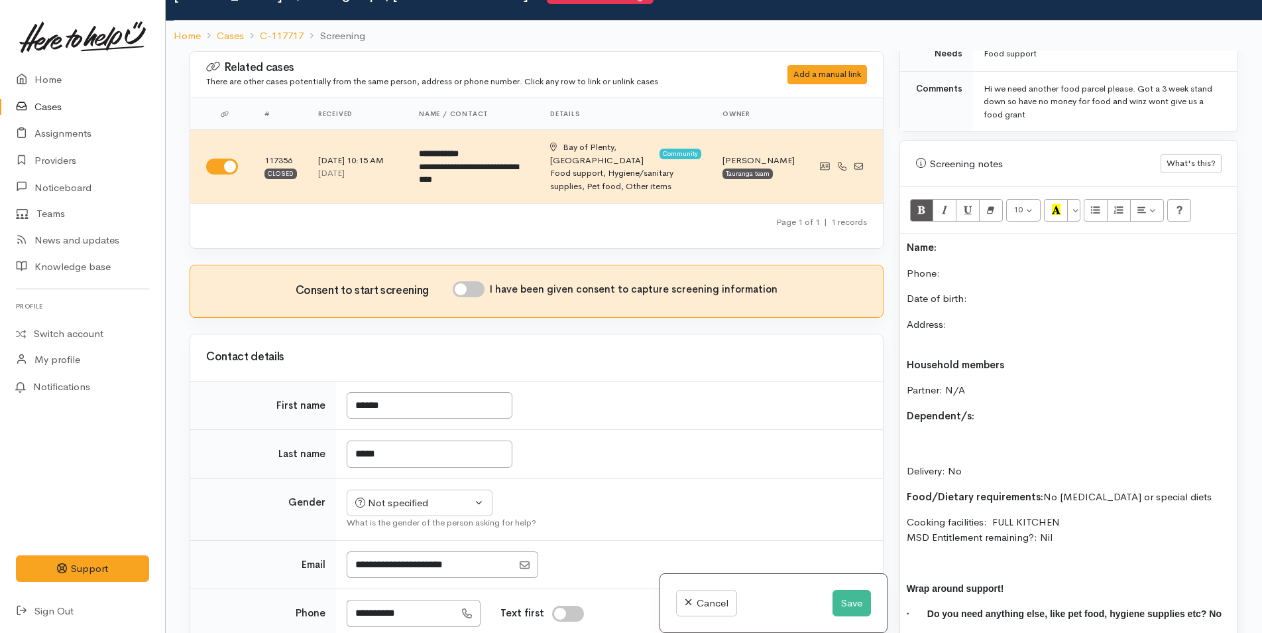
click at [955, 240] on p "Name:" at bounding box center [1069, 247] width 324 height 15
click at [953, 266] on p "Phone:" at bounding box center [1069, 273] width 324 height 15
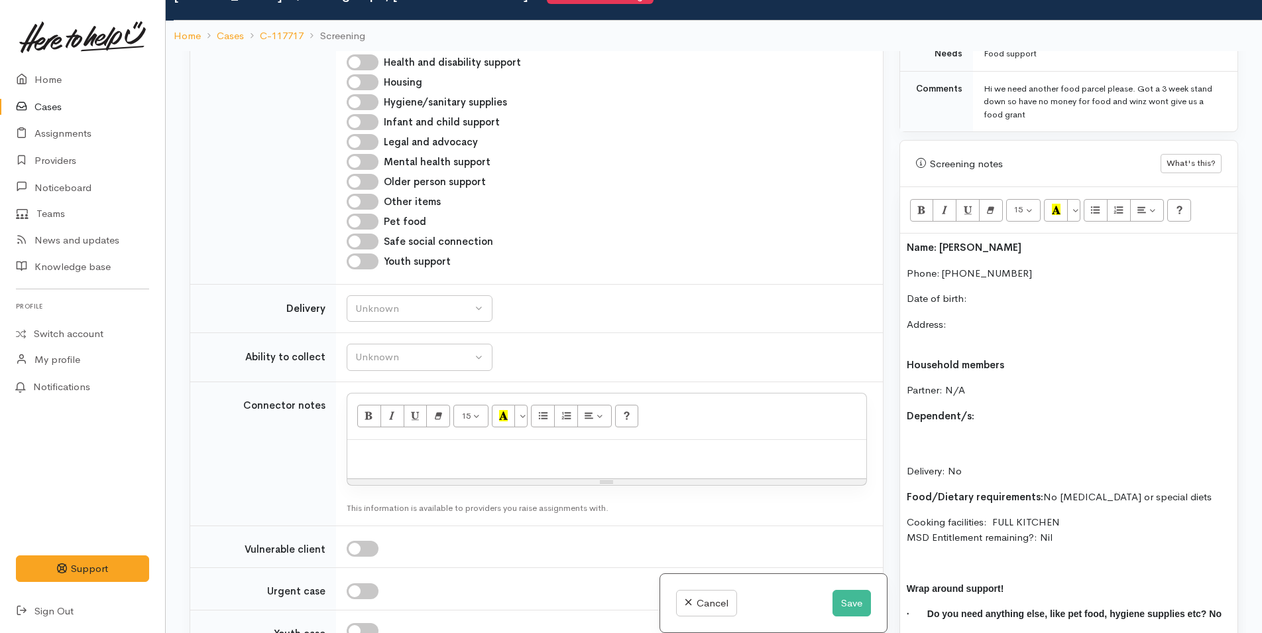
scroll to position [928, 0]
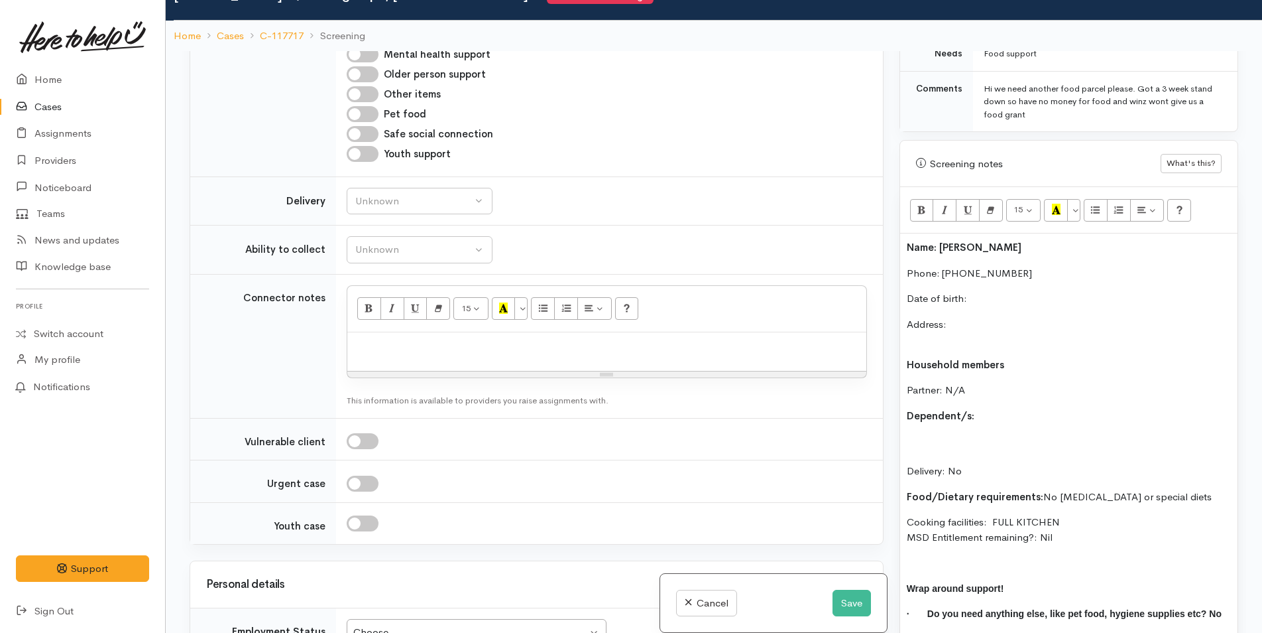
click at [369, 344] on div at bounding box center [606, 351] width 519 height 39
paste div
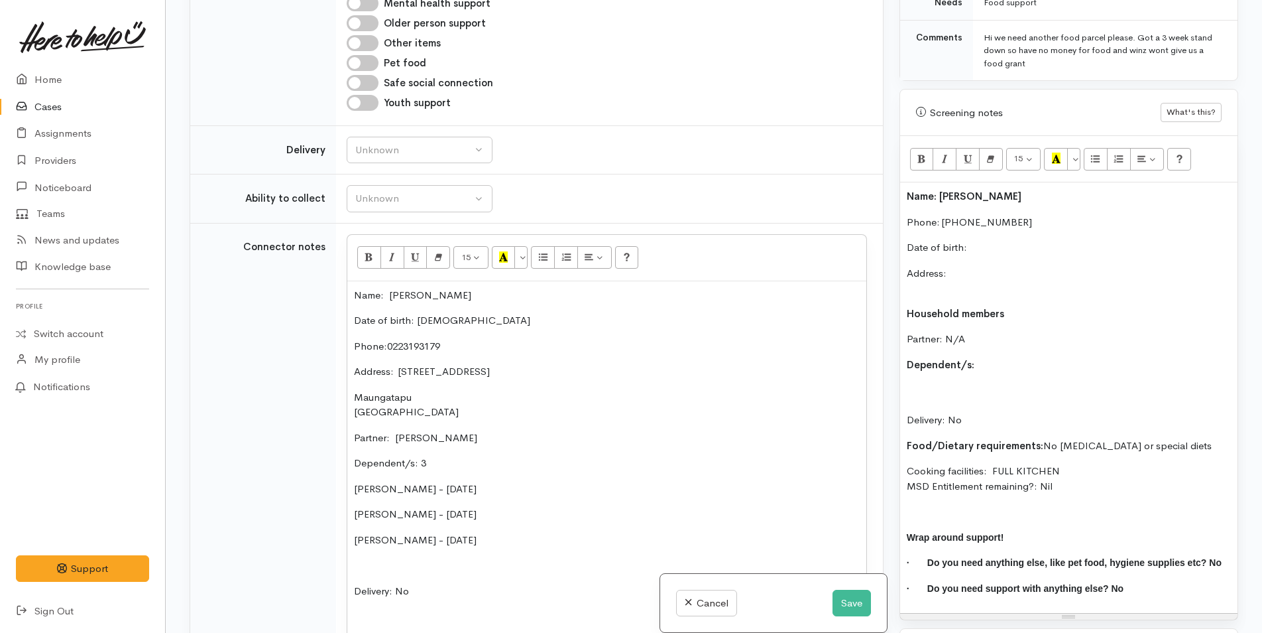
scroll to position [1052, 0]
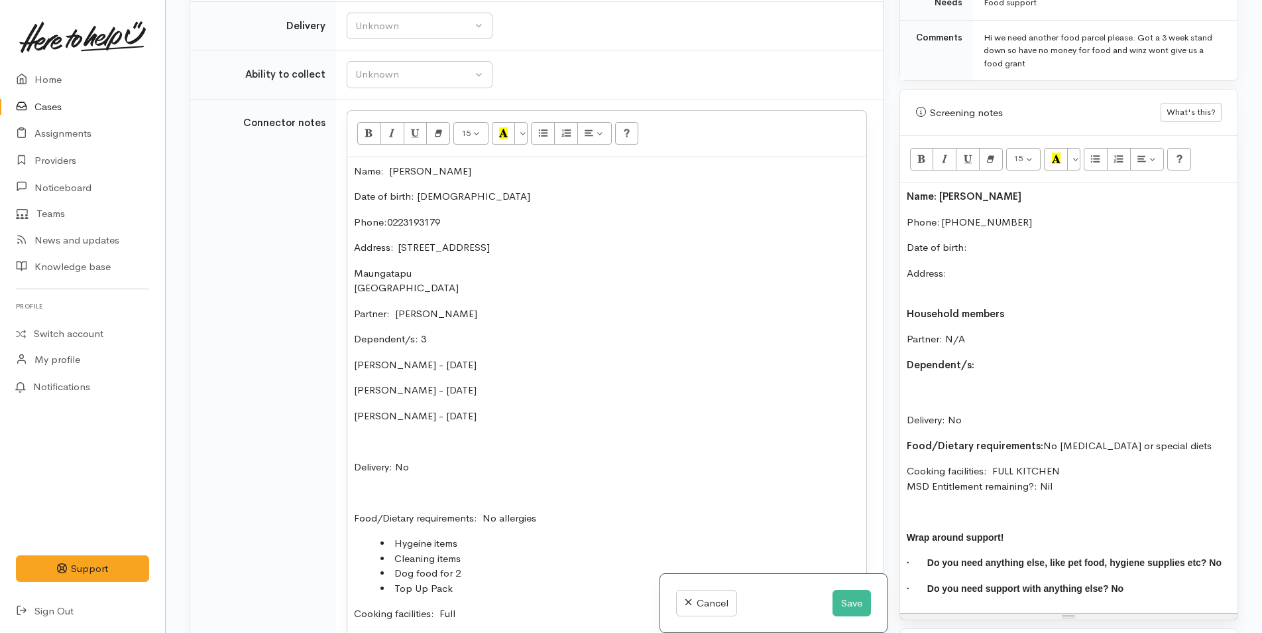
click at [1016, 240] on p "Date of birth:" at bounding box center [1069, 247] width 324 height 15
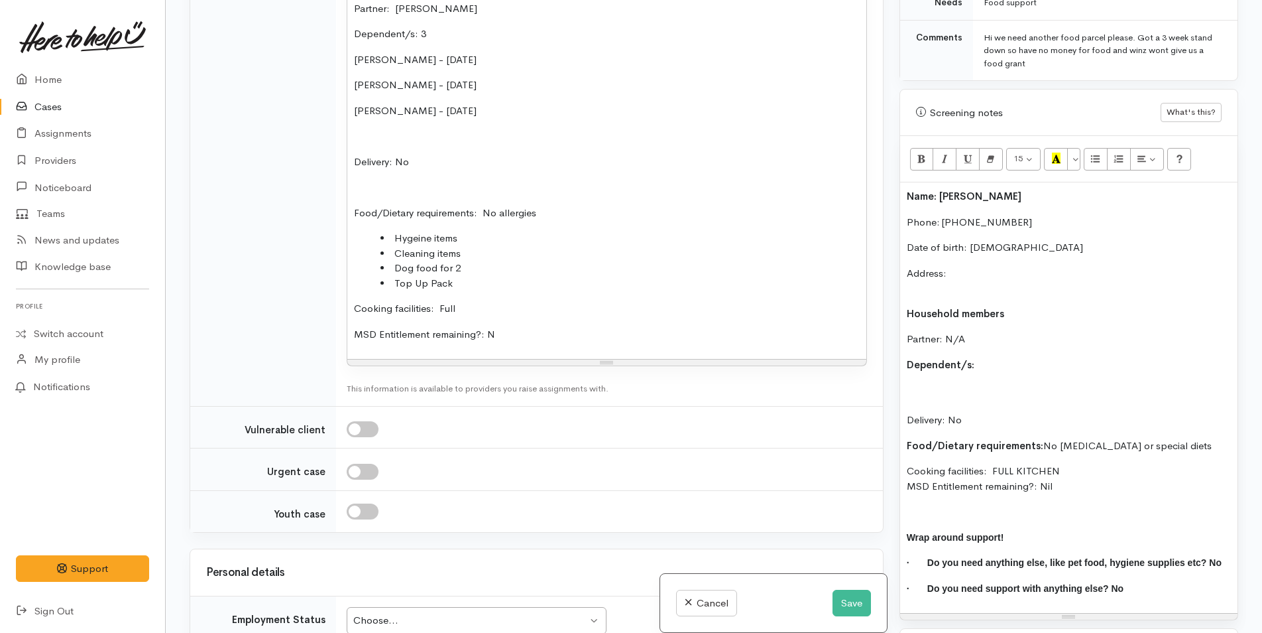
scroll to position [1516, 0]
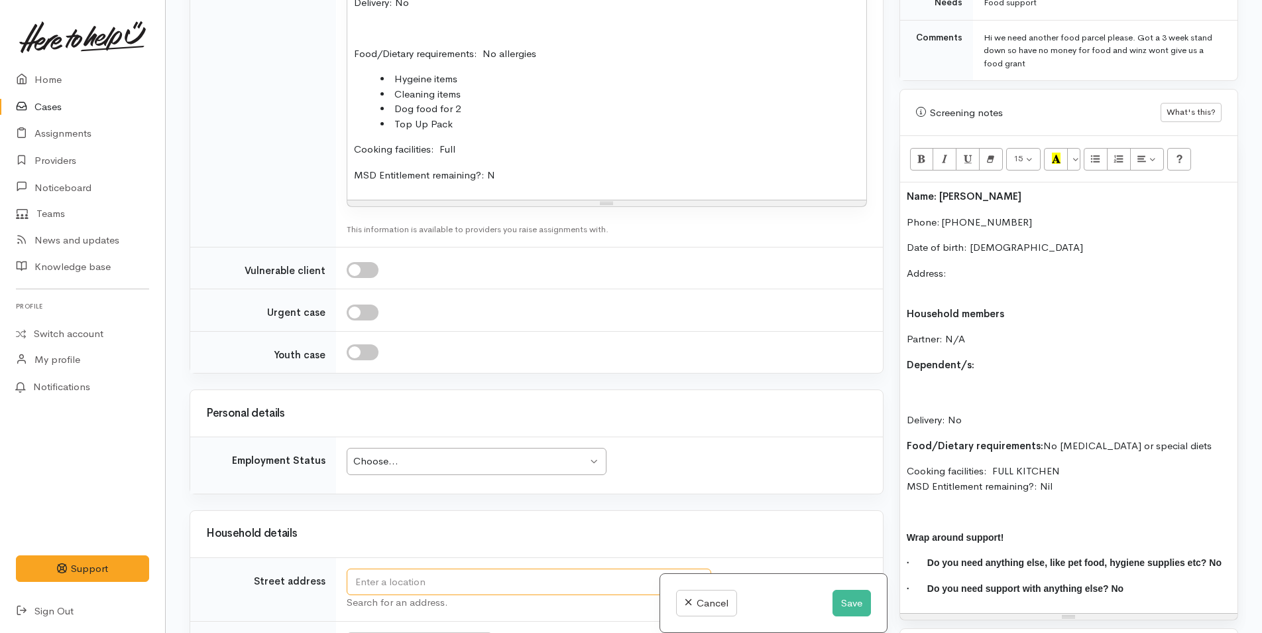
click at [381, 568] on input "text" at bounding box center [529, 581] width 365 height 27
type input "18 Te Hono Street, Maungatapu, Tauranga, New Zealand"
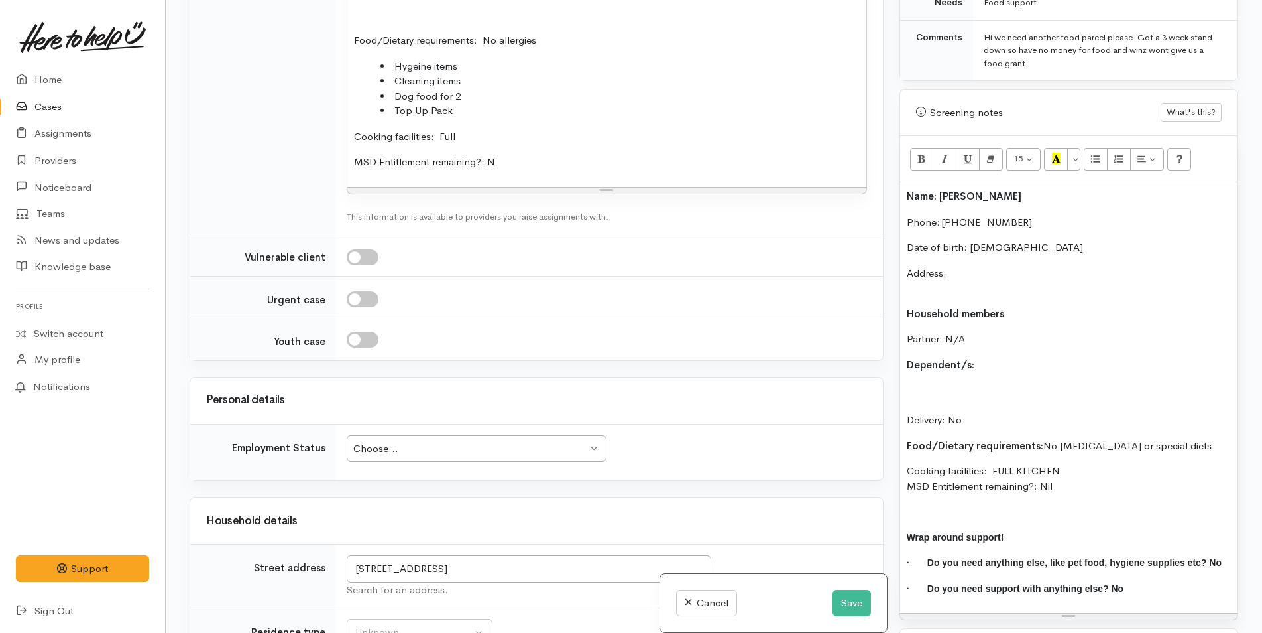
scroll to position [1638, 0]
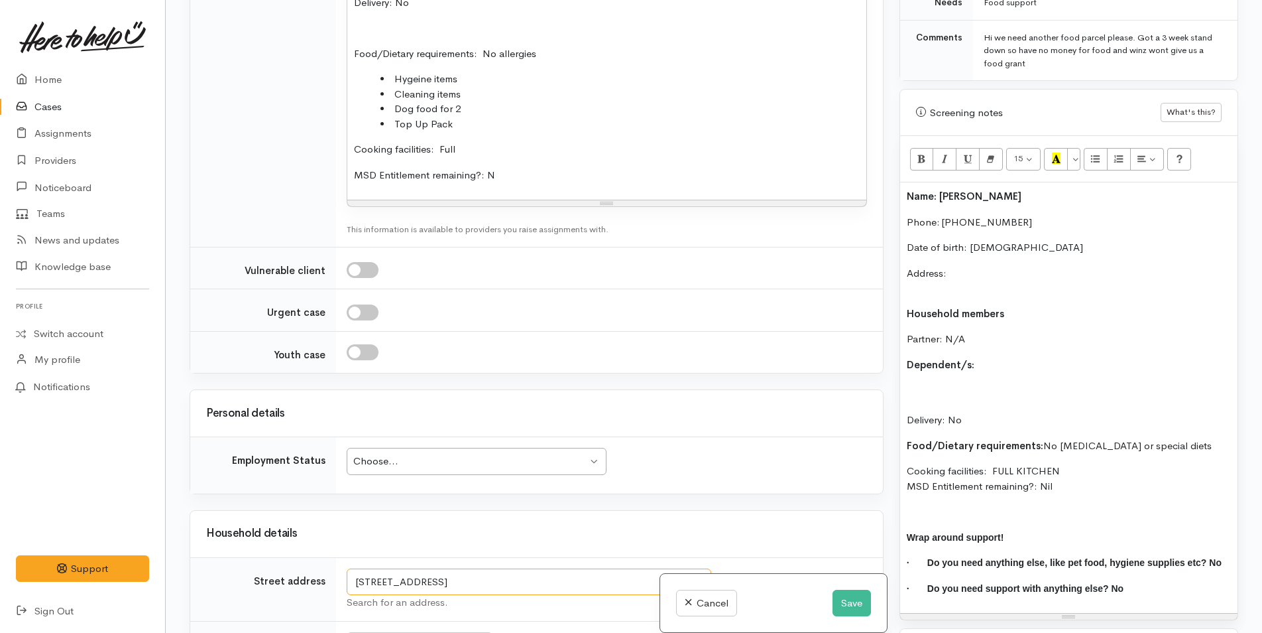
drag, startPoint x: 647, startPoint y: 562, endPoint x: 323, endPoint y: 562, distance: 324.2
click at [323, 562] on tr "Street address 18 Te Hono Street, Maungatapu, Tauranga, New Zealand Search for …" at bounding box center [536, 589] width 693 height 64
click at [953, 251] on div "Name: Joshua Speck Phone: 0223193179 Date of birth: 06/10/1983 Address: Househo…" at bounding box center [1068, 397] width 337 height 430
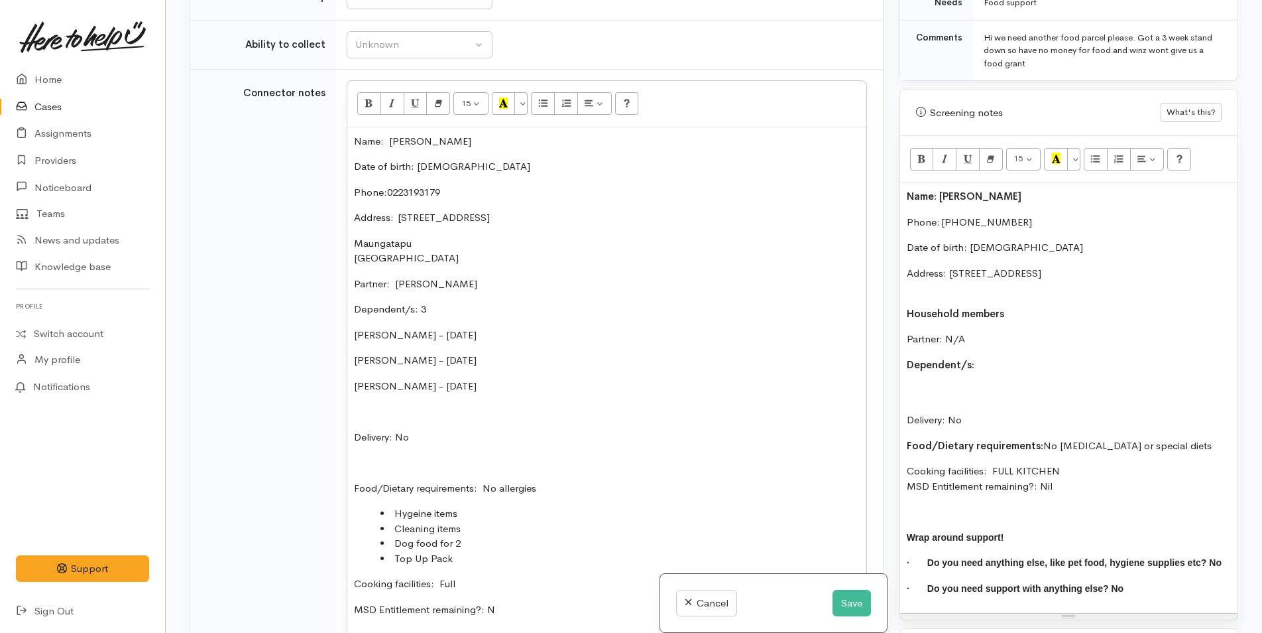
scroll to position [1107, 0]
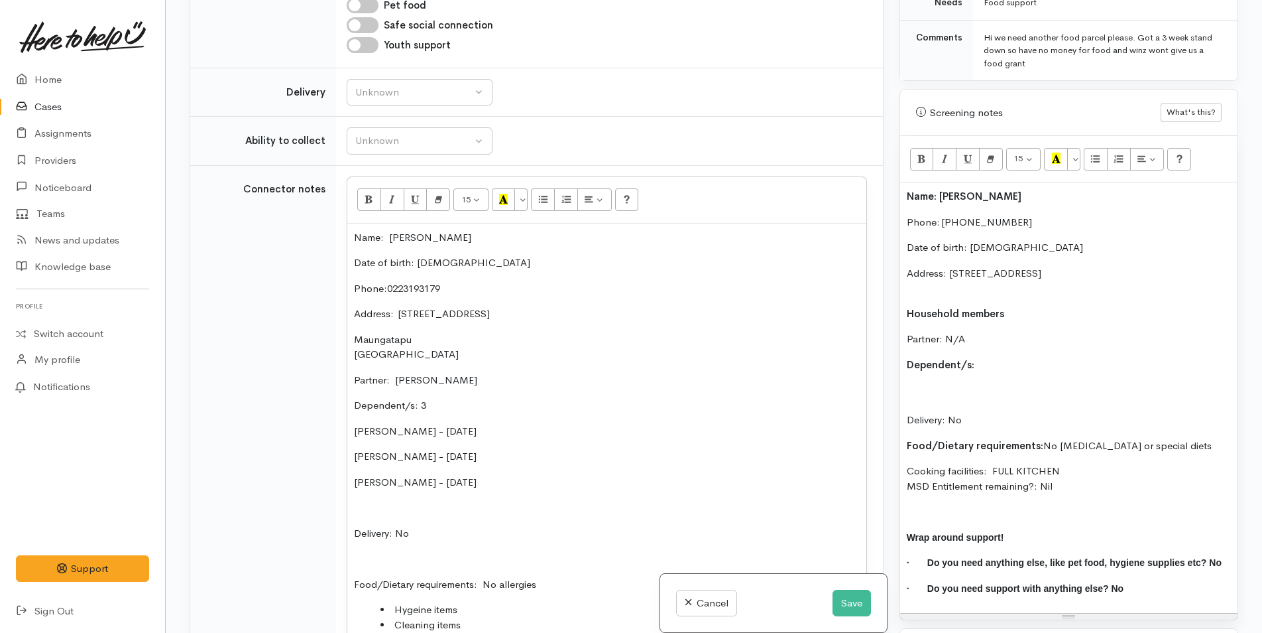
click at [926, 273] on p "Address: [STREET_ADDRESS]" at bounding box center [1069, 281] width 324 height 30
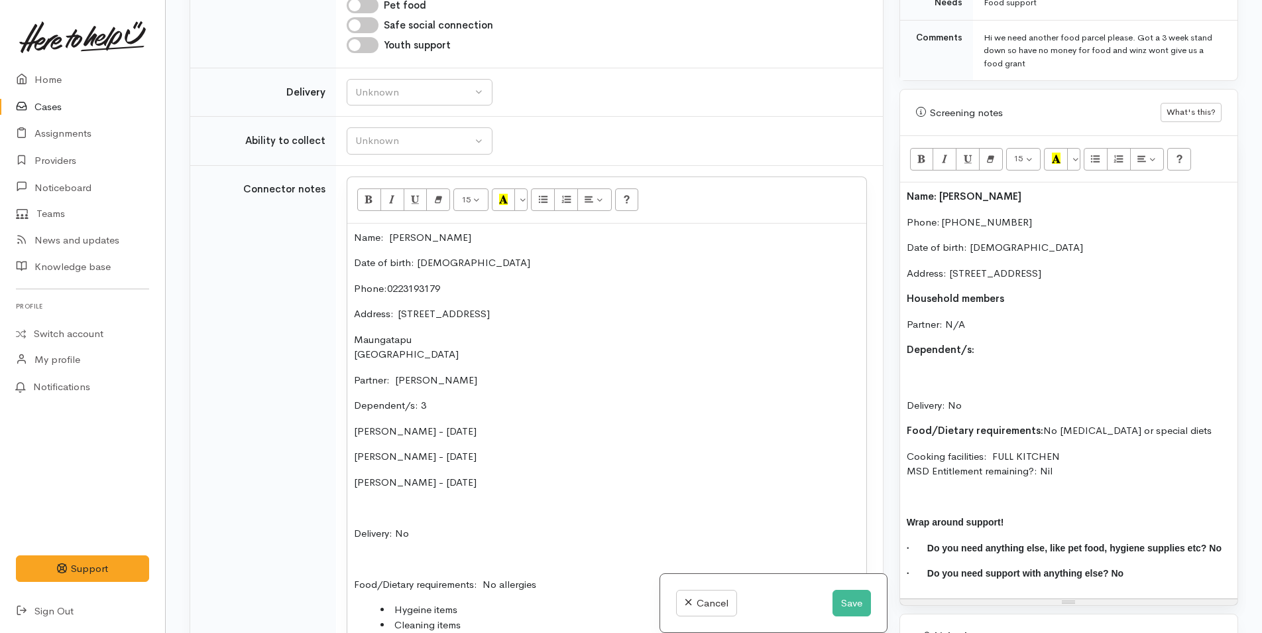
click at [1036, 342] on p "Dependent/s:" at bounding box center [1069, 349] width 324 height 15
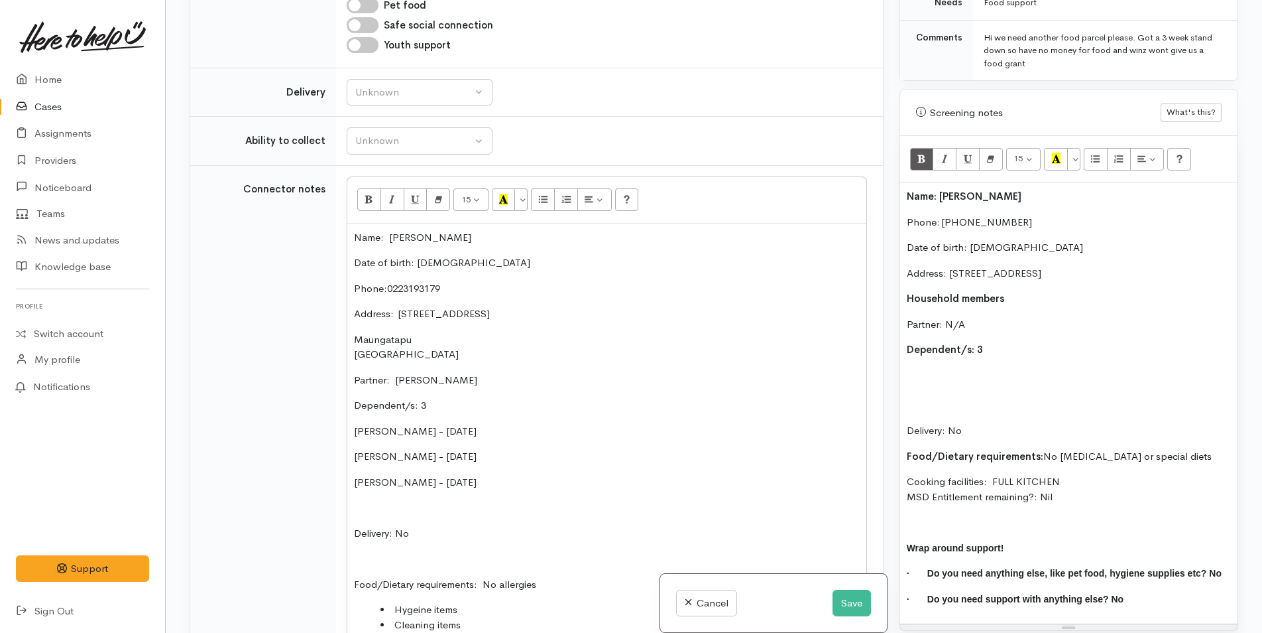
drag, startPoint x: 495, startPoint y: 472, endPoint x: 352, endPoint y: 408, distance: 157.0
click at [352, 408] on div "Name: Joshua Speck Date of birth: 6/10/1983 Phone:  0223193179 Address:  18 Te …" at bounding box center [606, 476] width 519 height 507
copy div "Grace Speck - 02/07/2012 Lily Speck - 01/06/2011 Andrew Speck - 18/07/2008"
click at [918, 351] on div "Name: Joshua Speck Phone: 0223193179 Date of birth: 06/10/1983 Address: 18 Te H…" at bounding box center [1068, 402] width 337 height 441
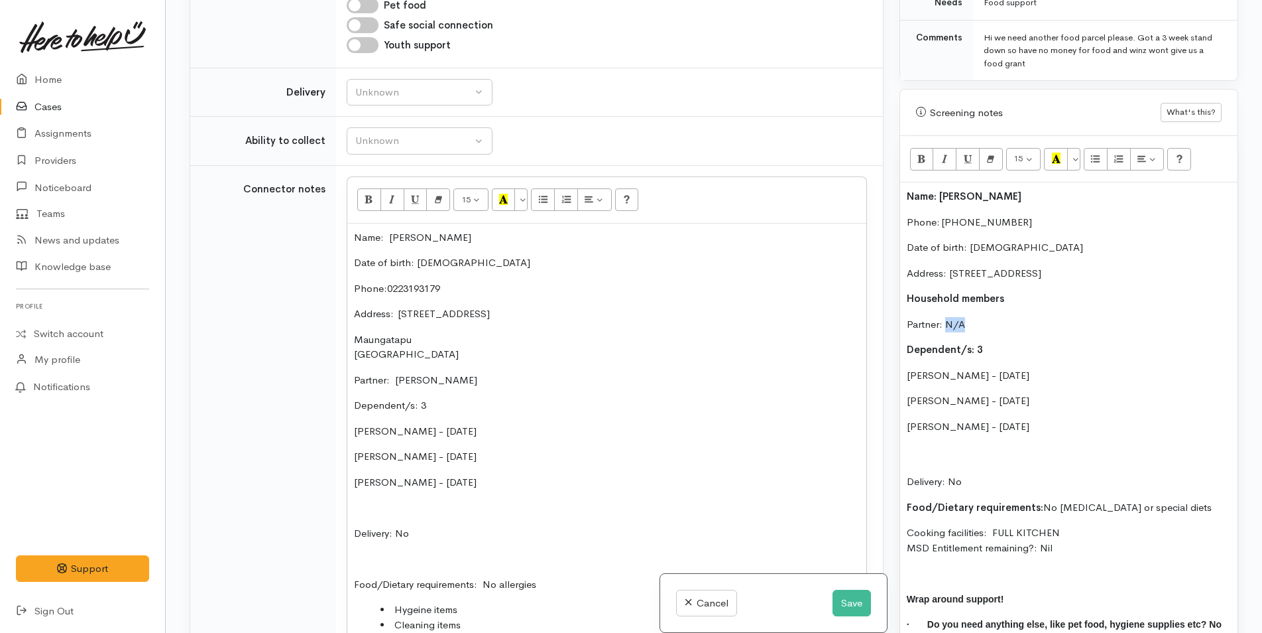
drag, startPoint x: 964, startPoint y: 305, endPoint x: 948, endPoint y: 306, distance: 16.6
click at [948, 317] on p "Partner: N/A" at bounding box center [1069, 324] width 324 height 15
drag, startPoint x: 1091, startPoint y: 406, endPoint x: 906, endPoint y: 365, distance: 188.9
click at [906, 365] on div "Name: Joshua Speck Phone: 0223193179 Date of birth: 06/10/1983 Address: 18 Te H…" at bounding box center [1068, 428] width 337 height 492
click at [1077, 148] on button "More Color" at bounding box center [1074, 159] width 13 height 23
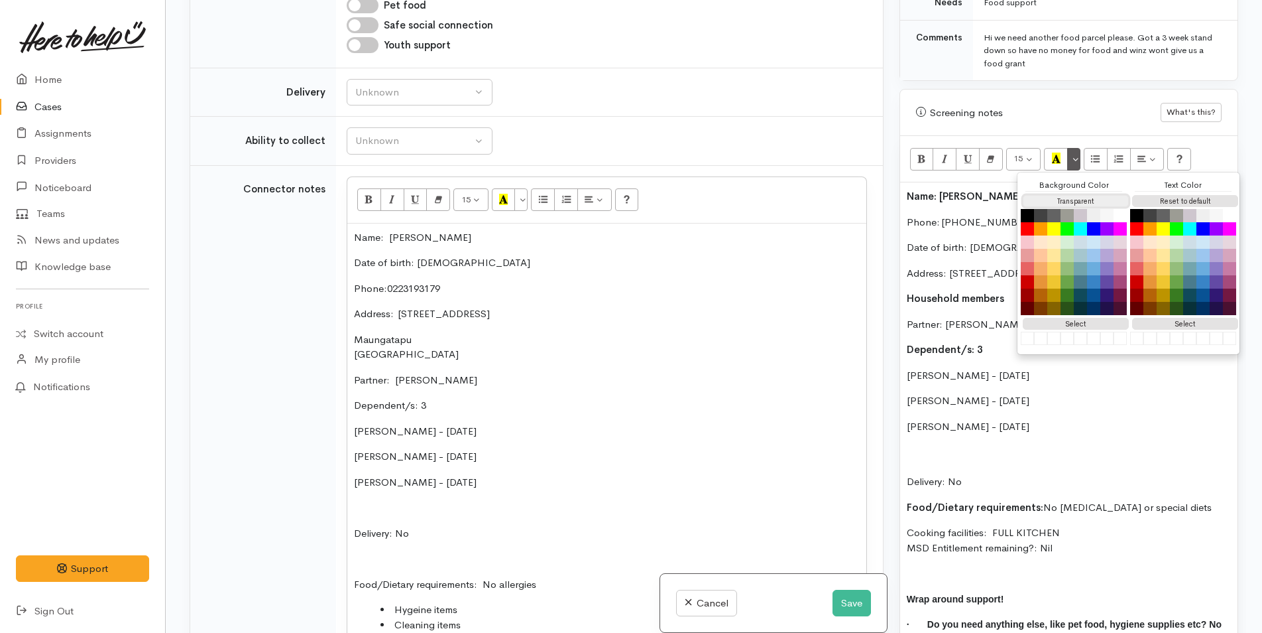
click at [1089, 195] on button "Transparent" at bounding box center [1076, 201] width 106 height 13
drag, startPoint x: 1168, startPoint y: 189, endPoint x: 1095, endPoint y: 245, distance: 92.2
click at [1168, 195] on button "Reset to default" at bounding box center [1186, 201] width 106 height 13
click at [931, 368] on p "Grace Speck - 02/07/2012" at bounding box center [1069, 375] width 324 height 15
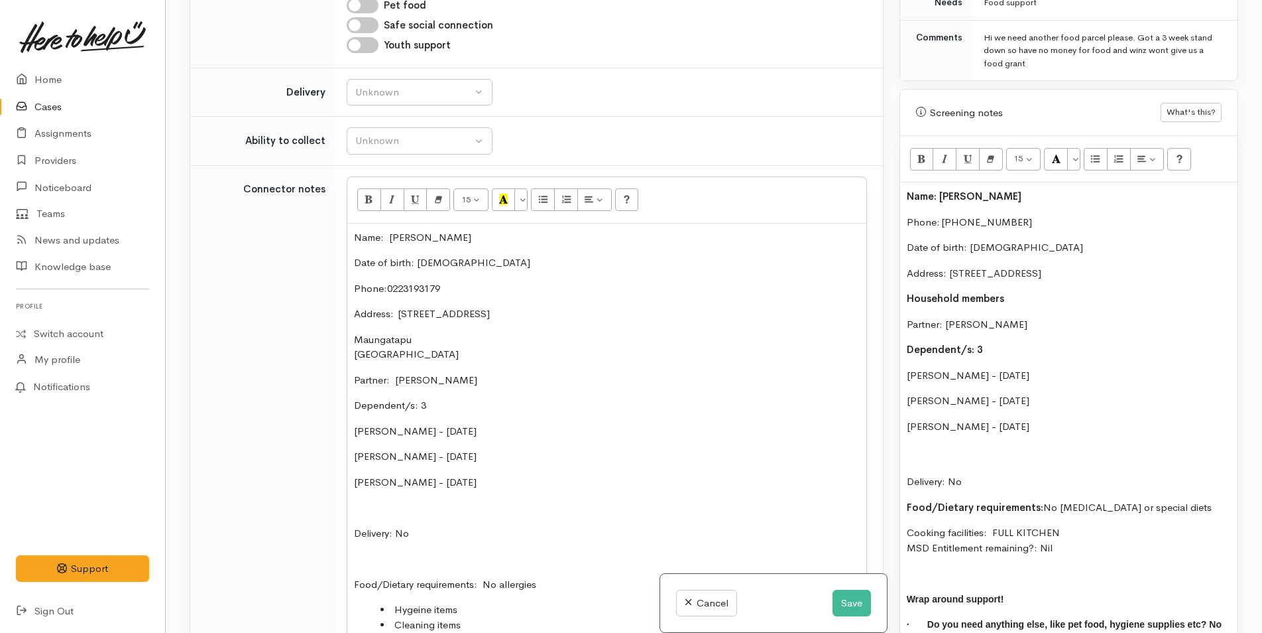
drag, startPoint x: 910, startPoint y: 361, endPoint x: 938, endPoint y: 364, distance: 28.0
click at [910, 368] on p "Grace Speck - 02/07/2012" at bounding box center [1069, 375] width 324 height 15
drag, startPoint x: 933, startPoint y: 448, endPoint x: 888, endPoint y: 427, distance: 48.9
click at [888, 427] on div "Related cases There are other cases potentially from the same person, address o…" at bounding box center [714, 316] width 1065 height 633
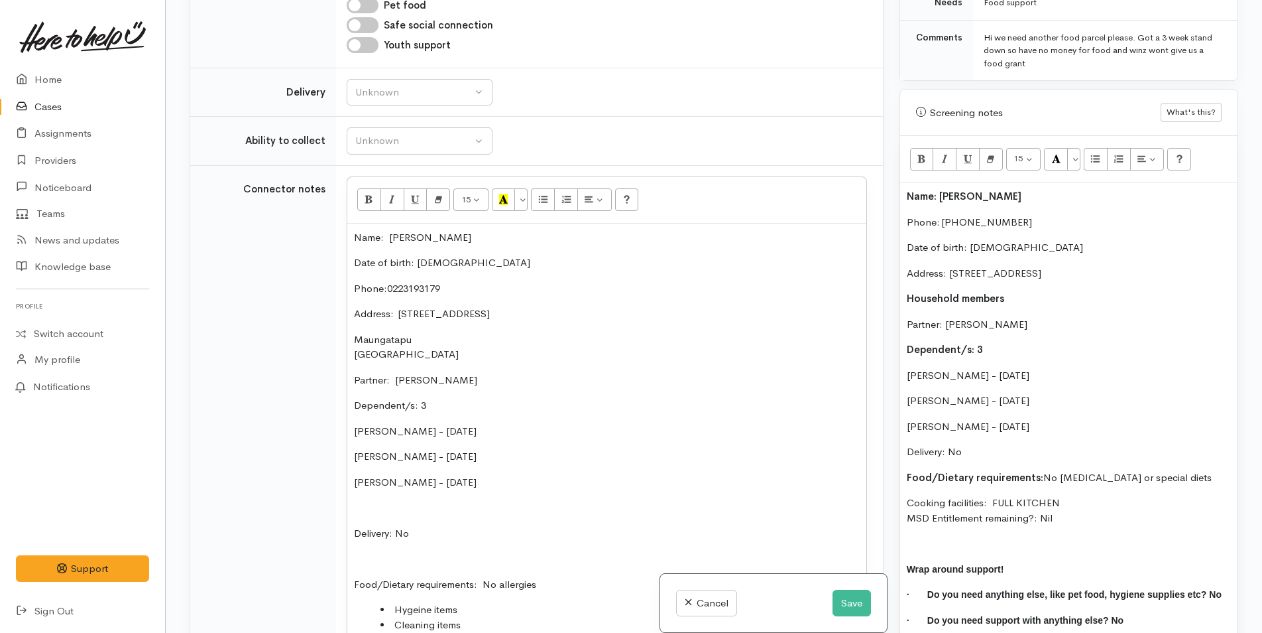
click at [907, 368] on p "Grace Speck - 02/07/2012" at bounding box center [1069, 375] width 324 height 15
click at [902, 379] on div "Name: Joshua Speck Phone: 0223193179 Date of birth: 06/10/1983 Address: 18 Te H…" at bounding box center [1068, 413] width 337 height 462
click at [904, 418] on div "Name: Joshua Speck Phone: 0223193179 Date of birth: 06/10/1983 Address: 18 Te H…" at bounding box center [1068, 413] width 337 height 462
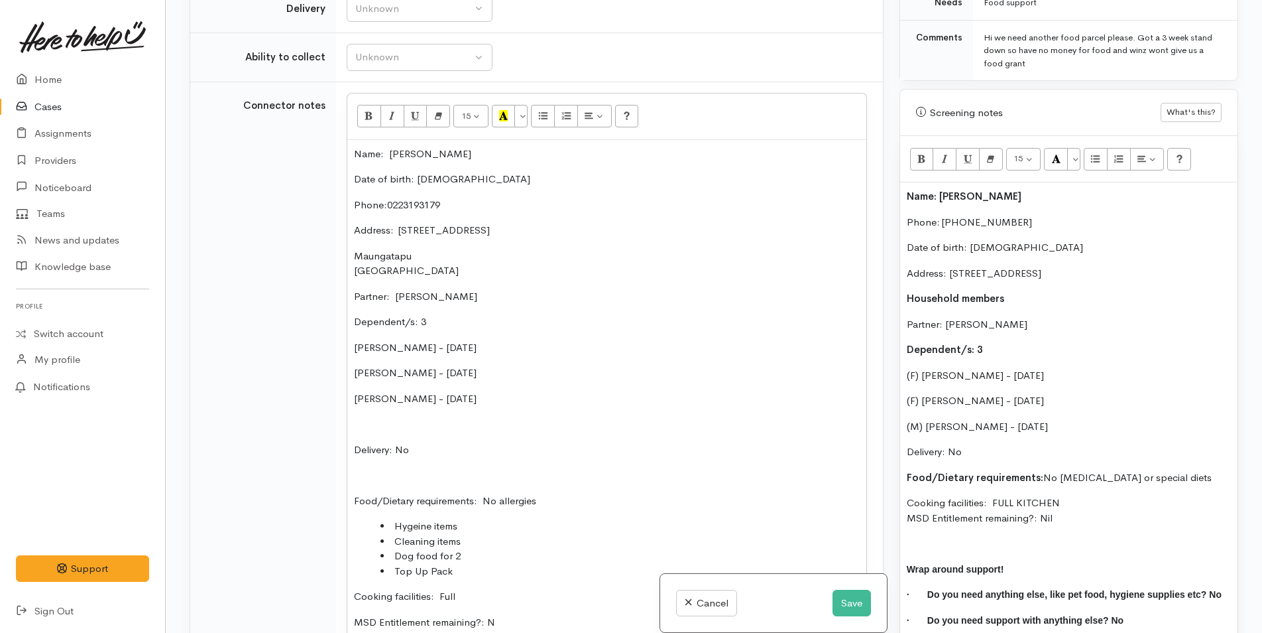
scroll to position [1306, 0]
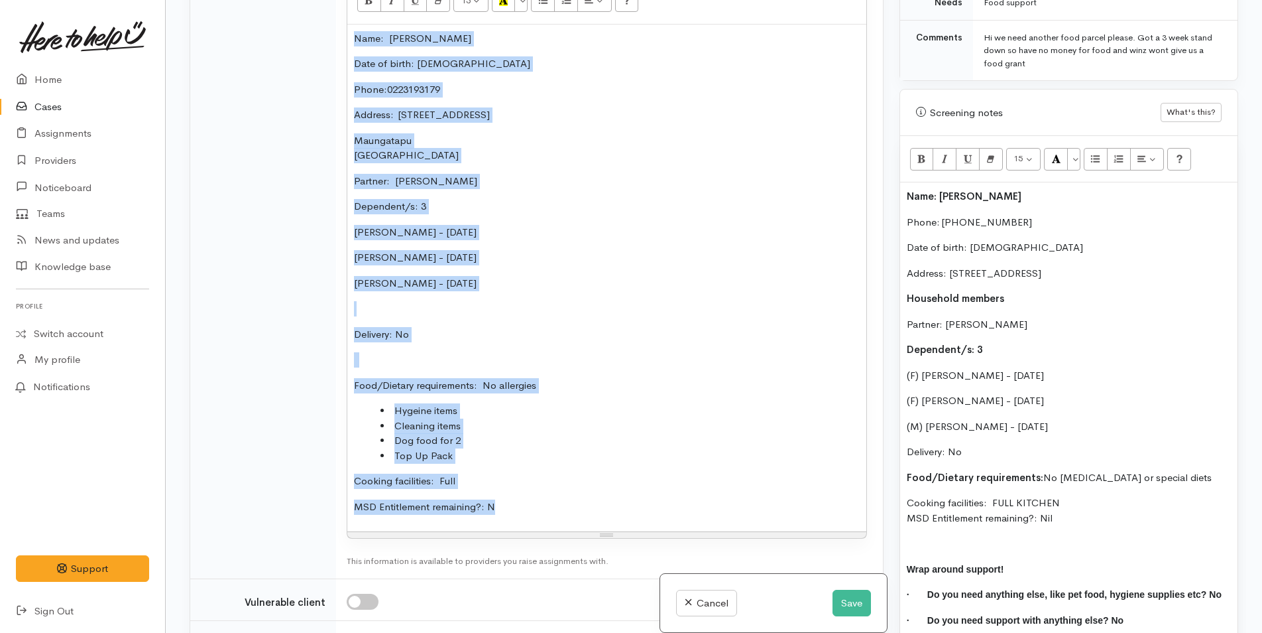
drag, startPoint x: 515, startPoint y: 503, endPoint x: 344, endPoint y: 23, distance: 509.4
click at [344, 23] on td "<p>Name:&nbsp;&nbsp;Joshua Speck</p><p>Date of birth: 6/10/1983</p><p>Phone: <a…" at bounding box center [609, 272] width 547 height 612
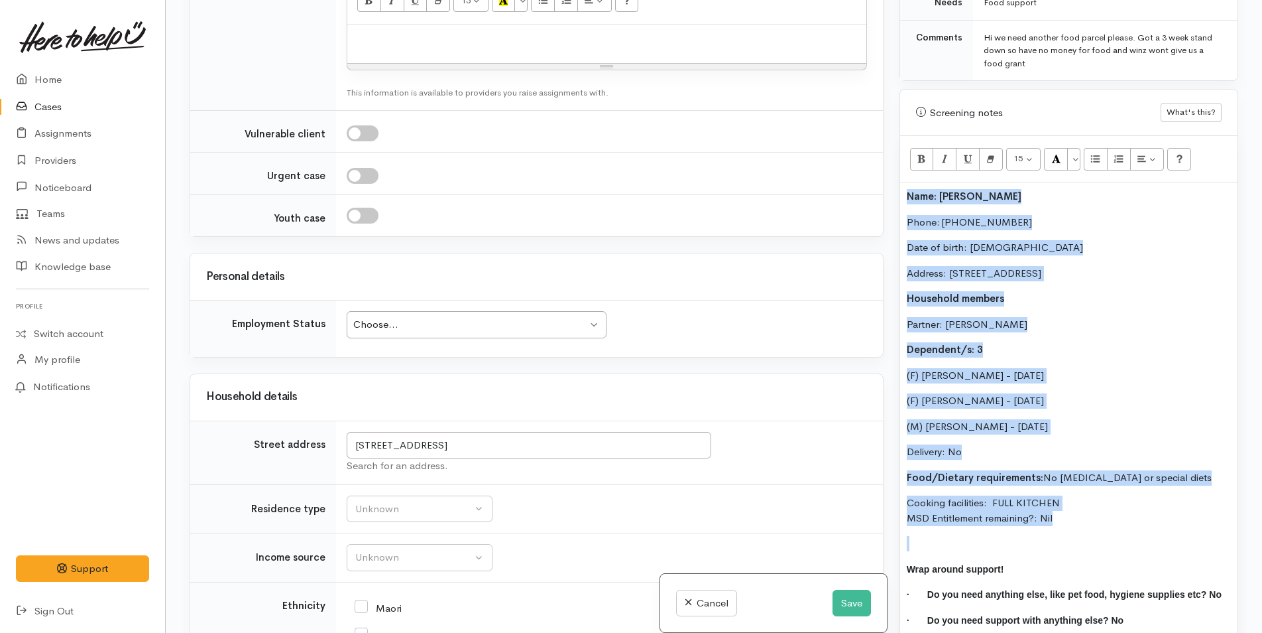
drag, startPoint x: 1105, startPoint y: 513, endPoint x: 850, endPoint y: 95, distance: 489.6
click at [850, 95] on div "Related cases There are other cases potentially from the same person, address o…" at bounding box center [714, 316] width 1065 height 633
copy div "Name: Joshua Speck Phone: 0223193179 Date of birth: 06/10/1983 Address: 18 Te H…"
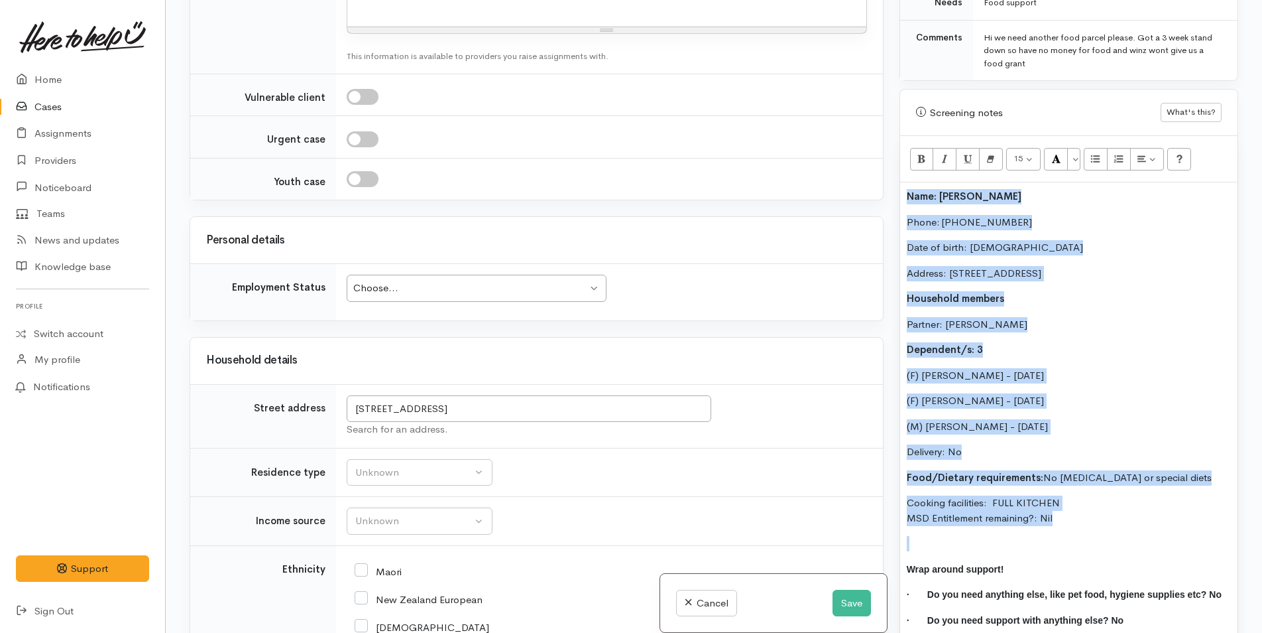
scroll to position [1373, 0]
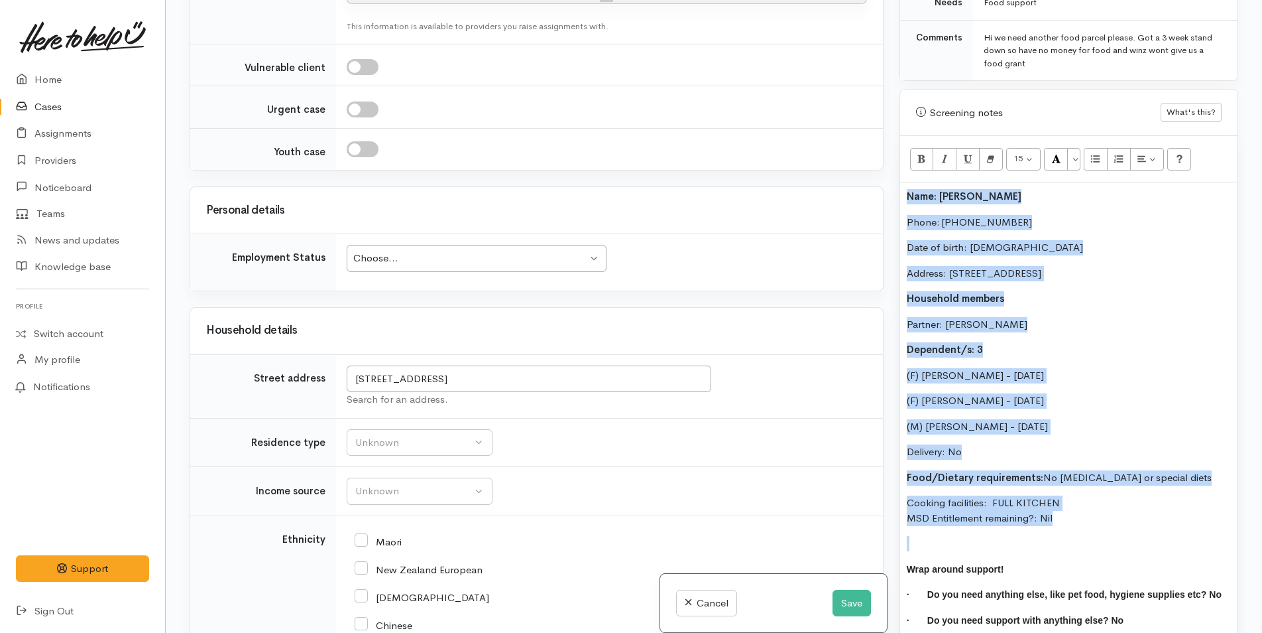
click at [365, 251] on div "Choose..." at bounding box center [470, 258] width 234 height 15
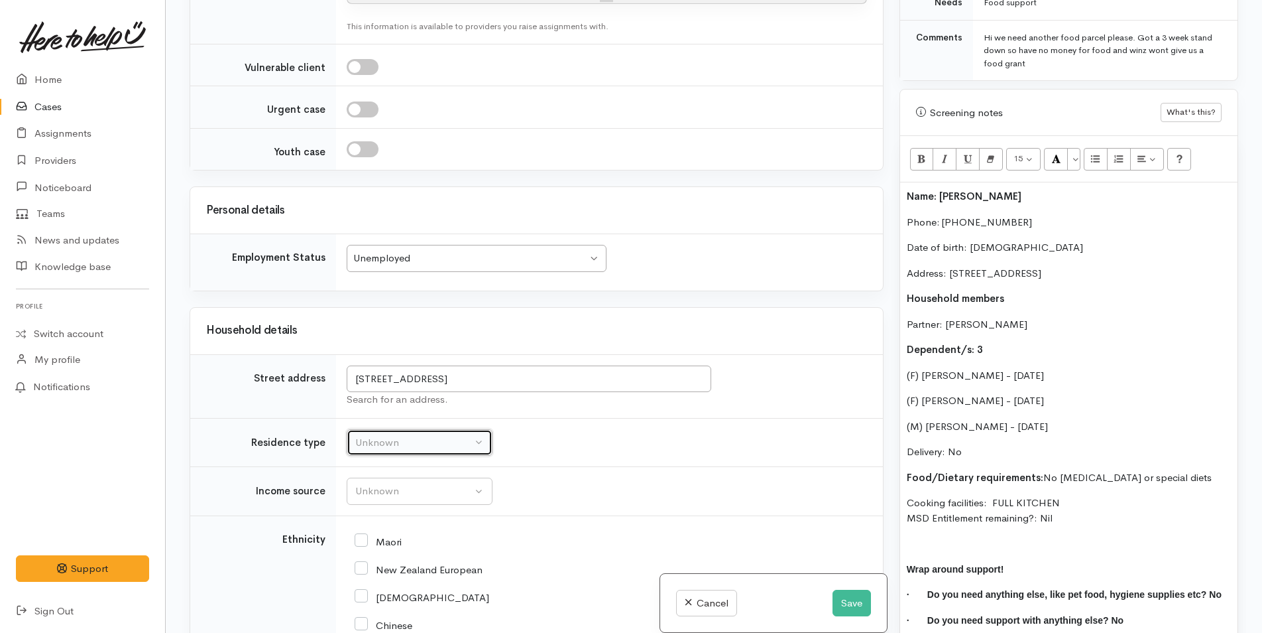
click at [374, 435] on div "Unknown" at bounding box center [413, 442] width 117 height 15
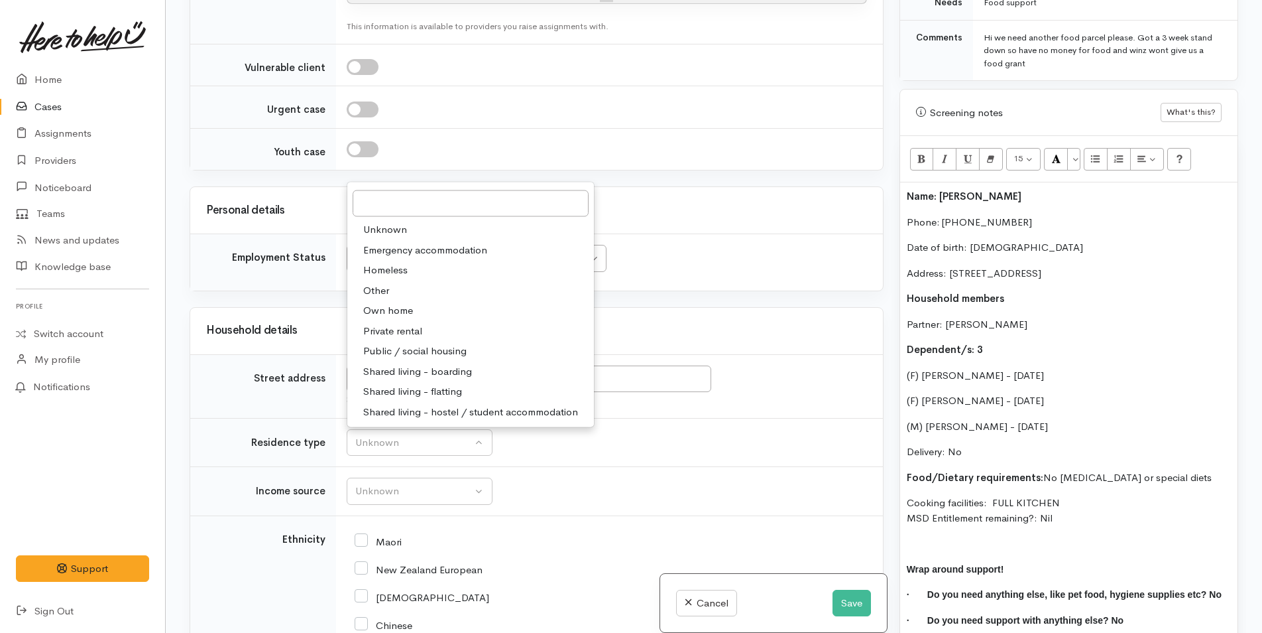
click at [395, 323] on span "Private rental" at bounding box center [392, 330] width 59 height 15
select select "2"
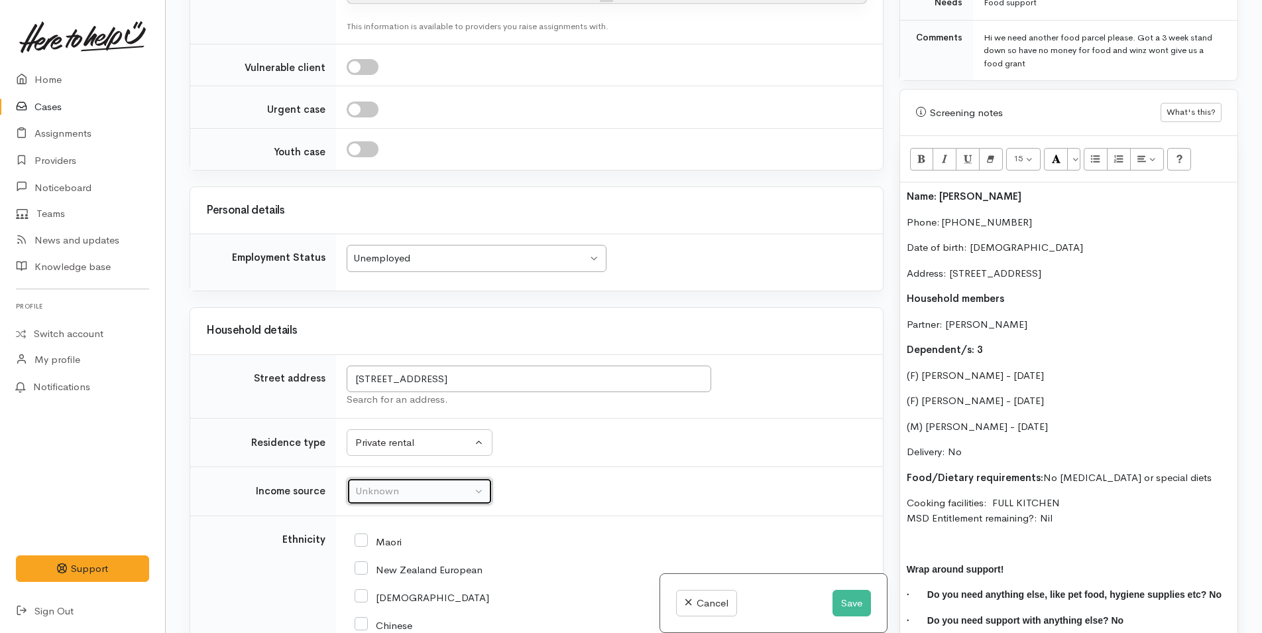
click at [359, 477] on button "Unknown" at bounding box center [420, 490] width 146 height 27
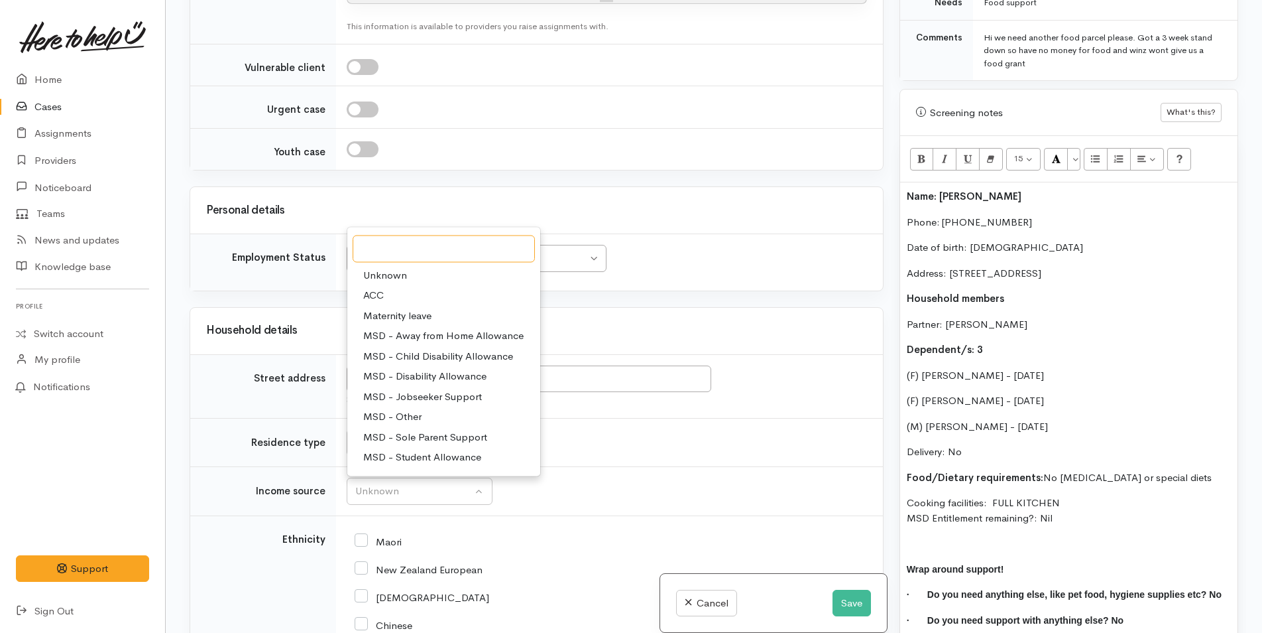
scroll to position [199, 0]
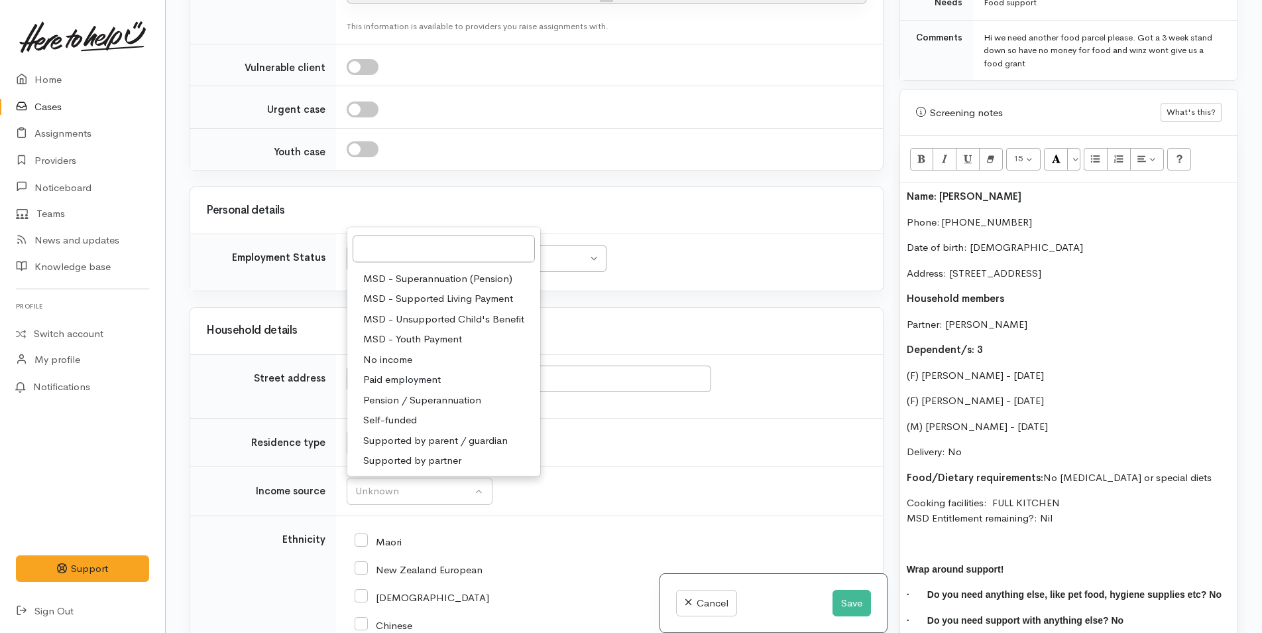
click at [390, 351] on span "No income" at bounding box center [387, 358] width 49 height 15
select select "5"
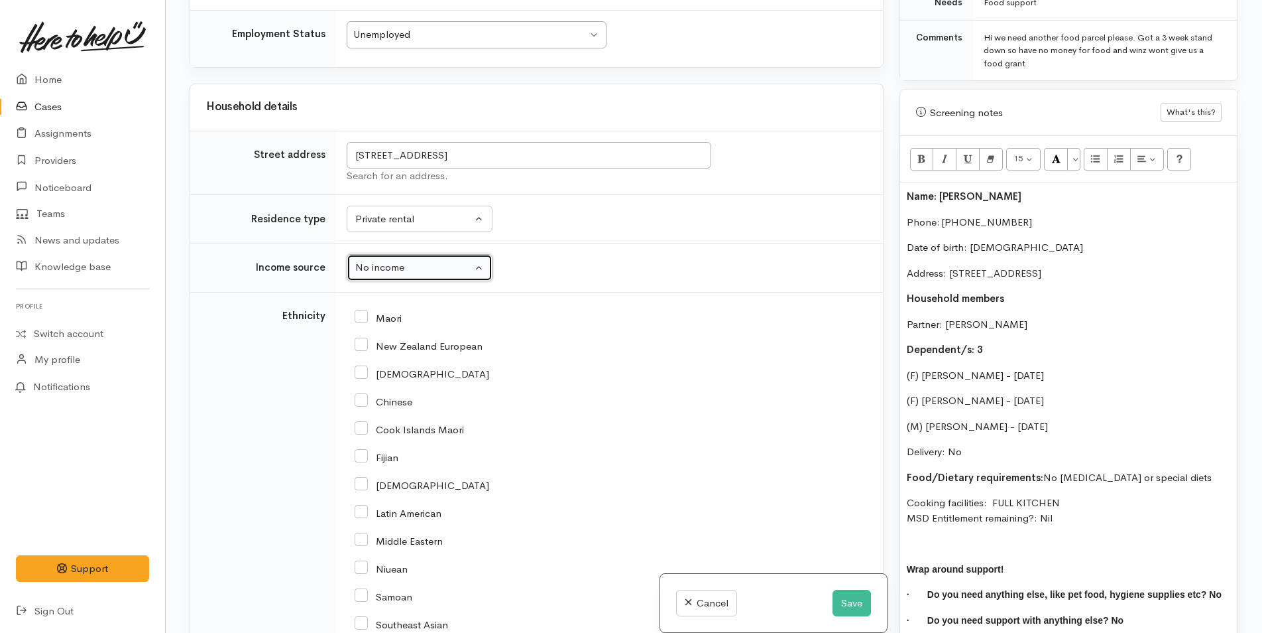
scroll to position [1770, 0]
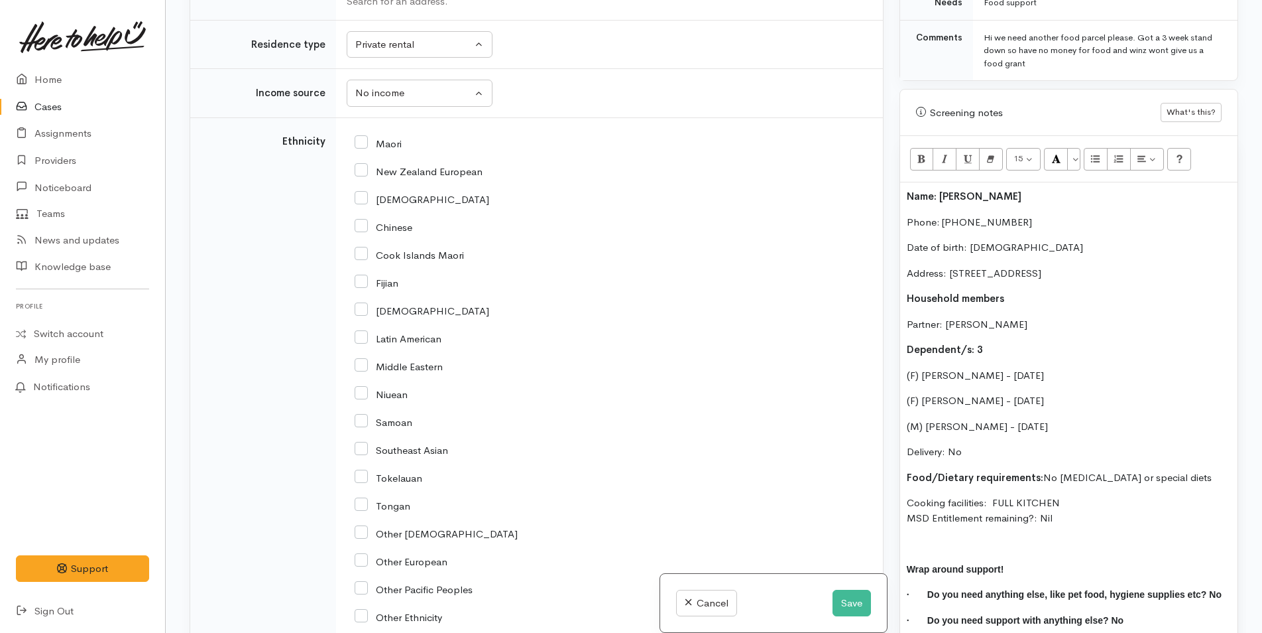
click at [357, 137] on input "Maori" at bounding box center [378, 143] width 47 height 12
checkbox input "true"
click at [907, 191] on p "Name: [PERSON_NAME]" at bounding box center [1069, 196] width 324 height 15
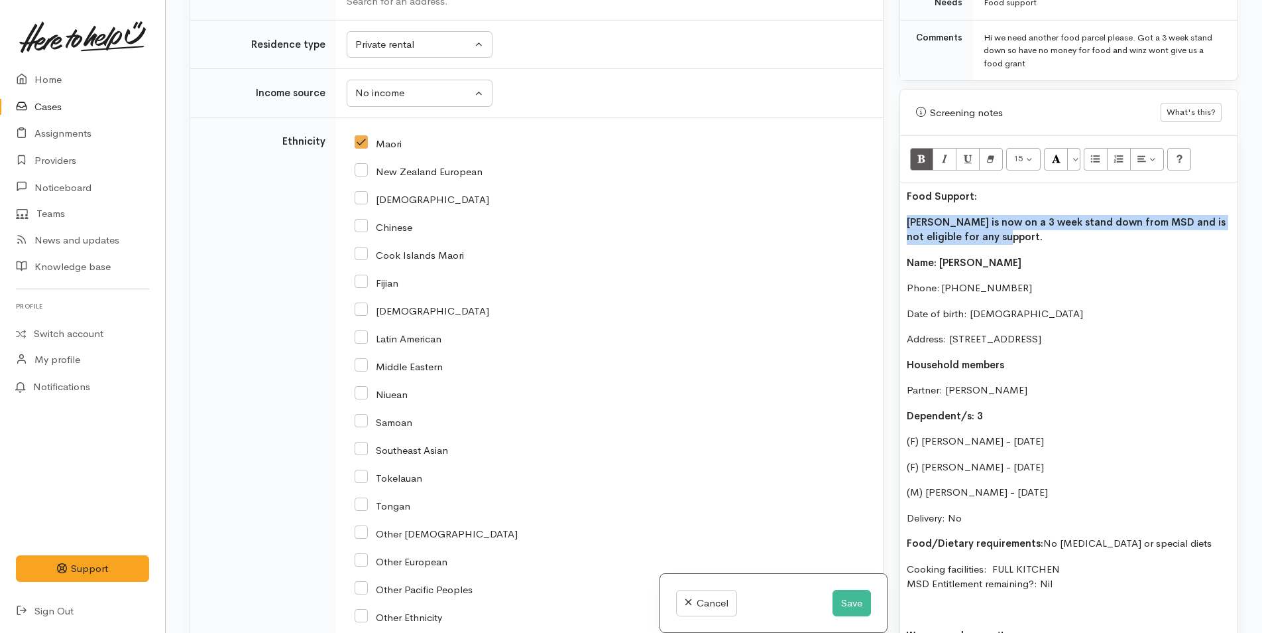
drag, startPoint x: 990, startPoint y: 222, endPoint x: 1009, endPoint y: 160, distance: 65.0
click at [885, 202] on div "Related cases There are other cases potentially from the same person, address o…" at bounding box center [714, 316] width 1065 height 633
click at [914, 148] on button "Bold (CTRL+B)" at bounding box center [922, 159] width 24 height 23
click at [974, 335] on div "Food Support: Joshua is now on a 3 week stand down from MSD and is not eligible…" at bounding box center [1068, 446] width 337 height 528
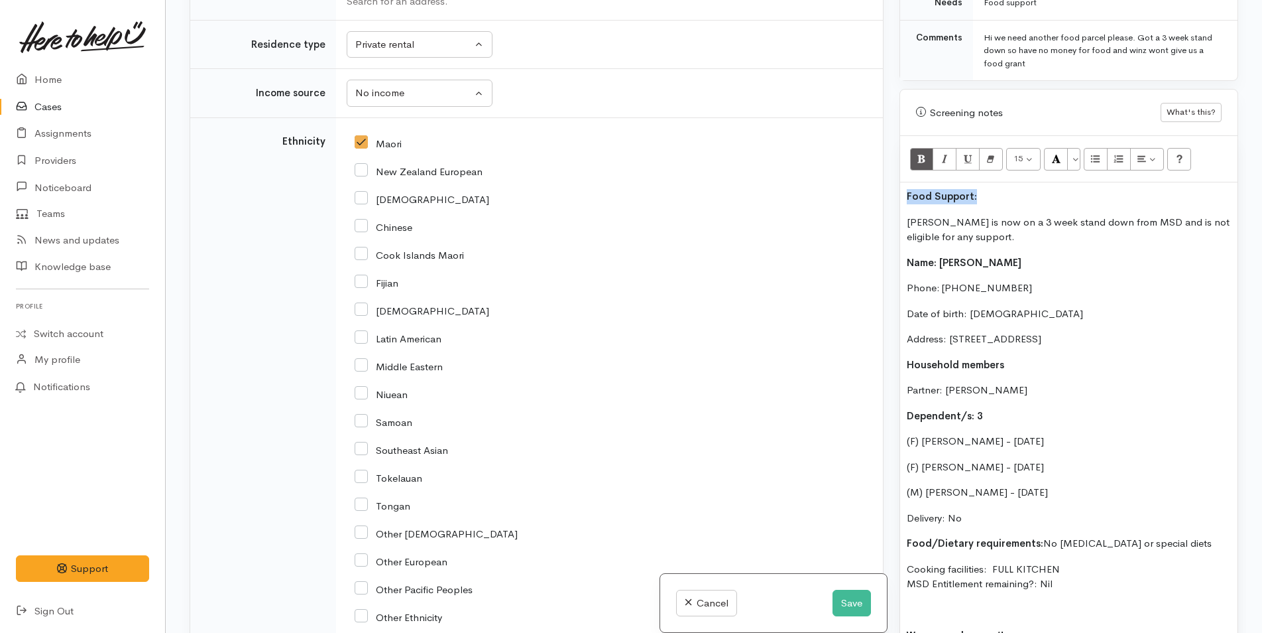
drag, startPoint x: 985, startPoint y: 180, endPoint x: 1067, endPoint y: 168, distance: 83.2
click at [859, 176] on div "Related cases There are other cases potentially from the same person, address o…" at bounding box center [714, 316] width 1065 height 633
click at [1079, 148] on button "More Color" at bounding box center [1074, 159] width 13 height 23
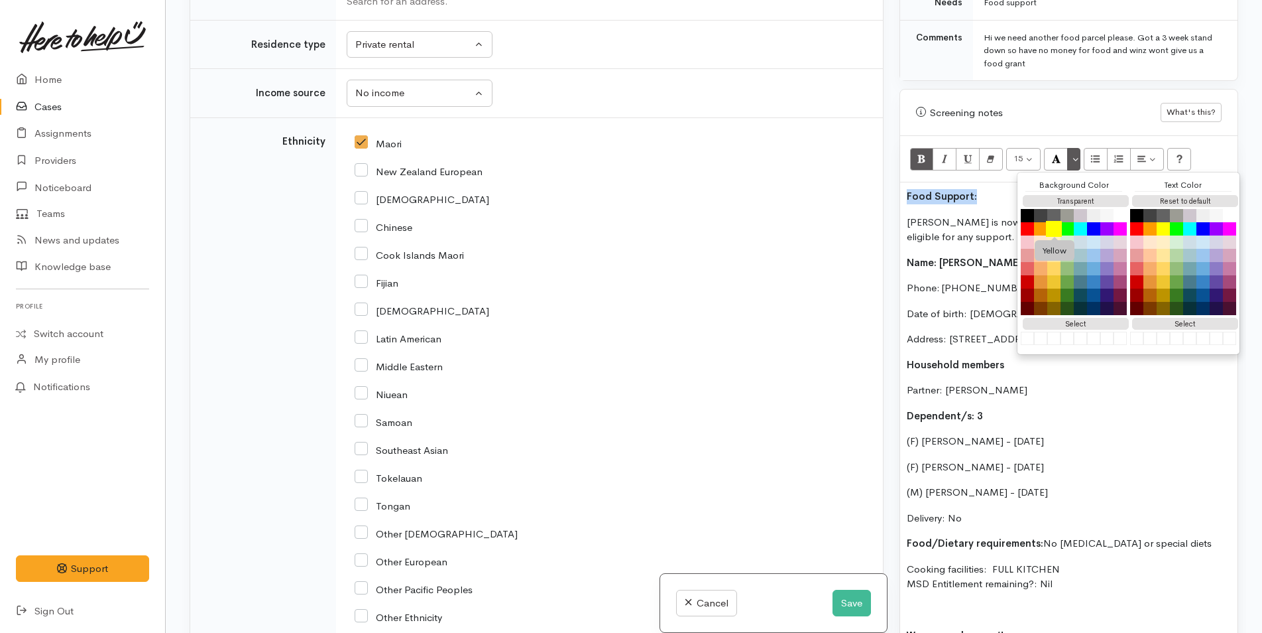
click at [1056, 221] on button "Yellow" at bounding box center [1054, 229] width 16 height 16
click at [902, 226] on div "Food Support: Joshua is now on a 3 week stand down from MSD and is not eligible…" at bounding box center [1068, 446] width 337 height 528
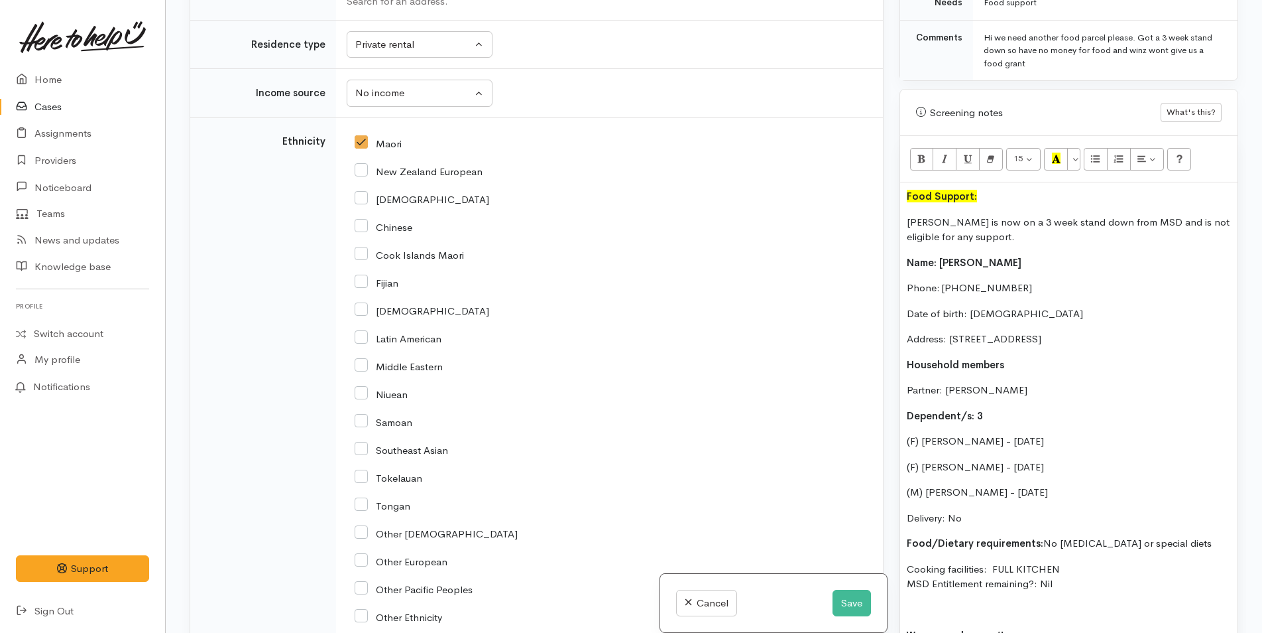
drag, startPoint x: 1058, startPoint y: 570, endPoint x: 903, endPoint y: 247, distance: 357.7
click at [903, 247] on div "Food Support: Joshua is now on a 3 week stand down from MSD and is not eligible…" at bounding box center [1068, 446] width 337 height 528
copy div "Name: Joshua Speck Phone: 0223193179 Date of birth: 06/10/1983 Address: 18 Te H…"
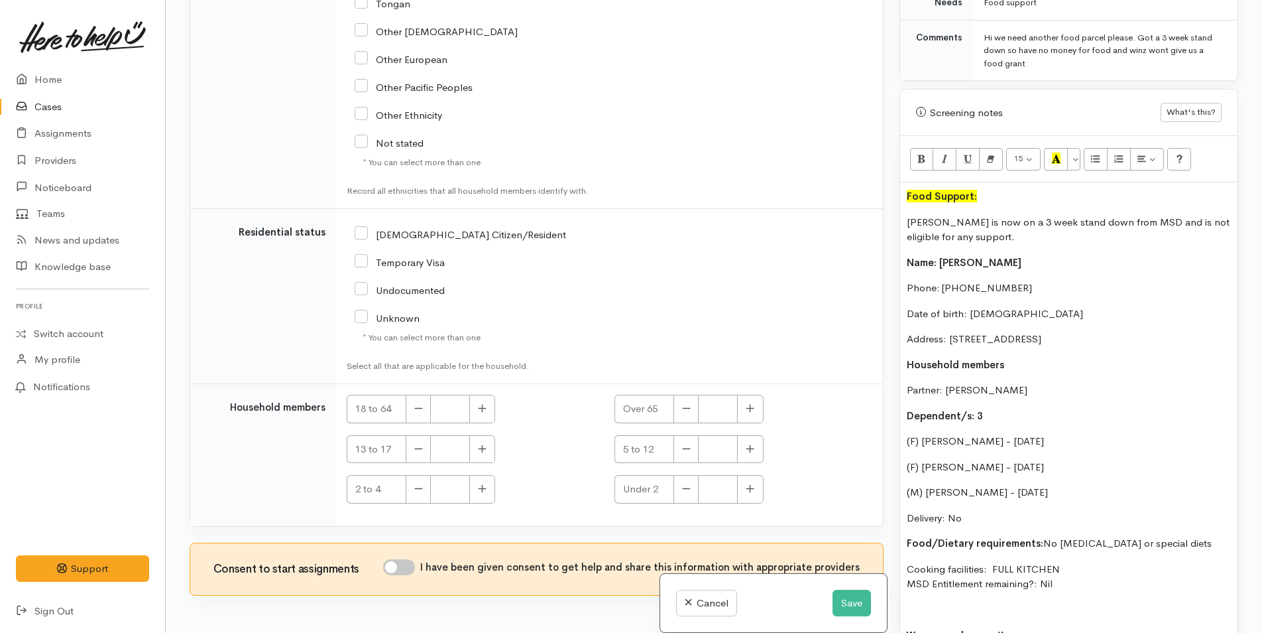
scroll to position [2304, 0]
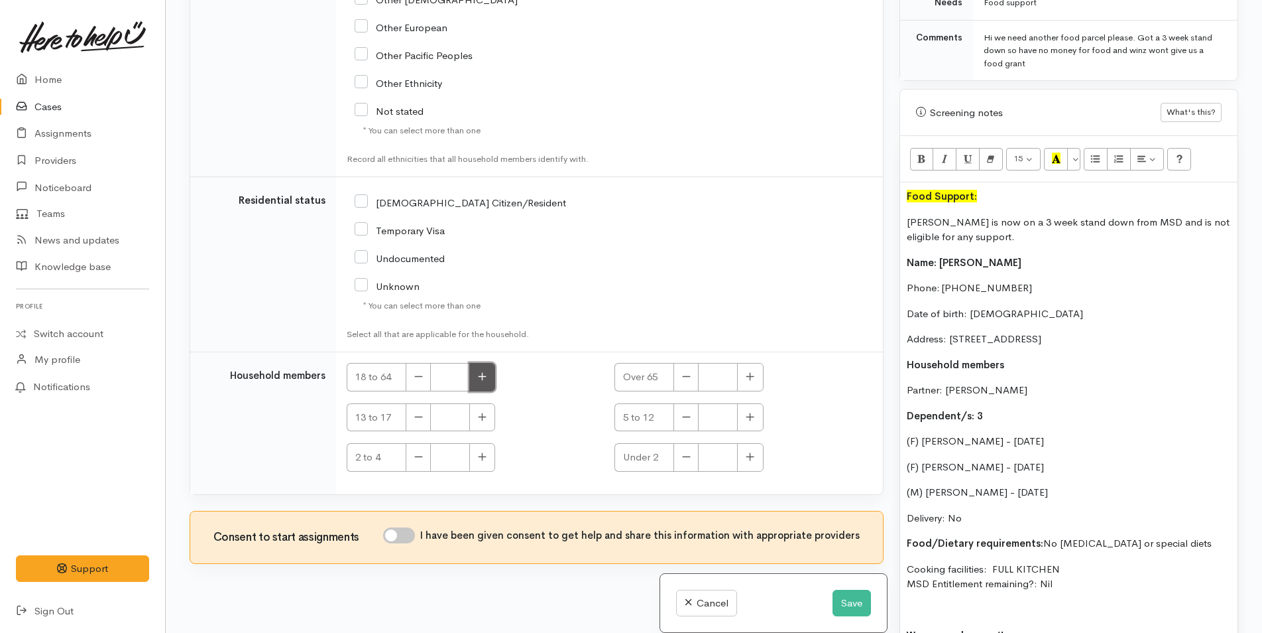
click at [478, 371] on icon "button" at bounding box center [482, 376] width 9 height 10
type input "2"
click at [746, 412] on icon "button" at bounding box center [750, 417] width 9 height 10
type input "1"
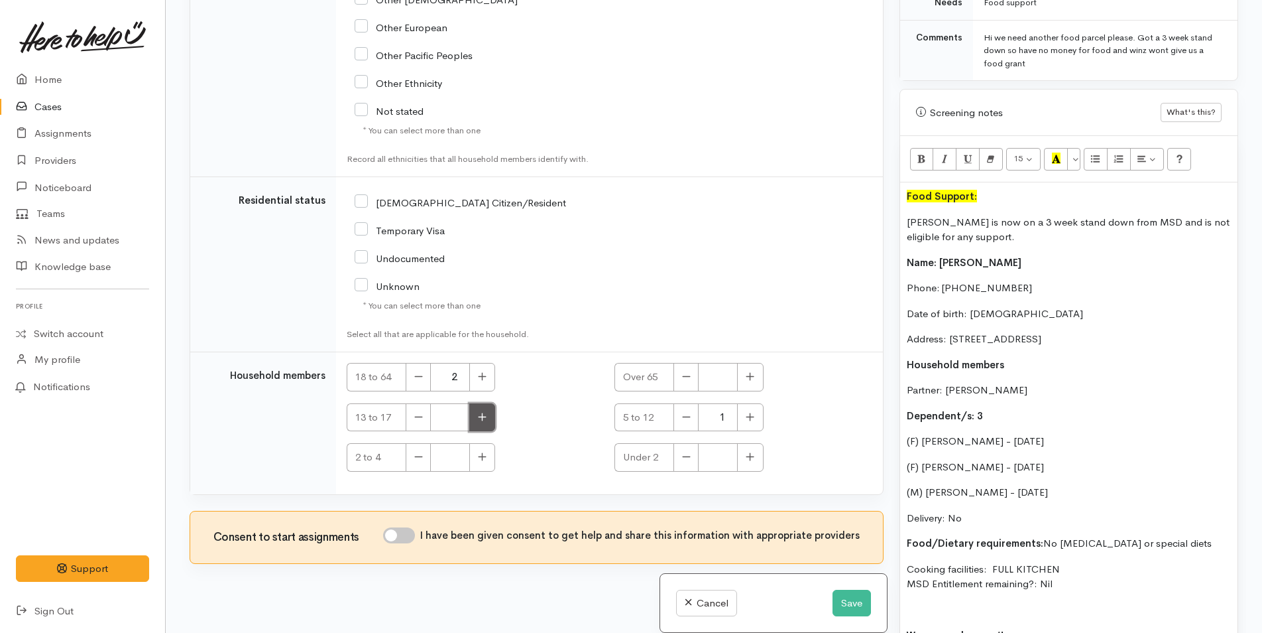
click at [481, 403] on button "button" at bounding box center [482, 417] width 26 height 29
drag, startPoint x: 481, startPoint y: 398, endPoint x: 453, endPoint y: 434, distance: 45.4
click at [479, 403] on button "button" at bounding box center [482, 417] width 26 height 29
type input "2"
click at [841, 597] on button "Save" at bounding box center [852, 602] width 38 height 27
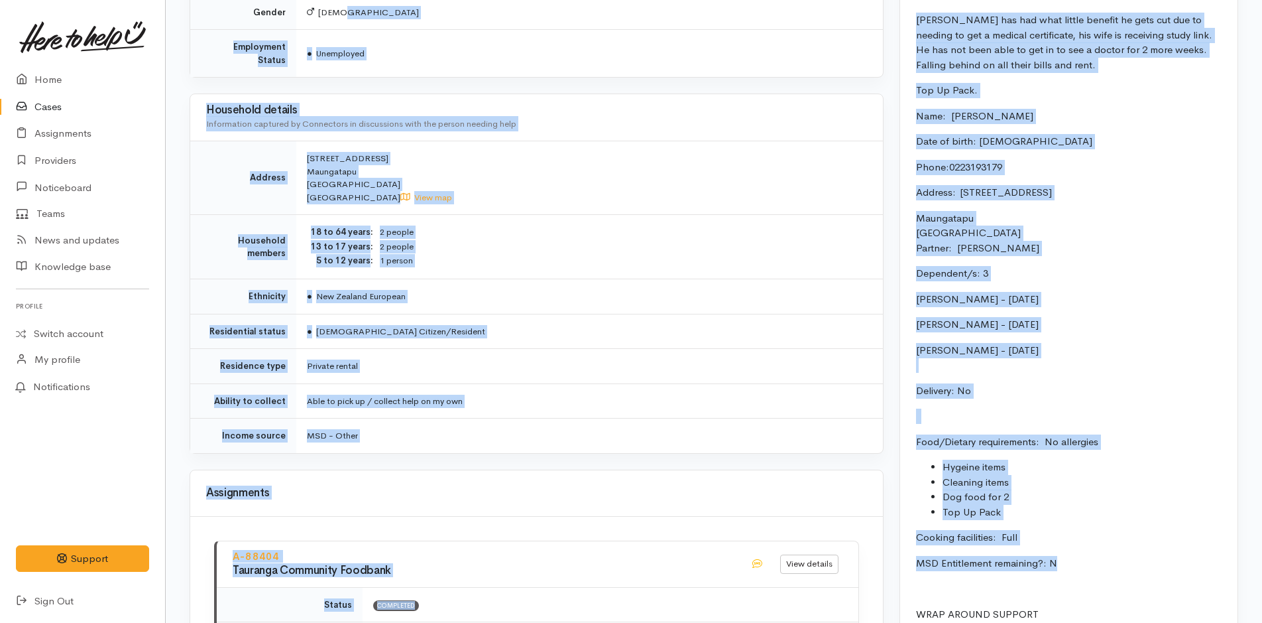
scroll to position [1046, 0]
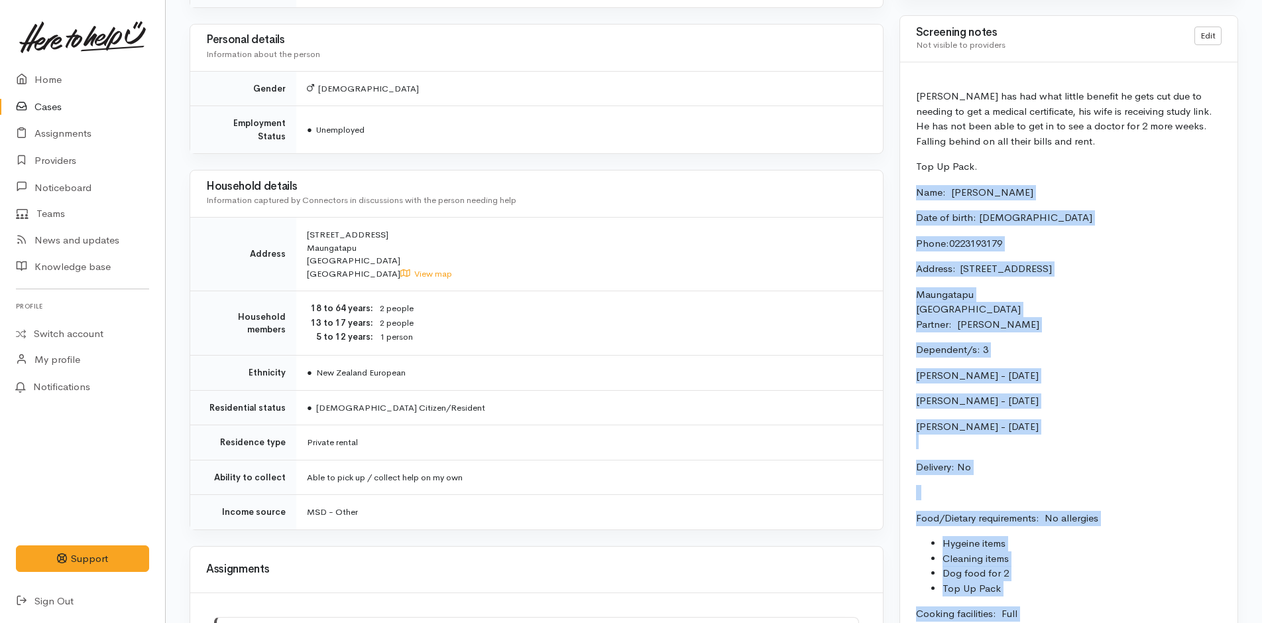
drag, startPoint x: 960, startPoint y: 468, endPoint x: 907, endPoint y: 180, distance: 292.6
click at [907, 180] on div "[PERSON_NAME] has had what little benefit he gets cut due to needing to get a m…" at bounding box center [1068, 418] width 337 height 713
click at [55, 79] on link "Home" at bounding box center [82, 79] width 165 height 27
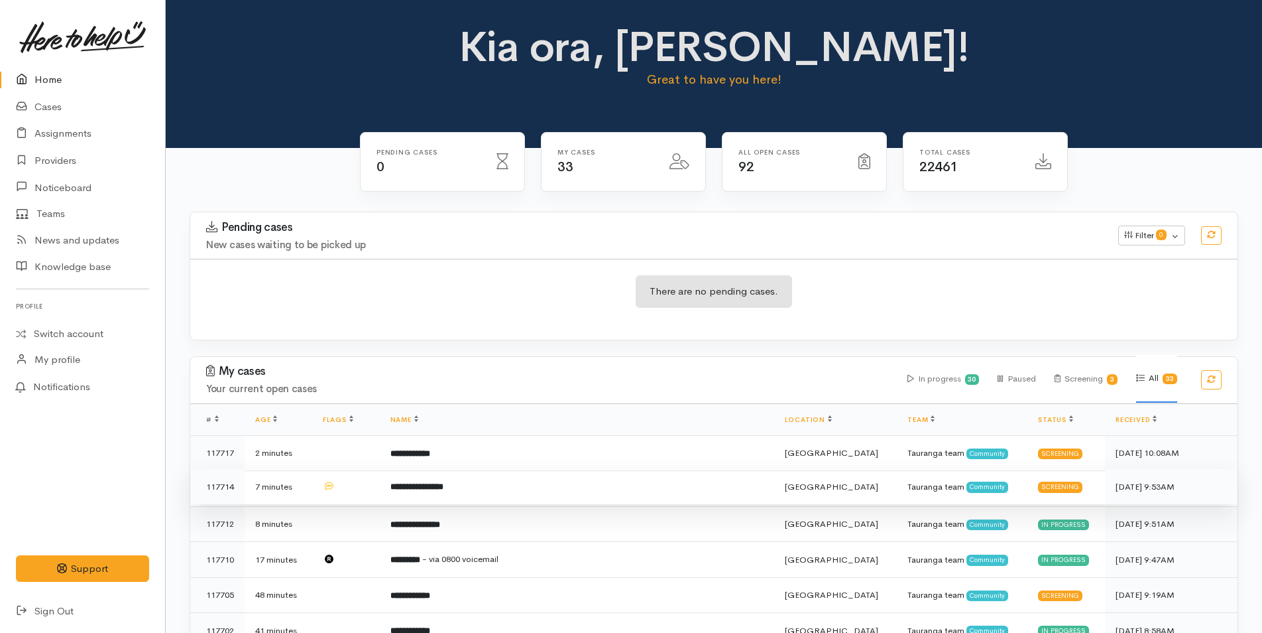
click at [444, 487] on b "**********" at bounding box center [417, 486] width 53 height 9
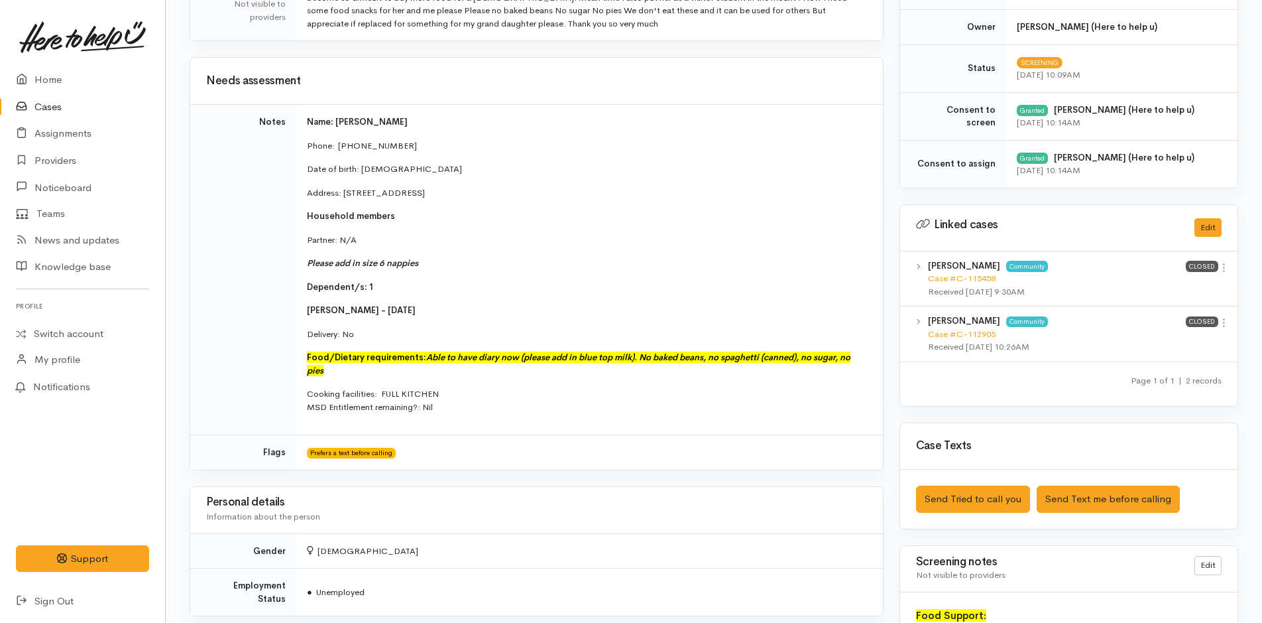
scroll to position [928, 0]
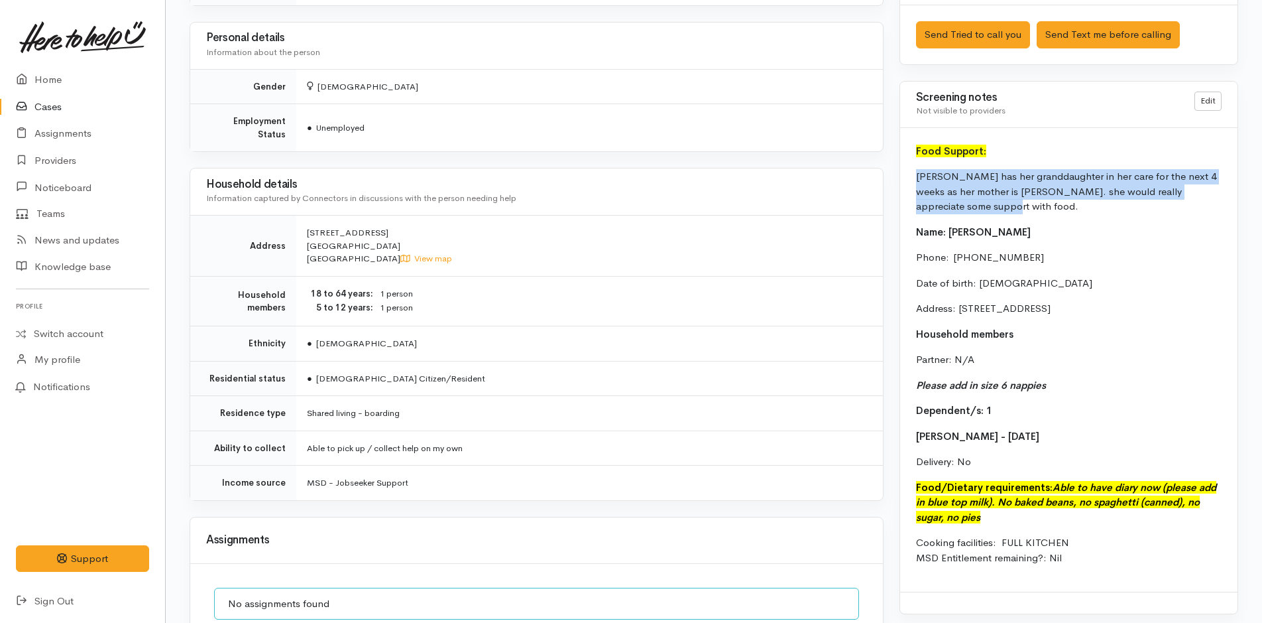
drag, startPoint x: 946, startPoint y: 211, endPoint x: 911, endPoint y: 169, distance: 54.2
click at [911, 169] on div "Food Support: [PERSON_NAME] has her granddaughter in her care for the next 4 we…" at bounding box center [1068, 360] width 337 height 464
copy p "[PERSON_NAME] has her granddaughter in her care for the next 4 weeks as her mot…"
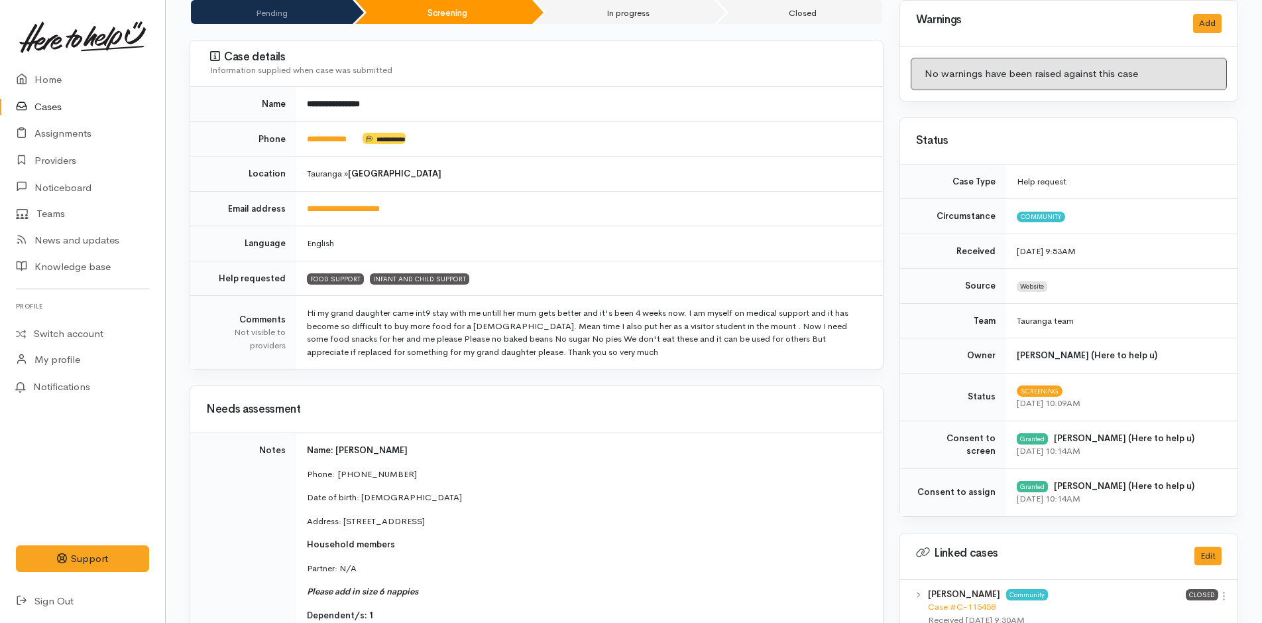
scroll to position [0, 0]
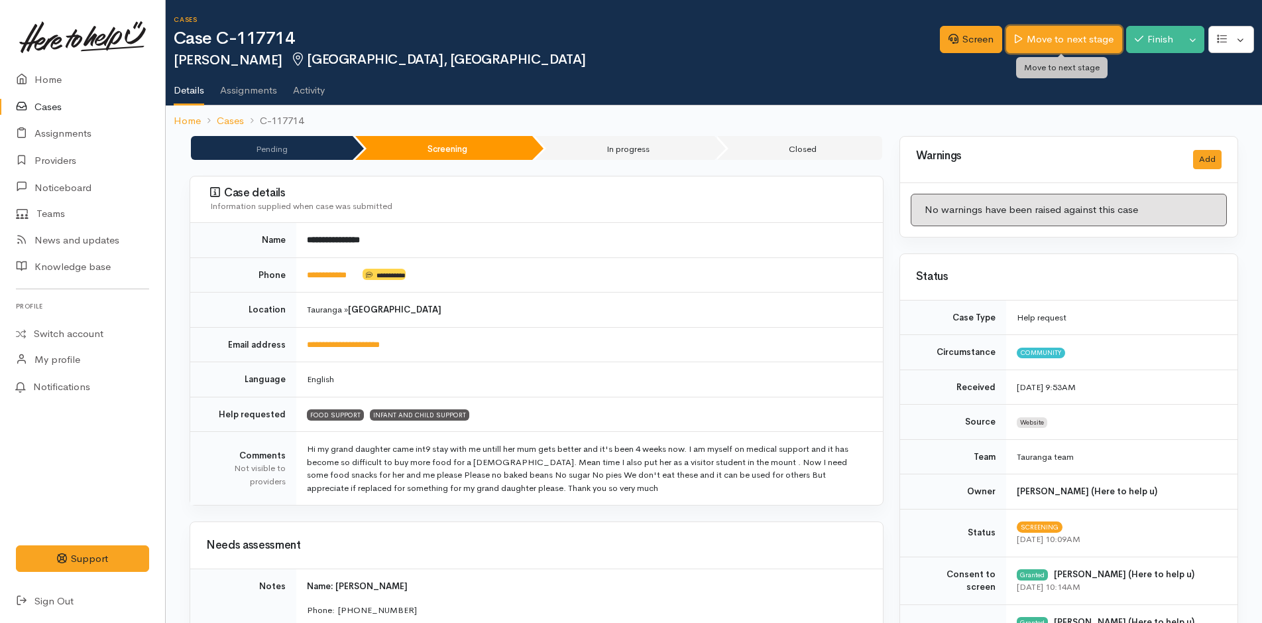
click at [1097, 44] on link "Move to next stage" at bounding box center [1064, 39] width 115 height 27
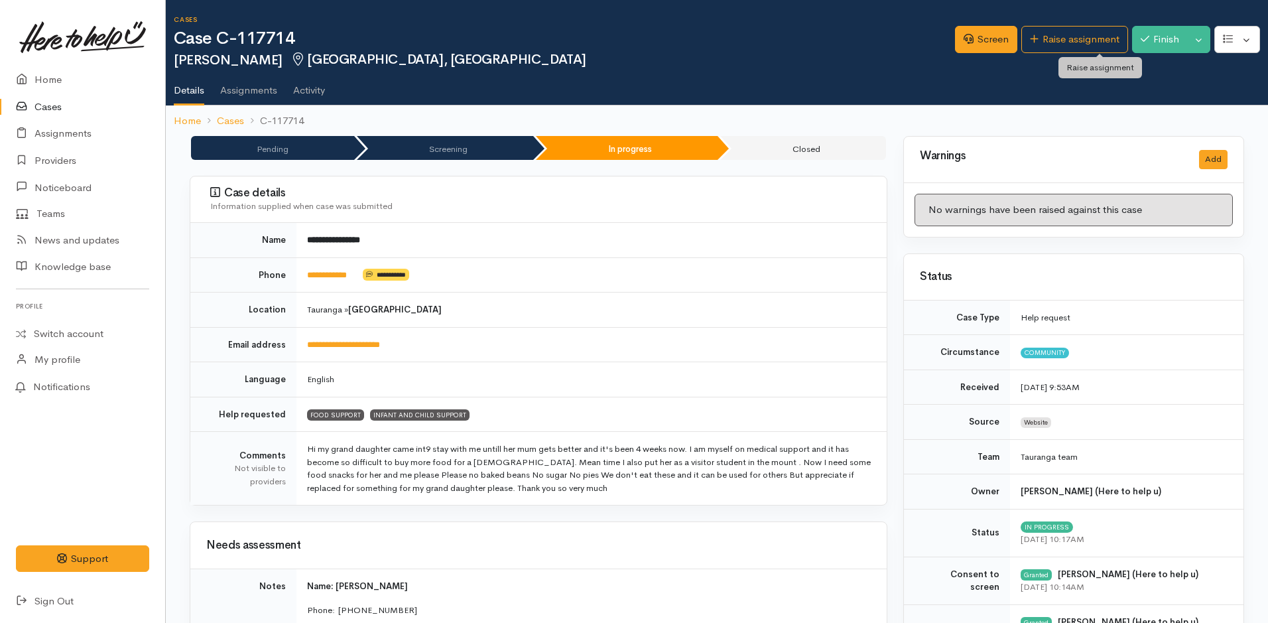
click at [1090, 39] on link "Raise assignment" at bounding box center [1074, 39] width 107 height 27
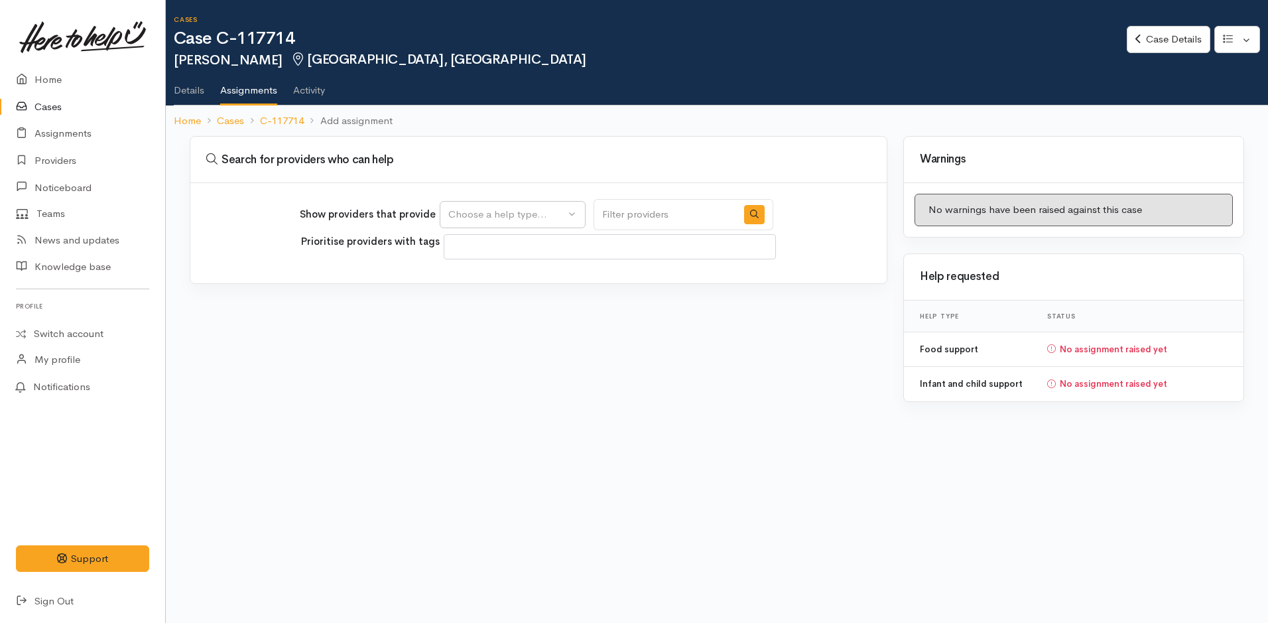
select select
click at [471, 217] on div "Choose a help type..." at bounding box center [506, 214] width 117 height 15
click at [473, 284] on span "Food support" at bounding box center [487, 278] width 62 height 15
select select "3"
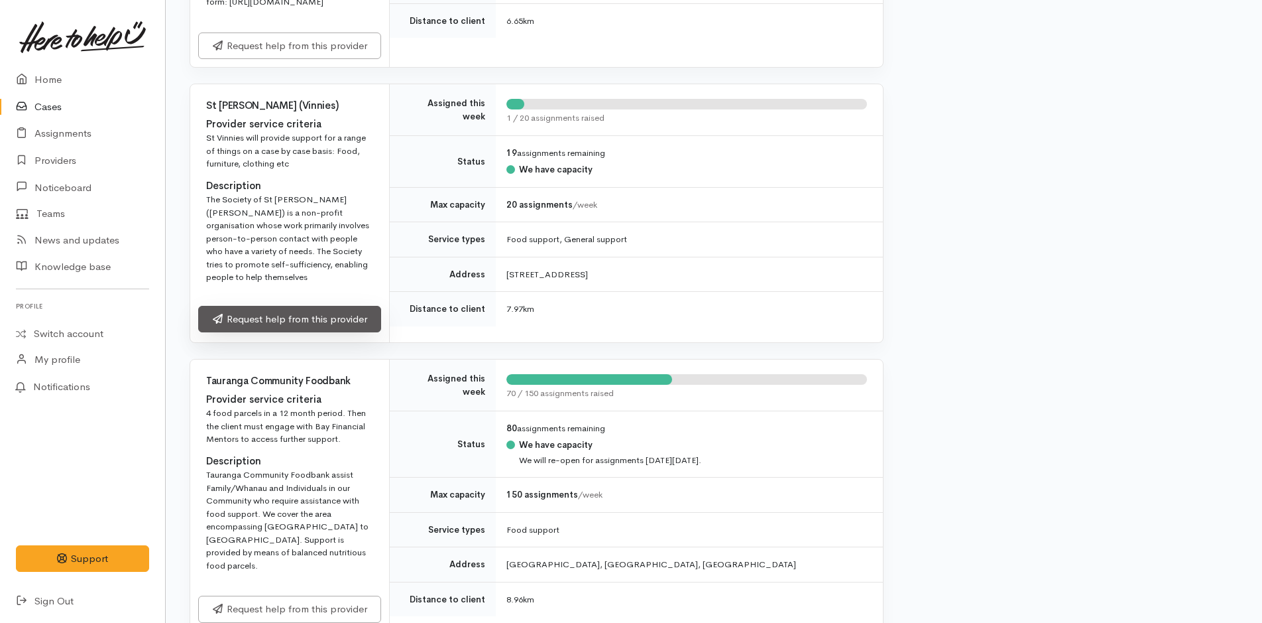
scroll to position [1790, 0]
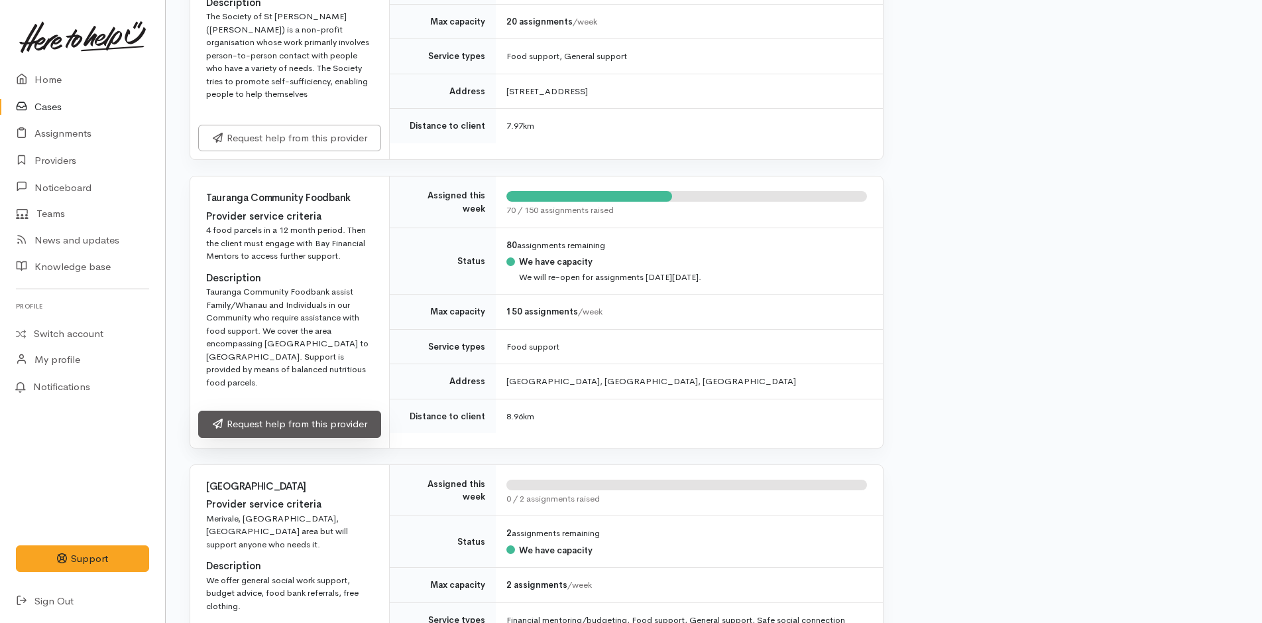
click at [288, 422] on link "Request help from this provider" at bounding box center [289, 423] width 183 height 27
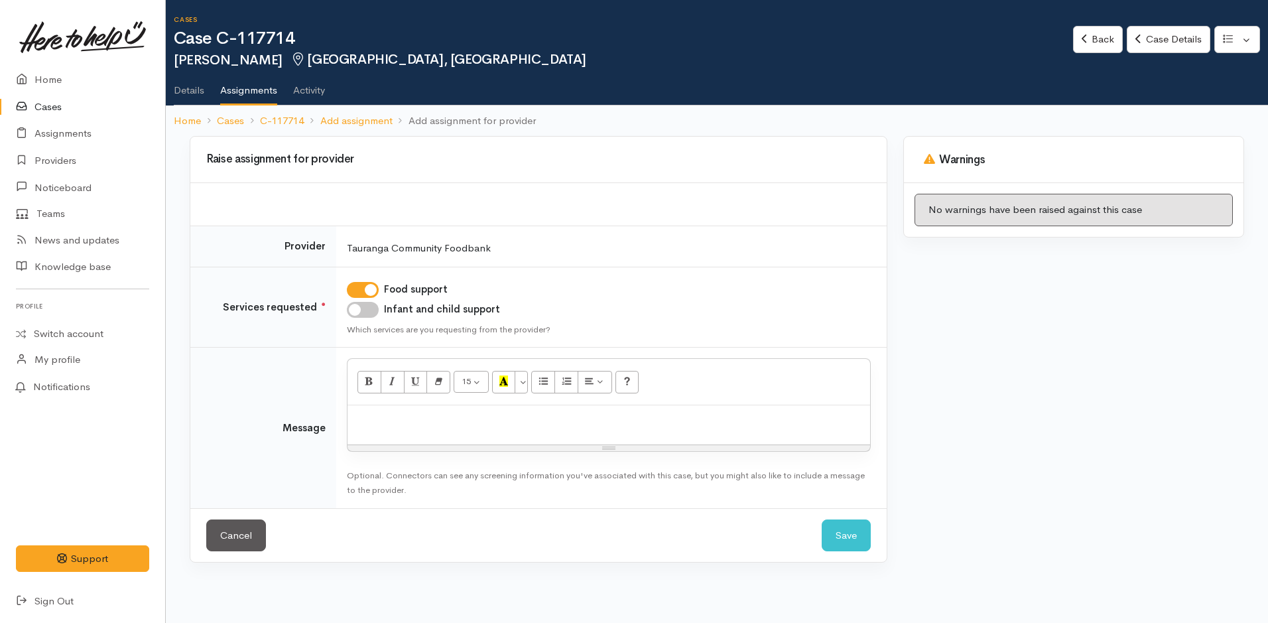
click at [366, 308] on input "Infant and child support" at bounding box center [363, 310] width 32 height 16
checkbox input "true"
click at [362, 427] on div at bounding box center [608, 424] width 522 height 39
paste div
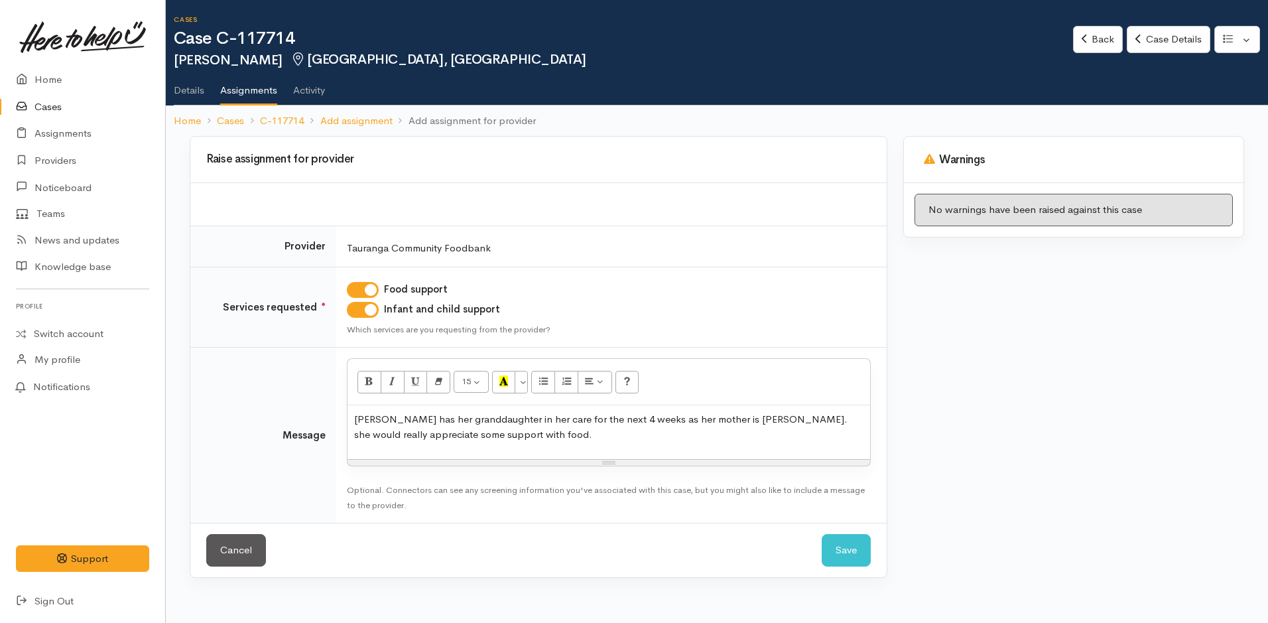
click at [352, 414] on div "[PERSON_NAME] has her granddaughter in her care for the next 4 weeks as her mot…" at bounding box center [608, 432] width 522 height 54
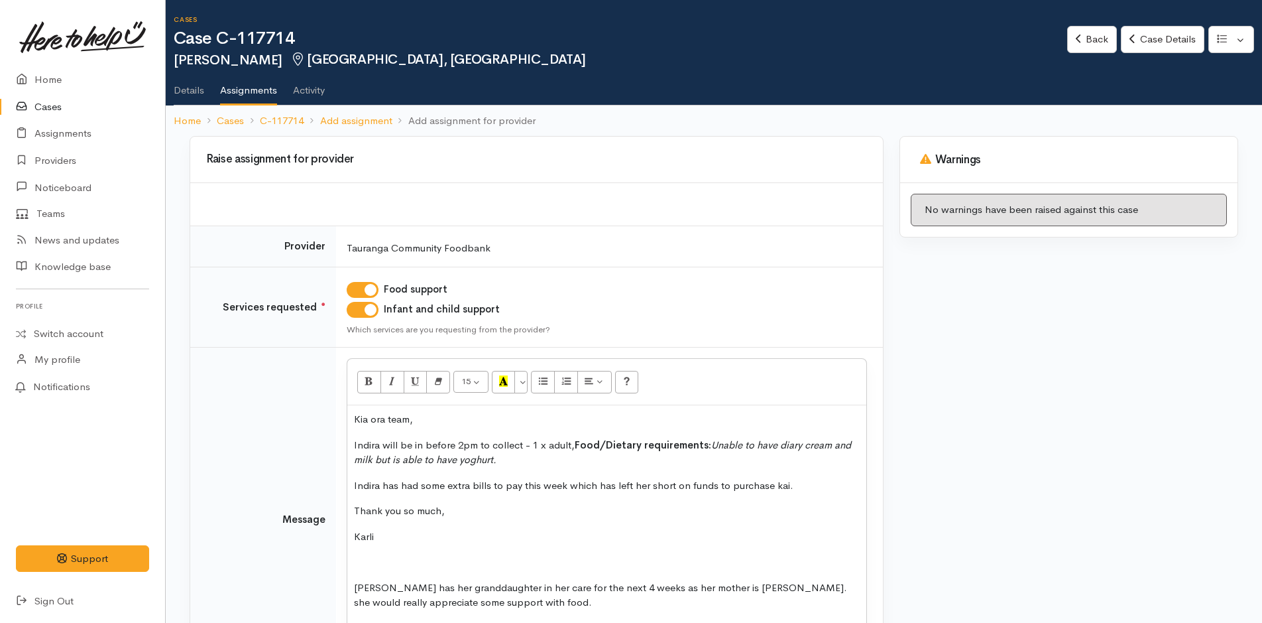
click at [572, 443] on p "Indira will be in before 2pm to collect - 1 x adult, Food/Dietary requirements:…" at bounding box center [607, 453] width 506 height 30
drag, startPoint x: 505, startPoint y: 461, endPoint x: 757, endPoint y: 441, distance: 252.7
click at [757, 441] on icon "Unable to have diary cream and milk but is able to have yoghurt." at bounding box center [600, 452] width 492 height 28
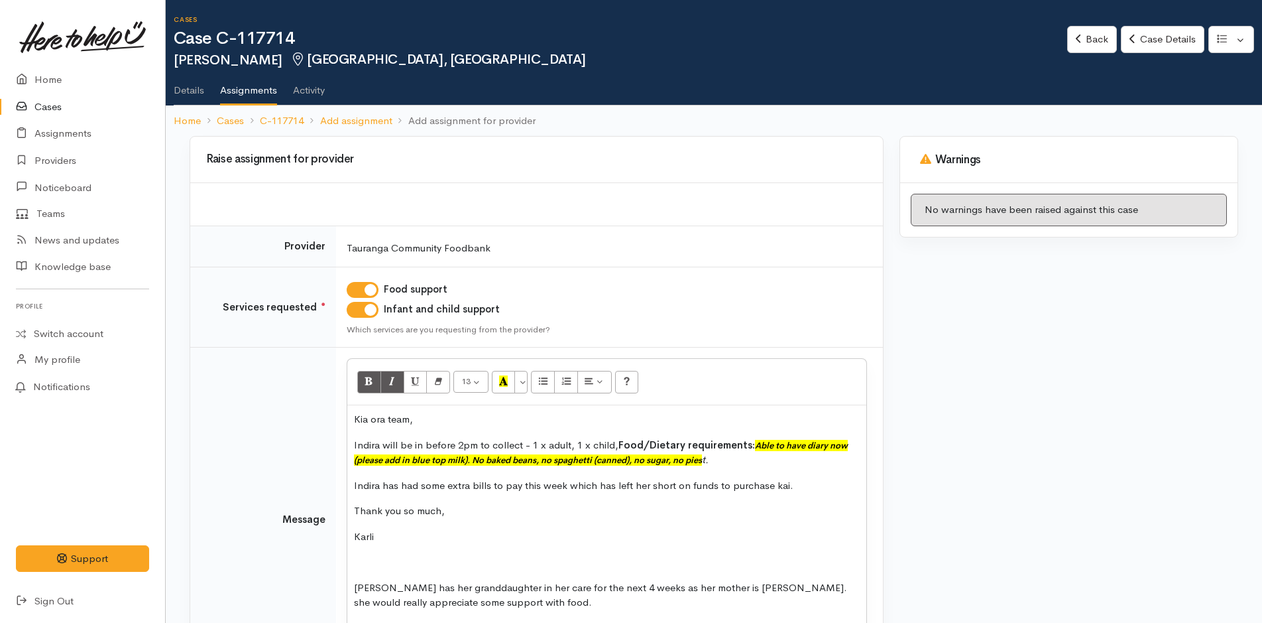
click at [734, 457] on p "Indira will be in before 2pm to collect - 1 x adult, 1 x child, Food/Dietary re…" at bounding box center [607, 453] width 506 height 30
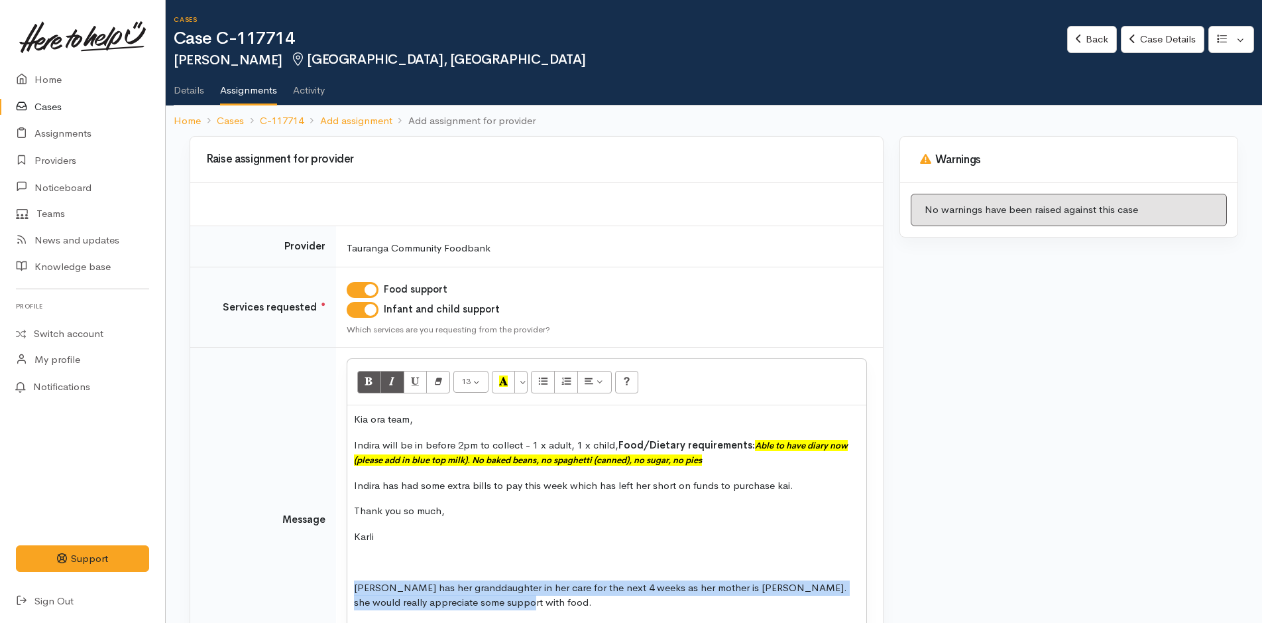
drag, startPoint x: 483, startPoint y: 606, endPoint x: 339, endPoint y: 583, distance: 145.7
click at [339, 583] on td "<p>Kia ora team,</p><p>Indira will be in before 2pm to collect - 1 x adult, 1 x…" at bounding box center [609, 518] width 547 height 343
copy p "[PERSON_NAME] has her granddaughter in her care for the next 4 weeks as her mot…"
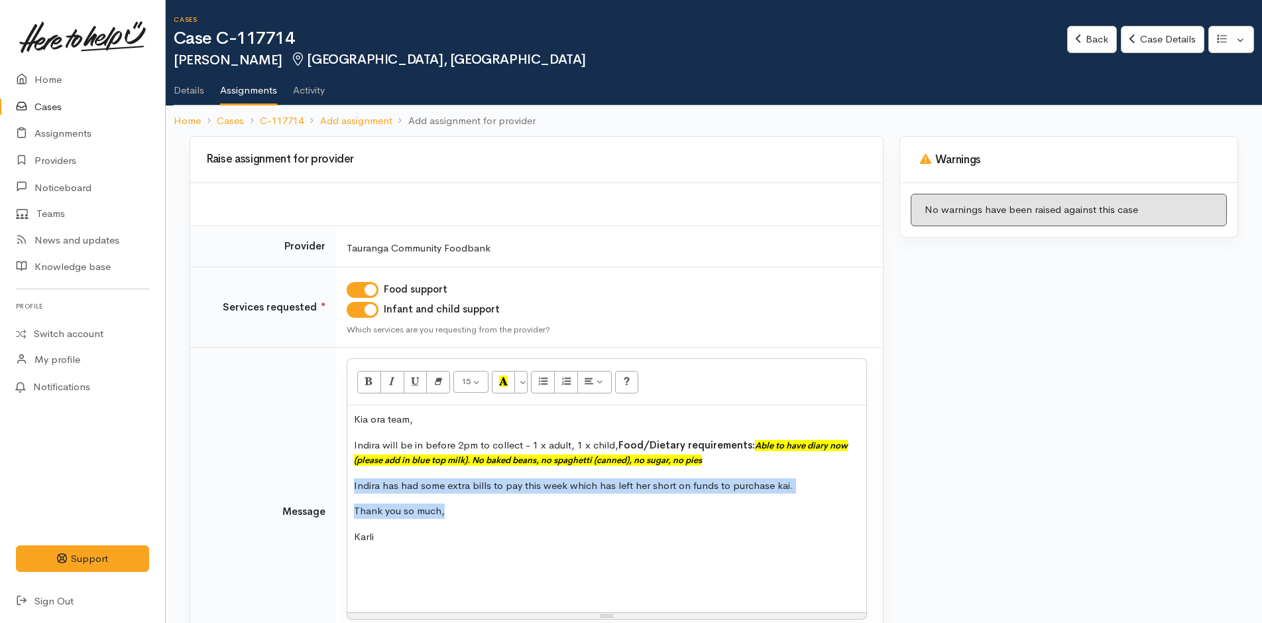
drag, startPoint x: 816, startPoint y: 494, endPoint x: 221, endPoint y: 469, distance: 594.6
click at [221, 469] on tr "Message <p>Kia ora team,</p><p>Indira will be in before 2pm to collect - 1 x ad…" at bounding box center [536, 511] width 693 height 329
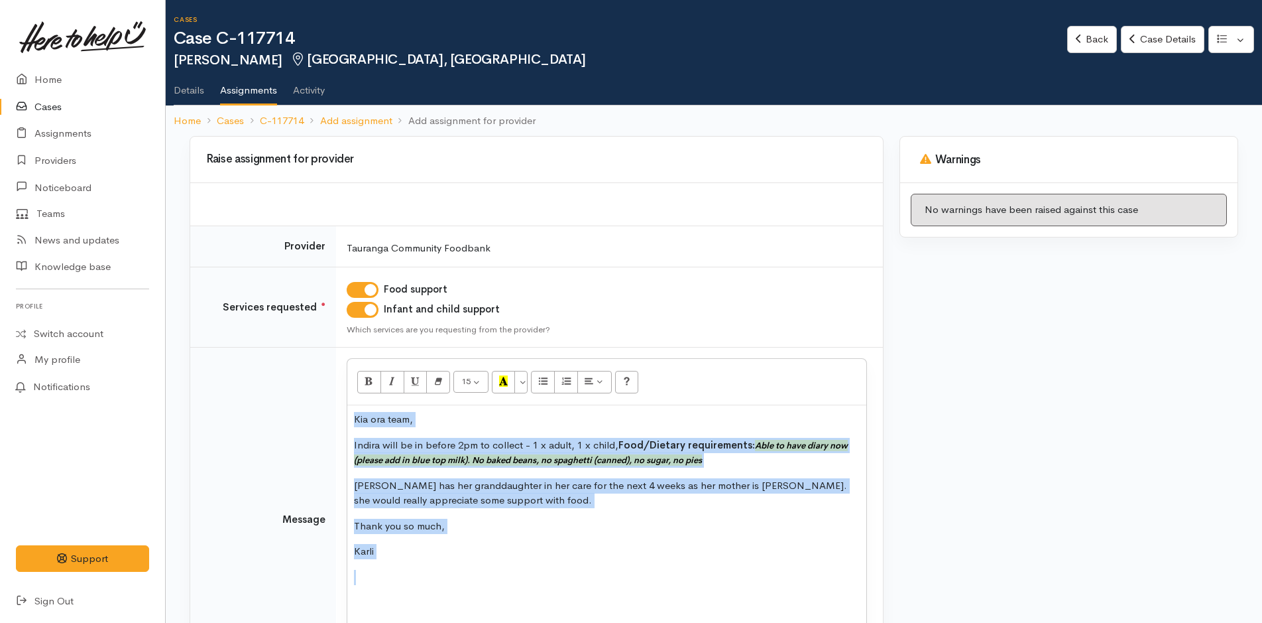
drag, startPoint x: 379, startPoint y: 563, endPoint x: 398, endPoint y: 402, distance: 162.3
click at [306, 402] on tr "Message <p>Kia ora team,</p><p>Indira will be in before 2pm to collect - 1 x ad…" at bounding box center [536, 518] width 693 height 343
click at [521, 383] on button "More Color" at bounding box center [521, 382] width 13 height 23
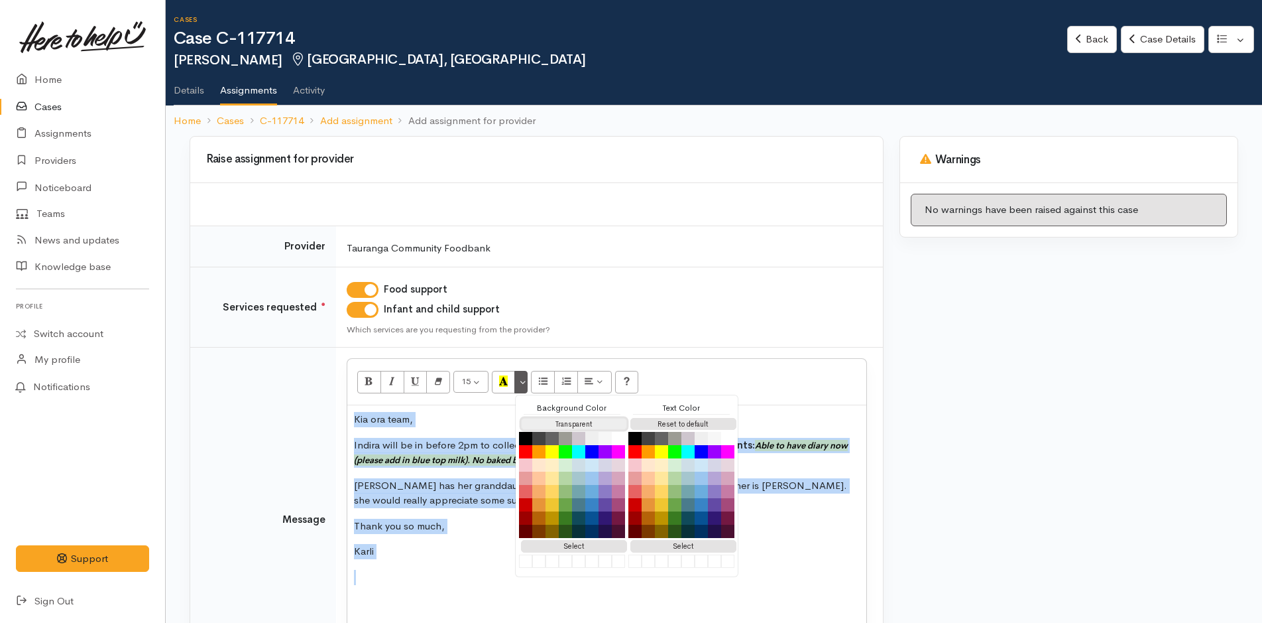
click at [559, 423] on button "Transparent" at bounding box center [574, 424] width 106 height 13
drag, startPoint x: 711, startPoint y: 423, endPoint x: 575, endPoint y: 458, distance: 140.9
click at [711, 422] on button "Reset to default" at bounding box center [684, 424] width 106 height 13
click at [382, 483] on p "Indira has her granddaughter in her care for the next 4 weeks as her mother is …" at bounding box center [607, 493] width 506 height 30
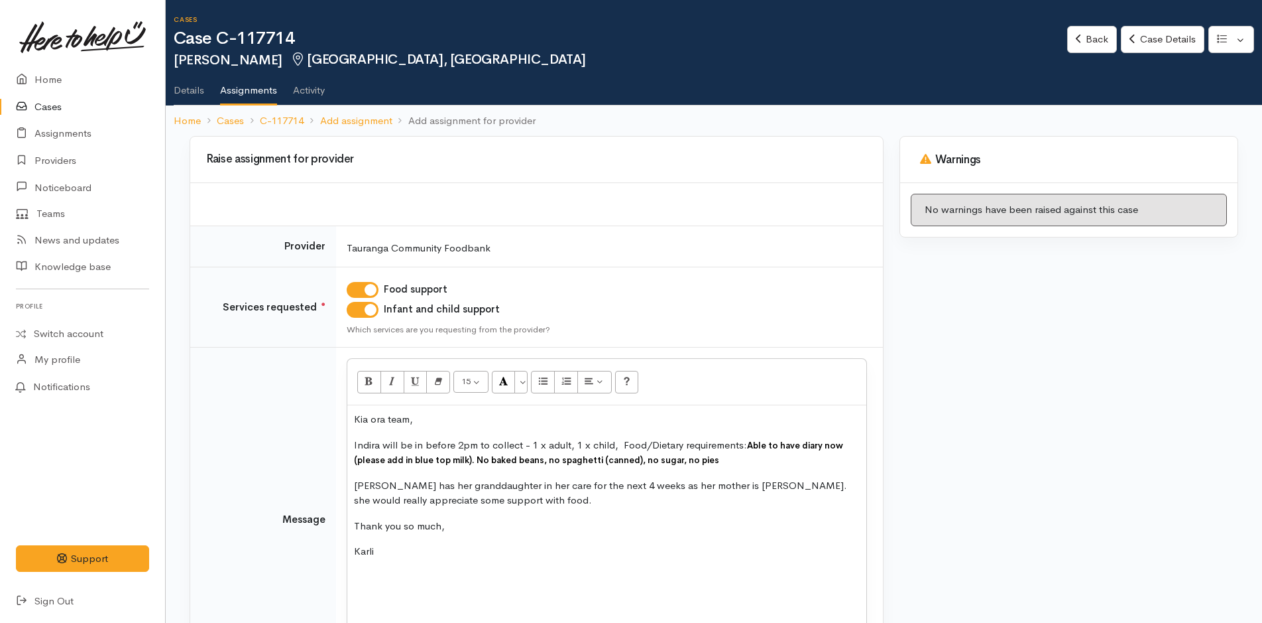
drag, startPoint x: 700, startPoint y: 460, endPoint x: 746, endPoint y: 440, distance: 49.9
click at [746, 440] on p "Indira will be in before 2pm to collect - 1 x adult, 1 x child, Food/Dietary re…" at bounding box center [607, 453] width 506 height 30
click at [518, 381] on button "More Color" at bounding box center [521, 382] width 13 height 23
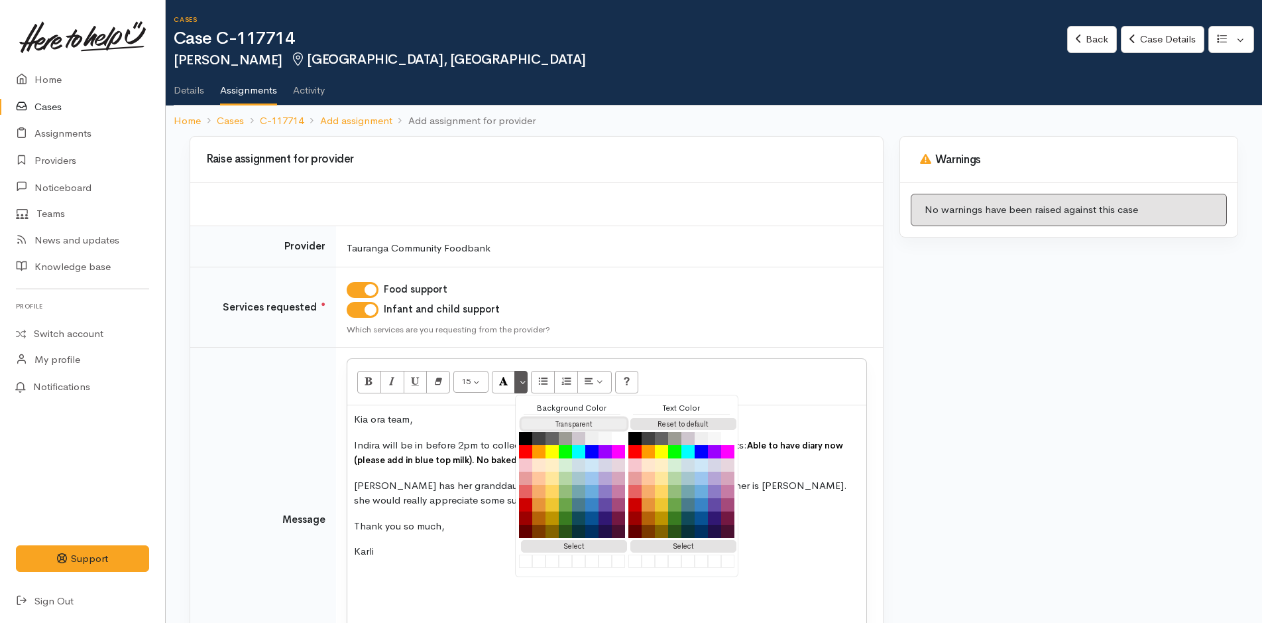
click at [548, 420] on button "Transparent" at bounding box center [574, 424] width 106 height 13
click at [670, 424] on button "Reset to default" at bounding box center [684, 424] width 106 height 13
click at [528, 439] on button "Black" at bounding box center [526, 438] width 16 height 16
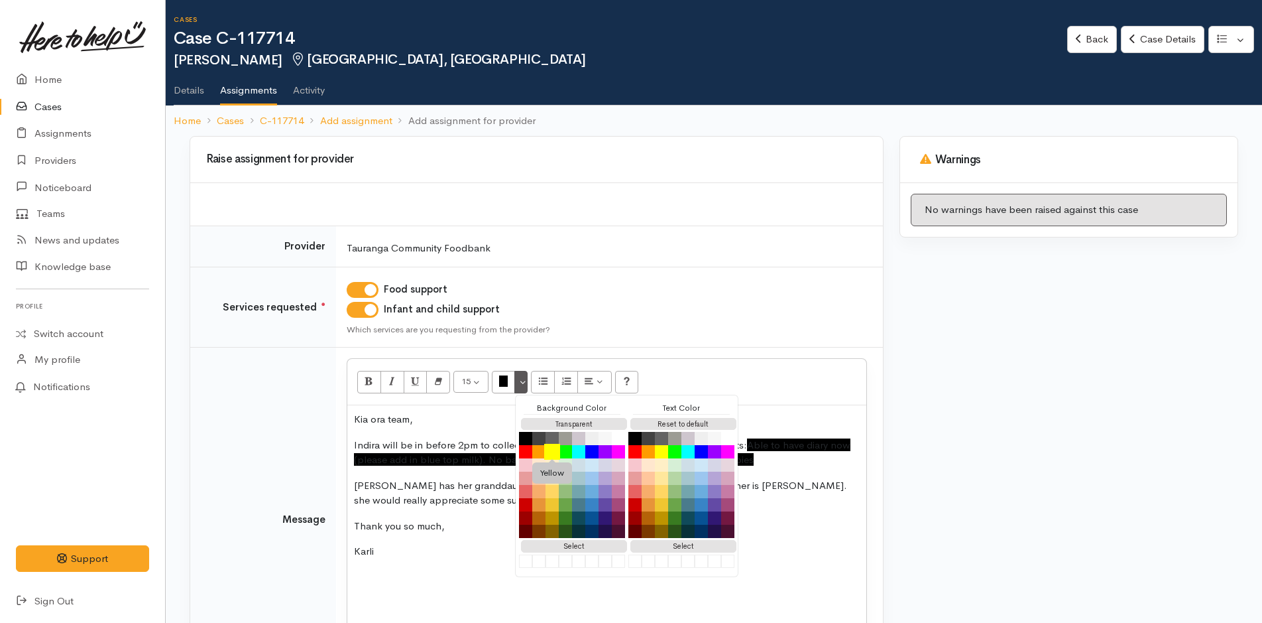
click at [551, 450] on button "Yellow" at bounding box center [552, 452] width 16 height 16
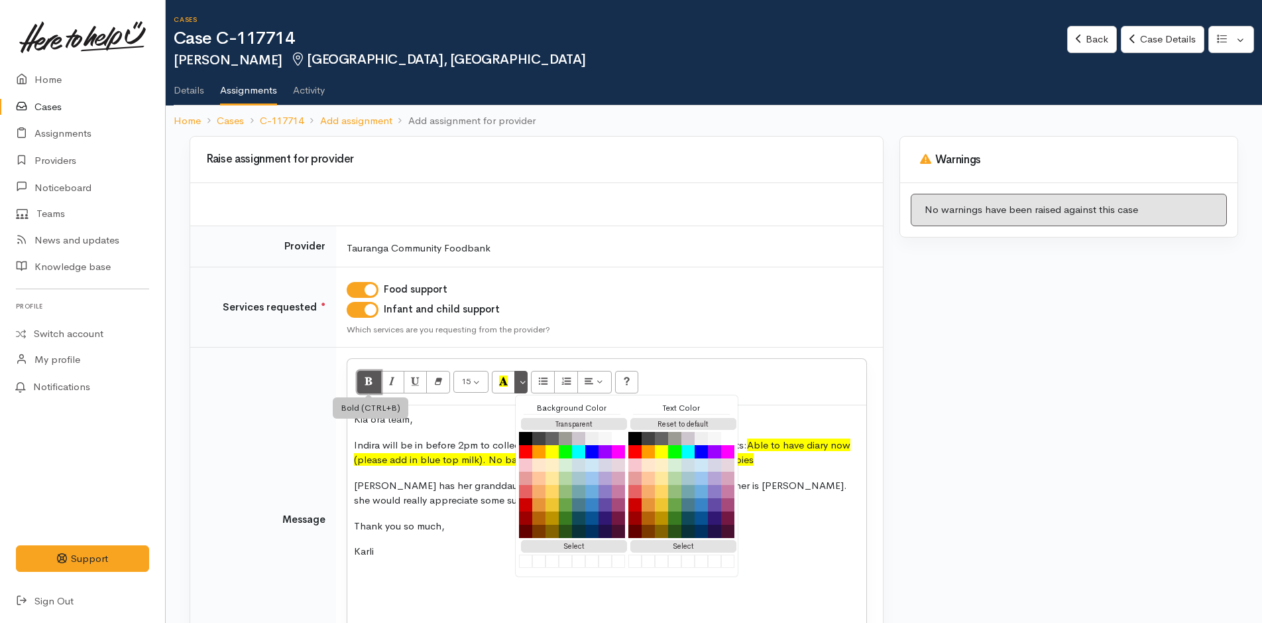
click at [365, 380] on button "Bold (CTRL+B)" at bounding box center [369, 382] width 24 height 23
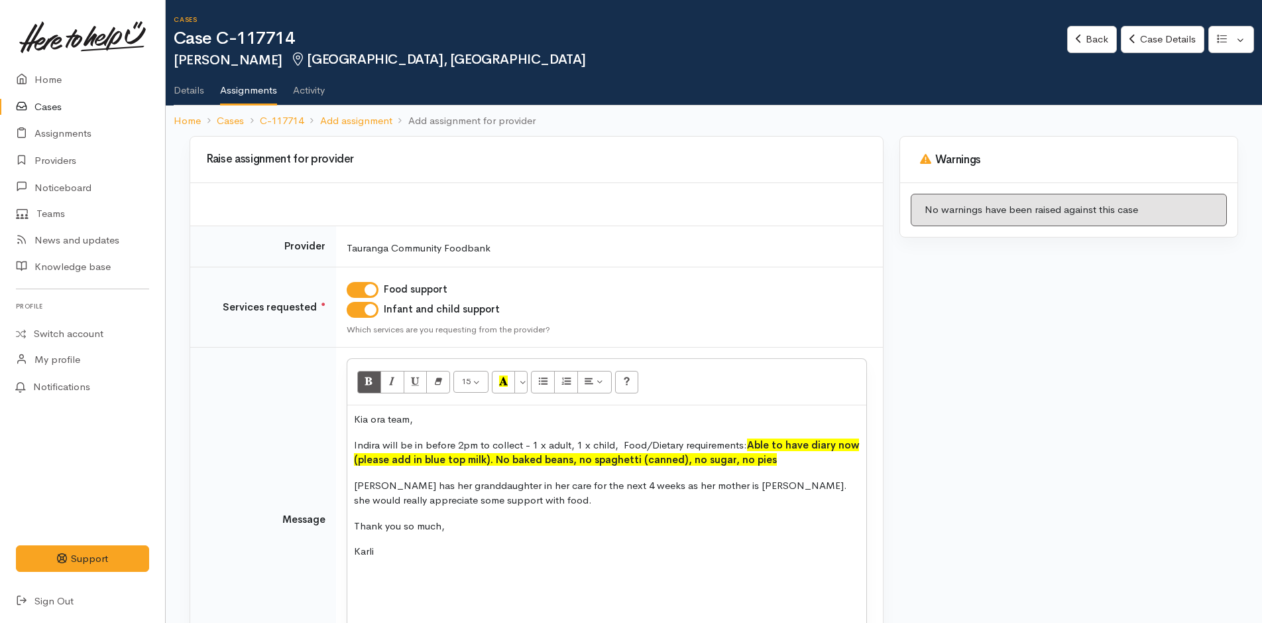
click at [399, 465] on b "Able to have diary now (please add in blue top milk). No baked beans, no spaghe…" at bounding box center [606, 452] width 505 height 28
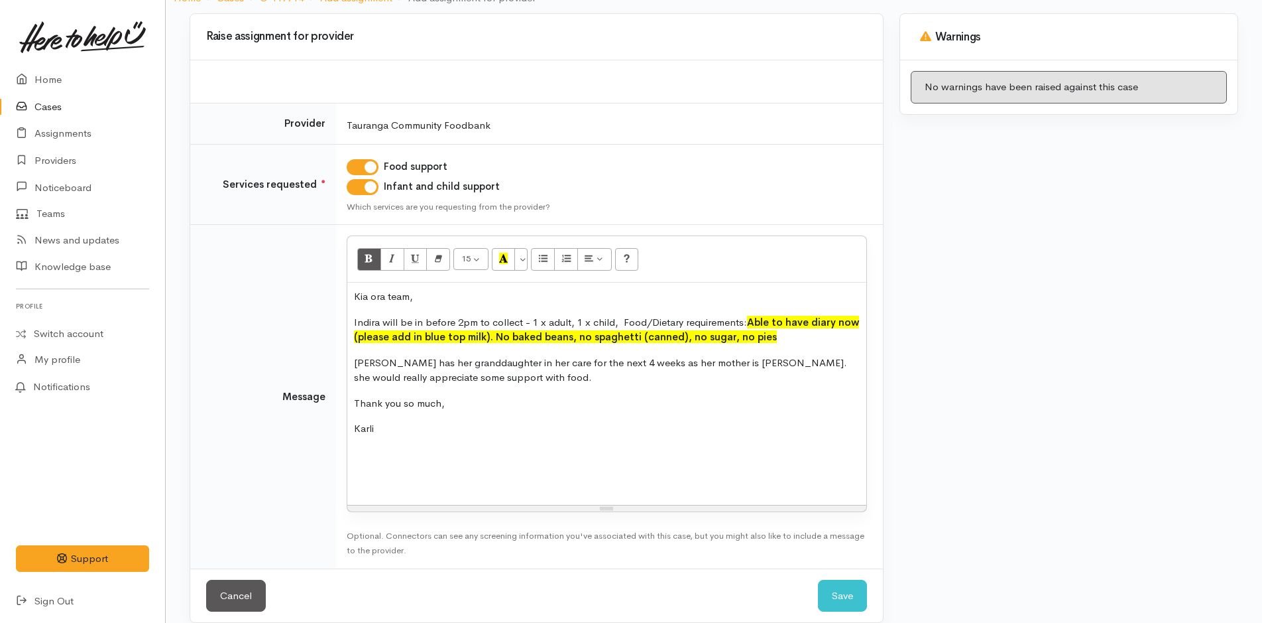
scroll to position [139, 0]
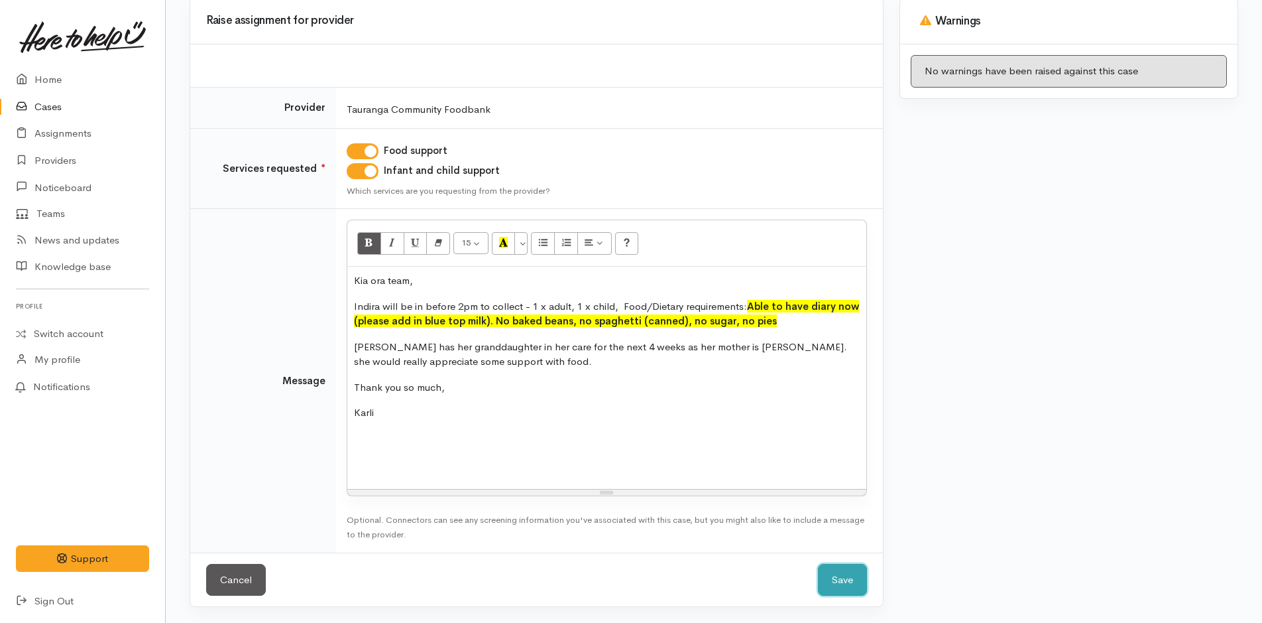
click at [834, 576] on button "Save" at bounding box center [842, 580] width 49 height 32
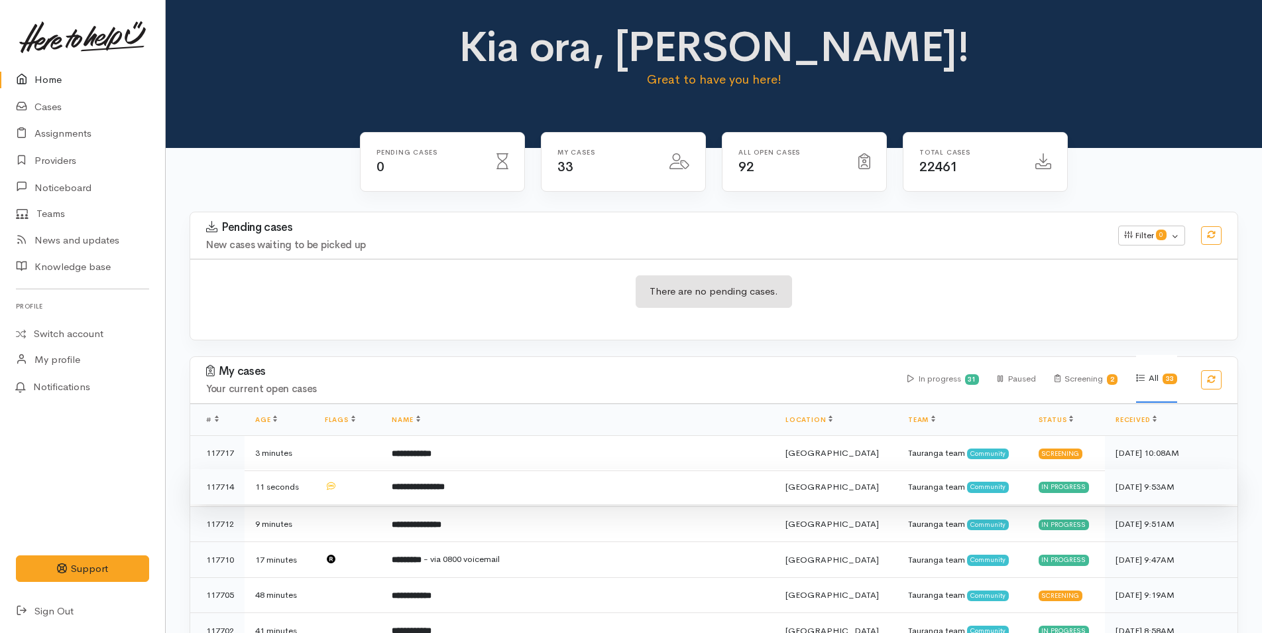
click at [454, 495] on td "**********" at bounding box center [578, 487] width 394 height 36
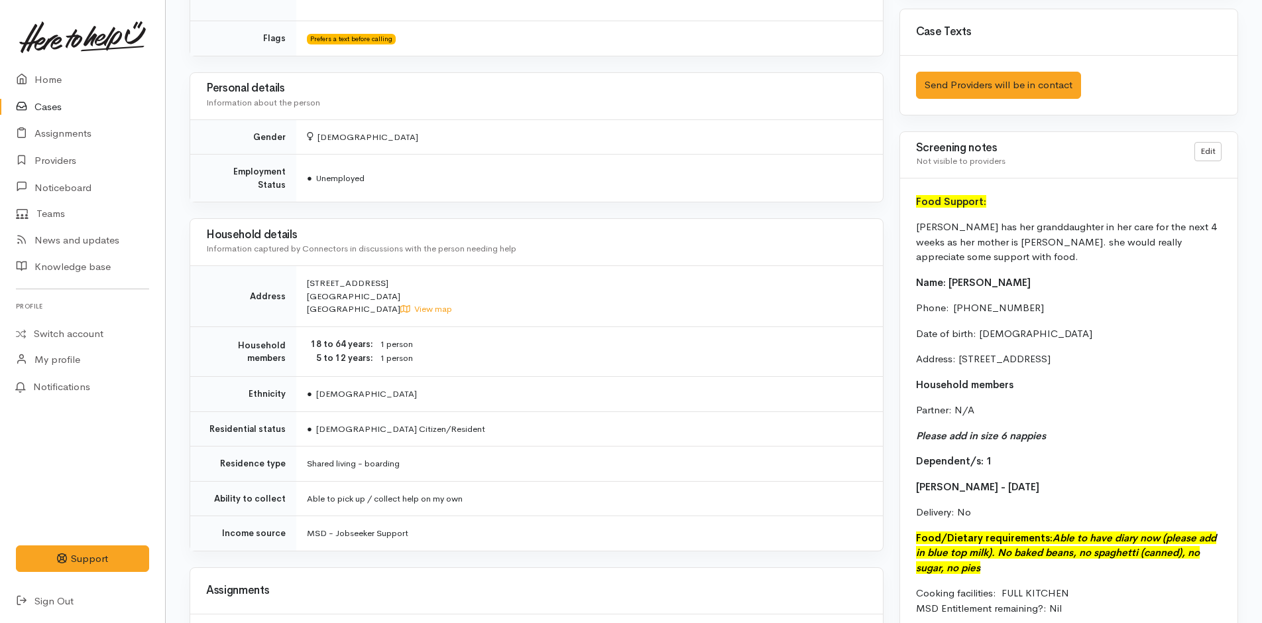
scroll to position [623, 0]
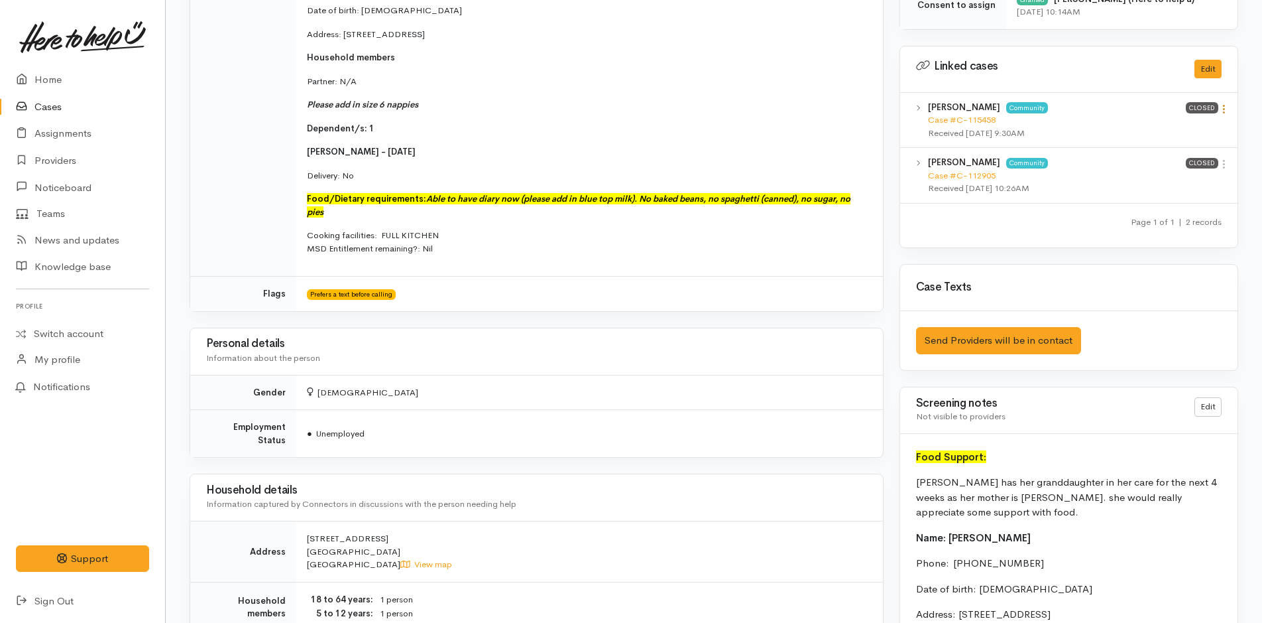
click at [1227, 111] on icon at bounding box center [1224, 108] width 11 height 11
click at [1190, 132] on link "View case" at bounding box center [1177, 135] width 105 height 21
drag, startPoint x: 352, startPoint y: 213, endPoint x: 422, endPoint y: 188, distance: 74.7
click at [422, 188] on td "Name: [PERSON_NAME] Phone:  [PHONE_NUMBER] Date of birth: [DEMOGRAPHIC_DATA] Ad…" at bounding box center [589, 111] width 587 height 330
copy icon "Able to have diary now (please add in blue top milk). No baked beans, no spaghe…"
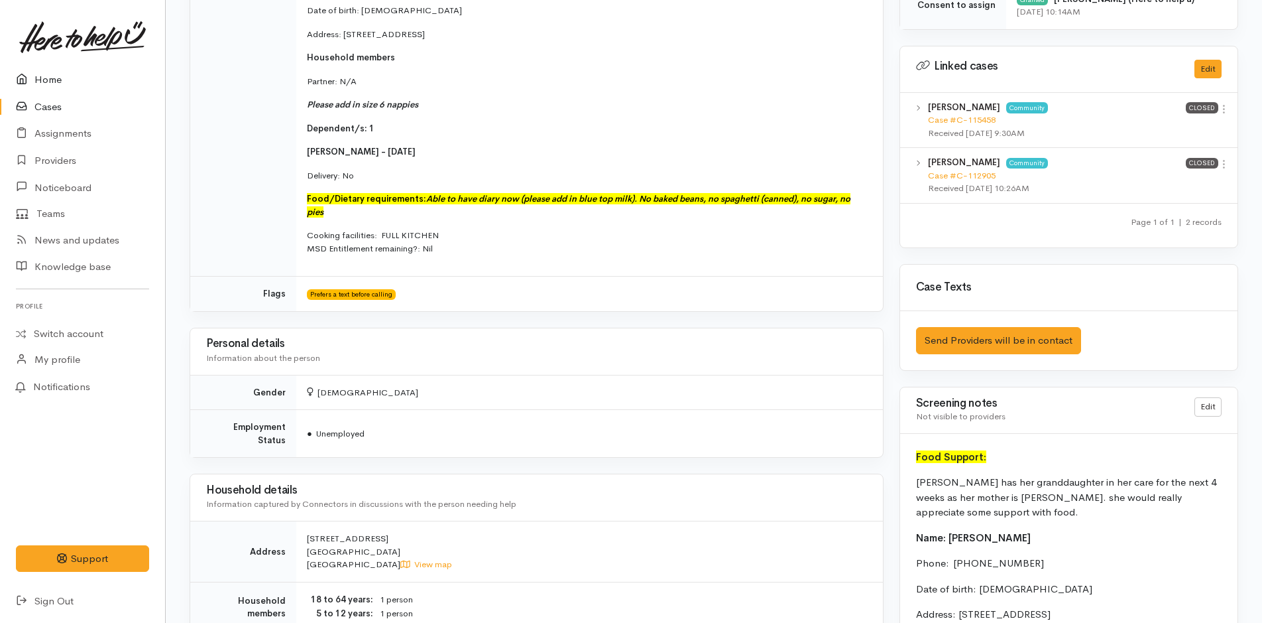
drag, startPoint x: 38, startPoint y: 80, endPoint x: 21, endPoint y: 83, distance: 16.9
click at [37, 80] on link "Home" at bounding box center [82, 79] width 165 height 27
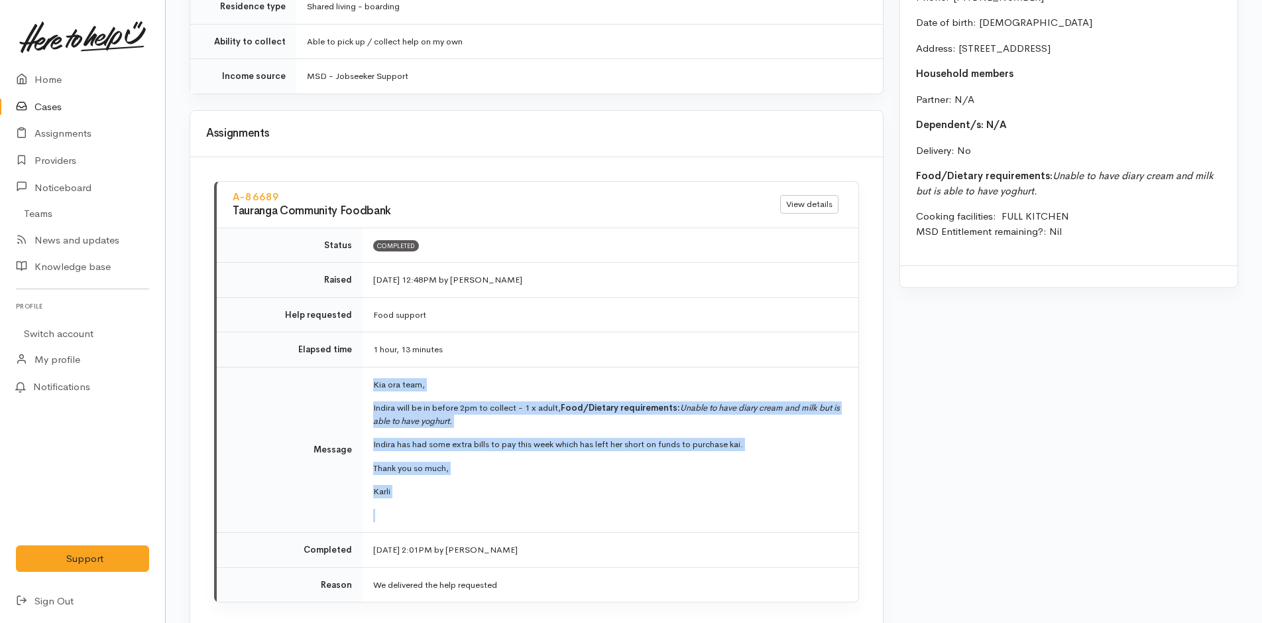
scroll to position [1393, 0]
drag, startPoint x: 408, startPoint y: 496, endPoint x: 369, endPoint y: 359, distance: 142.5
click at [369, 367] on td "Kia ora team, Indira will be in before 2pm to collect - 1 x adult, Food/Dietary…" at bounding box center [611, 450] width 496 height 166
copy td "Kia ora team, Indira will be in before 2pm to collect - 1 x adult, Food/Dietary…"
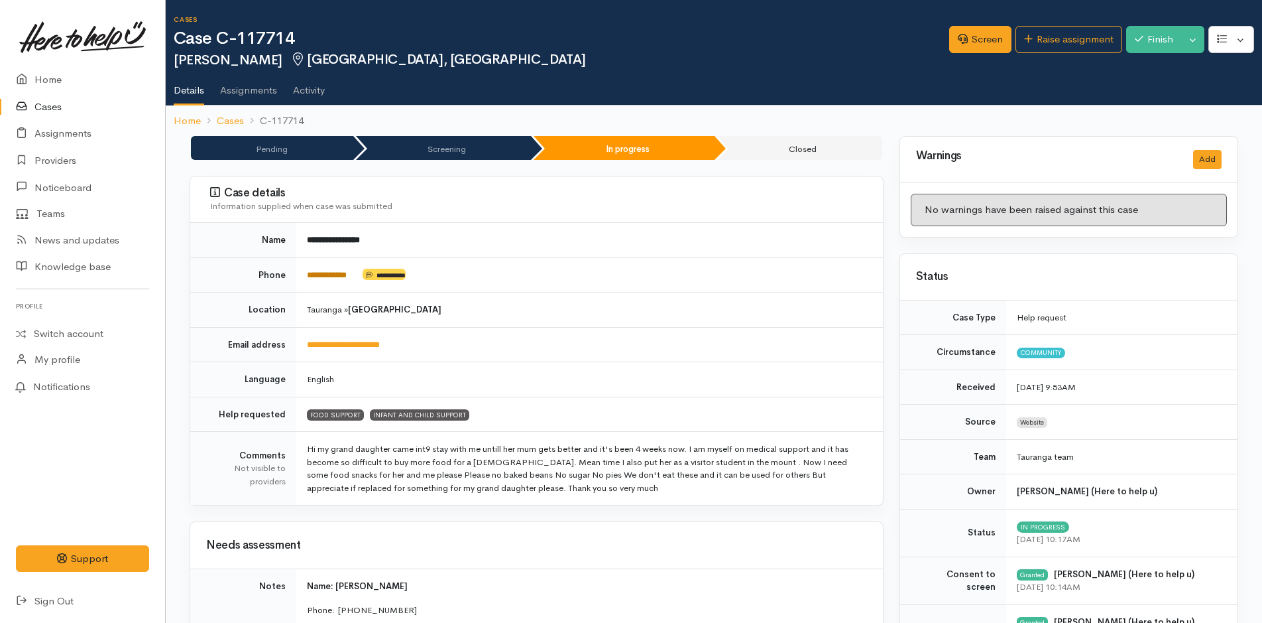
click at [347, 273] on link "**********" at bounding box center [327, 275] width 40 height 9
click at [39, 79] on link "Home" at bounding box center [82, 79] width 165 height 27
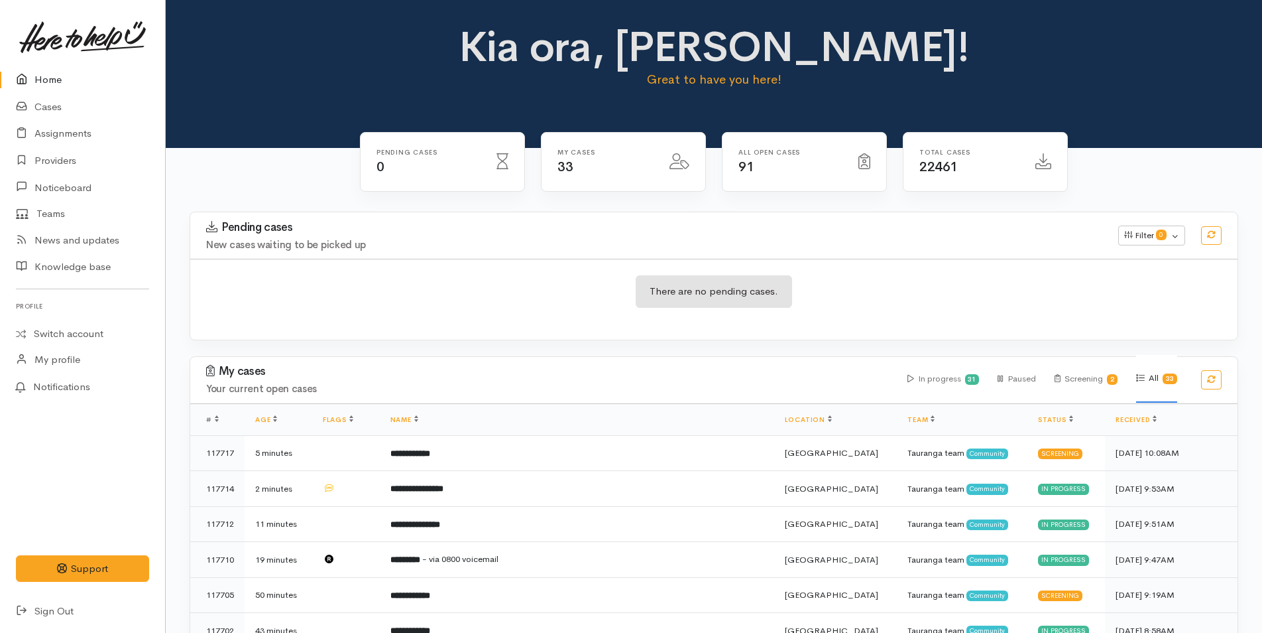
click at [31, 76] on icon at bounding box center [25, 80] width 19 height 17
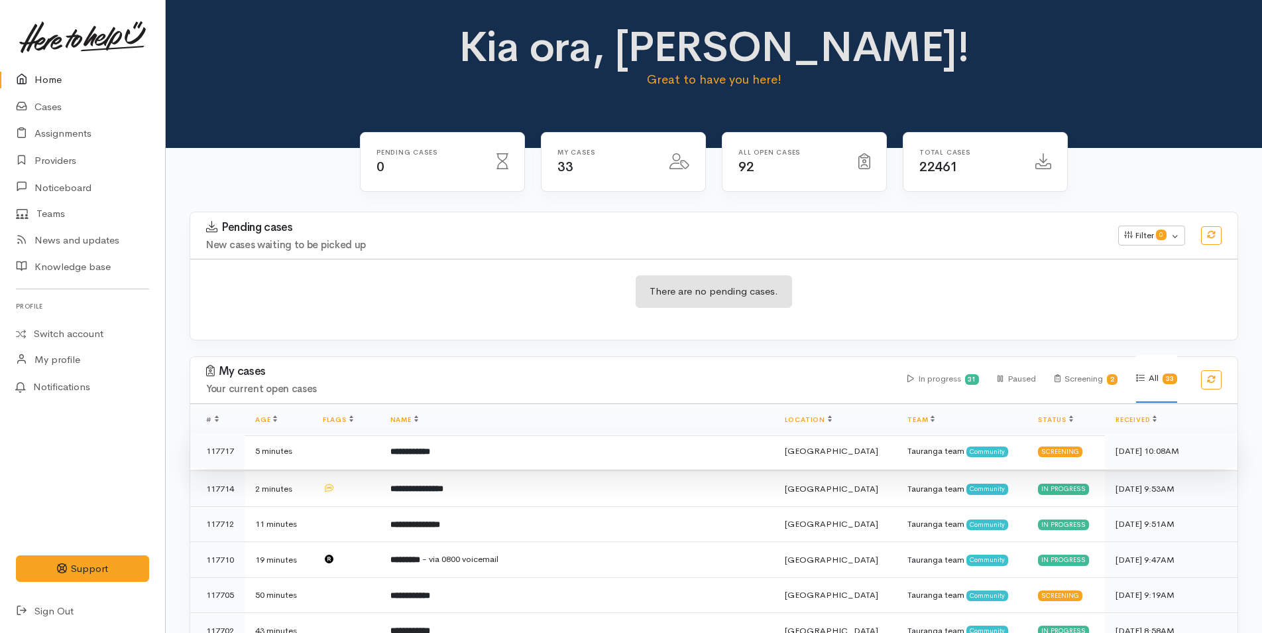
click at [601, 438] on td "**********" at bounding box center [577, 451] width 395 height 36
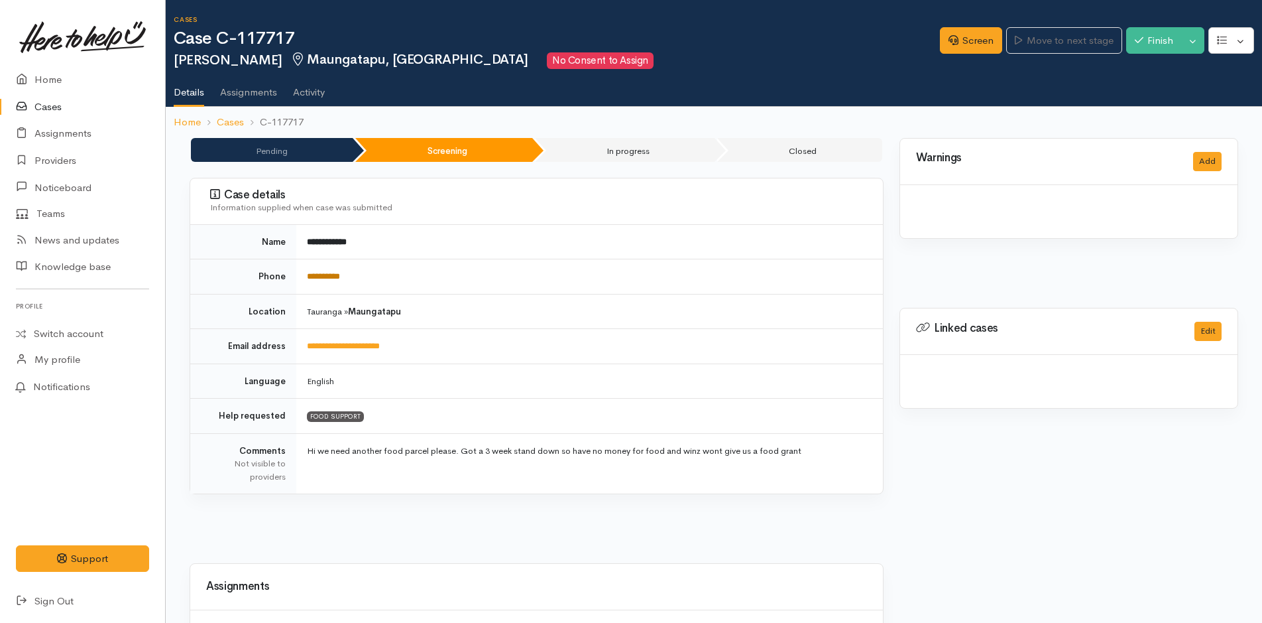
click at [336, 273] on link "**********" at bounding box center [323, 276] width 33 height 9
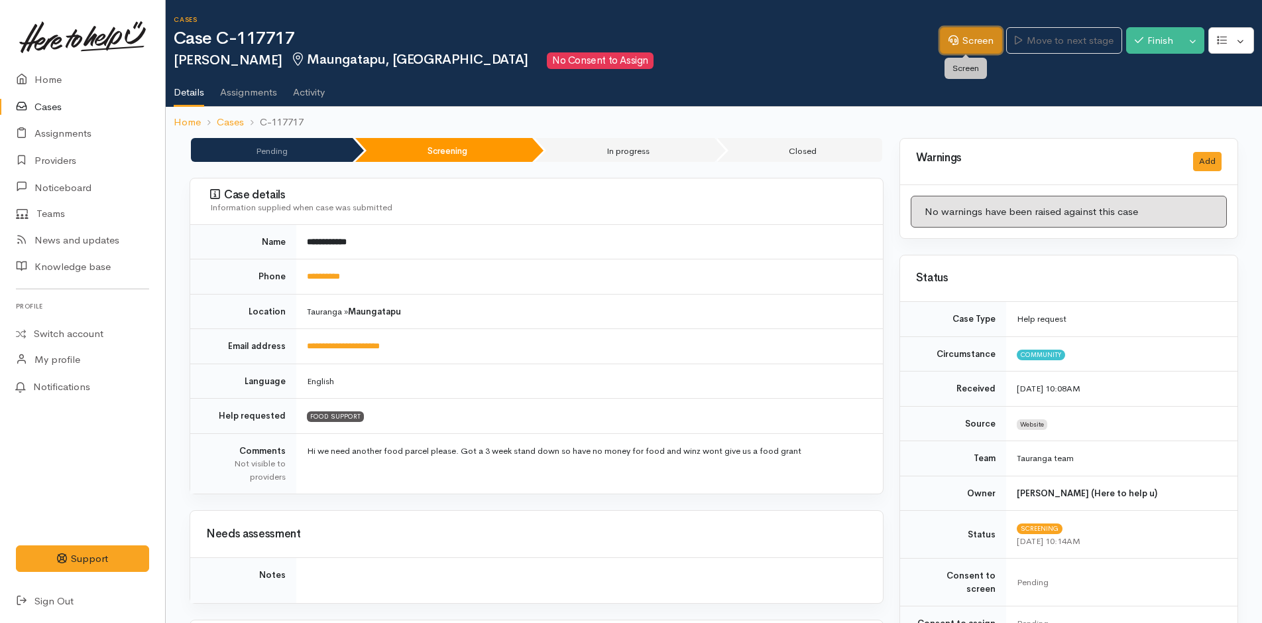
click at [973, 46] on link "Screen" at bounding box center [971, 40] width 62 height 27
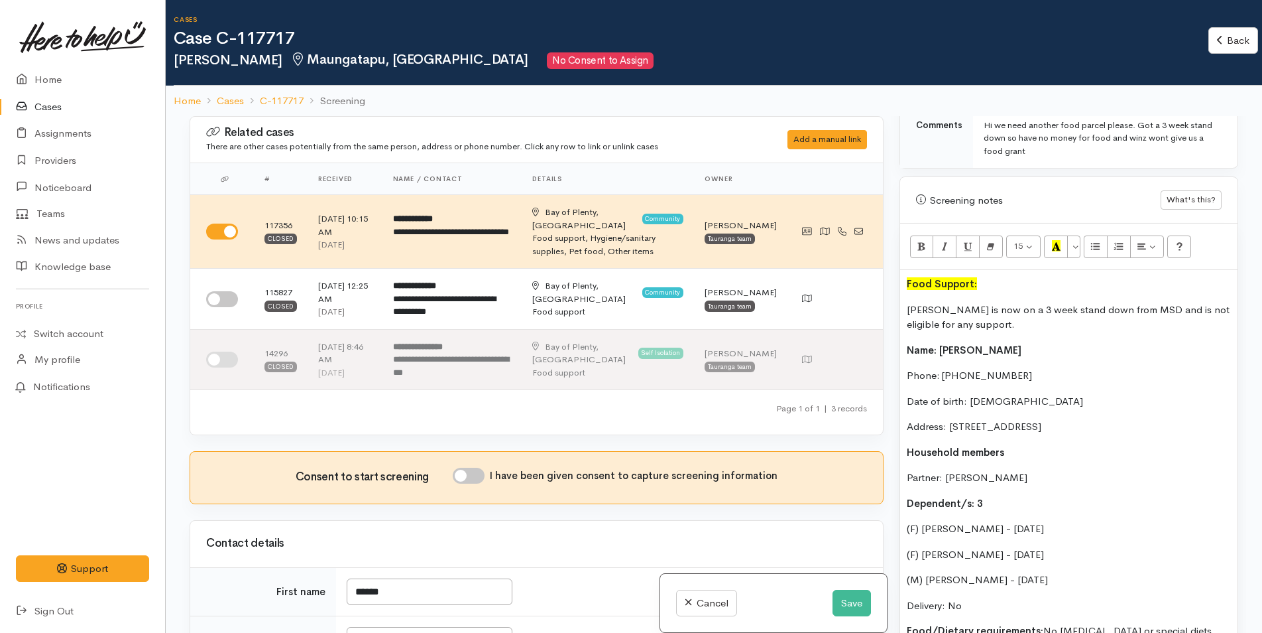
scroll to position [928, 0]
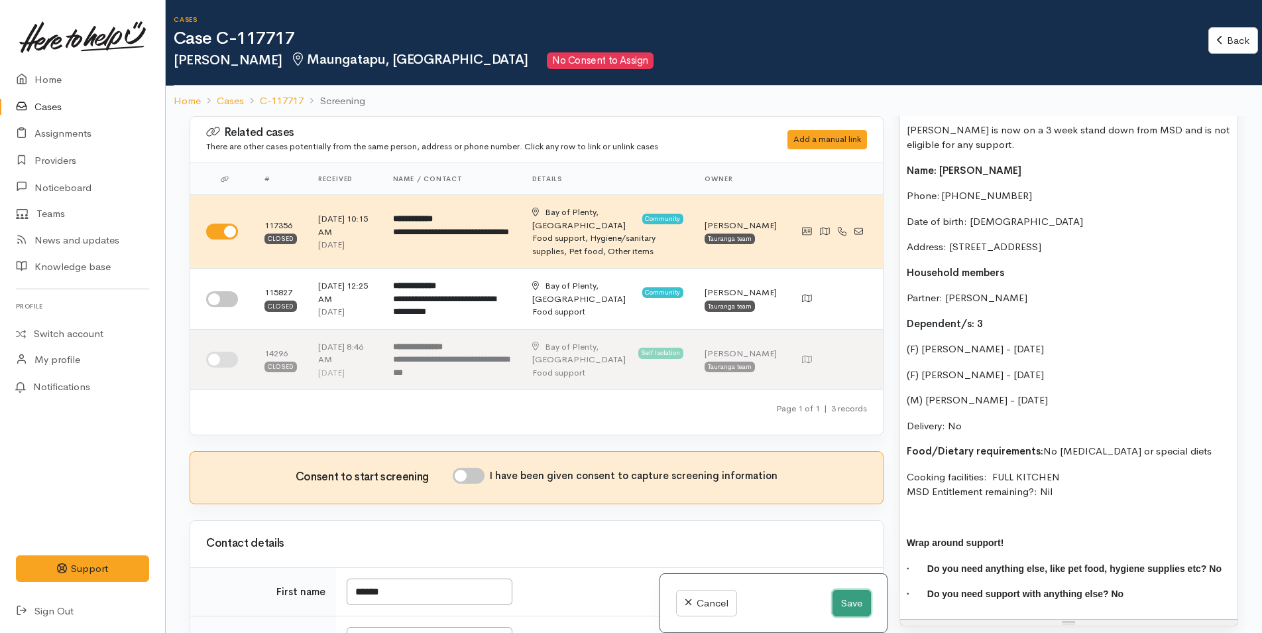
click at [855, 592] on button "Save" at bounding box center [852, 602] width 38 height 27
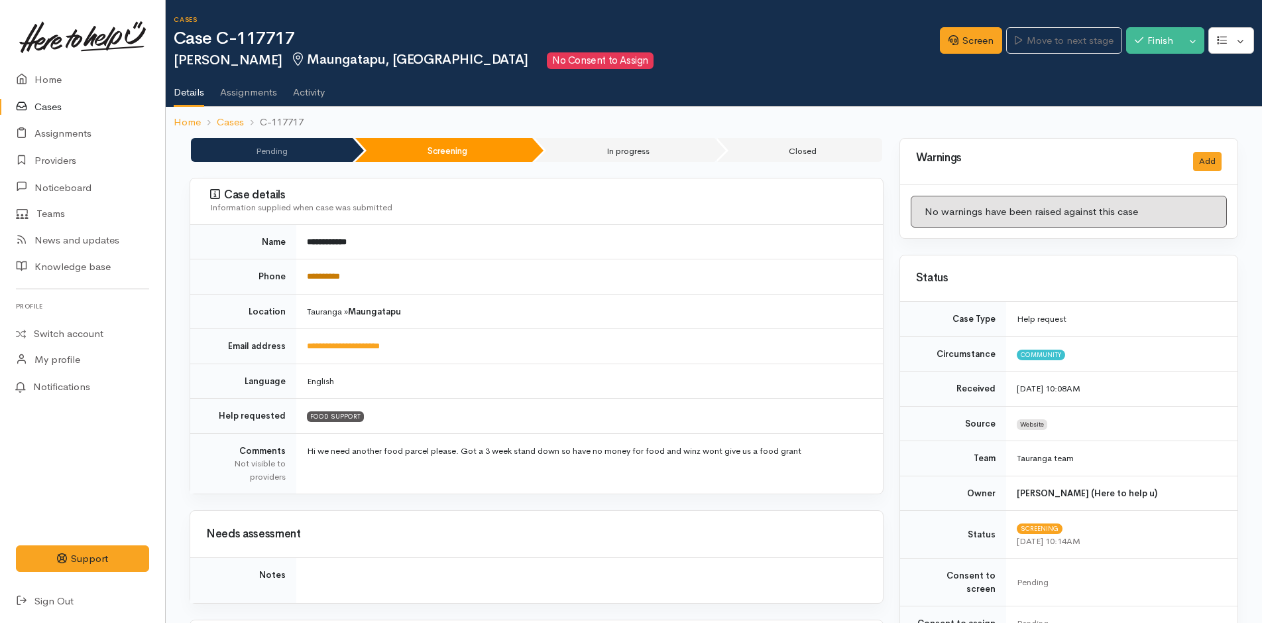
click at [340, 275] on link "**********" at bounding box center [323, 276] width 33 height 9
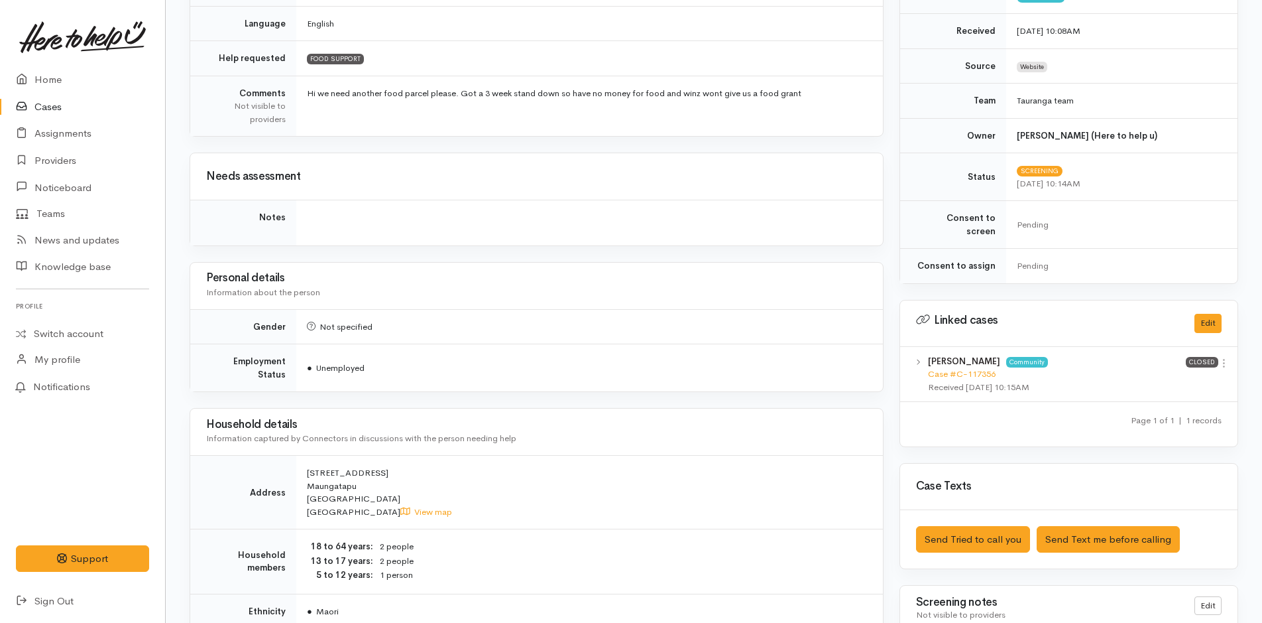
scroll to position [530, 0]
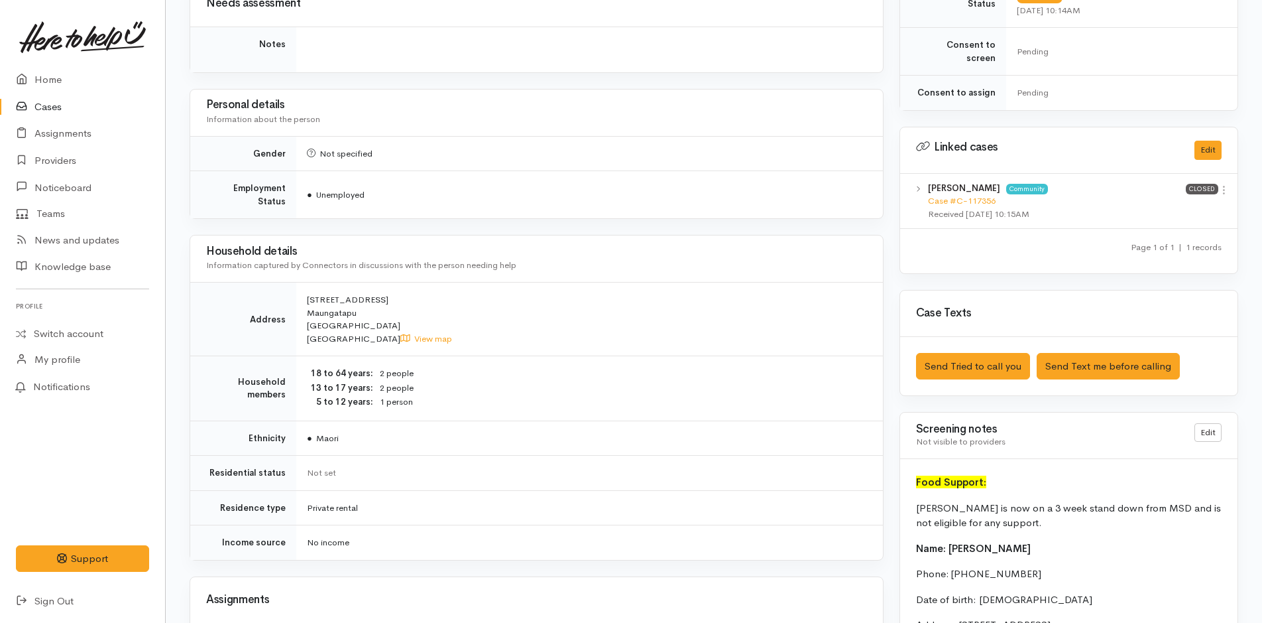
drag, startPoint x: 1225, startPoint y: 182, endPoint x: 1207, endPoint y: 190, distance: 19.0
click at [1225, 184] on icon at bounding box center [1224, 189] width 11 height 11
click at [1167, 206] on link "View case" at bounding box center [1177, 216] width 105 height 21
click at [983, 353] on button "Send Tried to call you" at bounding box center [973, 366] width 114 height 27
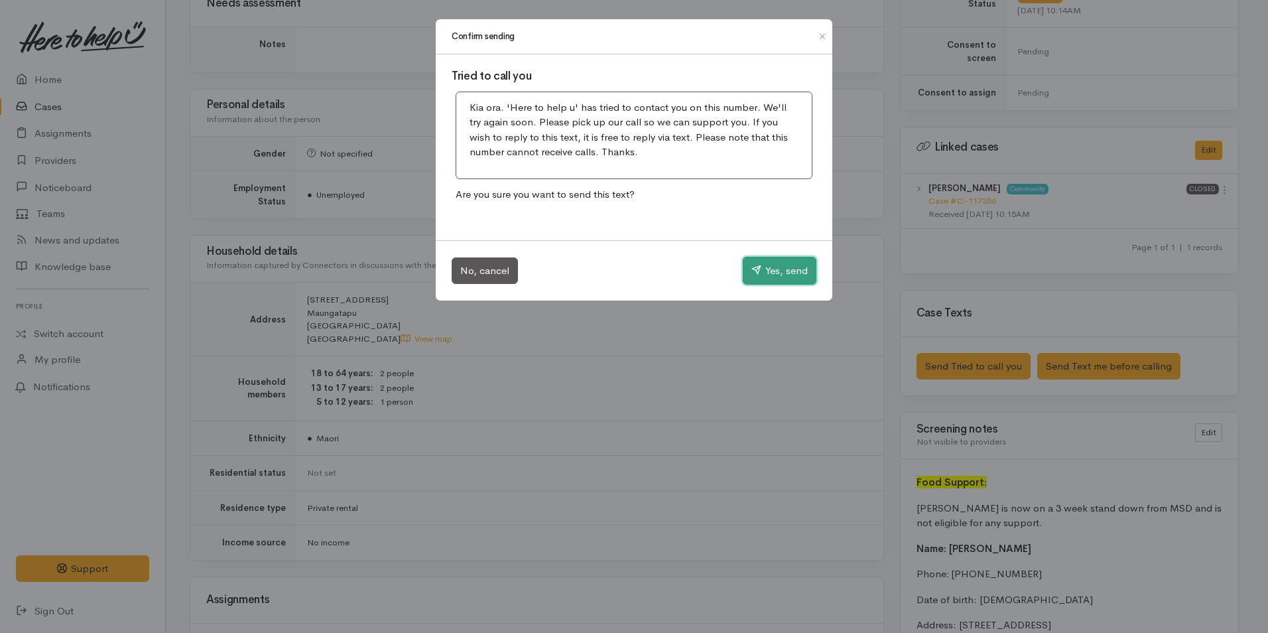
click at [773, 266] on button "Yes, send" at bounding box center [780, 271] width 74 height 28
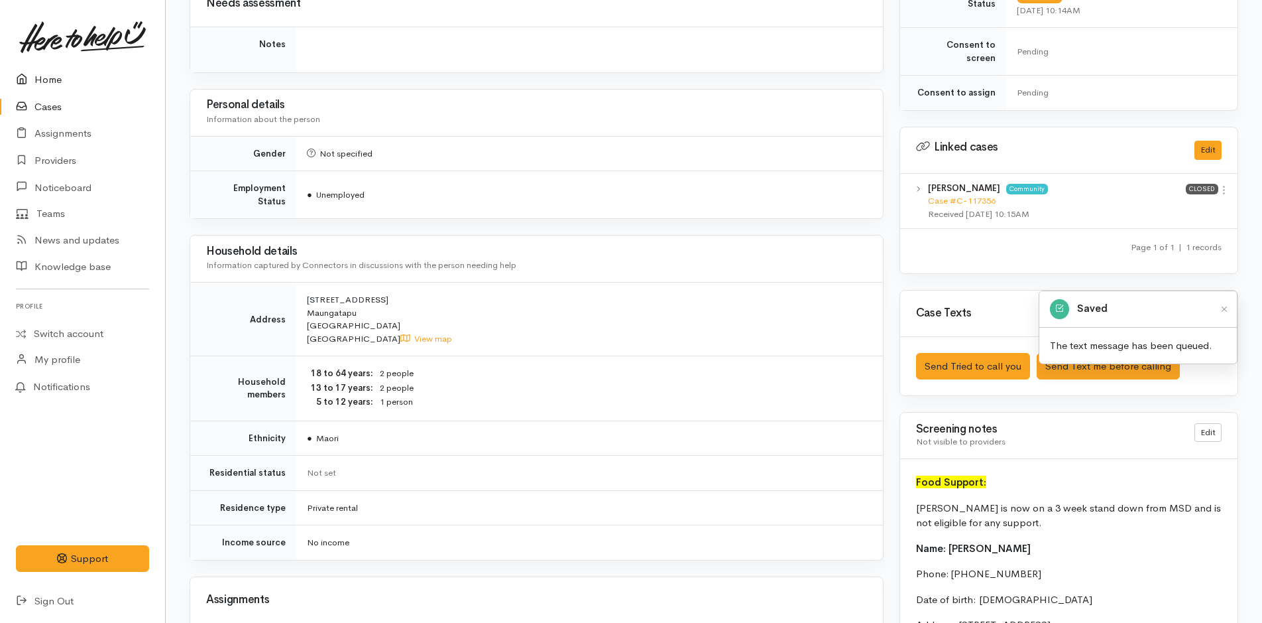
click at [54, 81] on link "Home" at bounding box center [82, 79] width 165 height 27
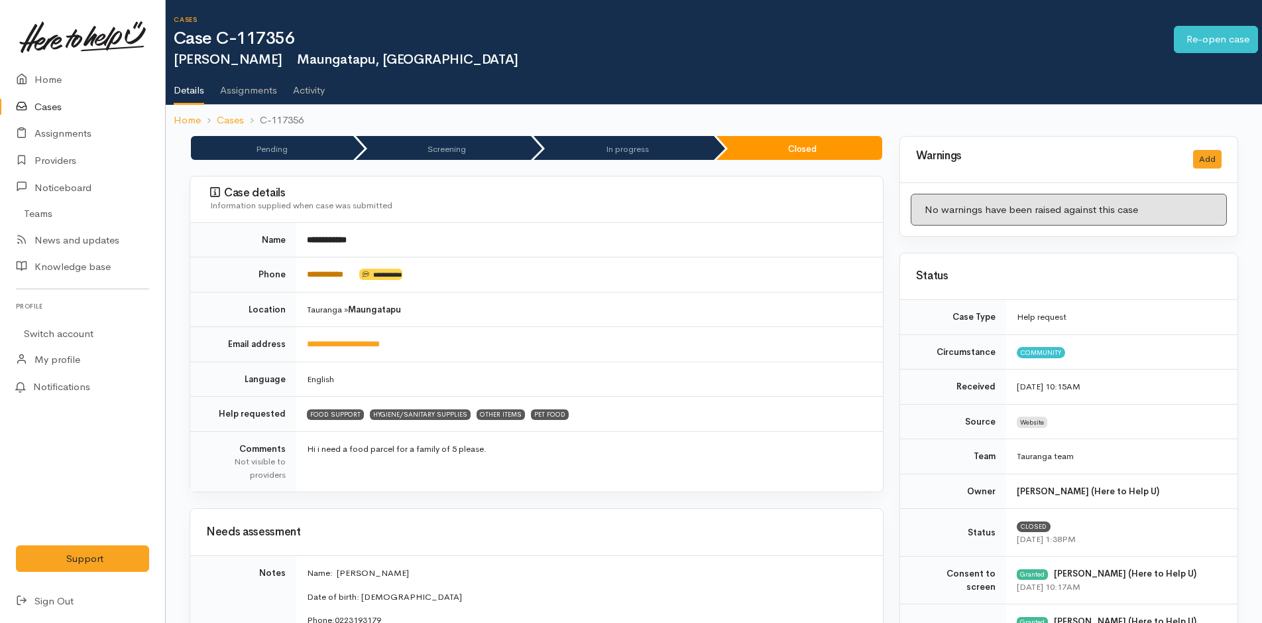
click at [334, 273] on link "**********" at bounding box center [325, 274] width 36 height 9
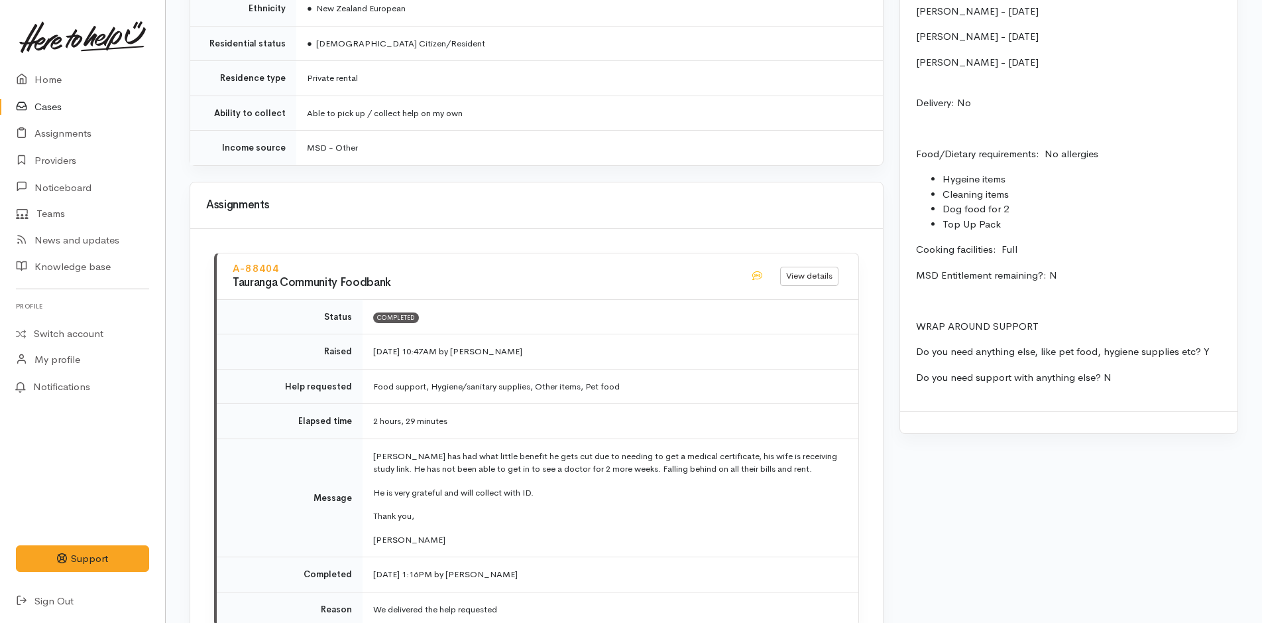
scroll to position [1599, 0]
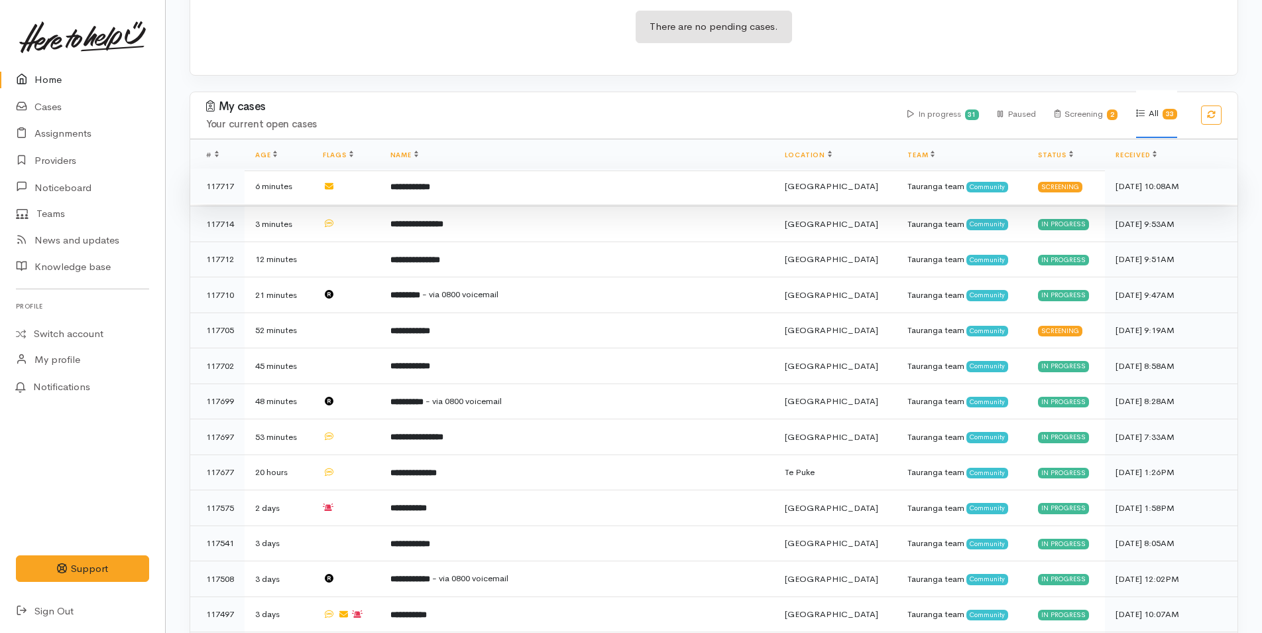
scroll to position [265, 0]
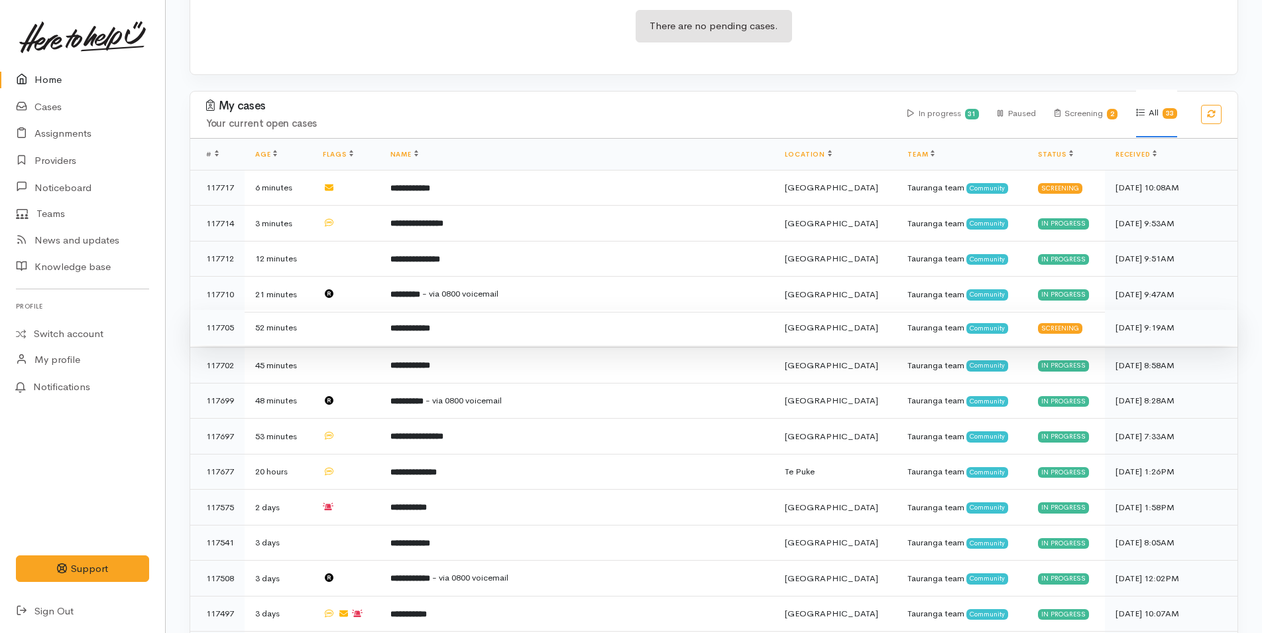
click at [485, 322] on td "**********" at bounding box center [577, 328] width 395 height 36
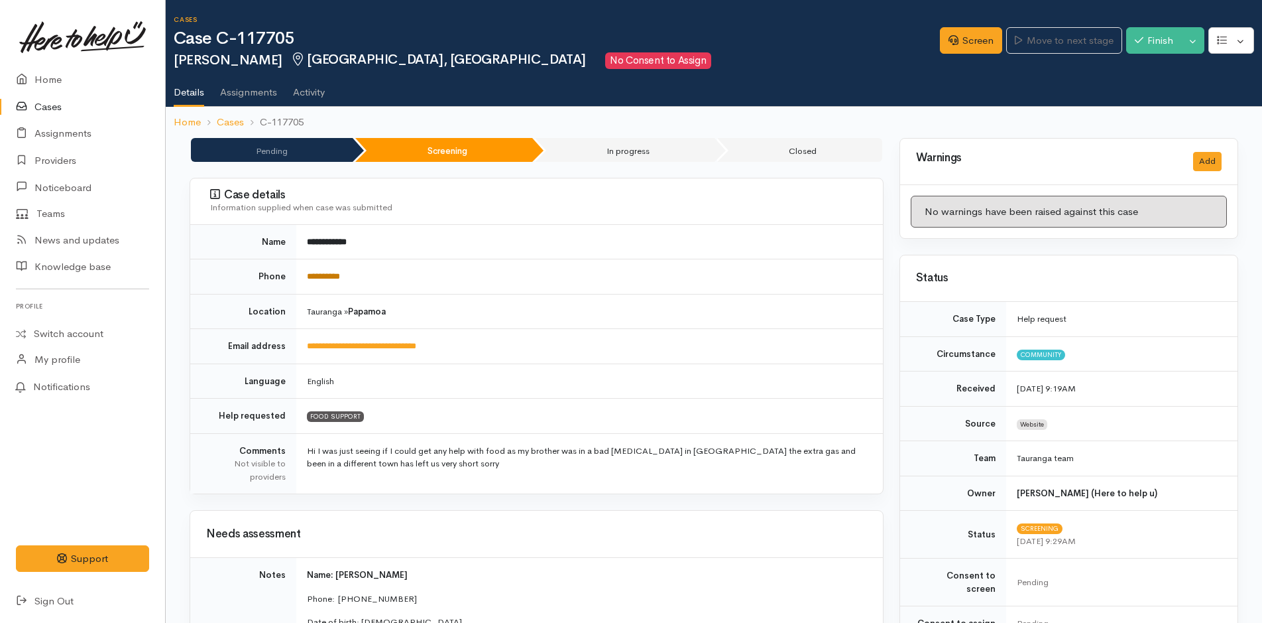
click at [328, 280] on link "**********" at bounding box center [323, 276] width 33 height 9
click at [970, 45] on link "Screen" at bounding box center [971, 40] width 62 height 27
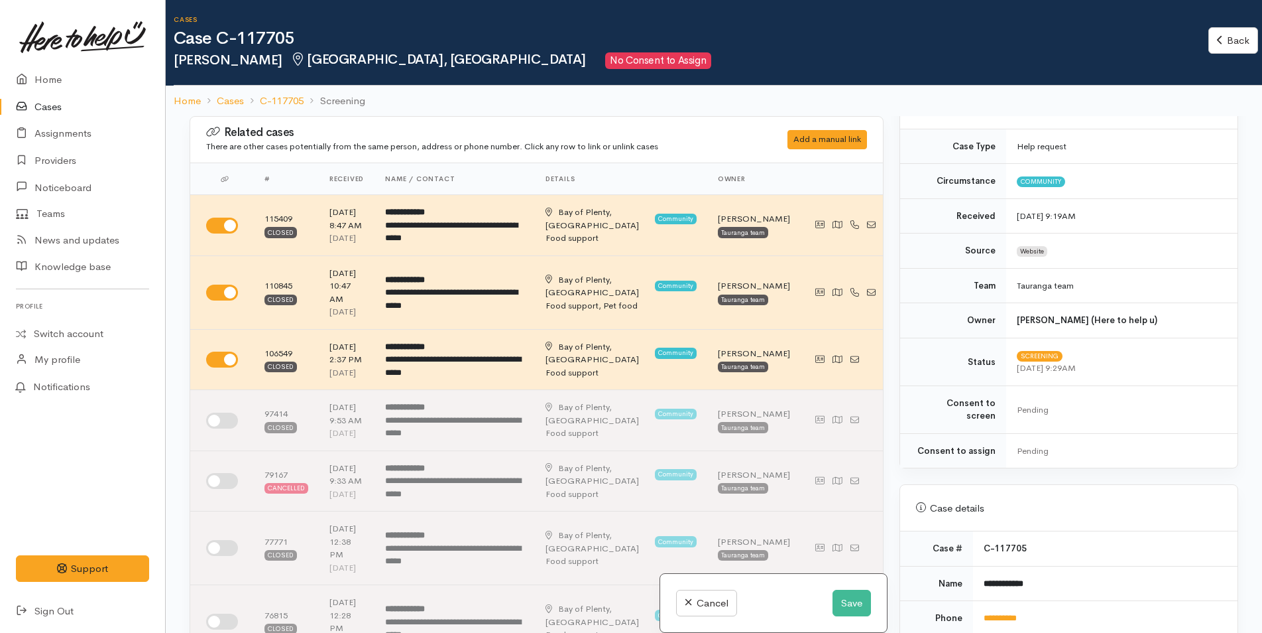
scroll to position [265, 0]
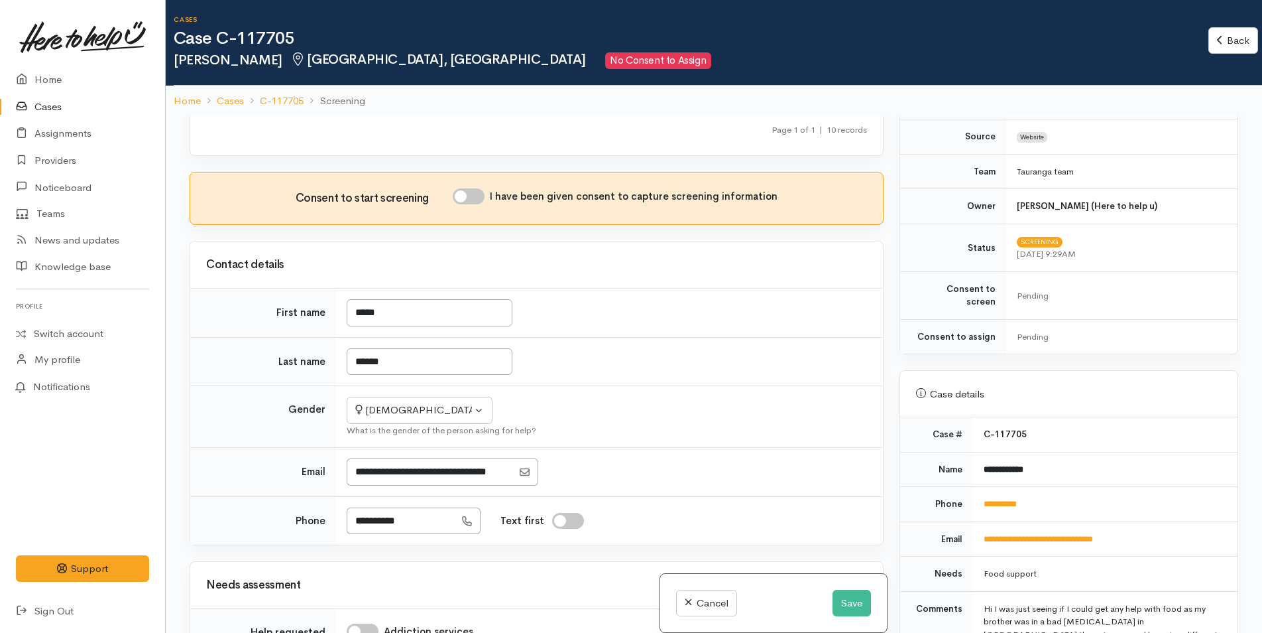
click at [475, 204] on input "I have been given consent to capture screening information" at bounding box center [469, 196] width 32 height 16
checkbox input "true"
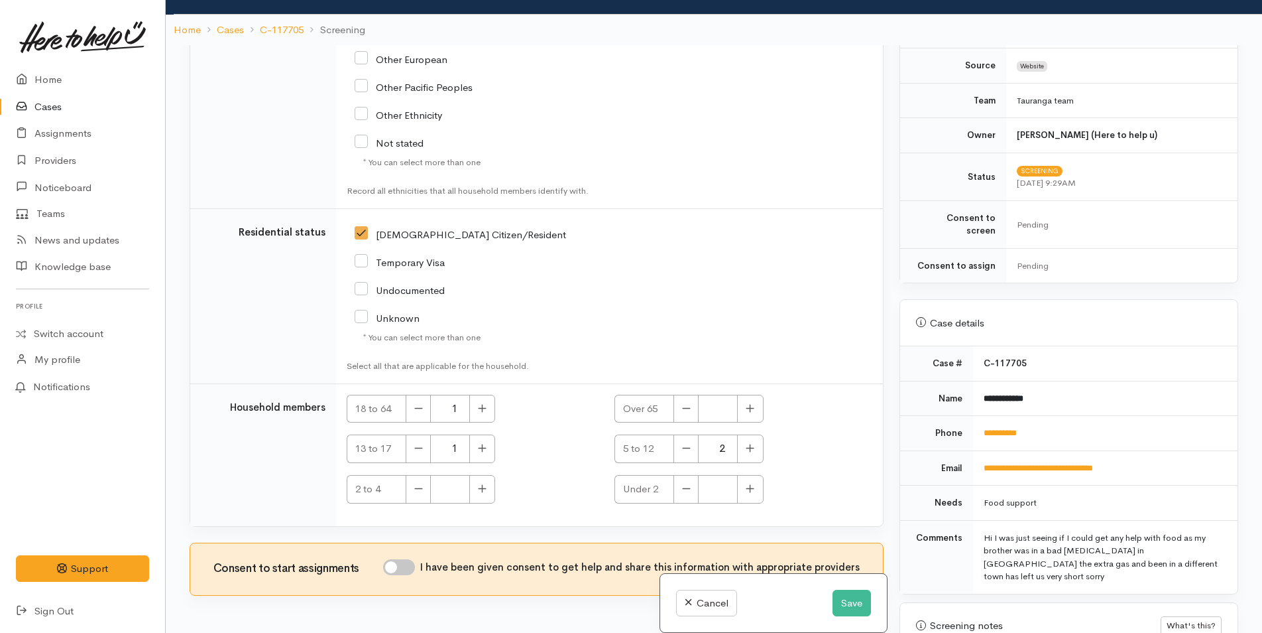
scroll to position [116, 0]
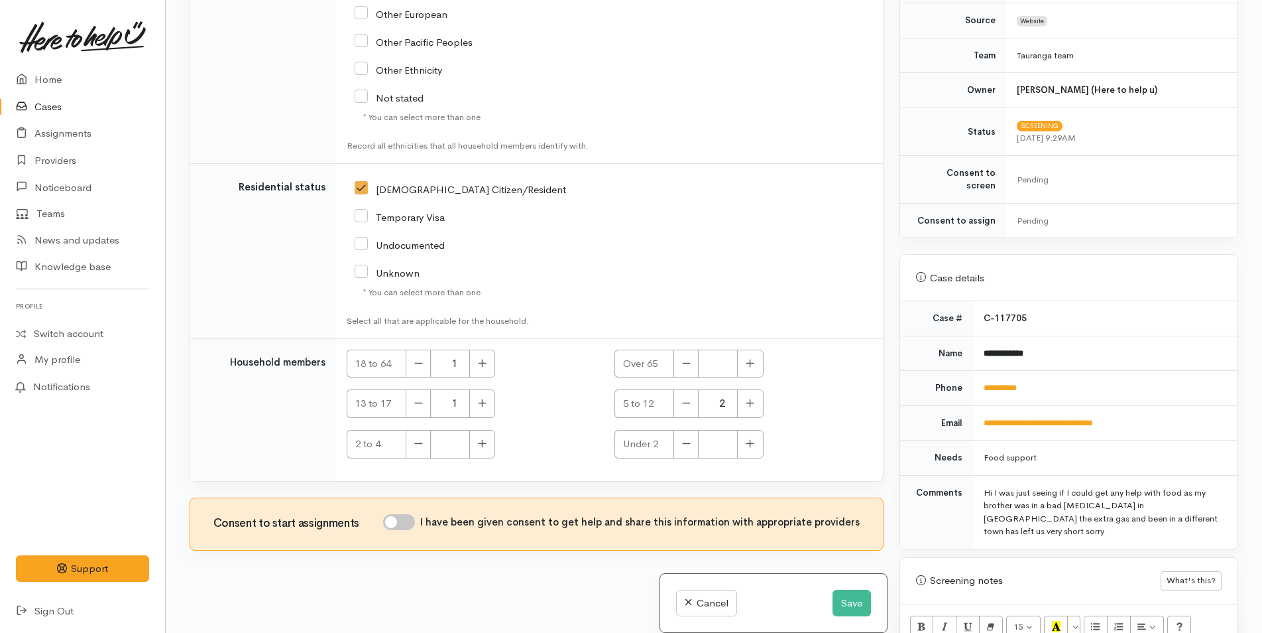
click at [403, 516] on input "I have been given consent to get help and share this information with appropria…" at bounding box center [399, 522] width 32 height 16
checkbox input "true"
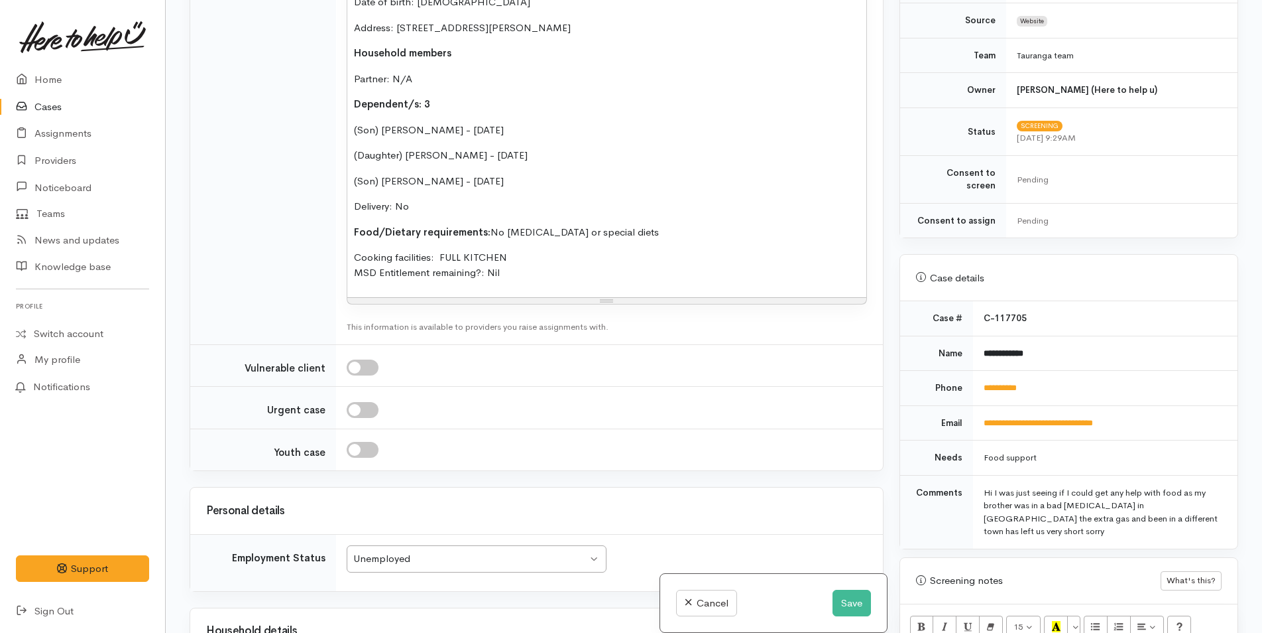
scroll to position [1580, 0]
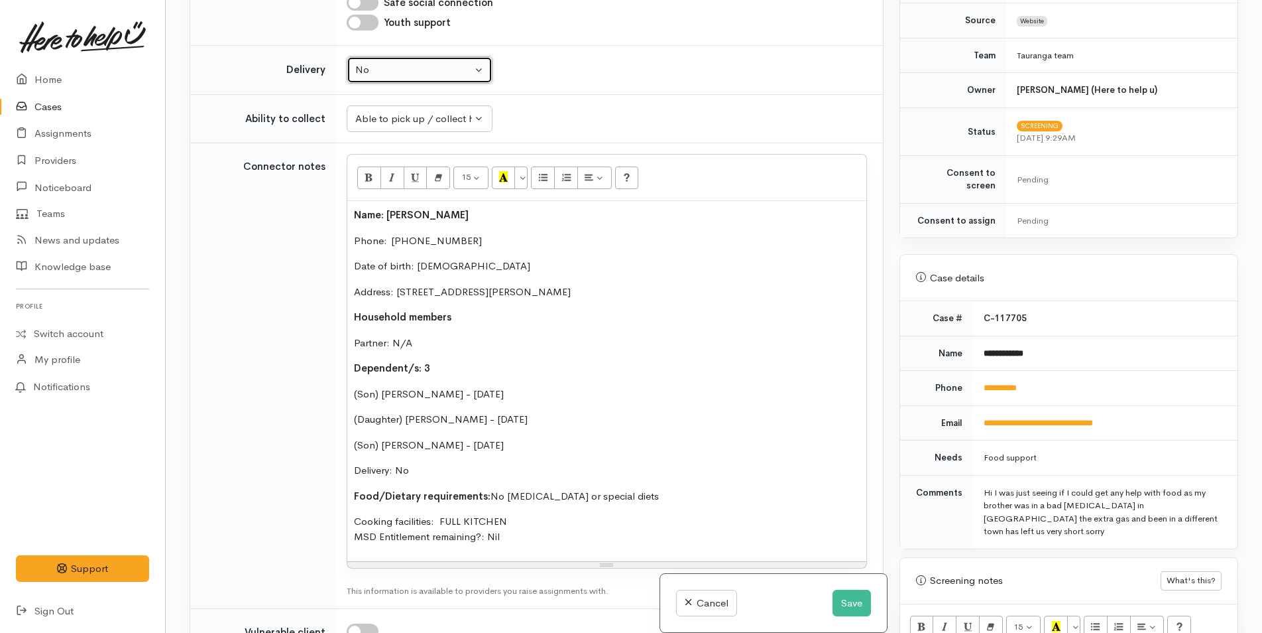
click at [419, 78] on div "No" at bounding box center [413, 69] width 117 height 15
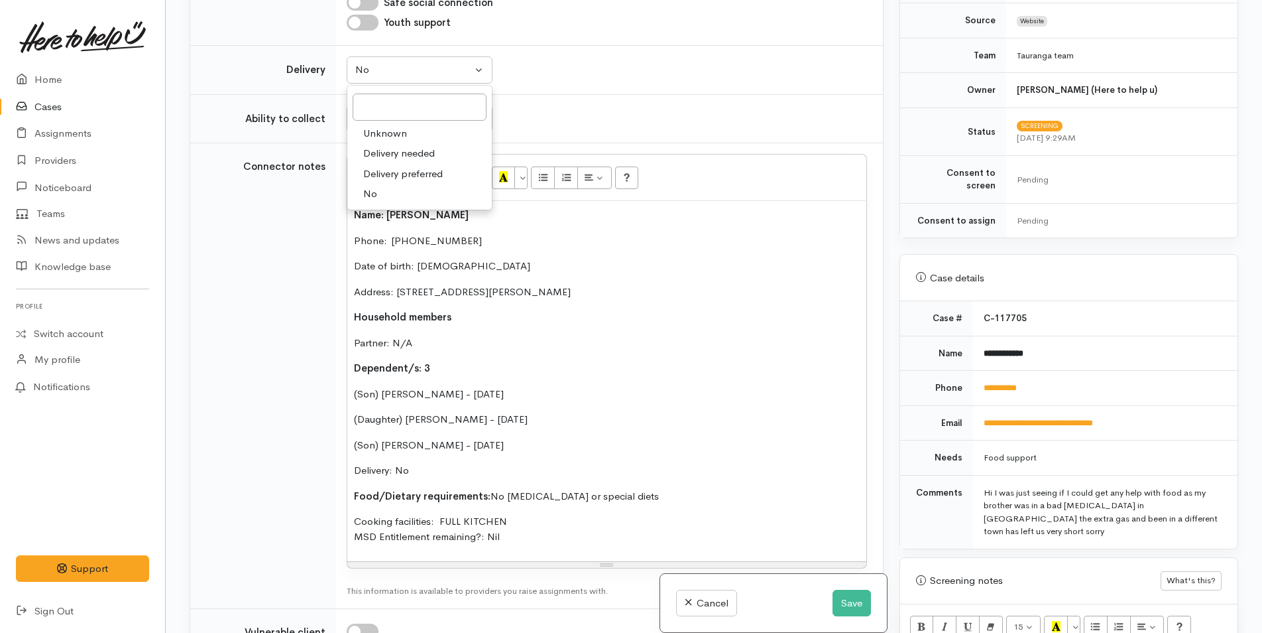
drag, startPoint x: 402, startPoint y: 259, endPoint x: 402, endPoint y: 249, distance: 9.3
click at [402, 161] on span "Delivery needed" at bounding box center [399, 153] width 72 height 15
select select "3"
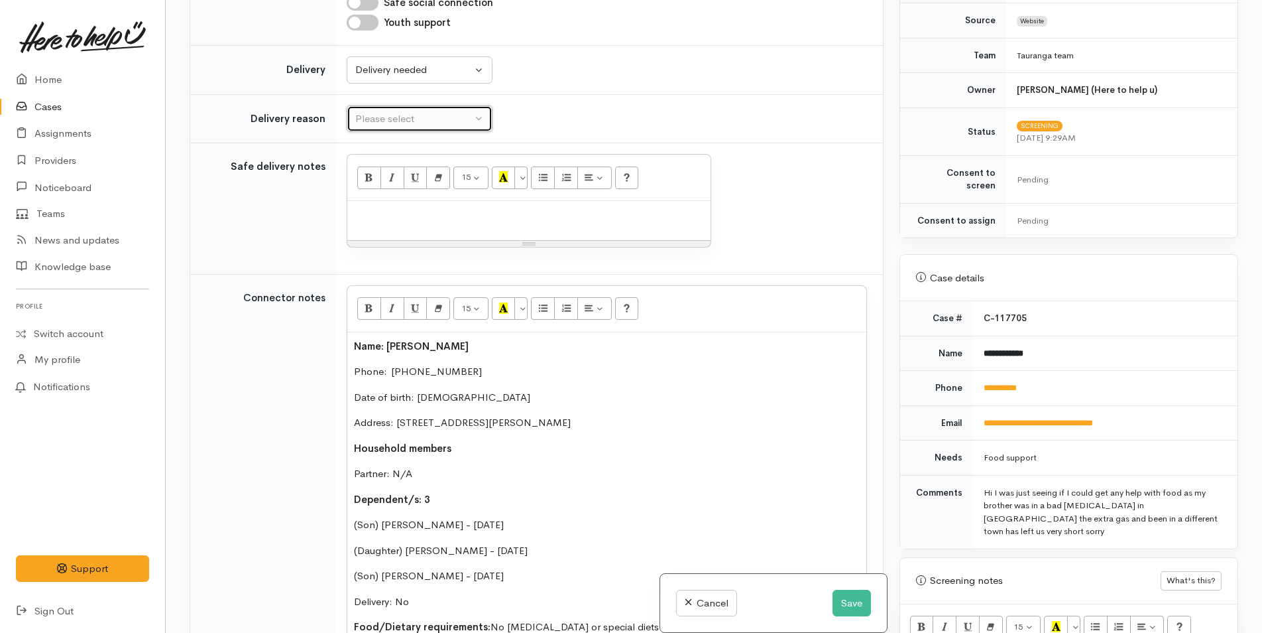
click at [401, 127] on div "Please select" at bounding box center [413, 118] width 117 height 15
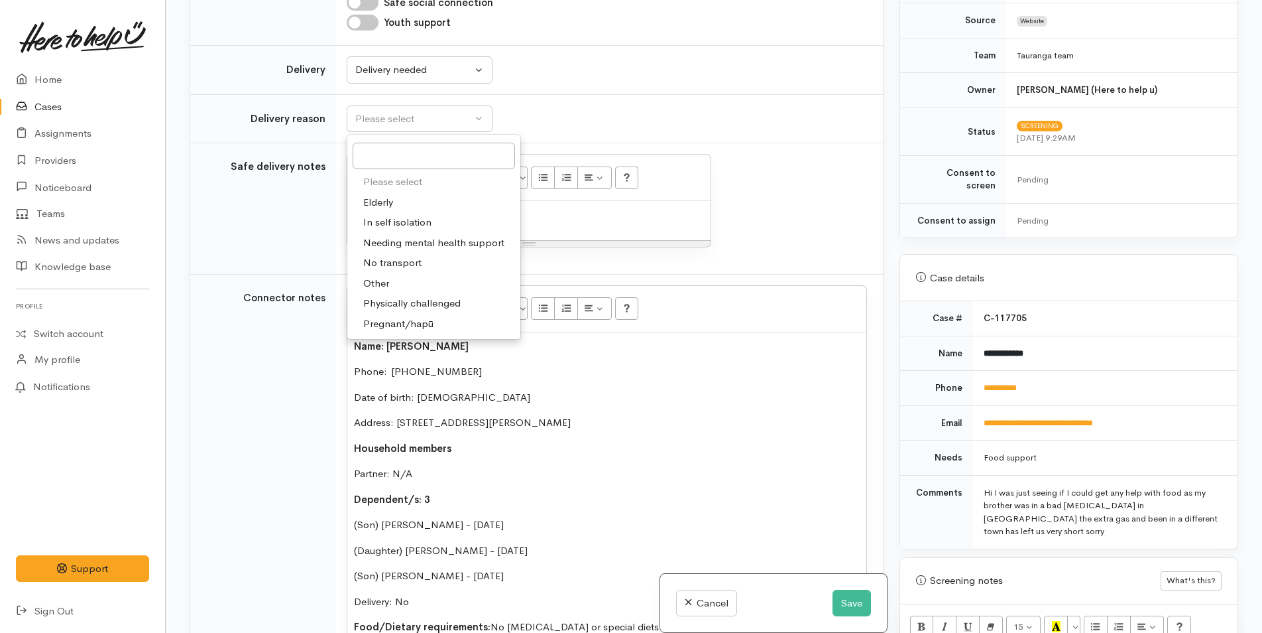
click at [396, 271] on span "No transport" at bounding box center [392, 262] width 58 height 15
select select "2"
click at [483, 201] on div "15 8 9 10 11 12 14 18 24 36 Background Color Transparent Select #ffff00 Text Co…" at bounding box center [528, 177] width 363 height 46
click at [456, 240] on div at bounding box center [528, 220] width 363 height 39
paste div
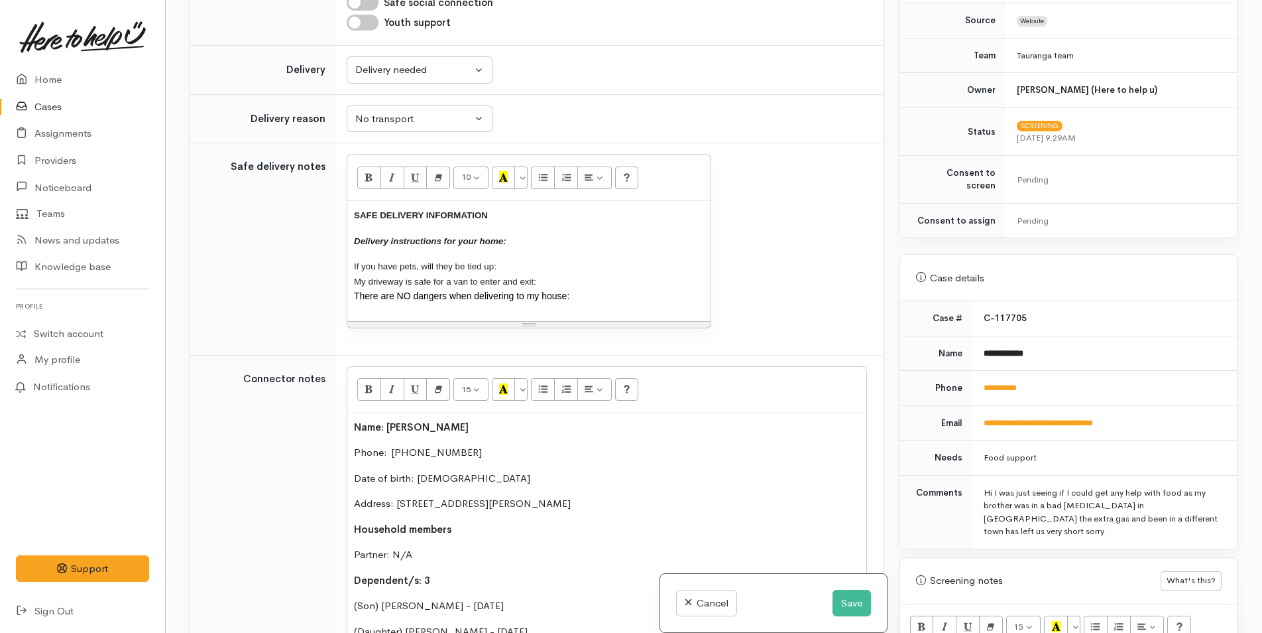
drag, startPoint x: 511, startPoint y: 404, endPoint x: 389, endPoint y: 296, distance: 163.0
click at [335, 304] on tr "Safe delivery notes 10 8 9 10 11 12 14 18 24 36 Background Color Transparent Se…" at bounding box center [536, 249] width 693 height 212
drag, startPoint x: 521, startPoint y: 281, endPoint x: 518, endPoint y: 288, distance: 7.4
click at [521, 189] on button "More Color" at bounding box center [521, 177] width 13 height 23
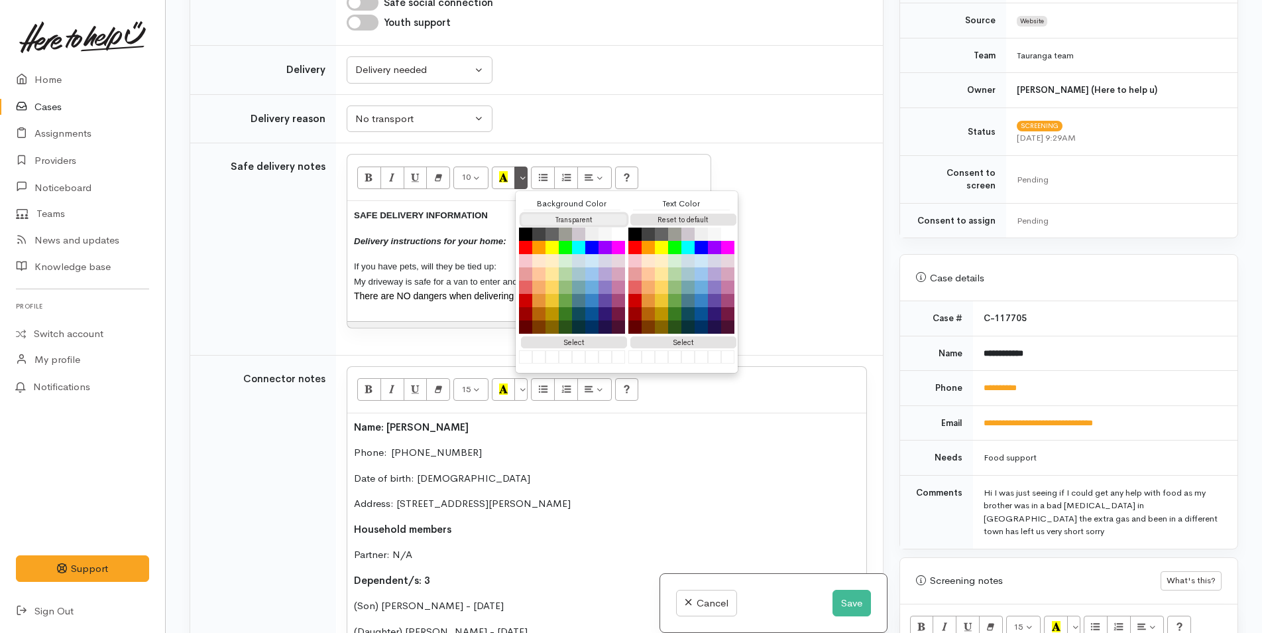
drag, startPoint x: 536, startPoint y: 325, endPoint x: 558, endPoint y: 328, distance: 22.8
click at [536, 226] on button "Transparent" at bounding box center [574, 220] width 106 height 13
click at [687, 226] on button "Reset to default" at bounding box center [684, 220] width 106 height 13
click at [393, 223] on p "SAFE DELIVERY INFORMATION" at bounding box center [529, 215] width 350 height 15
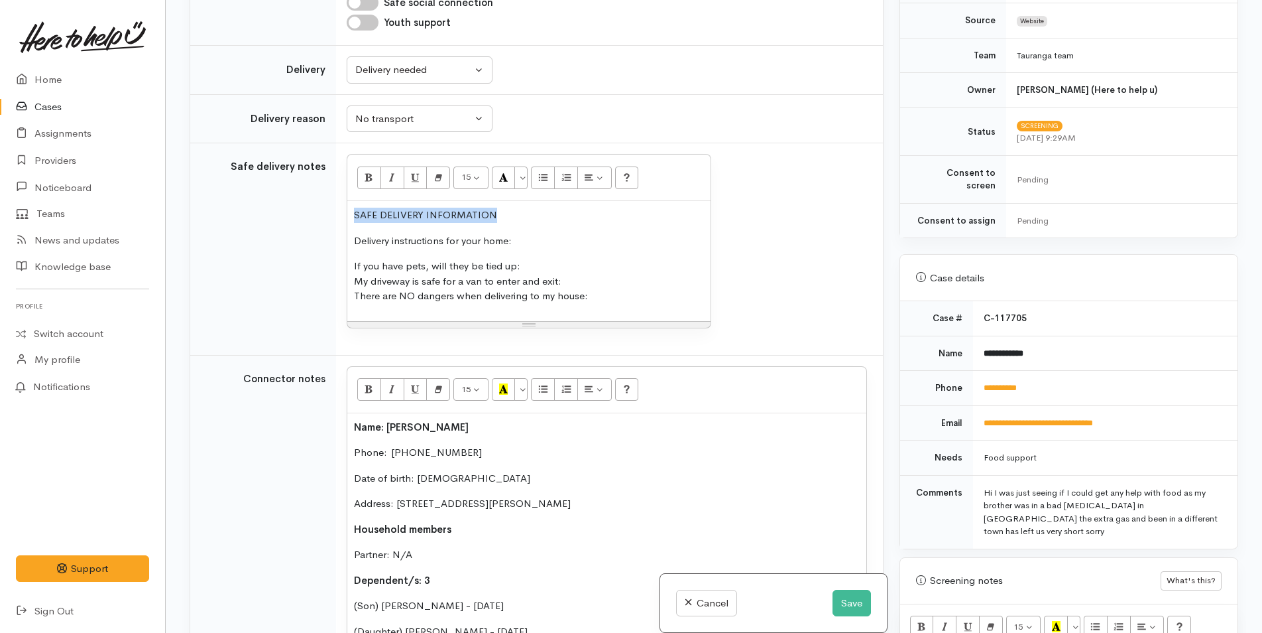
click at [194, 306] on tr "Safe delivery notes 15 8 9 10 11 12 14 18 24 36 Background Color Transparent Se…" at bounding box center [536, 249] width 693 height 212
click at [367, 182] on icon "Bold (CTRL+B)" at bounding box center [369, 176] width 9 height 11
click at [536, 249] on p "Delivery instructions for your home:" at bounding box center [529, 240] width 350 height 15
click at [525, 304] on p "If you have pets, will they be tied up: My driveway is safe for a van to enter …" at bounding box center [529, 281] width 350 height 45
click at [576, 304] on p "If you have pets, will they be tied up: N/A My driveway is safe for a van to en…" at bounding box center [529, 281] width 350 height 45
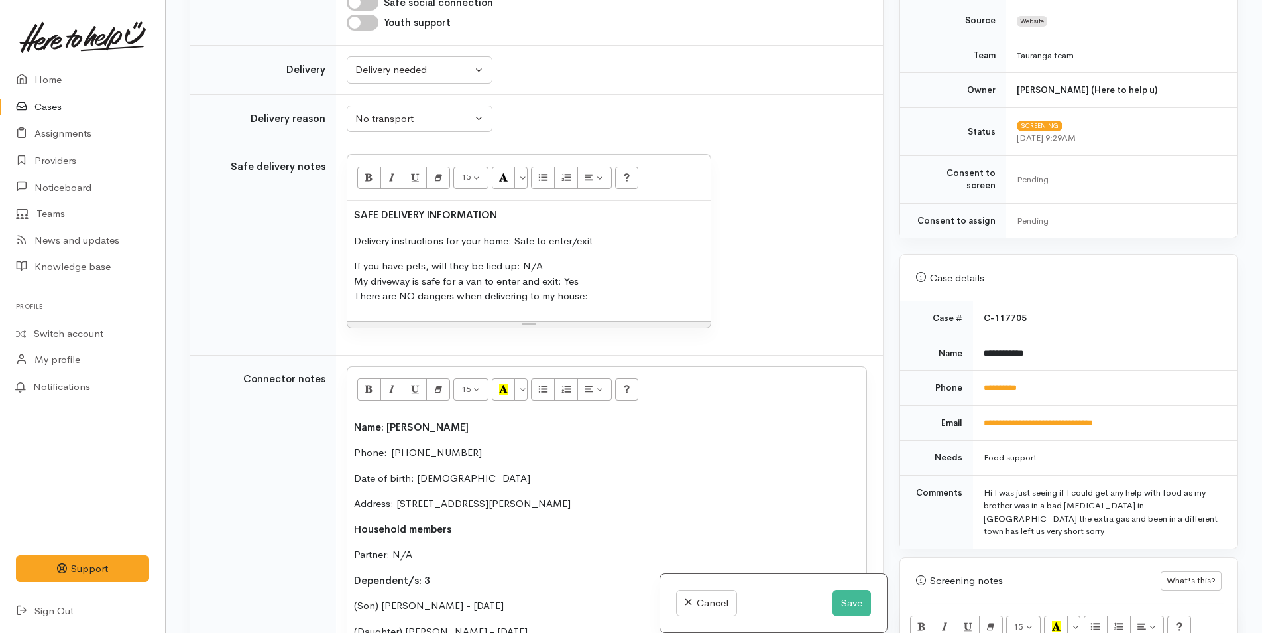
click at [597, 304] on p "If you have pets, will they be tied up: N/A My driveway is safe for a van to en…" at bounding box center [529, 281] width 350 height 45
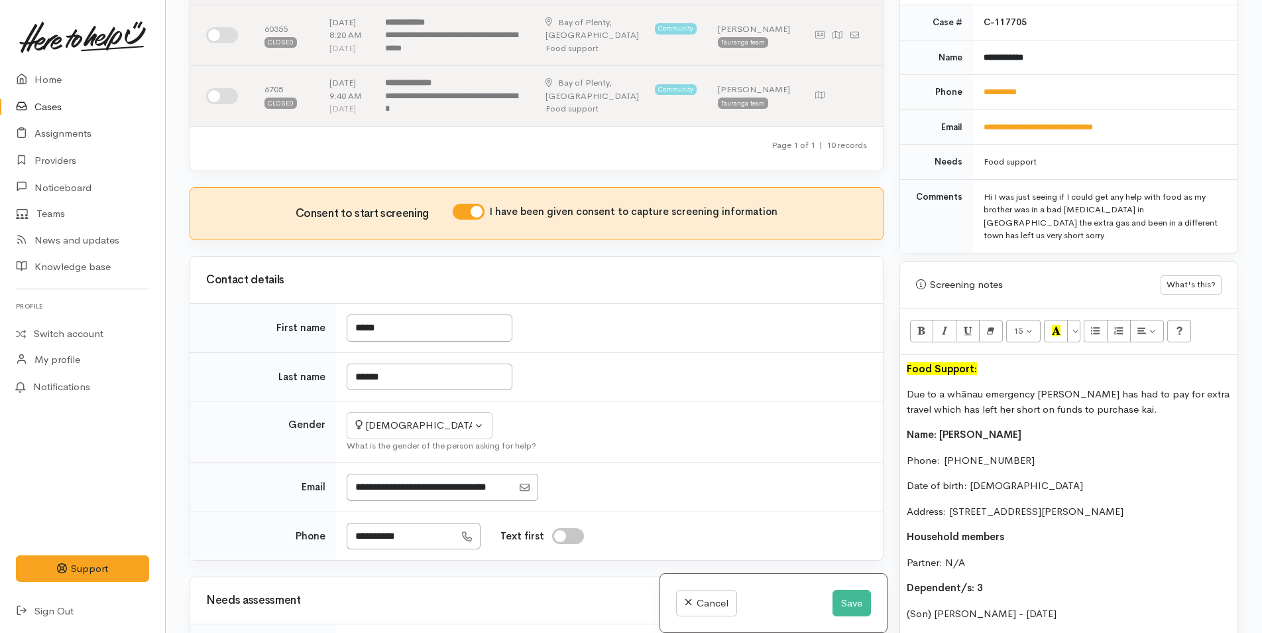
scroll to position [663, 0]
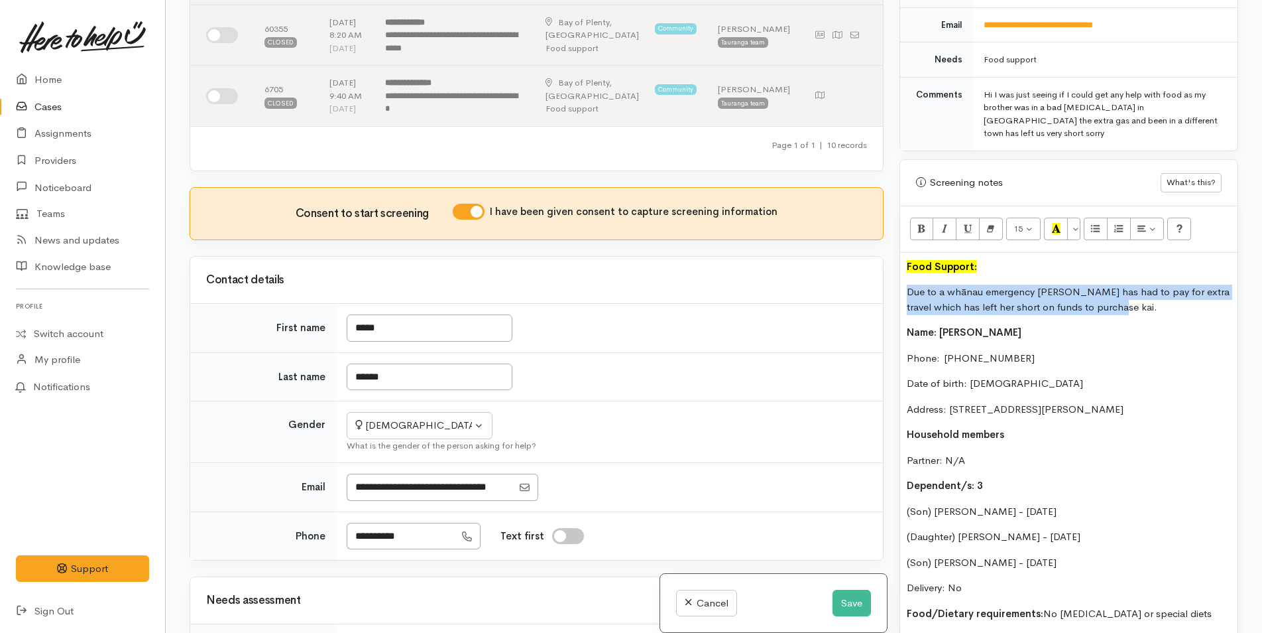
drag, startPoint x: 1126, startPoint y: 282, endPoint x: 900, endPoint y: 259, distance: 227.4
click at [900, 259] on div "Food Support: Due to a whānau emergency Karla has had to pay for extra travel w…" at bounding box center [1068, 517] width 337 height 528
copy p "Due to a whānau emergency Karla has had to pay for extra travel which has left …"
click at [851, 603] on button "Save" at bounding box center [852, 602] width 38 height 27
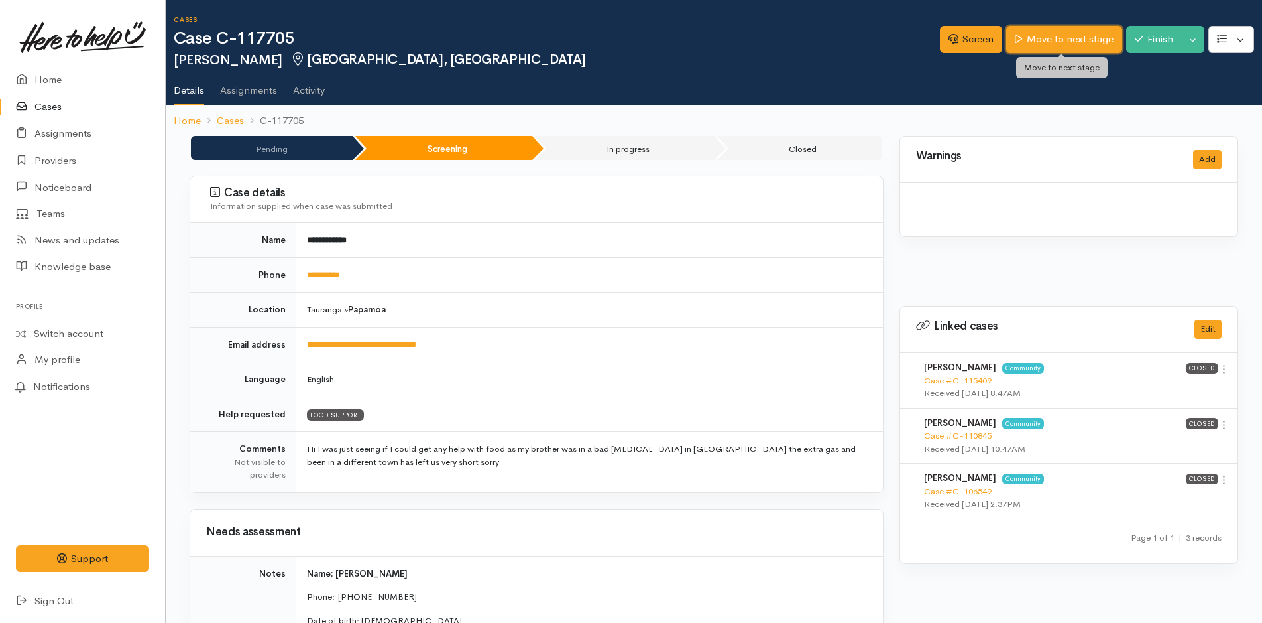
click at [1050, 33] on link "Move to next stage" at bounding box center [1064, 39] width 115 height 27
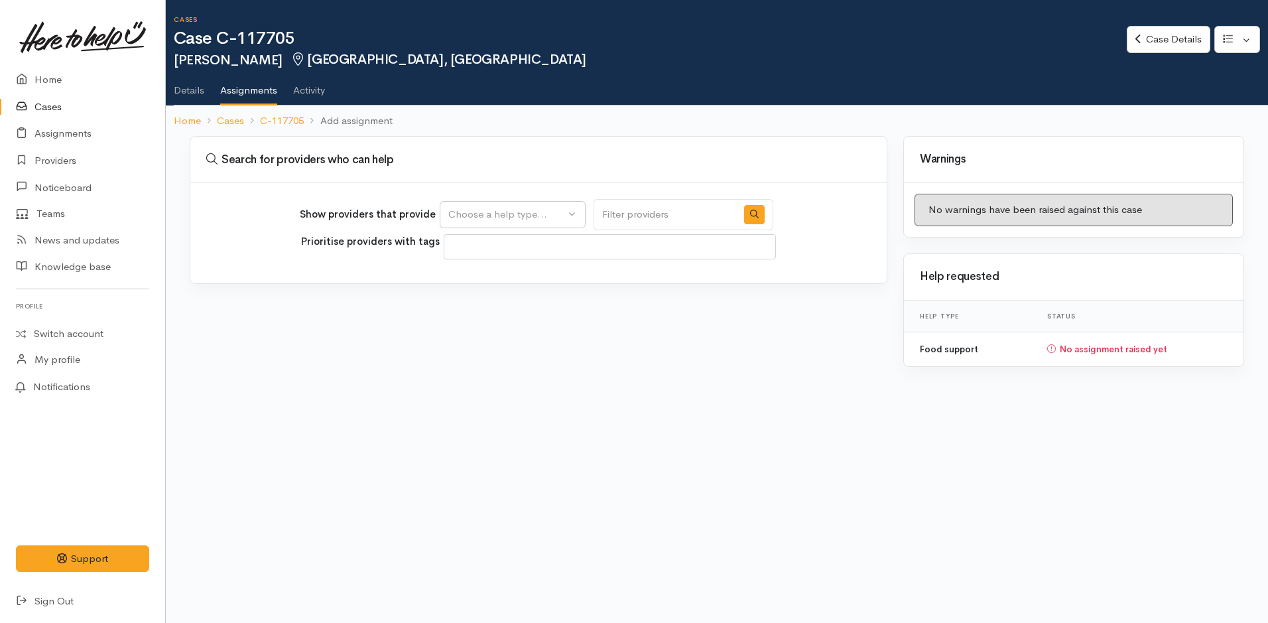
select select
click at [525, 207] on div "Choose a help type..." at bounding box center [506, 214] width 117 height 15
click at [479, 286] on link "Food support" at bounding box center [512, 278] width 145 height 21
select select "3"
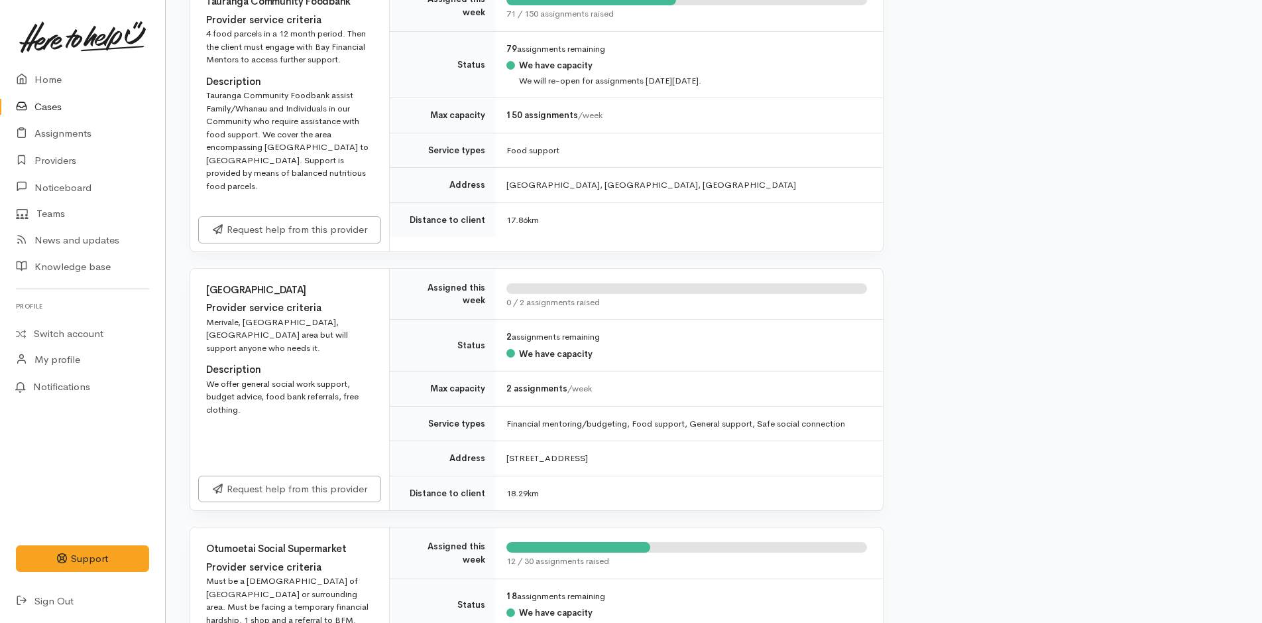
scroll to position [1989, 0]
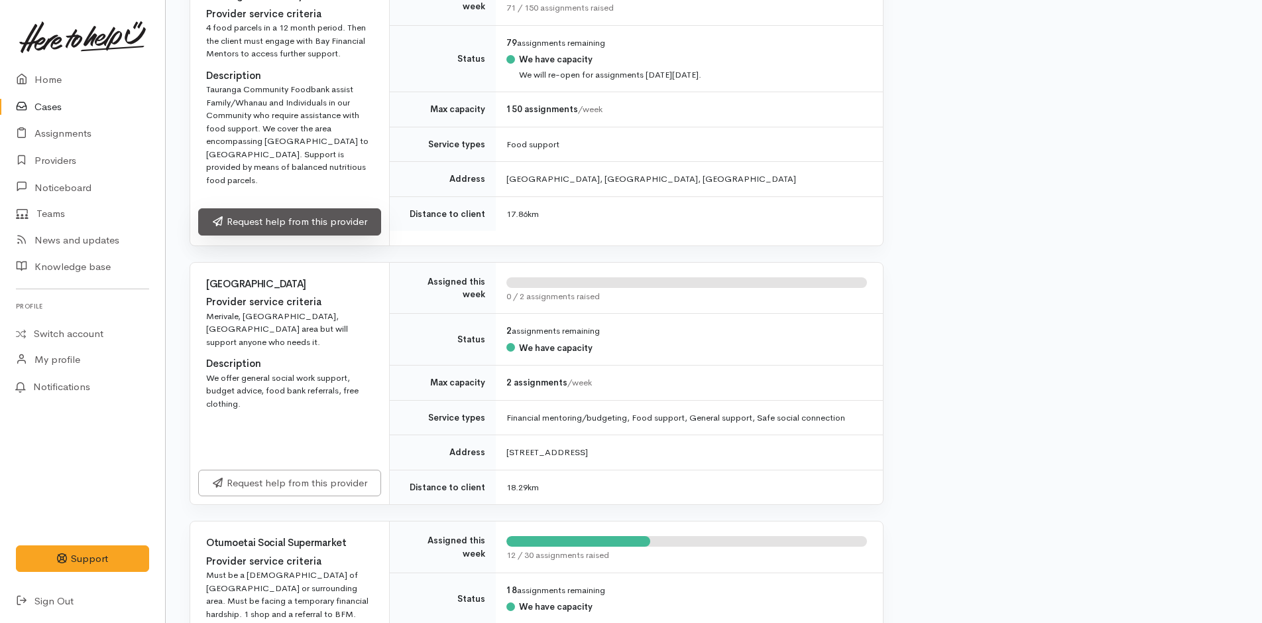
click at [272, 225] on link "Request help from this provider" at bounding box center [289, 221] width 183 height 27
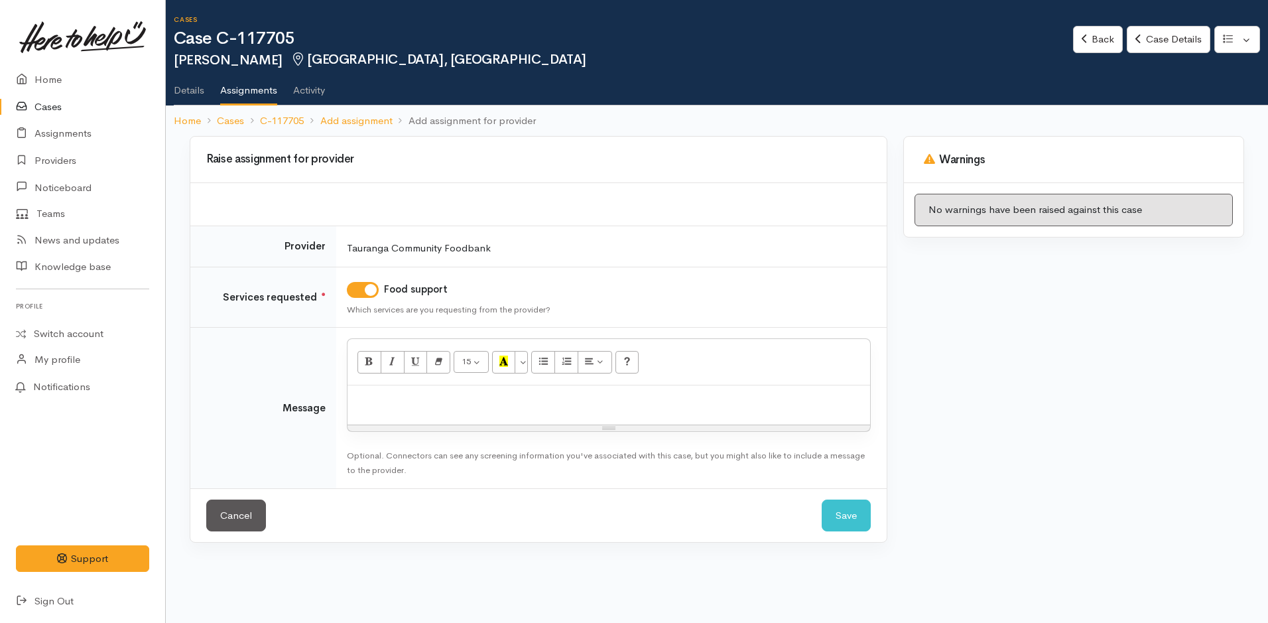
click at [420, 409] on div at bounding box center [608, 404] width 522 height 39
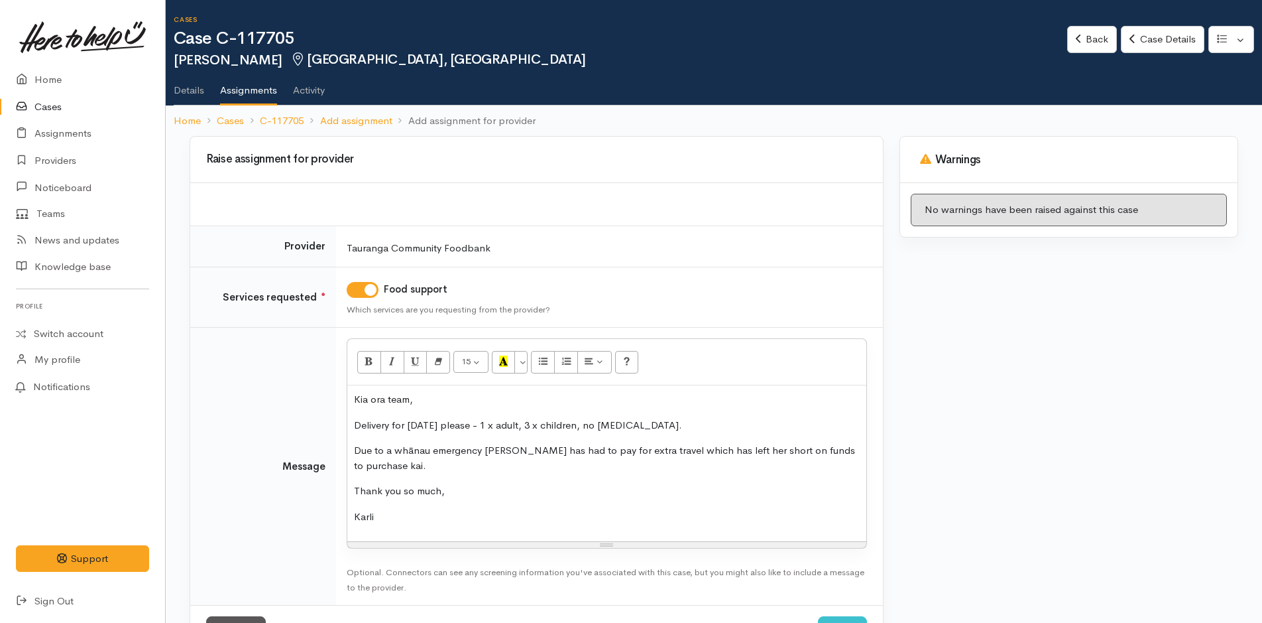
scroll to position [53, 0]
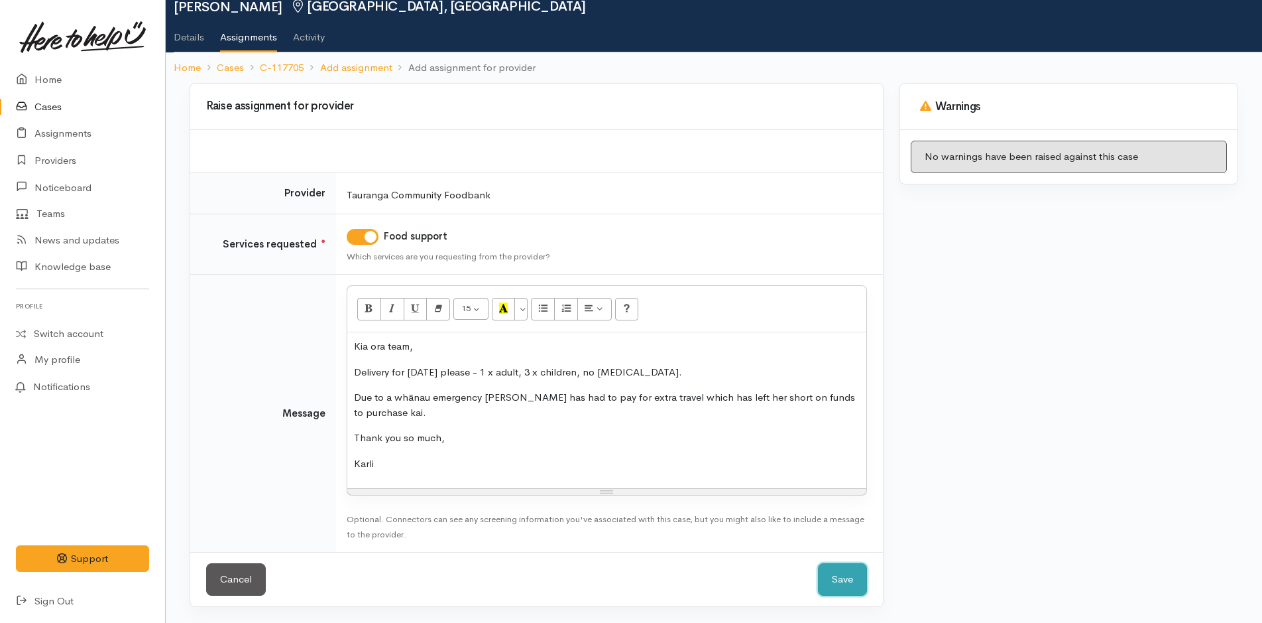
click at [833, 564] on button "Save" at bounding box center [842, 579] width 49 height 32
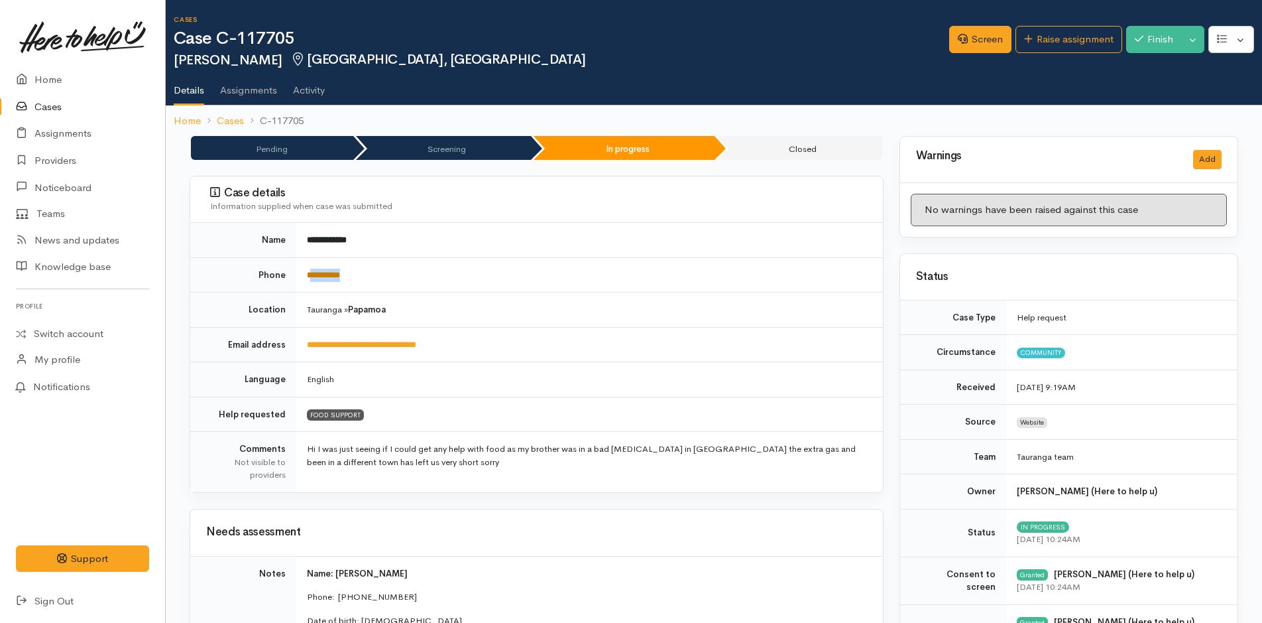
drag, startPoint x: 386, startPoint y: 271, endPoint x: 314, endPoint y: 273, distance: 72.3
click at [314, 273] on td "**********" at bounding box center [589, 274] width 587 height 35
copy link "*********"
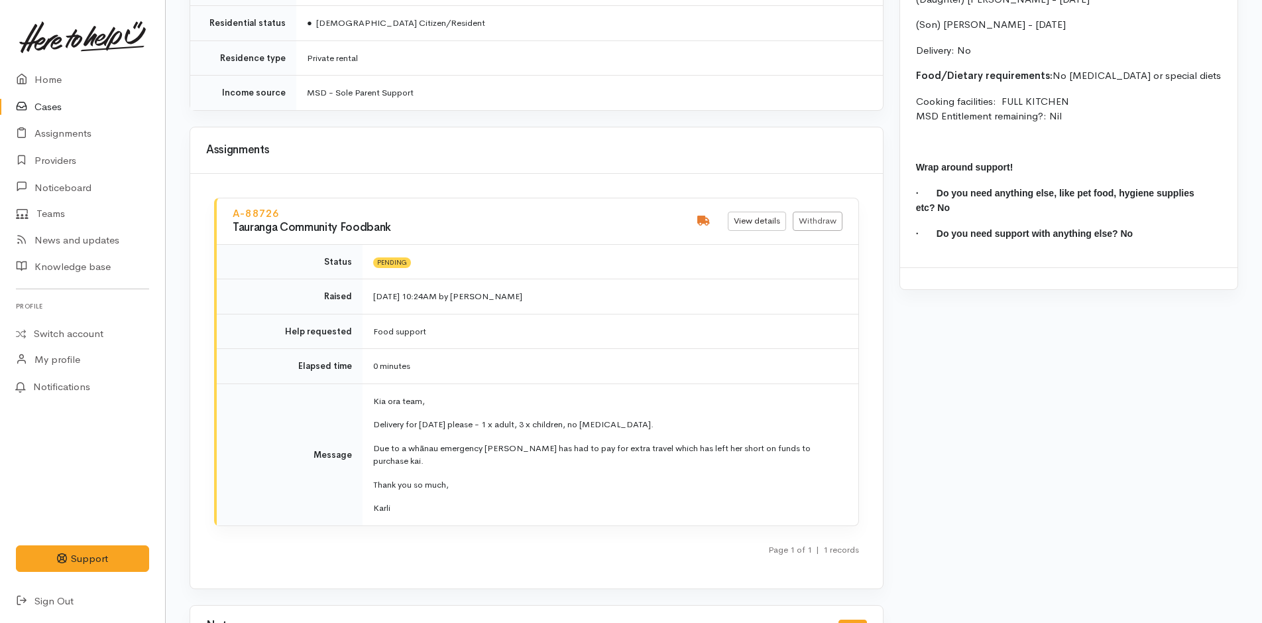
scroll to position [1481, 0]
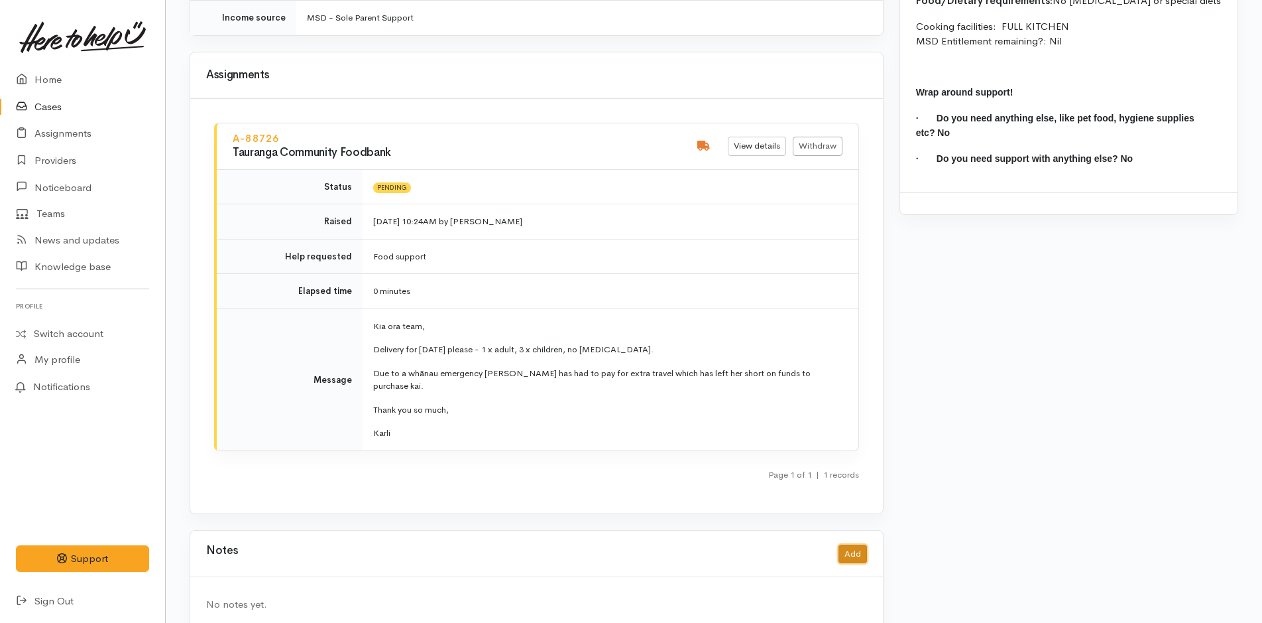
click at [845, 544] on button "Add" at bounding box center [853, 553] width 29 height 19
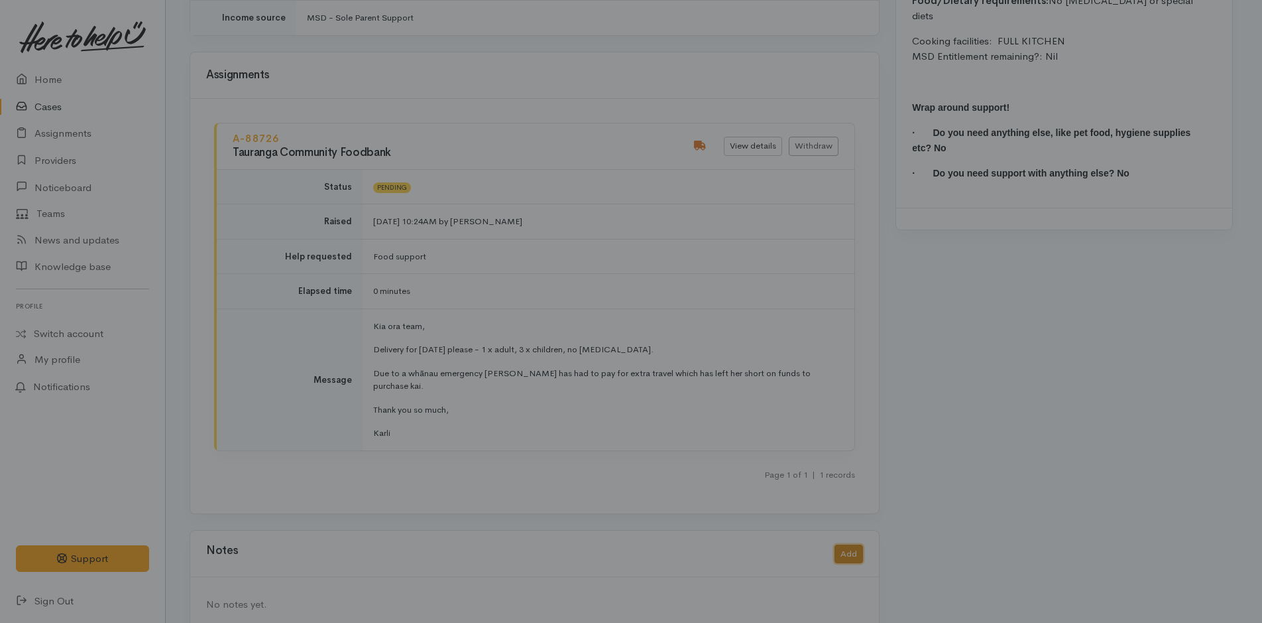
scroll to position [1471, 0]
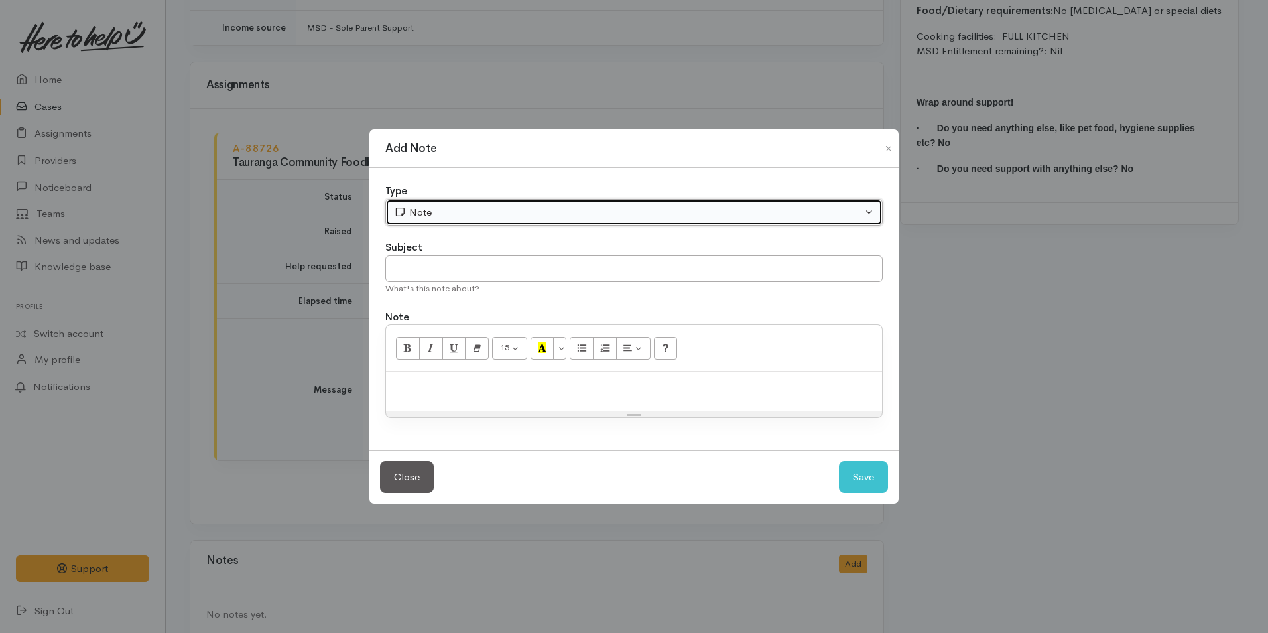
click at [488, 206] on div "Note" at bounding box center [628, 212] width 468 height 15
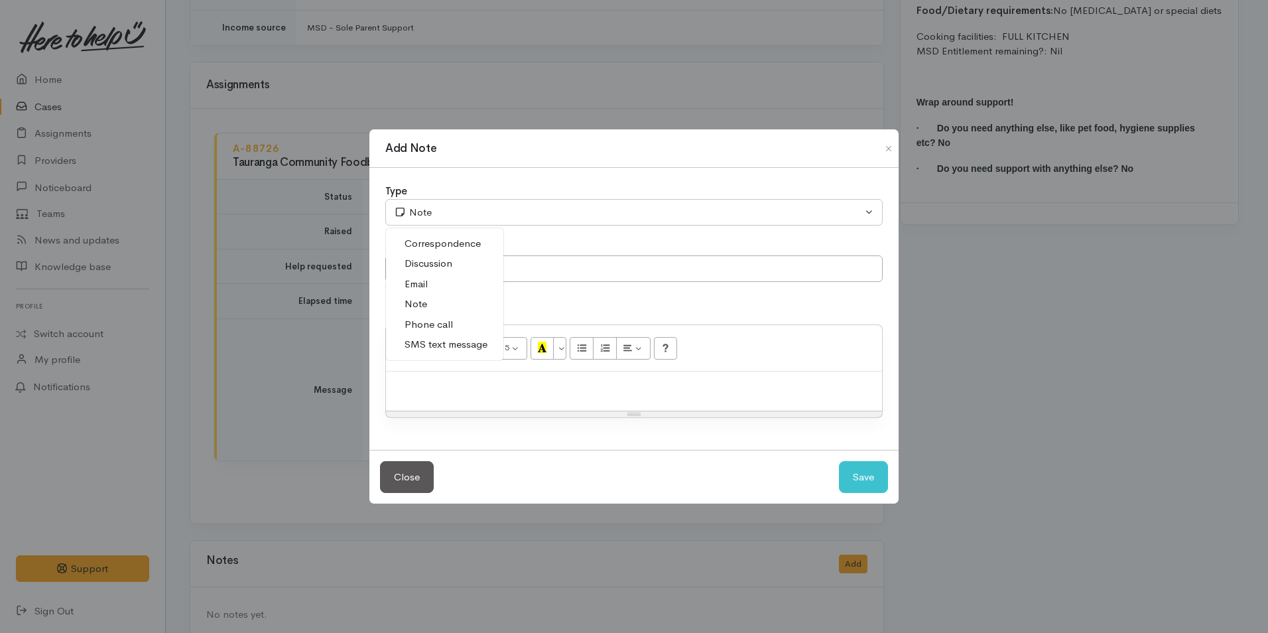
click at [449, 345] on span "SMS text message" at bounding box center [445, 344] width 83 height 15
select select "5"
click at [453, 271] on input "text" at bounding box center [633, 268] width 497 height 27
type input "Provider details"
paste div
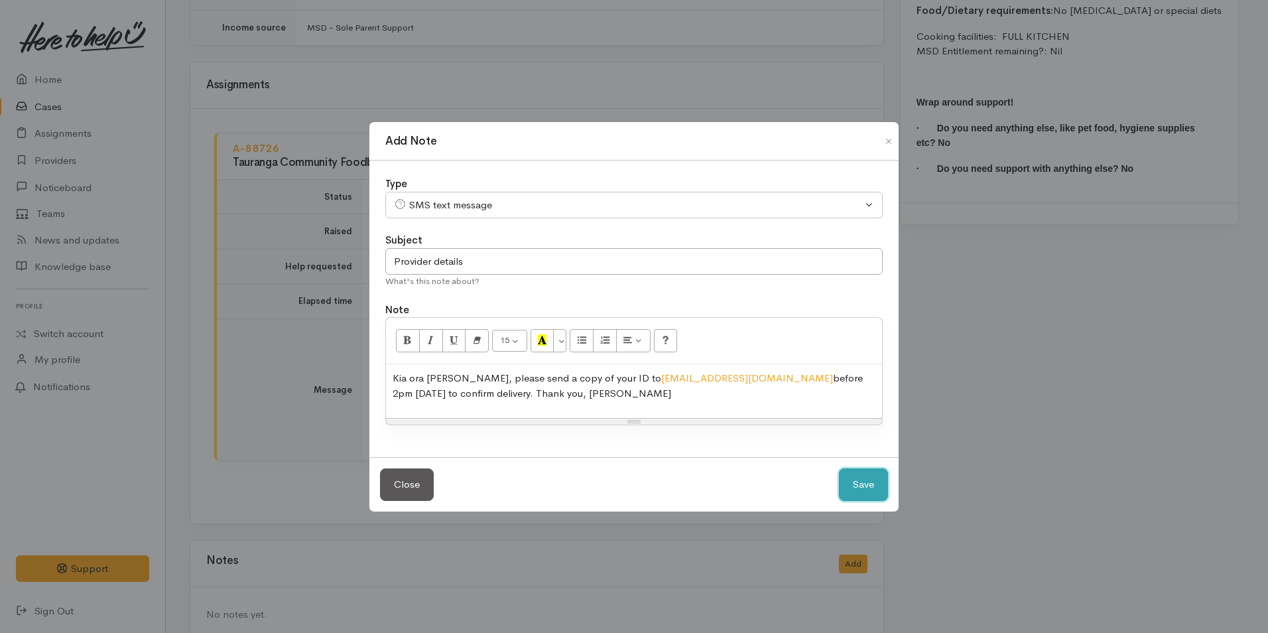
click at [863, 491] on button "Save" at bounding box center [863, 484] width 49 height 32
select select "1"
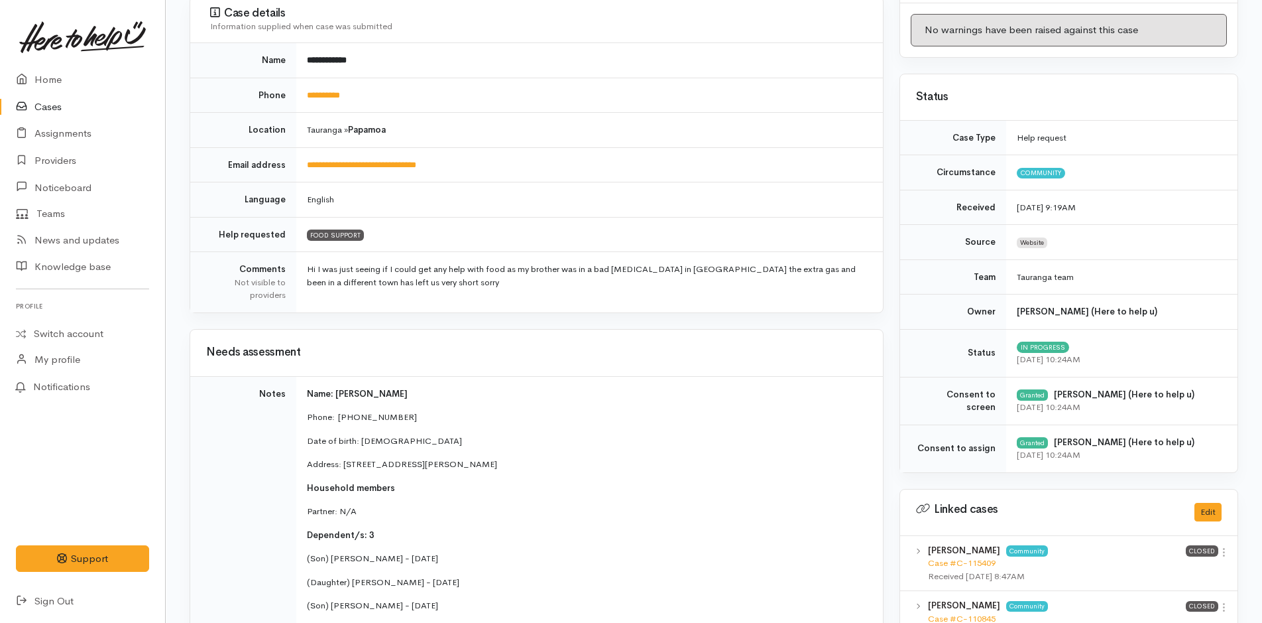
scroll to position [0, 0]
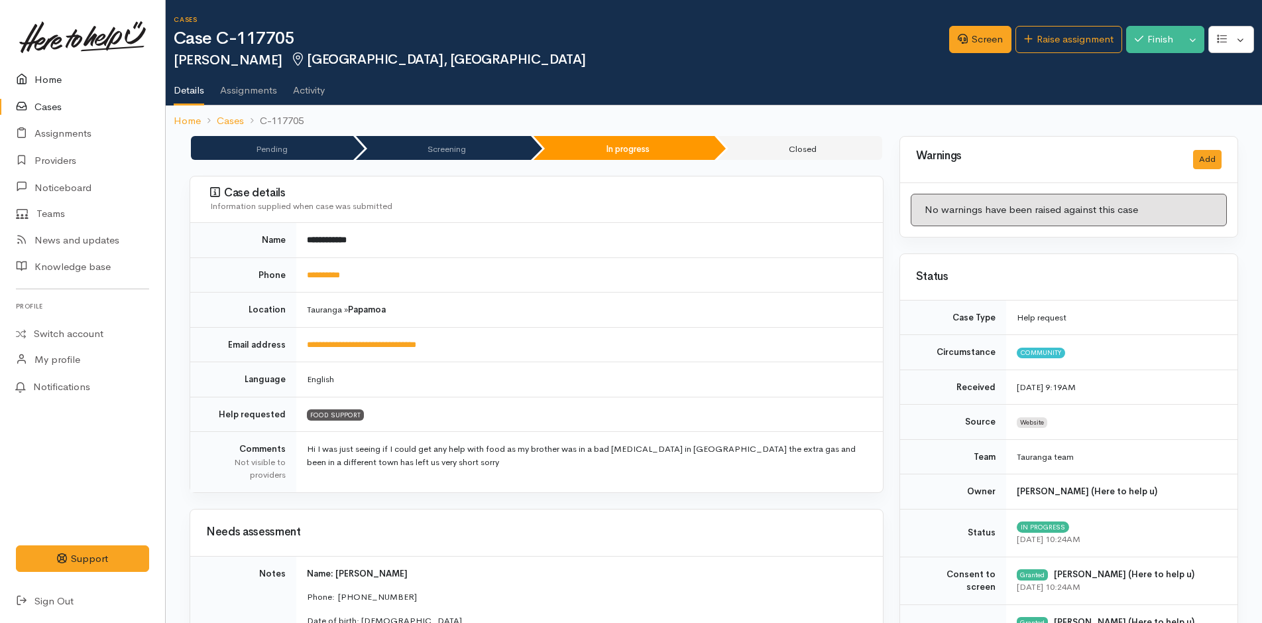
click at [22, 84] on icon at bounding box center [25, 80] width 19 height 17
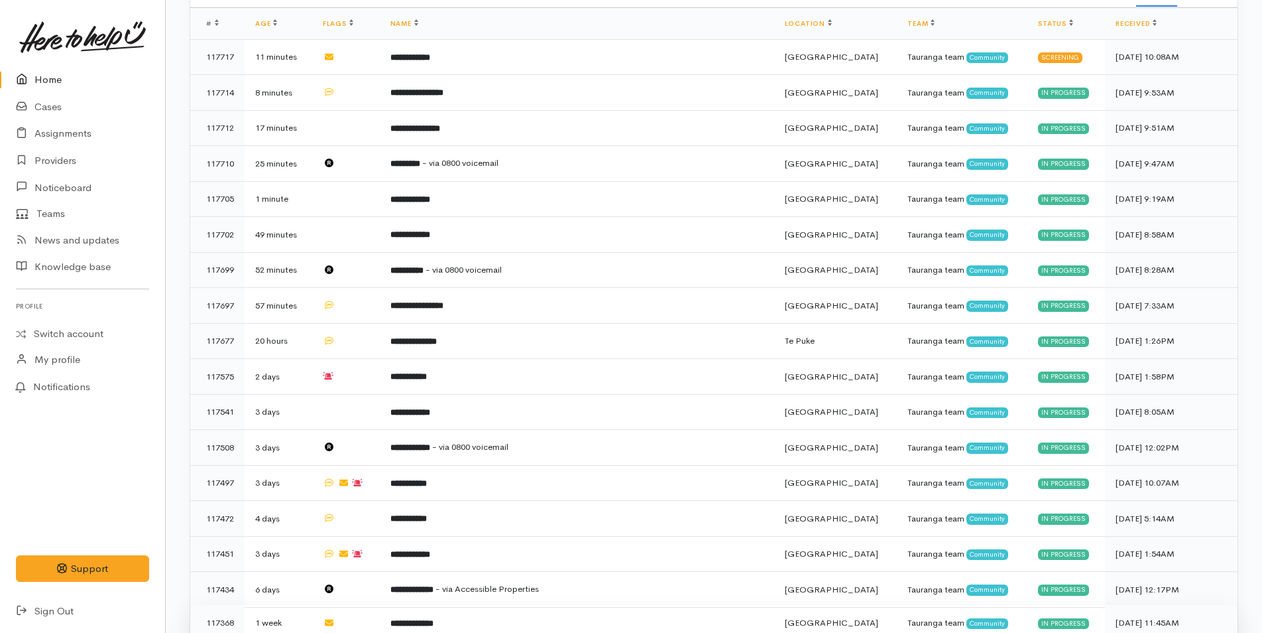
scroll to position [206, 0]
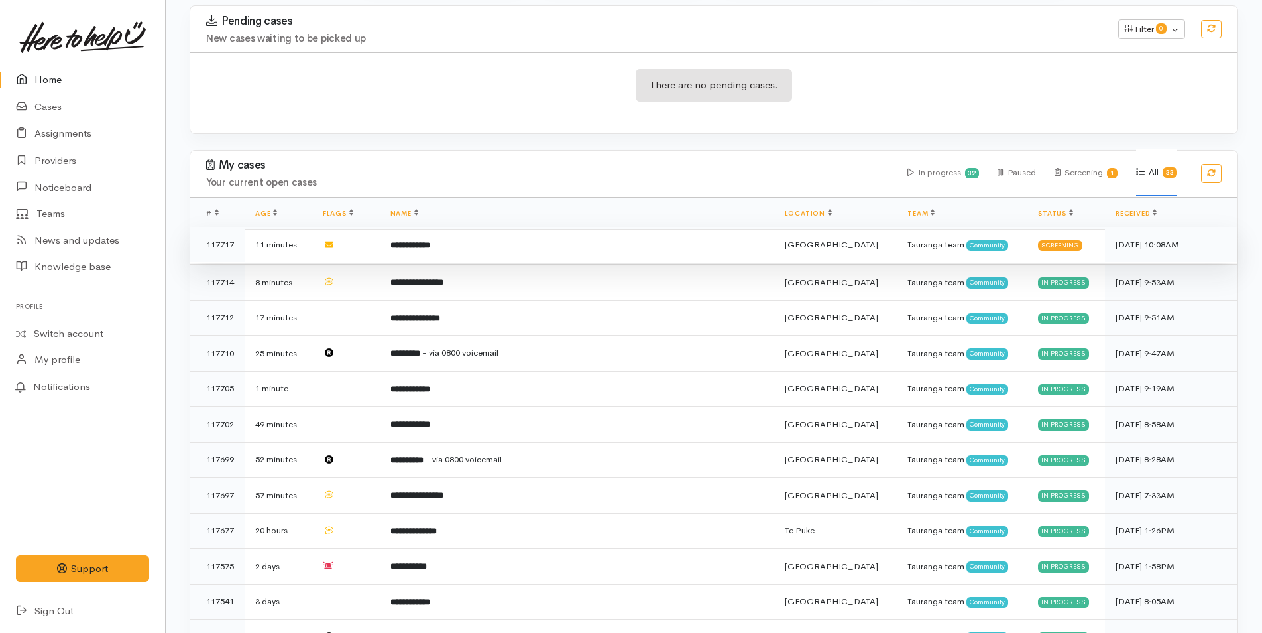
click at [484, 241] on td "**********" at bounding box center [577, 245] width 395 height 36
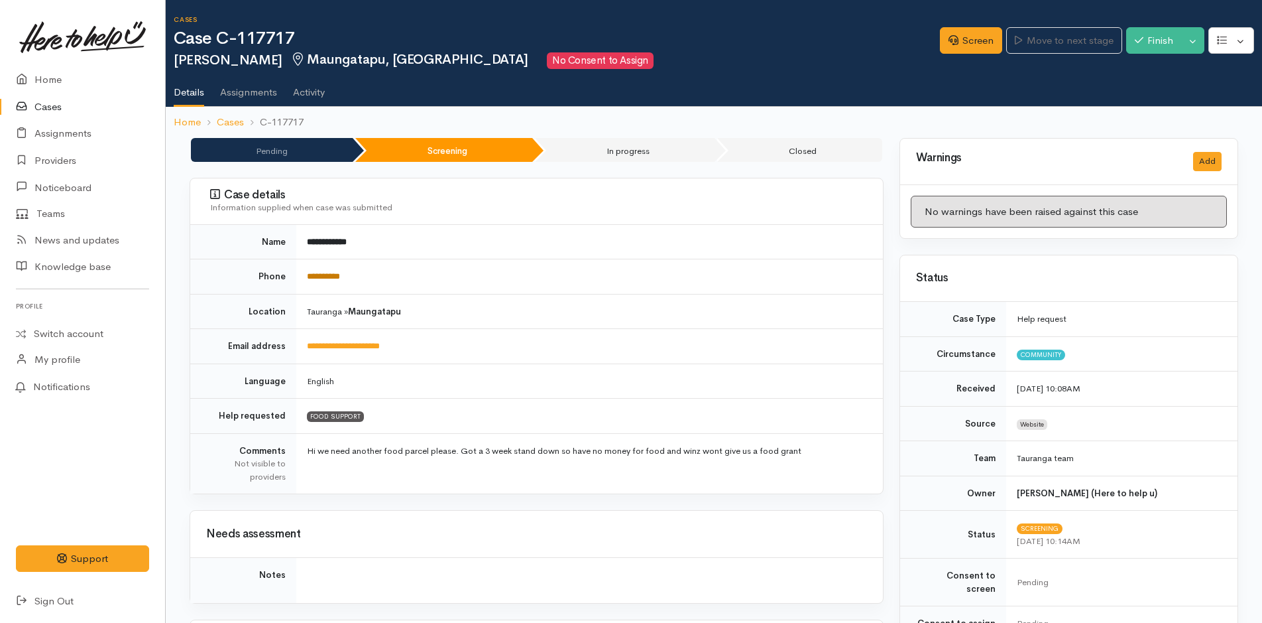
click at [340, 275] on link "**********" at bounding box center [323, 276] width 33 height 9
click at [955, 40] on link "Screen" at bounding box center [971, 40] width 62 height 27
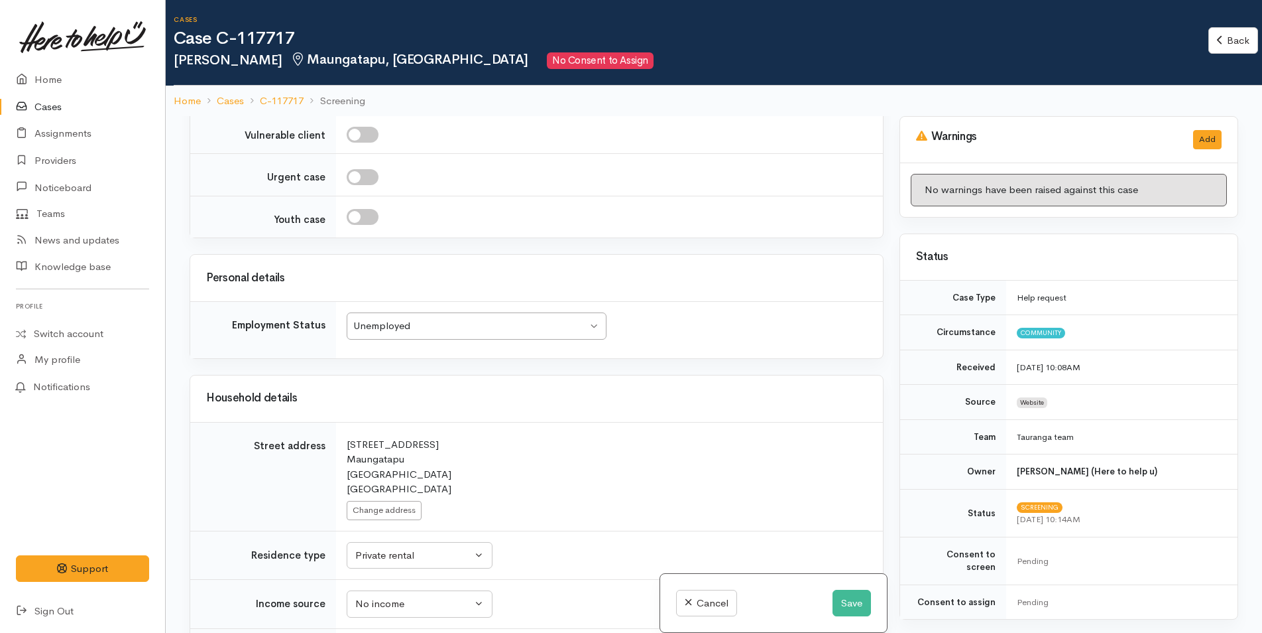
scroll to position [957, 0]
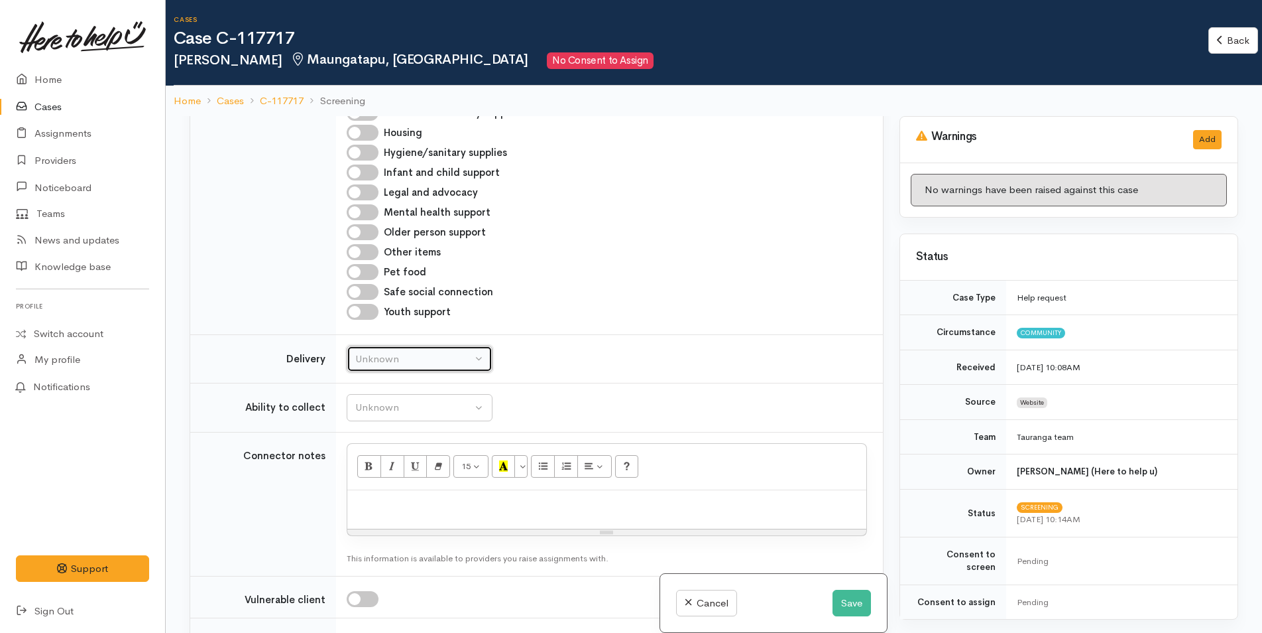
click at [394, 351] on div "Unknown" at bounding box center [413, 358] width 117 height 15
click at [381, 473] on link "No" at bounding box center [419, 483] width 145 height 21
select select "1"
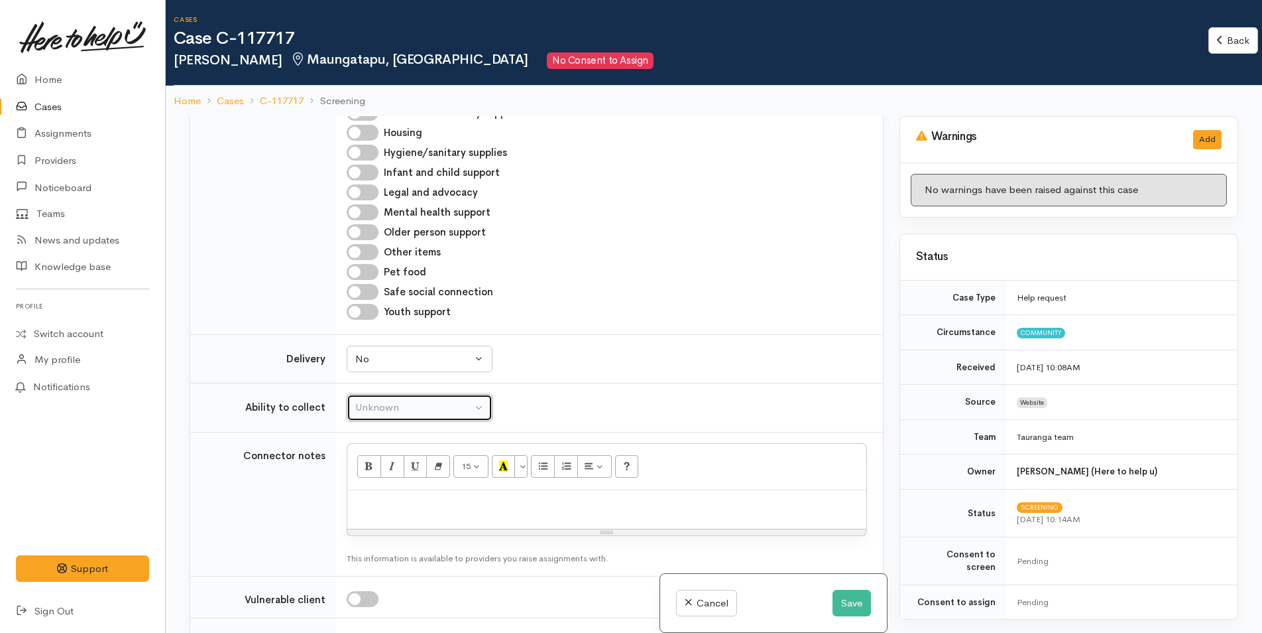
click at [392, 400] on div "Unknown" at bounding box center [413, 407] width 117 height 15
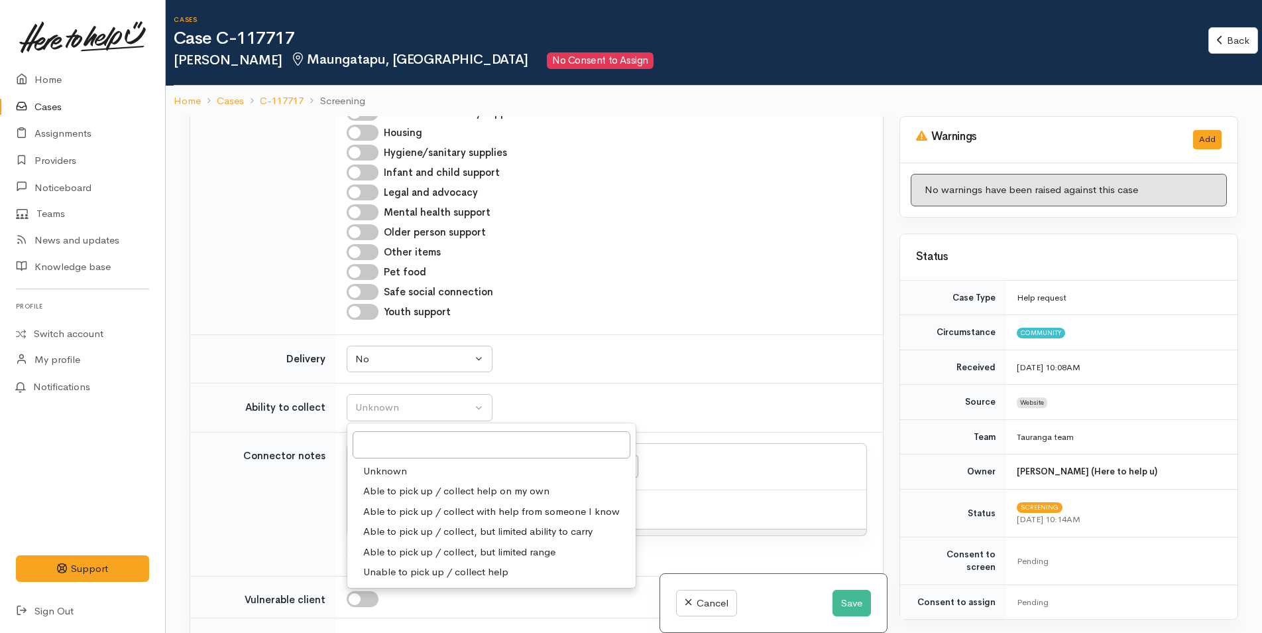
click at [398, 483] on span "Able to pick up / collect help on my own" at bounding box center [456, 490] width 186 height 15
select select "2"
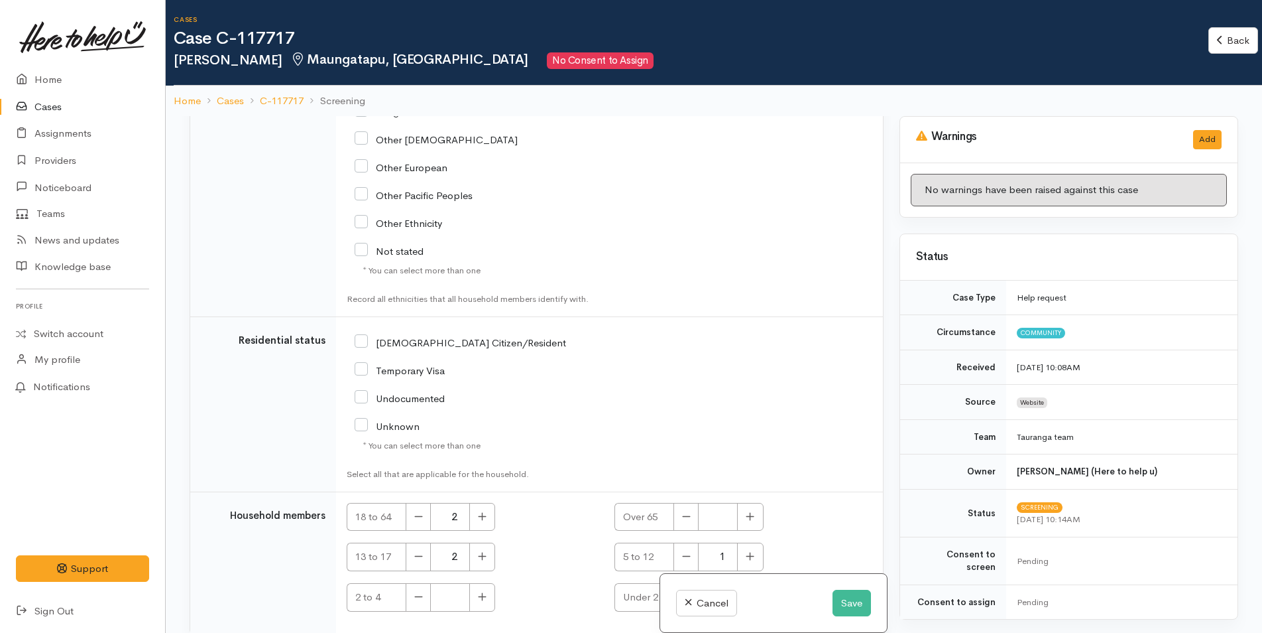
scroll to position [2349, 0]
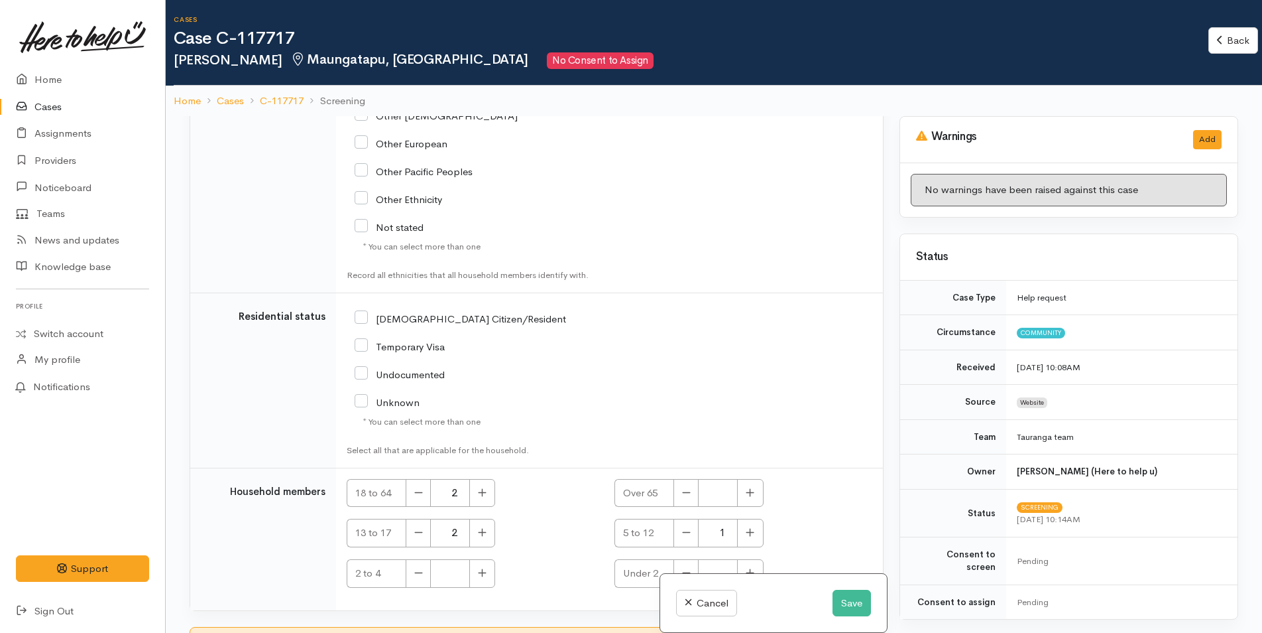
click at [367, 312] on input "[DEMOGRAPHIC_DATA] Citizen/Resident" at bounding box center [461, 318] width 212 height 12
checkbox input "true"
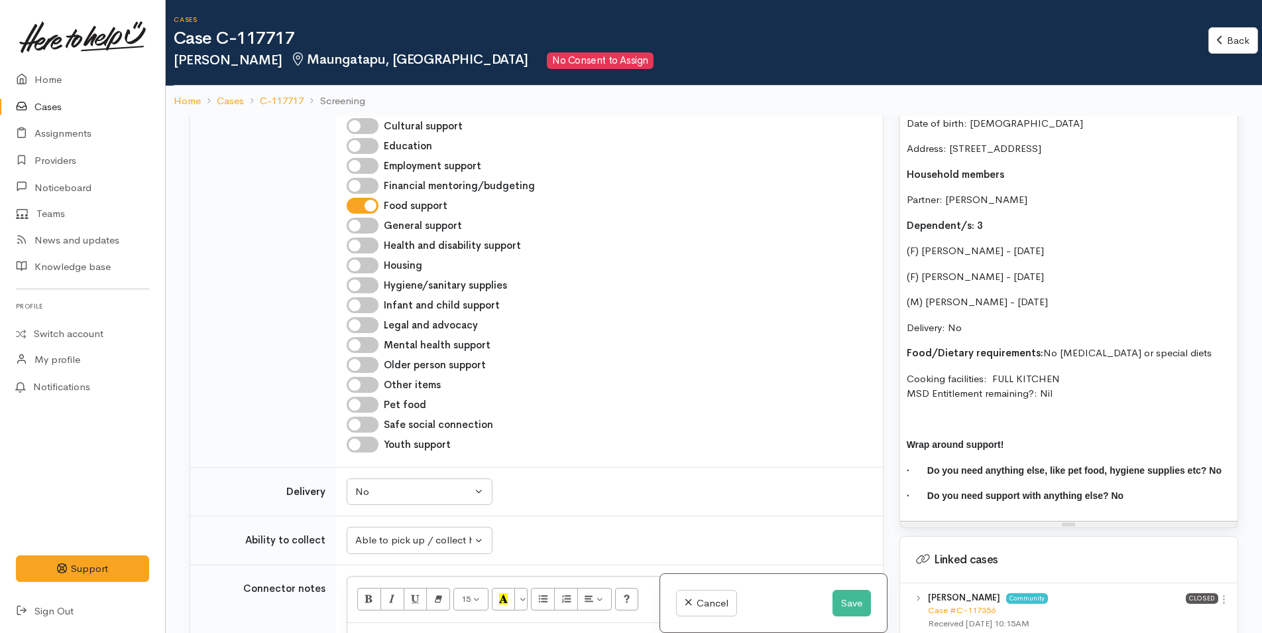
scroll to position [928, 0]
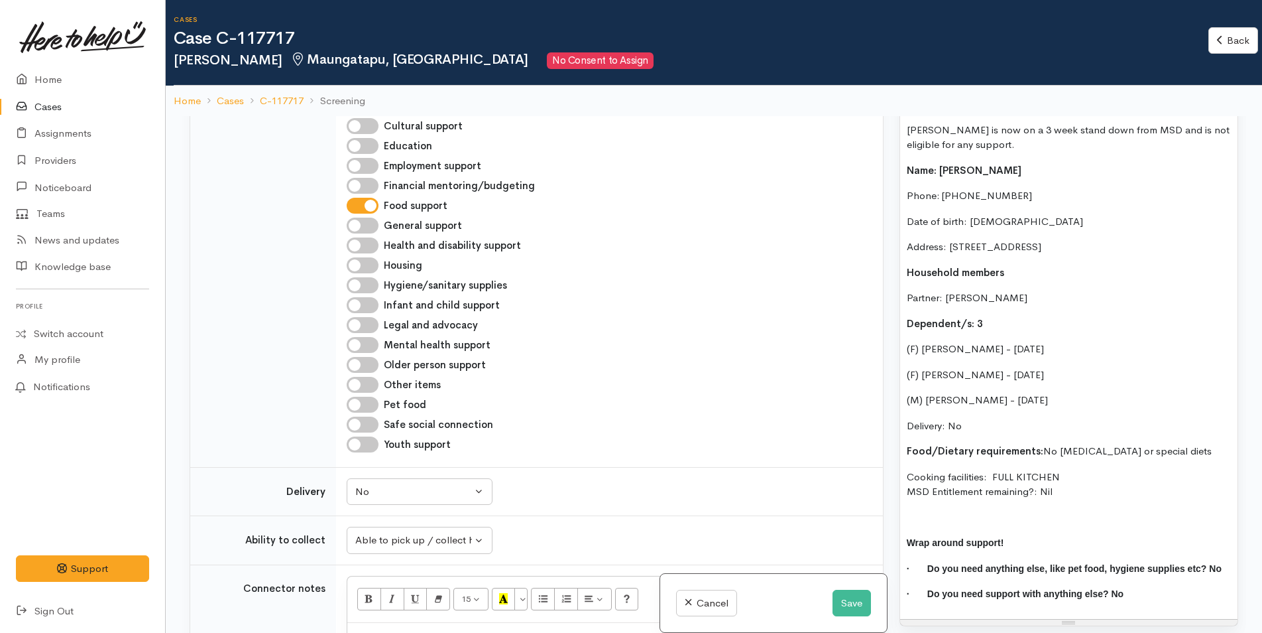
drag, startPoint x: 1068, startPoint y: 484, endPoint x: 900, endPoint y: 166, distance: 359.5
click at [904, 158] on div "Food Support: [PERSON_NAME] is now on a 3 week stand down from MSD and is not e…" at bounding box center [1068, 354] width 337 height 528
copy div "Name: [PERSON_NAME] Phone: [PHONE_NUMBER] Date of birth: [DEMOGRAPHIC_DATA] Add…"
click at [378, 606] on div "15 8 9 10 11 12 14 18 24 36 Background Color Transparent Select #ffff00 Text Co…" at bounding box center [606, 599] width 519 height 46
click at [375, 629] on p at bounding box center [607, 636] width 506 height 15
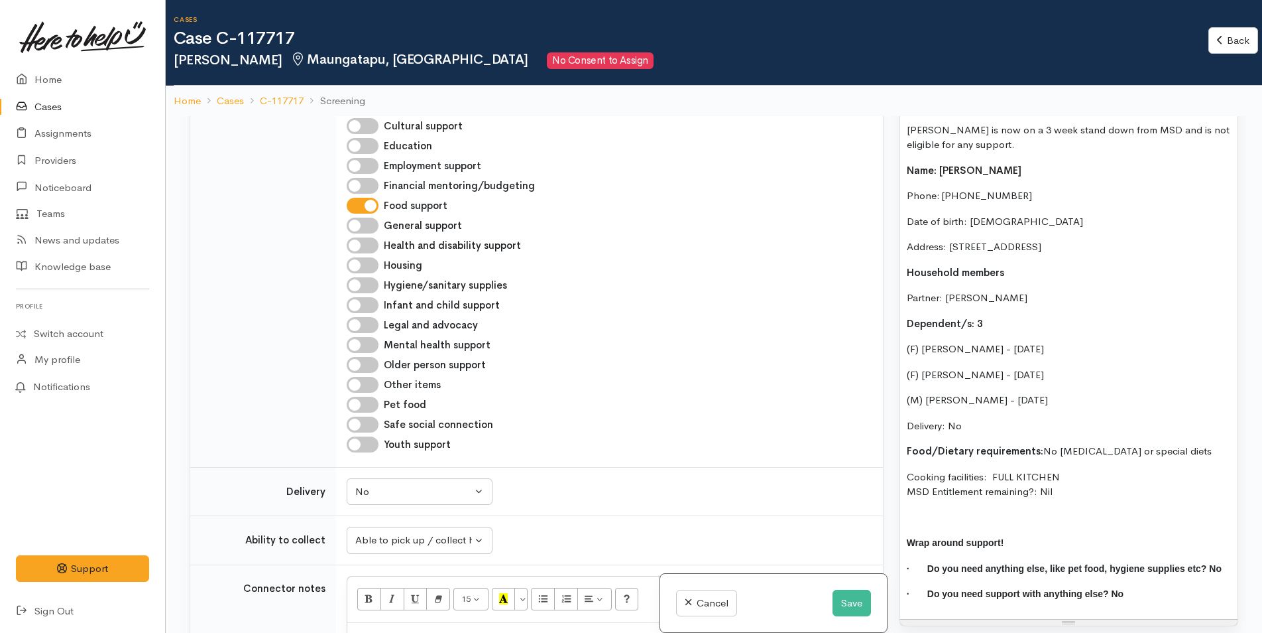
paste div
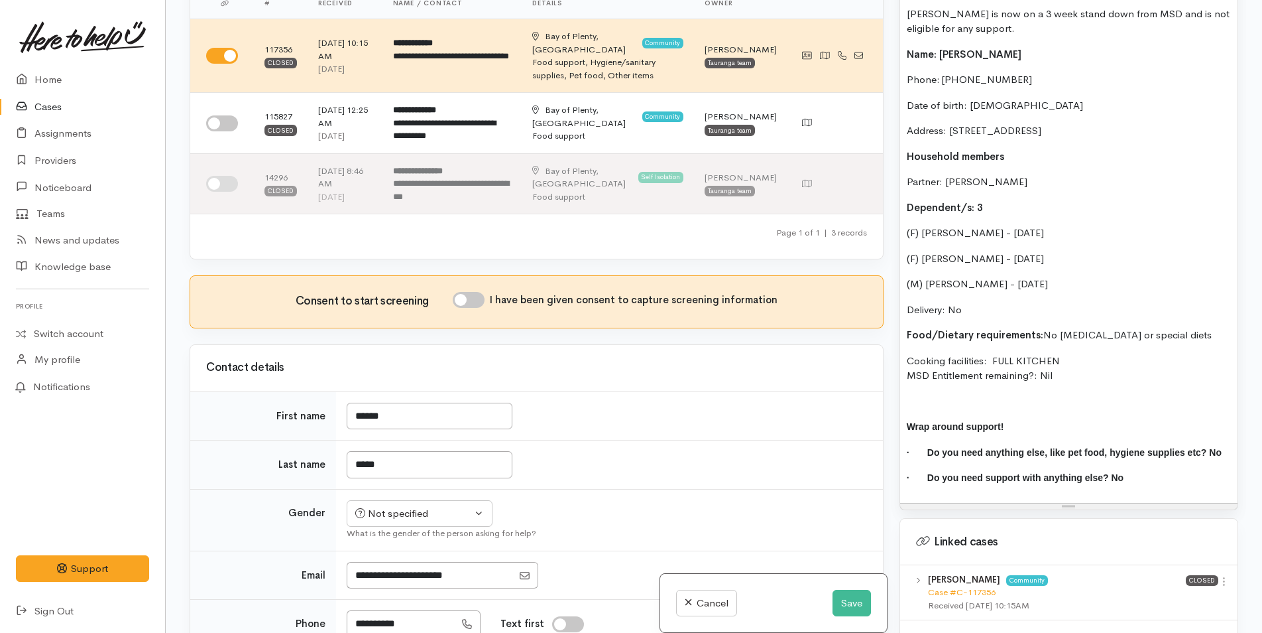
scroll to position [32, 0]
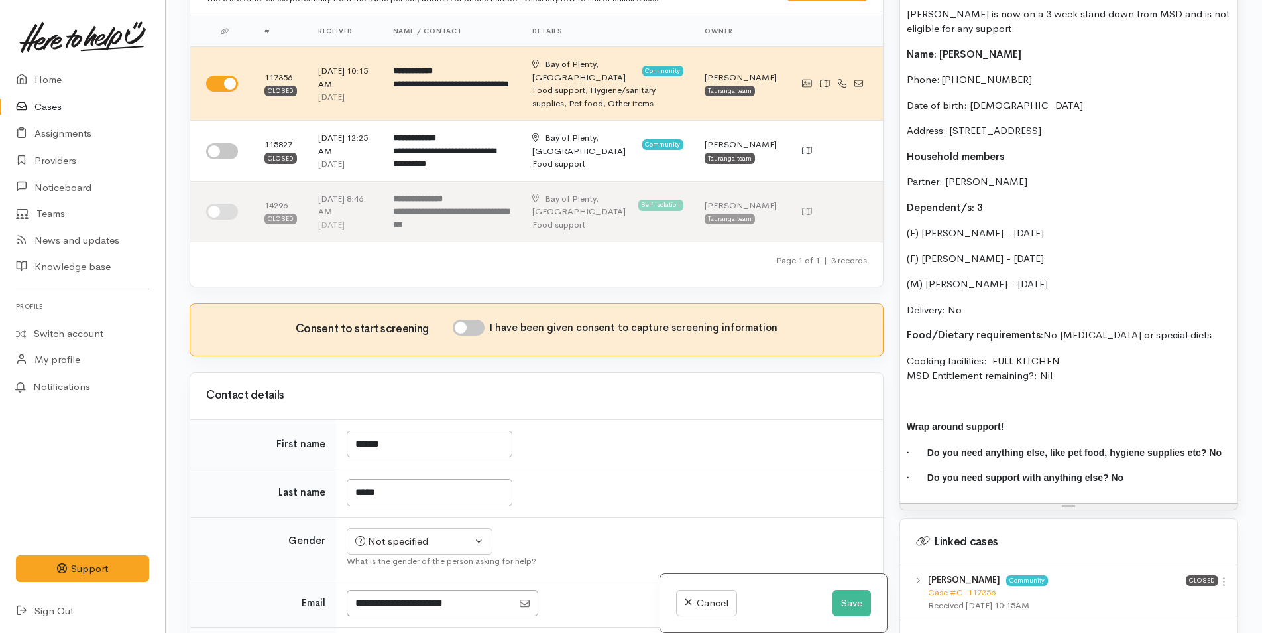
click at [481, 320] on input "I have been given consent to capture screening information" at bounding box center [469, 328] width 32 height 16
checkbox input "true"
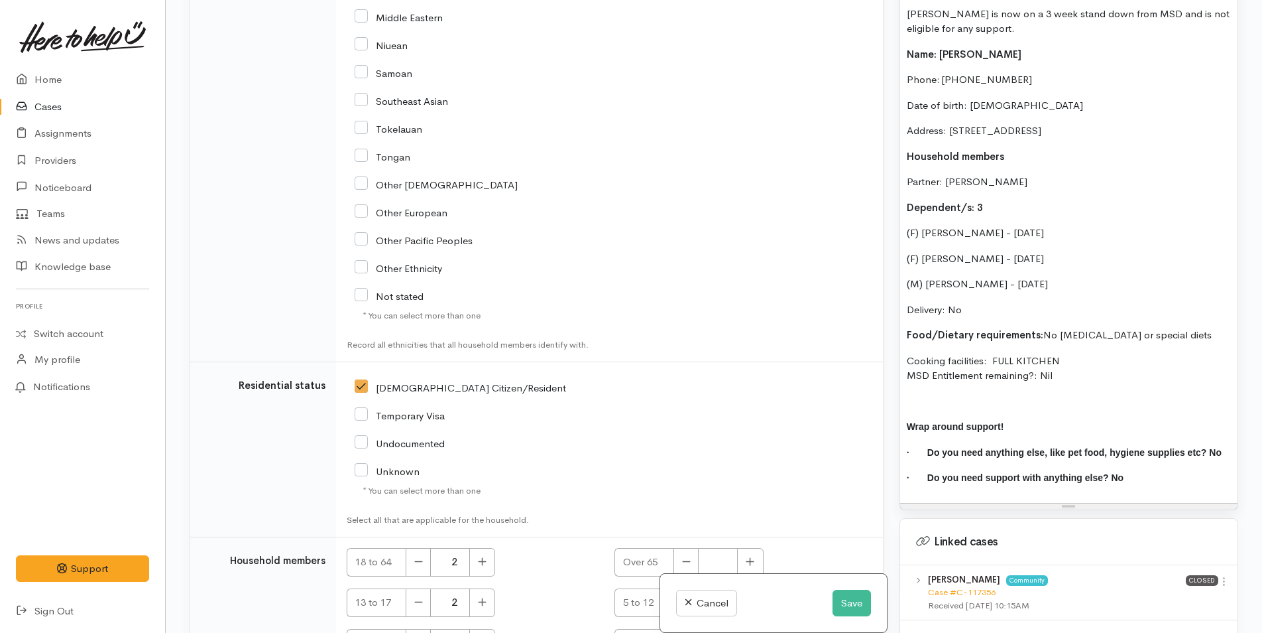
scroll to position [2671, 0]
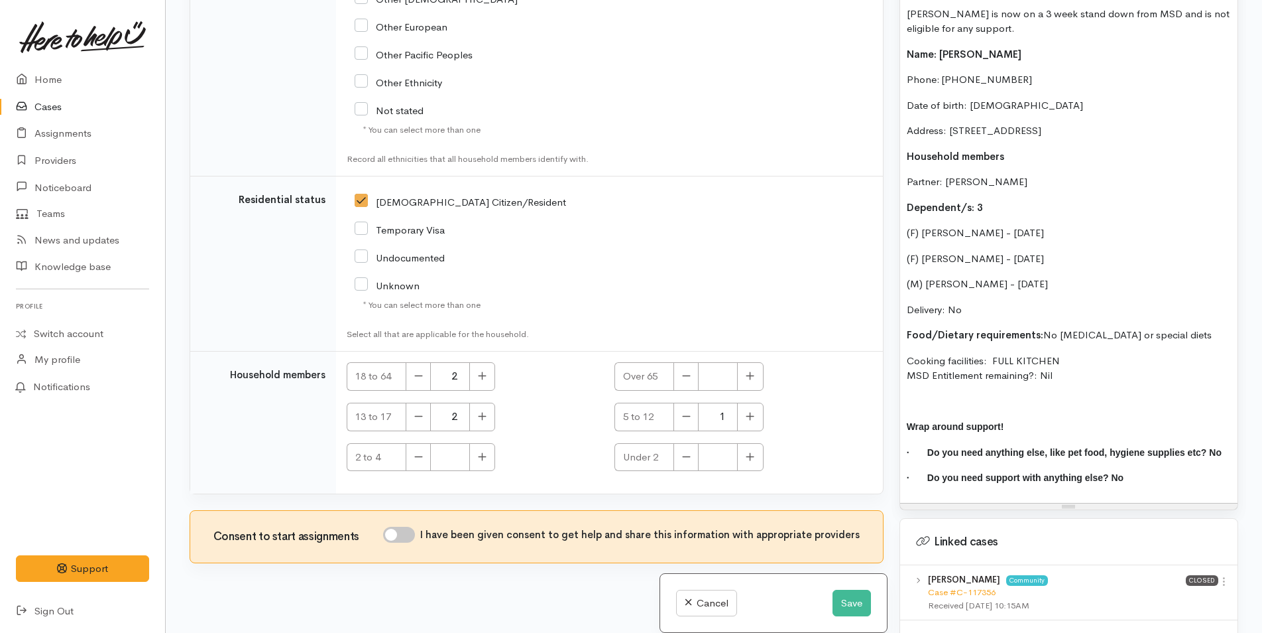
drag, startPoint x: 395, startPoint y: 520, endPoint x: 428, endPoint y: 461, distance: 67.1
click at [395, 526] on input "I have been given consent to get help and share this information with appropria…" at bounding box center [399, 534] width 32 height 16
checkbox input "true"
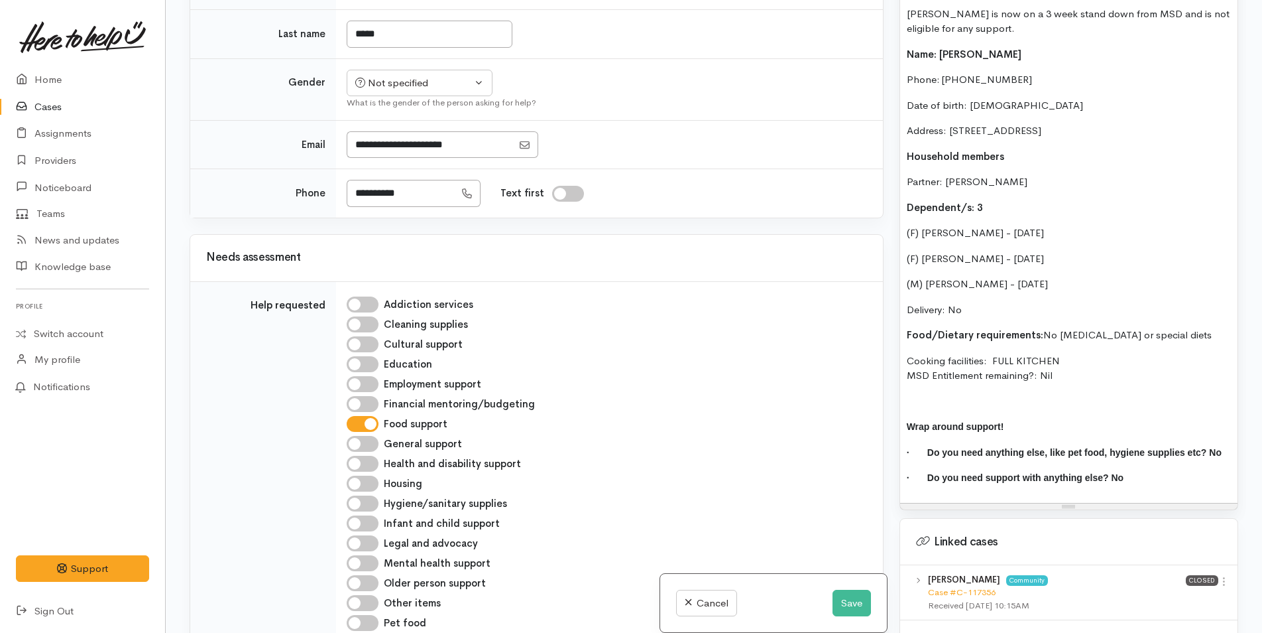
scroll to position [284, 0]
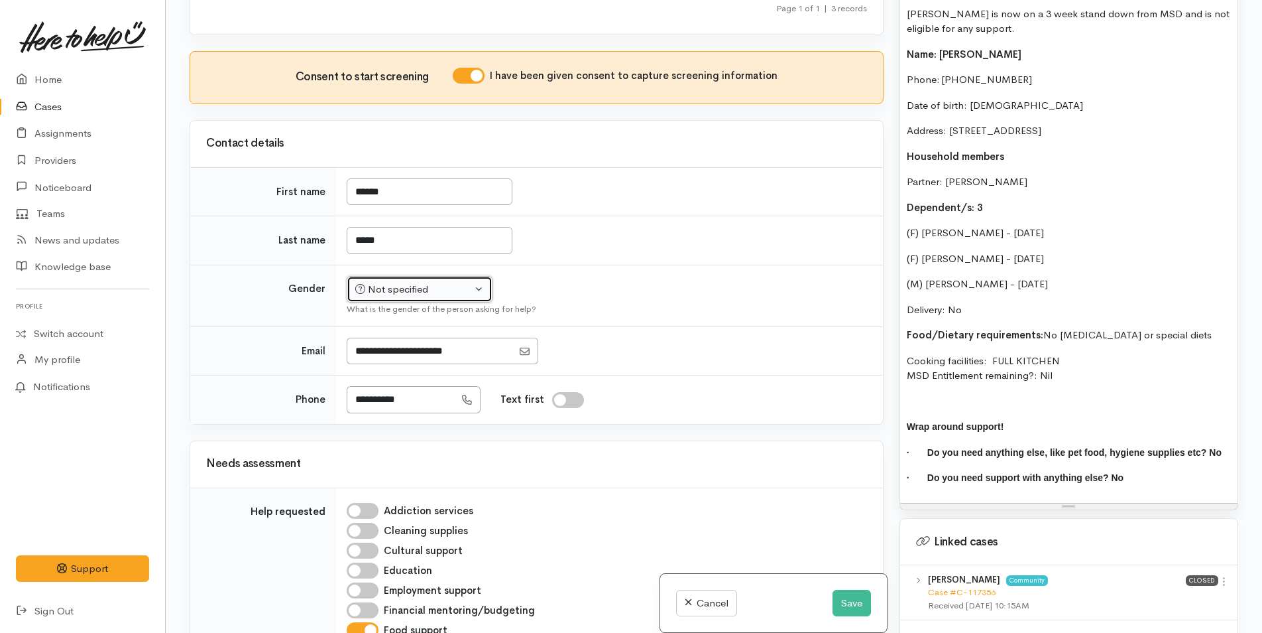
click at [365, 284] on icon "button" at bounding box center [360, 289] width 10 height 10
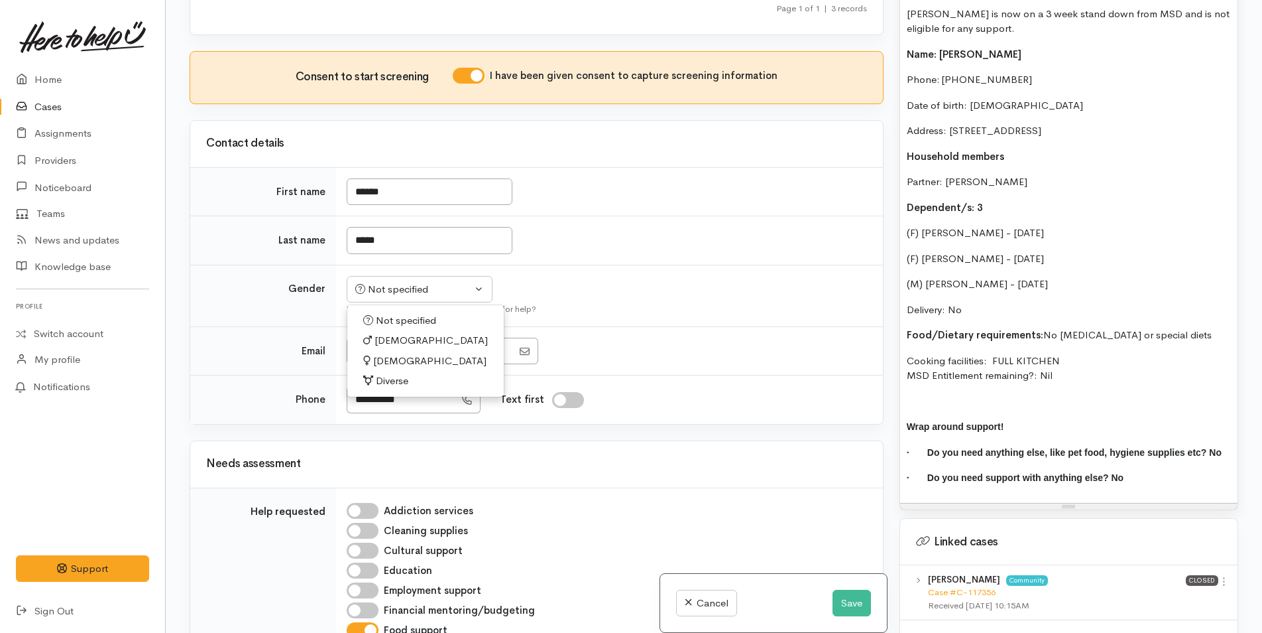
click at [398, 330] on link "[DEMOGRAPHIC_DATA]" at bounding box center [425, 340] width 156 height 21
select select "[DEMOGRAPHIC_DATA]"
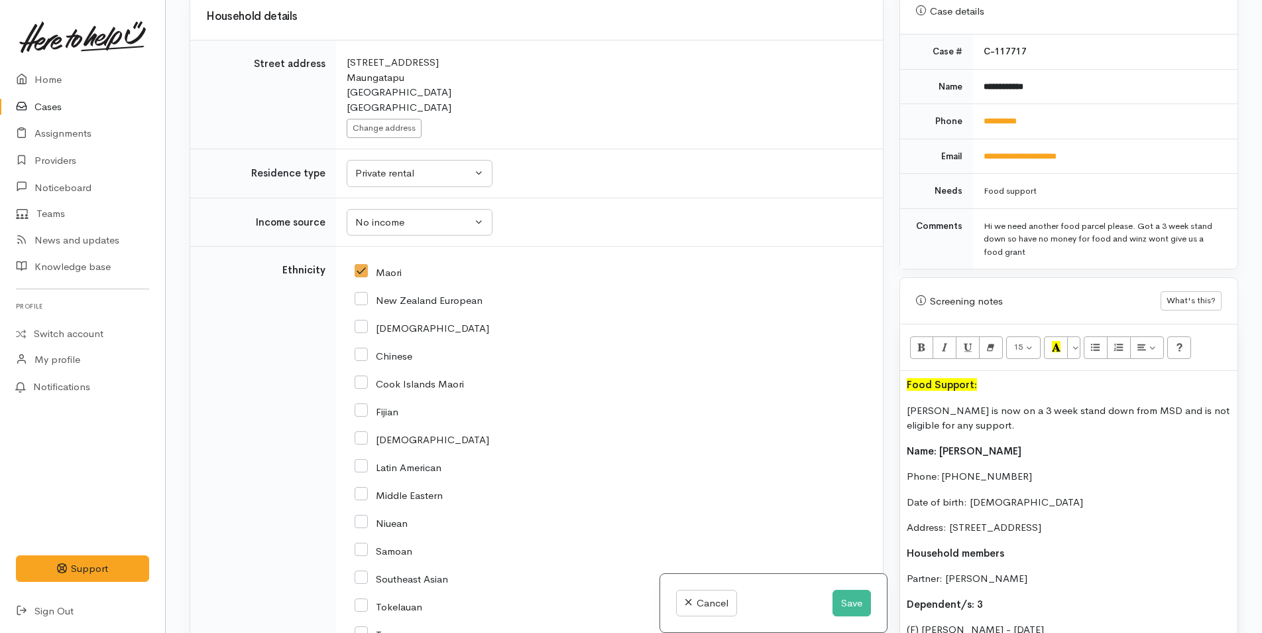
scroll to position [597, 0]
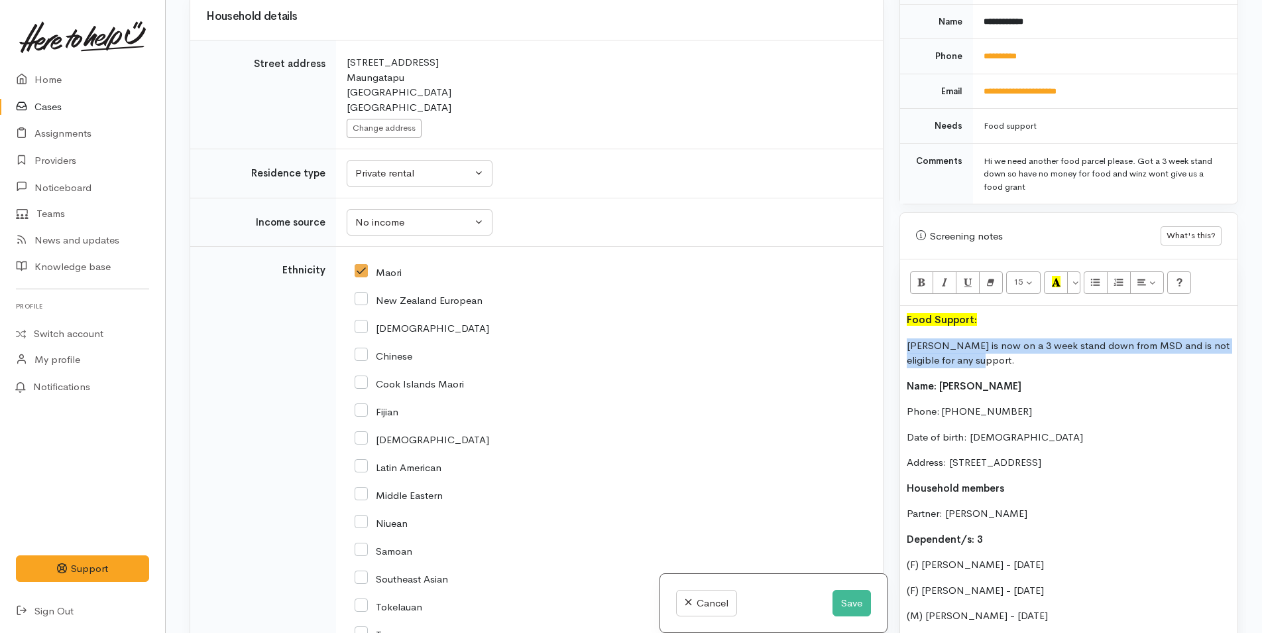
drag, startPoint x: 920, startPoint y: 355, endPoint x: 887, endPoint y: 330, distance: 42.2
click at [887, 330] on div "Related cases There are other cases potentially from the same person, address o…" at bounding box center [714, 316] width 1065 height 633
copy p "[PERSON_NAME] is now on a 3 week stand down from MSD and is not eligible for an…"
click at [840, 597] on button "Save" at bounding box center [852, 602] width 38 height 27
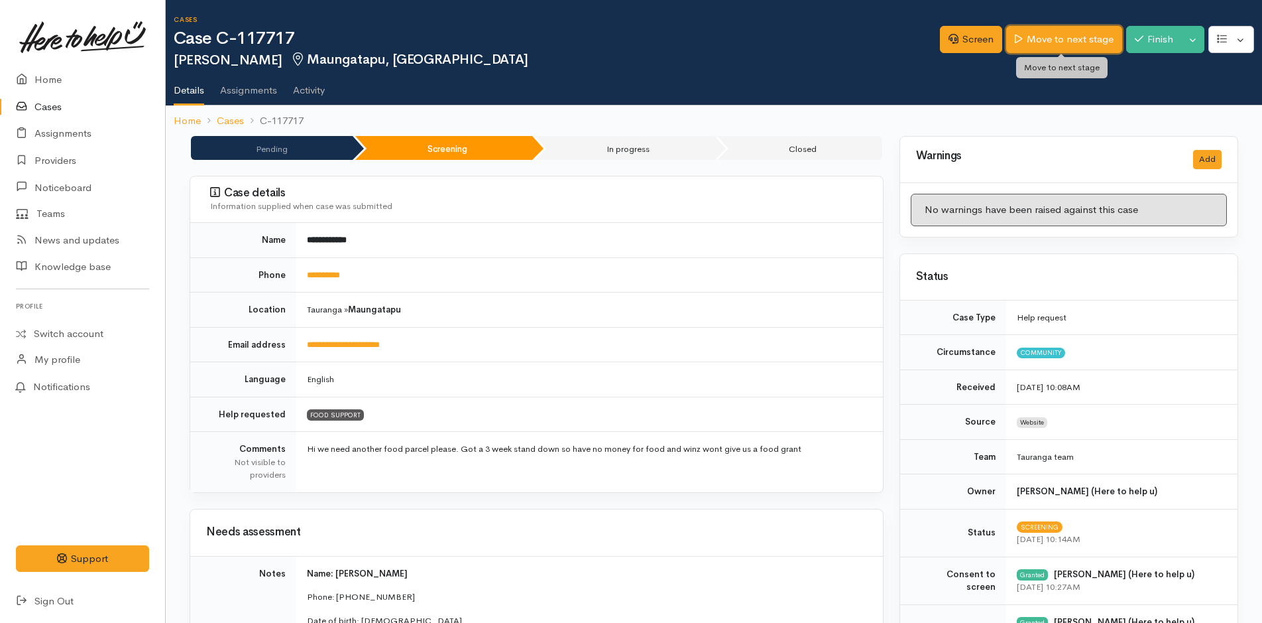
drag, startPoint x: 1035, startPoint y: 44, endPoint x: 395, endPoint y: 268, distance: 678.6
click at [1034, 46] on link "Move to next stage" at bounding box center [1064, 39] width 115 height 27
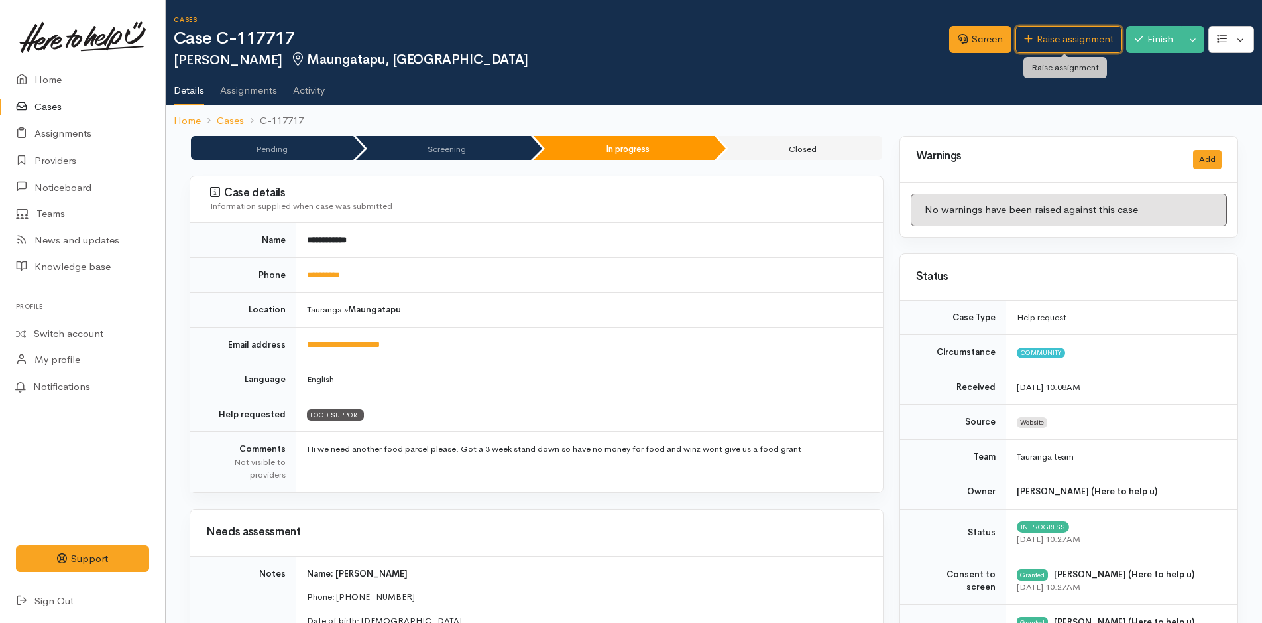
drag, startPoint x: 1032, startPoint y: 38, endPoint x: 980, endPoint y: 88, distance: 72.2
click at [1032, 39] on link "Raise assignment" at bounding box center [1069, 39] width 107 height 27
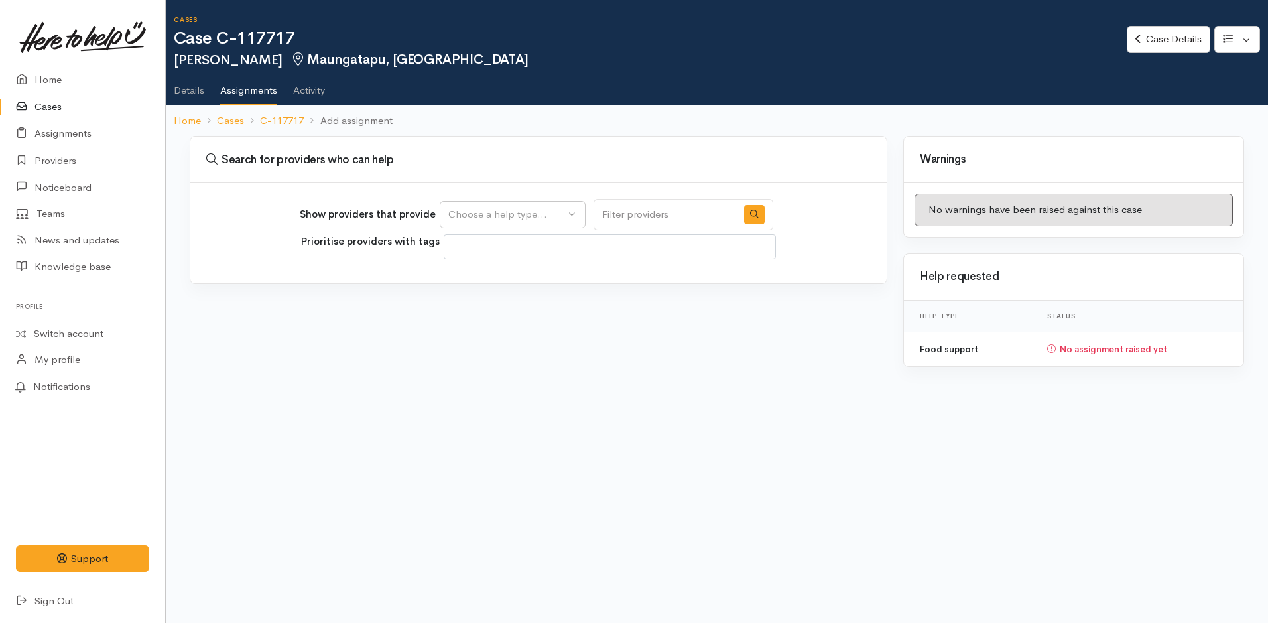
select select
drag, startPoint x: 495, startPoint y: 216, endPoint x: 475, endPoint y: 255, distance: 43.3
click at [495, 215] on div "Choose a help type..." at bounding box center [506, 214] width 117 height 15
drag, startPoint x: 469, startPoint y: 282, endPoint x: 455, endPoint y: 284, distance: 14.0
click at [469, 282] on span "Food support" at bounding box center [487, 278] width 62 height 15
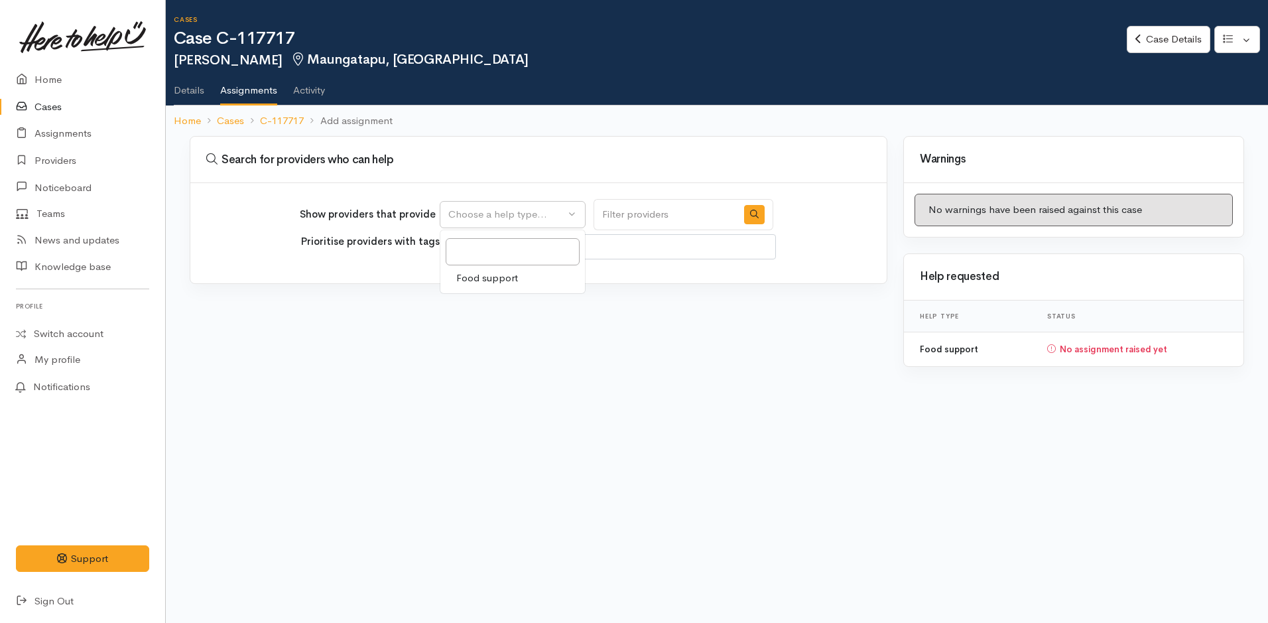
select select "3"
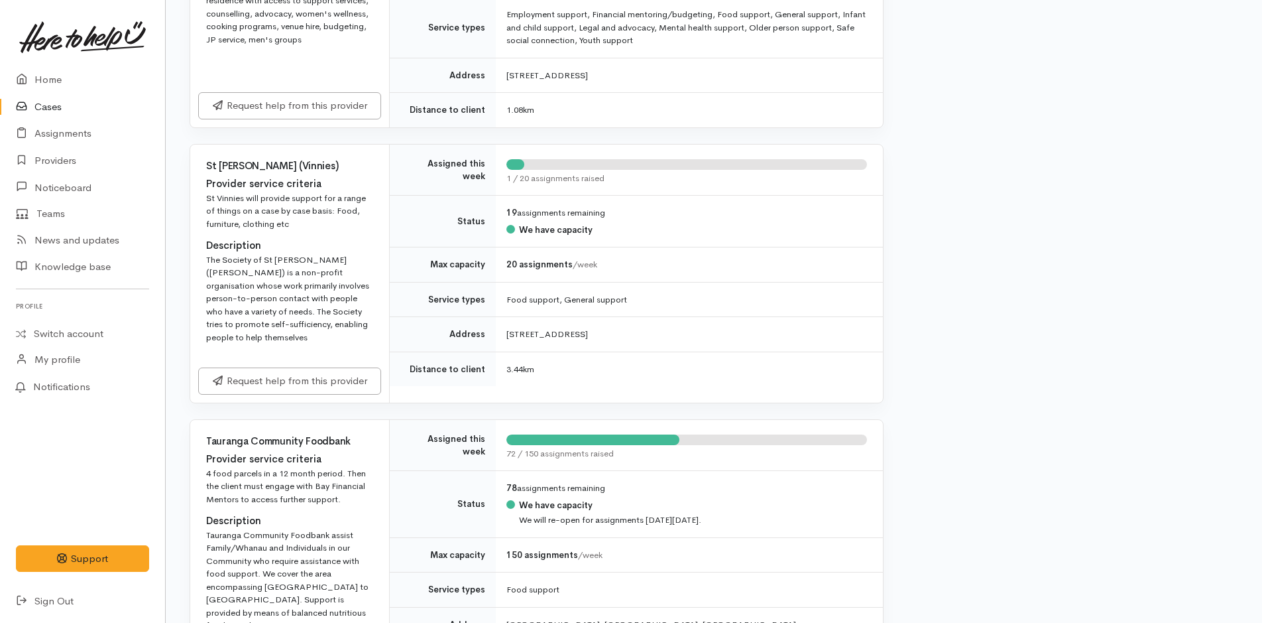
scroll to position [862, 0]
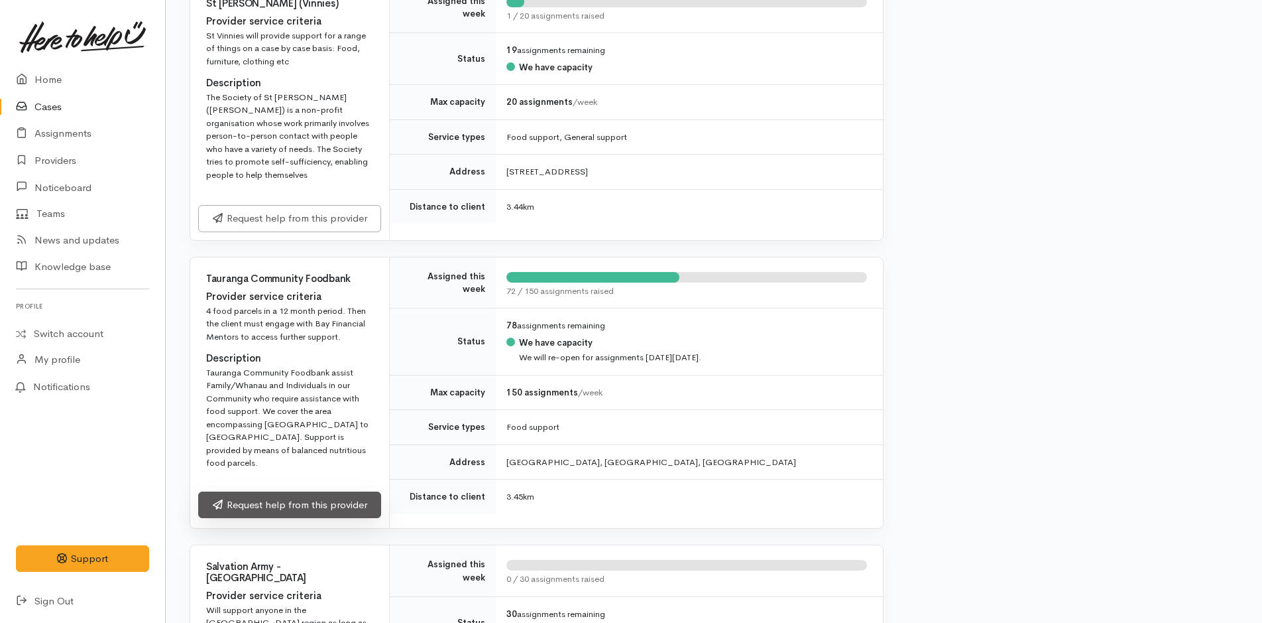
drag, startPoint x: 276, startPoint y: 489, endPoint x: 312, endPoint y: 497, distance: 37.3
click at [276, 491] on link "Request help from this provider" at bounding box center [289, 504] width 183 height 27
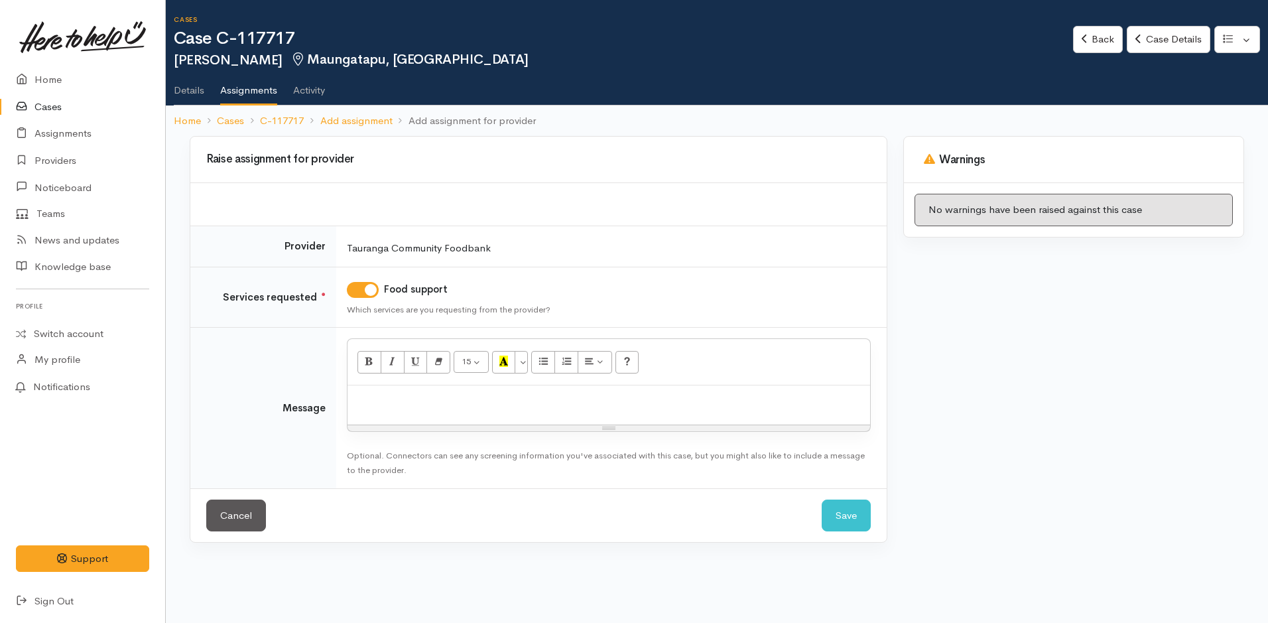
click at [454, 411] on div at bounding box center [608, 404] width 522 height 39
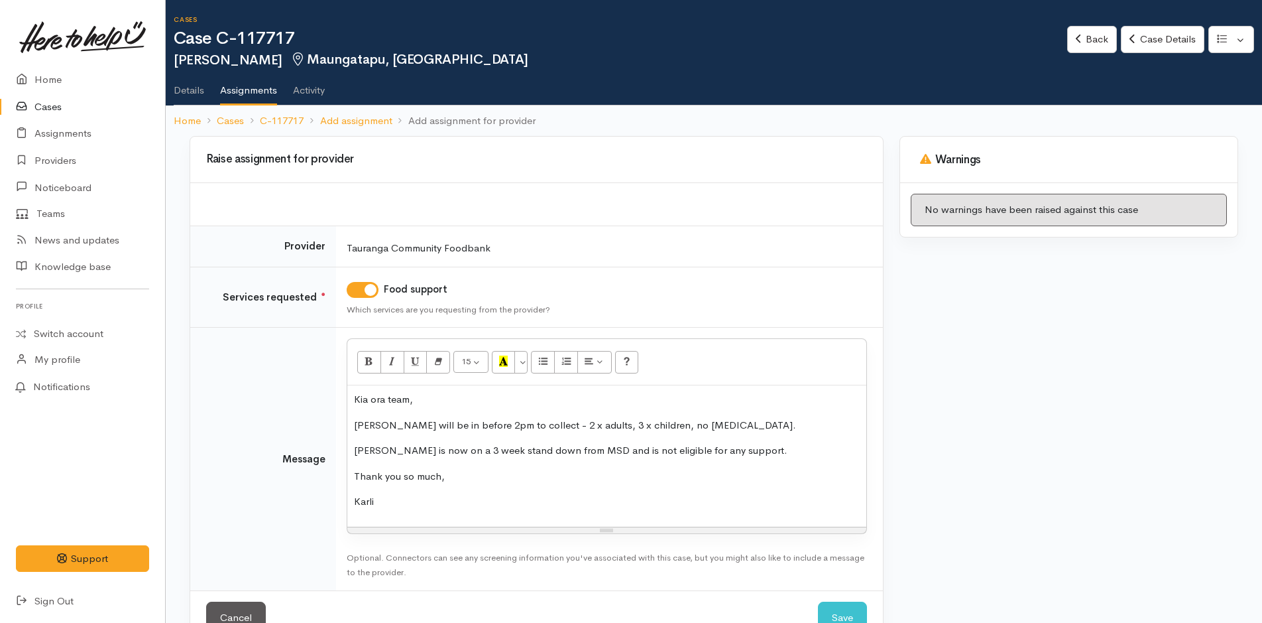
scroll to position [38, 0]
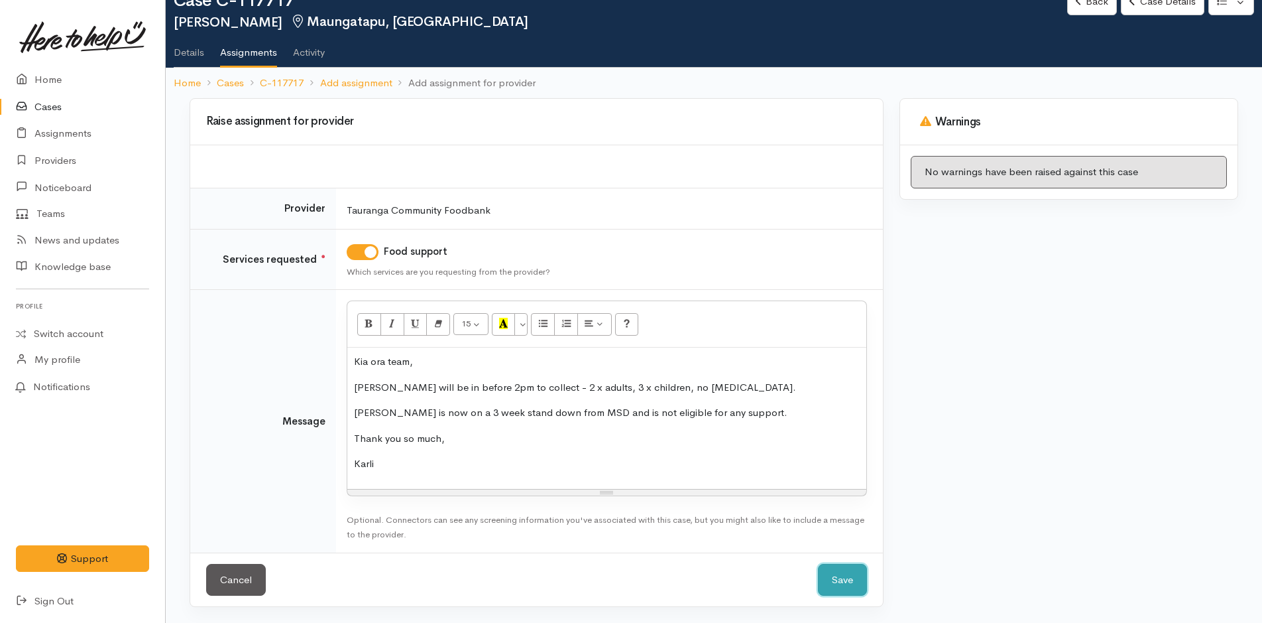
click at [845, 577] on button "Save" at bounding box center [842, 580] width 49 height 32
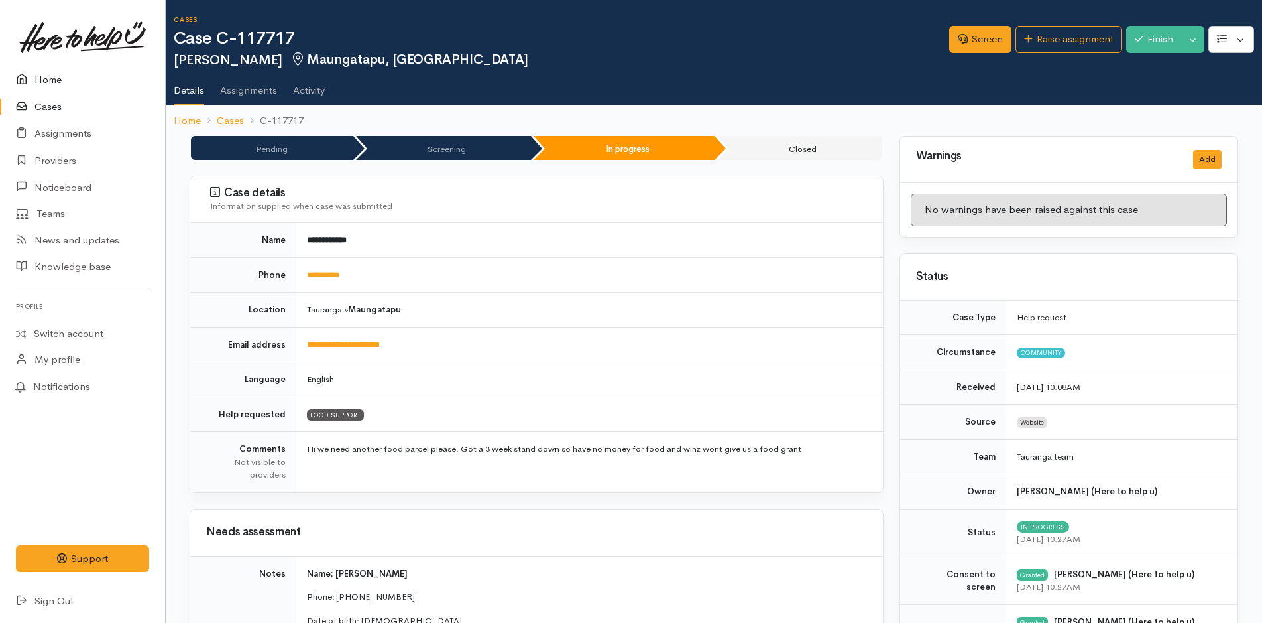
click at [55, 88] on link "Home" at bounding box center [82, 79] width 165 height 27
